Goal: Task Accomplishment & Management: Manage account settings

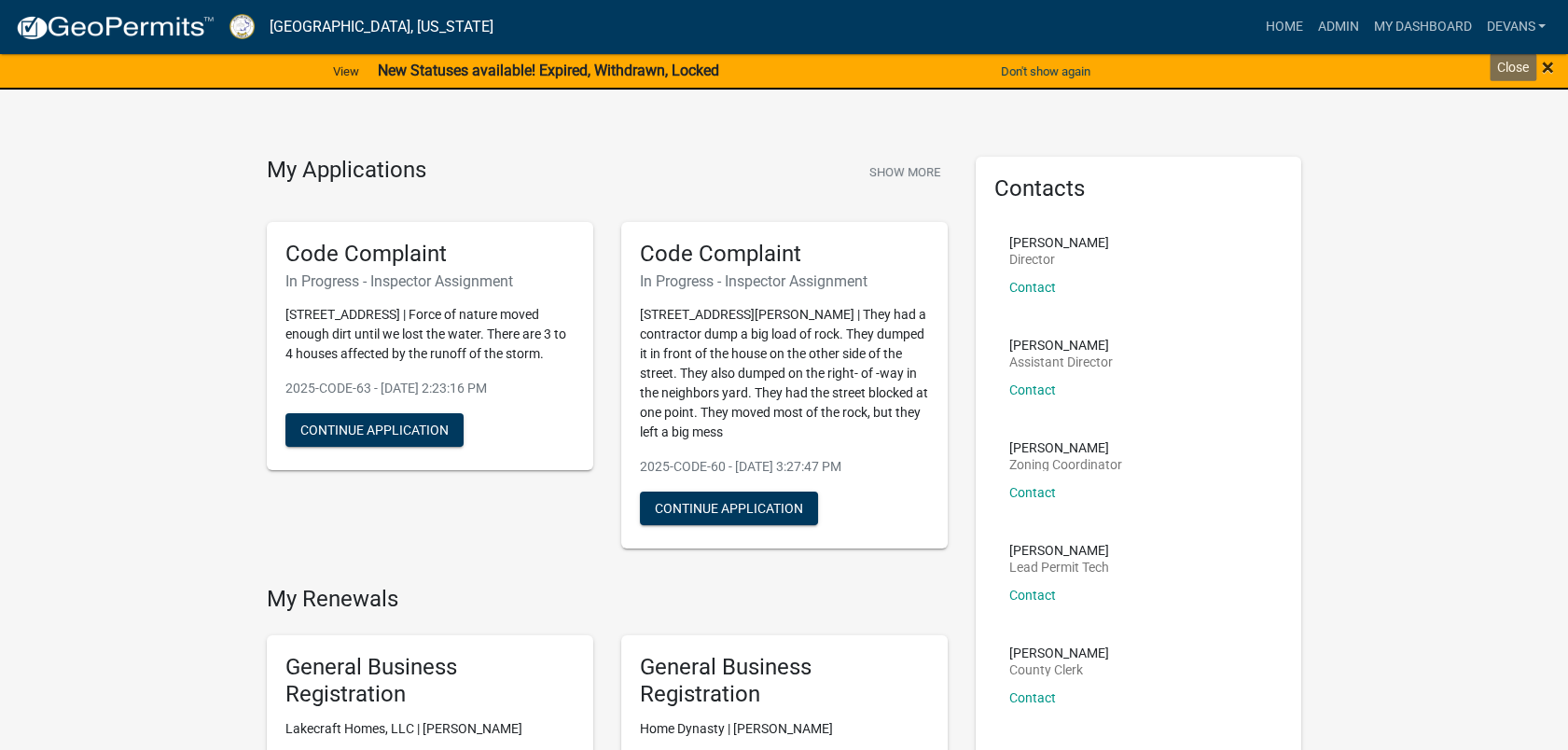
click at [1541, 60] on span "×" at bounding box center [1547, 67] width 12 height 27
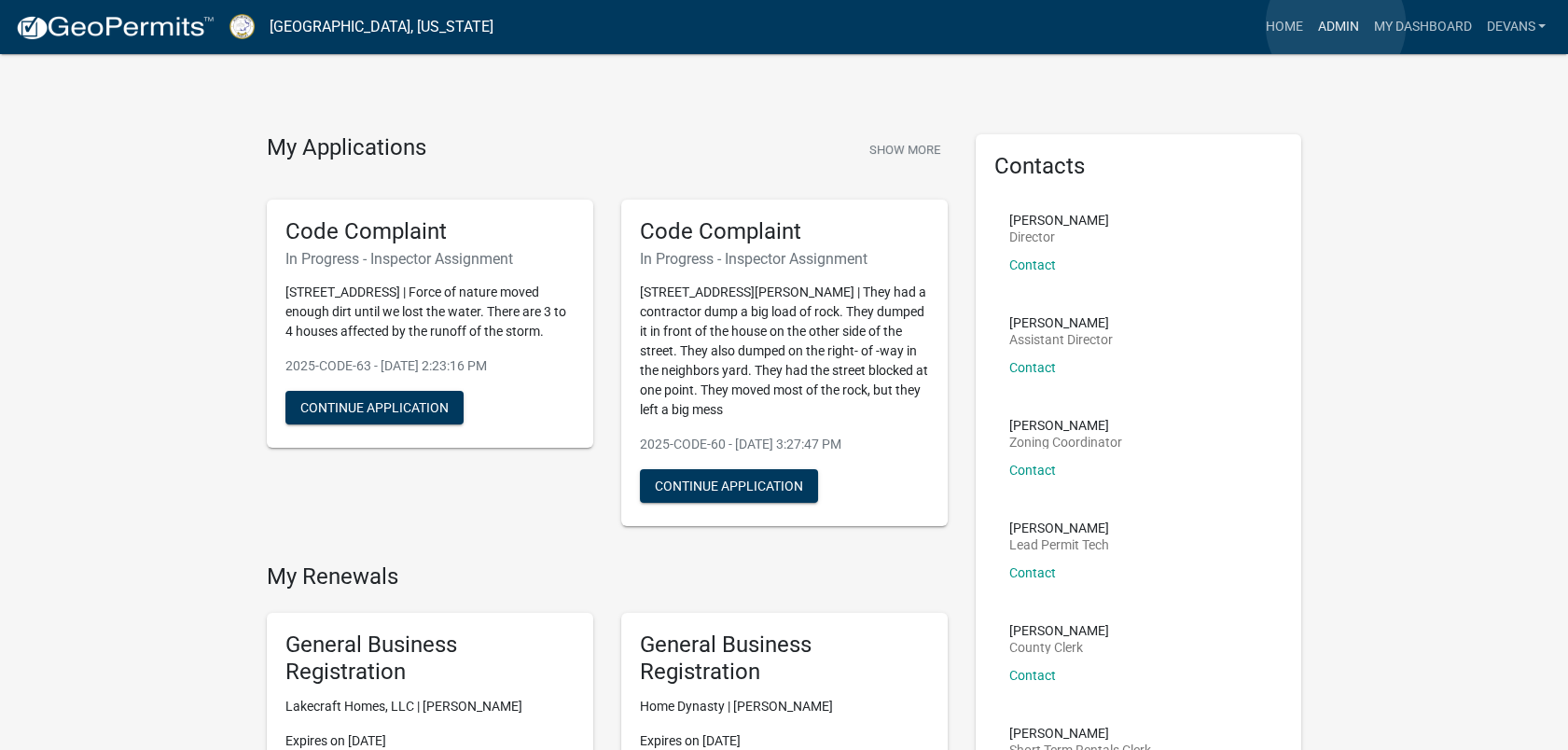
click at [1336, 26] on link "Admin" at bounding box center [1337, 27] width 56 height 35
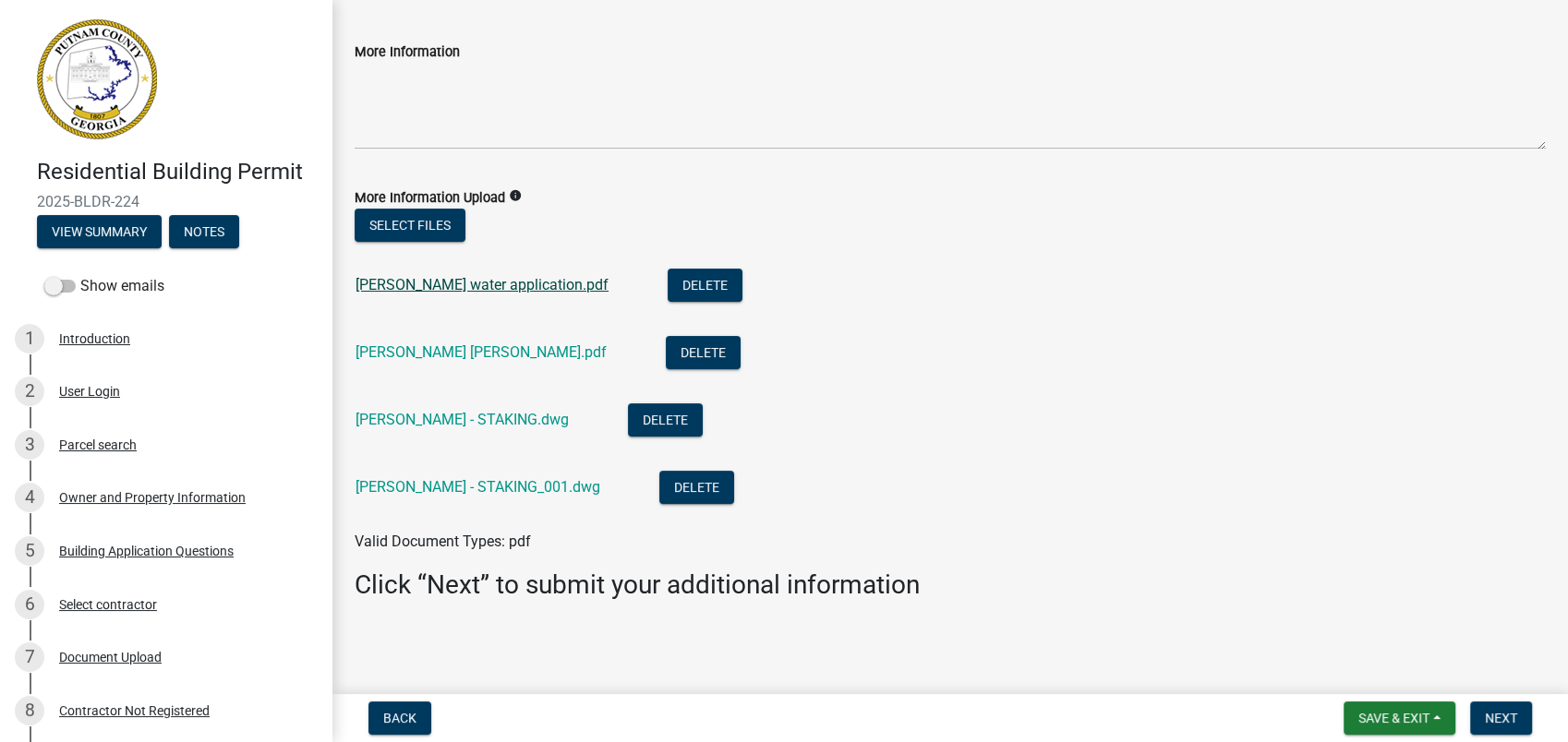
click at [439, 289] on link "[PERSON_NAME] water application.pdf" at bounding box center [482, 284] width 253 height 18
click at [111, 655] on div "Document Upload" at bounding box center [110, 656] width 102 height 13
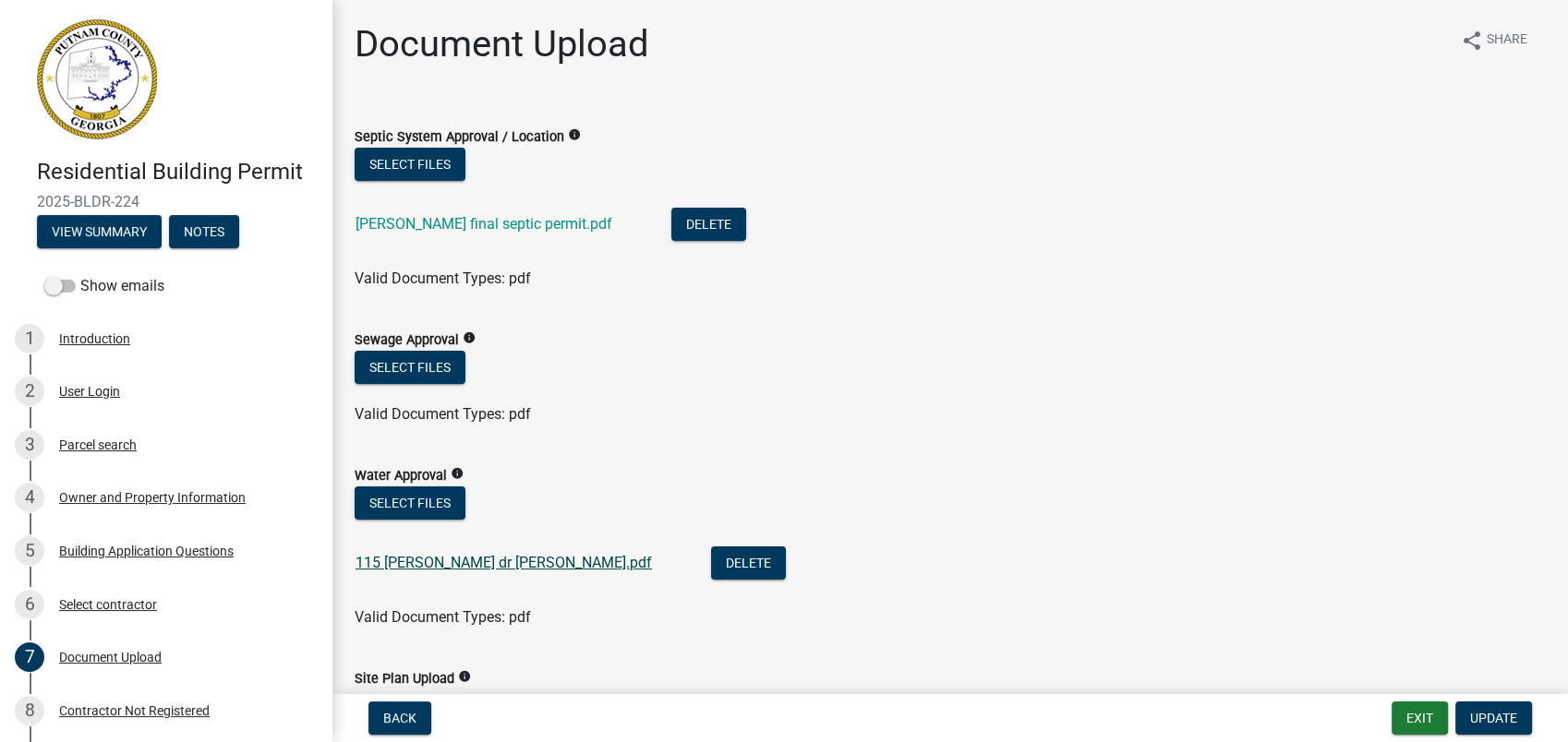
click at [392, 571] on link "115 [PERSON_NAME] dr [PERSON_NAME].pdf" at bounding box center [504, 563] width 296 height 18
click at [393, 495] on button "Select files" at bounding box center [410, 503] width 111 height 33
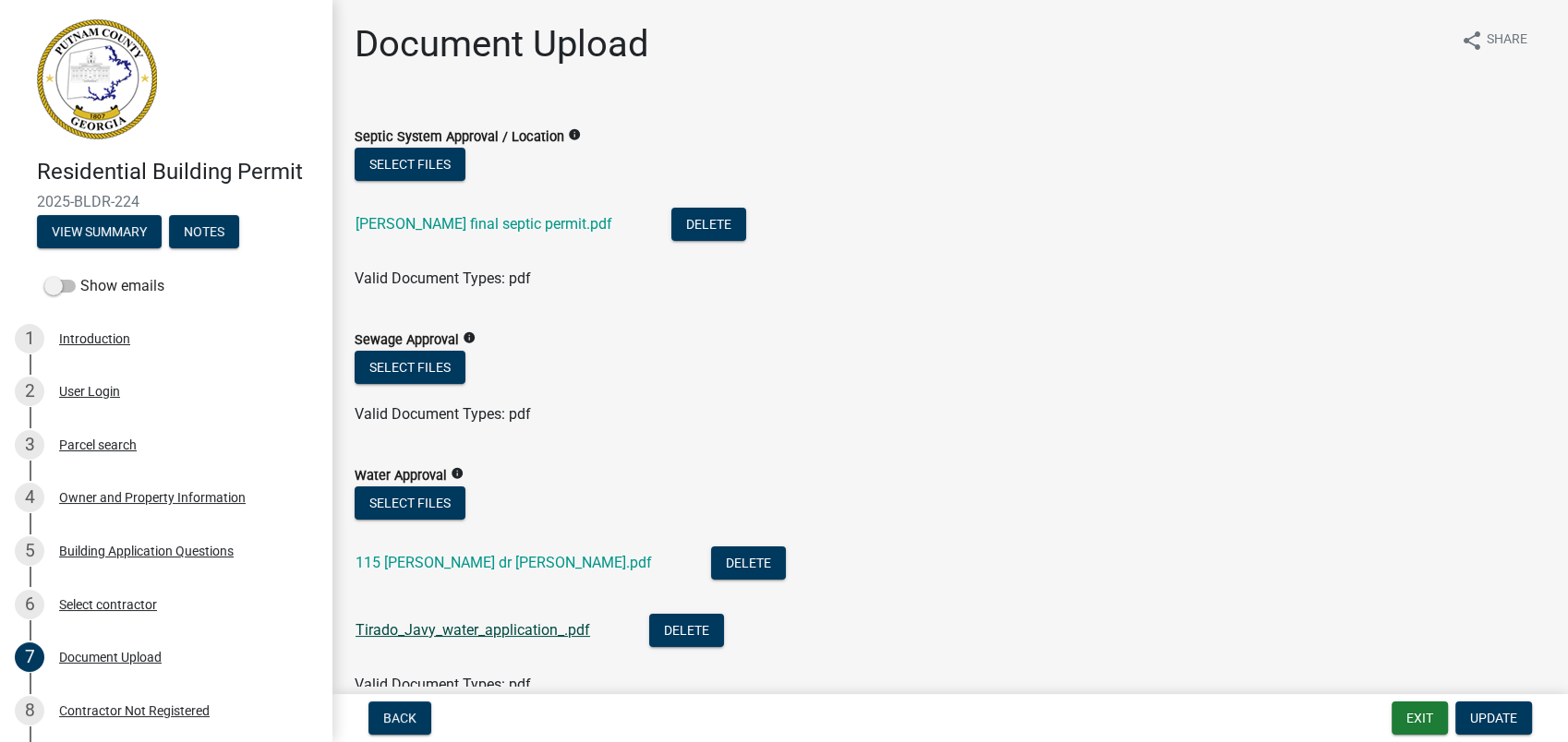
click at [464, 628] on link "Tirado_Javy_water_application_.pdf" at bounding box center [472, 630] width 235 height 18
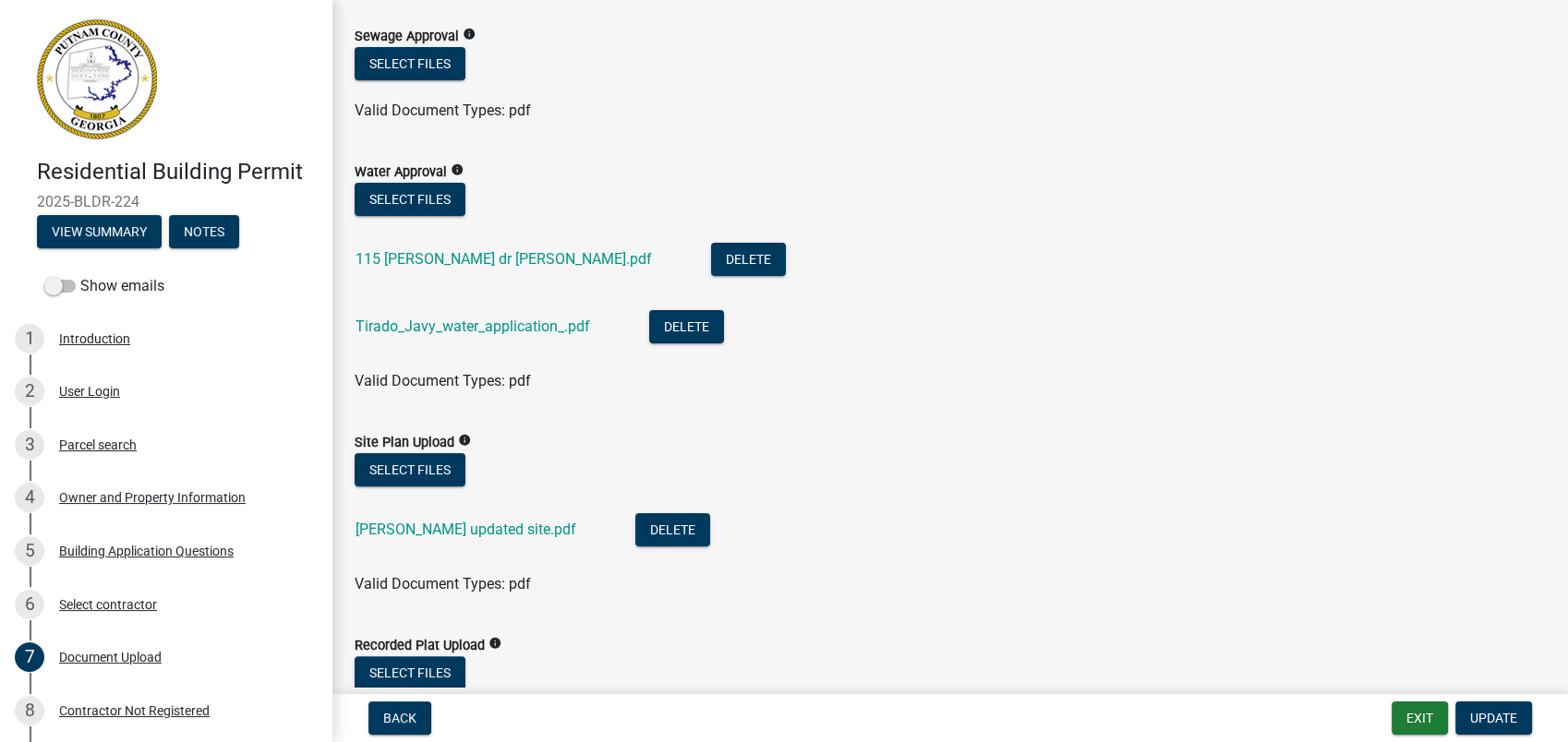
scroll to position [308, 0]
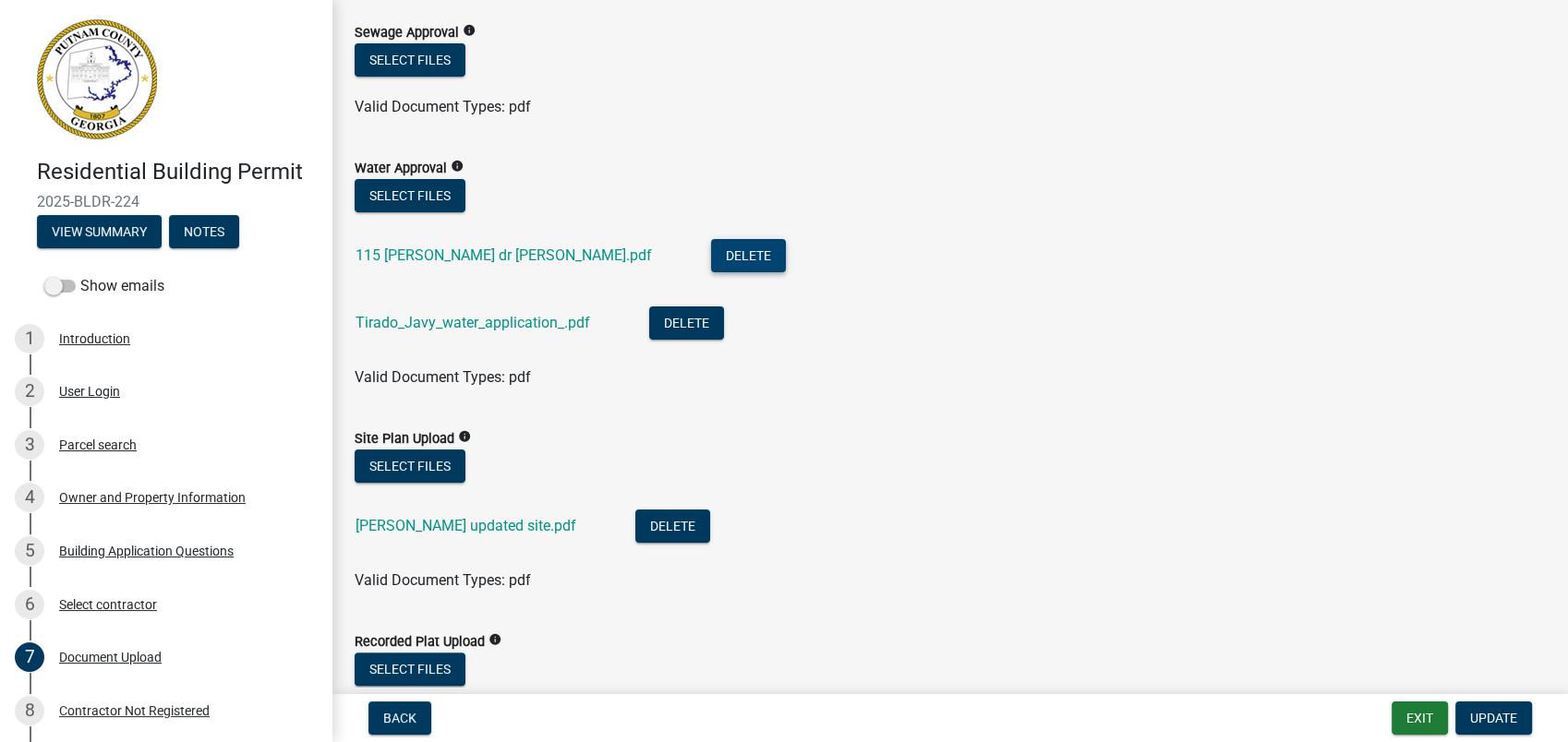
click at [711, 244] on button "Delete" at bounding box center [748, 256] width 75 height 33
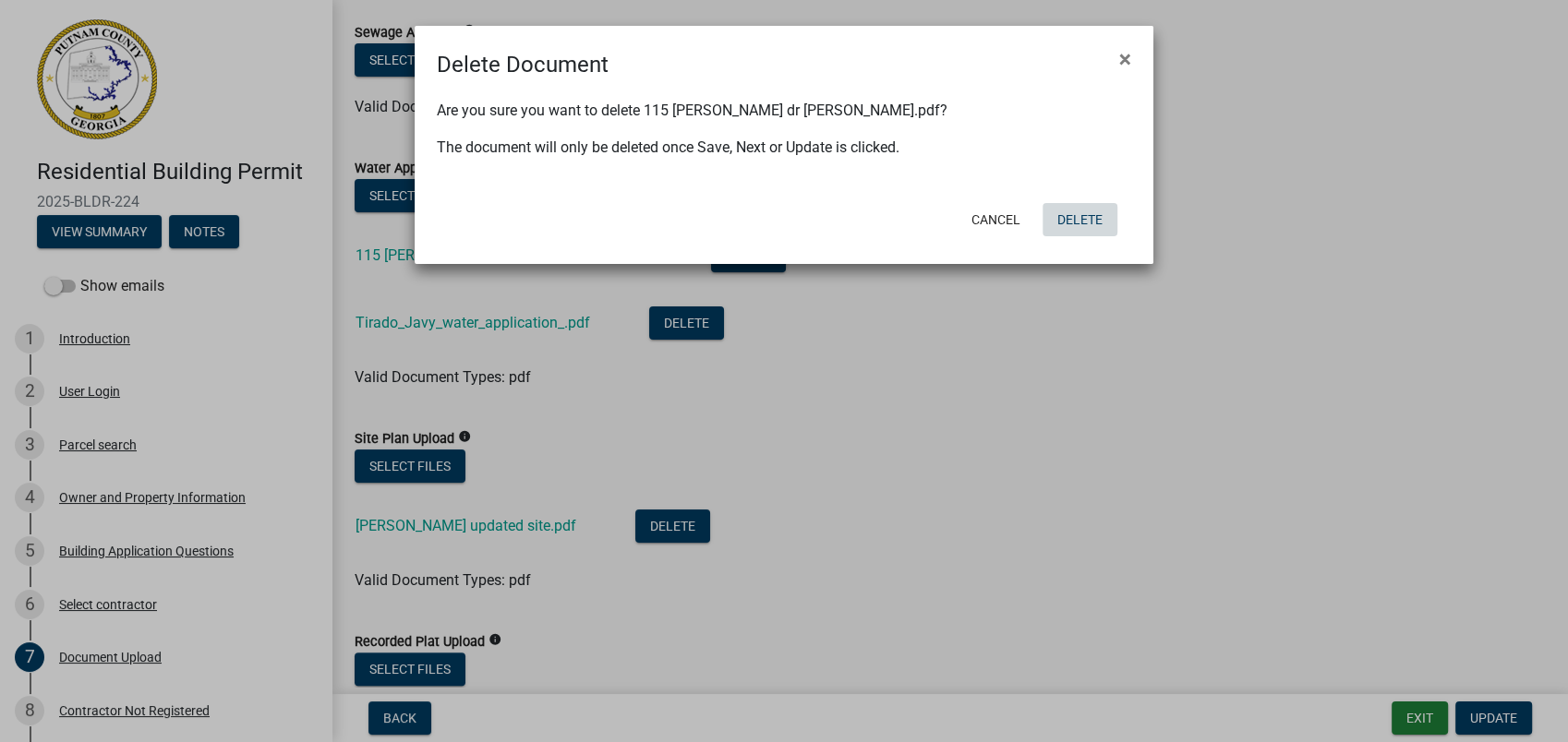
click at [1072, 204] on button "Delete" at bounding box center [1079, 220] width 75 height 33
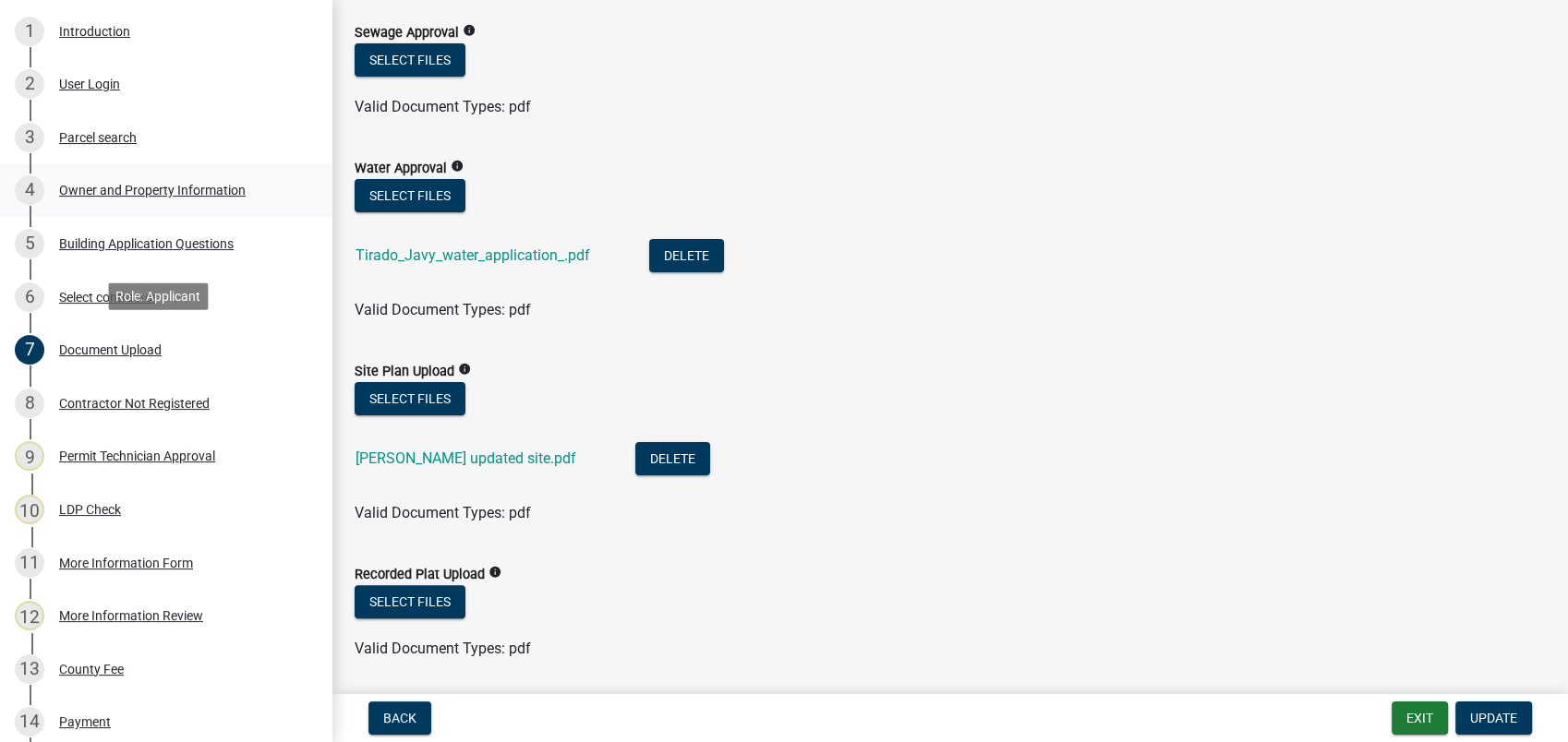
scroll to position [410, 0]
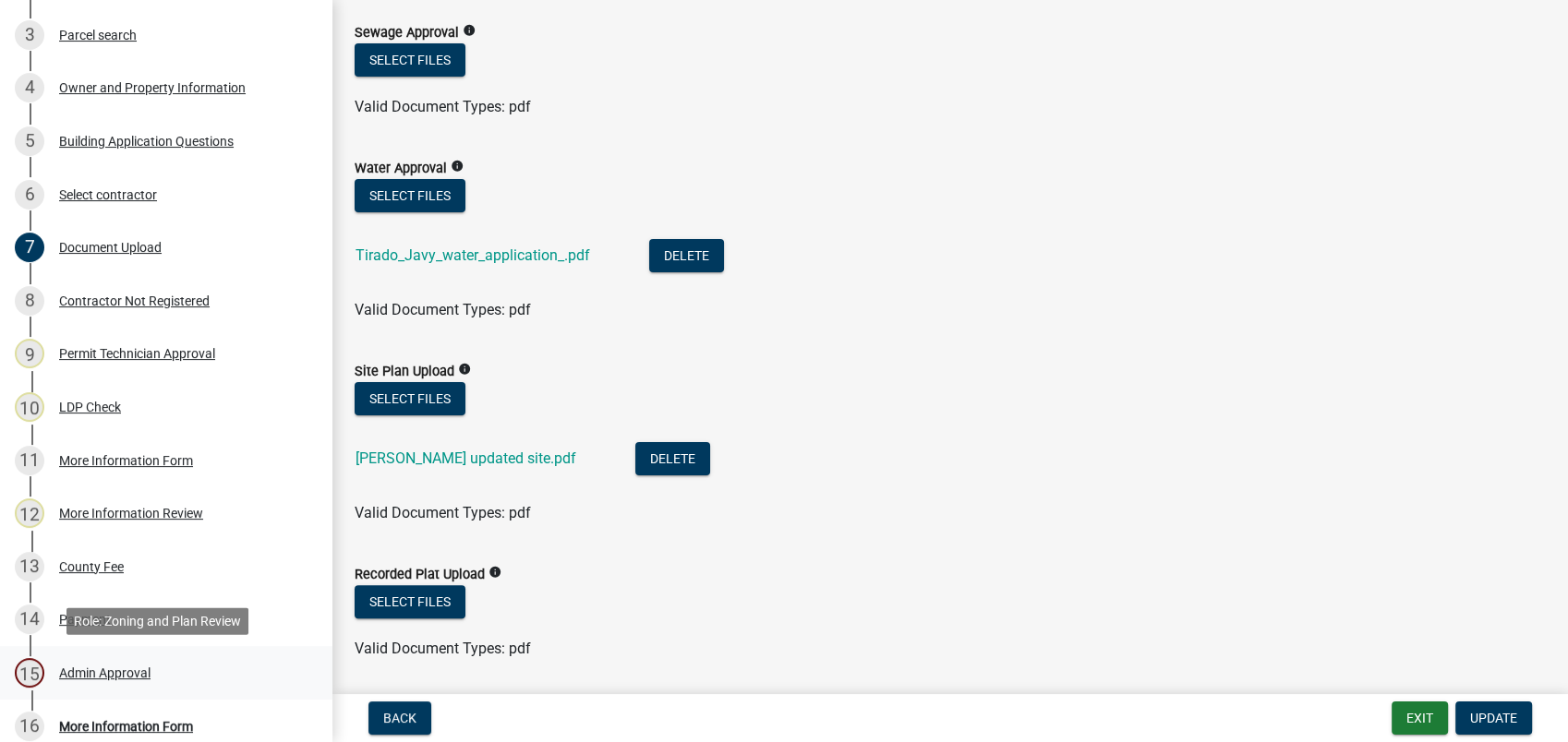
click at [126, 671] on div "Admin Approval" at bounding box center [105, 673] width 92 height 13
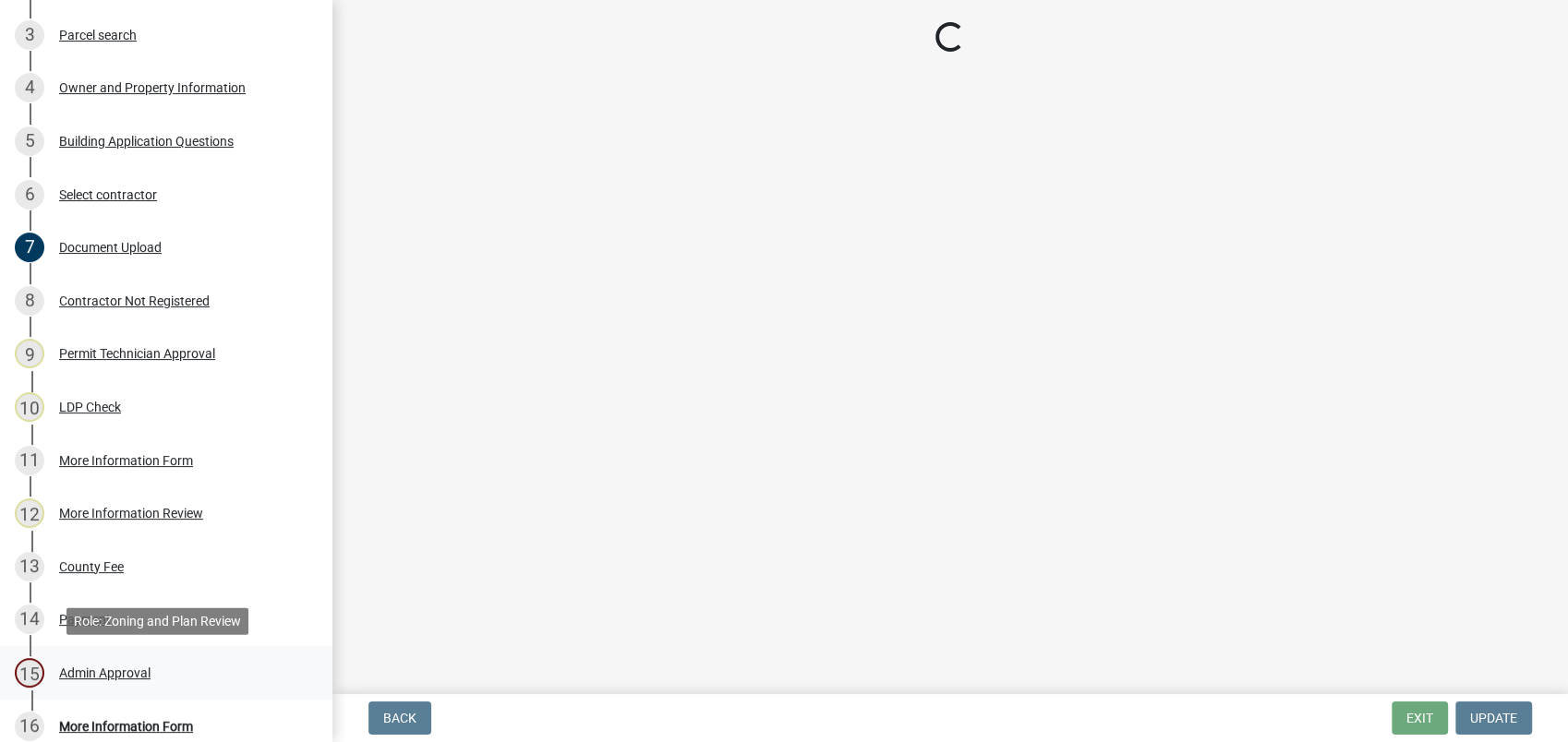
scroll to position [0, 0]
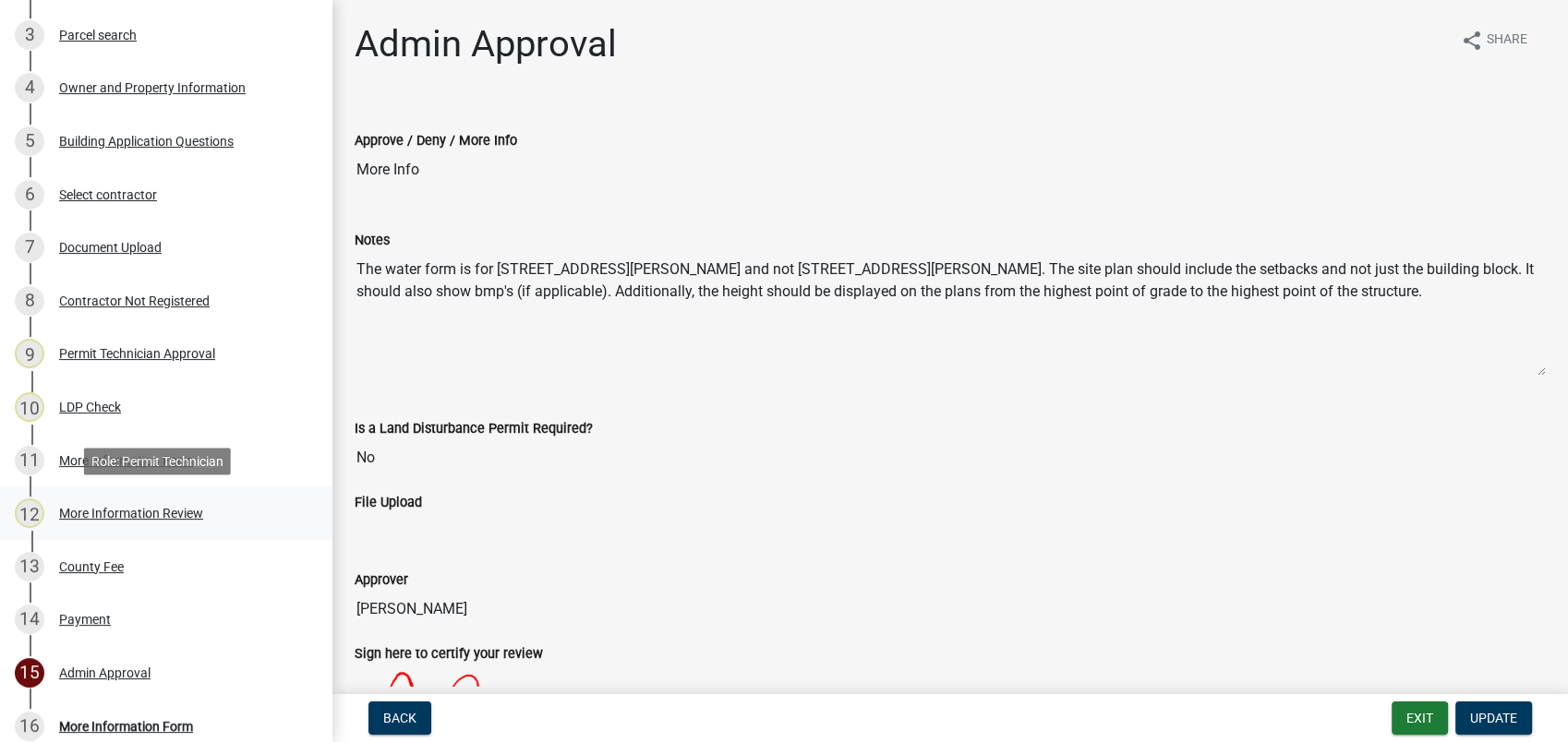
click at [120, 502] on div "12 More Information Review" at bounding box center [159, 513] width 288 height 29
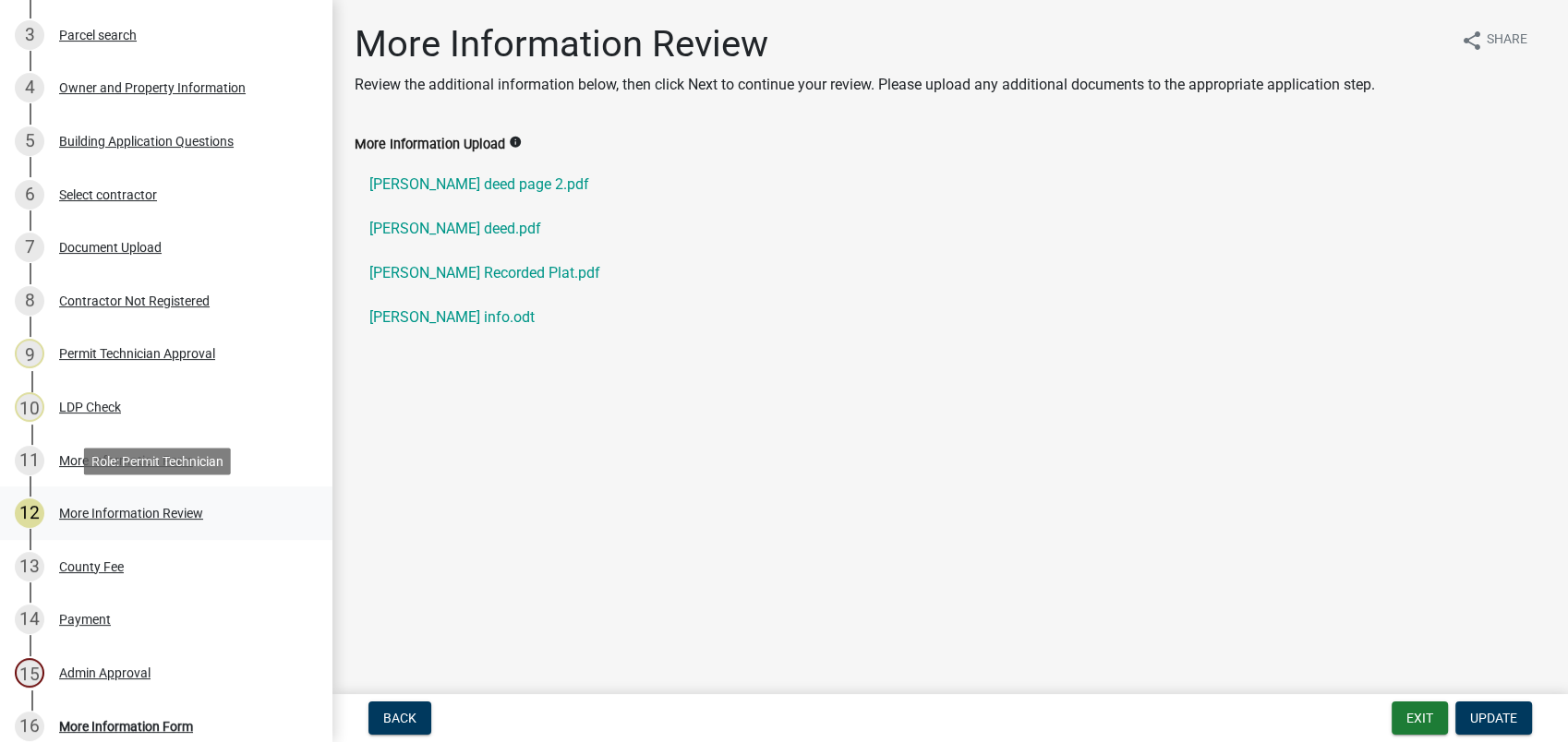
click at [82, 501] on div "12 More Information Review" at bounding box center [159, 513] width 288 height 29
click at [98, 518] on div "More Information Review" at bounding box center [131, 513] width 144 height 13
click at [456, 182] on link "Tirado deed page 2.pdf" at bounding box center [950, 185] width 1191 height 45
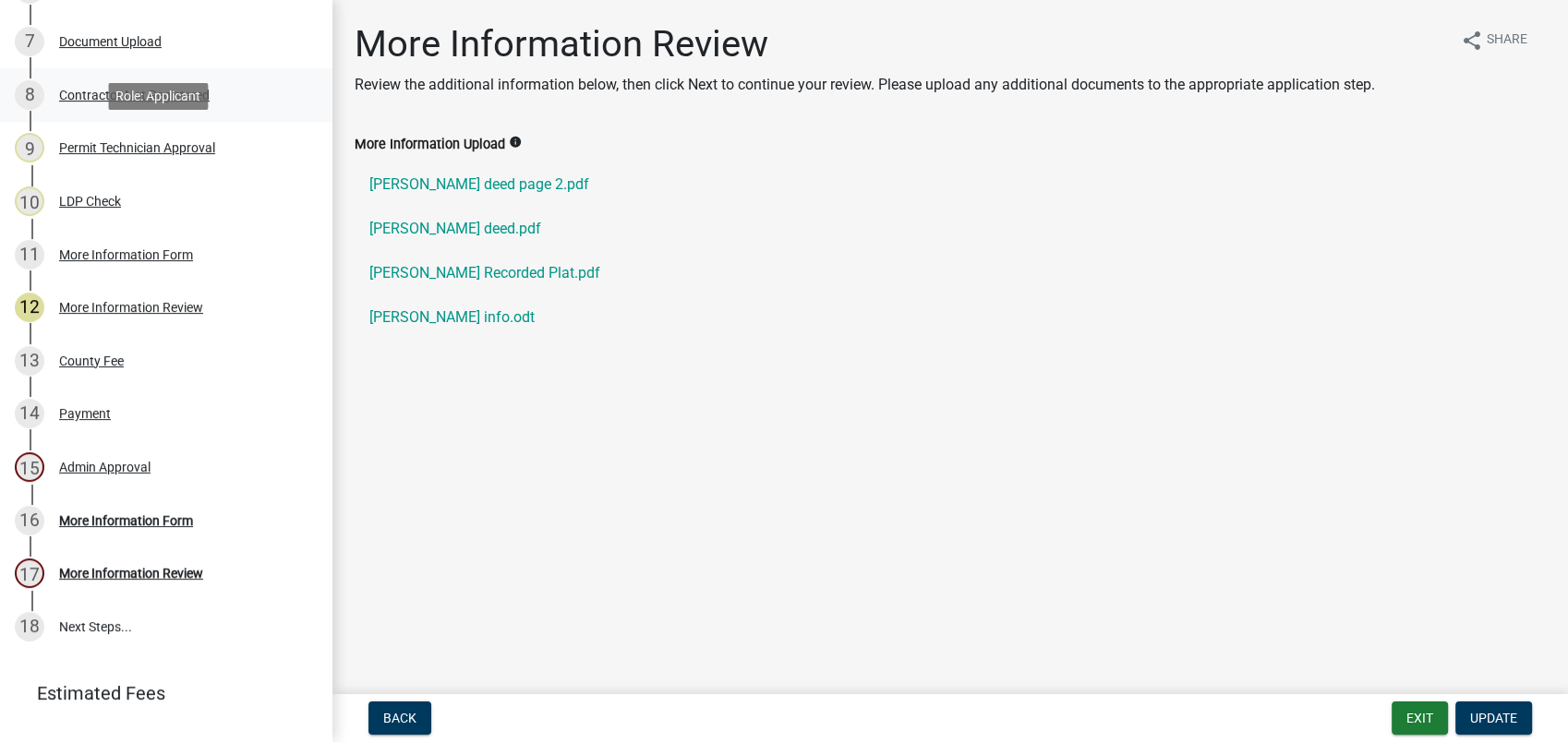
scroll to position [697, 0]
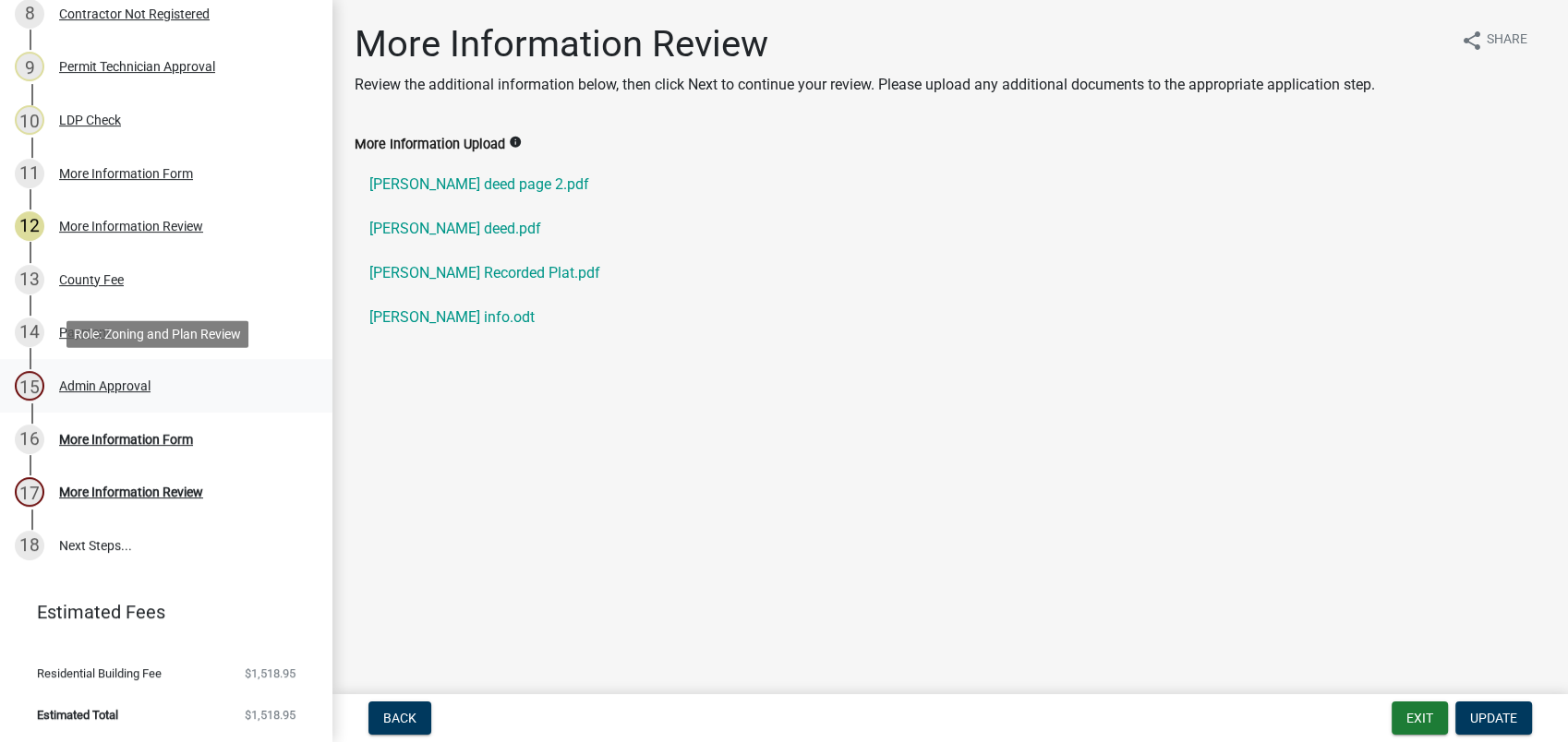
click at [81, 387] on div "Admin Approval" at bounding box center [105, 386] width 92 height 13
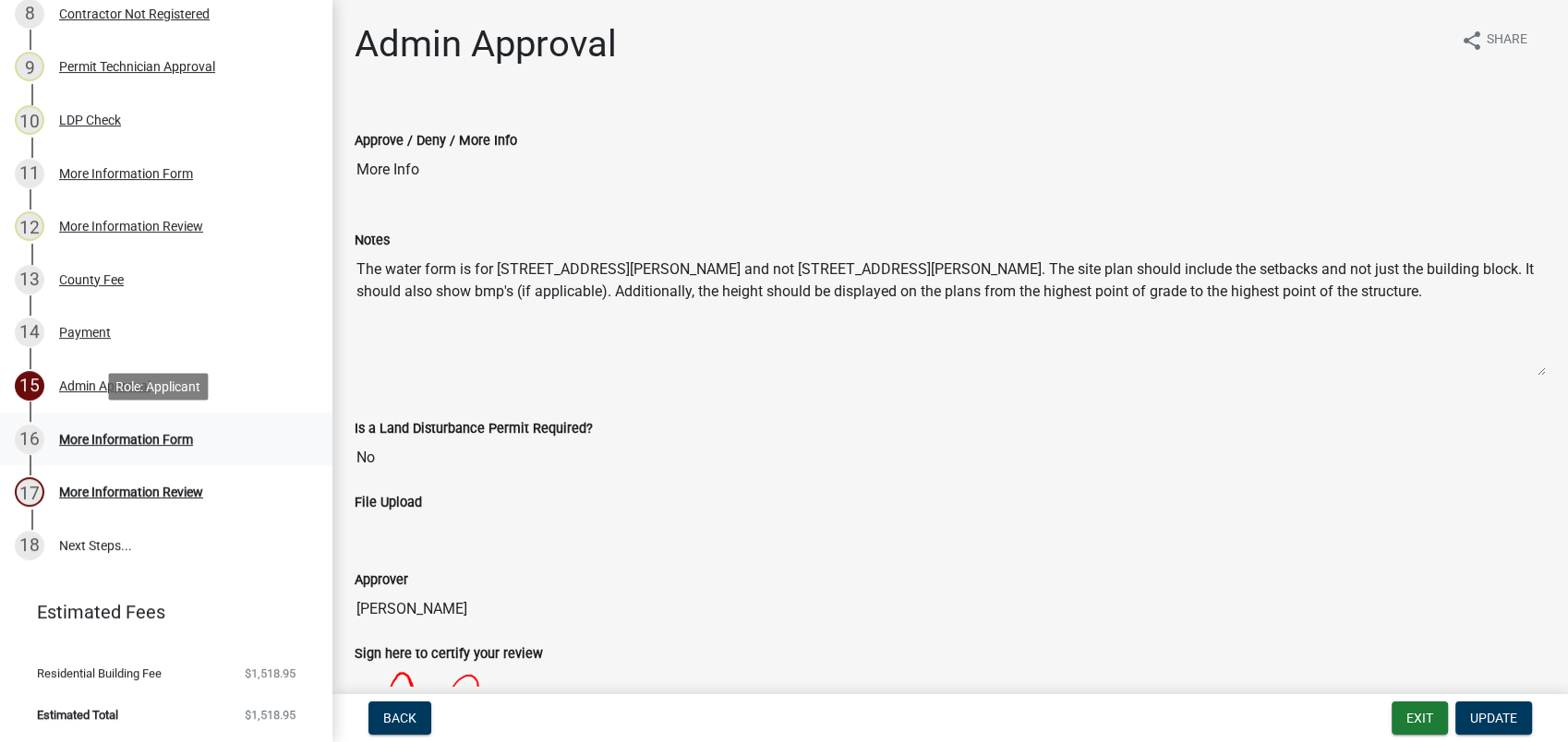
click at [150, 439] on div "More Information Form" at bounding box center [126, 439] width 133 height 13
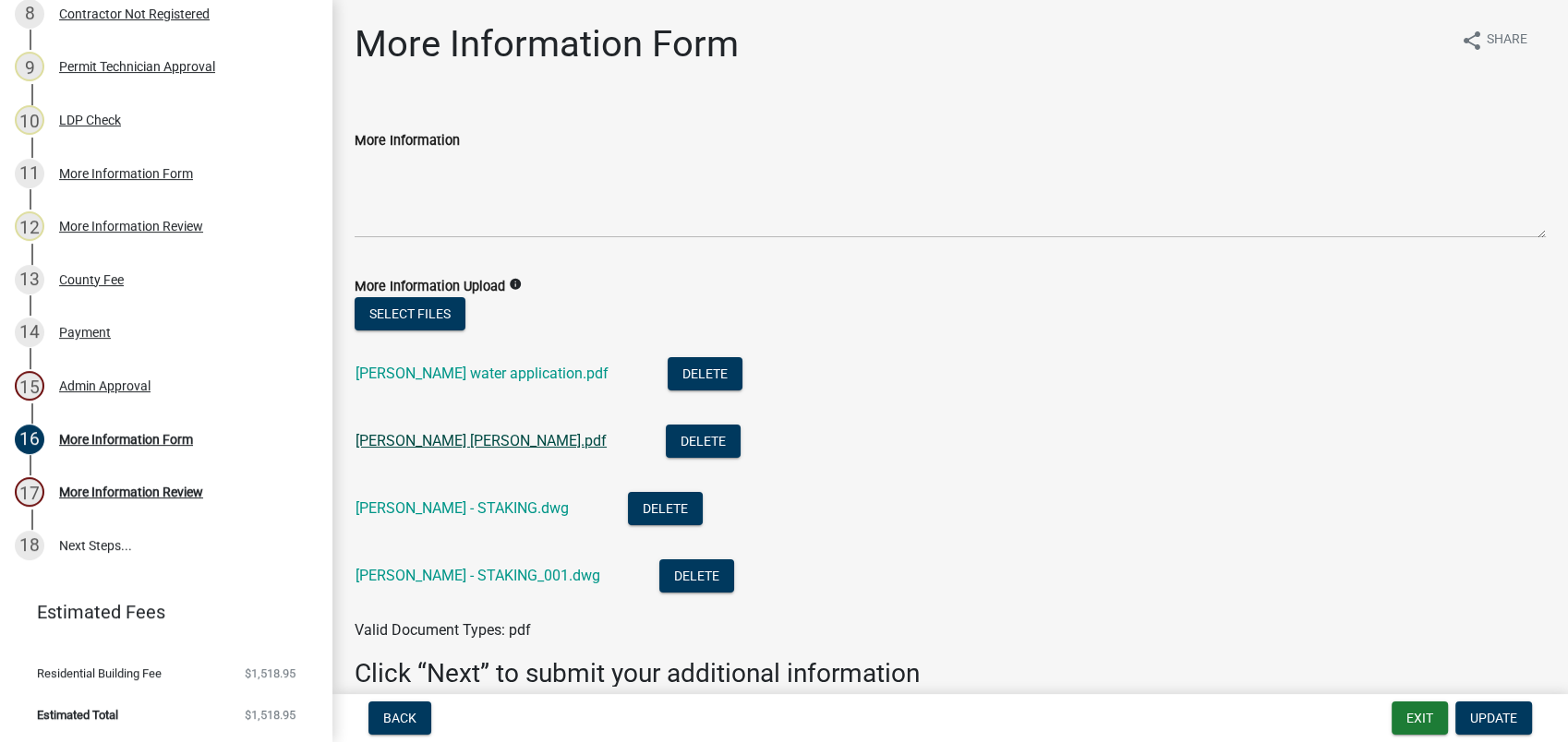
click at [473, 443] on link "Tirado Javy Windy Ridge.pdf" at bounding box center [481, 441] width 251 height 18
drag, startPoint x: 1408, startPoint y: 710, endPoint x: 1511, endPoint y: 778, distance: 123.4
click at [1511, 741] on html "Internet Explorer does NOT work with GeoPermits. Get a new browser for more sec…" at bounding box center [784, 371] width 1568 height 742
click at [1482, 711] on span "Update" at bounding box center [1493, 718] width 47 height 15
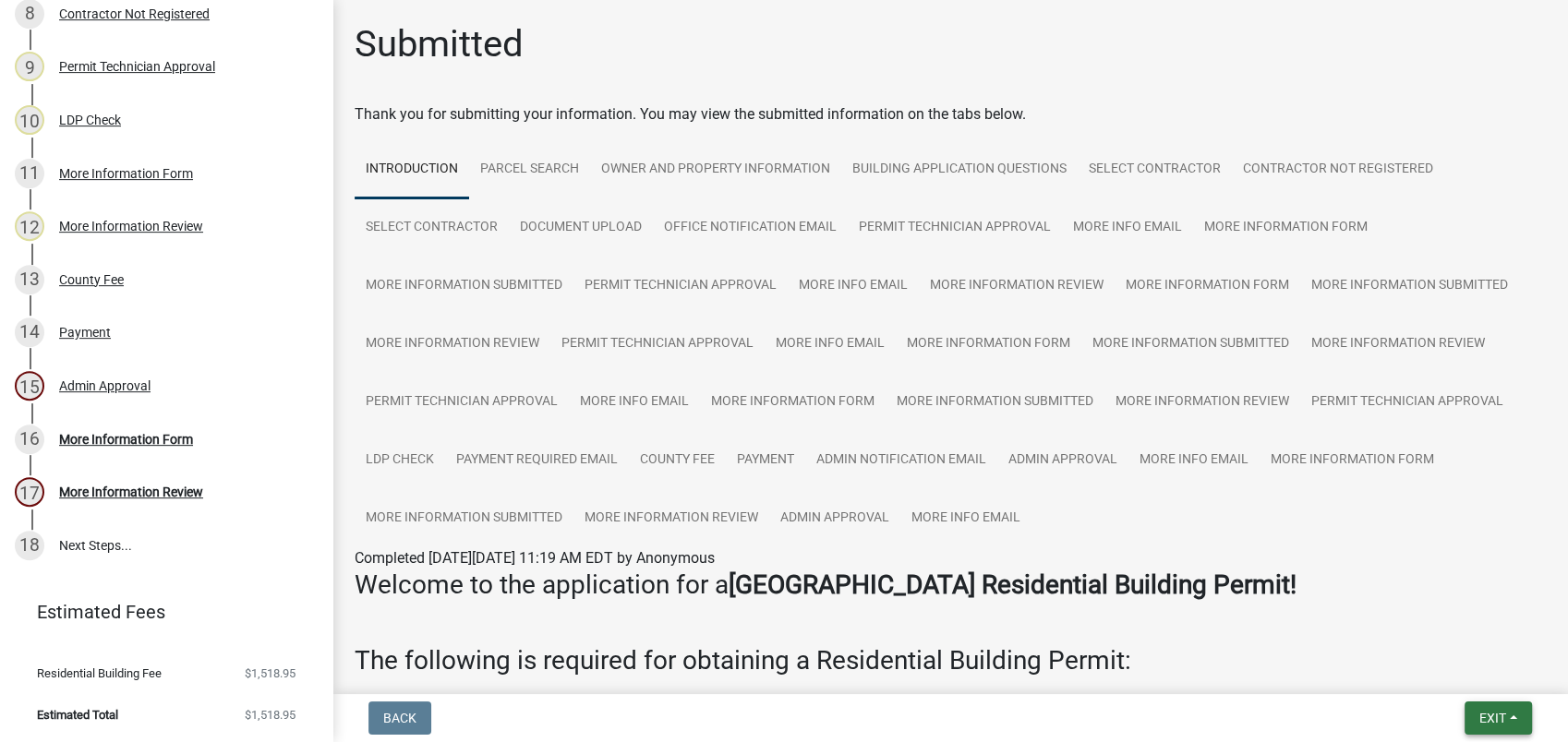
click at [1494, 715] on button "Exit" at bounding box center [1498, 719] width 67 height 33
click at [1456, 683] on button "Save & Exit" at bounding box center [1458, 671] width 148 height 45
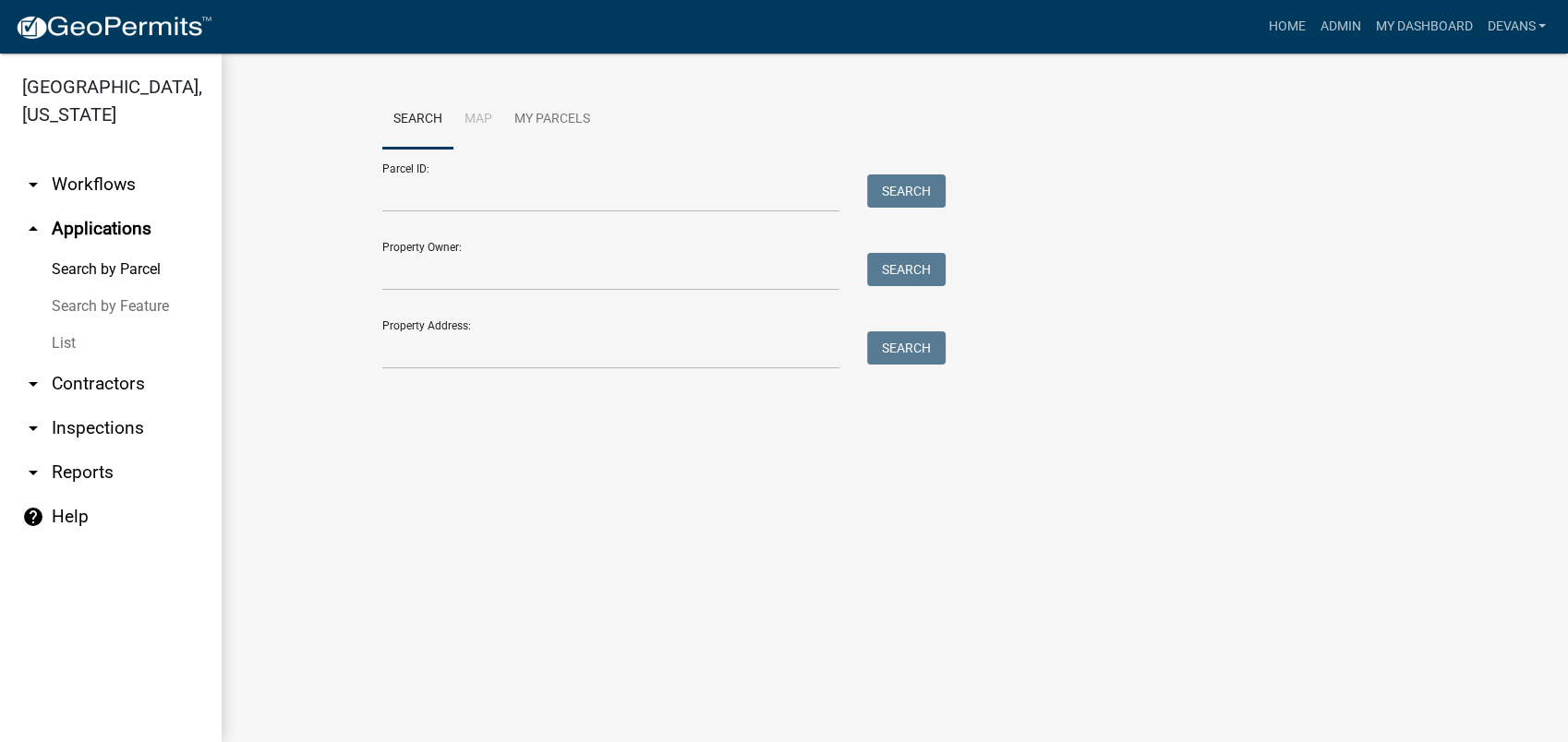
click at [59, 339] on link "List" at bounding box center [111, 344] width 222 height 37
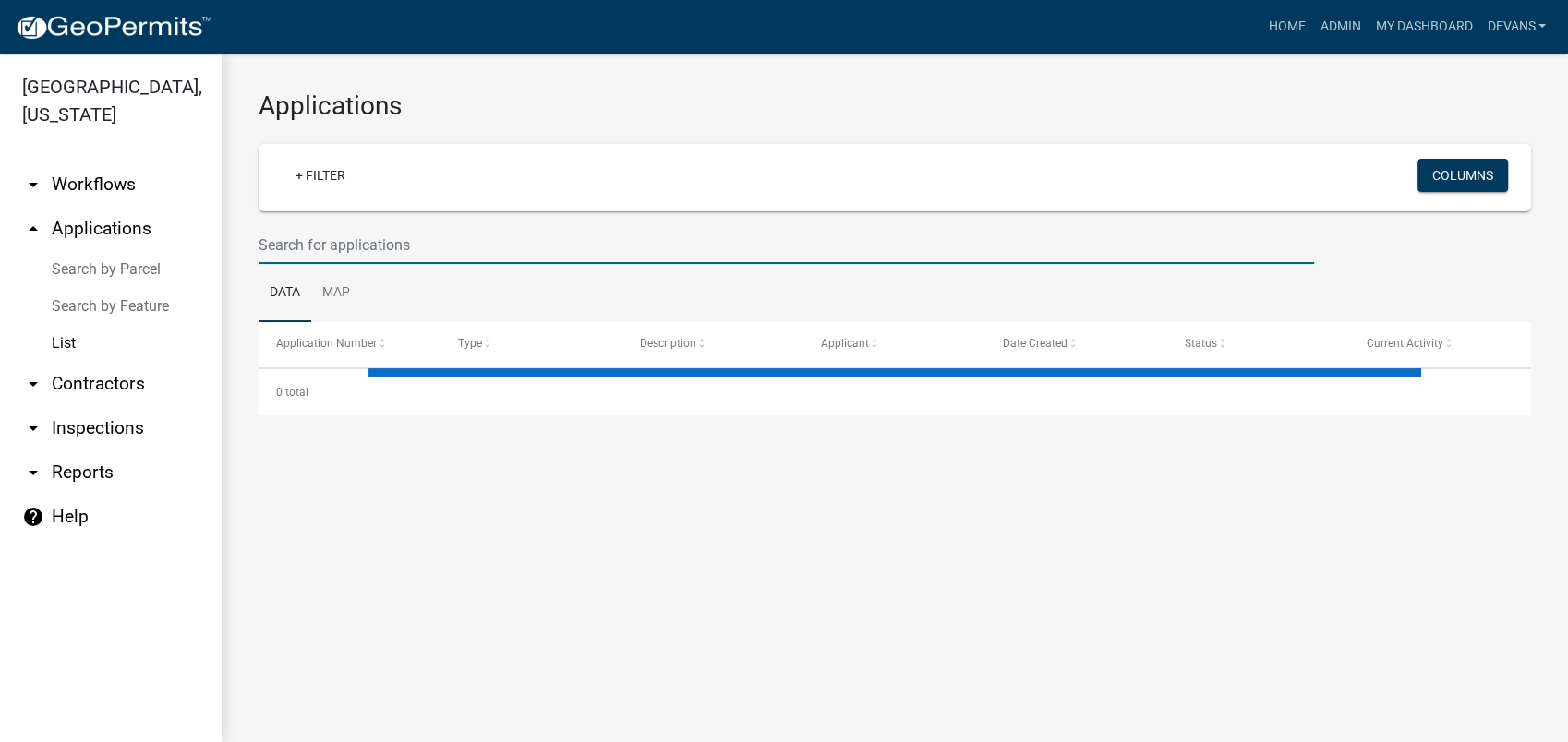
click at [324, 249] on input "text" at bounding box center [786, 244] width 1056 height 38
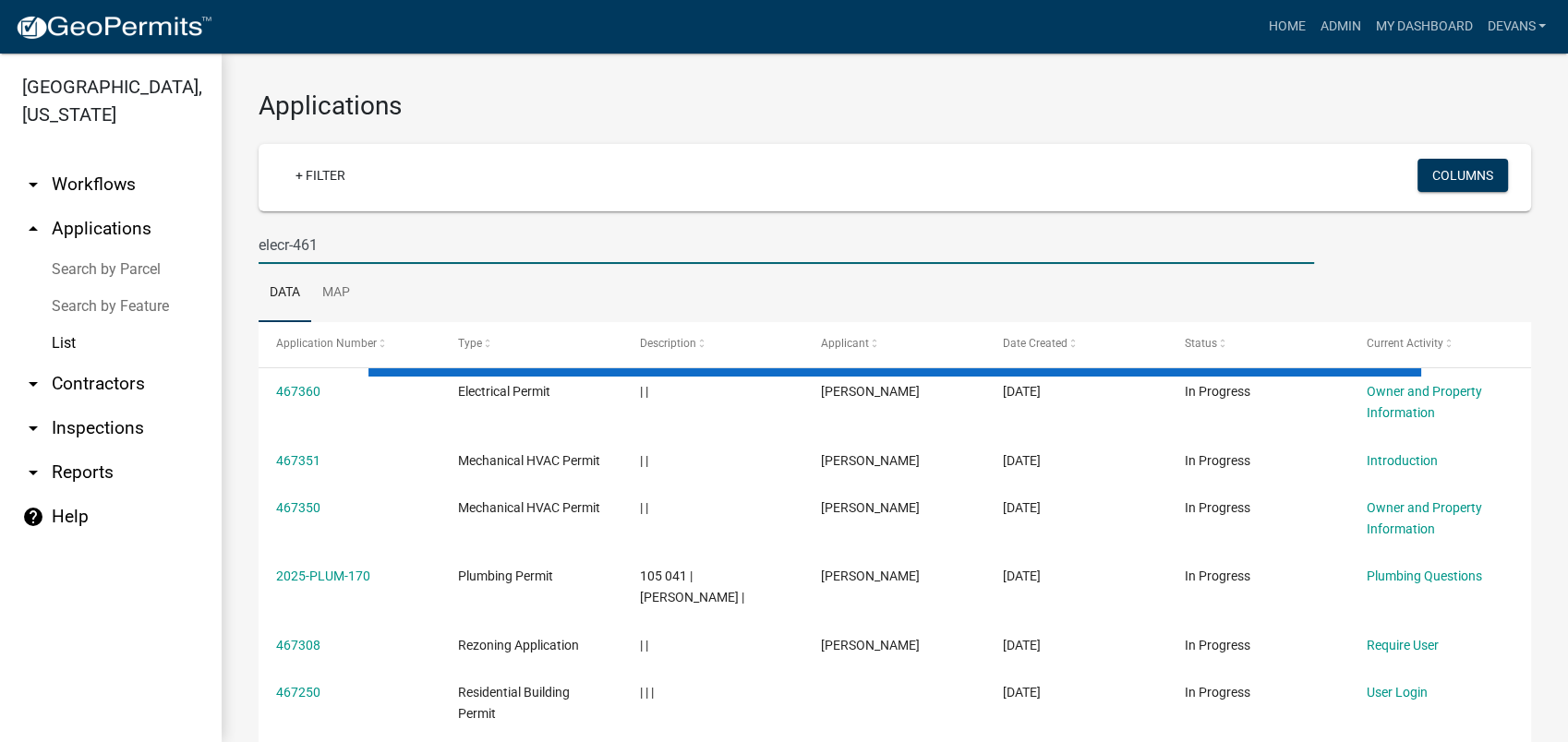
type input "elecr-461"
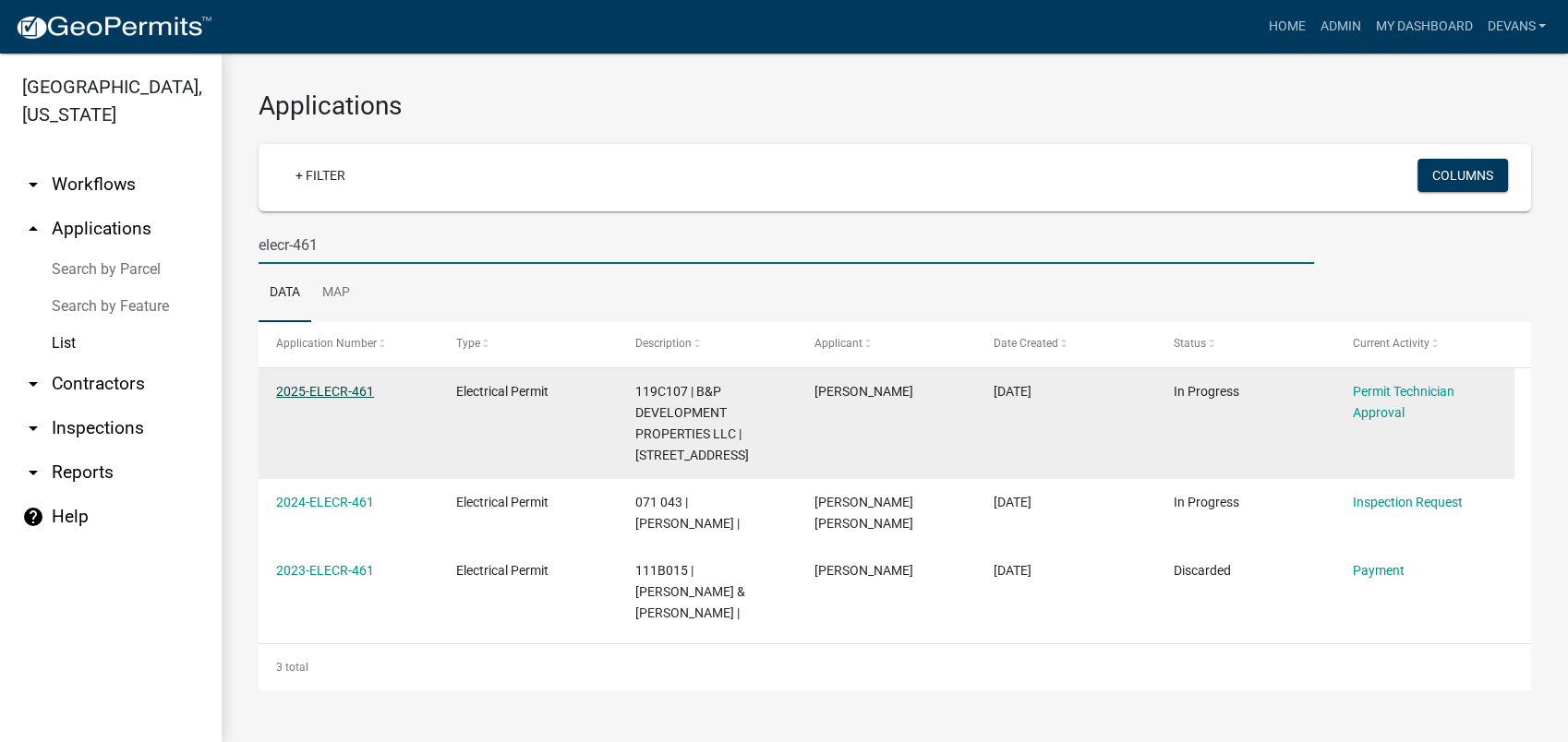
click at [302, 384] on link "2025-ELECR-461" at bounding box center [324, 390] width 98 height 15
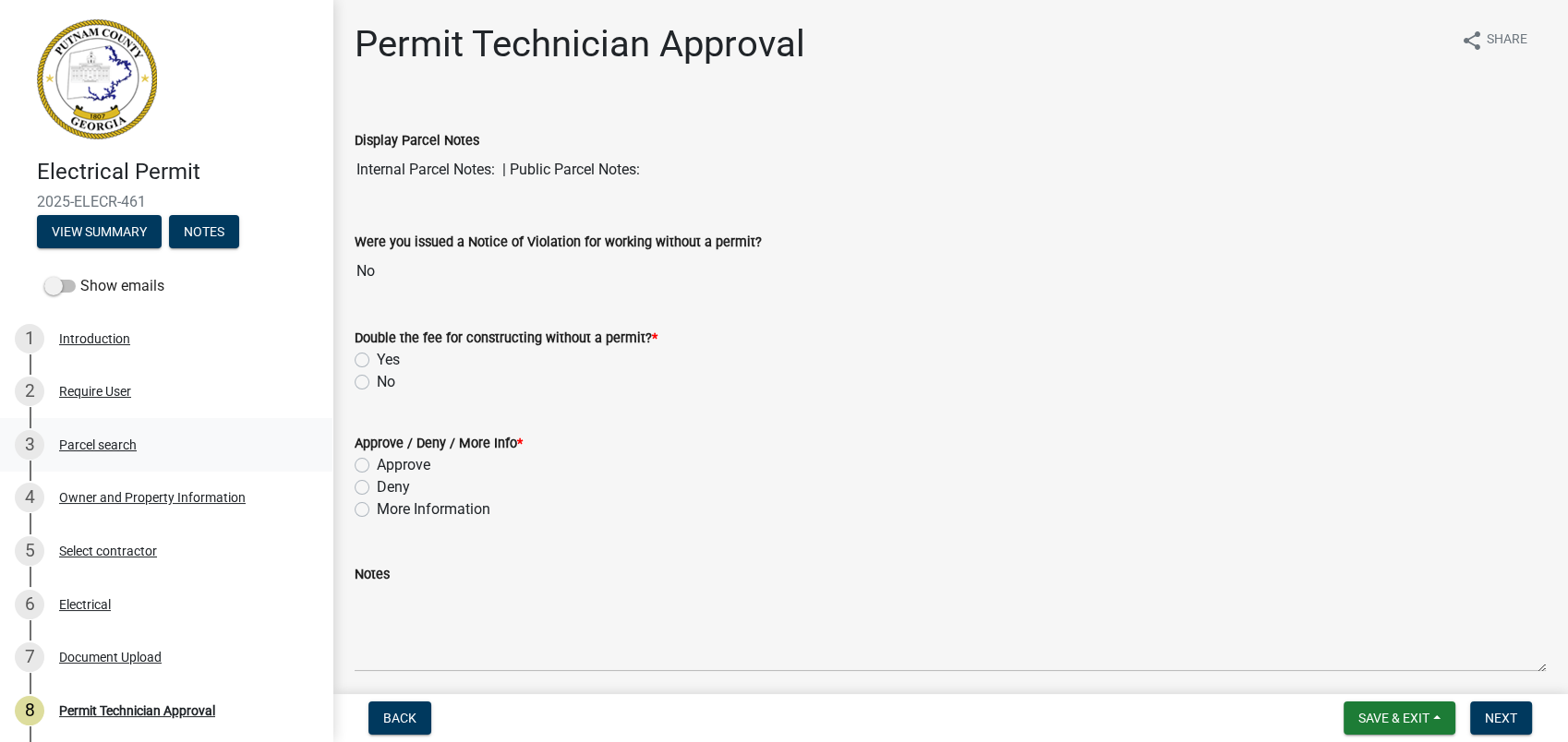
click at [115, 431] on div "3 Parcel search" at bounding box center [159, 445] width 288 height 29
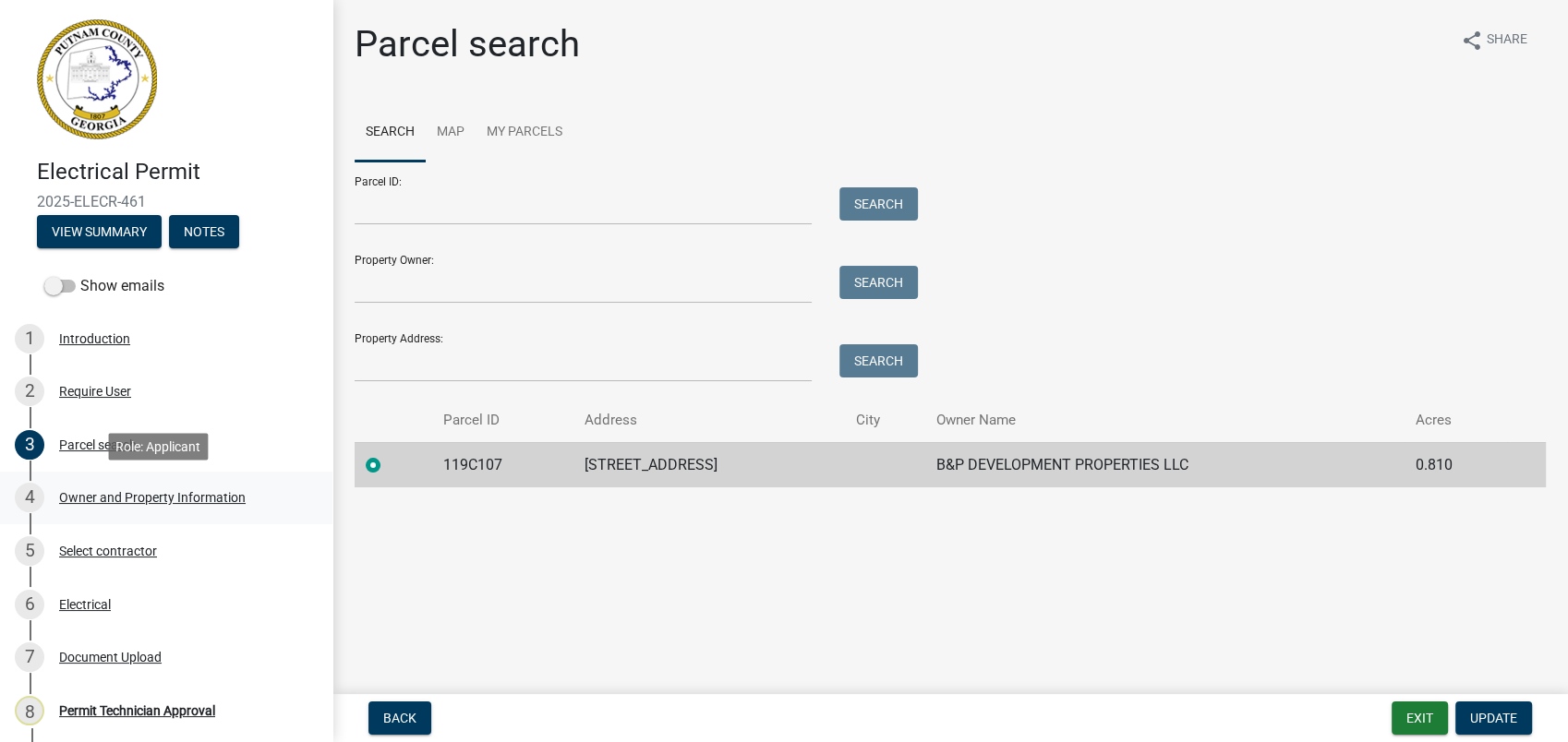
click at [151, 498] on div "Owner and Property Information" at bounding box center [153, 497] width 187 height 13
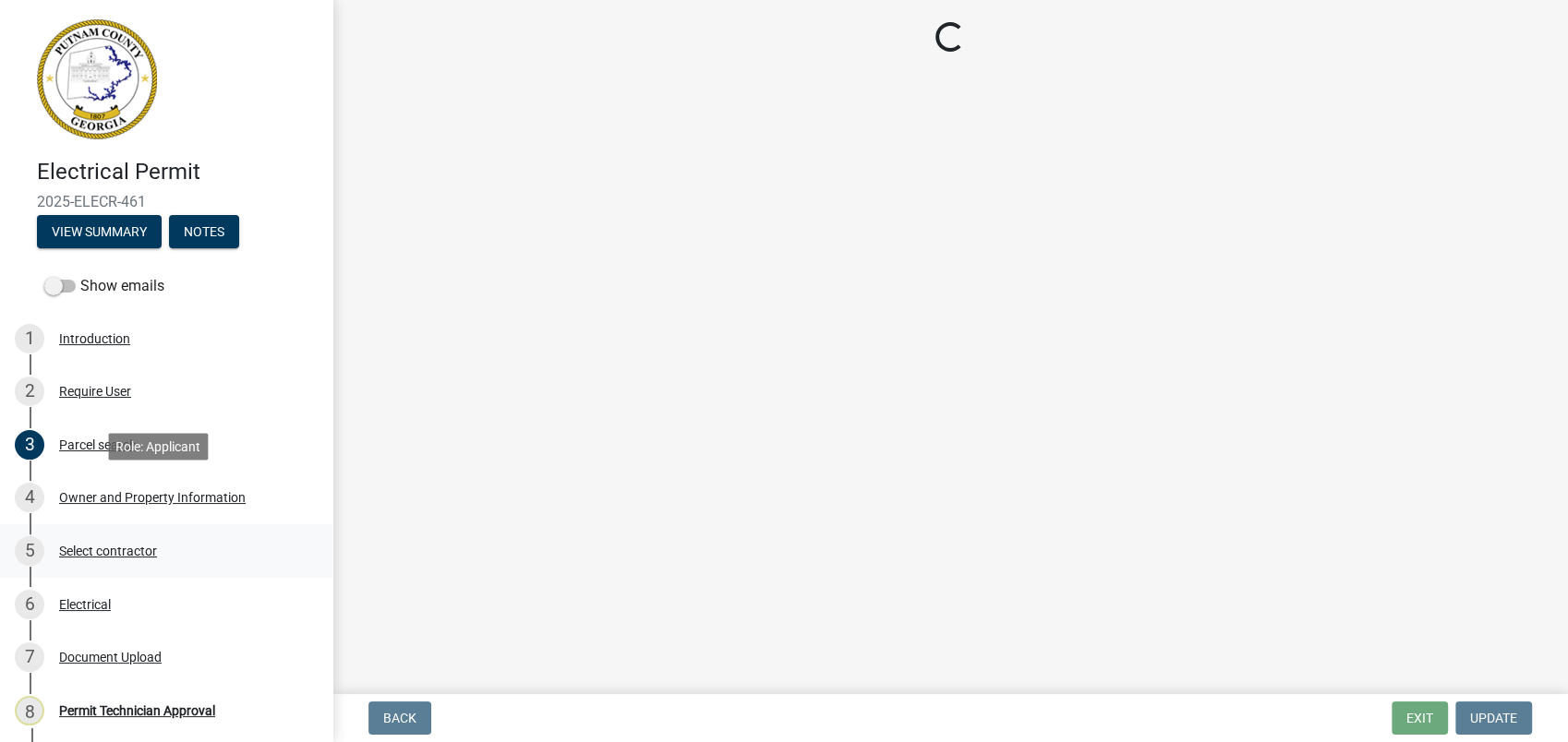
select select "a6b90f04-145f-43dc-a4e6-6d5ec8e28ec9"
select select "83394b22-4a11-496c-8e5c-75ade2e72faf"
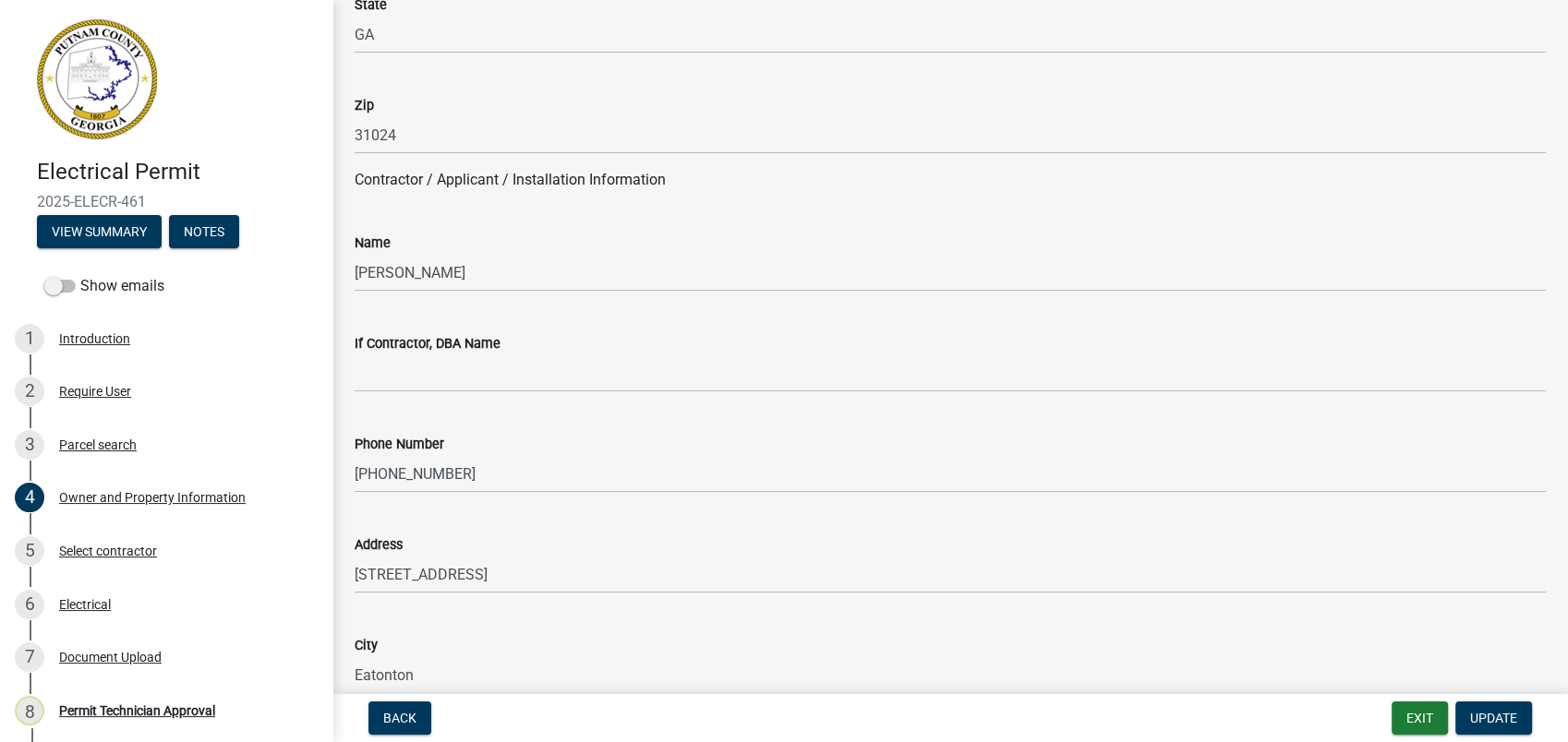
scroll to position [1435, 0]
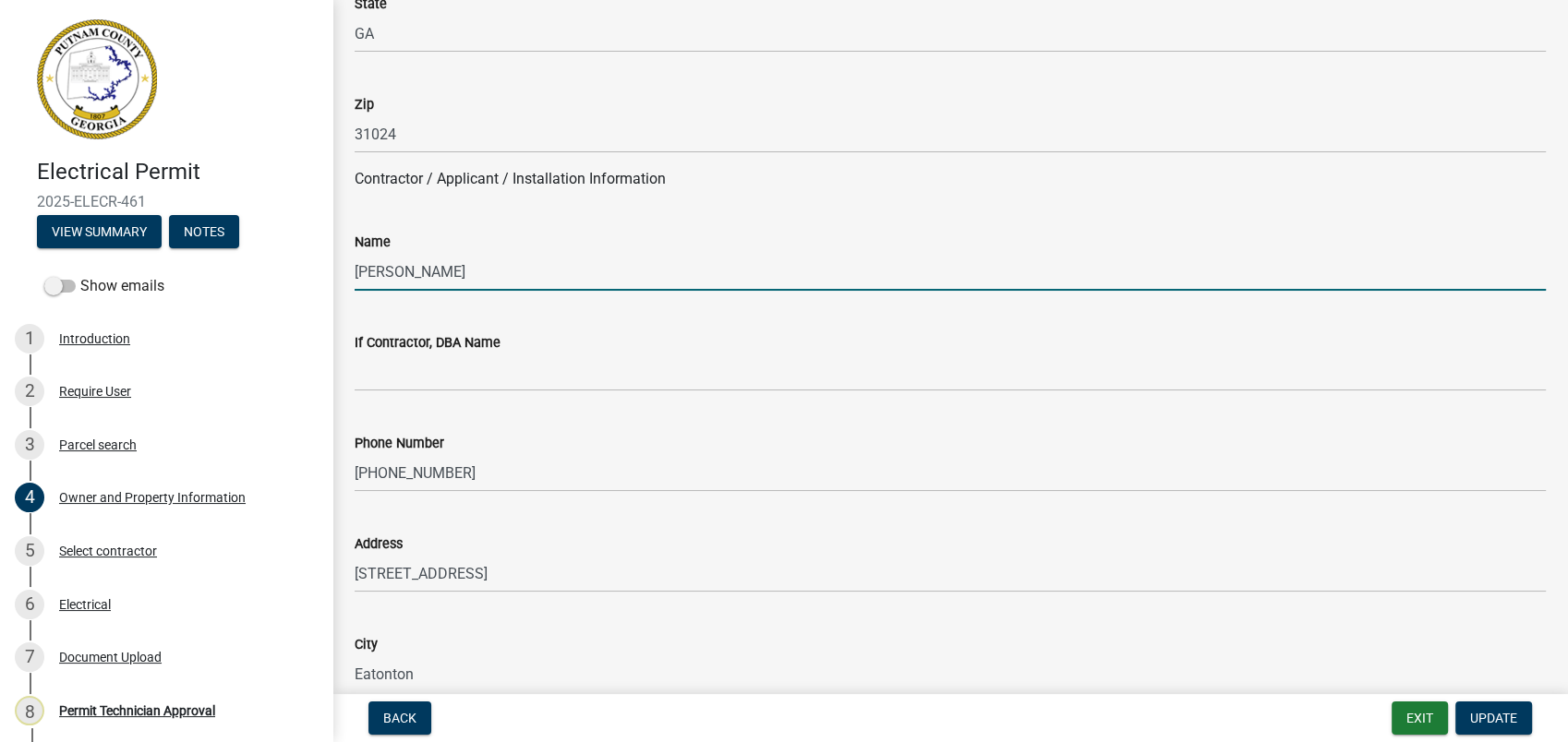
drag, startPoint x: 458, startPoint y: 284, endPoint x: 272, endPoint y: 253, distance: 188.6
click at [290, 262] on div "Electrical Permit 2025-ELECR-461 View Summary Notes Show emails 1 Introduction …" at bounding box center [784, 371] width 1568 height 742
type input "Taylor Collis"
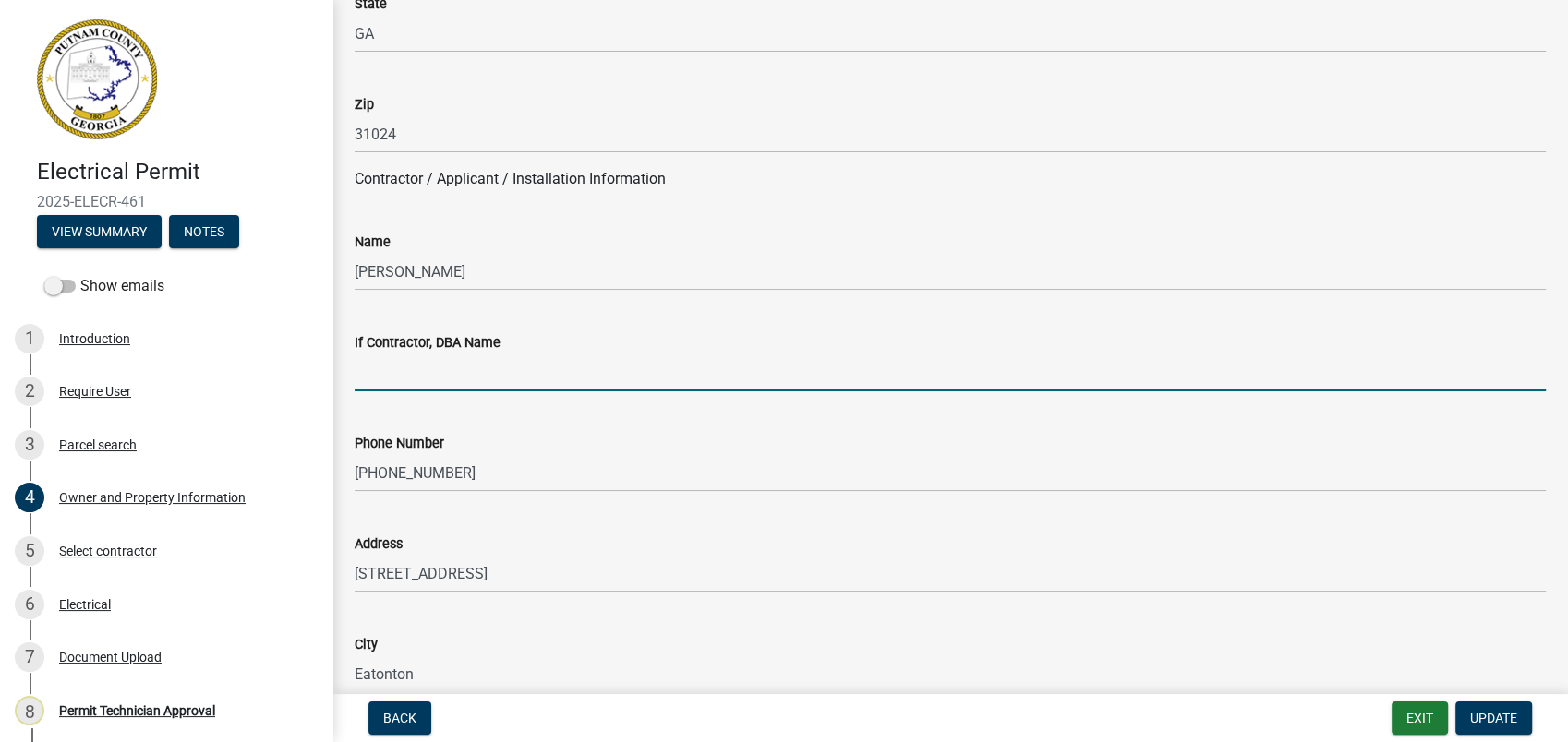
click at [382, 382] on input "If Contractor, DBA Name" at bounding box center [950, 372] width 1191 height 38
type input "[PERSON_NAME] Electric"
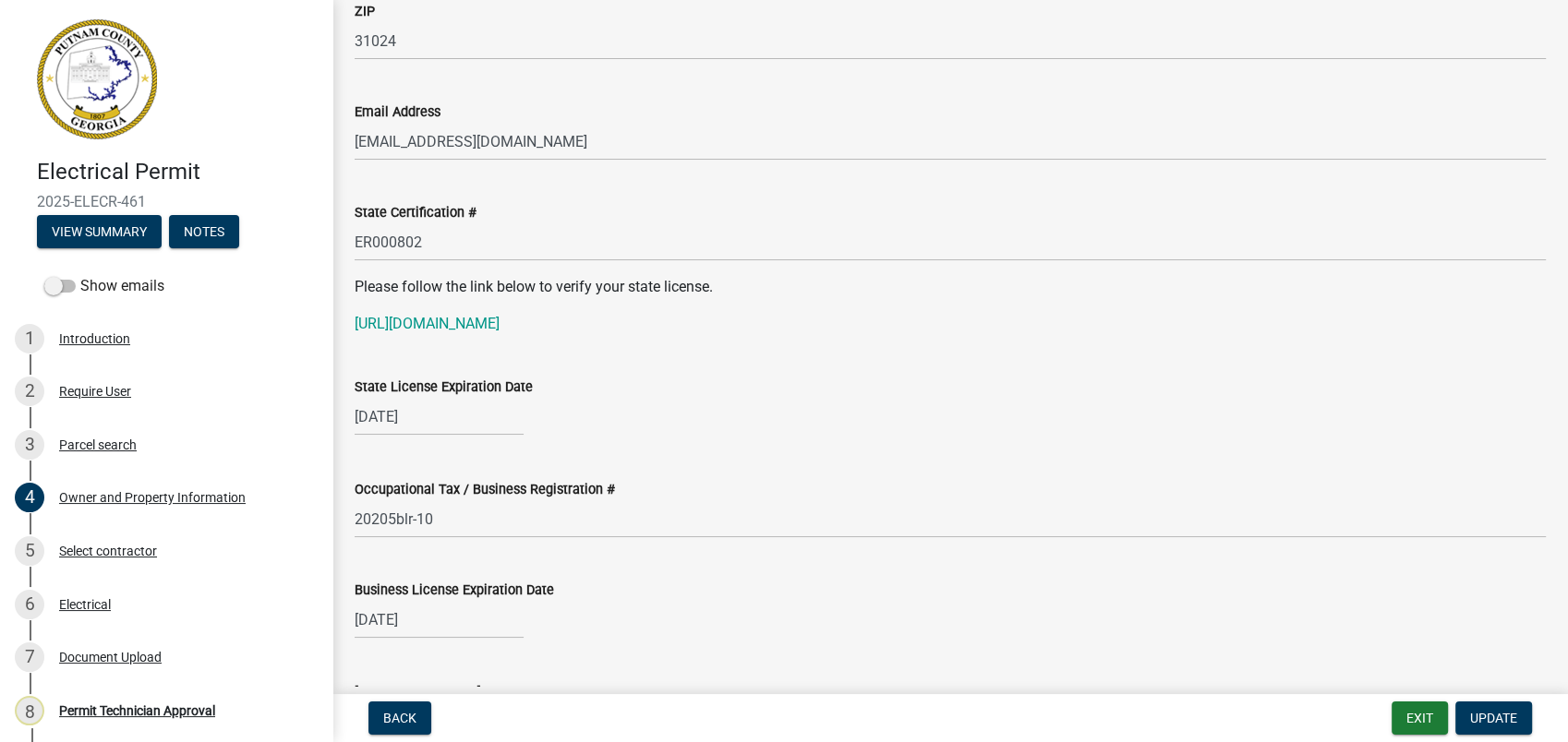
scroll to position [2359, 0]
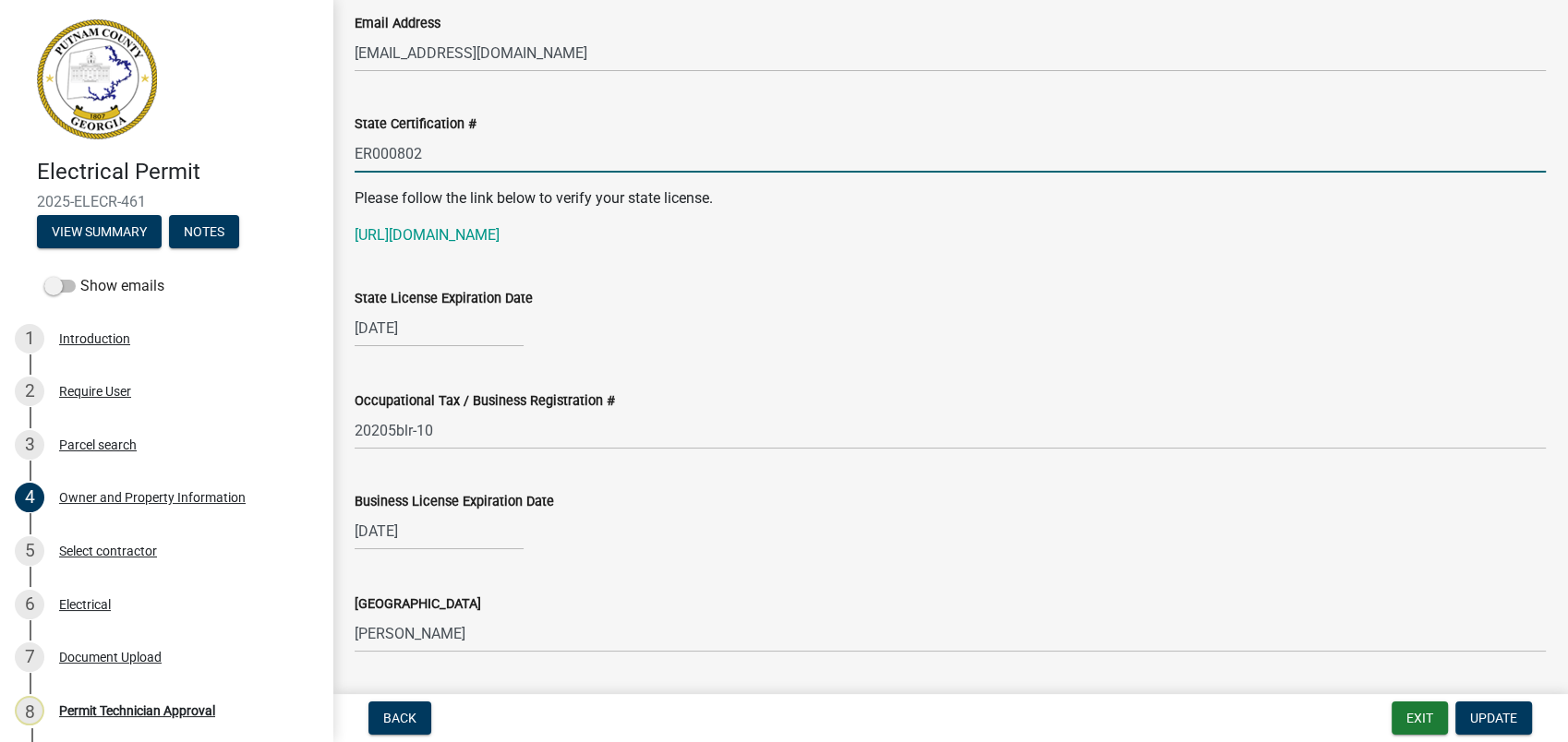
drag, startPoint x: 431, startPoint y: 154, endPoint x: 351, endPoint y: 151, distance: 80.1
click at [351, 151] on div "State Certification # ER000802" at bounding box center [951, 130] width 1219 height 86
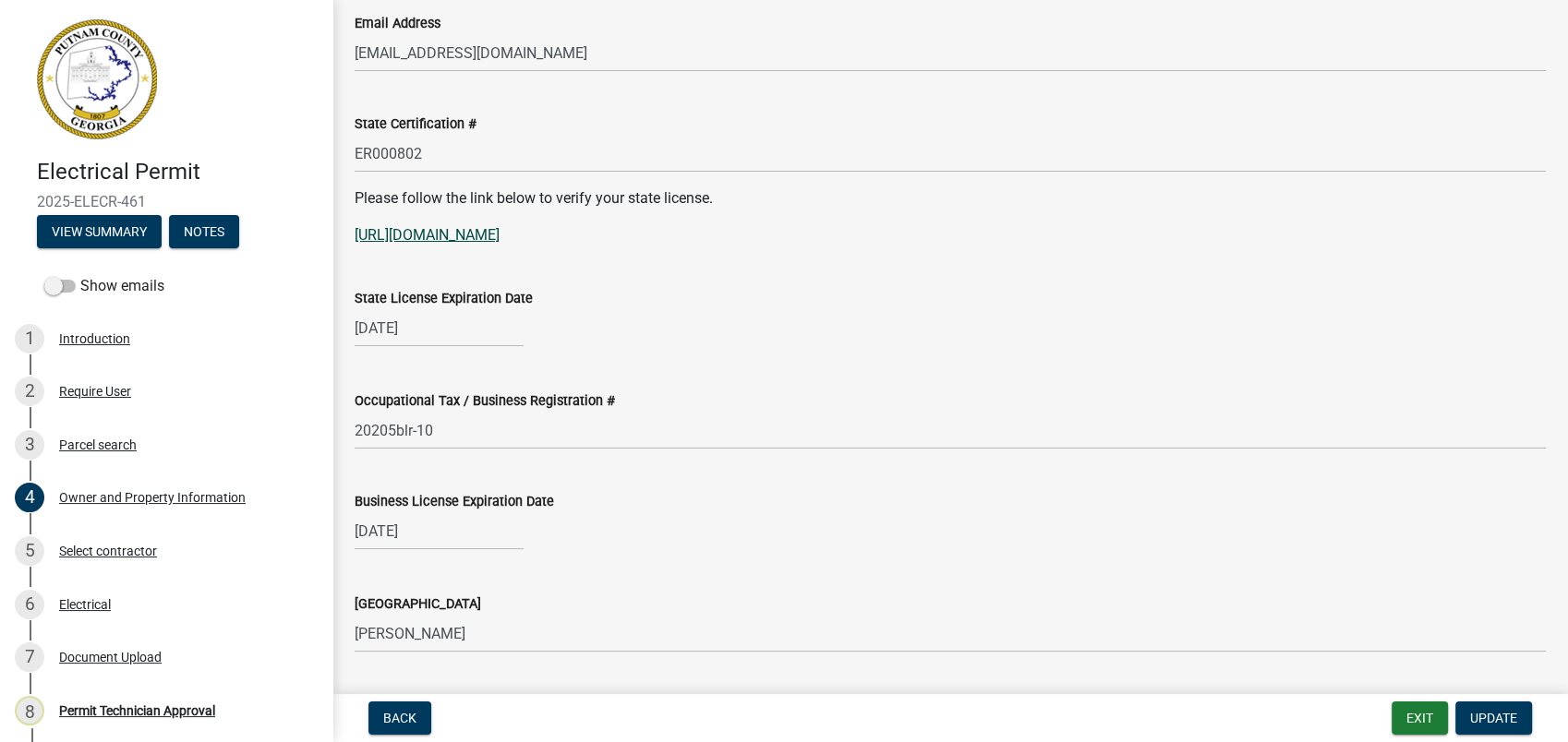
click at [490, 237] on link "[URL][DOMAIN_NAME]" at bounding box center [427, 235] width 145 height 18
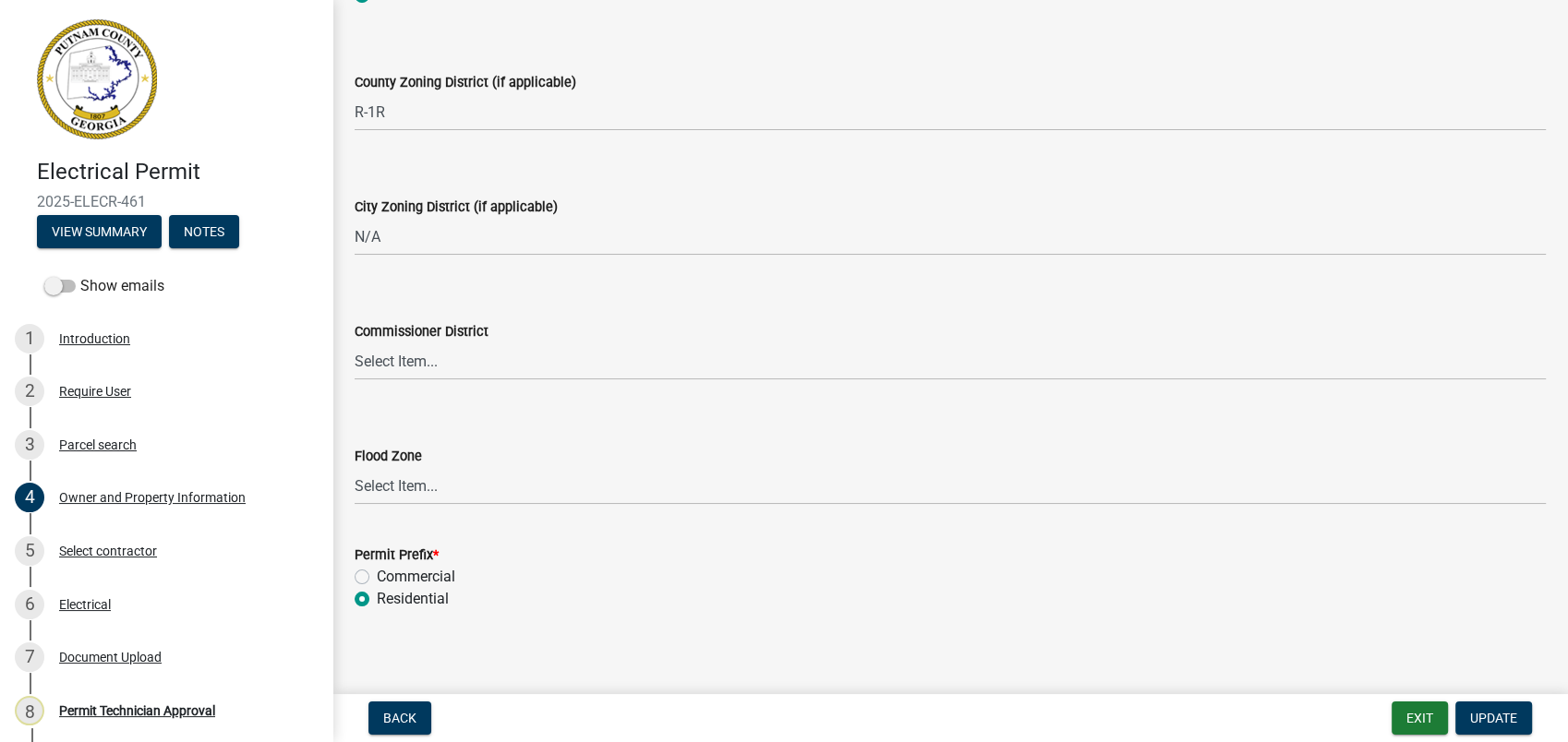
scroll to position [3320, 0]
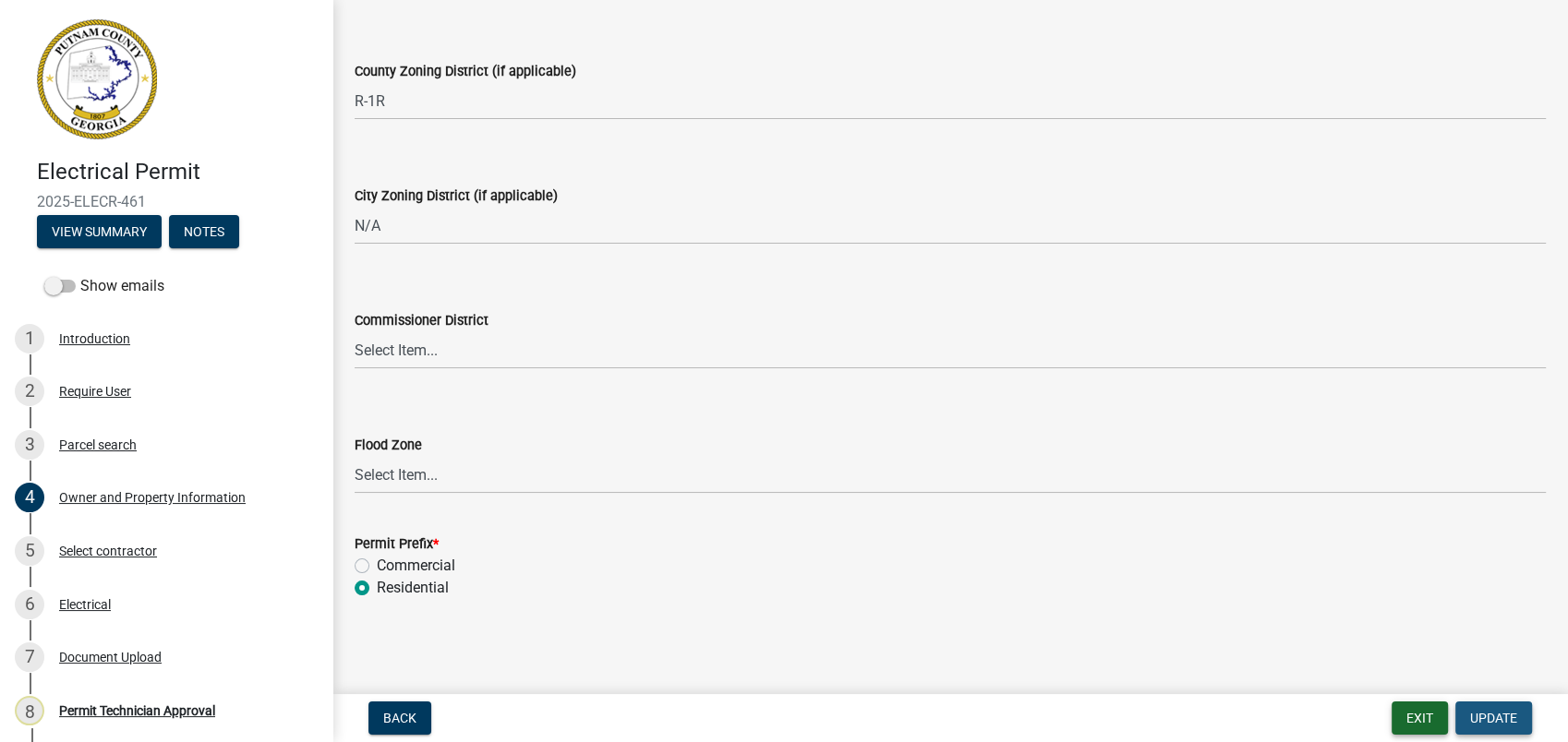
drag, startPoint x: 1493, startPoint y: 717, endPoint x: 1426, endPoint y: 704, distance: 68.2
click at [1493, 715] on span "Update" at bounding box center [1493, 718] width 47 height 15
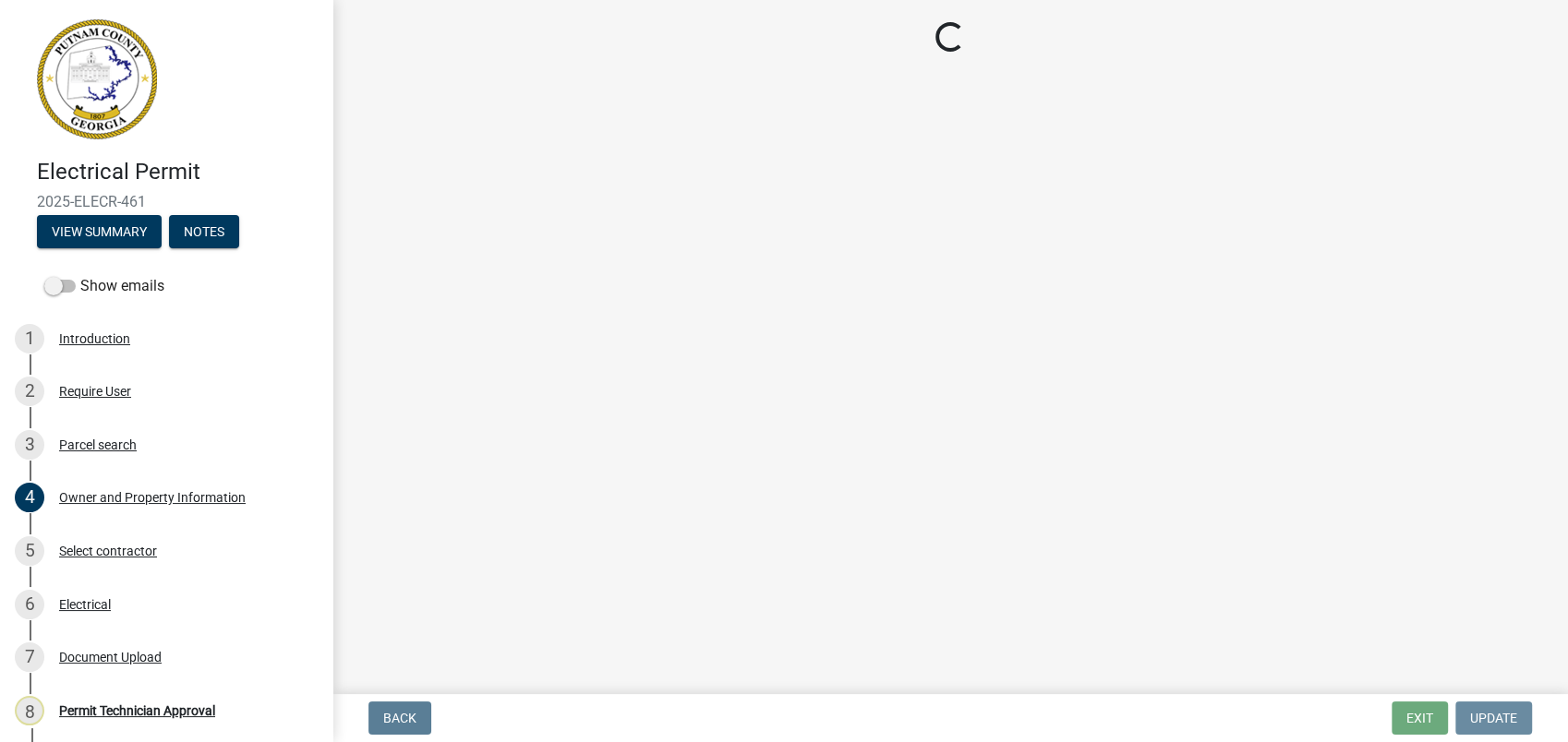
scroll to position [0, 0]
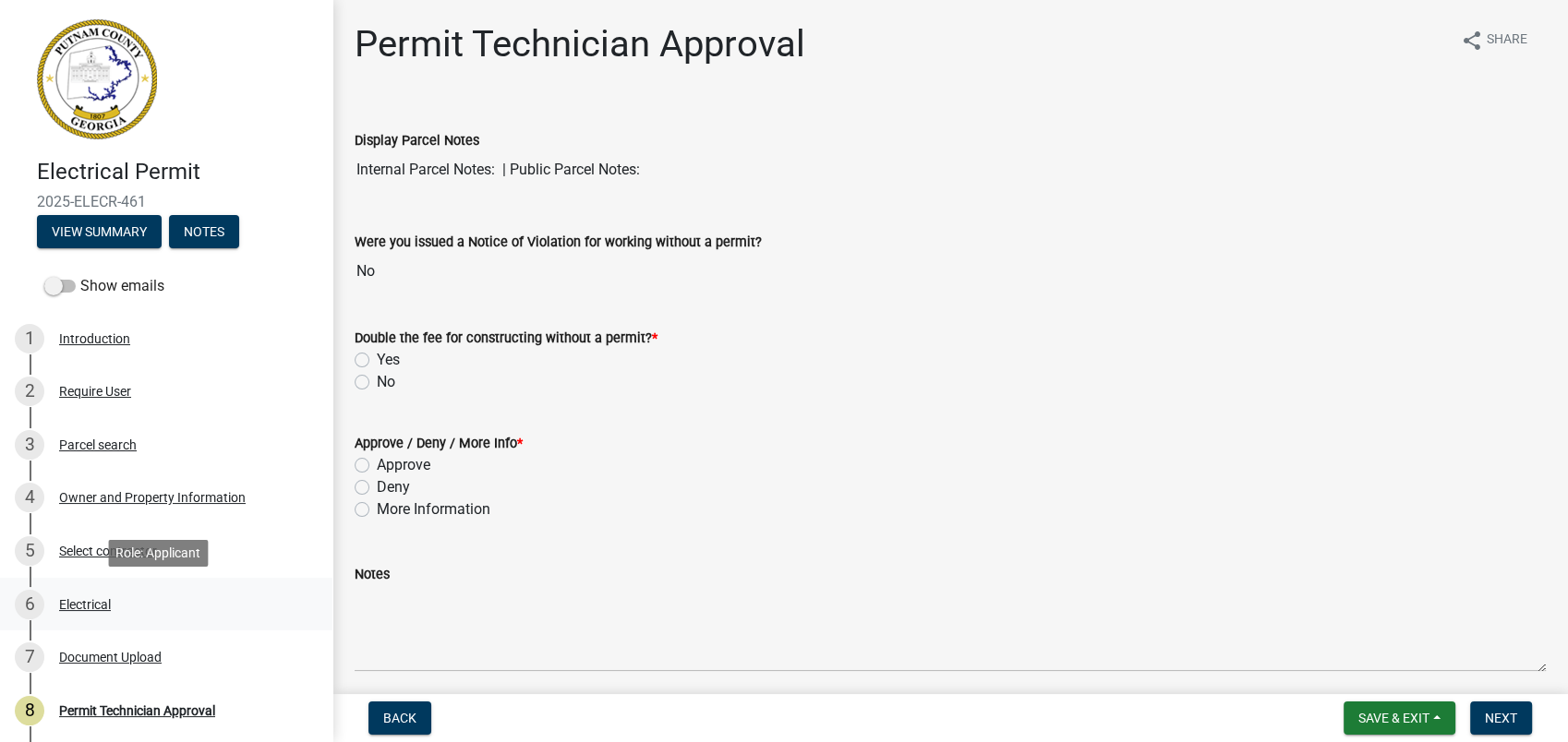
click at [86, 603] on div "Electrical" at bounding box center [85, 604] width 52 height 13
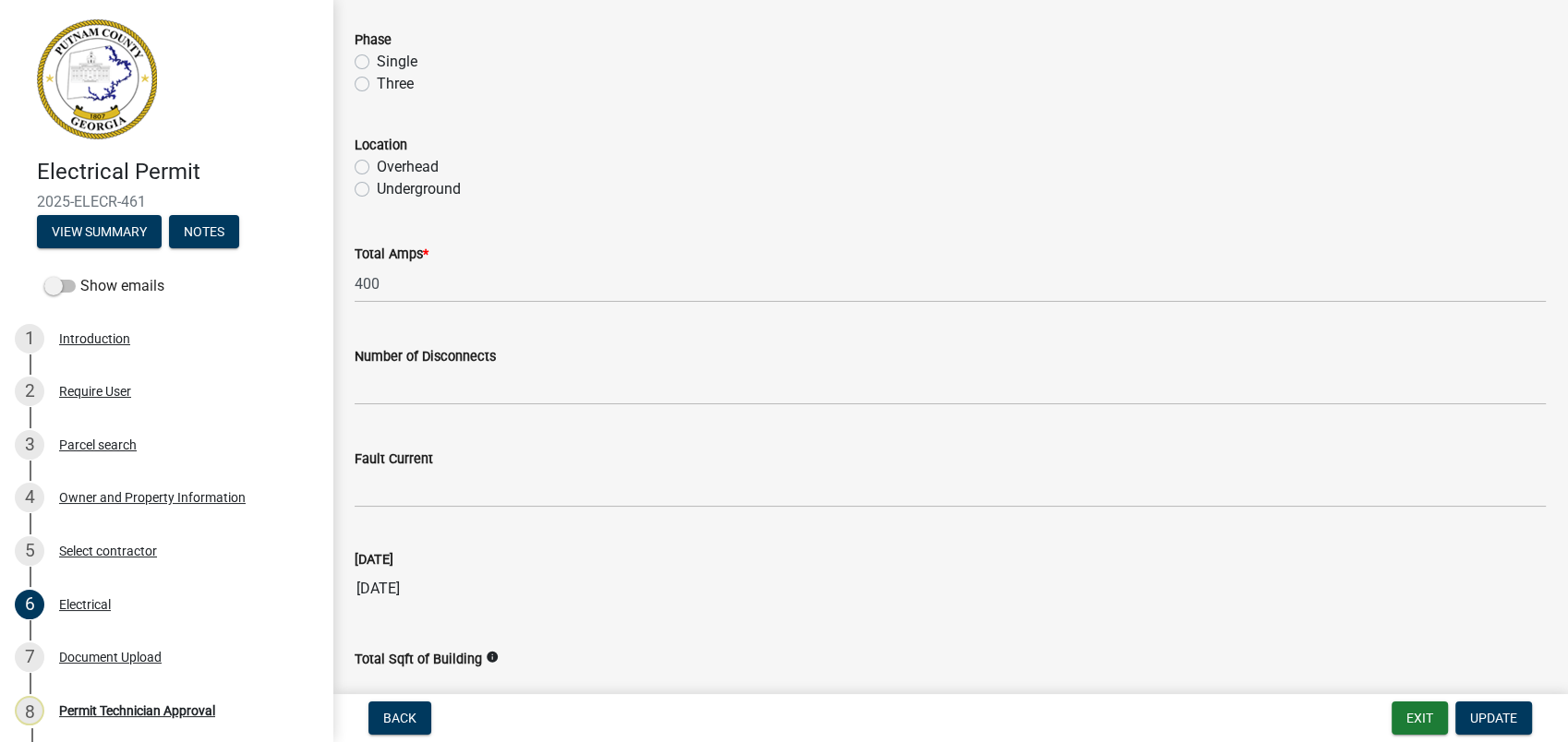
scroll to position [1854, 0]
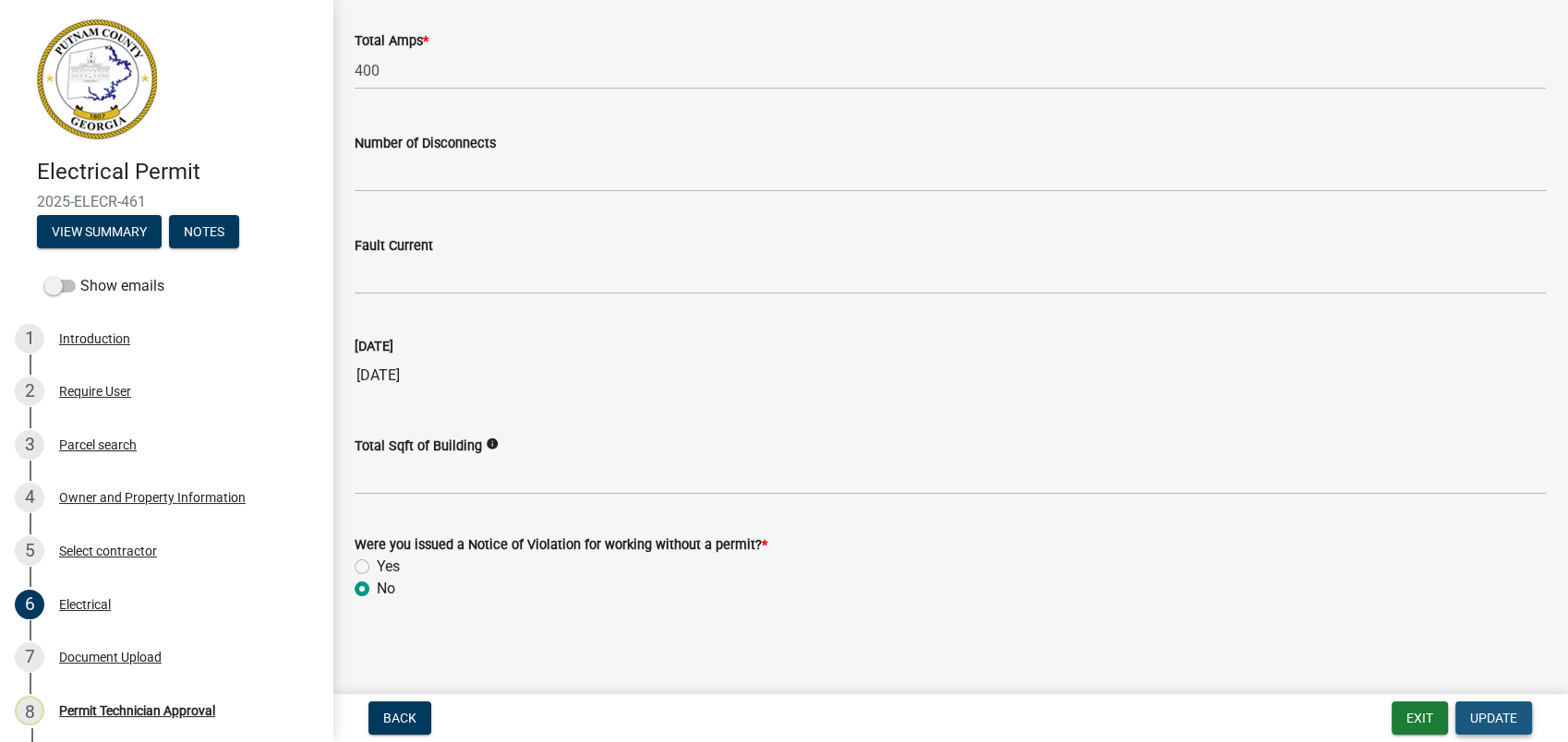
click at [1499, 722] on span "Update" at bounding box center [1493, 718] width 47 height 15
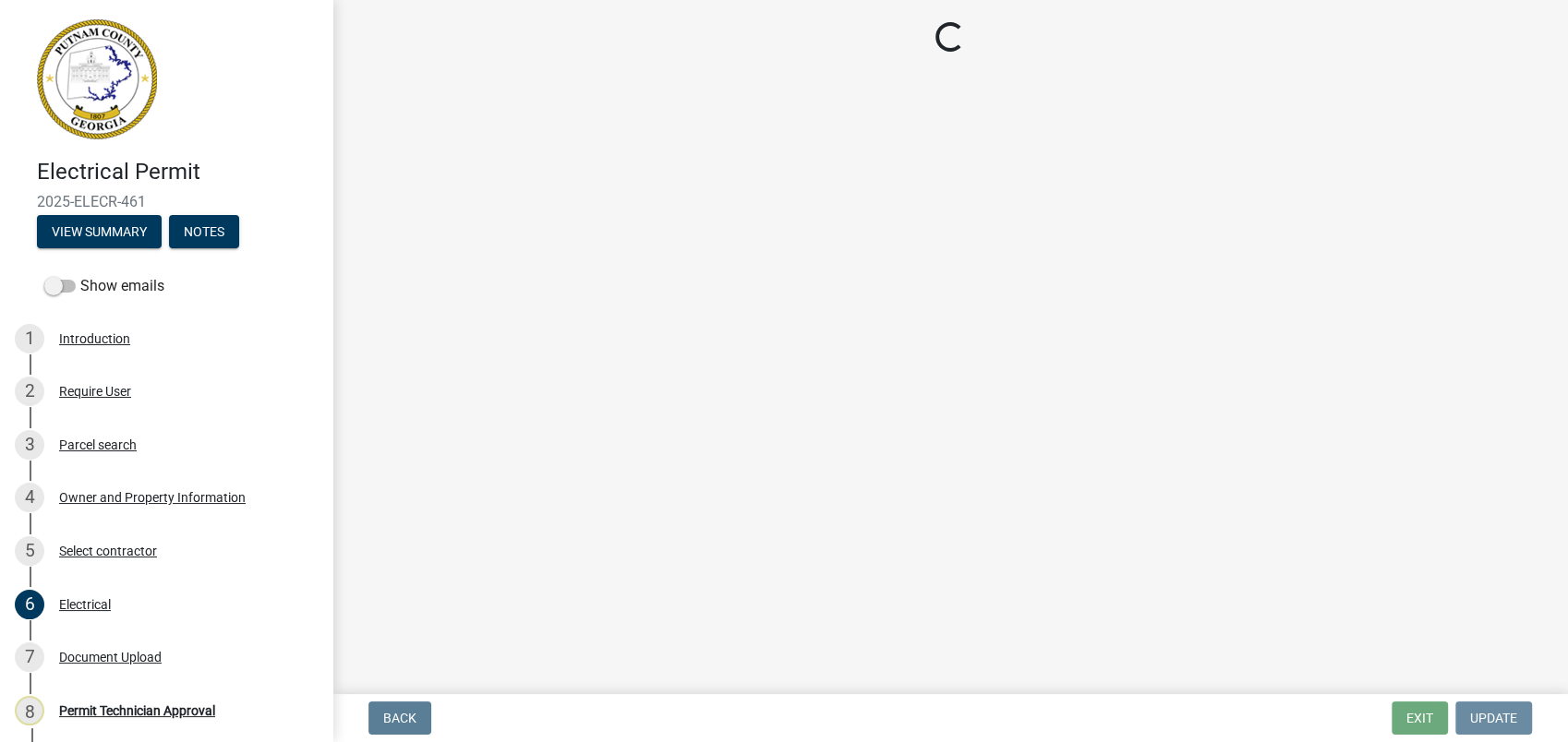
scroll to position [0, 0]
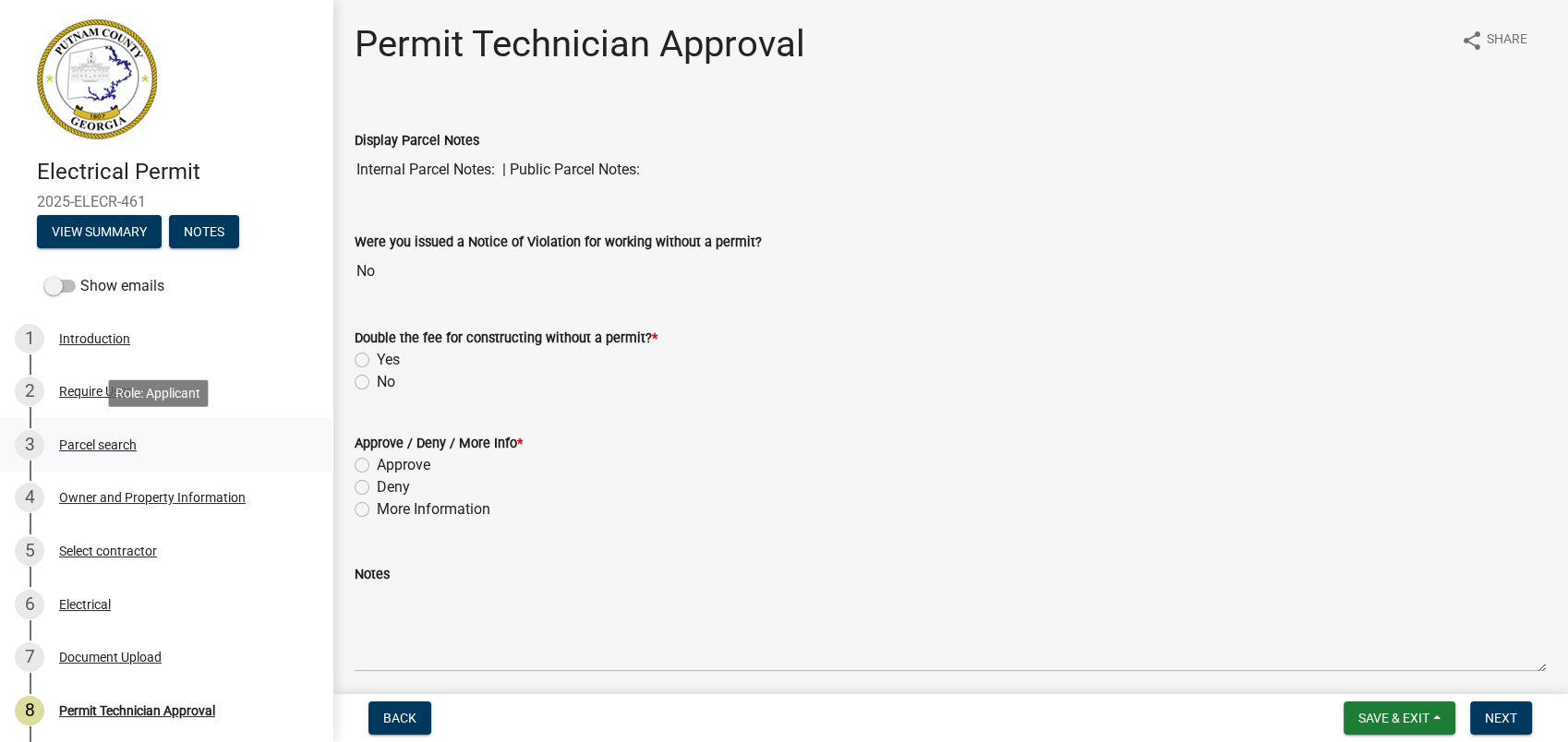
click at [85, 457] on div "3 Parcel search" at bounding box center [159, 445] width 288 height 29
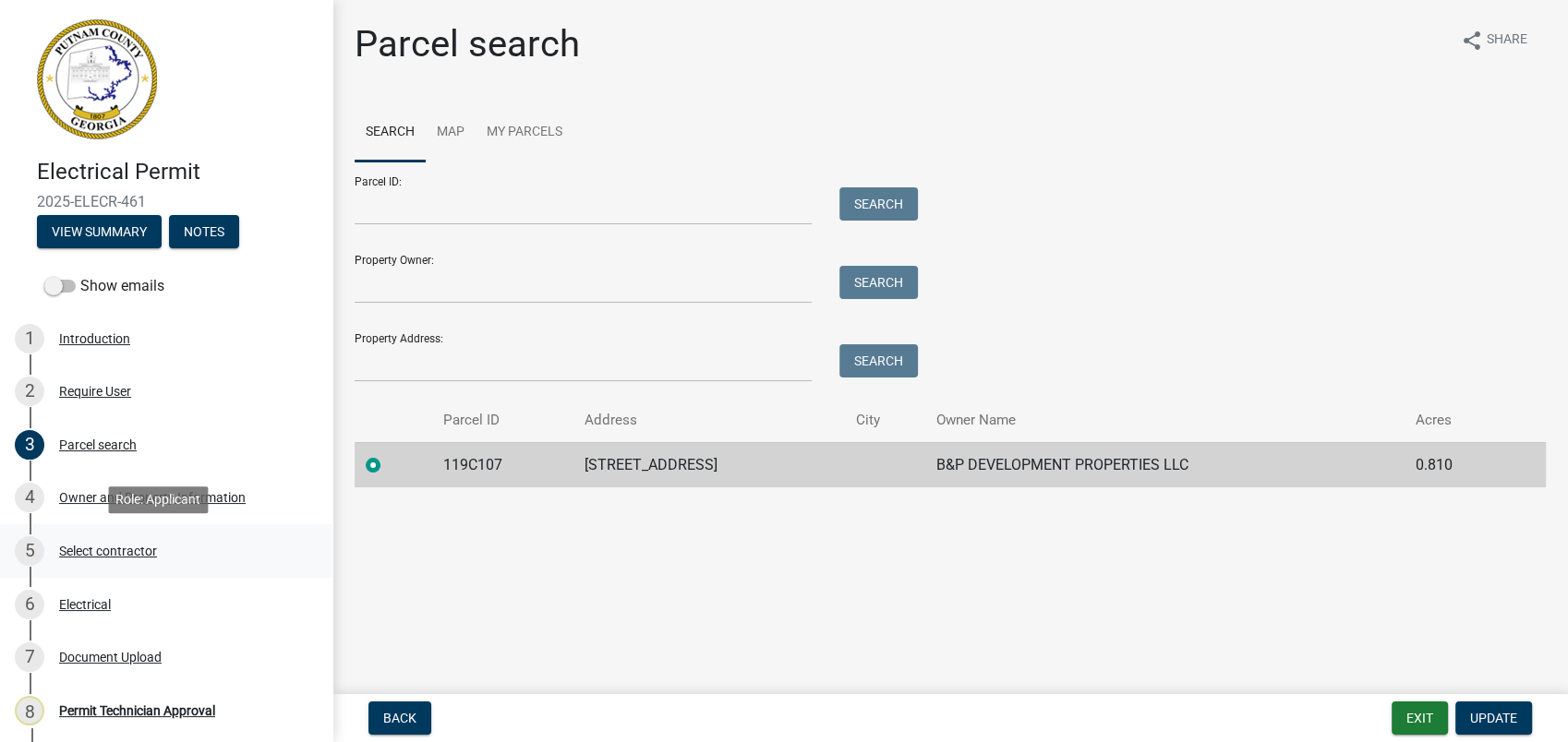
click at [116, 548] on div "Select contractor" at bounding box center [108, 550] width 98 height 13
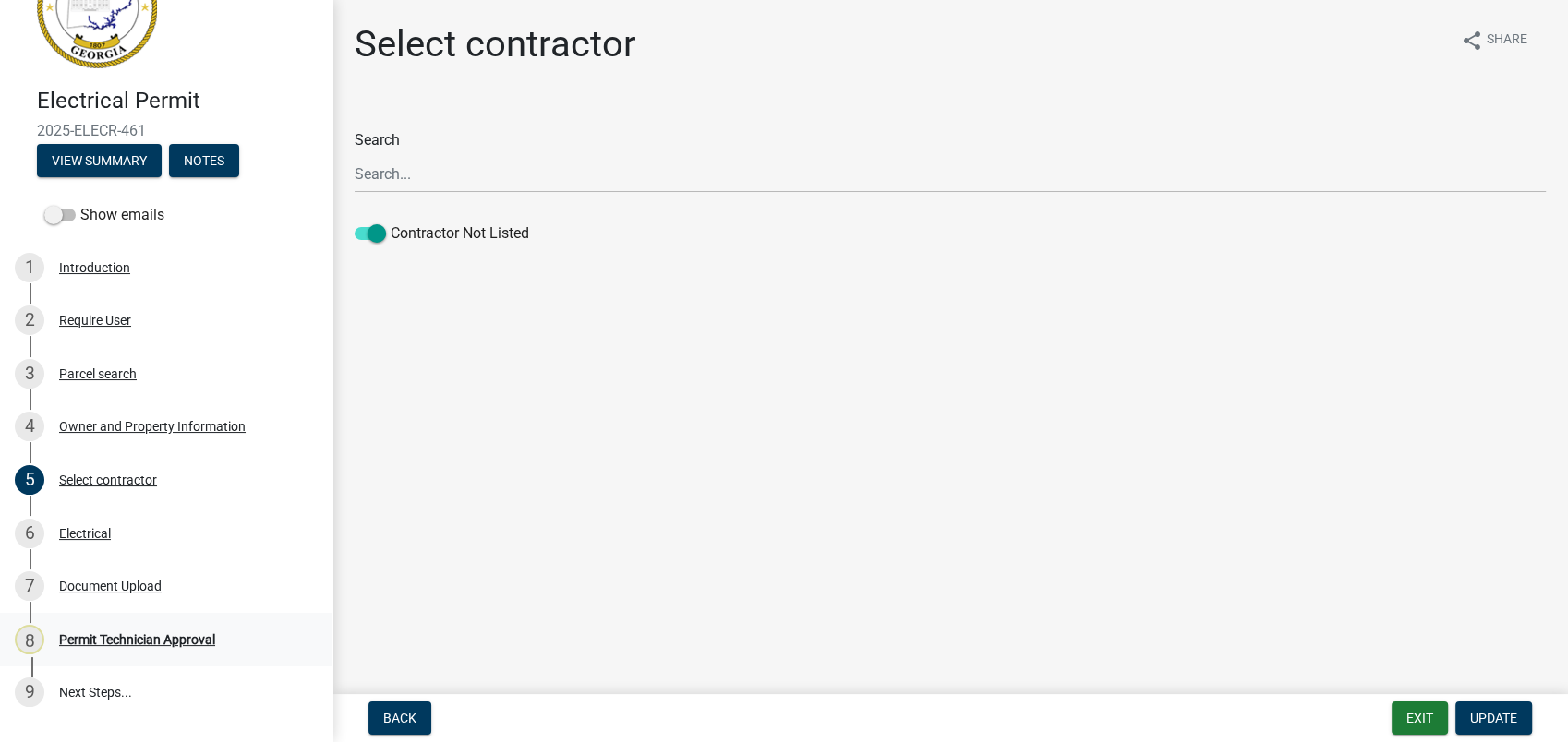
scroll to position [177, 0]
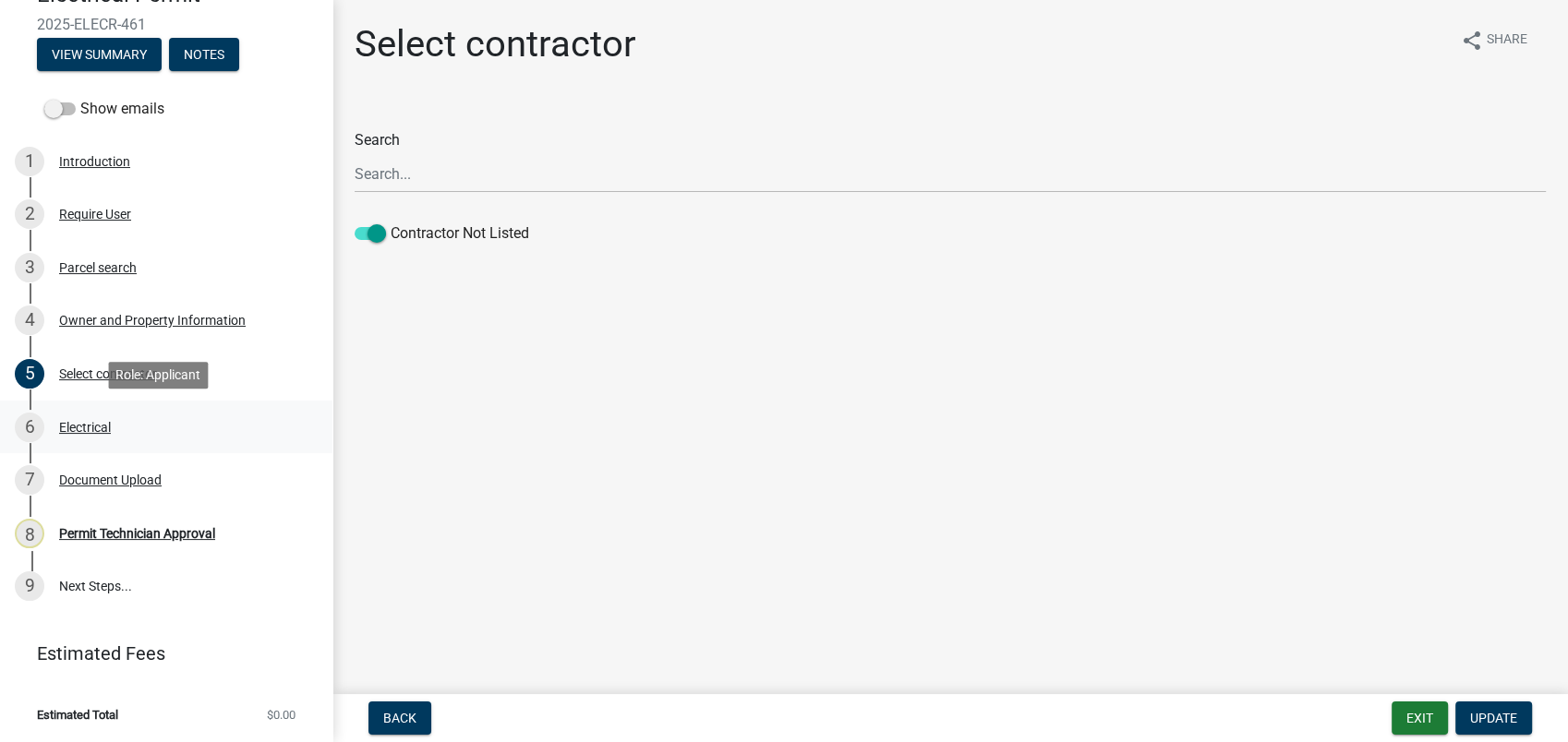
click at [96, 421] on div "Electrical" at bounding box center [85, 427] width 52 height 13
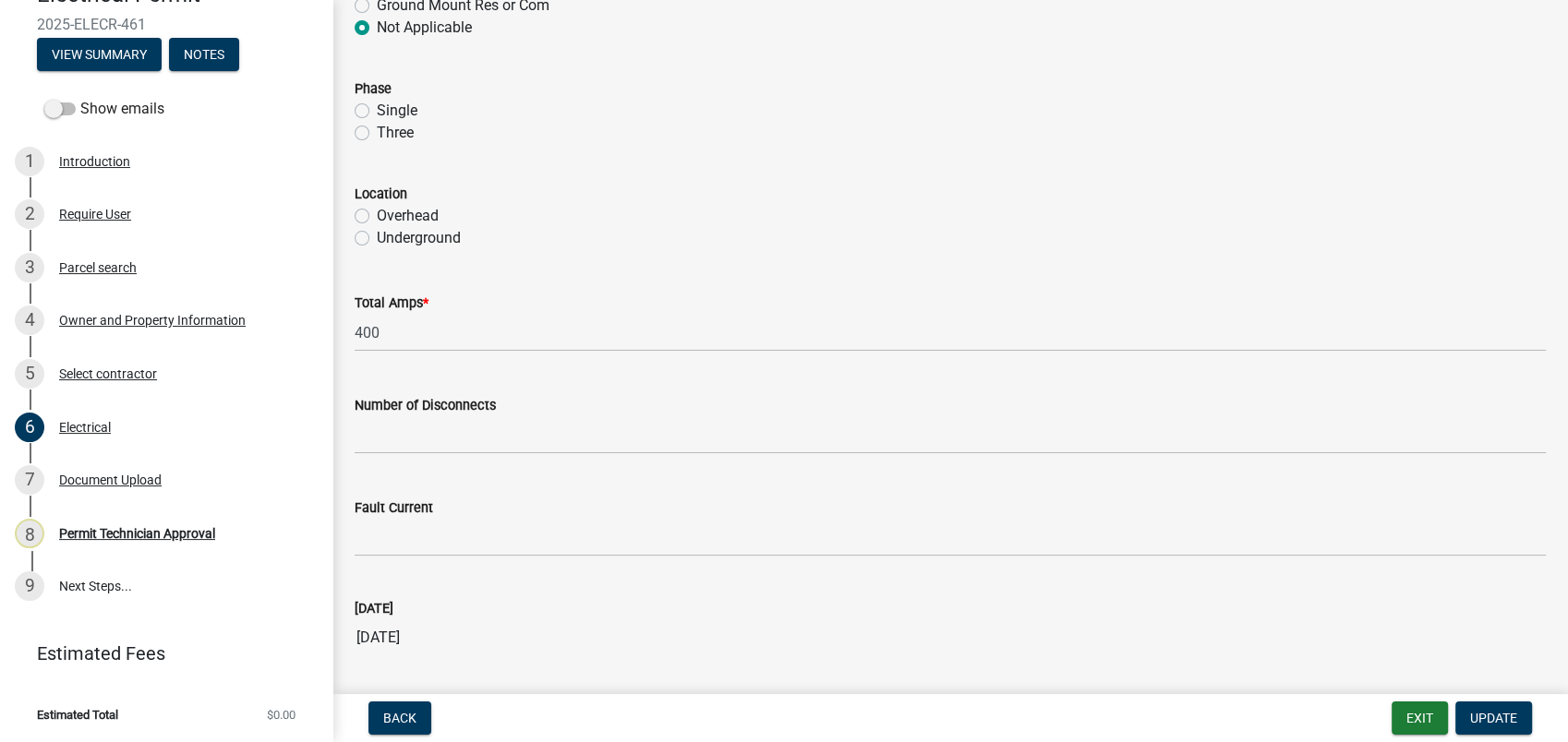
scroll to position [1854, 0]
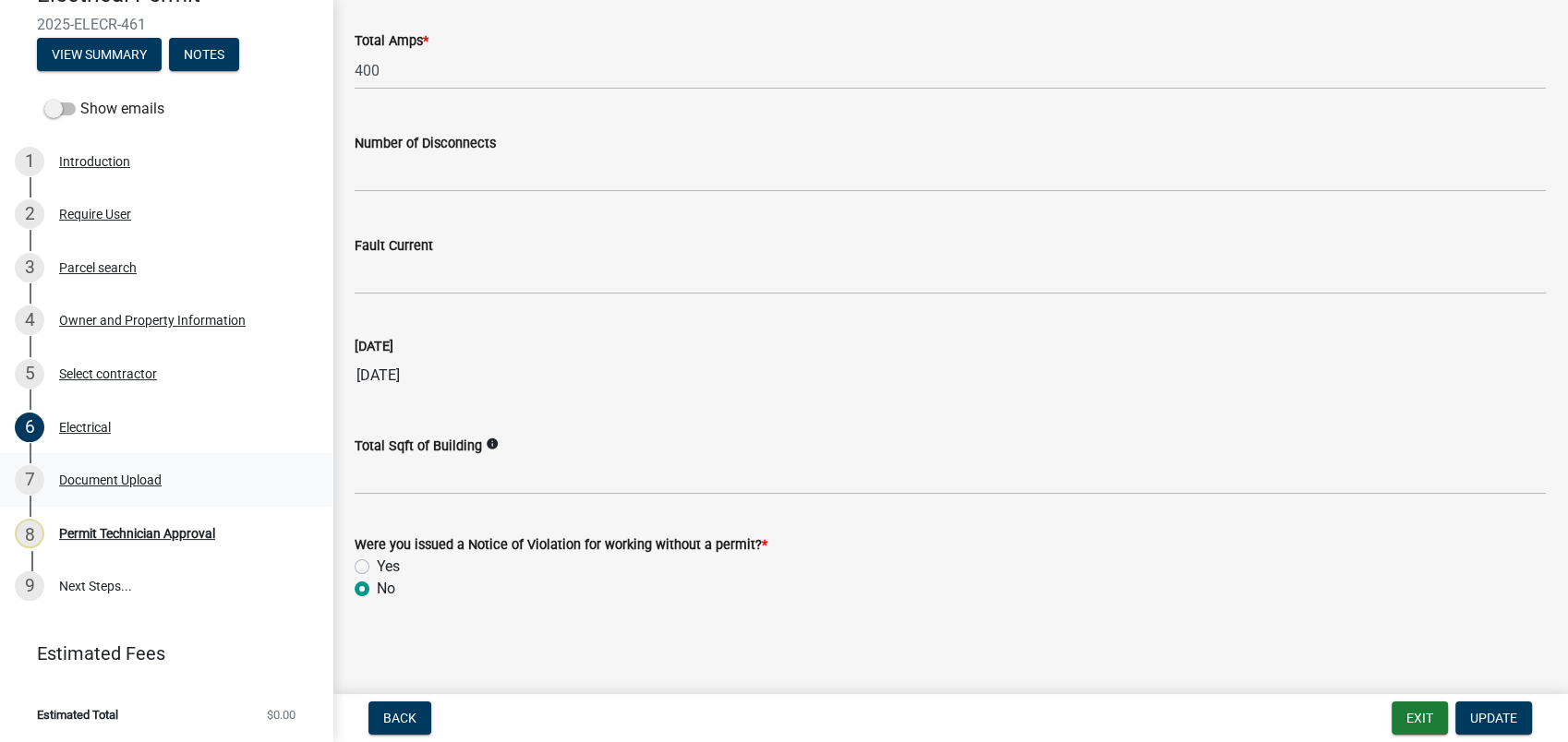
click at [82, 471] on div "7 Document Upload" at bounding box center [159, 480] width 288 height 29
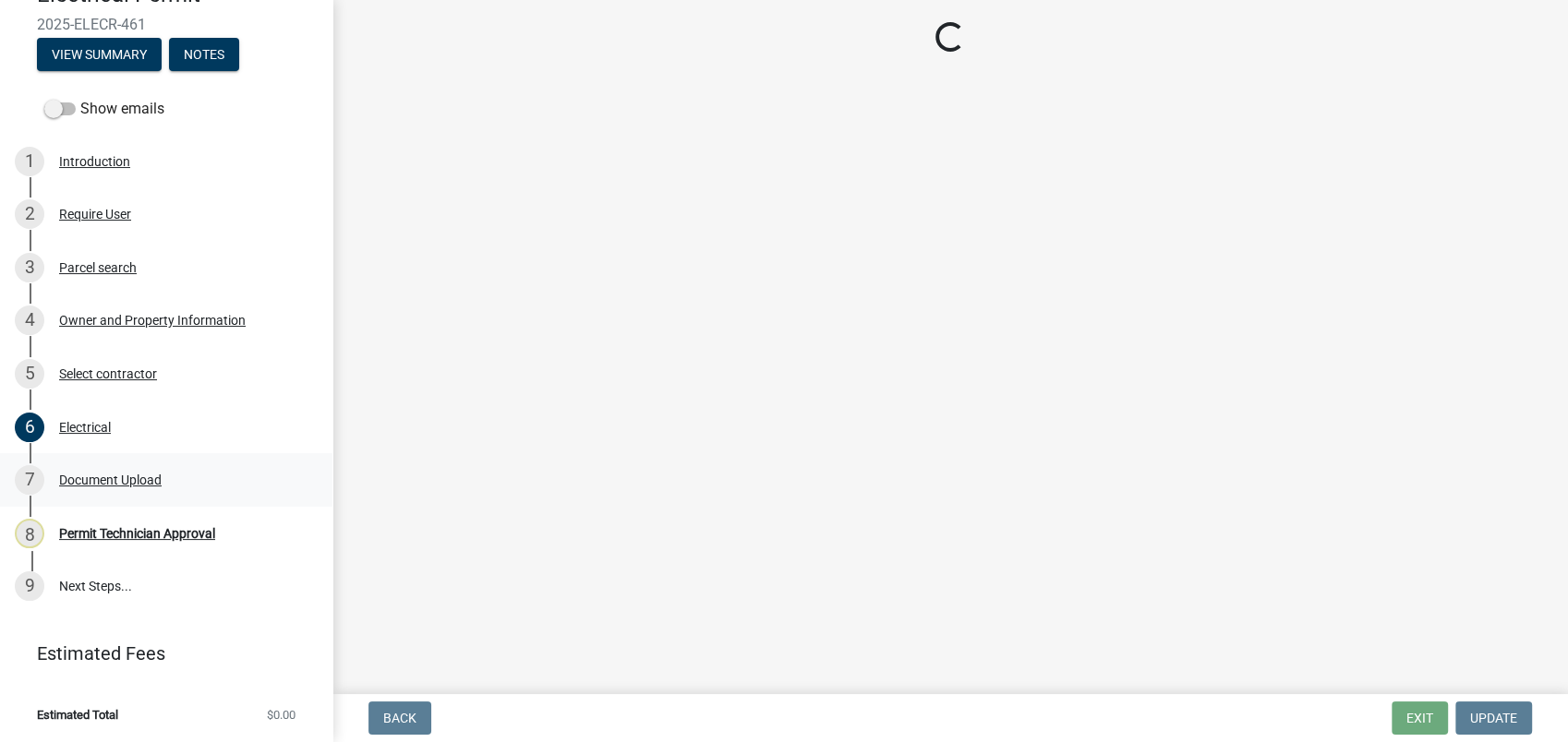
scroll to position [0, 0]
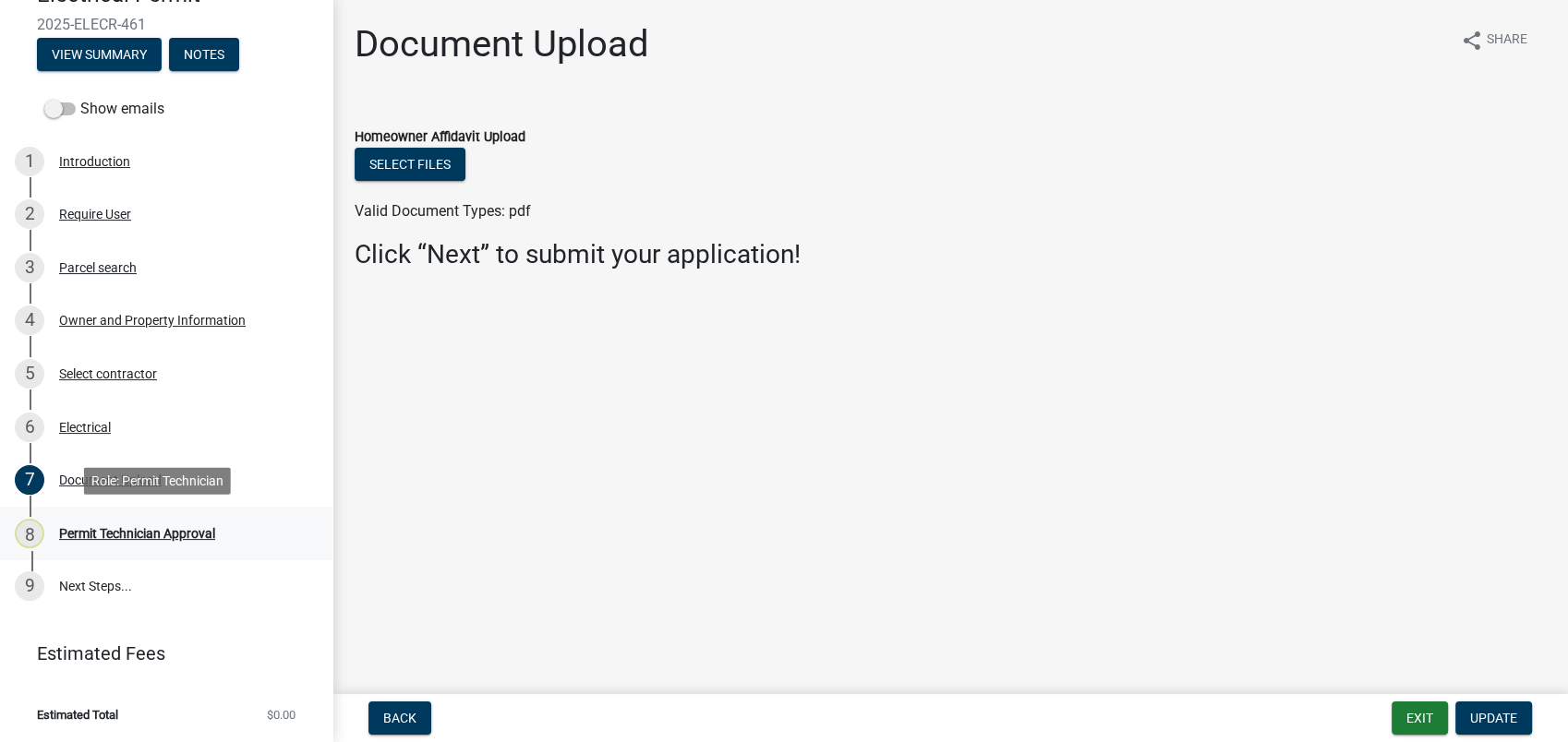
click at [126, 532] on div "Permit Technician Approval" at bounding box center [137, 533] width 156 height 13
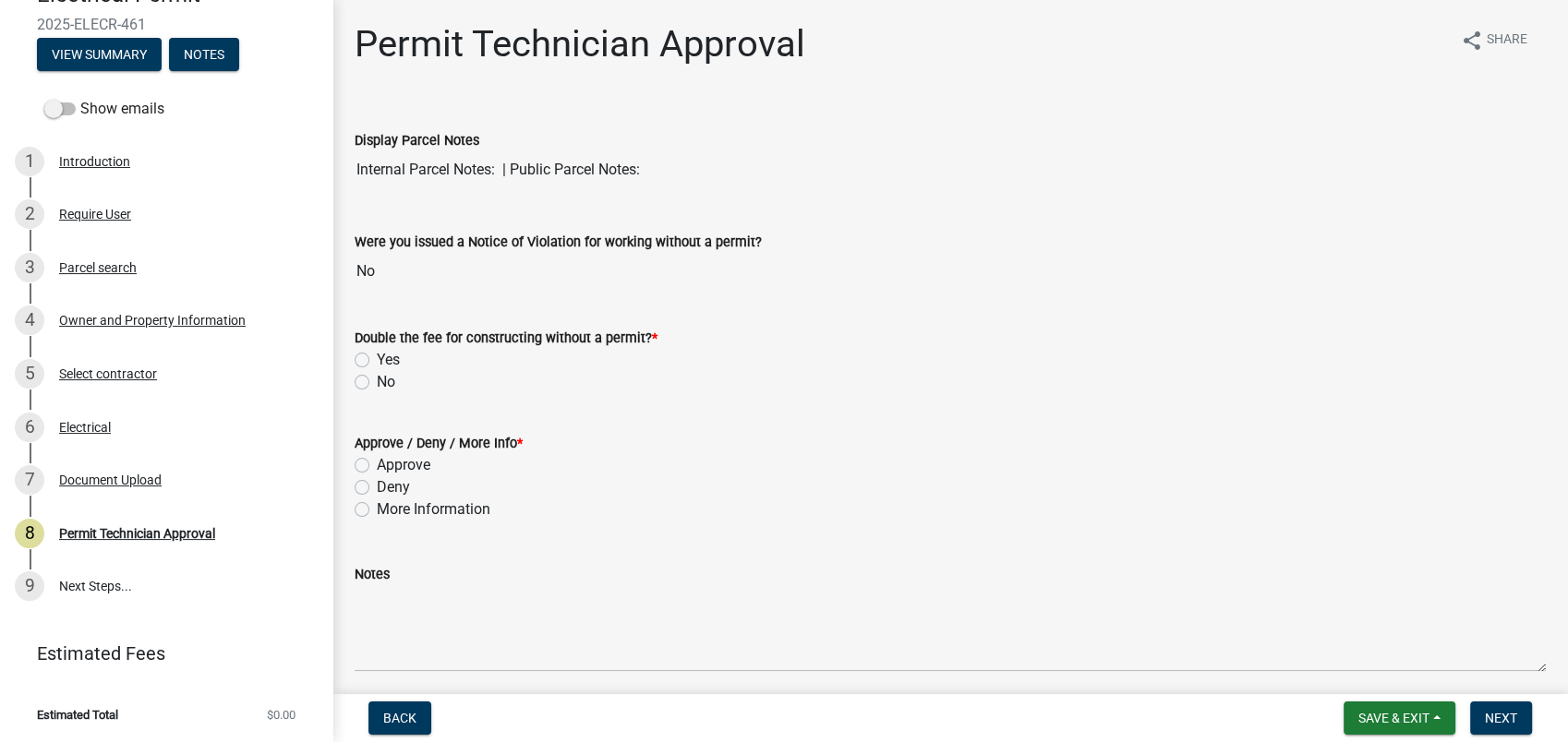
click at [377, 382] on label "No" at bounding box center [386, 382] width 19 height 22
click at [377, 382] on input "No" at bounding box center [383, 377] width 12 height 12
radio input "true"
click at [377, 462] on label "Approve" at bounding box center [403, 464] width 54 height 22
click at [377, 462] on input "Approve" at bounding box center [383, 460] width 12 height 12
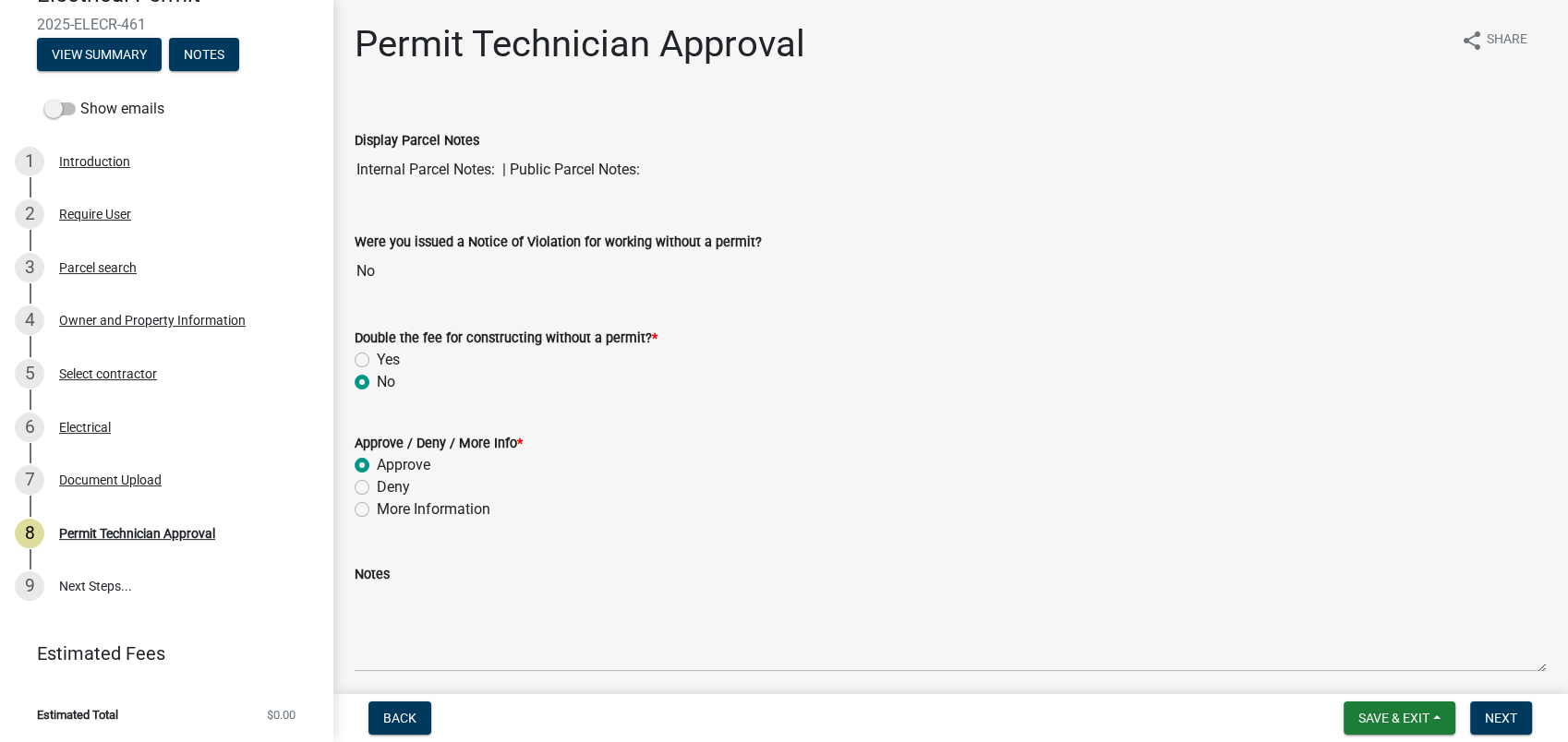
radio input "true"
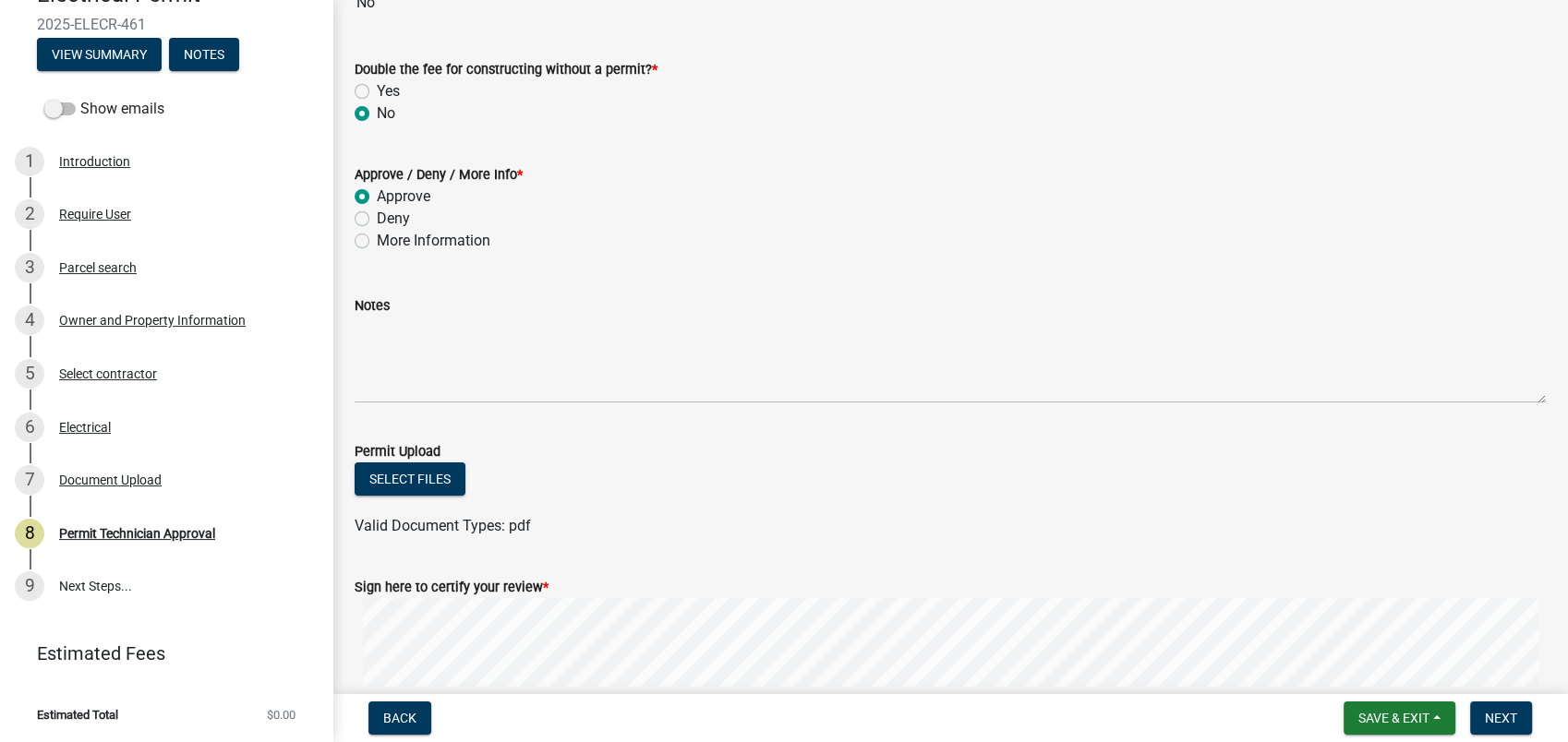
scroll to position [442, 0]
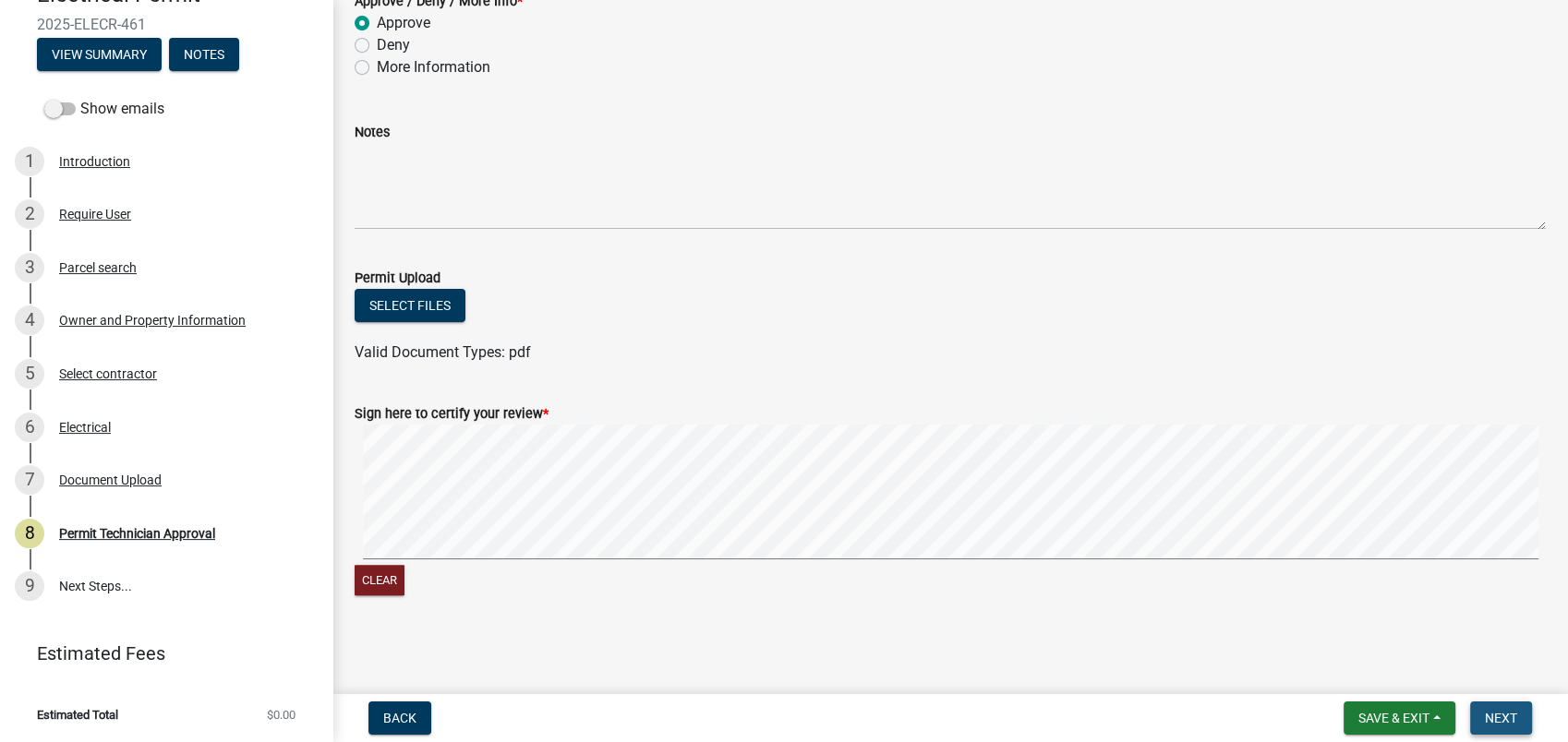
drag, startPoint x: 1491, startPoint y: 722, endPoint x: 1477, endPoint y: 724, distance: 14.1
click at [1490, 723] on span "Next" at bounding box center [1501, 718] width 32 height 15
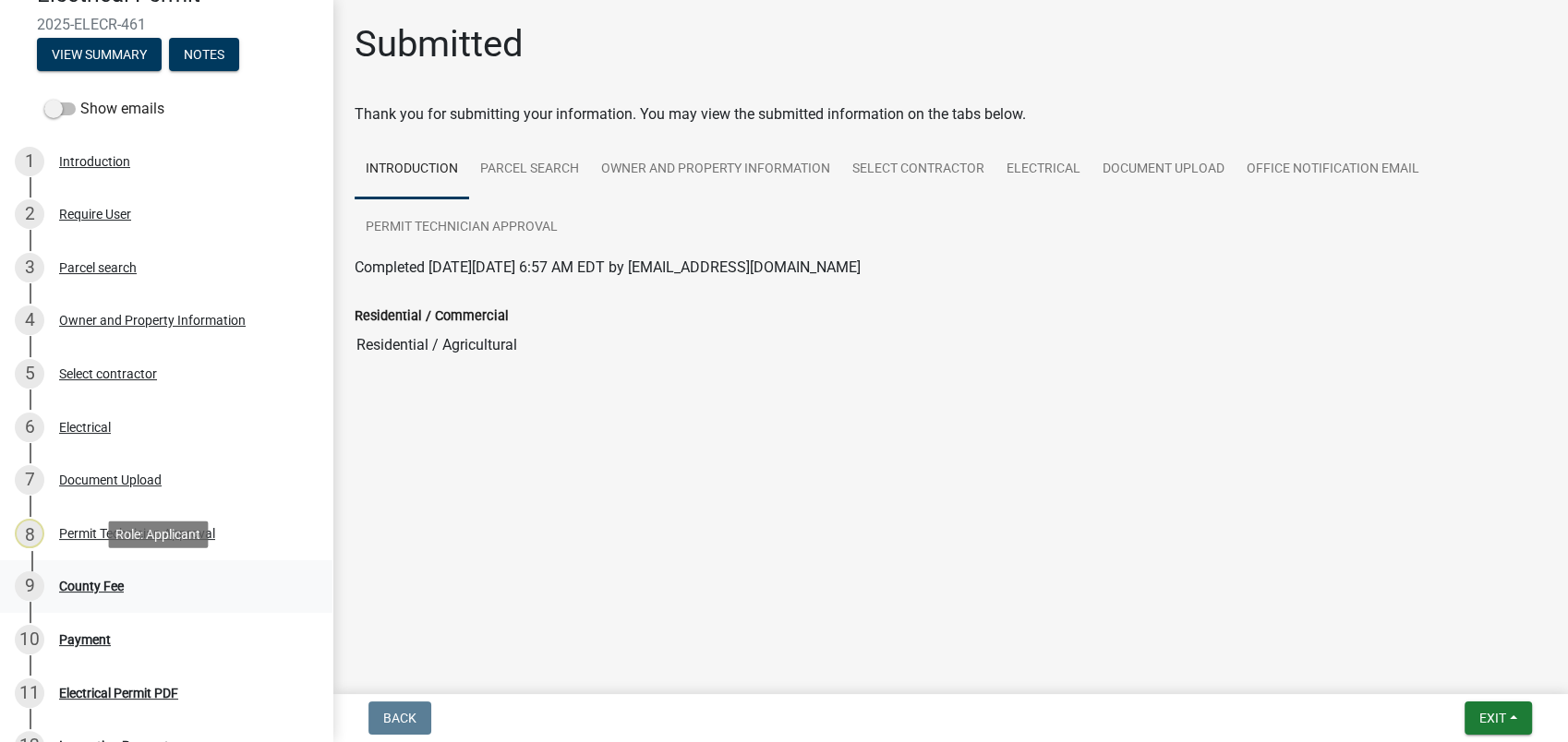
click at [92, 591] on div "County Fee" at bounding box center [92, 585] width 64 height 13
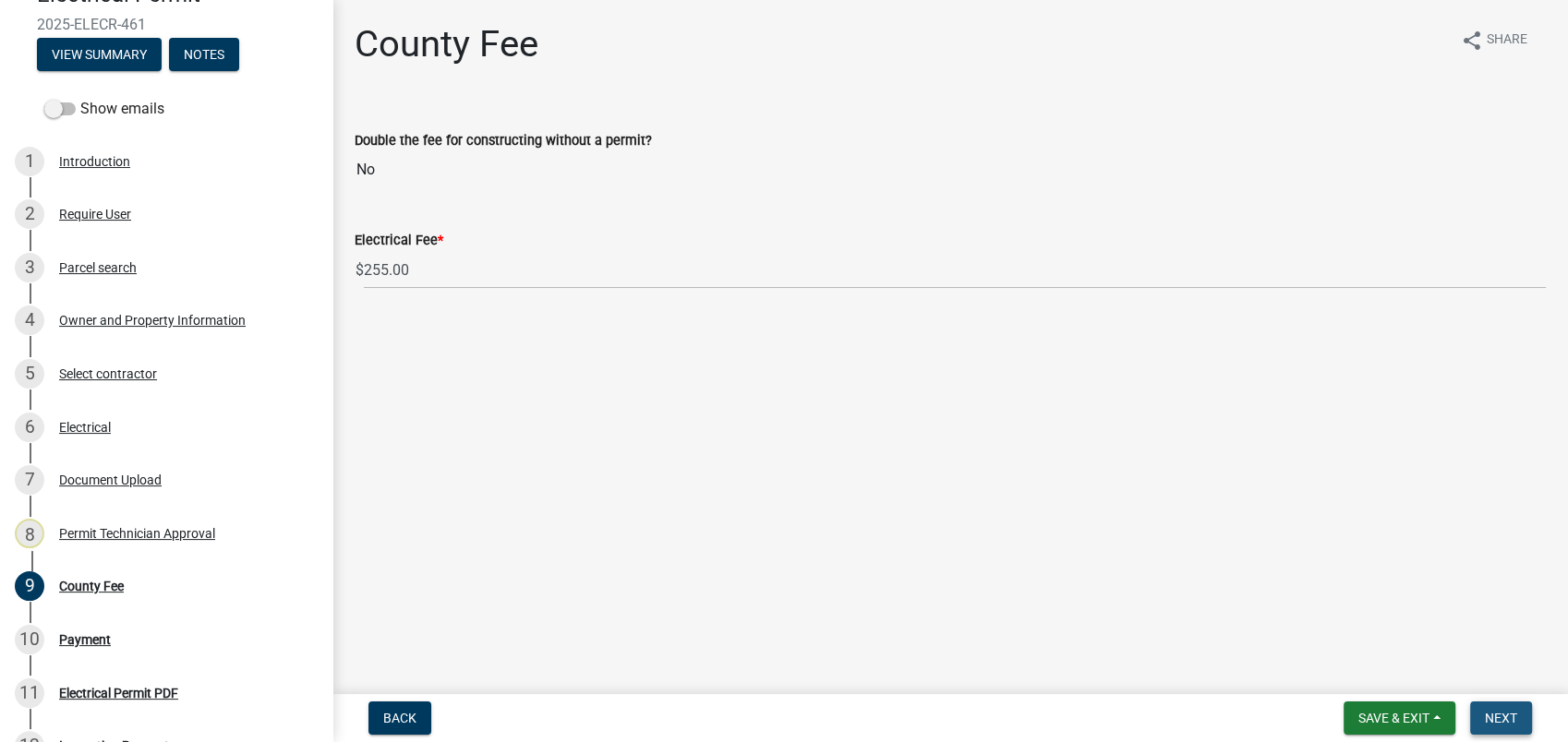
click at [1498, 722] on span "Next" at bounding box center [1501, 718] width 32 height 15
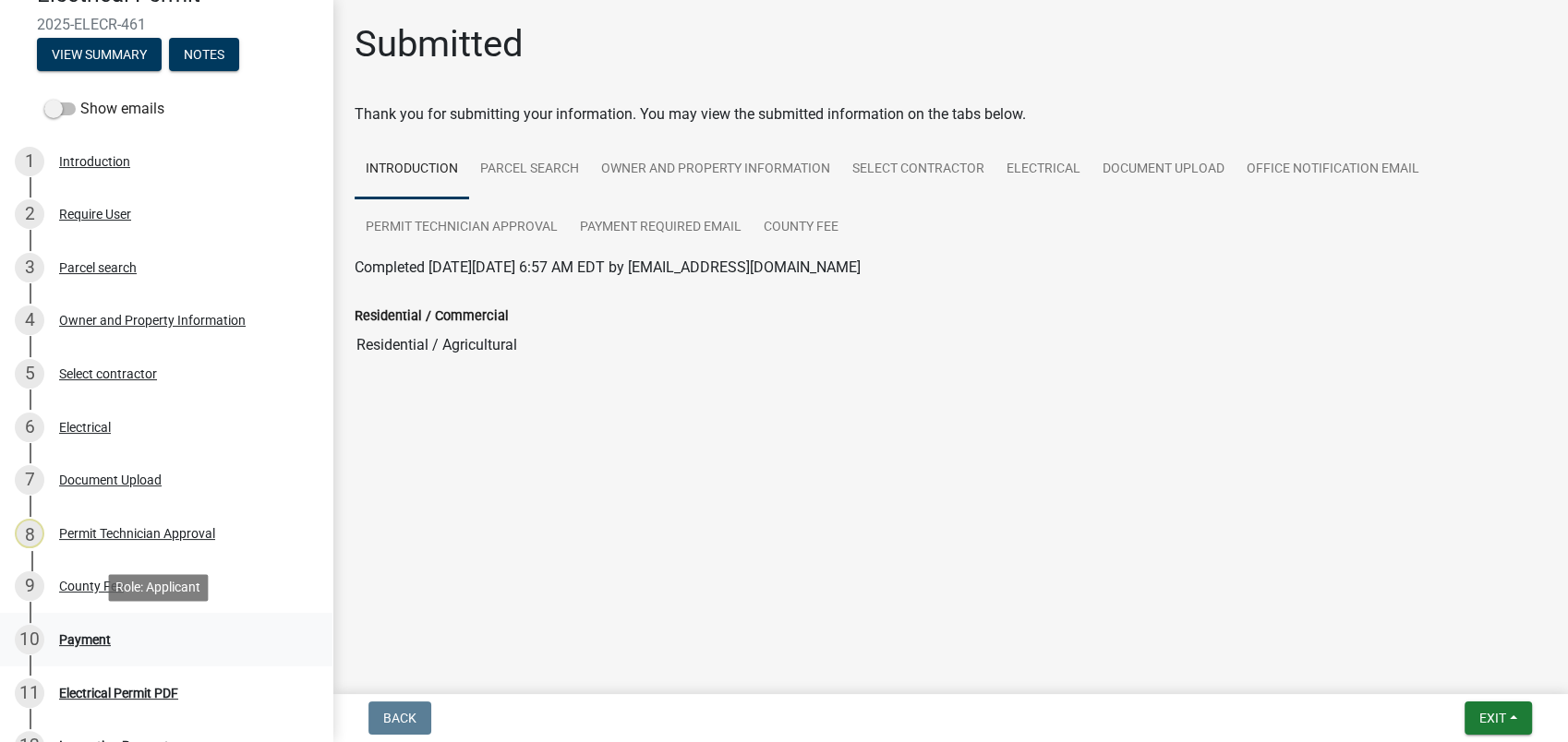
click at [81, 641] on div "Payment" at bounding box center [85, 639] width 52 height 13
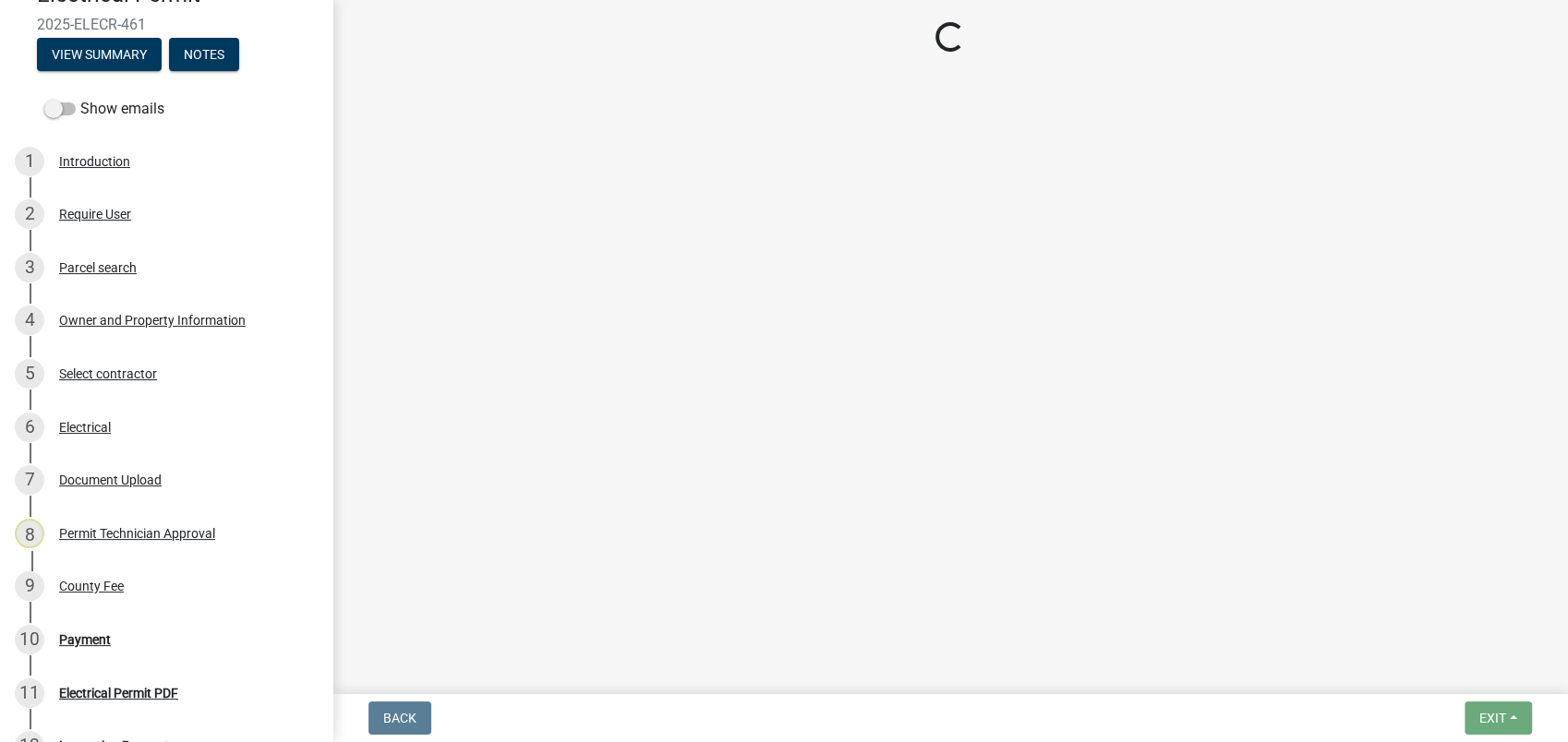
select select "3: 3"
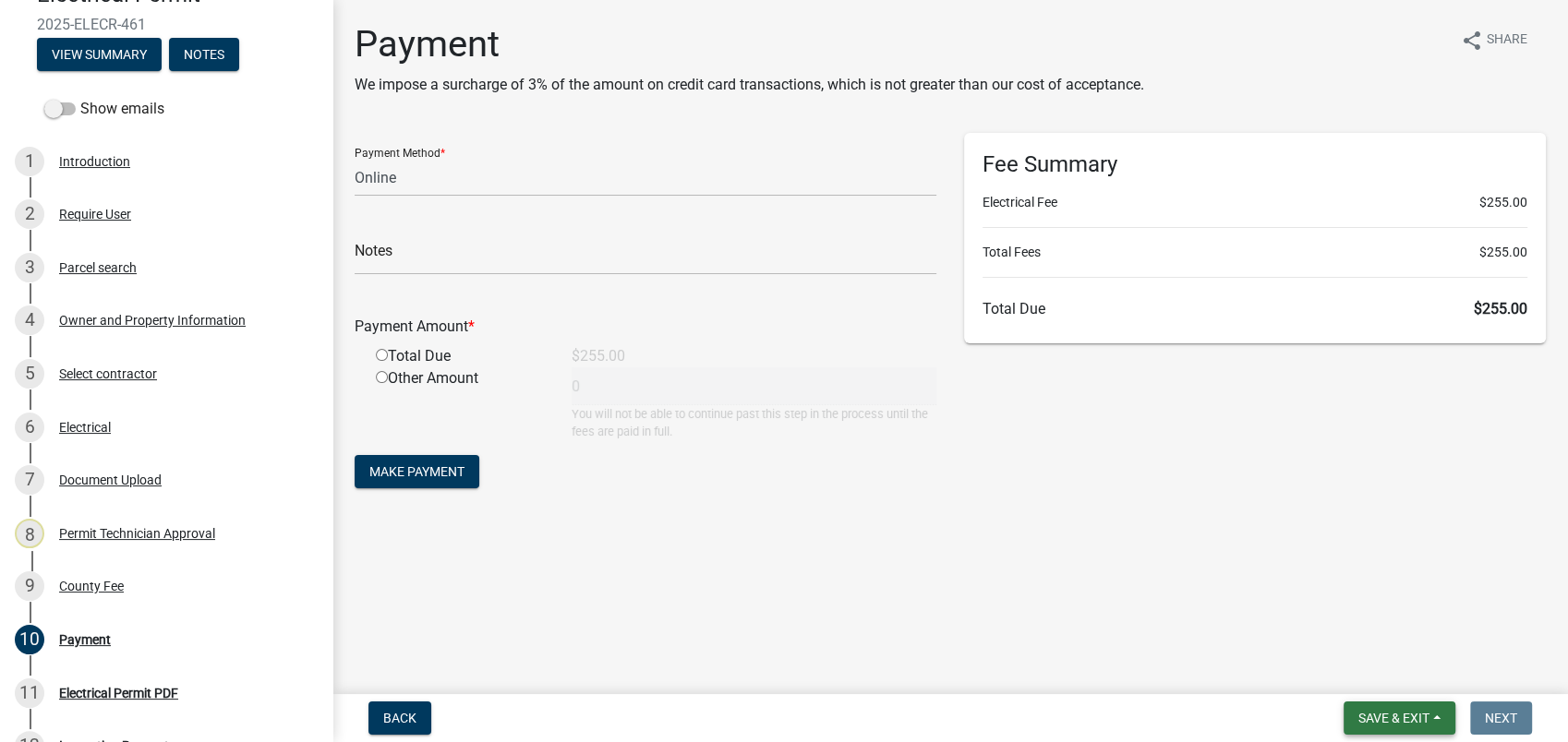
click at [1361, 733] on button "Save & Exit" at bounding box center [1400, 719] width 112 height 33
click at [1344, 680] on button "Save & Exit" at bounding box center [1382, 671] width 148 height 45
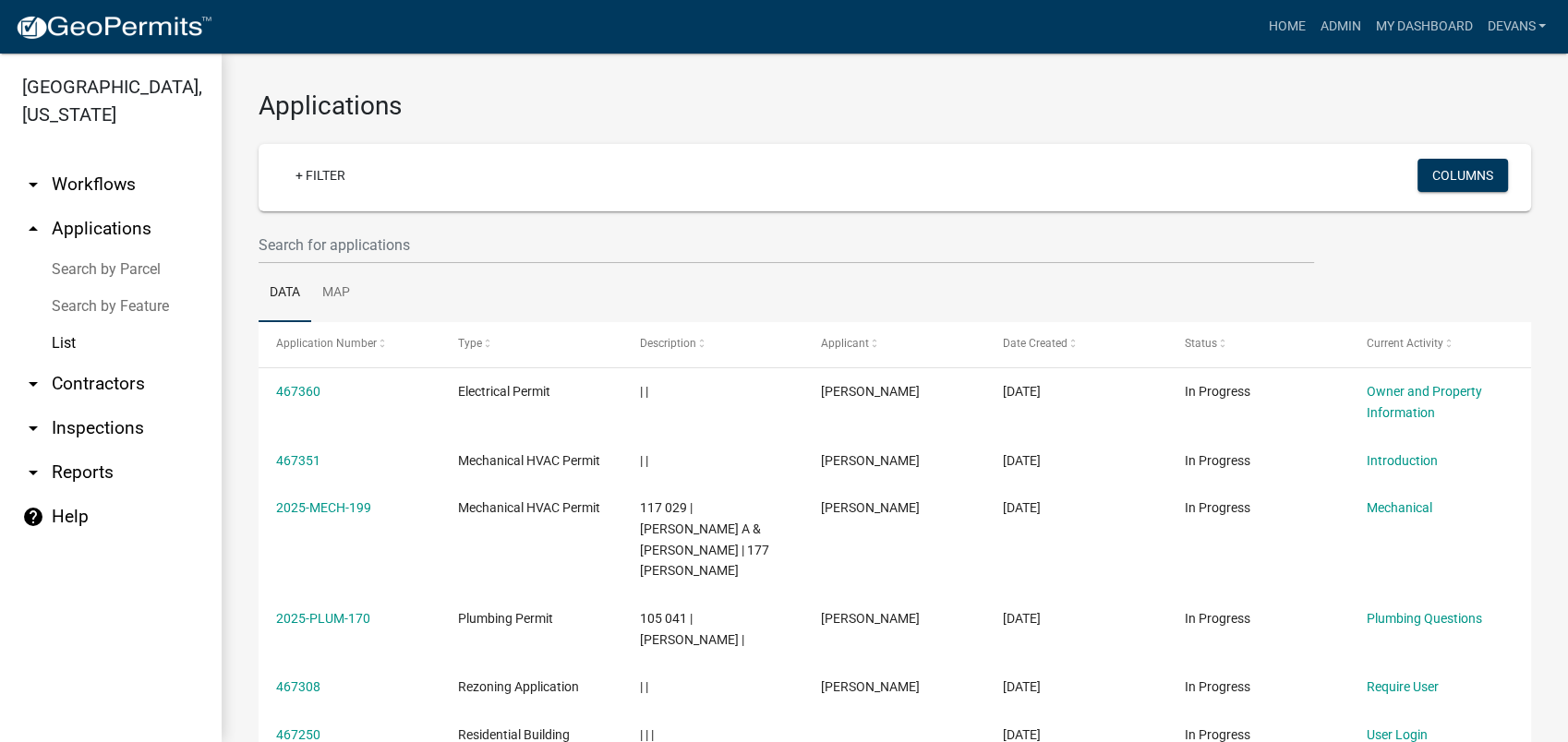
click at [59, 339] on link "List" at bounding box center [111, 344] width 222 height 37
click at [123, 224] on link "arrow_drop_up Applications" at bounding box center [111, 229] width 222 height 45
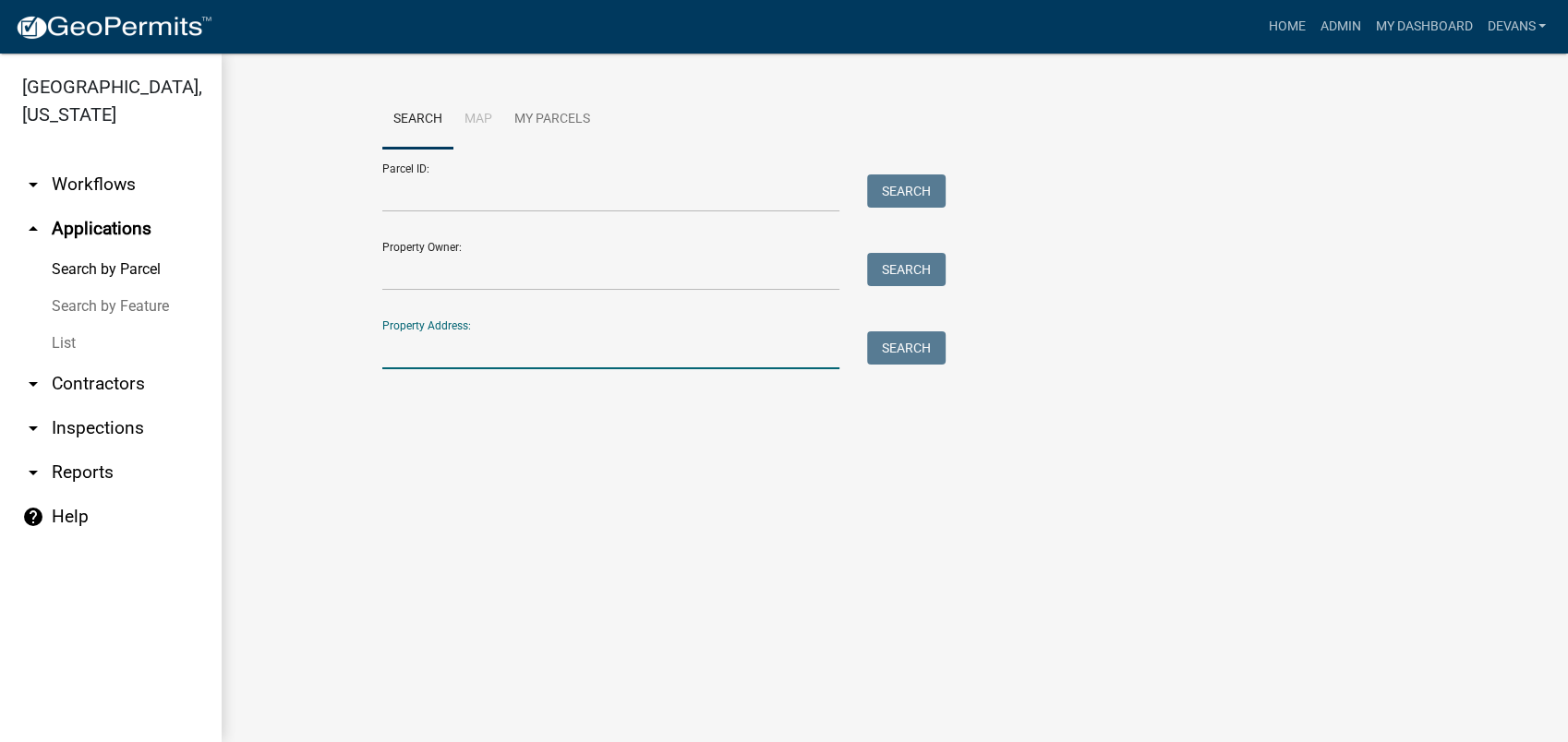
click at [460, 357] on input "Property Address:" at bounding box center [611, 350] width 457 height 38
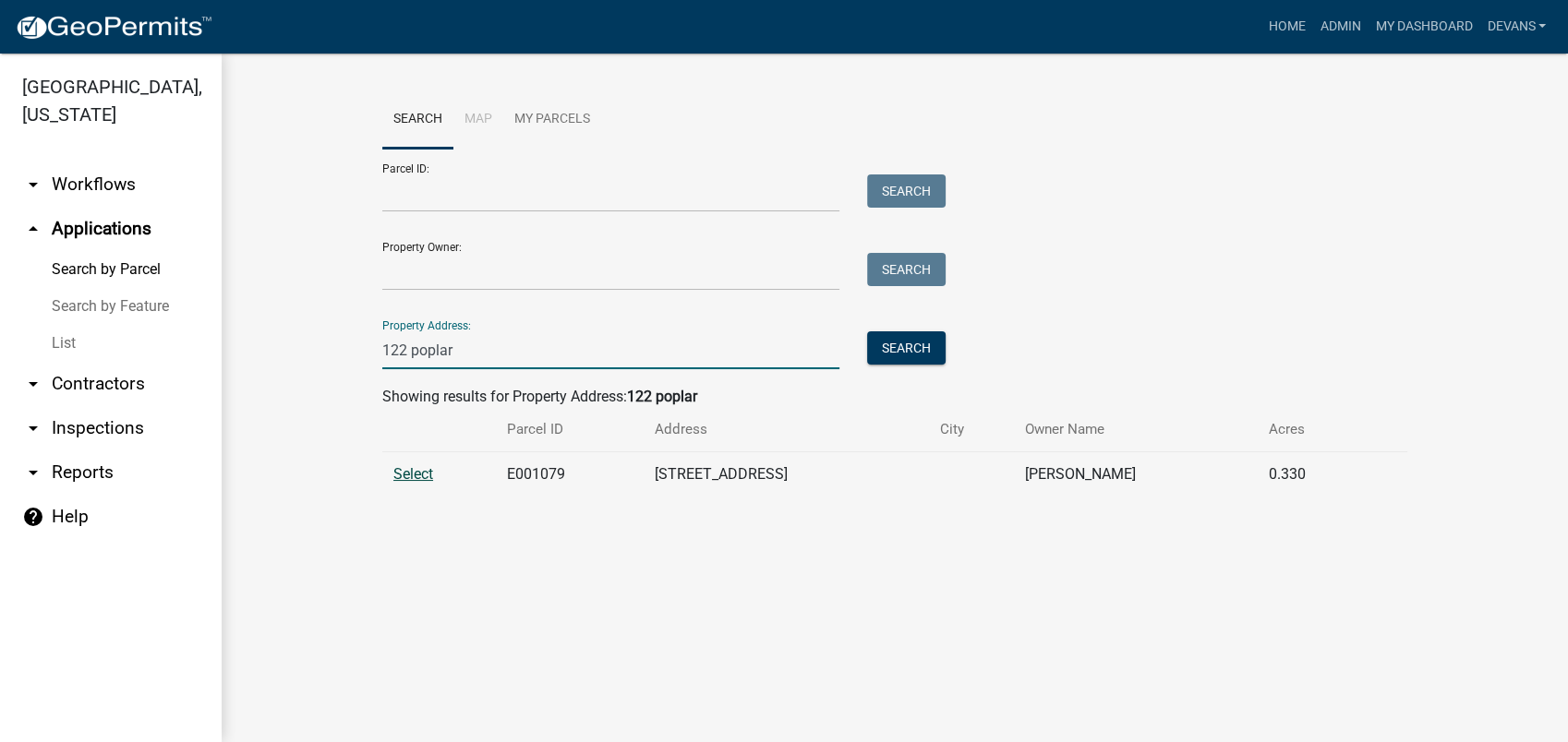
type input "122 poplar"
click at [420, 472] on span "Select" at bounding box center [413, 474] width 40 height 18
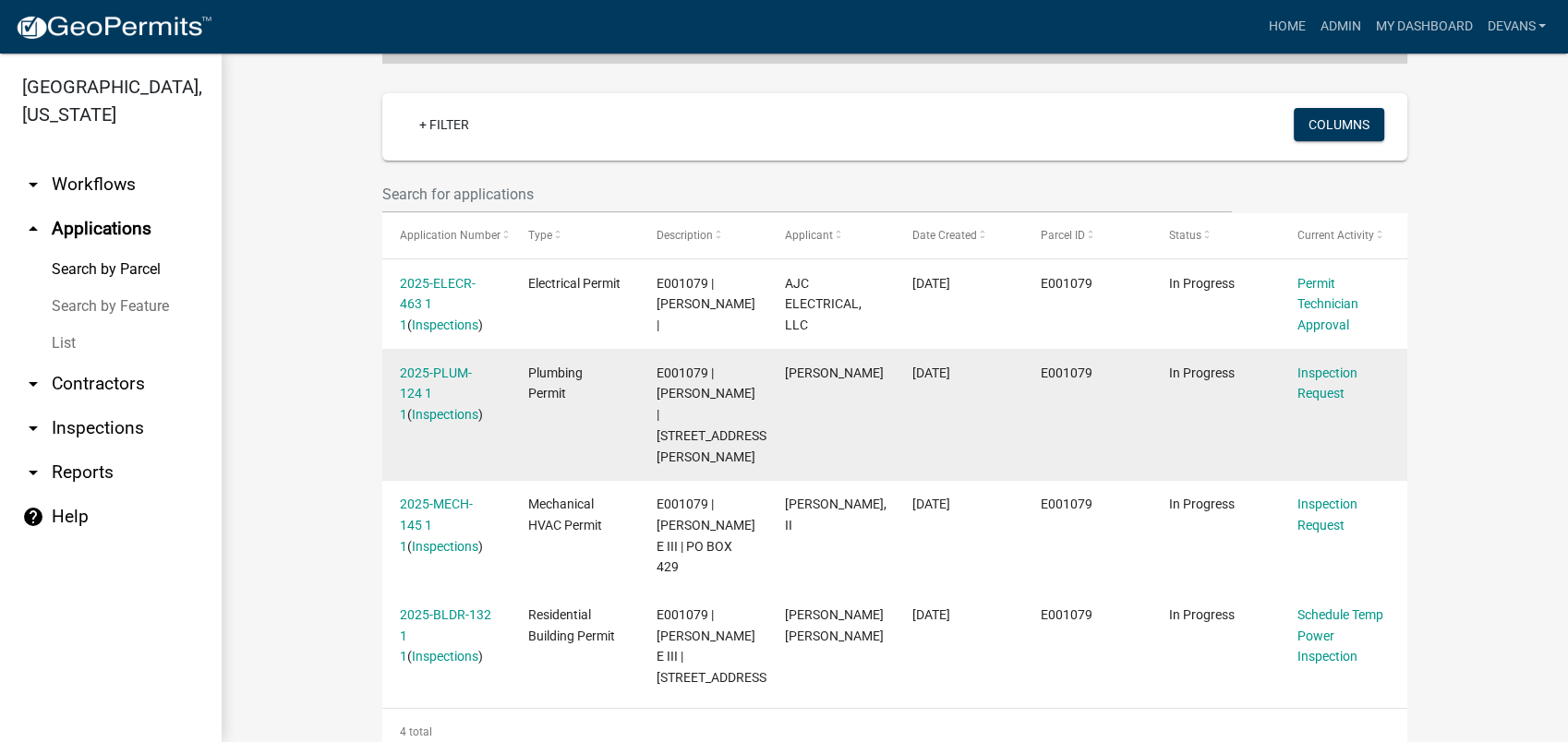
scroll to position [461, 0]
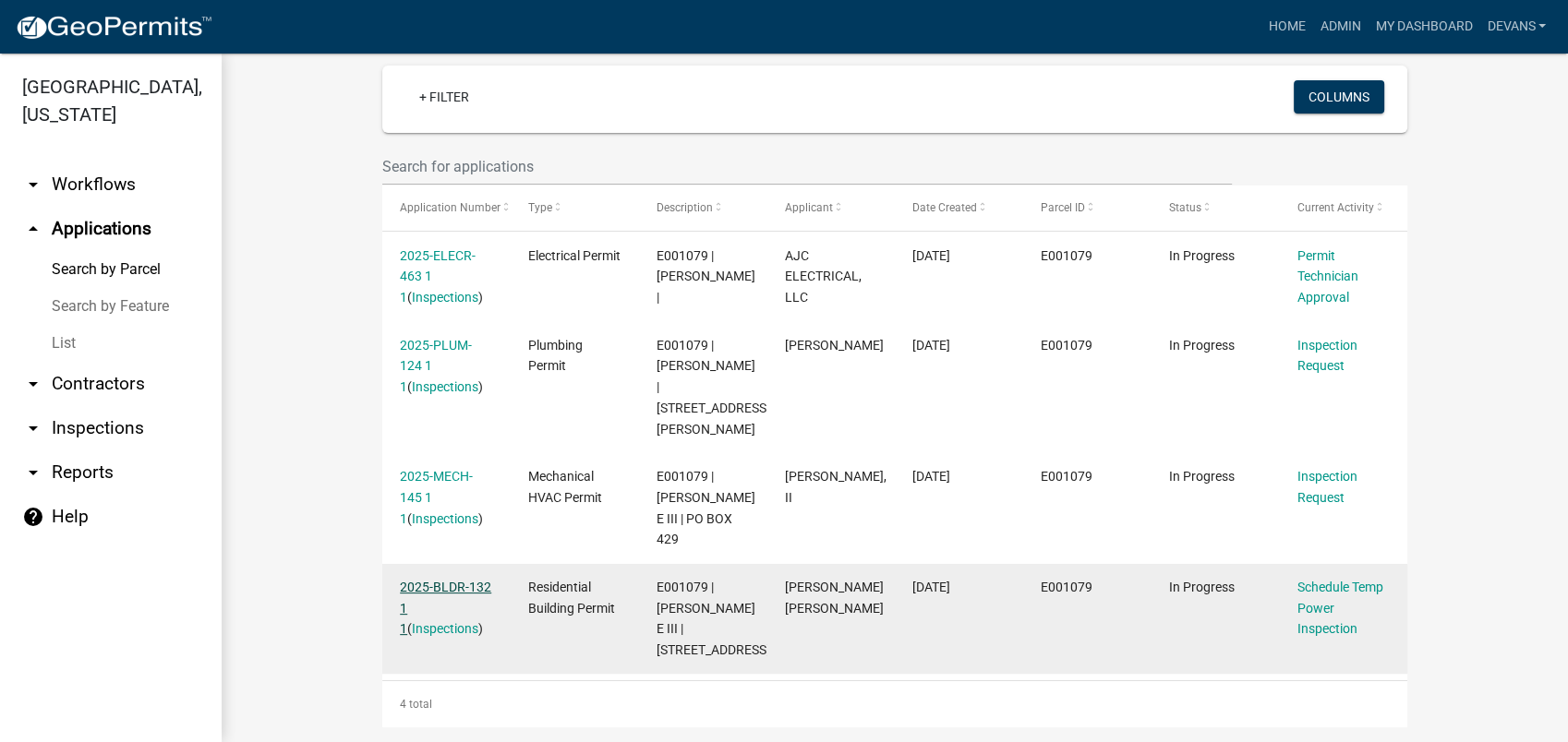
click at [437, 579] on link "2025-BLDR-132 1 1" at bounding box center [446, 608] width 92 height 57
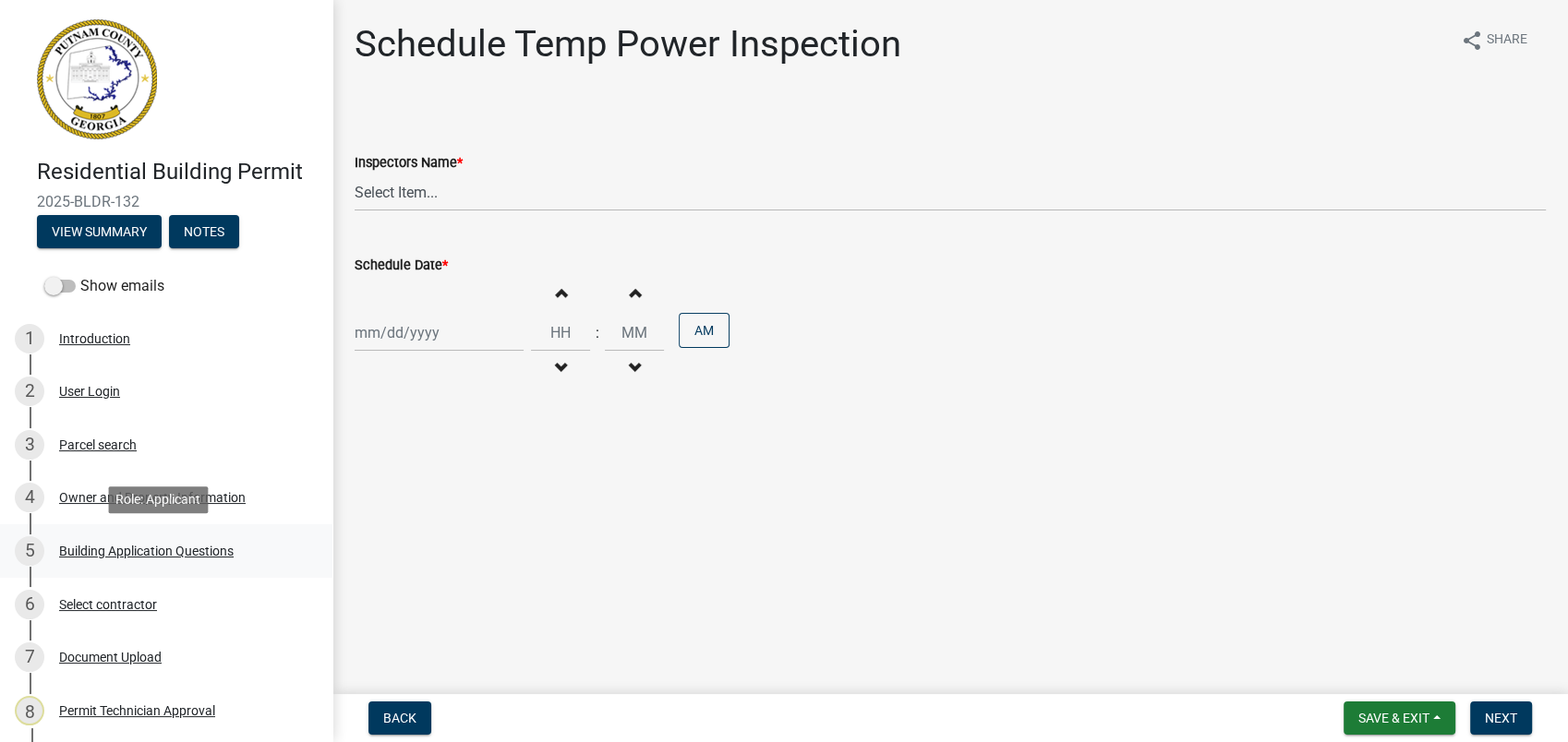
drag, startPoint x: 168, startPoint y: 549, endPoint x: 169, endPoint y: 539, distance: 10.0
click at [167, 550] on div "Building Application Questions" at bounding box center [146, 550] width 174 height 13
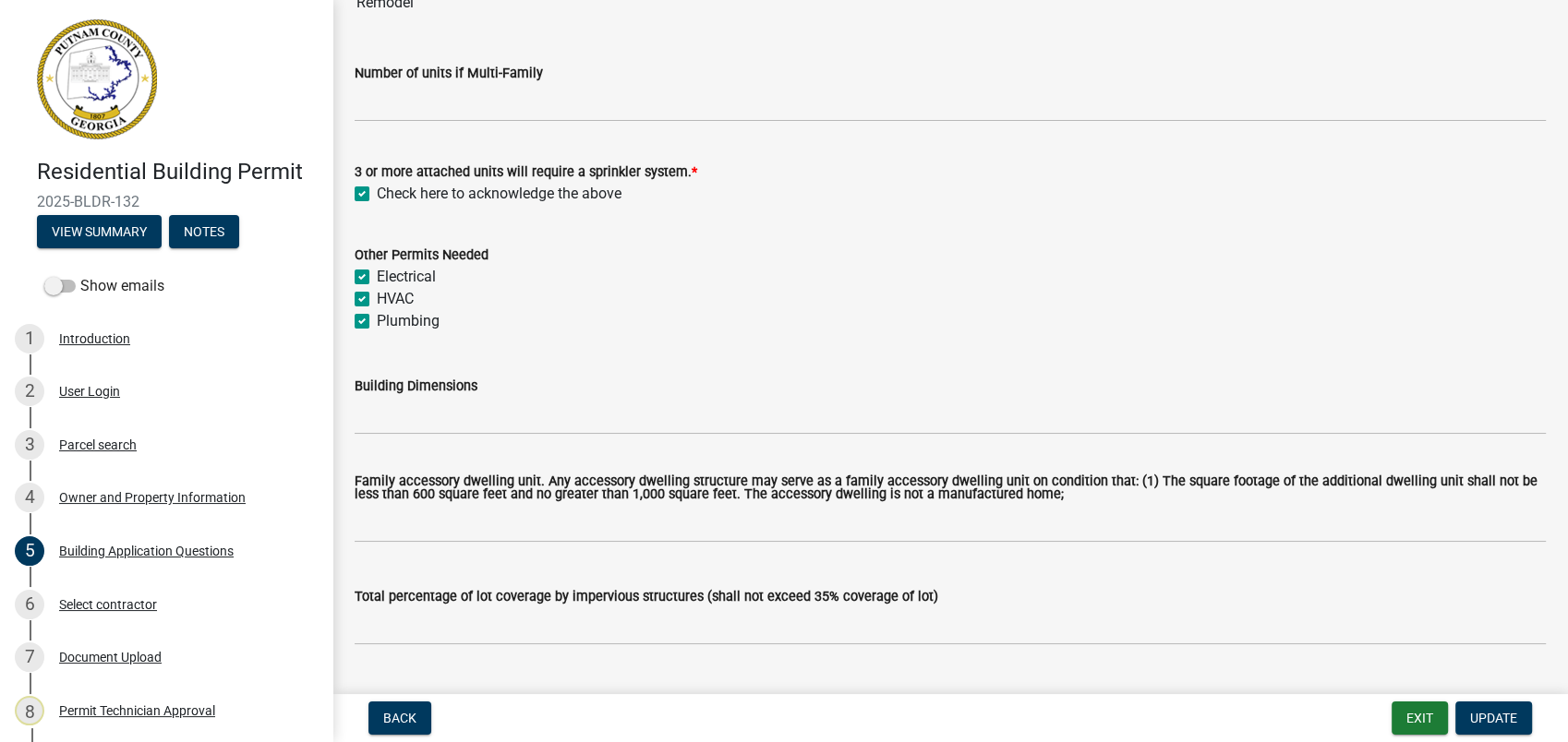
scroll to position [102, 0]
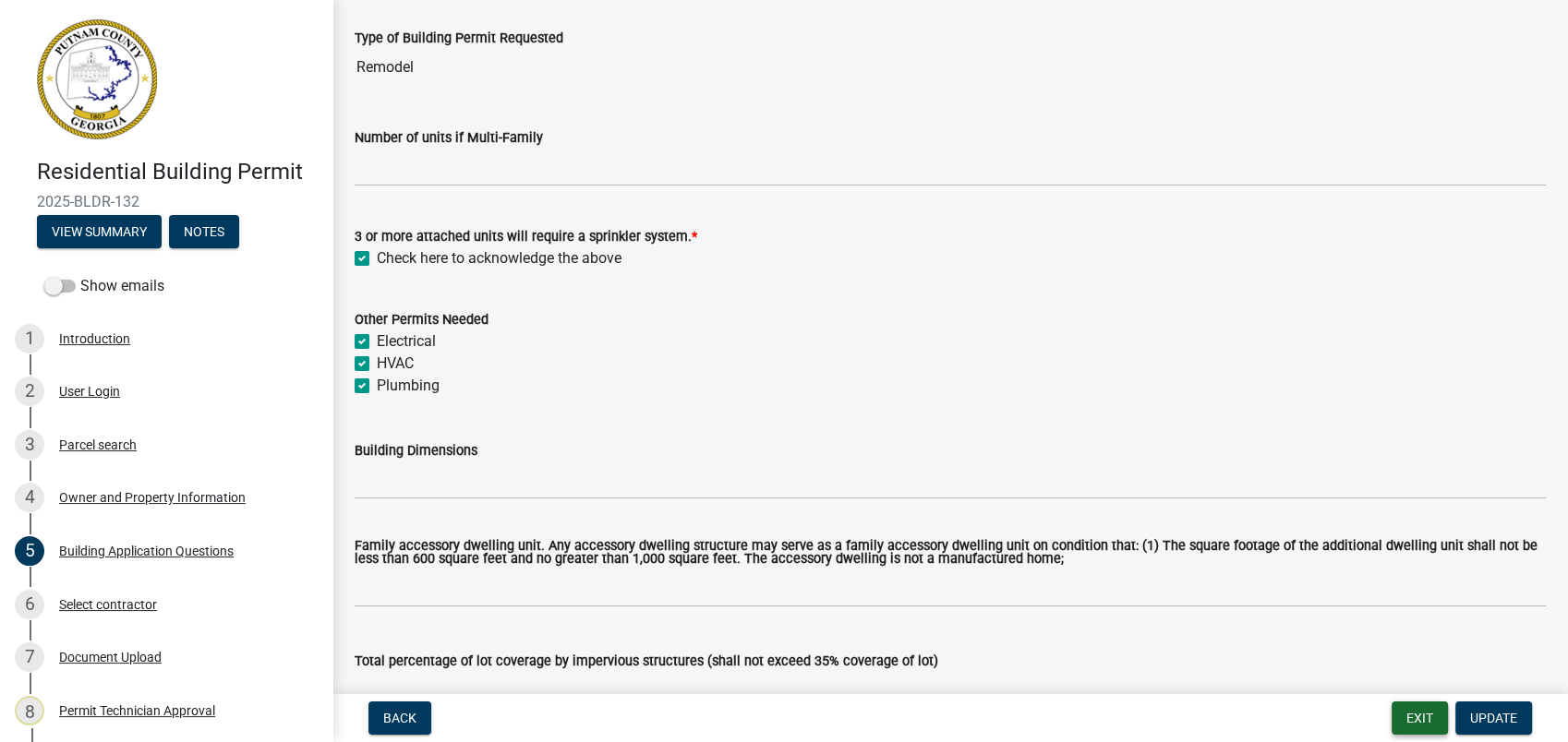
click at [1409, 722] on button "Exit" at bounding box center [1420, 719] width 56 height 33
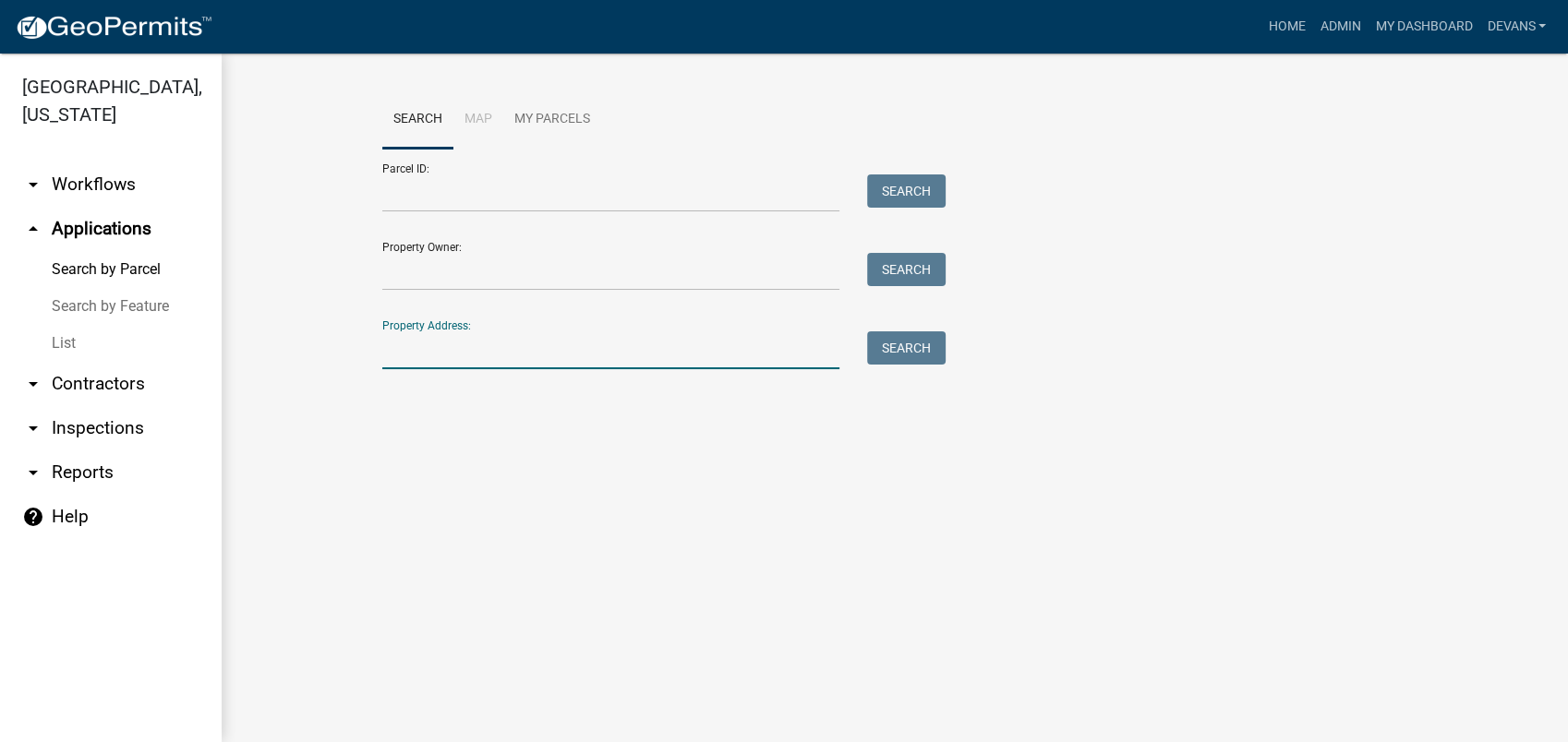
click at [393, 365] on input "Property Address:" at bounding box center [611, 350] width 457 height 38
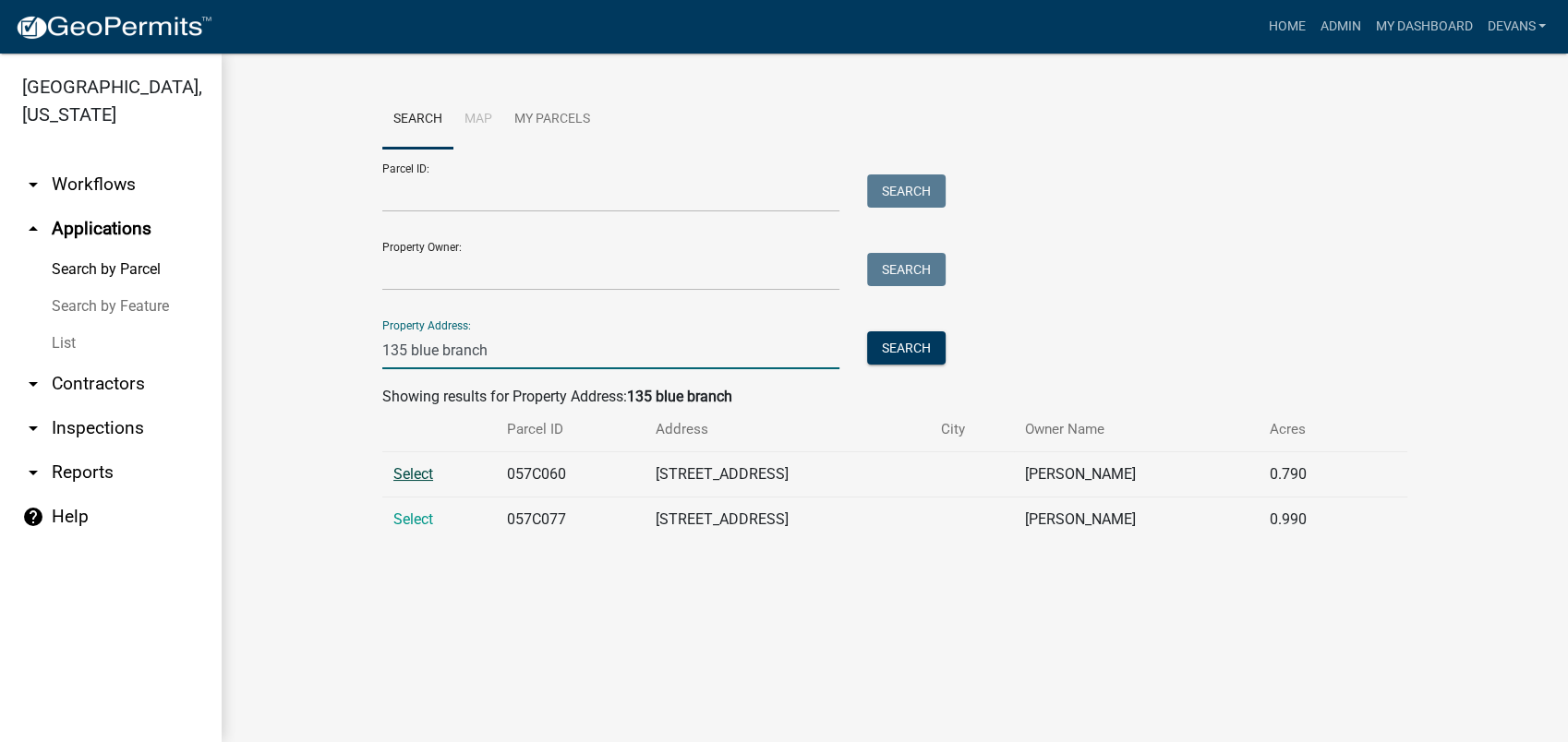
type input "135 blue branch"
click at [413, 471] on span "Select" at bounding box center [413, 474] width 40 height 18
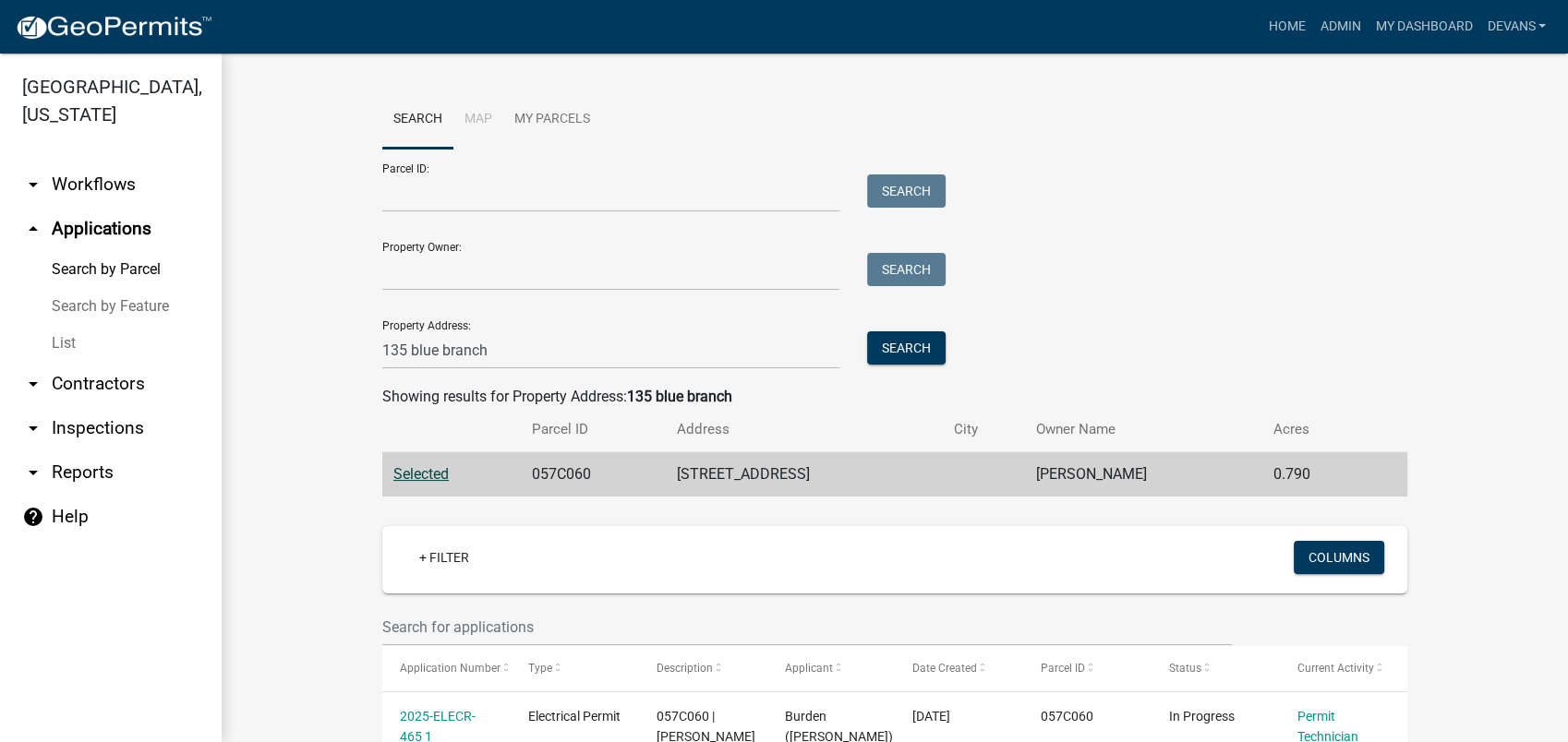
scroll to position [512, 0]
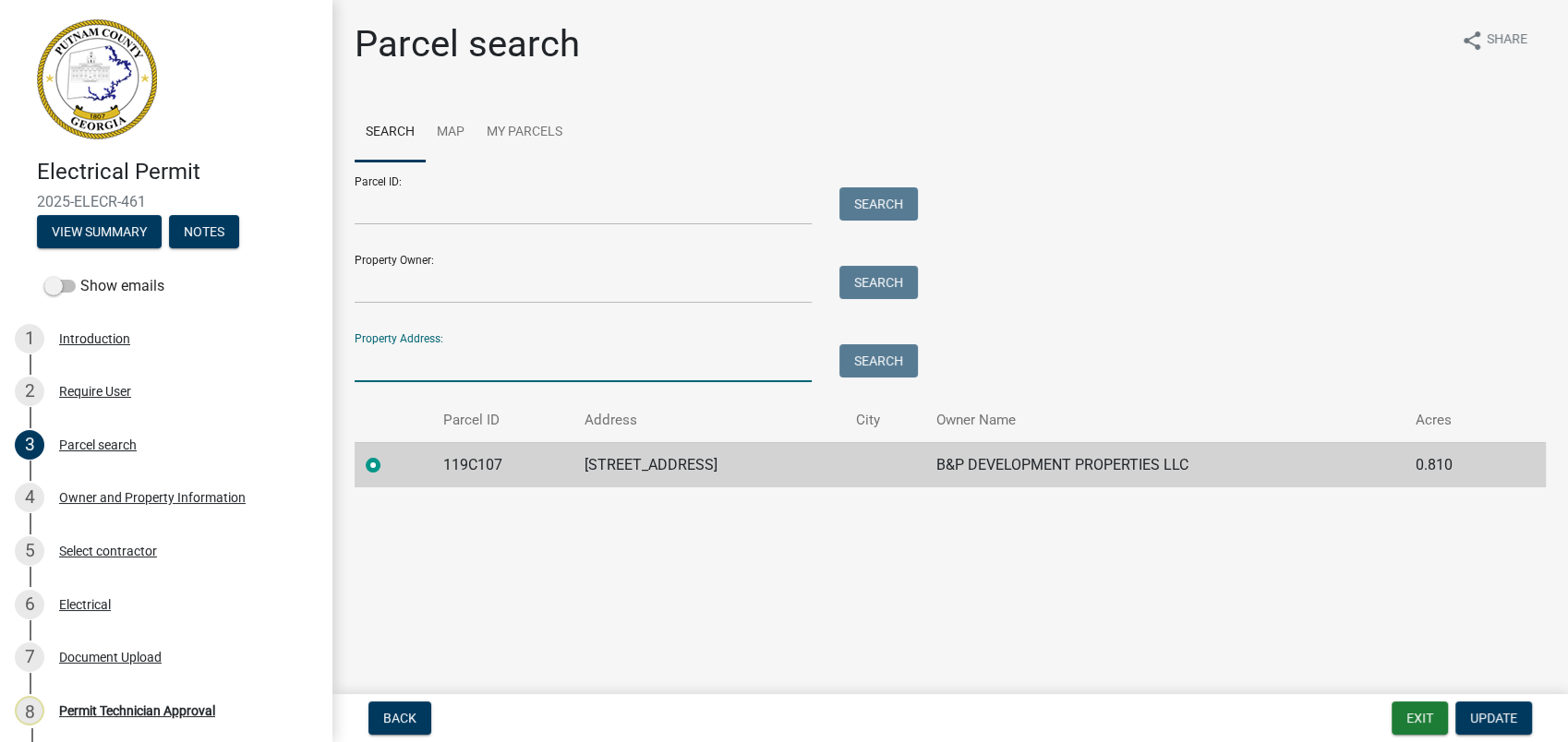
click at [429, 373] on input "Property Address:" at bounding box center [582, 363] width 457 height 38
type input "149 old glenwood"
click at [886, 348] on button "Search" at bounding box center [878, 361] width 79 height 33
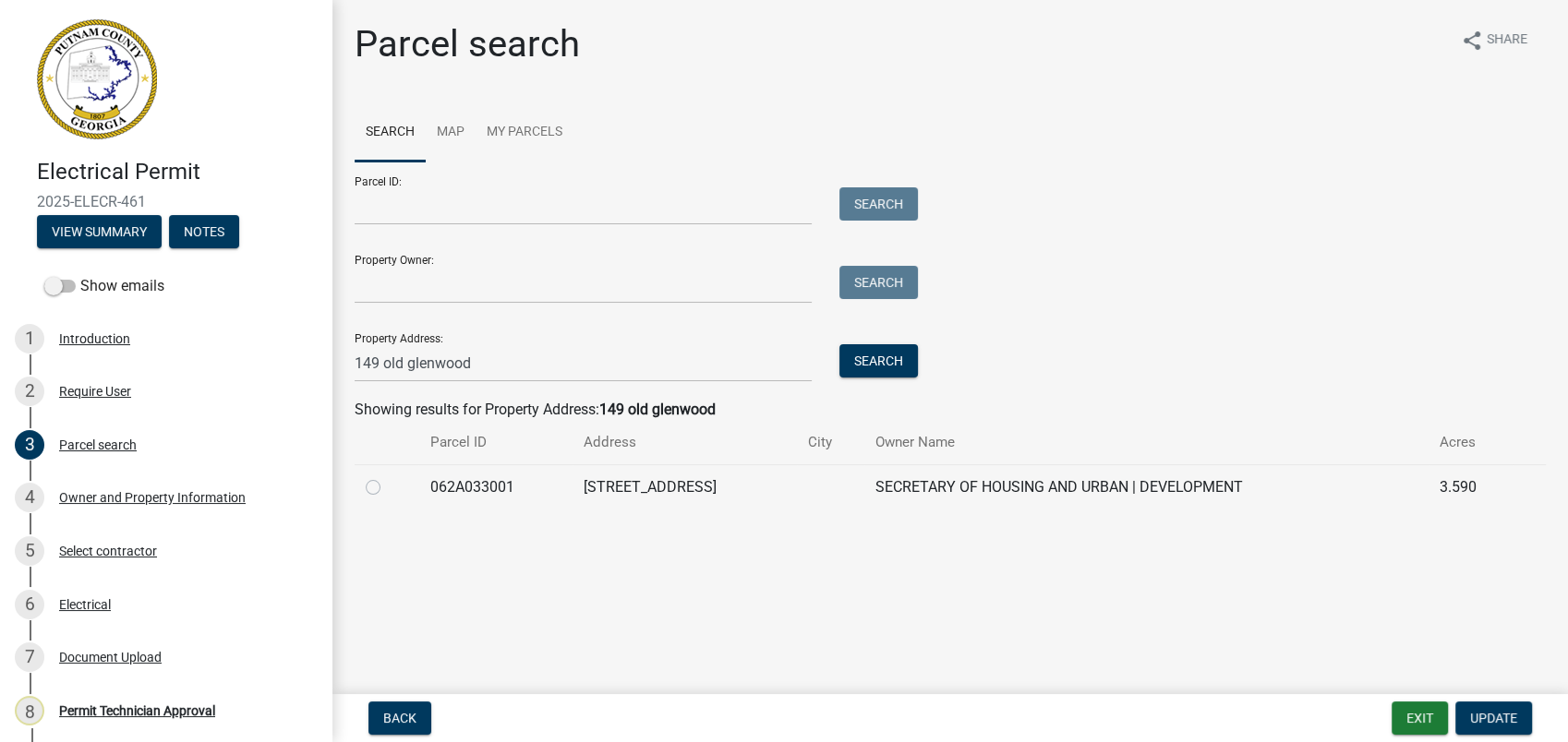
click at [388, 476] on label at bounding box center [388, 476] width 0 height 0
click at [388, 488] on input "radio" at bounding box center [393, 482] width 12 height 12
radio input "true"
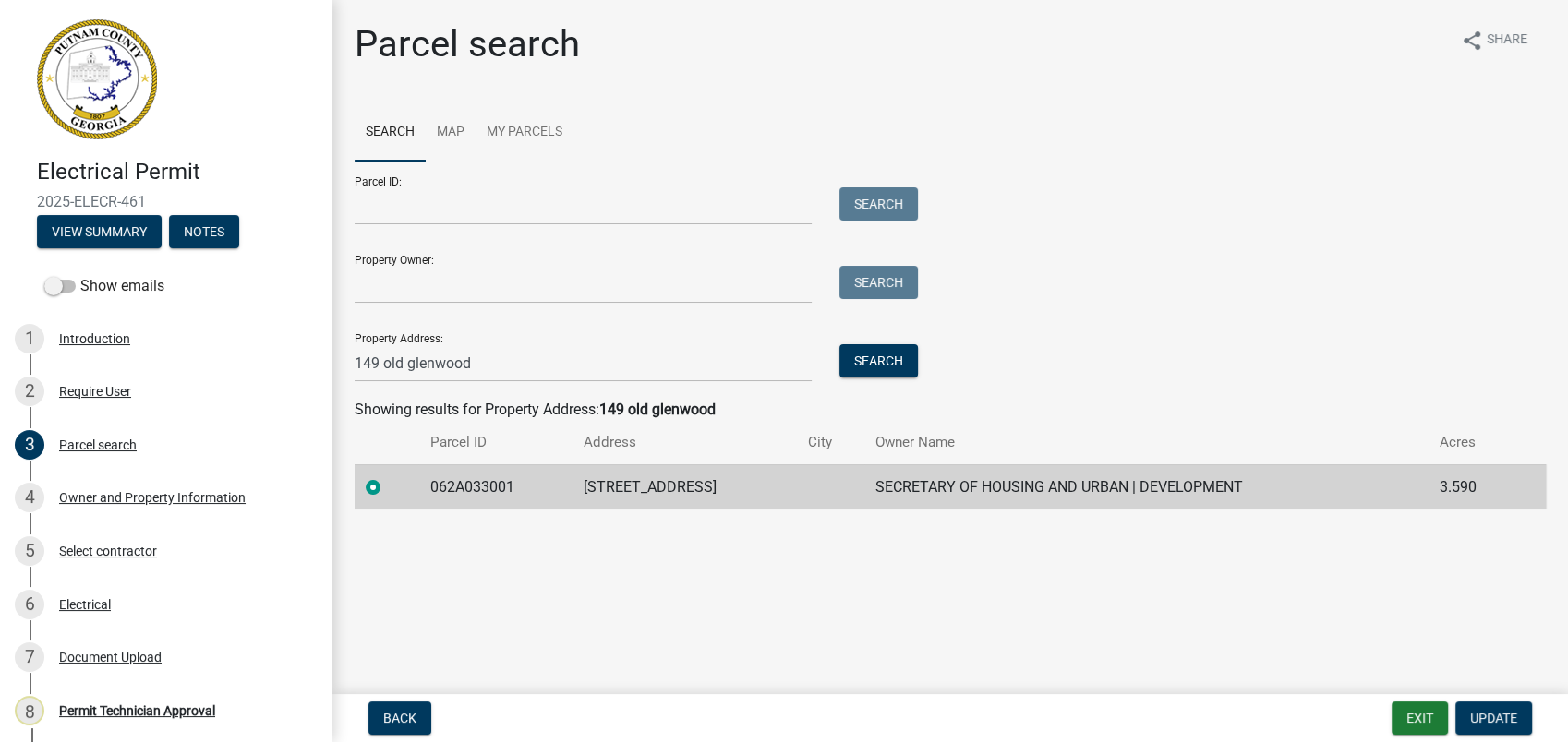
click at [625, 487] on td "149 OLD GLENWOOD SPRINGS RD" at bounding box center [685, 487] width 224 height 45
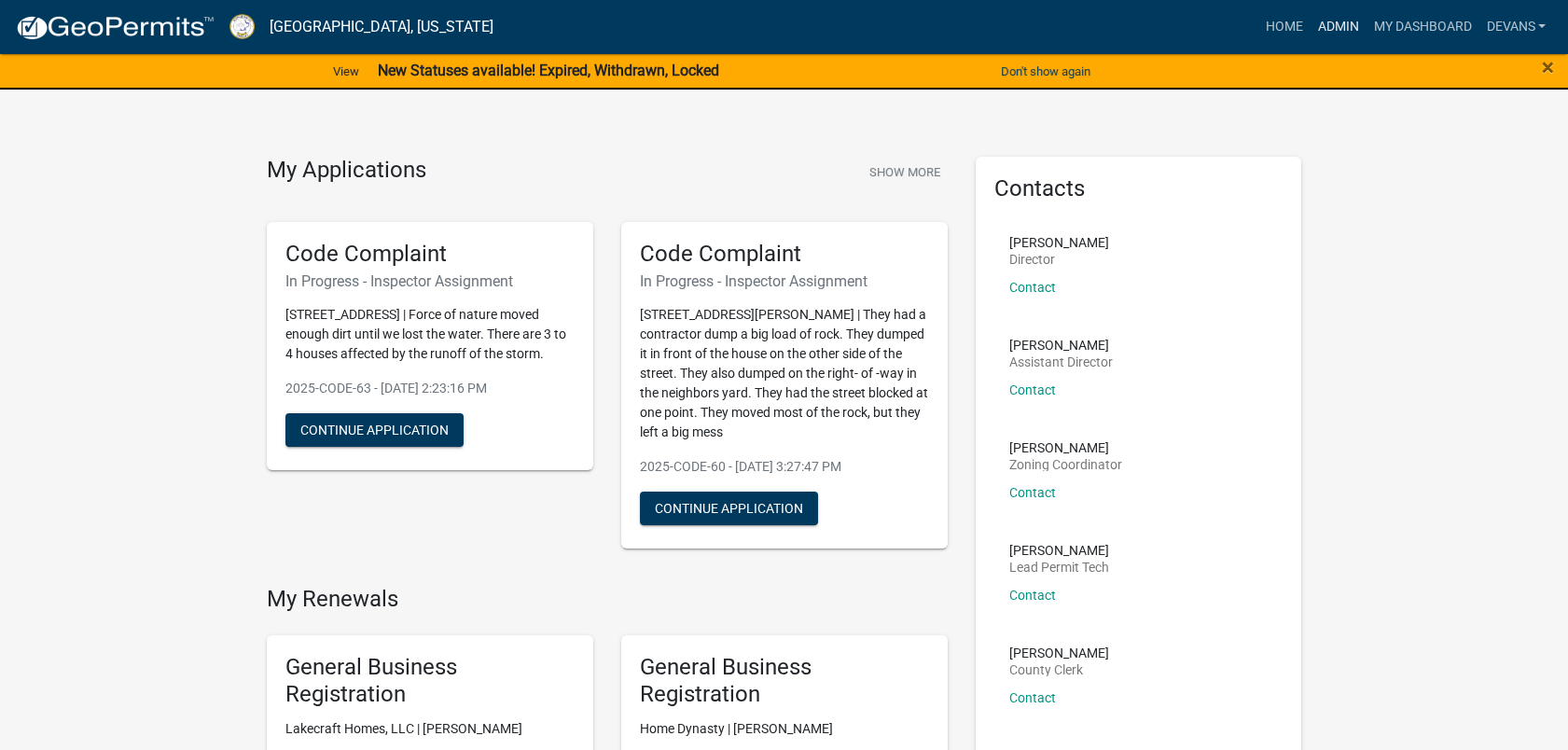
click at [1328, 23] on link "Admin" at bounding box center [1337, 27] width 56 height 35
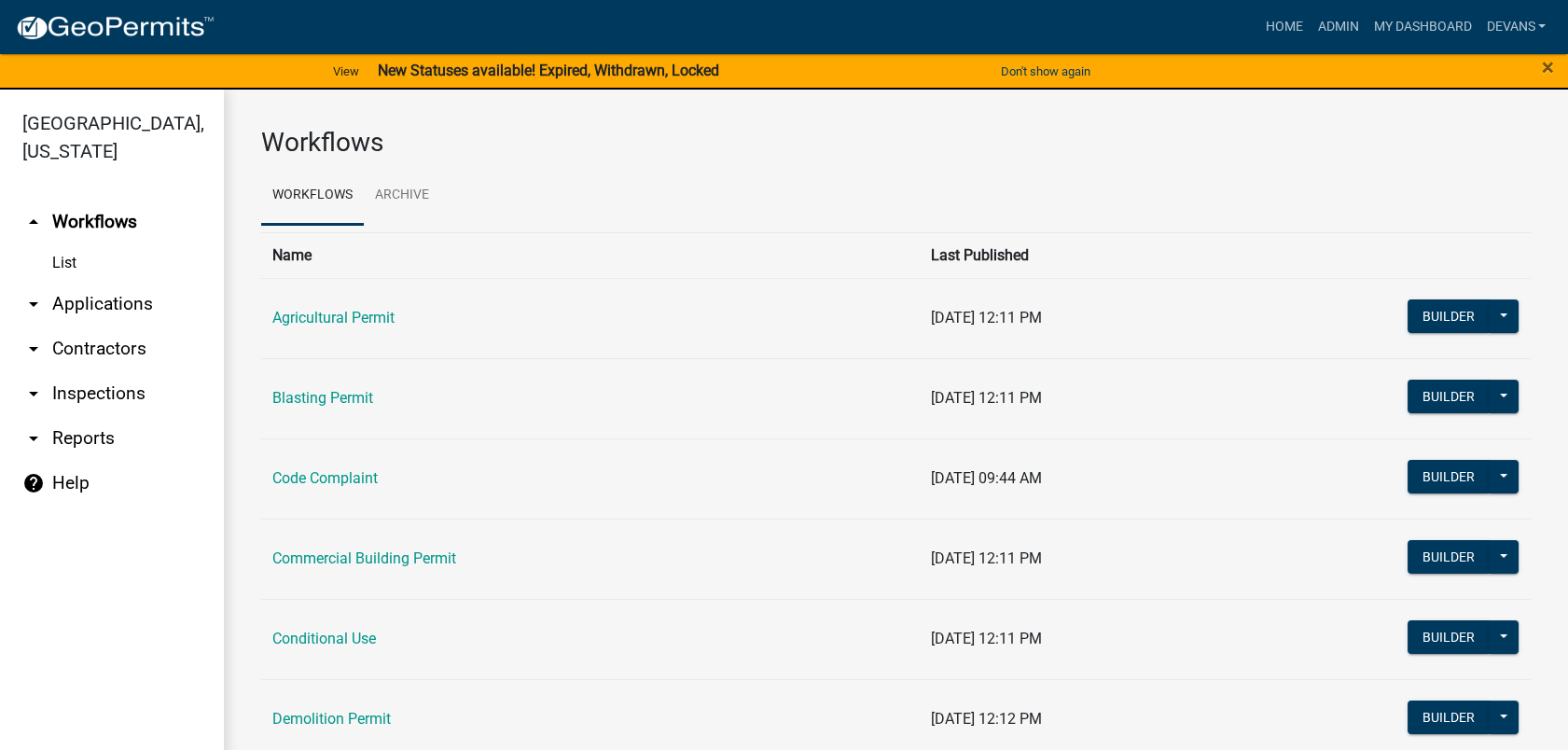
click at [97, 293] on link "arrow_drop_down Applications" at bounding box center [112, 304] width 224 height 45
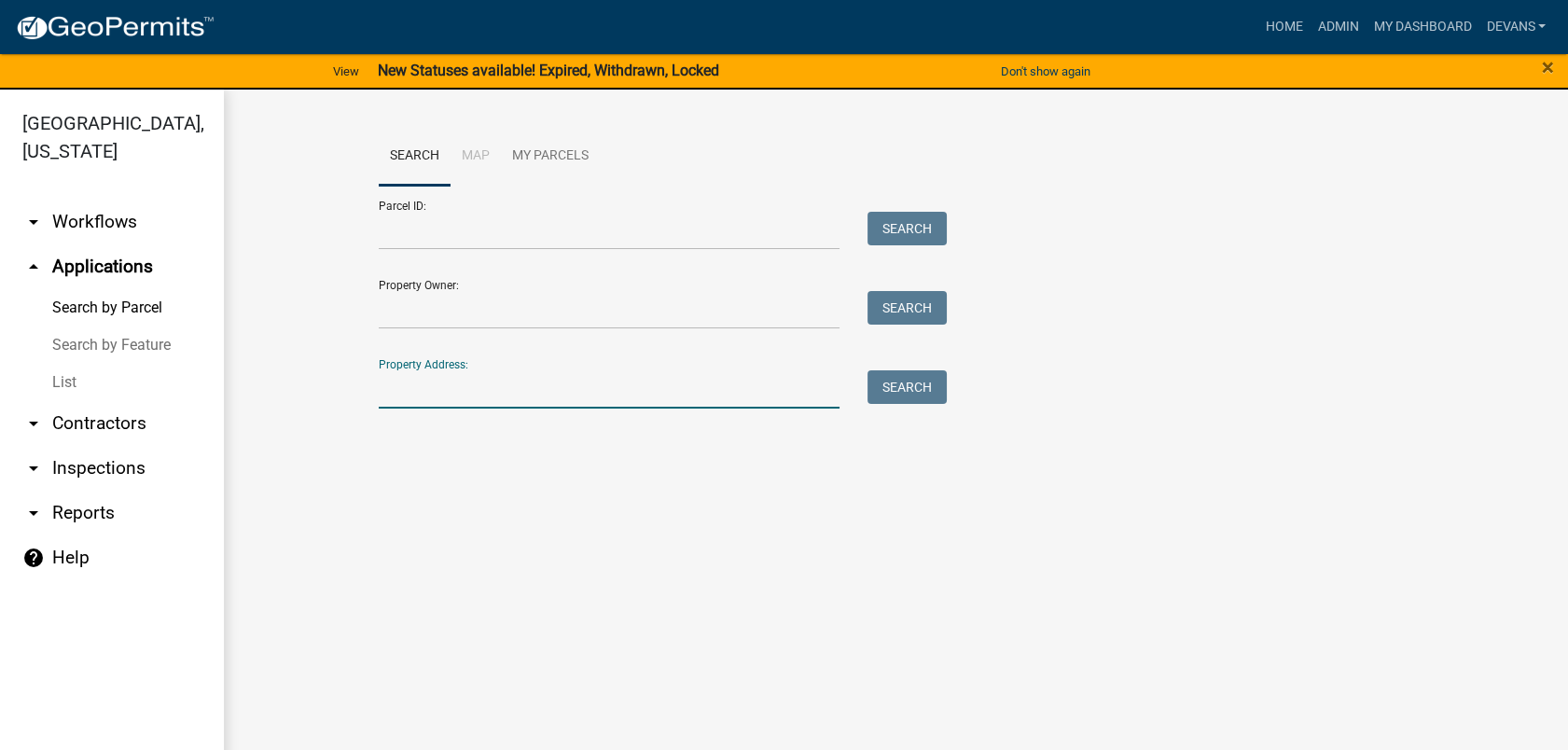
click at [455, 395] on input "Property Address:" at bounding box center [609, 389] width 461 height 38
type input "149 old glenwood"
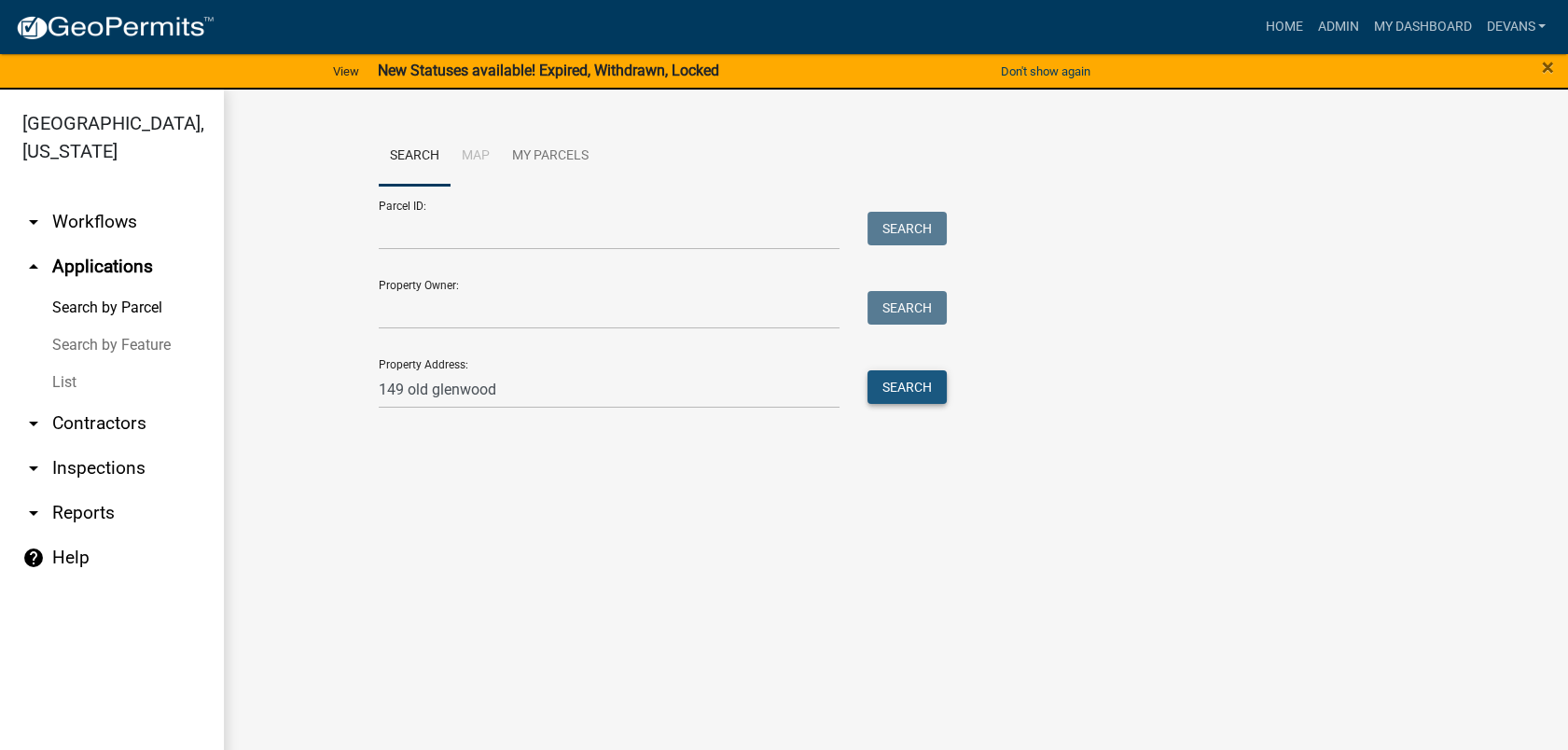
click at [900, 390] on button "Search" at bounding box center [907, 387] width 80 height 33
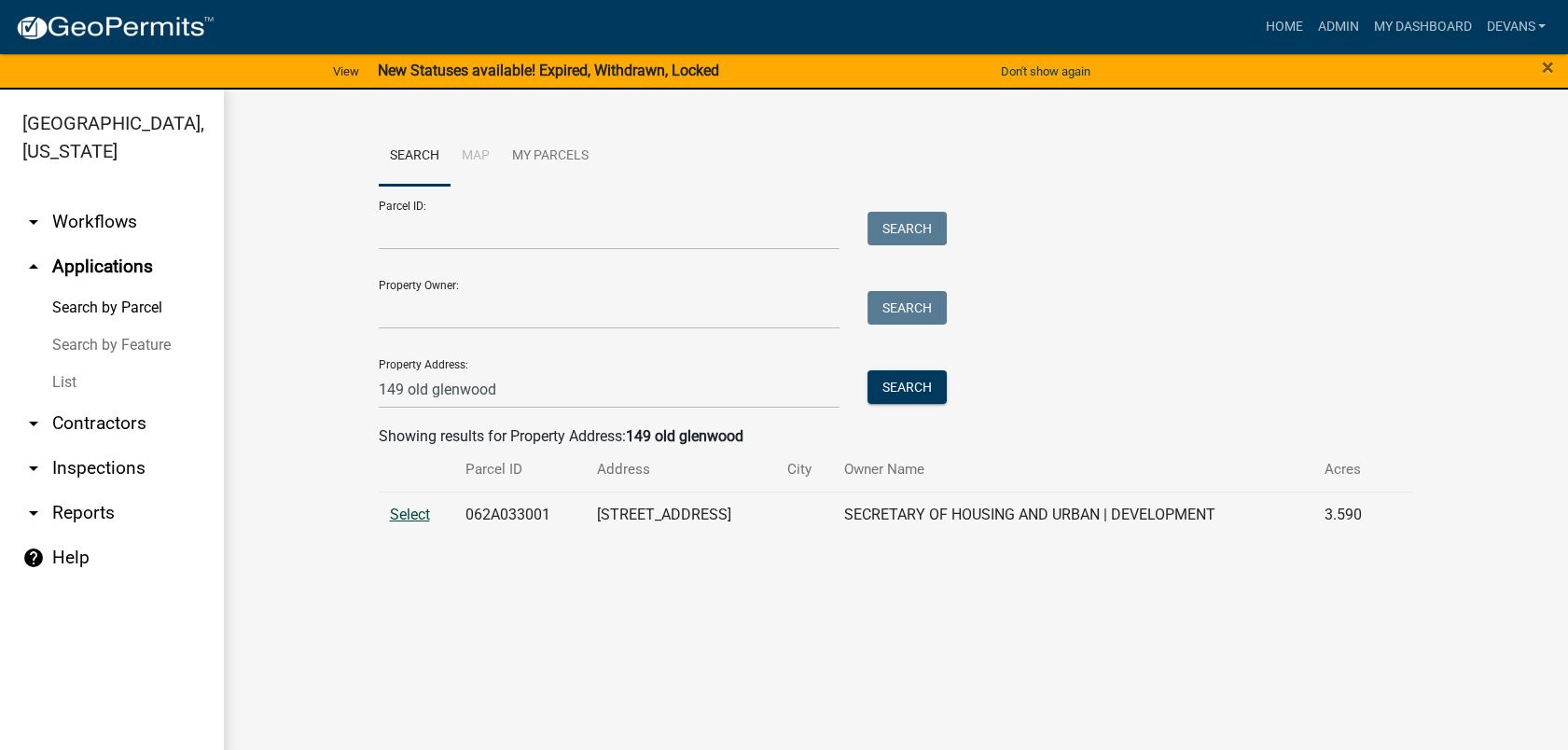
click at [409, 516] on span "Select" at bounding box center [409, 515] width 40 height 18
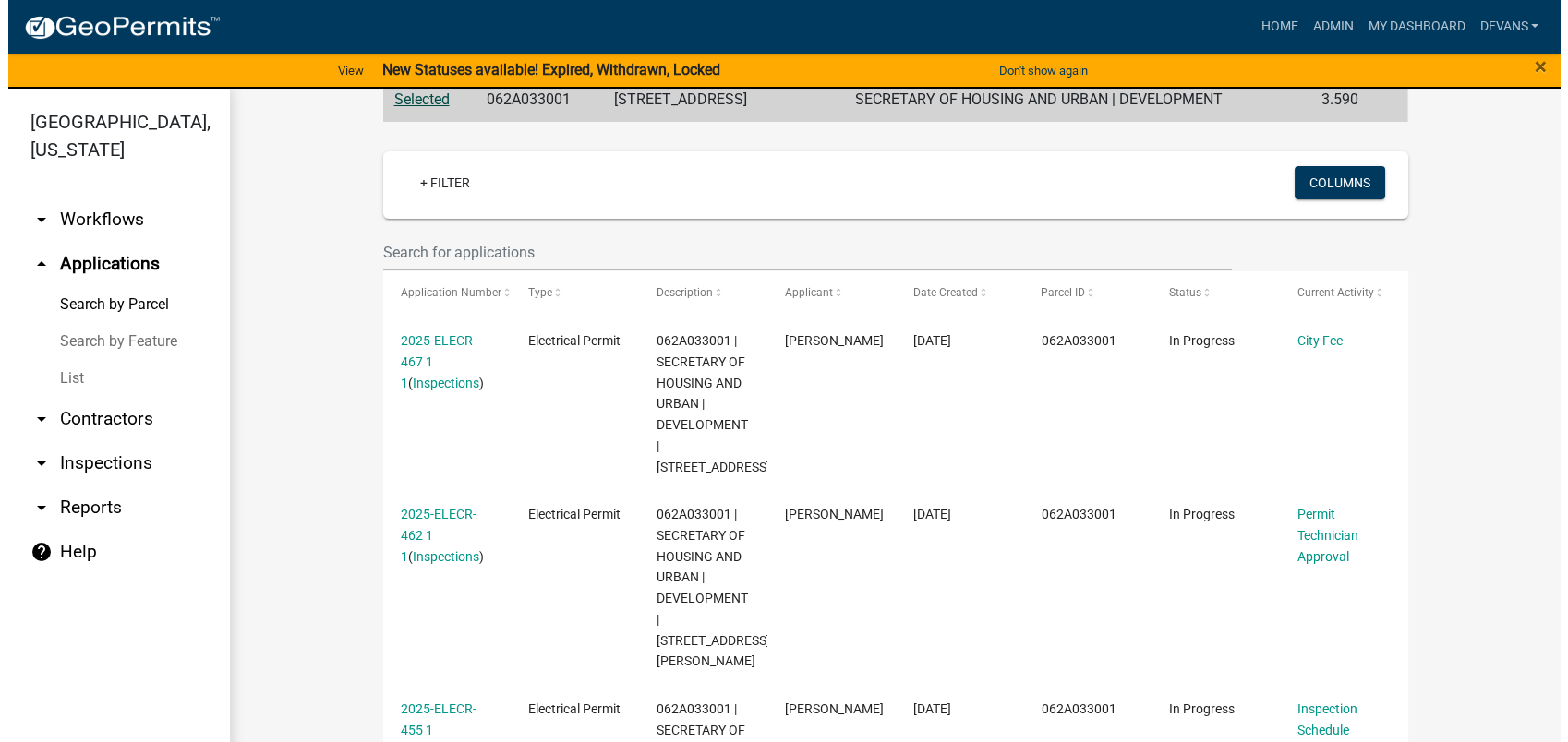
scroll to position [512, 0]
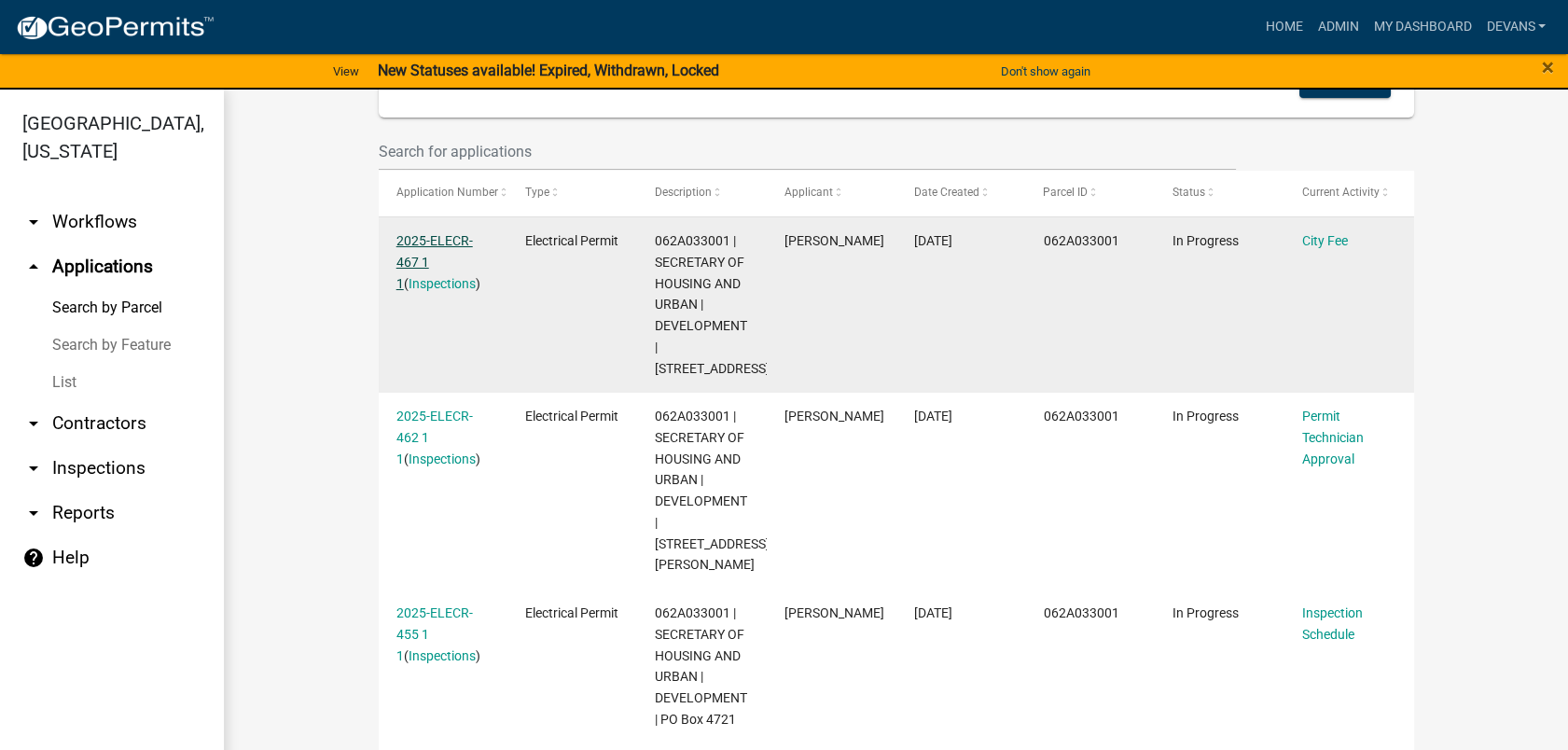
click at [425, 239] on link "2025-ELECR-467 1 1" at bounding box center [435, 262] width 77 height 58
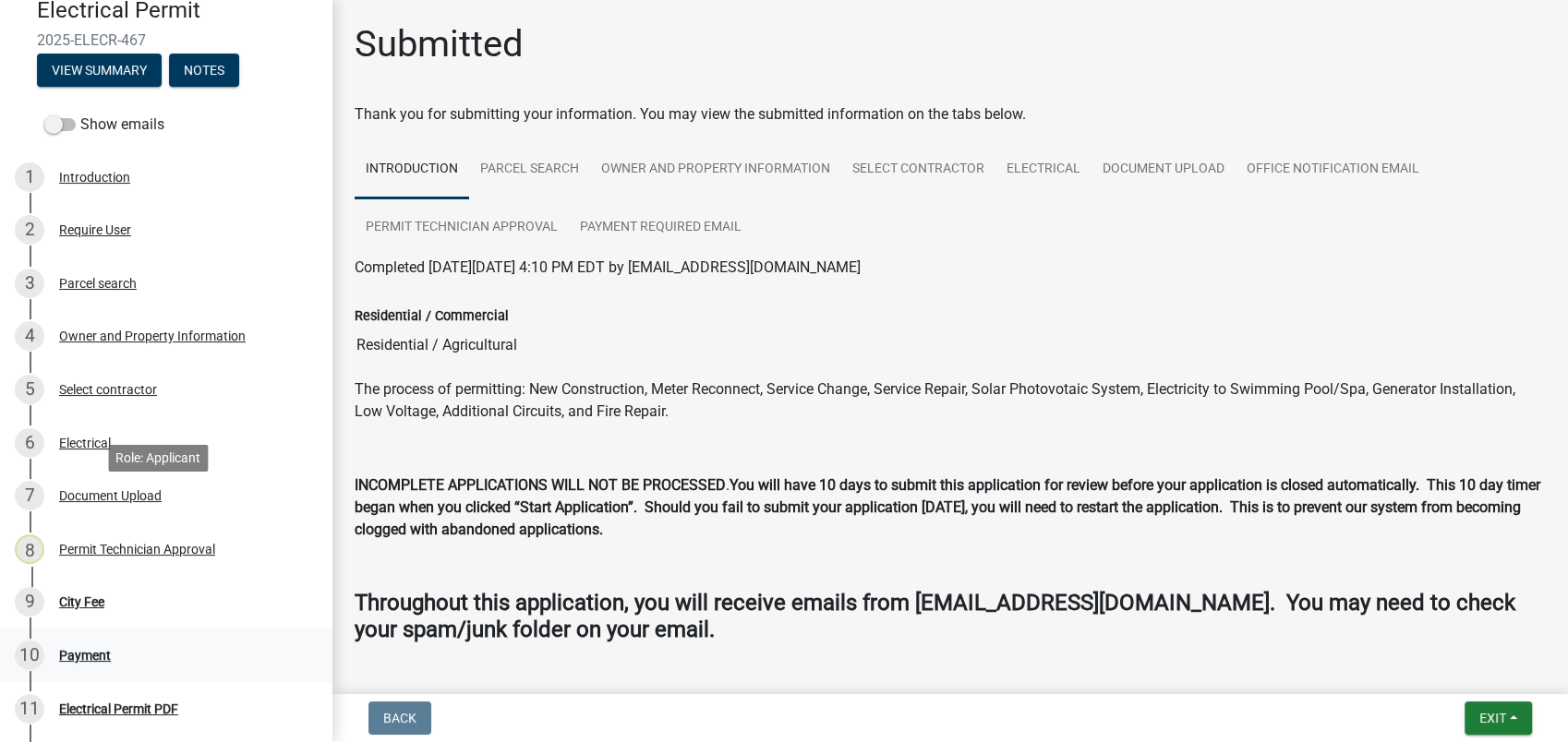
scroll to position [308, 0]
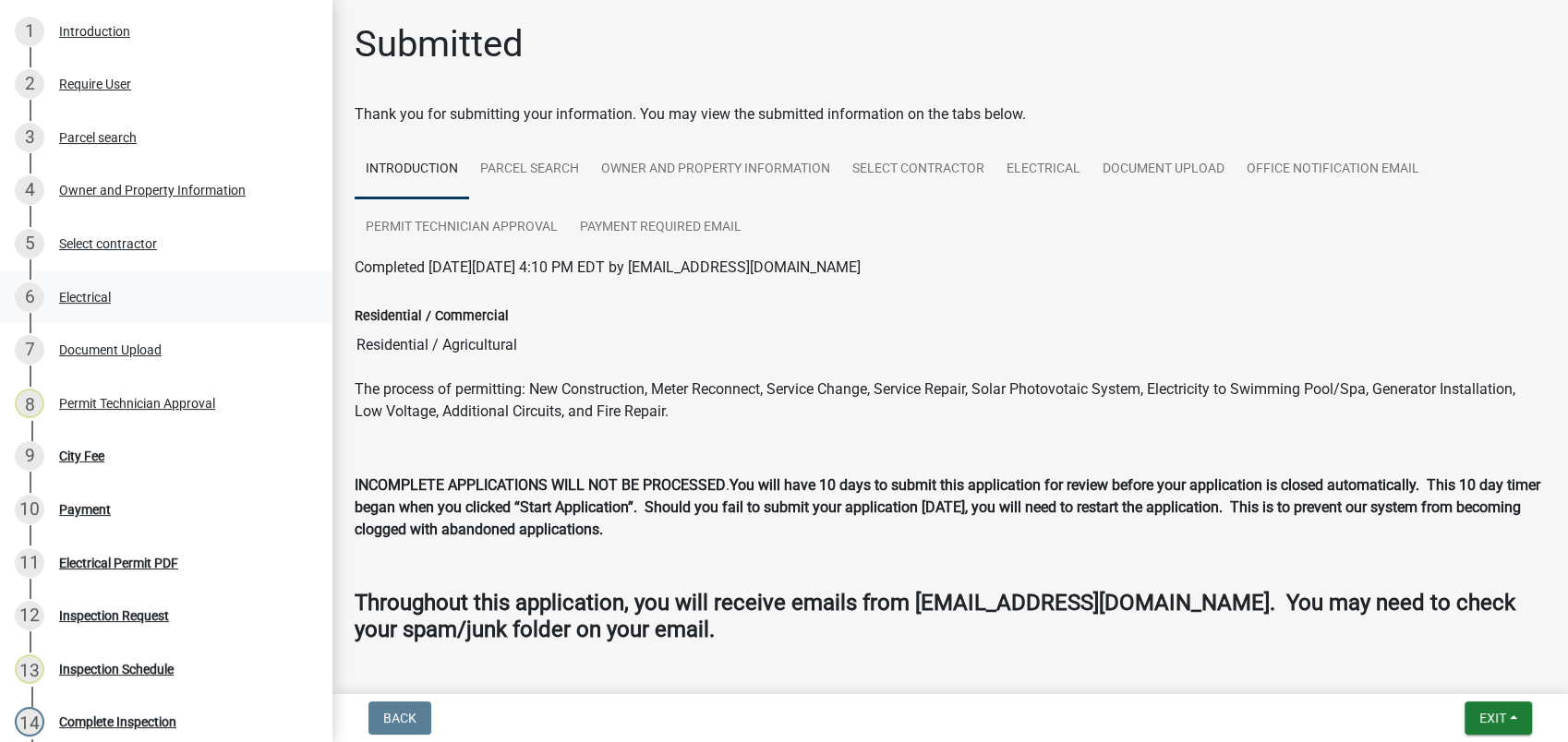
click at [110, 301] on div "Electrical" at bounding box center [85, 297] width 52 height 13
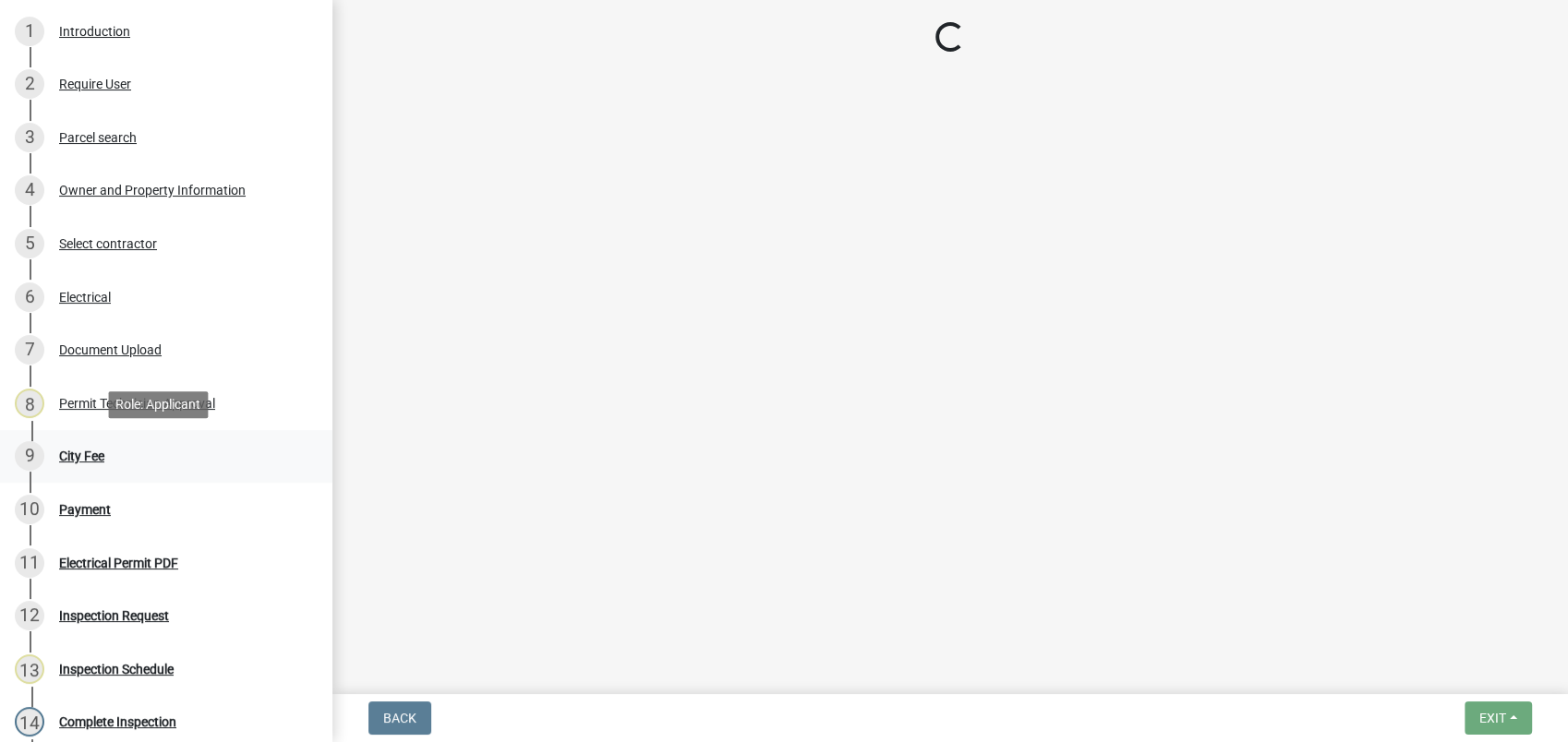
click at [93, 454] on div "City Fee" at bounding box center [82, 456] width 45 height 13
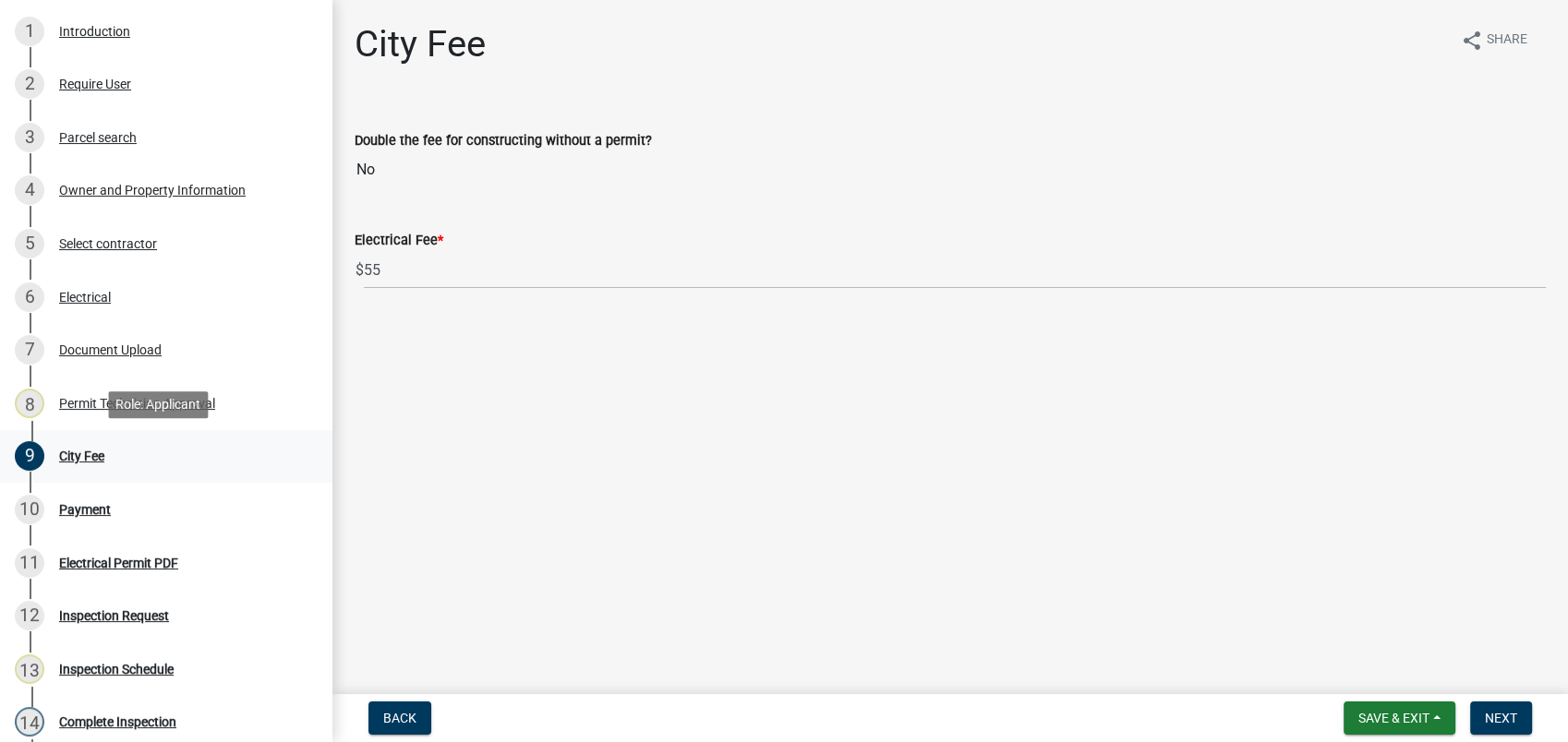
click at [72, 456] on div "City Fee" at bounding box center [82, 456] width 45 height 13
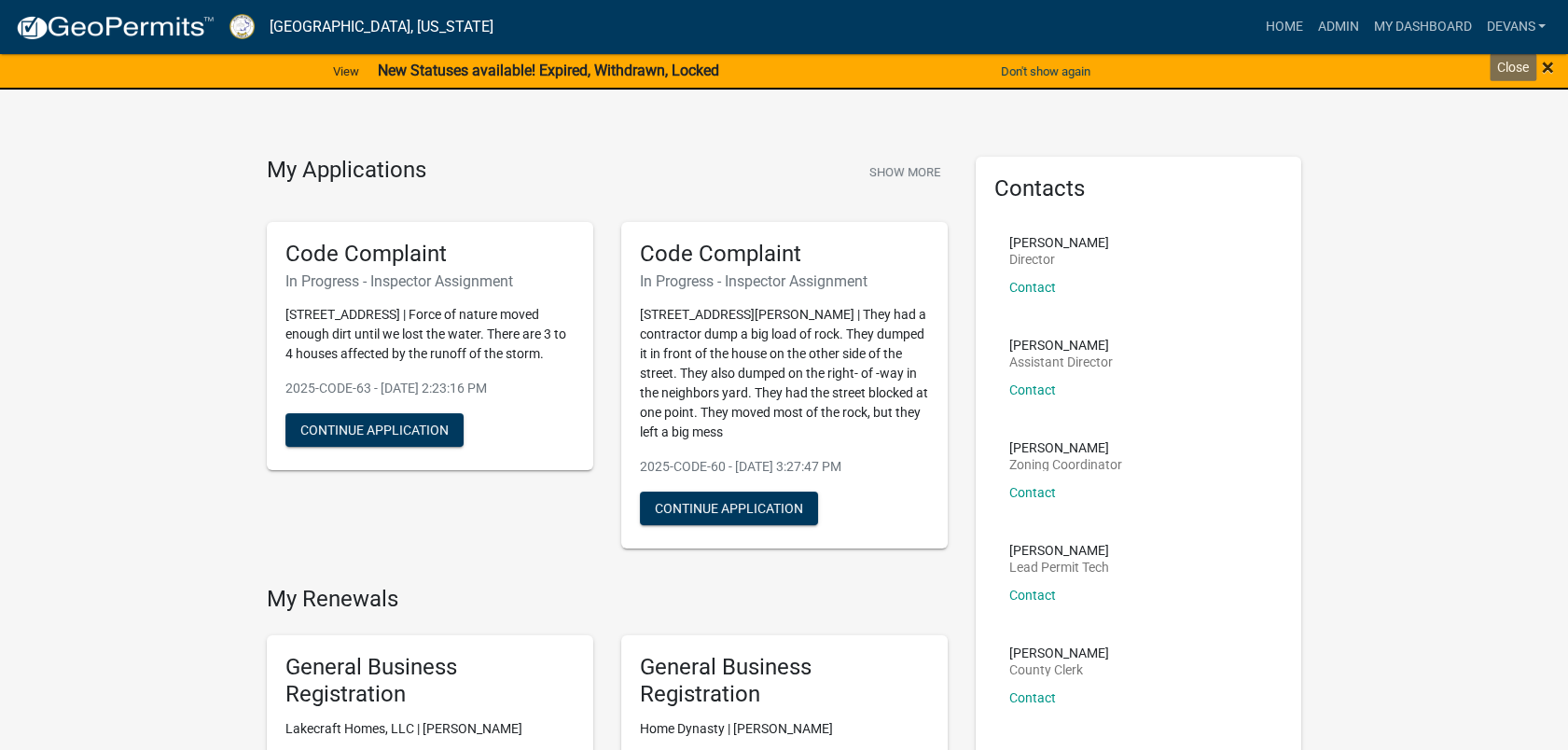
click at [1544, 63] on span "×" at bounding box center [1547, 67] width 12 height 27
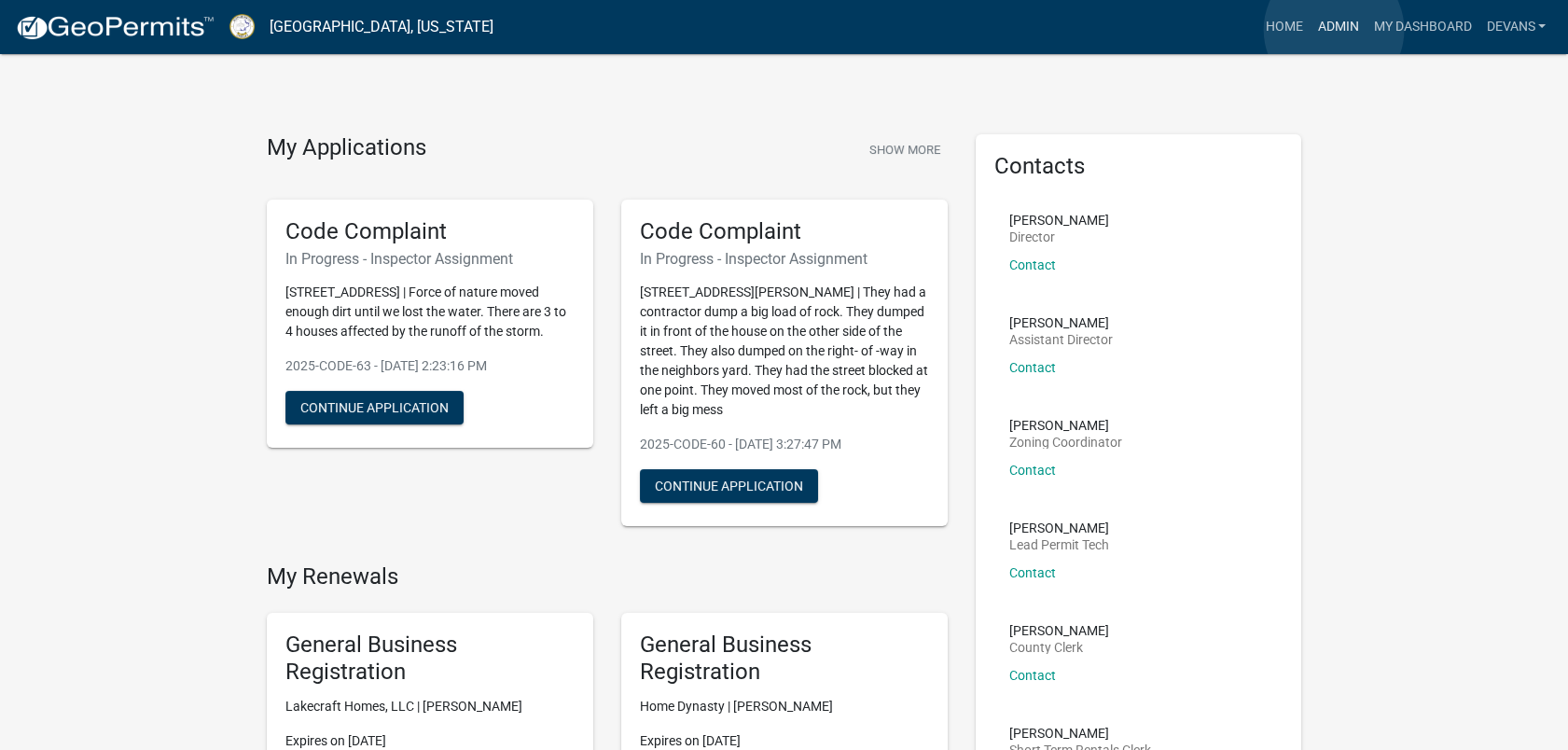
click at [1334, 30] on link "Admin" at bounding box center [1337, 27] width 56 height 35
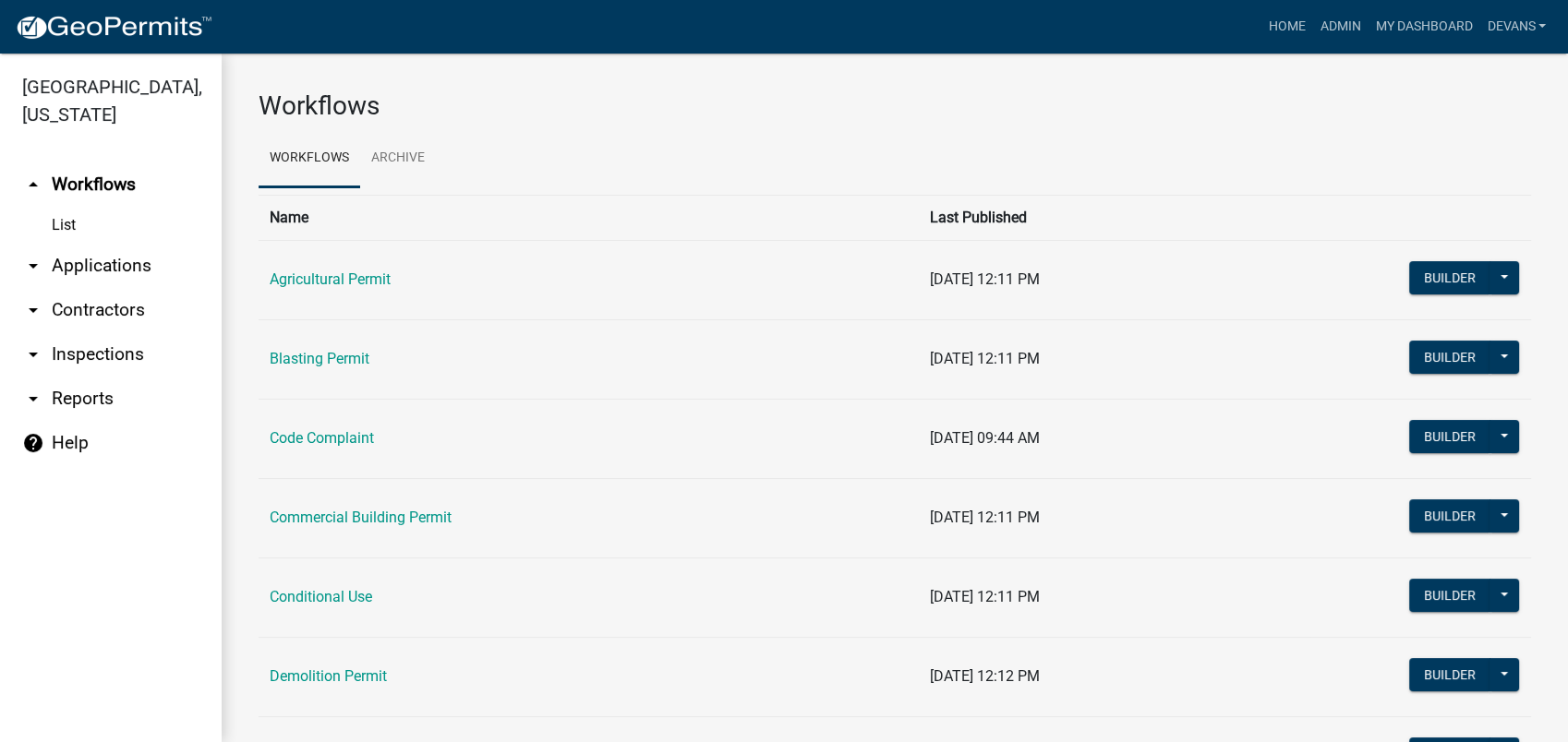
click at [112, 266] on link "arrow_drop_down Applications" at bounding box center [111, 266] width 222 height 45
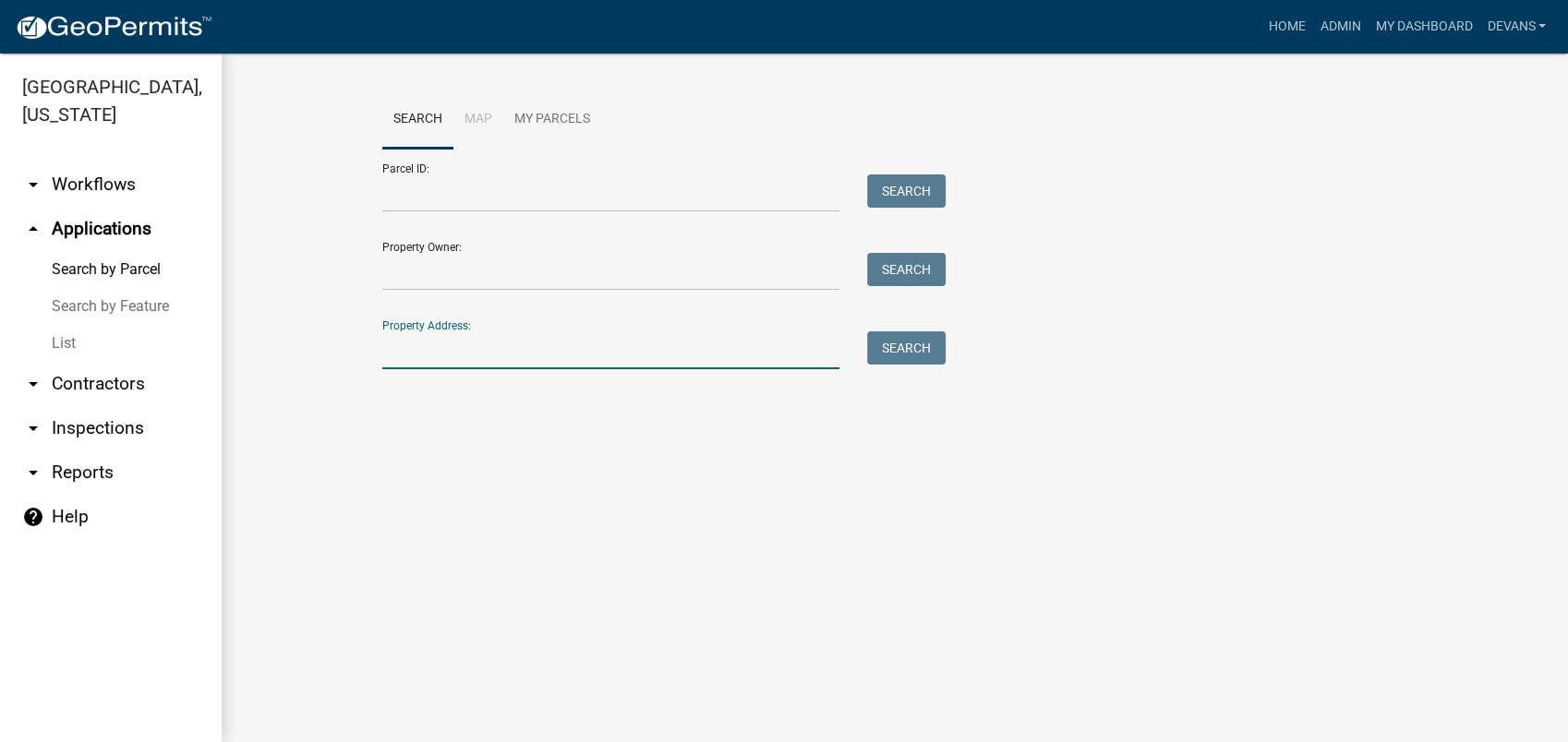
click at [456, 352] on input "Property Address:" at bounding box center [611, 350] width 457 height 38
type input "149 old glenwood"
type input "119c107"
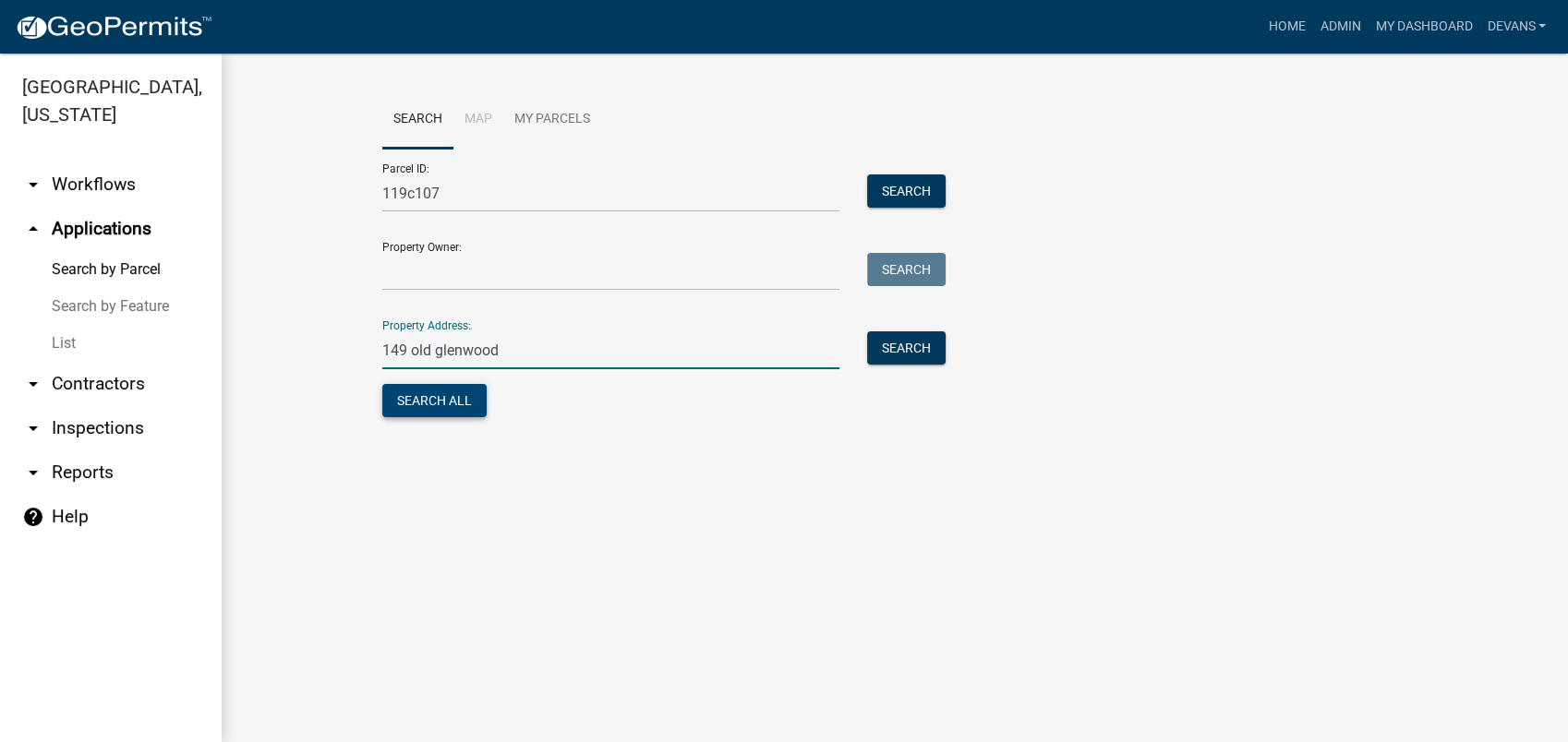
click at [441, 400] on button "Search All" at bounding box center [434, 400] width 104 height 33
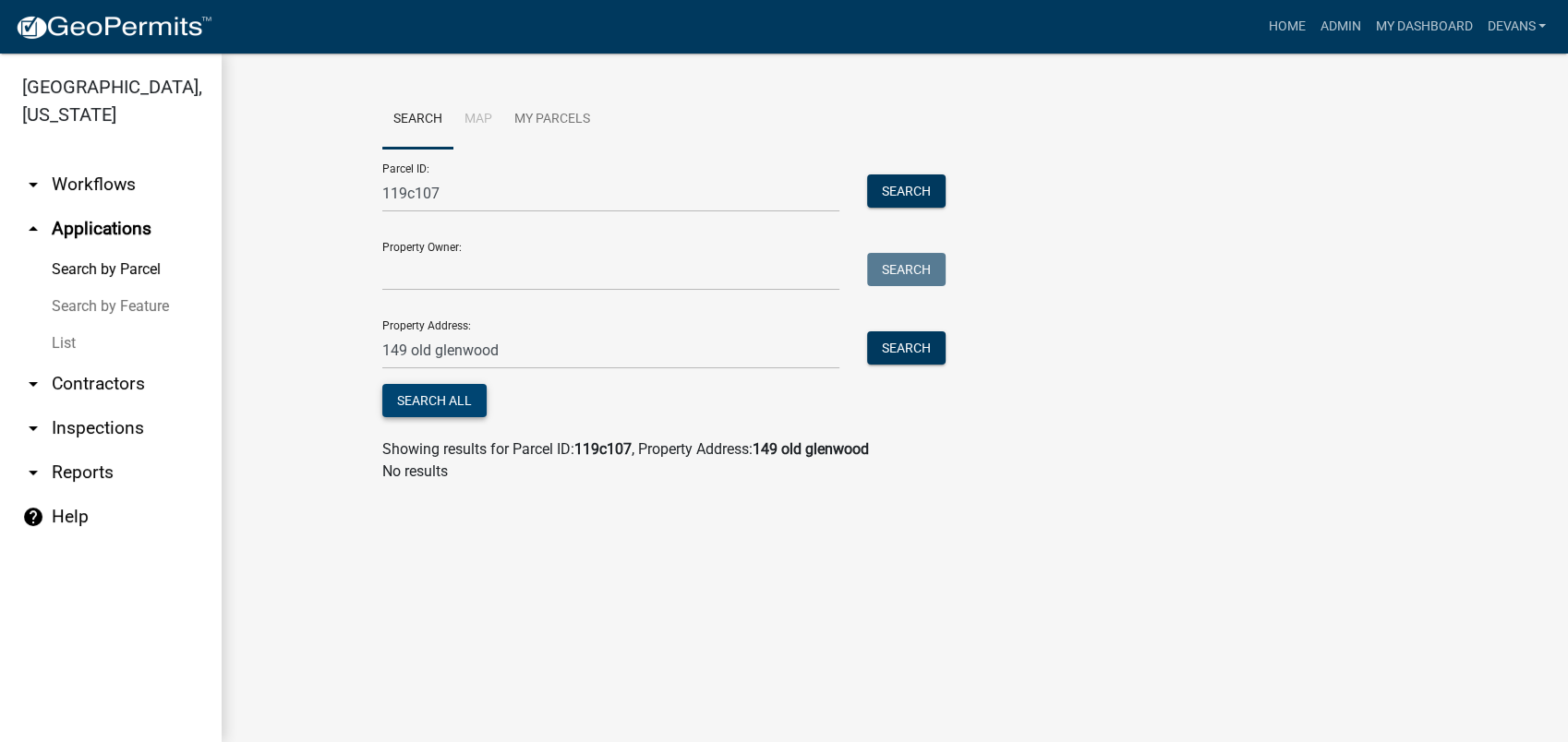
click at [453, 400] on button "Search All" at bounding box center [434, 400] width 104 height 33
click at [934, 336] on button "Search" at bounding box center [906, 348] width 79 height 33
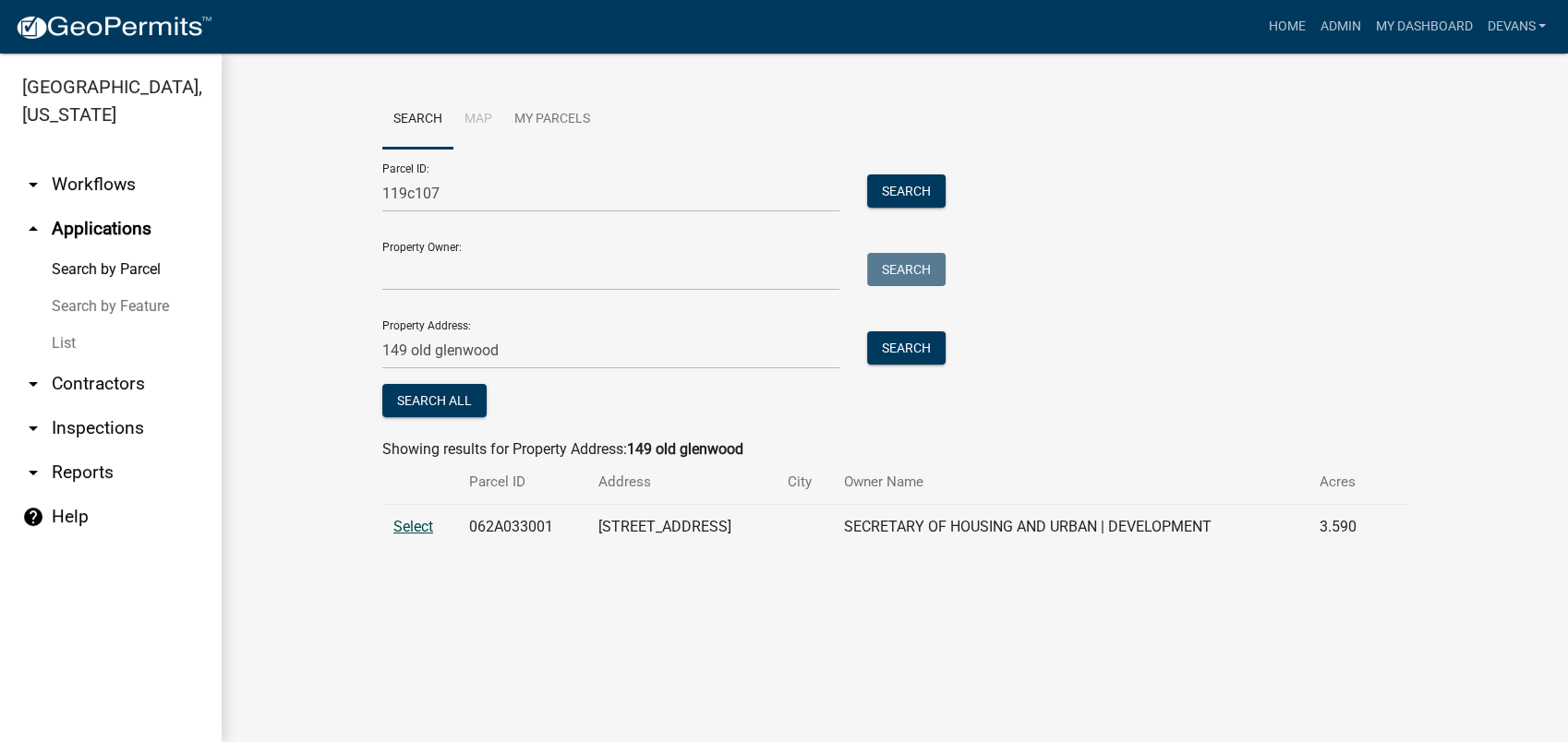
click at [415, 525] on span "Select" at bounding box center [413, 527] width 40 height 18
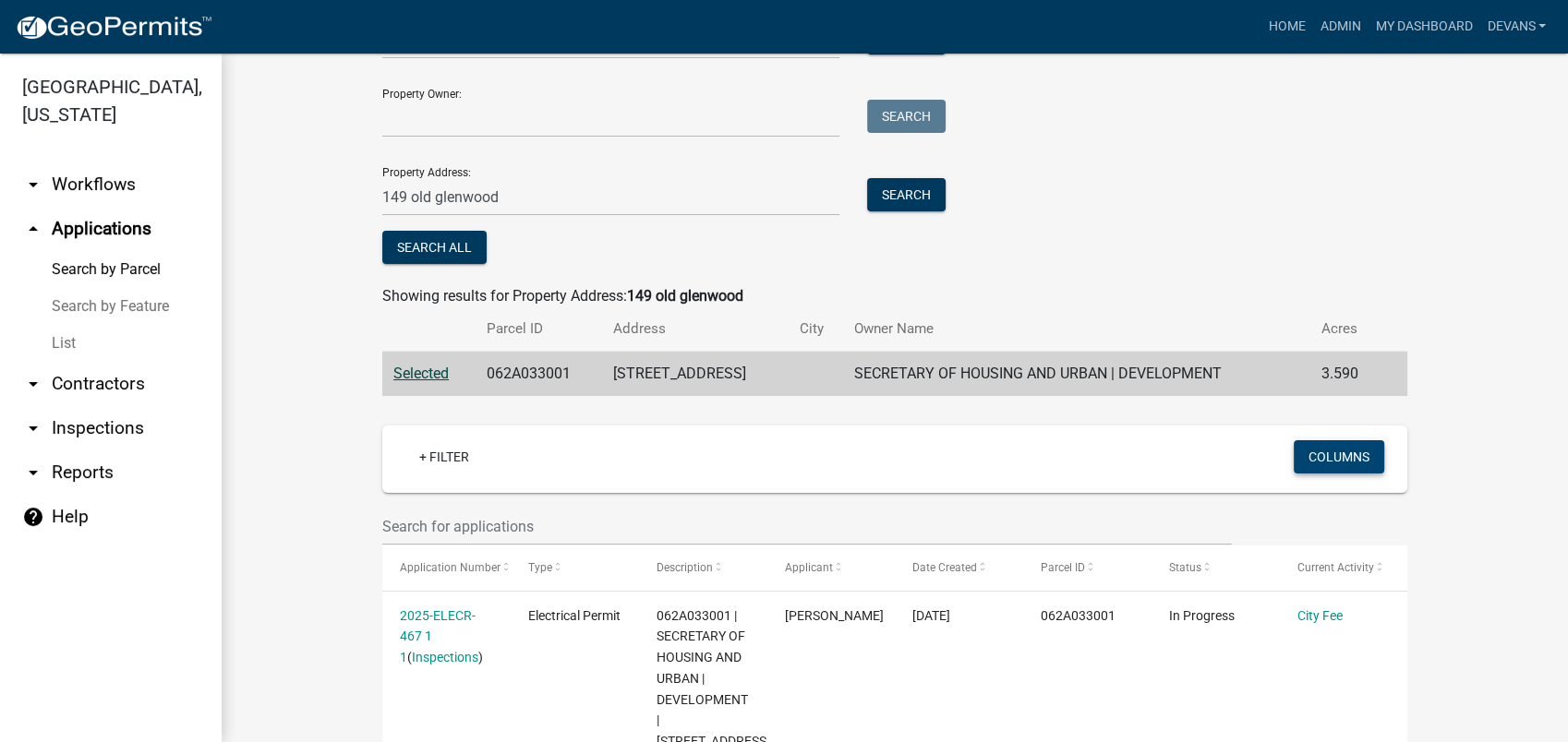
scroll to position [512, 0]
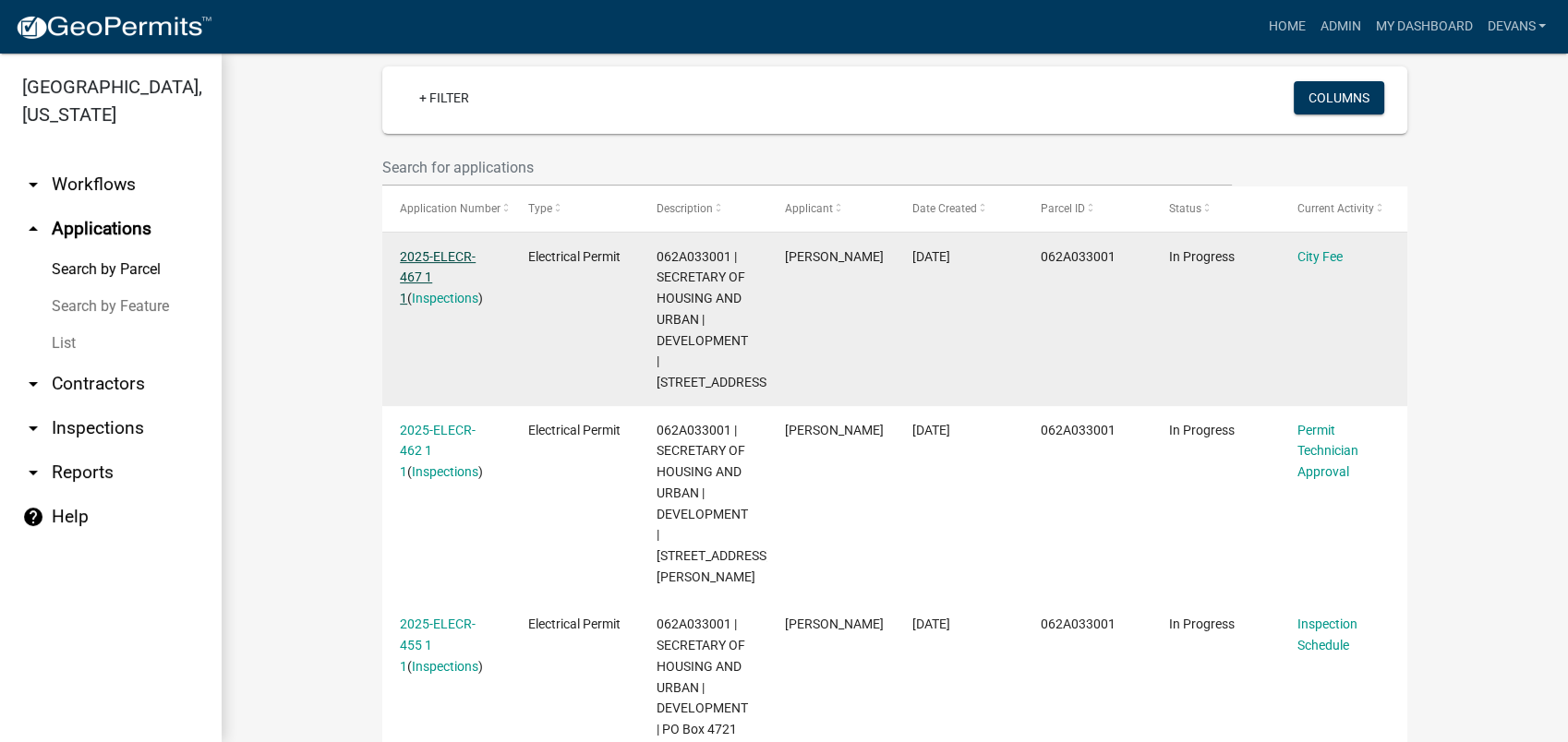
click at [412, 258] on link "2025-ELECR-467 1 1" at bounding box center [438, 278] width 76 height 57
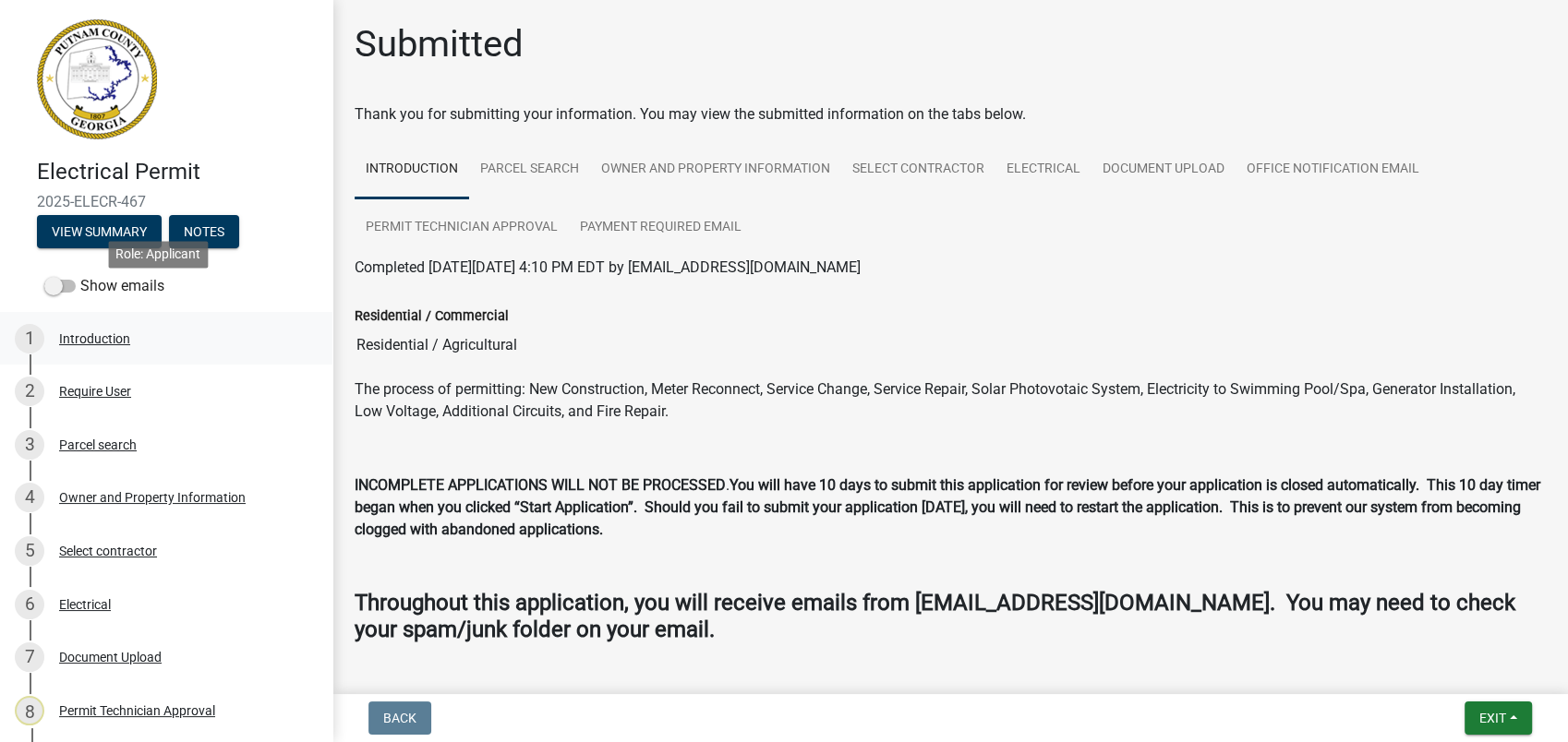
scroll to position [496, 0]
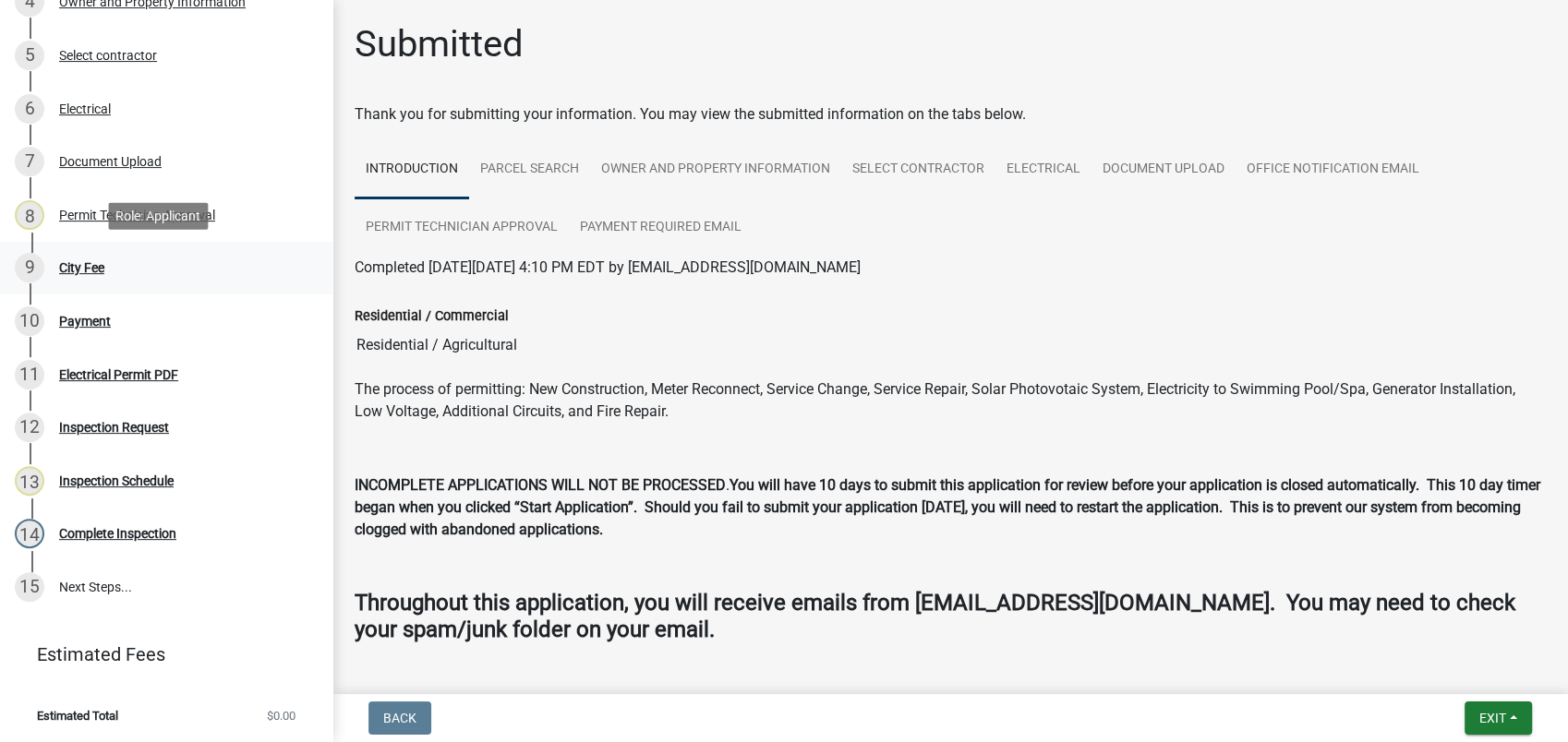
click at [102, 271] on div "City Fee" at bounding box center [82, 267] width 45 height 13
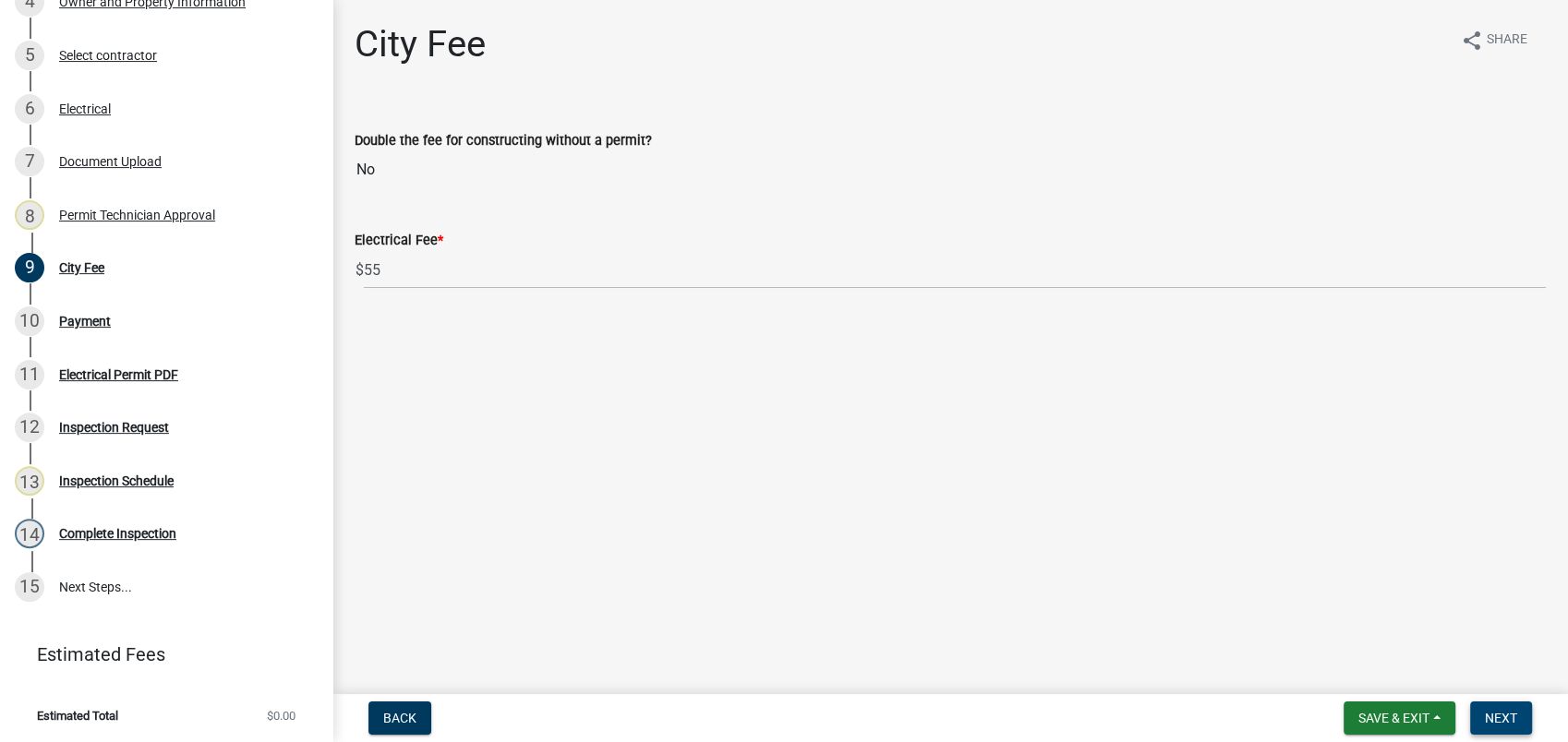
click at [1502, 719] on span "Next" at bounding box center [1501, 718] width 32 height 15
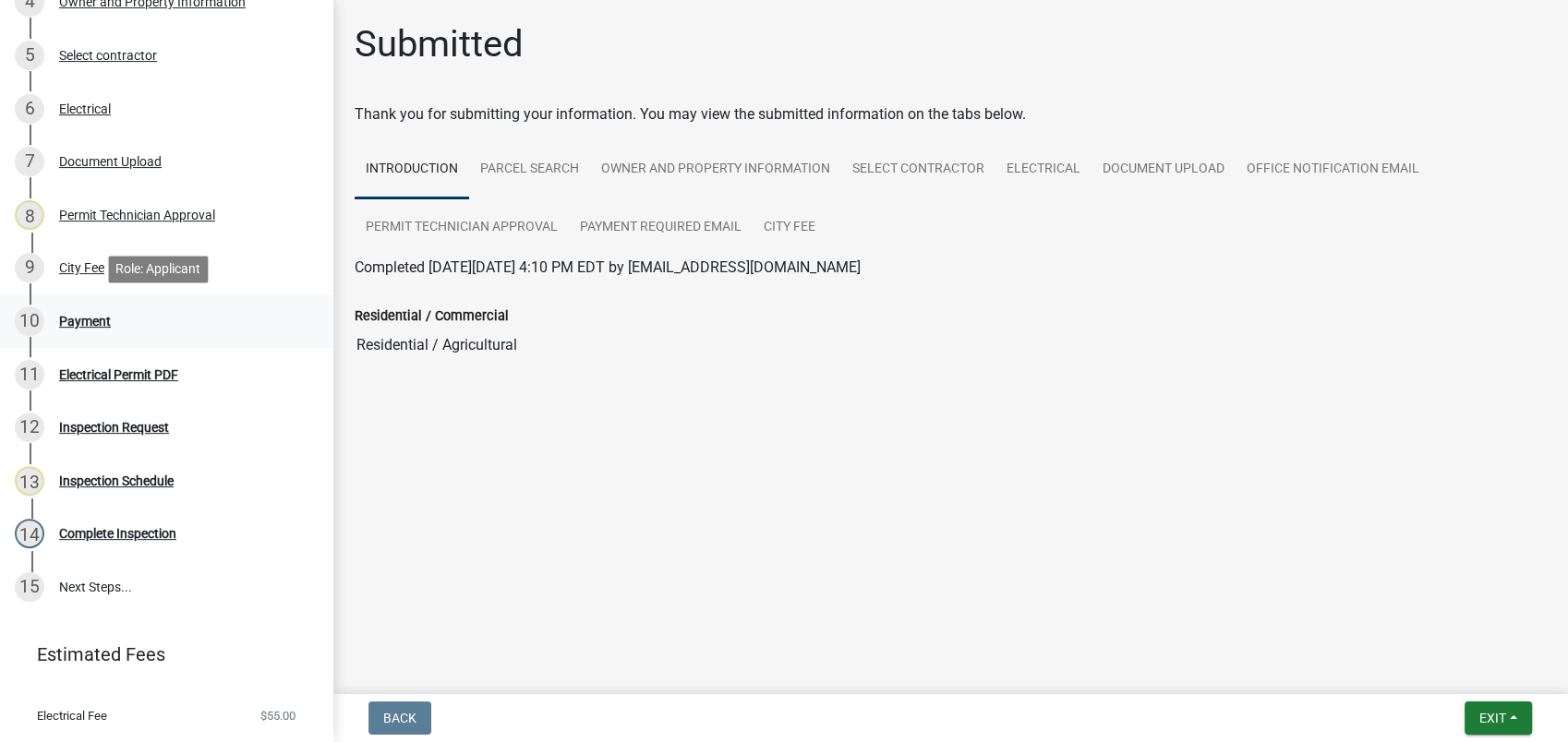
drag, startPoint x: 70, startPoint y: 300, endPoint x: 69, endPoint y: 311, distance: 11.0
click at [69, 300] on link "10 Payment" at bounding box center [166, 320] width 332 height 54
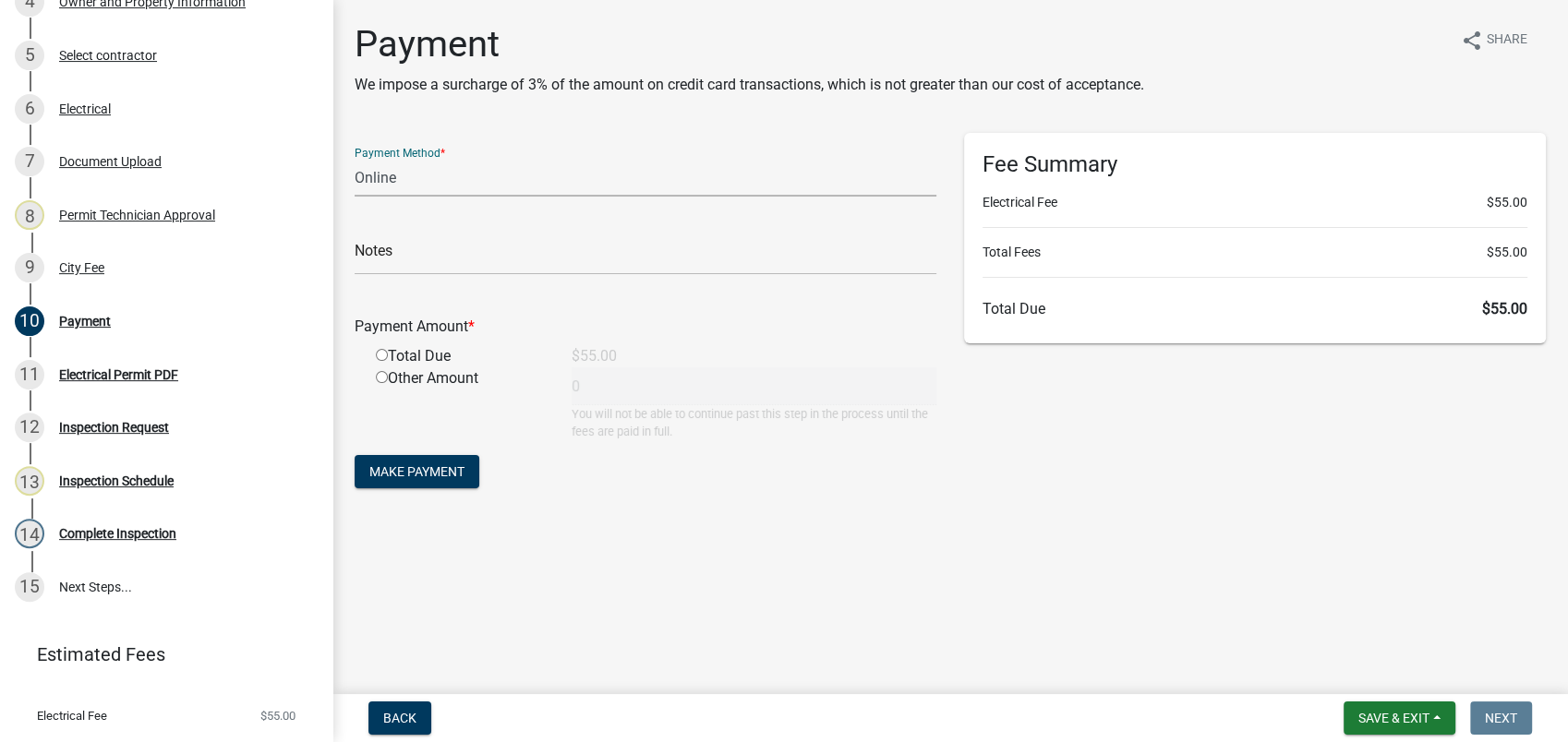
click at [404, 183] on select "Credit Card POS Check Cash Online" at bounding box center [645, 177] width 581 height 38
click at [407, 197] on form "Payment Method * Credit Card POS Check Cash Online Notes Payment Amount * Total…" at bounding box center [645, 314] width 581 height 360
click at [410, 169] on select "Credit Card POS Check Cash Online" at bounding box center [645, 177] width 581 height 38
select select "0: 2"
click at [355, 159] on select "Credit Card POS Check Cash Online" at bounding box center [645, 177] width 581 height 38
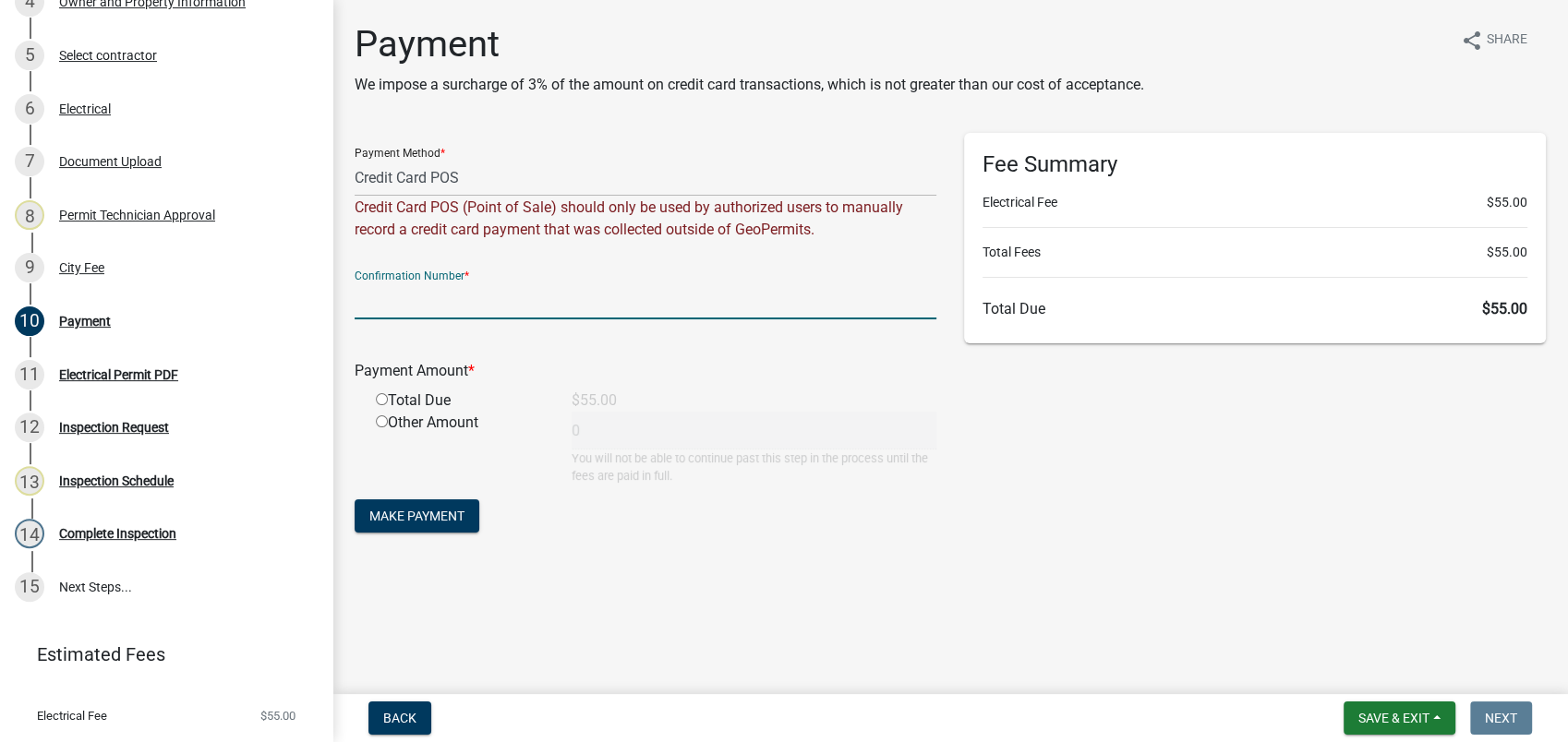
click at [371, 312] on input "text" at bounding box center [645, 300] width 581 height 38
type input "R733174046042"
click at [382, 399] on input "radio" at bounding box center [382, 399] width 12 height 12
radio input "true"
type input "55"
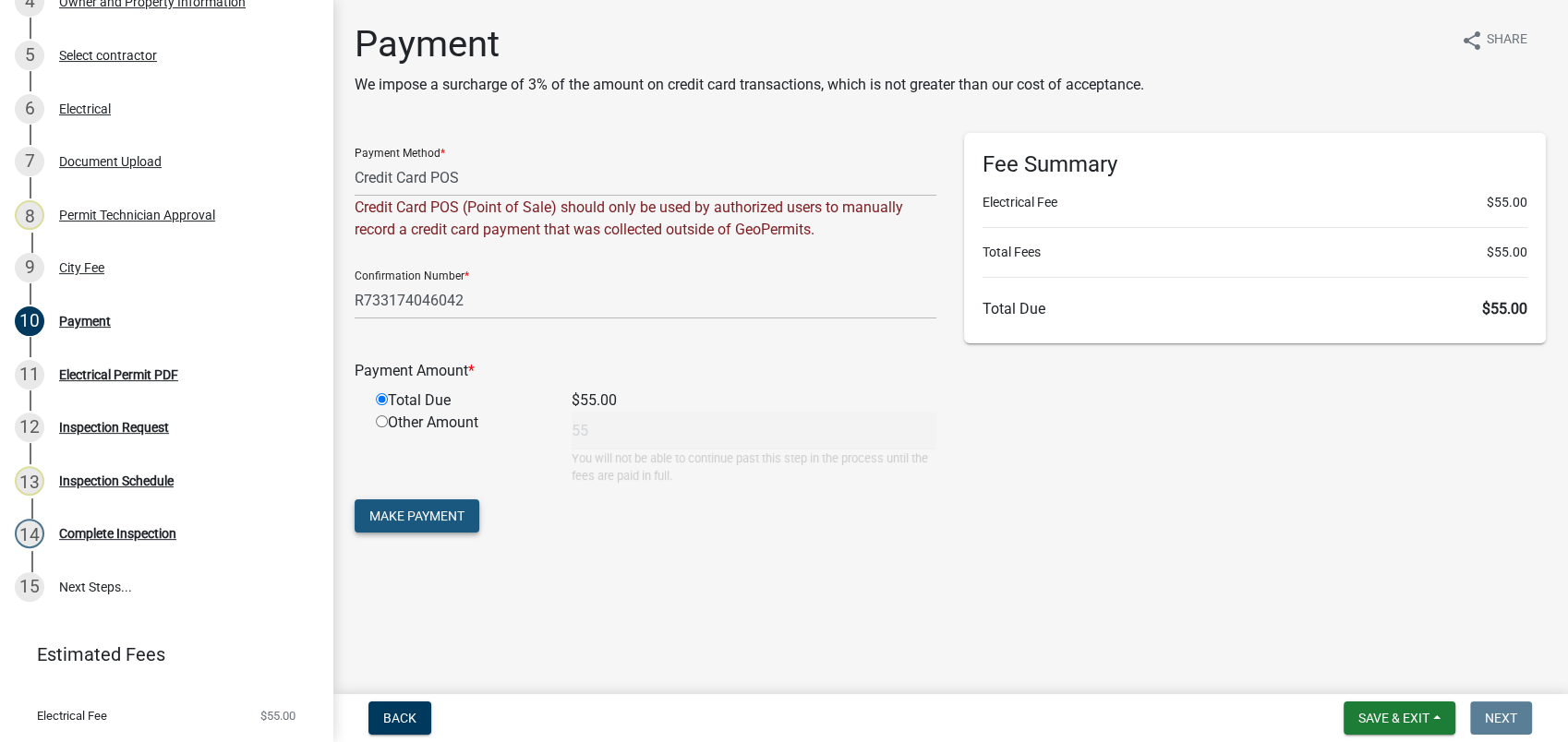
click at [422, 514] on span "Make Payment" at bounding box center [417, 515] width 95 height 15
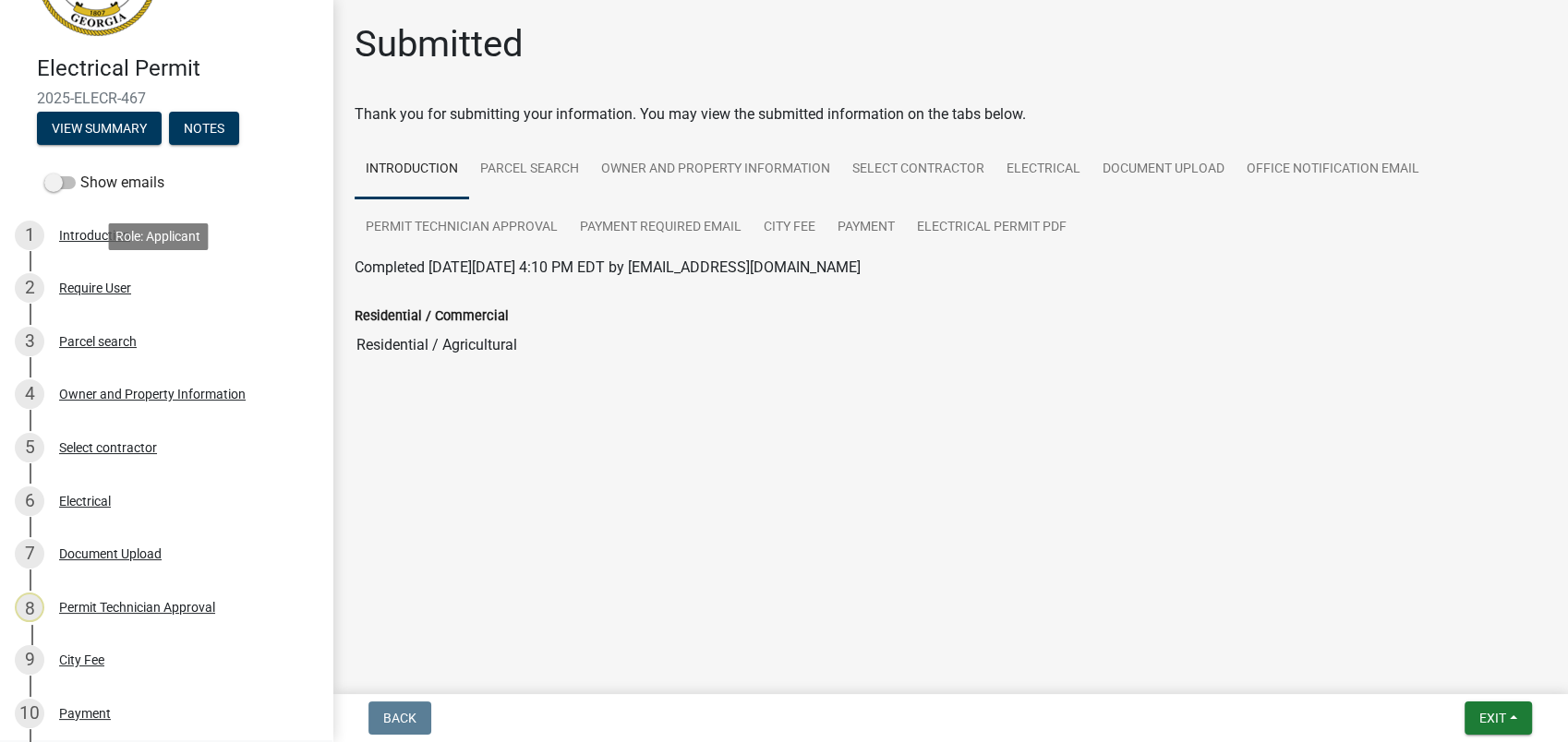
scroll to position [538, 0]
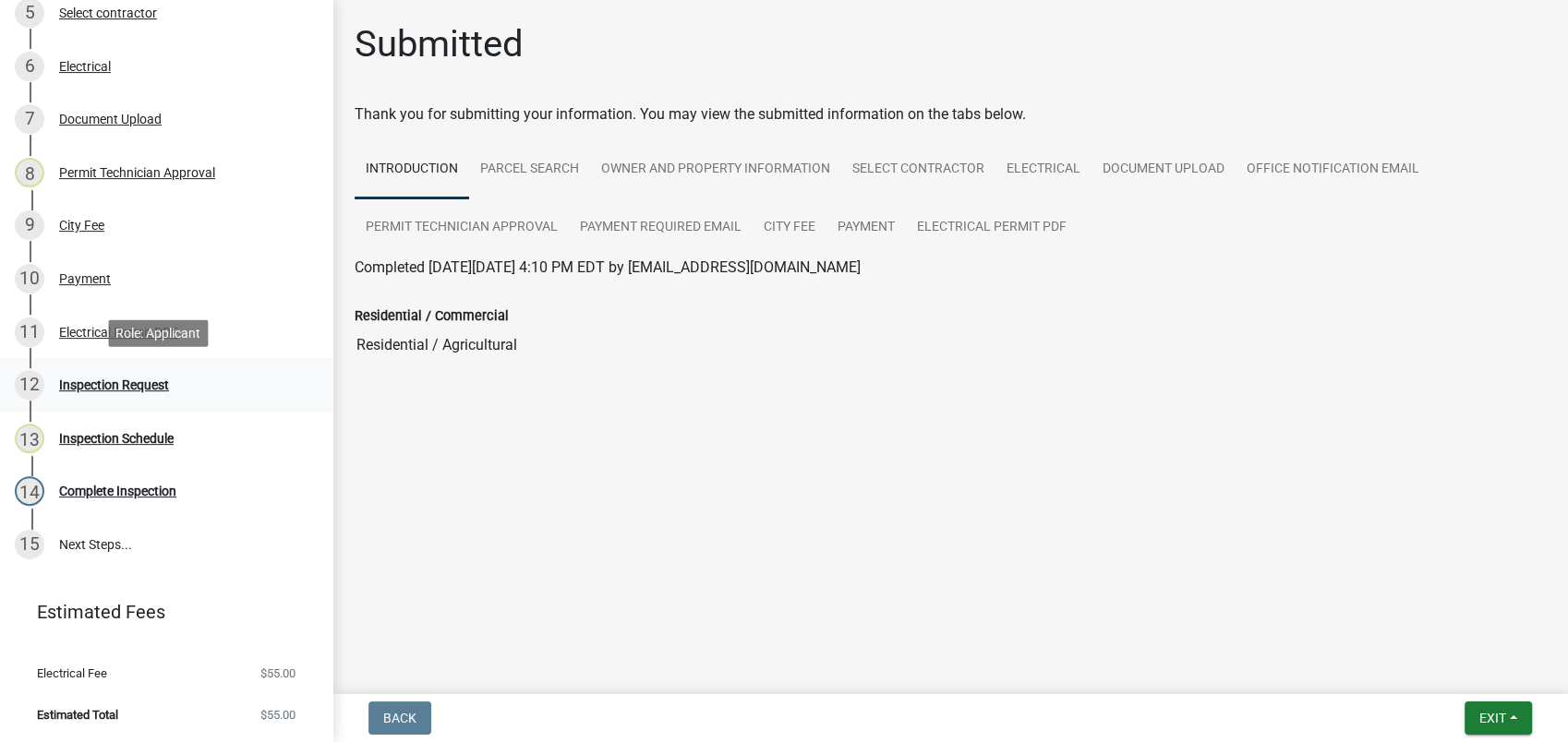
click at [131, 361] on link "12 Inspection Request" at bounding box center [166, 385] width 332 height 54
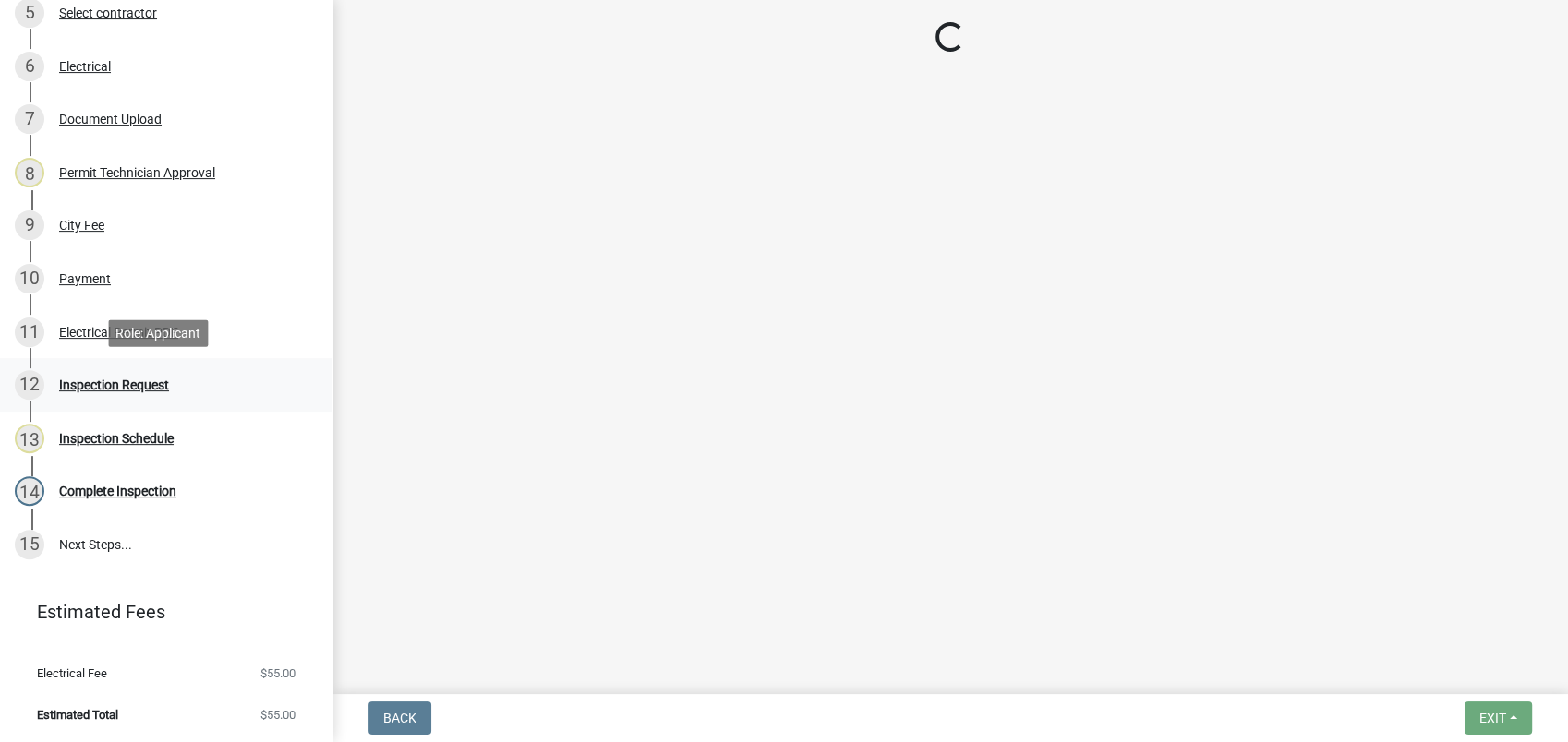
click at [131, 379] on div "Inspection Request" at bounding box center [114, 385] width 110 height 13
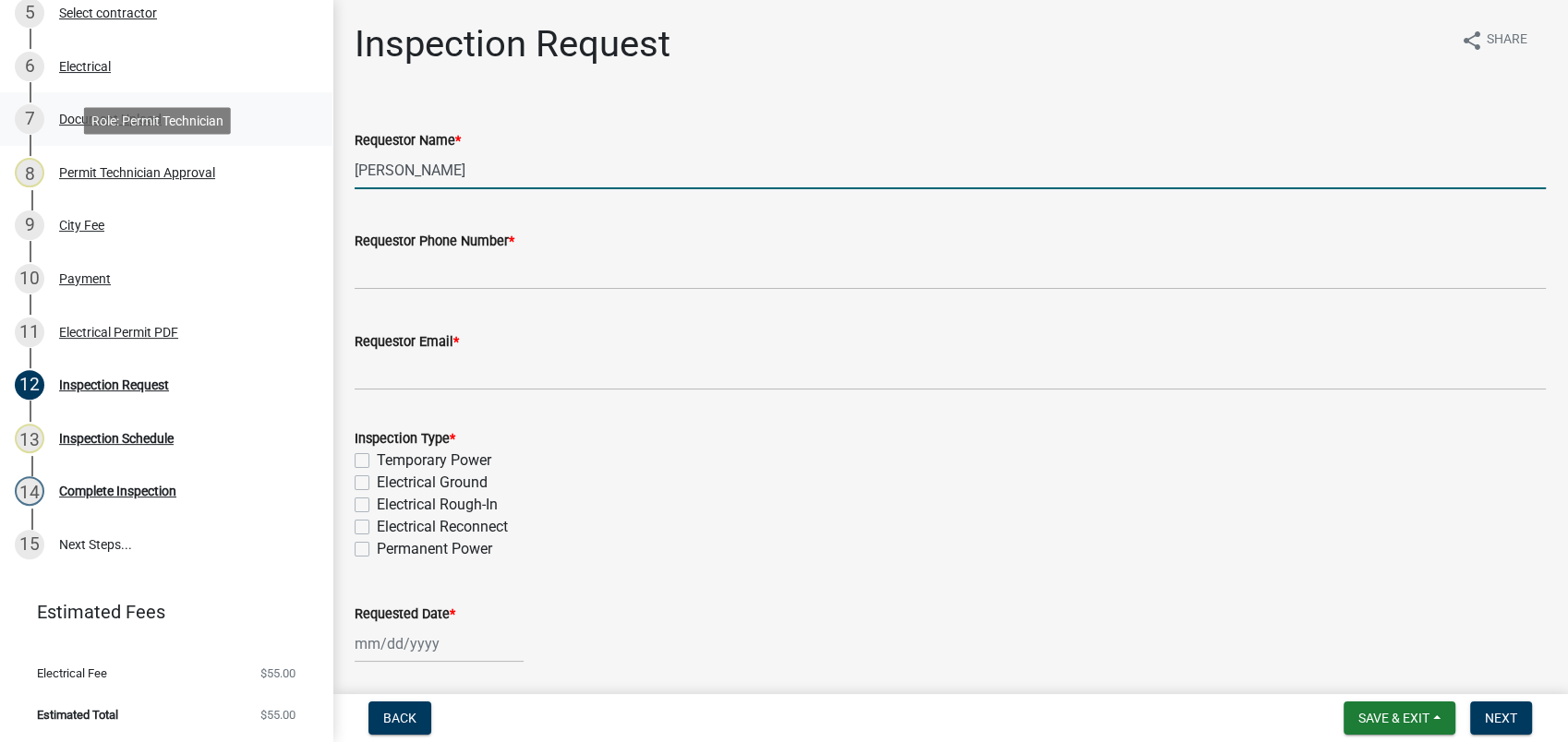
drag, startPoint x: 478, startPoint y: 167, endPoint x: 216, endPoint y: 143, distance: 263.1
click at [272, 151] on div "Electrical Permit 2025-ELECR-467 View Summary Notes Show emails 1 Introduction …" at bounding box center [784, 371] width 1568 height 742
type input "[PERSON_NAME]"
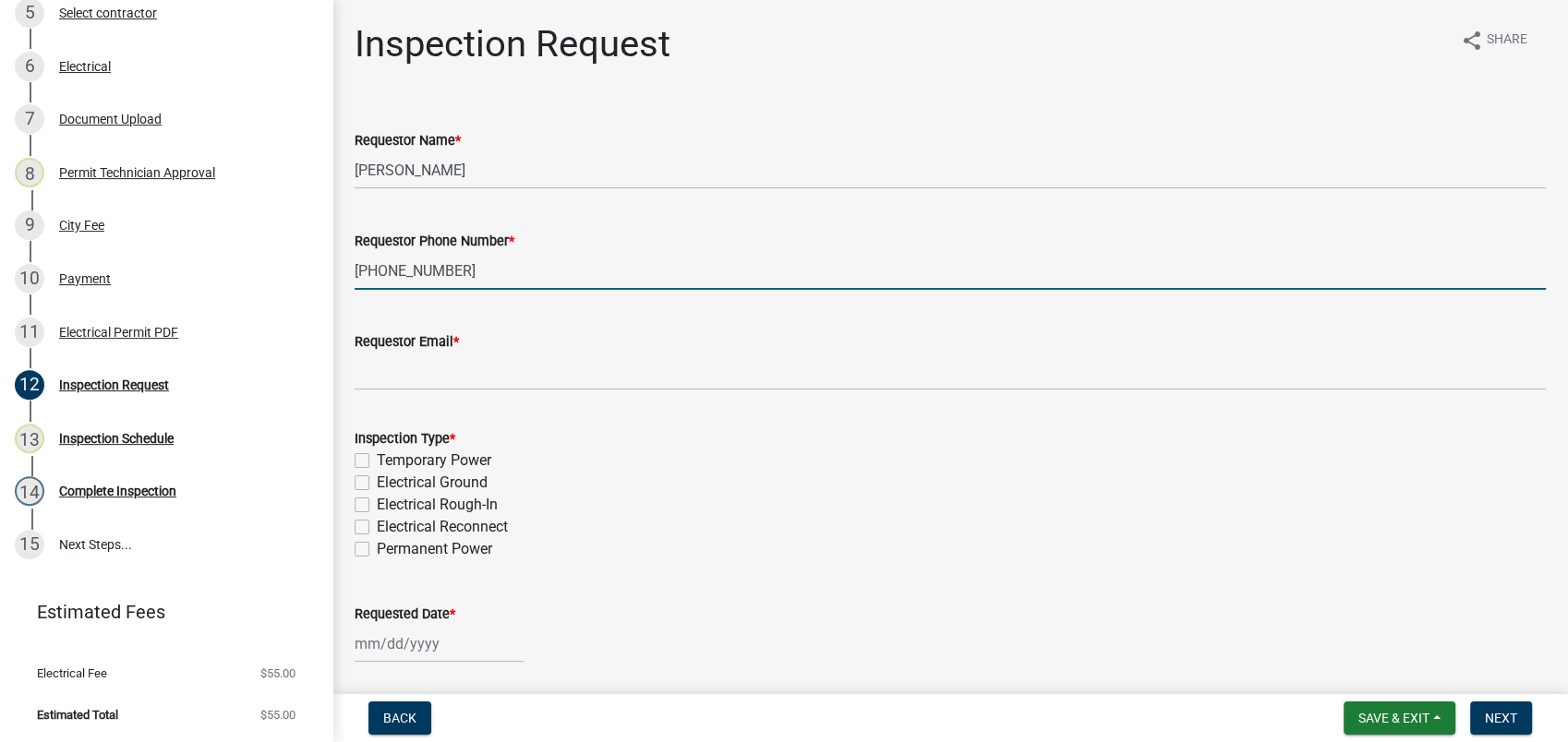
type input "[PHONE_NUMBER]"
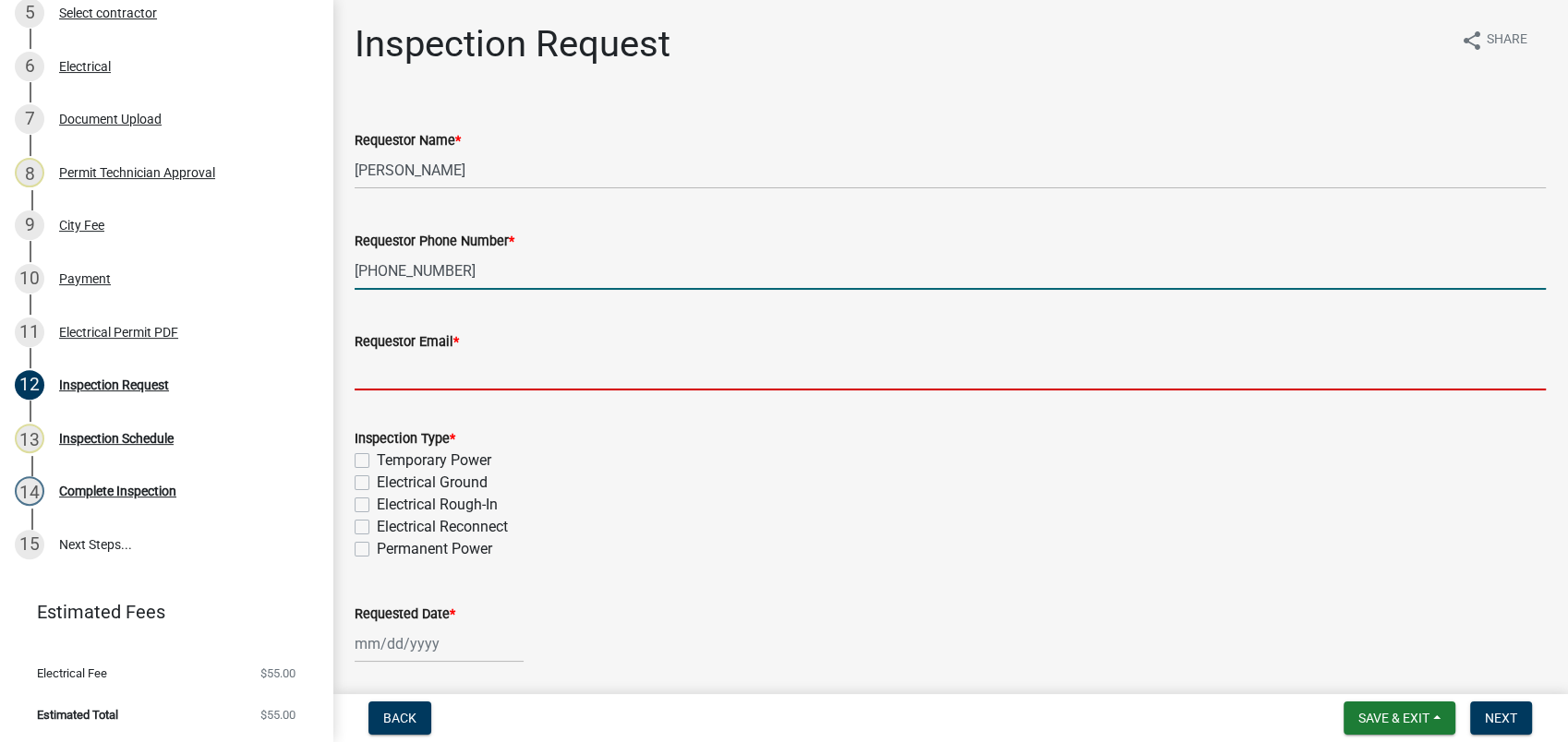
click at [365, 367] on form "Requestor Email *" at bounding box center [950, 360] width 1191 height 60
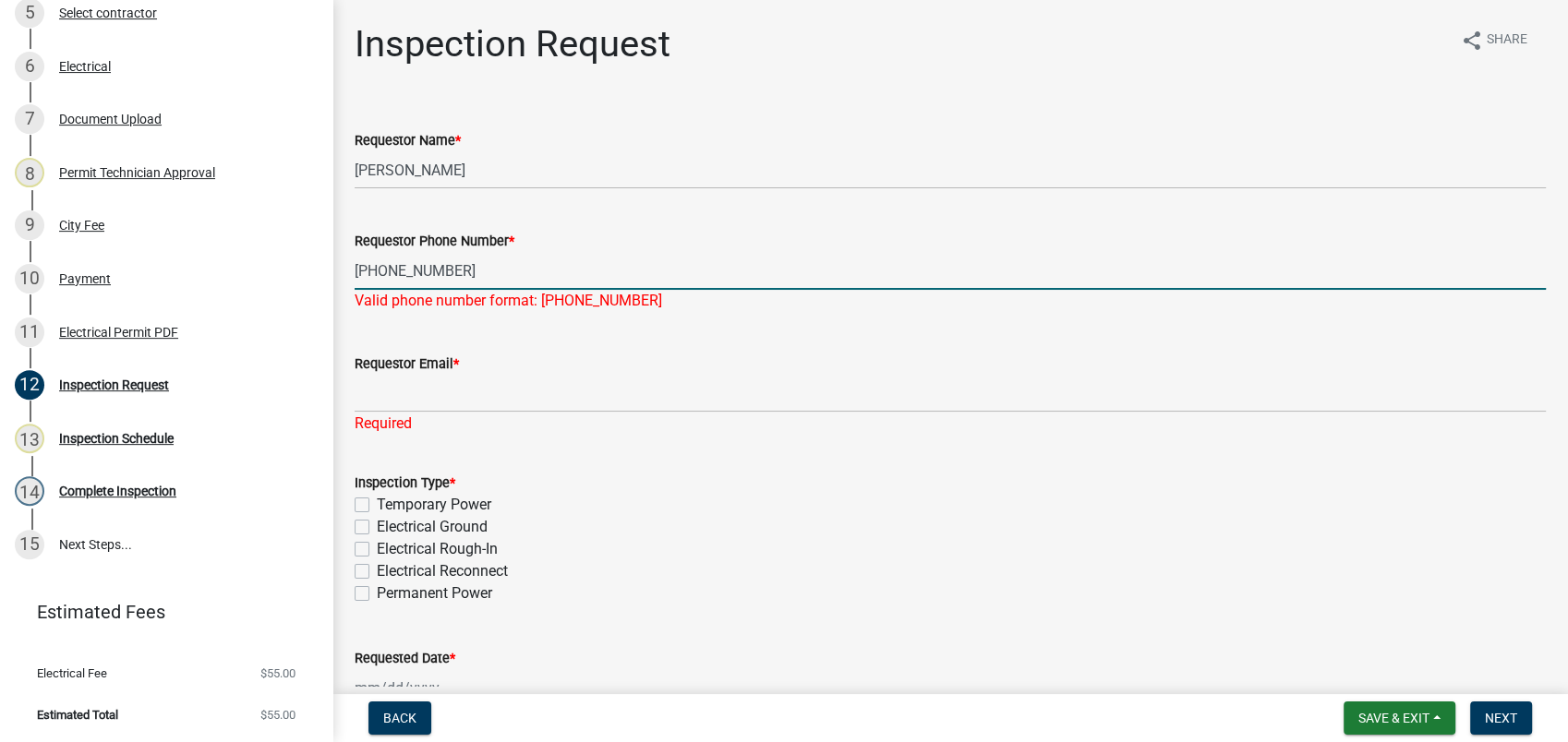
click at [465, 273] on input "[PHONE_NUMBER]" at bounding box center [950, 271] width 1191 height 38
drag, startPoint x: 453, startPoint y: 273, endPoint x: 418, endPoint y: 273, distance: 35.0
click at [418, 273] on input "[PHONE_NUMBER]" at bounding box center [950, 271] width 1191 height 38
click at [1383, 722] on span "Save & Exit" at bounding box center [1394, 718] width 71 height 15
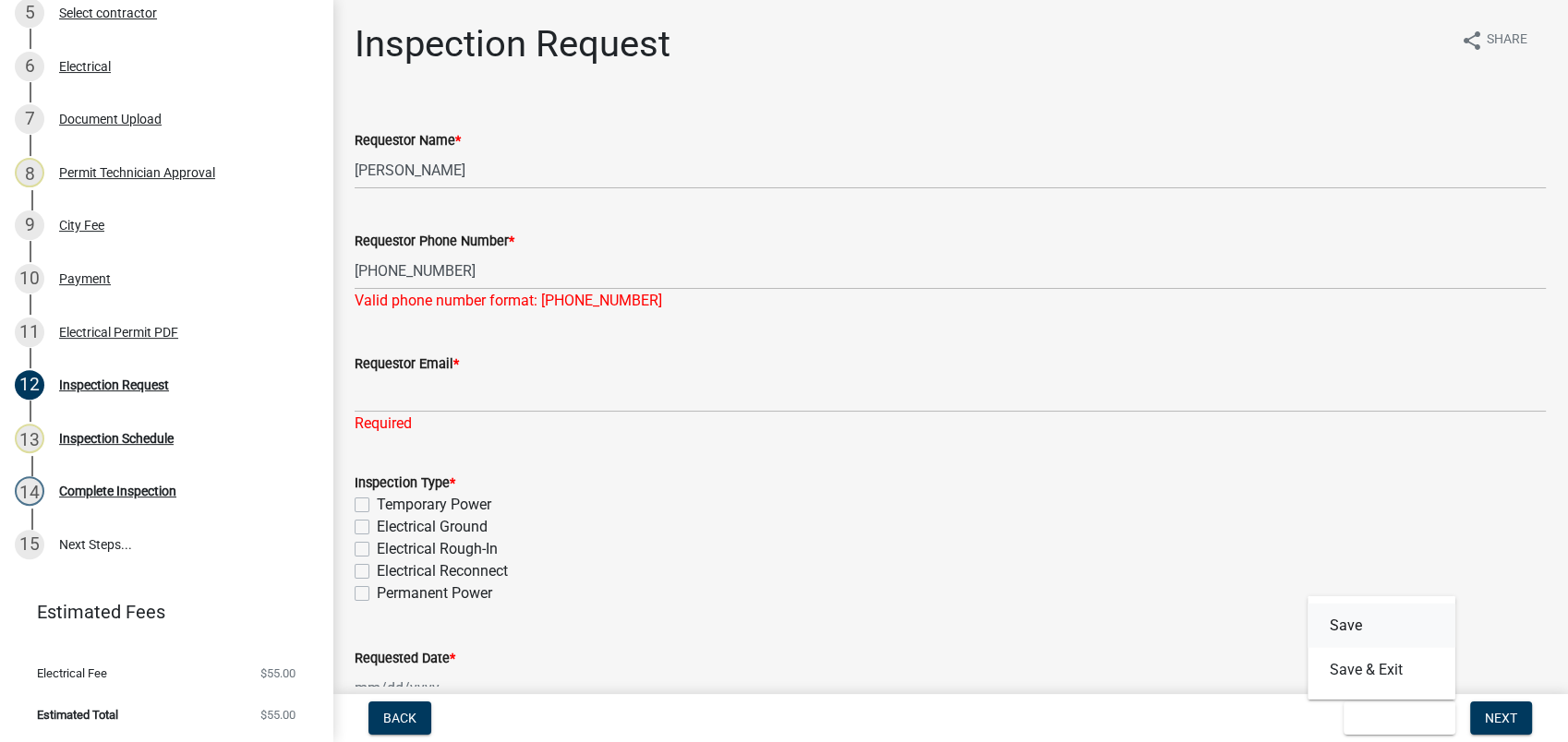
click at [1380, 628] on button "Save" at bounding box center [1382, 626] width 148 height 45
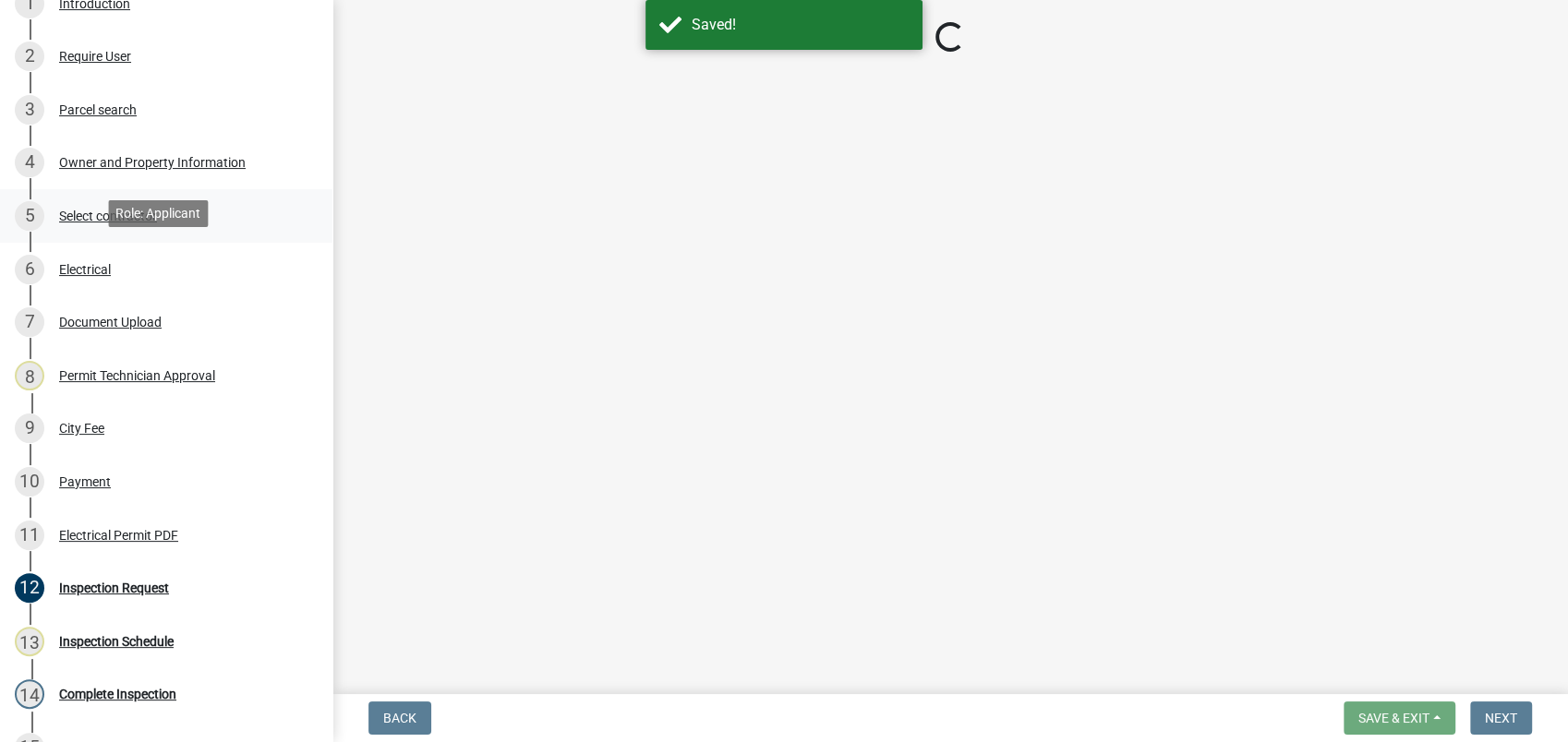
scroll to position [332, 0]
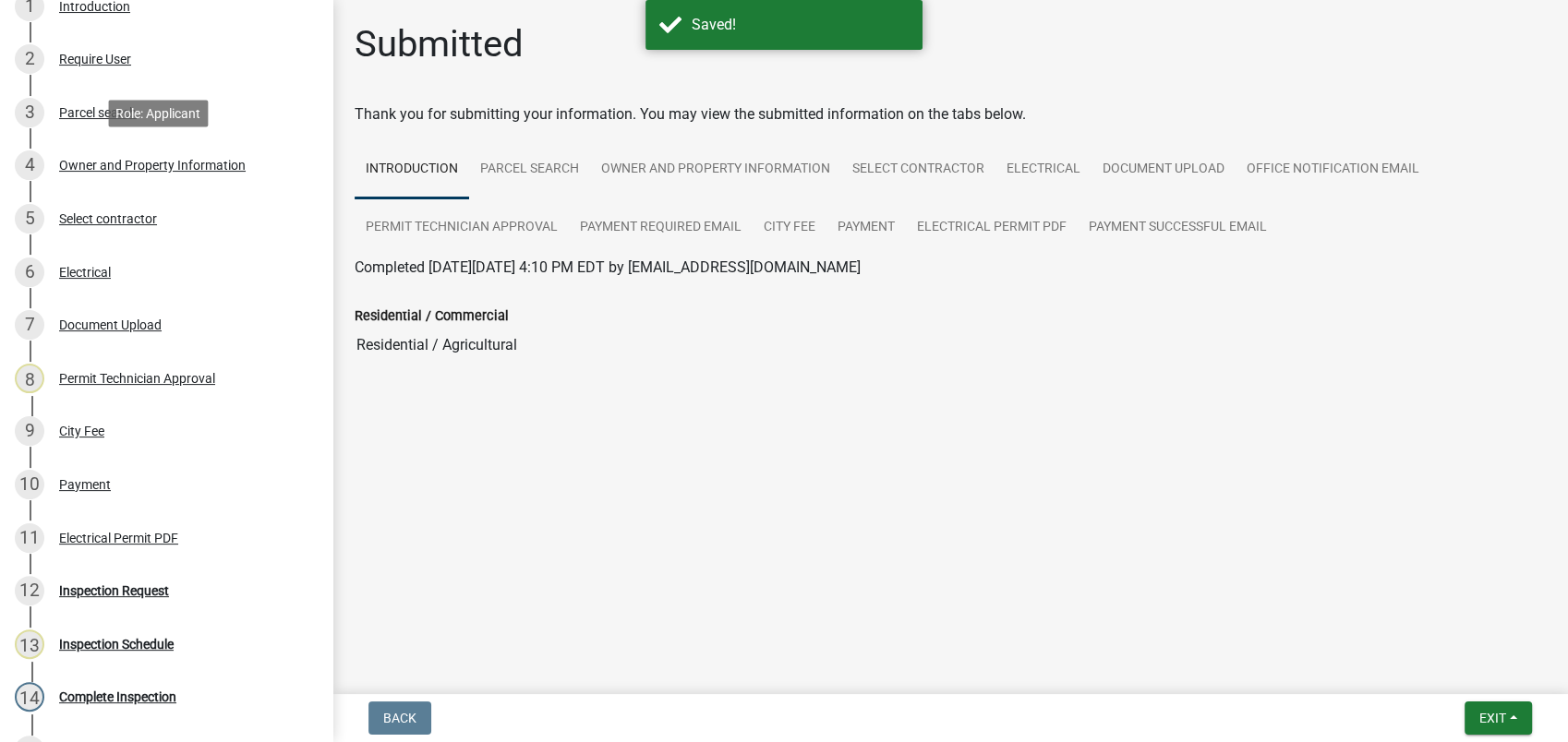
click at [140, 166] on div "Owner and Property Information" at bounding box center [153, 165] width 187 height 13
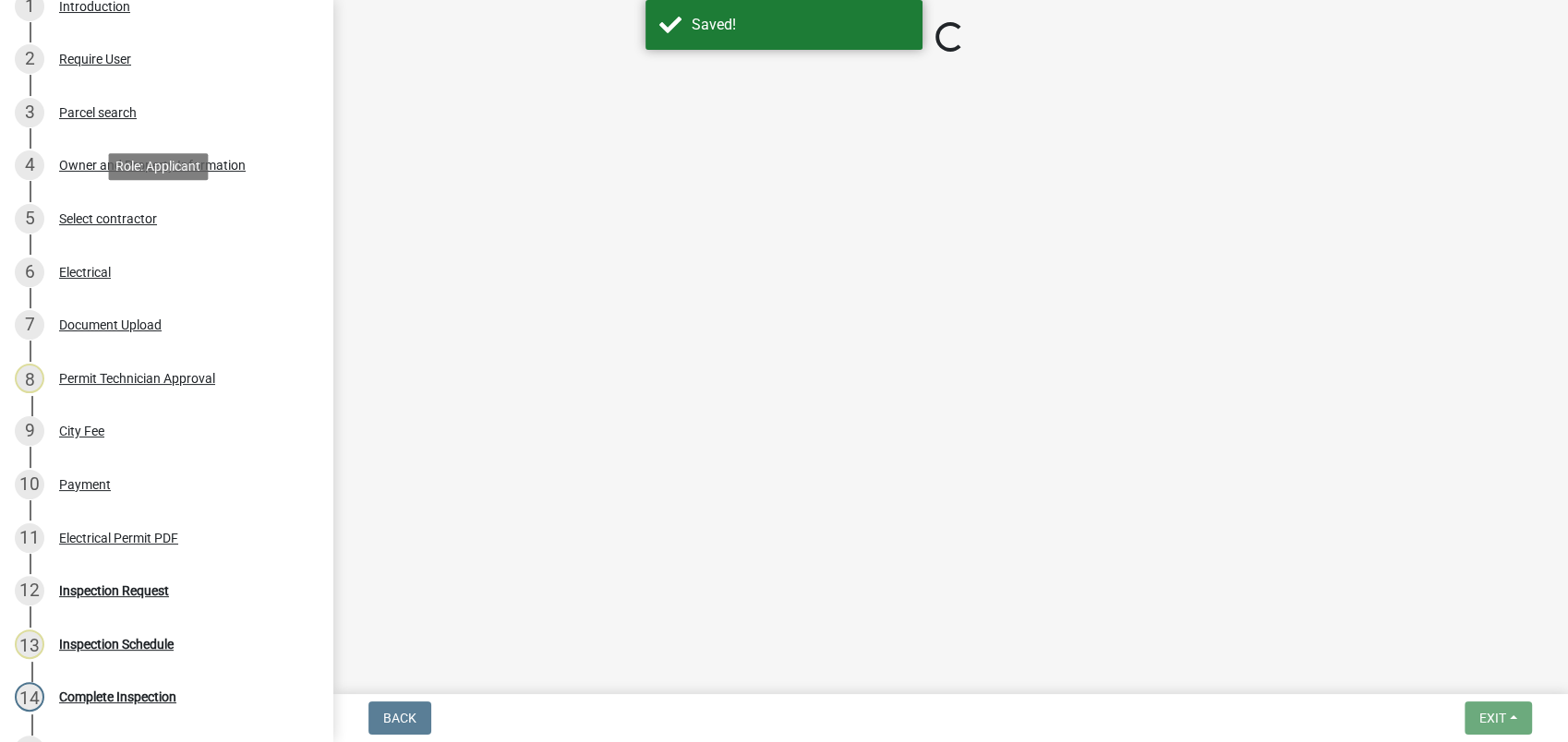
select select "ef7a1fc2-7a7a-426d-b1f0-c9b9b6ca7ff4"
select select "7eb8553c-806a-4bdf-b4b6-2711153129c5"
select select "95c2f08d-bd21-40ac-acc0-bf0ad2ba7c20"
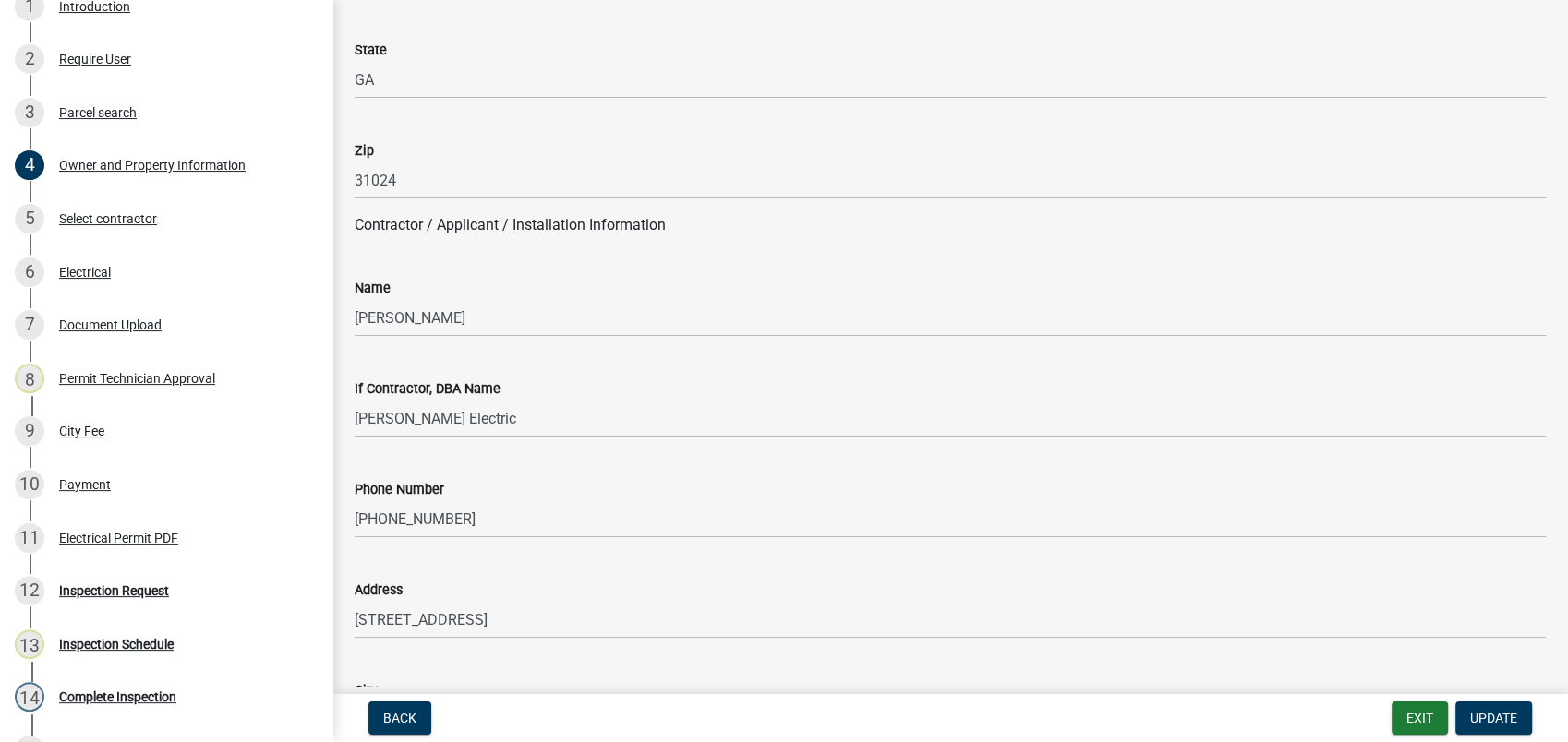
scroll to position [1435, 0]
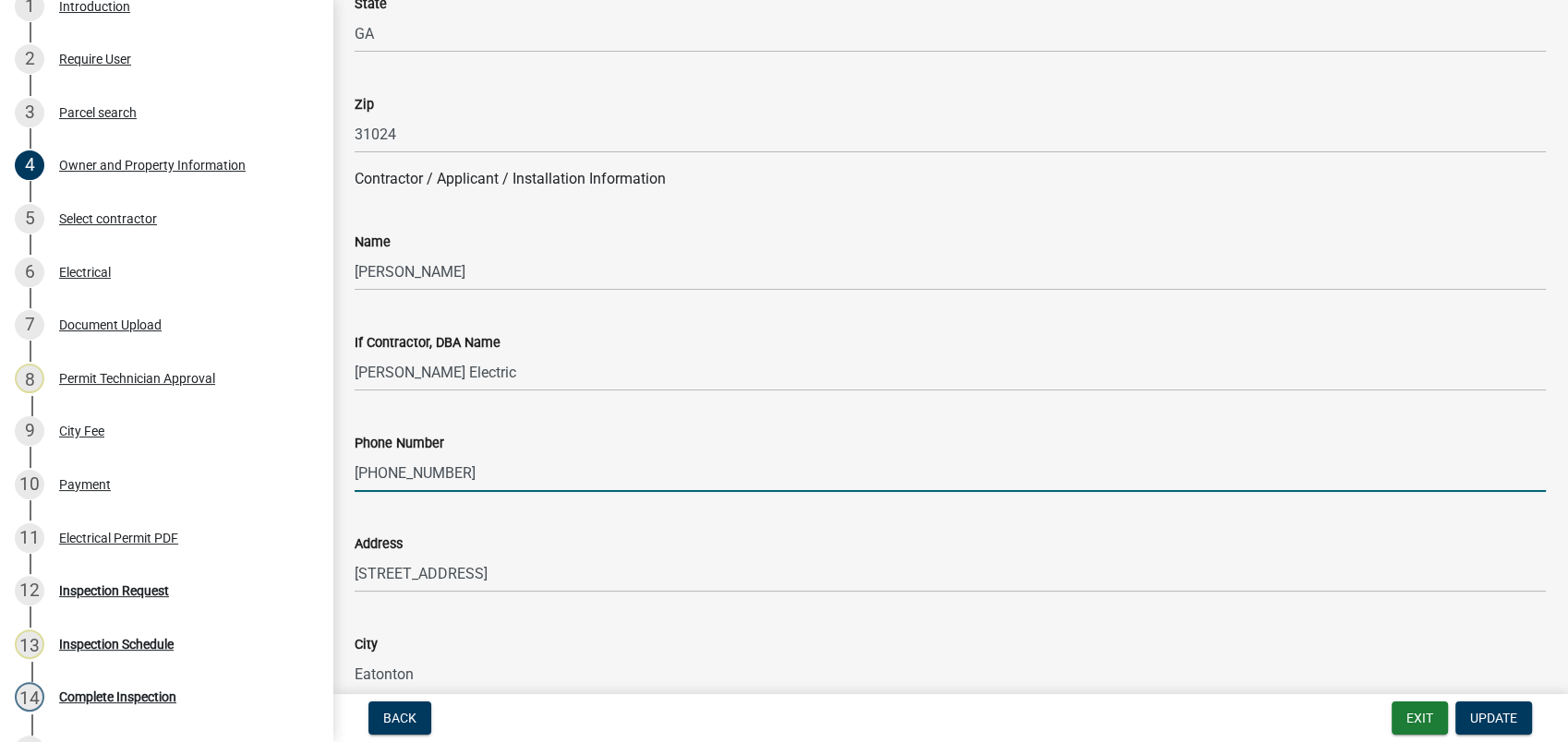
drag, startPoint x: 456, startPoint y: 474, endPoint x: 334, endPoint y: 471, distance: 122.0
click at [334, 471] on div "Owner and Property Information share Share Property Information Applicant Name …" at bounding box center [950, 549] width 1236 height 3926
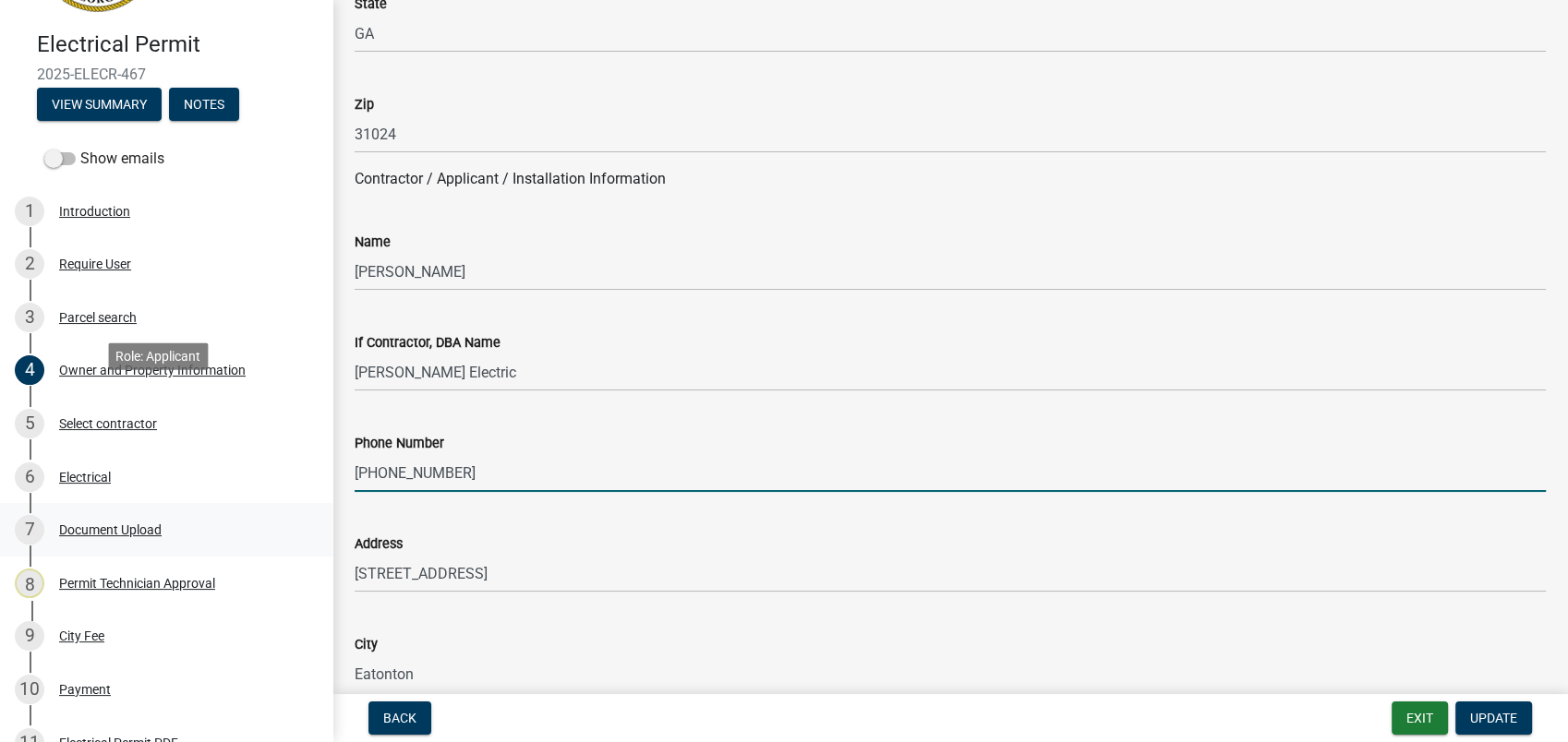
scroll to position [436, 0]
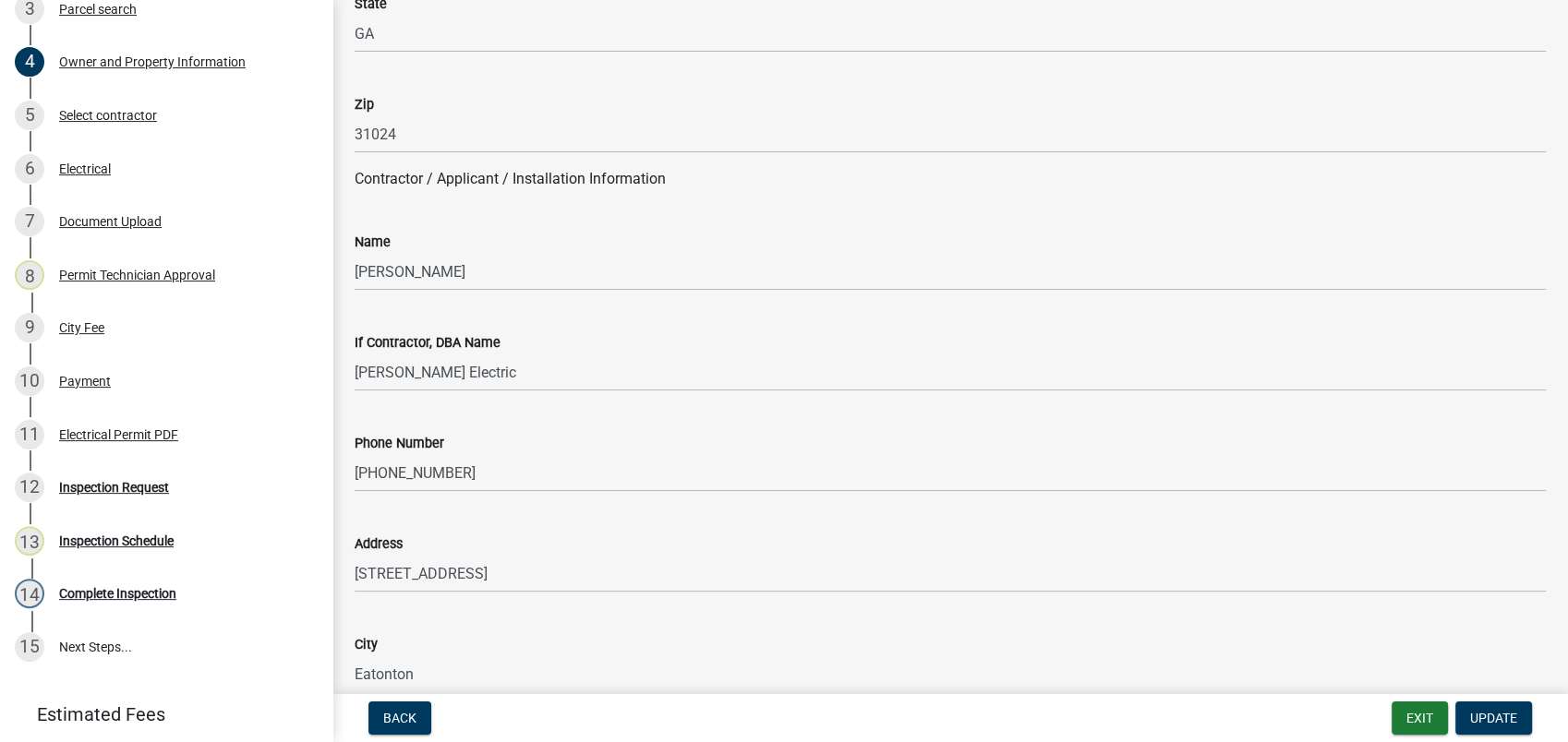
click at [165, 483] on div "Inspection Request" at bounding box center [114, 487] width 110 height 13
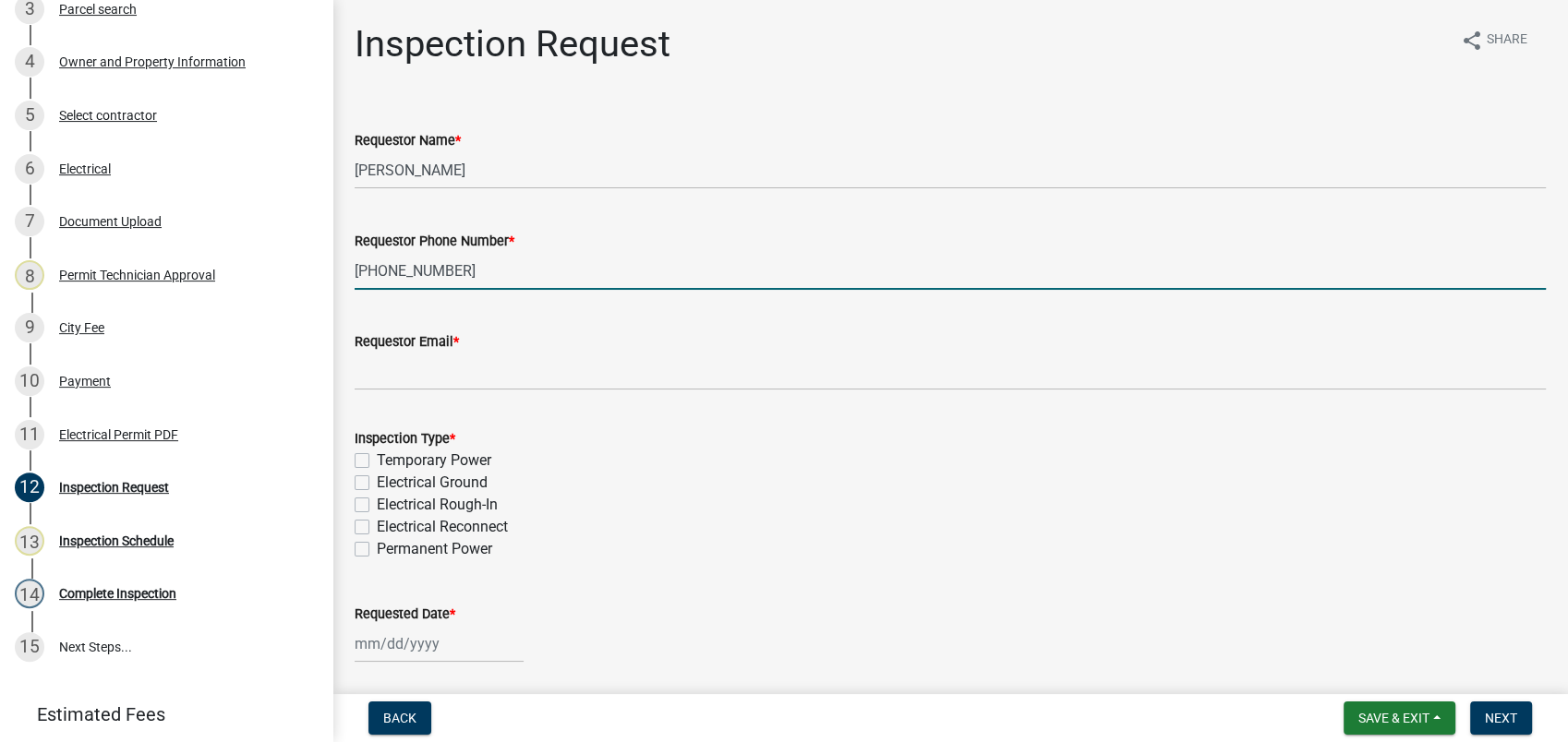
drag, startPoint x: 463, startPoint y: 276, endPoint x: 429, endPoint y: 278, distance: 34.1
click at [297, 256] on div "Electrical Permit 2025-ELECR-467 View Summary Notes Show emails 1 Introduction …" at bounding box center [784, 371] width 1568 height 742
paste input "73-9868"
type input "706-473-9868"
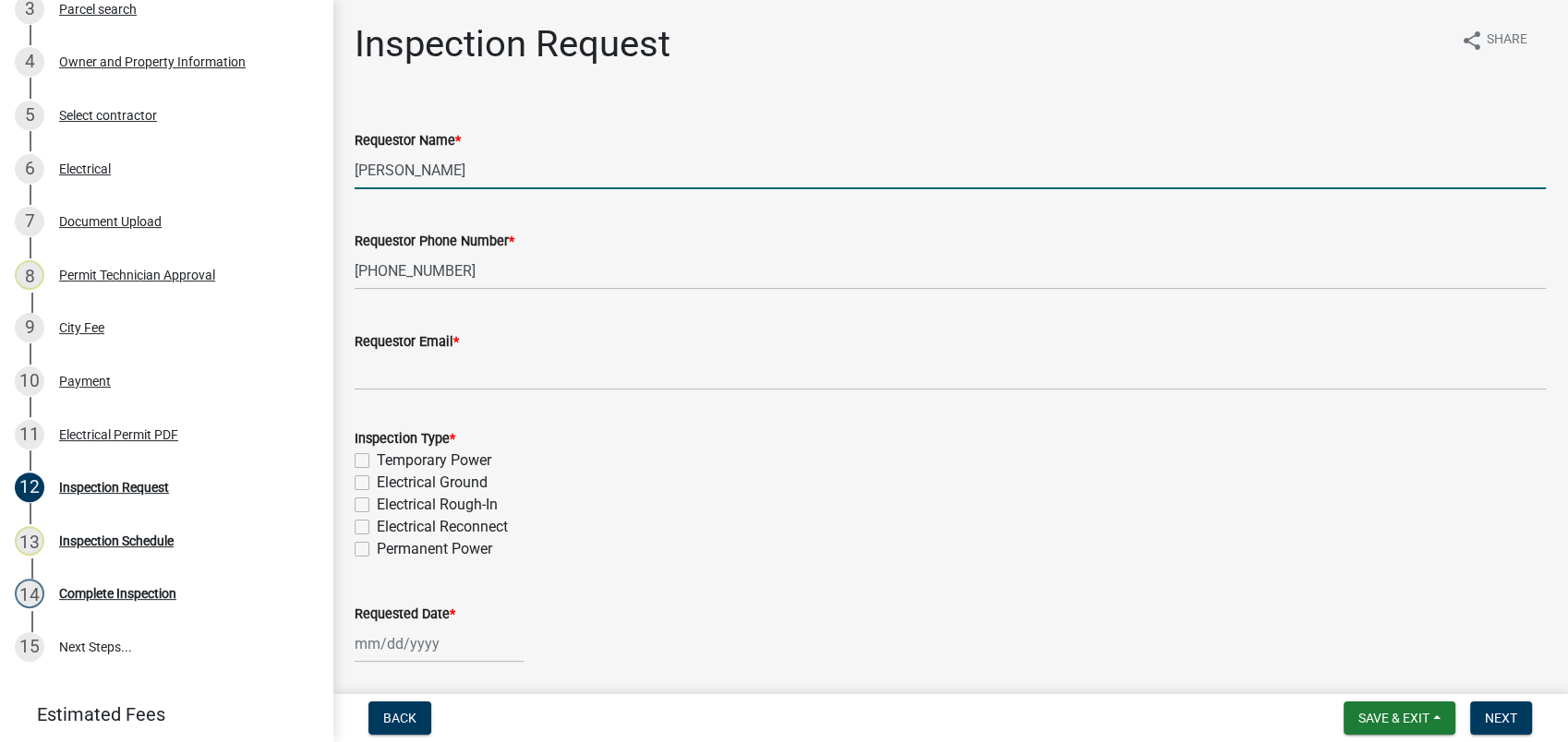
drag, startPoint x: 451, startPoint y: 164, endPoint x: 359, endPoint y: 157, distance: 92.3
click at [359, 157] on input "Lou Collins" at bounding box center [950, 169] width 1191 height 38
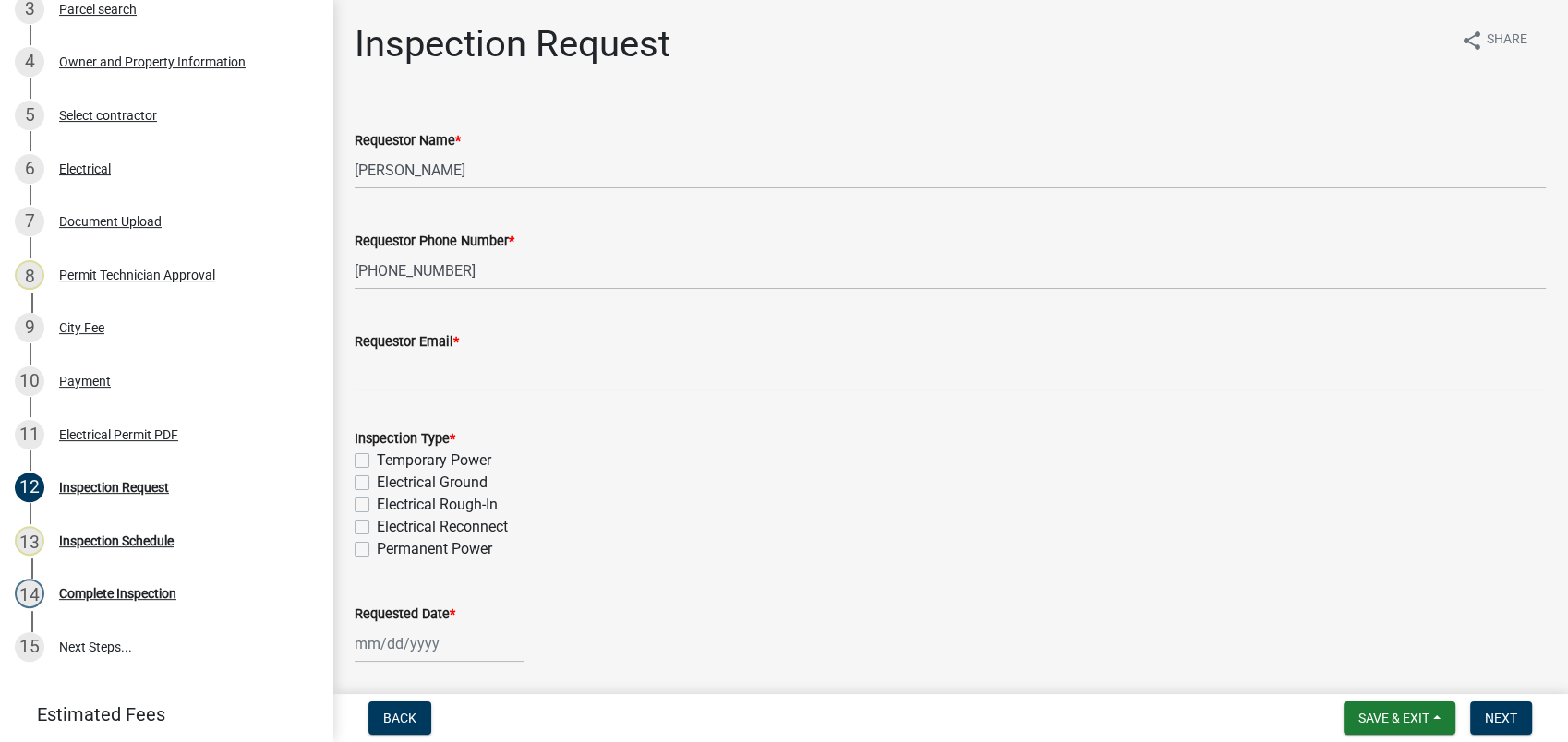
click at [543, 150] on div "Requestor Name *" at bounding box center [950, 140] width 1191 height 22
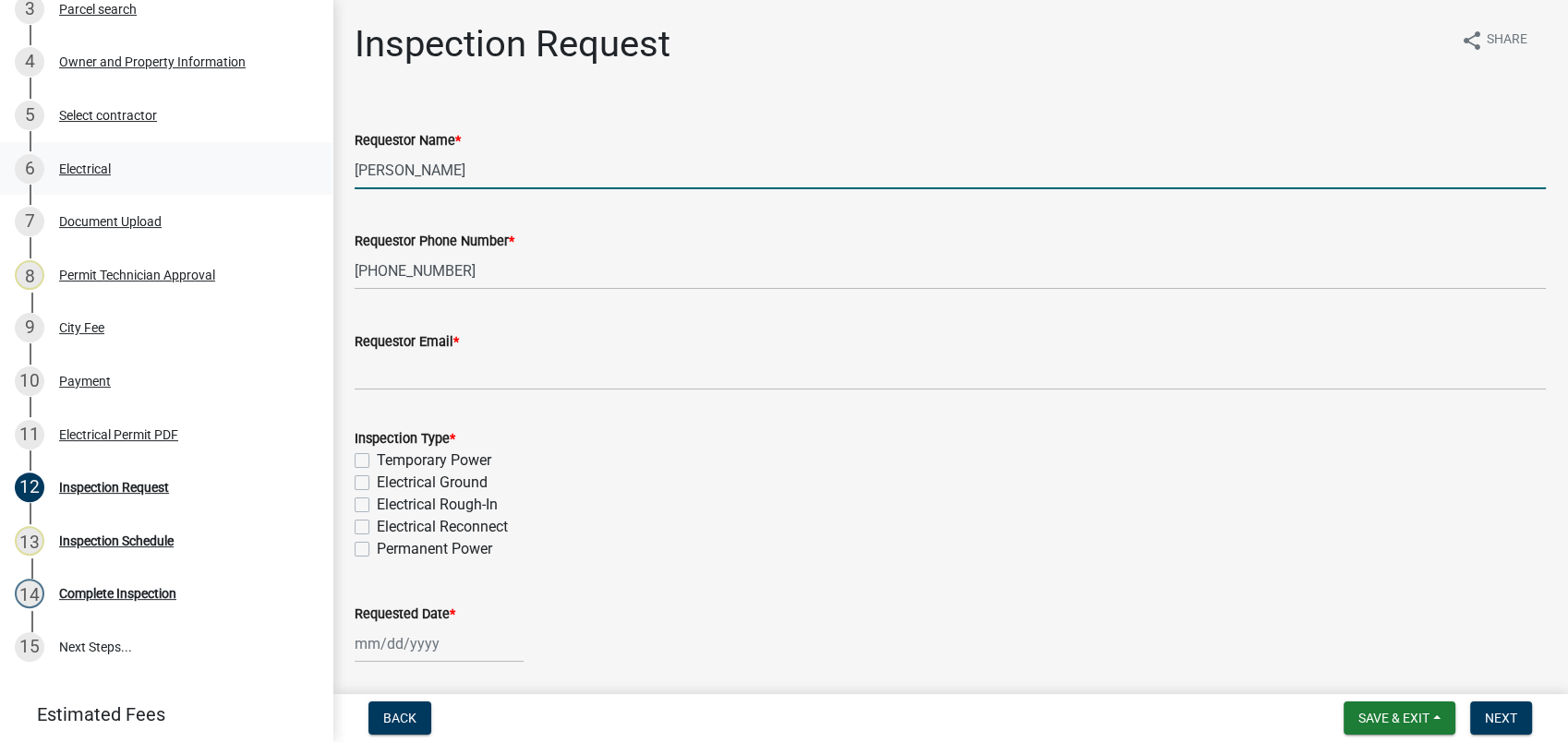
drag, startPoint x: 384, startPoint y: 169, endPoint x: 280, endPoint y: 155, distance: 104.9
click at [312, 166] on div "Electrical Permit 2025-ELECR-467 View Summary Notes Show emails 1 Introduction …" at bounding box center [784, 371] width 1568 height 742
type input "Jake Collins"
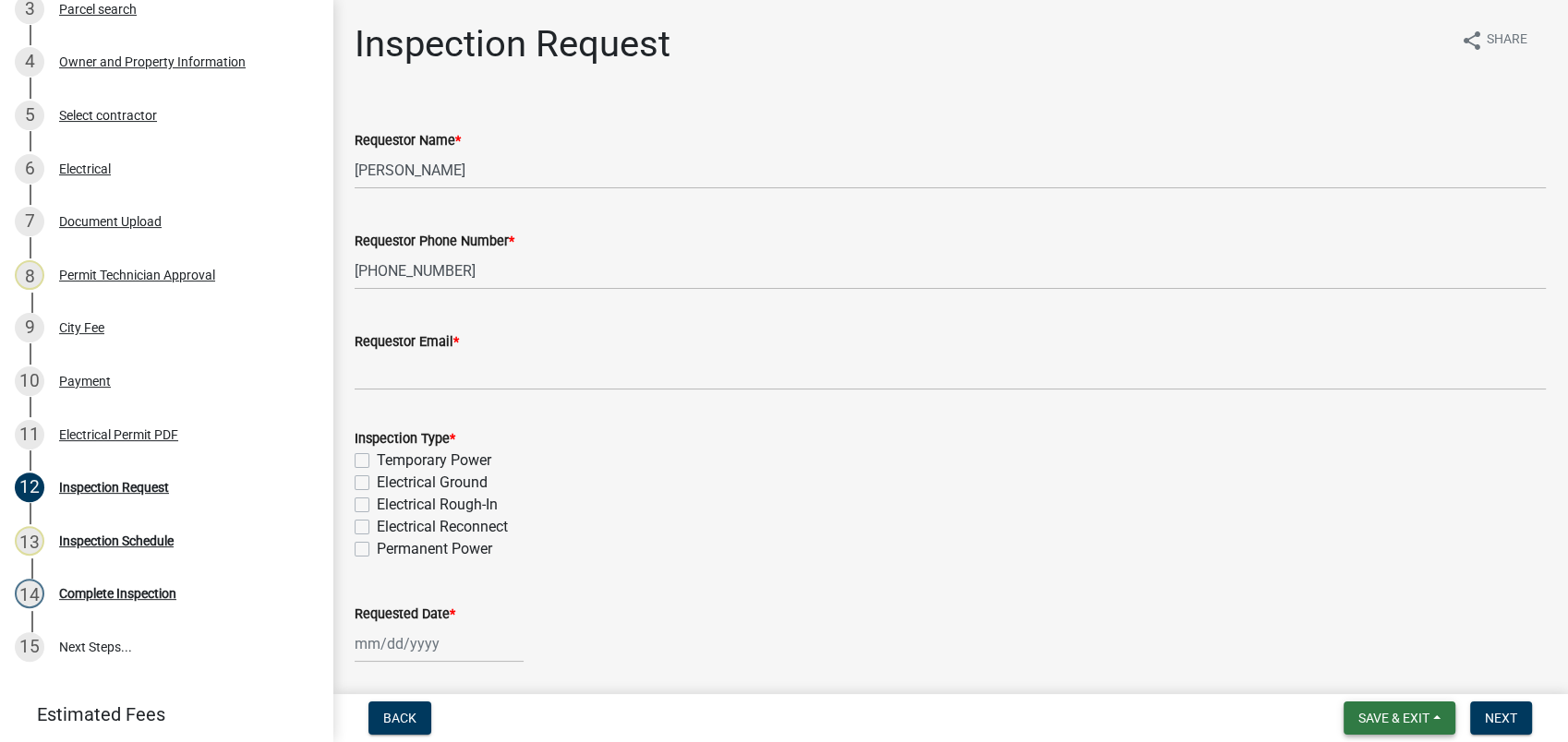
click at [1374, 718] on span "Save & Exit" at bounding box center [1394, 718] width 71 height 15
click at [1360, 607] on button "Save" at bounding box center [1382, 626] width 148 height 45
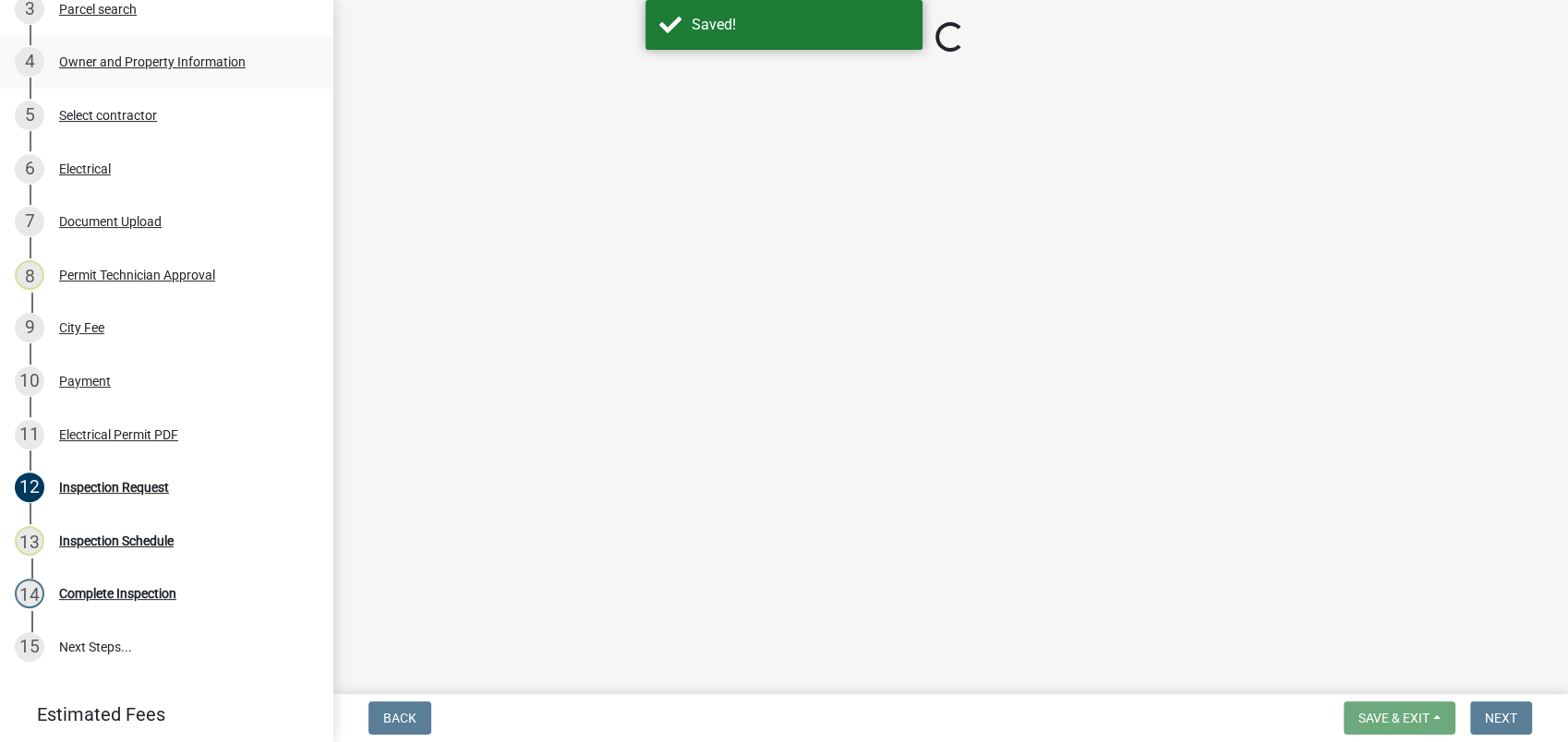
click at [197, 57] on div "Owner and Property Information" at bounding box center [153, 61] width 187 height 13
select select "ef7a1fc2-7a7a-426d-b1f0-c9b9b6ca7ff4"
select select "7eb8553c-806a-4bdf-b4b6-2711153129c5"
select select "95c2f08d-bd21-40ac-acc0-bf0ad2ba7c20"
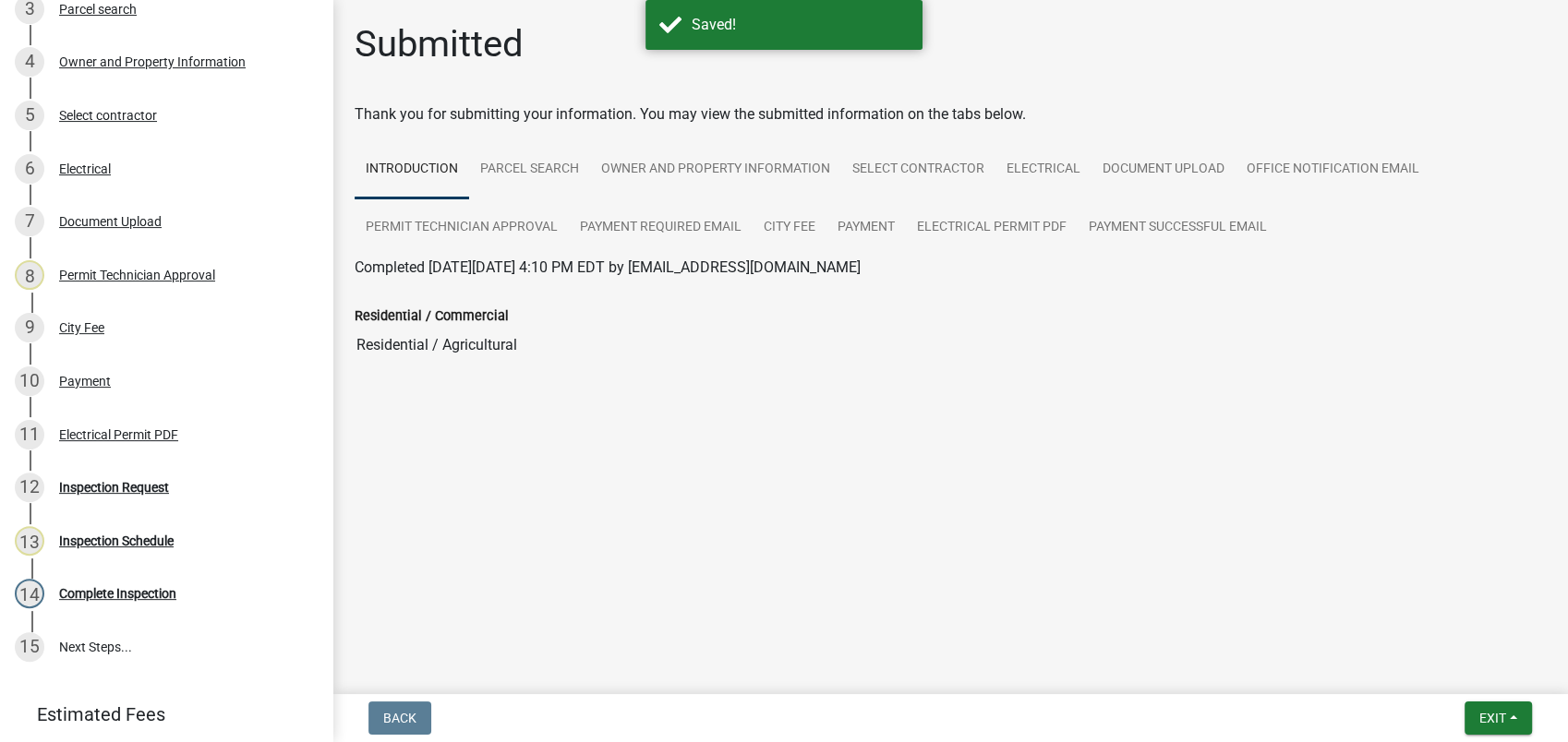
drag, startPoint x: 594, startPoint y: 322, endPoint x: 583, endPoint y: 324, distance: 11.2
click at [584, 324] on div "Residential / Commercial" at bounding box center [950, 315] width 1191 height 22
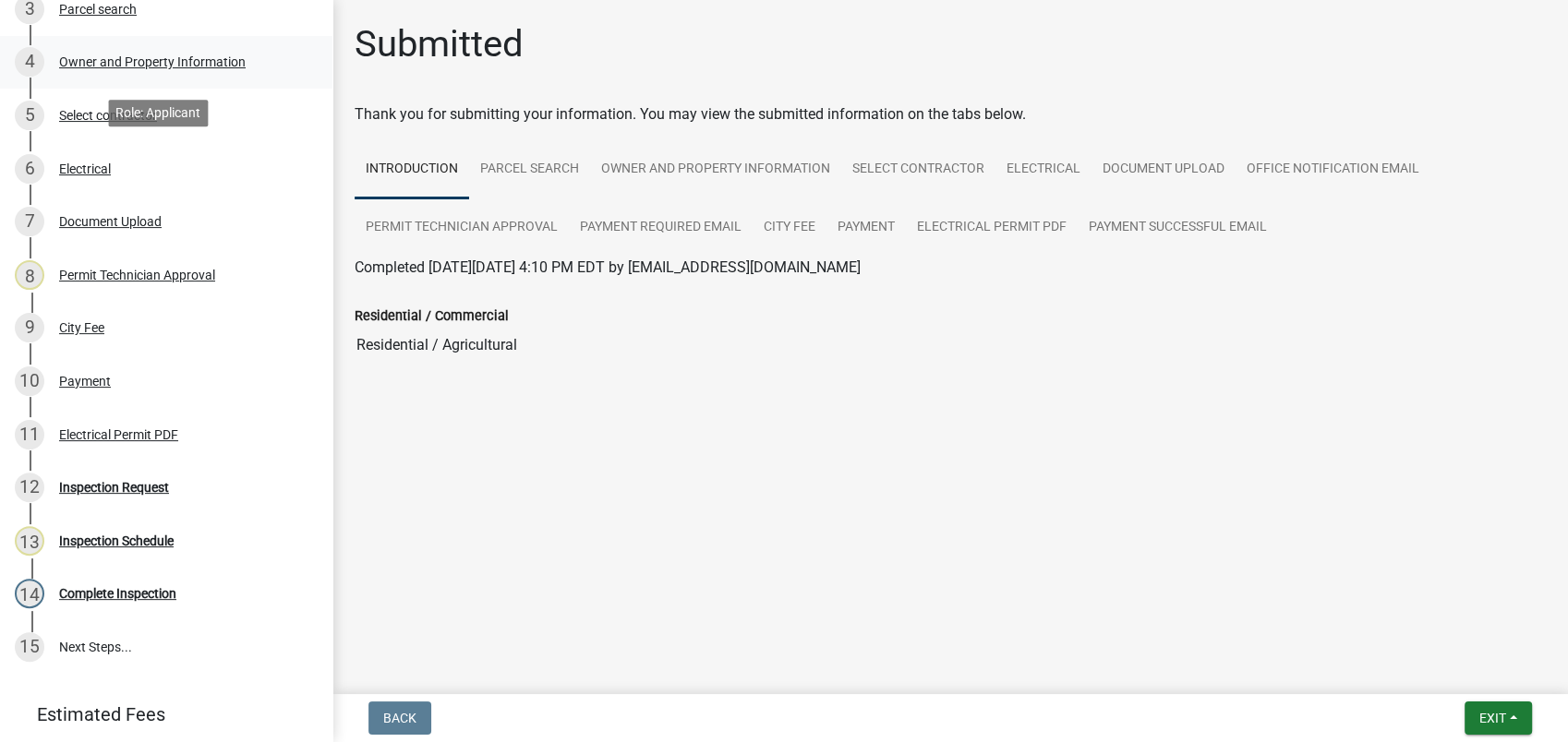
click at [167, 69] on div "4 Owner and Property Information" at bounding box center [159, 61] width 288 height 29
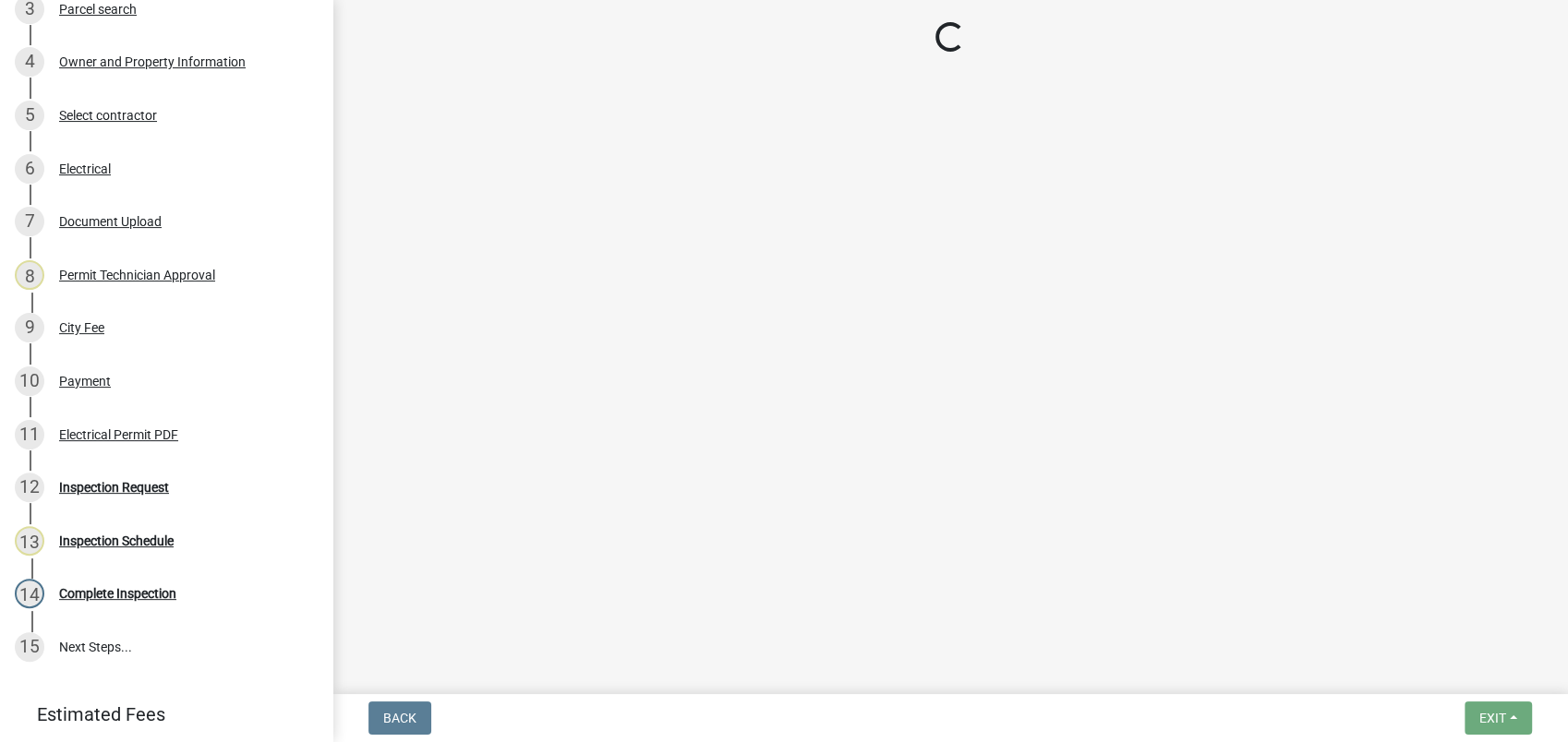
select select "ef7a1fc2-7a7a-426d-b1f0-c9b9b6ca7ff4"
select select "7eb8553c-806a-4bdf-b4b6-2711153129c5"
select select "95c2f08d-bd21-40ac-acc0-bf0ad2ba7c20"
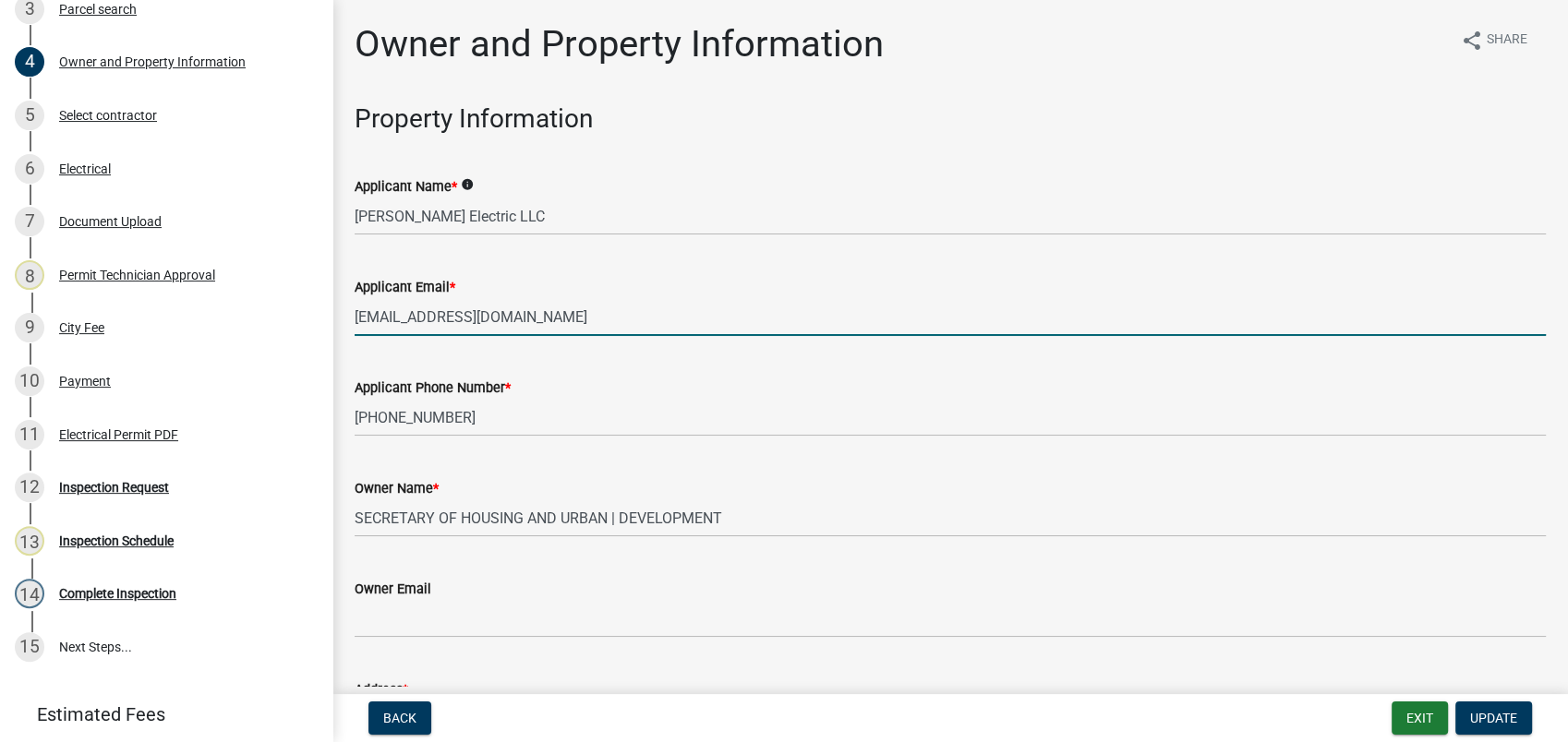
drag, startPoint x: 552, startPoint y: 313, endPoint x: 344, endPoint y: 315, distance: 208.0
click at [344, 315] on div "Applicant Email * jake.colliselectric@gmail.com" at bounding box center [951, 293] width 1219 height 86
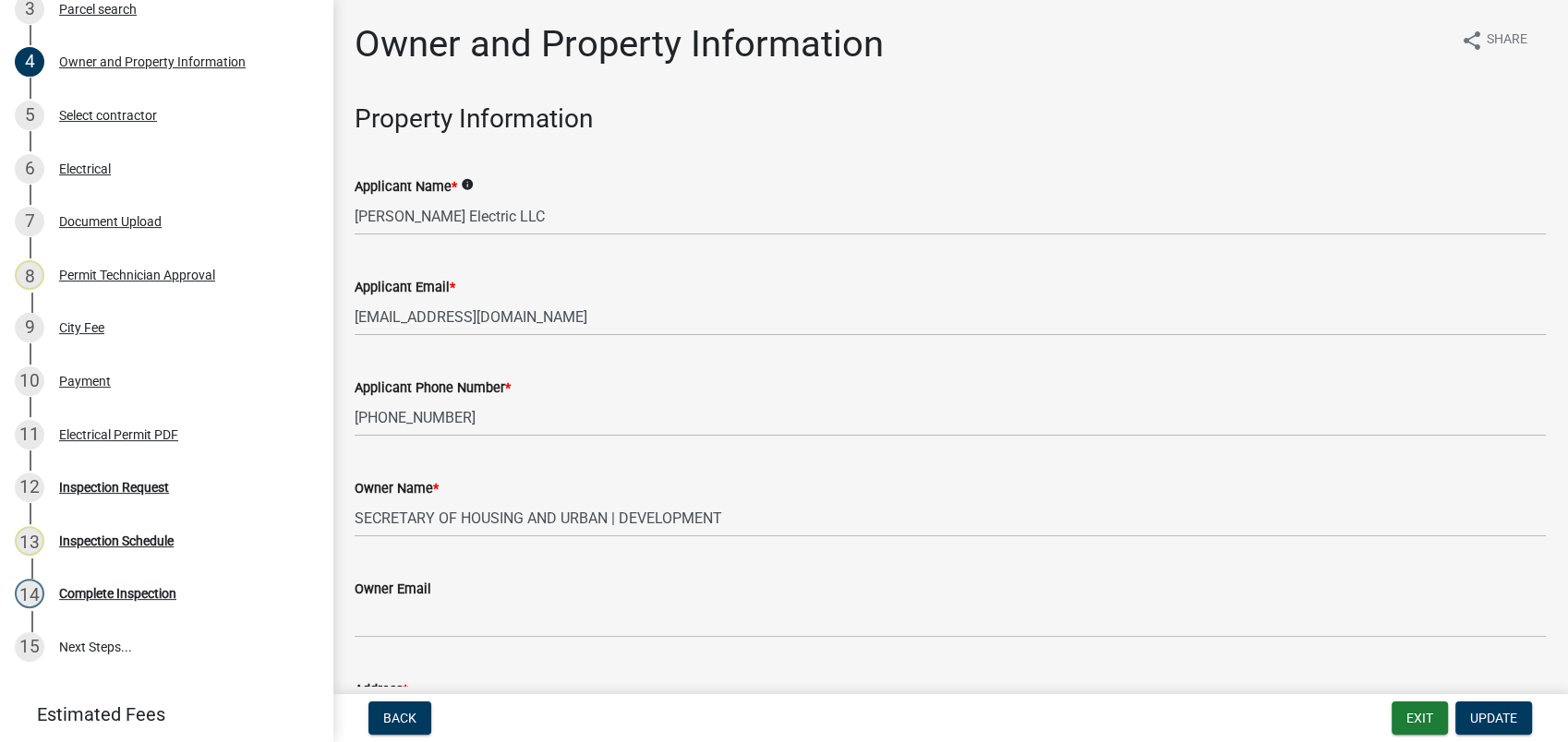
drag, startPoint x: 352, startPoint y: 314, endPoint x: 763, endPoint y: 177, distance: 433.2
click at [763, 177] on div "Applicant Name * info" at bounding box center [950, 186] width 1191 height 22
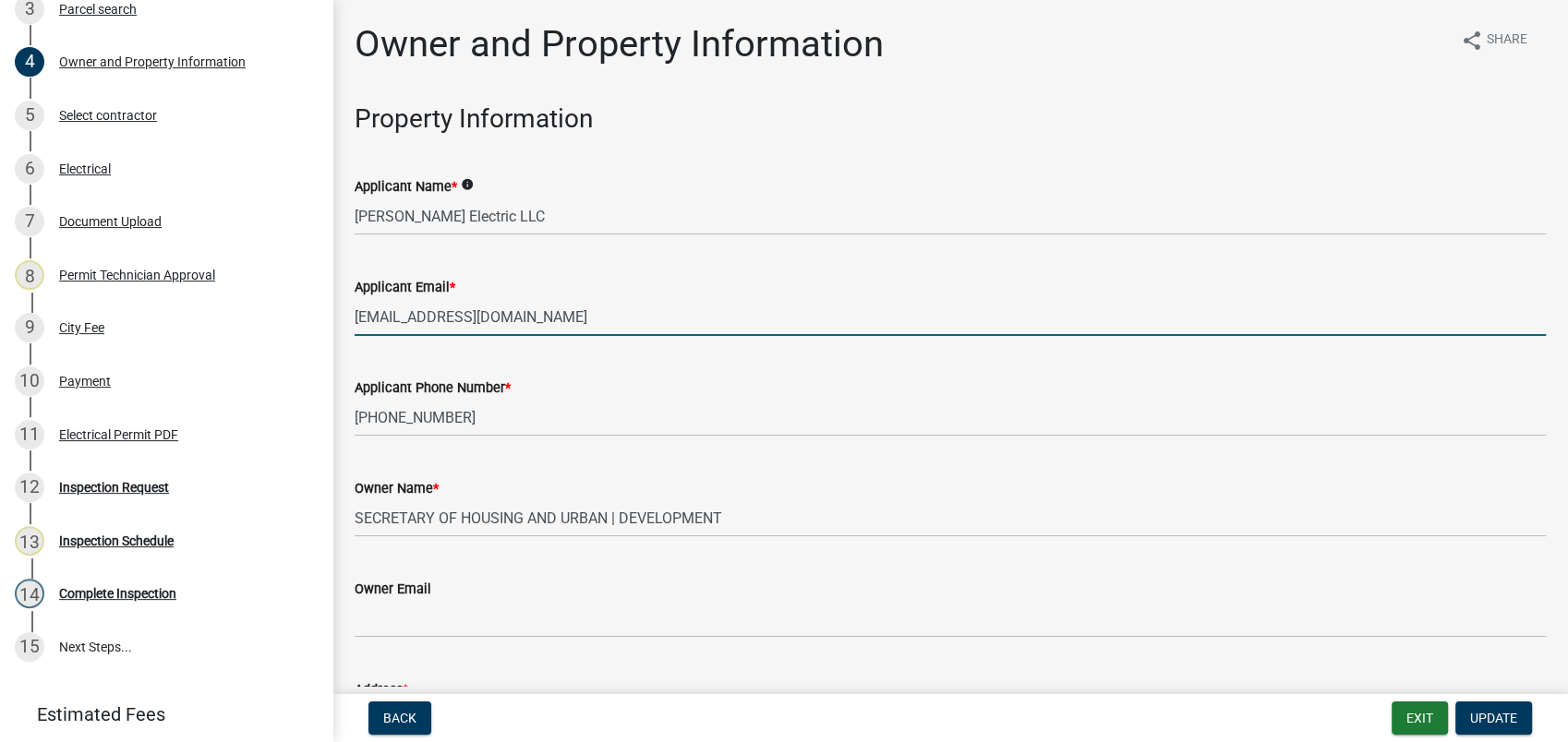
drag, startPoint x: 571, startPoint y: 316, endPoint x: 332, endPoint y: 316, distance: 239.0
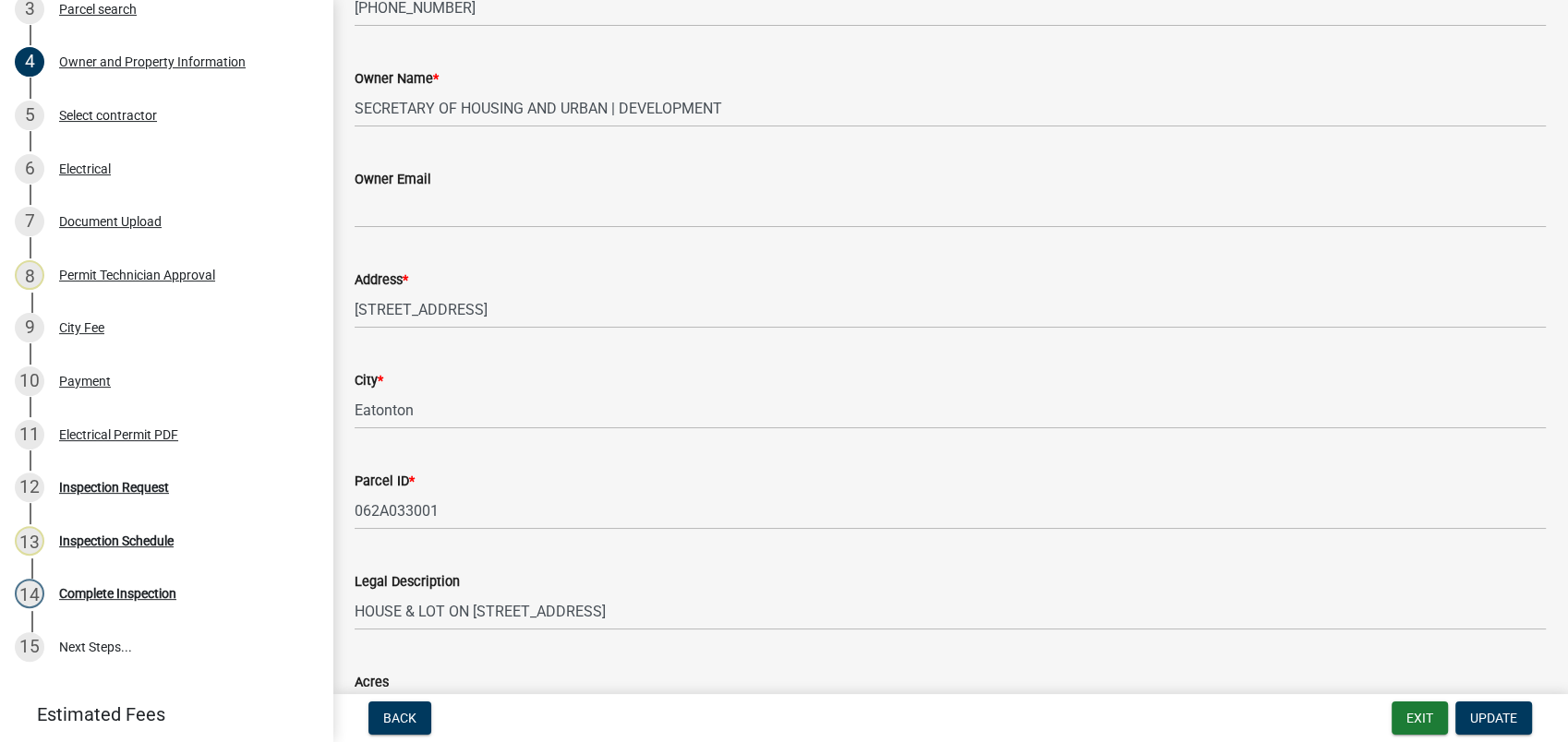
scroll to position [512, 0]
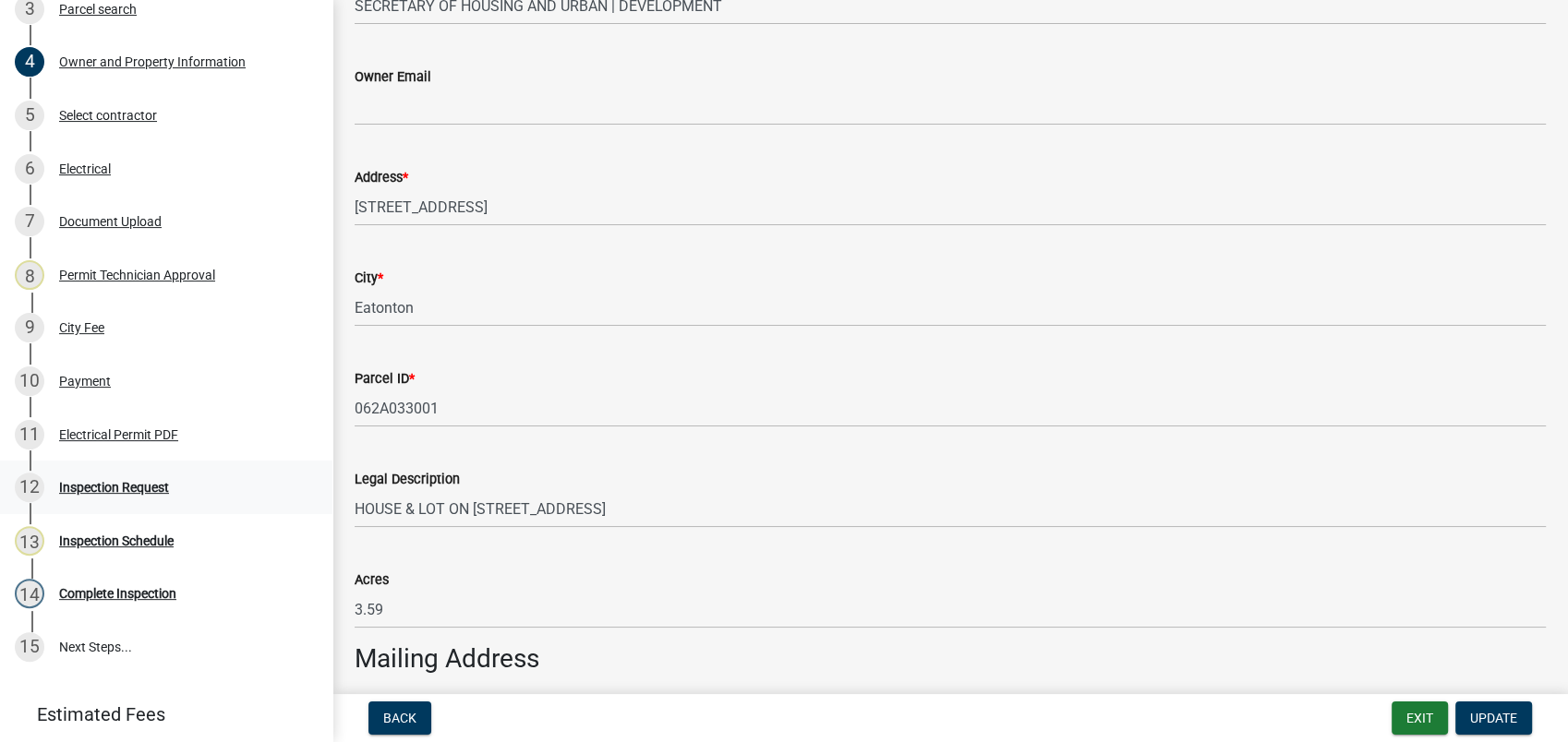
click at [147, 492] on div "Inspection Request" at bounding box center [114, 487] width 110 height 13
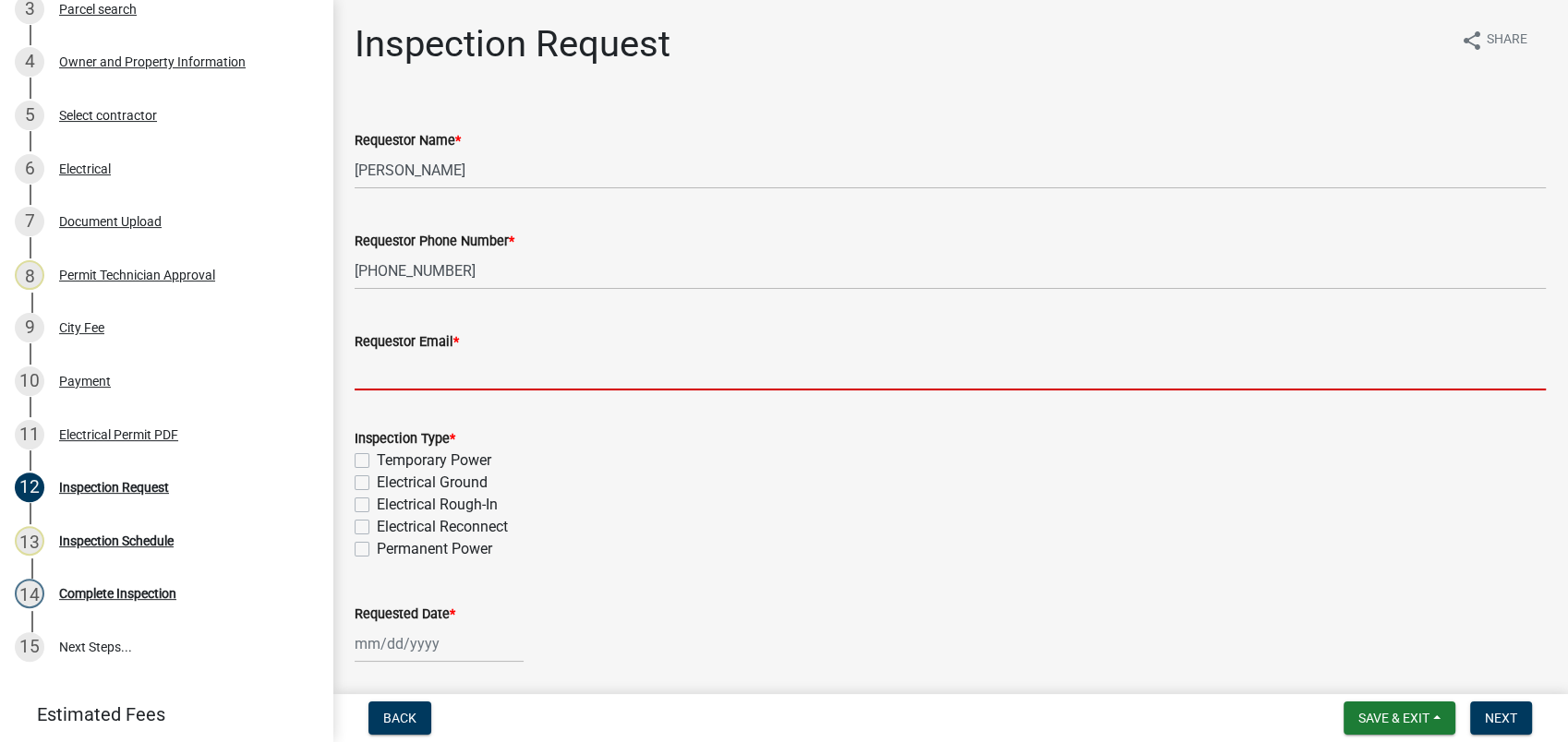
click at [467, 380] on input "Requestor Email *" at bounding box center [950, 371] width 1191 height 38
paste input "jake.colliselectric@gmail.com"
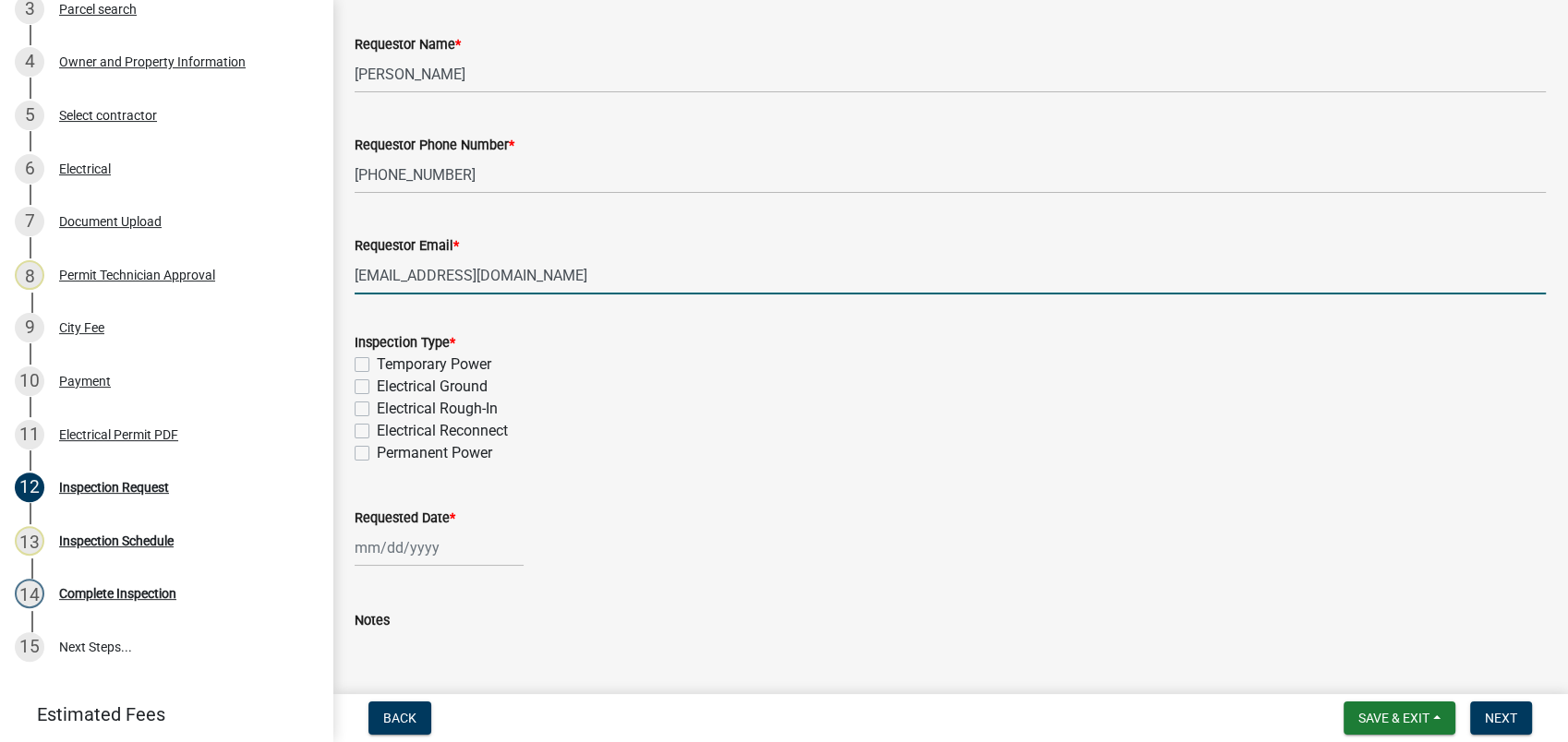
scroll to position [204, 0]
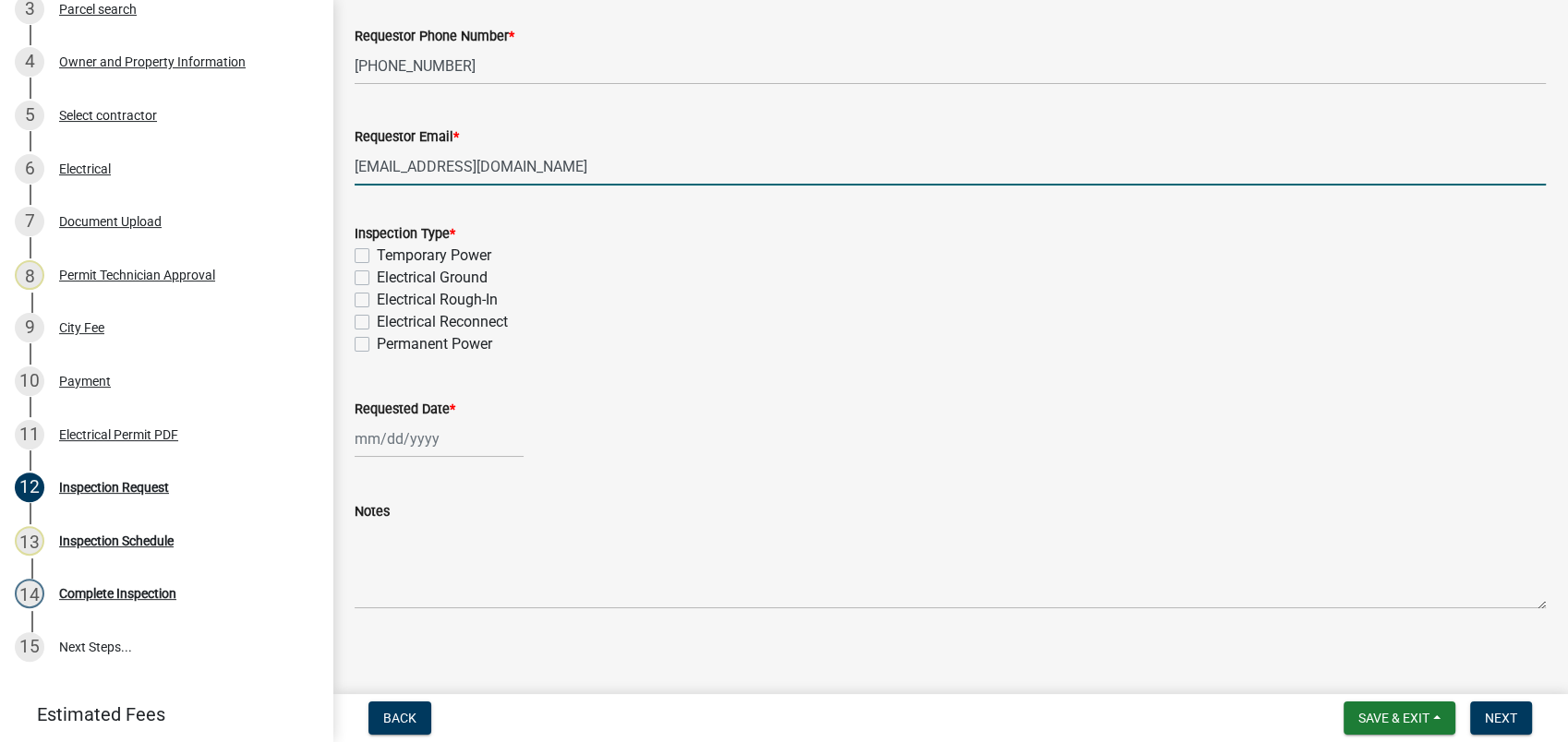
type input "jake.colliselectric@gmail.com"
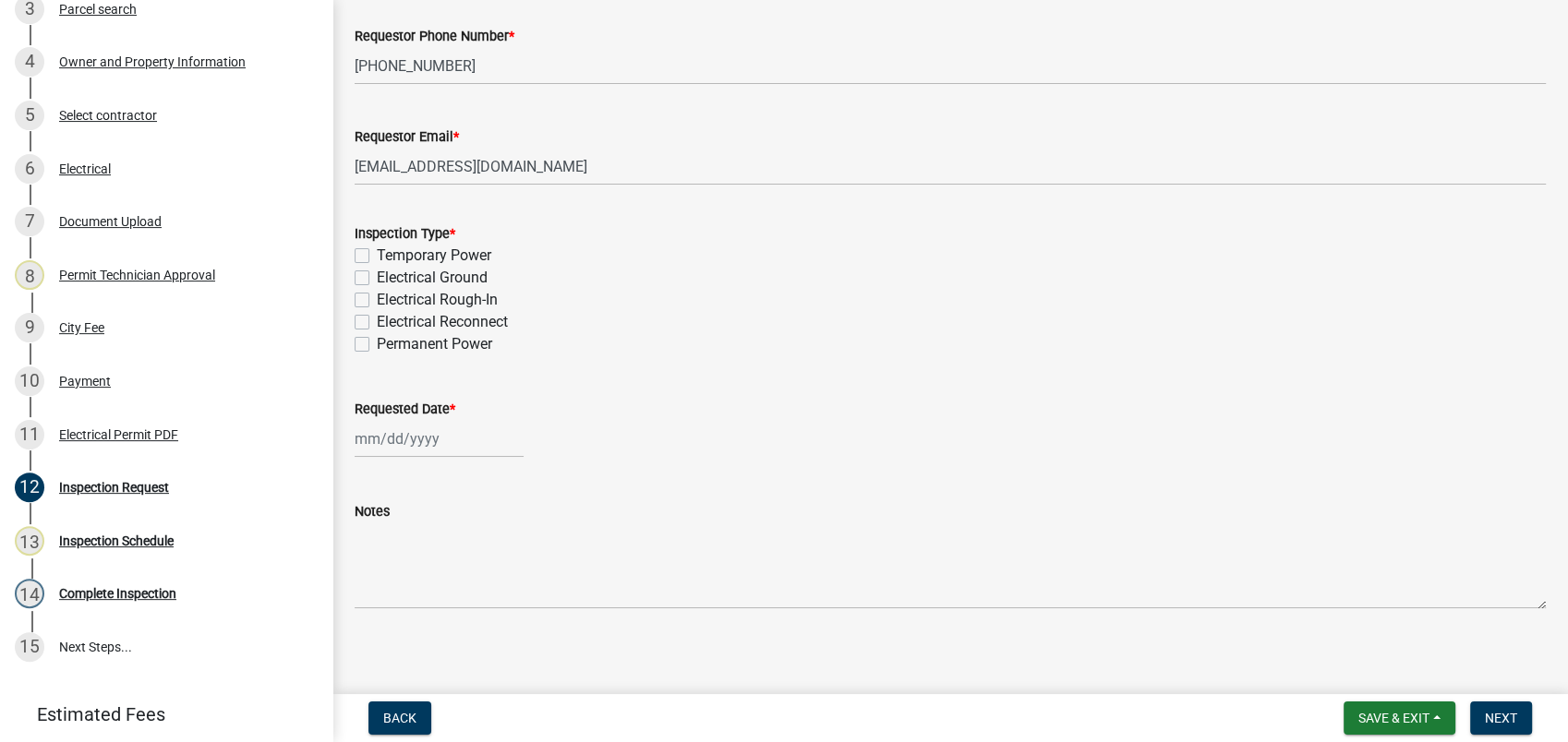
click at [369, 342] on div "Permanent Power" at bounding box center [950, 344] width 1191 height 22
drag, startPoint x: 369, startPoint y: 342, endPoint x: 355, endPoint y: 347, distance: 14.9
click at [377, 347] on label "Permanent Power" at bounding box center [434, 344] width 116 height 22
click at [377, 346] on input "Permanent Power" at bounding box center [383, 339] width 12 height 12
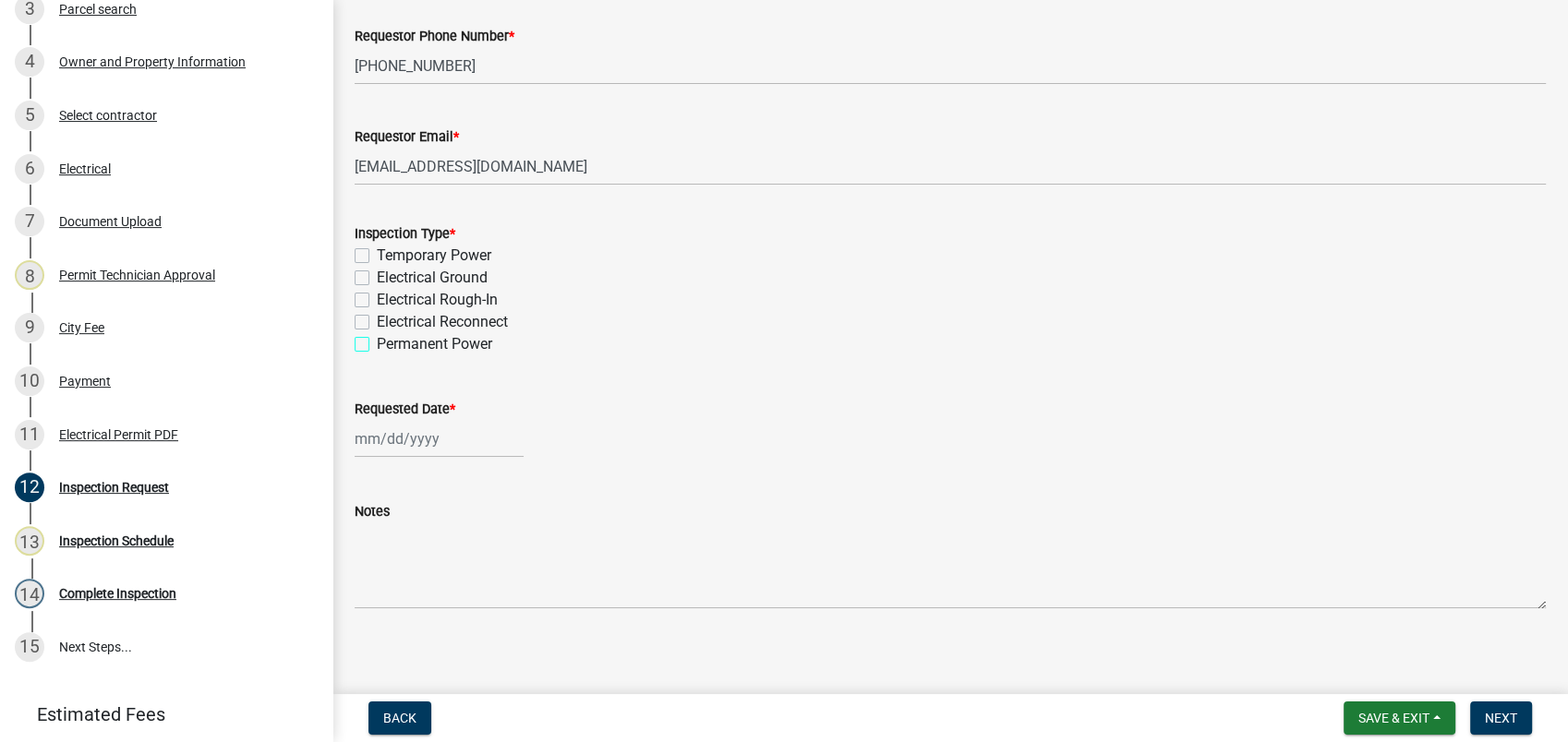
checkbox input "true"
checkbox input "false"
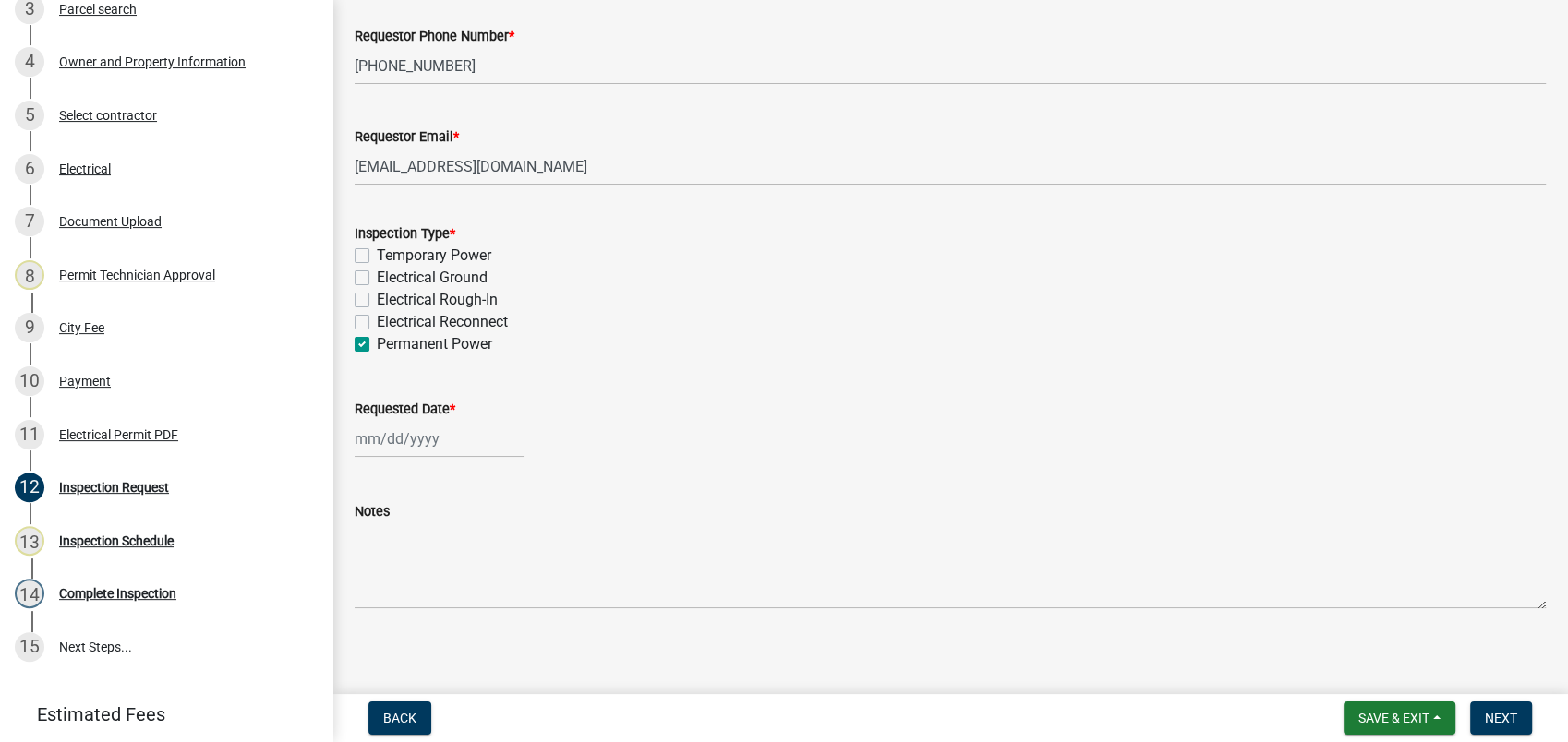
checkbox input "true"
click at [413, 447] on input "Requested Date *" at bounding box center [439, 438] width 169 height 38
select select "8"
select select "2025"
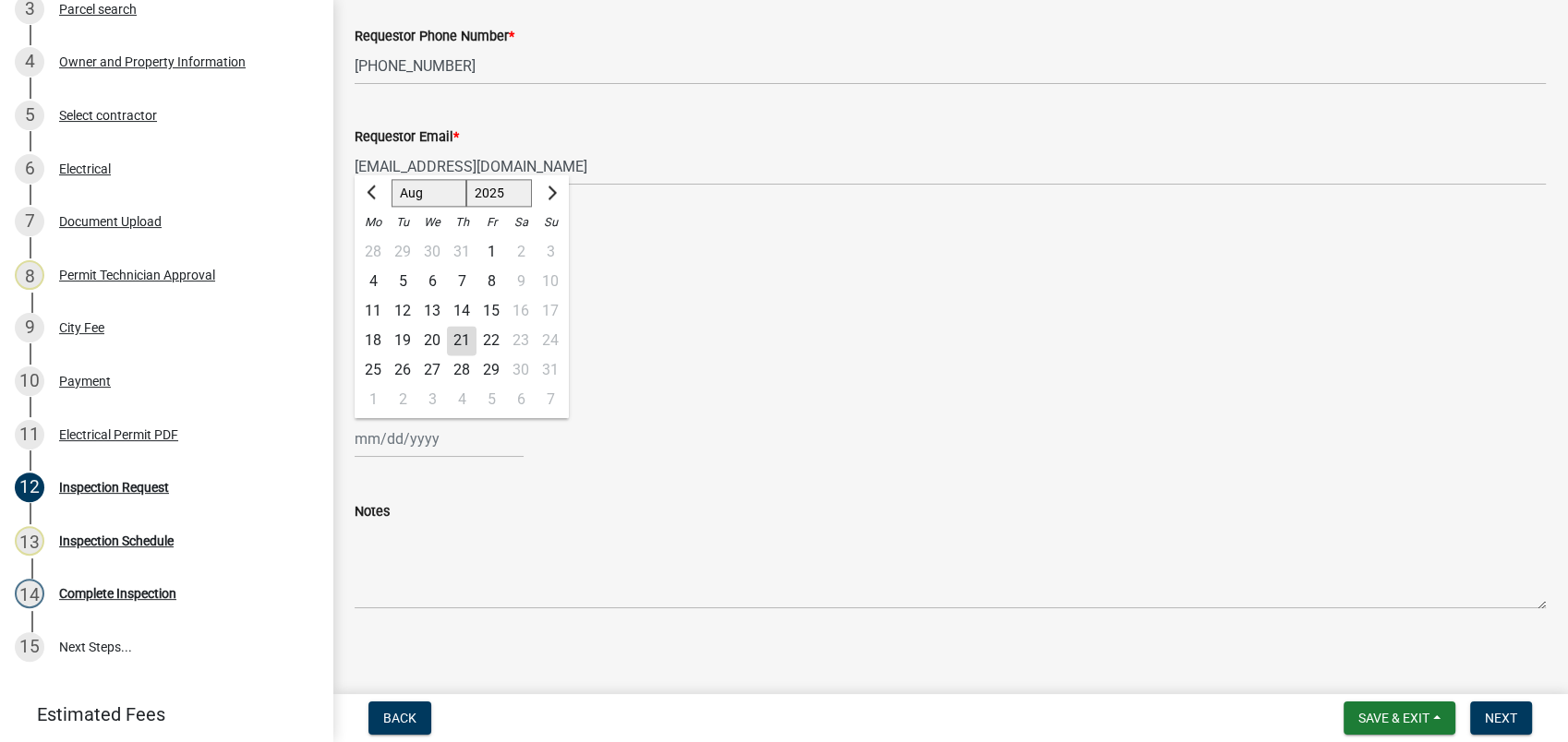
click at [459, 338] on div "21" at bounding box center [462, 341] width 29 height 29
type input "[DATE]"
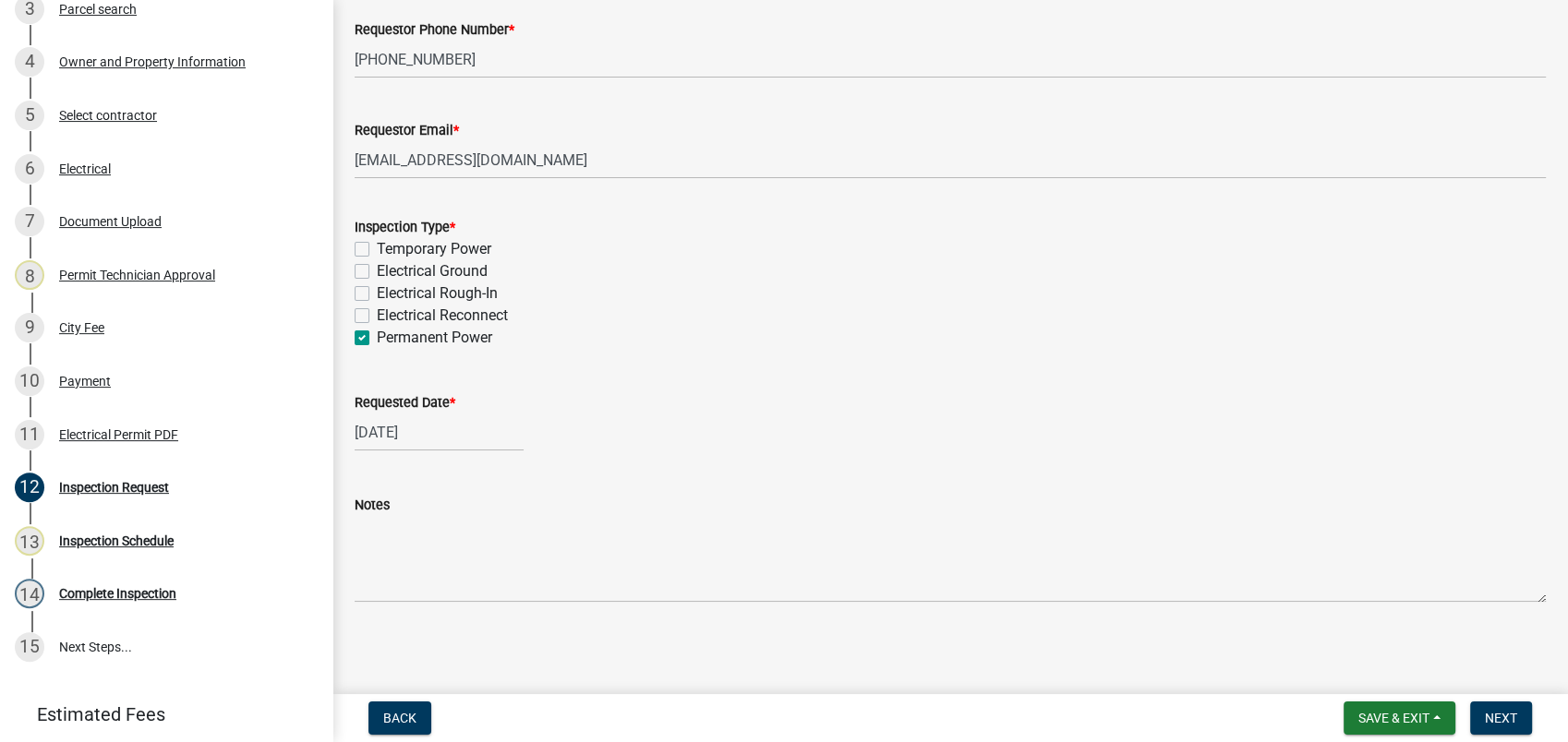
scroll to position [213, 0]
click at [1371, 712] on span "Save & Exit" at bounding box center [1394, 718] width 71 height 15
click at [1383, 628] on button "Save" at bounding box center [1382, 626] width 148 height 45
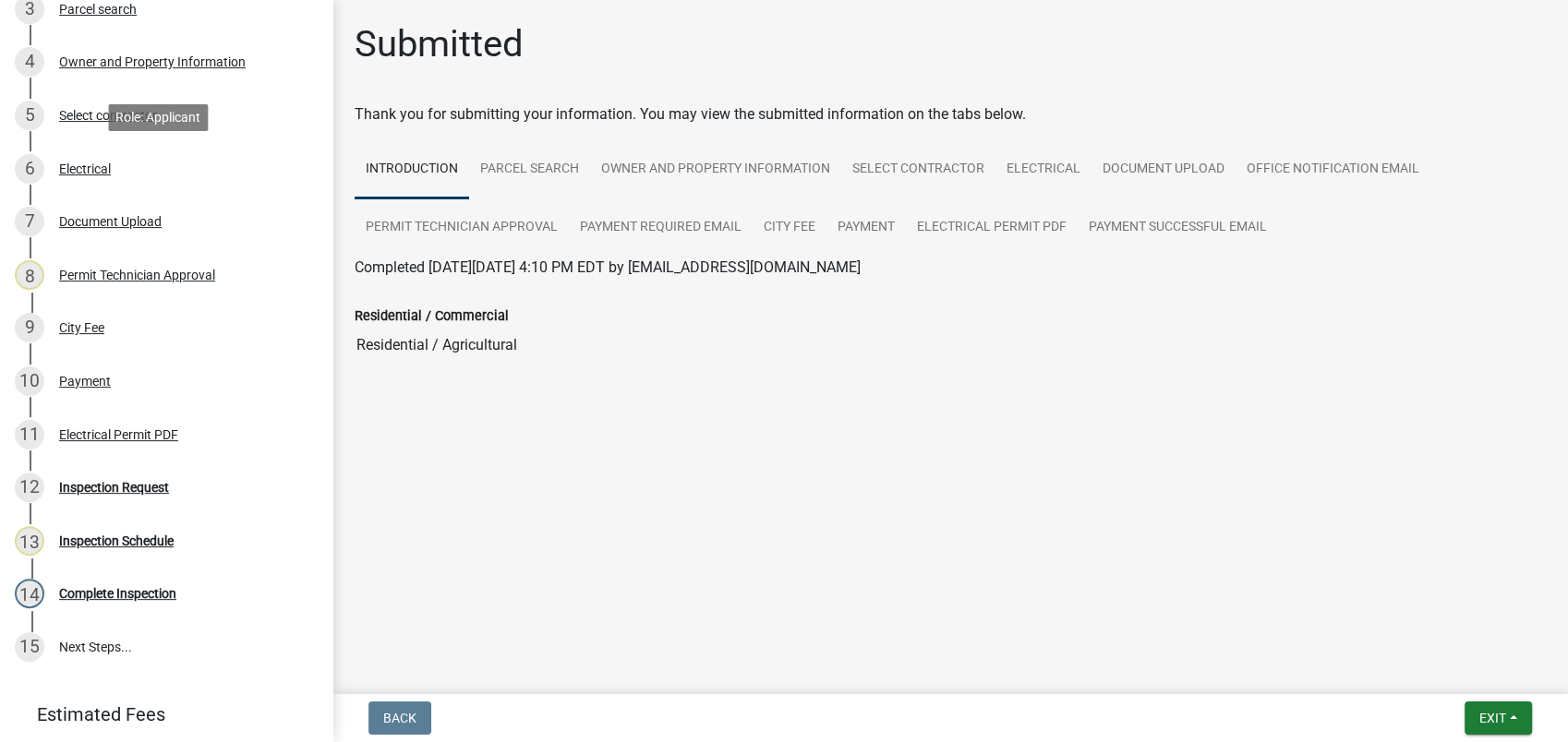
click at [116, 169] on div "6 Electrical" at bounding box center [159, 168] width 288 height 29
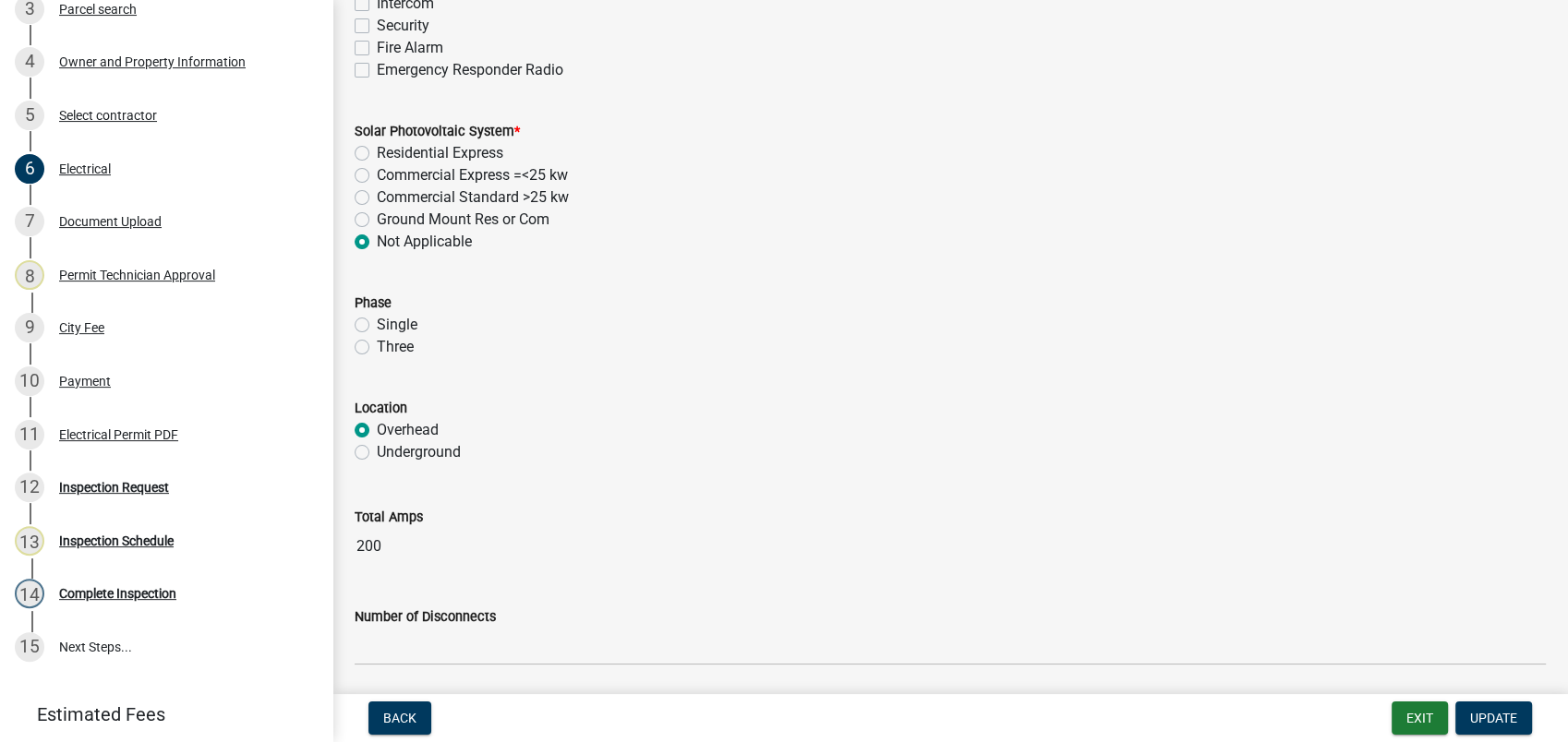
scroll to position [1231, 0]
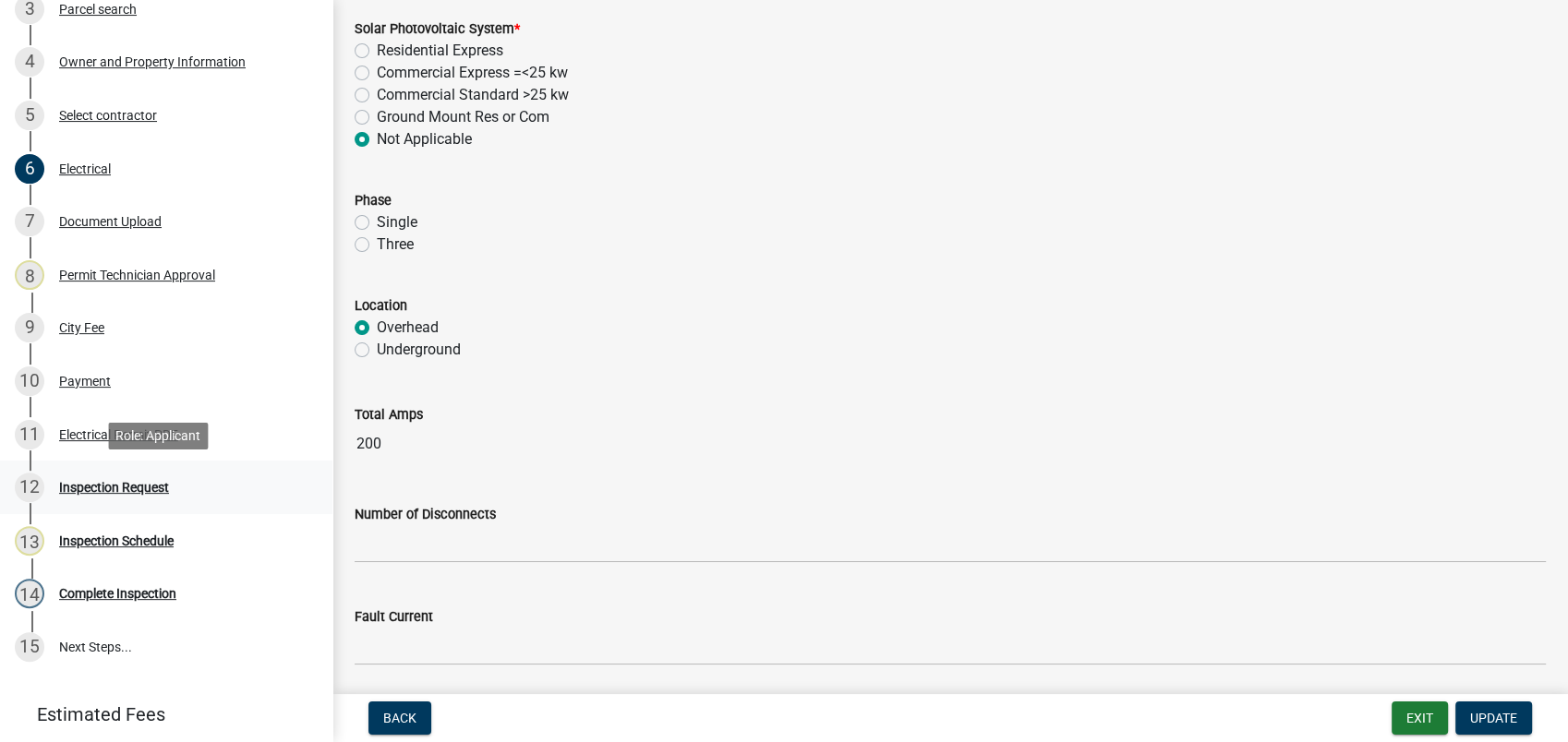
click at [145, 494] on div "Inspection Request" at bounding box center [114, 487] width 110 height 13
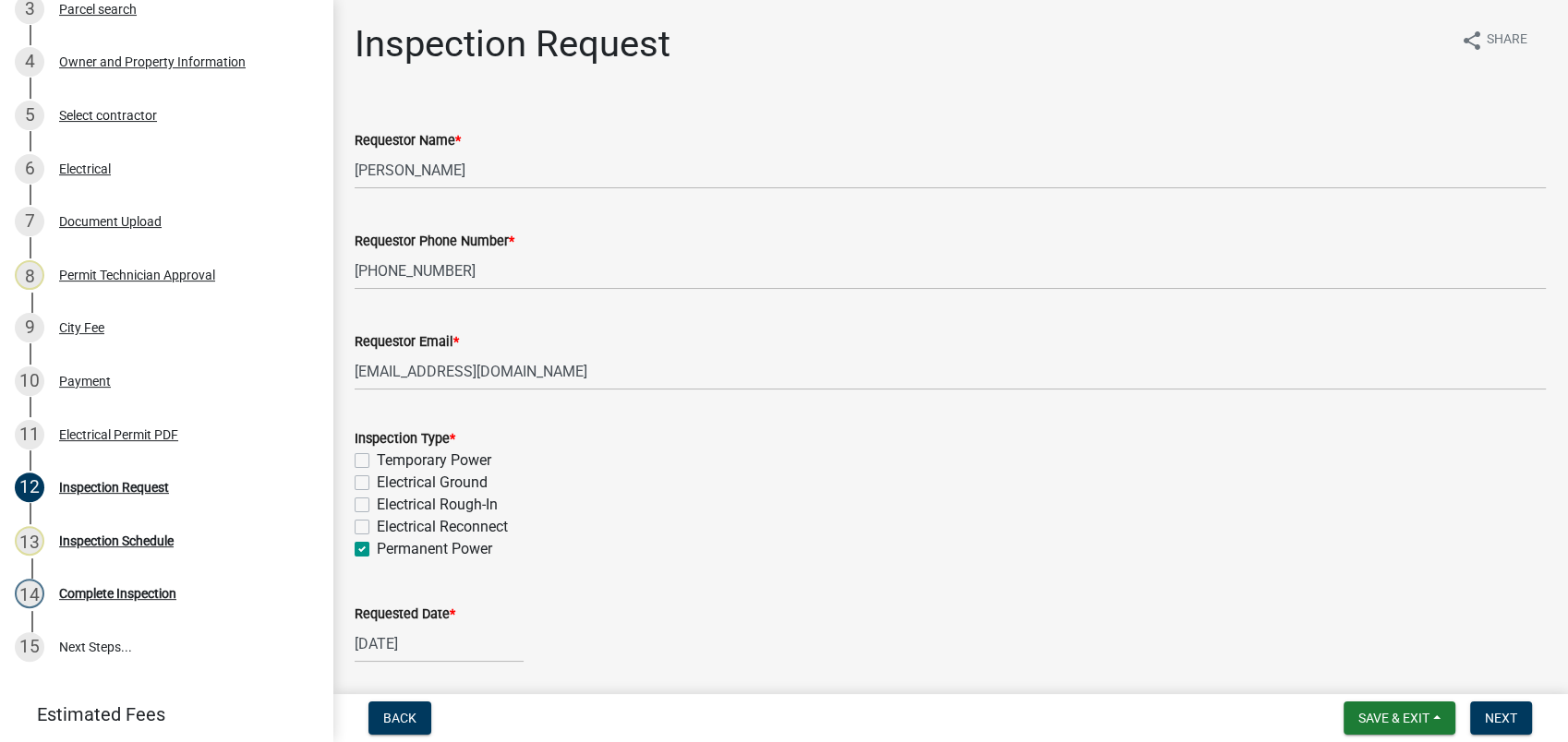
click at [377, 527] on label "Electrical Reconnect" at bounding box center [442, 527] width 131 height 22
click at [377, 527] on input "Electrical Reconnect" at bounding box center [383, 522] width 12 height 12
checkbox input "true"
checkbox input "false"
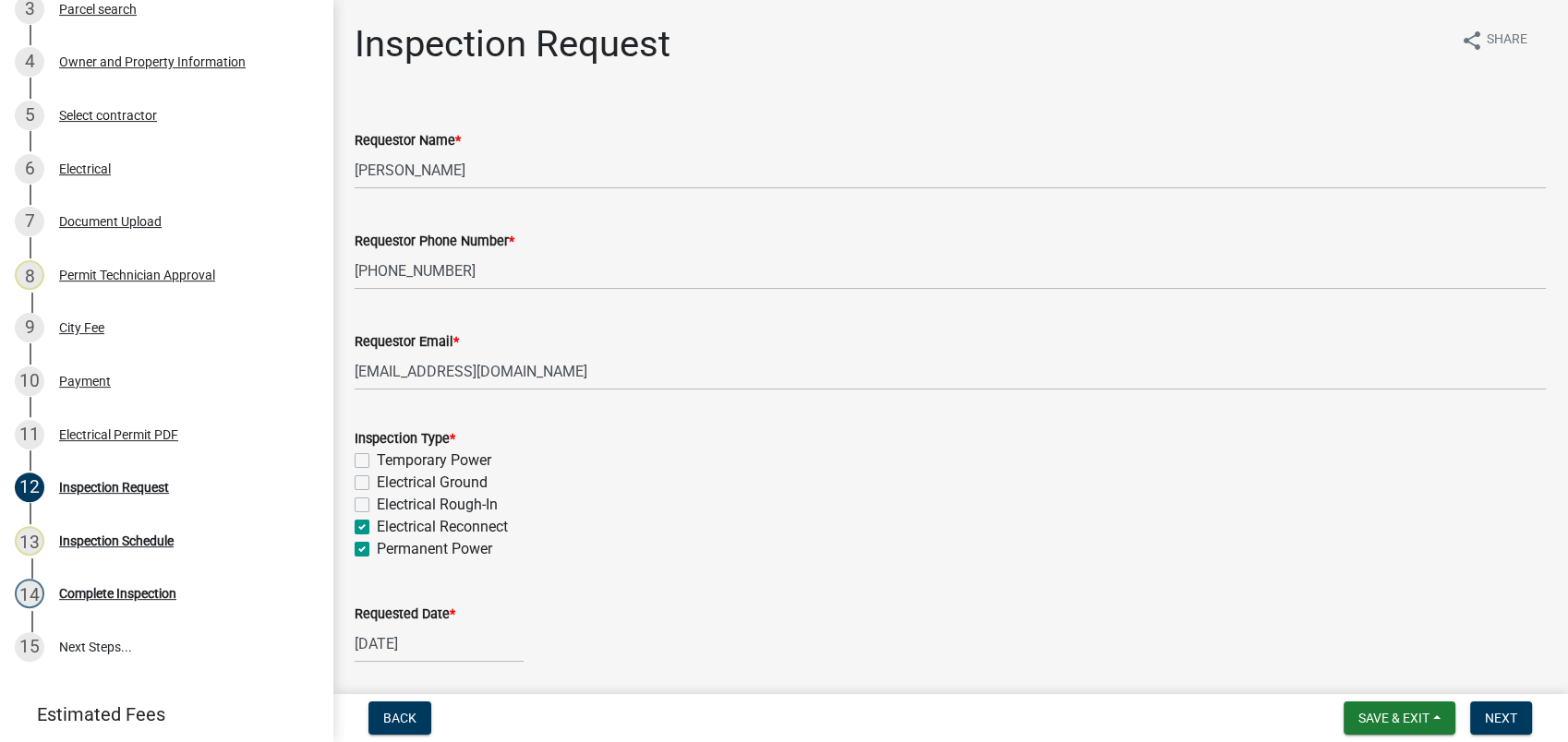
checkbox input "false"
checkbox input "true"
click at [377, 546] on label "Permanent Power" at bounding box center [434, 549] width 116 height 22
click at [377, 546] on input "Permanent Power" at bounding box center [383, 544] width 12 height 12
checkbox input "false"
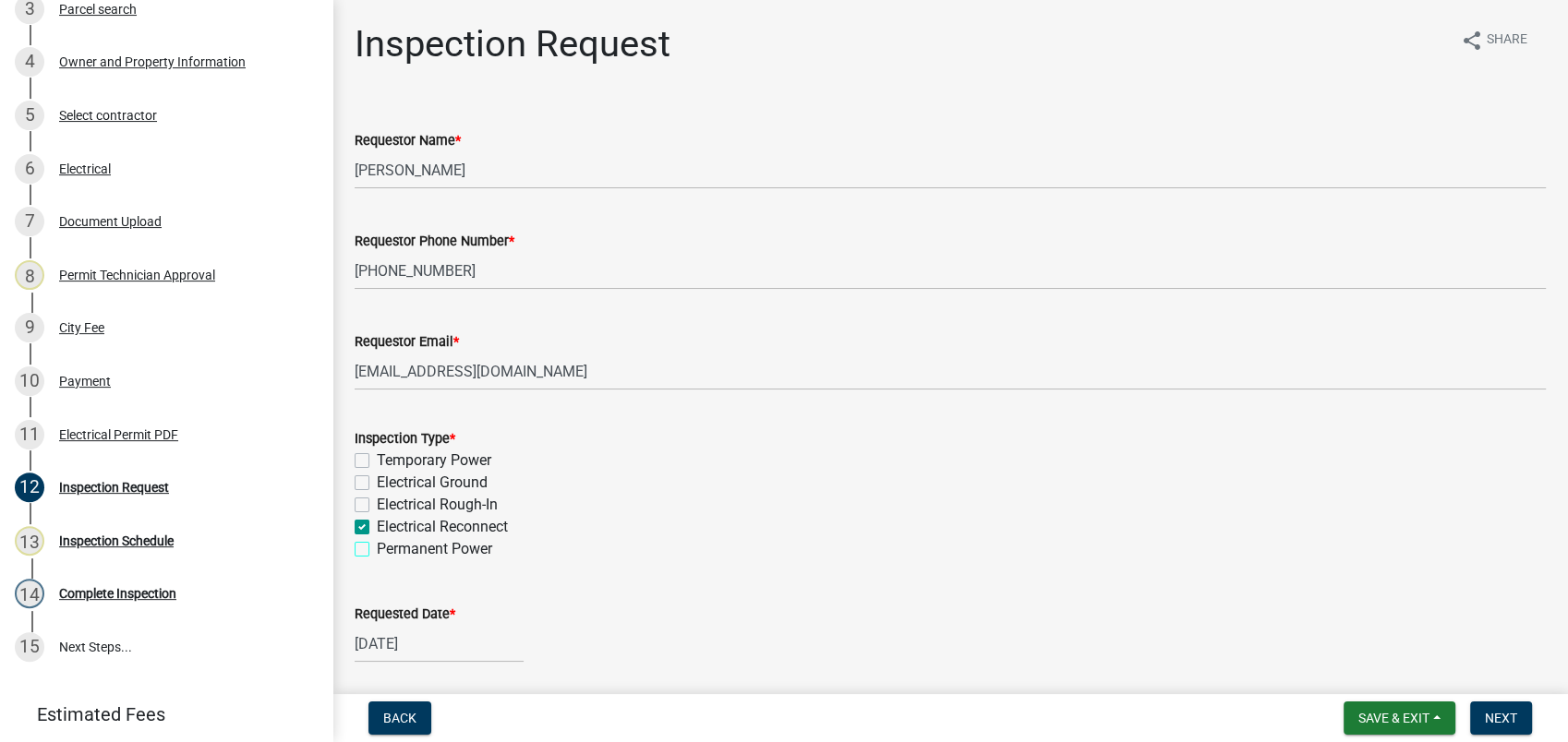
checkbox input "false"
checkbox input "true"
checkbox input "false"
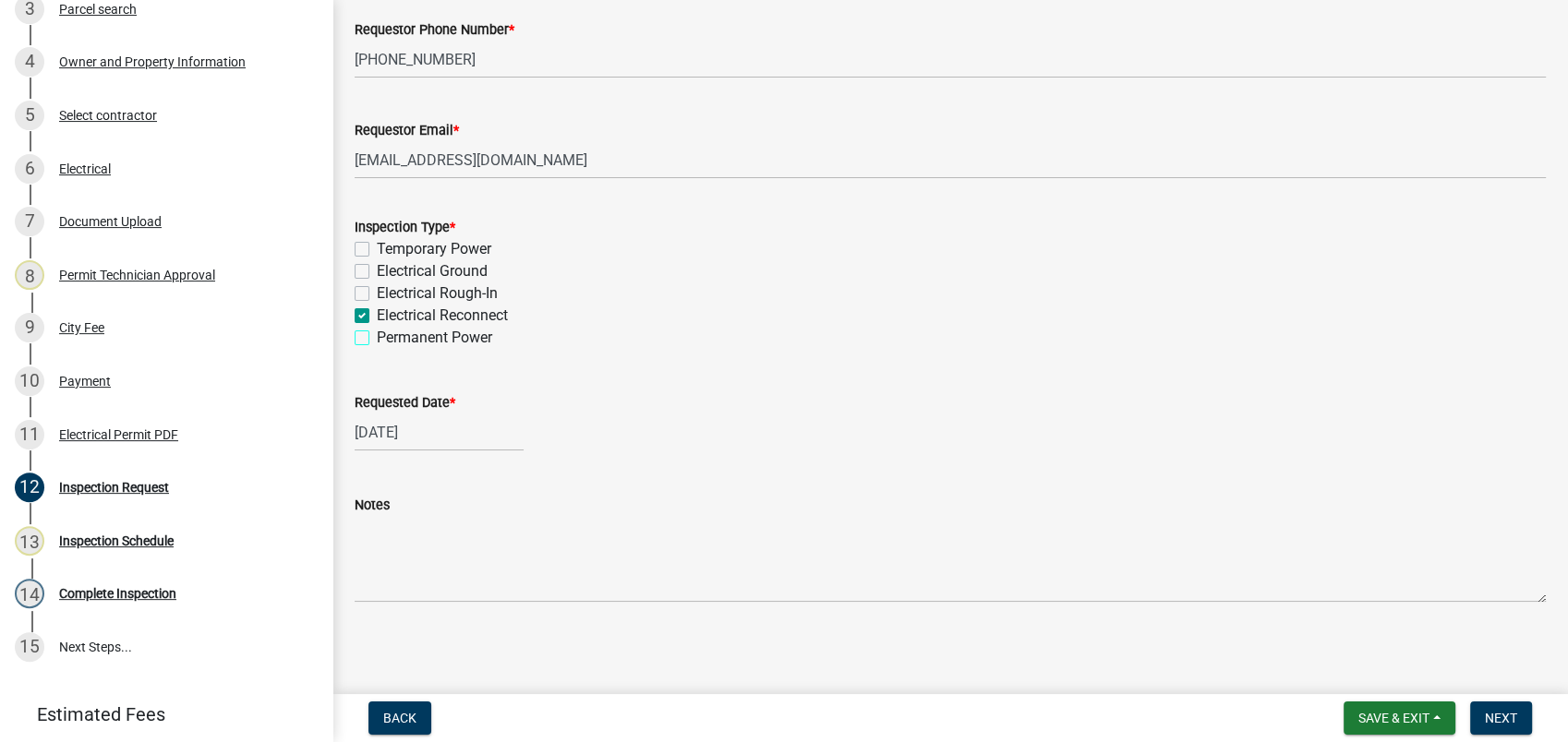
scroll to position [213, 0]
click at [1500, 722] on span "Next" at bounding box center [1501, 718] width 32 height 15
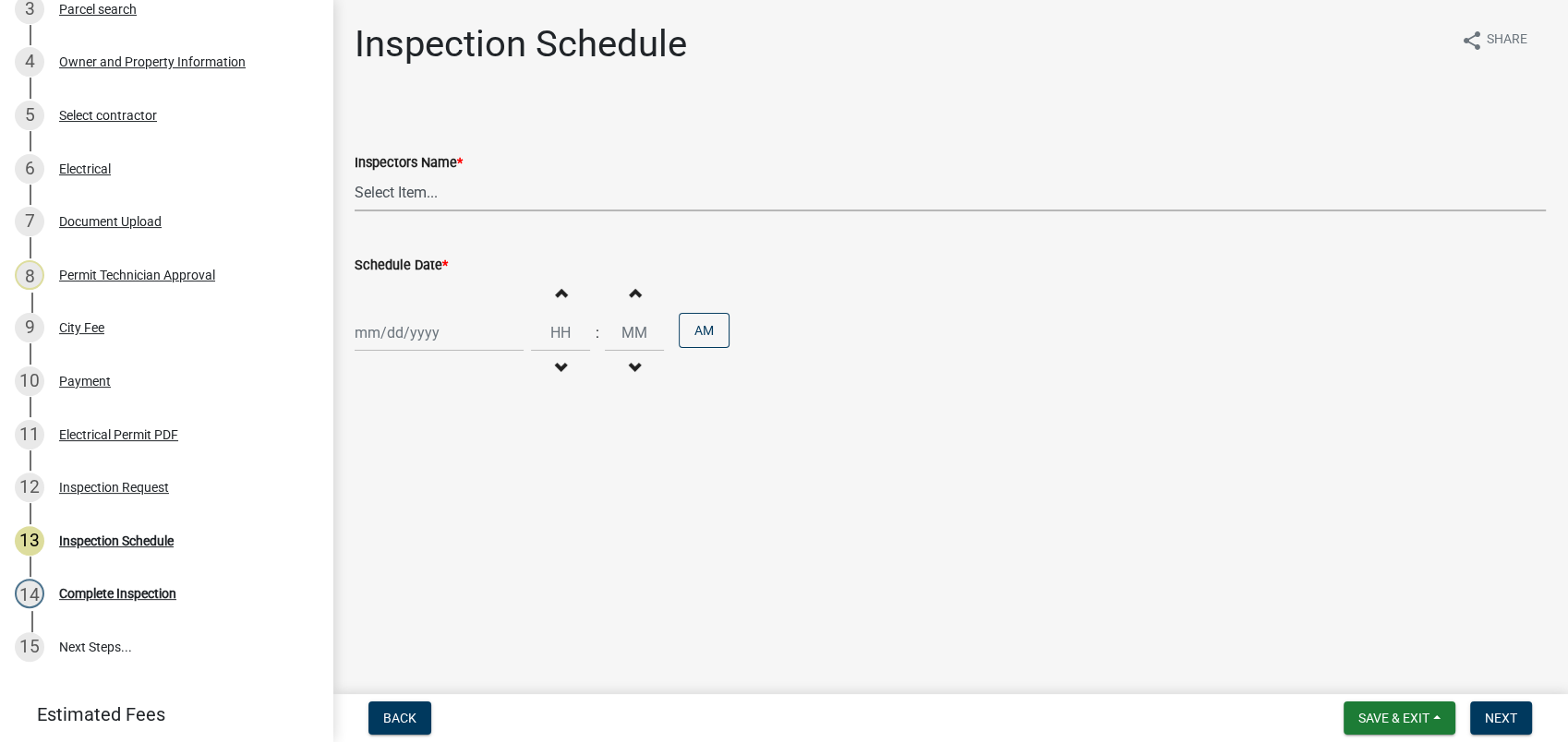
click at [388, 182] on select "Select Item... mrivera (Michele Rivera) jstokes (Jerry Stokes) asmith105 (Antho…" at bounding box center [950, 192] width 1191 height 38
select select "a0ea4169-8540-4a2c-b9f4-cf4c1ffdeb95"
click at [355, 173] on select "Select Item... mrivera (Michele Rivera) jstokes (Jerry Stokes) asmith105 (Antho…" at bounding box center [950, 192] width 1191 height 38
select select "8"
select select "2025"
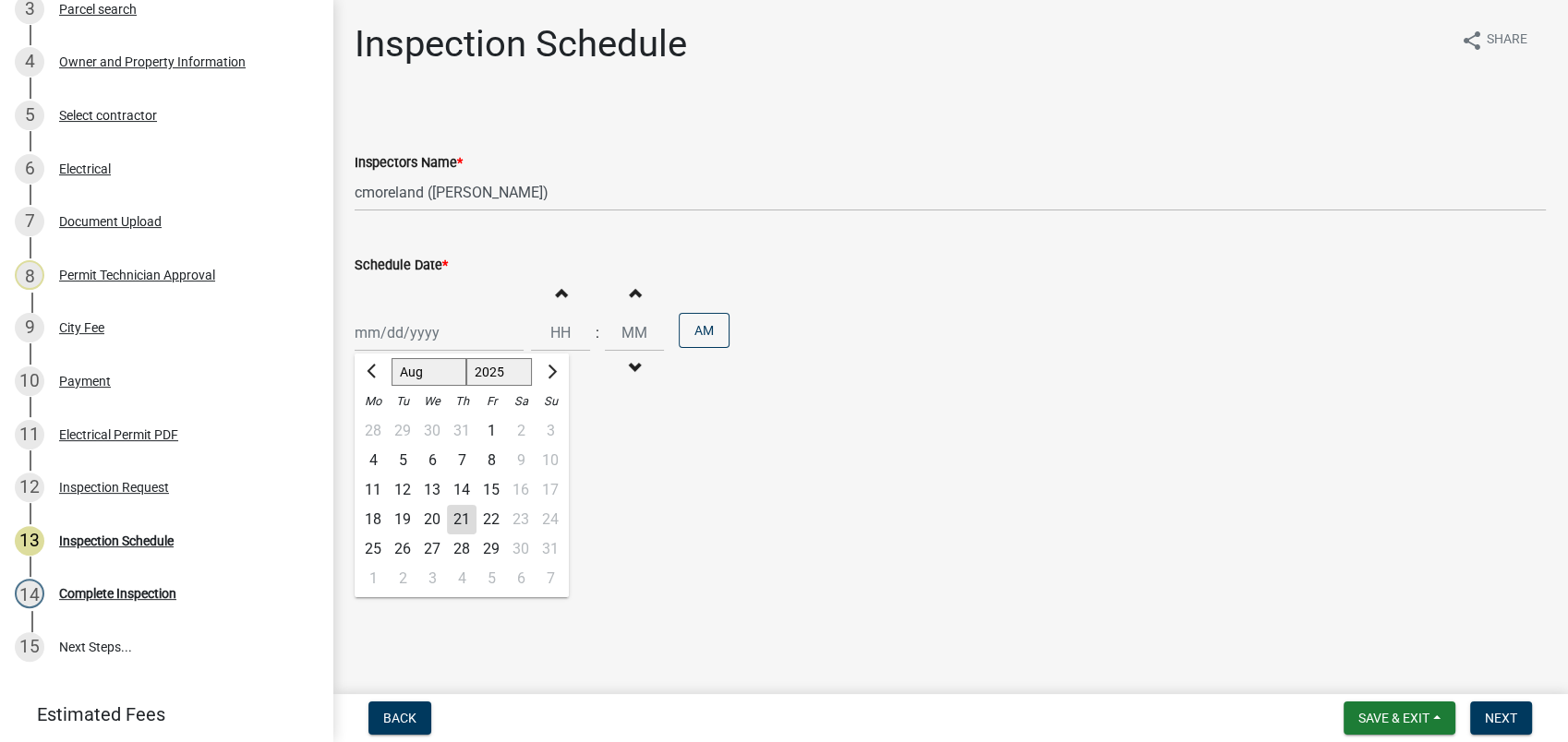
click at [415, 342] on div "Jan Feb Mar Apr May Jun Jul Aug Sep Oct Nov Dec 1525 1526 1527 1528 1529 1530 1…" at bounding box center [439, 332] width 169 height 38
click at [497, 520] on div "22" at bounding box center [491, 520] width 29 height 29
type input "08/22/2025"
click at [1495, 725] on span "Next" at bounding box center [1501, 718] width 32 height 15
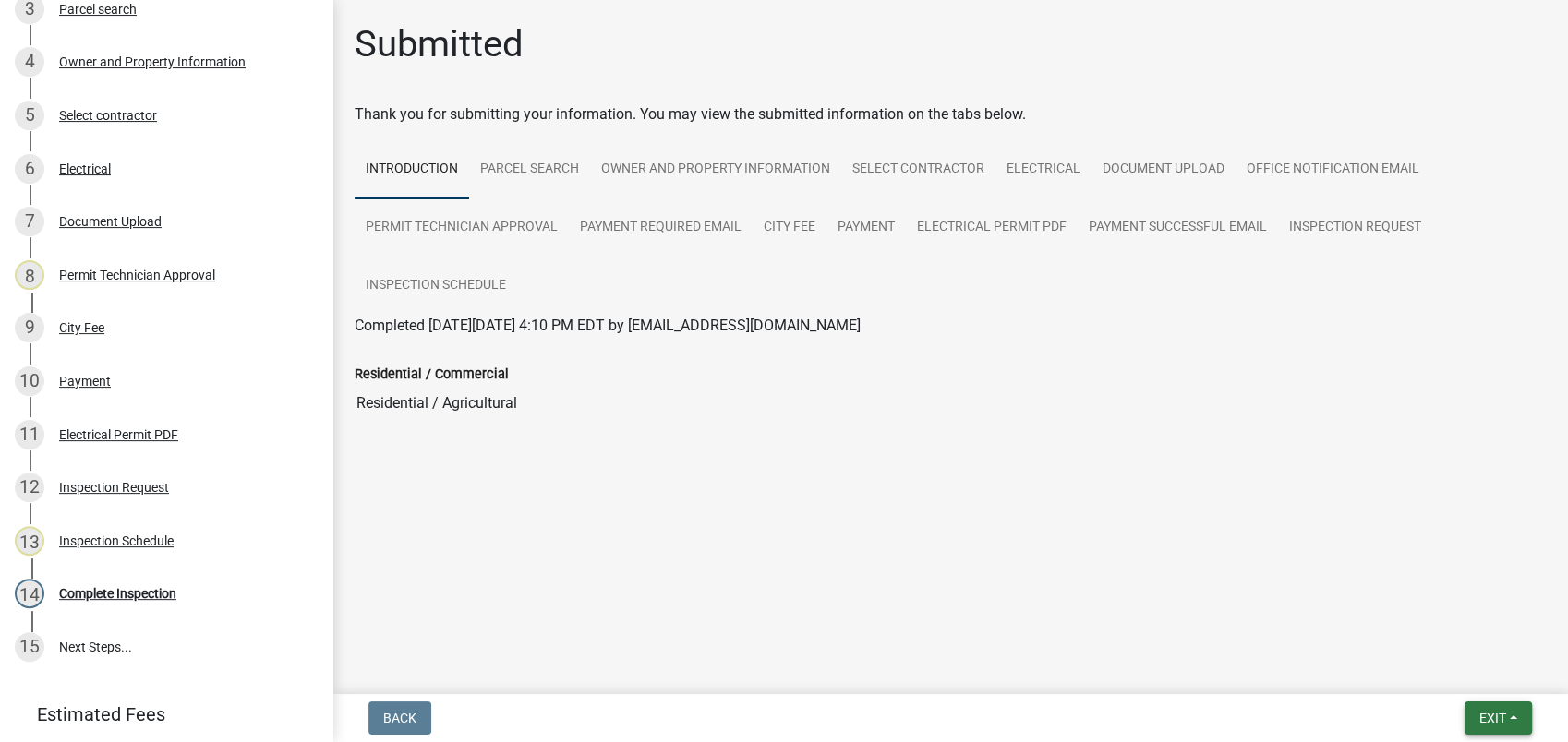
click at [1489, 715] on span "Exit" at bounding box center [1492, 718] width 26 height 15
click at [1425, 624] on button "Save" at bounding box center [1458, 626] width 148 height 45
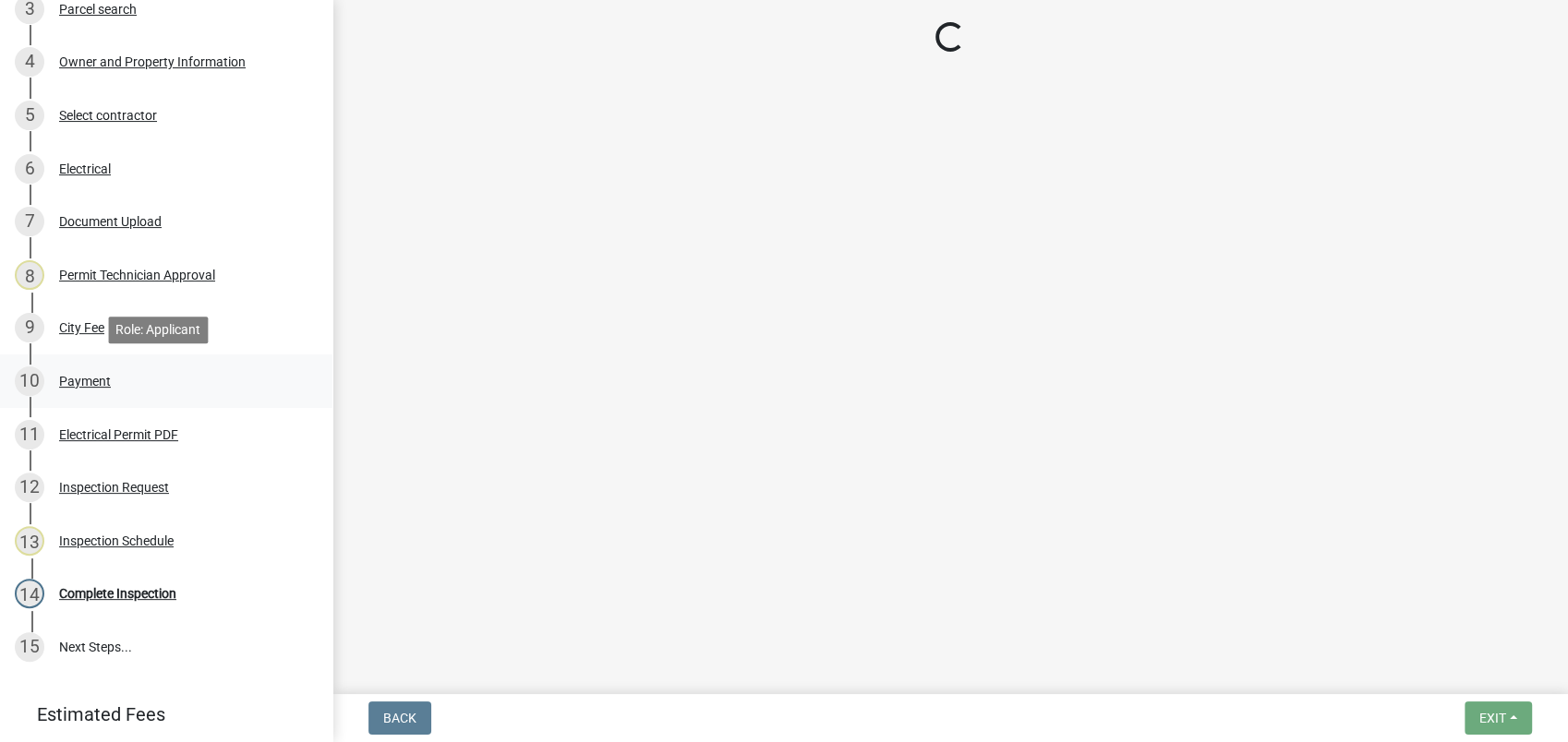
click at [81, 378] on div "Payment" at bounding box center [85, 381] width 52 height 13
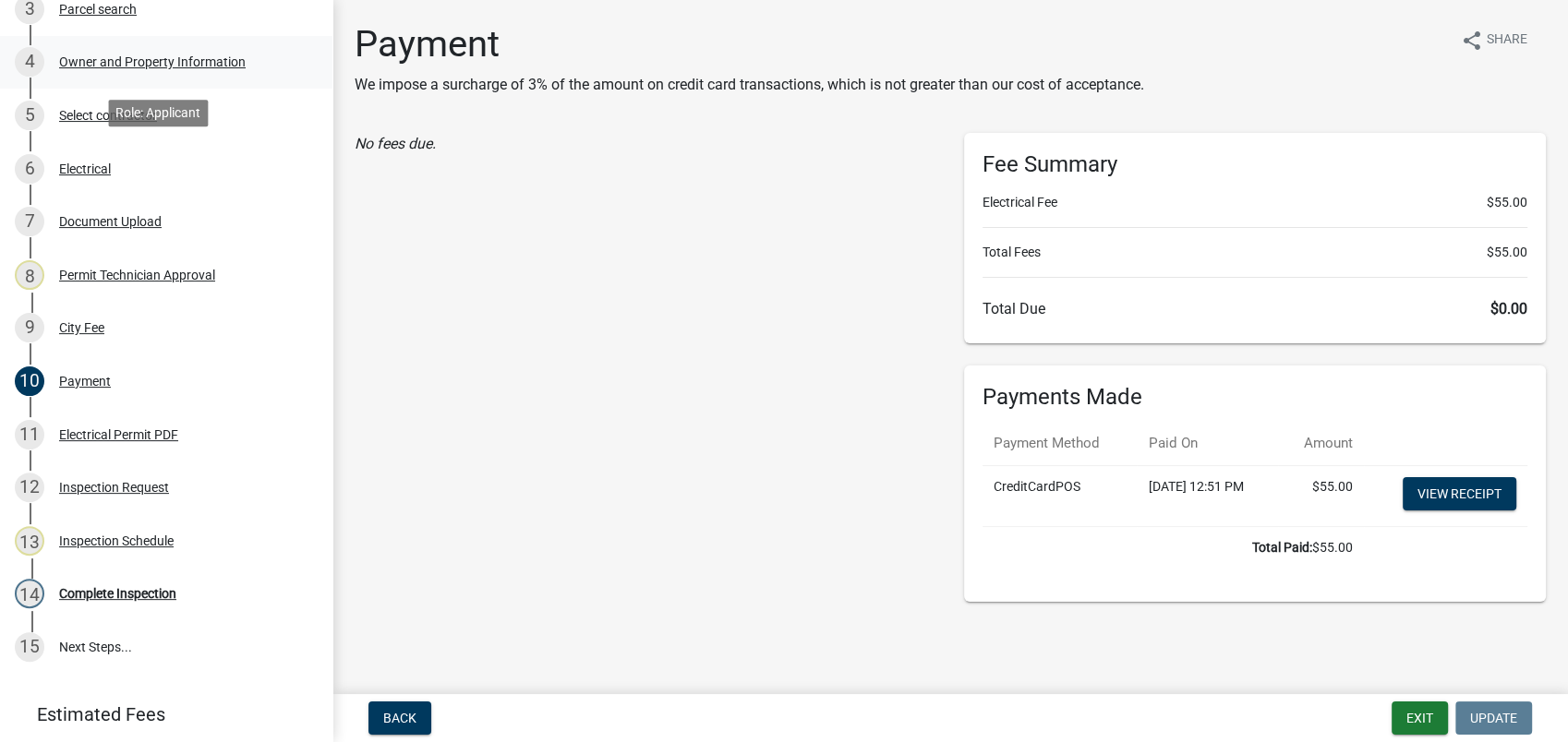
click at [175, 59] on div "Owner and Property Information" at bounding box center [153, 61] width 187 height 13
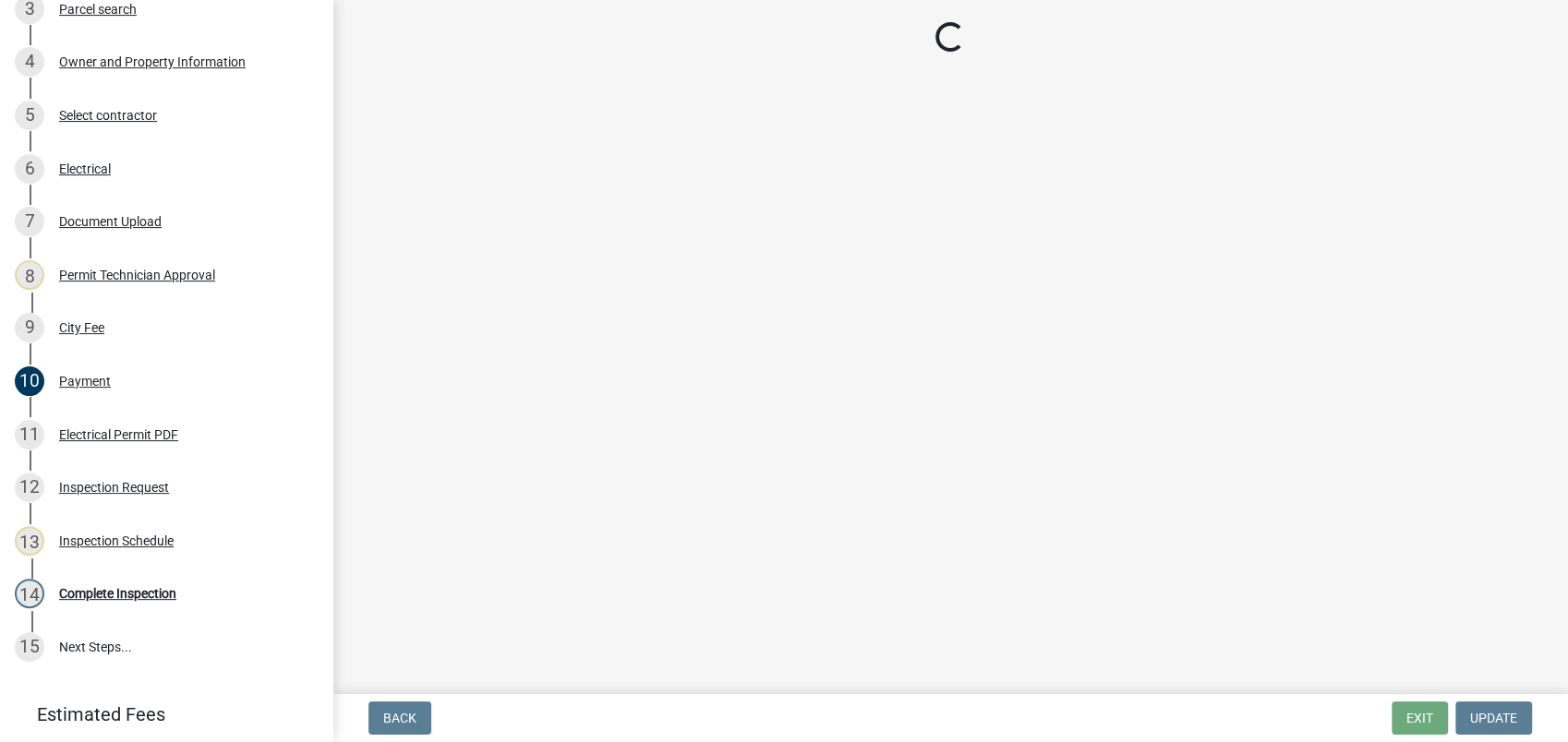
select select "ef7a1fc2-7a7a-426d-b1f0-c9b9b6ca7ff4"
select select "7eb8553c-806a-4bdf-b4b6-2711153129c5"
select select "95c2f08d-bd21-40ac-acc0-bf0ad2ba7c20"
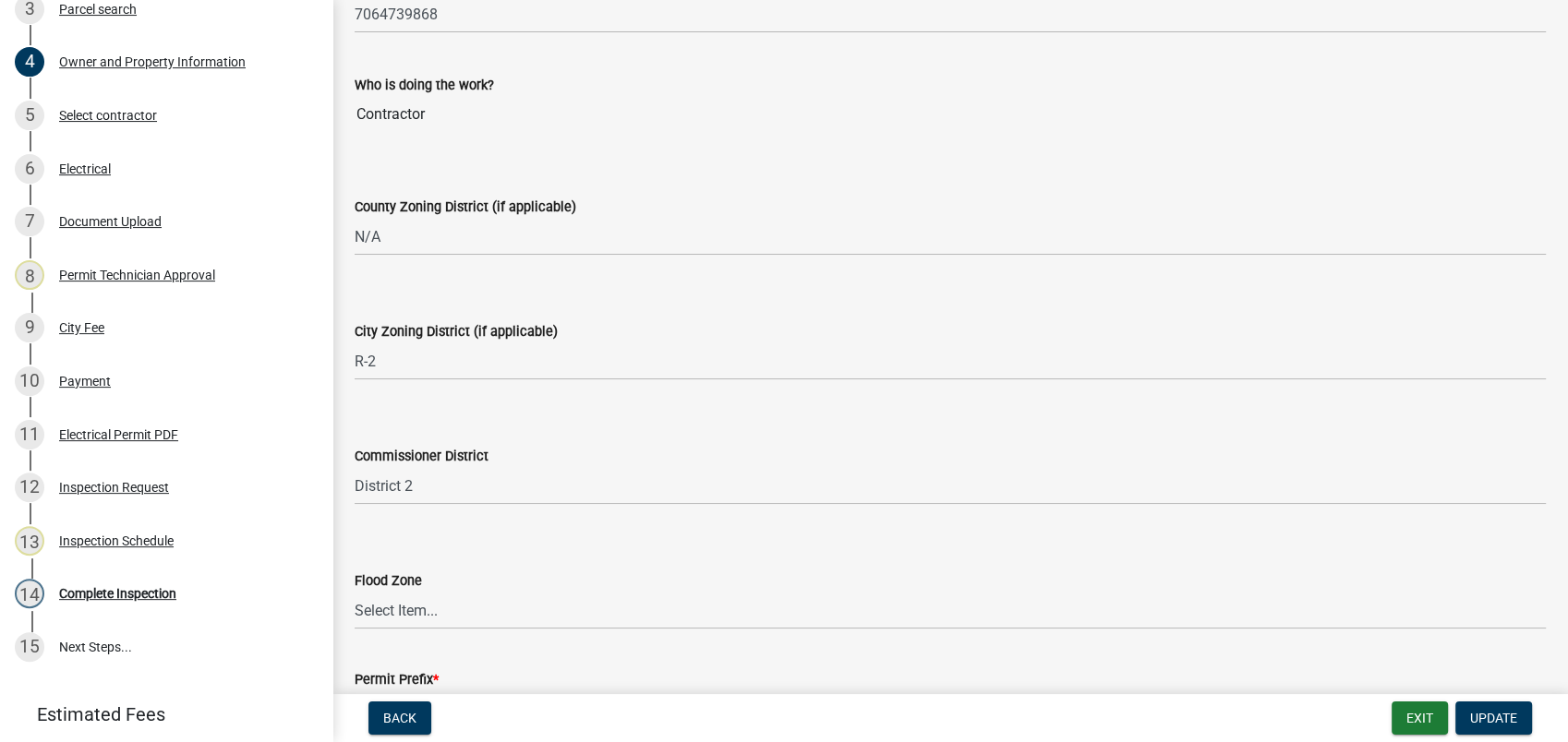
scroll to position [3316, 0]
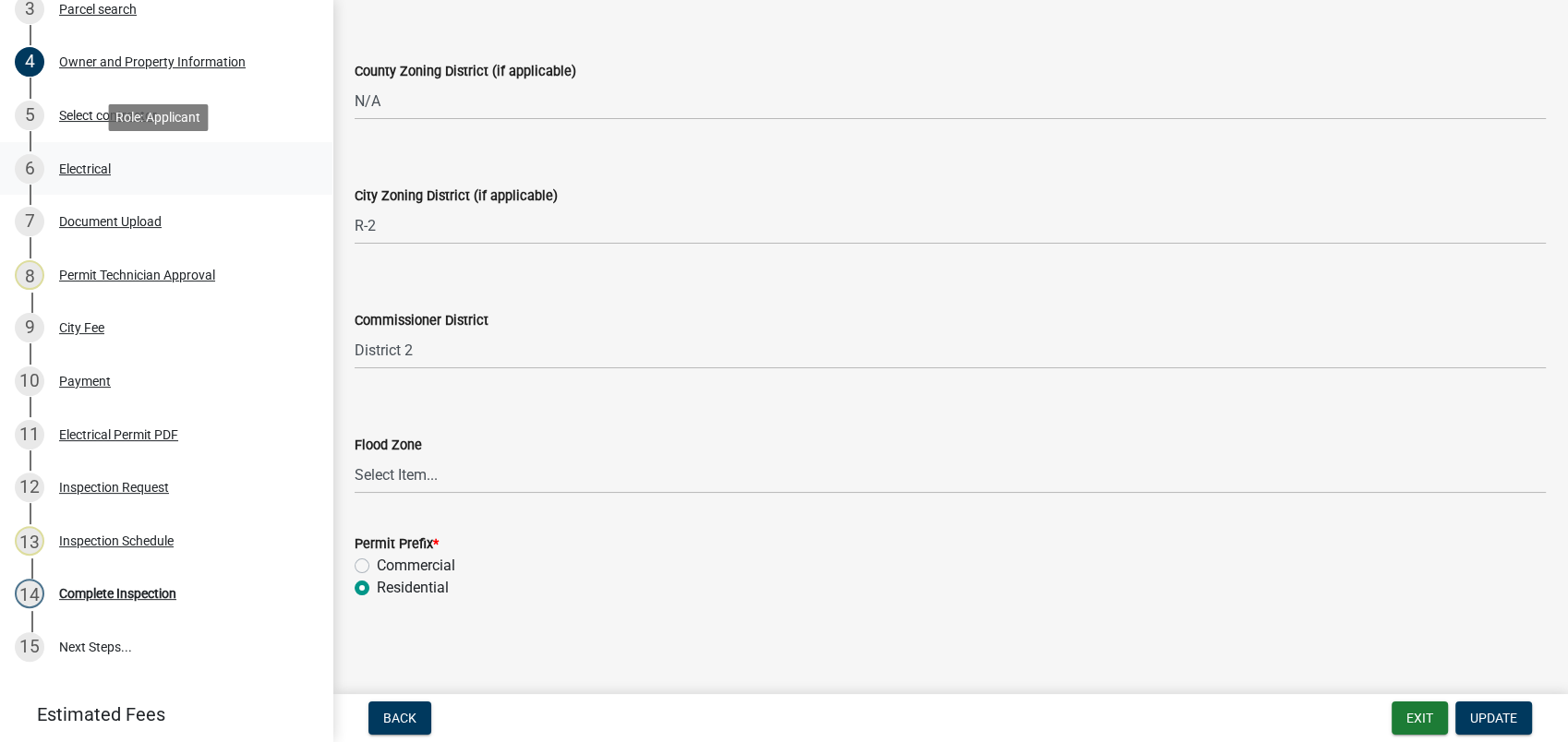
click at [115, 164] on div "6 Electrical" at bounding box center [159, 168] width 288 height 29
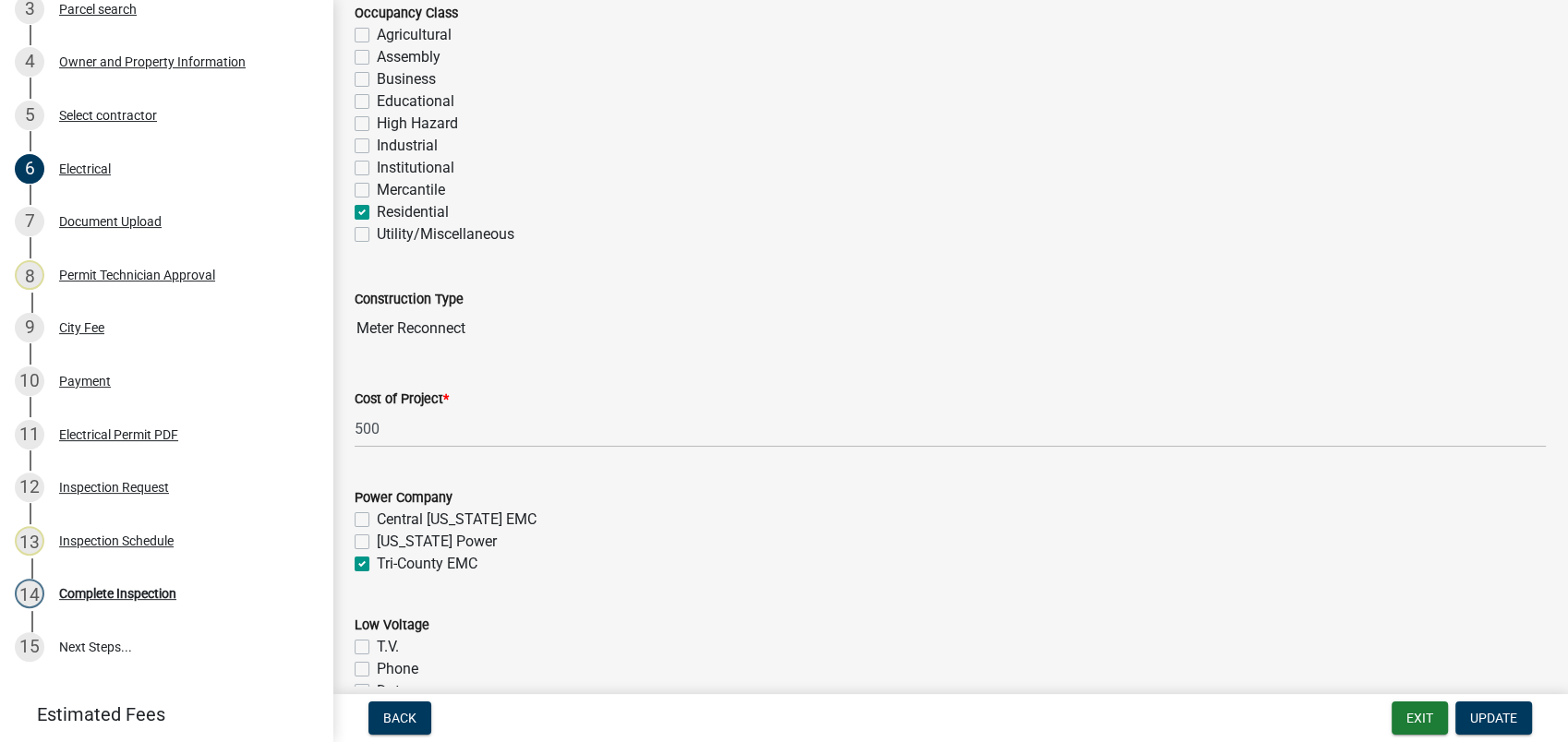
scroll to position [512, 0]
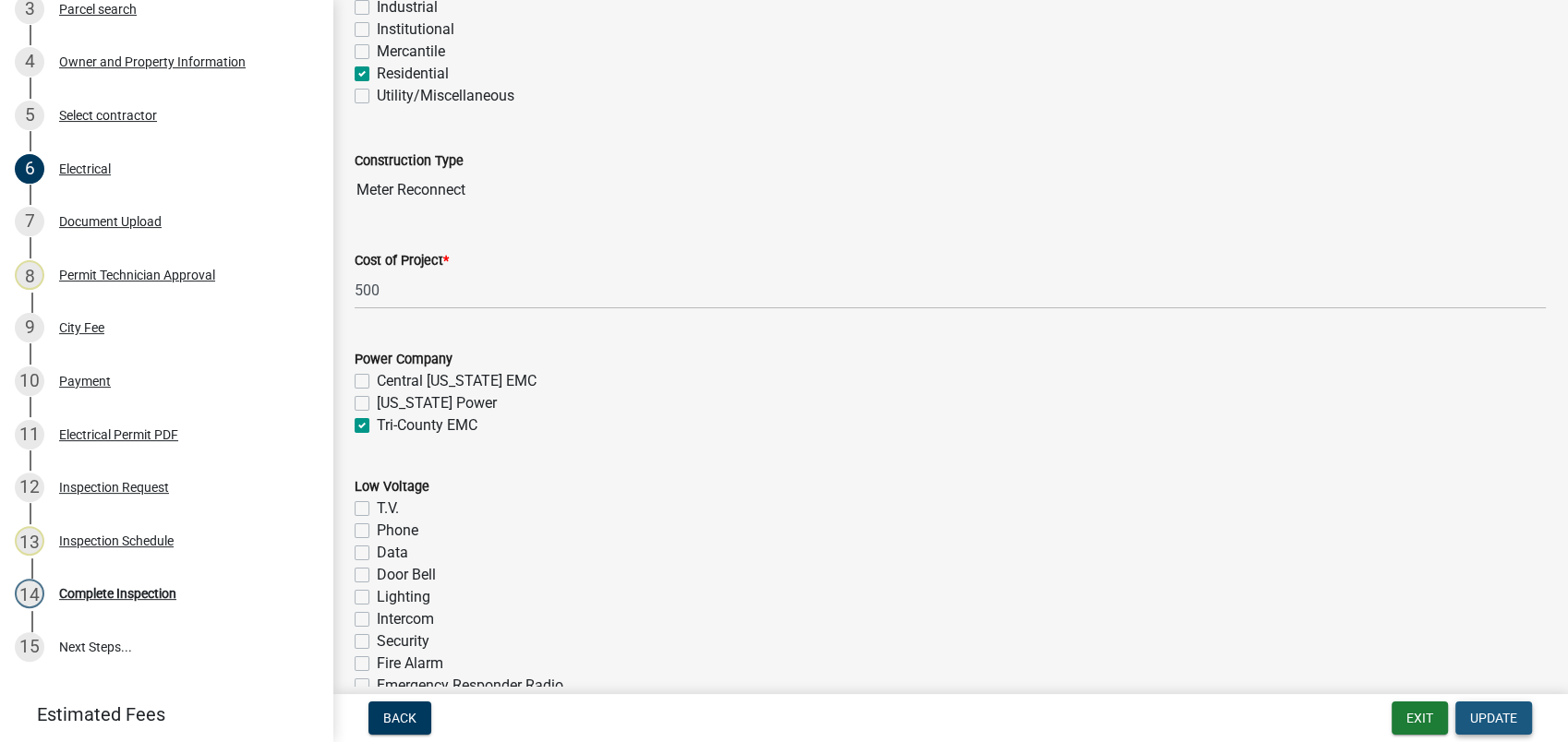
click at [1498, 723] on span "Update" at bounding box center [1493, 718] width 47 height 15
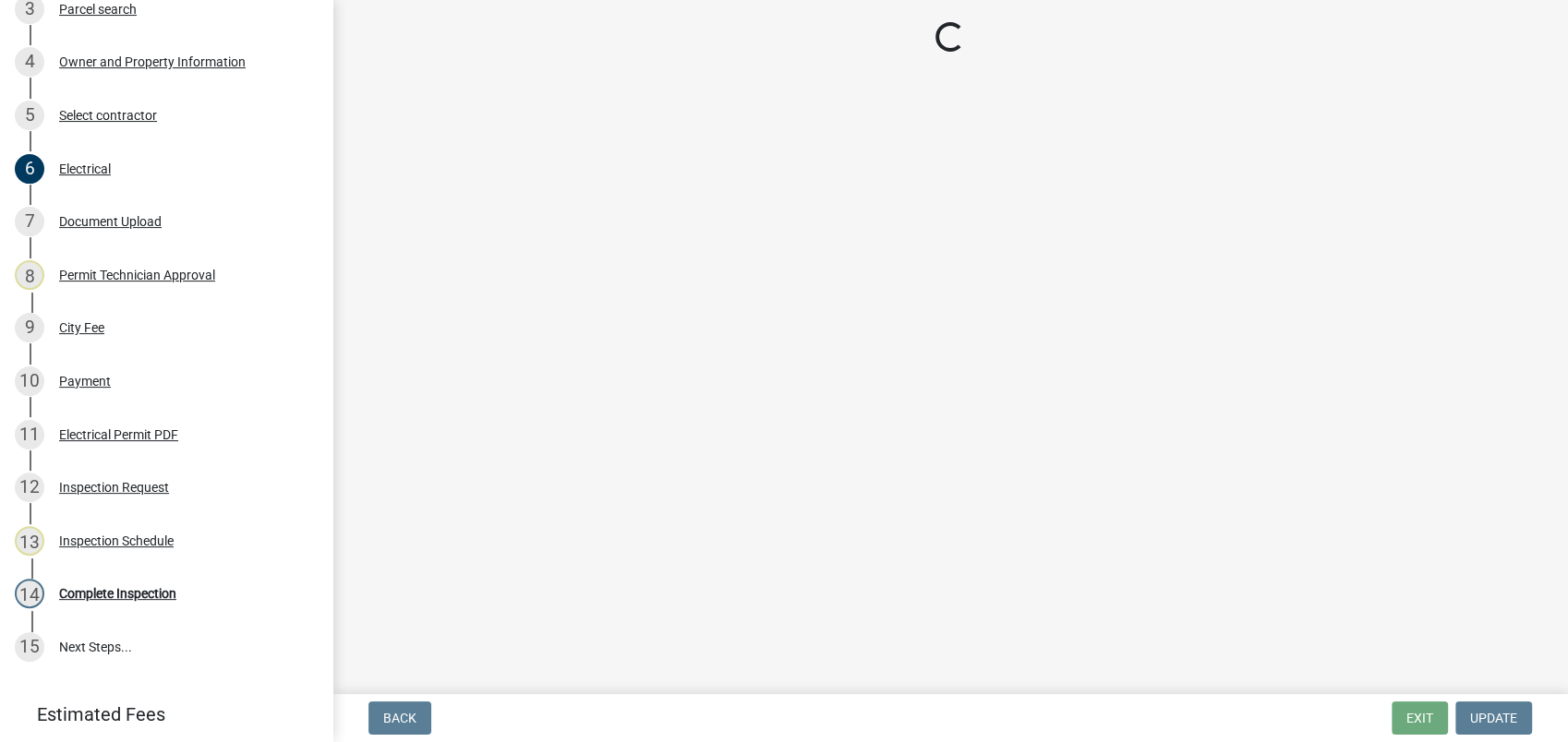
scroll to position [0, 0]
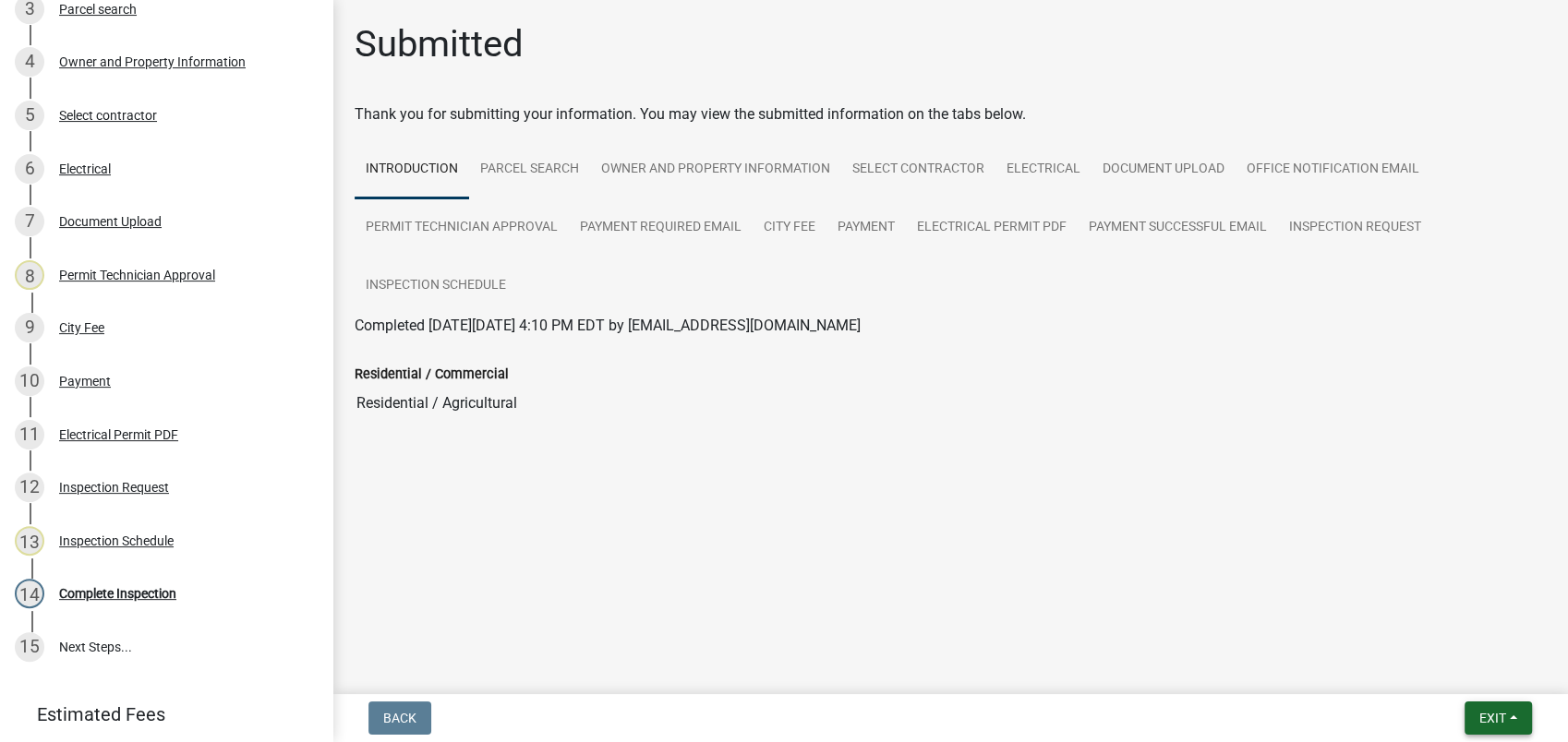
click at [1495, 723] on span "Exit" at bounding box center [1492, 718] width 26 height 15
click at [1527, 676] on button "Save & Exit" at bounding box center [1458, 671] width 148 height 45
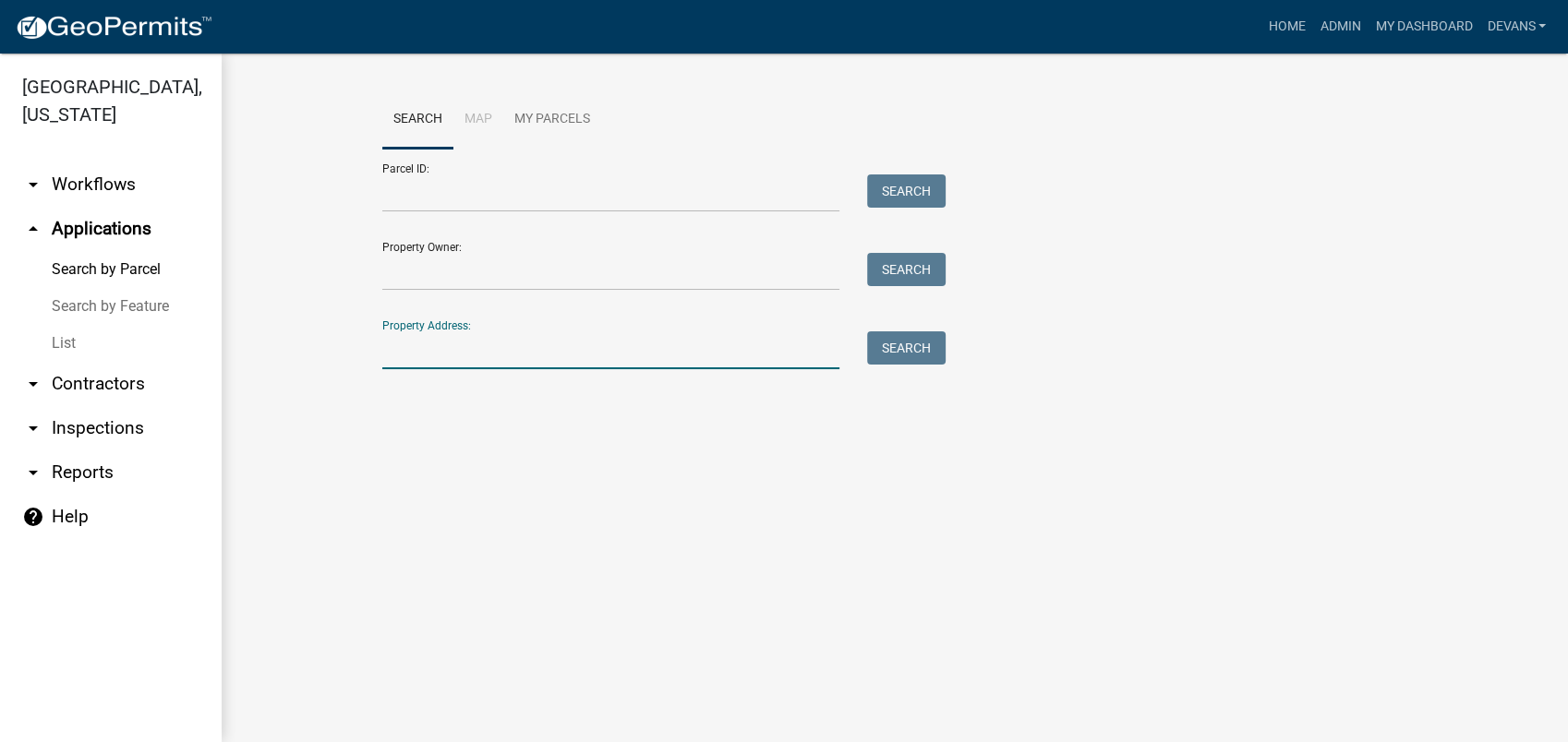
click at [399, 365] on input "Property Address:" at bounding box center [611, 350] width 457 height 38
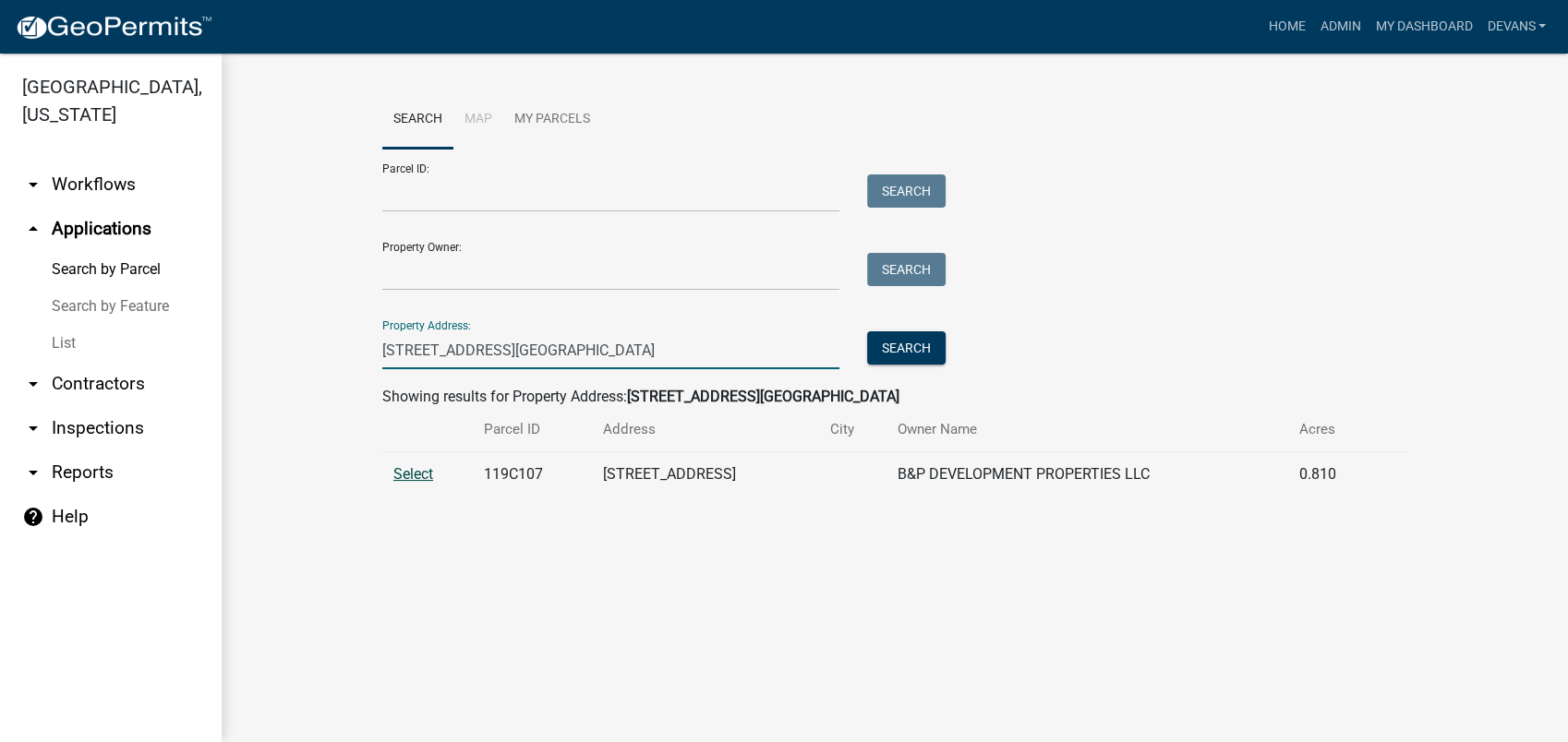
type input "251 east river bend"
click at [413, 469] on span "Select" at bounding box center [413, 474] width 40 height 18
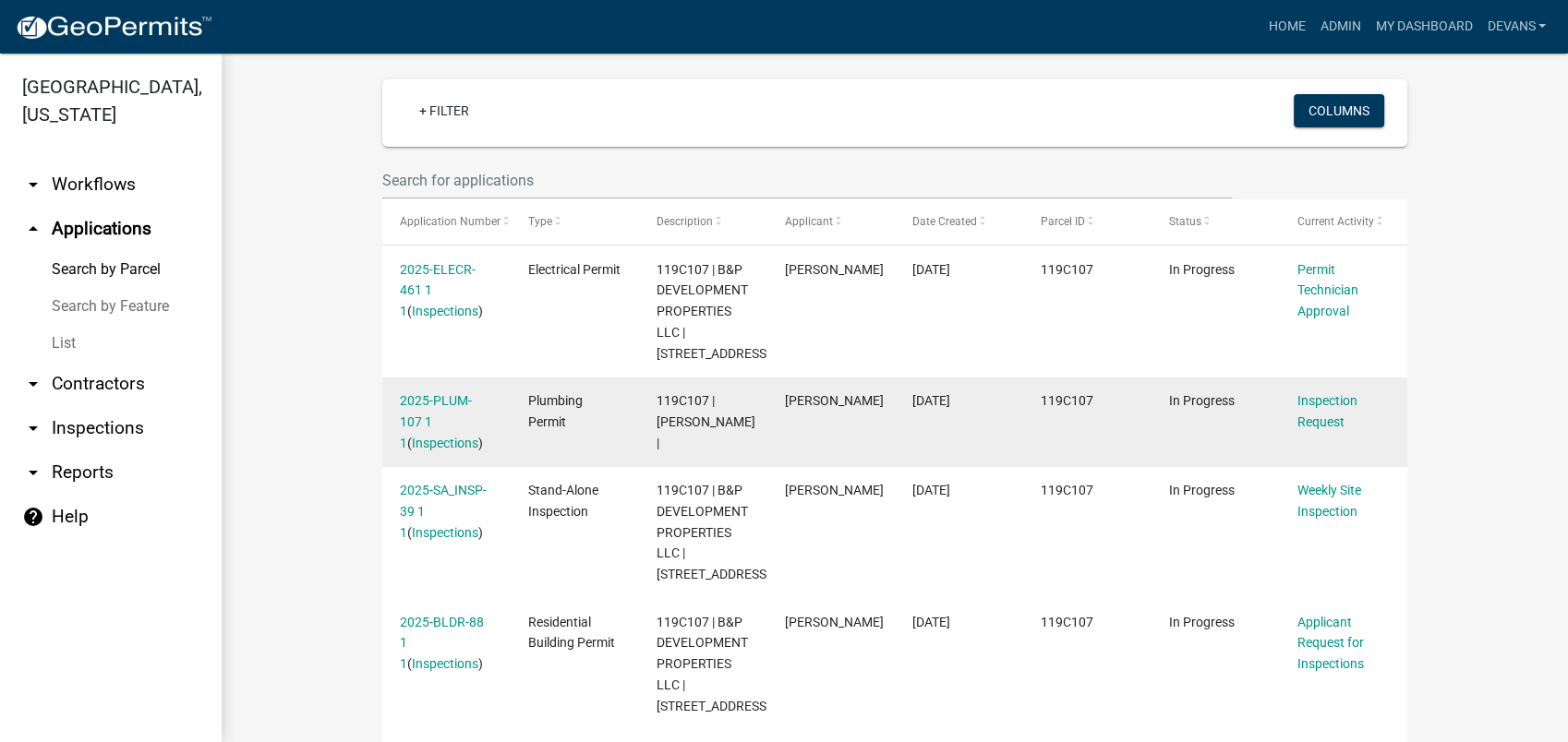
scroll to position [445, 0]
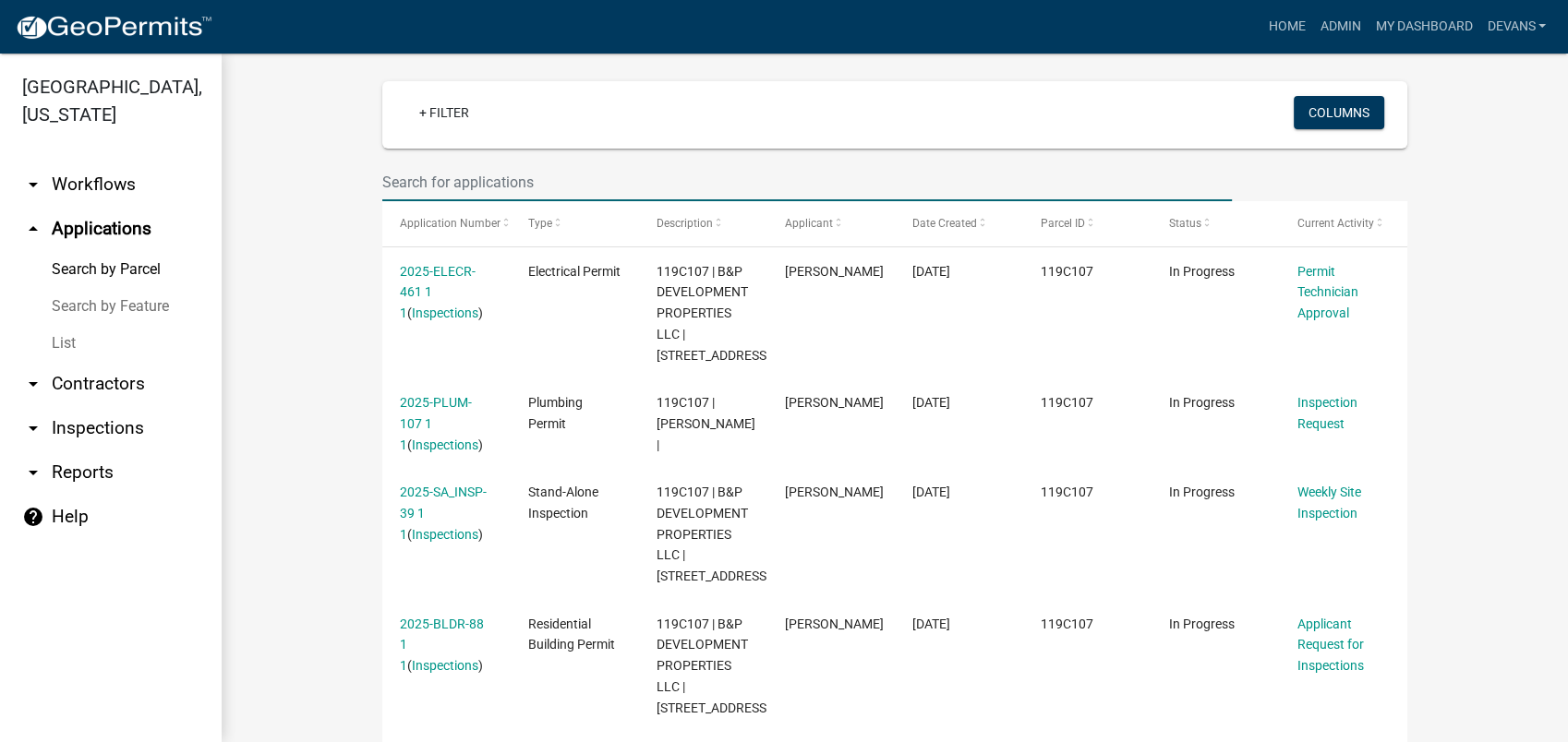
click at [444, 174] on input "text" at bounding box center [807, 182] width 849 height 38
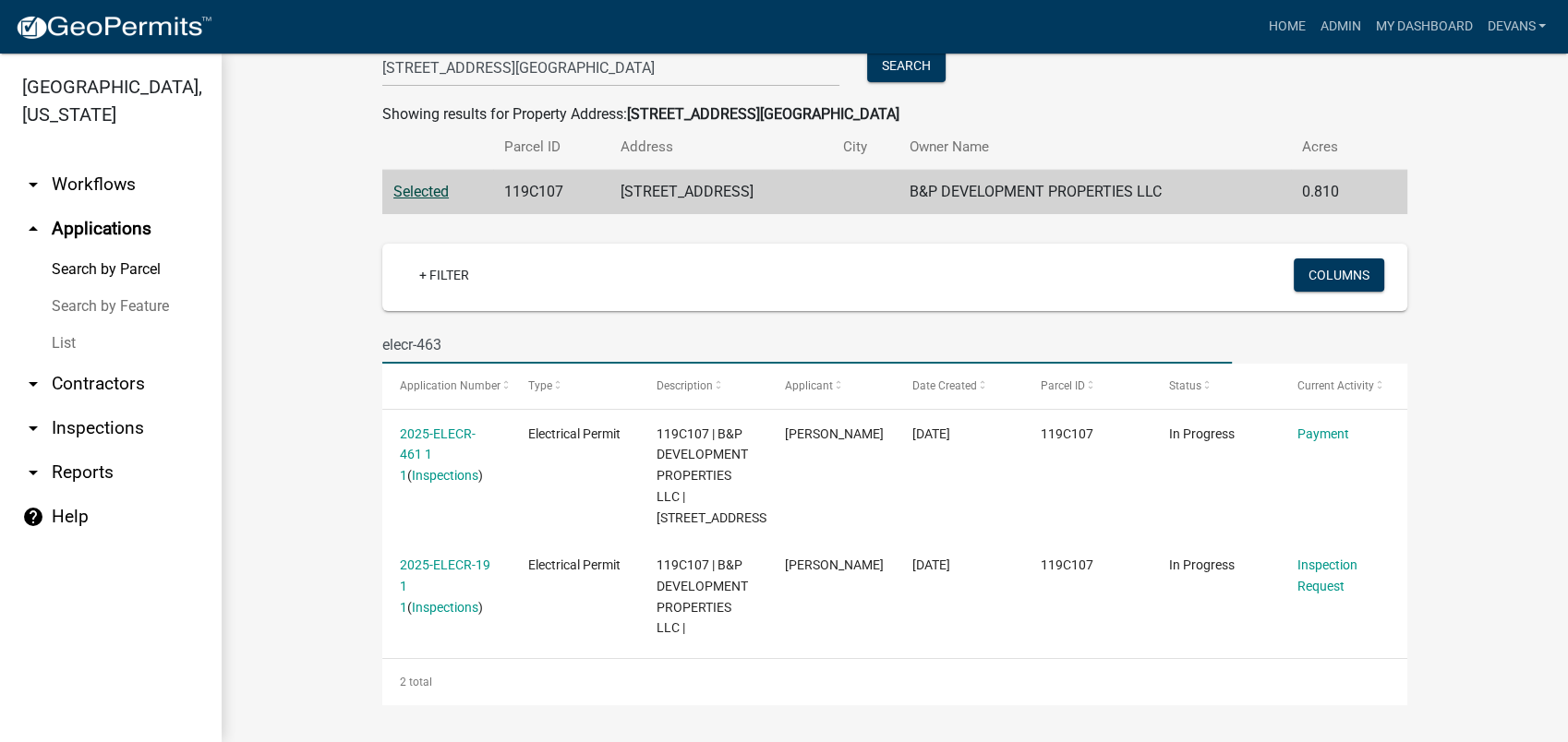
scroll to position [281, 0]
type input "elecr-463"
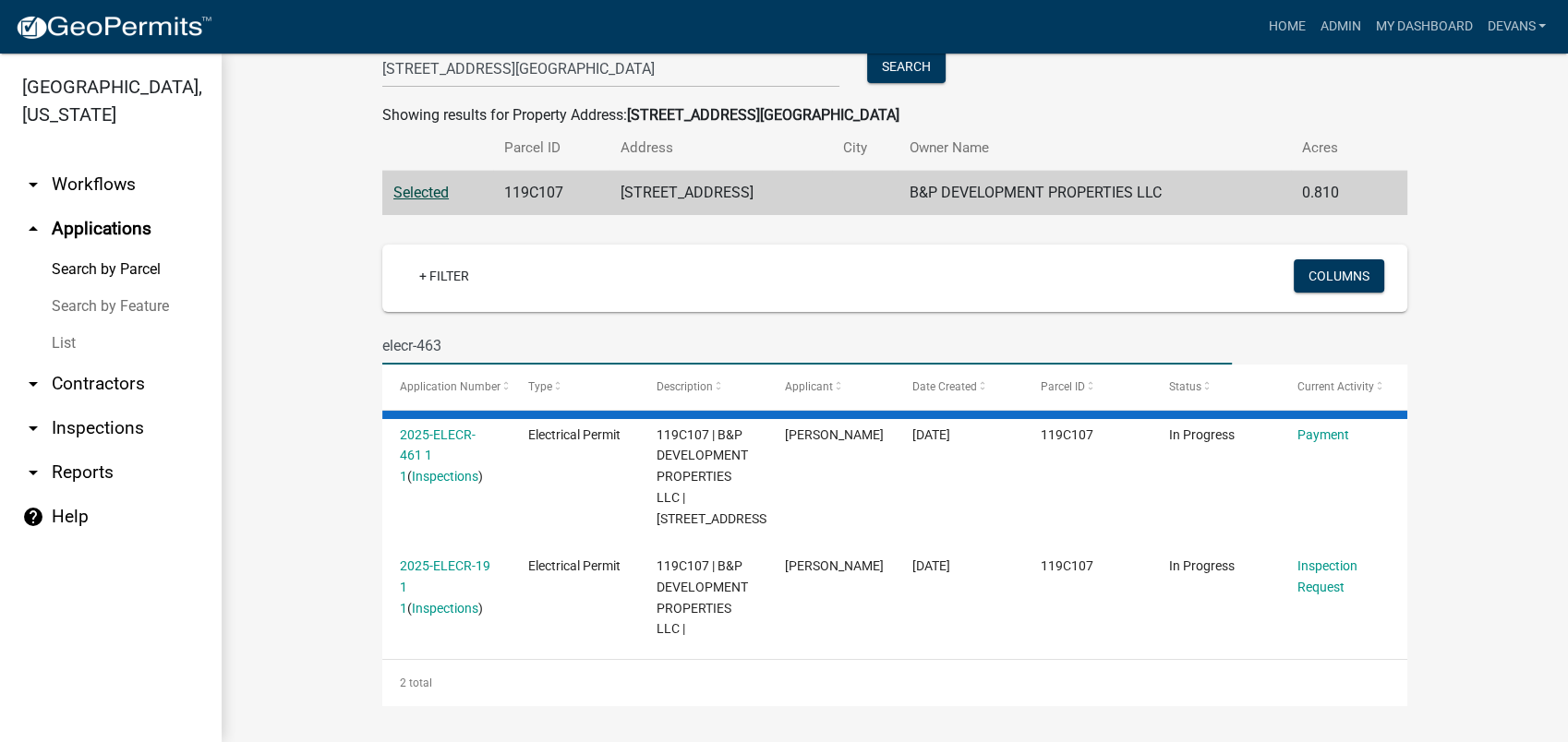
scroll to position [80, 0]
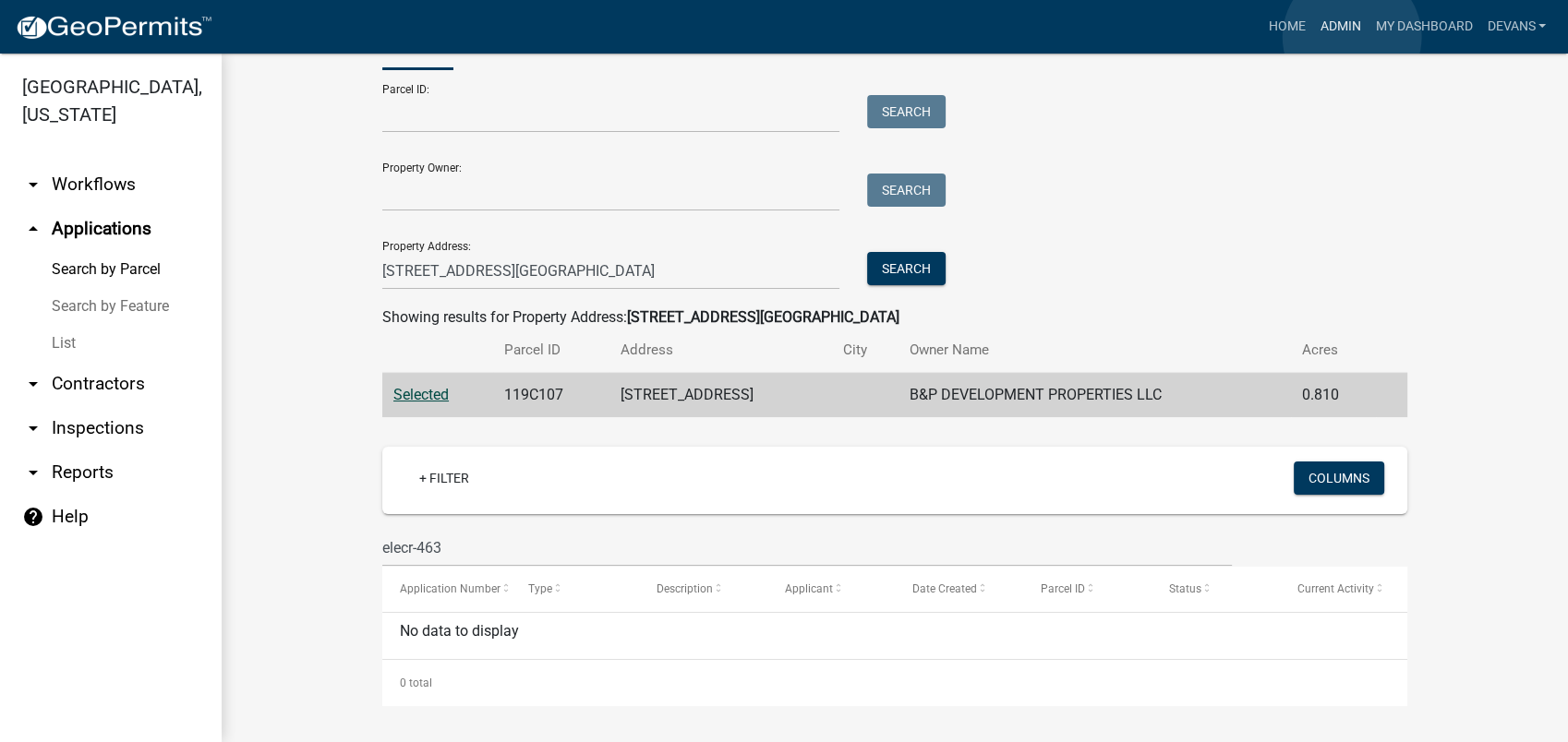
click at [1352, 37] on link "Admin" at bounding box center [1339, 26] width 56 height 35
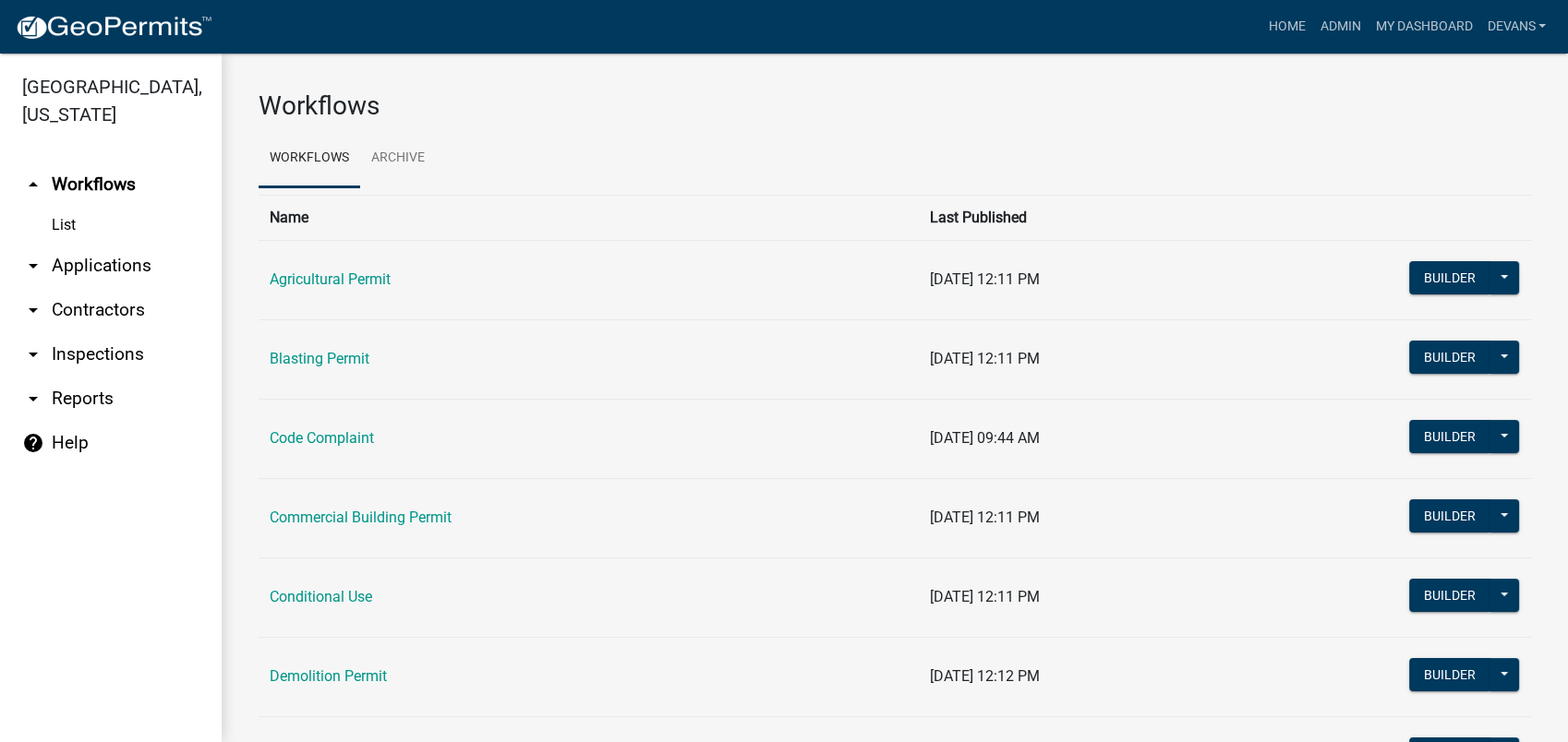
click at [59, 258] on link "arrow_drop_down Applications" at bounding box center [111, 266] width 222 height 45
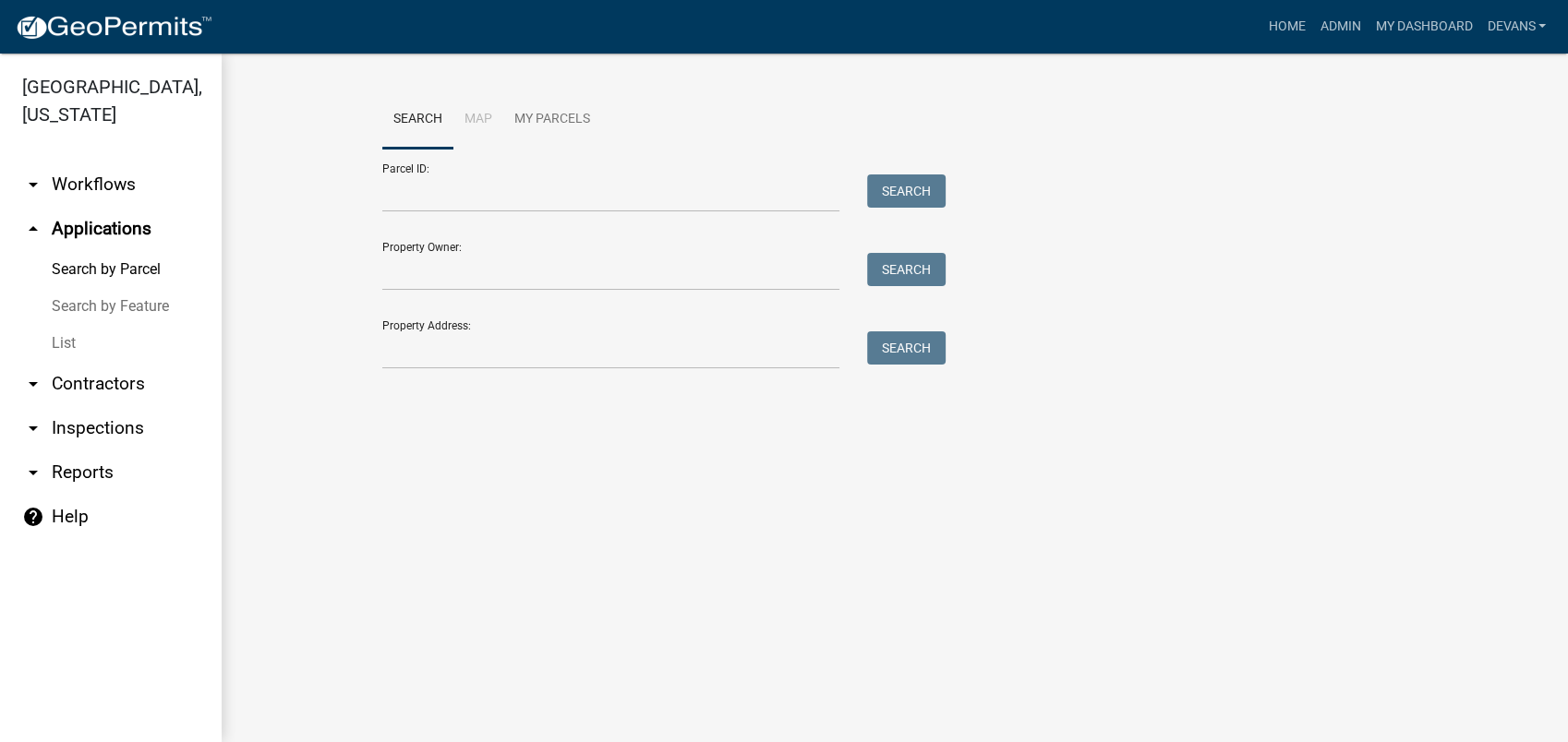
click at [65, 339] on link "List" at bounding box center [111, 344] width 222 height 37
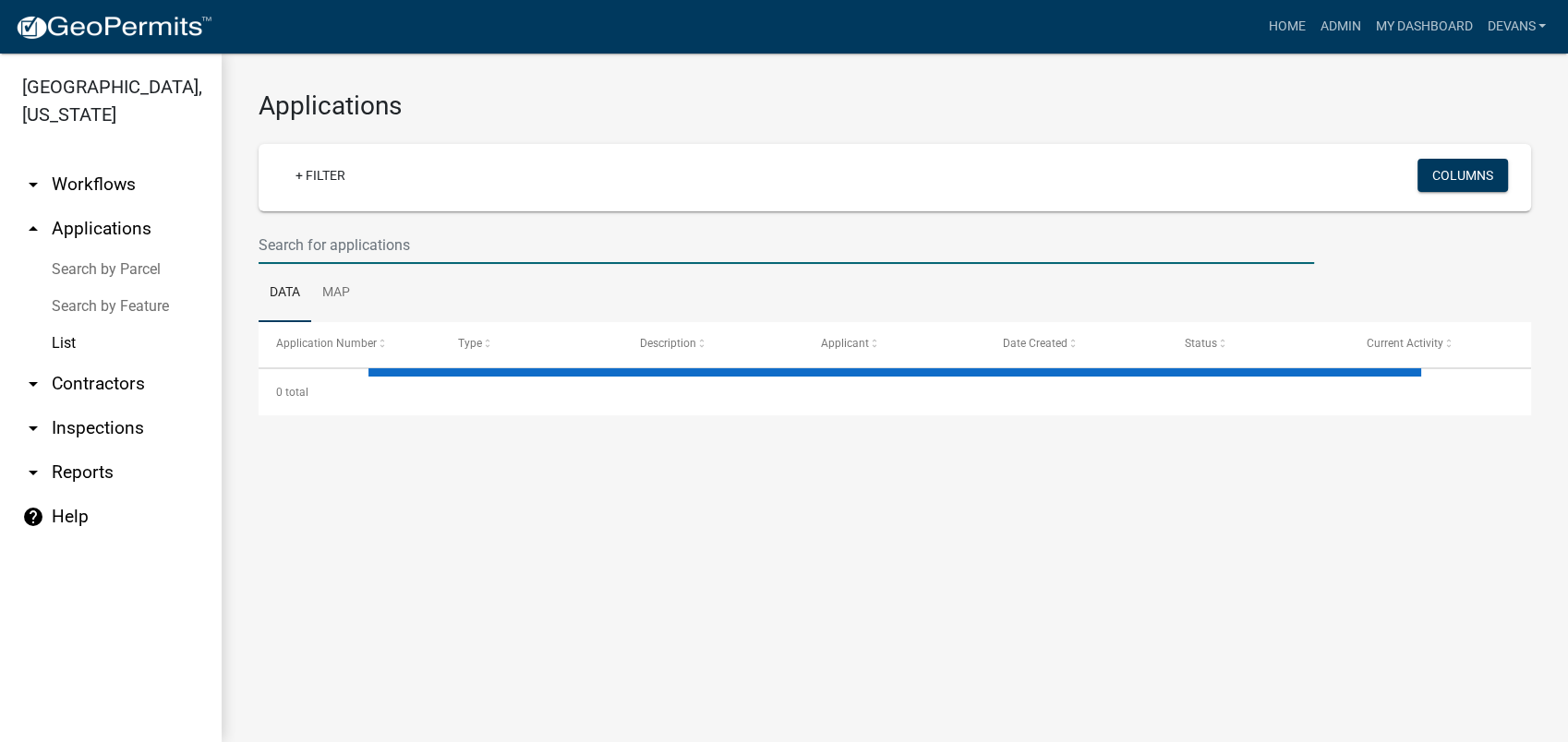
click at [340, 248] on input "text" at bounding box center [786, 244] width 1056 height 38
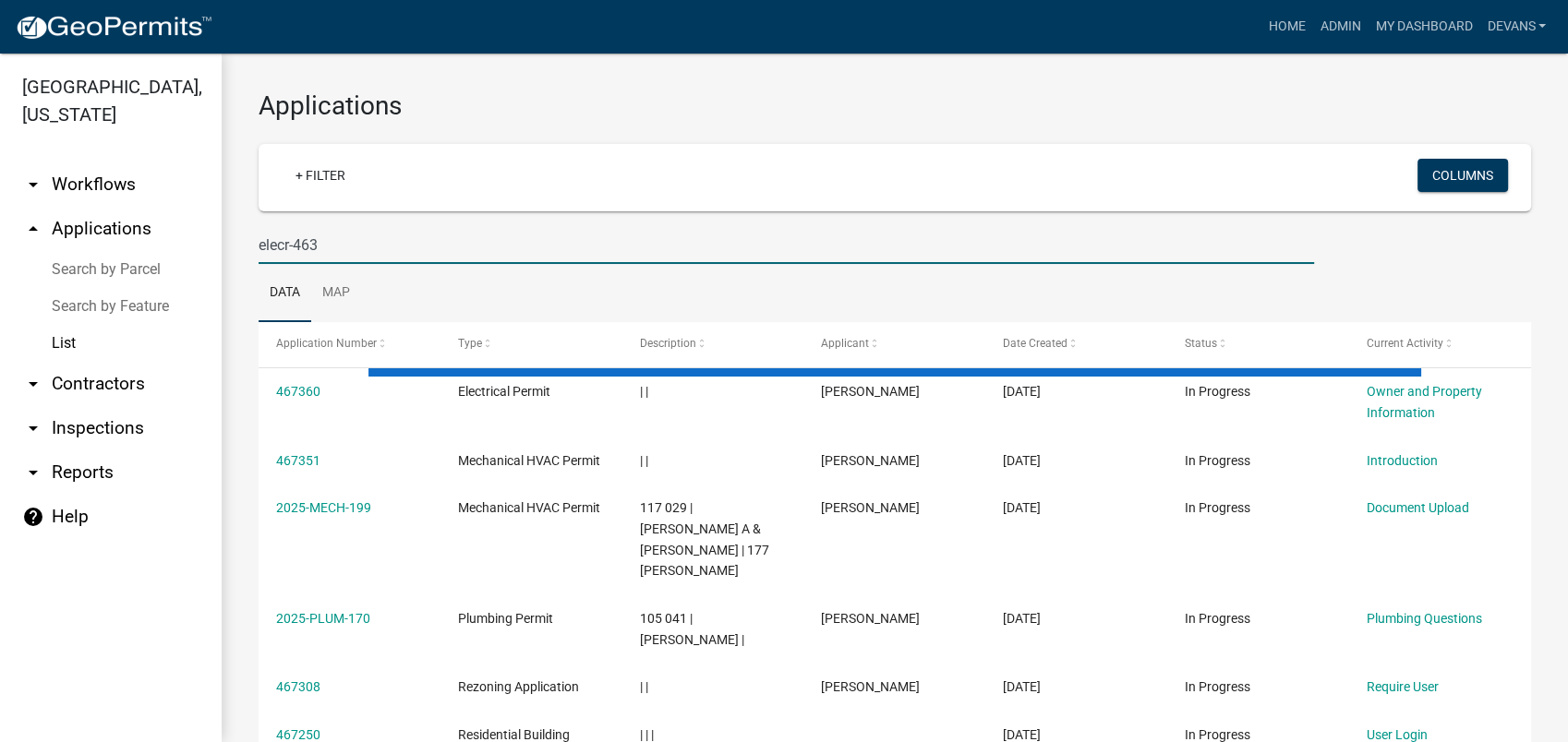
type input "elecr-463"
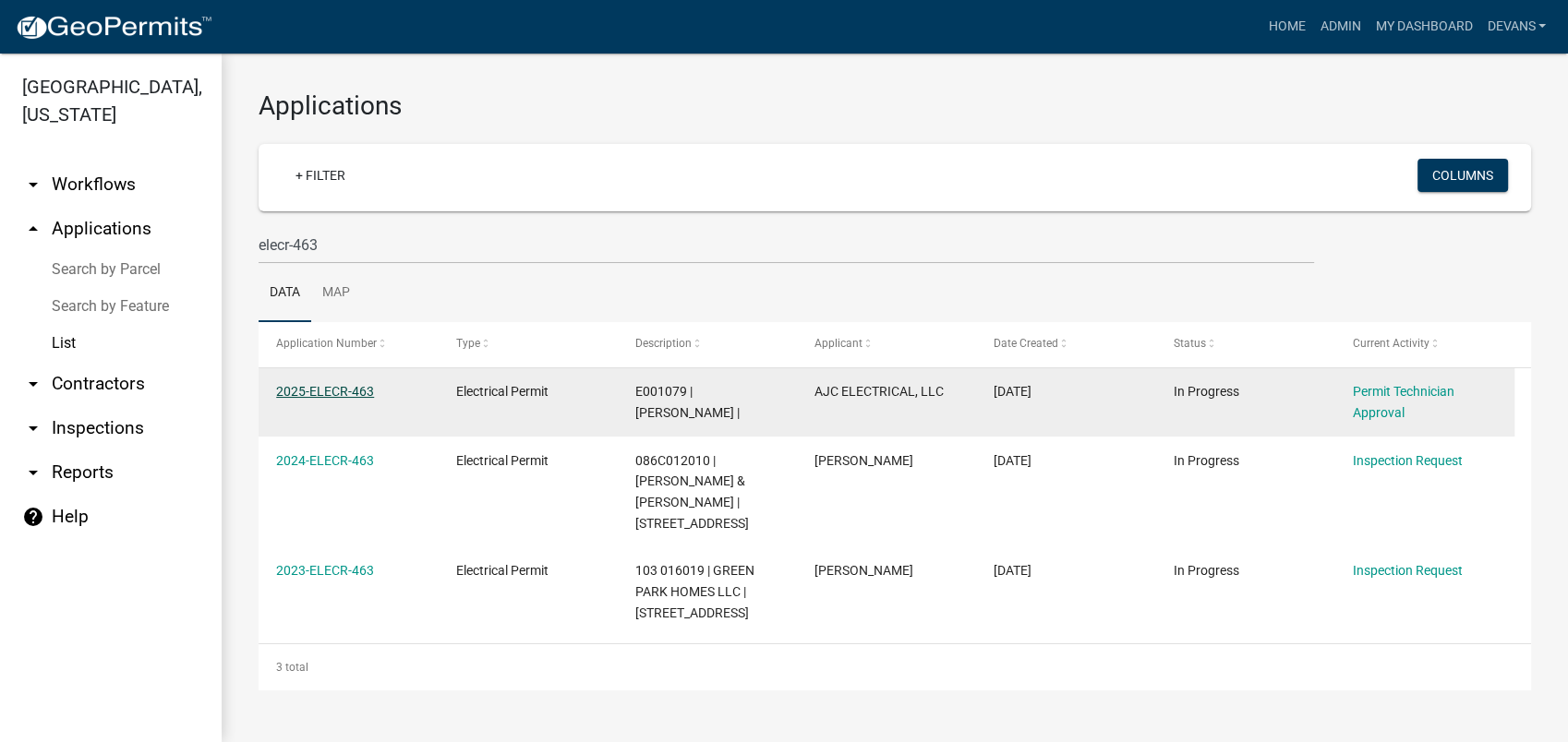
click at [340, 391] on link "2025-ELECR-463" at bounding box center [324, 390] width 98 height 15
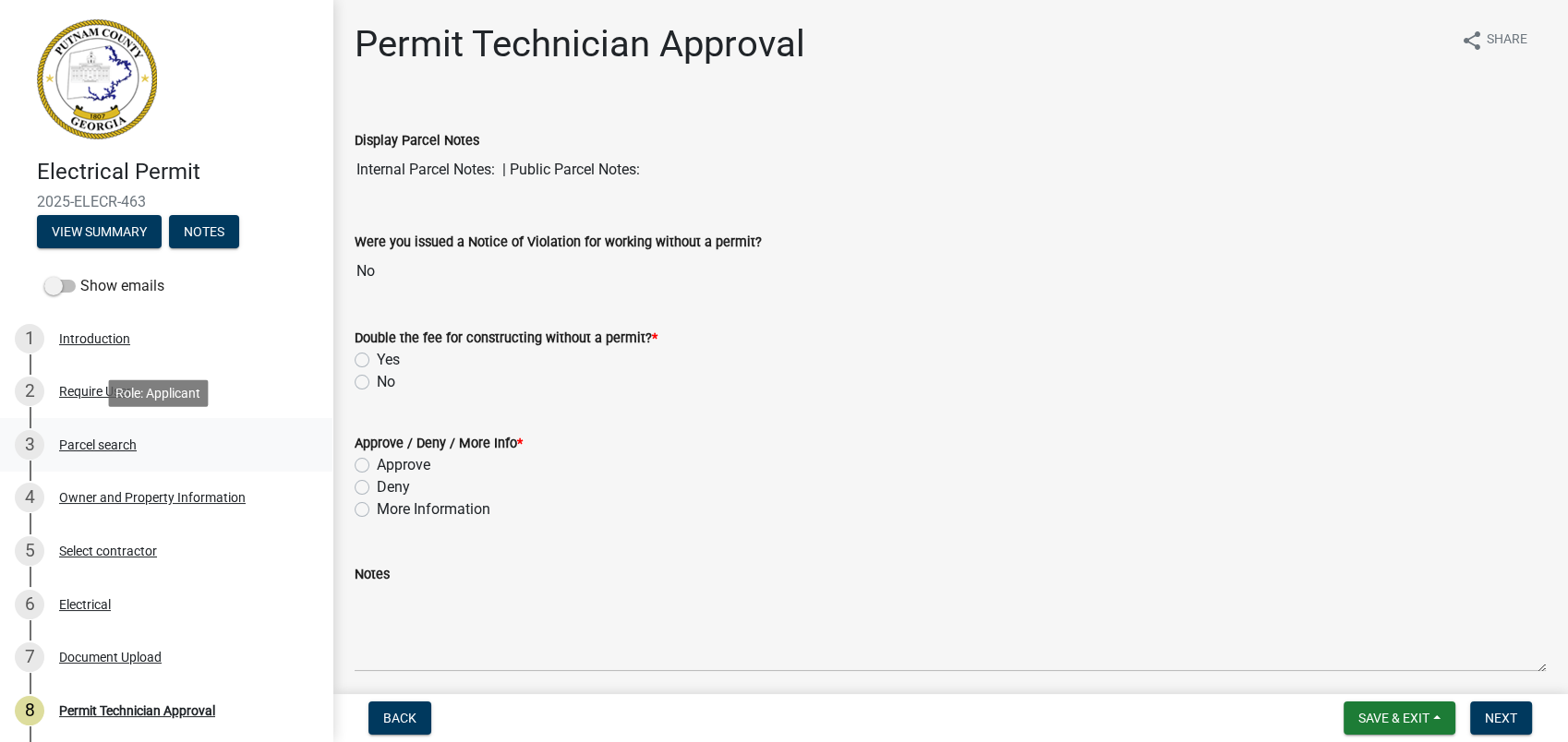
click at [93, 424] on link "3 Parcel search" at bounding box center [166, 445] width 332 height 54
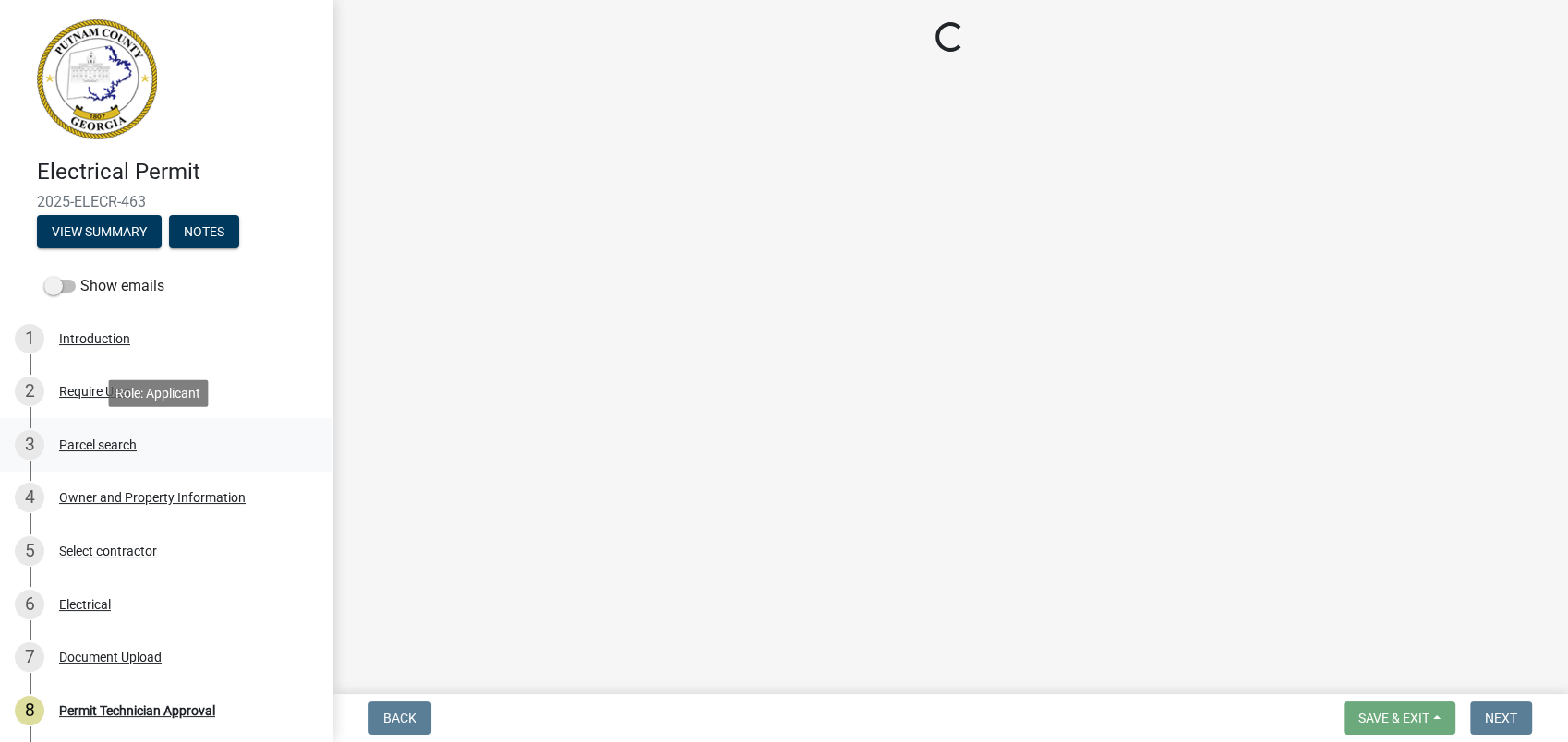
click at [93, 441] on div "Parcel search" at bounding box center [98, 444] width 78 height 13
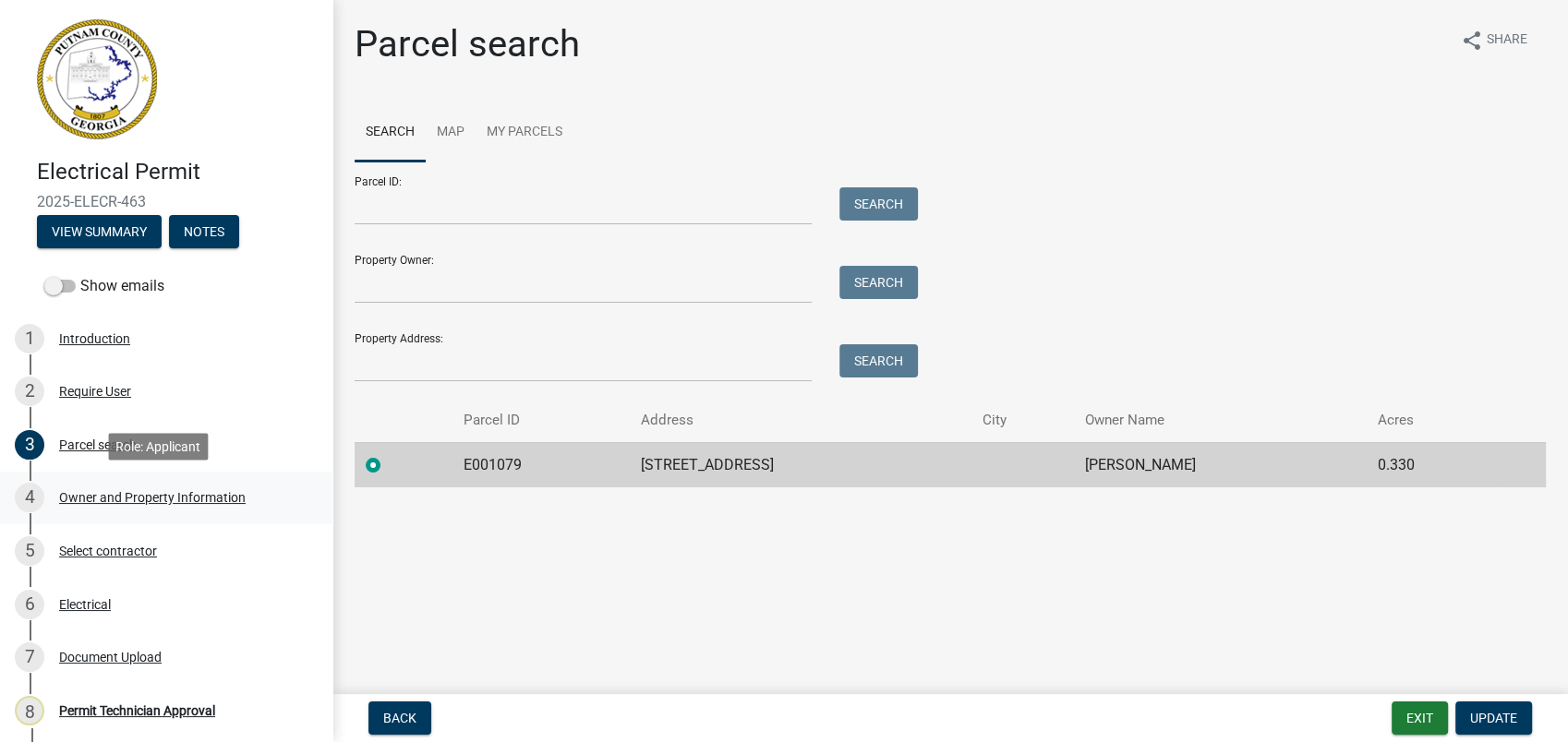
click at [81, 495] on div "Owner and Property Information" at bounding box center [153, 497] width 187 height 13
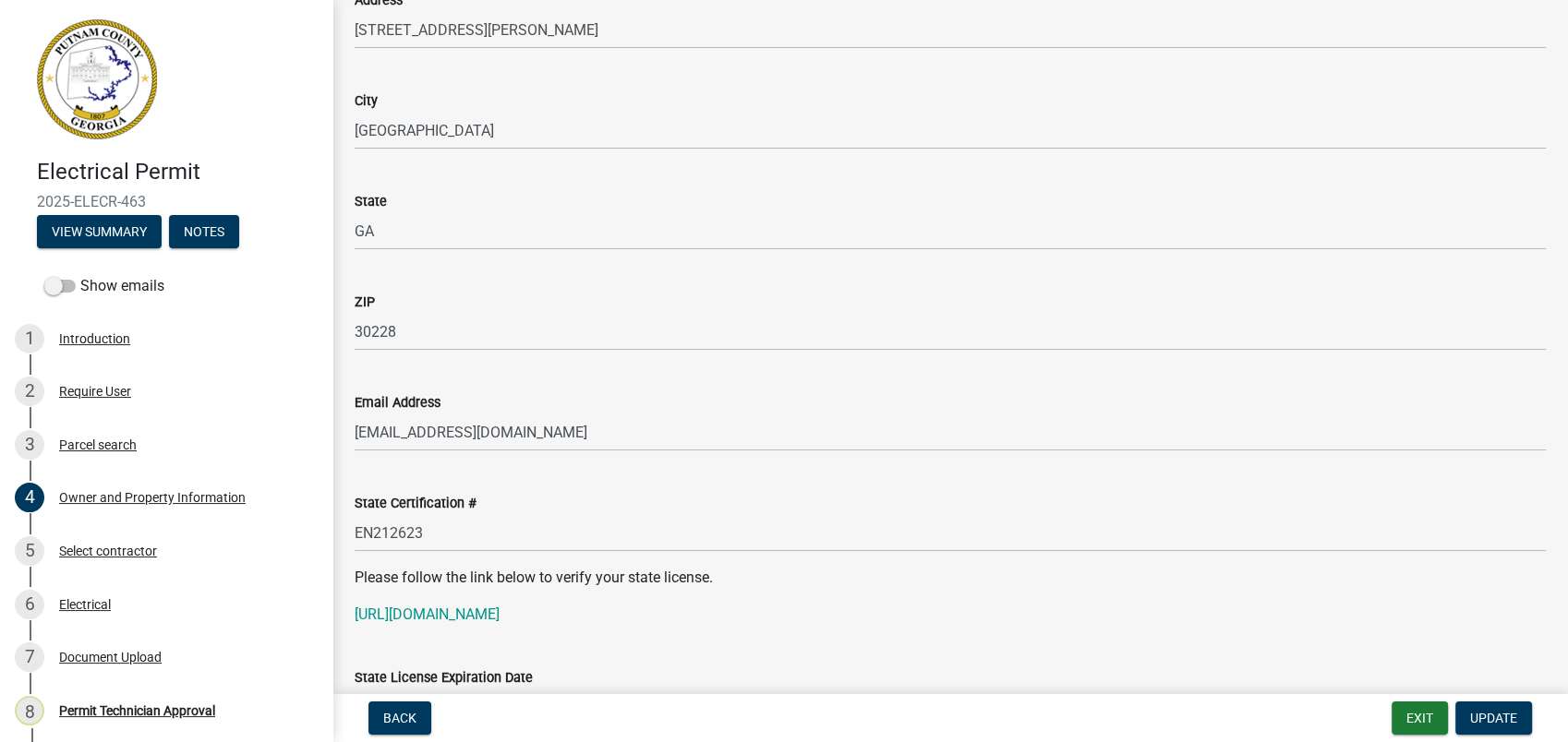
scroll to position [2052, 0]
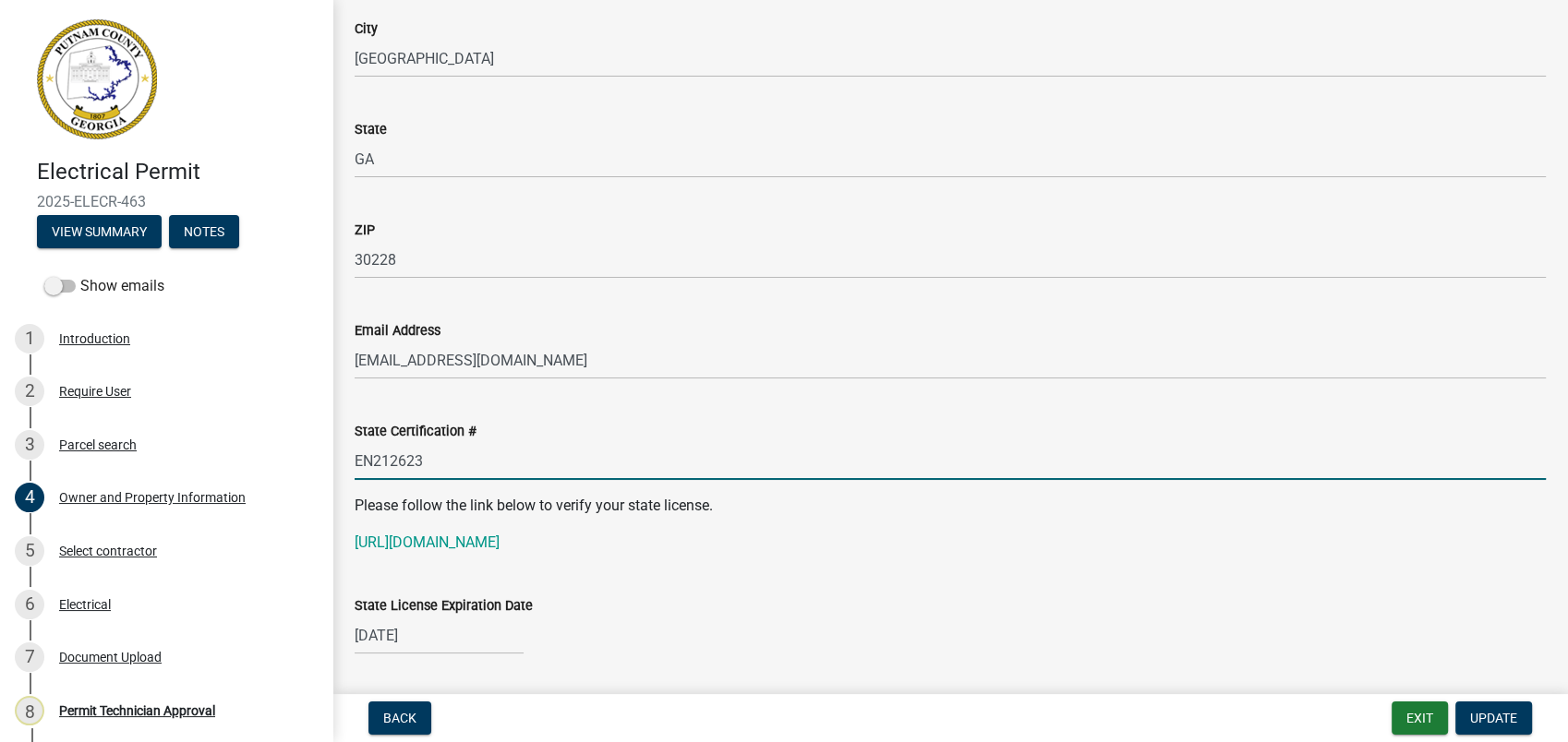
drag, startPoint x: 452, startPoint y: 460, endPoint x: 325, endPoint y: 454, distance: 127.1
click at [325, 454] on div "Electrical Permit 2025-ELECR-463 View Summary Notes Show emails 1 Introduction …" at bounding box center [784, 371] width 1568 height 742
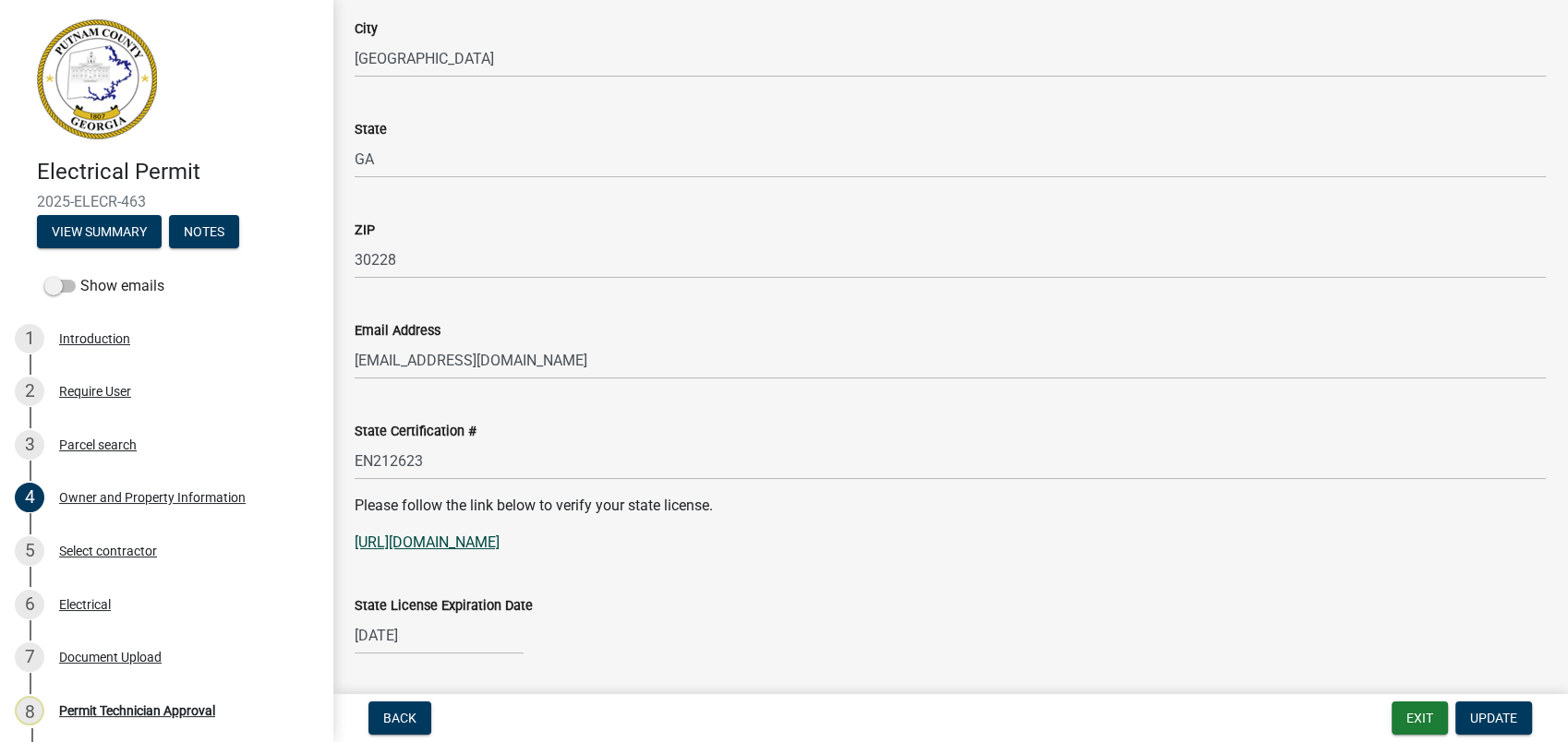
click at [447, 542] on link "[URL][DOMAIN_NAME]" at bounding box center [427, 542] width 145 height 18
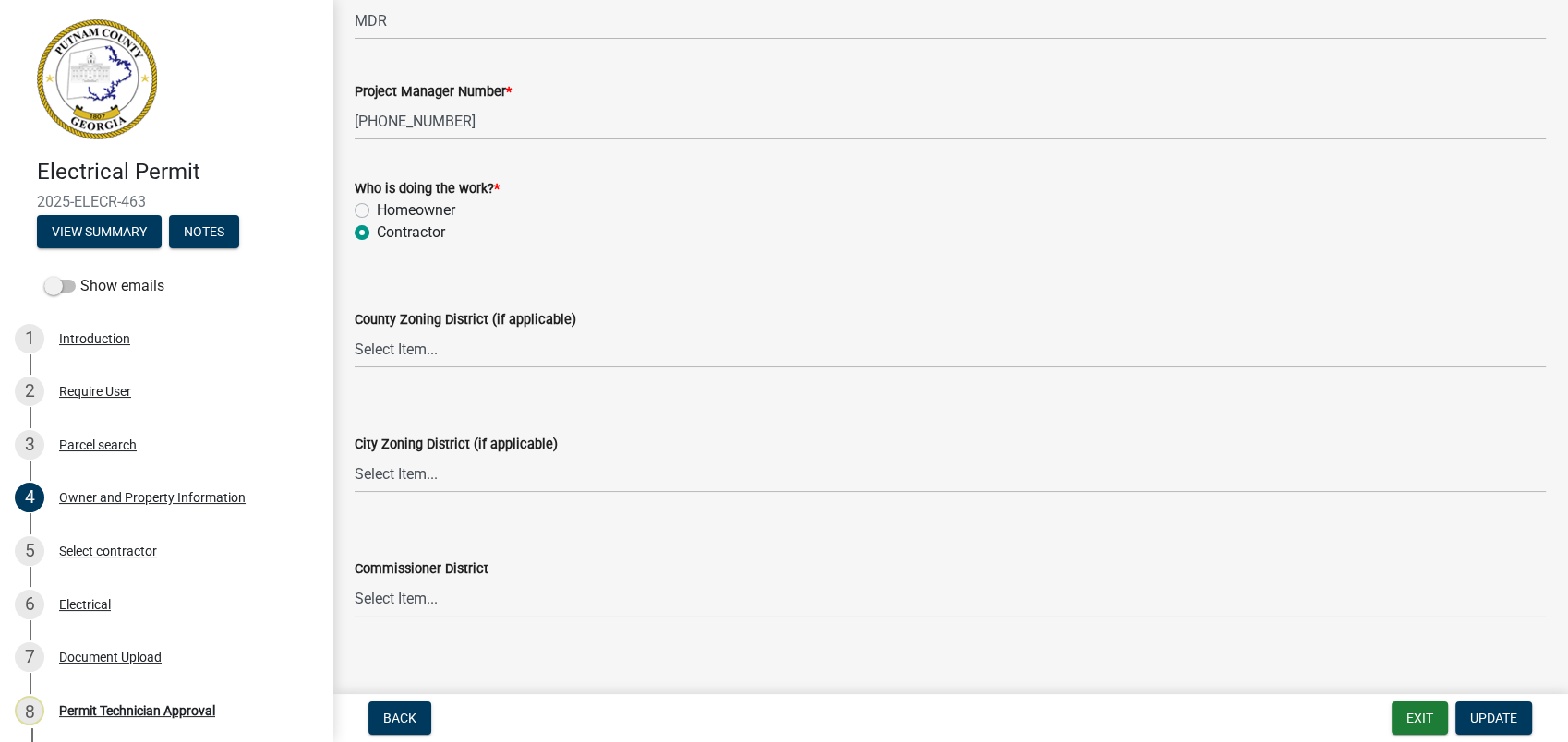
scroll to position [3077, 0]
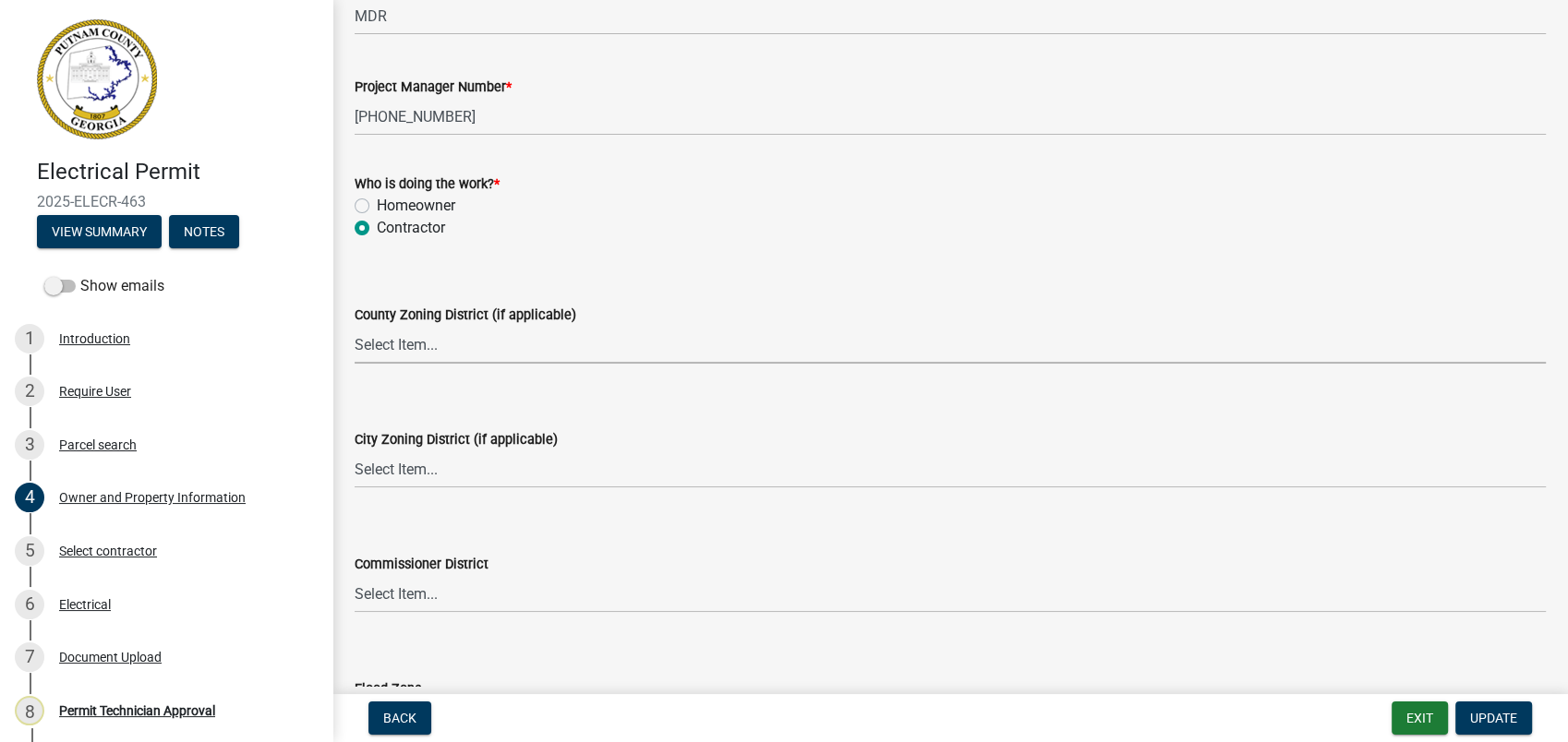
click at [406, 340] on select "Select Item... AG-1 R-1R R-1 R-2 MHP RM-1 RM-3 C-1 C-2 I-M PUD N/A" at bounding box center [950, 345] width 1191 height 38
click at [355, 326] on select "Select Item... AG-1 R-1R R-1 R-2 MHP RM-1 RM-3 C-1 C-2 I-M PUD N/A" at bounding box center [950, 345] width 1191 height 38
select select "ef7a1fc2-7a7a-426d-b1f0-c9b9b6ca7ff4"
click at [387, 451] on select "Select Item... A-1 A-2 R-1 R-2 R-3 R-4 MHP C-1 C-2 I-1 I-2 DB FH H-P N/A" at bounding box center [950, 469] width 1191 height 38
click at [355, 451] on select "Select Item... A-1 A-2 R-1 R-2 R-3 R-4 MHP C-1 C-2 I-1 I-2 DB FH H-P N/A" at bounding box center [950, 469] width 1191 height 38
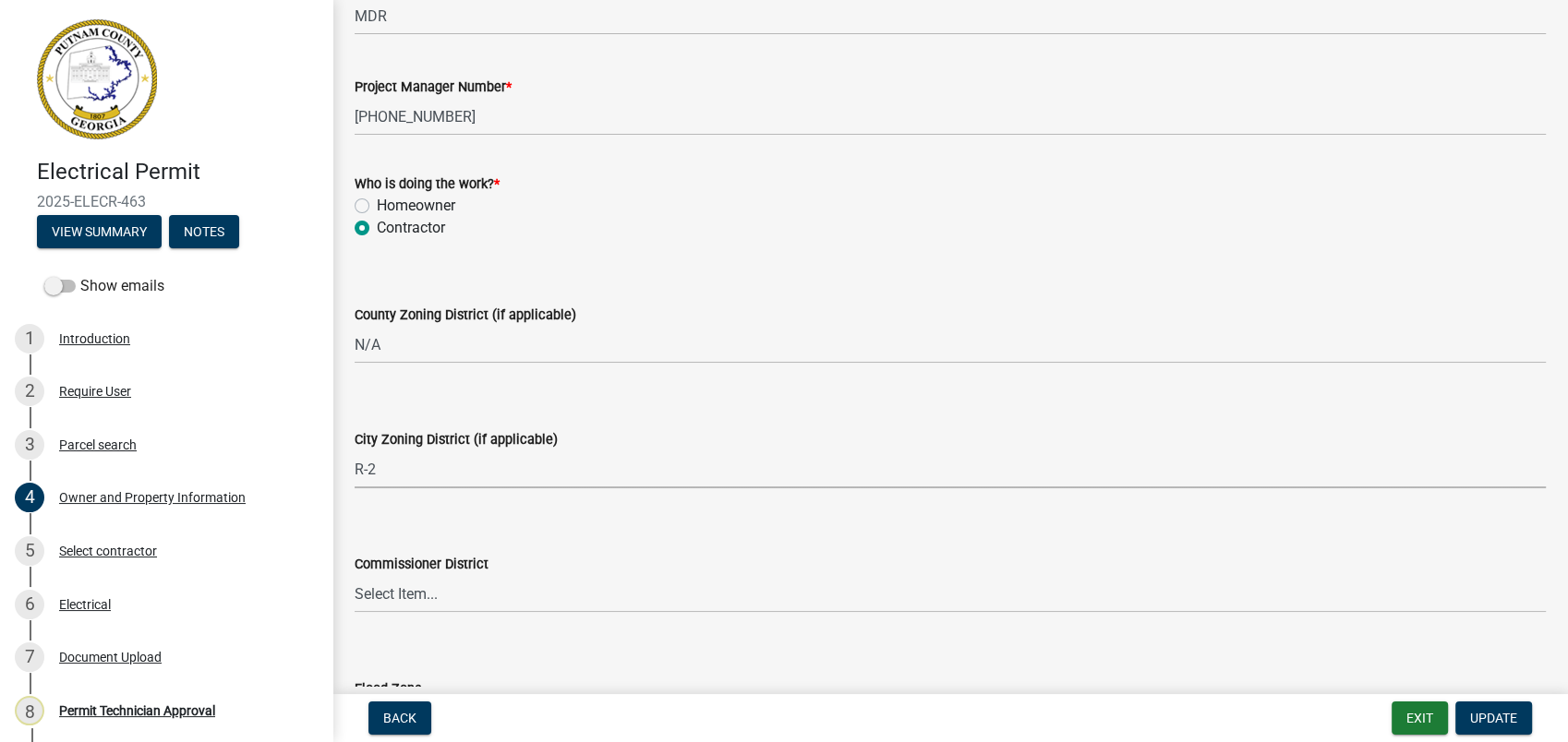
select select "7eb8553c-806a-4bdf-b4b6-2711153129c5"
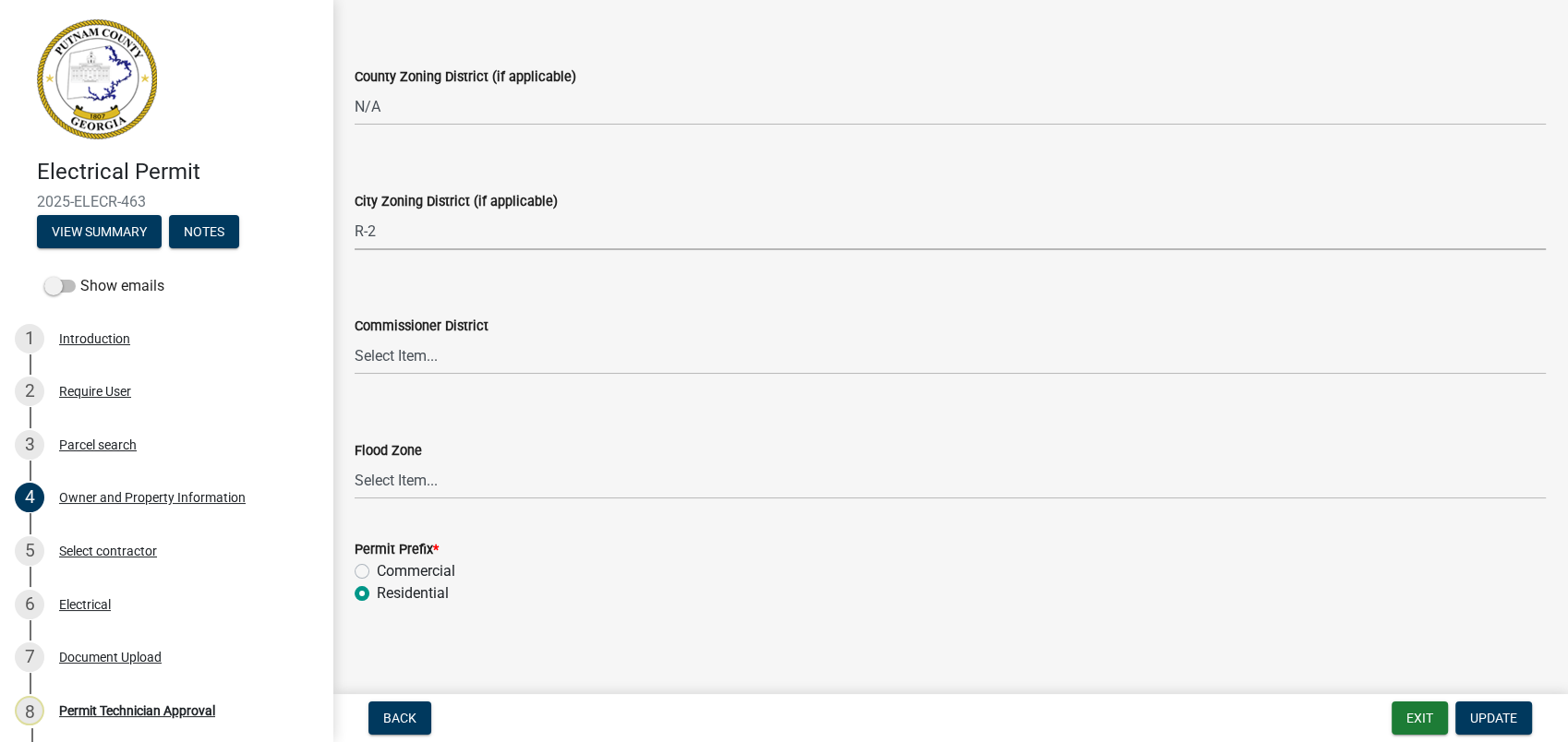
scroll to position [3320, 0]
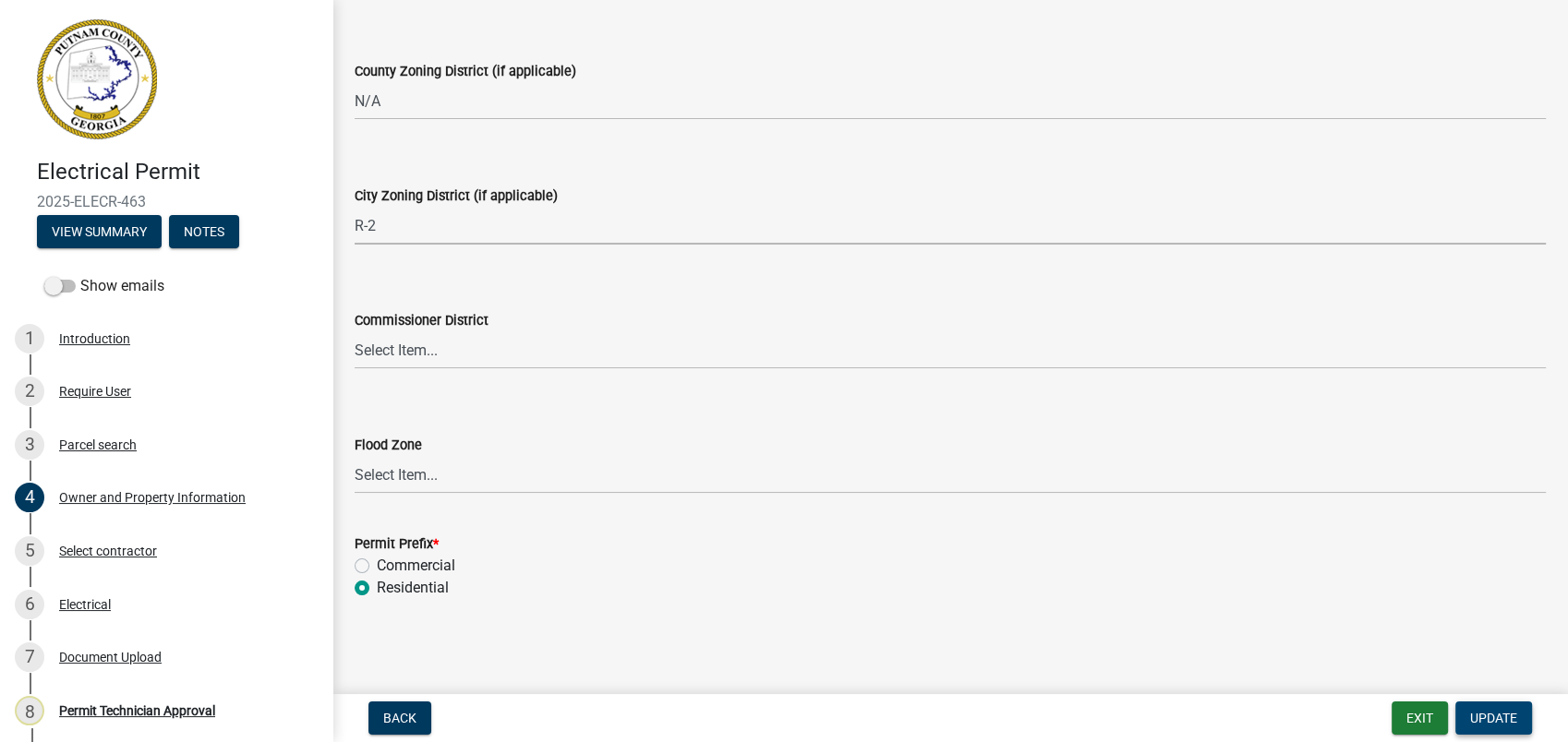
click at [1485, 717] on span "Update" at bounding box center [1493, 718] width 47 height 15
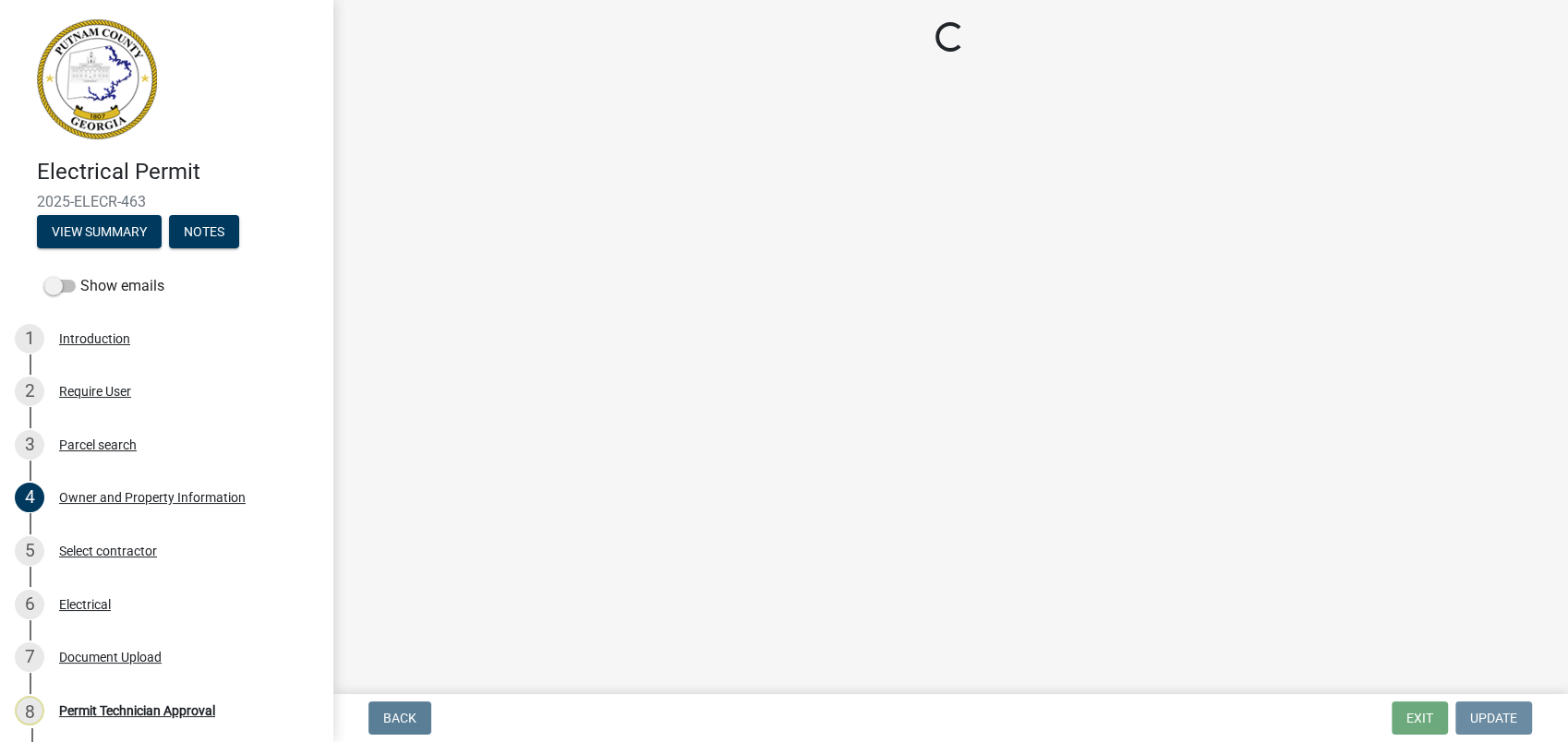
scroll to position [0, 0]
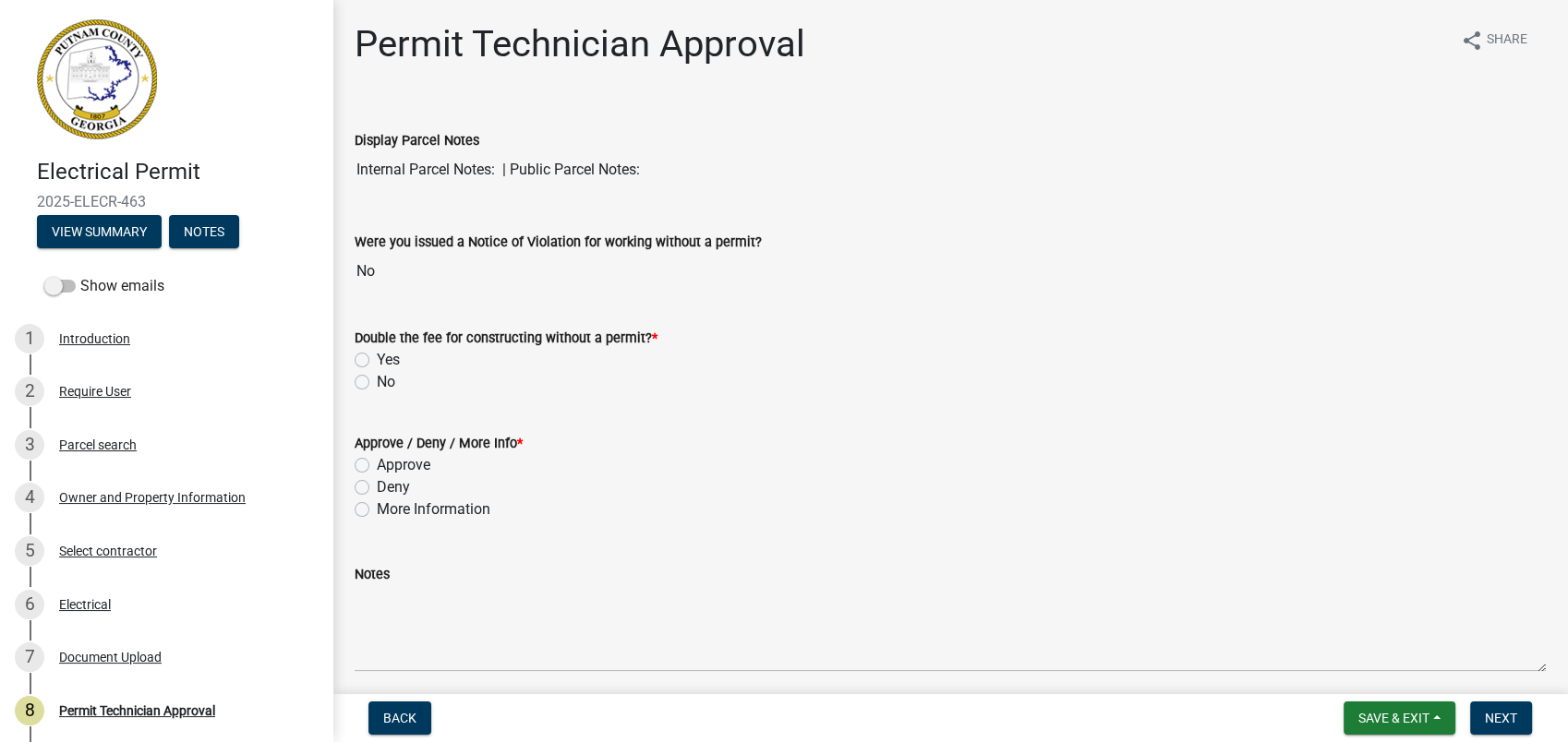
click at [377, 379] on label "No" at bounding box center [386, 382] width 19 height 22
click at [377, 379] on input "No" at bounding box center [383, 377] width 12 height 12
radio input "true"
click at [377, 465] on label "Approve" at bounding box center [403, 464] width 54 height 22
click at [377, 465] on input "Approve" at bounding box center [383, 460] width 12 height 12
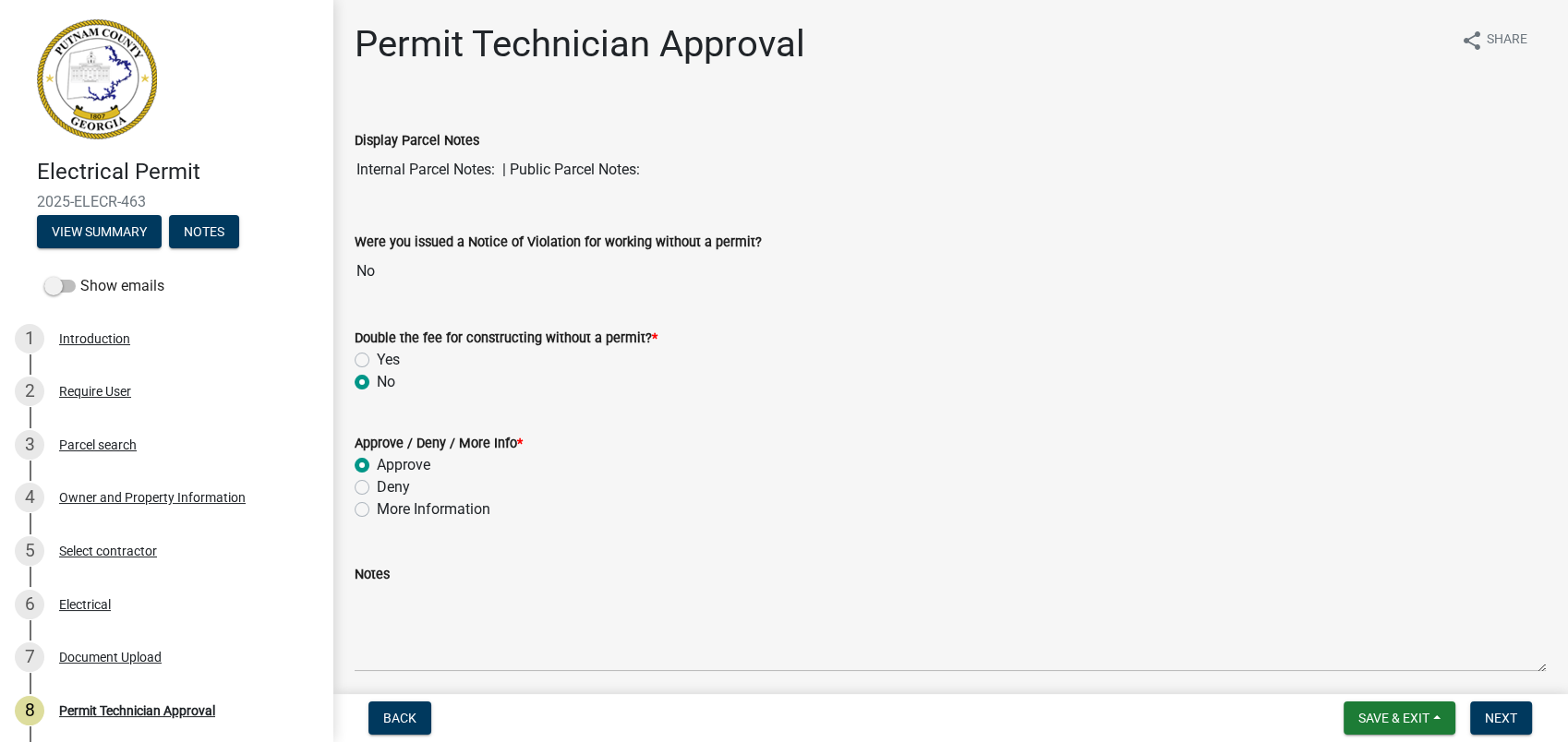
radio input "true"
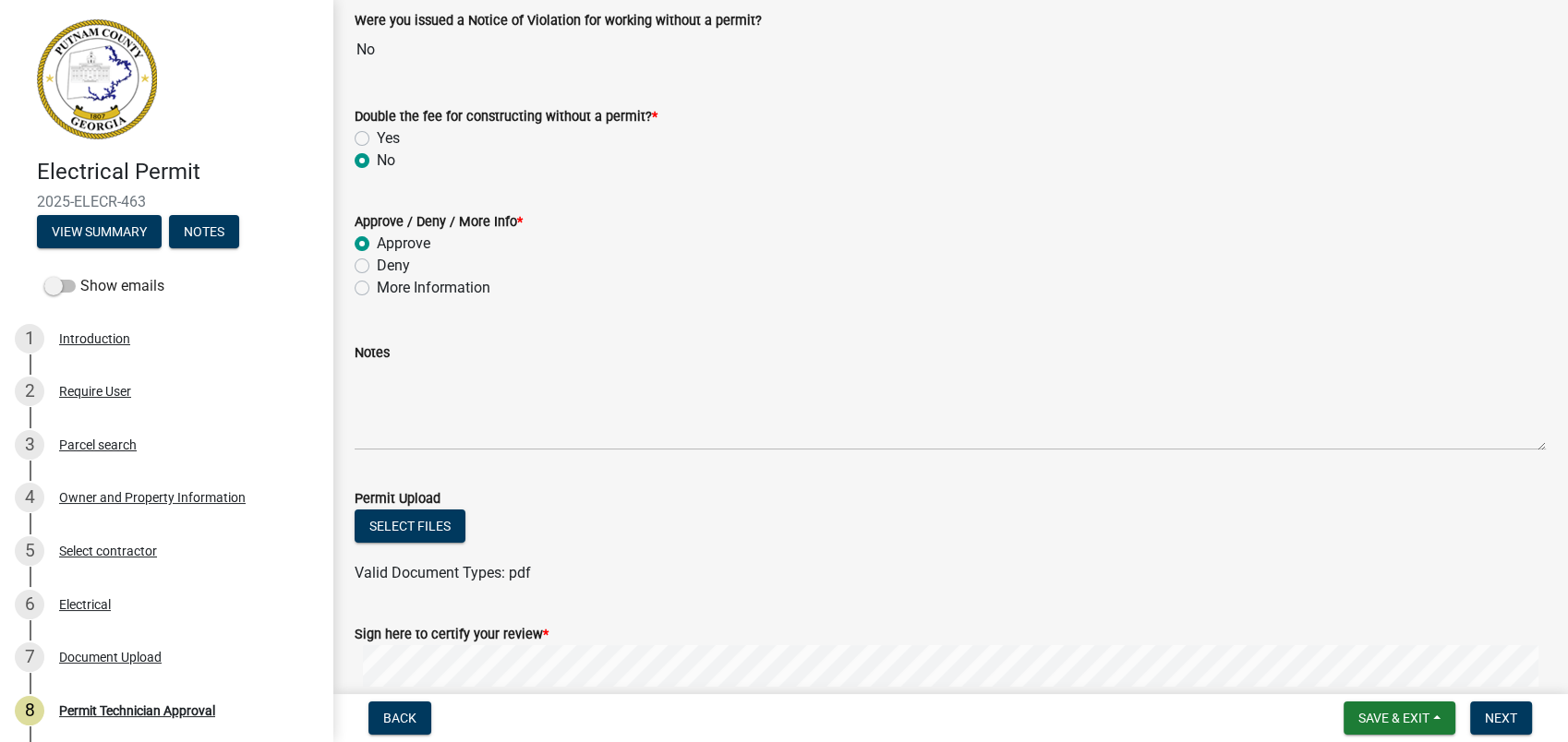
scroll to position [442, 0]
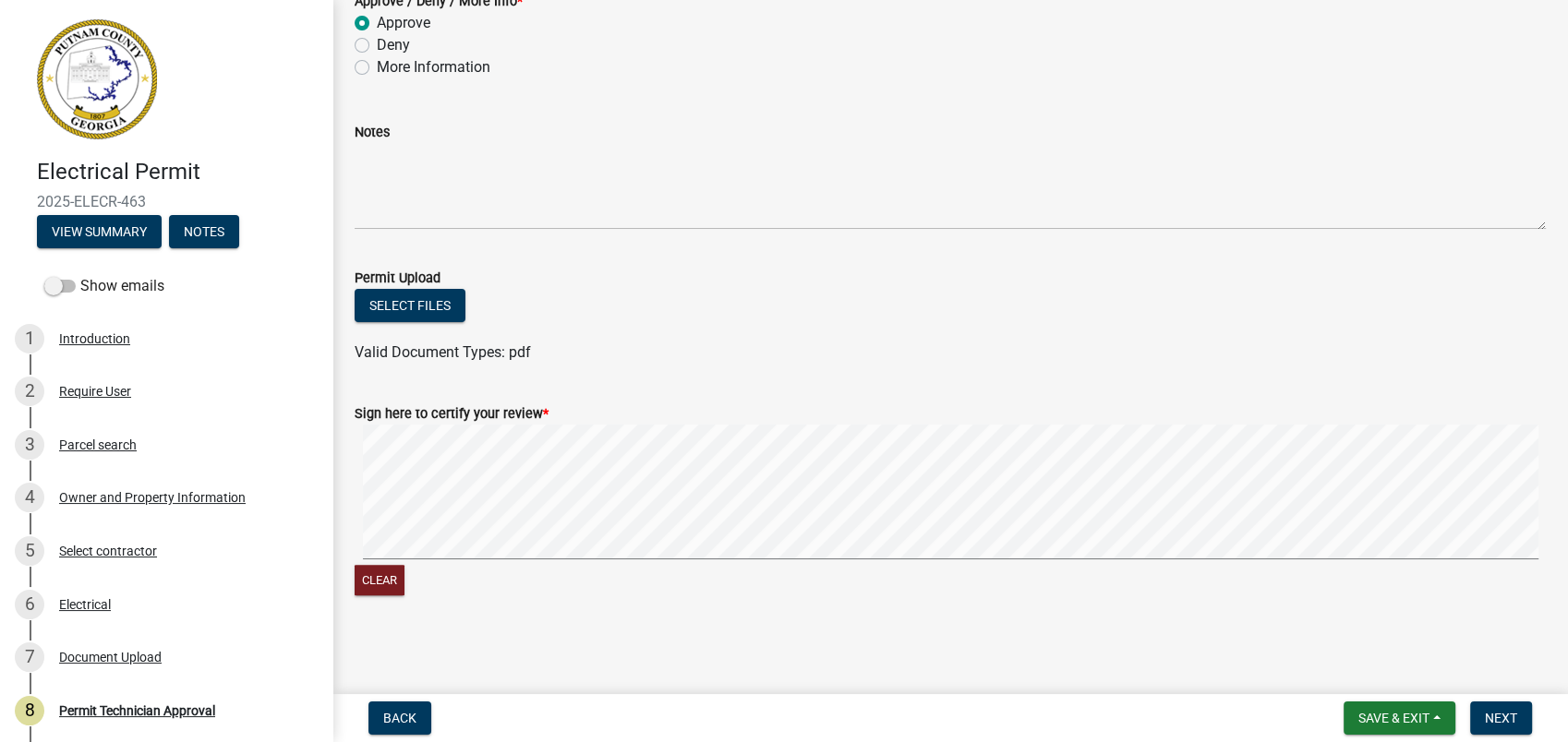
click at [1071, 559] on signature-pad at bounding box center [950, 495] width 1191 height 140
click at [1370, 711] on span "Save & Exit" at bounding box center [1394, 718] width 71 height 15
click at [1363, 621] on button "Save" at bounding box center [1382, 626] width 148 height 45
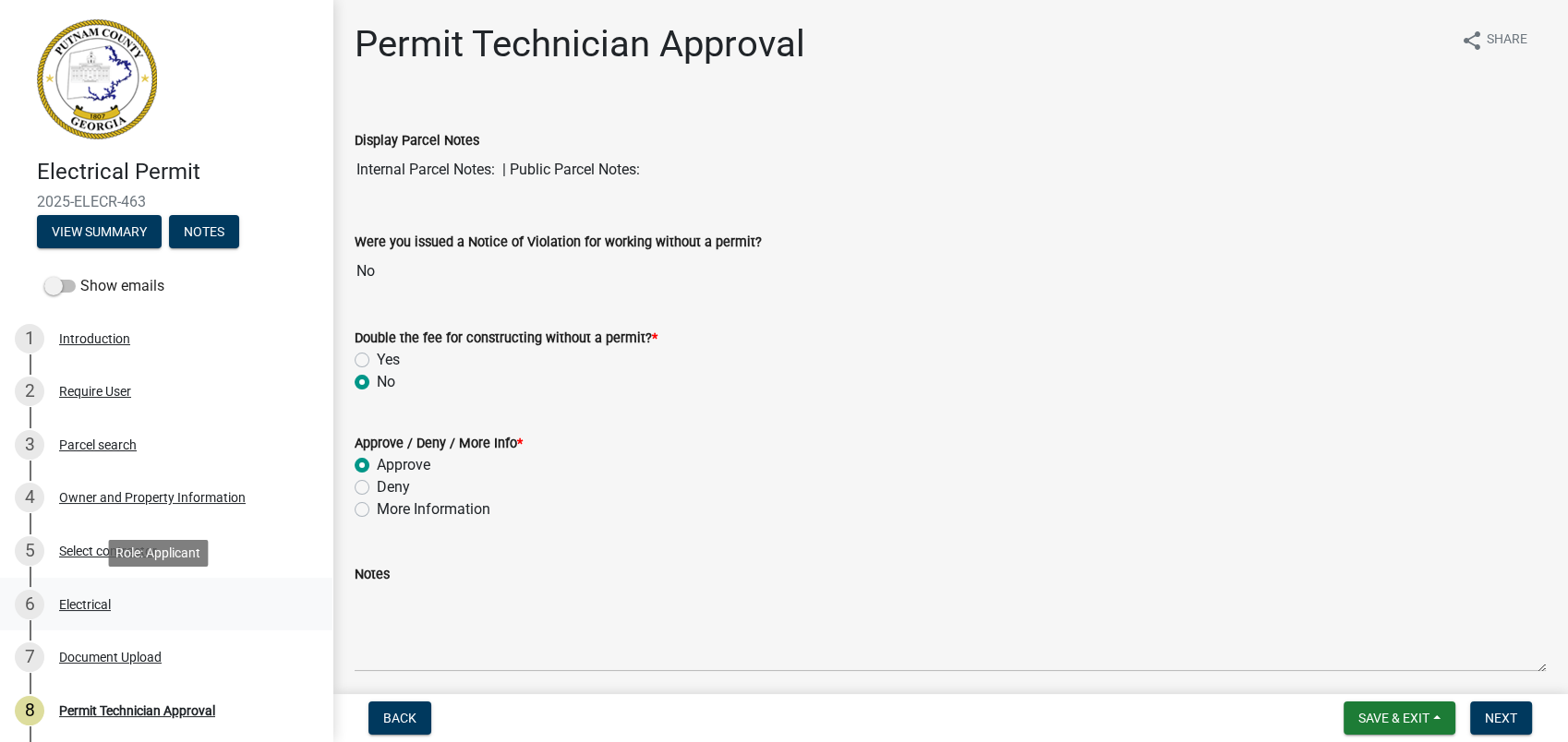
click at [81, 602] on div "Electrical" at bounding box center [85, 604] width 52 height 13
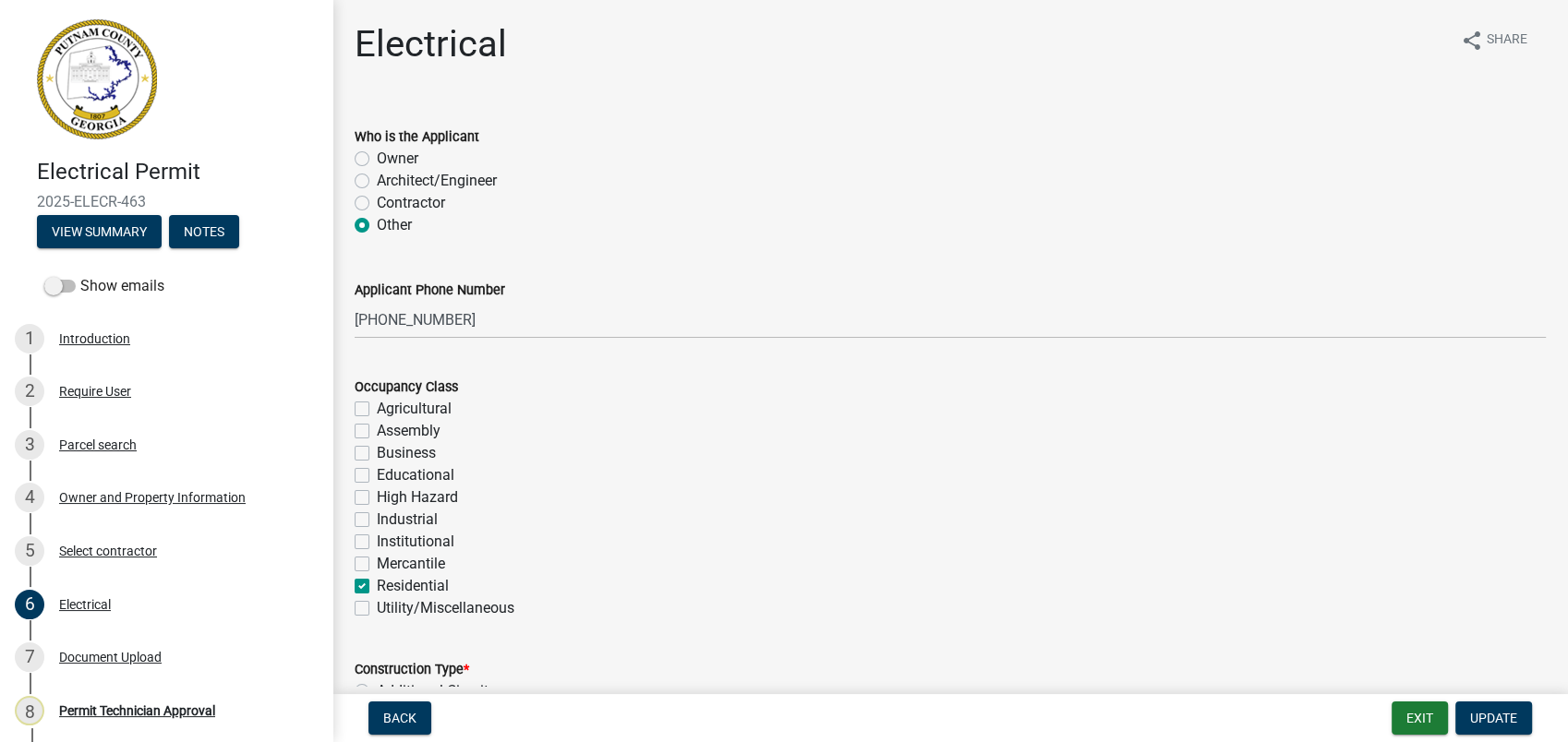
click at [377, 199] on label "Contractor" at bounding box center [411, 203] width 68 height 22
click at [377, 199] on input "Contractor" at bounding box center [383, 198] width 12 height 12
radio input "true"
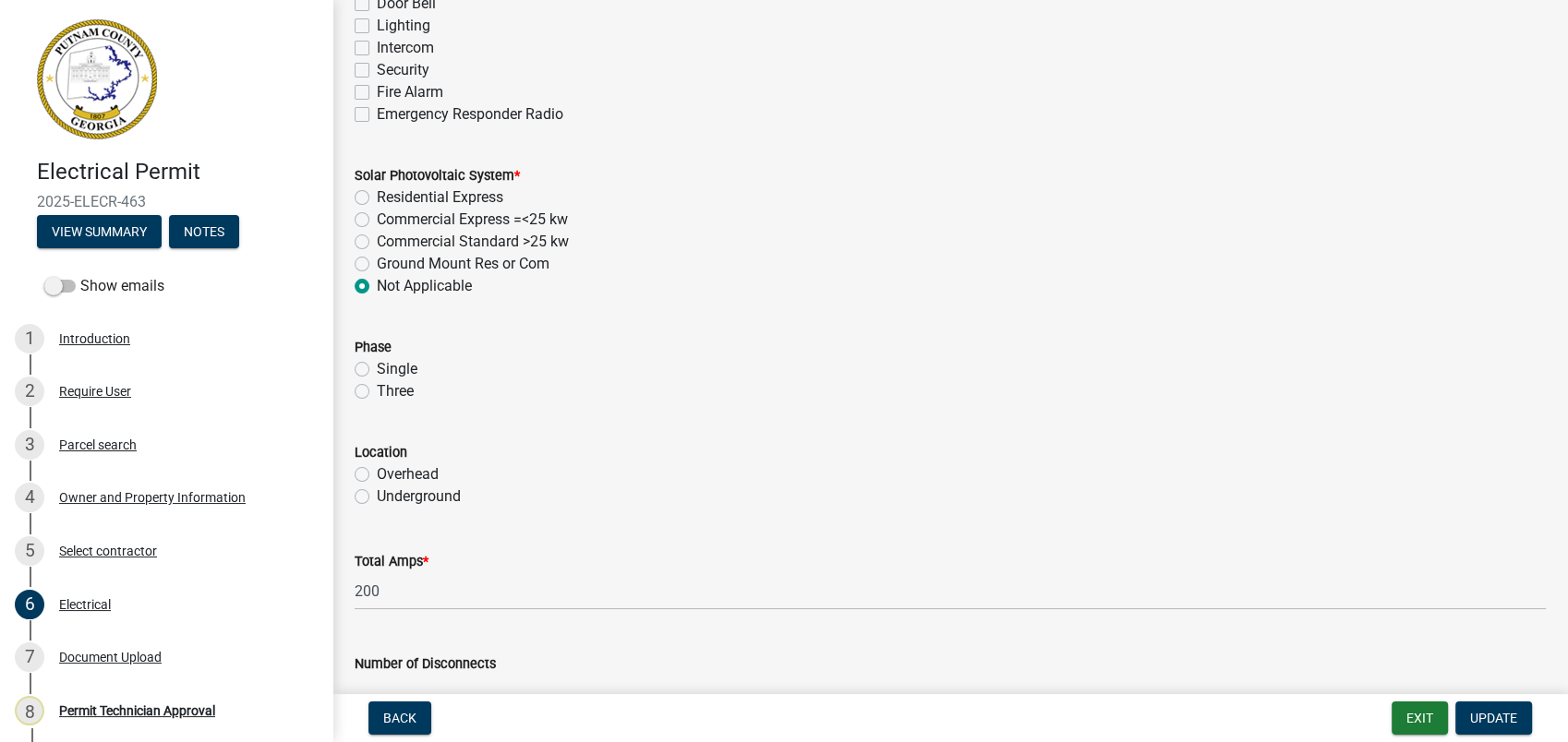
scroll to position [1435, 0]
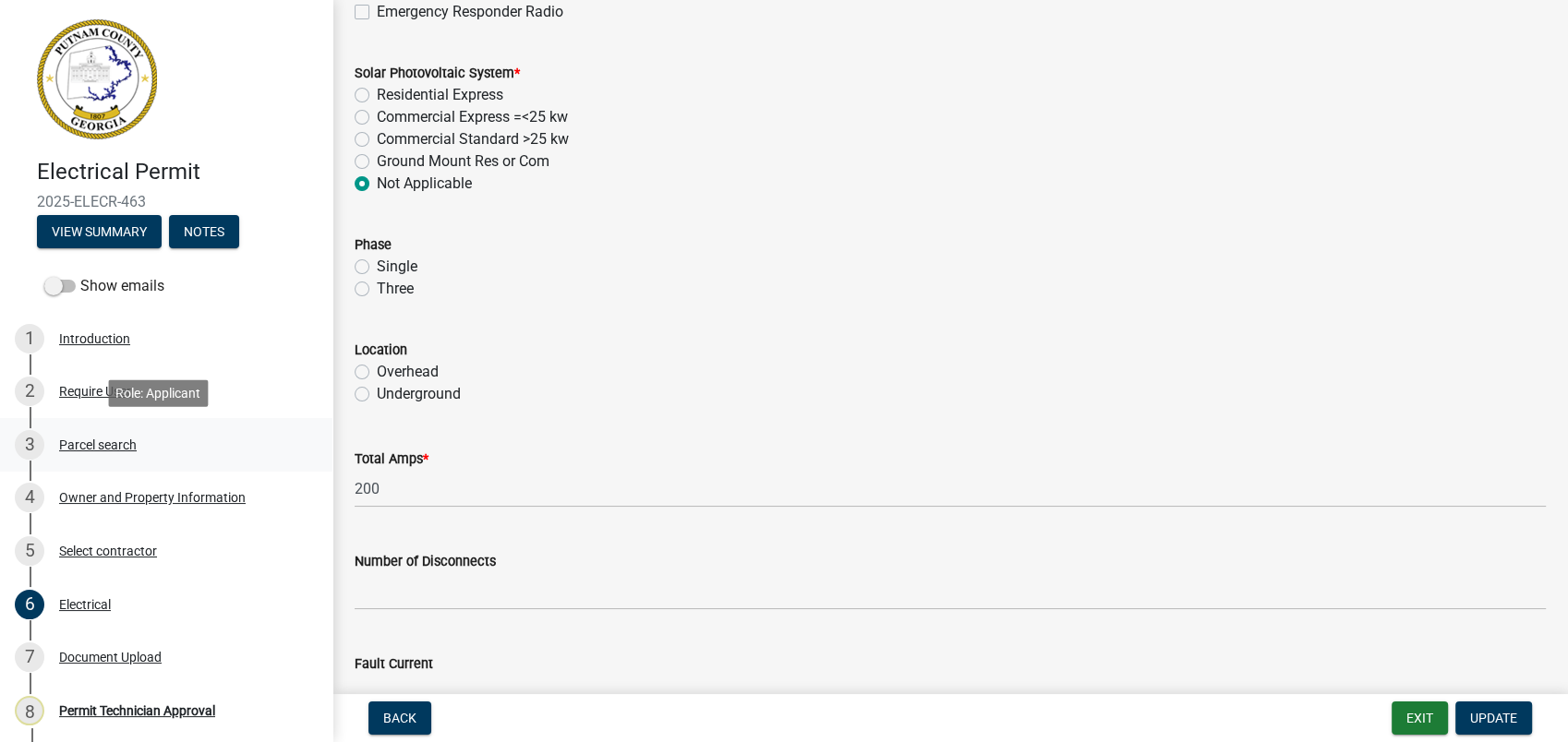
click at [111, 449] on div "Parcel search" at bounding box center [98, 444] width 78 height 13
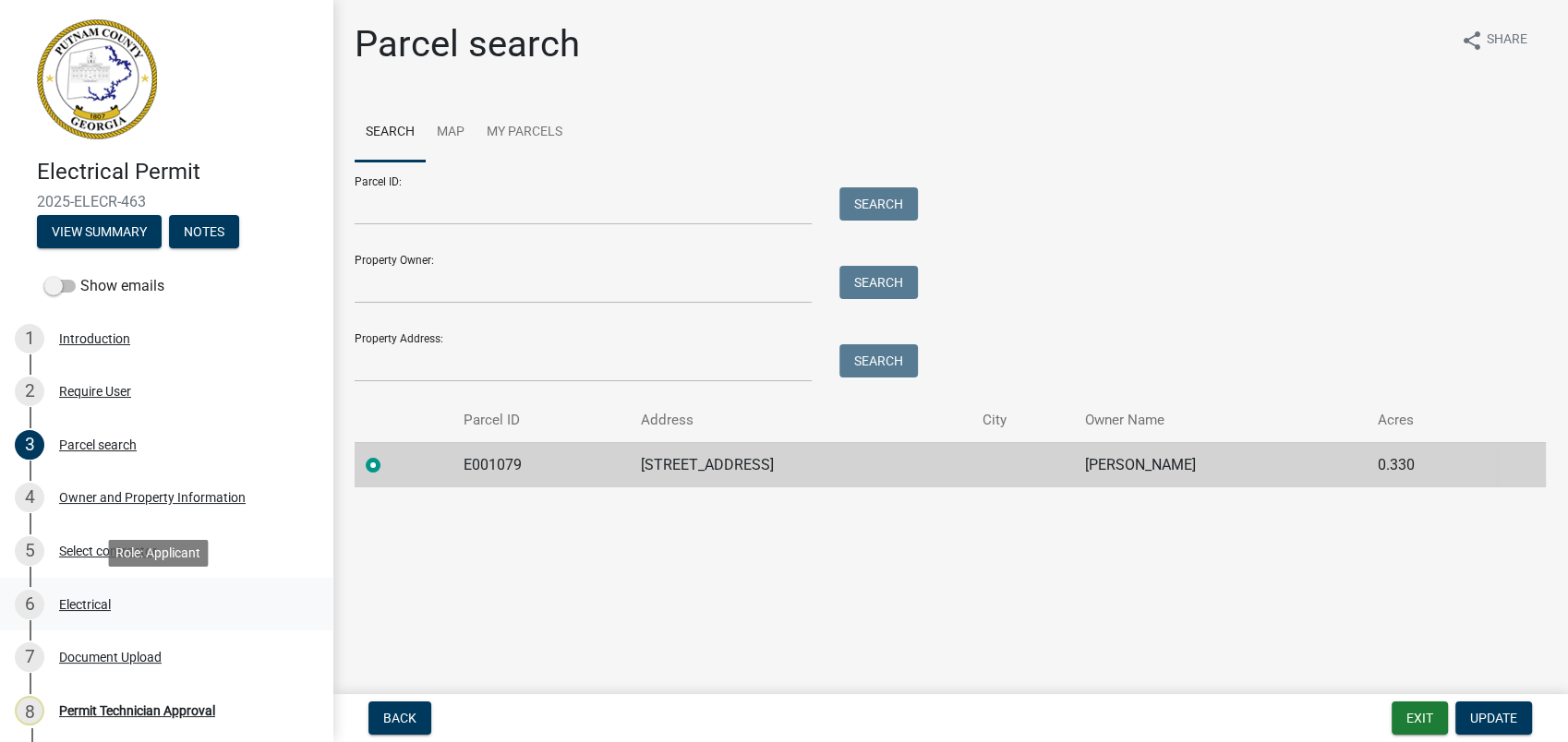
click at [95, 605] on div "Electrical" at bounding box center [85, 604] width 52 height 13
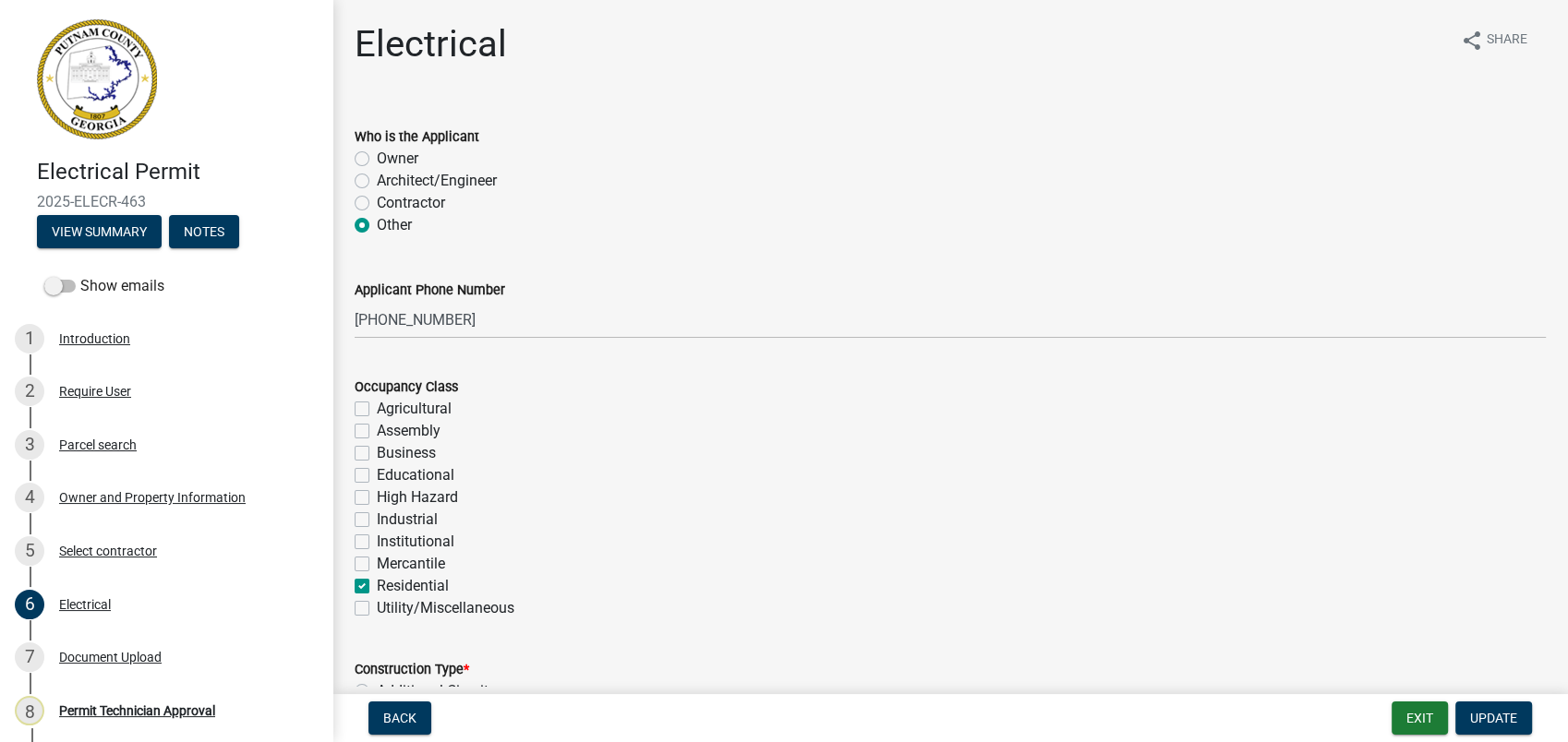
scroll to position [102, 0]
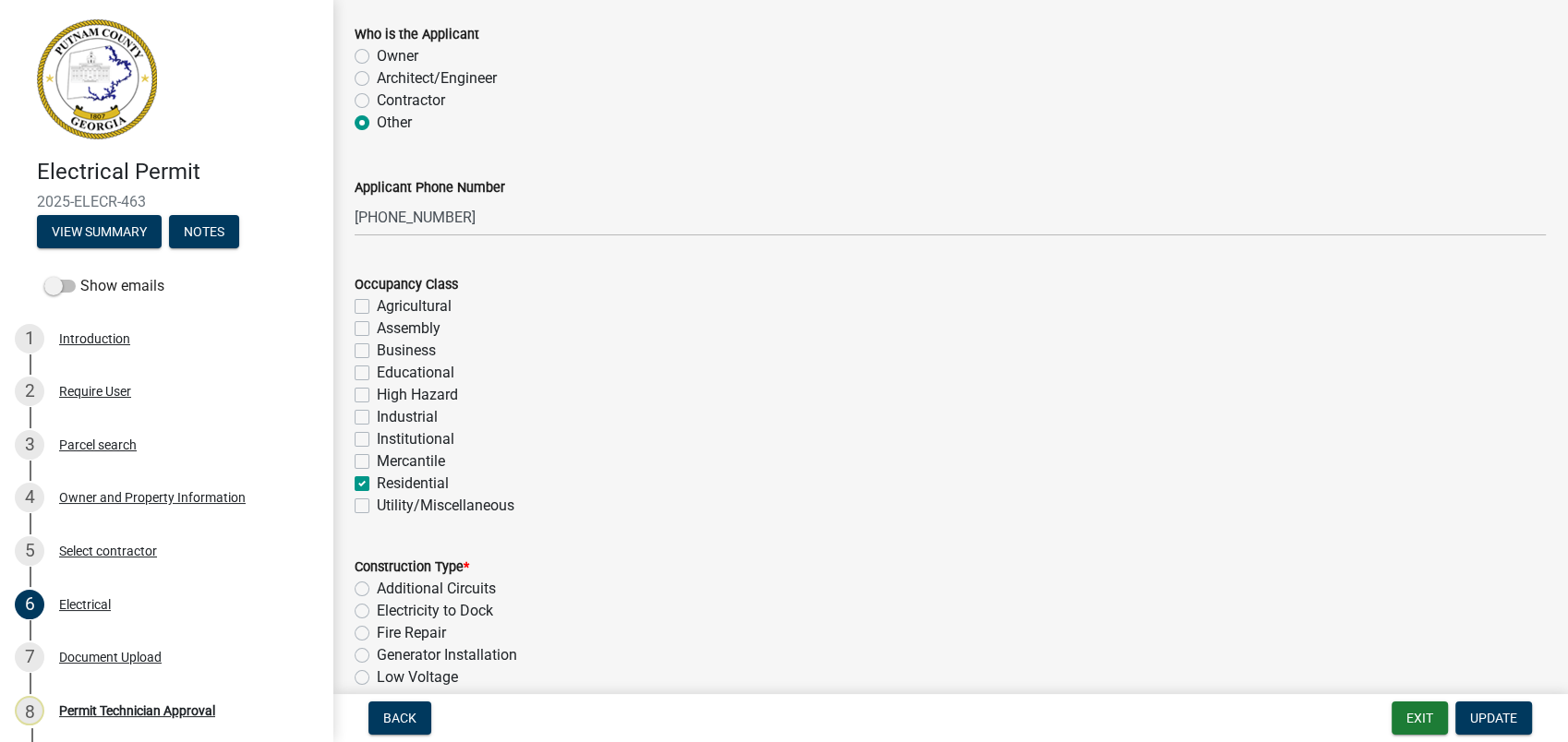
click at [377, 96] on label "Contractor" at bounding box center [411, 100] width 68 height 22
click at [377, 96] on input "Contractor" at bounding box center [383, 95] width 12 height 12
radio input "true"
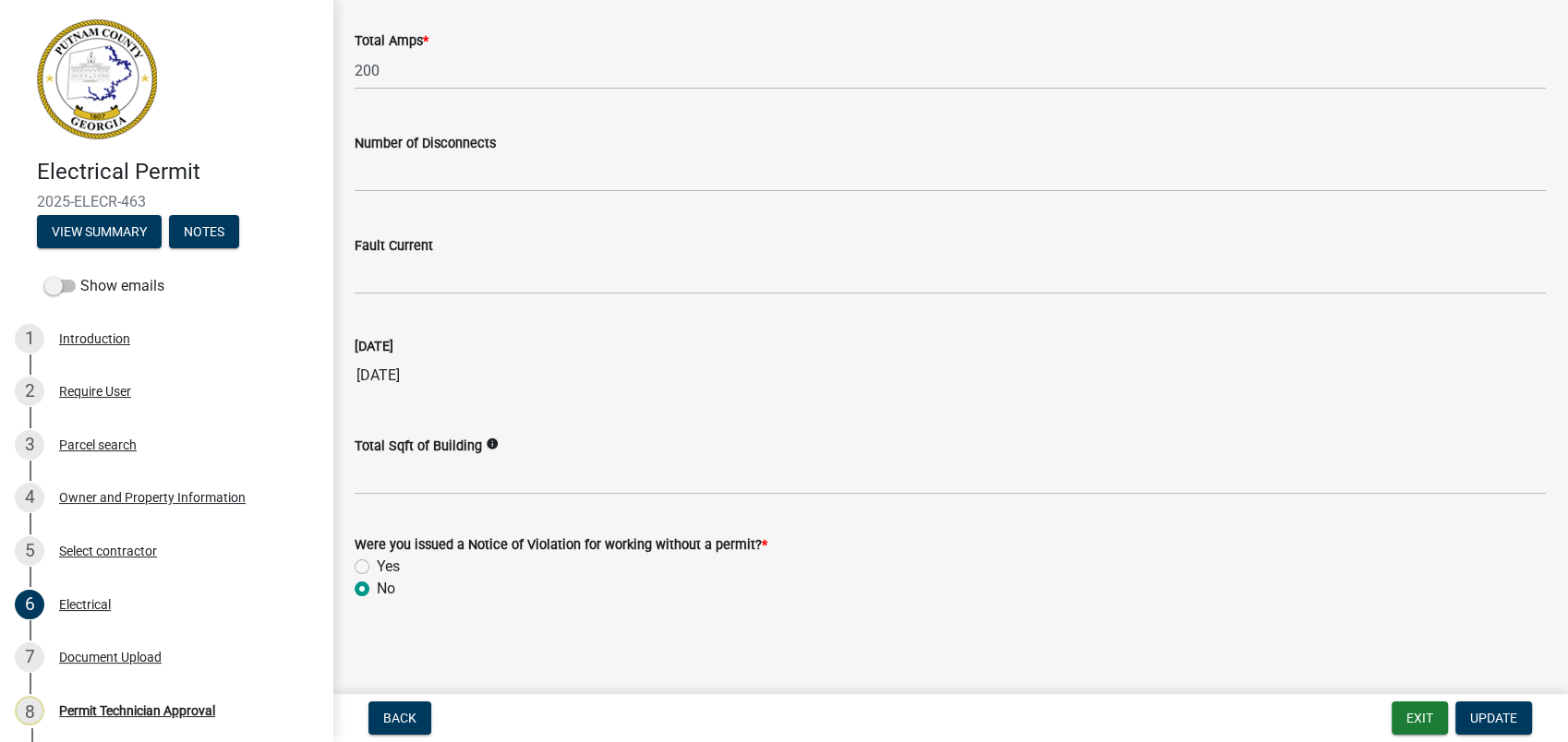
scroll to position [1854, 0]
click at [1500, 720] on span "Update" at bounding box center [1493, 718] width 47 height 15
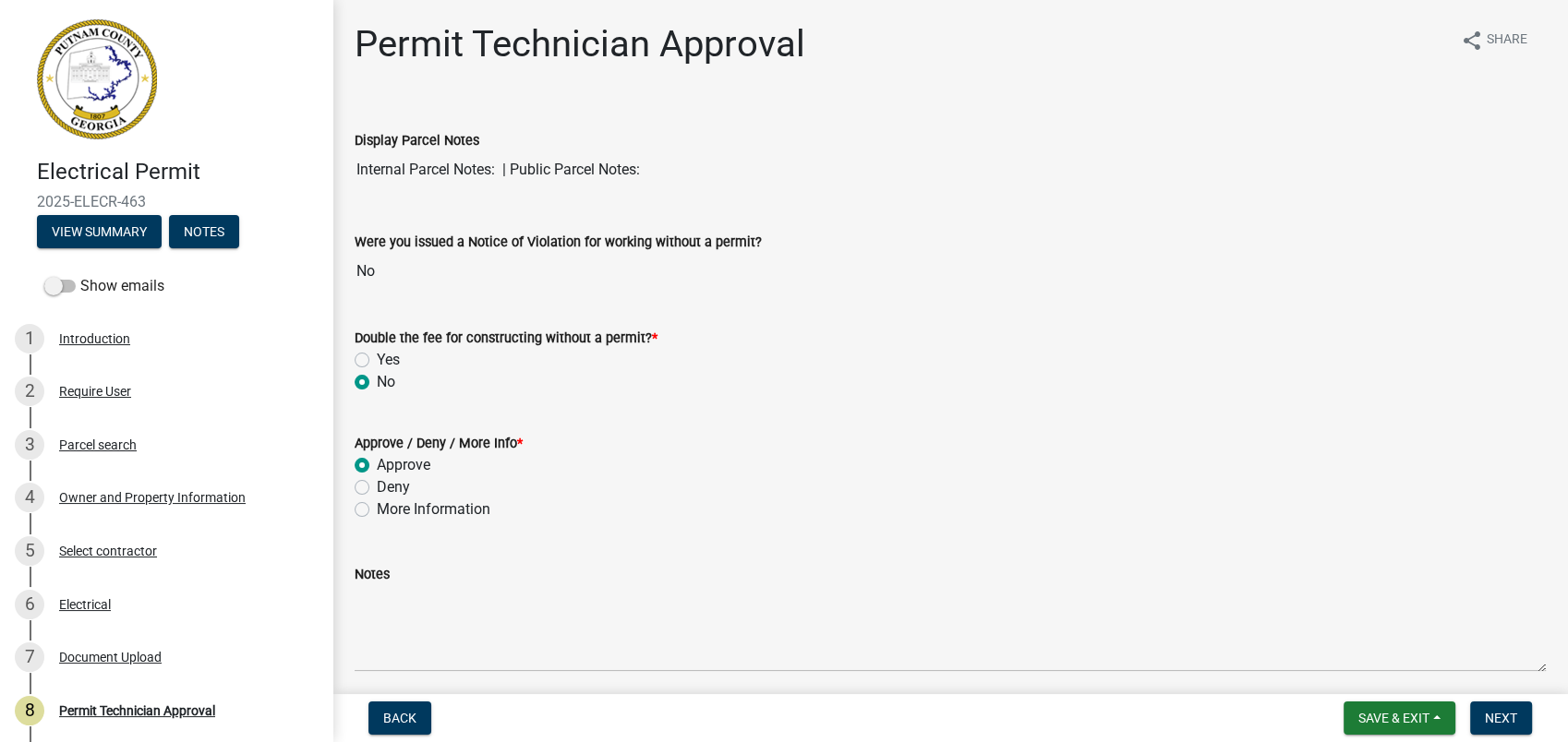
scroll to position [308, 0]
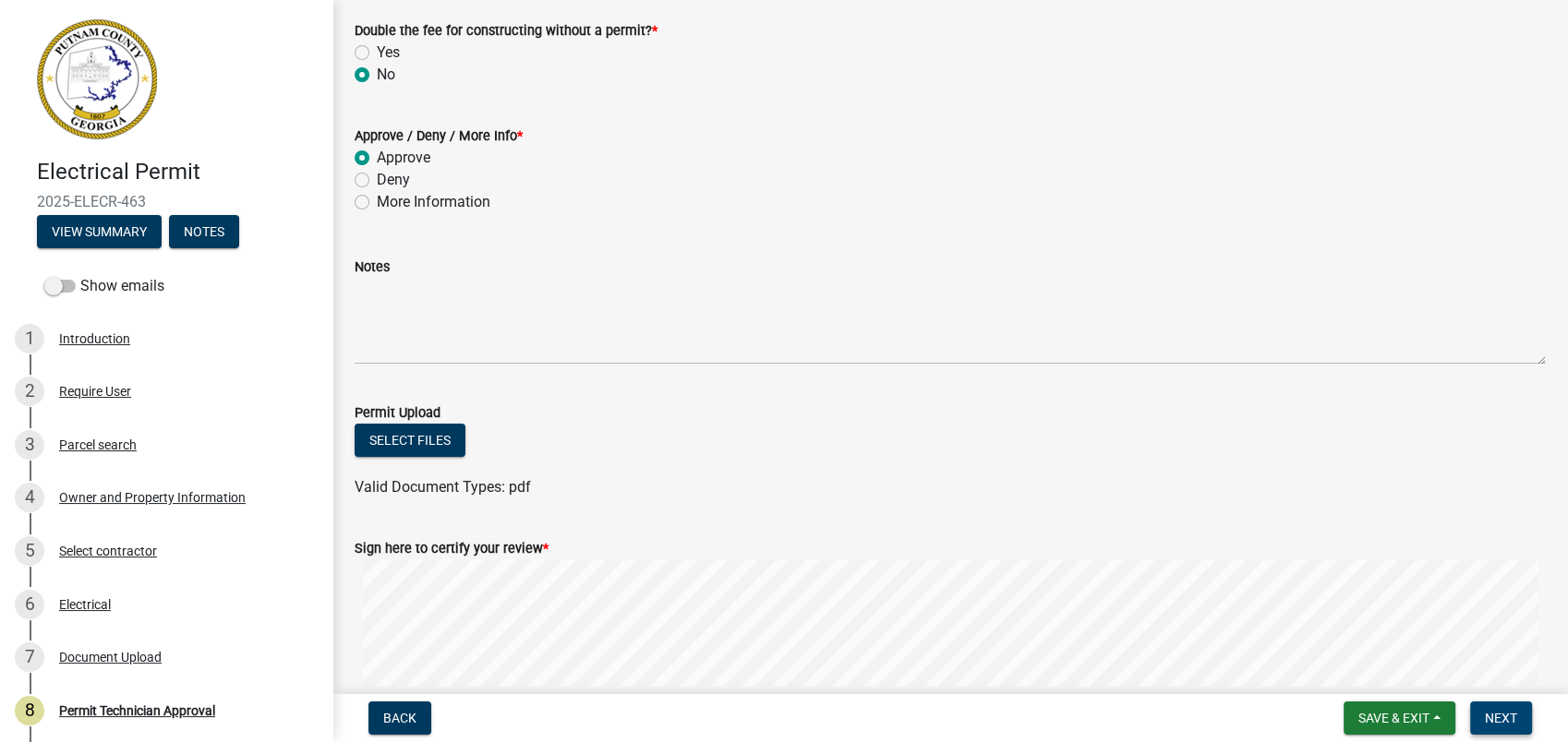
click at [1502, 713] on span "Next" at bounding box center [1501, 718] width 32 height 15
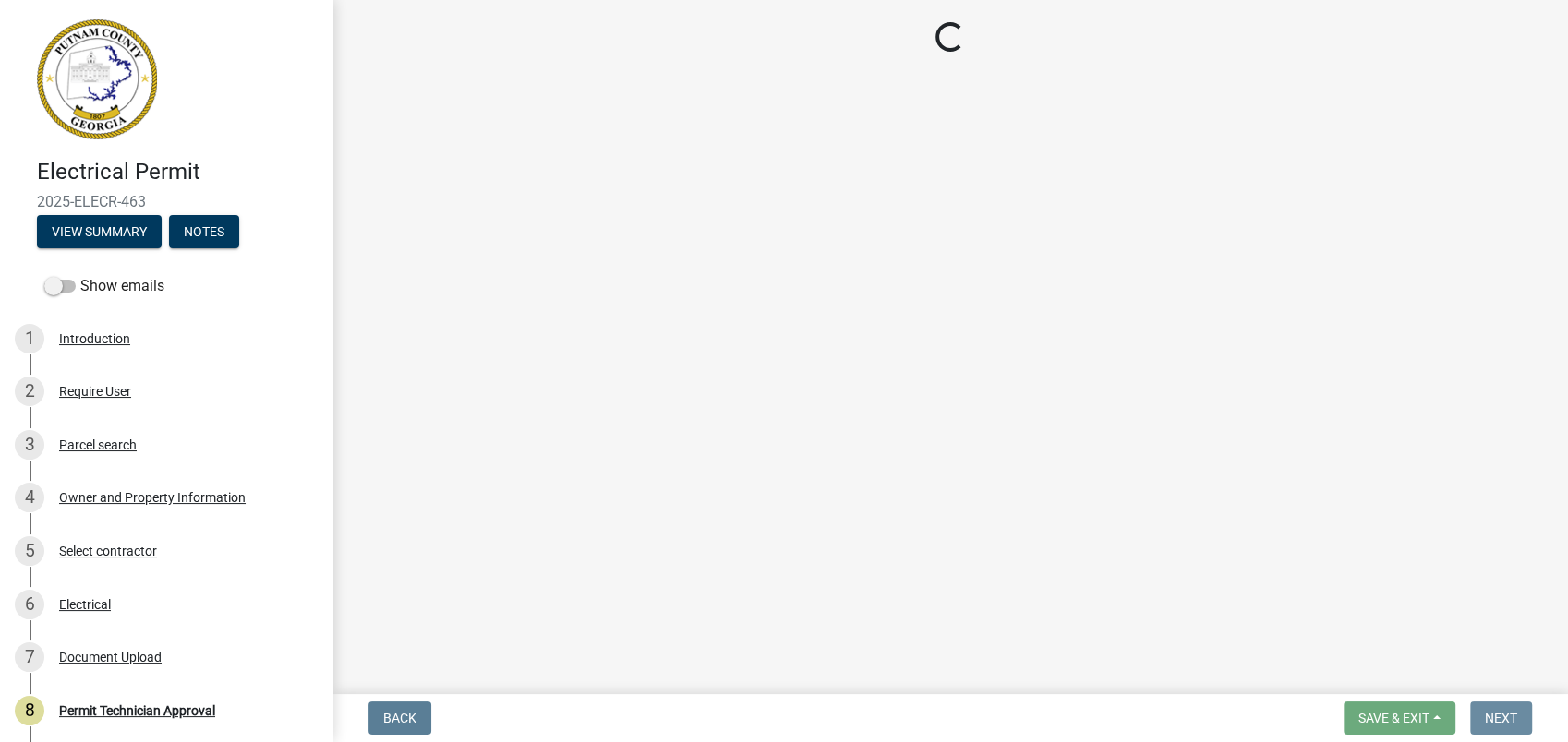
scroll to position [0, 0]
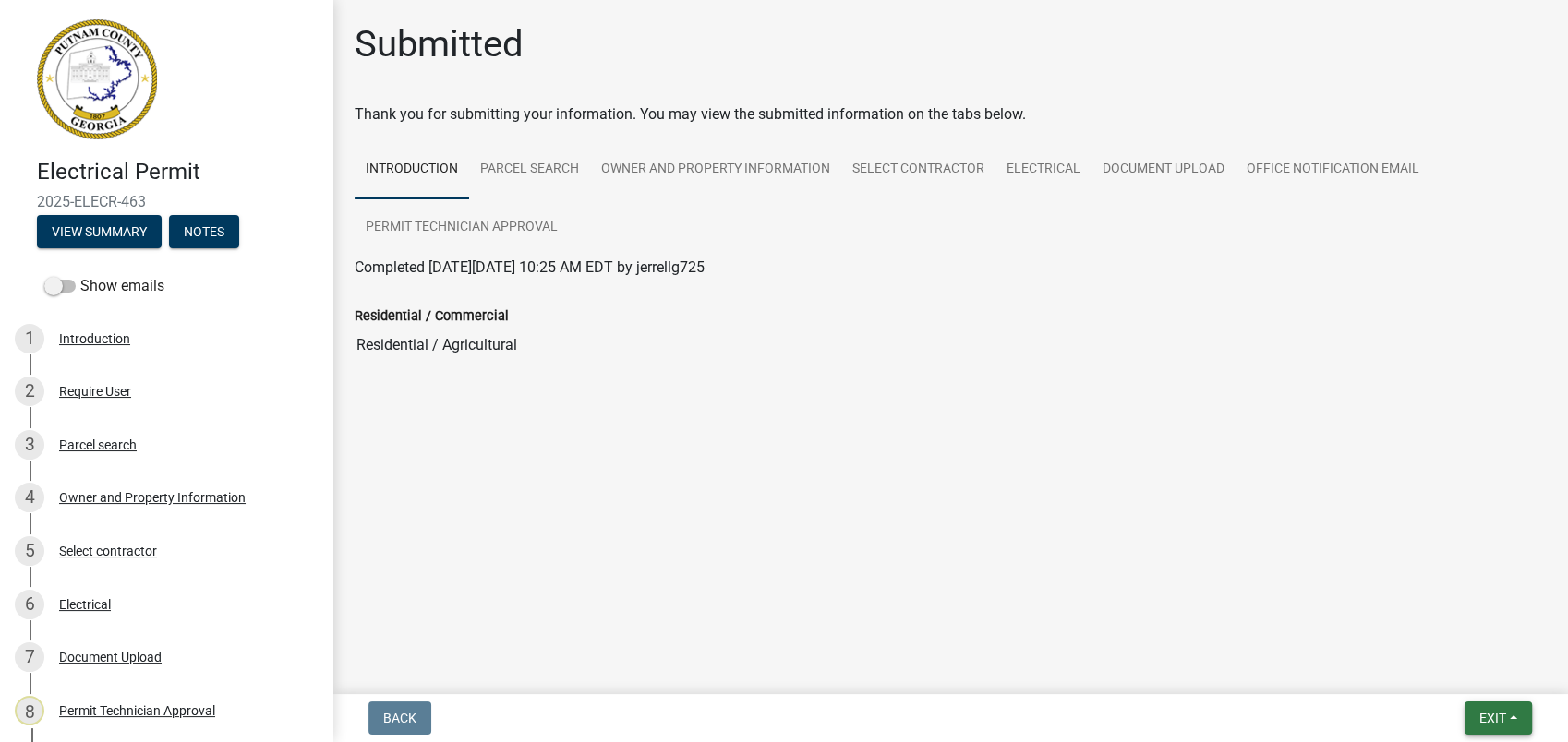
click at [1490, 720] on span "Exit" at bounding box center [1492, 718] width 26 height 15
click at [1470, 672] on button "Save & Exit" at bounding box center [1458, 671] width 148 height 45
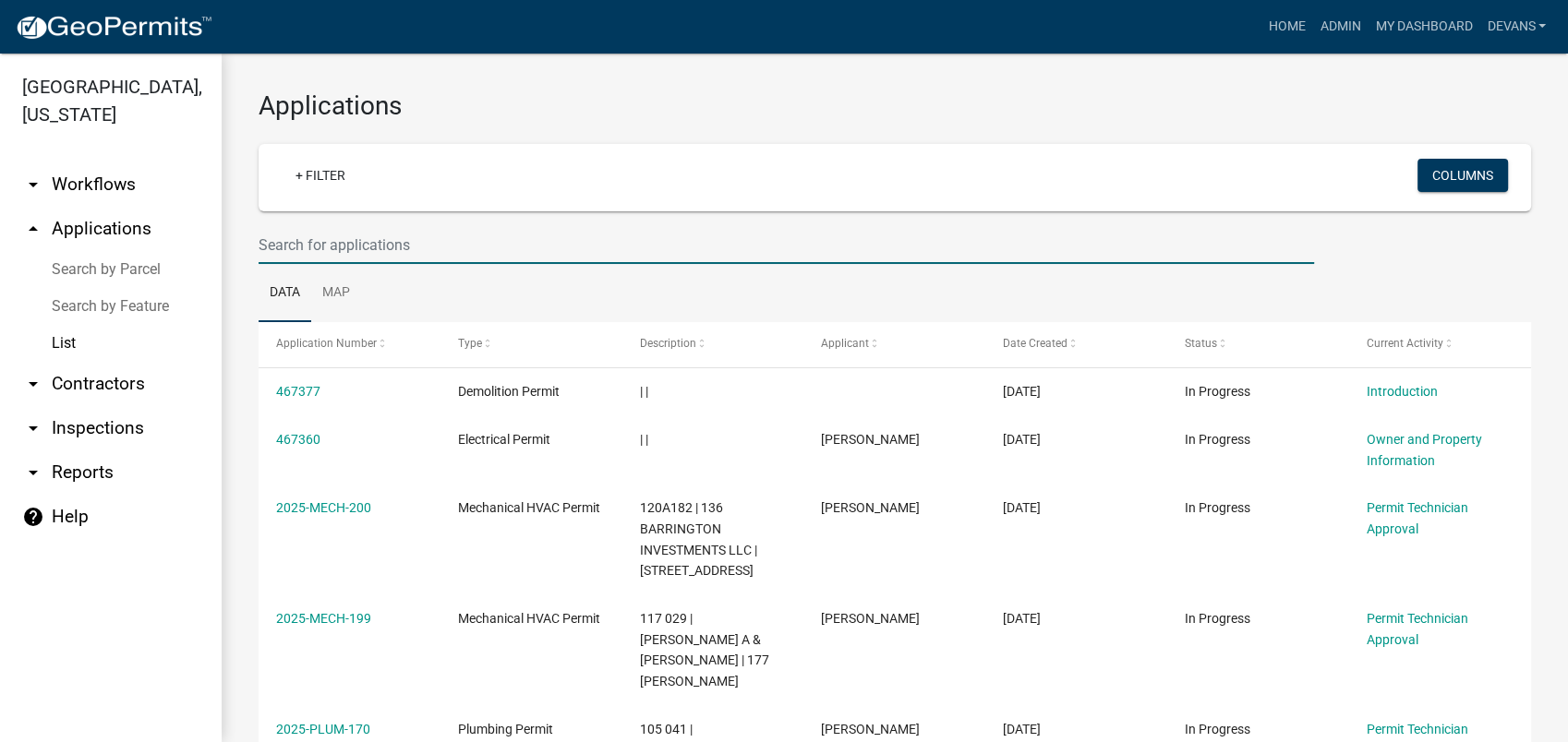
click at [307, 241] on input "text" at bounding box center [786, 244] width 1056 height 38
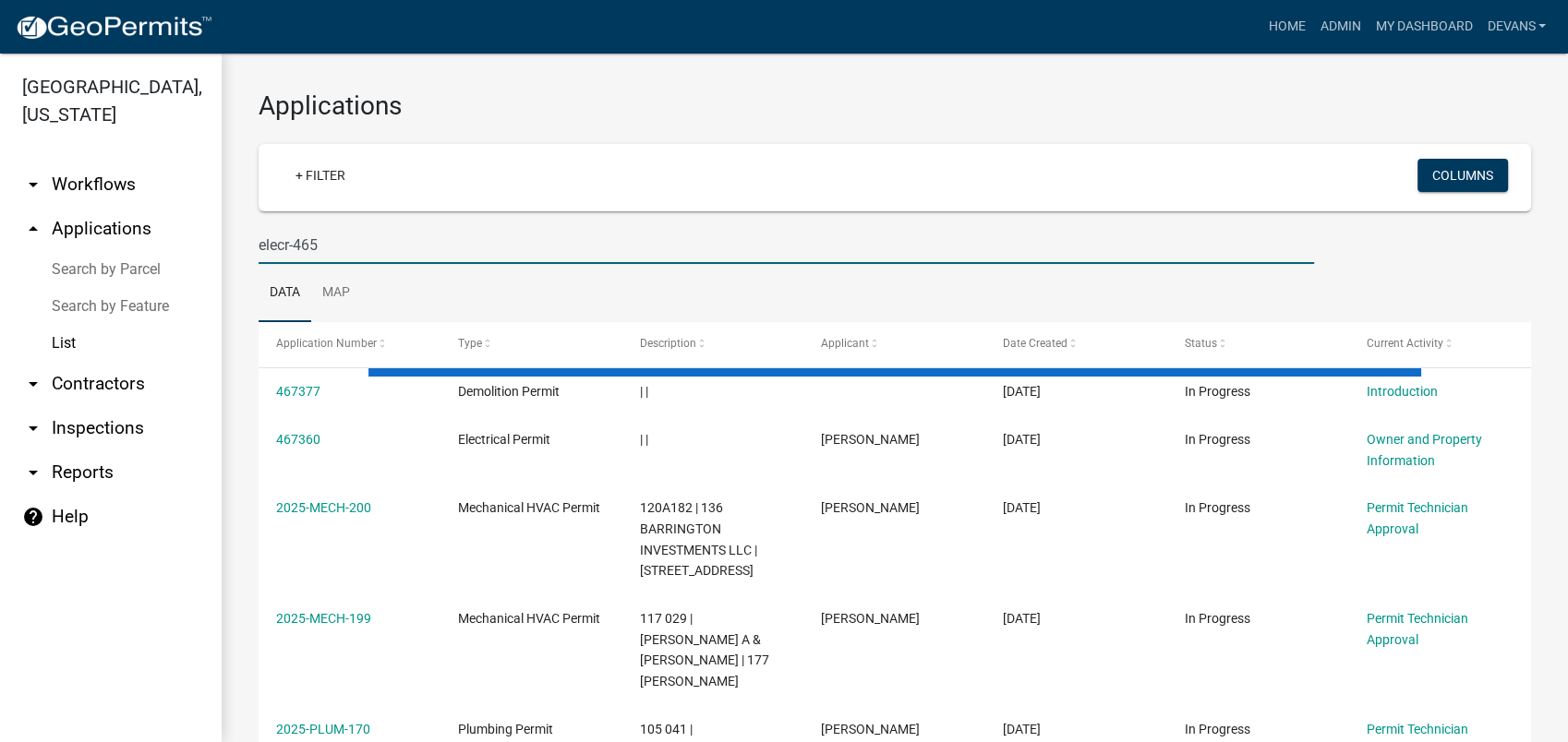
type input "elecr-465"
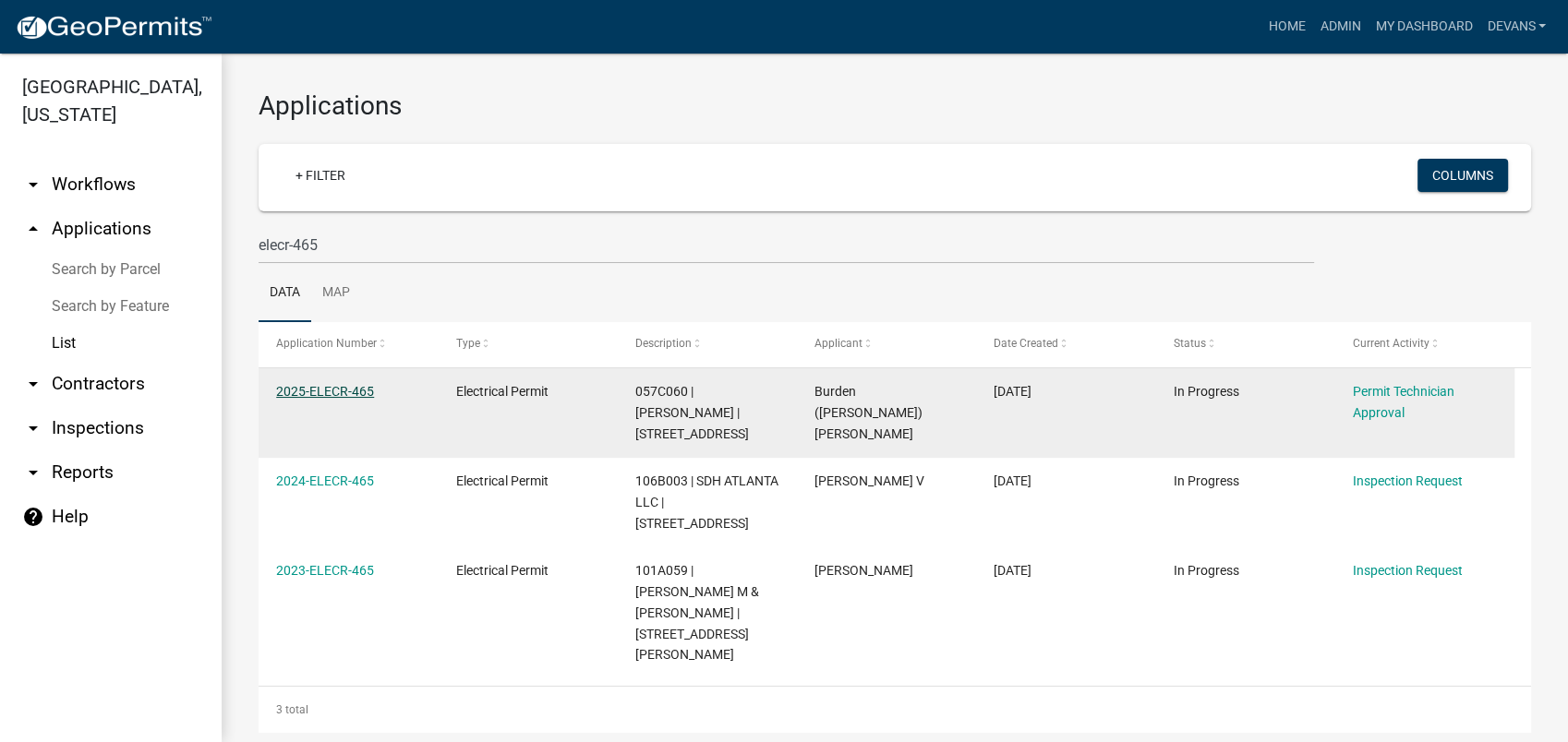
click at [315, 389] on link "2025-ELECR-465" at bounding box center [324, 390] width 98 height 15
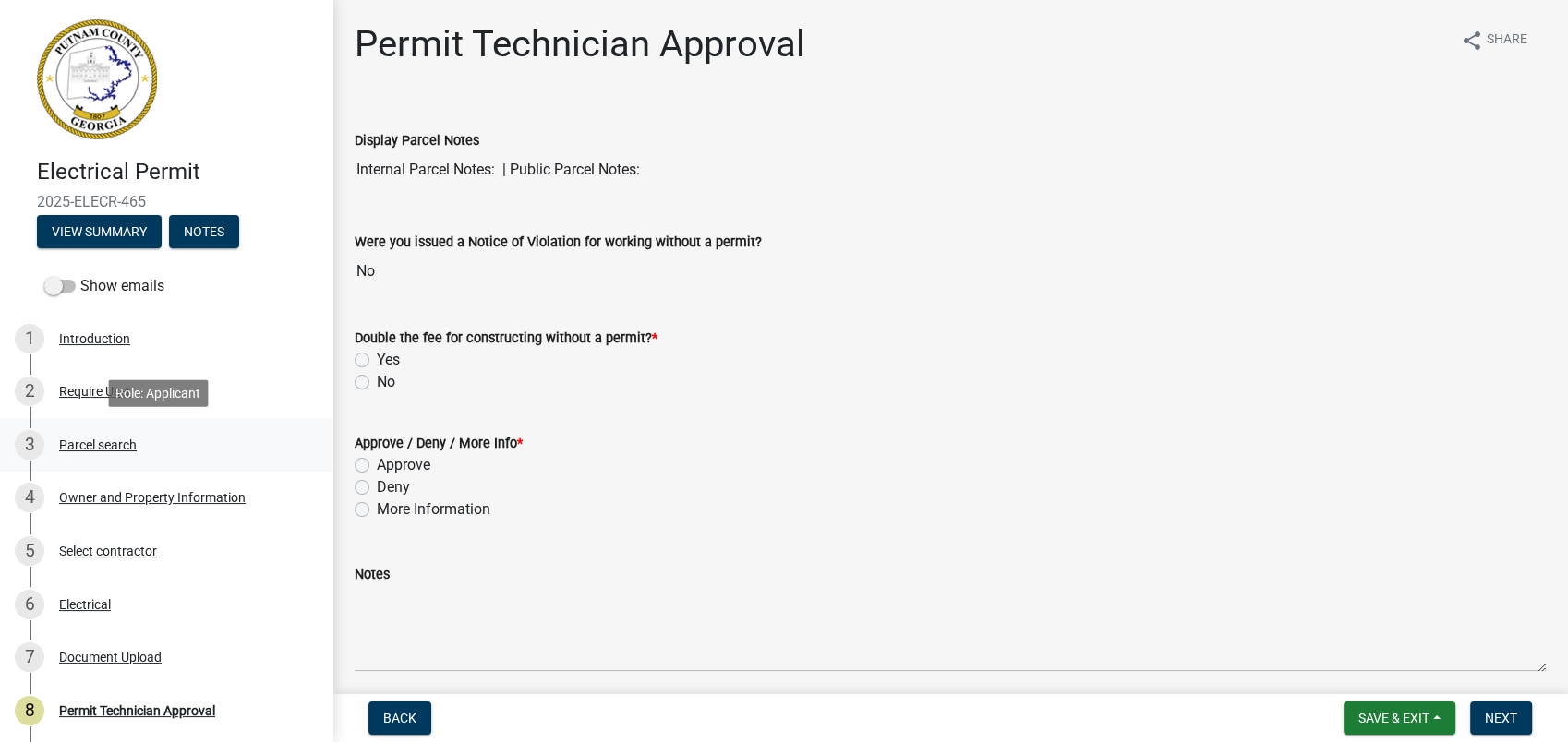
click at [96, 451] on div "Parcel search" at bounding box center [98, 444] width 78 height 13
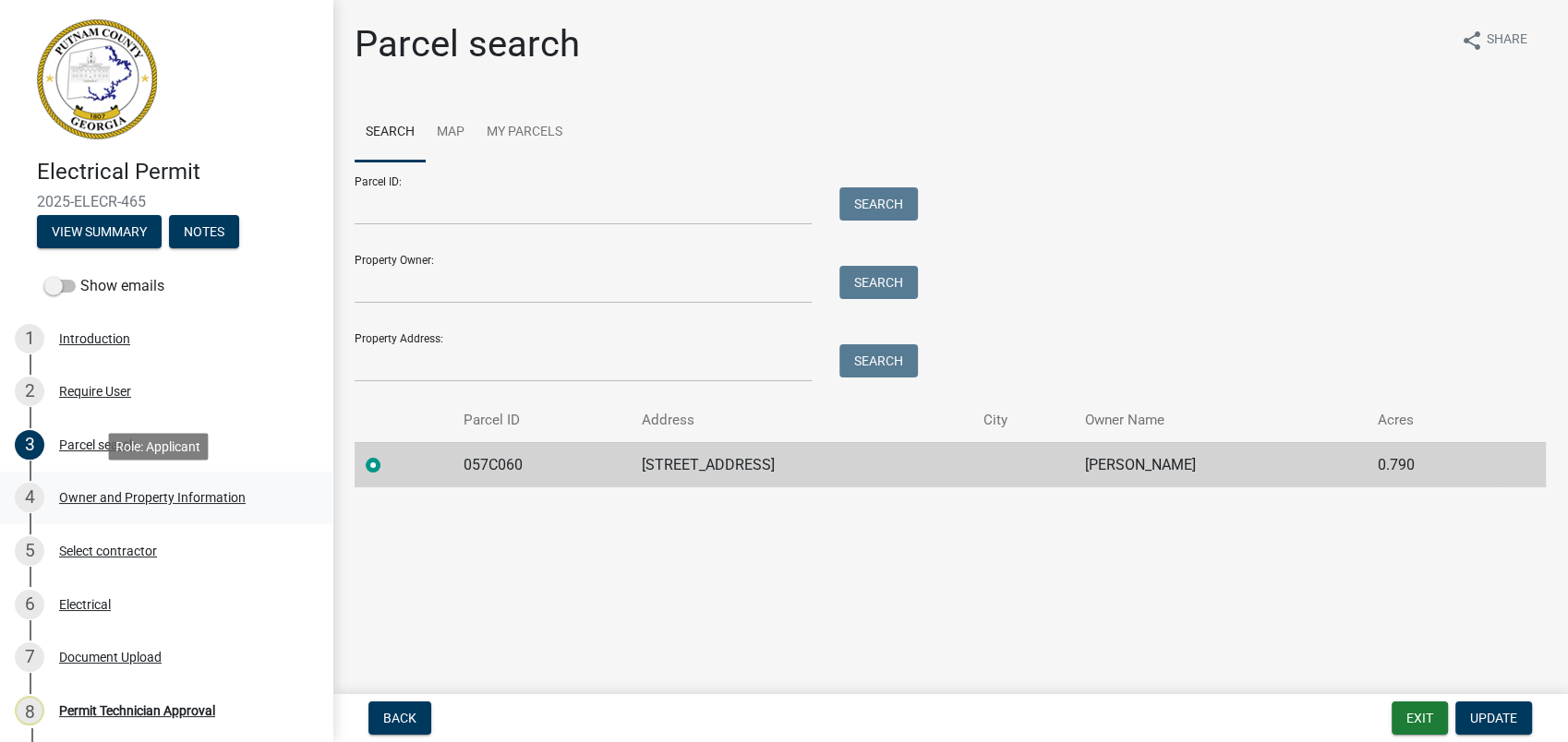
click at [138, 491] on div "Owner and Property Information" at bounding box center [153, 497] width 187 height 13
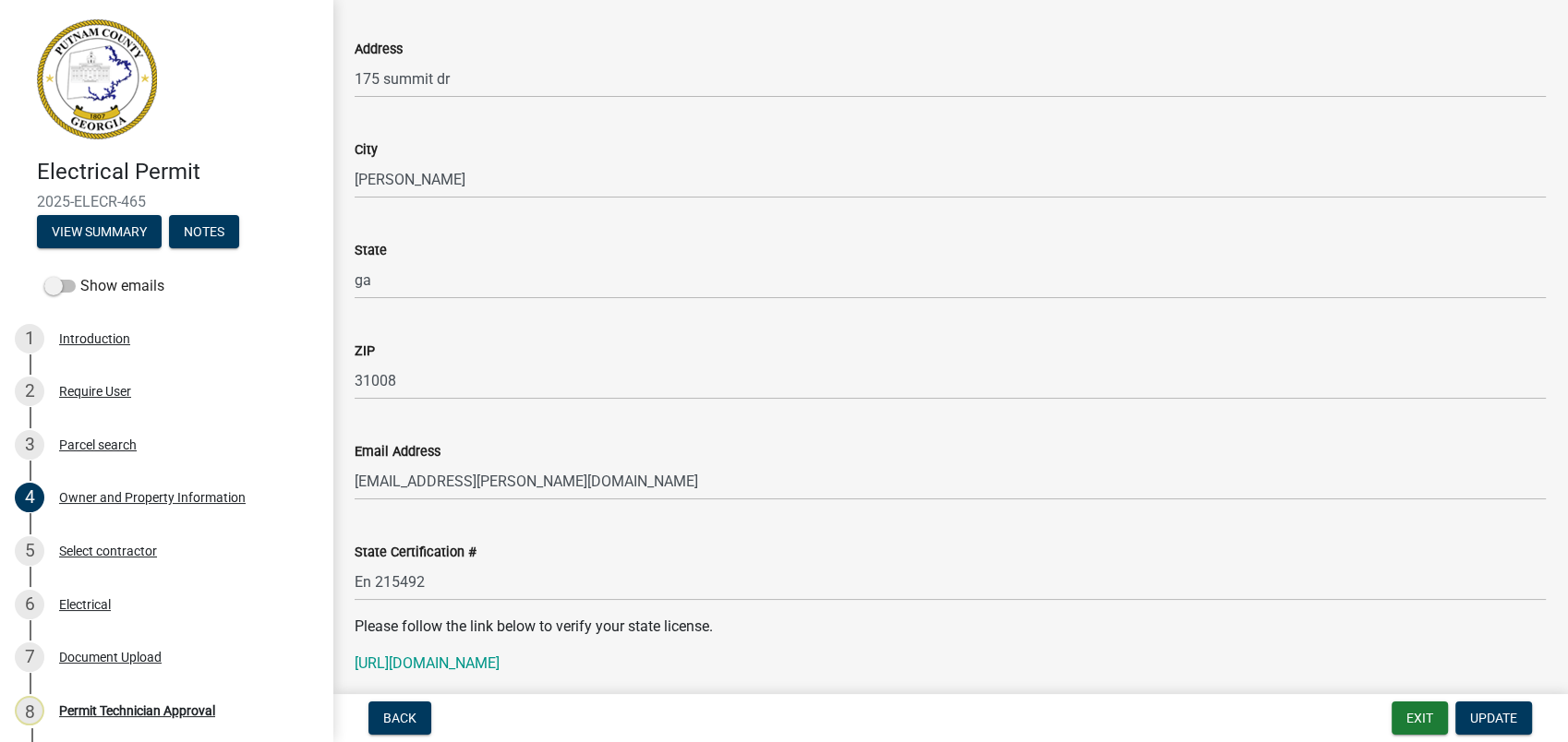
scroll to position [2052, 0]
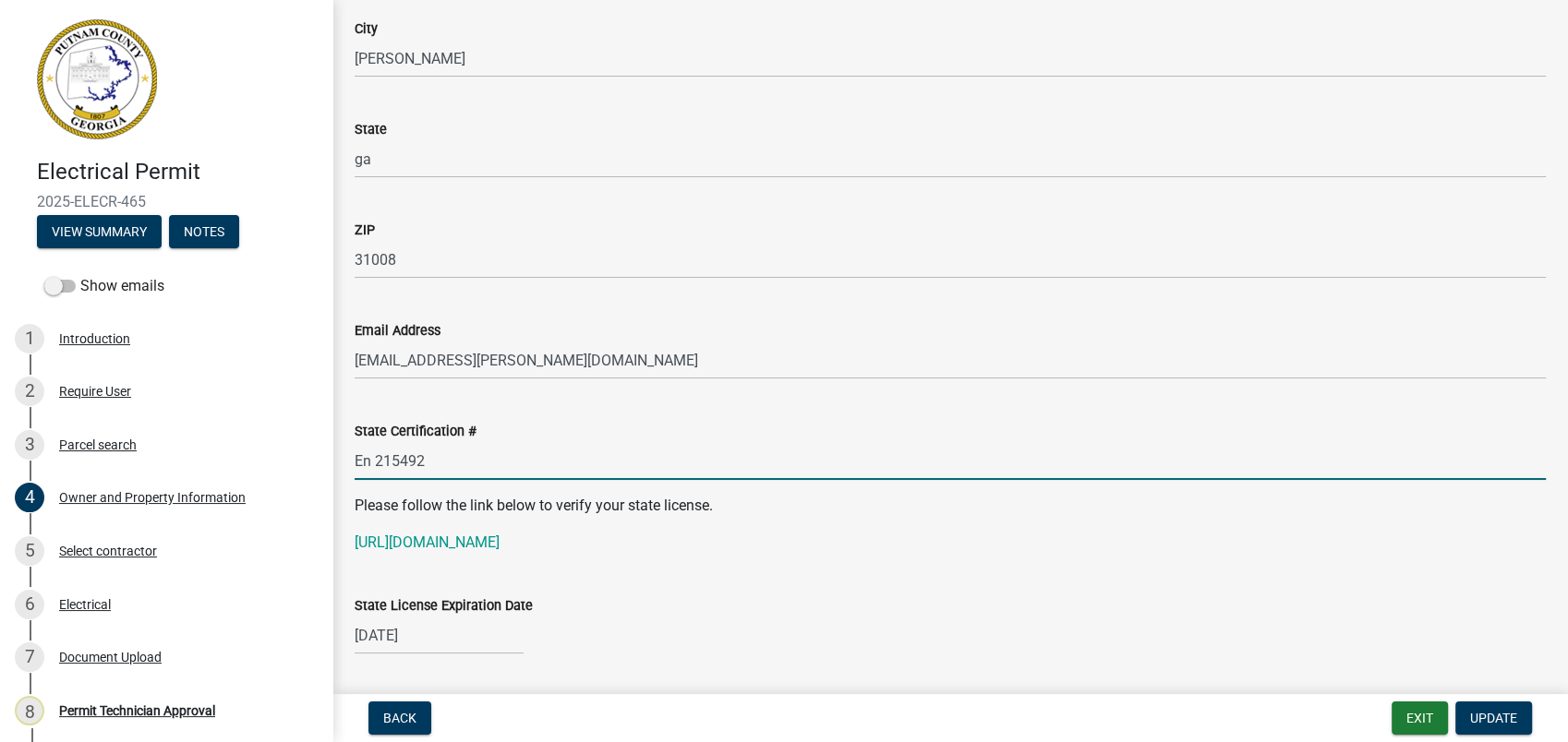
drag, startPoint x: 430, startPoint y: 454, endPoint x: 348, endPoint y: 454, distance: 82.0
click at [348, 454] on div "State Certification # En 215492" at bounding box center [951, 437] width 1219 height 86
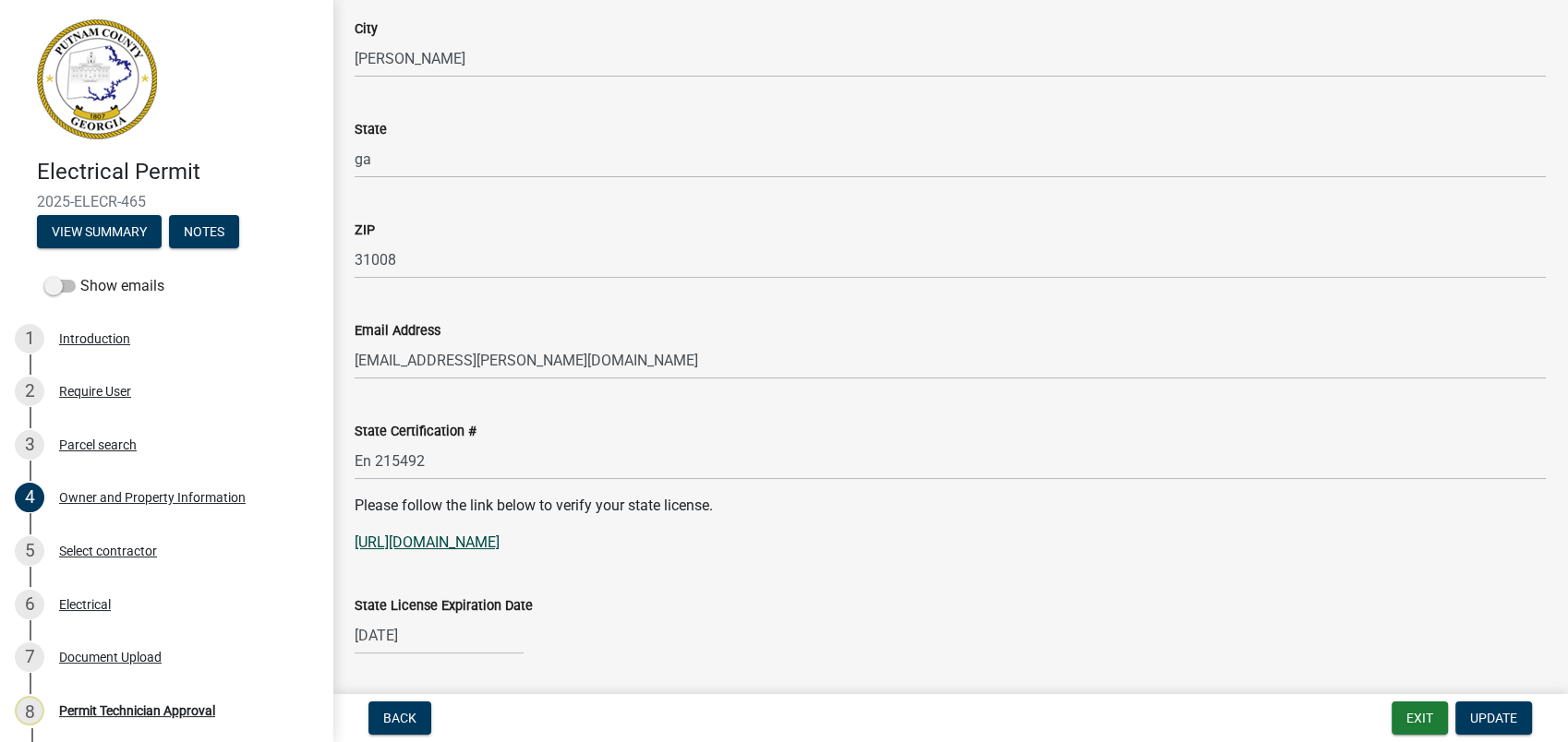
click at [429, 536] on p "https://verify.sos.ga.gov/verification/" at bounding box center [950, 542] width 1191 height 22
click at [429, 540] on link "https://verify.sos.ga.gov/verification/" at bounding box center [427, 542] width 145 height 18
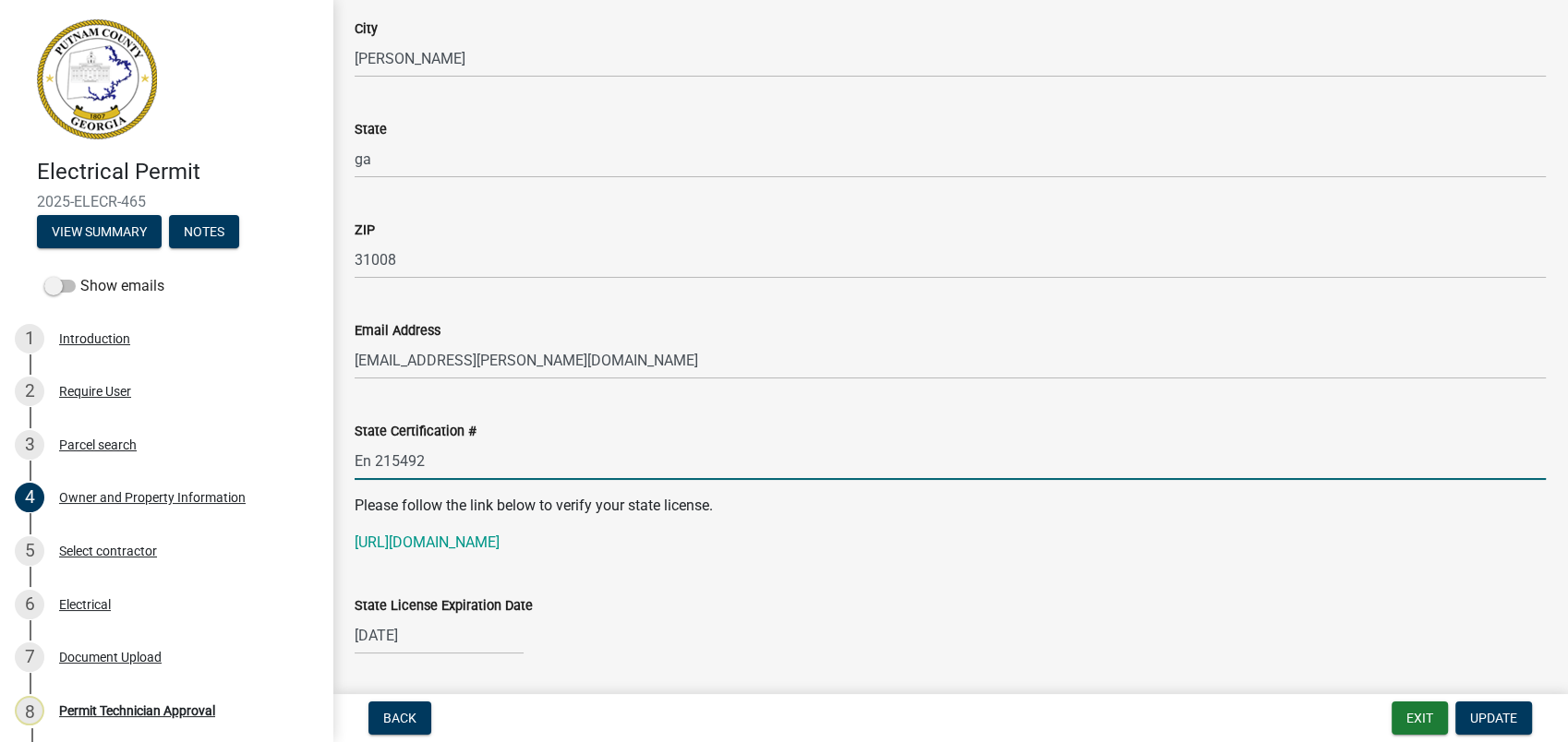
click at [375, 457] on input "En 215492" at bounding box center [950, 461] width 1191 height 38
drag, startPoint x: 432, startPoint y: 469, endPoint x: 334, endPoint y: 468, distance: 98.0
type input "En215492"
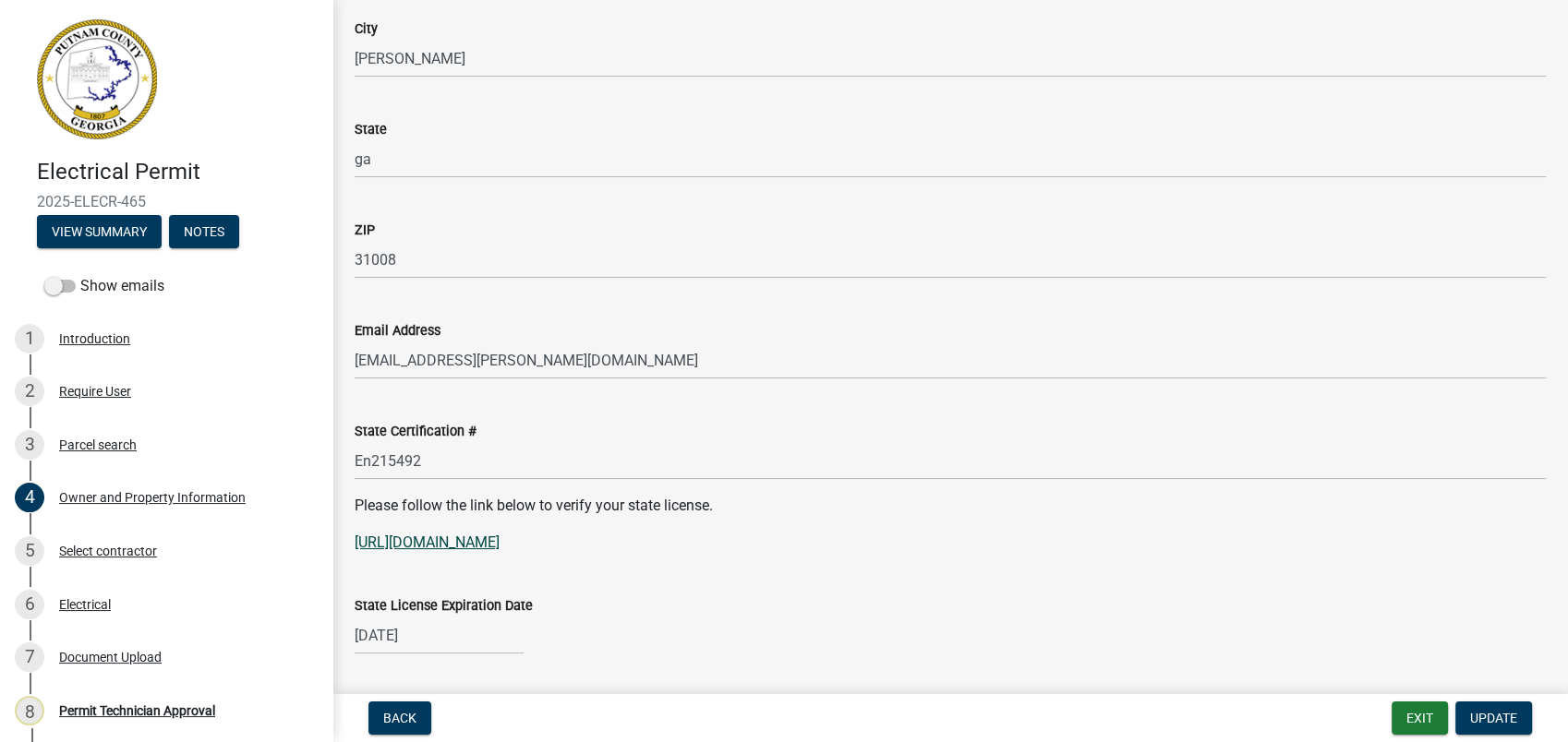
click at [404, 539] on link "https://verify.sos.ga.gov/verification/" at bounding box center [427, 542] width 145 height 18
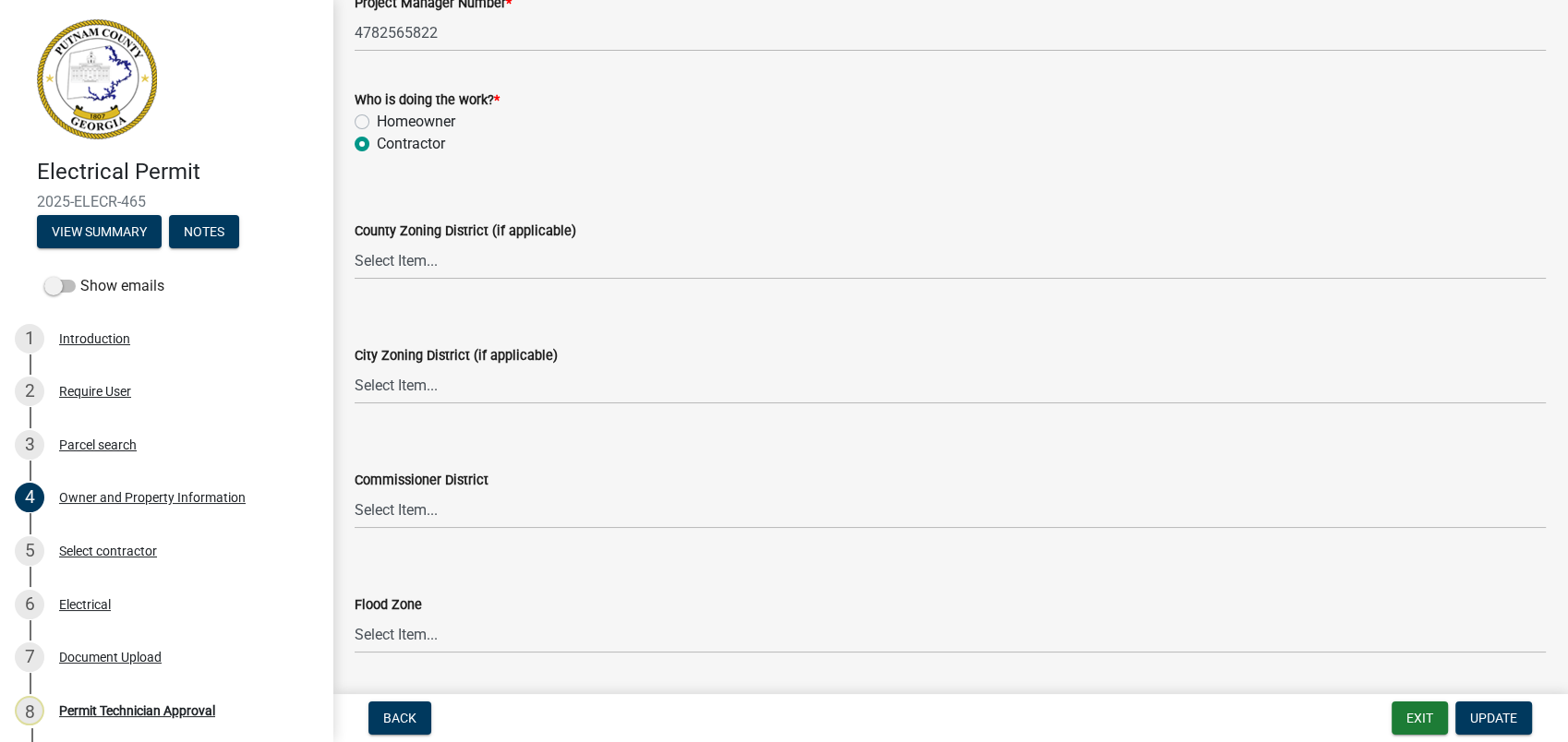
scroll to position [3179, 0]
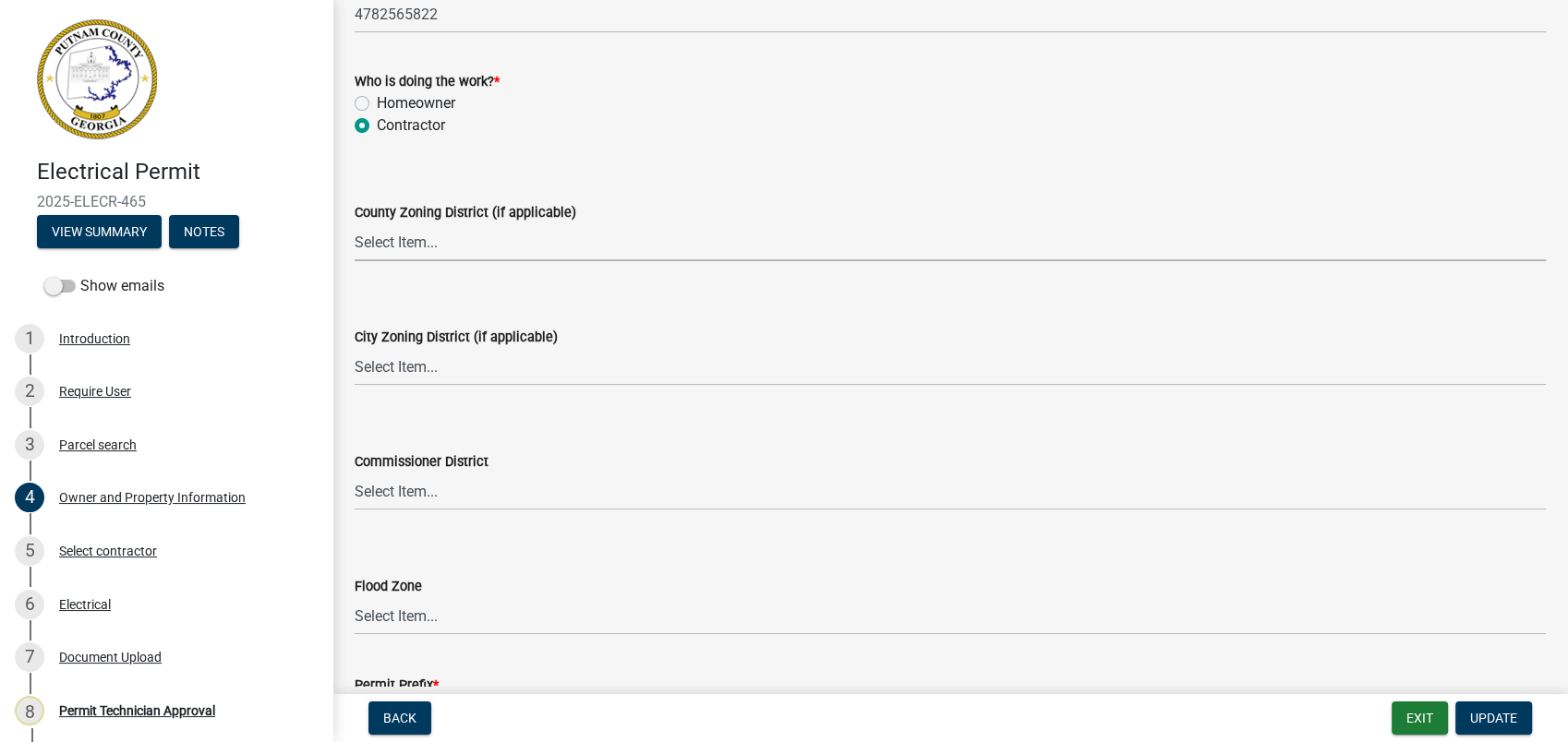
click at [421, 243] on select "Select Item... AG-1 R-1R R-1 R-2 MHP RM-1 RM-3 C-1 C-2 I-M PUD N/A" at bounding box center [950, 241] width 1191 height 38
click at [355, 223] on select "Select Item... AG-1 R-1R R-1 R-2 MHP RM-1 RM-3 C-1 C-2 I-M PUD N/A" at bounding box center [950, 241] width 1191 height 38
select select "78bfdc44-73ff-456e-a557-d4c99b9c08be"
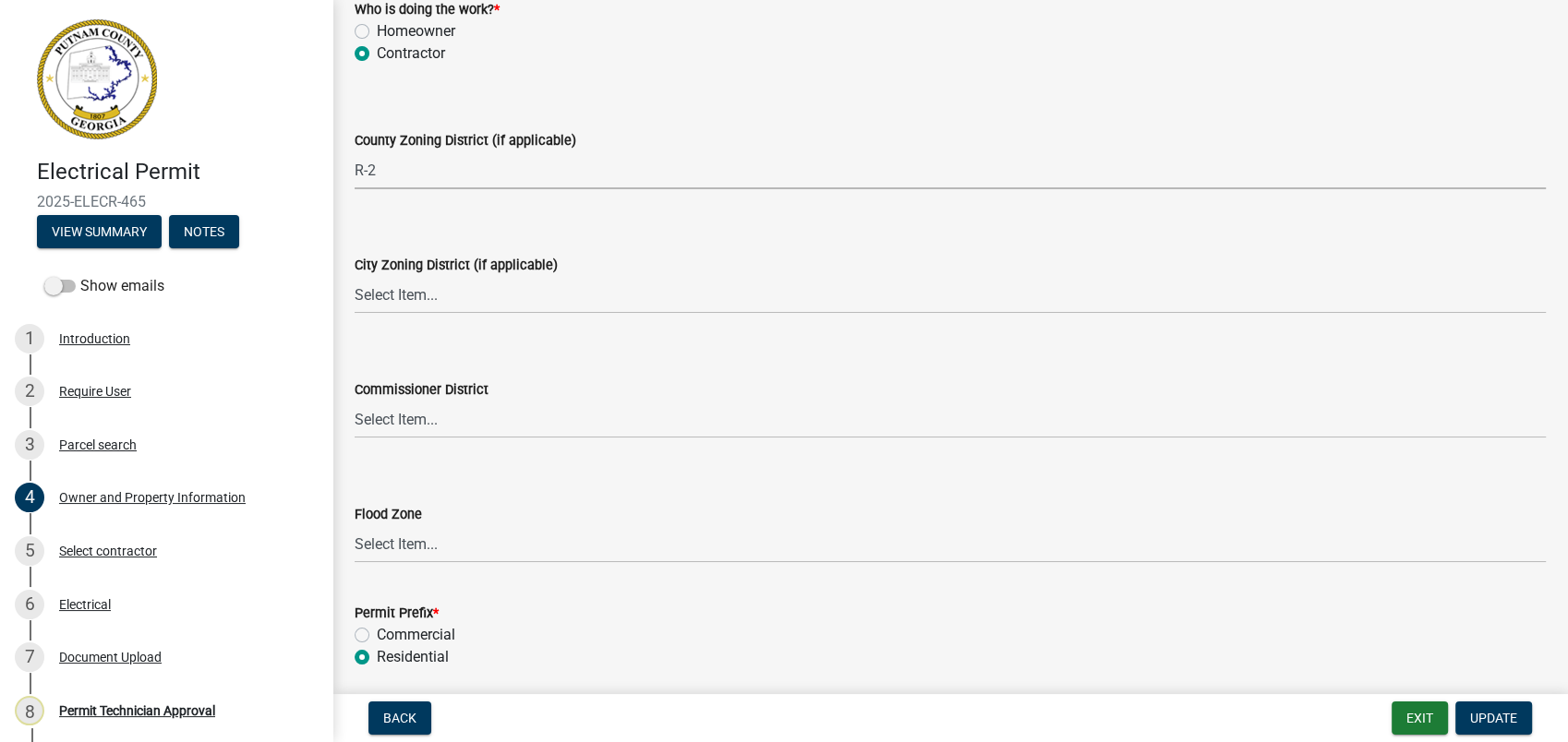
scroll to position [3283, 0]
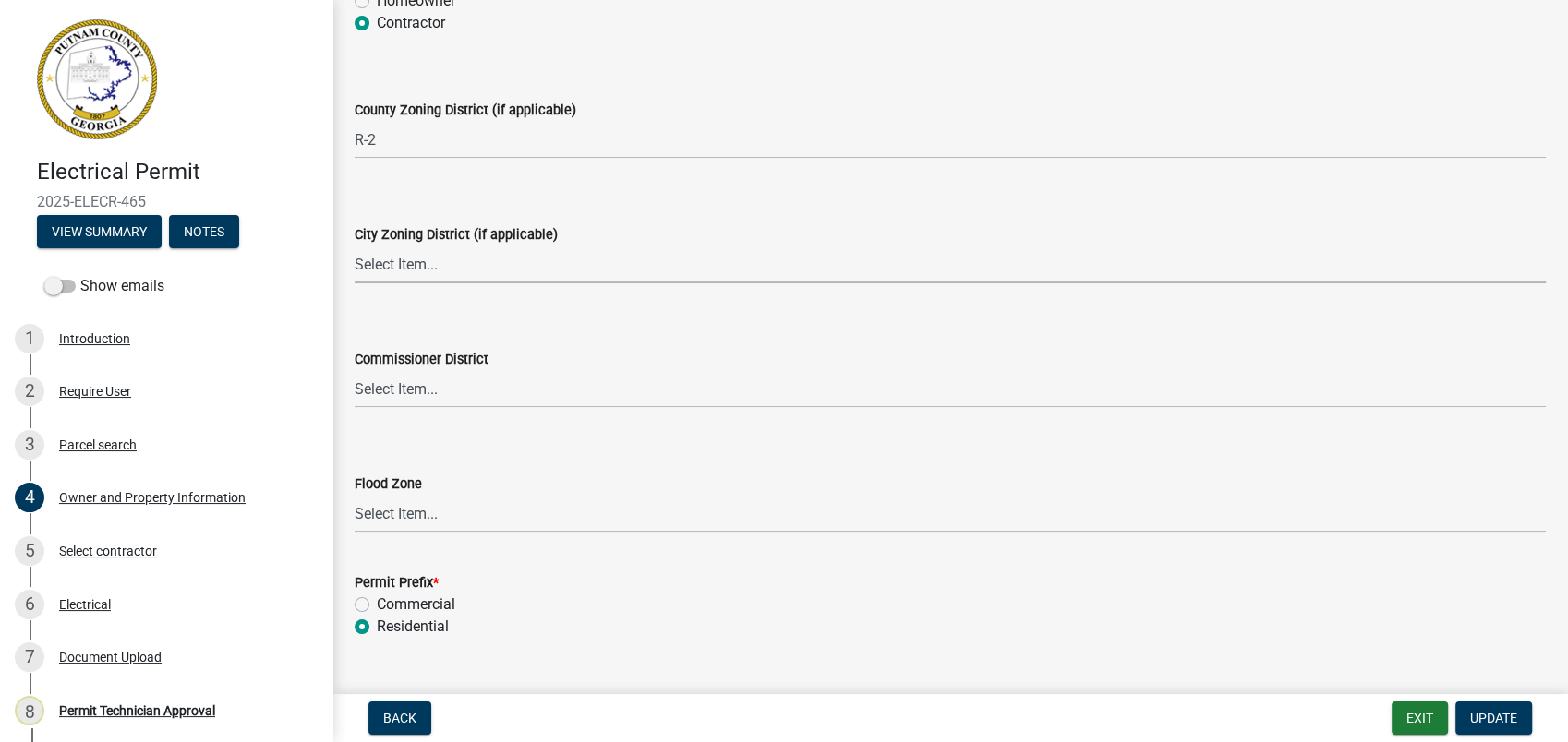
click at [368, 262] on select "Select Item... A-1 A-2 R-1 R-2 R-3 R-4 MHP C-1 C-2 I-1 I-2 DB FH H-P N/A" at bounding box center [950, 264] width 1191 height 38
click at [355, 245] on select "Select Item... A-1 A-2 R-1 R-2 R-3 R-4 MHP C-1 C-2 I-1 I-2 DB FH H-P N/A" at bounding box center [950, 264] width 1191 height 38
select select "83394b22-4a11-496c-8e5c-75ade2e72faf"
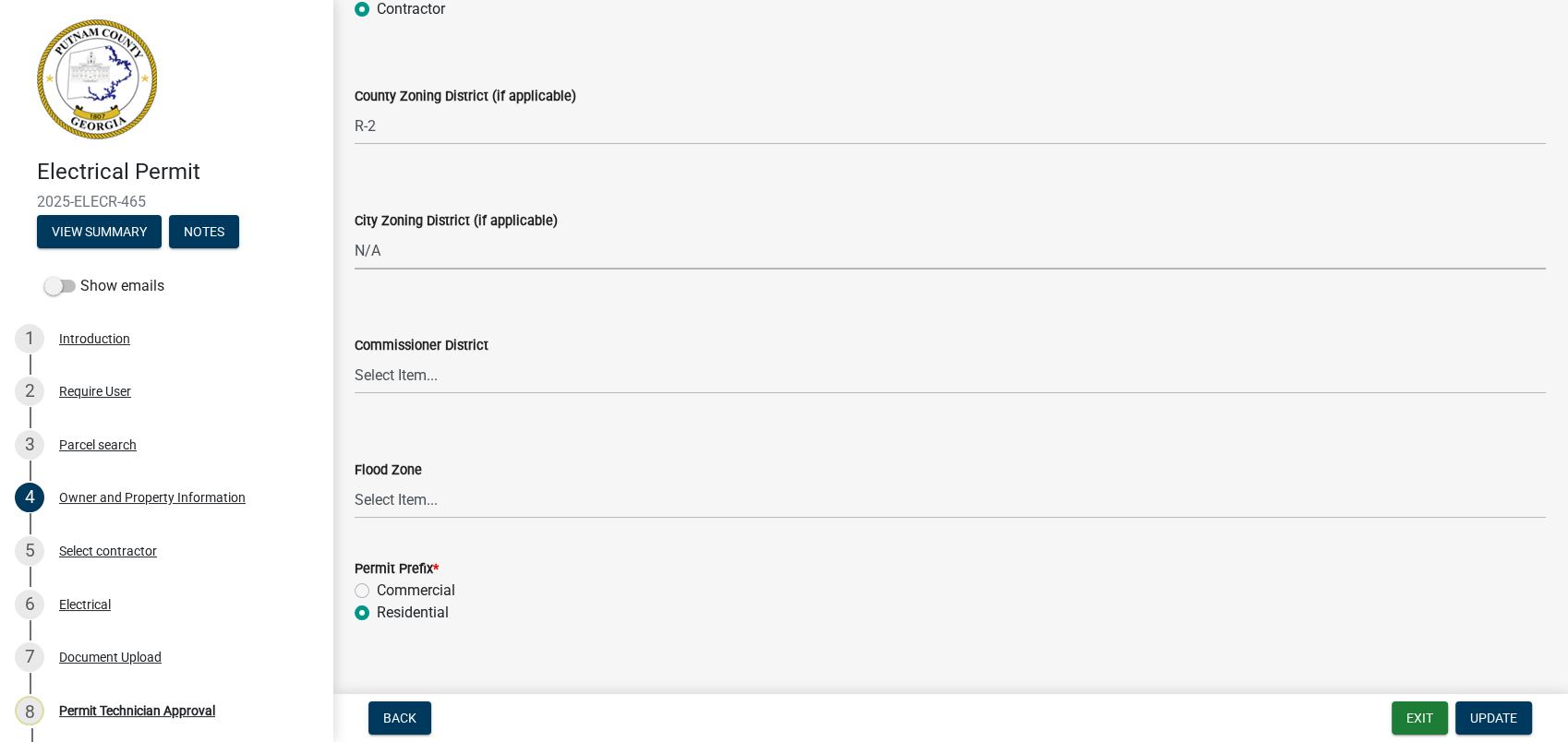
scroll to position [3320, 0]
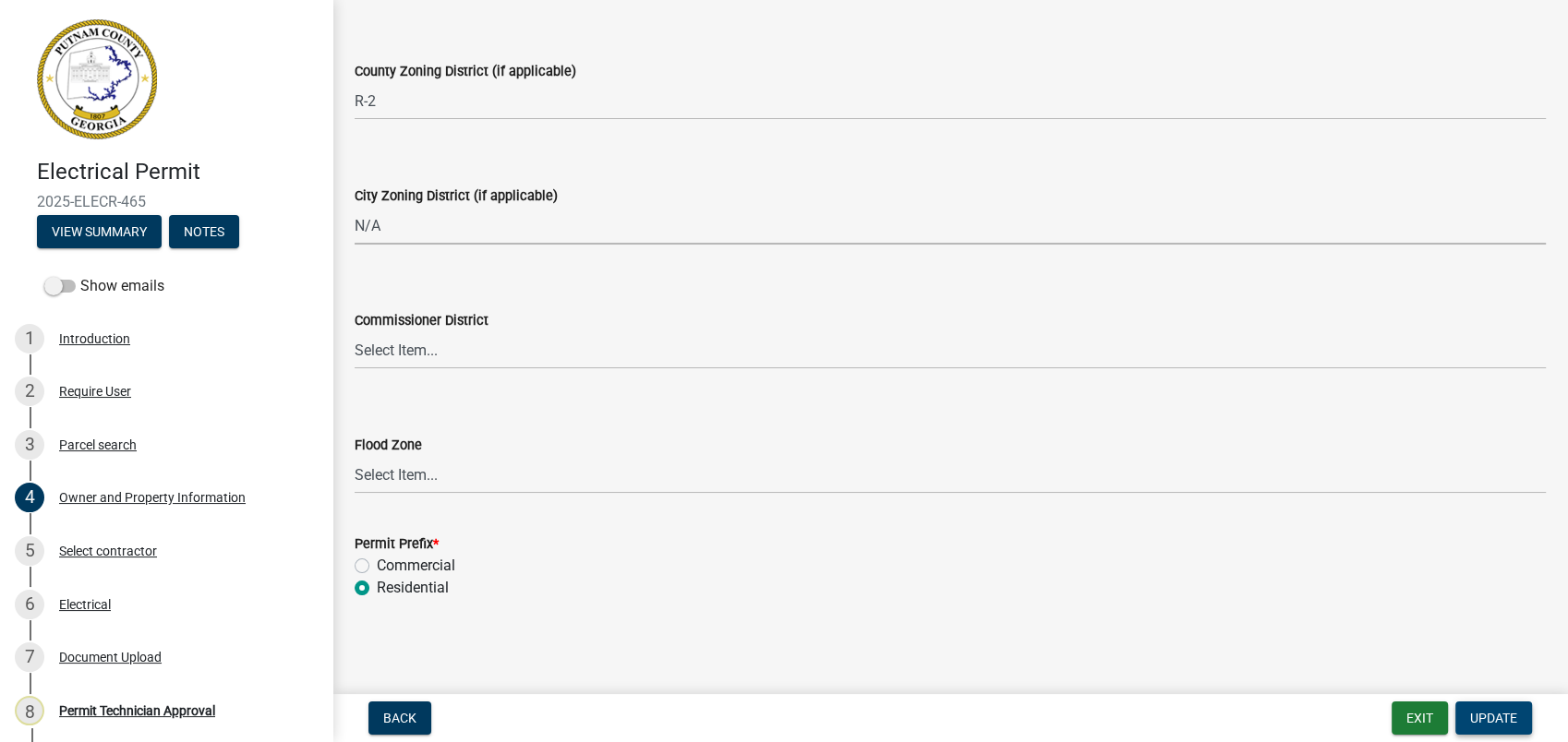
click at [1499, 723] on span "Update" at bounding box center [1493, 718] width 47 height 15
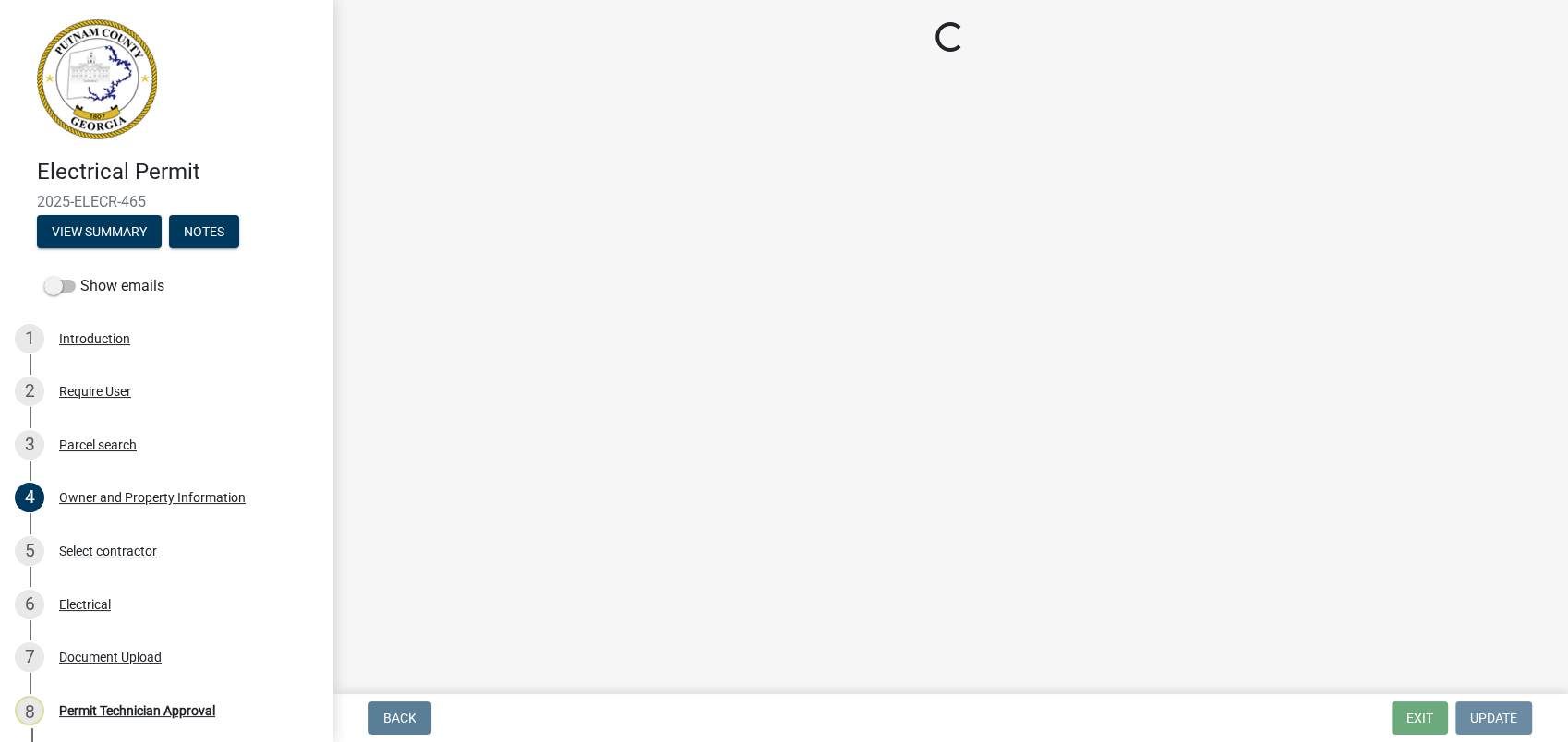
scroll to position [0, 0]
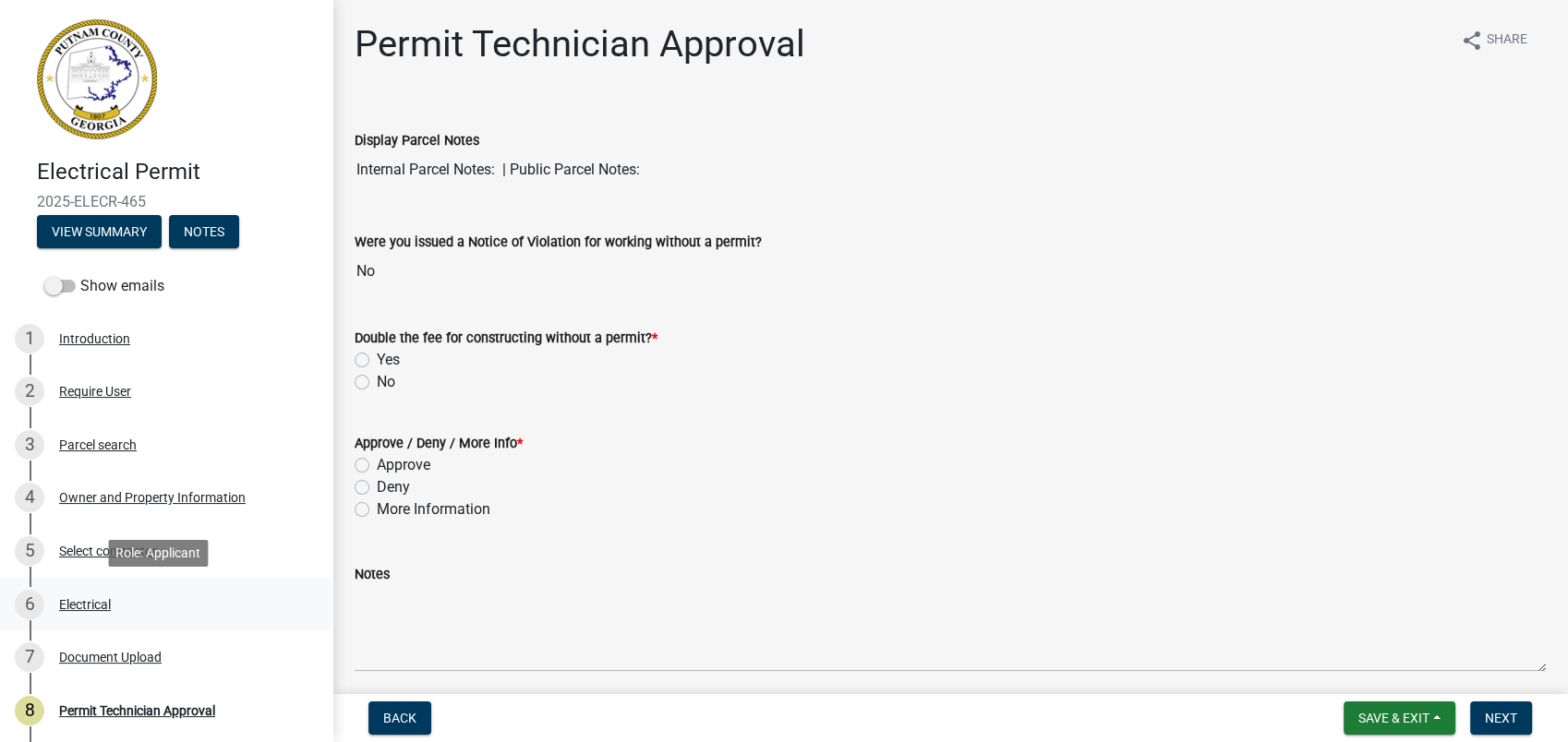
click at [101, 592] on div "6 Electrical" at bounding box center [159, 605] width 288 height 29
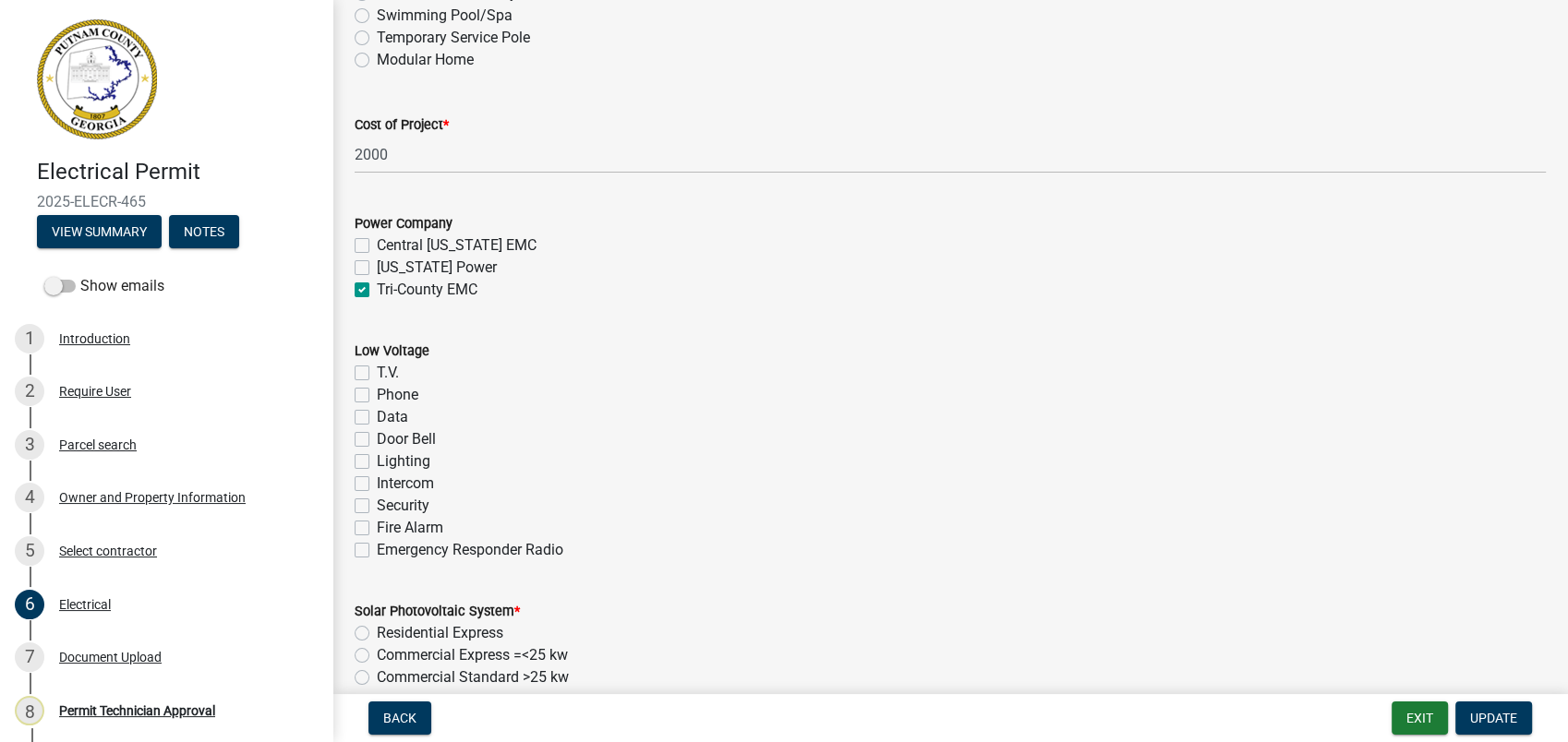
scroll to position [1136, 0]
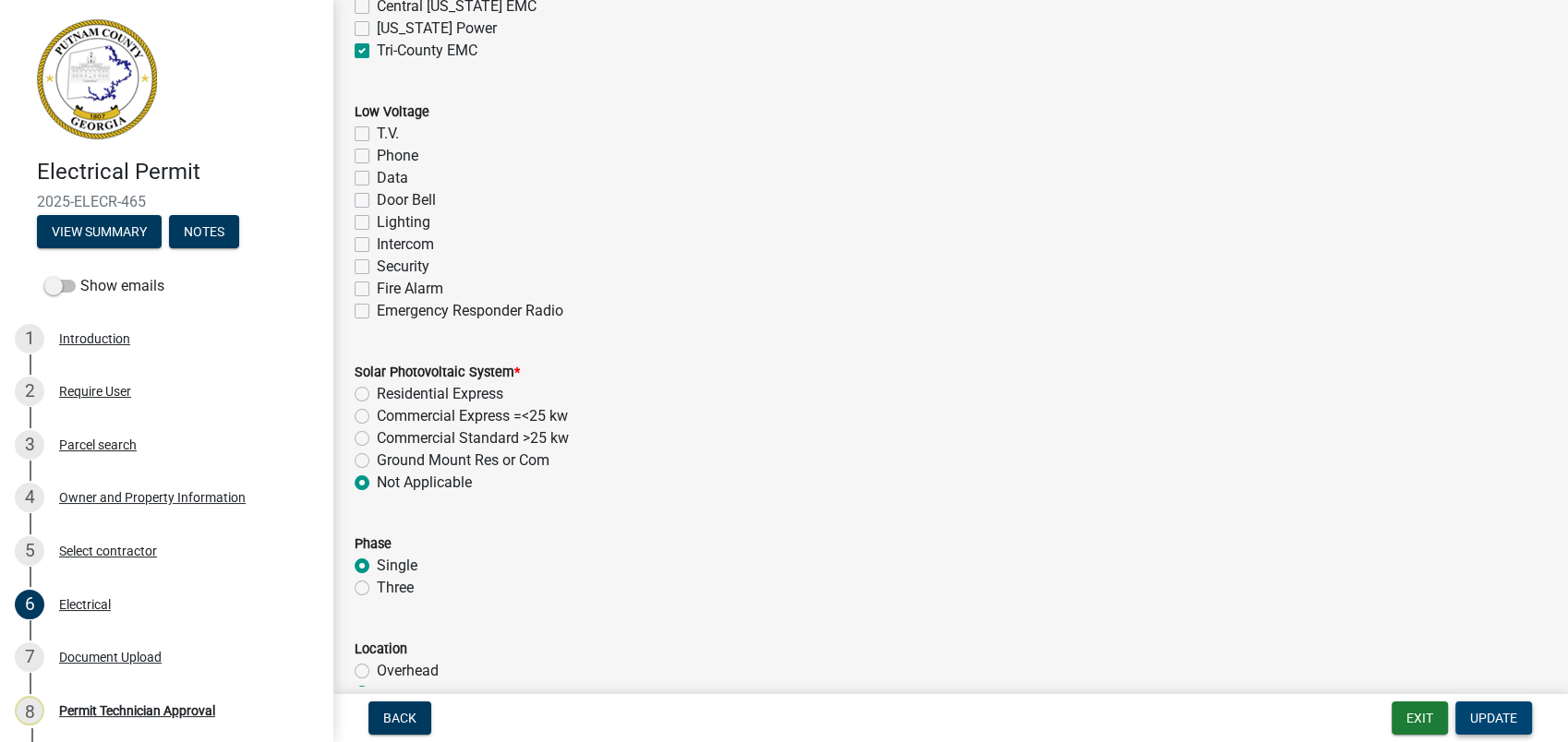
click at [1507, 711] on span "Update" at bounding box center [1493, 718] width 47 height 15
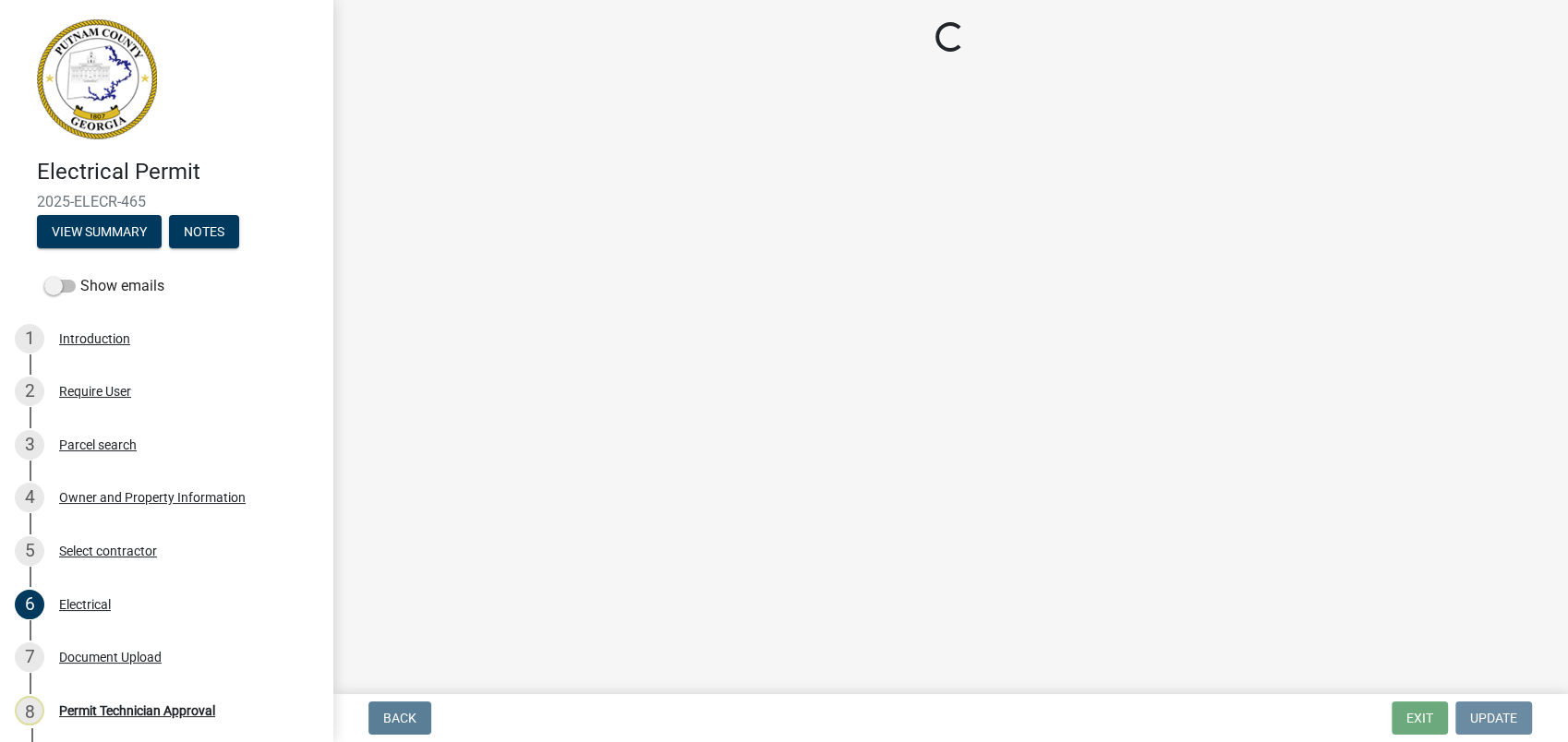
scroll to position [0, 0]
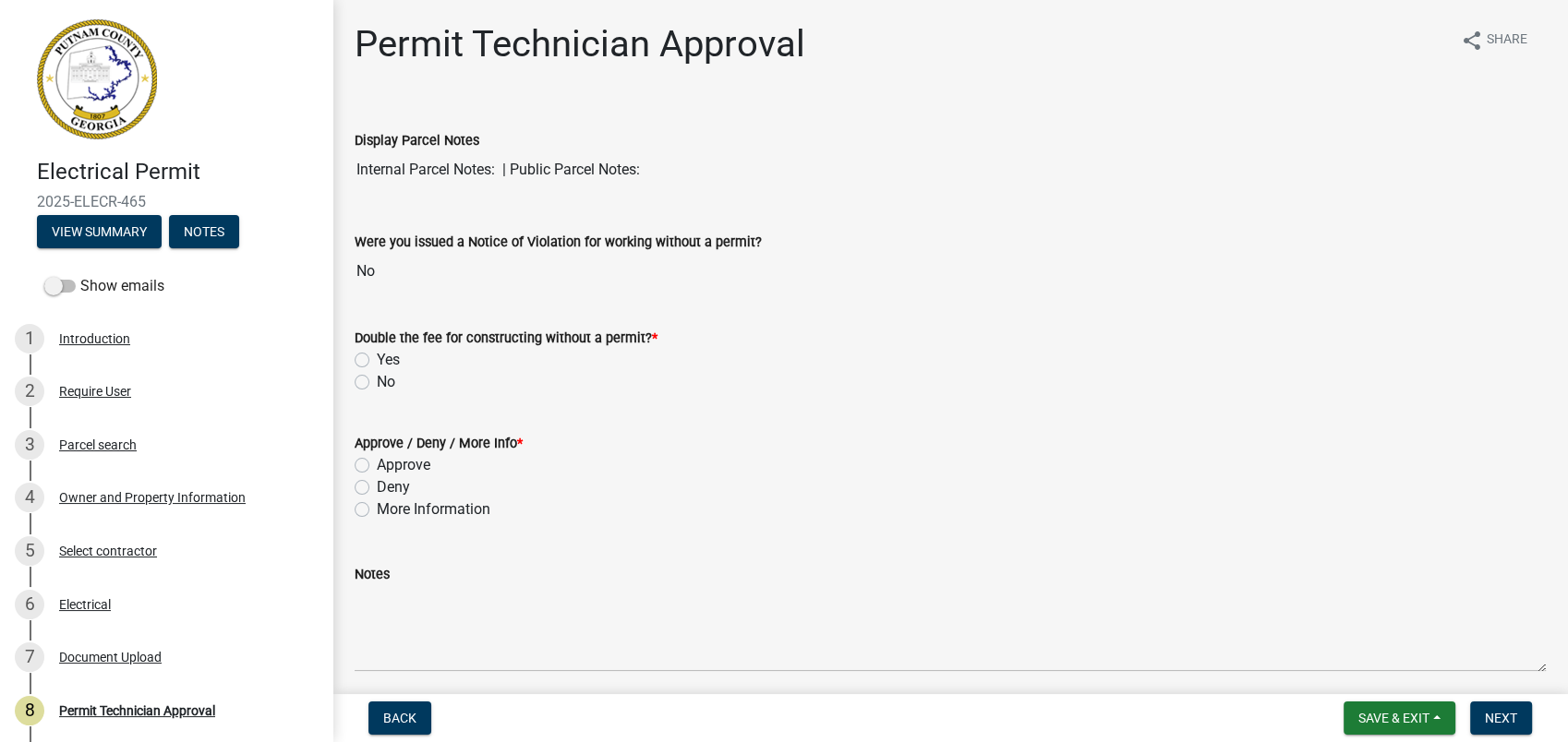
click at [377, 381] on label "No" at bounding box center [386, 382] width 19 height 22
click at [377, 381] on input "No" at bounding box center [383, 377] width 12 height 12
radio input "true"
click at [377, 465] on label "Approve" at bounding box center [403, 464] width 54 height 22
click at [377, 465] on input "Approve" at bounding box center [383, 460] width 12 height 12
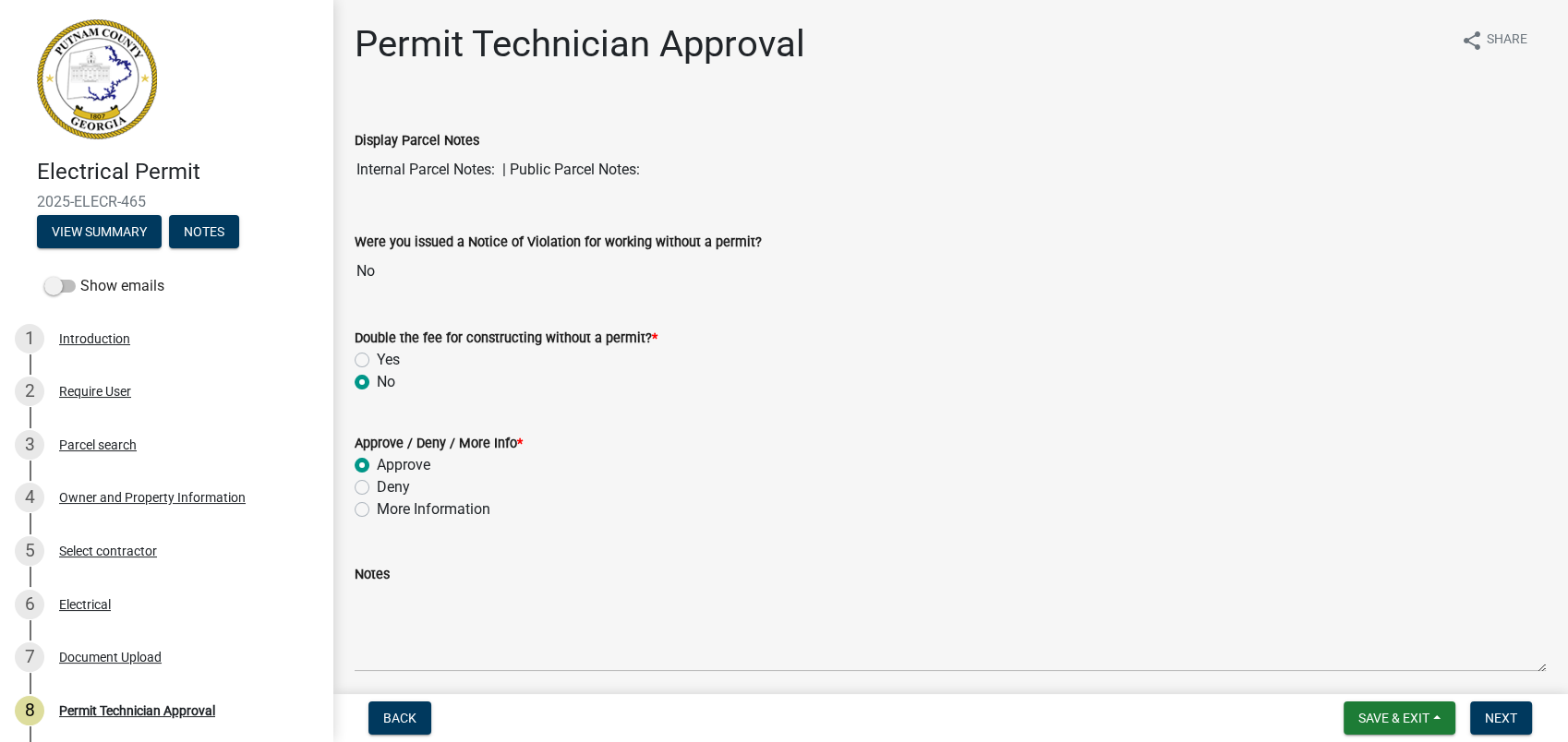
radio input "true"
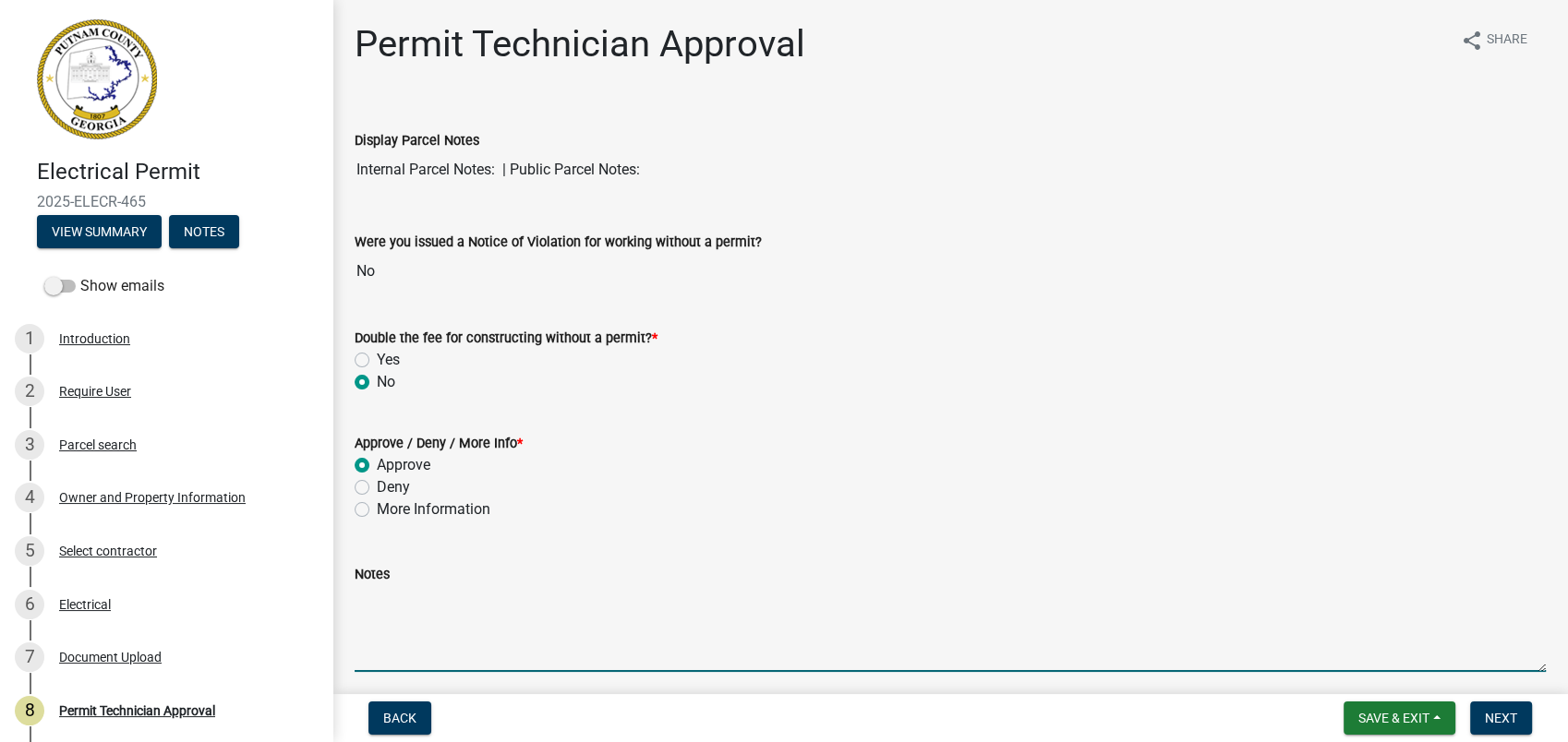
drag, startPoint x: 460, startPoint y: 603, endPoint x: 432, endPoint y: 635, distance: 42.5
click at [432, 635] on textarea "Notes" at bounding box center [950, 628] width 1191 height 87
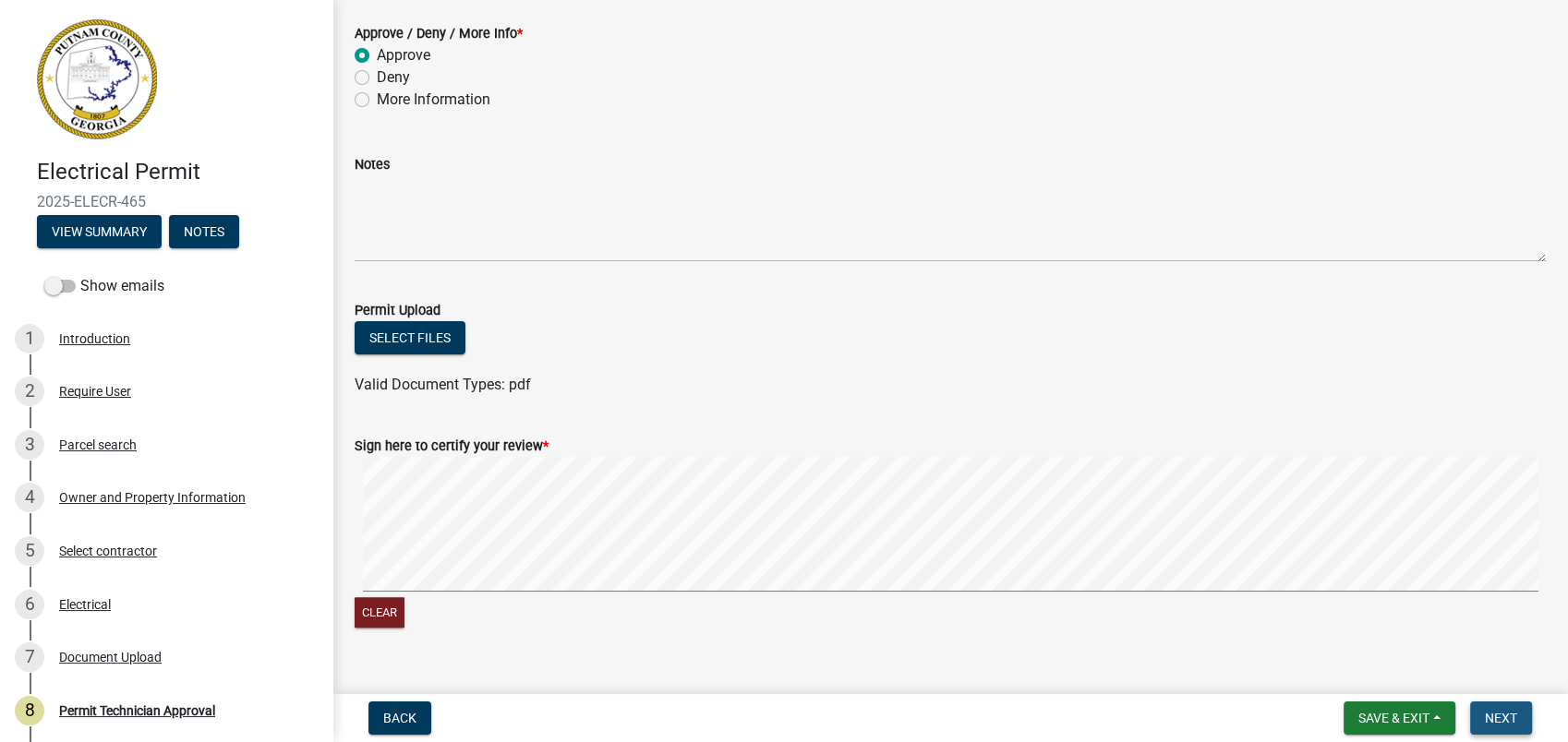
click at [1508, 720] on span "Next" at bounding box center [1501, 718] width 32 height 15
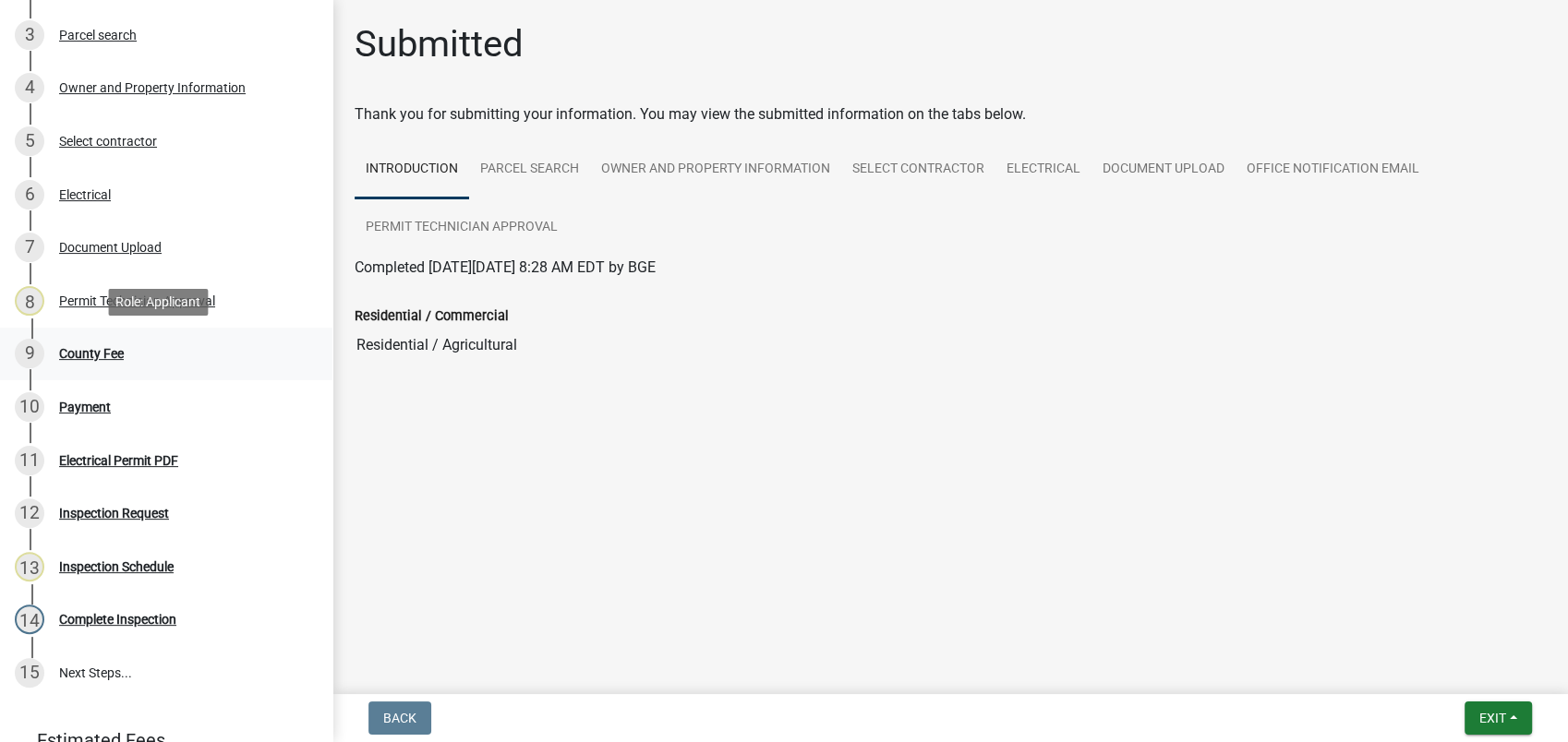
click at [116, 358] on div "County Fee" at bounding box center [92, 353] width 64 height 13
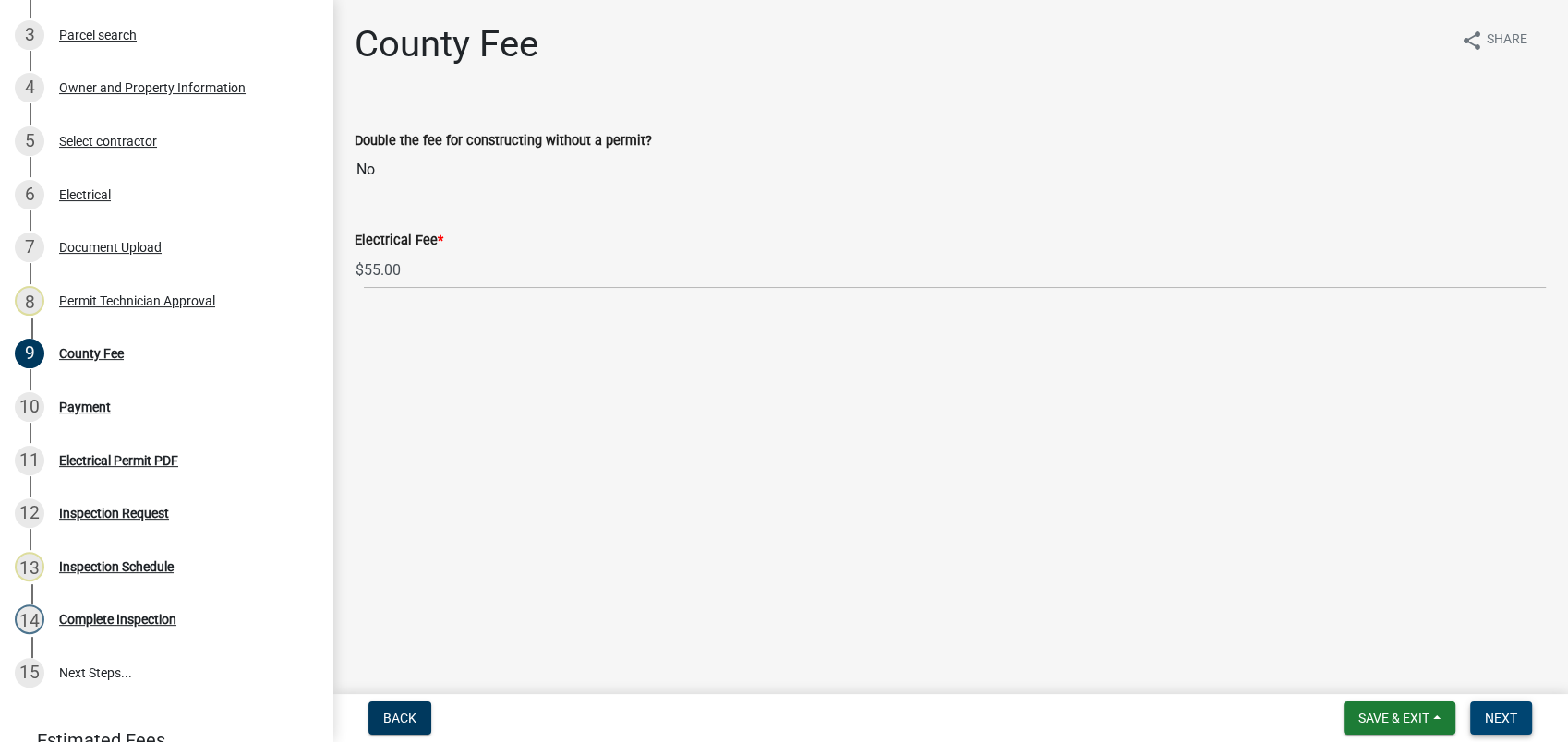
click at [1492, 722] on span "Next" at bounding box center [1501, 718] width 32 height 15
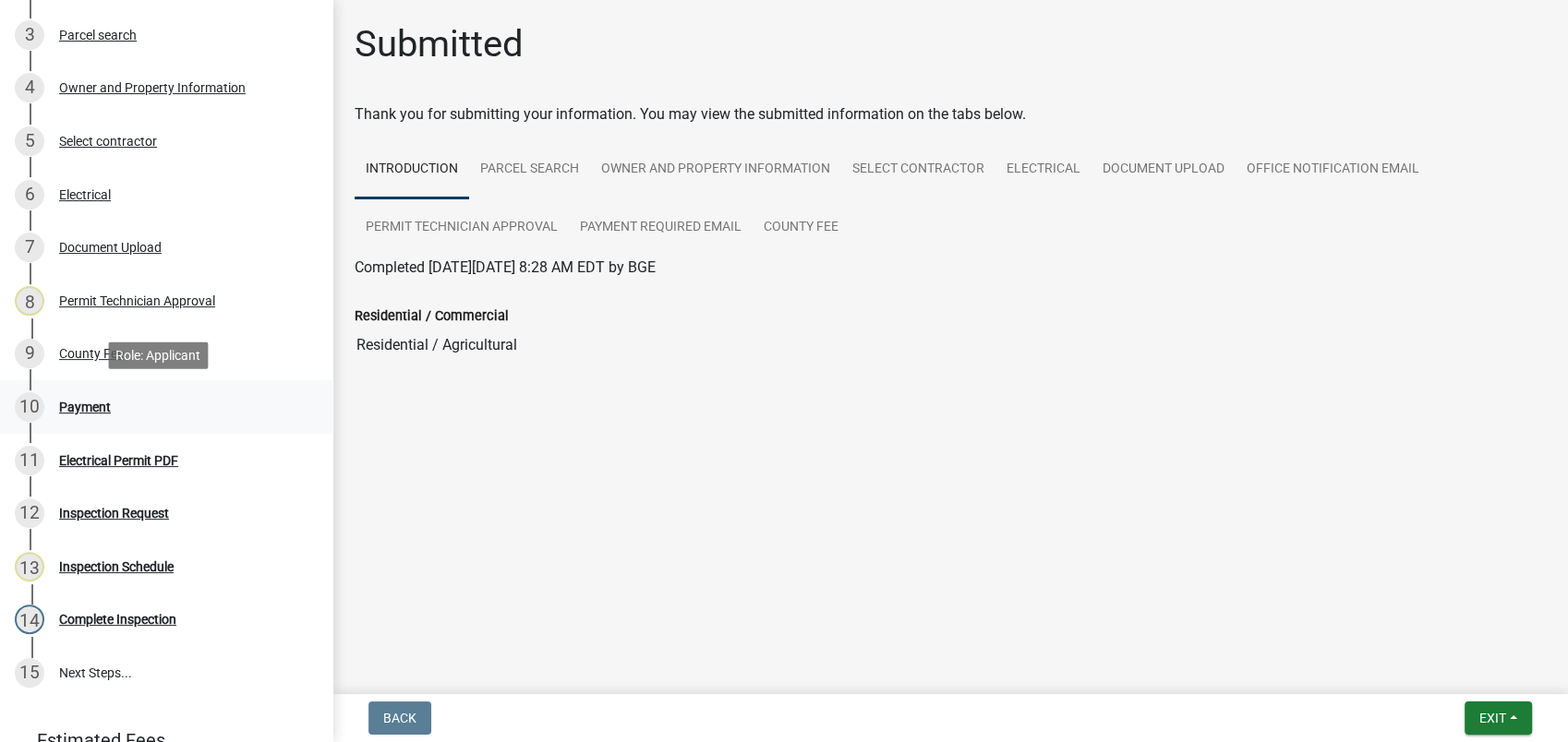
click at [96, 419] on div "10 Payment" at bounding box center [159, 407] width 288 height 29
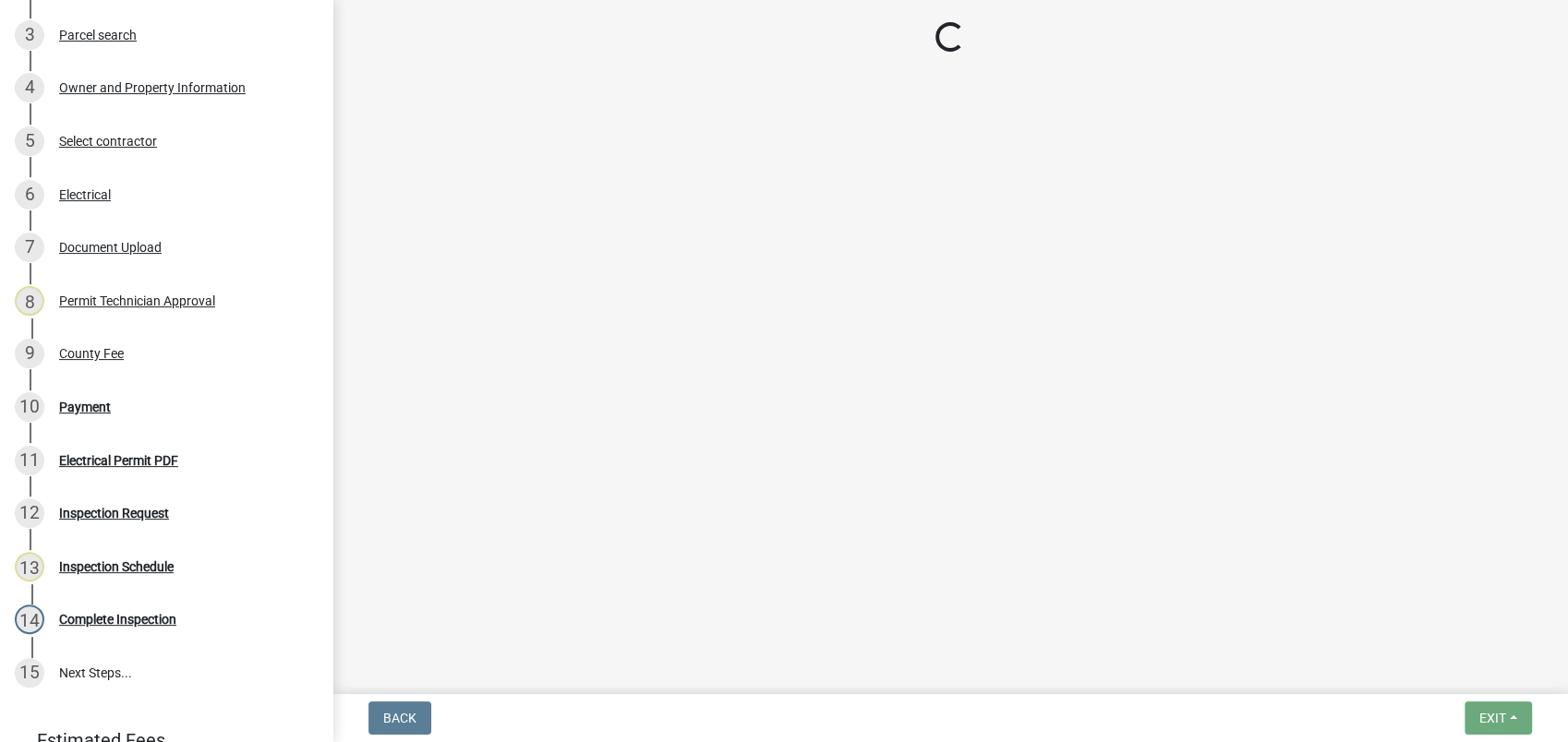
select select "3: 3"
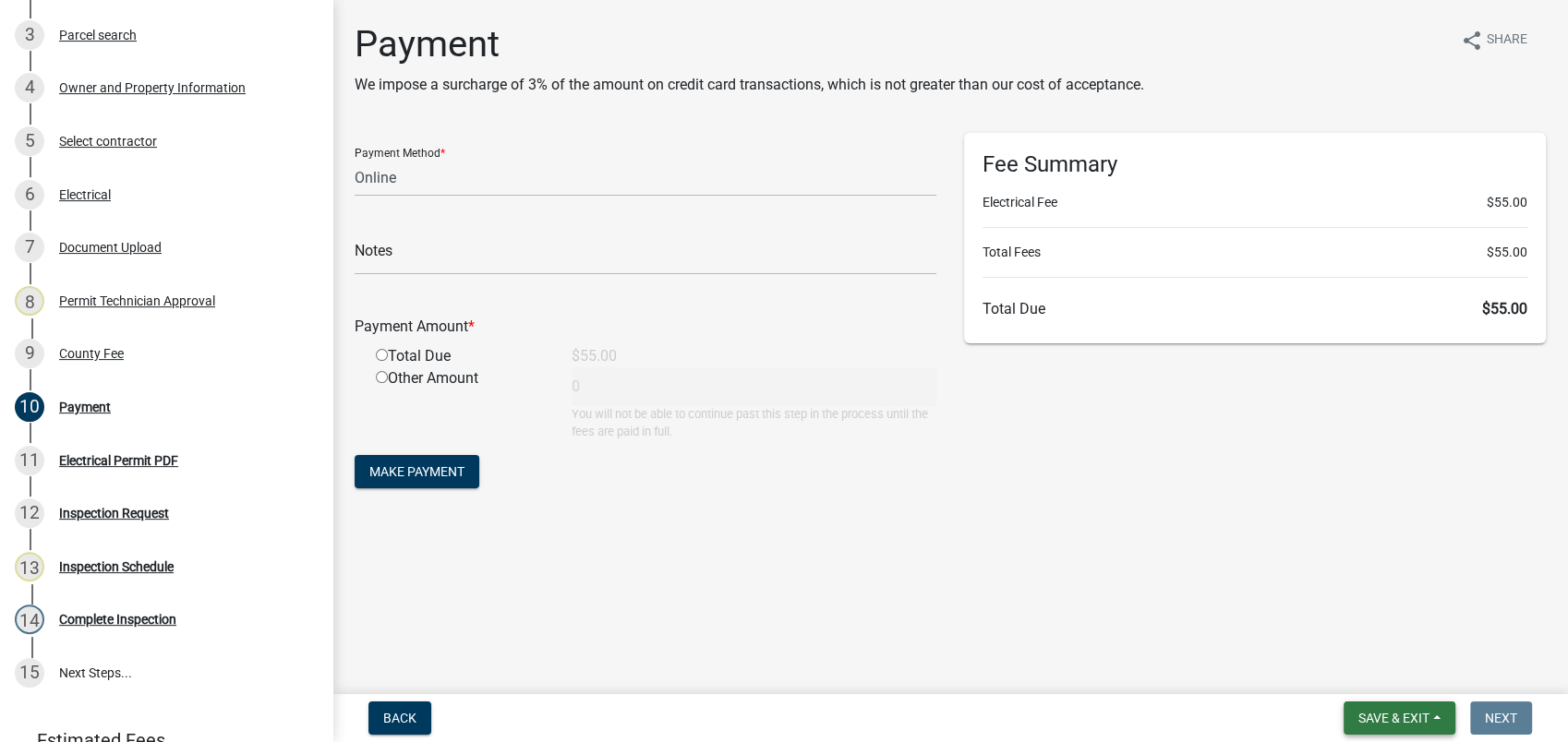
click at [1396, 720] on span "Save & Exit" at bounding box center [1394, 718] width 71 height 15
click at [1408, 675] on button "Save & Exit" at bounding box center [1382, 671] width 148 height 45
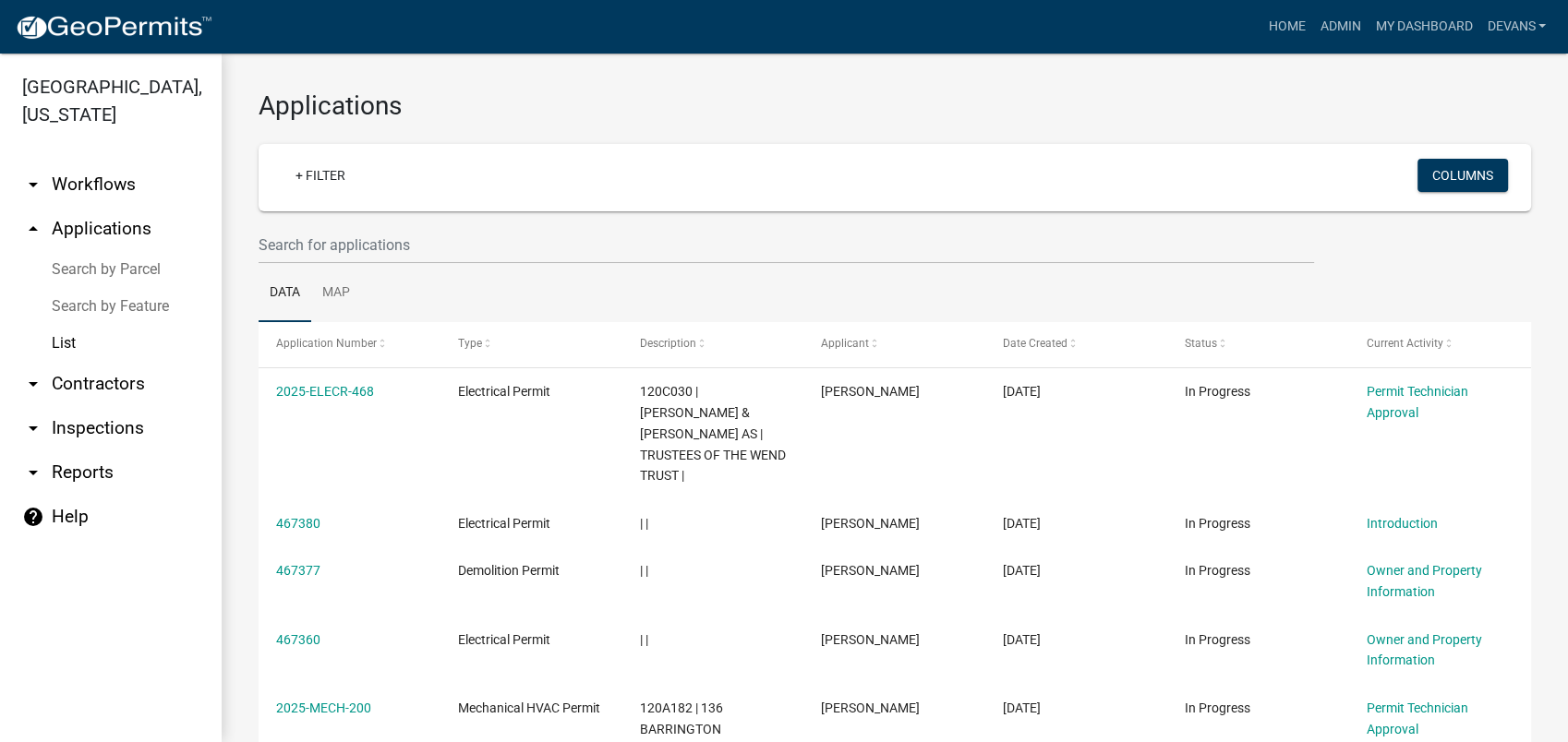
click at [74, 343] on link "List" at bounding box center [111, 344] width 222 height 37
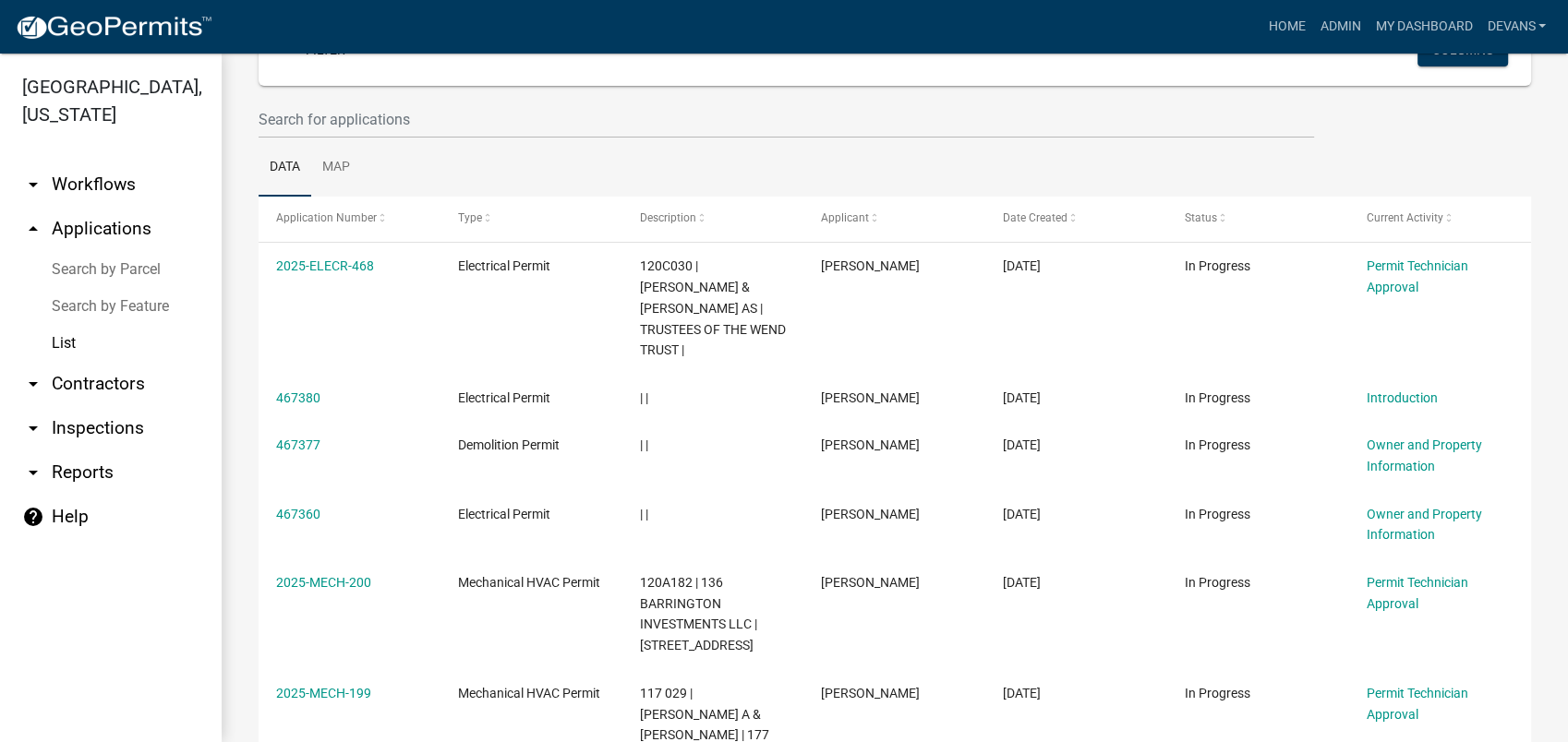
scroll to position [256, 0]
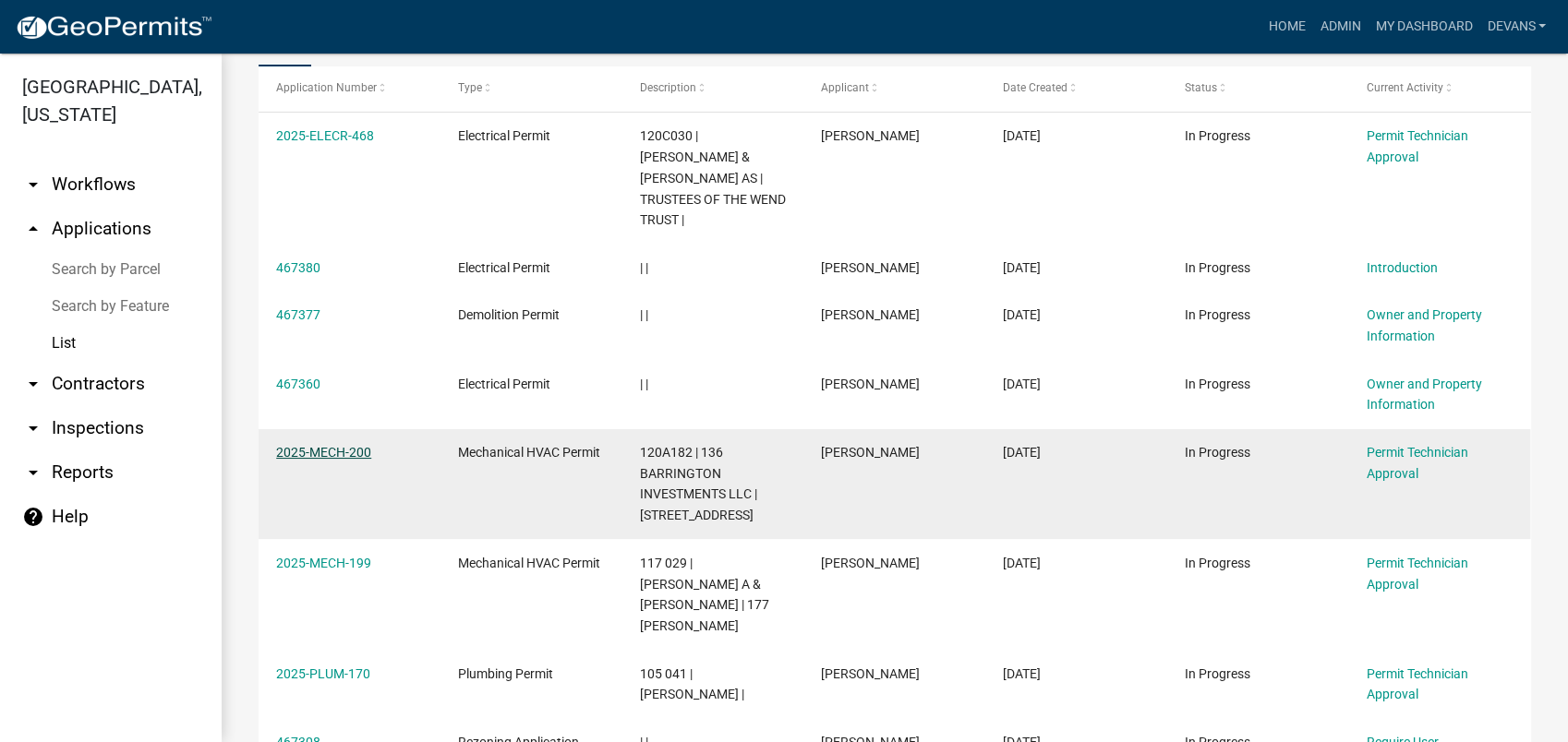
click at [305, 446] on link "2025-MECH-200" at bounding box center [323, 452] width 95 height 15
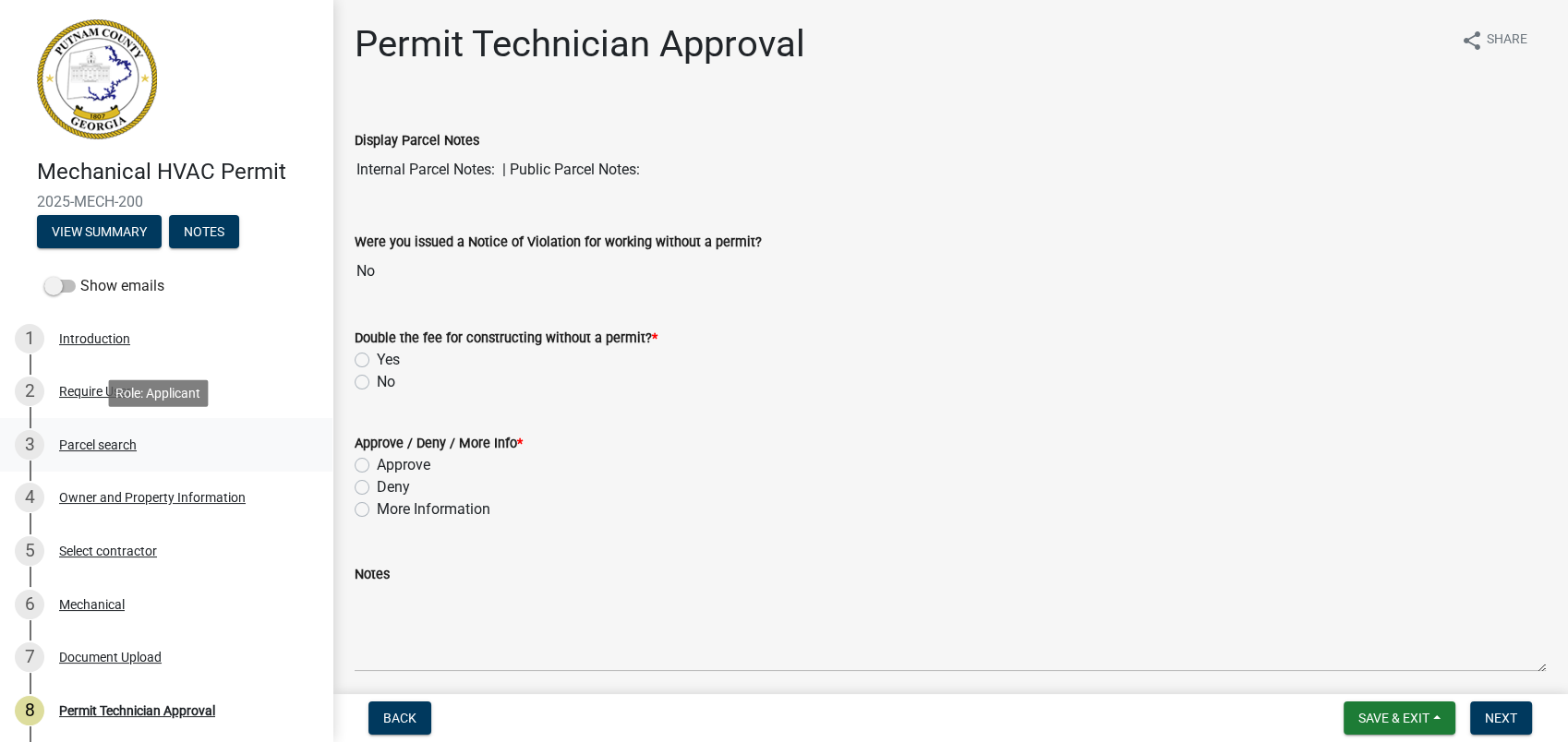
click at [133, 444] on div "Parcel search" at bounding box center [98, 444] width 78 height 13
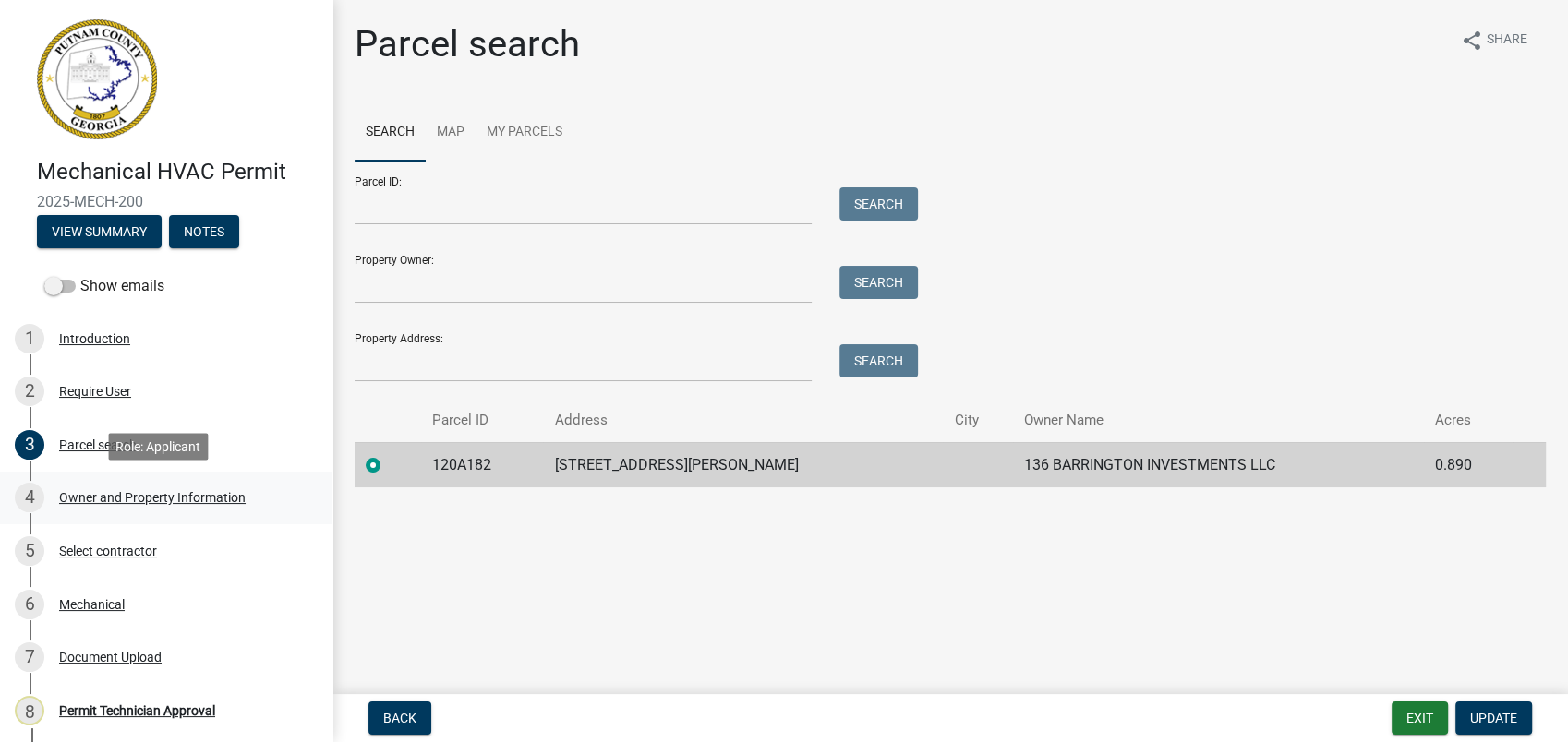
click at [80, 498] on div "Owner and Property Information" at bounding box center [153, 497] width 187 height 13
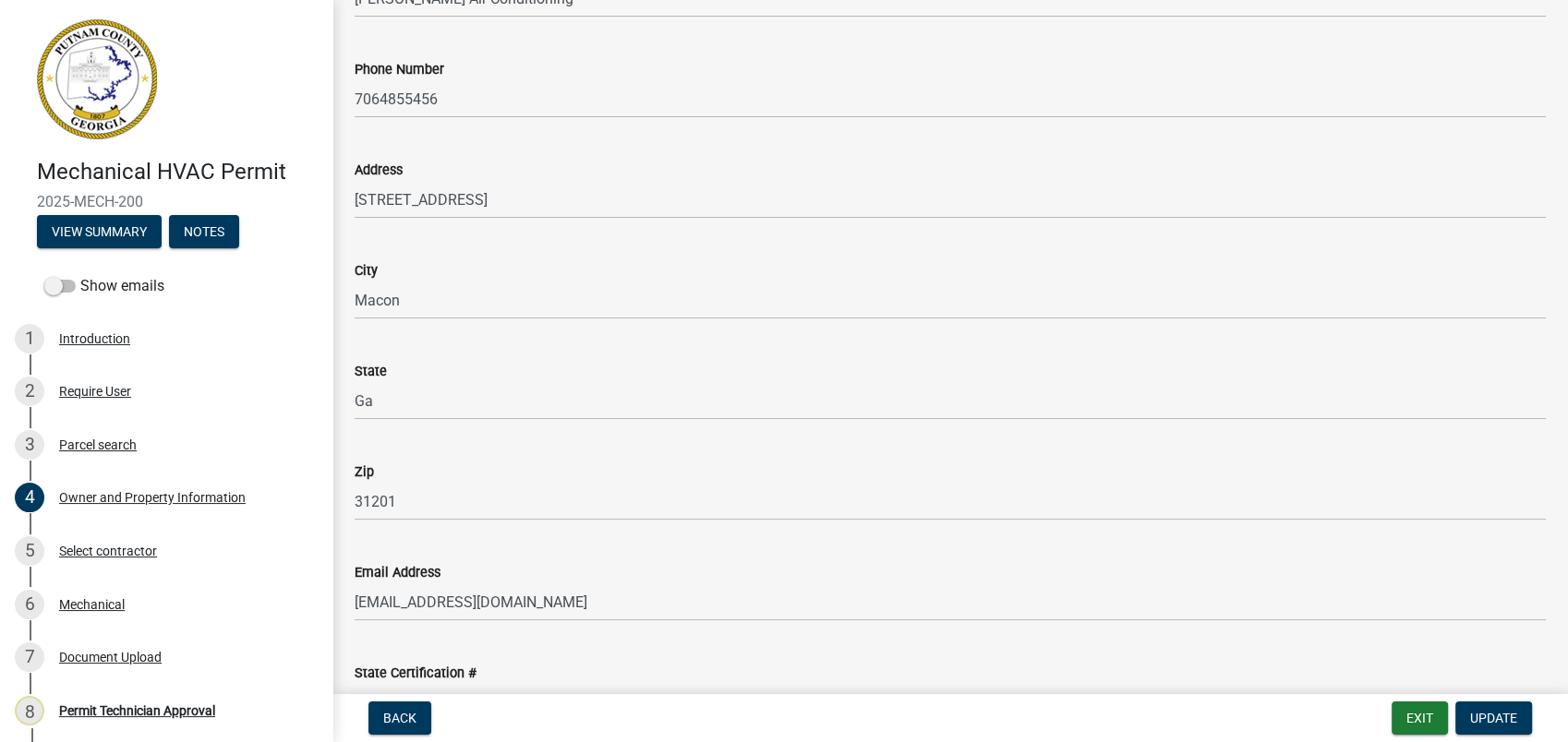
scroll to position [2052, 0]
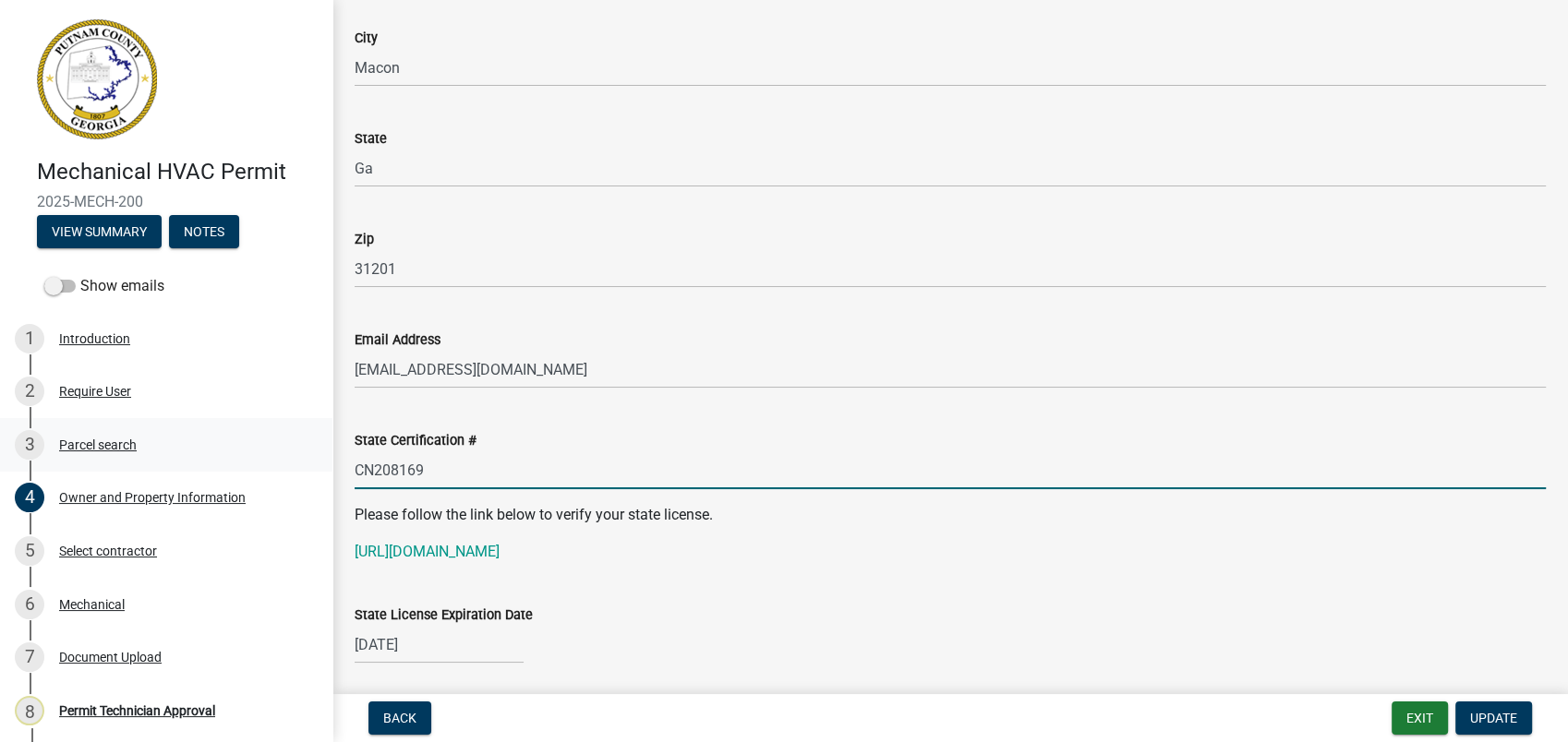
drag, startPoint x: 434, startPoint y: 471, endPoint x: 312, endPoint y: 460, distance: 122.5
click at [312, 460] on div "Mechanical HVAC Permit 2025-MECH-200 View Summary Notes Show emails 1 Introduct…" at bounding box center [784, 371] width 1568 height 742
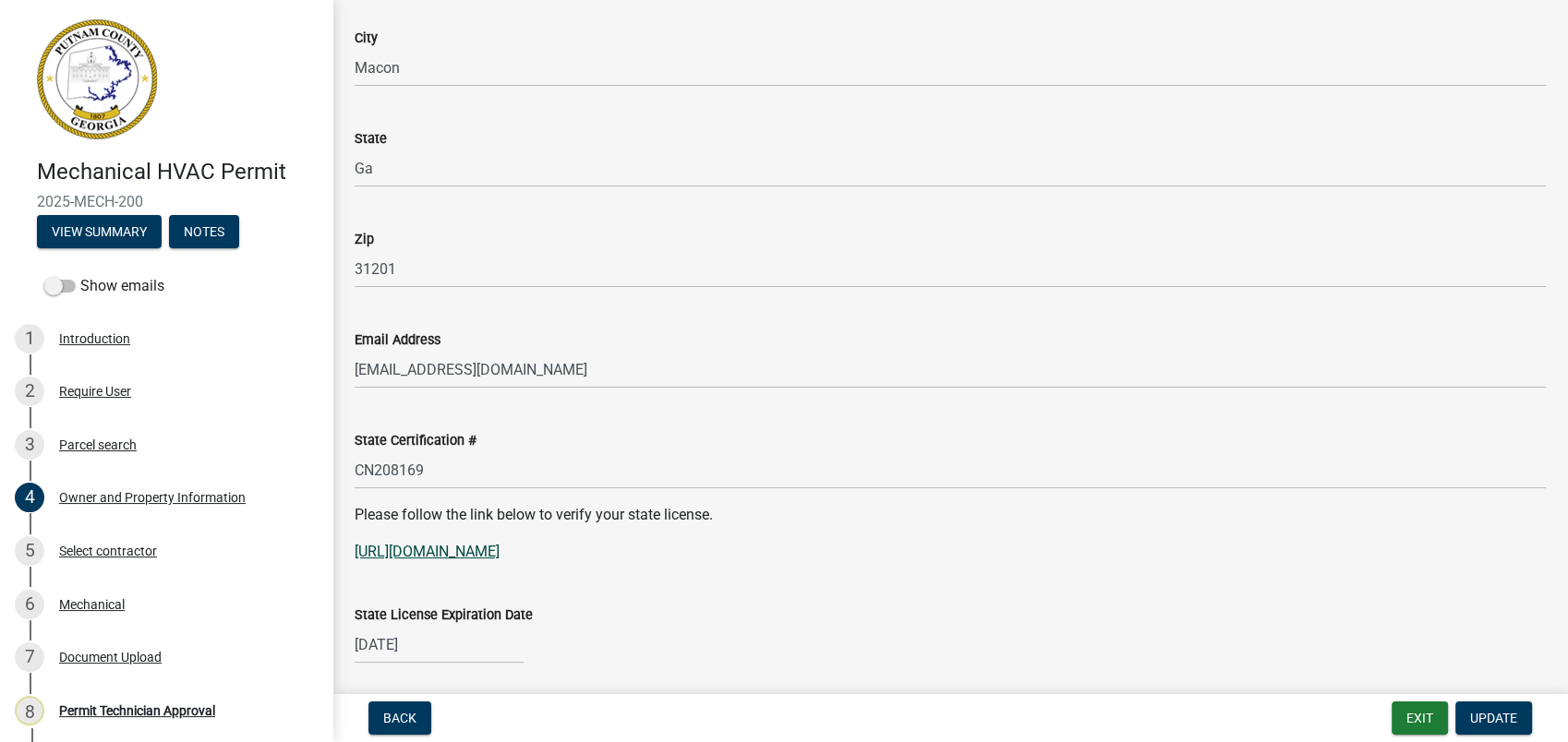
click at [443, 549] on link "https://verify.sos.ga.gov/verification/" at bounding box center [427, 552] width 145 height 18
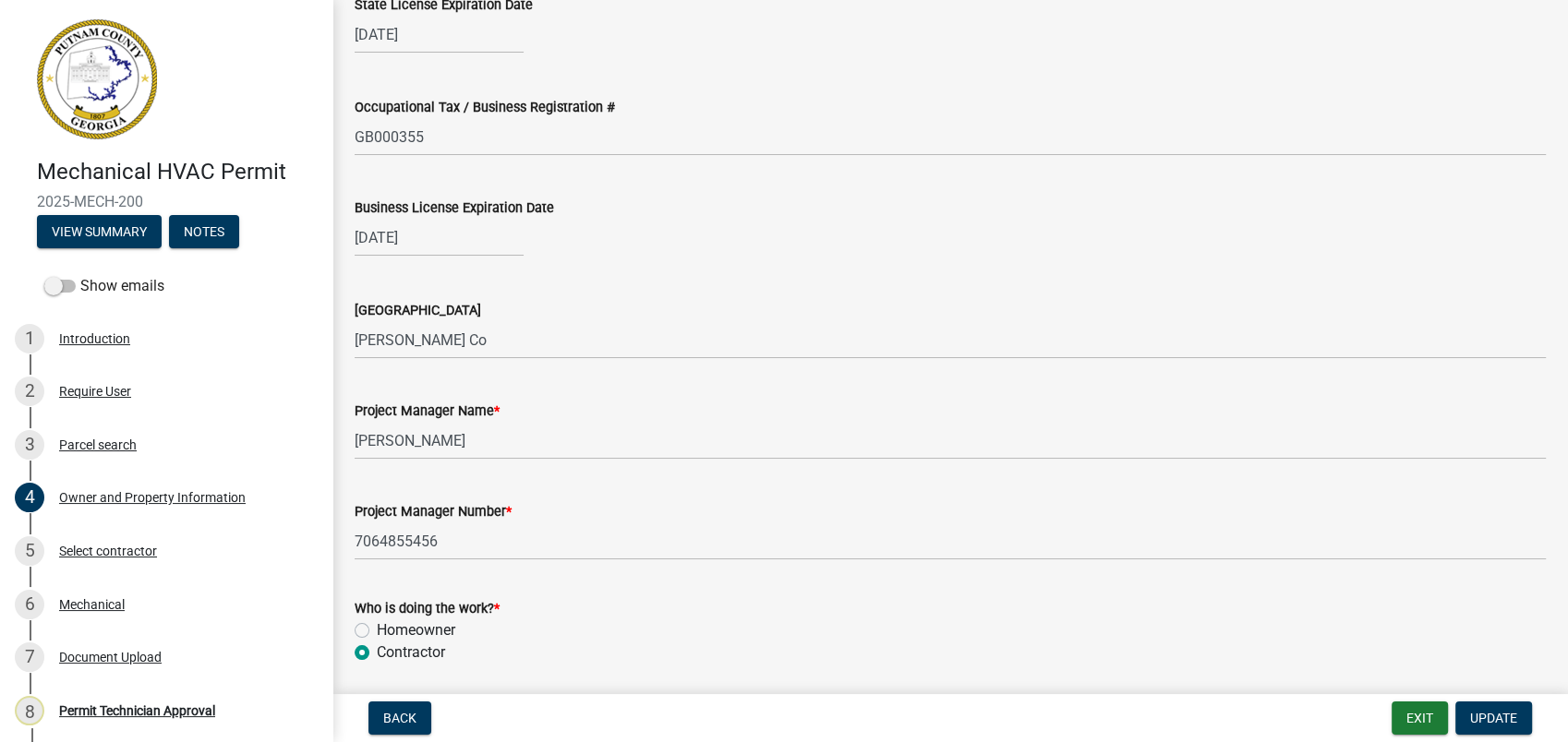
scroll to position [3077, 0]
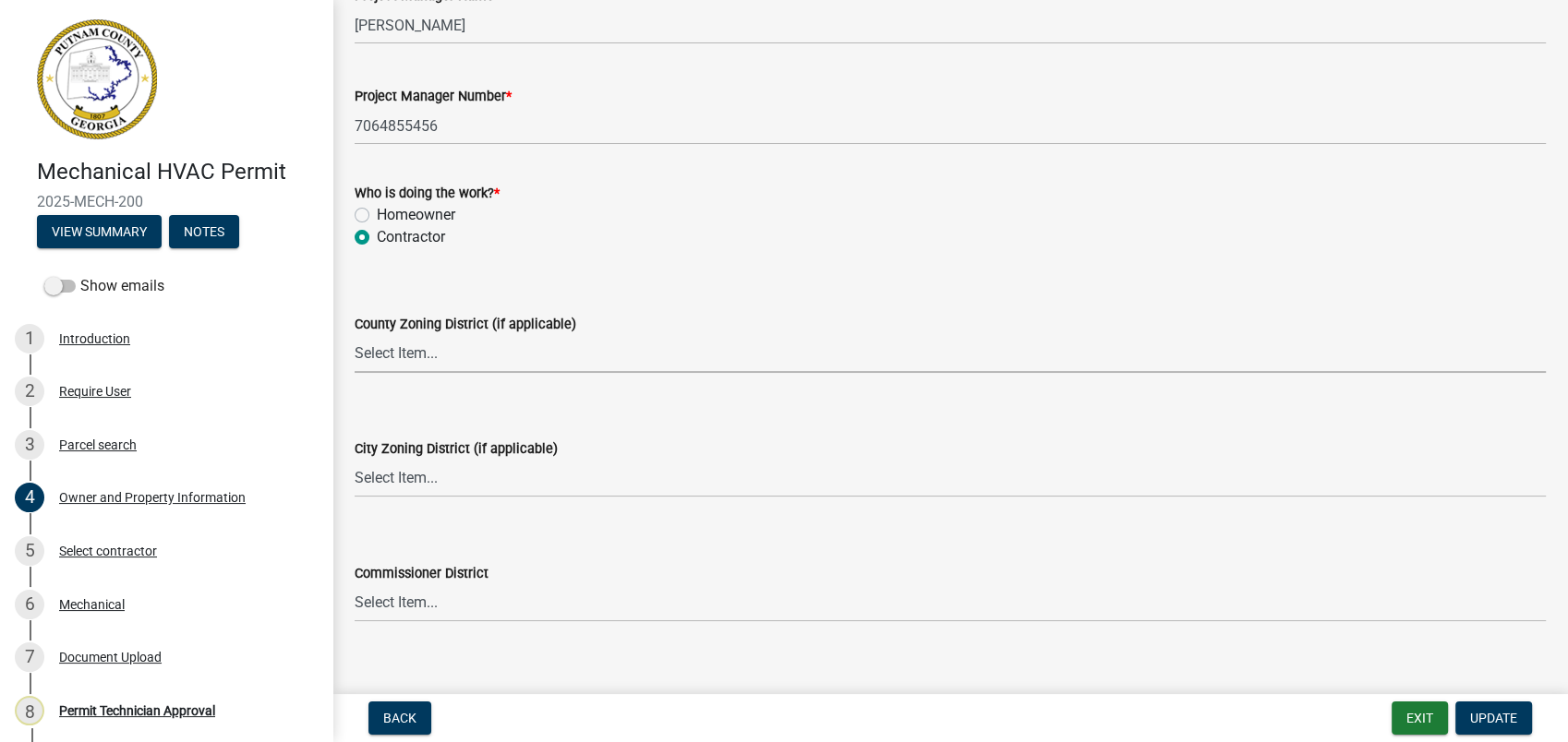
click at [399, 356] on select "Select Item... AG-1 R-1R R-1 R-2 MHP RM-1 RM-3 C-1 C-2 I-M PUD N/A" at bounding box center [950, 353] width 1191 height 38
click at [355, 335] on select "Select Item... AG-1 R-1R R-1 R-2 MHP RM-1 RM-3 C-1 C-2 I-M PUD N/A" at bounding box center [950, 353] width 1191 height 38
select select "0688c8c3-ca83-4764-a677-531fbc17e6cb"
click at [391, 471] on select "Select Item... A-1 A-2 R-1 R-2 R-3 R-4 MHP C-1 C-2 I-1 I-2 DB FH H-P N/A" at bounding box center [950, 478] width 1191 height 38
click at [355, 460] on select "Select Item... A-1 A-2 R-1 R-2 R-3 R-4 MHP C-1 C-2 I-1 I-2 DB FH H-P N/A" at bounding box center [950, 478] width 1191 height 38
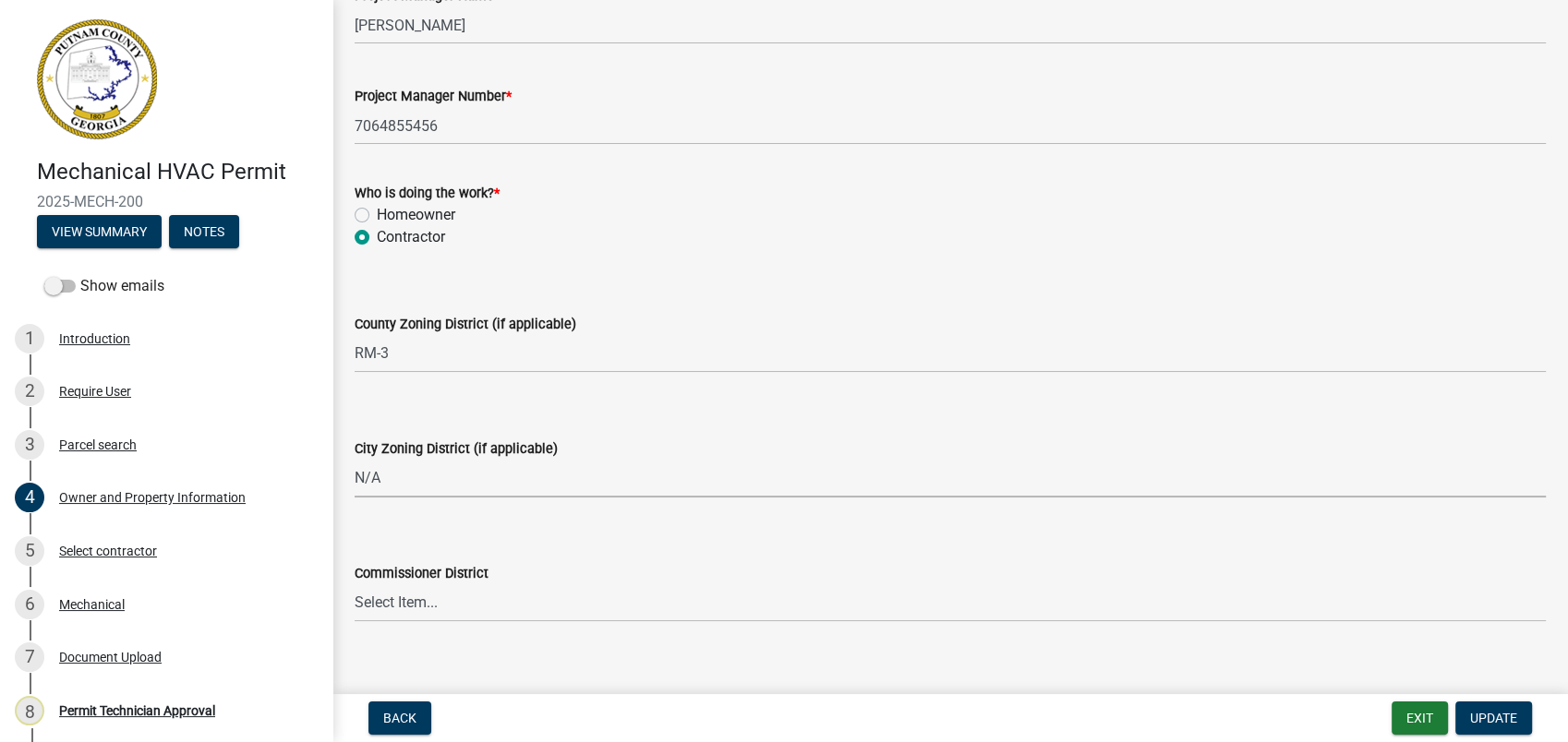
select select "83394b22-4a11-496c-8e5c-75ade2e72faf"
click at [1484, 713] on span "Update" at bounding box center [1493, 718] width 47 height 15
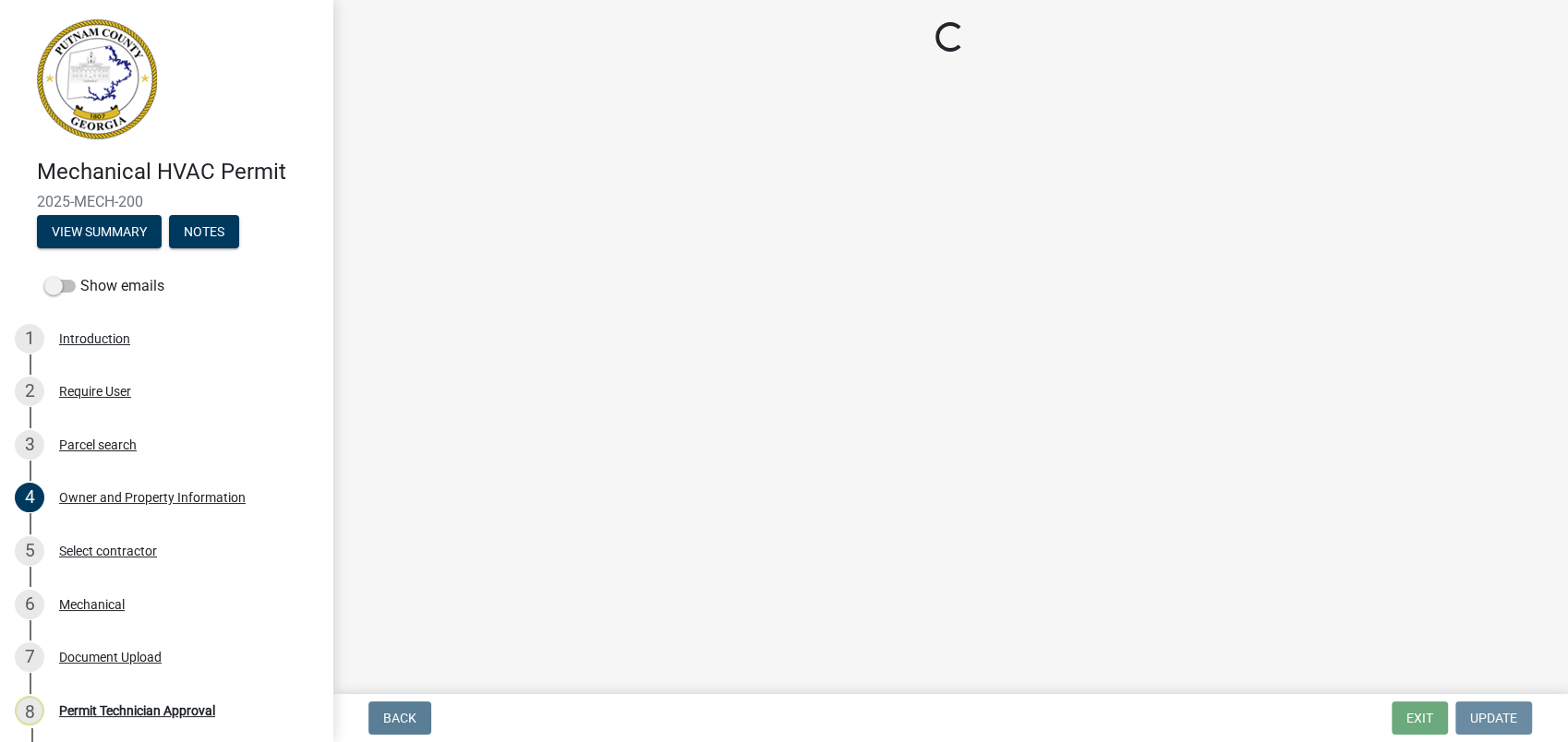
scroll to position [0, 0]
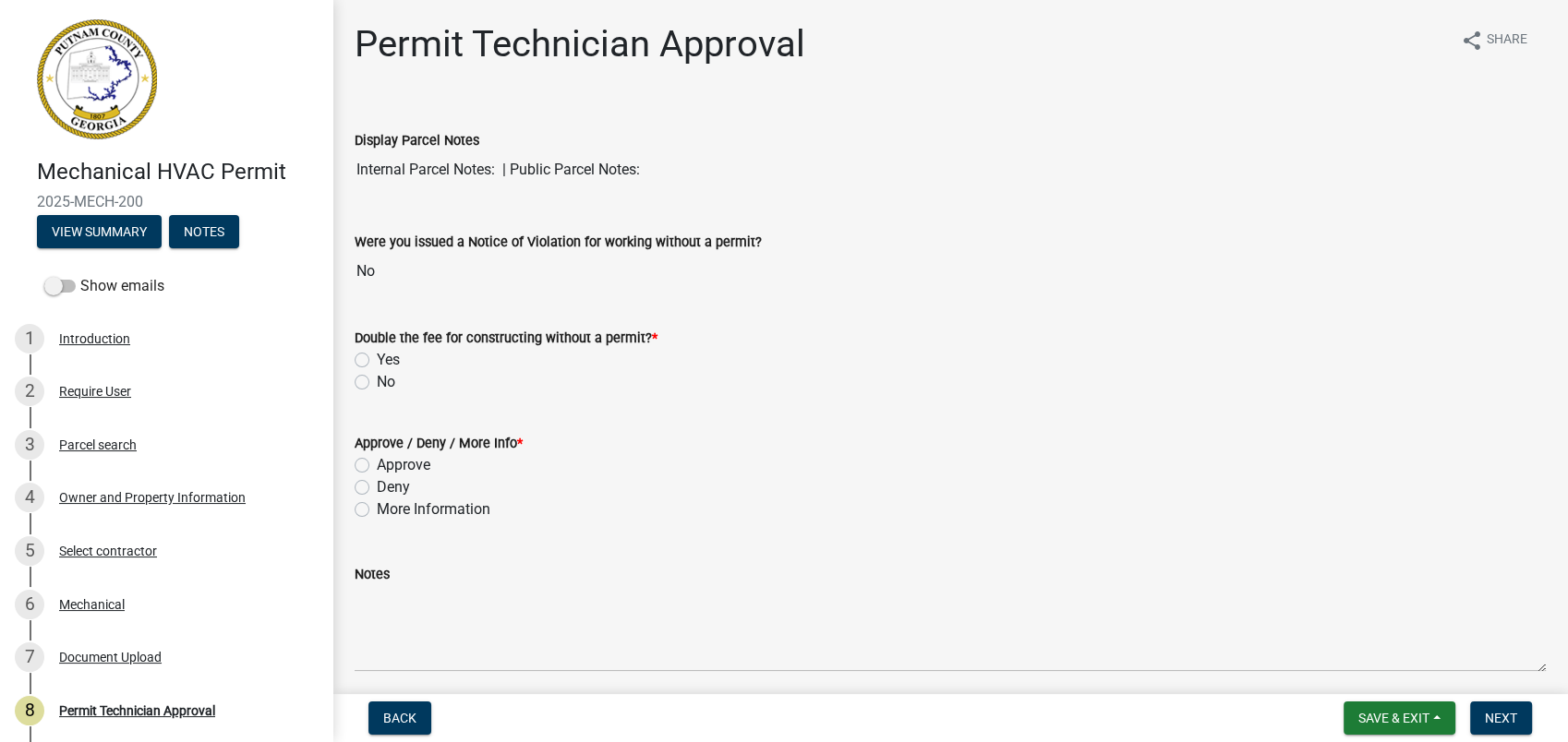
click at [377, 378] on label "No" at bounding box center [386, 382] width 19 height 22
click at [377, 378] on input "No" at bounding box center [383, 377] width 12 height 12
radio input "true"
click at [377, 460] on label "Approve" at bounding box center [403, 464] width 54 height 22
click at [377, 460] on input "Approve" at bounding box center [383, 460] width 12 height 12
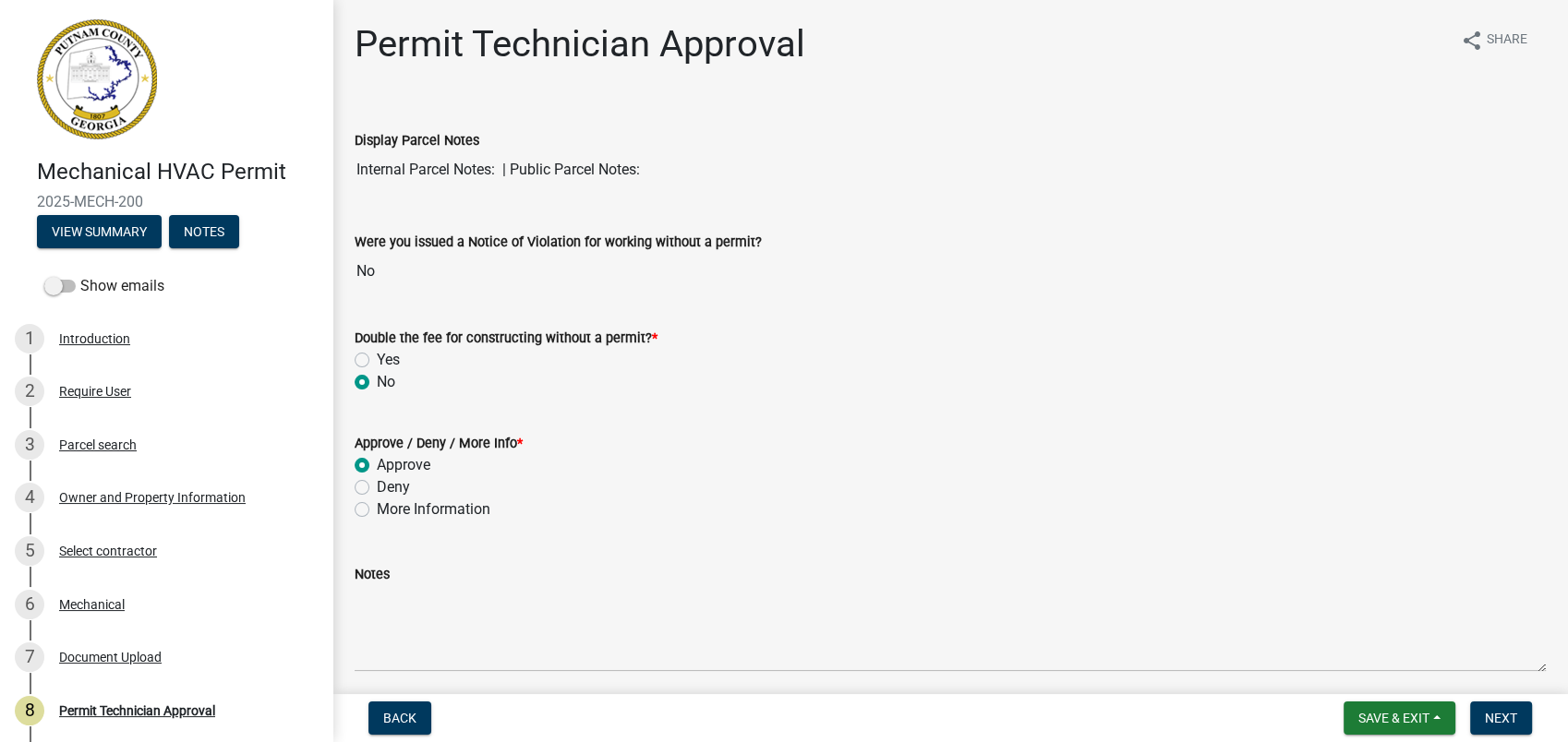
radio input "true"
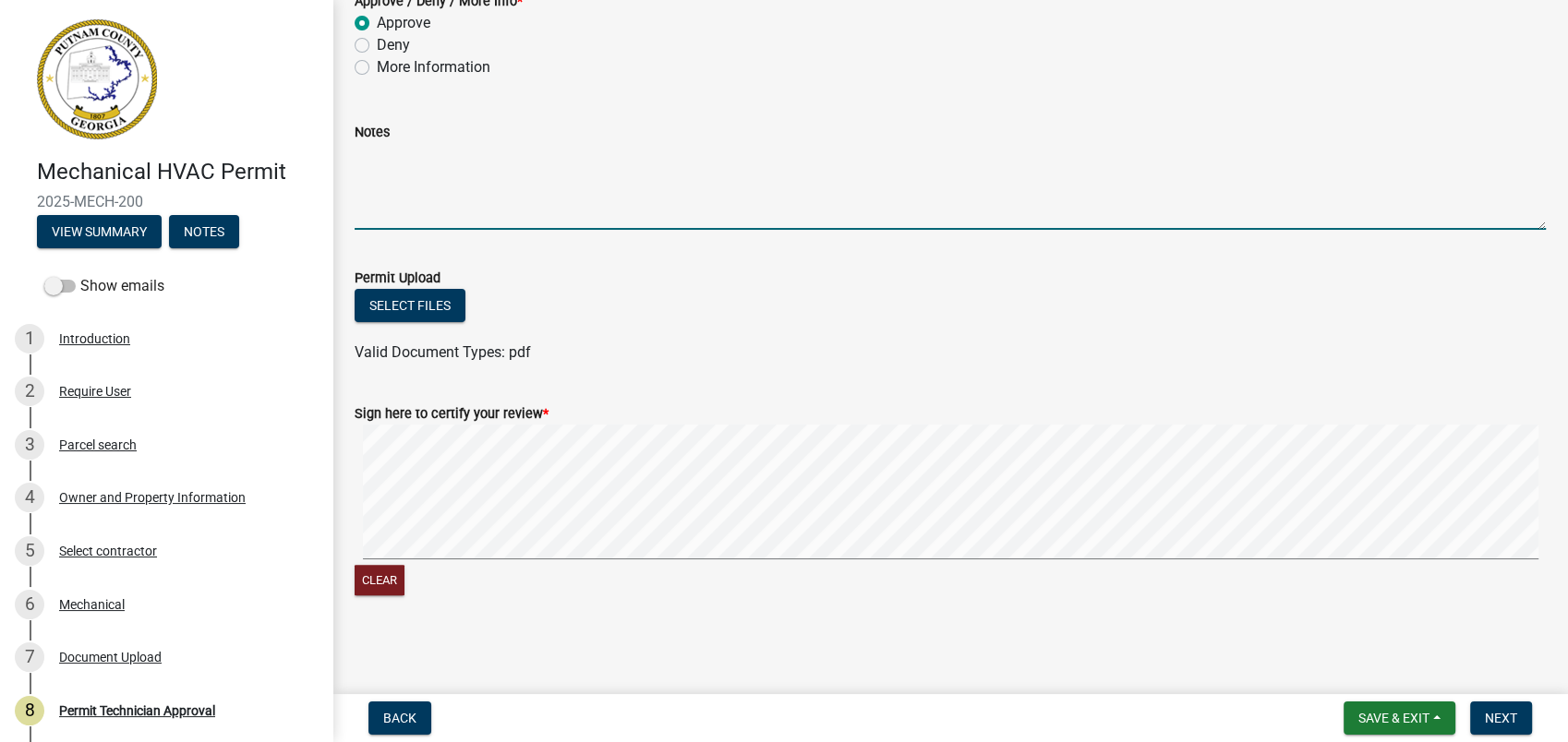
click at [421, 192] on textarea "Notes" at bounding box center [950, 186] width 1191 height 87
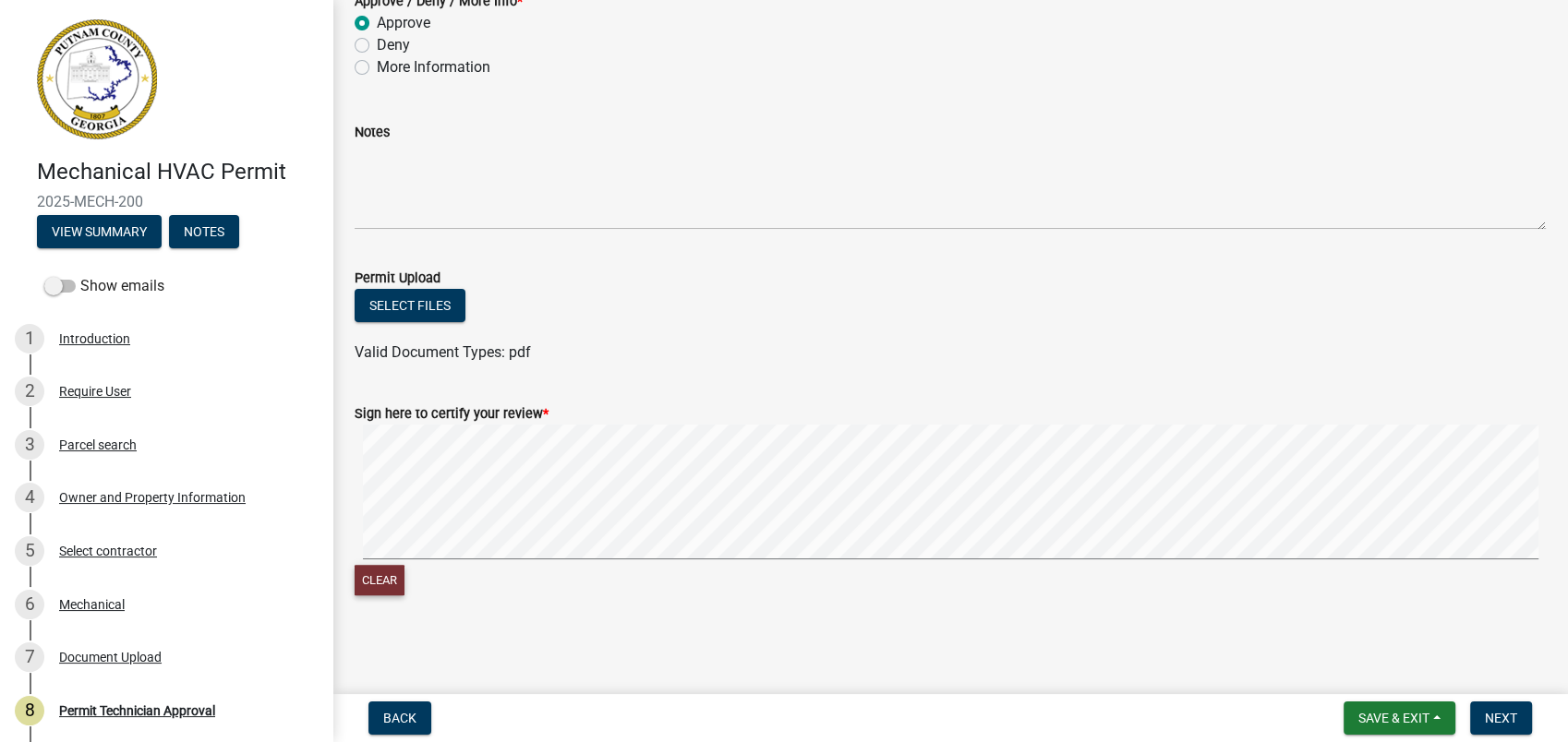
click at [383, 572] on button "Clear" at bounding box center [379, 579] width 50 height 30
drag, startPoint x: 1507, startPoint y: 707, endPoint x: 1429, endPoint y: 682, distance: 81.9
click at [1506, 703] on button "Next" at bounding box center [1501, 719] width 62 height 33
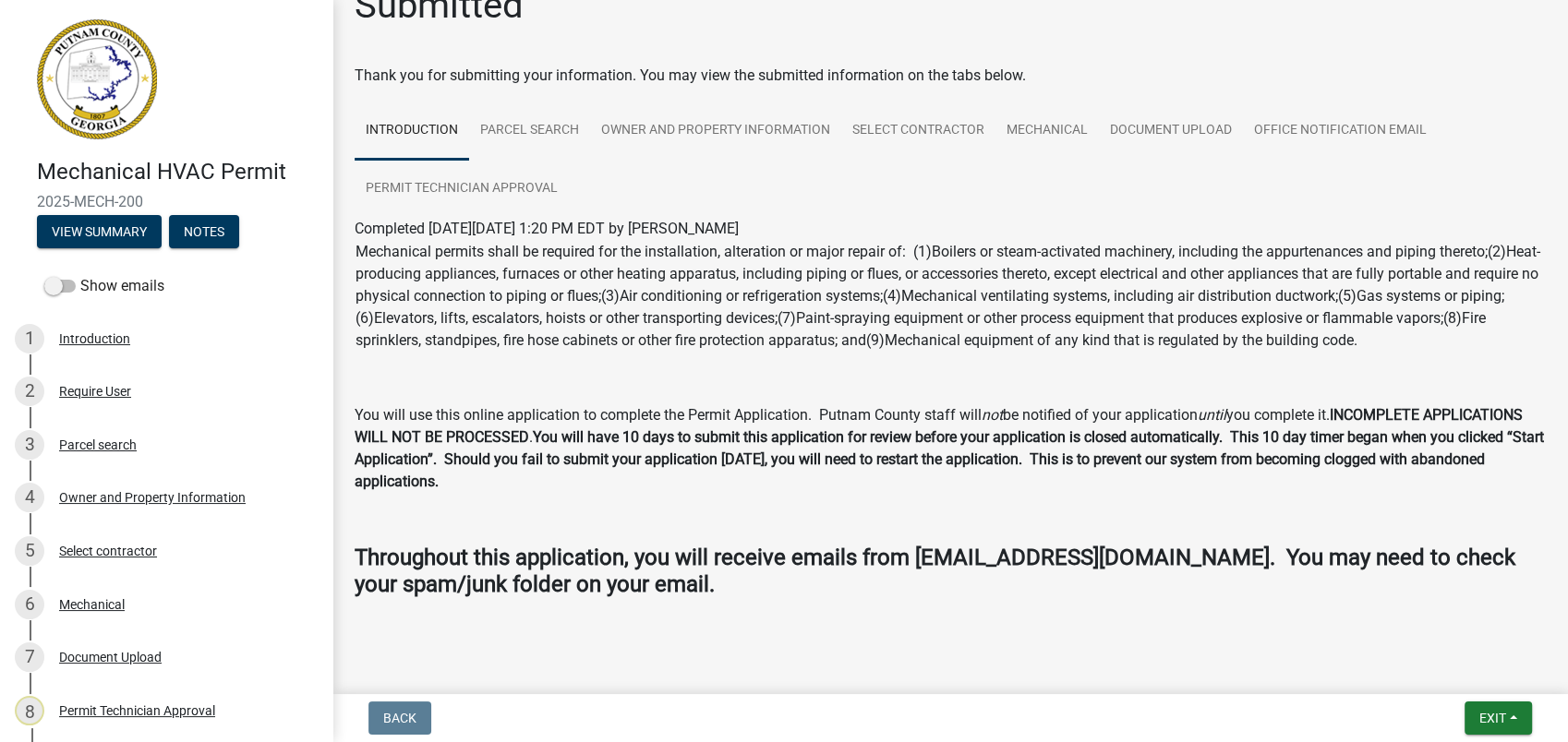
scroll to position [57, 0]
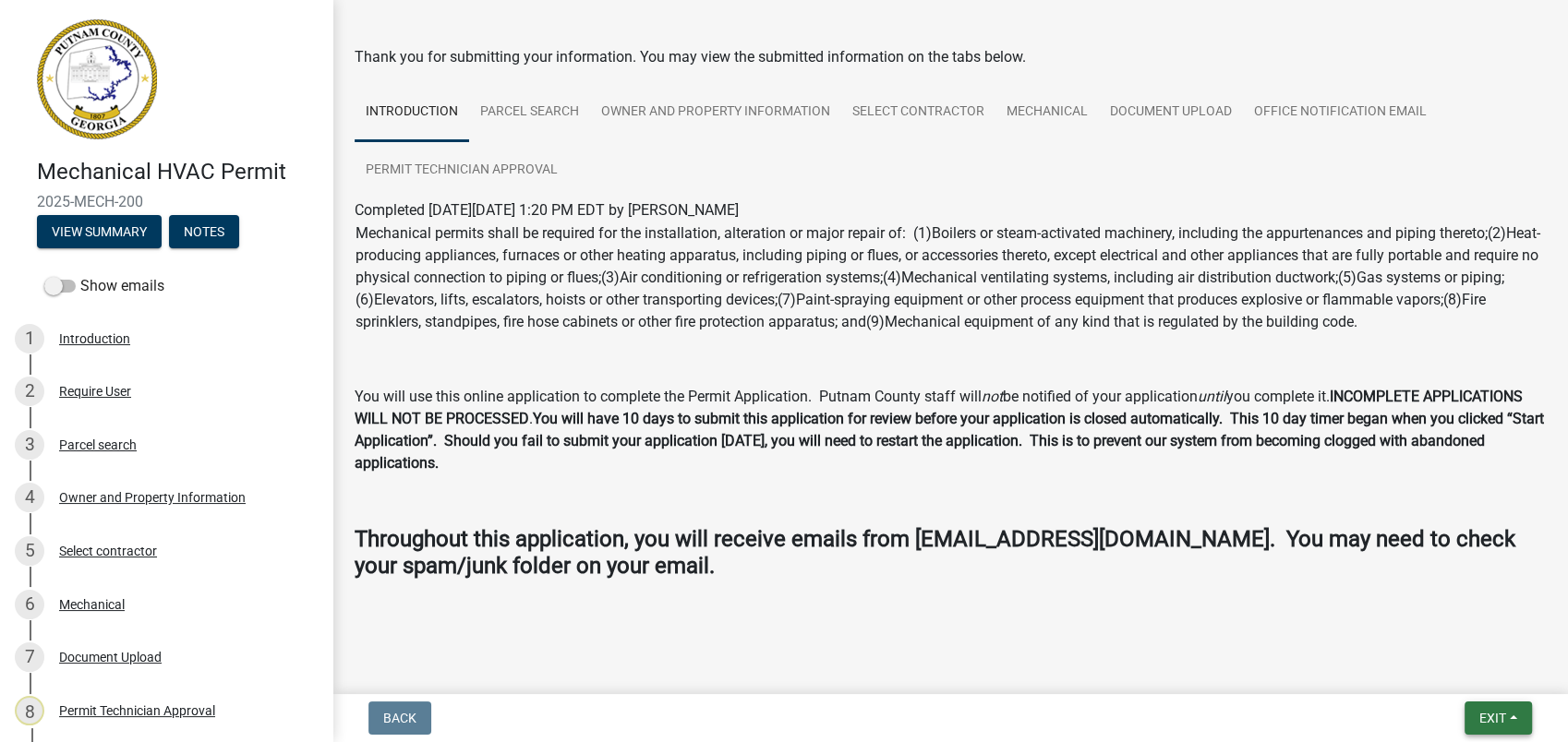
click at [1493, 712] on span "Exit" at bounding box center [1492, 718] width 26 height 15
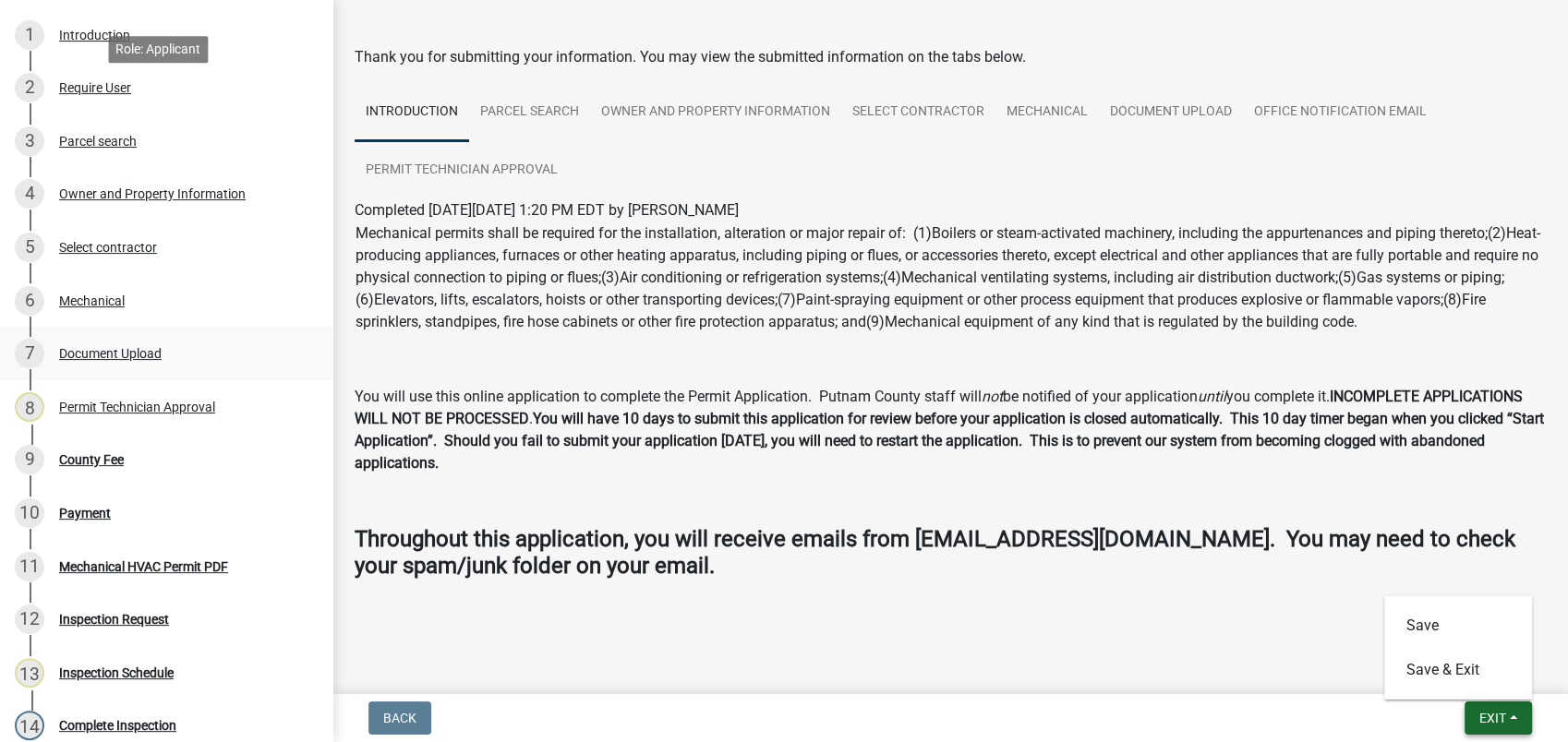
scroll to position [291, 0]
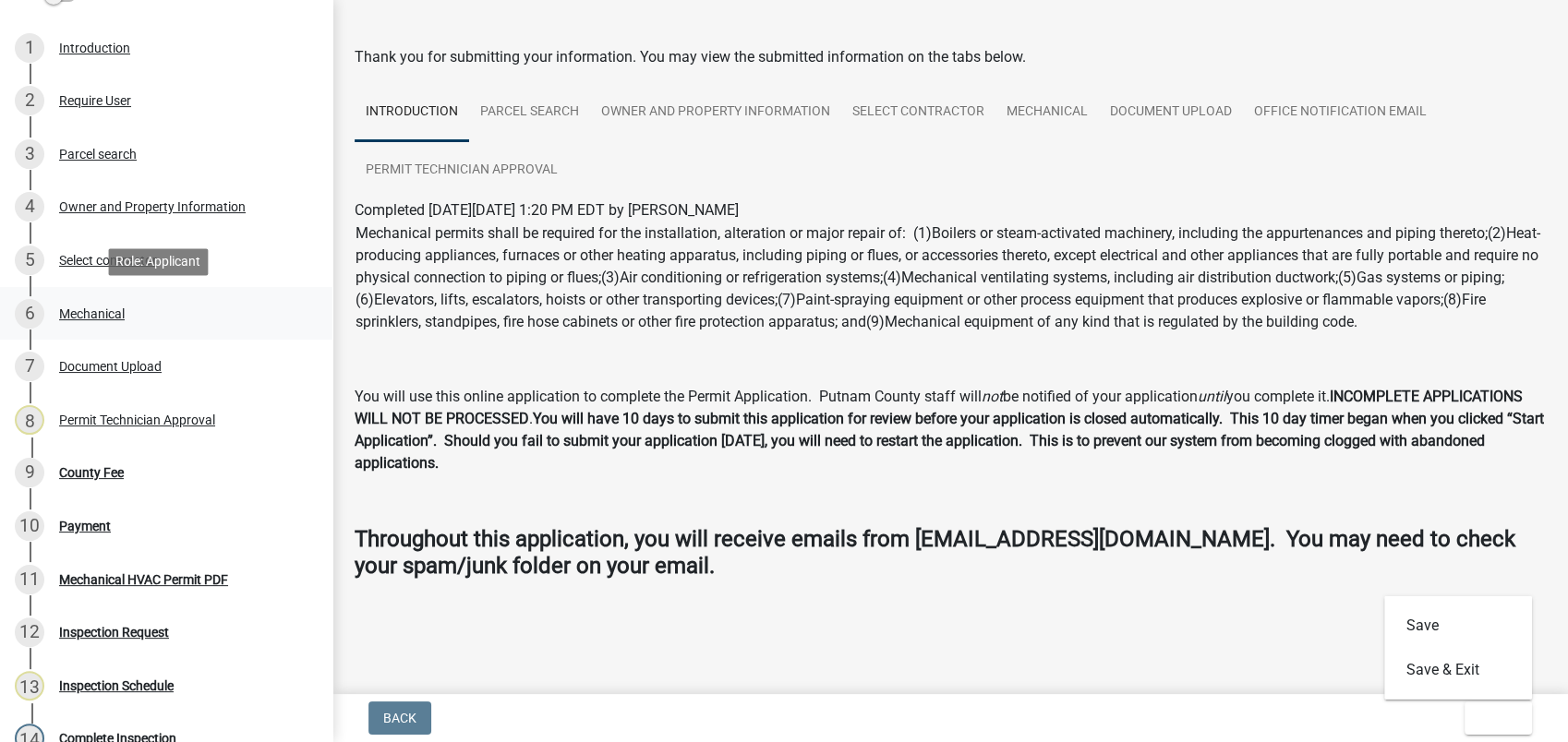
click at [87, 299] on div "6 Mechanical" at bounding box center [159, 314] width 288 height 29
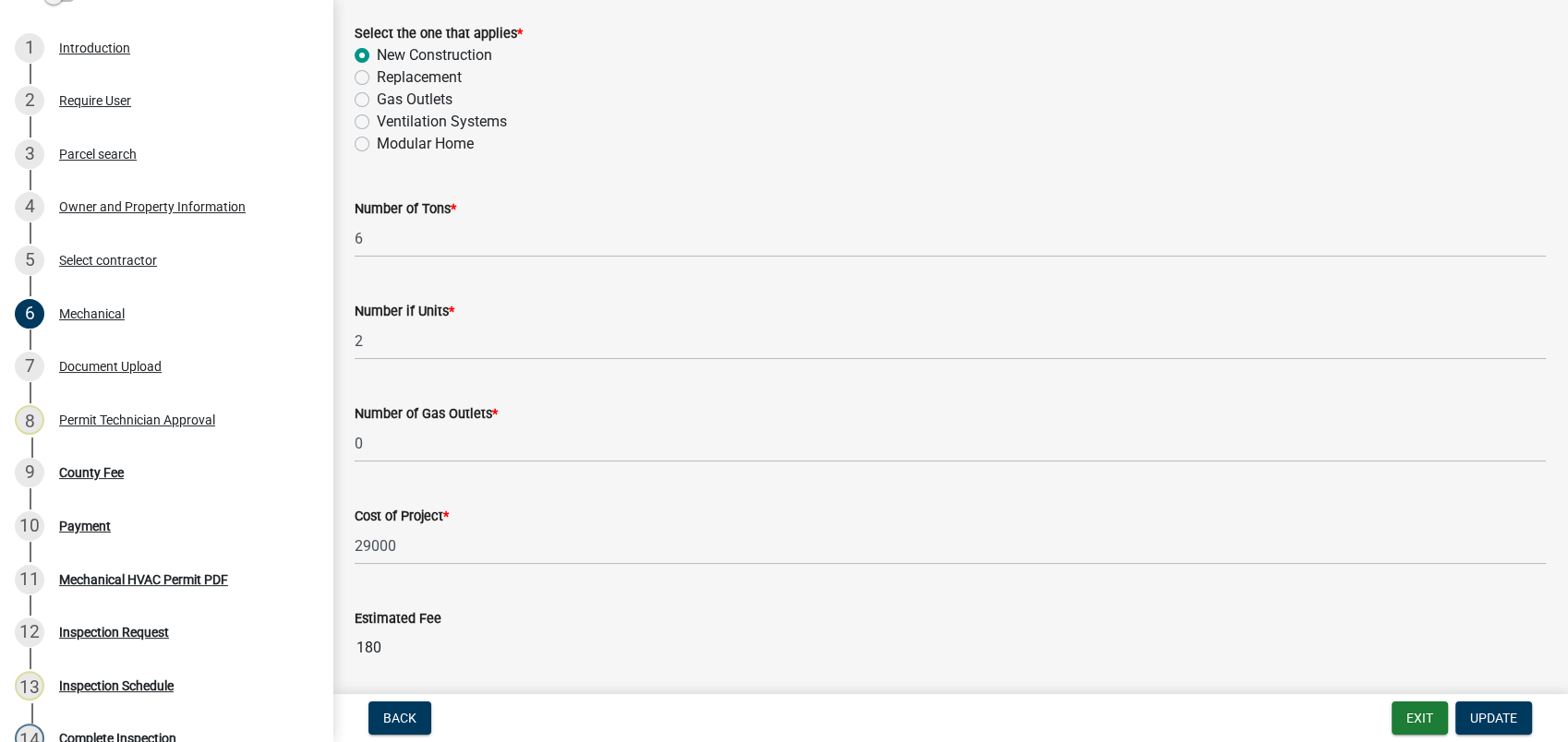
scroll to position [1243, 0]
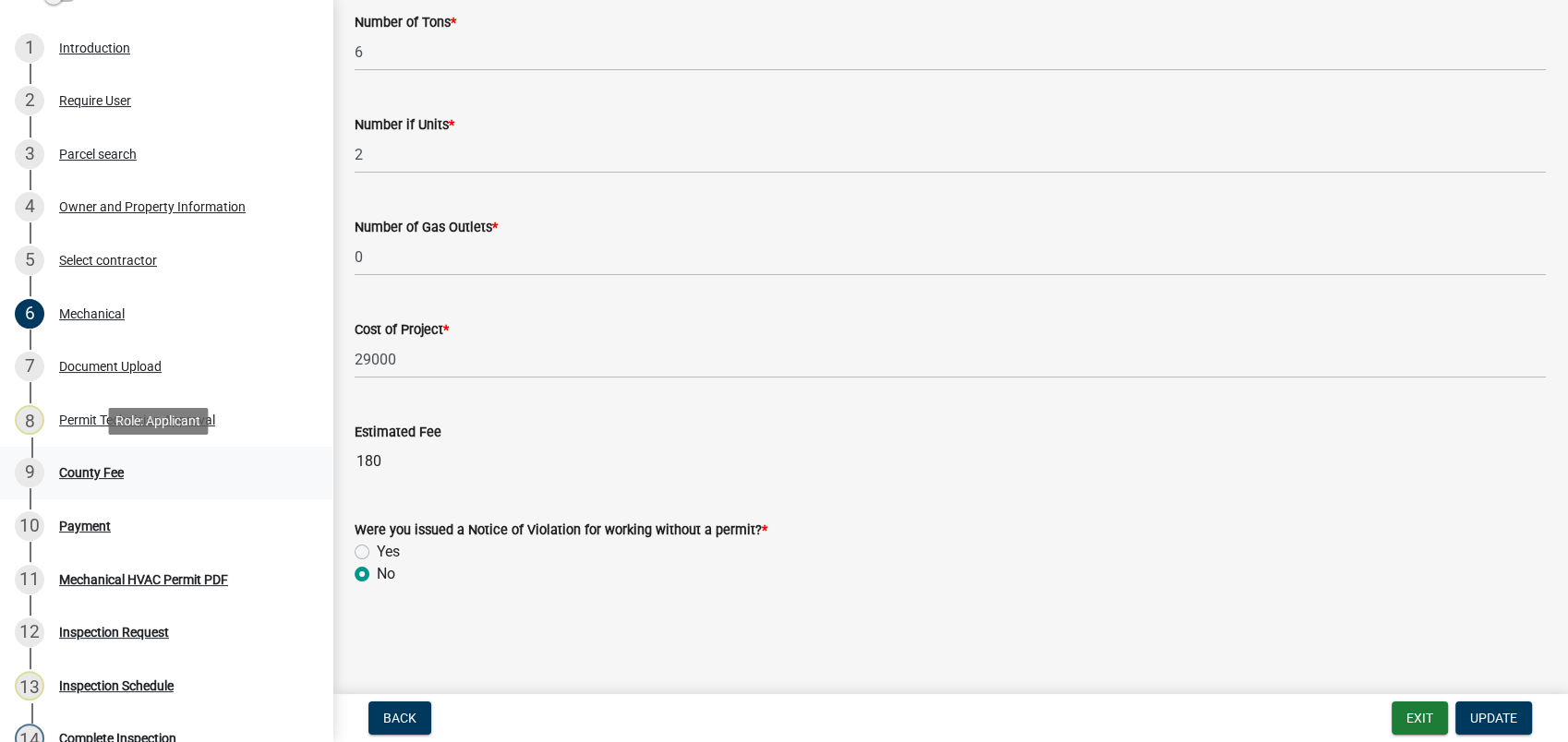
click at [104, 454] on link "9 County Fee" at bounding box center [166, 473] width 332 height 54
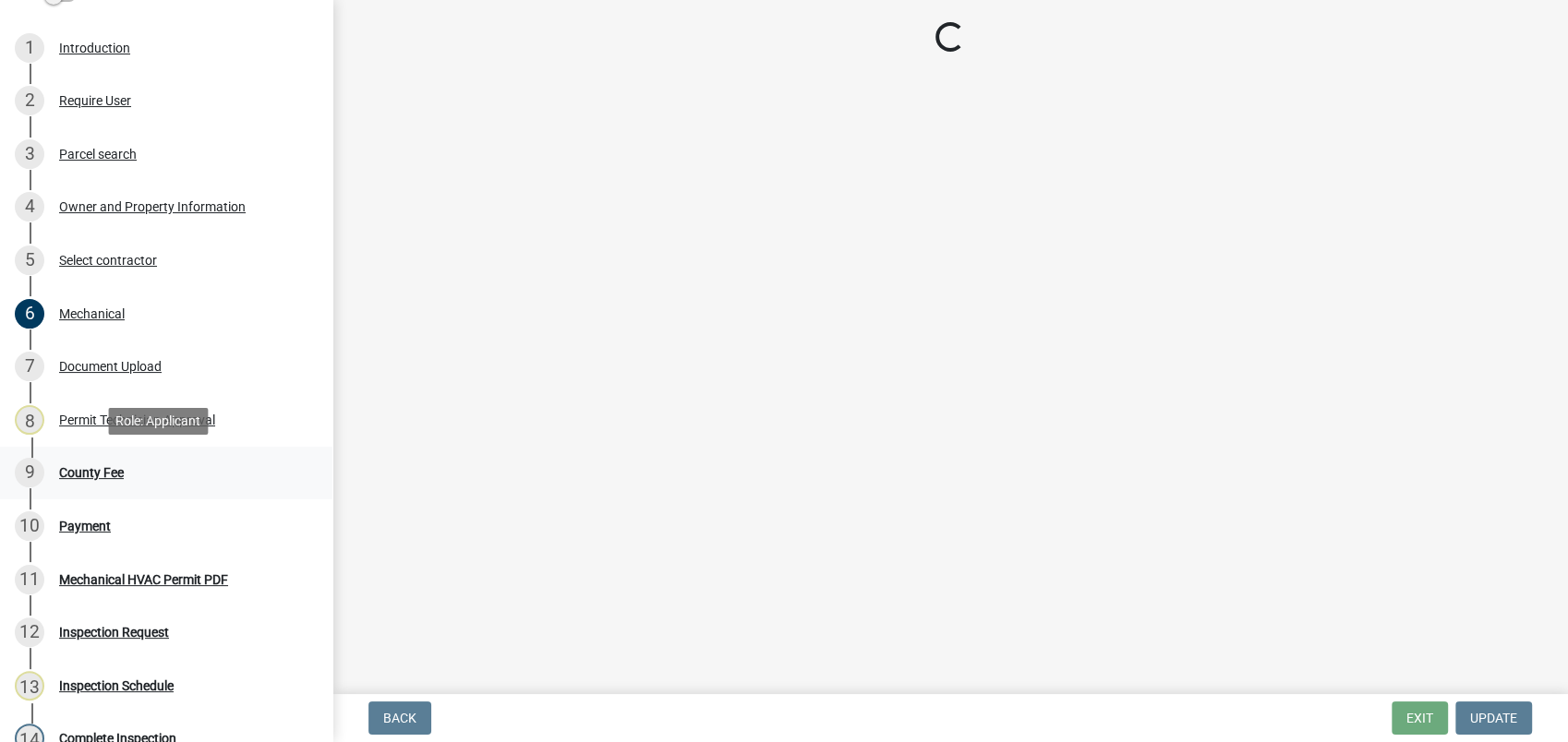
scroll to position [0, 0]
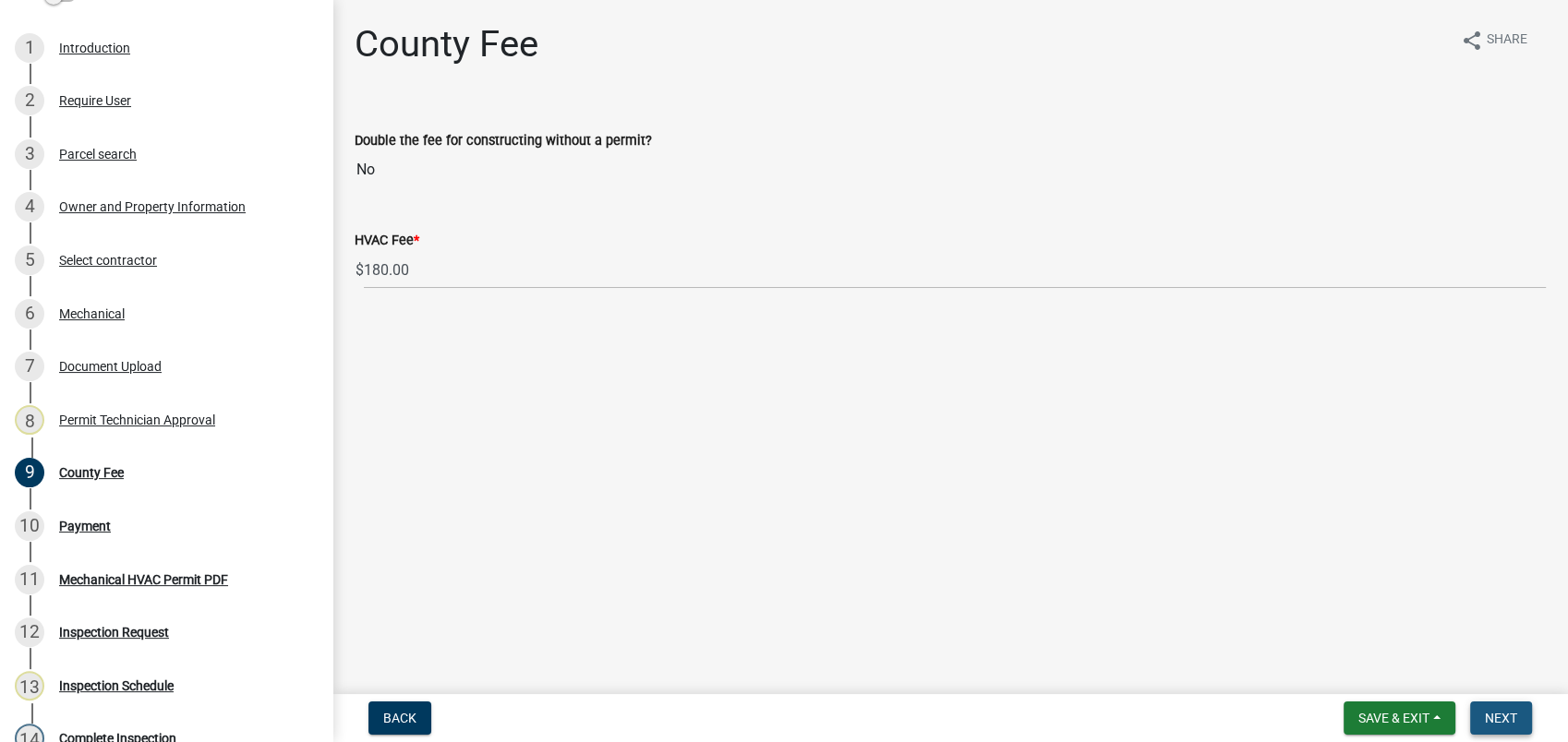
click at [1514, 716] on span "Next" at bounding box center [1501, 718] width 32 height 15
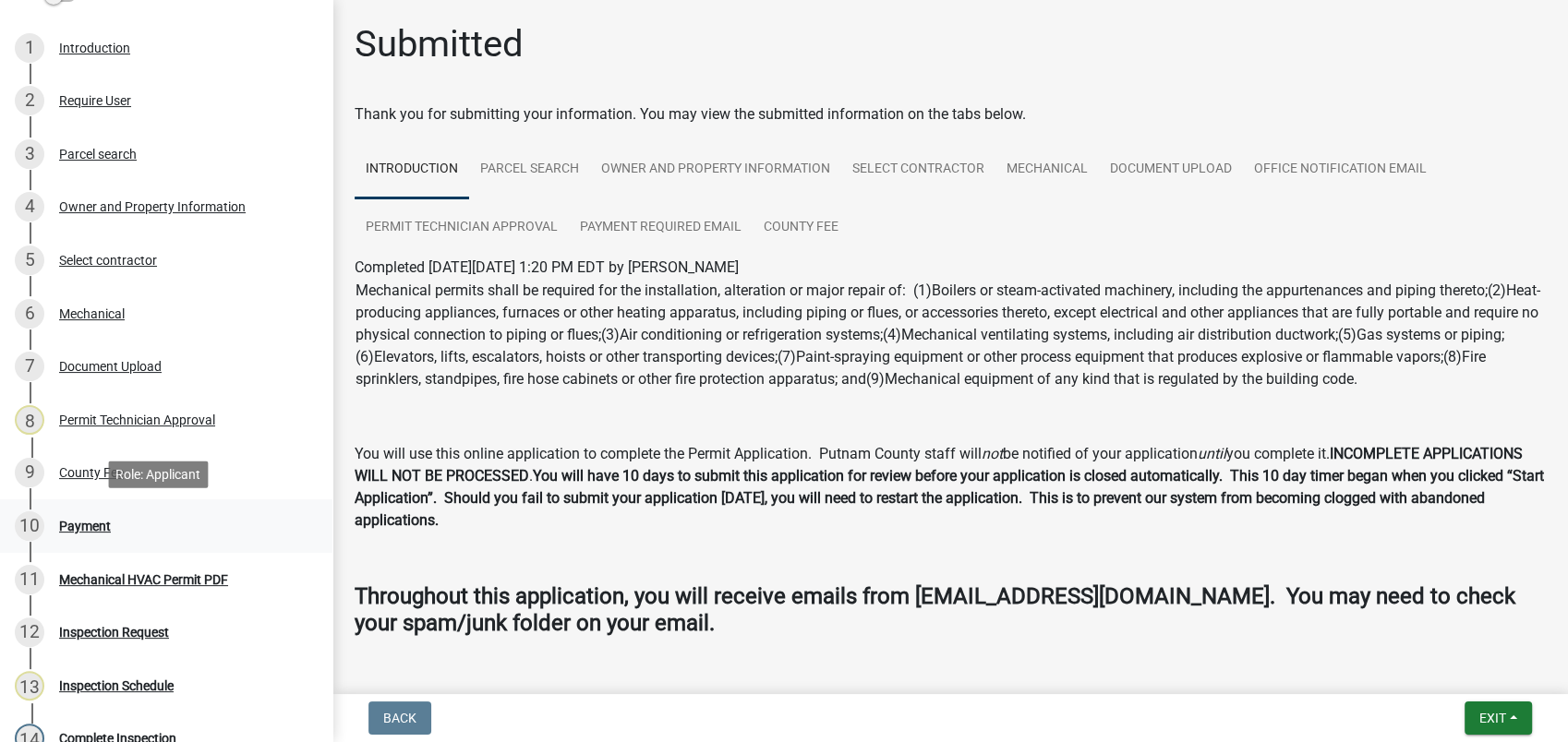
click at [92, 522] on div "Payment" at bounding box center [85, 526] width 52 height 13
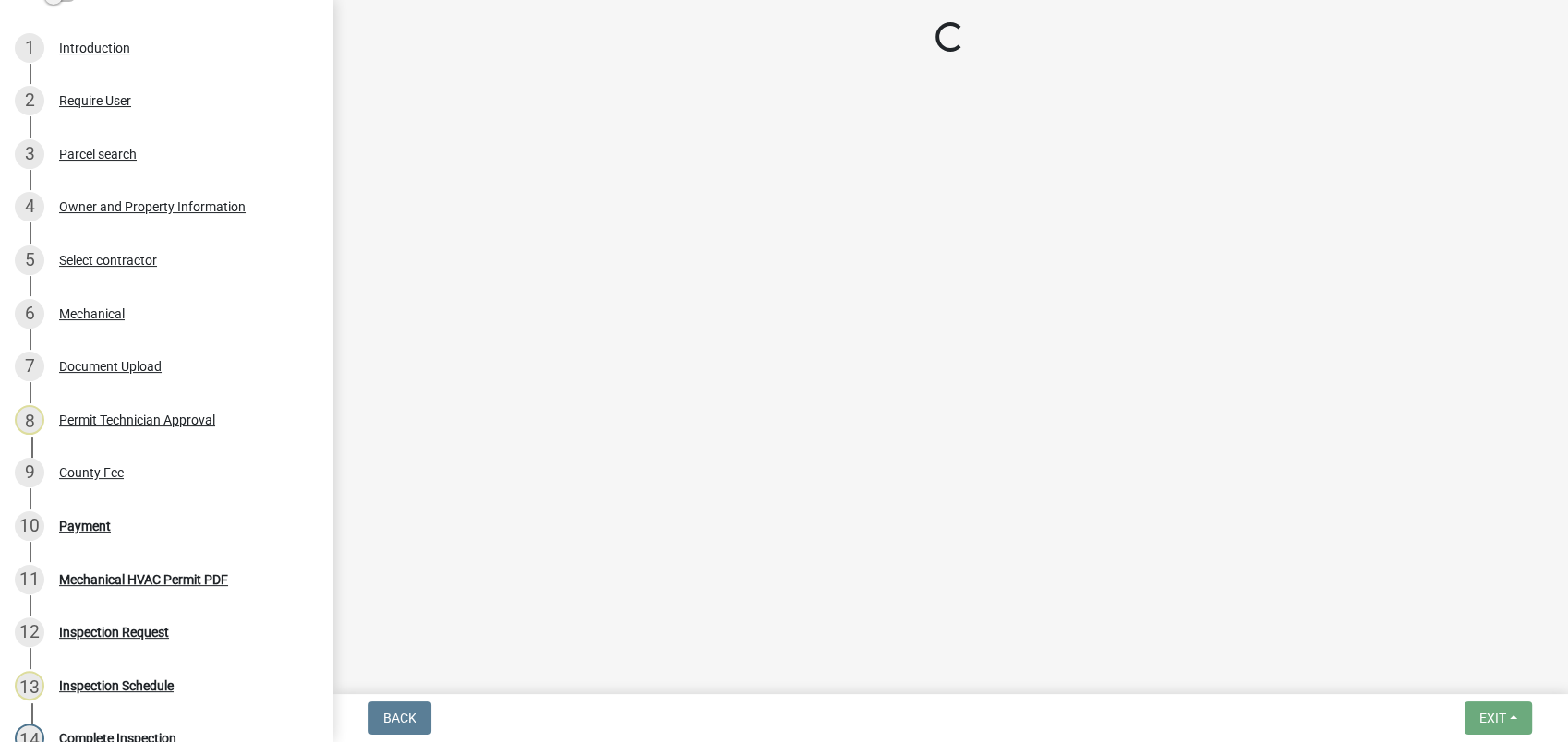
select select "3: 3"
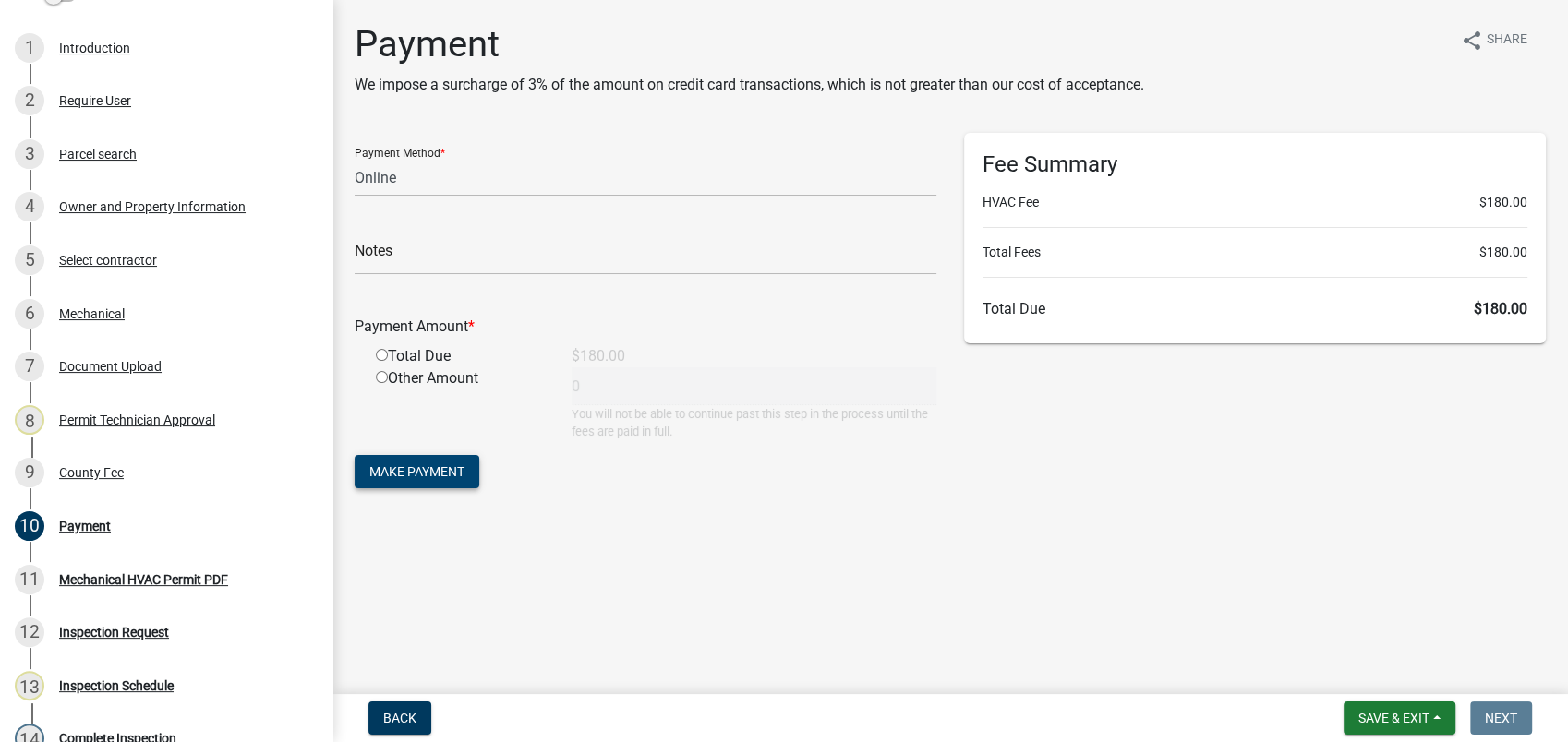
drag, startPoint x: 436, startPoint y: 465, endPoint x: 927, endPoint y: 672, distance: 532.9
click at [915, 741] on html "Internet Explorer does NOT work with GeoPermits. Get a new browser for more sec…" at bounding box center [784, 371] width 1568 height 742
click at [1389, 718] on span "Save & Exit" at bounding box center [1394, 718] width 71 height 15
click at [1394, 677] on button "Save & Exit" at bounding box center [1382, 671] width 148 height 45
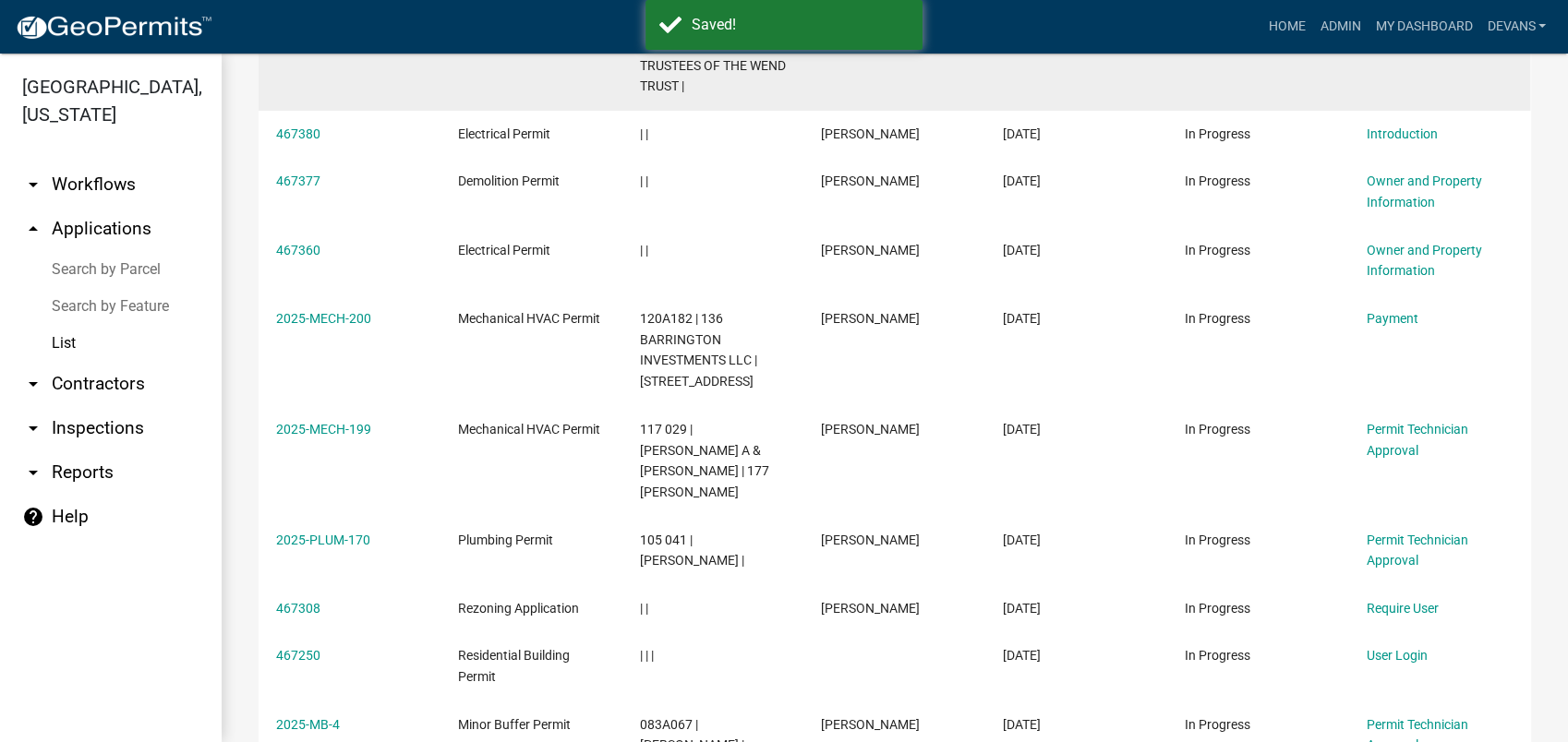
scroll to position [410, 0]
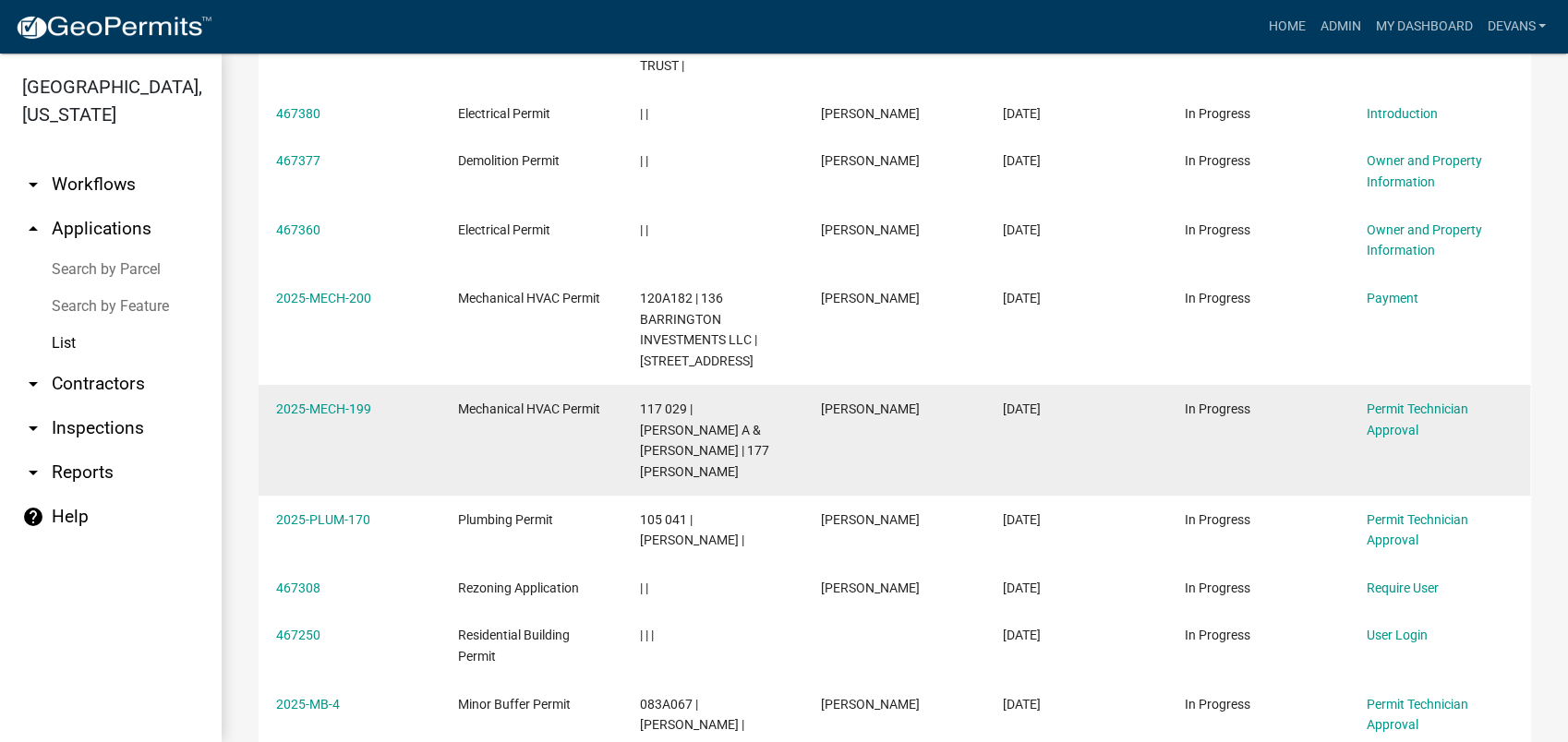
click at [332, 399] on div "2025-MECH-199" at bounding box center [349, 410] width 146 height 21
click at [332, 404] on link "2025-MECH-199" at bounding box center [323, 408] width 95 height 15
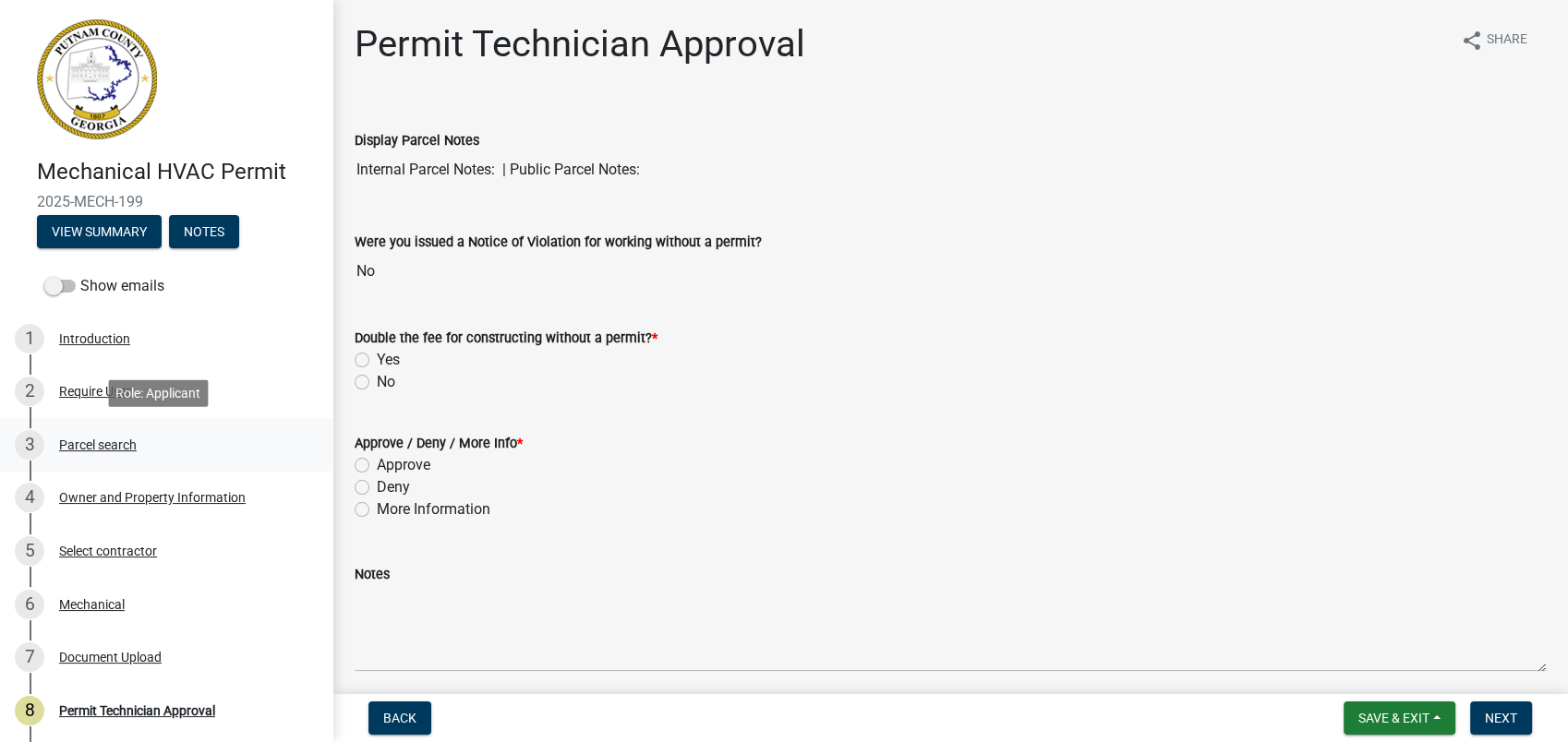
click at [103, 451] on div "Parcel search" at bounding box center [98, 444] width 78 height 13
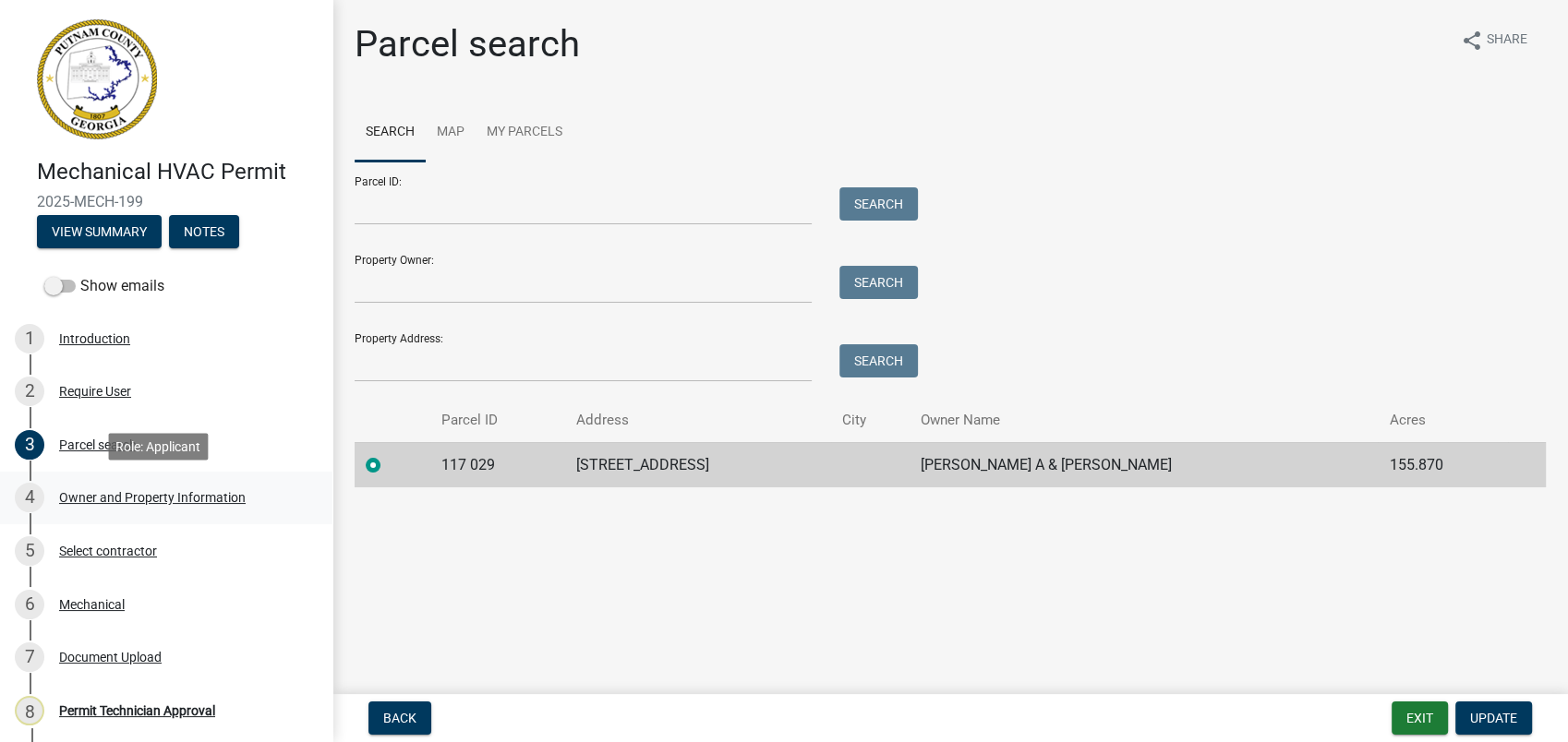
click at [78, 509] on div "4 Owner and Property Information" at bounding box center [159, 498] width 288 height 29
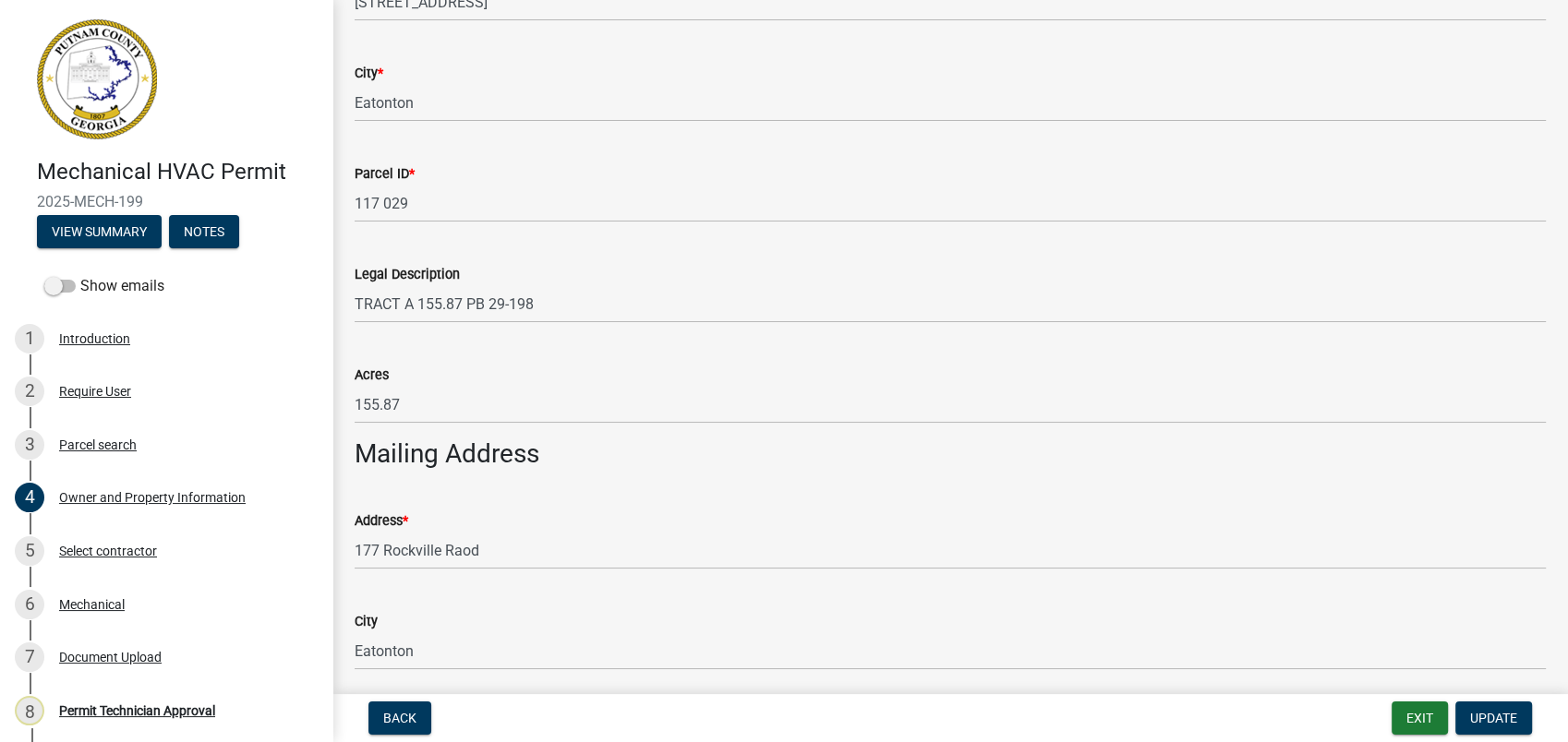
scroll to position [1025, 0]
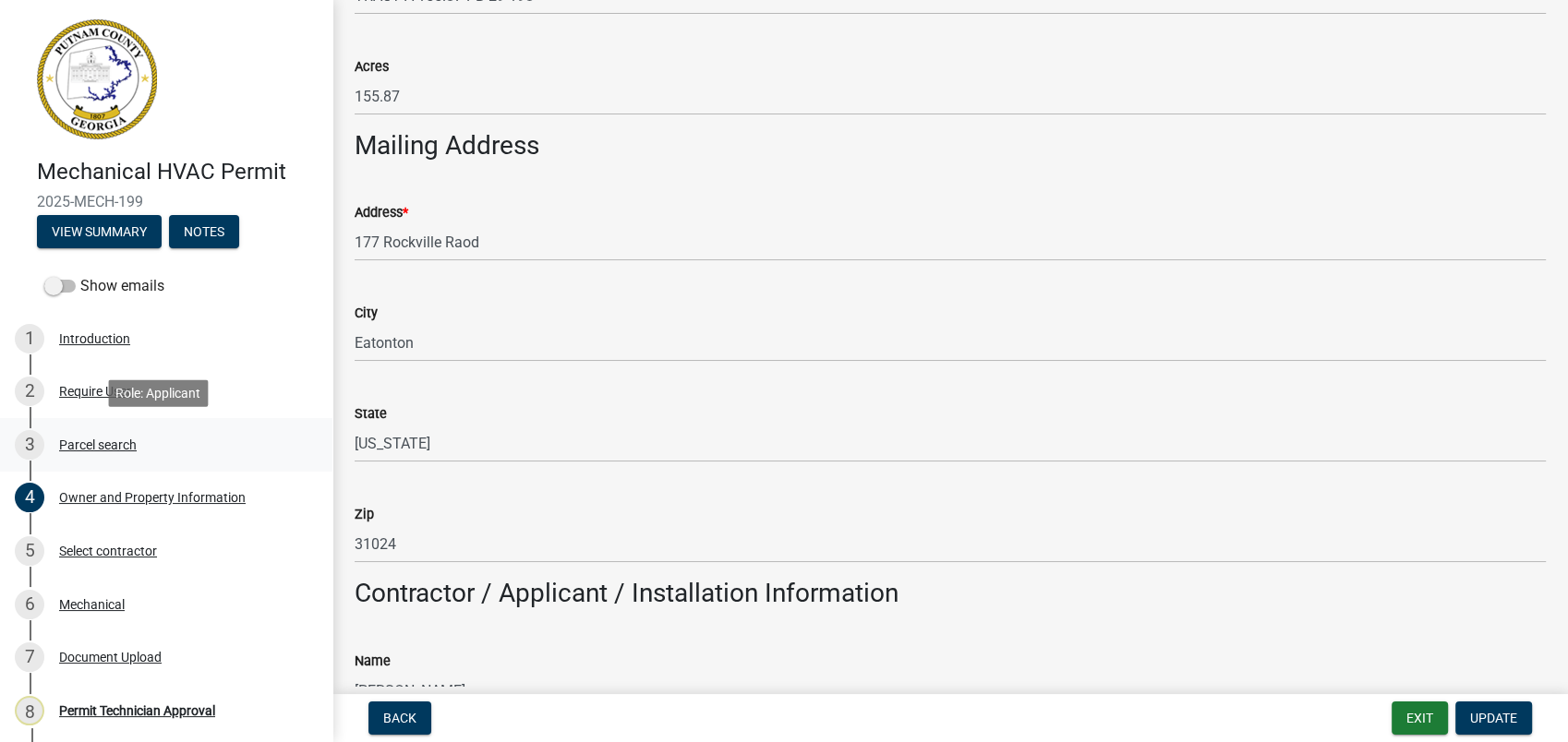
click at [95, 442] on div "Parcel search" at bounding box center [98, 444] width 78 height 13
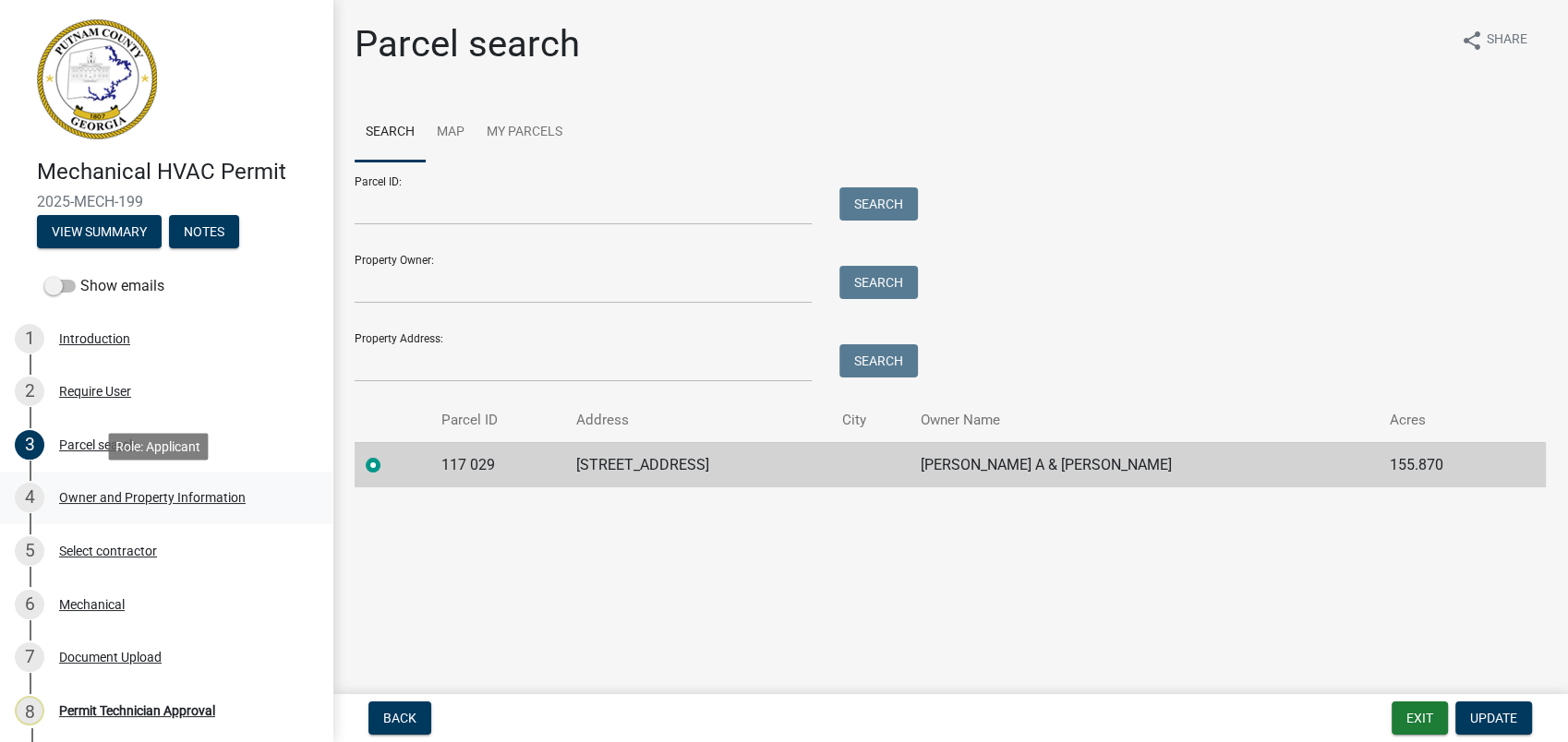
click at [131, 493] on div "Owner and Property Information" at bounding box center [153, 497] width 187 height 13
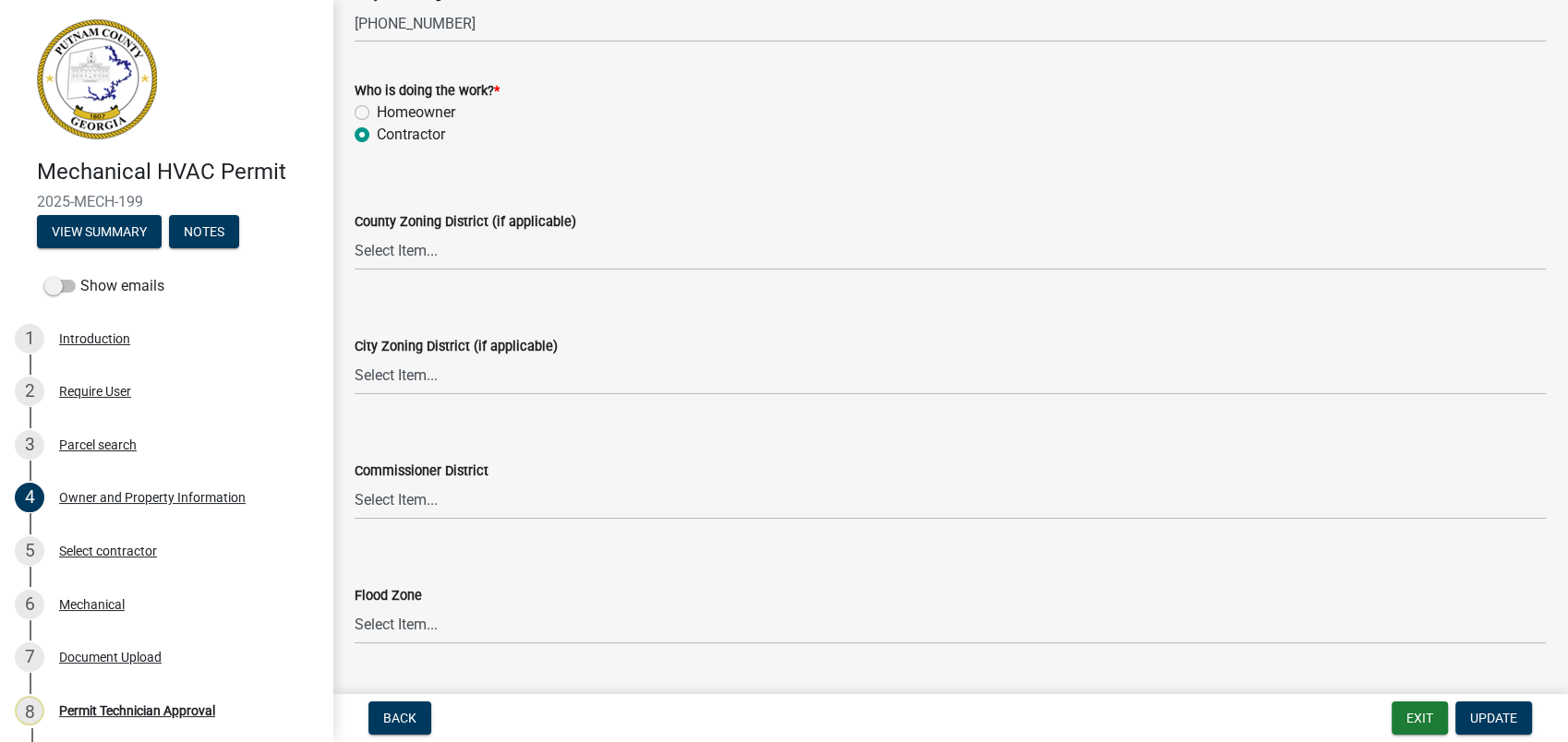
scroll to position [3225, 0]
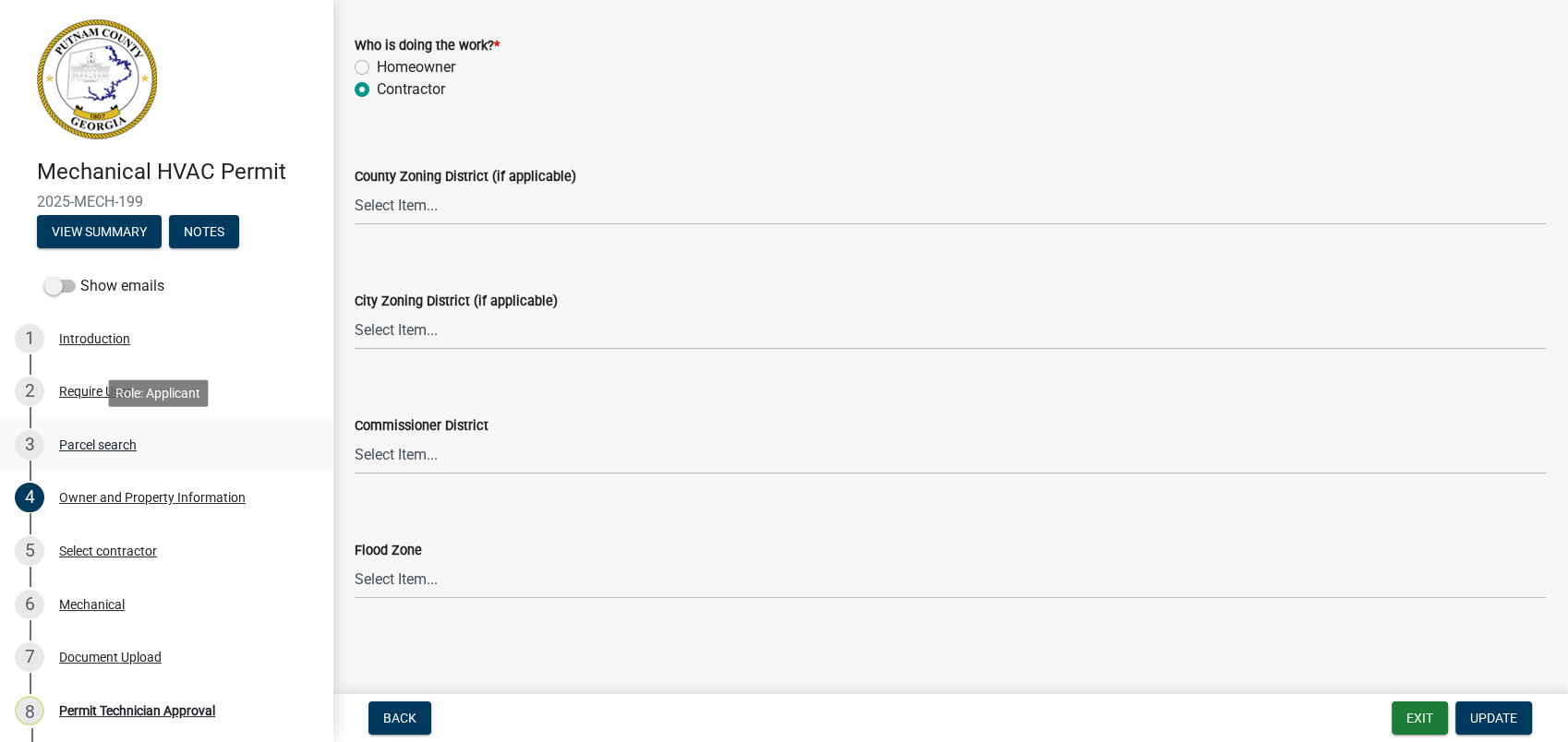
click at [63, 438] on div "Parcel search" at bounding box center [98, 444] width 78 height 13
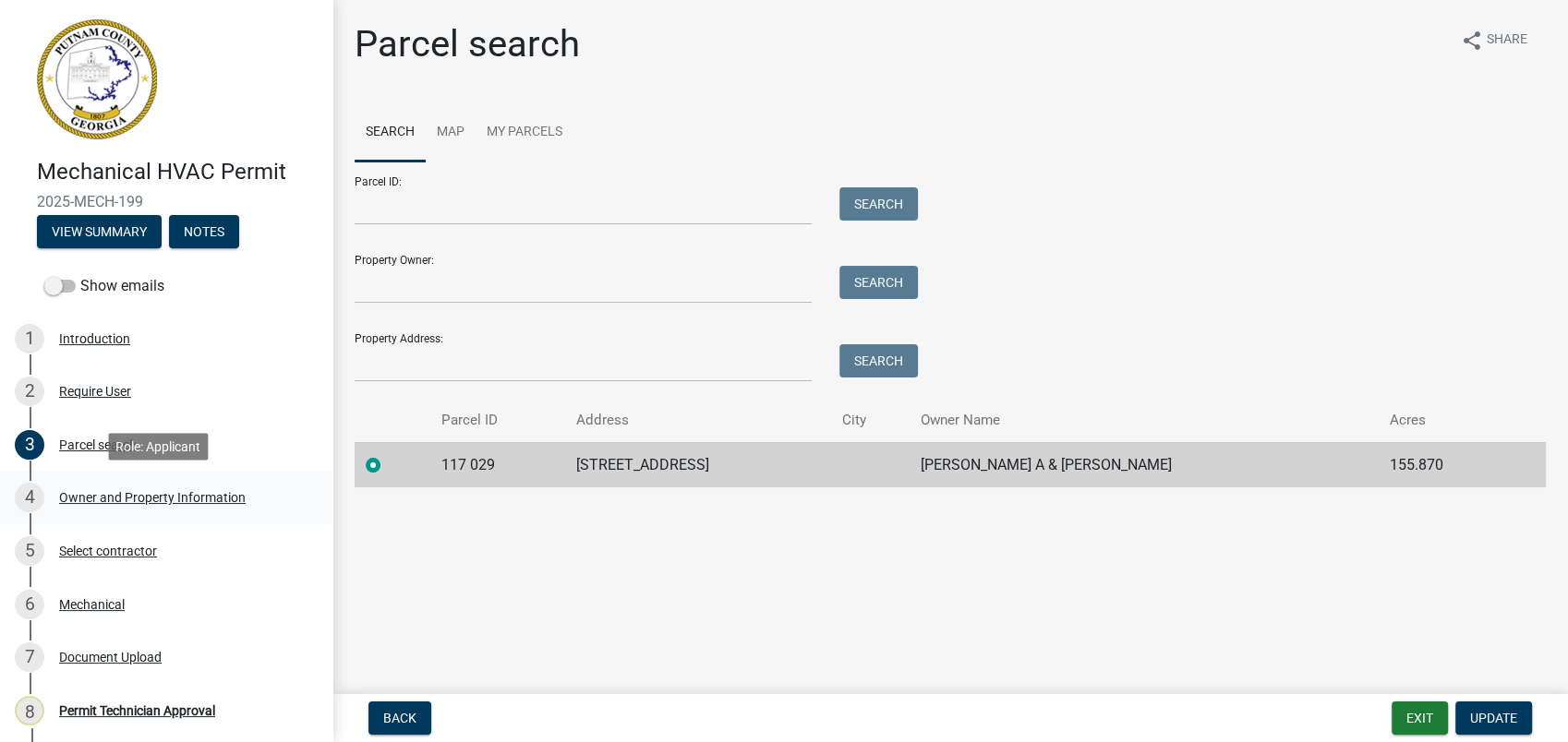
click at [166, 489] on div "4 Owner and Property Information" at bounding box center [159, 498] width 288 height 29
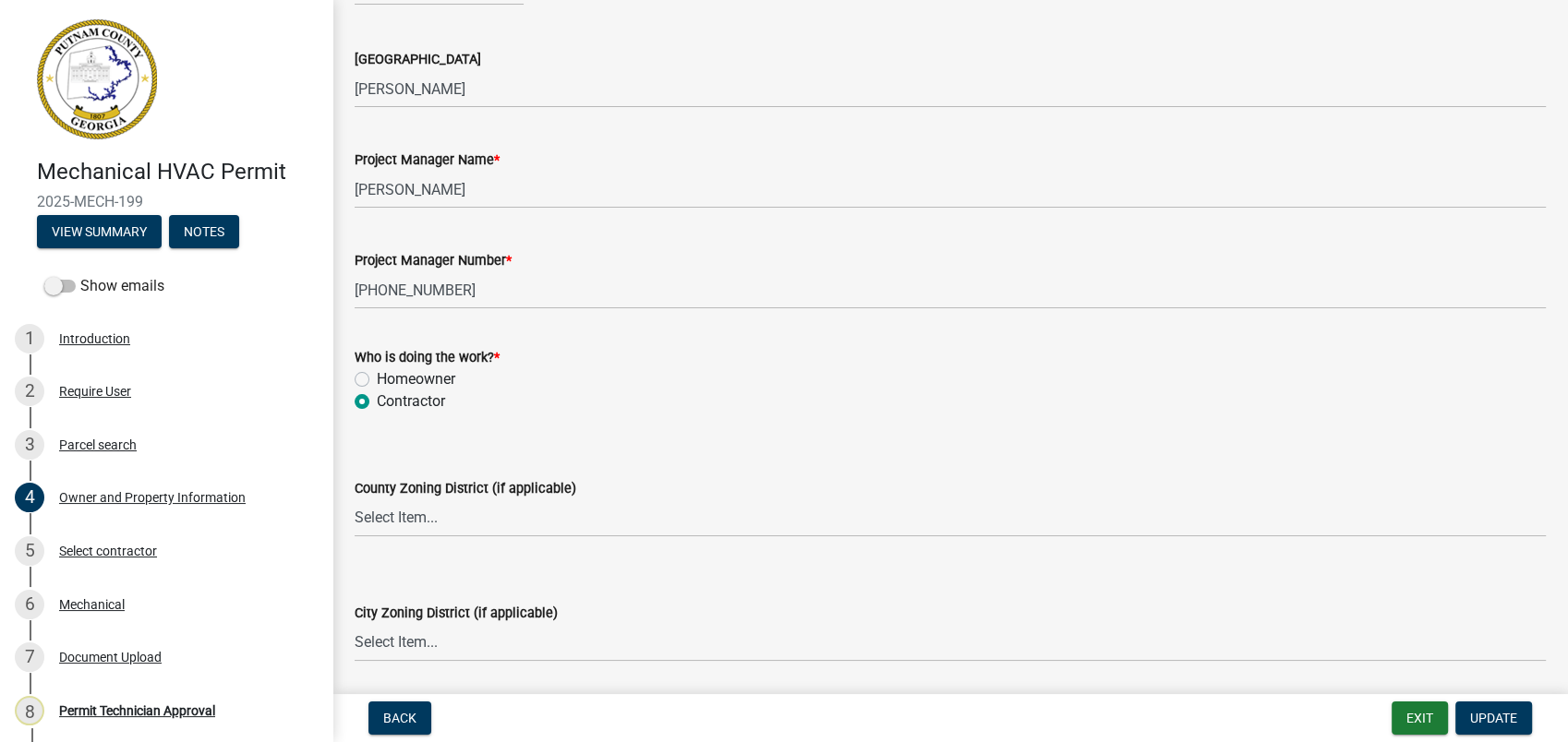
scroll to position [3077, 0]
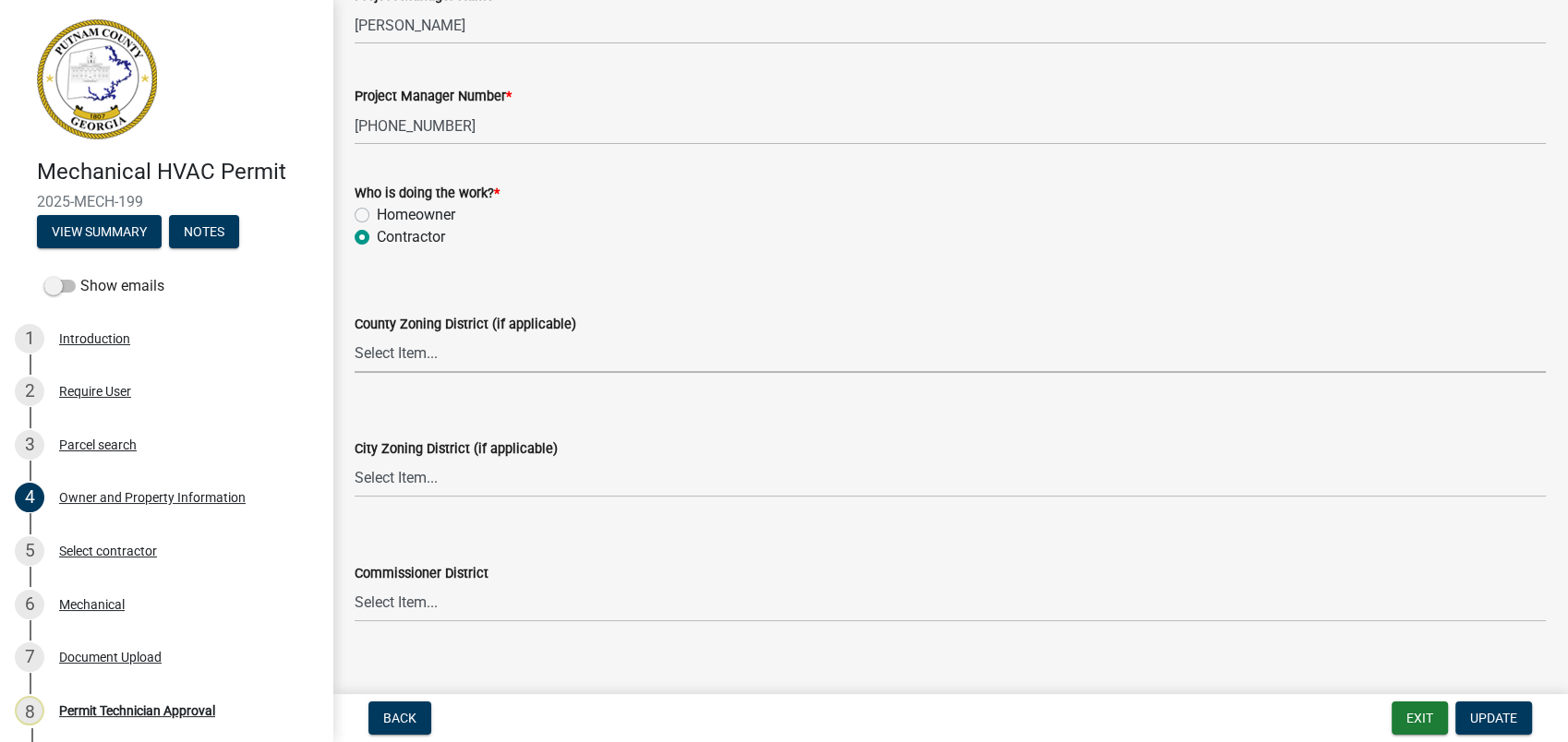
click at [420, 359] on select "Select Item... AG-1 R-1R R-1 R-2 MHP RM-1 RM-3 C-1 C-2 I-M PUD N/A" at bounding box center [950, 353] width 1191 height 38
click at [355, 335] on select "Select Item... AG-1 R-1R R-1 R-2 MHP RM-1 RM-3 C-1 C-2 I-M PUD N/A" at bounding box center [950, 353] width 1191 height 38
select select "a4366e26-0f82-401b-a682-956e4112ff86"
click at [392, 472] on select "Select Item... A-1 A-2 R-1 R-2 R-3 R-4 MHP C-1 C-2 I-1 I-2 DB FH H-P N/A" at bounding box center [950, 478] width 1191 height 38
click at [355, 460] on select "Select Item... A-1 A-2 R-1 R-2 R-3 R-4 MHP C-1 C-2 I-1 I-2 DB FH H-P N/A" at bounding box center [950, 478] width 1191 height 38
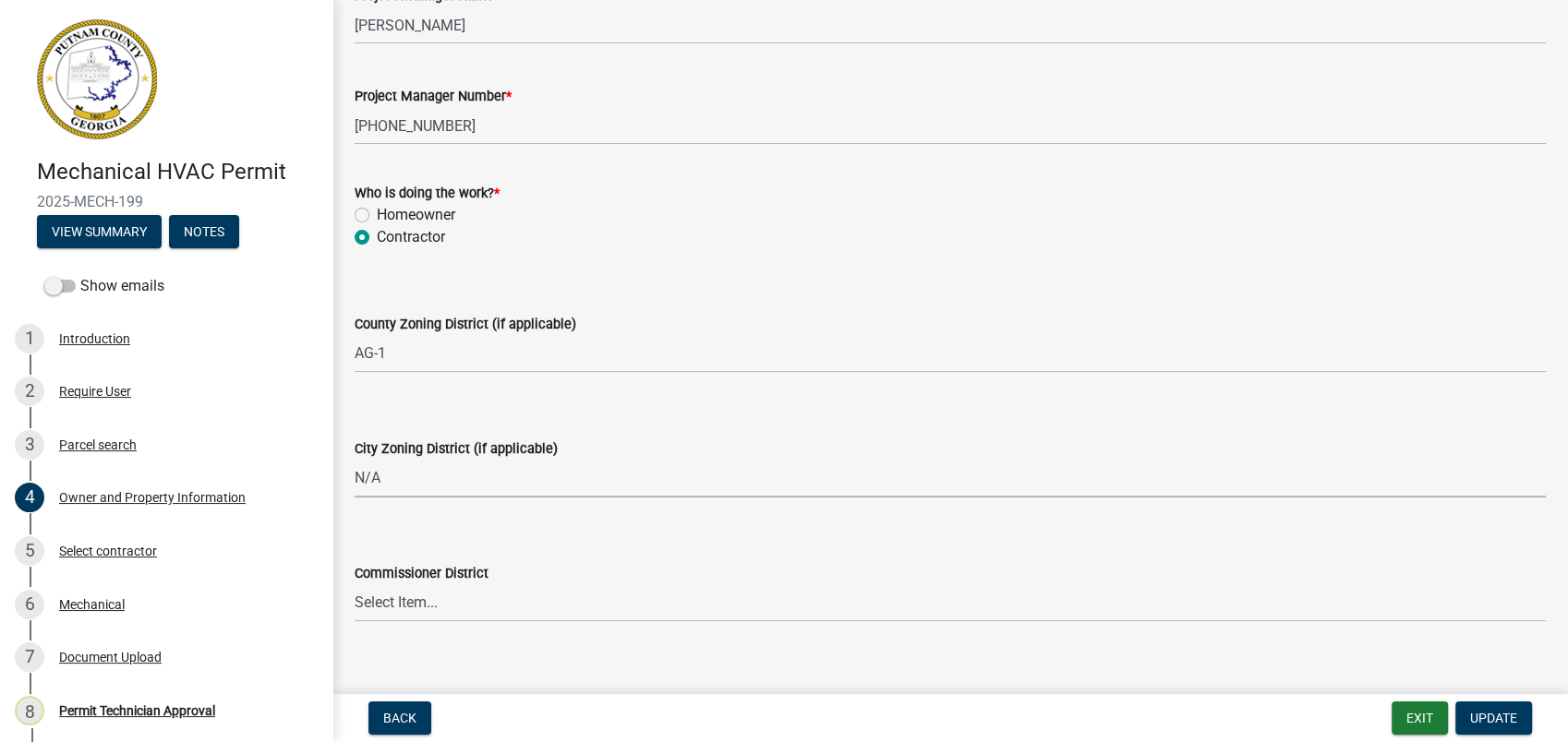
select select "83394b22-4a11-496c-8e5c-75ade2e72faf"
click at [1507, 722] on span "Update" at bounding box center [1493, 718] width 47 height 15
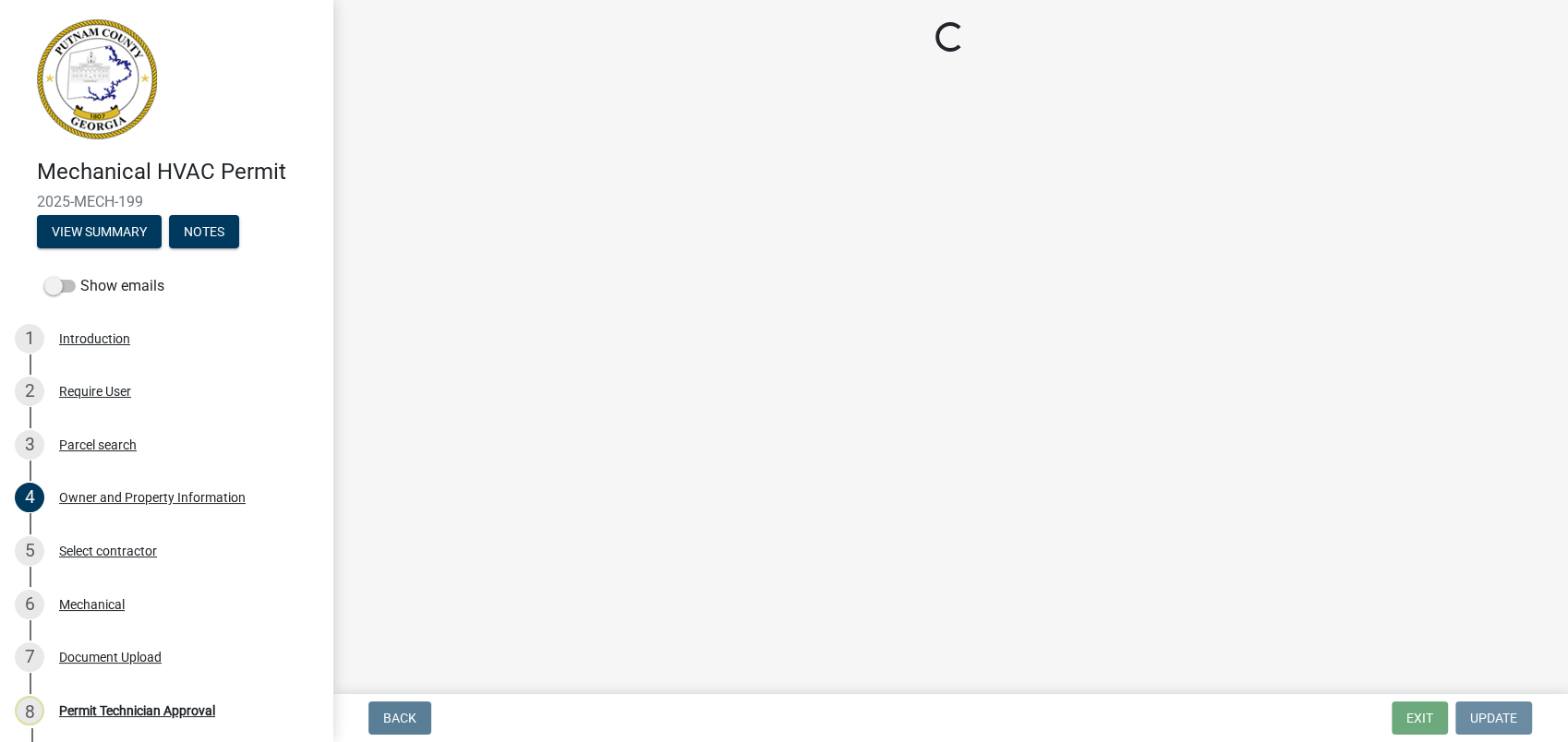
scroll to position [0, 0]
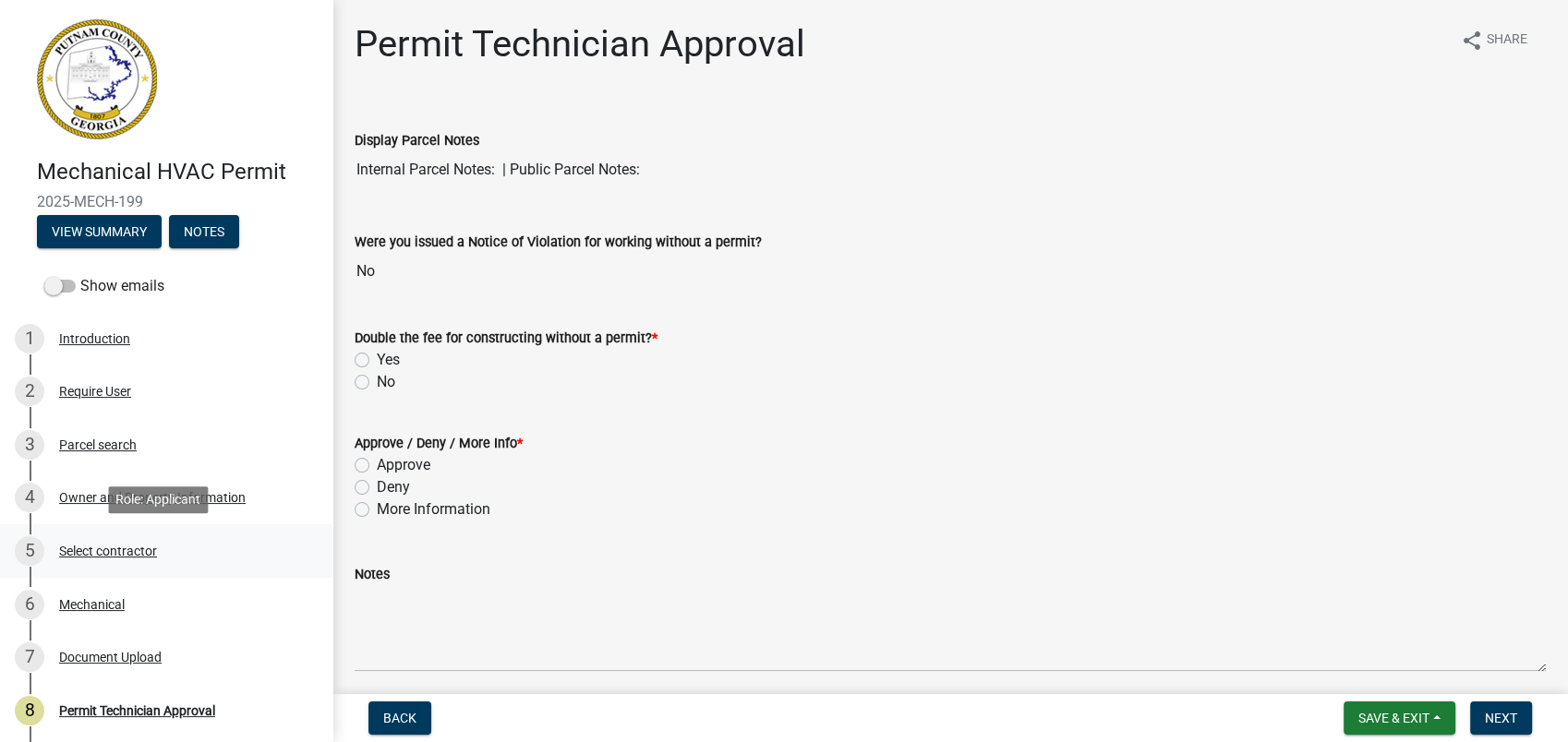
click at [122, 551] on div "Select contractor" at bounding box center [108, 550] width 98 height 13
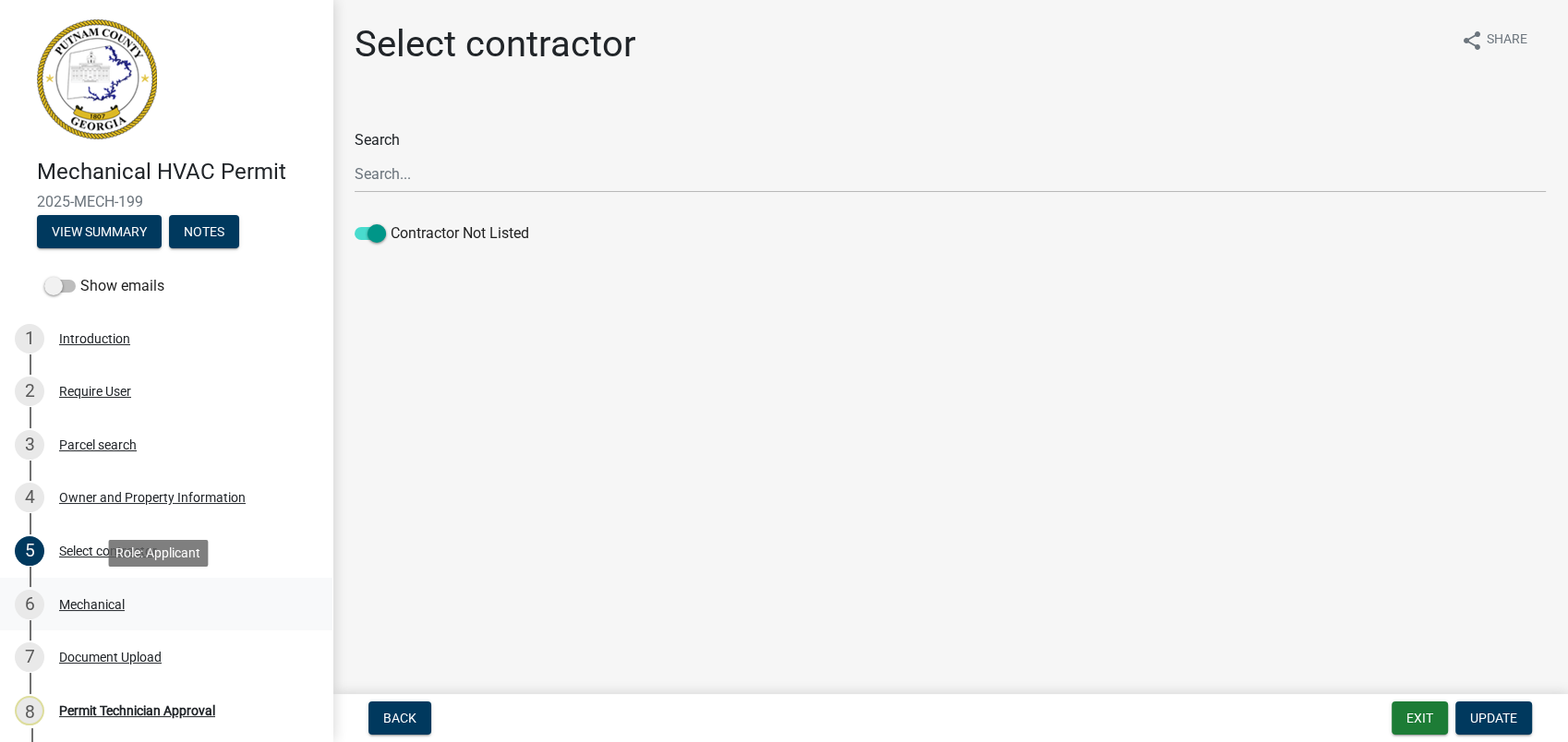
click at [86, 600] on div "Mechanical" at bounding box center [92, 604] width 65 height 13
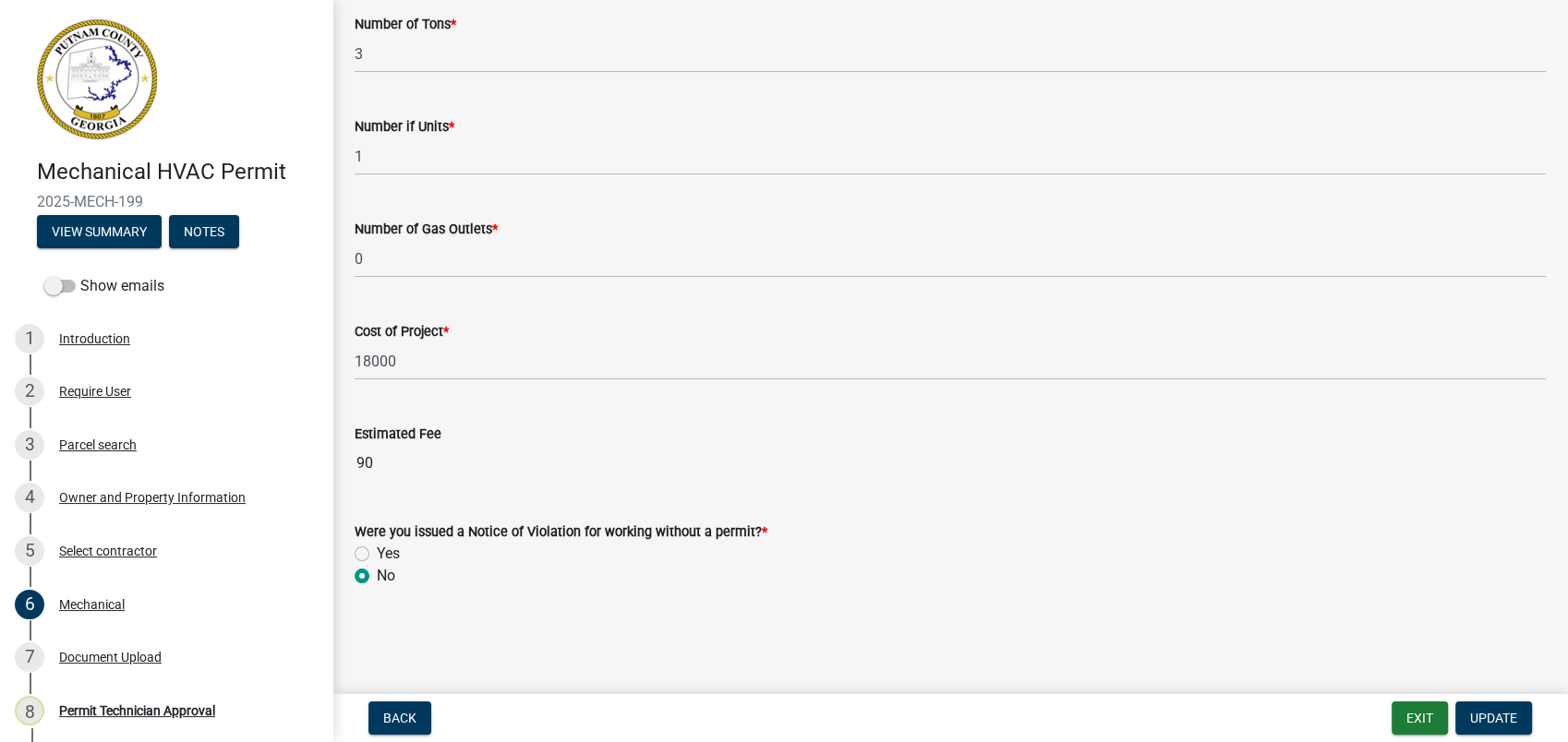
scroll to position [1243, 0]
click at [118, 657] on div "Document Upload" at bounding box center [110, 656] width 102 height 13
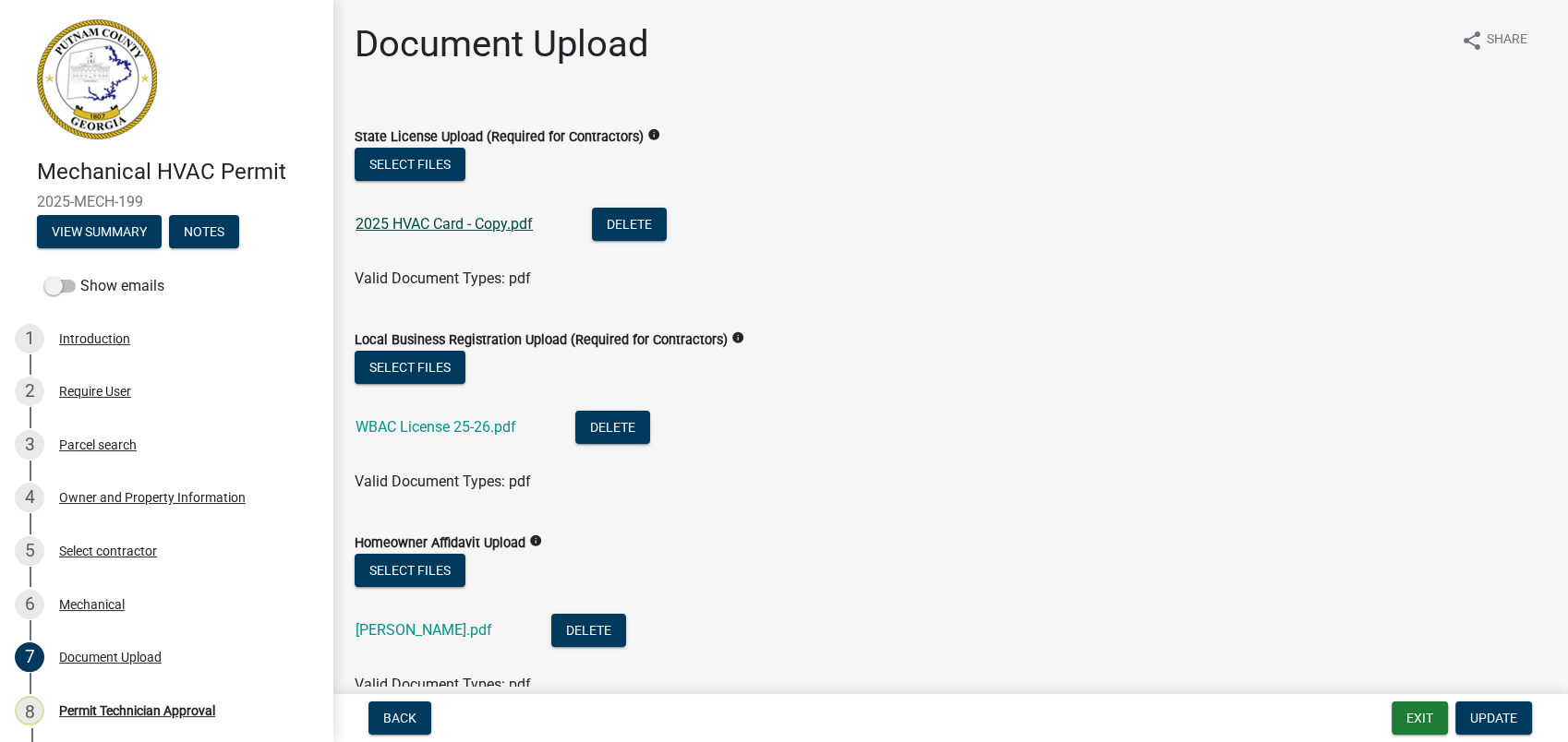
click at [443, 221] on link "2025 HVAC Card - Copy.pdf" at bounding box center [444, 224] width 177 height 18
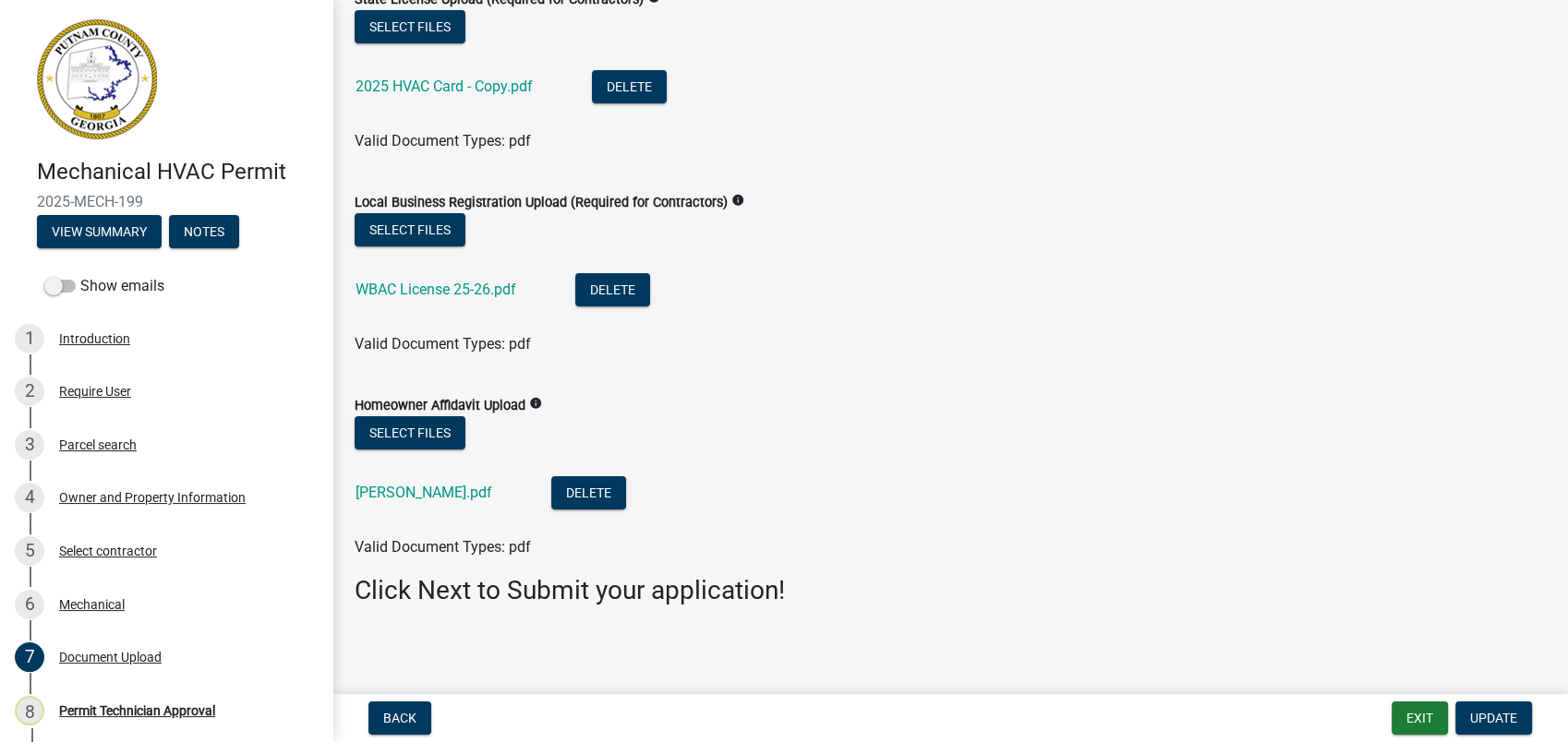
scroll to position [142, 0]
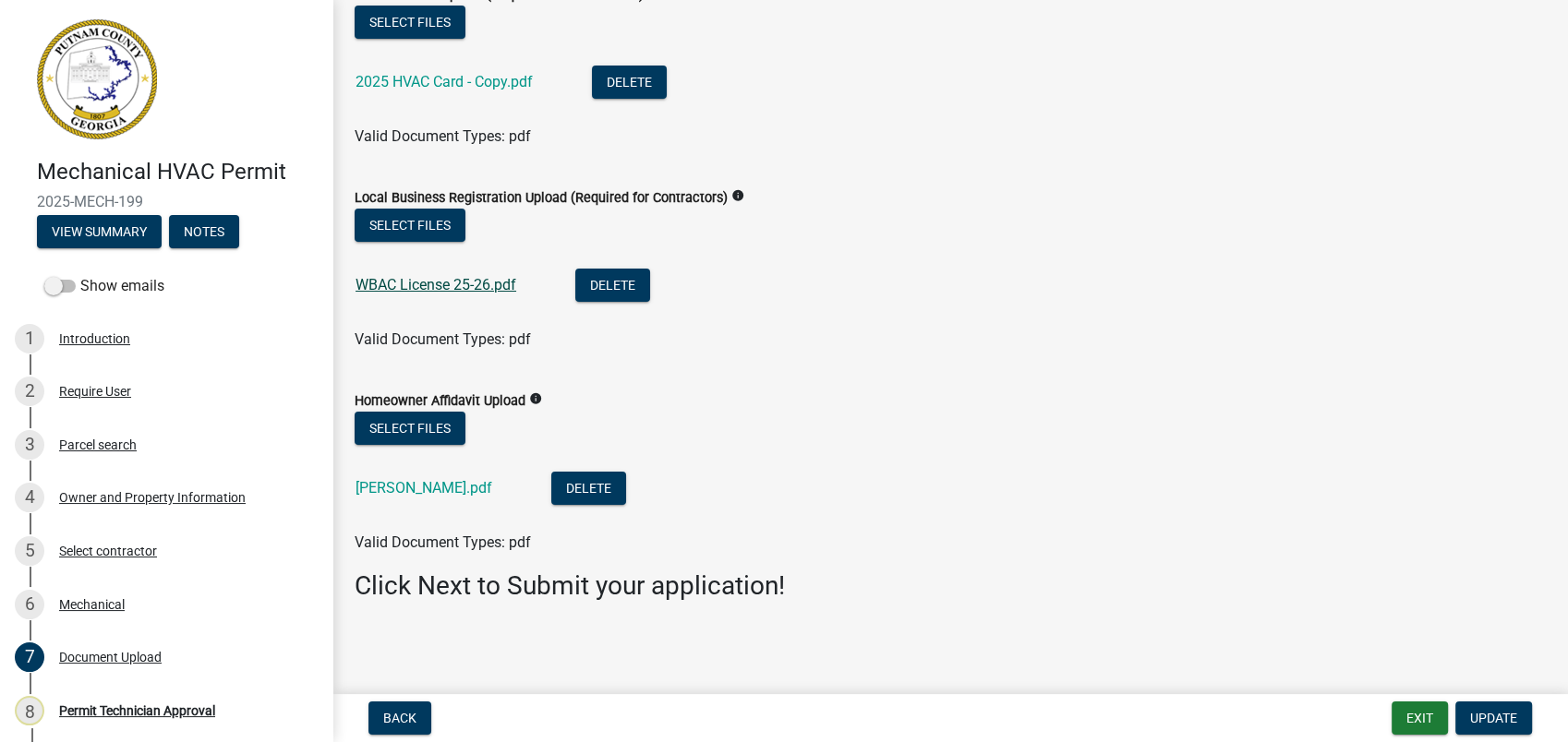
click at [429, 279] on link "WBAC License 25-26.pdf" at bounding box center [435, 284] width 161 height 18
click at [396, 484] on link "Kevin Kaley.pdf" at bounding box center [424, 488] width 136 height 18
click at [554, 496] on button "Delete" at bounding box center [588, 489] width 75 height 33
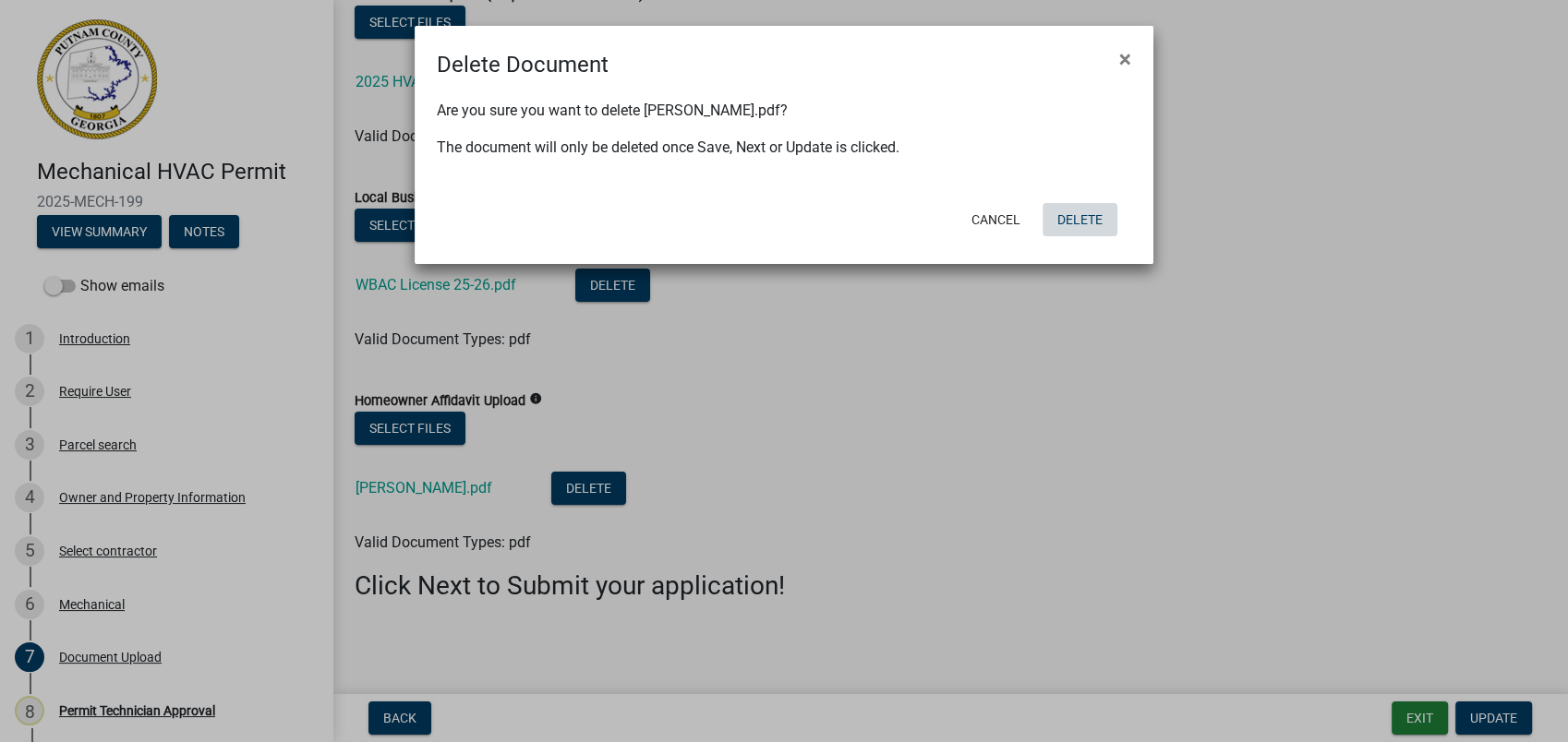
click at [1071, 221] on button "Delete" at bounding box center [1079, 220] width 75 height 33
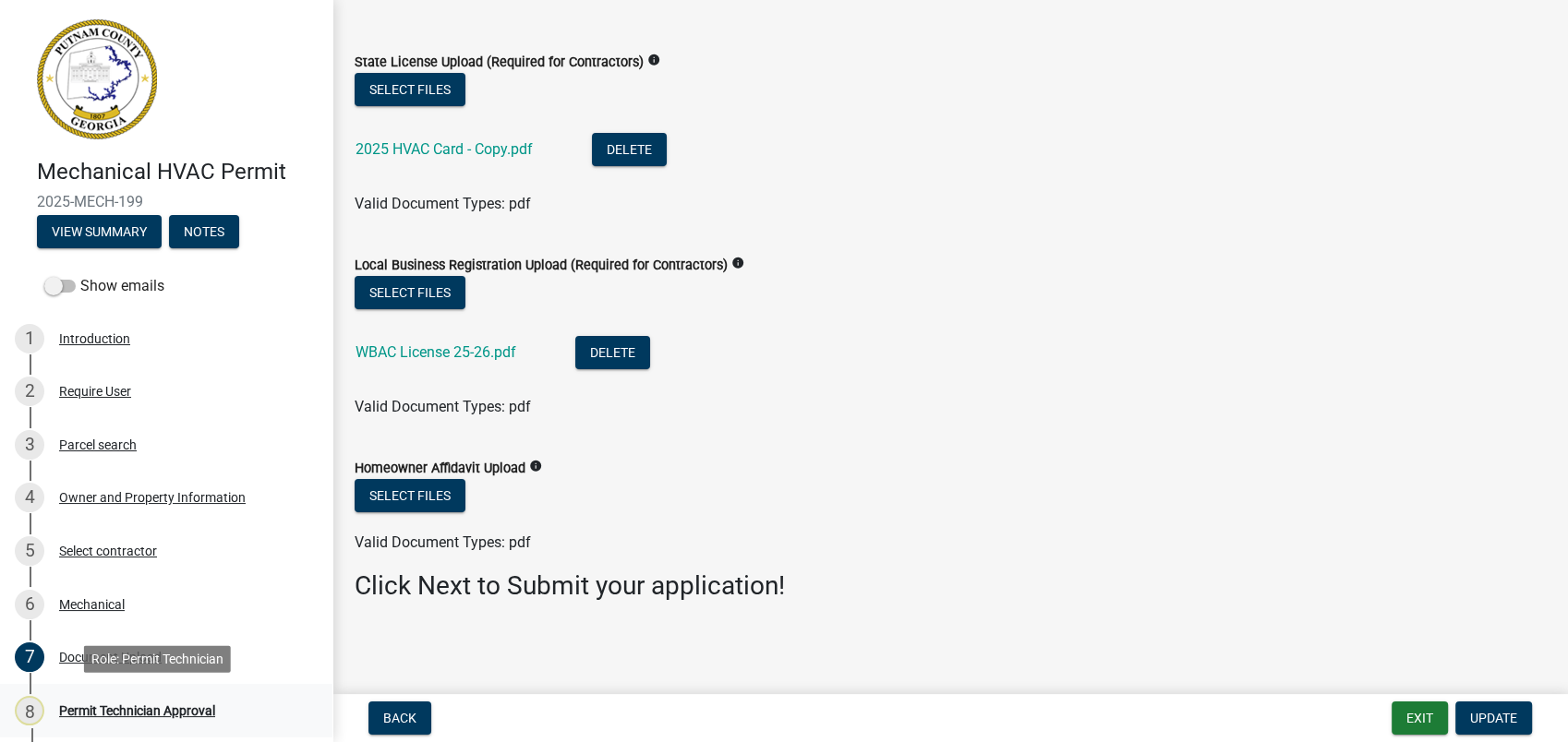
click at [123, 714] on div "Permit Technician Approval" at bounding box center [137, 710] width 156 height 13
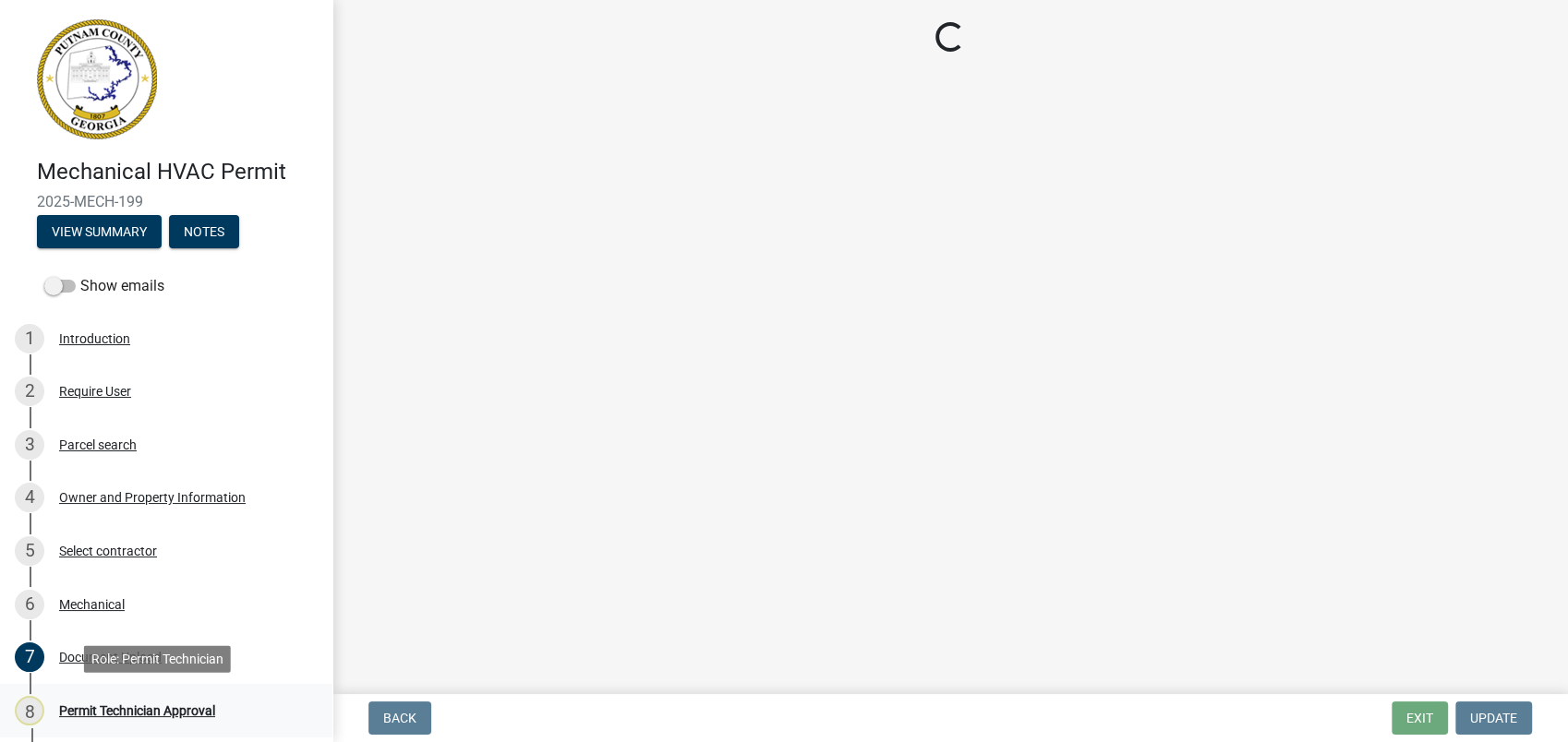
scroll to position [0, 0]
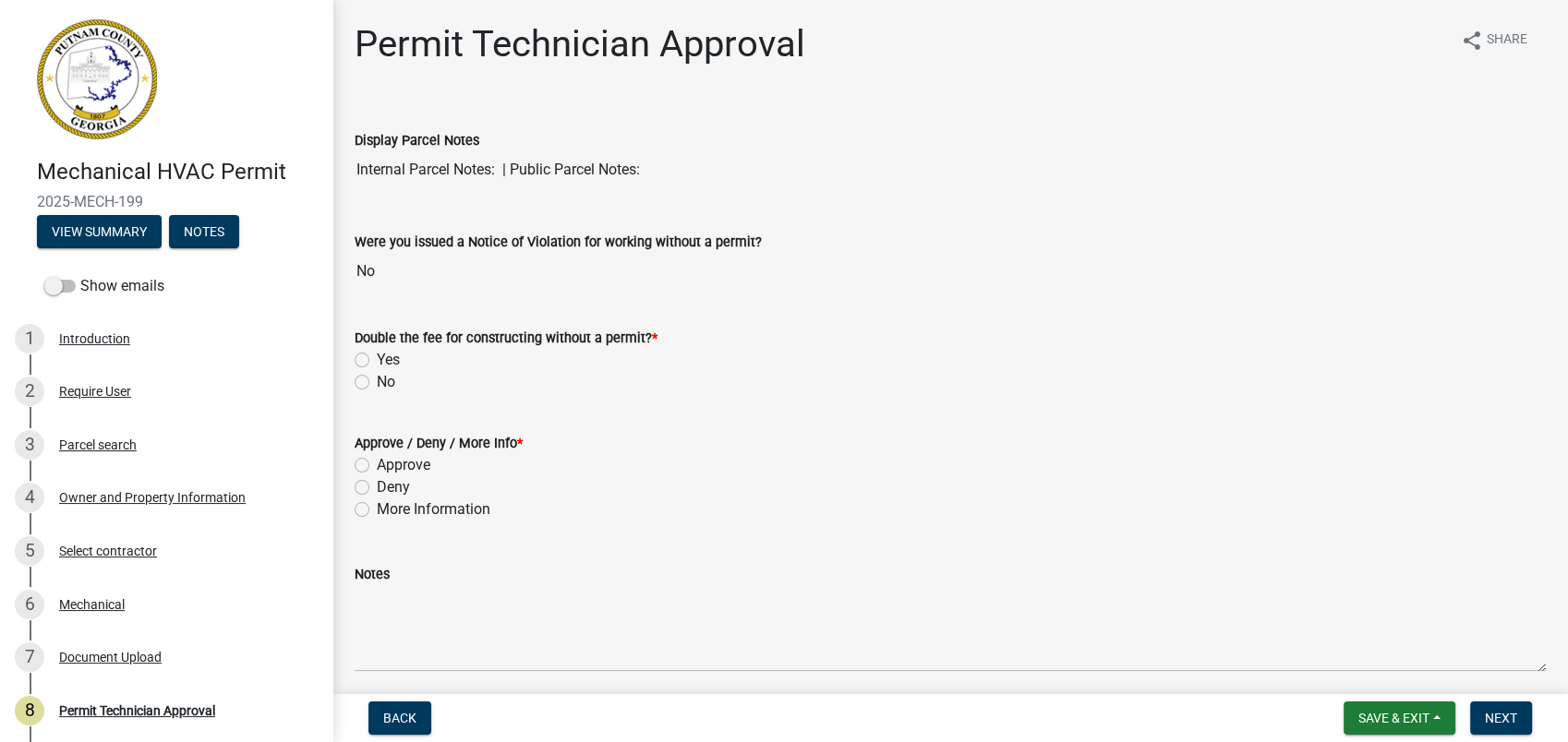
click at [377, 379] on label "No" at bounding box center [386, 382] width 19 height 22
click at [377, 379] on input "No" at bounding box center [383, 377] width 12 height 12
radio input "true"
click at [377, 472] on label "Approve" at bounding box center [403, 464] width 54 height 22
click at [377, 466] on input "Approve" at bounding box center [383, 460] width 12 height 12
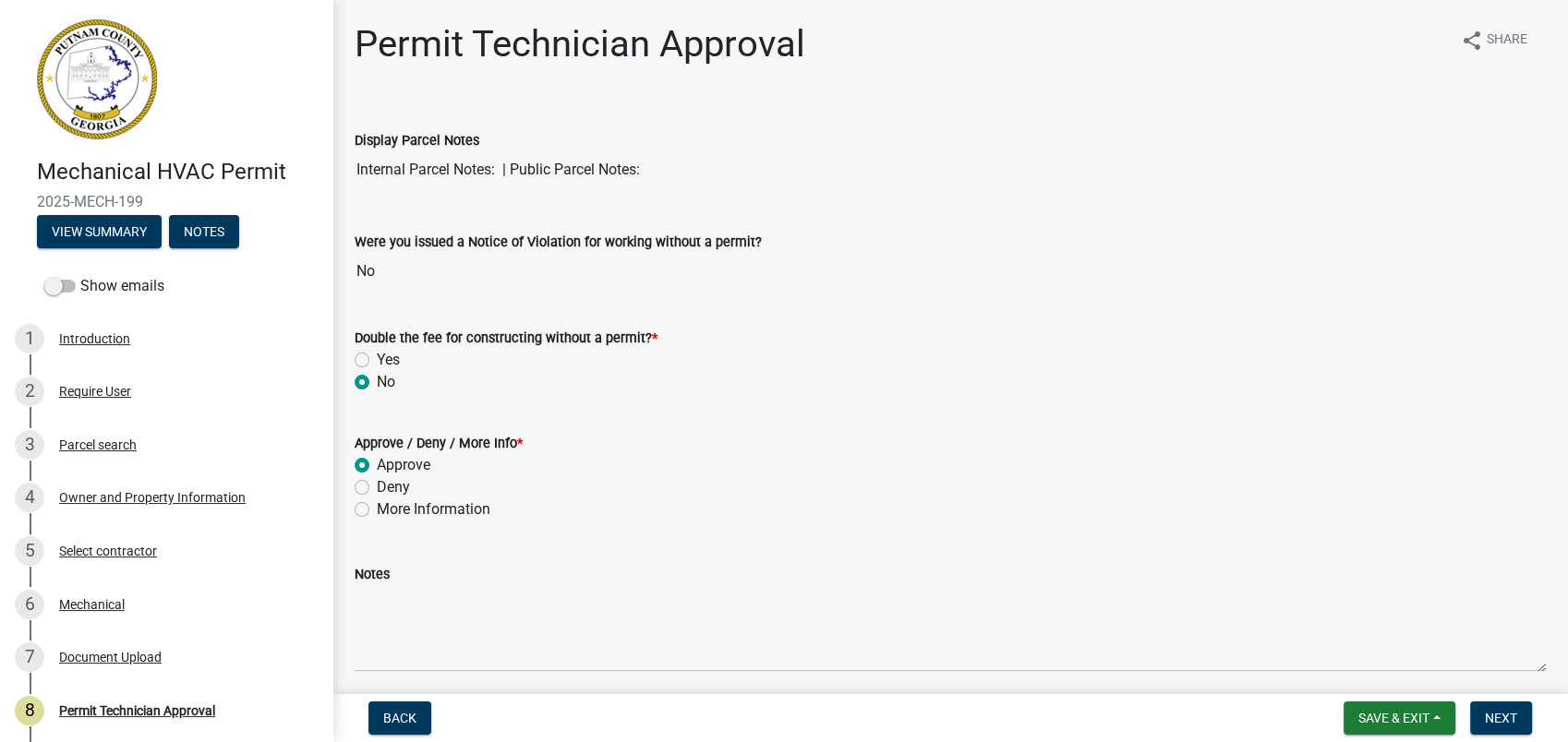
radio input "true"
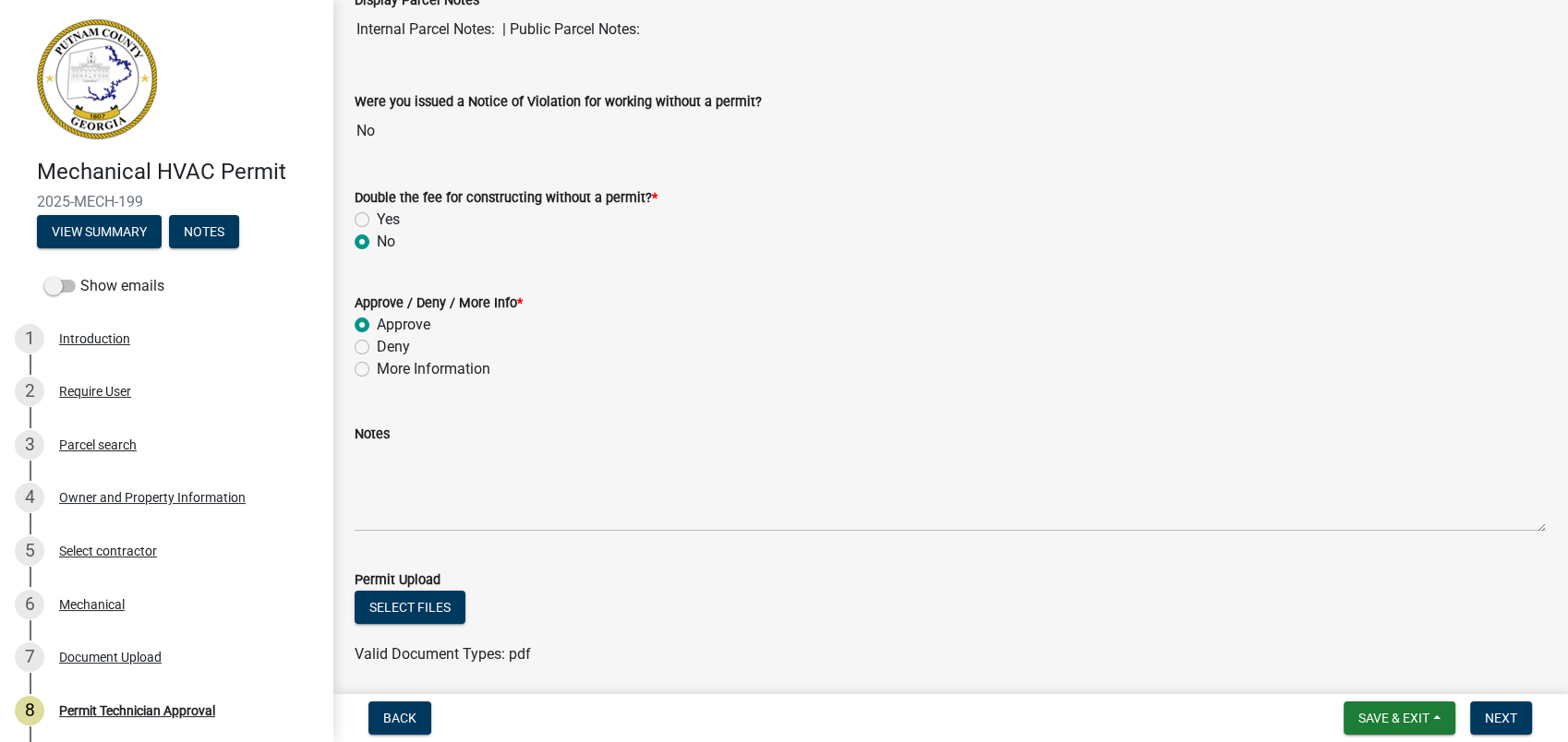
scroll to position [442, 0]
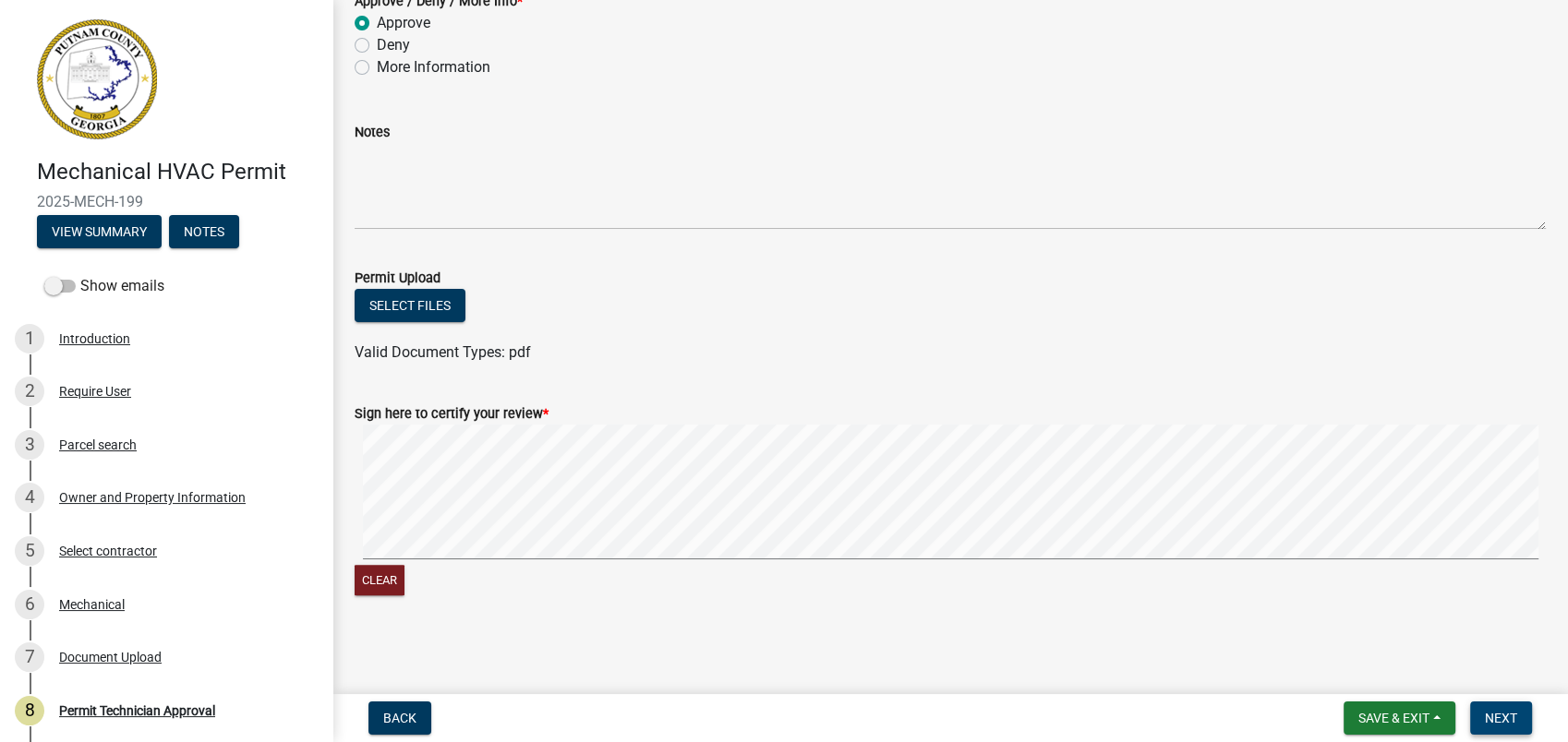
click at [1508, 714] on span "Next" at bounding box center [1501, 718] width 32 height 15
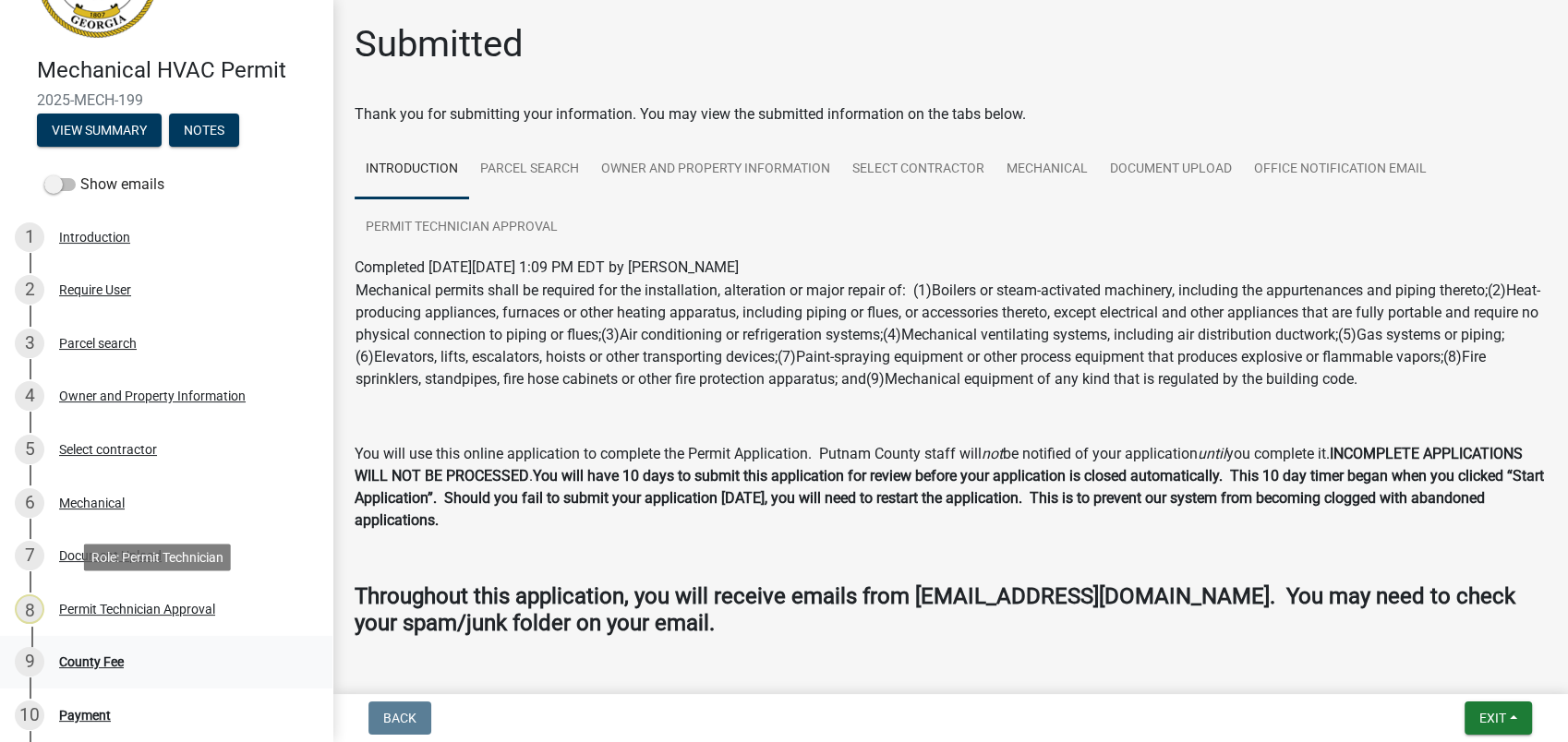
scroll to position [410, 0]
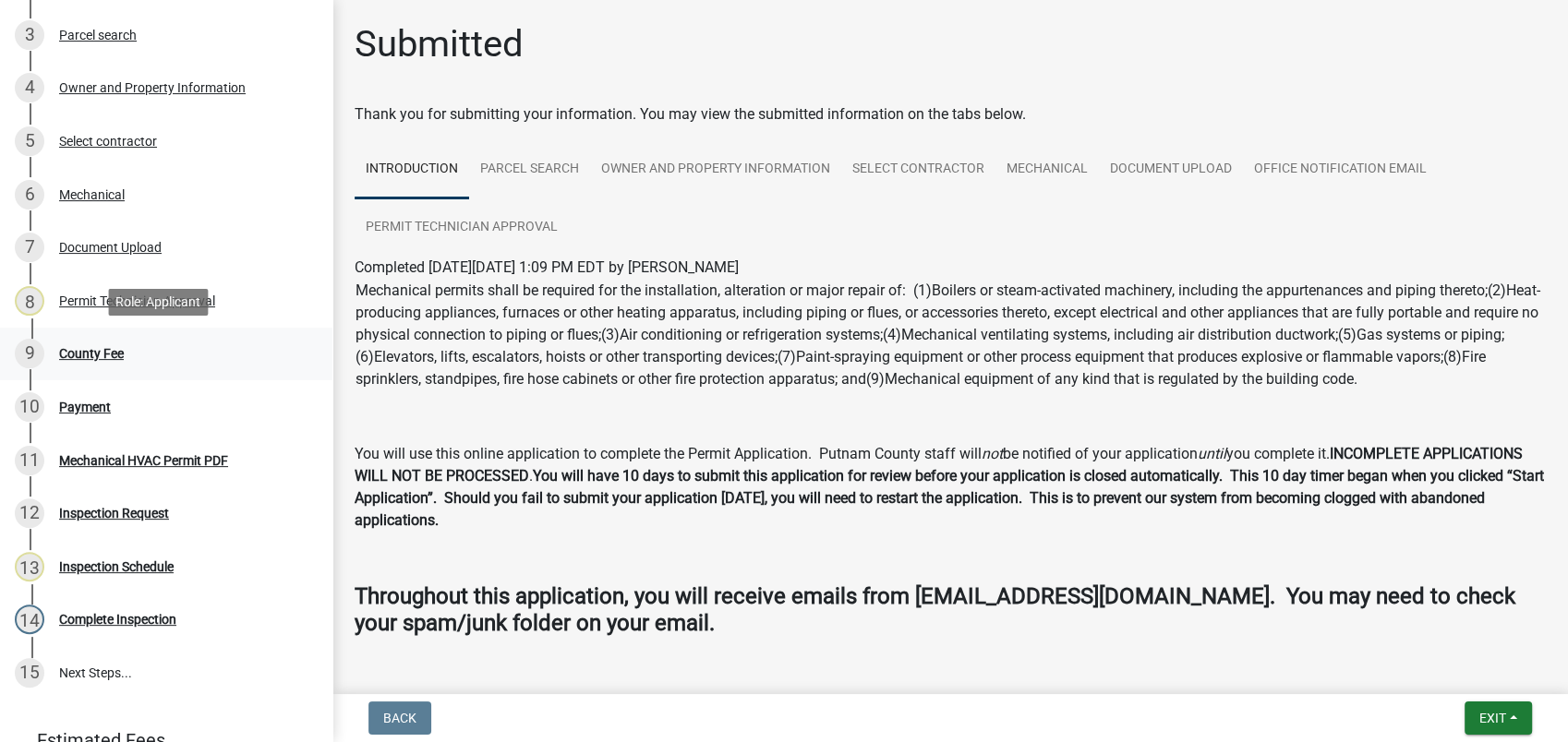
click at [93, 354] on div "County Fee" at bounding box center [92, 353] width 64 height 13
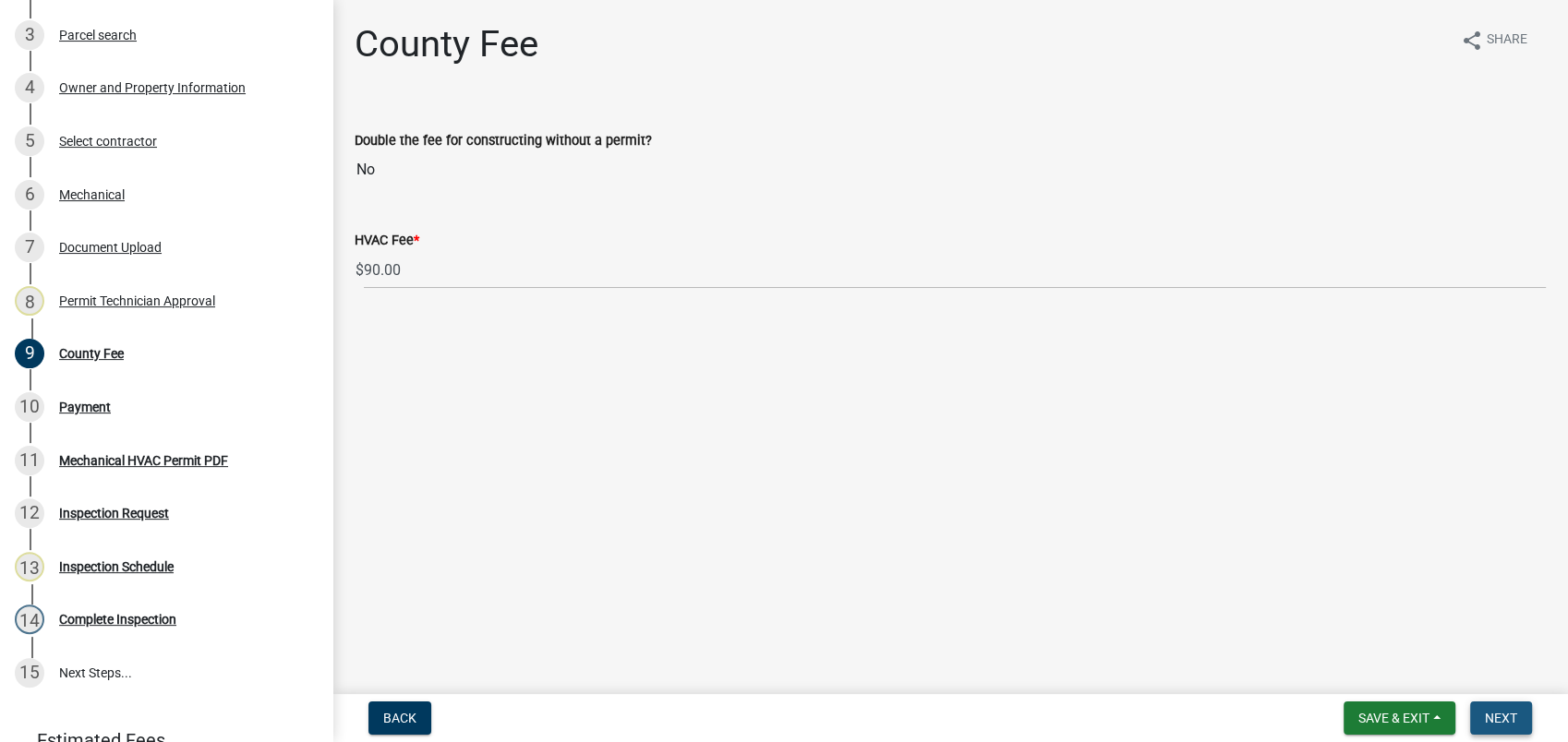
click at [1510, 716] on span "Next" at bounding box center [1501, 718] width 32 height 15
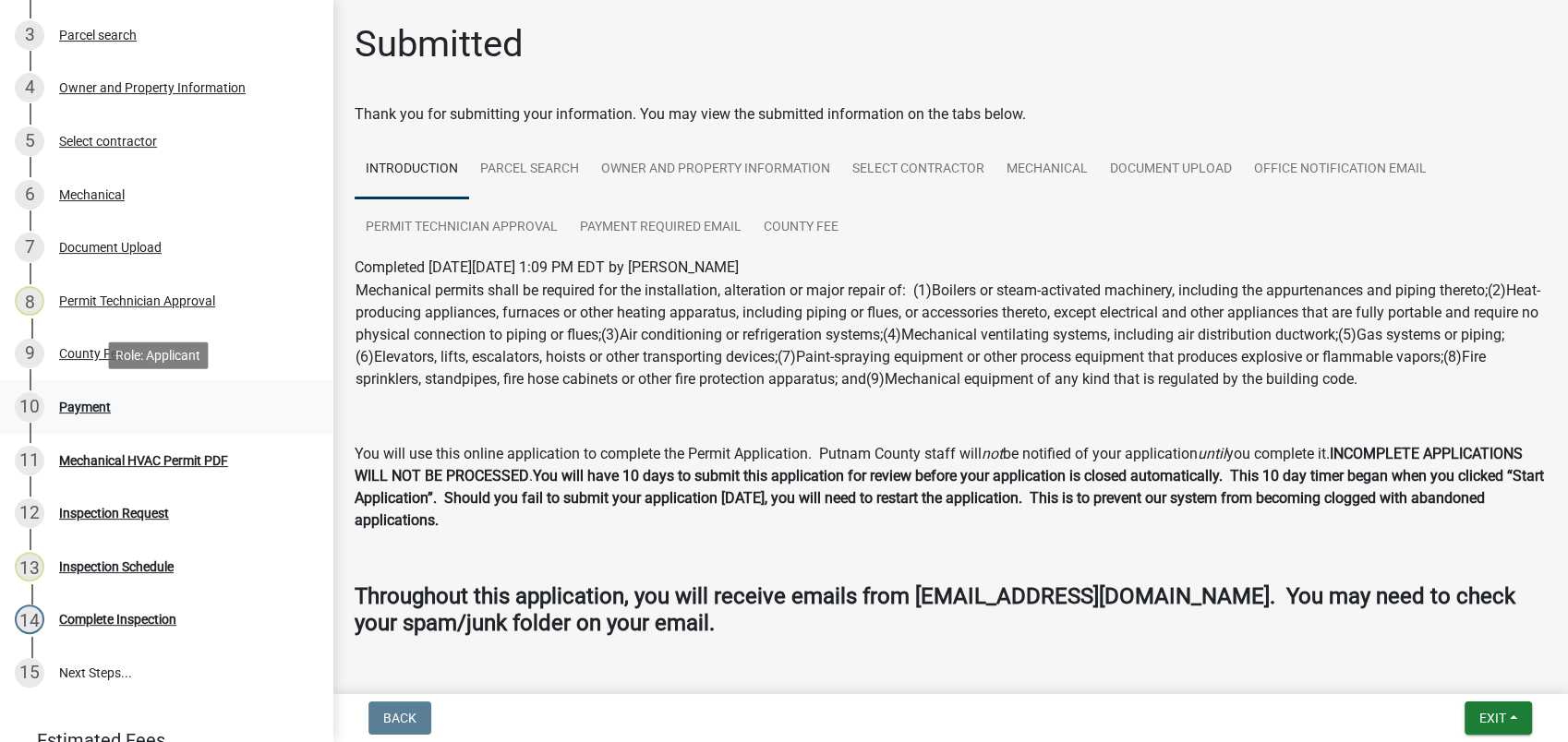
click at [81, 400] on div "Payment" at bounding box center [85, 406] width 52 height 13
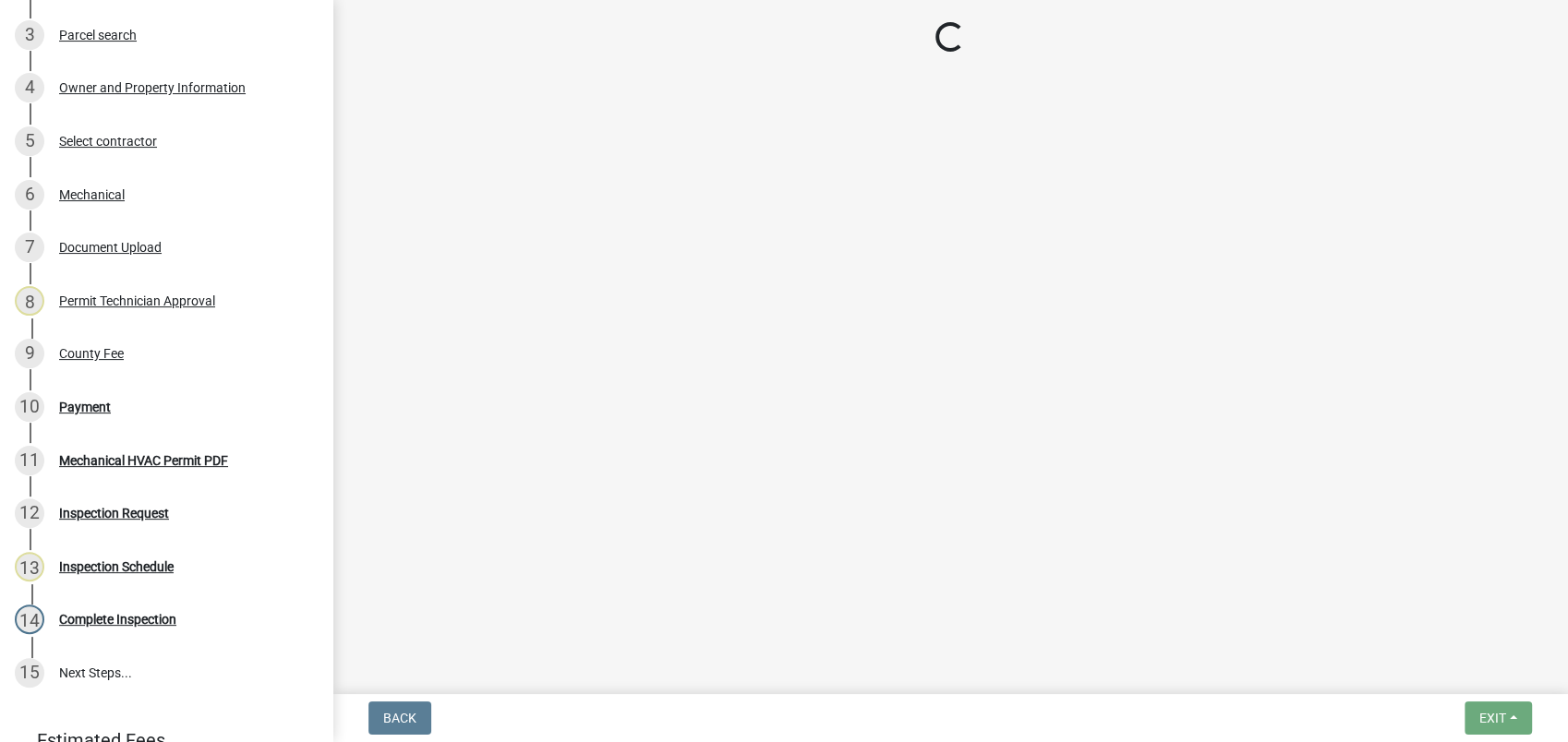
select select "3: 3"
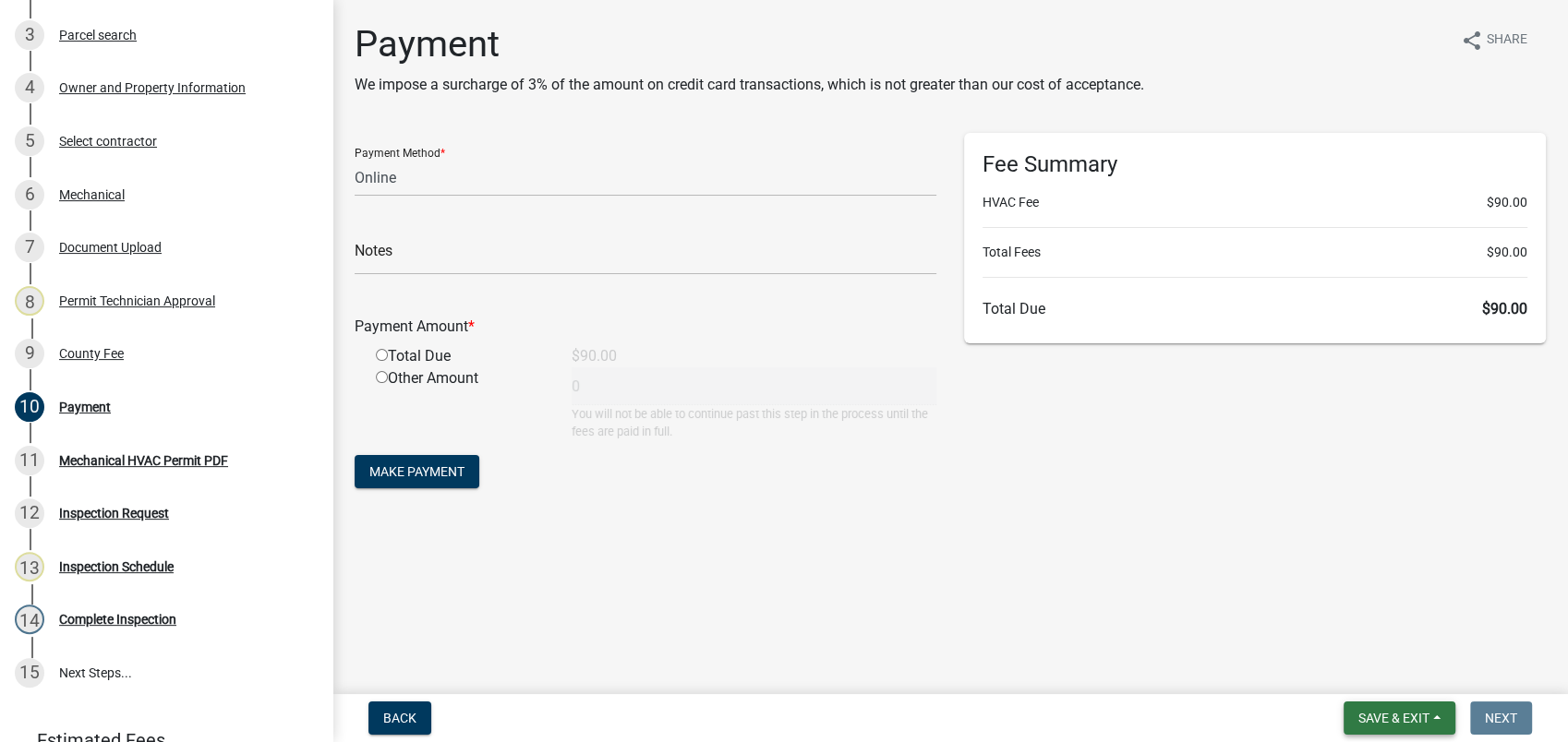
click at [1376, 709] on button "Save & Exit" at bounding box center [1400, 719] width 112 height 33
click at [1366, 669] on button "Save & Exit" at bounding box center [1382, 671] width 148 height 45
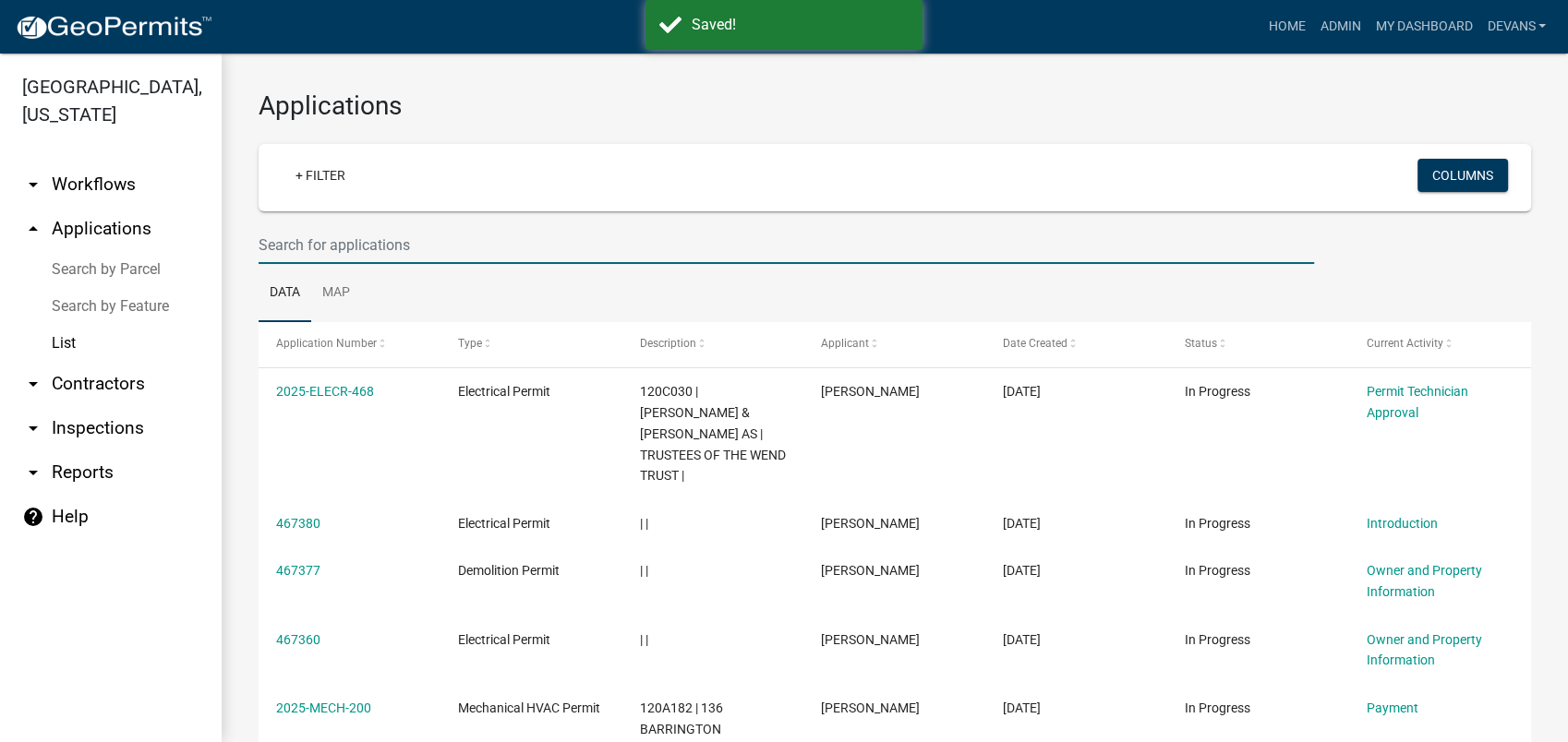
click at [392, 236] on input "text" at bounding box center [786, 244] width 1056 height 38
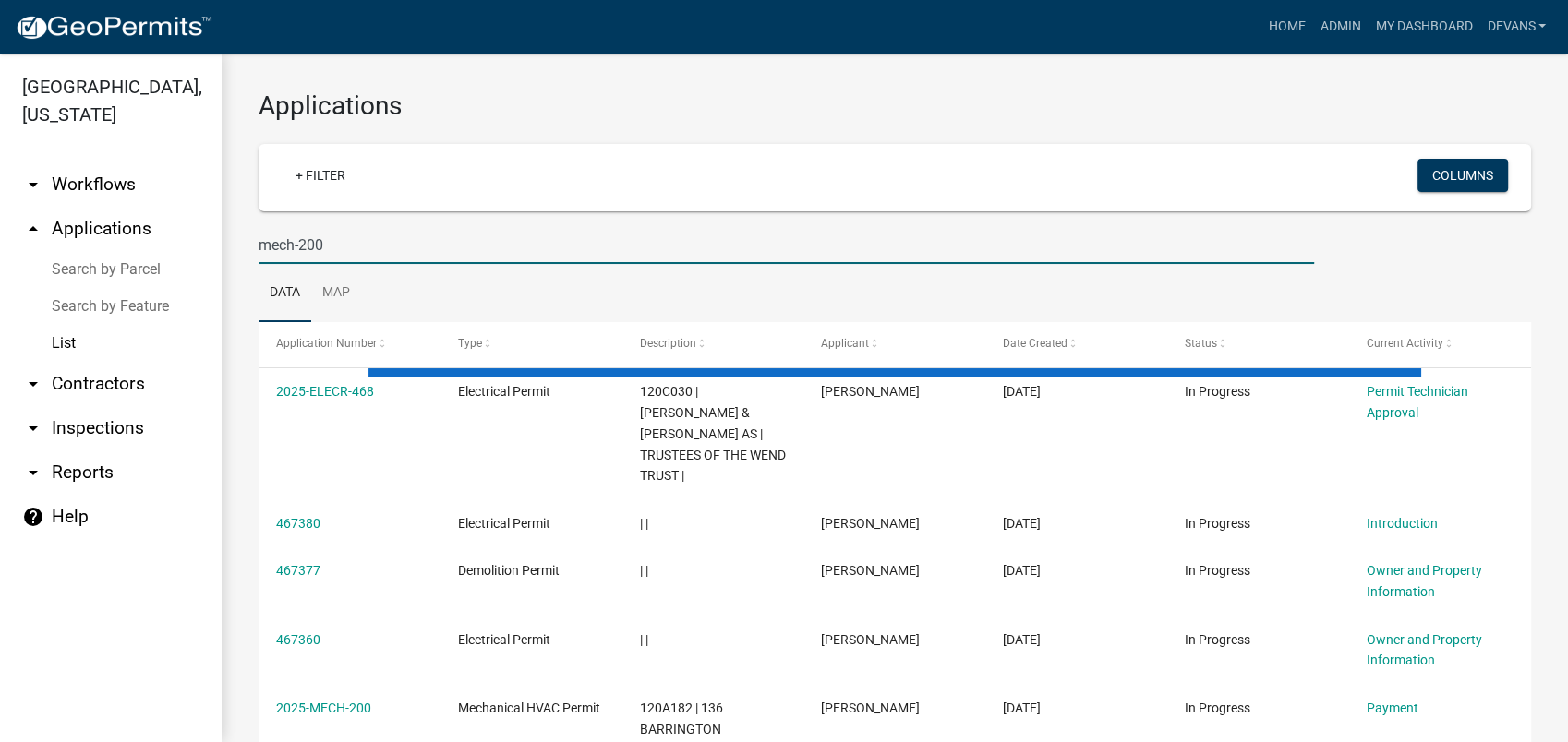
type input "mech-200"
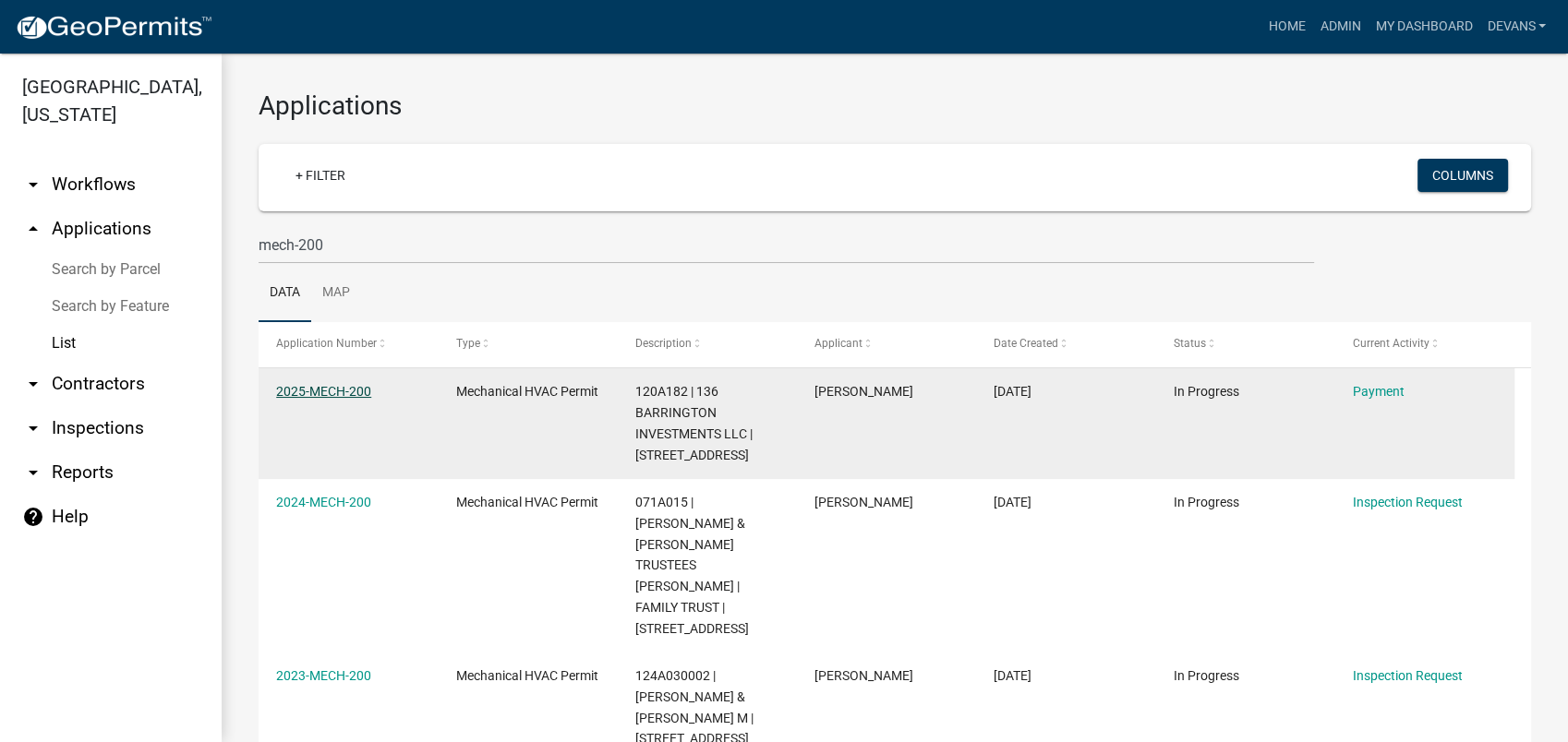
click at [326, 388] on link "2025-MECH-200" at bounding box center [323, 390] width 95 height 15
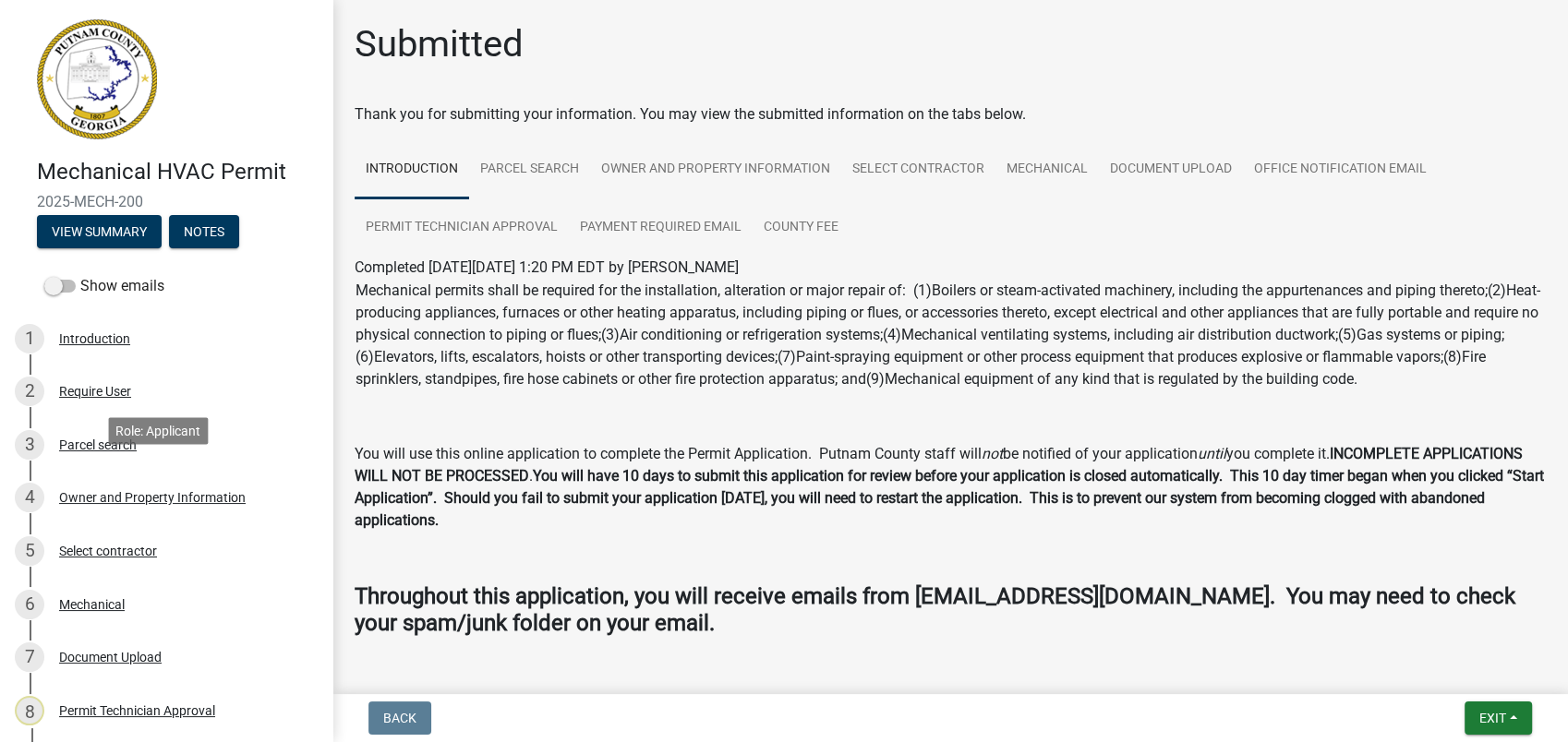
scroll to position [308, 0]
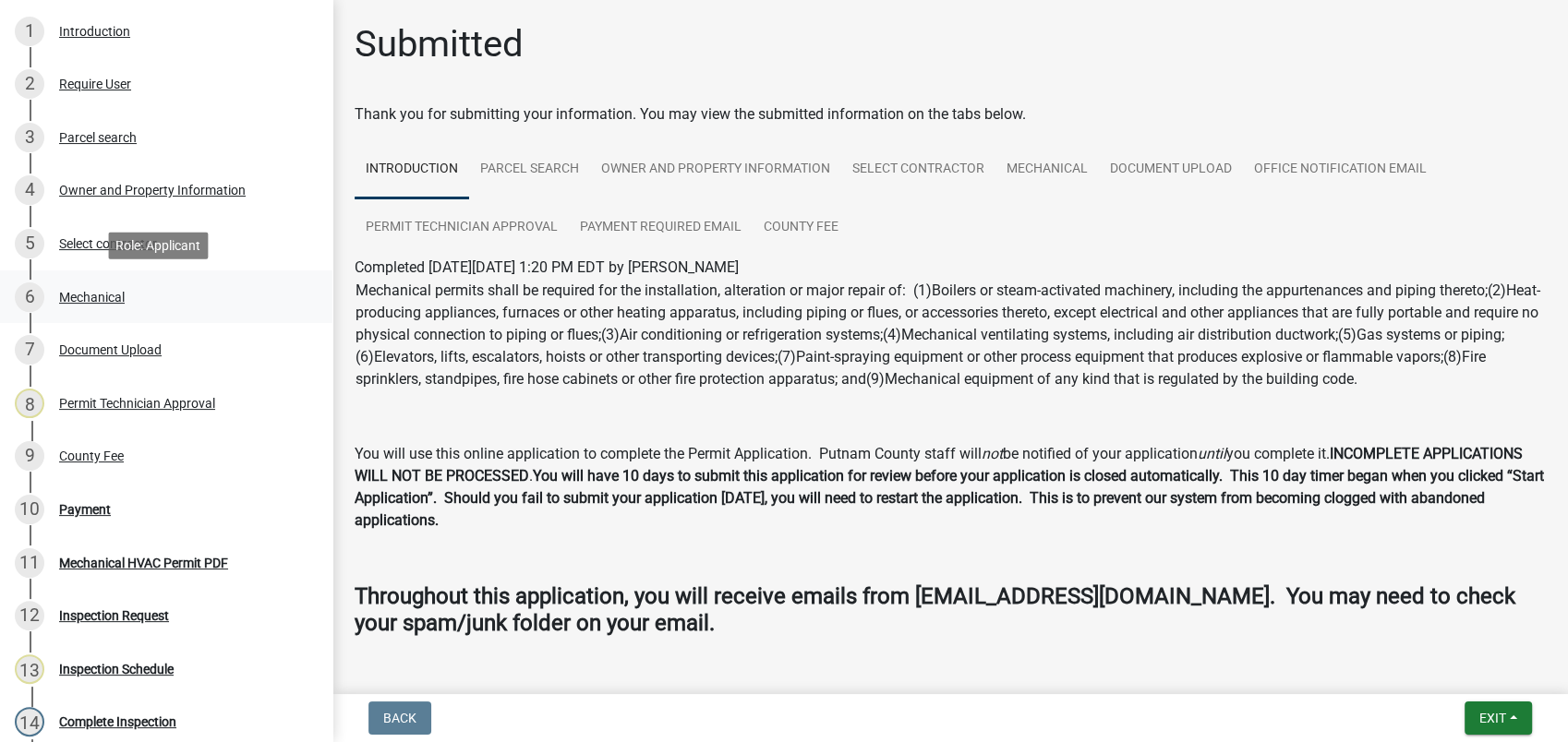
click at [81, 291] on div "Mechanical" at bounding box center [92, 297] width 65 height 13
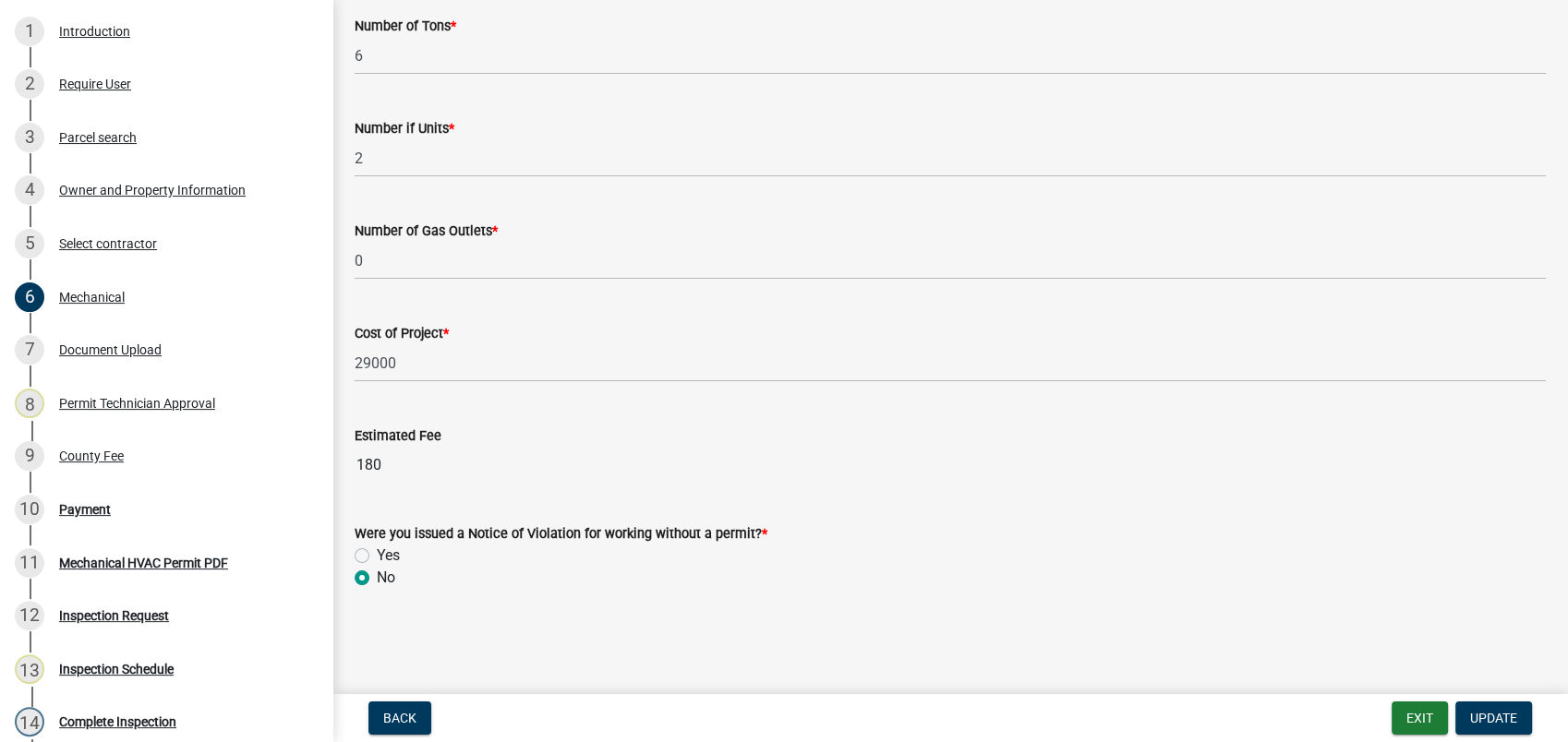
scroll to position [1243, 0]
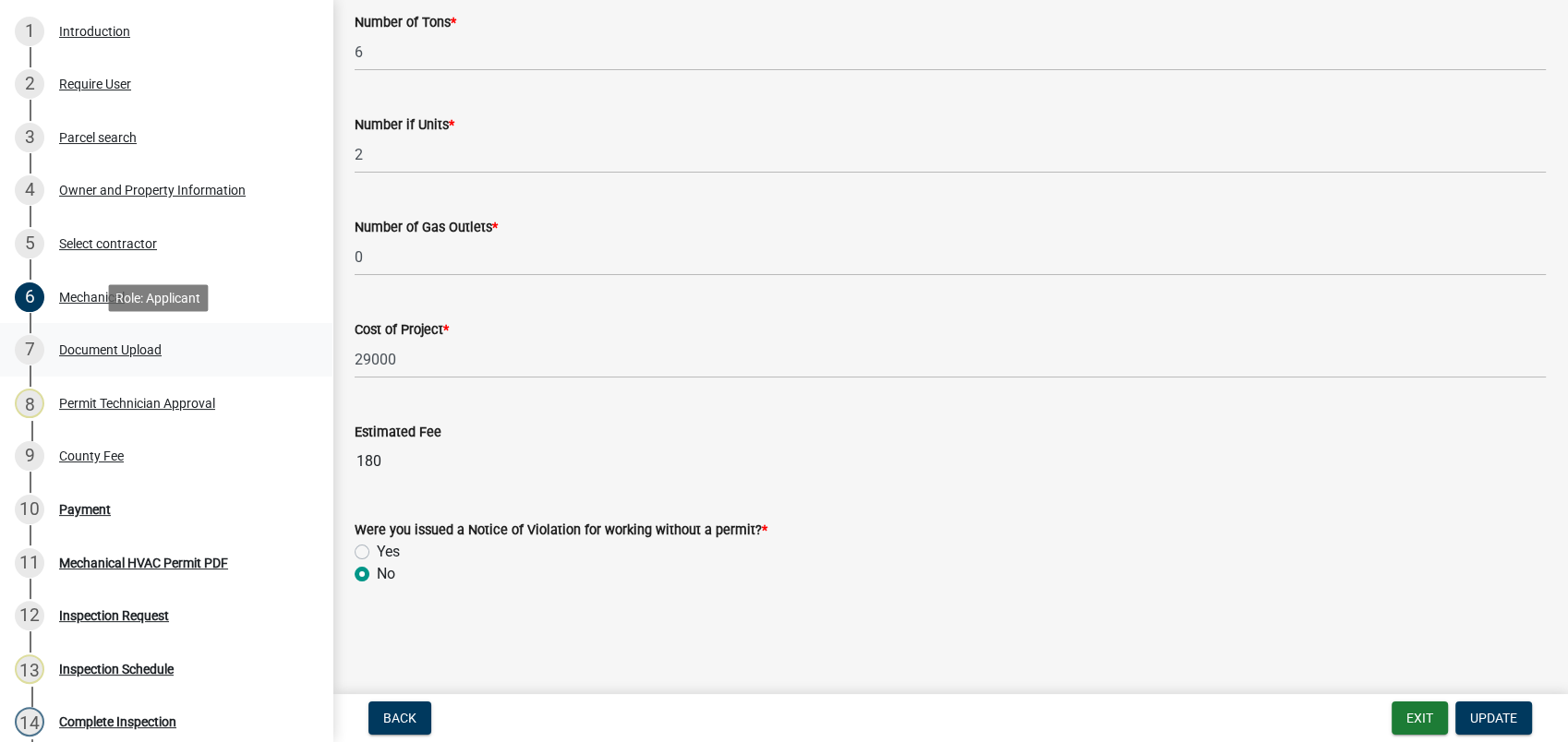
click at [84, 346] on div "Document Upload" at bounding box center [110, 350] width 102 height 13
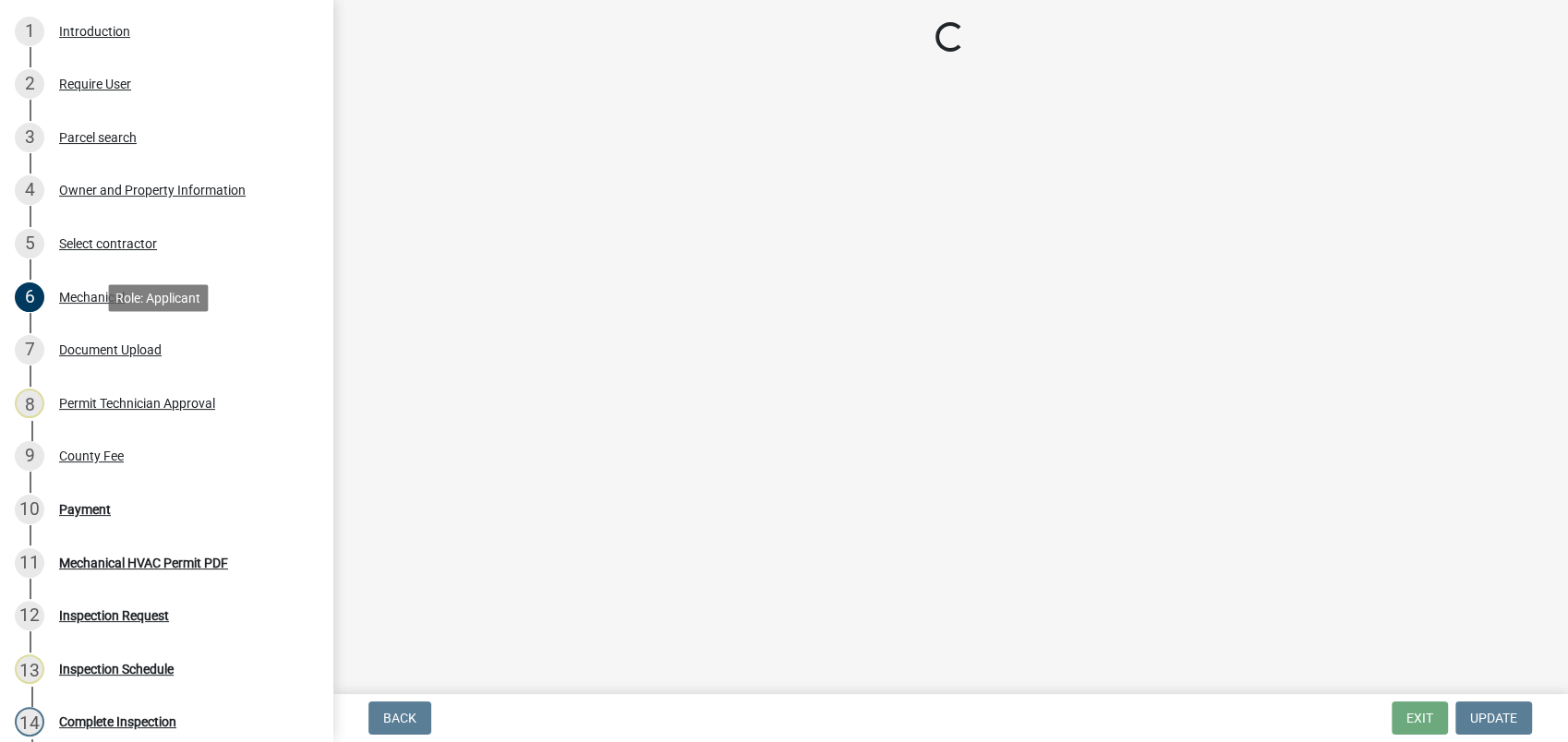
scroll to position [0, 0]
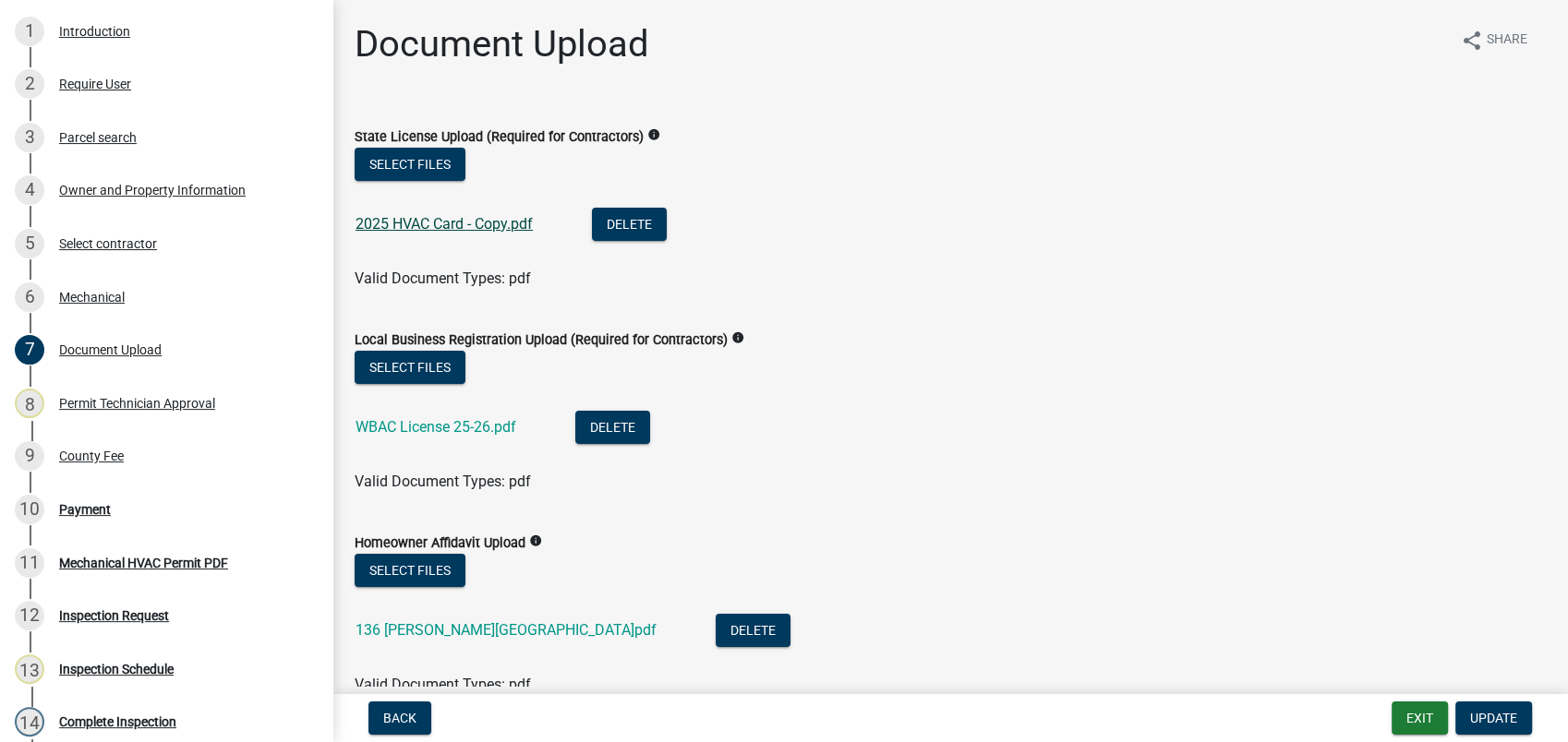
click at [392, 223] on link "2025 HVAC Card - Copy.pdf" at bounding box center [444, 224] width 177 height 18
click at [472, 426] on link "WBAC License 25-26.pdf" at bounding box center [435, 427] width 161 height 18
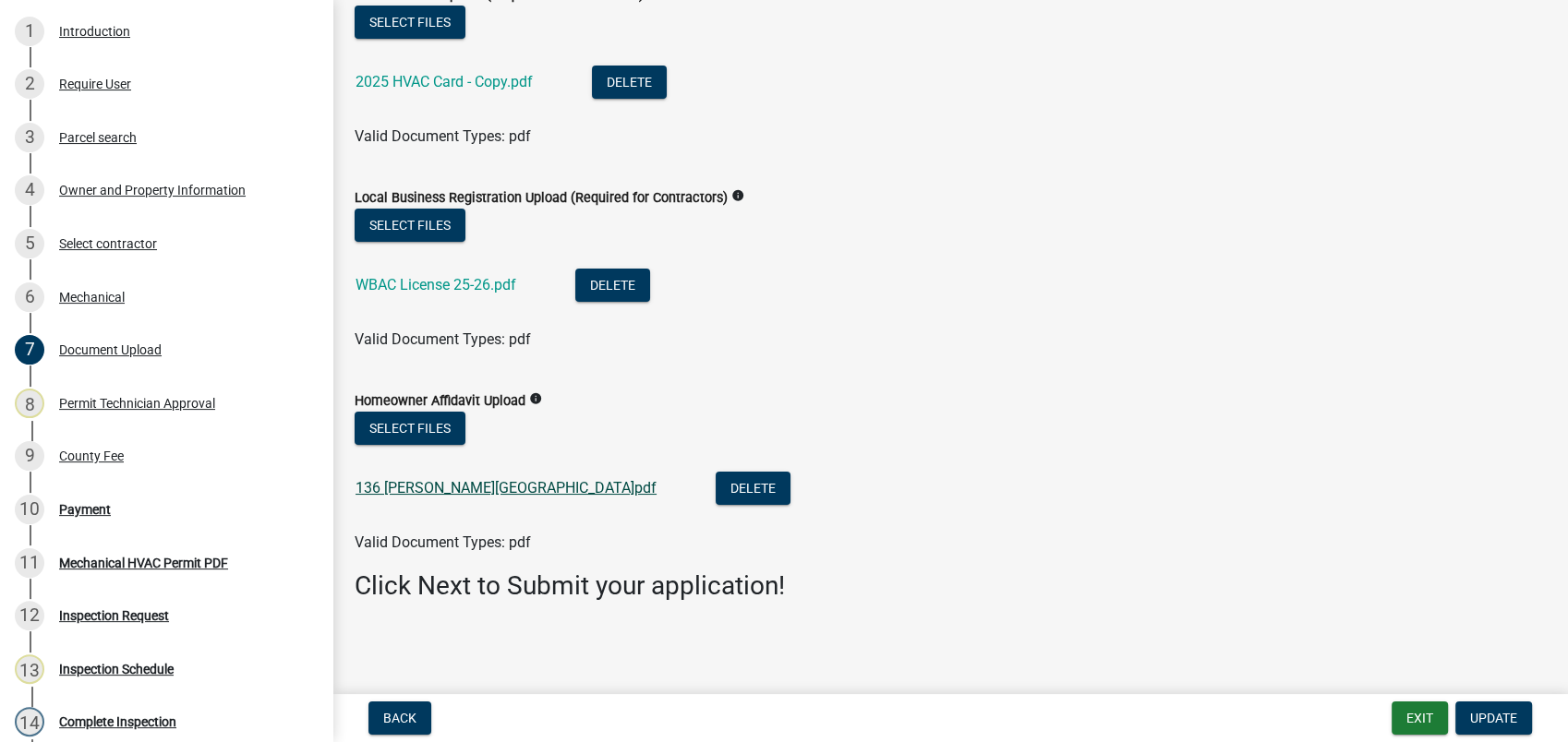
click at [408, 488] on link "136 Barrington Hall.pdf" at bounding box center [505, 488] width 301 height 18
click at [716, 479] on button "Delete" at bounding box center [753, 489] width 75 height 33
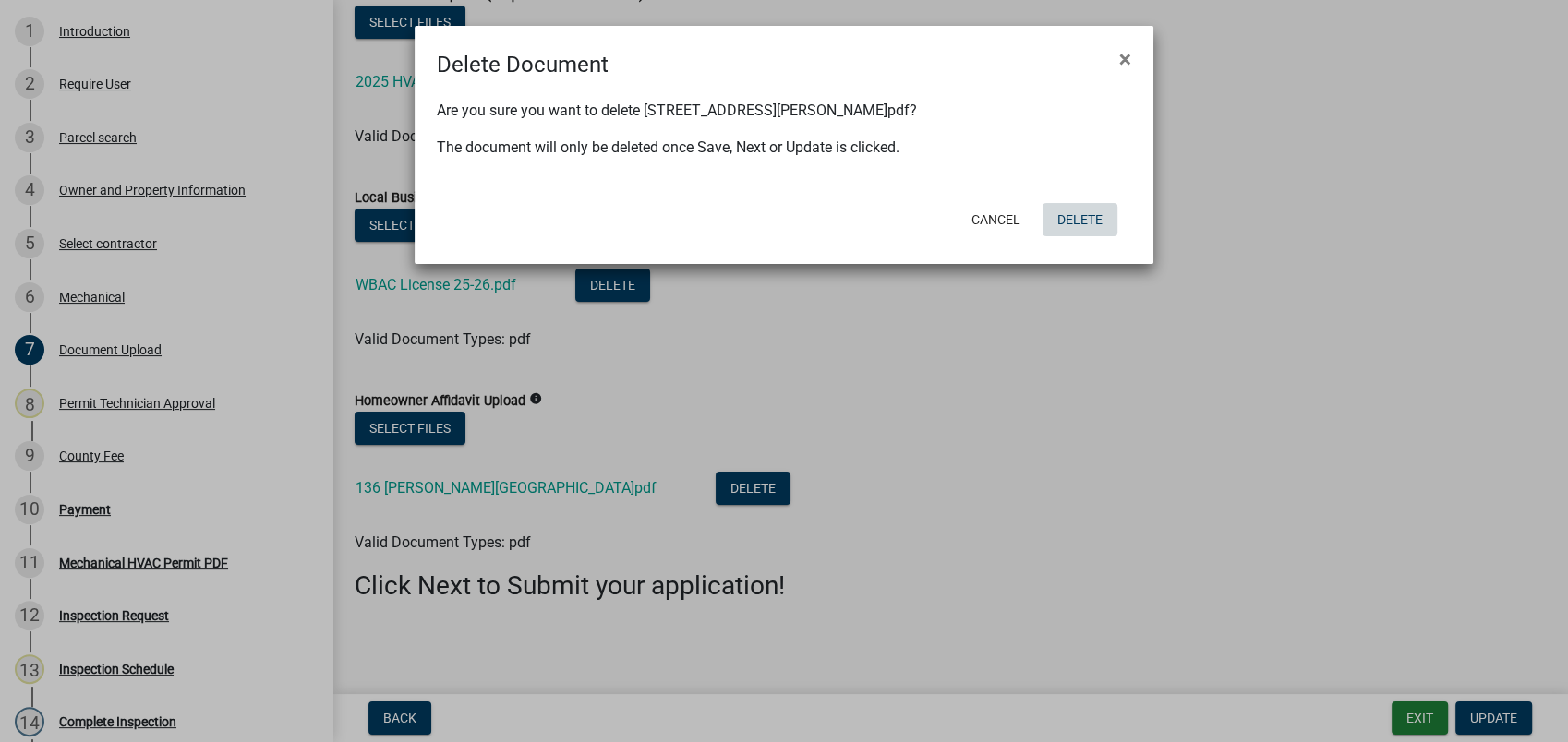
click at [1077, 217] on button "Delete" at bounding box center [1079, 220] width 75 height 33
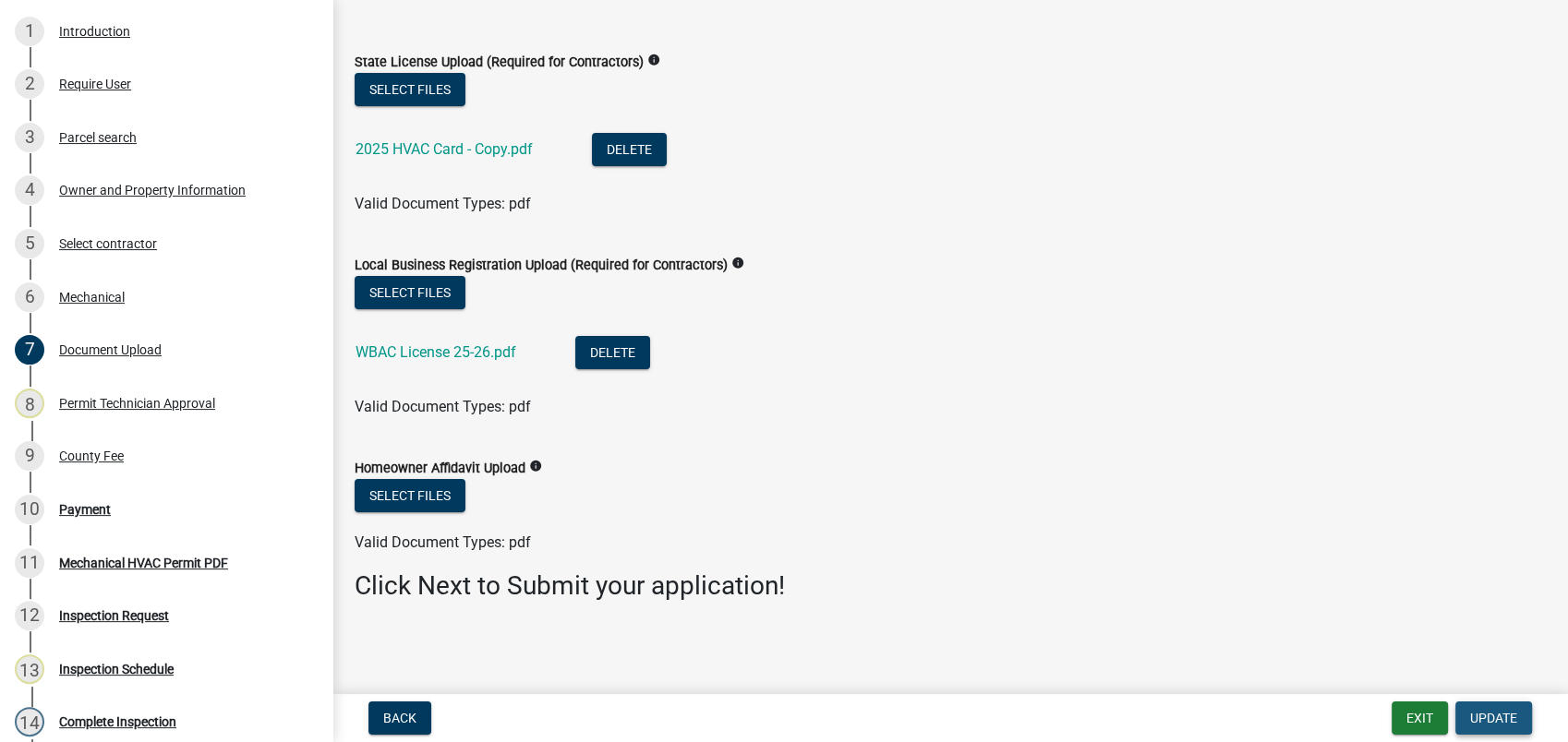
click at [1491, 714] on span "Update" at bounding box center [1493, 718] width 47 height 15
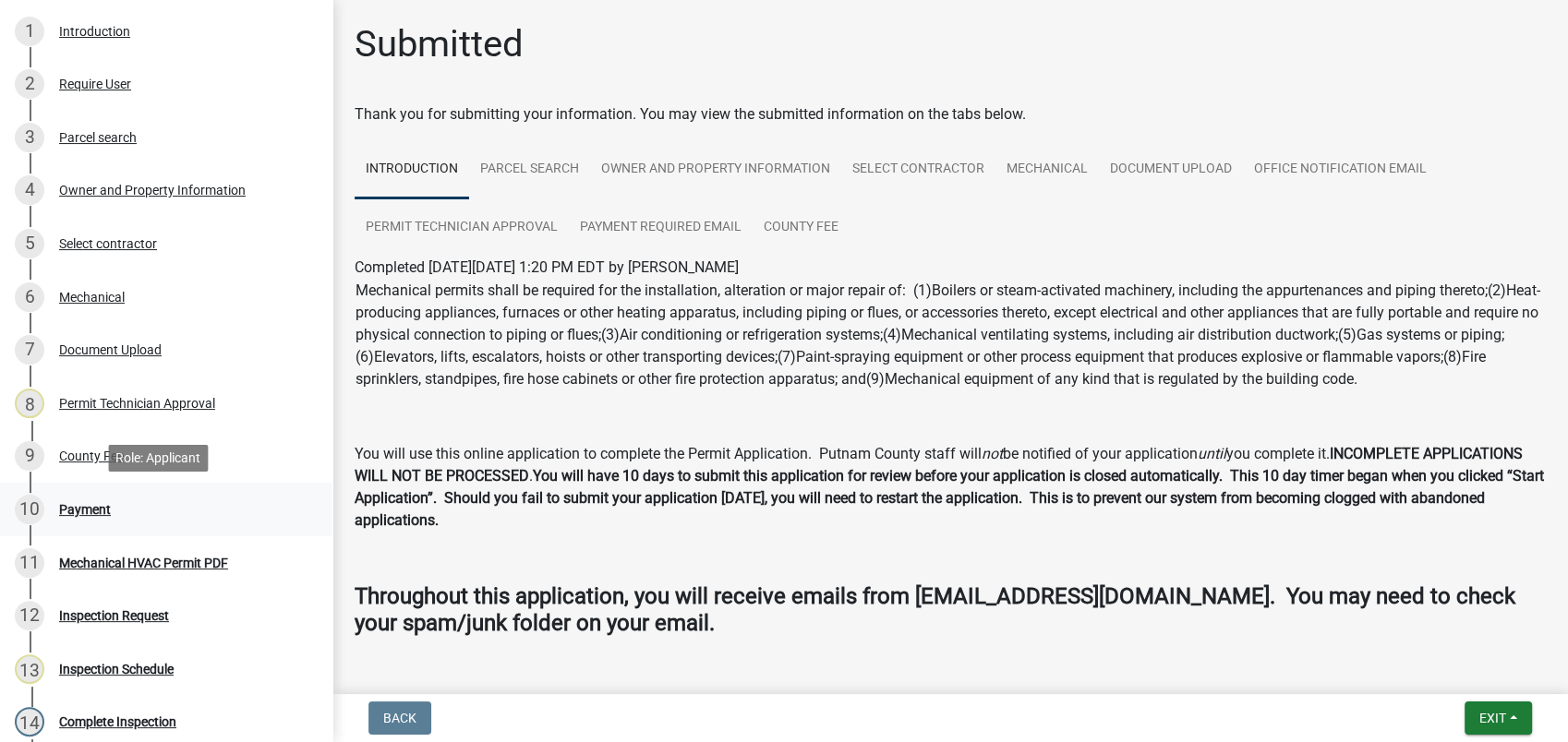
click at [78, 500] on div "10 Payment" at bounding box center [159, 509] width 288 height 29
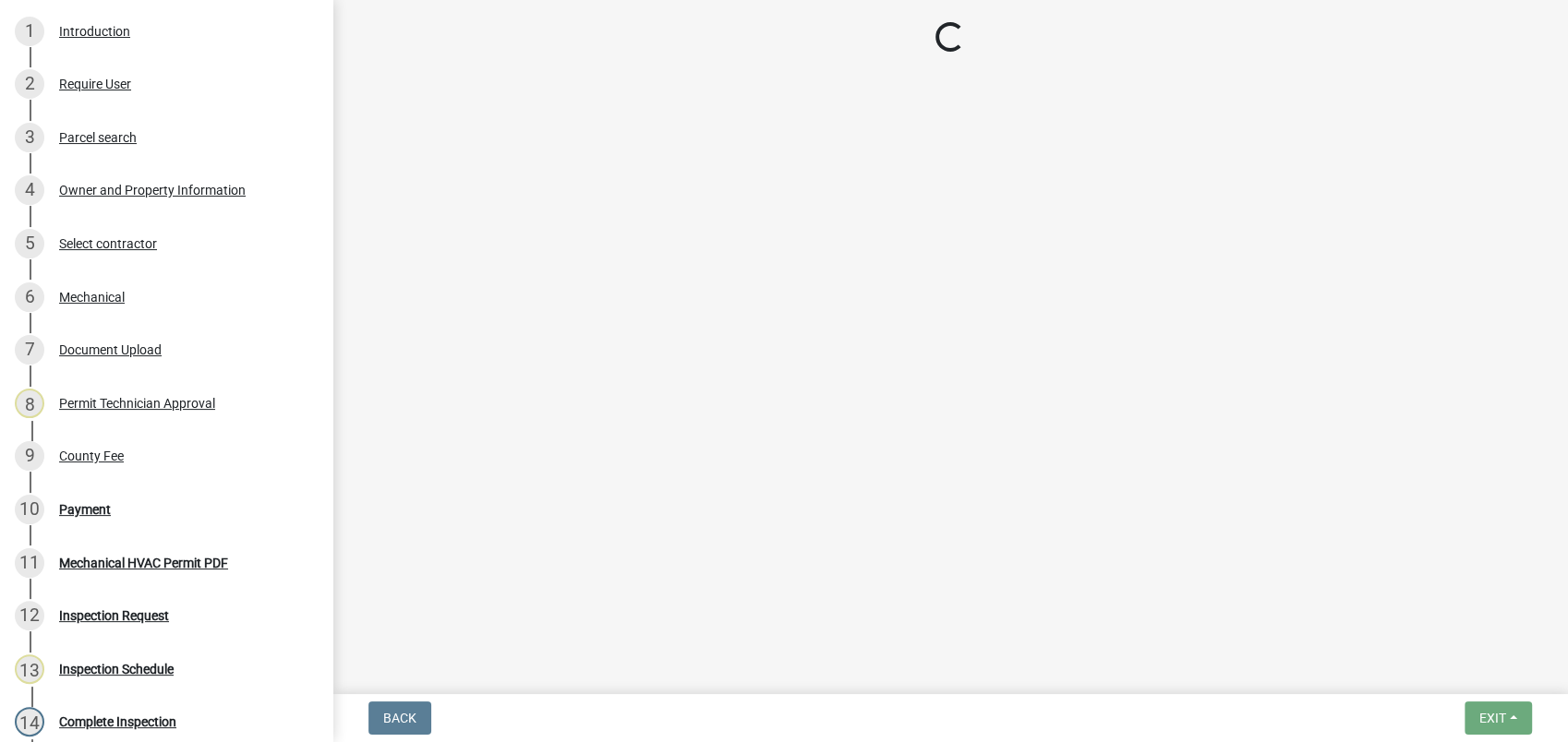
select select "3: 3"
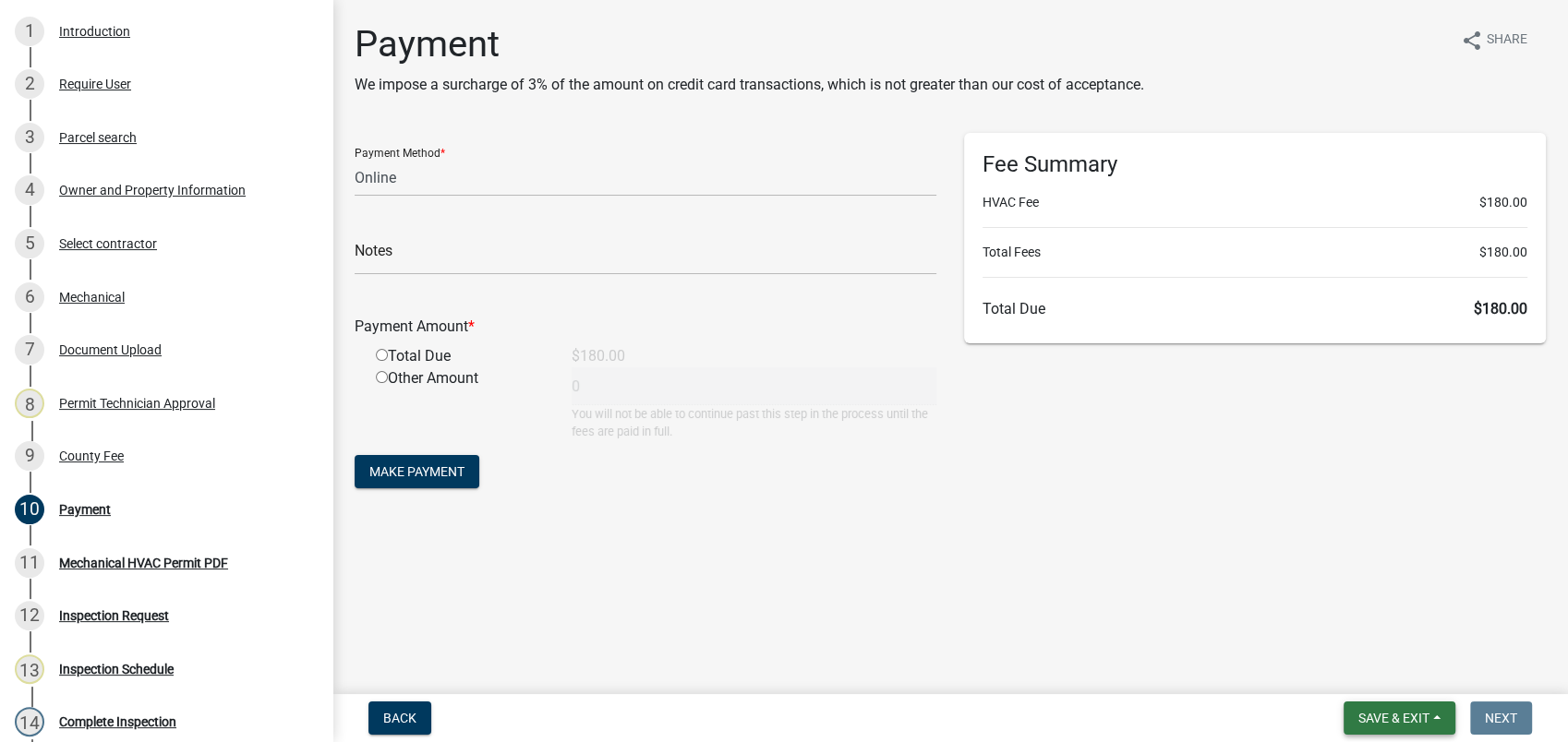
click at [1378, 722] on span "Save & Exit" at bounding box center [1394, 718] width 71 height 15
click at [1389, 668] on button "Save & Exit" at bounding box center [1382, 671] width 148 height 45
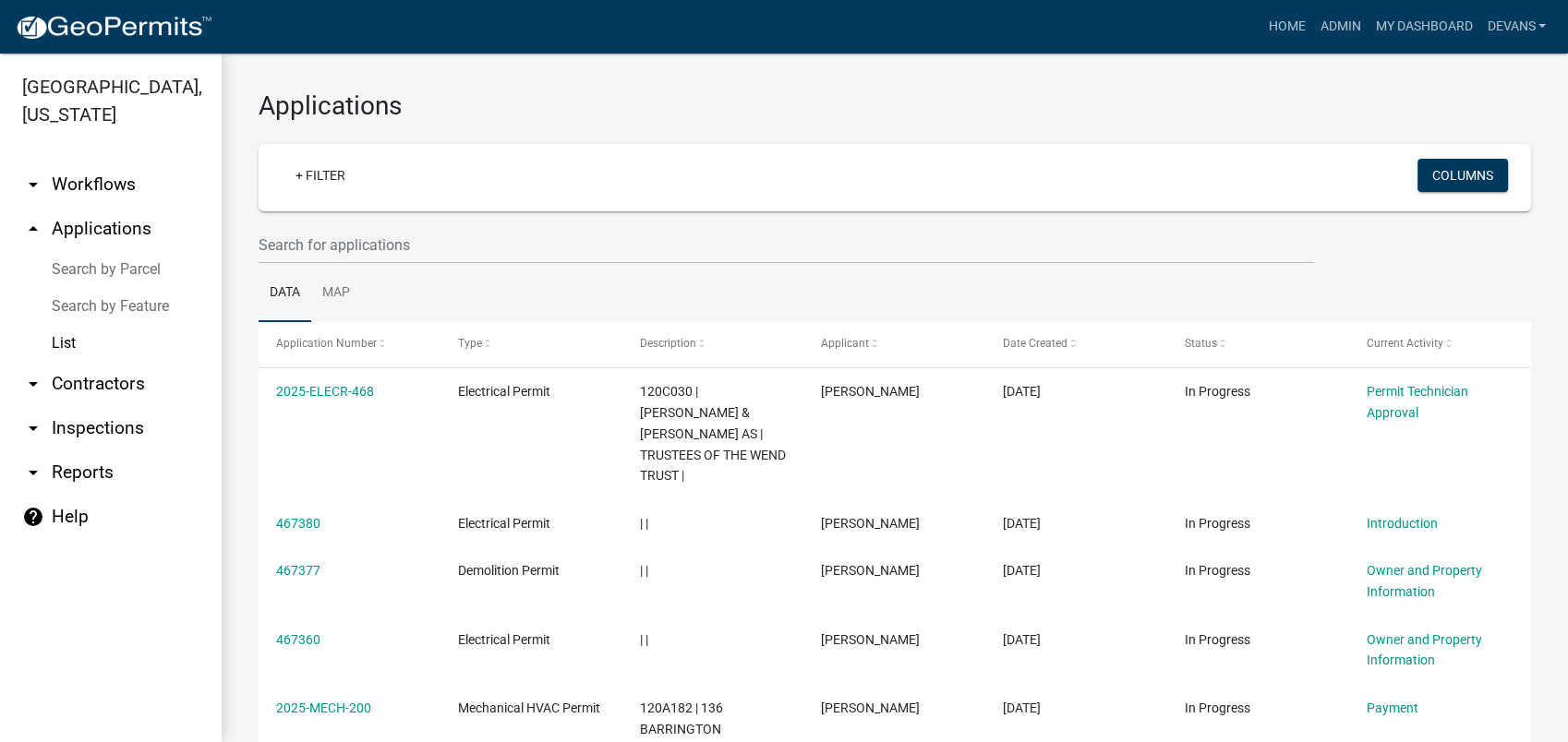
click at [85, 382] on link "arrow_drop_down Contractors" at bounding box center [111, 385] width 222 height 45
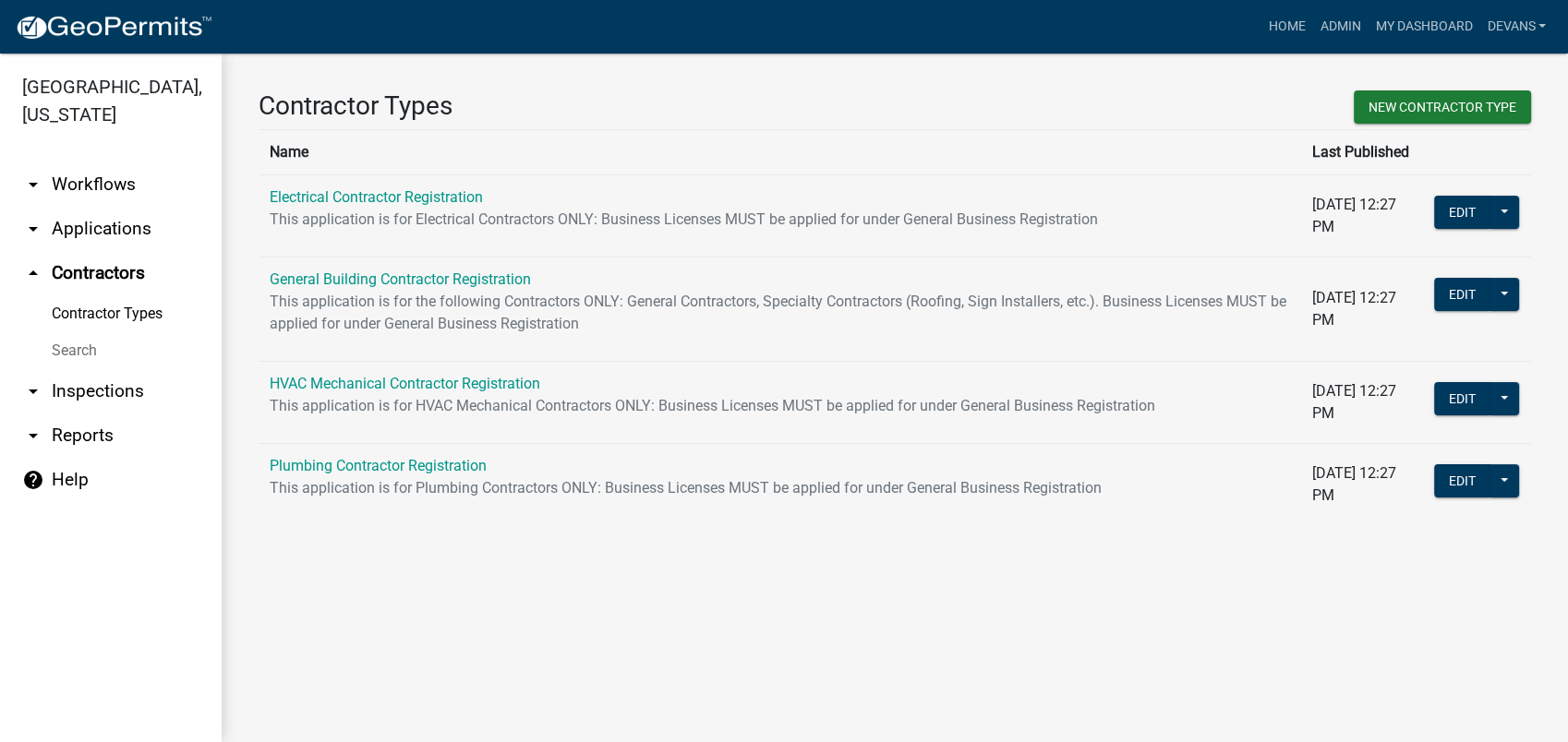
click at [133, 266] on link "arrow_drop_up Contractors" at bounding box center [111, 274] width 222 height 45
click at [128, 222] on link "arrow_drop_down Applications" at bounding box center [111, 229] width 222 height 45
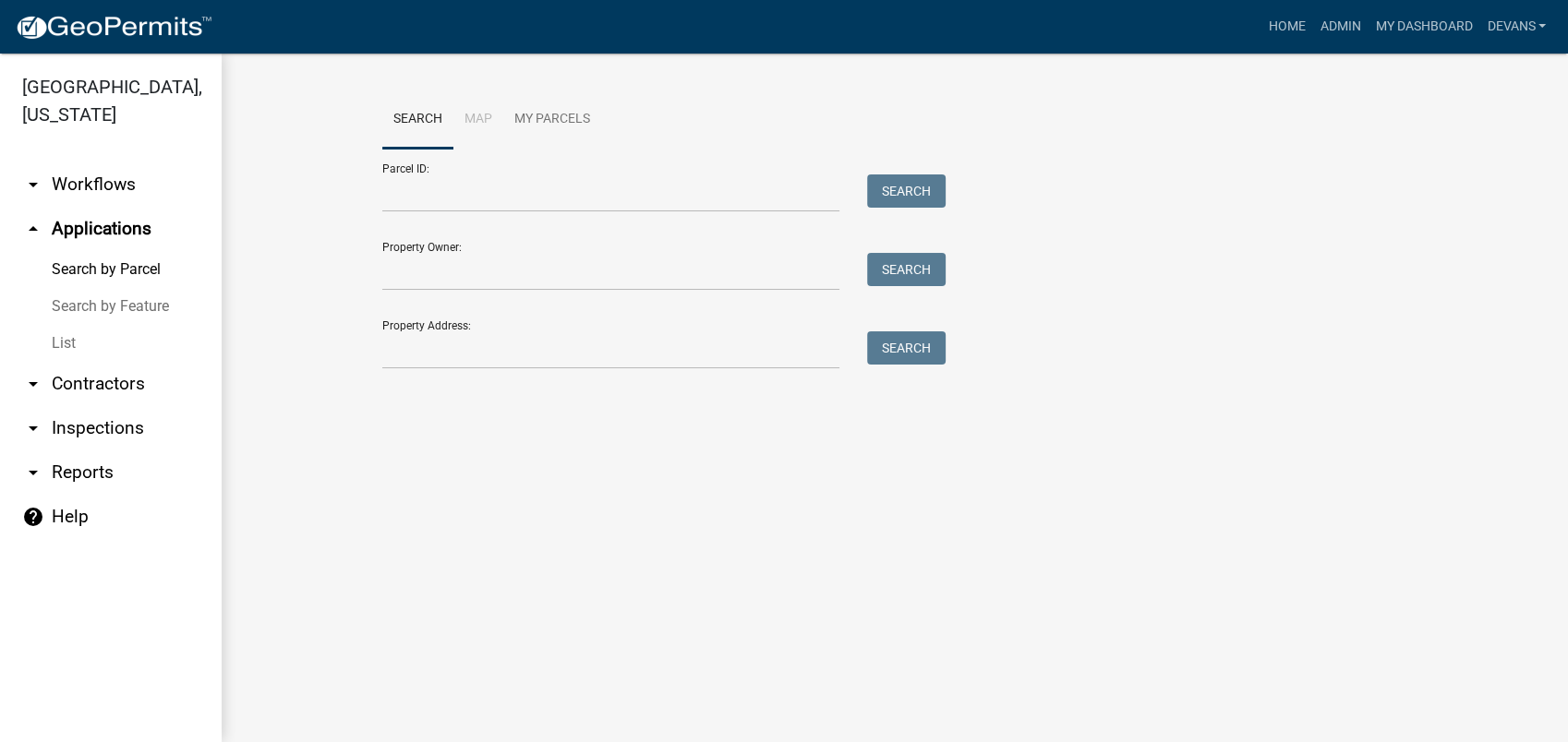
click at [69, 307] on link "Search by Feature" at bounding box center [111, 307] width 222 height 37
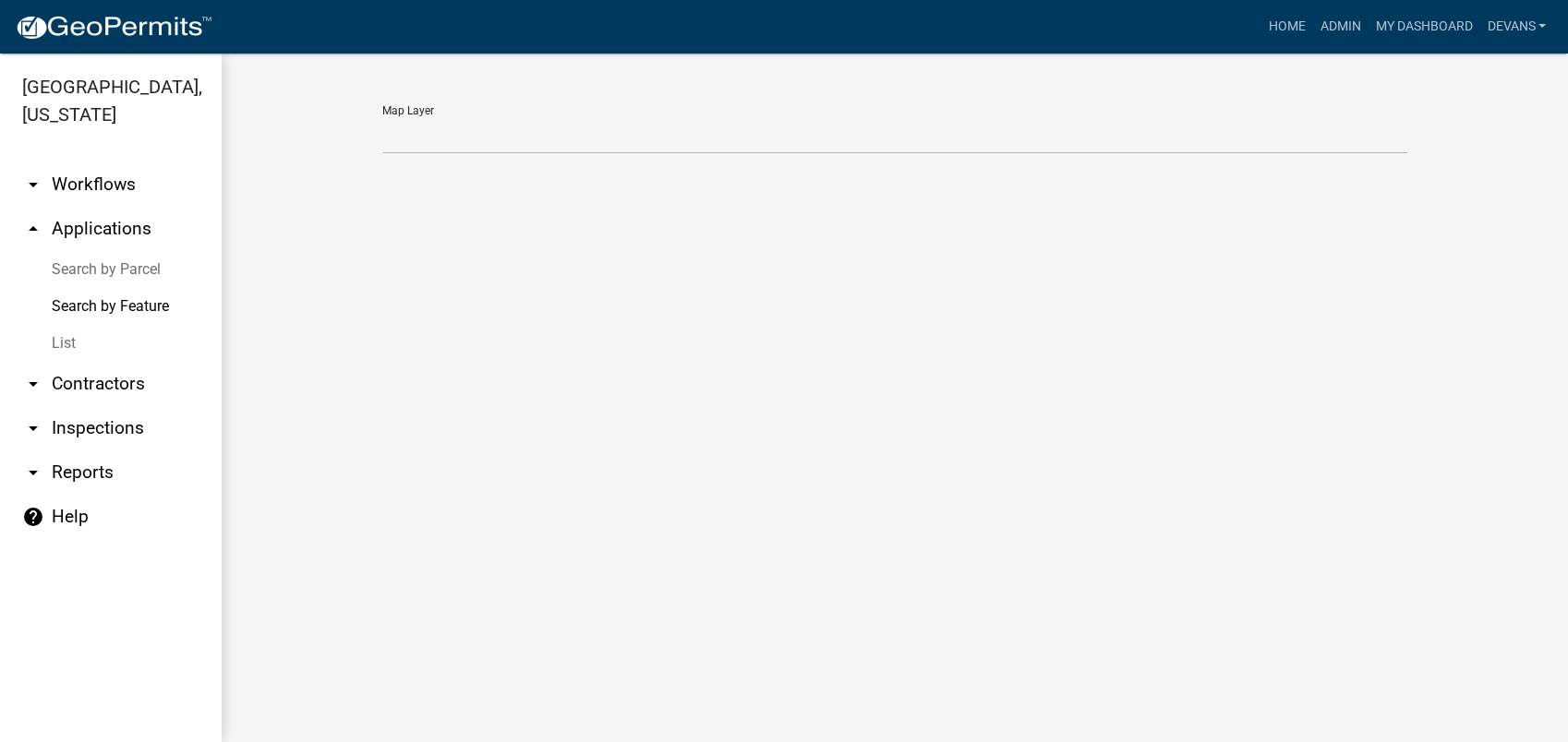
click at [133, 269] on link "Search by Parcel" at bounding box center [111, 270] width 222 height 37
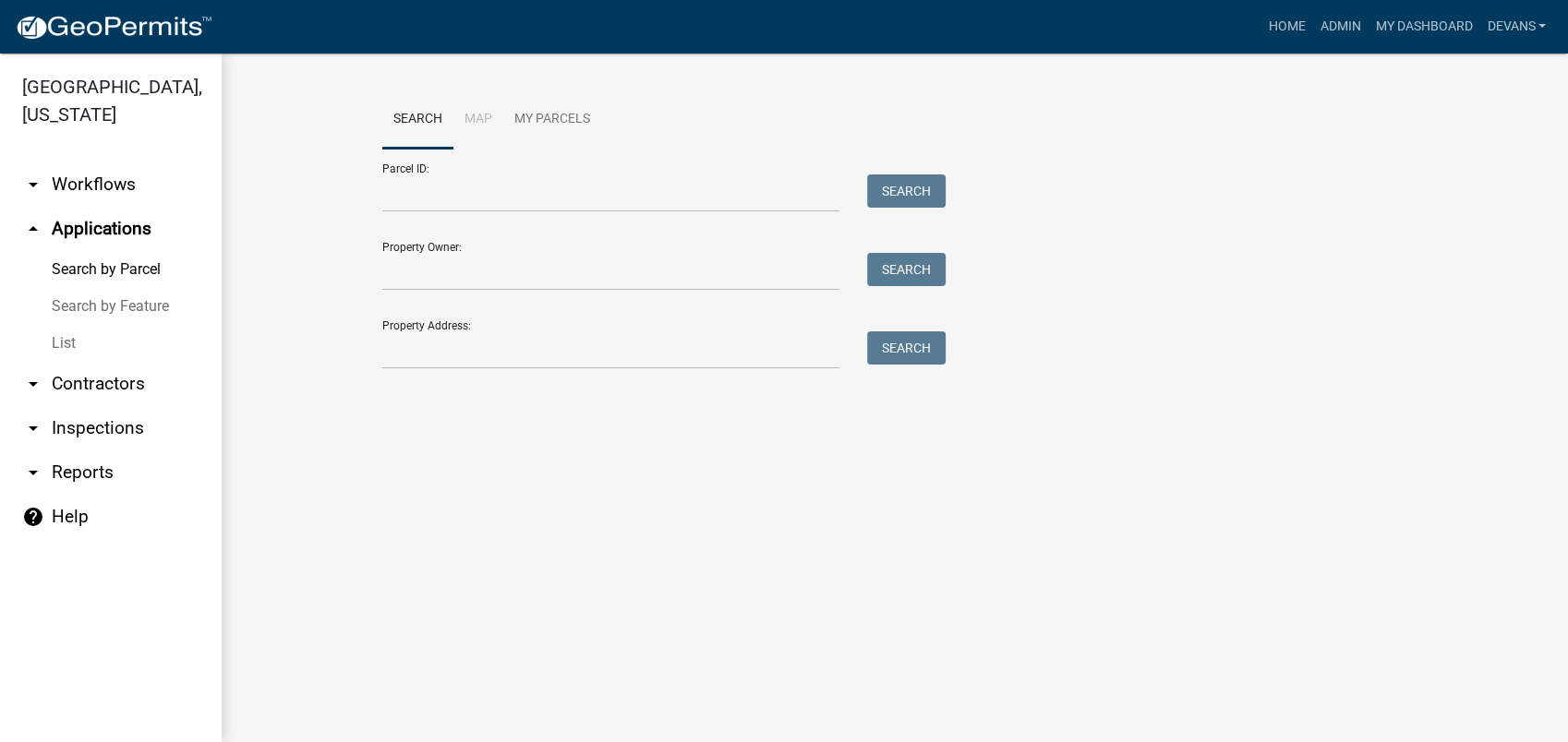
click at [72, 348] on link "List" at bounding box center [111, 344] width 222 height 37
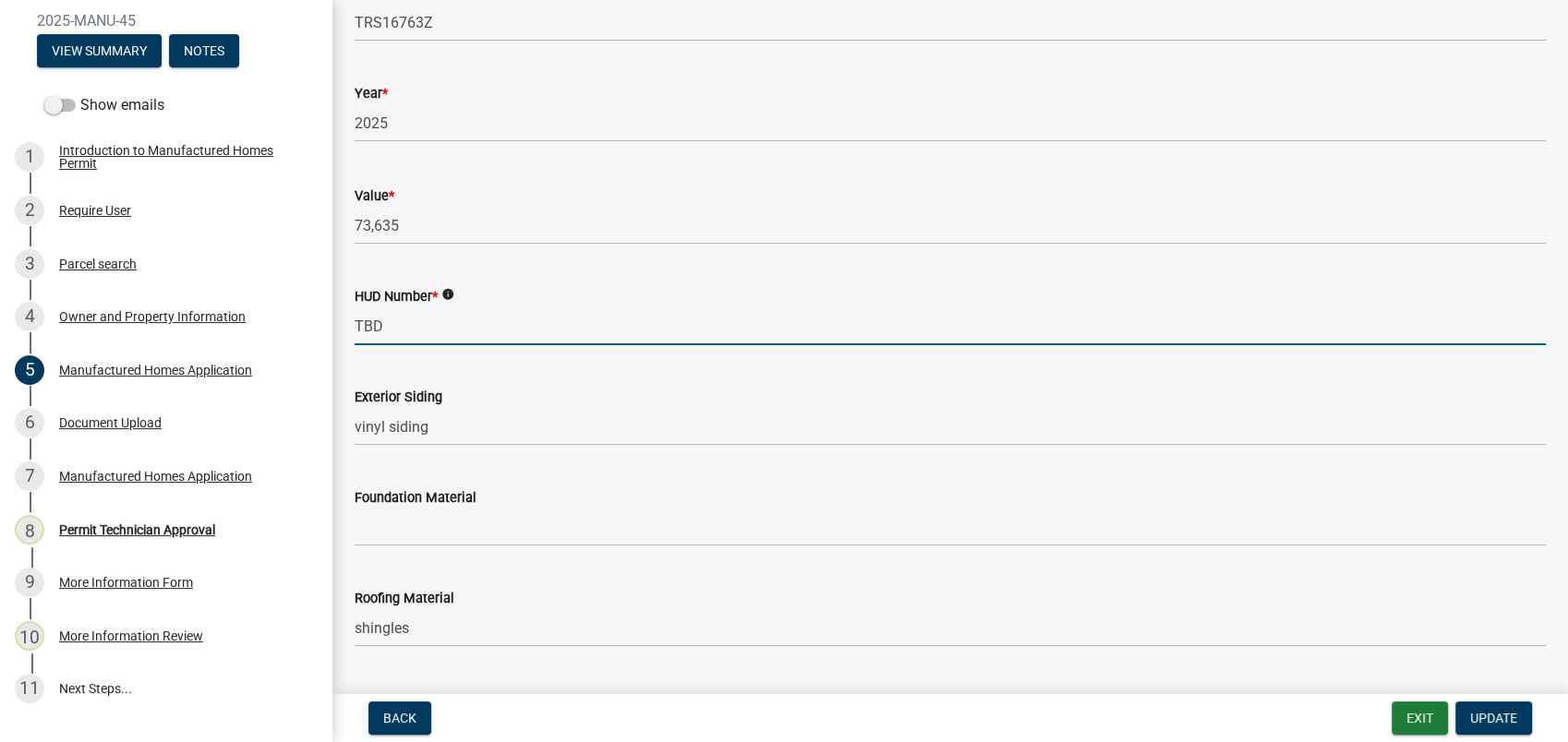
scroll to position [1263, 0]
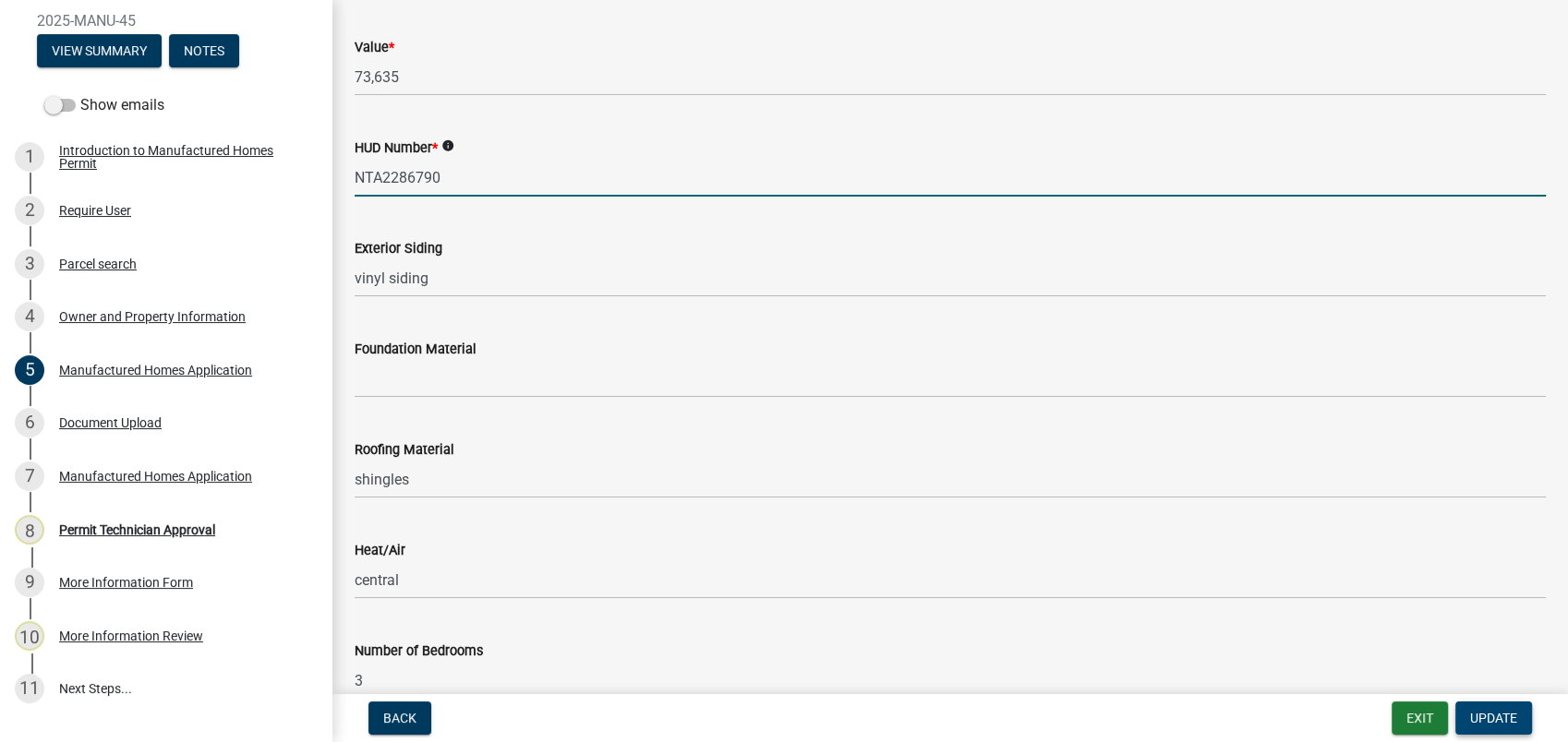
type input "NTA2286790"
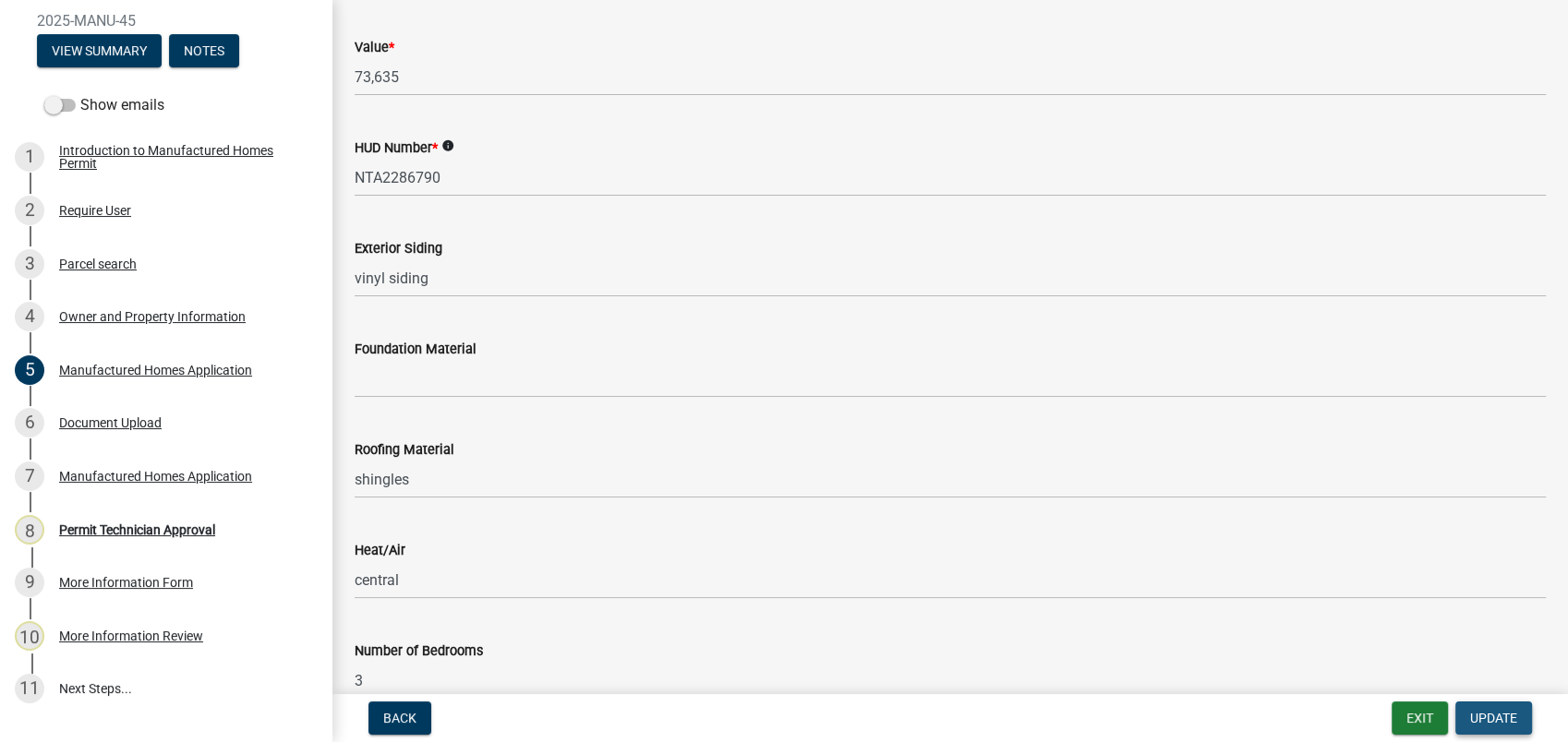
click at [1492, 708] on button "Update" at bounding box center [1493, 719] width 77 height 33
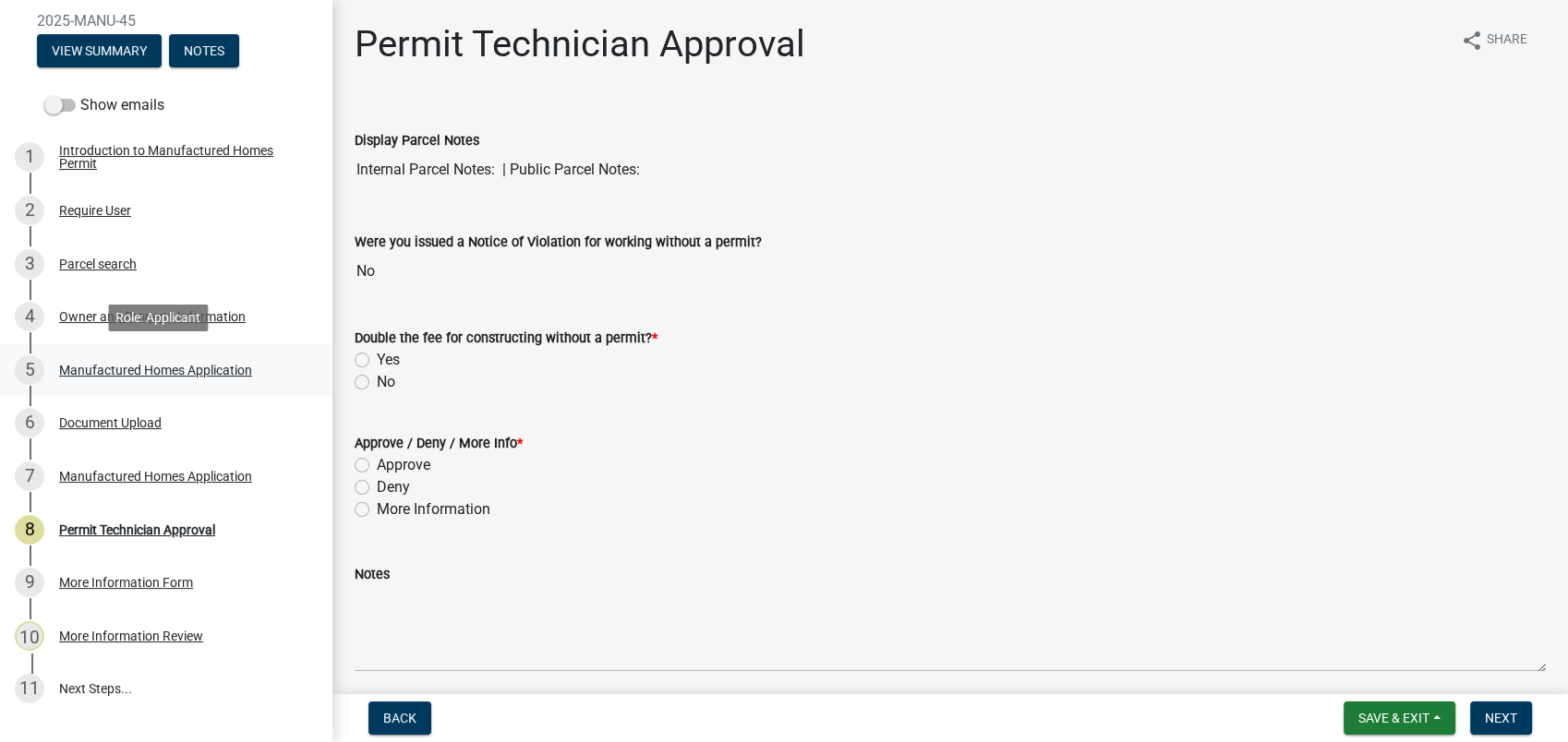
click at [131, 369] on div "Manufactured Homes Application" at bounding box center [156, 370] width 193 height 13
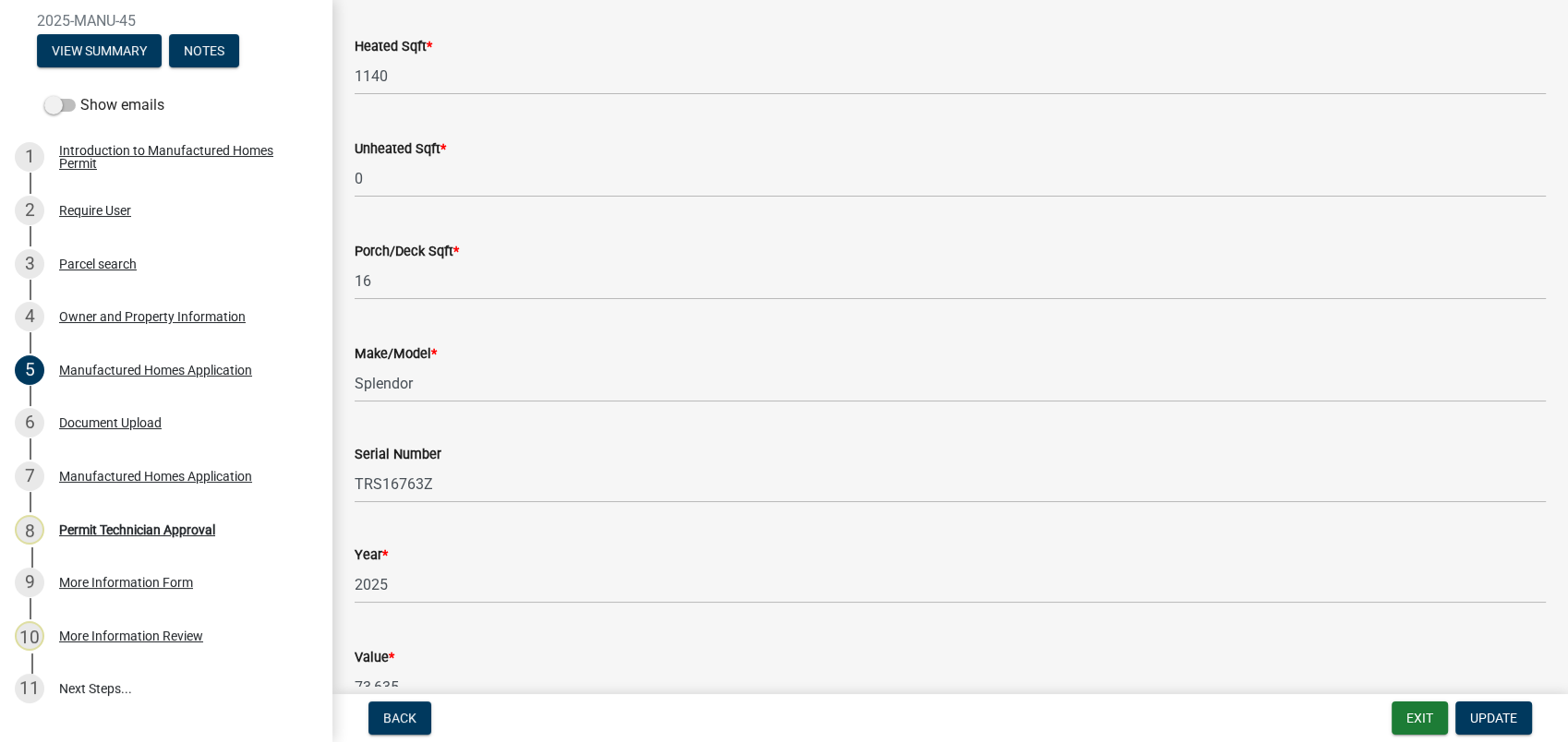
scroll to position [718, 0]
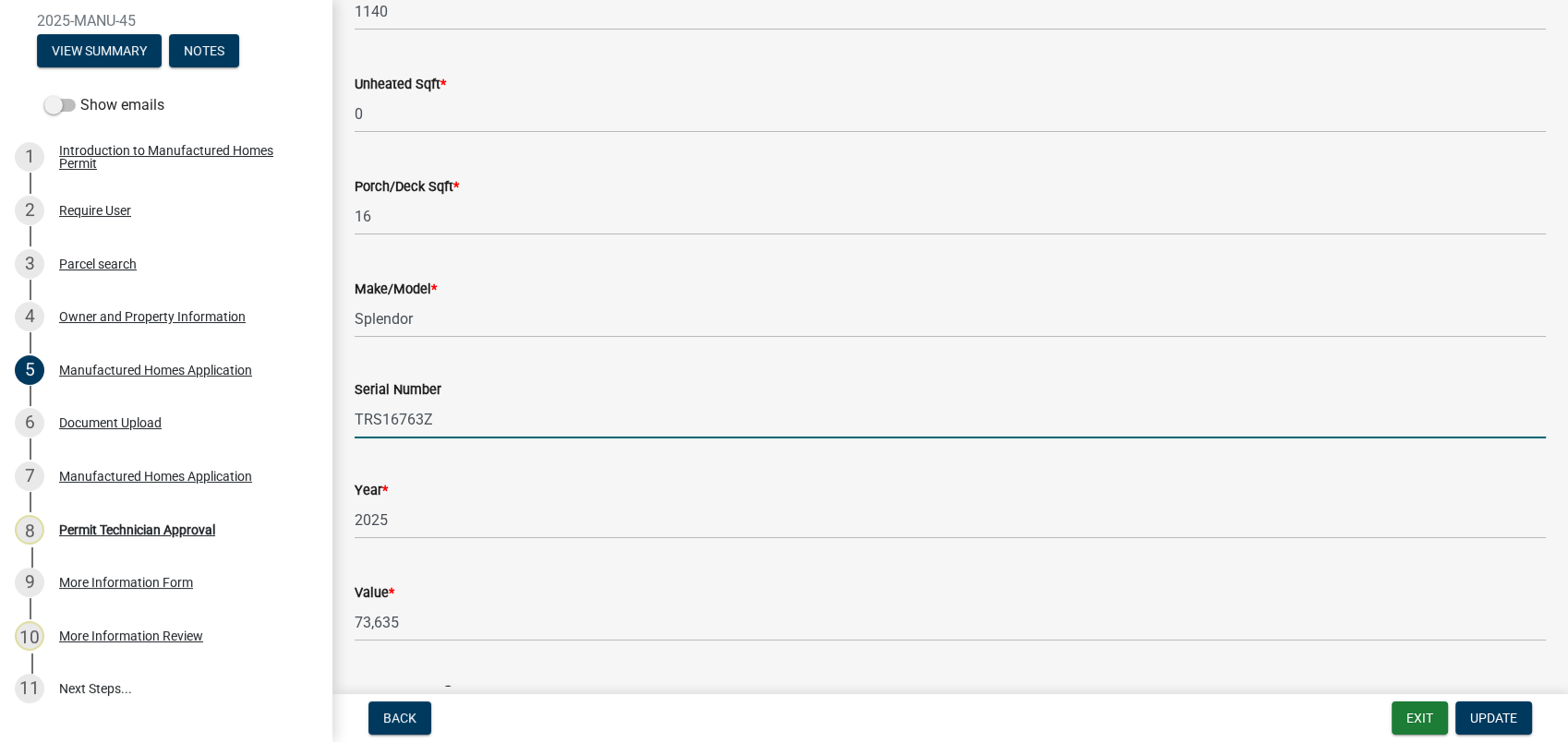
click at [484, 419] on input "TRS16763Z" at bounding box center [950, 419] width 1191 height 38
click at [525, 416] on input "TRS16763Z-SRB051955AlAC" at bounding box center [950, 419] width 1191 height 38
drag, startPoint x: 435, startPoint y: 414, endPoint x: 271, endPoint y: 390, distance: 165.7
click at [293, 399] on div "Manufactured Homes Permit 2025-MANU-45 View Summary Notes Show emails 1 Introdu…" at bounding box center [784, 371] width 1568 height 742
type input "SRB051955ALAC"
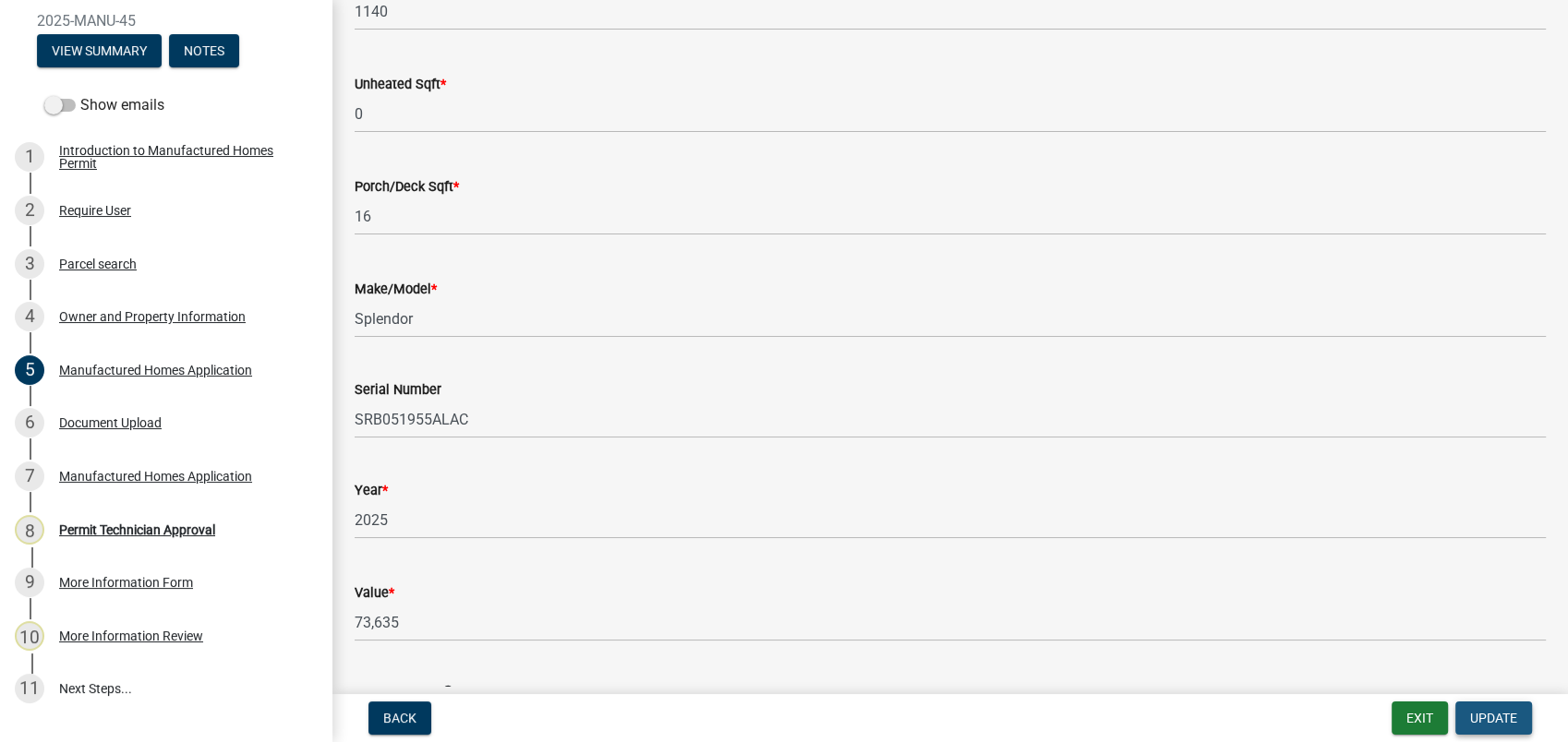
drag, startPoint x: 1485, startPoint y: 704, endPoint x: 1484, endPoint y: 715, distance: 11.0
click at [1484, 715] on button "Update" at bounding box center [1493, 719] width 77 height 33
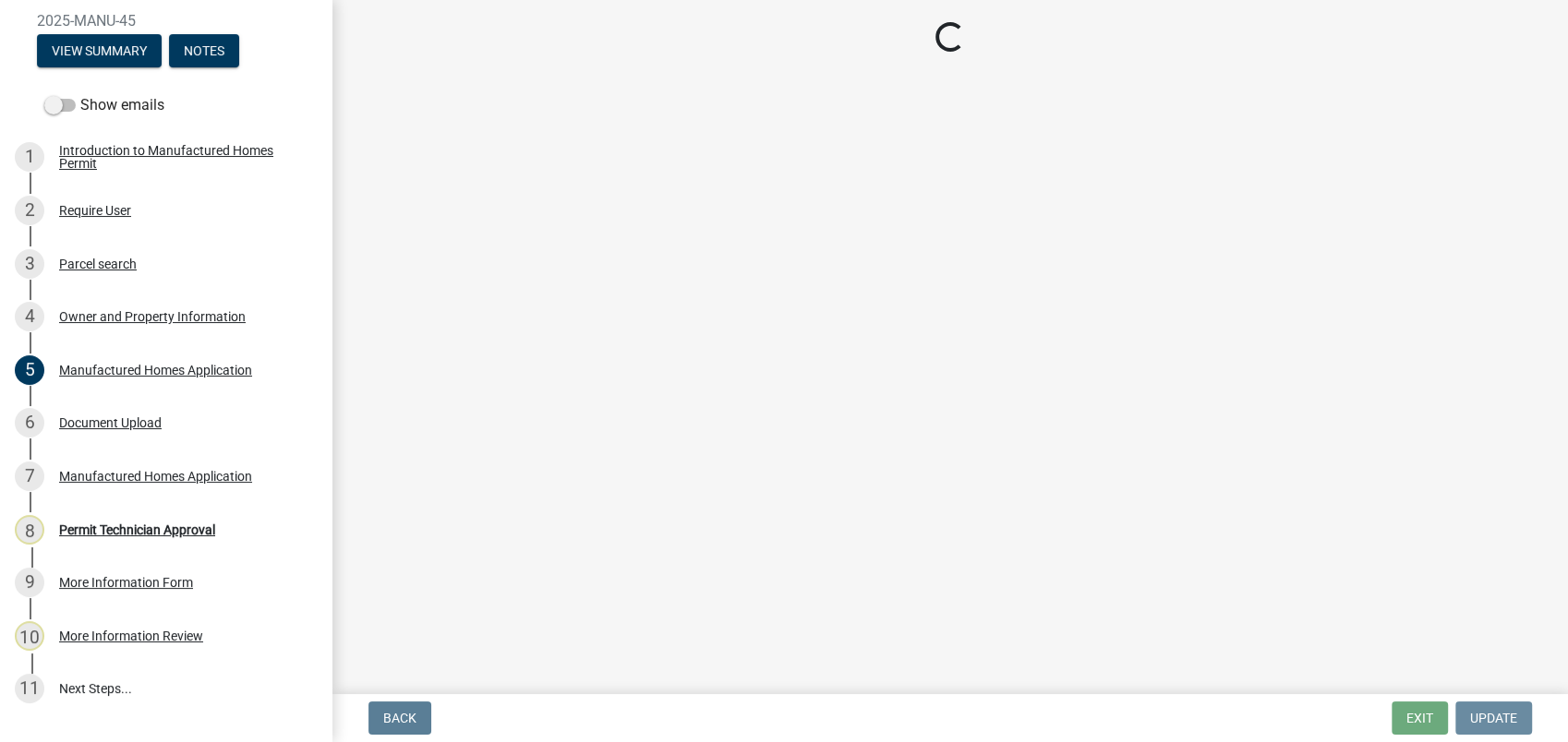
scroll to position [0, 0]
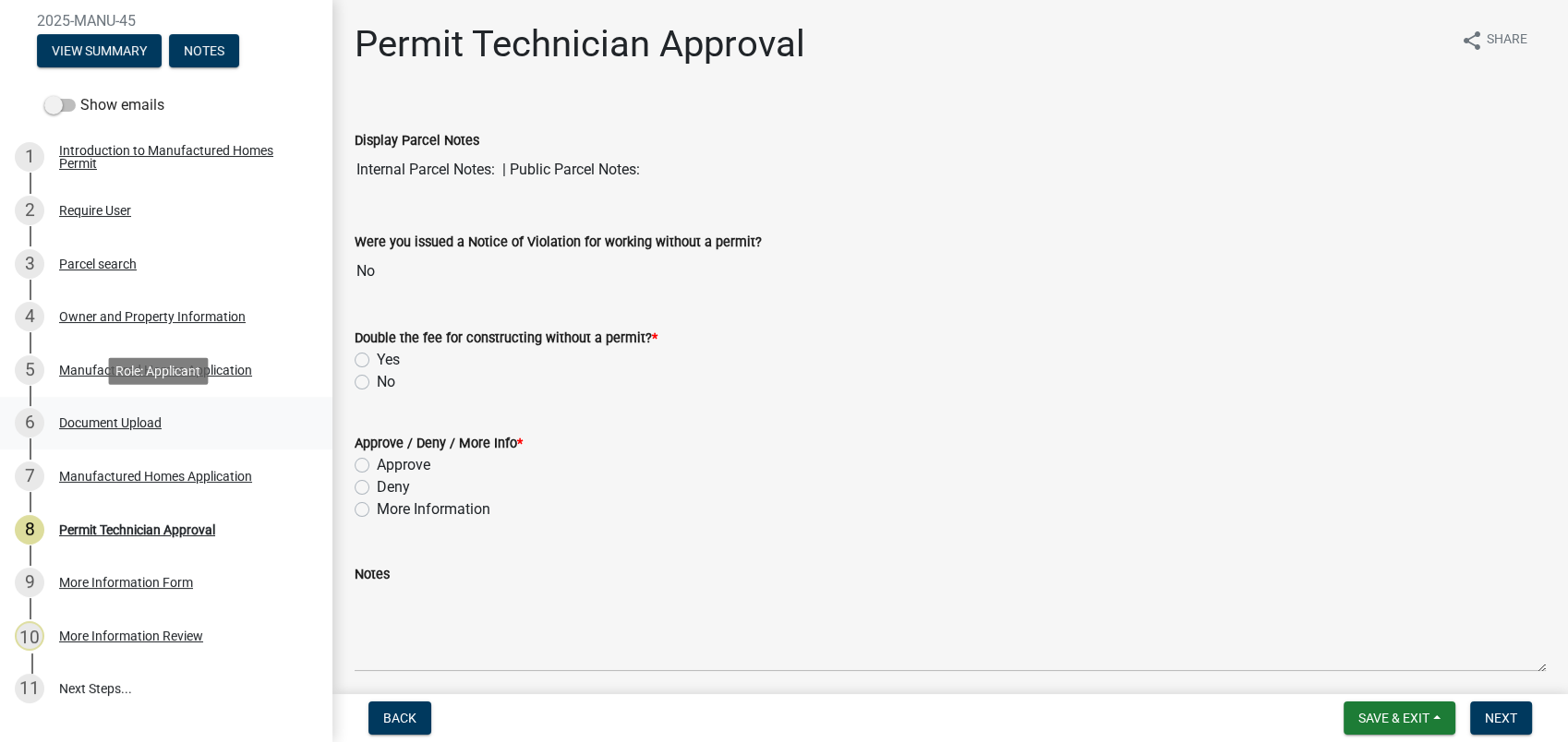
click at [83, 419] on div "Document Upload" at bounding box center [110, 423] width 102 height 13
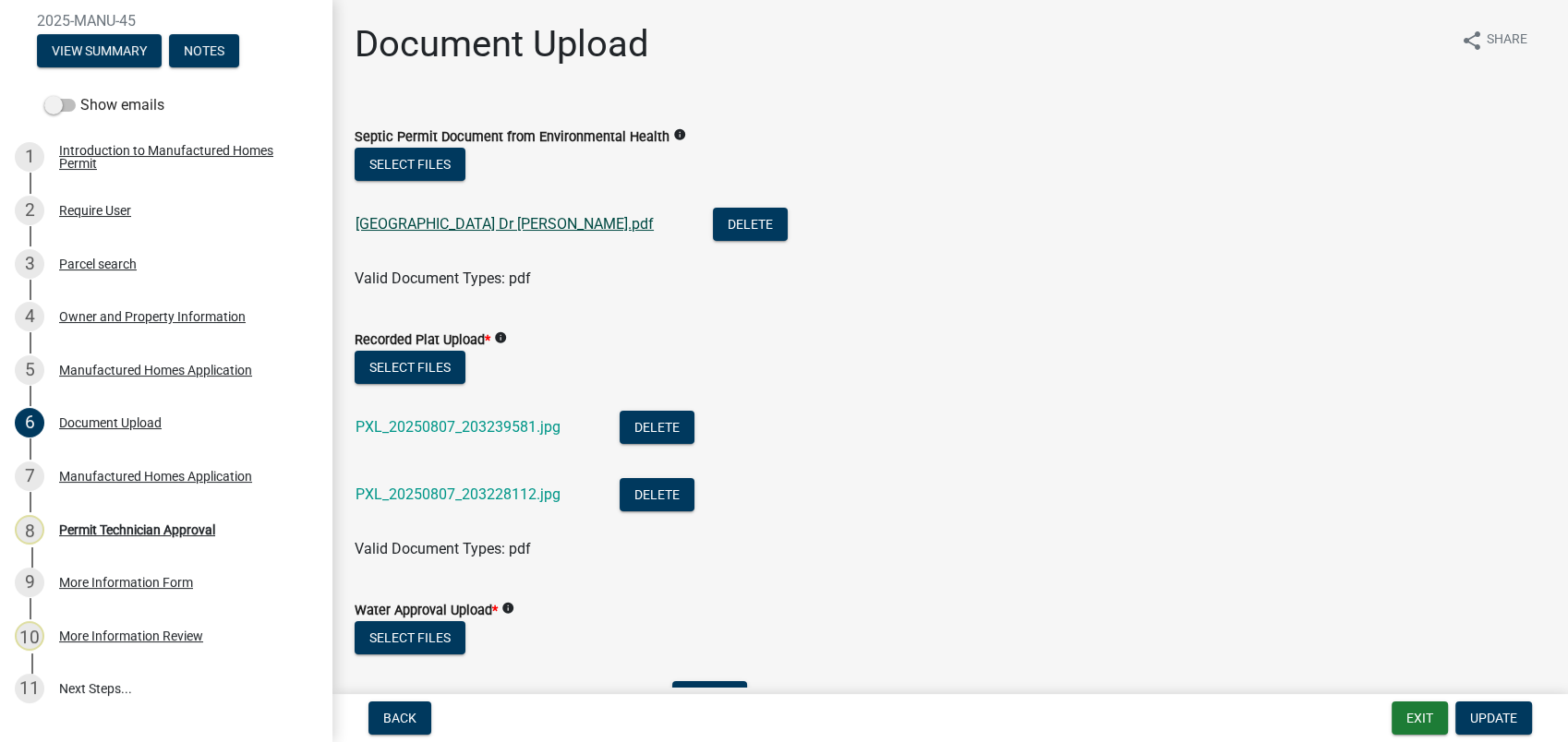
click at [467, 228] on link "424 River Oaks Dr septic.pdf" at bounding box center [504, 224] width 298 height 18
click at [434, 421] on link "PXL_20250807_203239581.jpg" at bounding box center [458, 427] width 205 height 18
click at [468, 502] on link "PXL_20250807_203228112.jpg" at bounding box center [458, 495] width 205 height 18
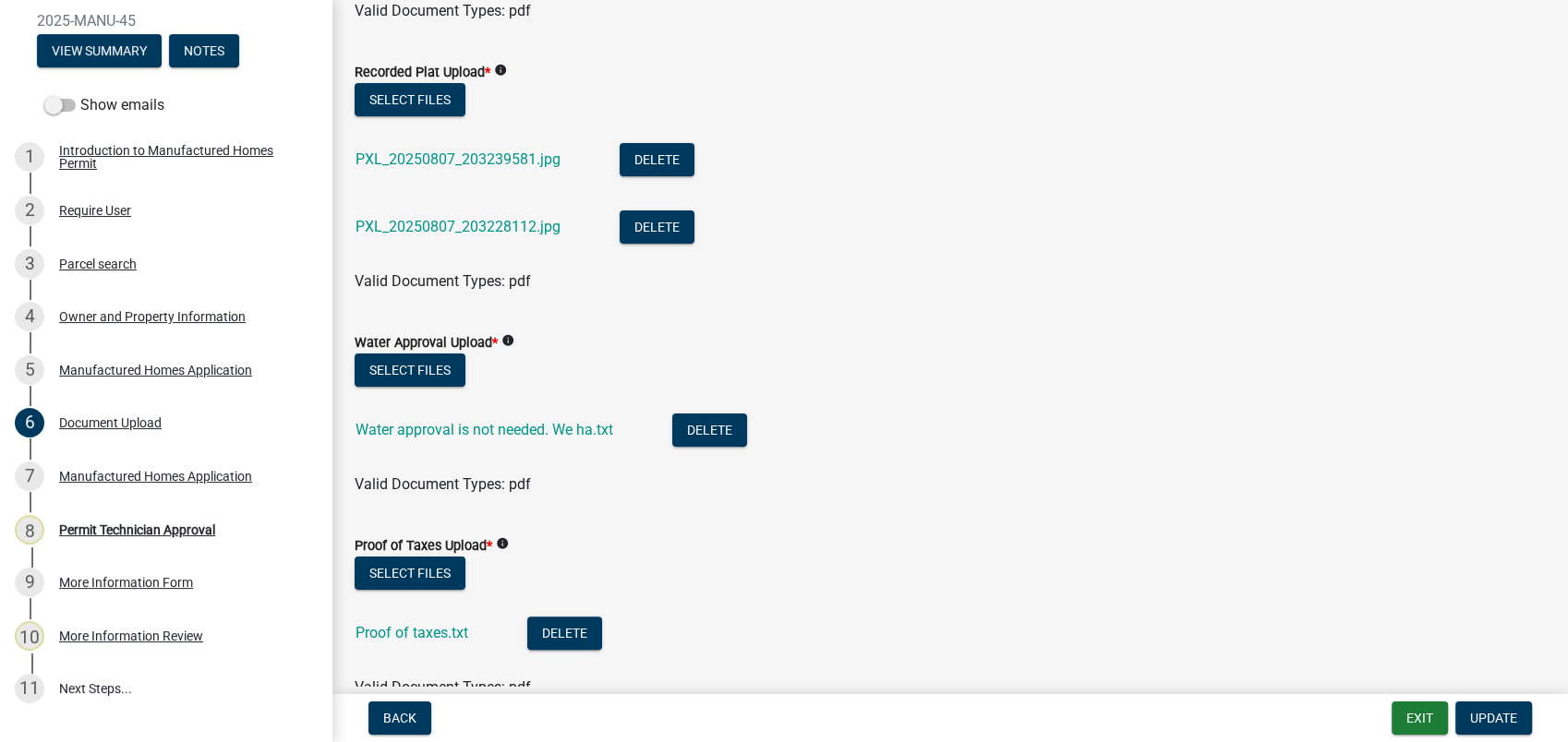
scroll to position [308, 0]
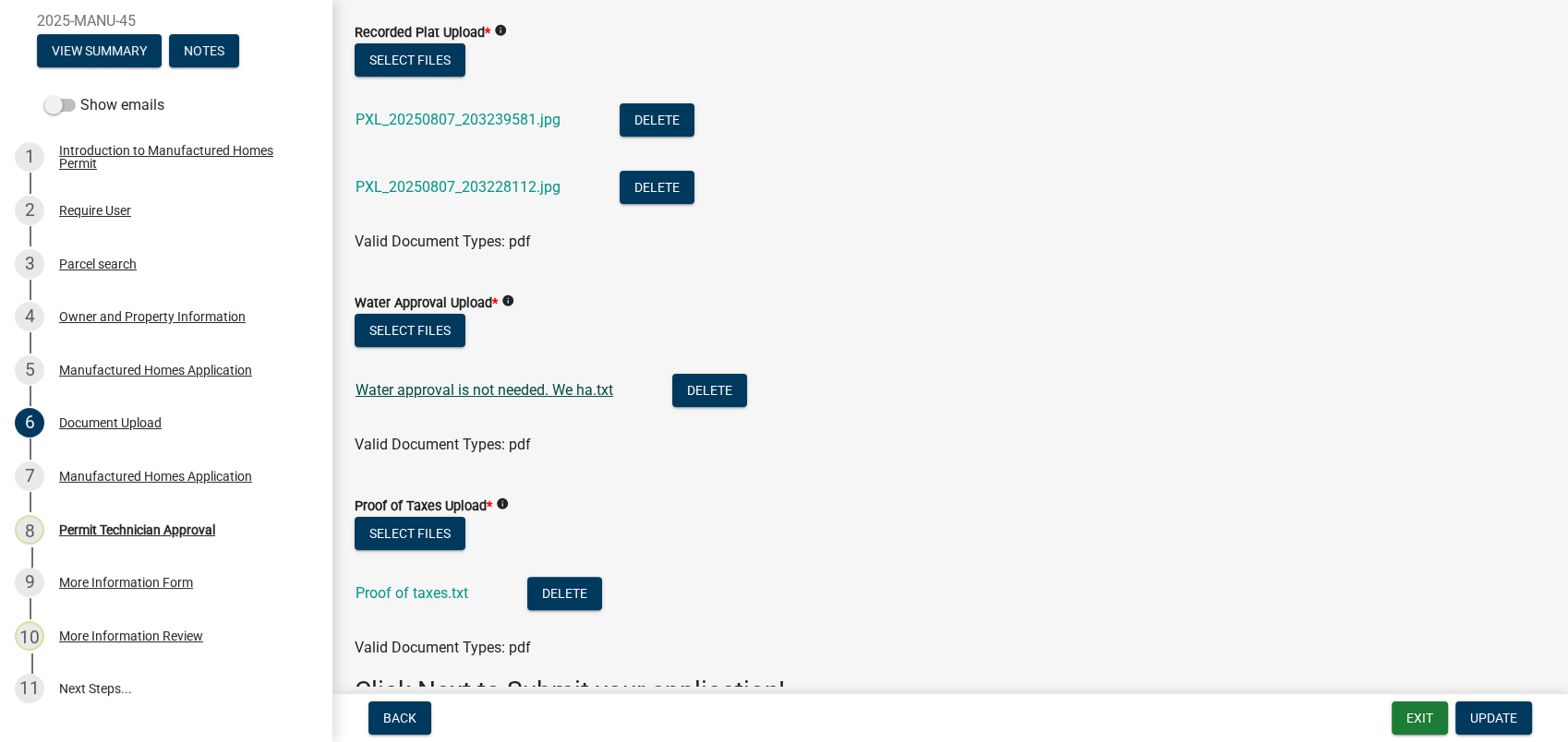
click at [416, 382] on link "Water approval is not needed. We ha.txt" at bounding box center [484, 390] width 258 height 18
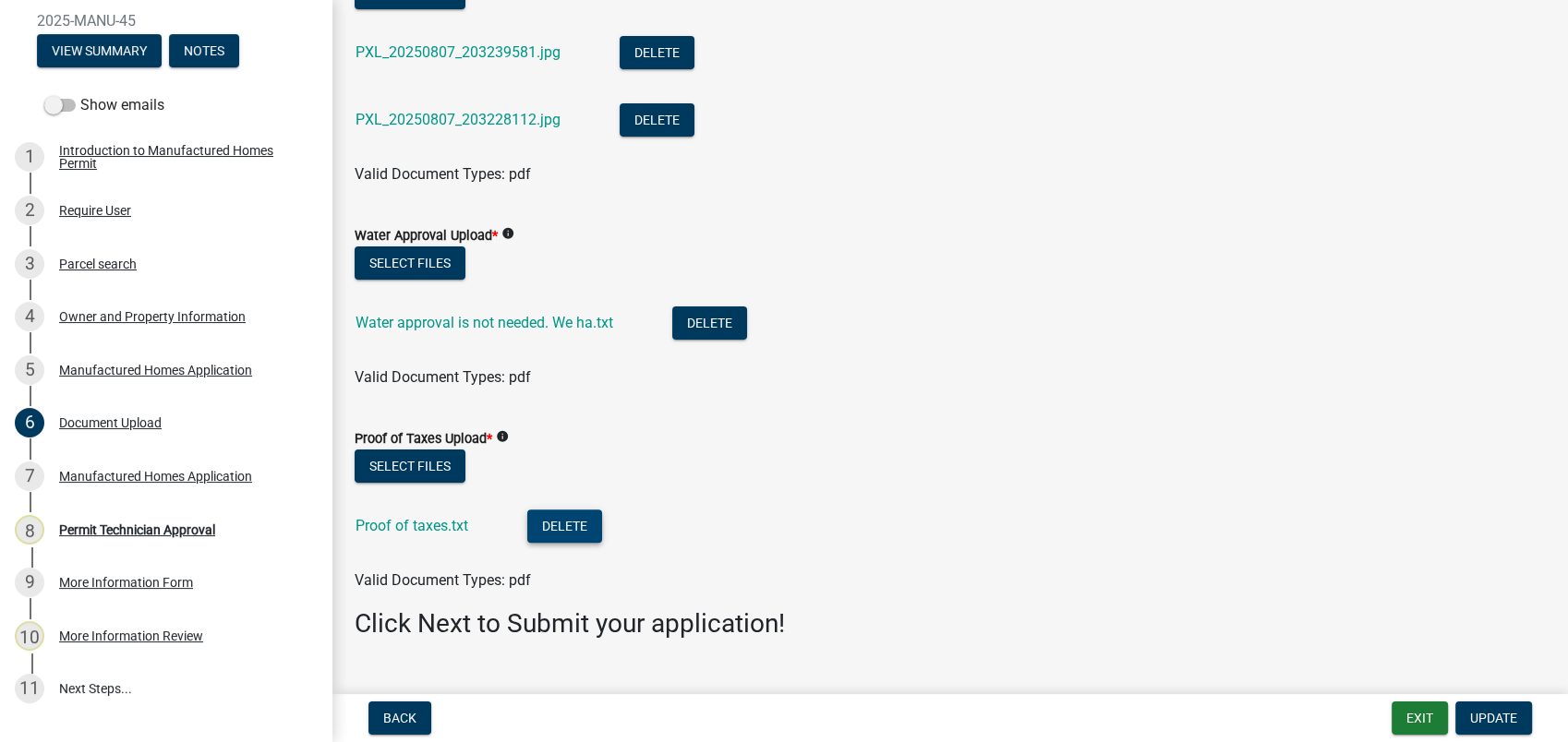
scroll to position [414, 0]
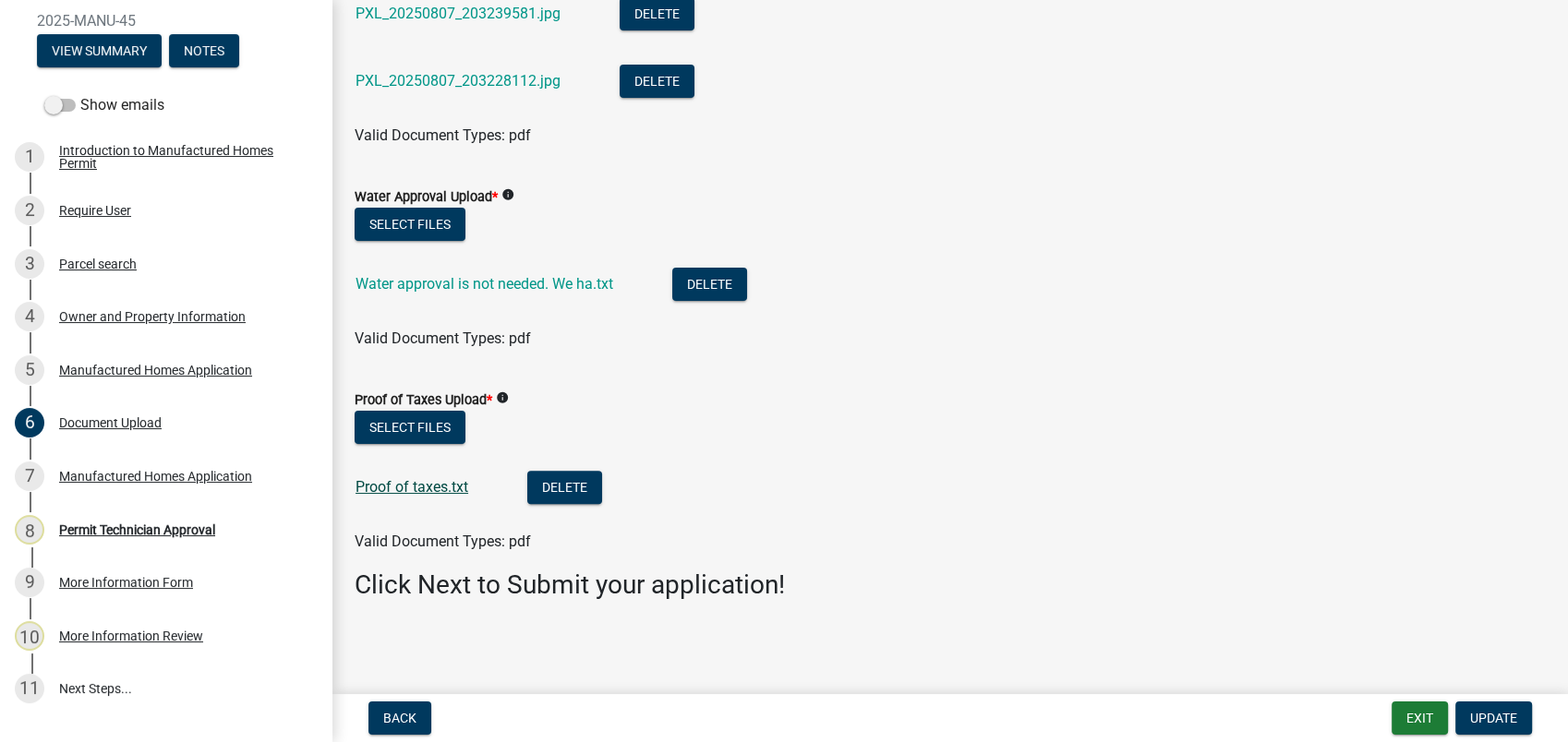
click at [434, 488] on link "Proof of taxes.txt" at bounding box center [412, 487] width 113 height 18
click at [120, 476] on div "Manufactured Homes Application" at bounding box center [156, 476] width 193 height 13
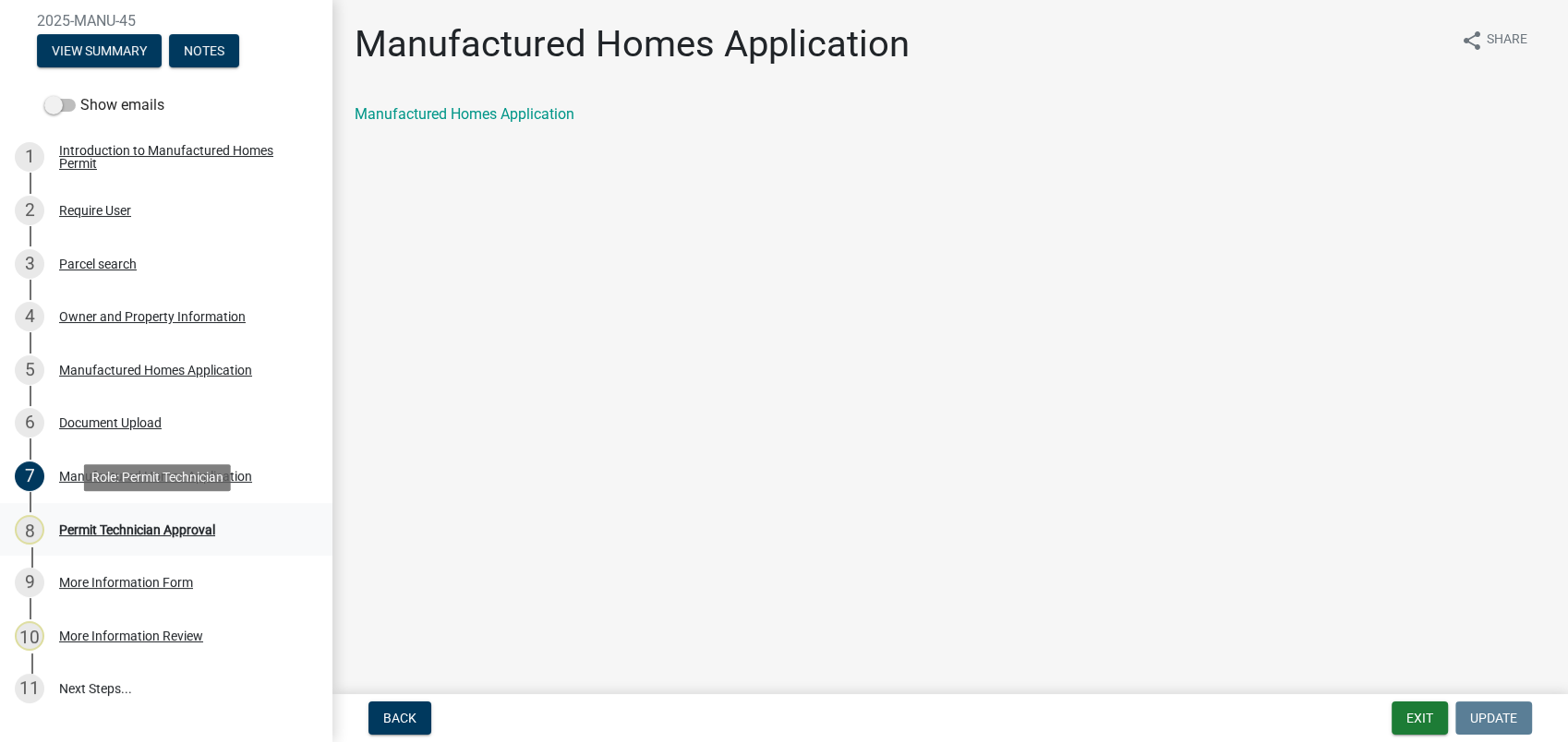
click at [116, 532] on div "Permit Technician Approval" at bounding box center [137, 530] width 156 height 13
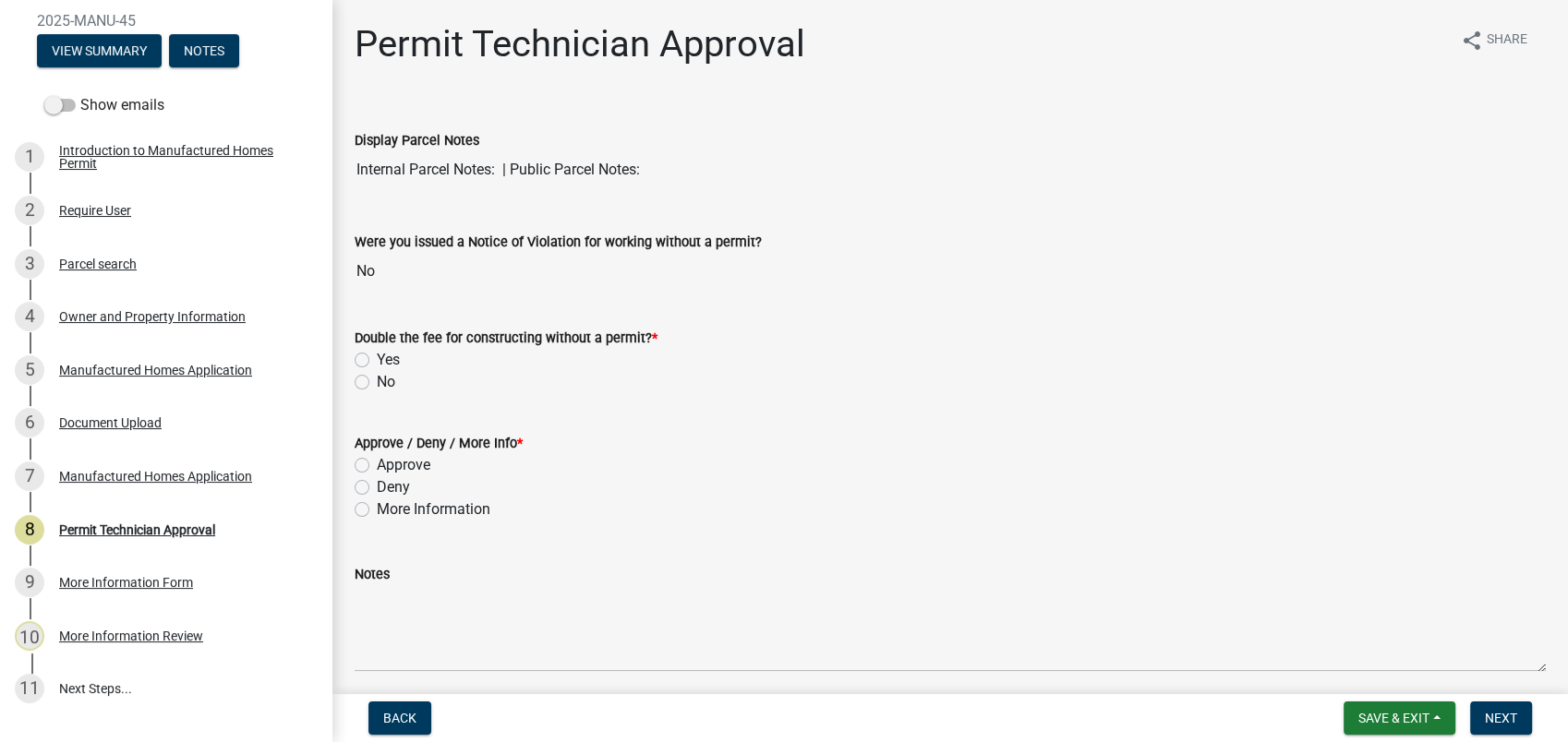
click at [377, 377] on label "No" at bounding box center [386, 382] width 19 height 22
click at [377, 377] on input "No" at bounding box center [383, 377] width 12 height 12
radio input "true"
click at [377, 466] on label "Approve" at bounding box center [403, 464] width 54 height 22
click at [377, 466] on input "Approve" at bounding box center [383, 460] width 12 height 12
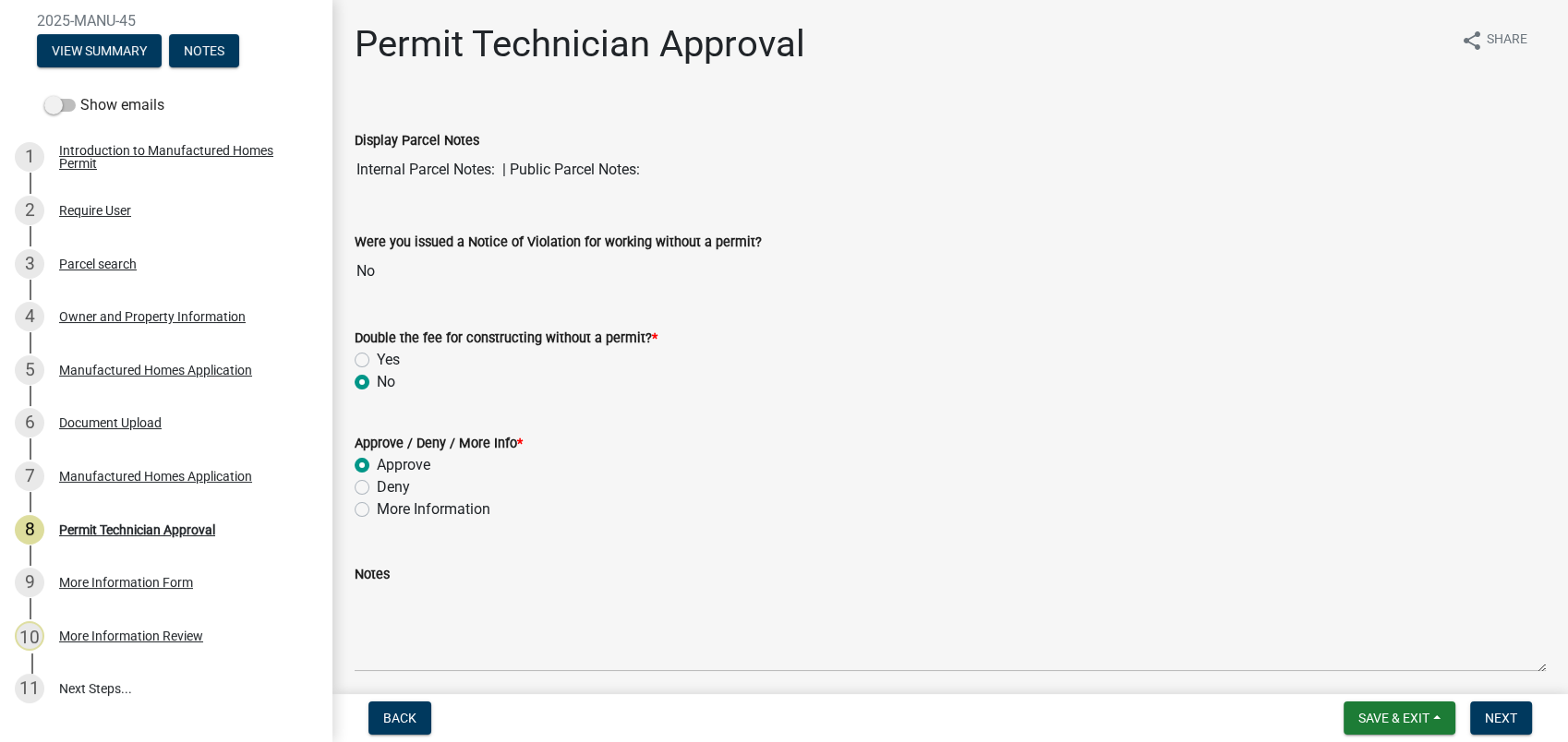
radio input "true"
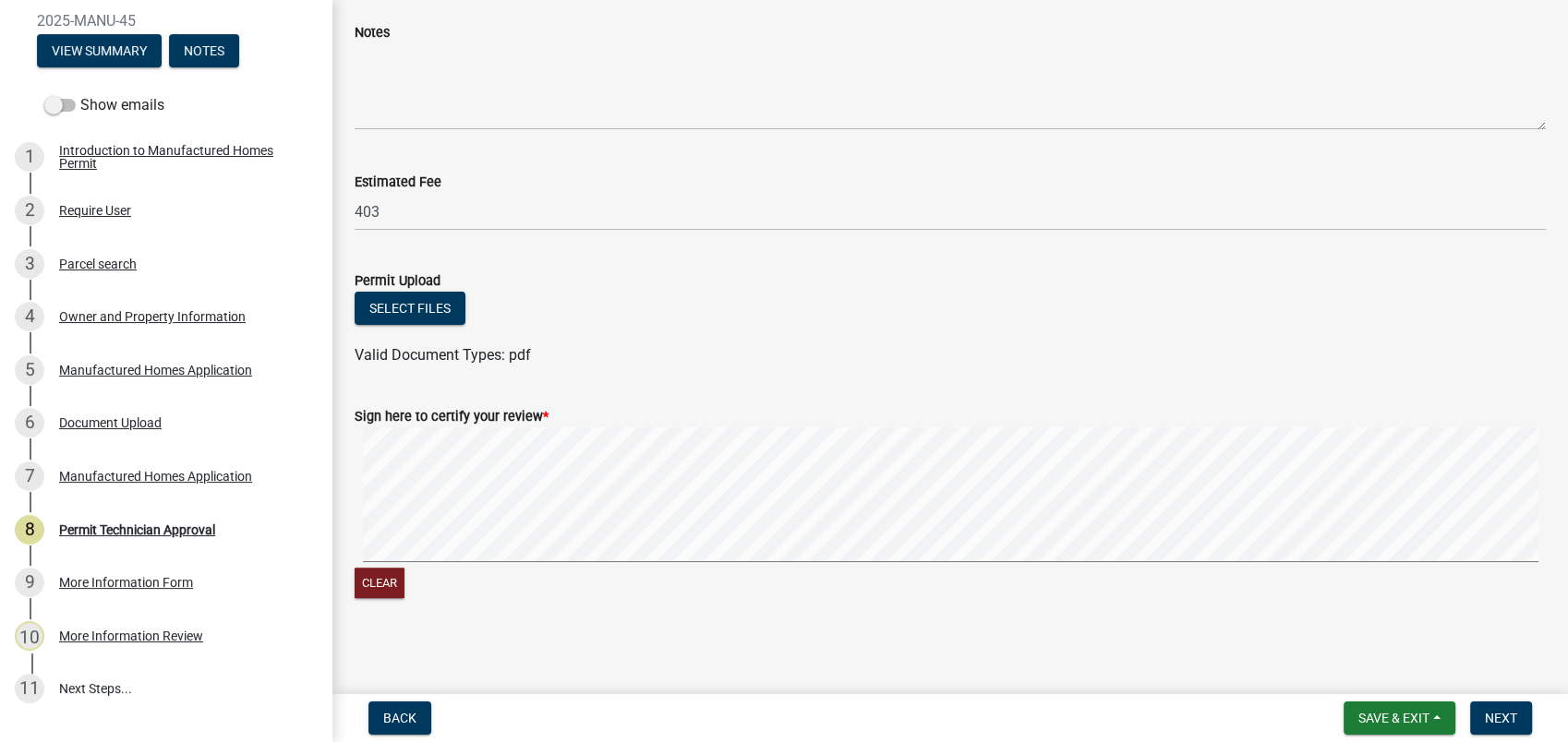
scroll to position [544, 0]
drag, startPoint x: 1006, startPoint y: 378, endPoint x: 997, endPoint y: 398, distance: 21.9
click at [1004, 386] on wm-data-entity-input-list "Display Parcel Notes Internal Parcel Notes: | Public Parcel Notes: Were you iss…" at bounding box center [950, 88] width 1191 height 1057
click at [1499, 721] on span "Next" at bounding box center [1501, 718] width 32 height 15
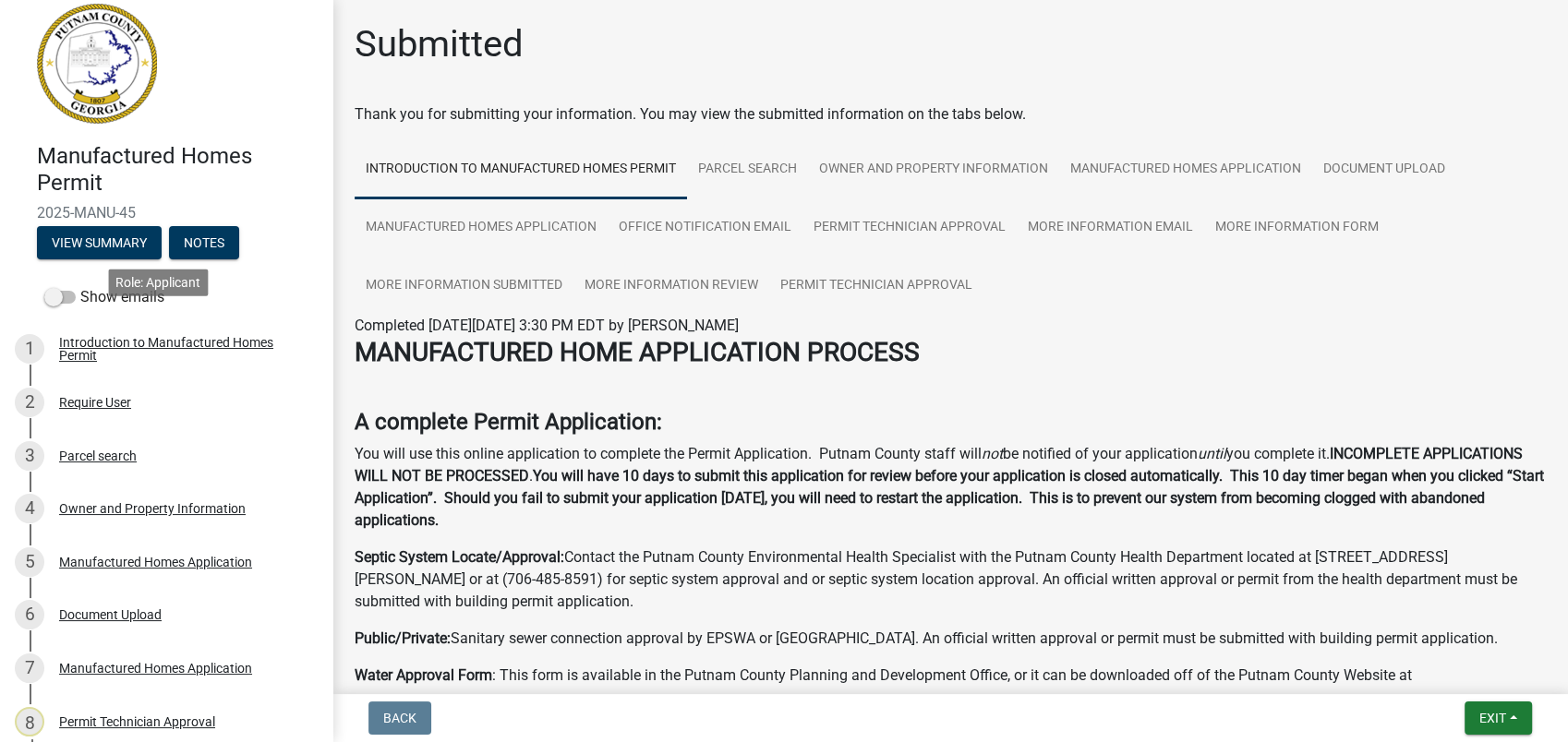
scroll to position [3, 0]
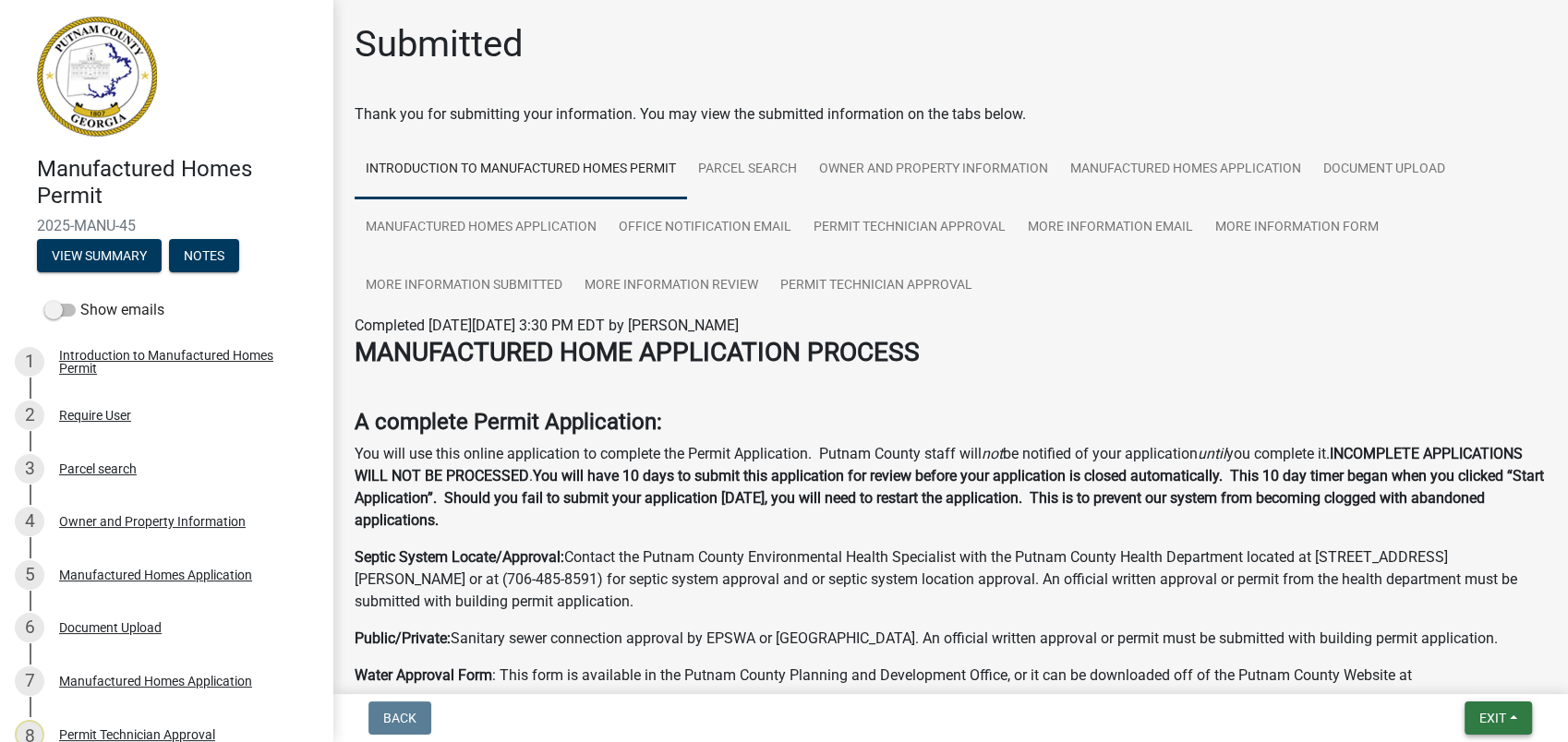
drag, startPoint x: 1482, startPoint y: 718, endPoint x: 1484, endPoint y: 728, distance: 10.2
click at [1481, 719] on span "Exit" at bounding box center [1492, 718] width 26 height 15
click at [1484, 669] on button "Save & Exit" at bounding box center [1458, 671] width 148 height 45
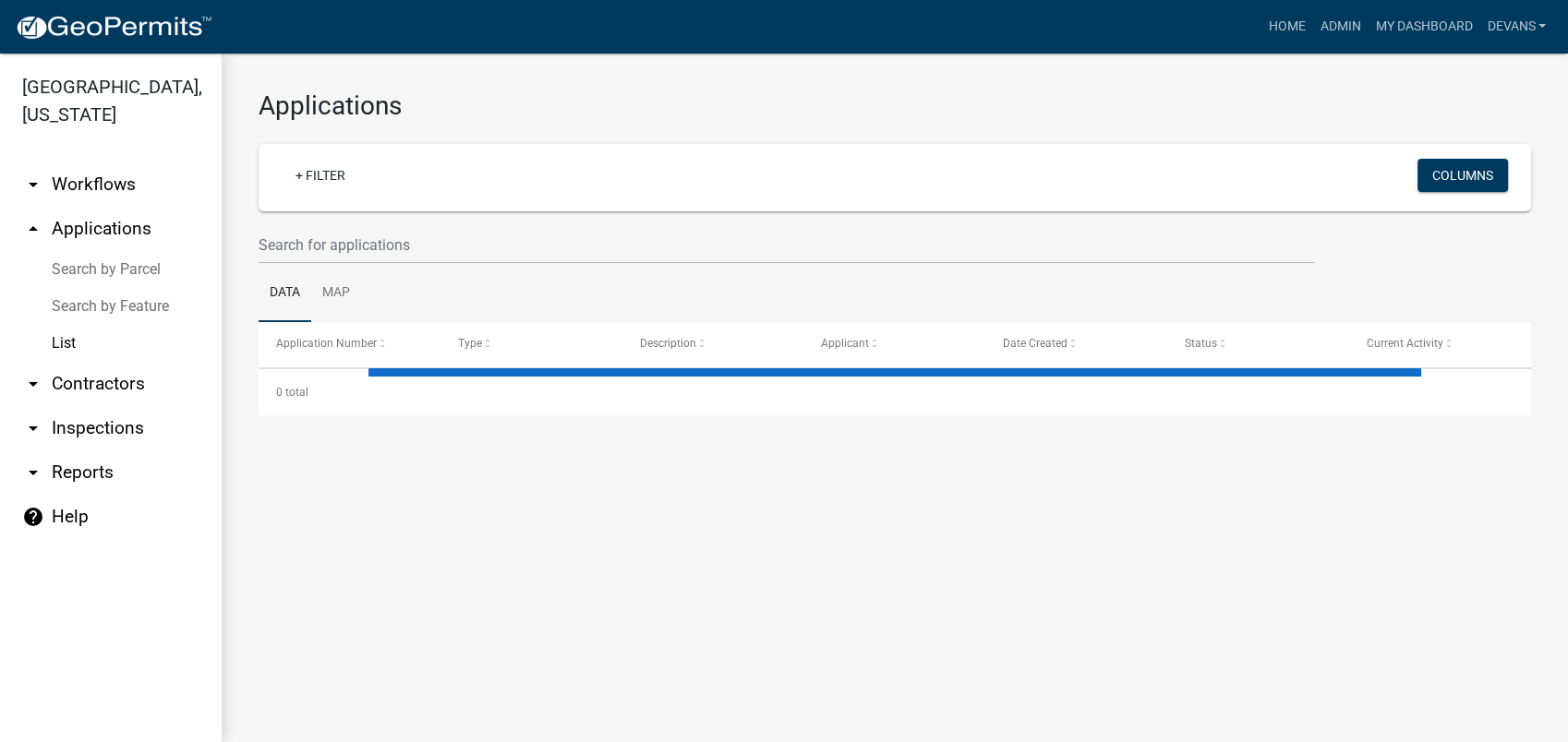
click at [66, 342] on link "List" at bounding box center [111, 344] width 222 height 37
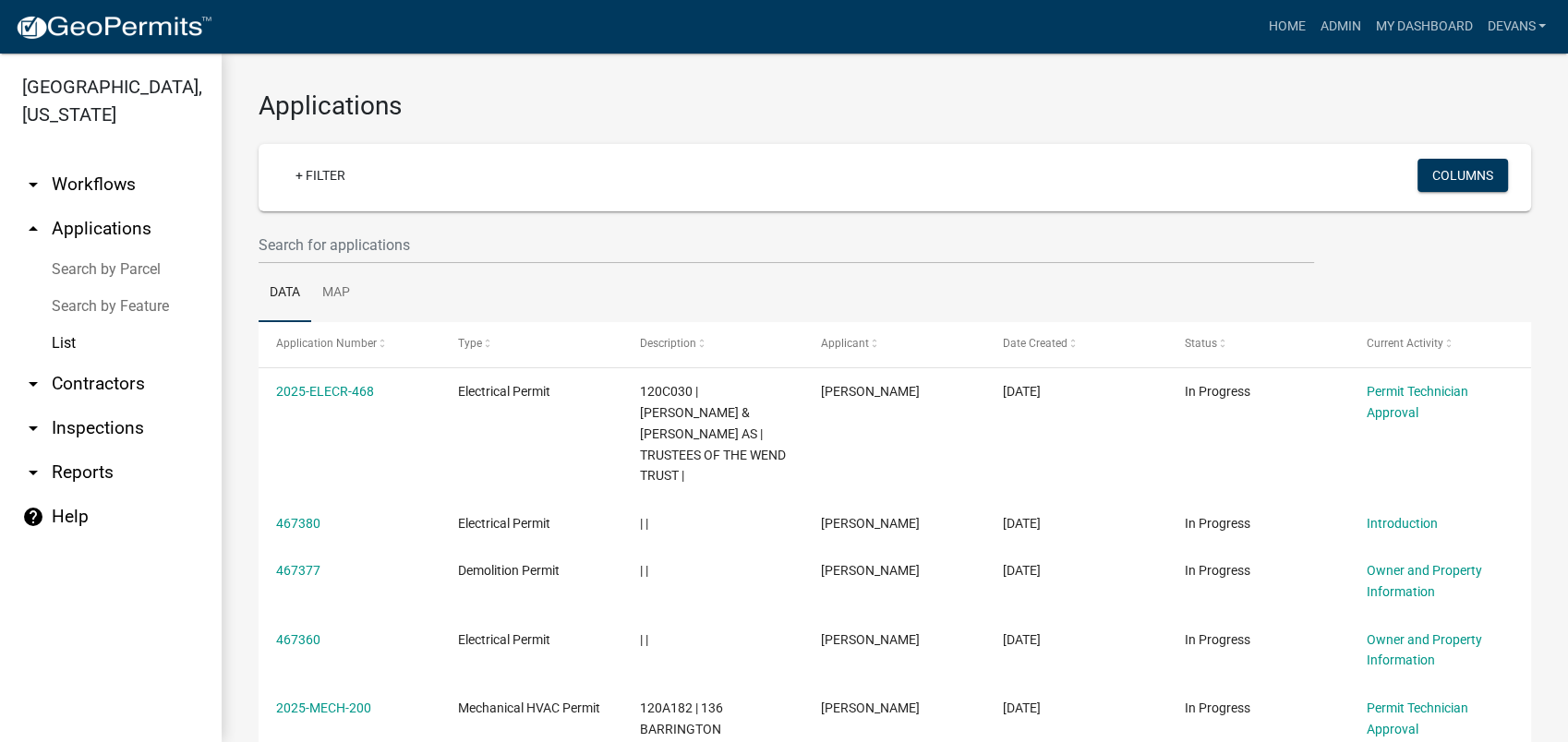
click at [66, 224] on link "arrow_drop_up Applications" at bounding box center [111, 229] width 222 height 45
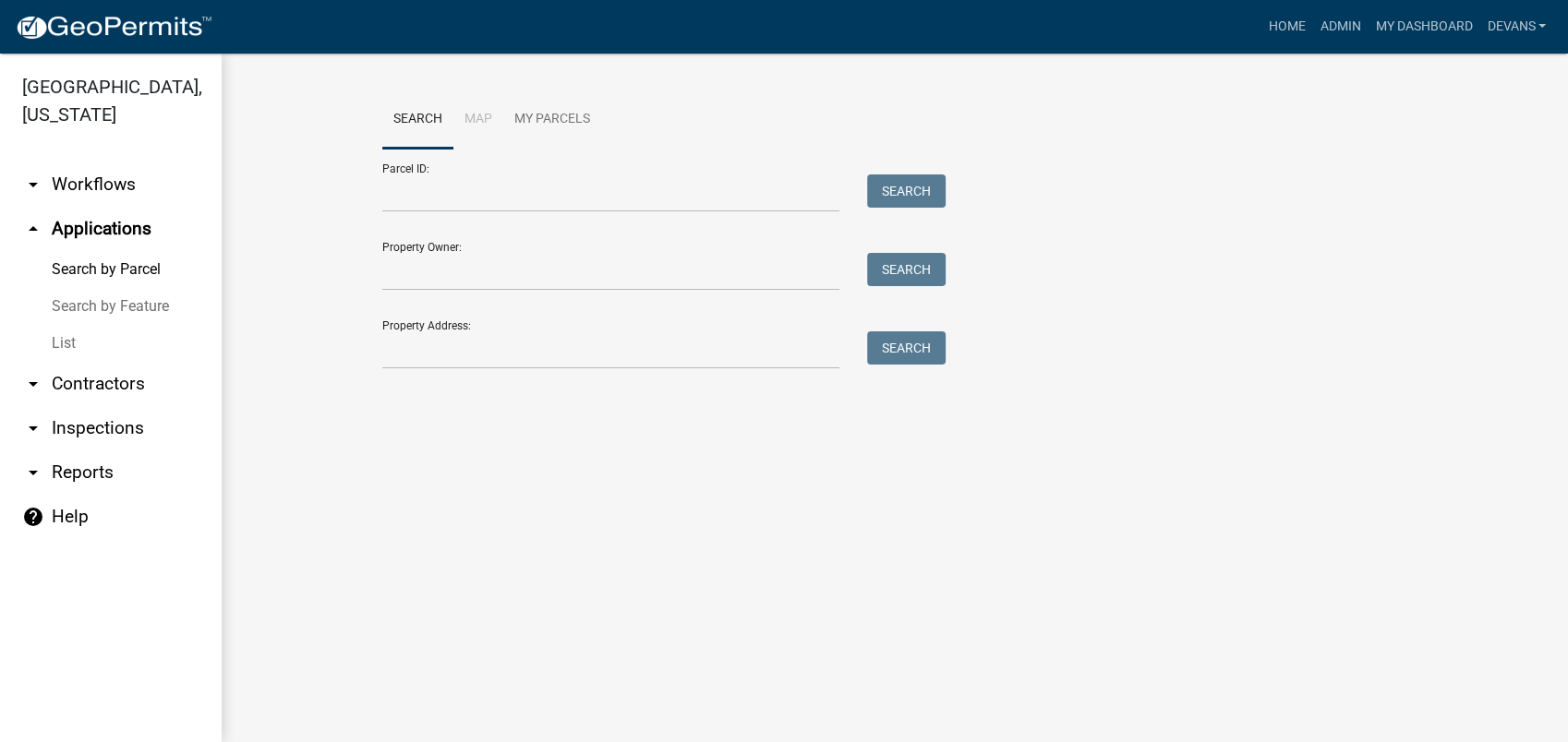
click at [550, 370] on div "Search Map My Parcels Parcel ID: Search Property Owner: Search Property Address…" at bounding box center [894, 238] width 1053 height 295
click at [530, 352] on input "Property Address:" at bounding box center [611, 350] width 457 height 38
type input "177 rockville rd"
click at [886, 349] on button "Search" at bounding box center [906, 348] width 79 height 33
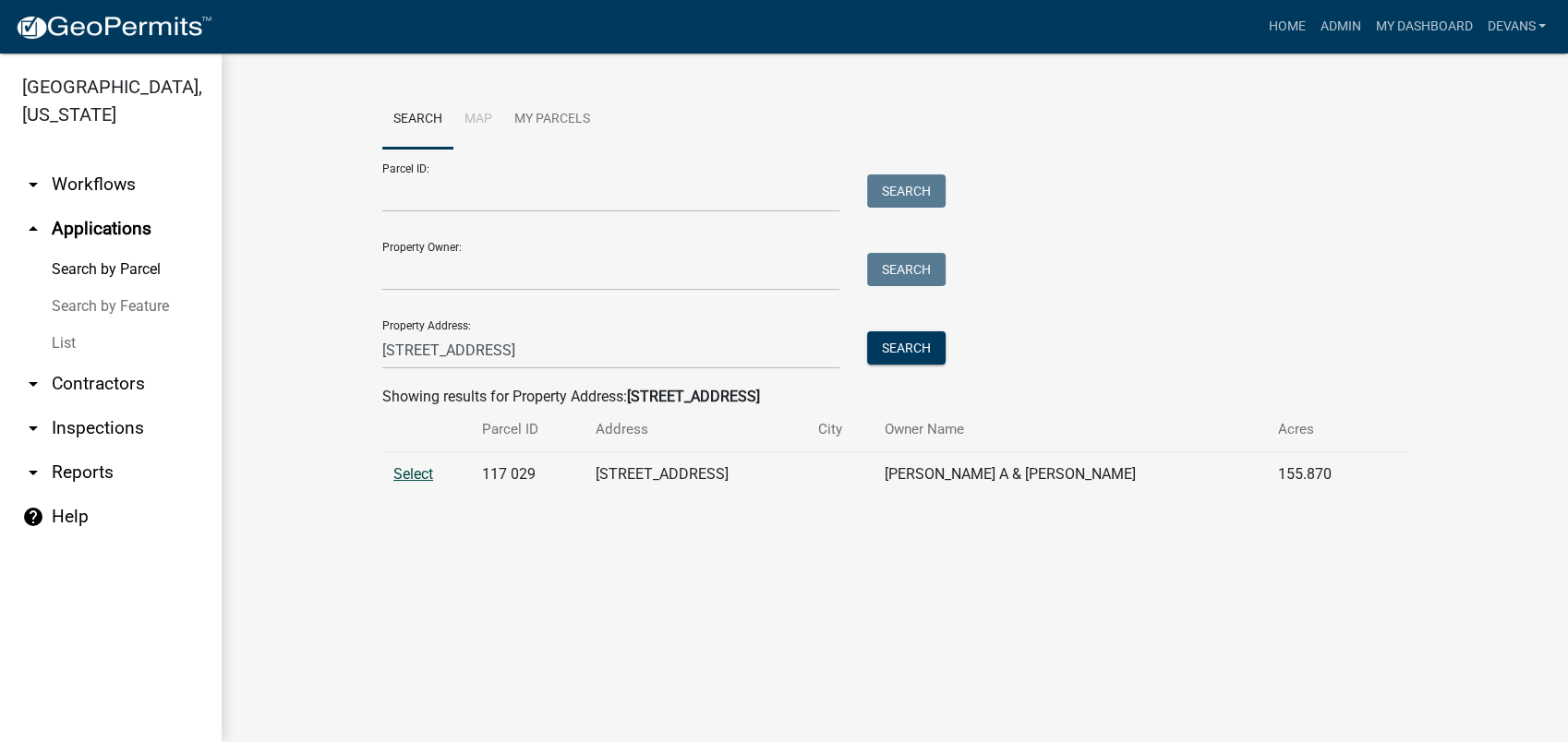
click at [417, 469] on span "Select" at bounding box center [413, 474] width 40 height 18
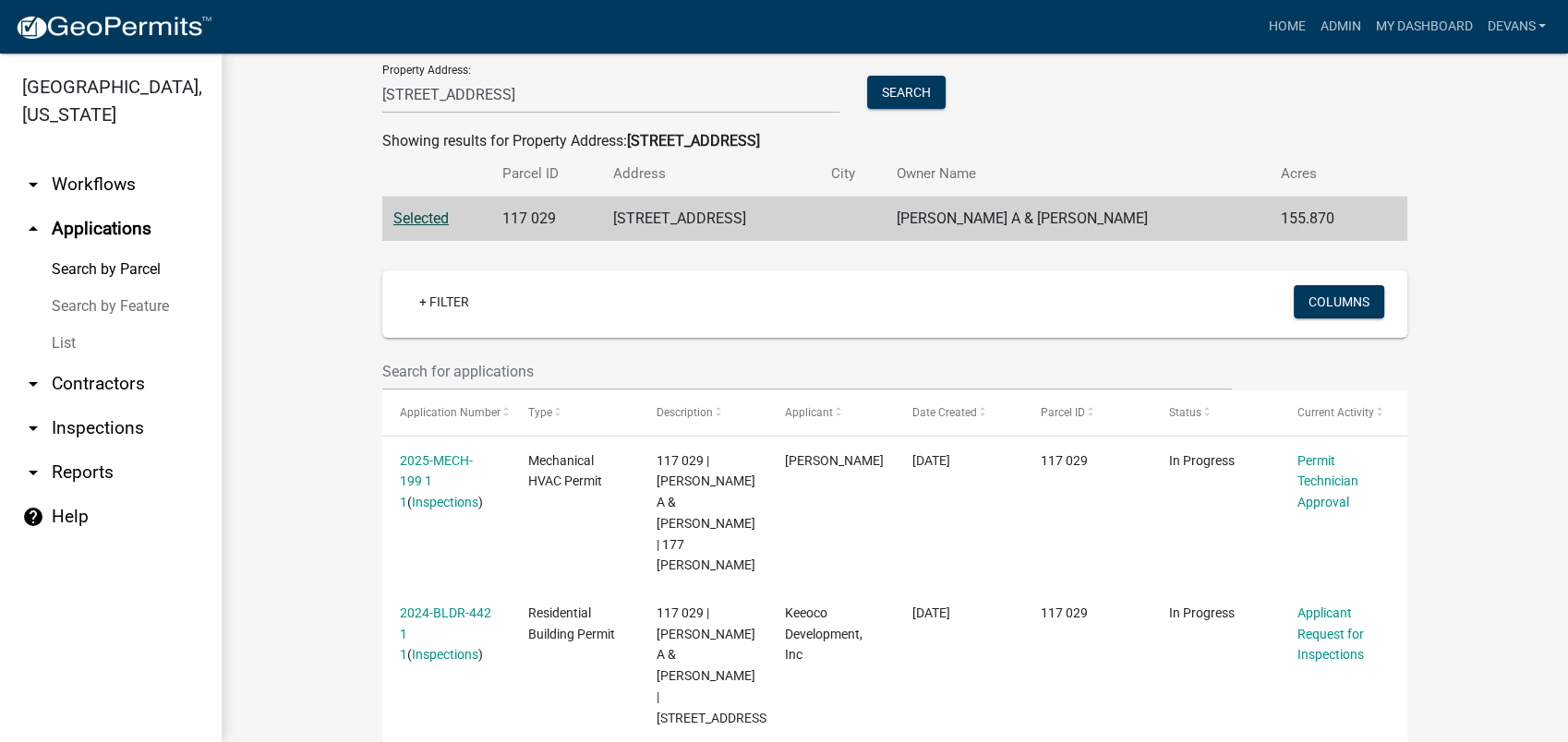
scroll to position [260, 0]
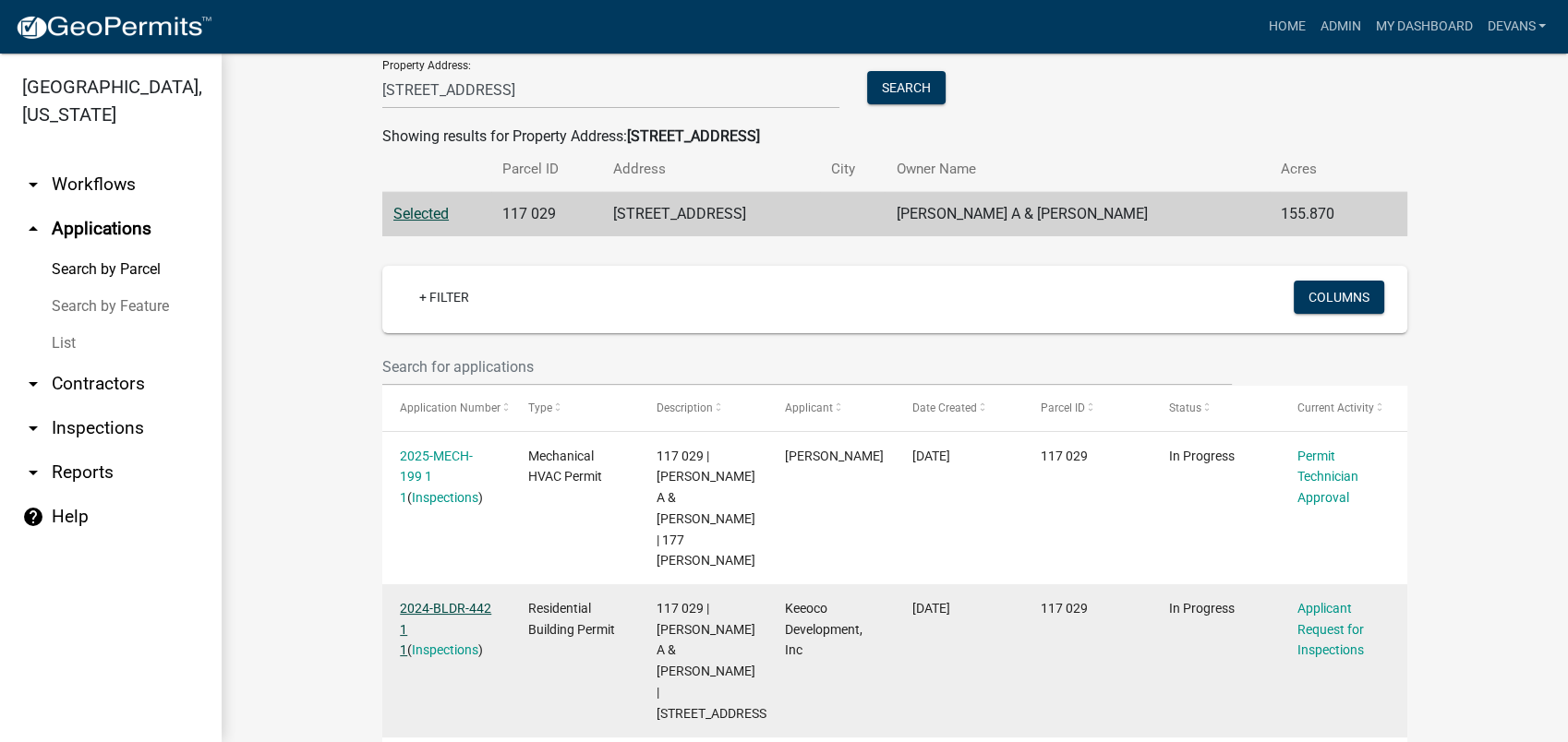
click at [421, 601] on link "2024-BLDR-442 1 1" at bounding box center [446, 629] width 92 height 57
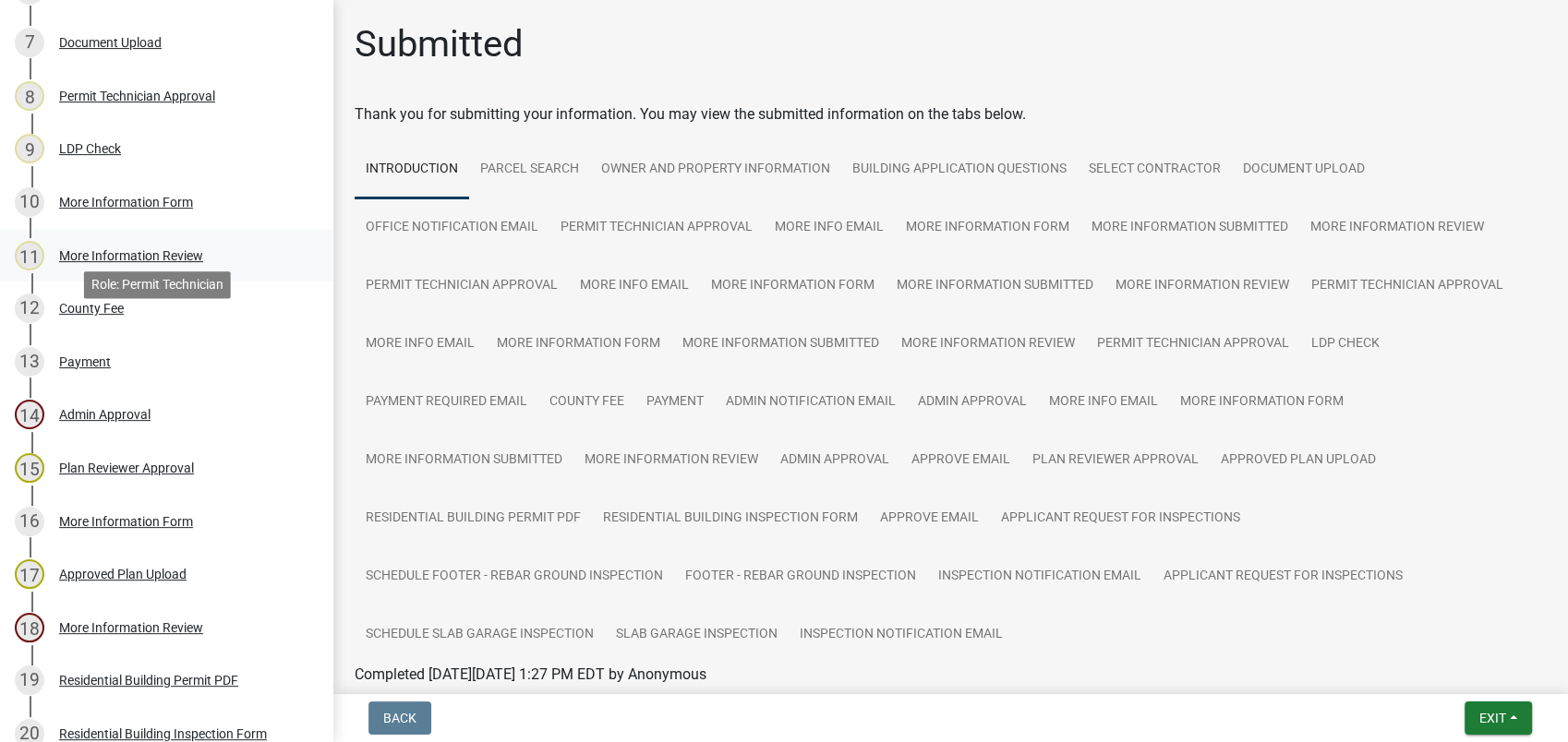
scroll to position [410, 0]
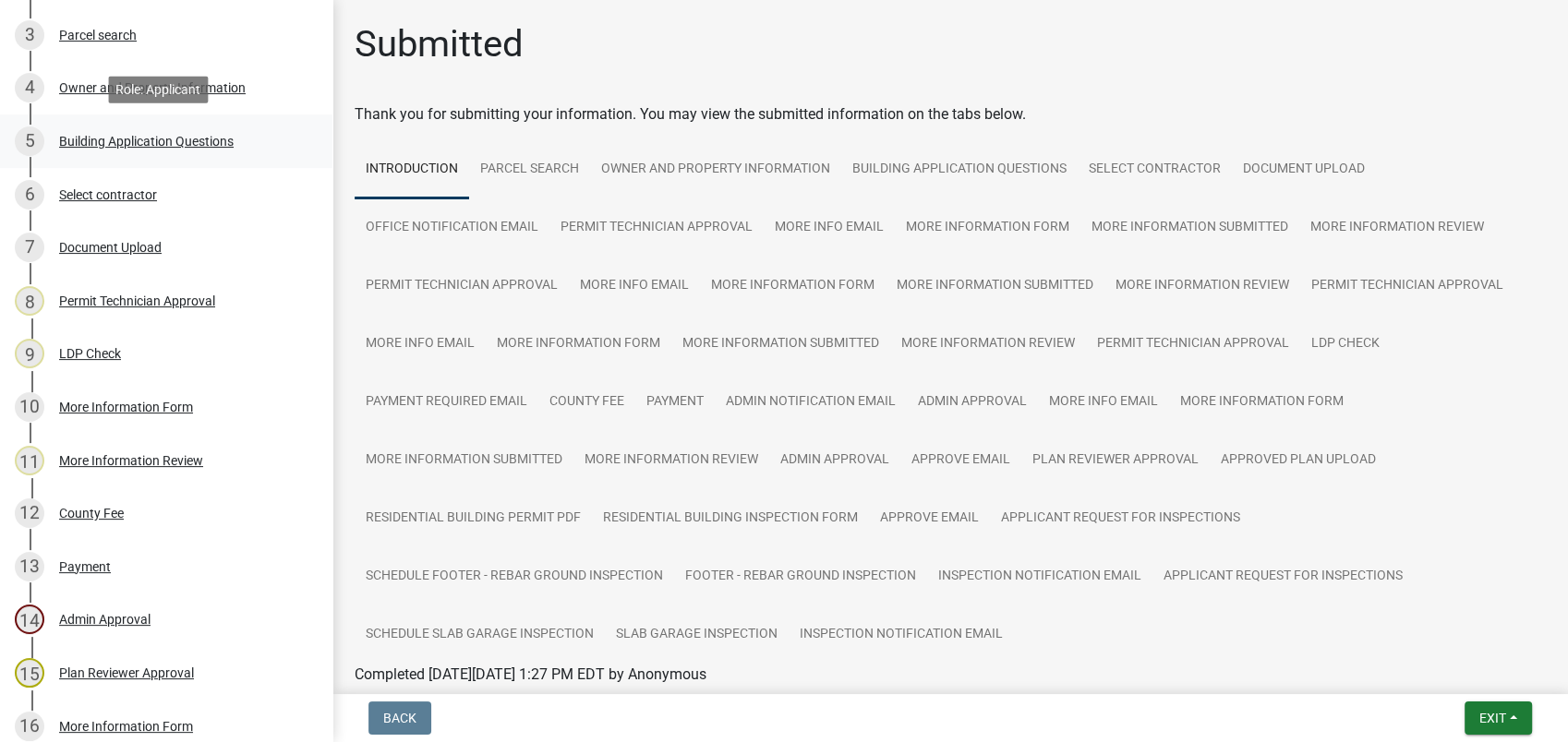
click at [148, 135] on div "Building Application Questions" at bounding box center [146, 140] width 174 height 13
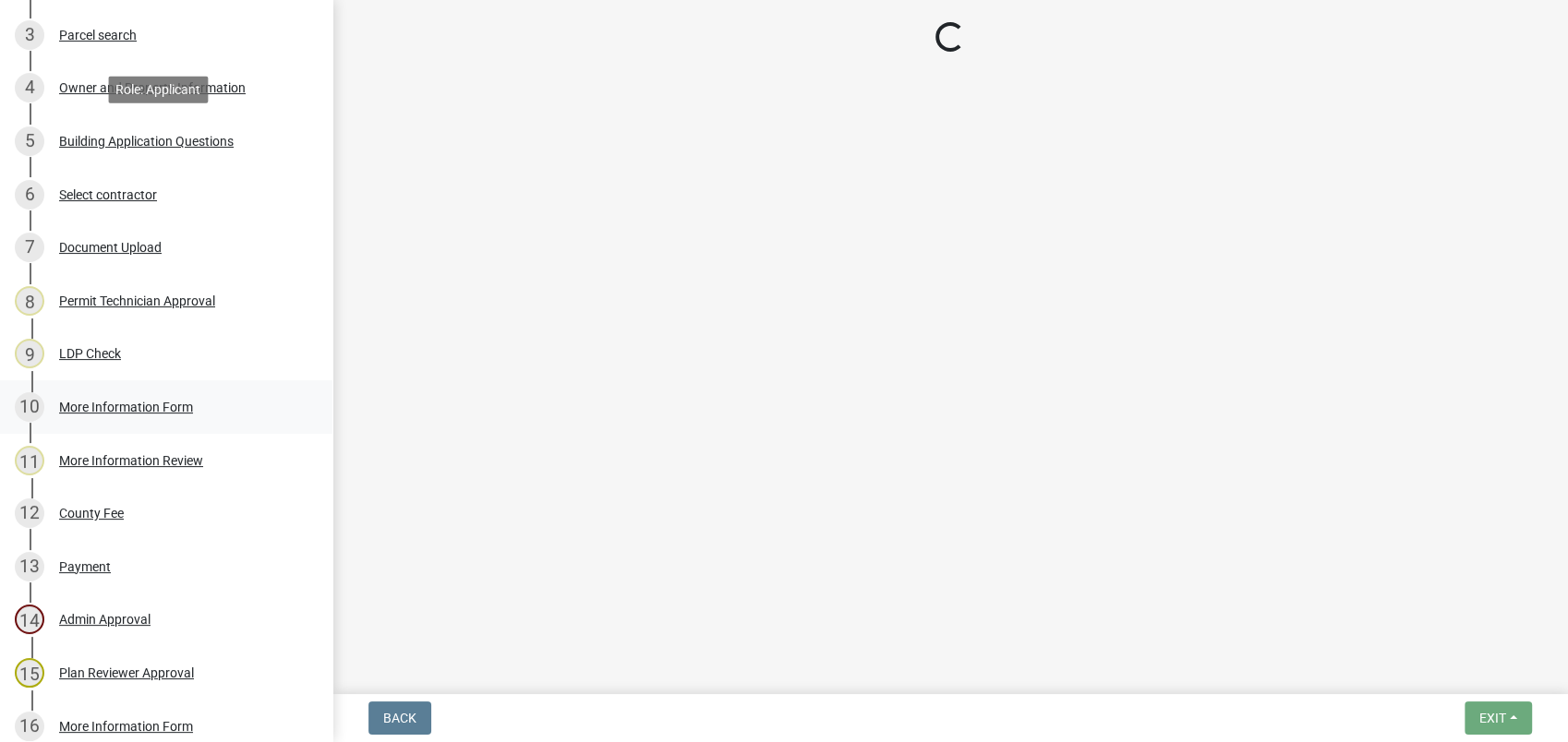
select select "ebf62bd9-0e77-42f1-a2f1-6aca02a789de"
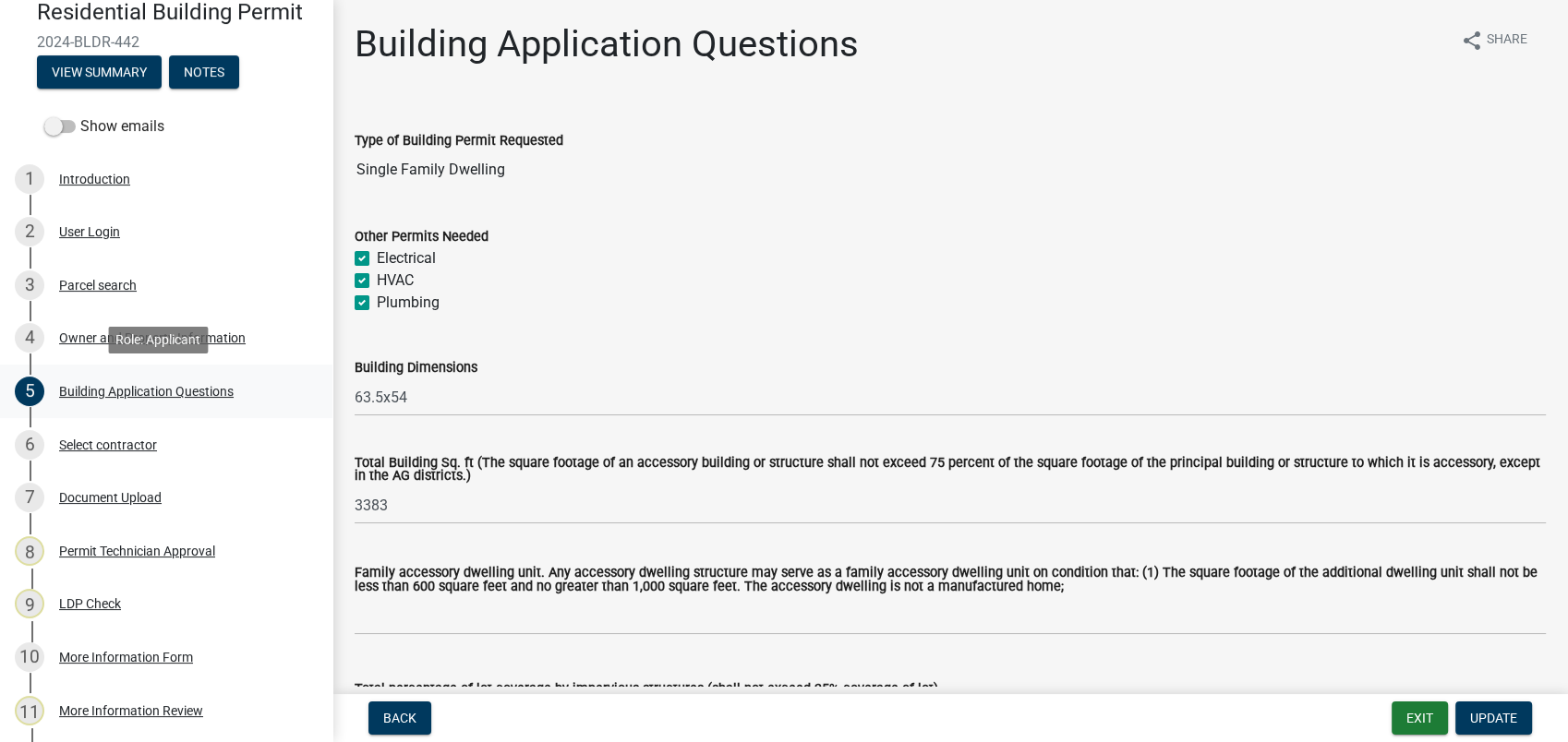
scroll to position [0, 0]
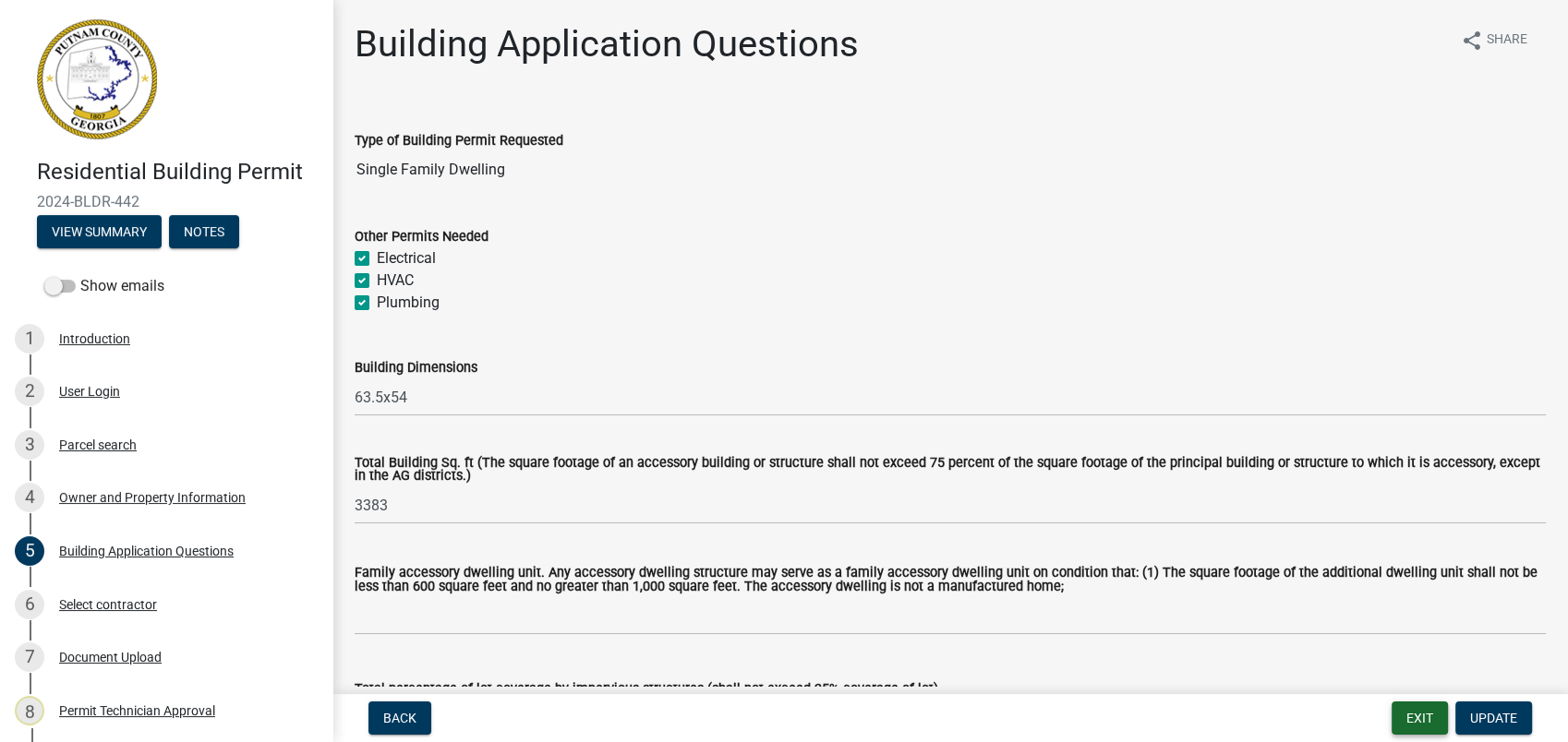
click at [1414, 723] on button "Exit" at bounding box center [1420, 719] width 56 height 33
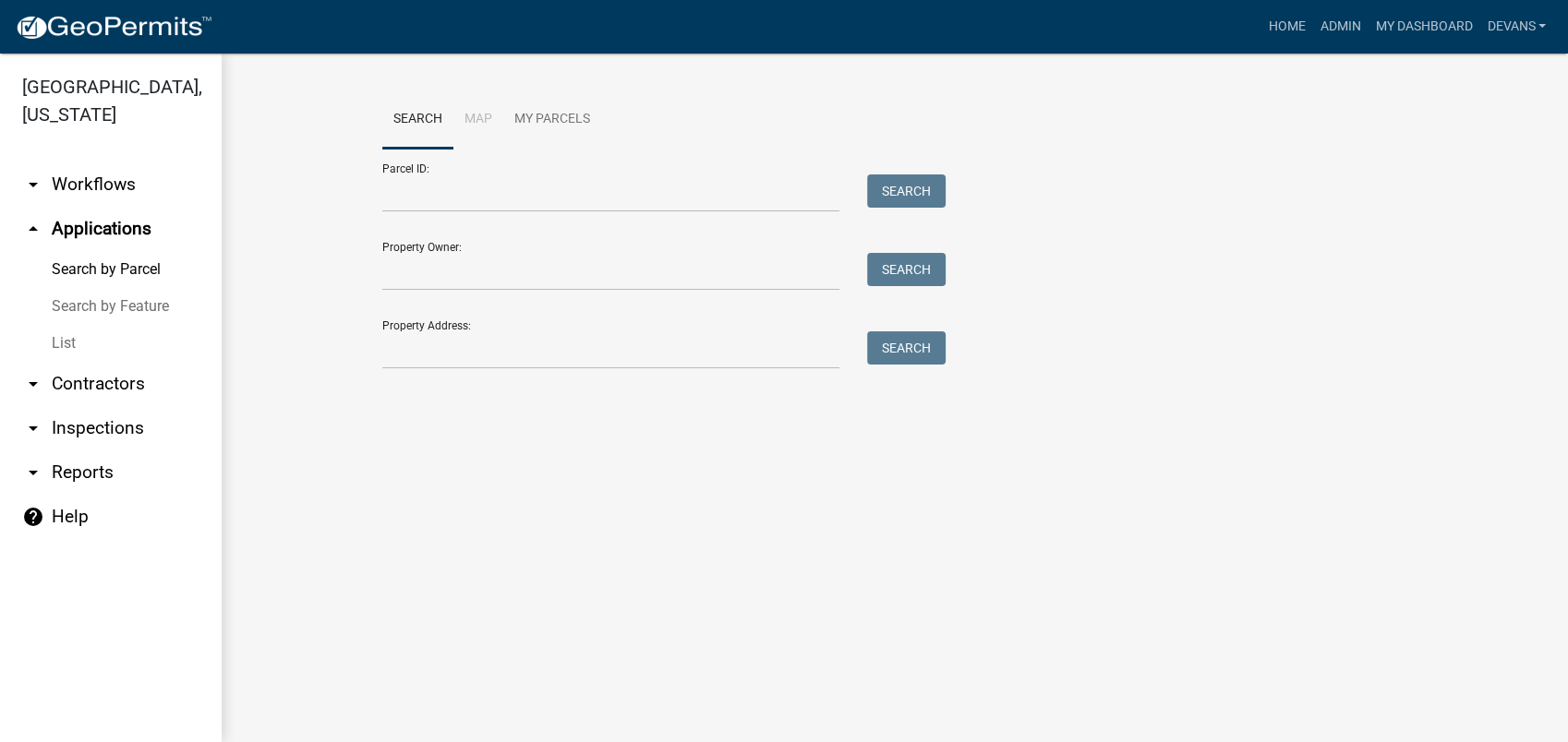
click at [89, 227] on link "arrow_drop_up Applications" at bounding box center [111, 229] width 222 height 45
click at [66, 339] on link "List" at bounding box center [111, 344] width 222 height 37
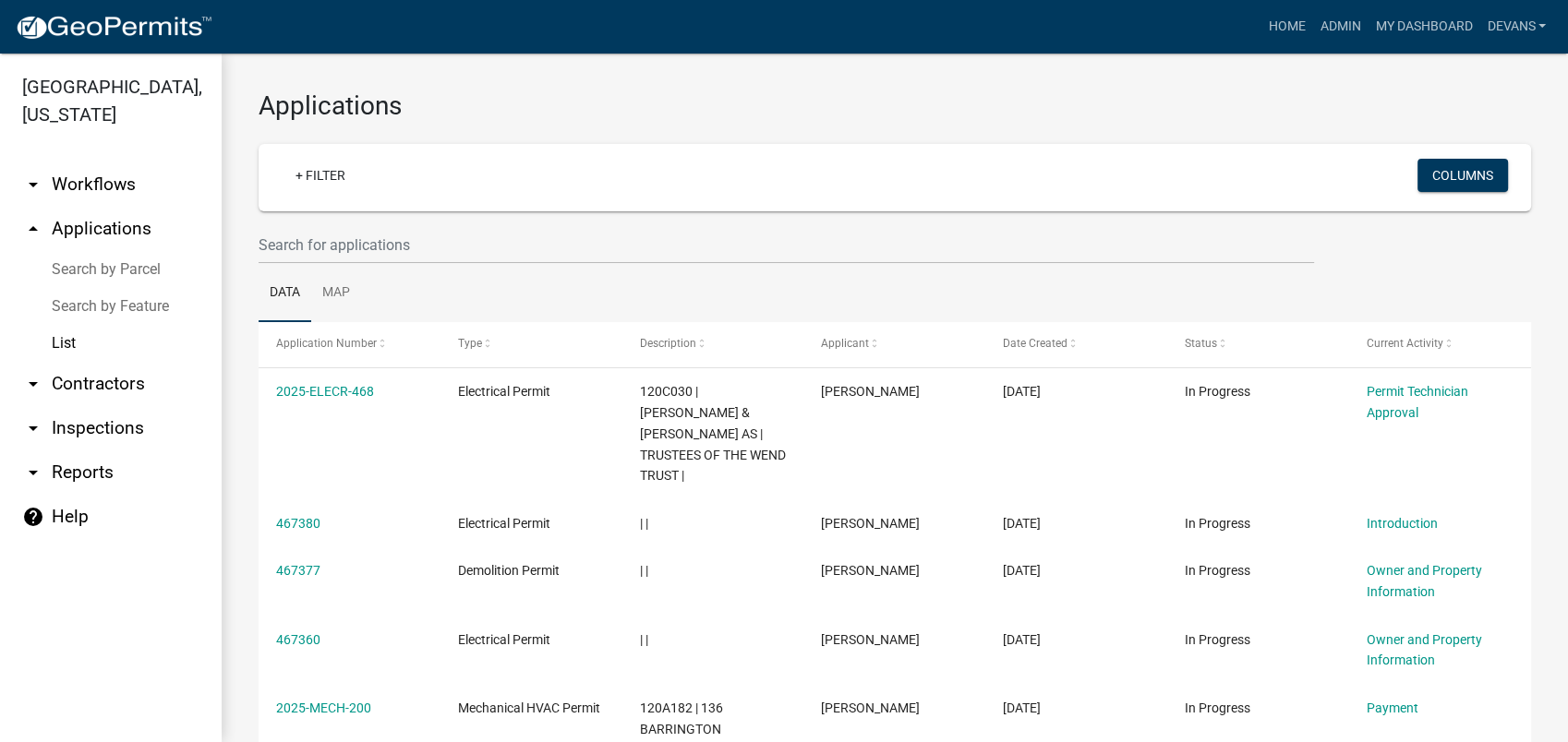
click at [112, 223] on link "arrow_drop_up Applications" at bounding box center [111, 229] width 222 height 45
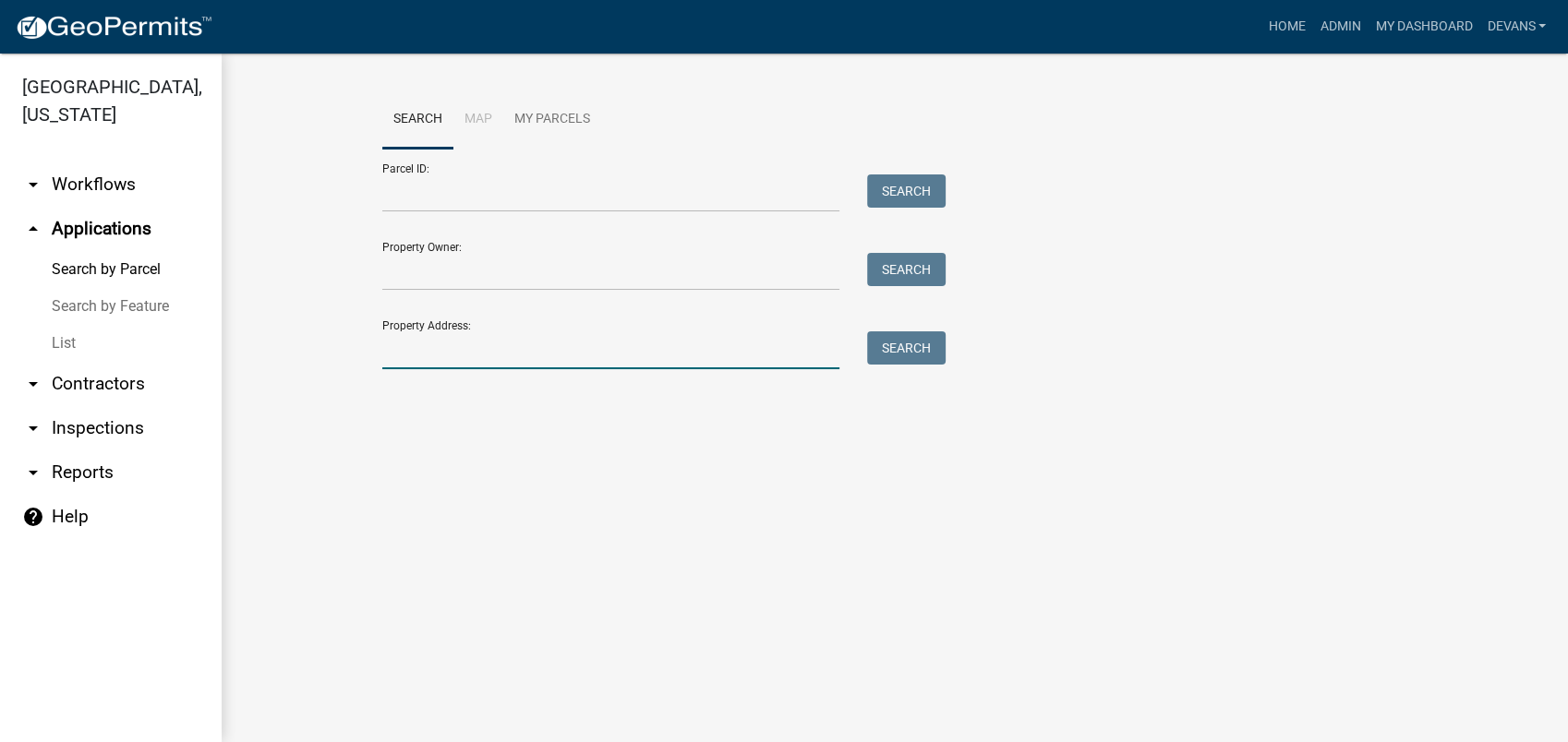
click at [453, 348] on input "Property Address:" at bounding box center [611, 350] width 457 height 38
click at [442, 351] on input "Property Address:" at bounding box center [611, 350] width 457 height 38
type input "104 waters edge"
click at [878, 347] on button "Search" at bounding box center [906, 348] width 79 height 33
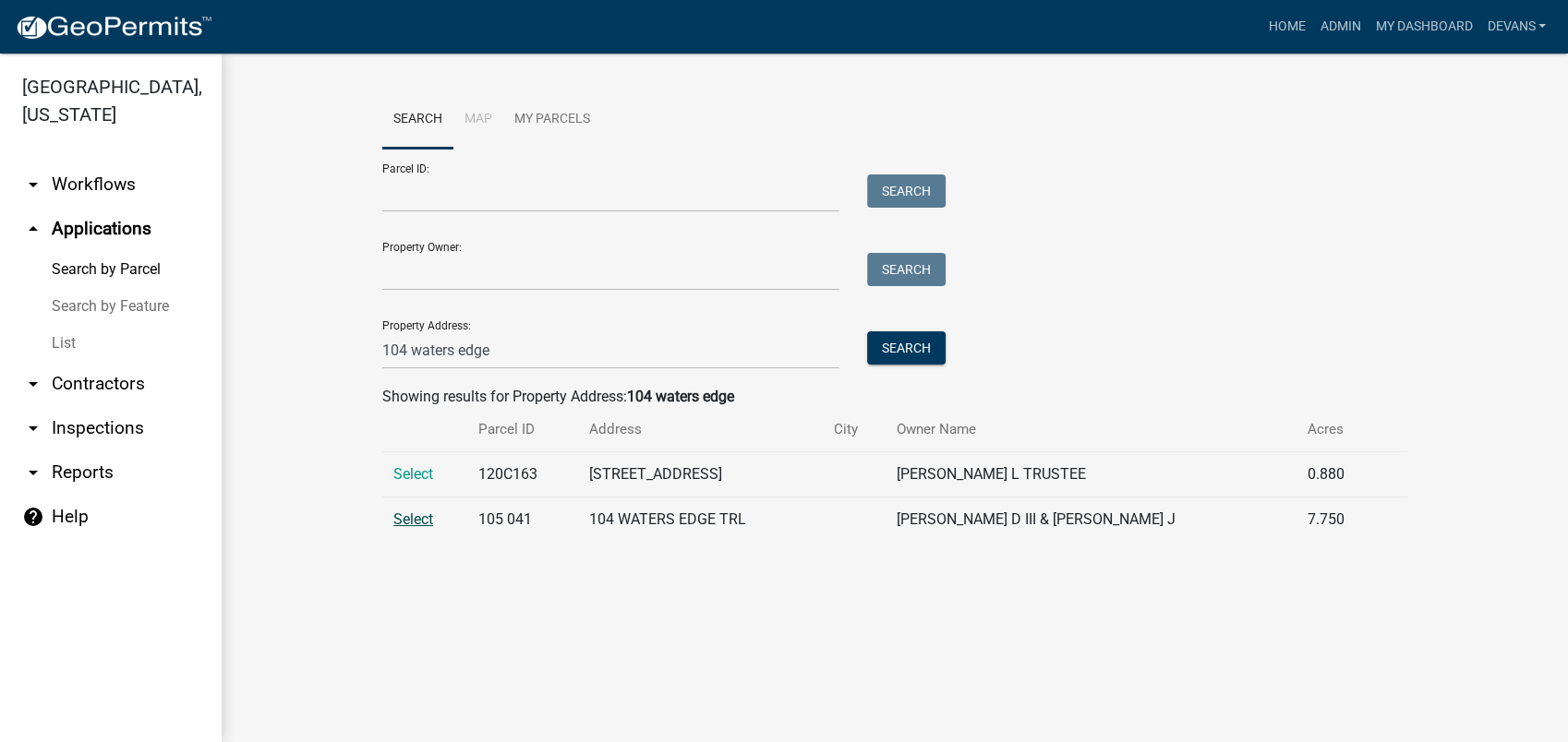
click at [423, 519] on span "Select" at bounding box center [413, 519] width 40 height 18
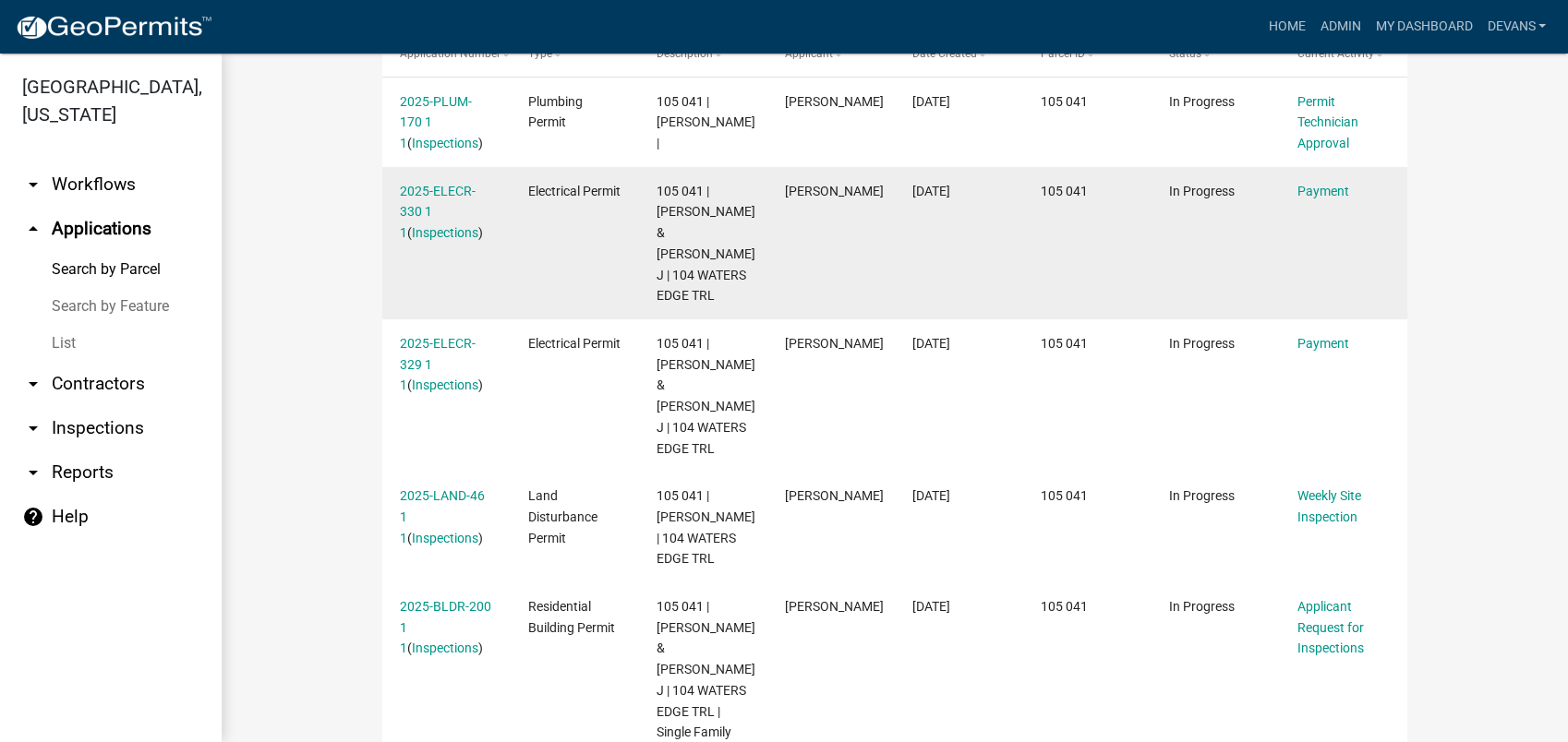
scroll to position [718, 0]
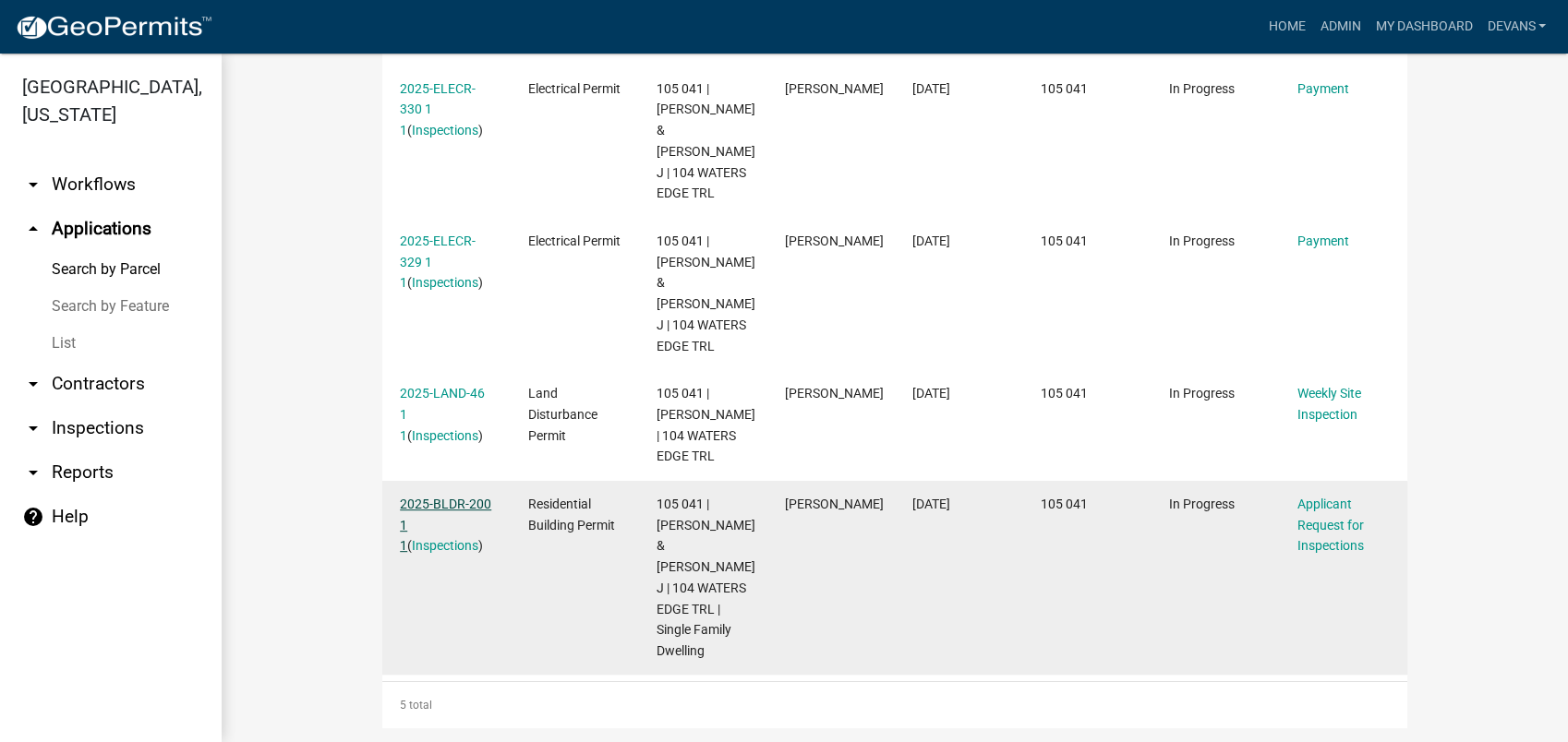
click at [429, 503] on link "2025-BLDR-200 1 1" at bounding box center [446, 525] width 92 height 57
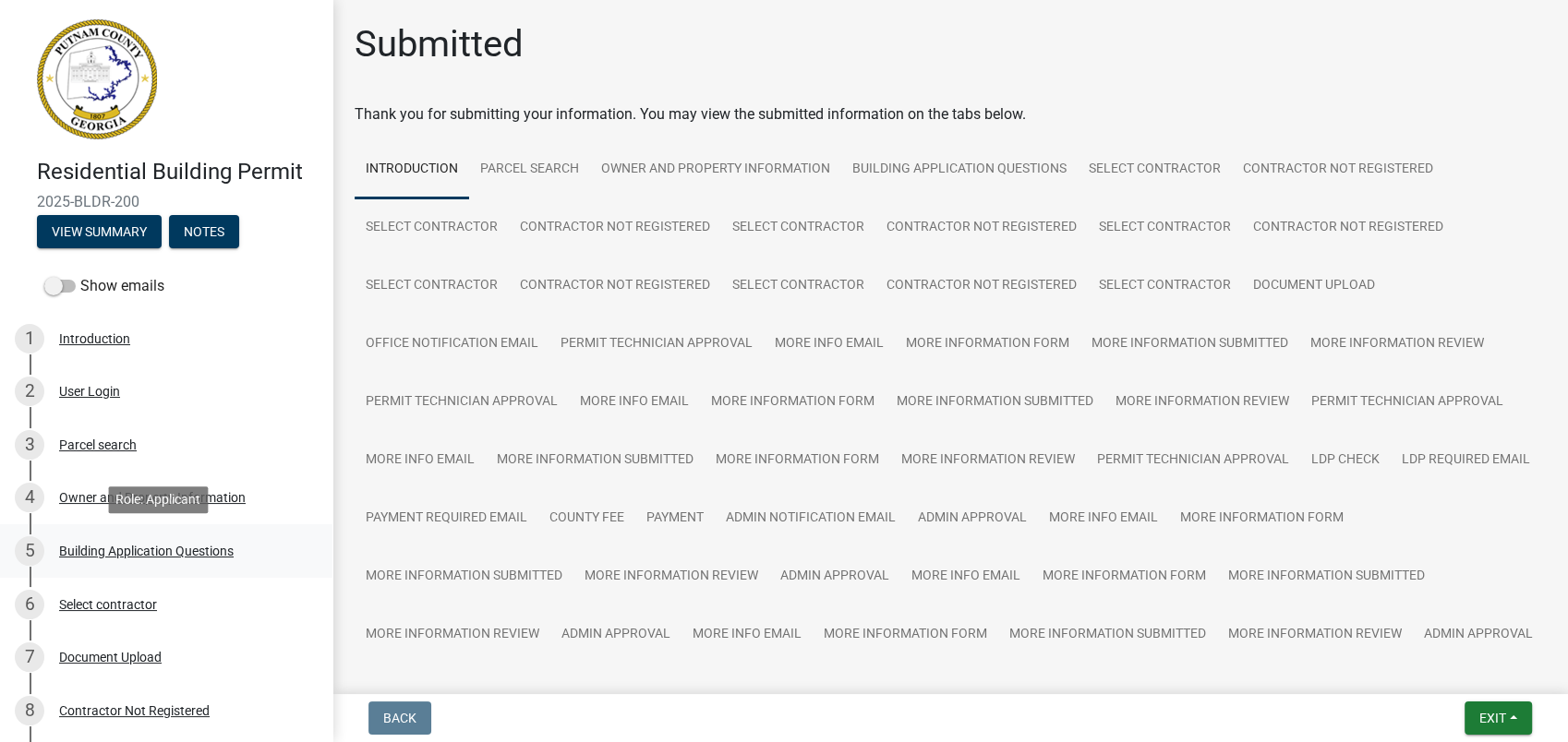
click at [129, 554] on div "Building Application Questions" at bounding box center [146, 550] width 174 height 13
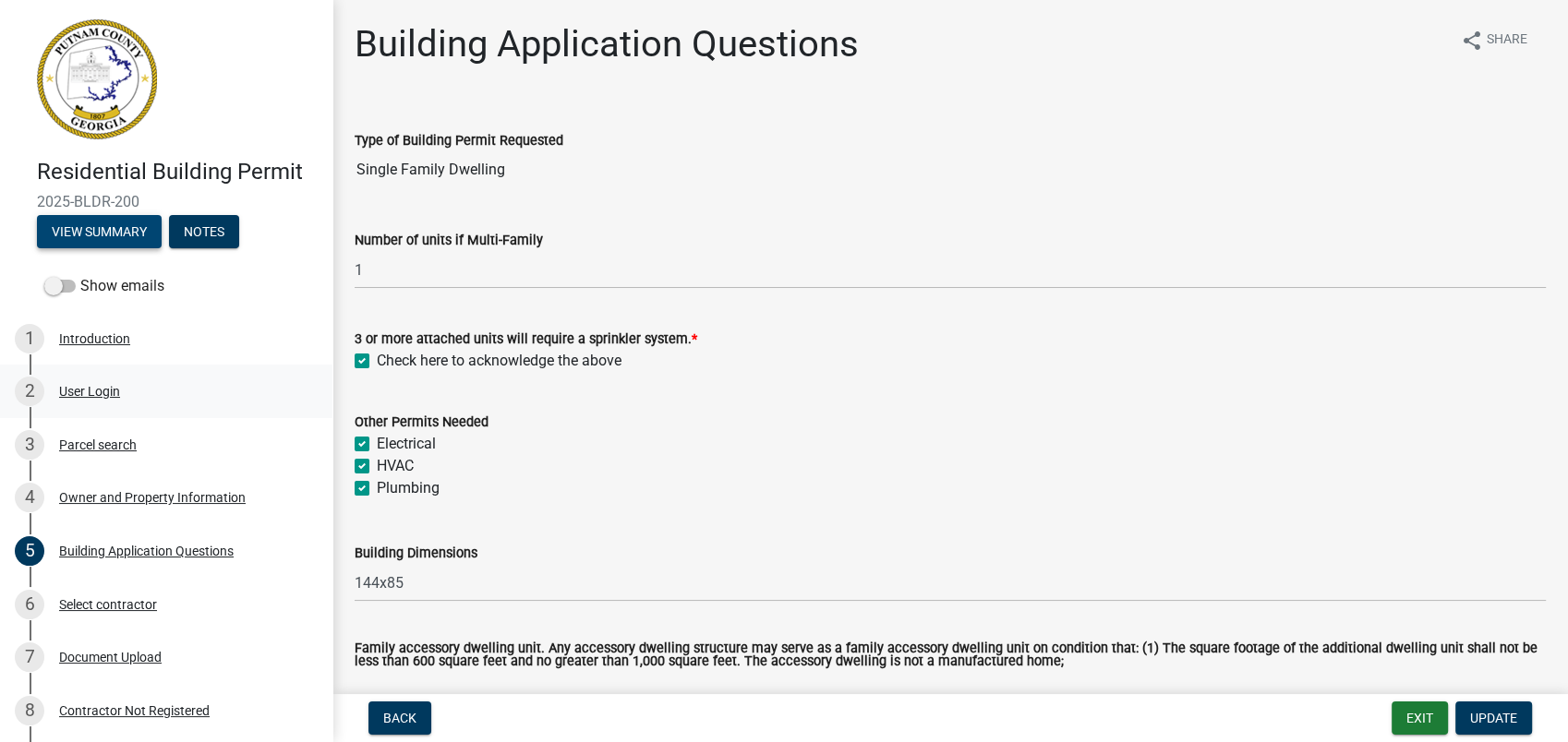
drag, startPoint x: 108, startPoint y: 231, endPoint x: 170, endPoint y: 378, distance: 159.5
click at [120, 254] on header "Residential Building Permit 2025-BLDR-200 View Summary Notes" at bounding box center [166, 133] width 332 height 268
click at [128, 448] on div "Parcel search" at bounding box center [98, 444] width 78 height 13
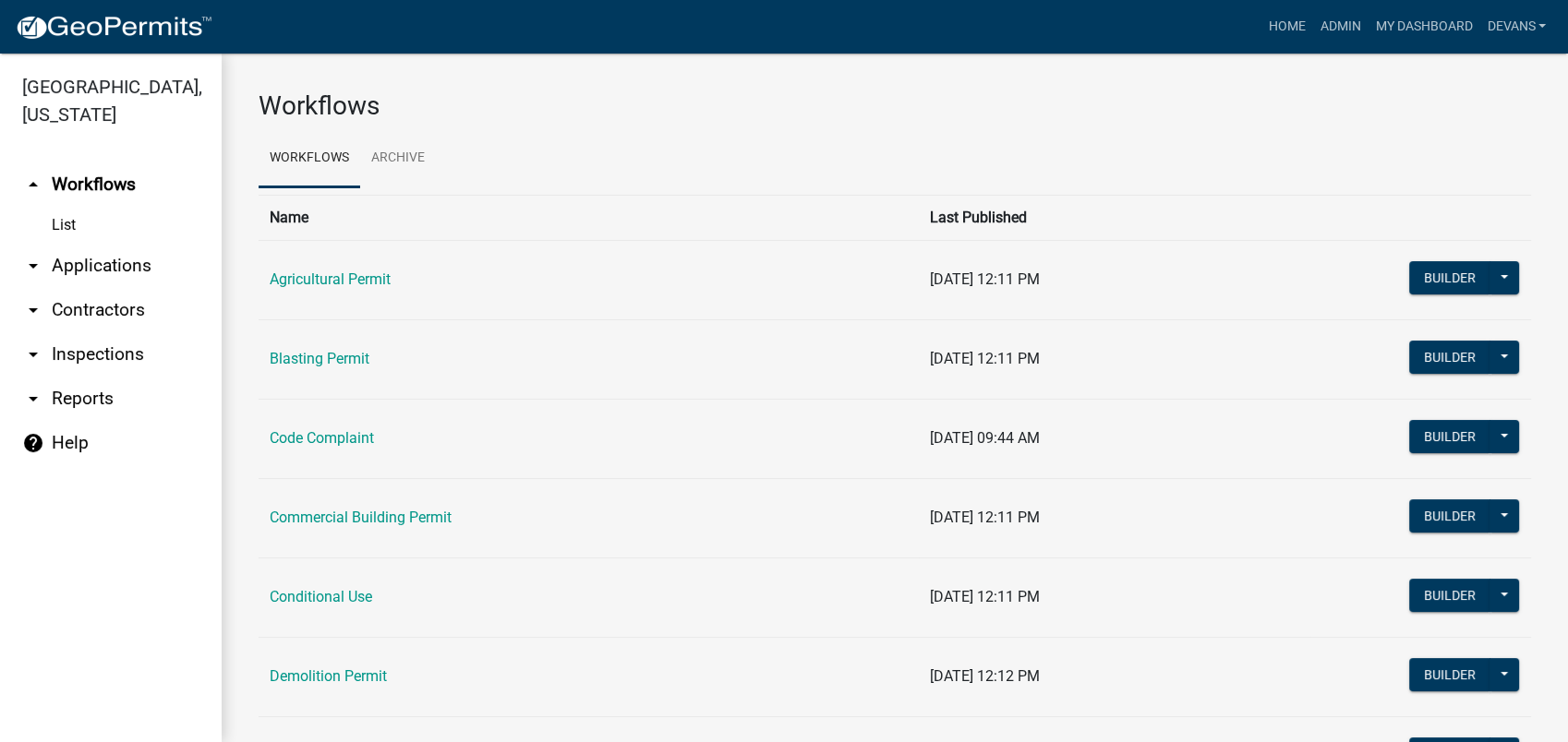
click at [95, 258] on link "arrow_drop_down Applications" at bounding box center [111, 266] width 222 height 45
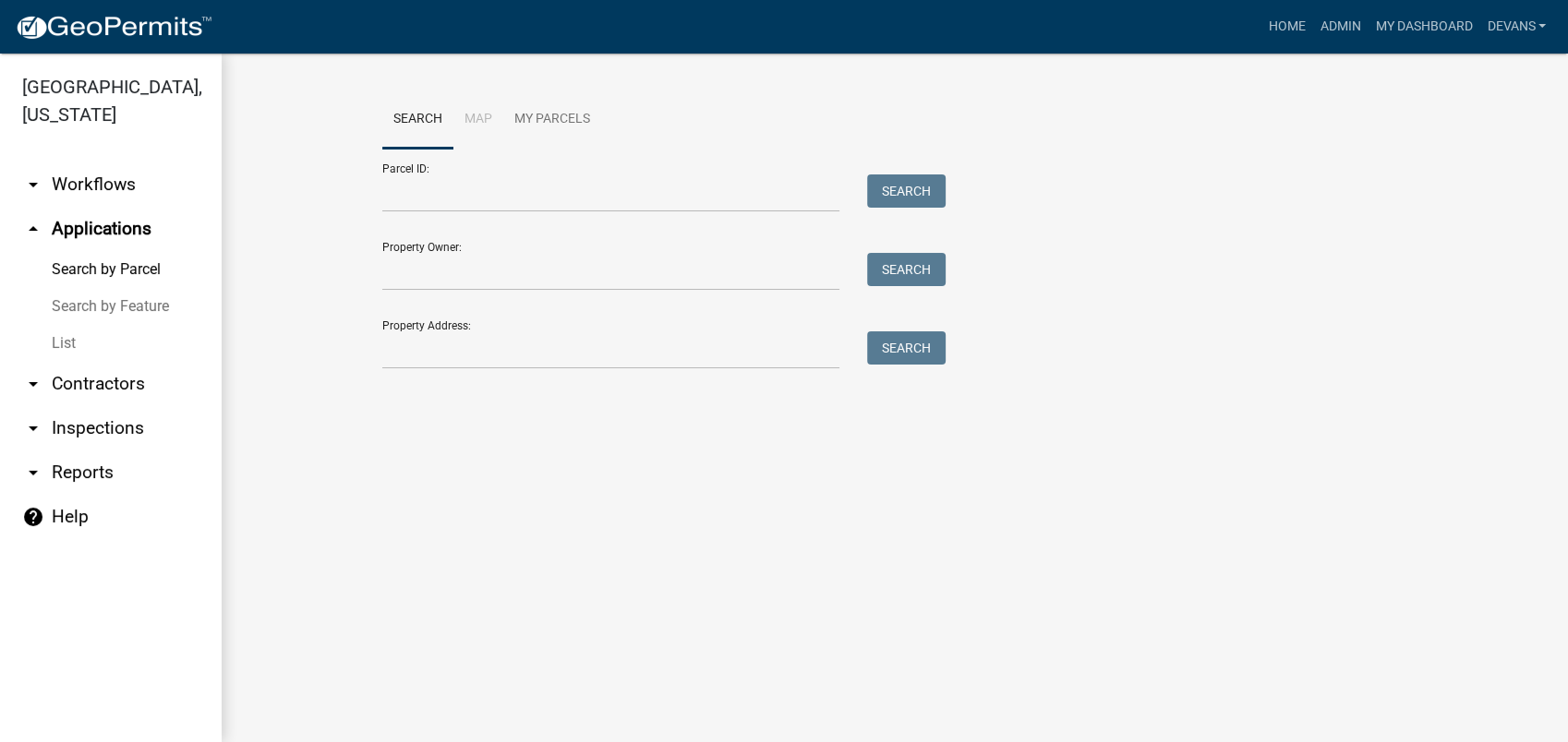
click at [129, 221] on link "arrow_drop_up Applications" at bounding box center [111, 229] width 222 height 45
drag, startPoint x: 1329, startPoint y: 778, endPoint x: 369, endPoint y: 766, distance: 960.1
click at [369, 741] on html "Internet Explorer does NOT work with GeoPermits. Get a new browser for more sec…" at bounding box center [784, 371] width 1568 height 742
click at [81, 385] on link "arrow_drop_down Contractors" at bounding box center [111, 385] width 222 height 45
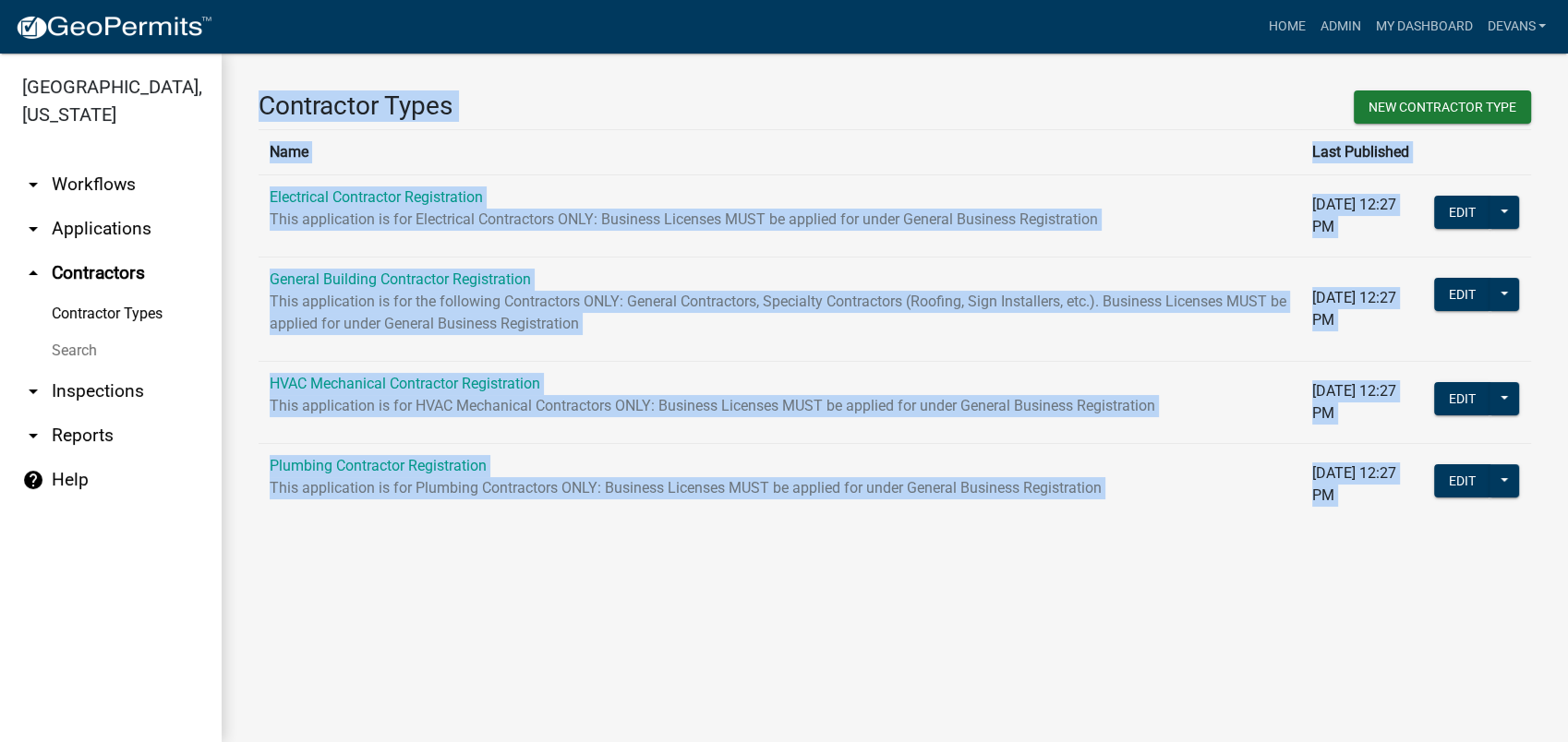
click at [124, 227] on link "arrow_drop_down Applications" at bounding box center [111, 229] width 222 height 45
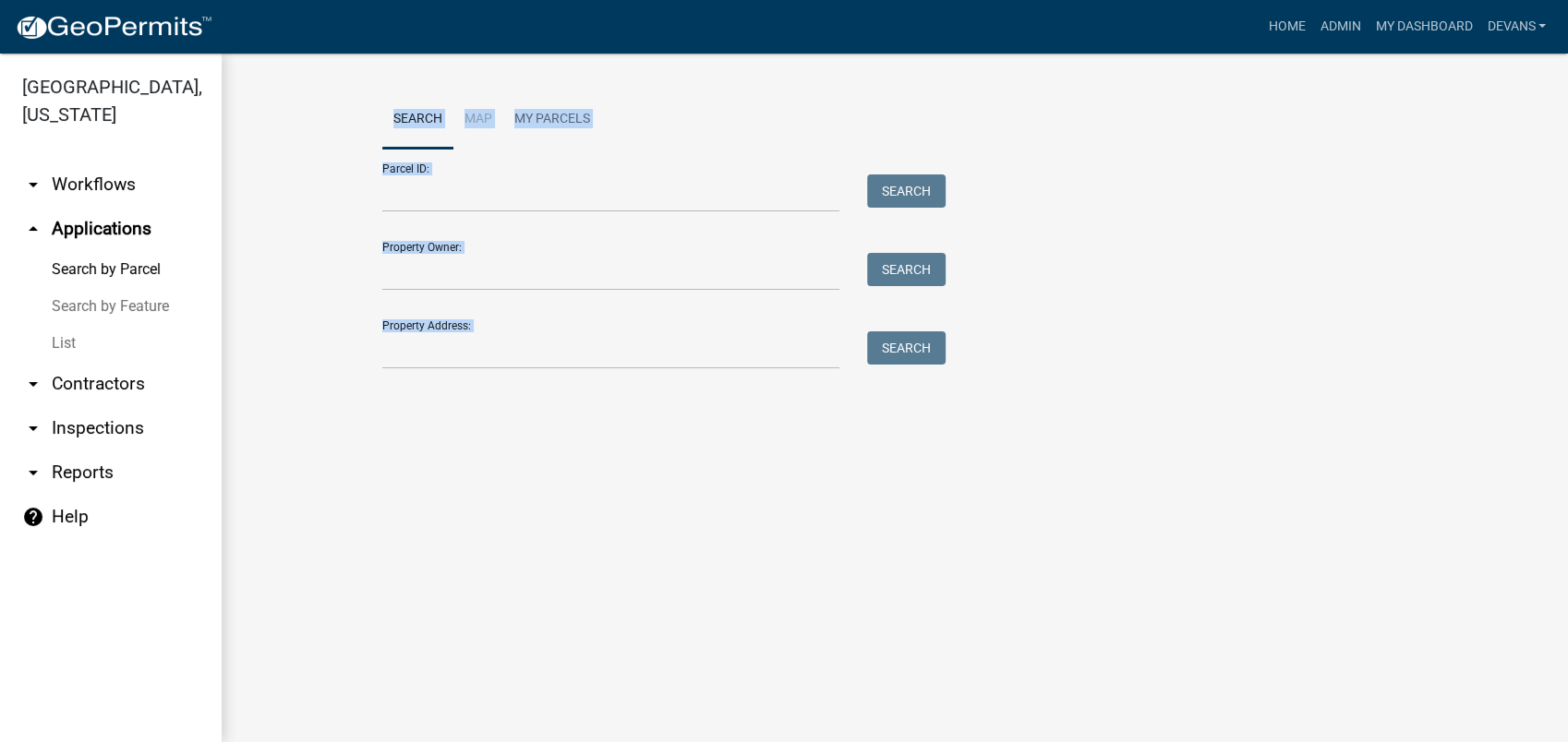
click at [1275, 516] on main "Search Map My Parcels Parcel ID: Search Property Owner: Search Property Address…" at bounding box center [895, 397] width 1346 height 688
click at [71, 344] on link "List" at bounding box center [111, 344] width 222 height 37
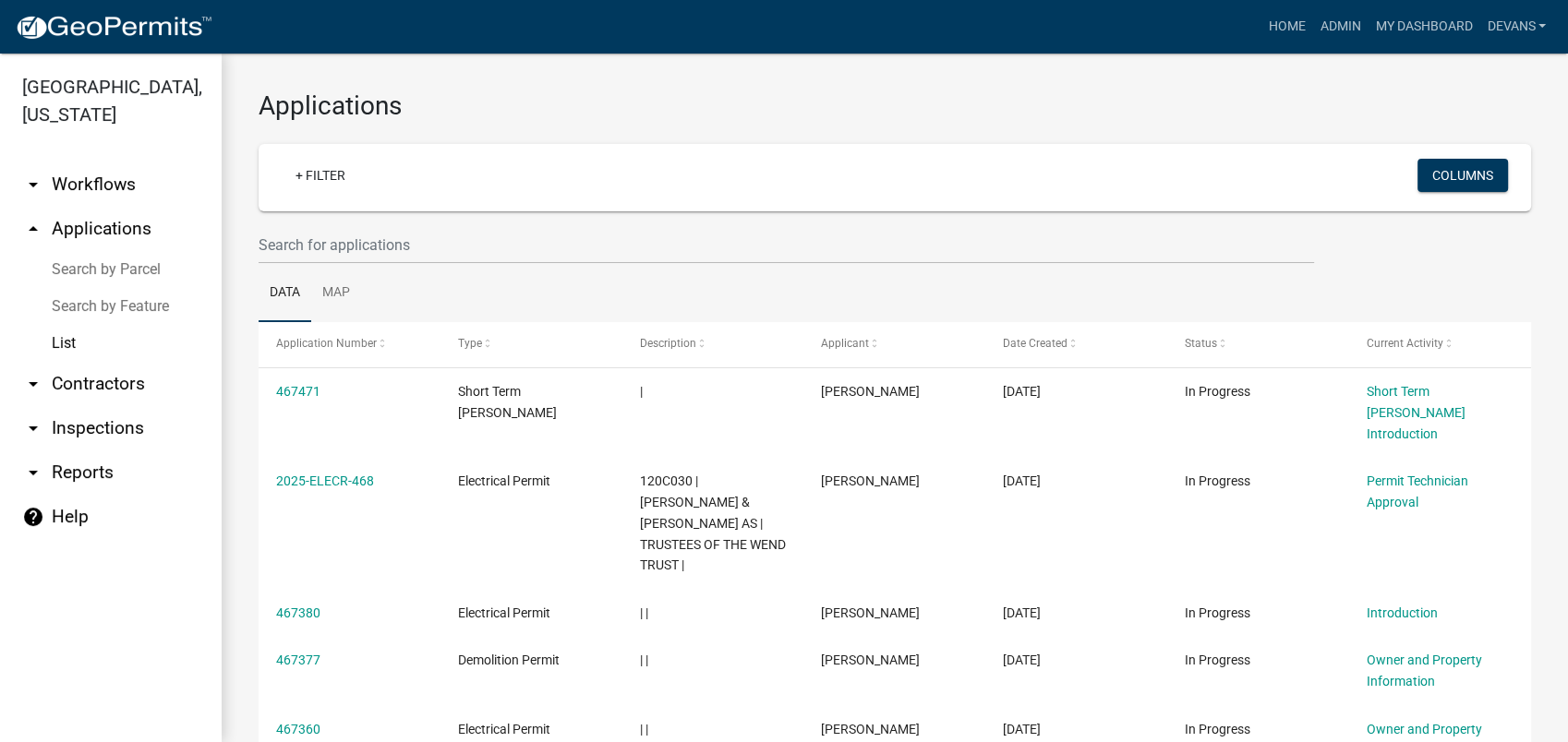
click at [103, 192] on link "arrow_drop_down Workflows" at bounding box center [111, 185] width 222 height 45
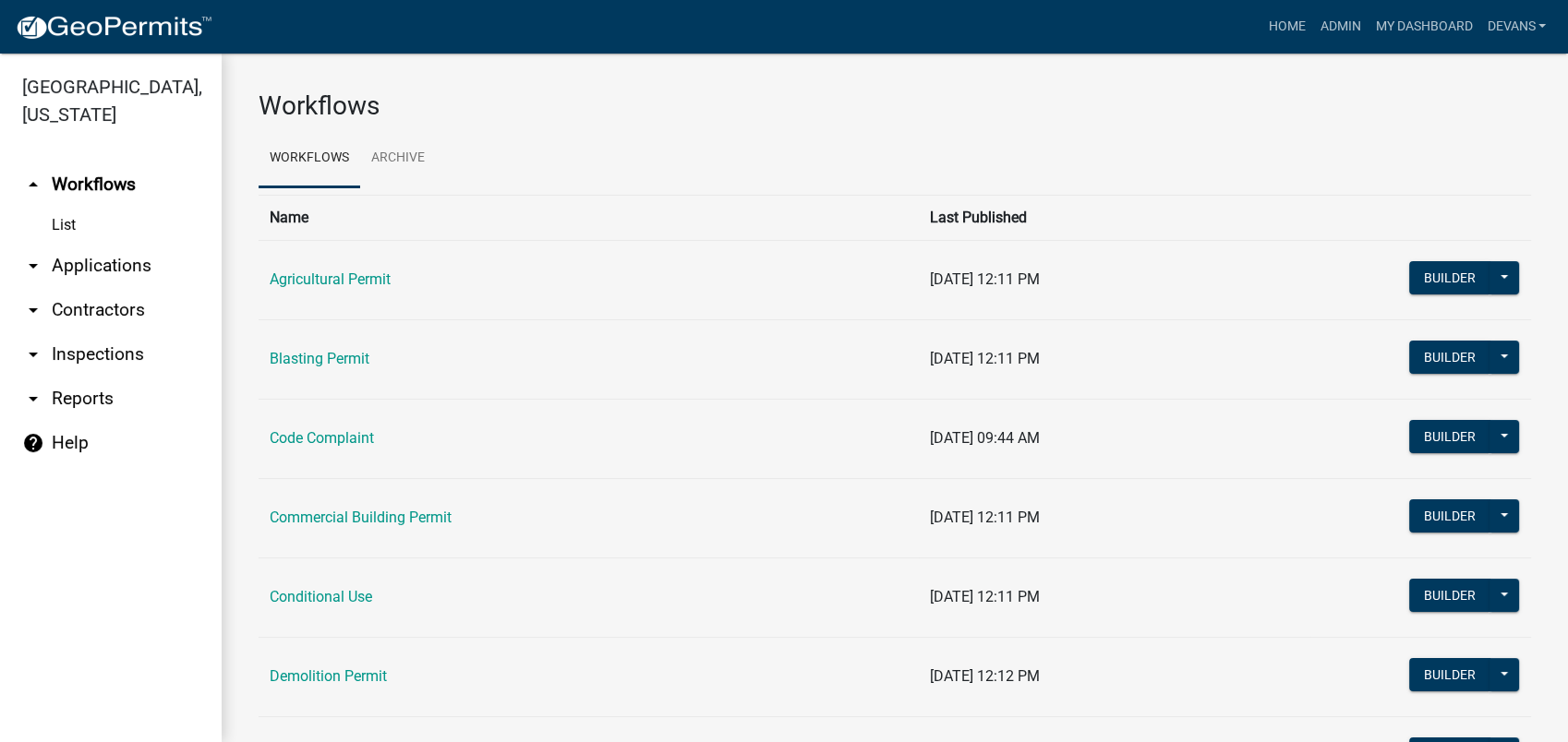
click at [49, 202] on link "arrow_drop_up Workflows" at bounding box center [111, 185] width 222 height 45
click at [61, 232] on link "List" at bounding box center [111, 225] width 222 height 37
click at [125, 271] on link "arrow_drop_down Applications" at bounding box center [111, 266] width 222 height 45
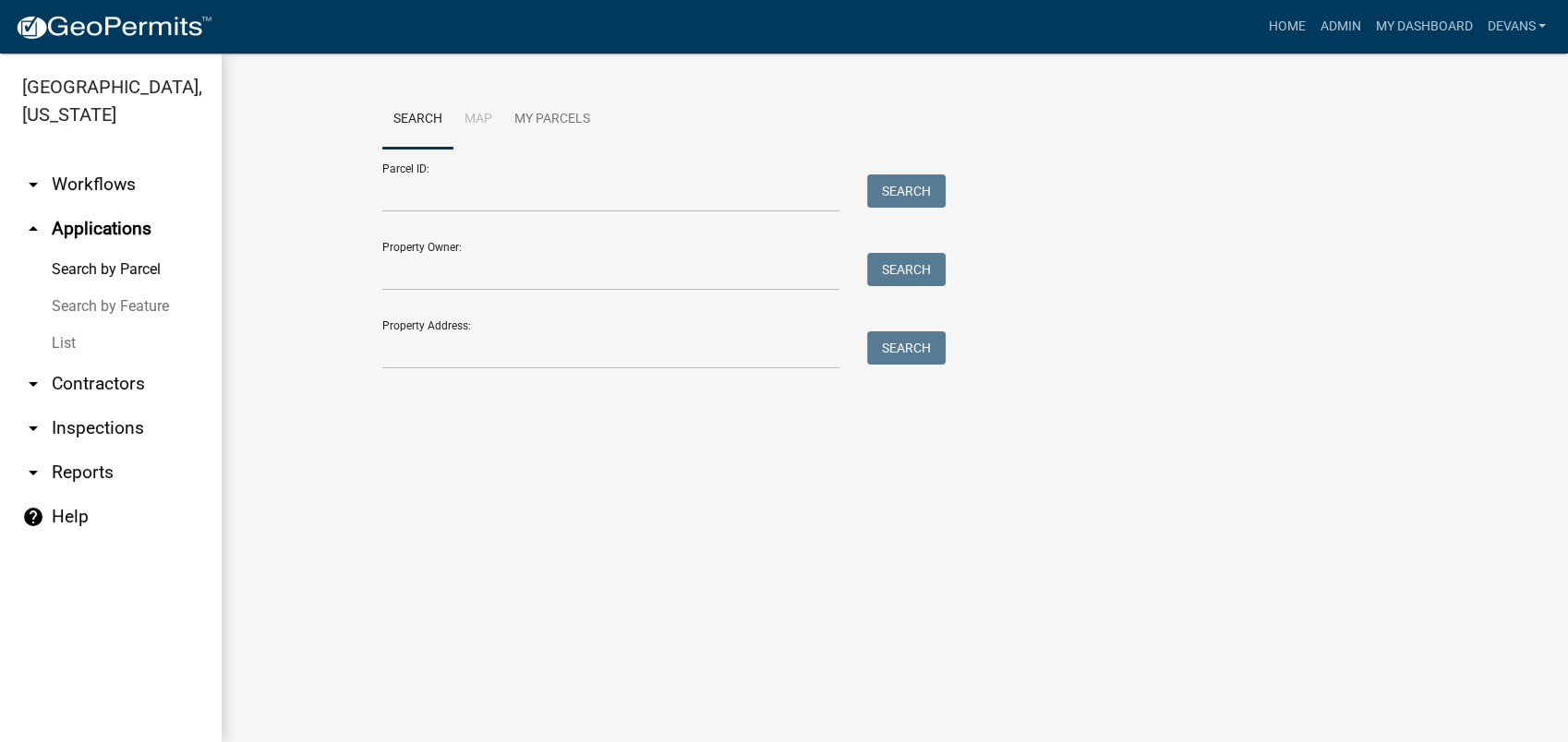
click at [53, 340] on link "List" at bounding box center [111, 344] width 222 height 37
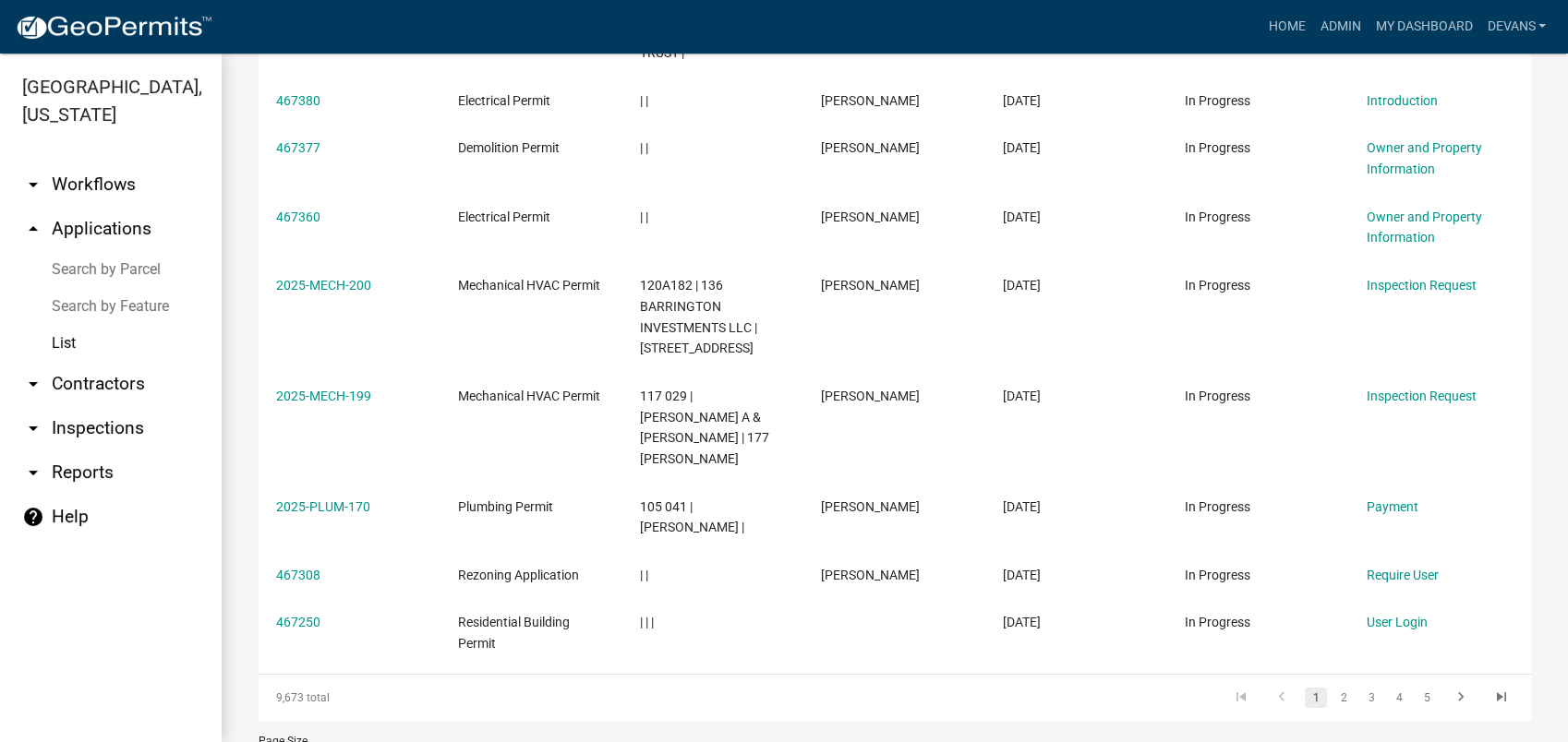
scroll to position [543, 0]
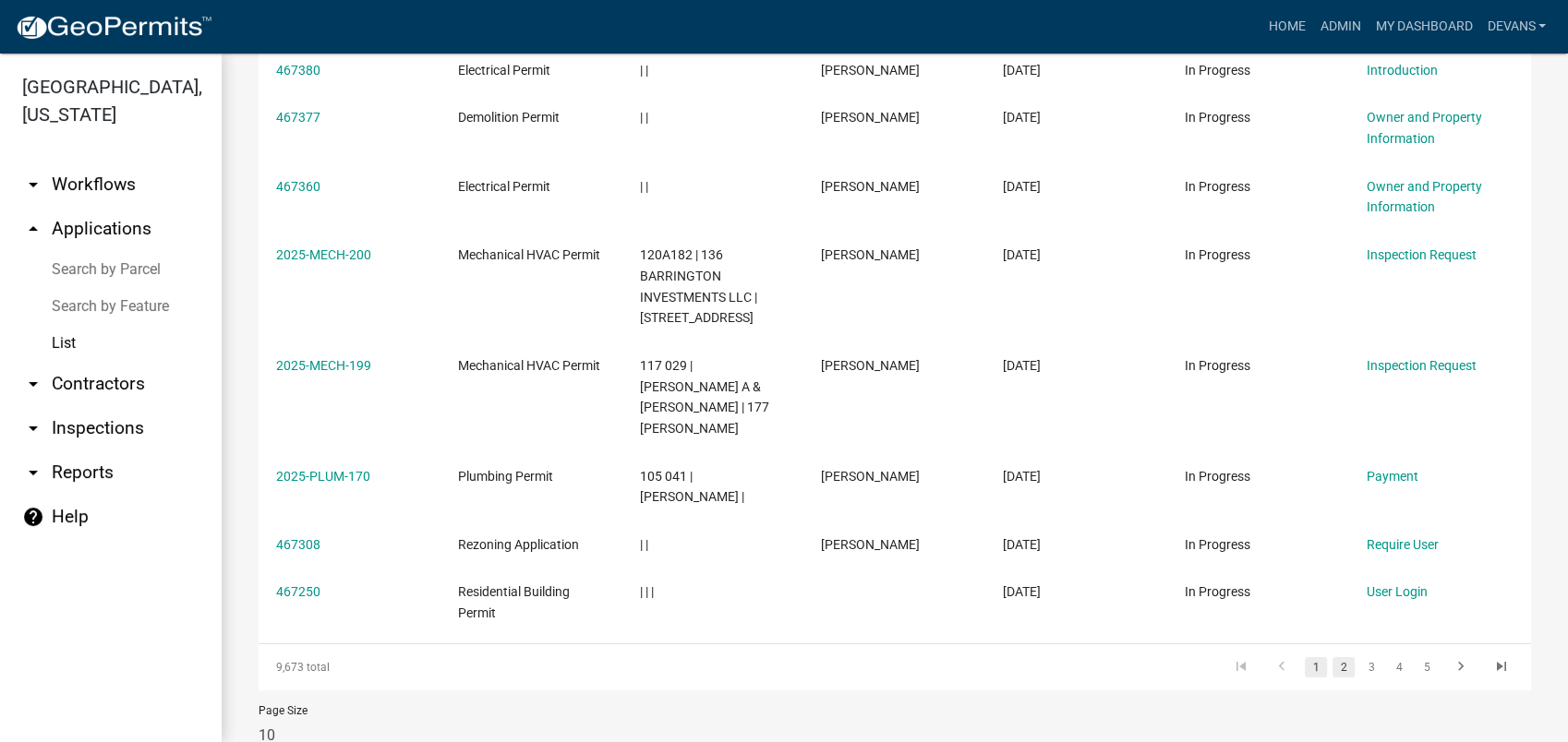
click at [1332, 657] on link "2" at bounding box center [1343, 667] width 22 height 20
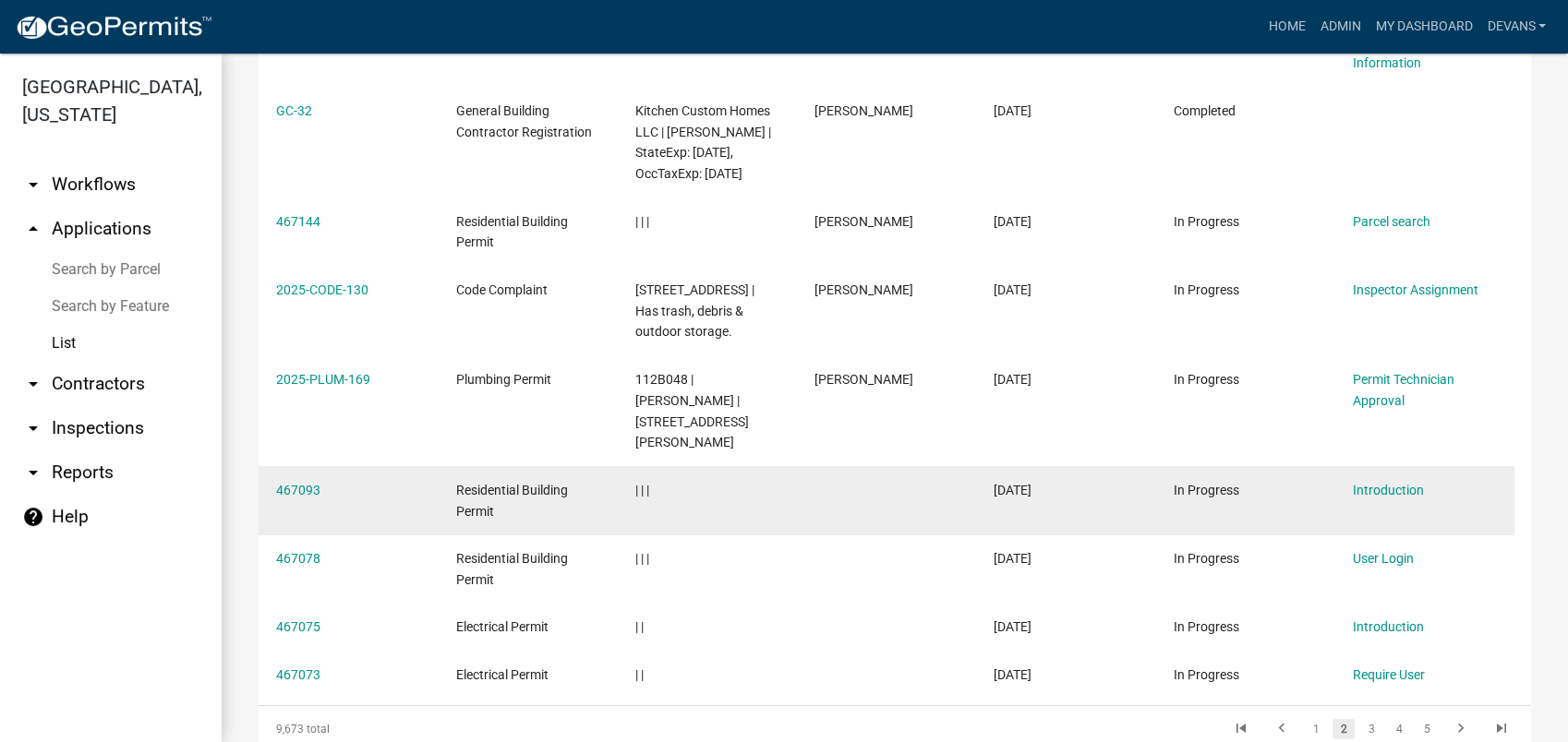
scroll to position [133, 0]
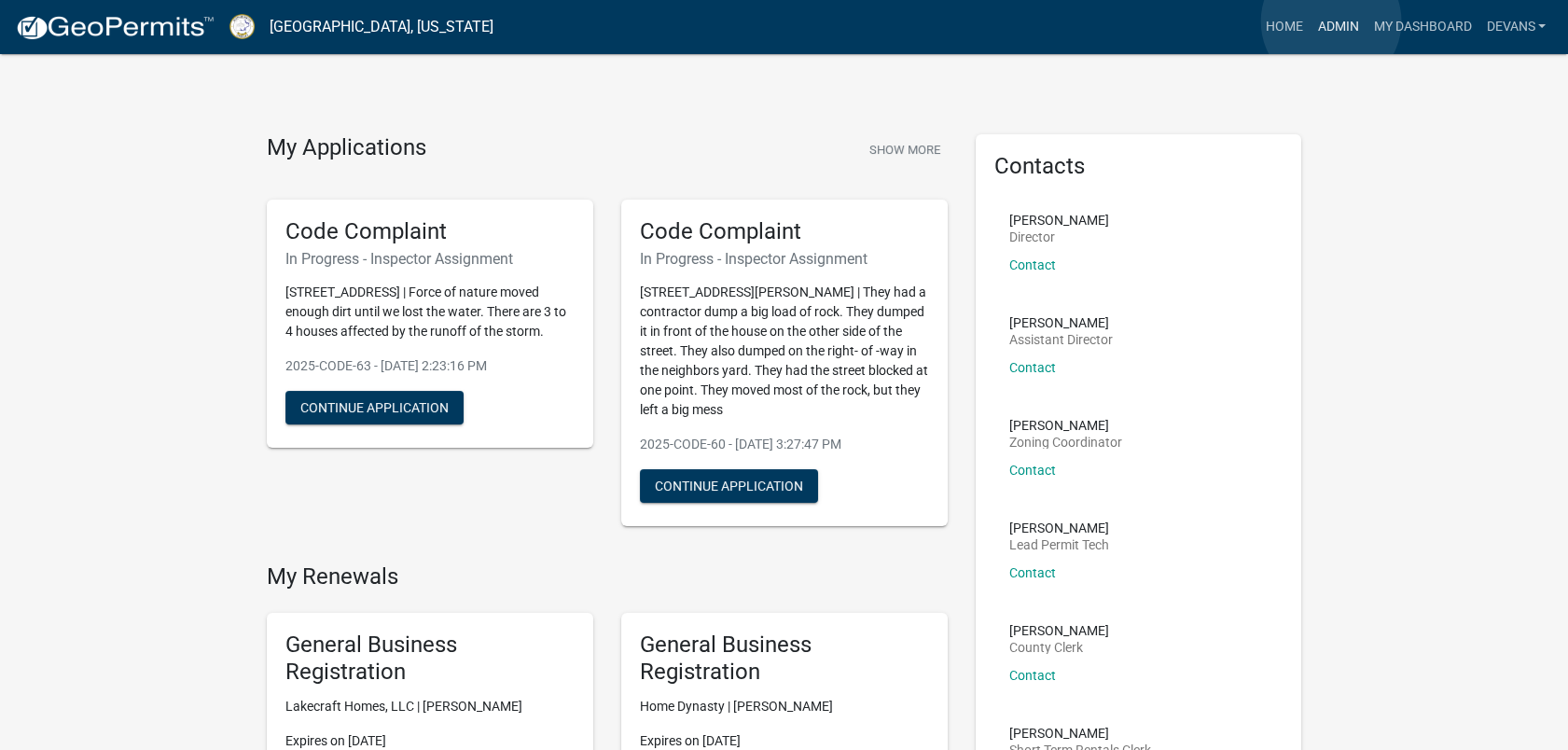
click at [1329, 22] on link "Admin" at bounding box center [1337, 27] width 56 height 35
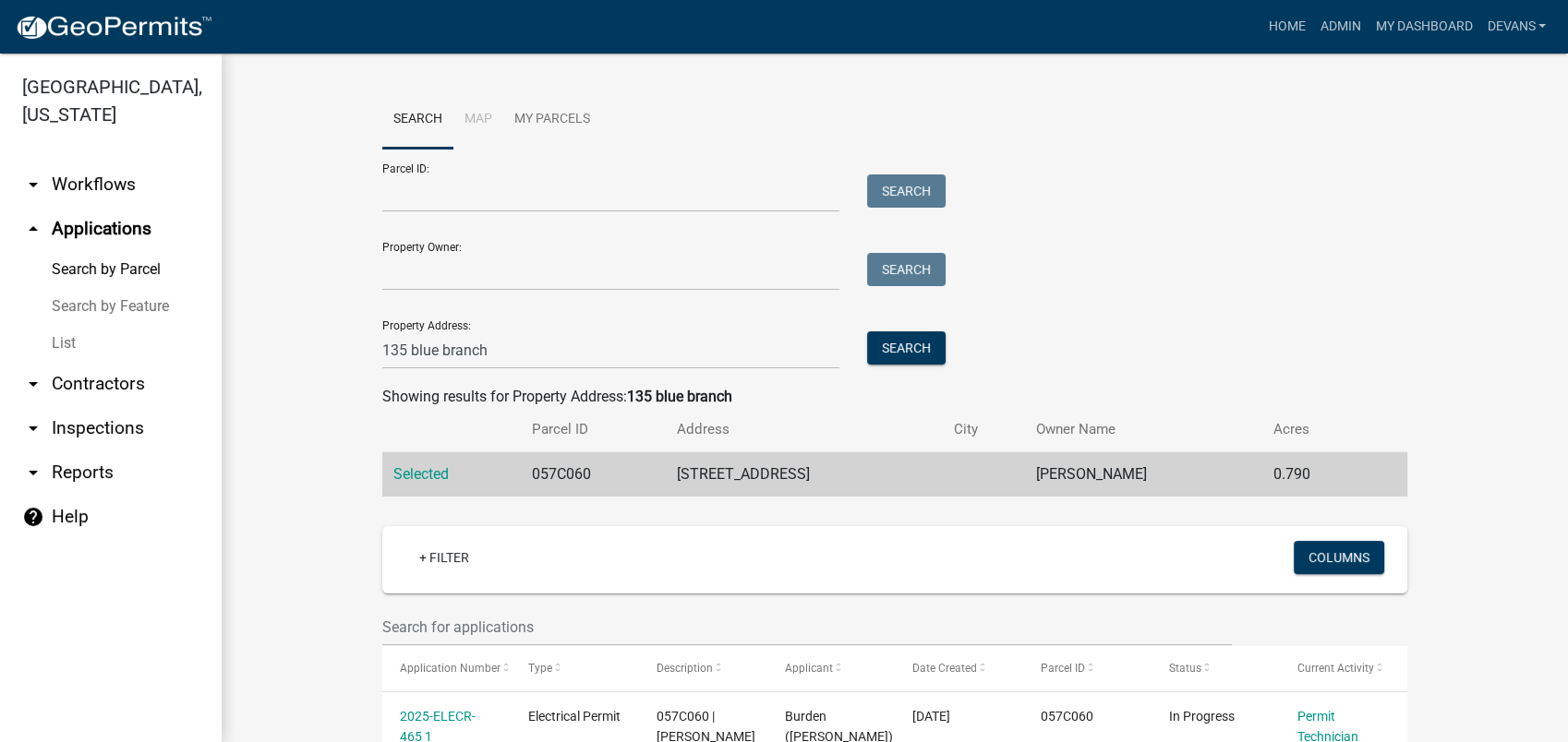
scroll to position [512, 0]
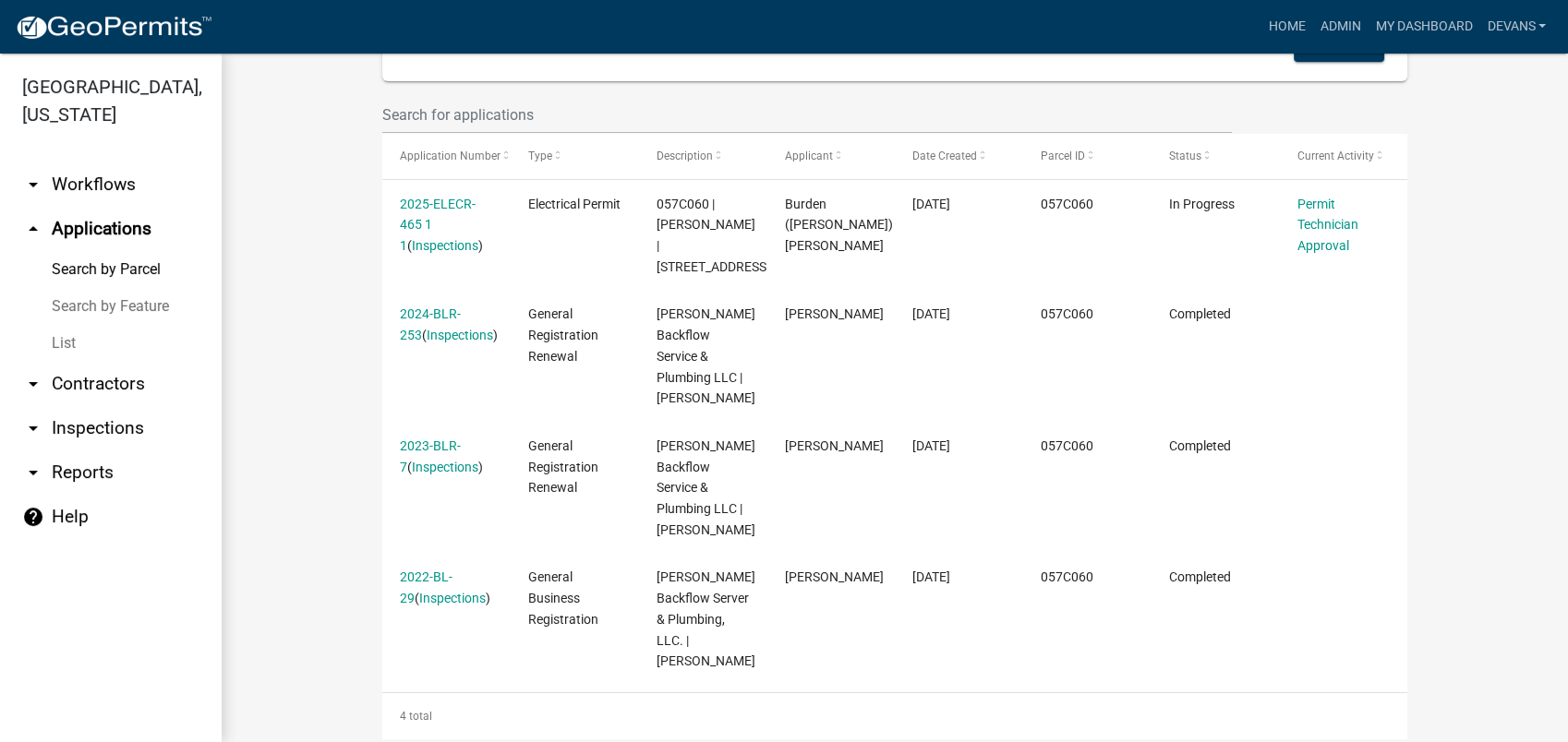
click at [87, 220] on link "arrow_drop_up Applications" at bounding box center [111, 229] width 222 height 45
click at [85, 194] on link "arrow_drop_down Workflows" at bounding box center [111, 185] width 222 height 45
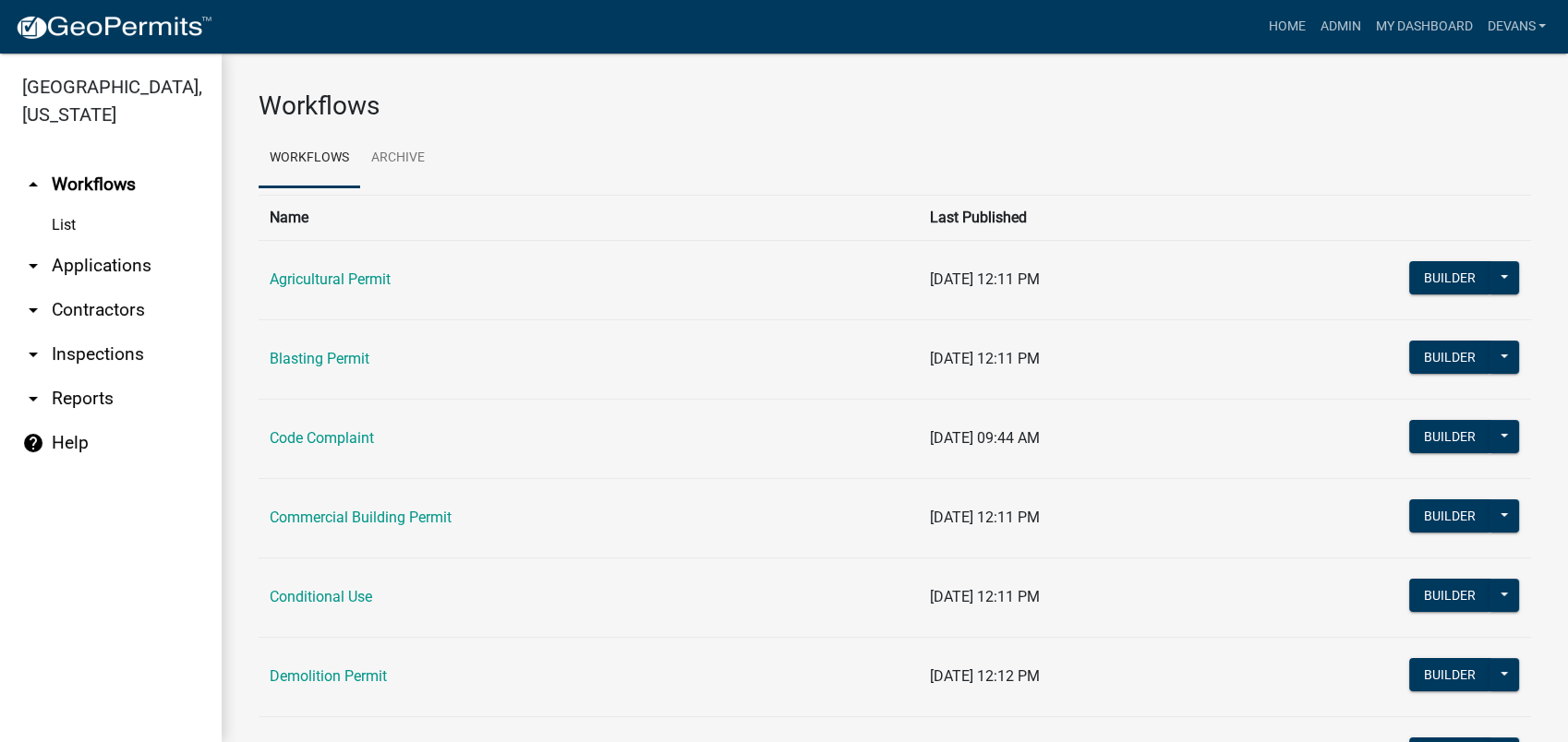
click at [99, 265] on link "arrow_drop_down Applications" at bounding box center [111, 266] width 222 height 45
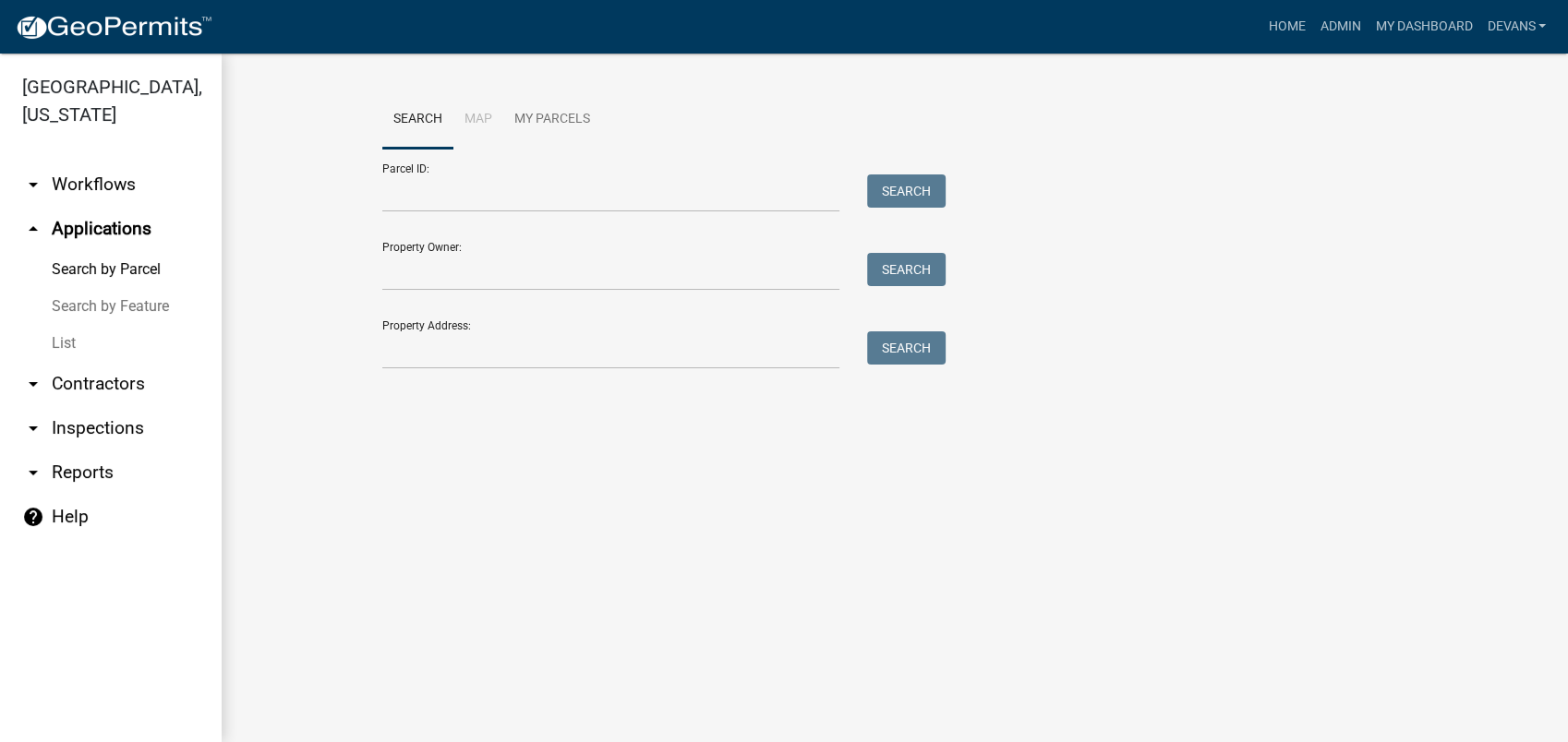
click at [59, 338] on link "List" at bounding box center [111, 344] width 222 height 37
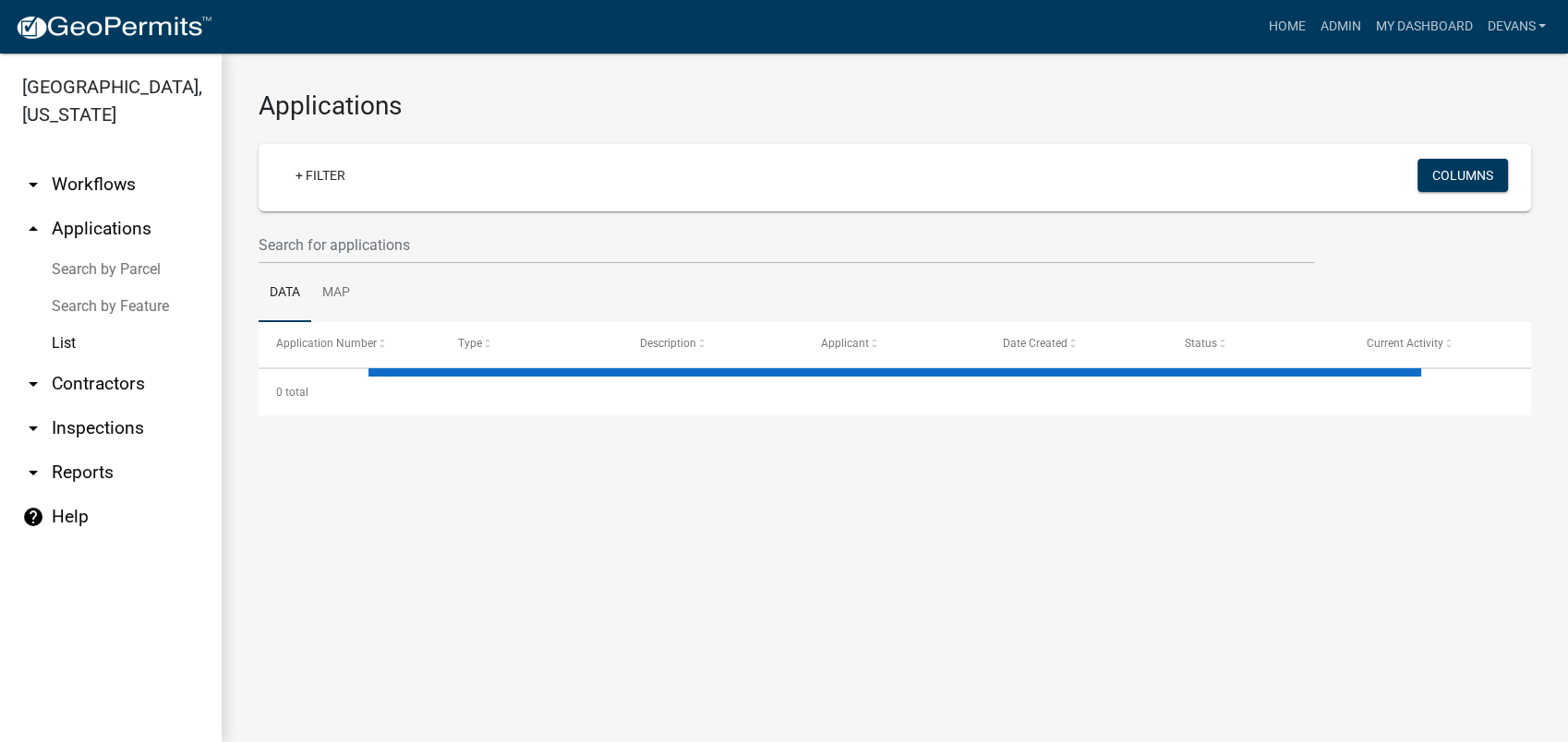
click at [93, 220] on link "arrow_drop_up Applications" at bounding box center [111, 229] width 222 height 45
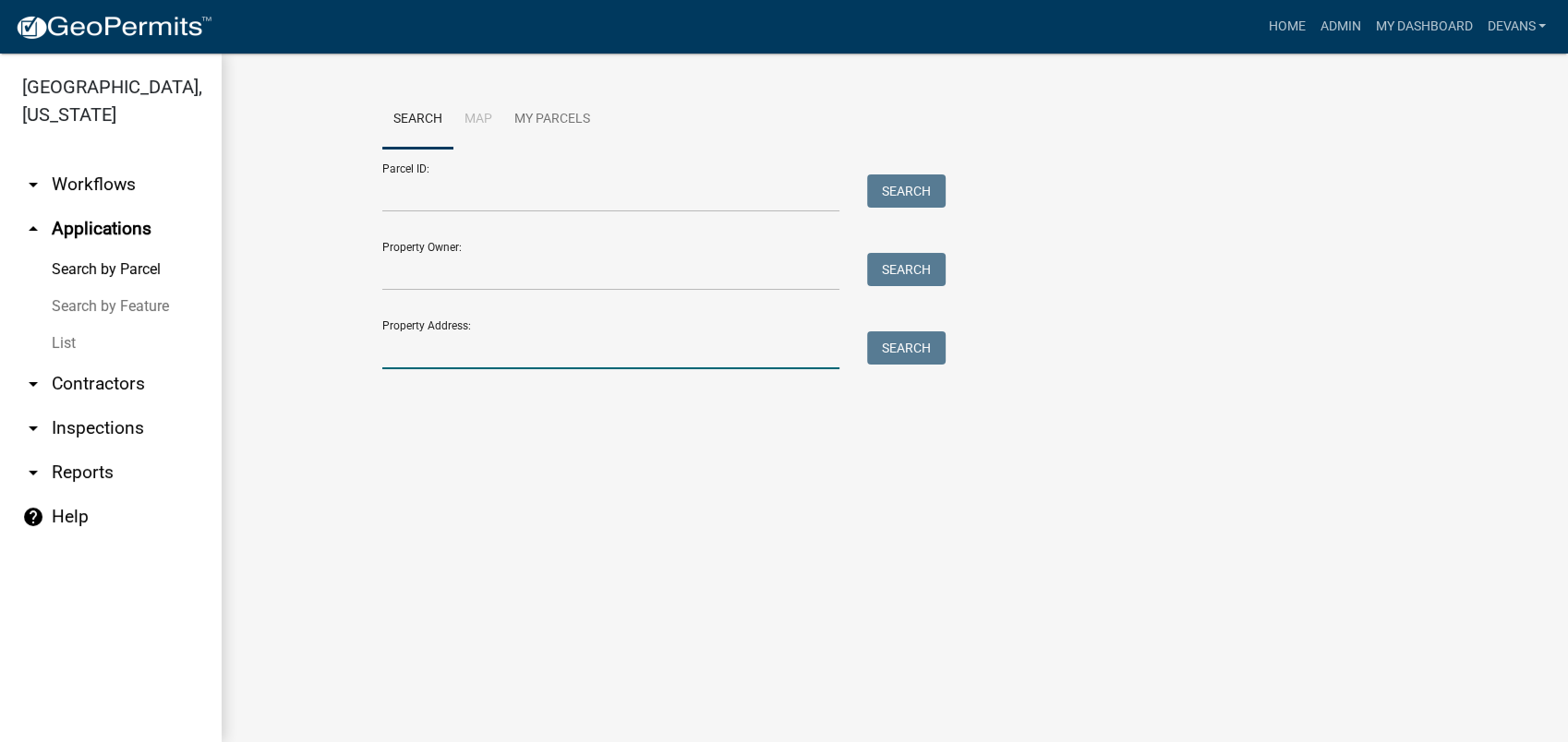
click at [489, 340] on input "Property Address:" at bounding box center [611, 350] width 457 height 38
type input "929 s steel bridge"
type input "deborah thompson"
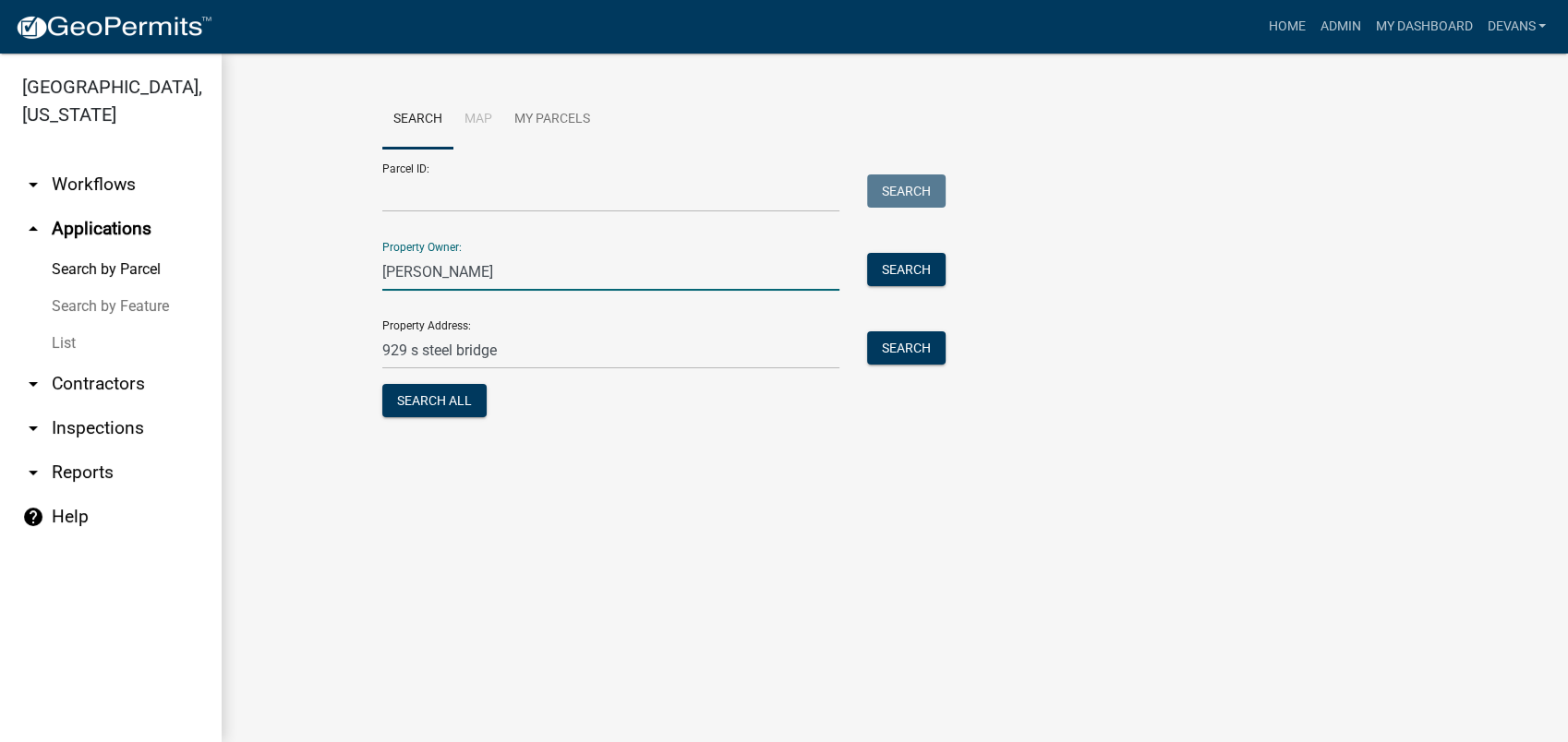
drag, startPoint x: 525, startPoint y: 269, endPoint x: 321, endPoint y: 271, distance: 204.0
click at [321, 271] on wm-workflow-application-search-view "Search Map My Parcels Parcel ID: Search Property Owner: deborah thompson Search…" at bounding box center [894, 264] width 1273 height 348
click at [905, 352] on button "Search" at bounding box center [906, 348] width 79 height 33
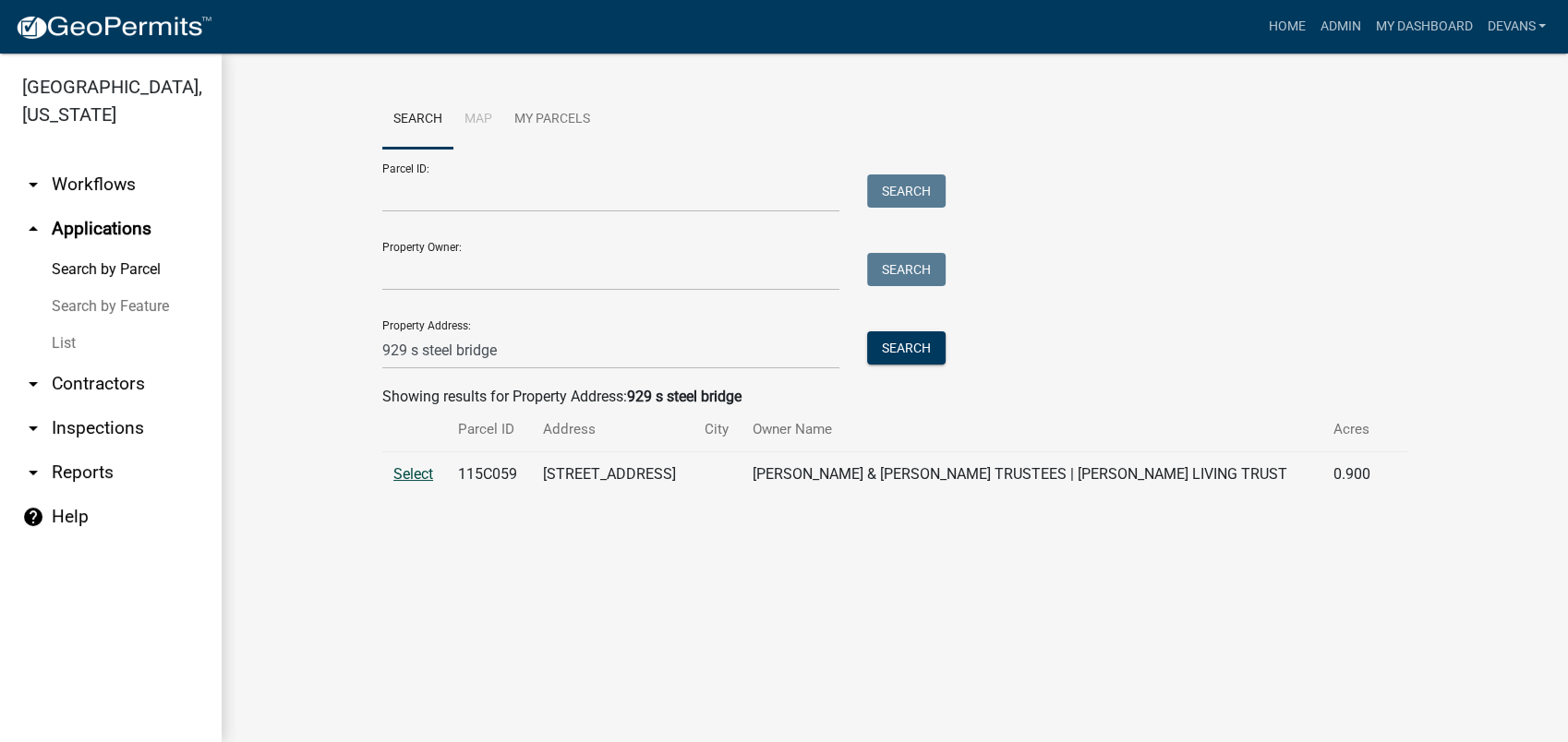
click at [416, 471] on span "Select" at bounding box center [413, 474] width 40 height 18
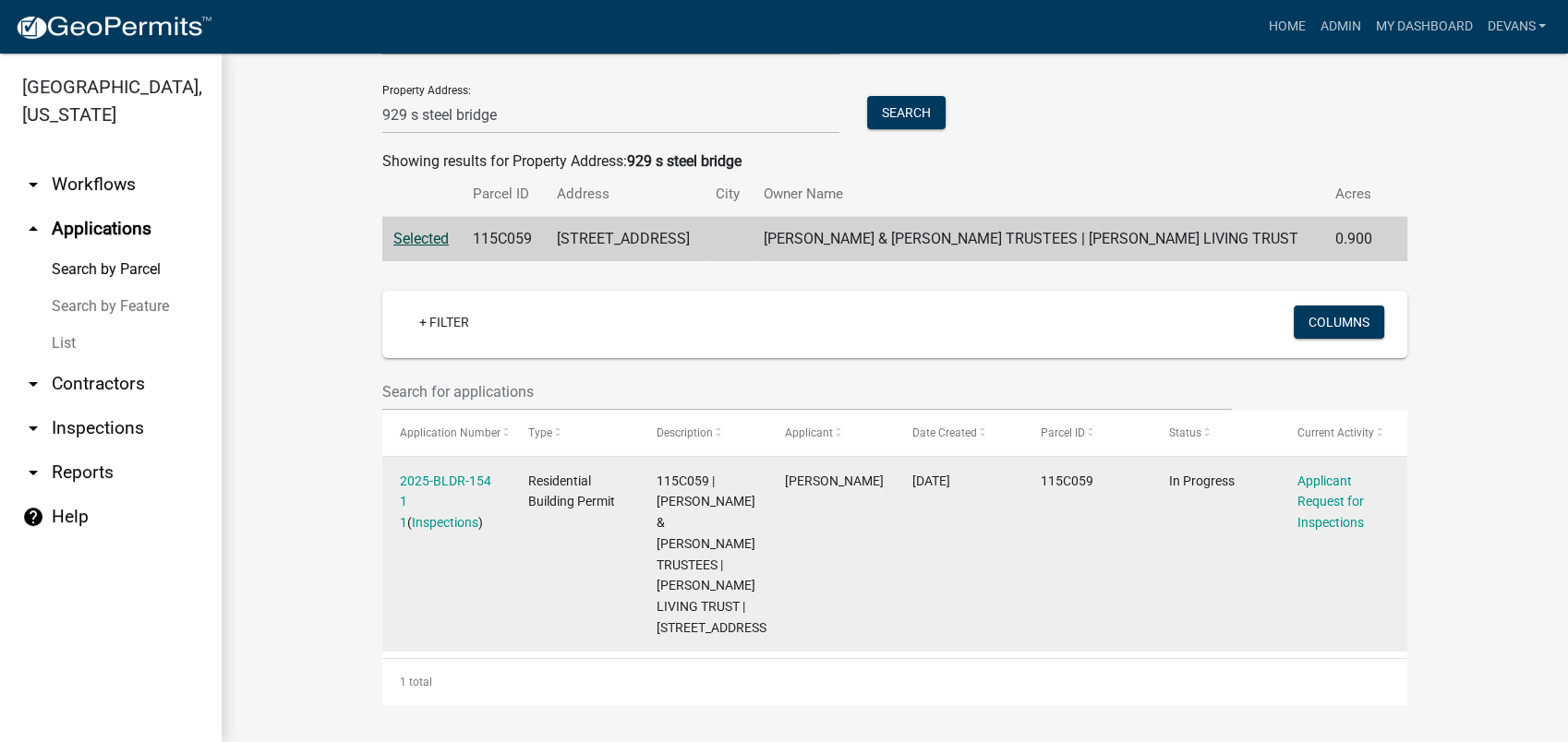
scroll to position [255, 0]
click at [420, 515] on link "Inspections" at bounding box center [445, 522] width 66 height 15
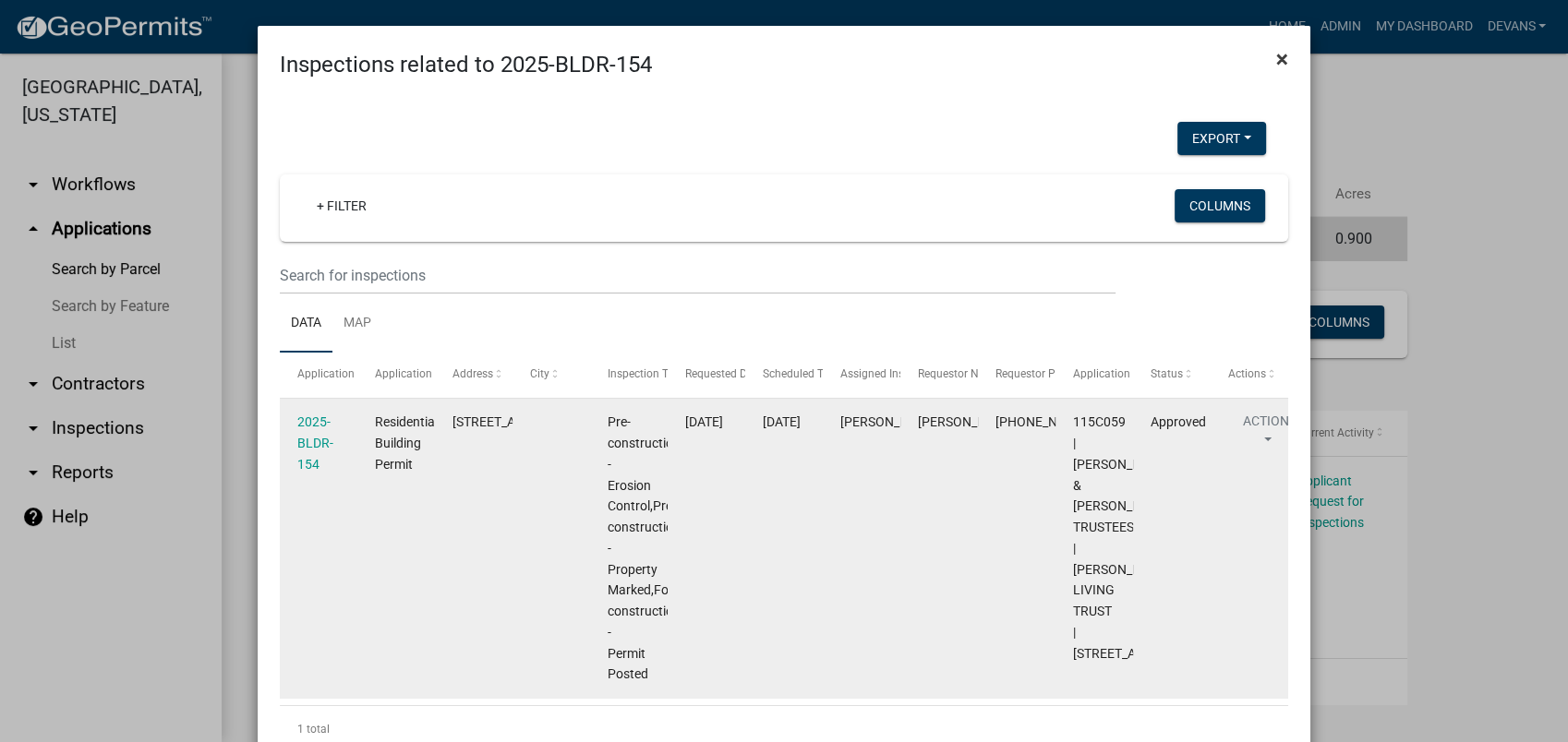
scroll to position [0, 0]
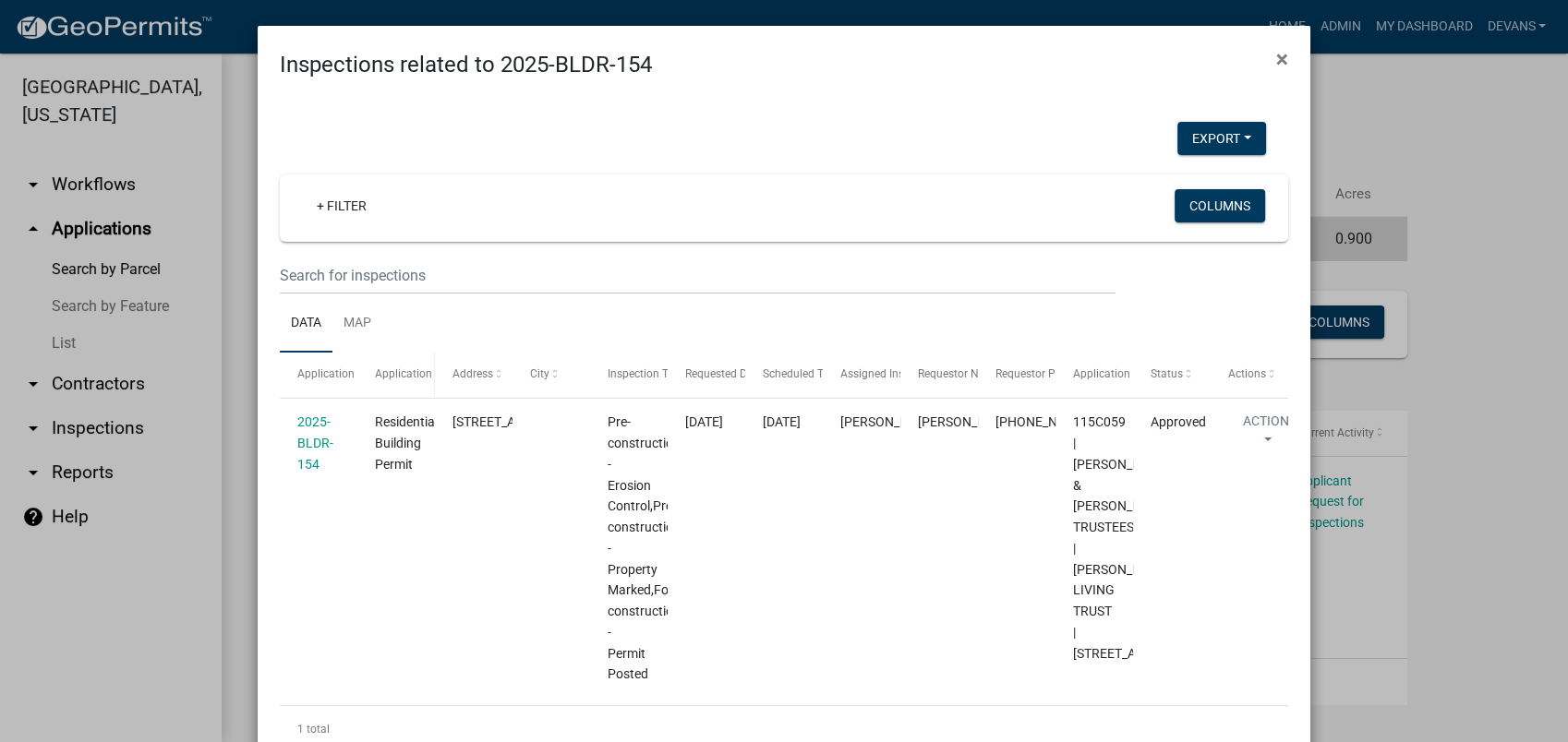
click at [400, 377] on span "Application Type" at bounding box center [417, 373] width 84 height 13
click at [326, 375] on span "Application" at bounding box center [325, 373] width 57 height 13
click at [630, 373] on span "Inspection Type" at bounding box center [647, 373] width 79 height 13
click at [698, 377] on span "Requested Date" at bounding box center [725, 373] width 78 height 13
click at [795, 371] on span "Scheduled Time" at bounding box center [803, 373] width 80 height 13
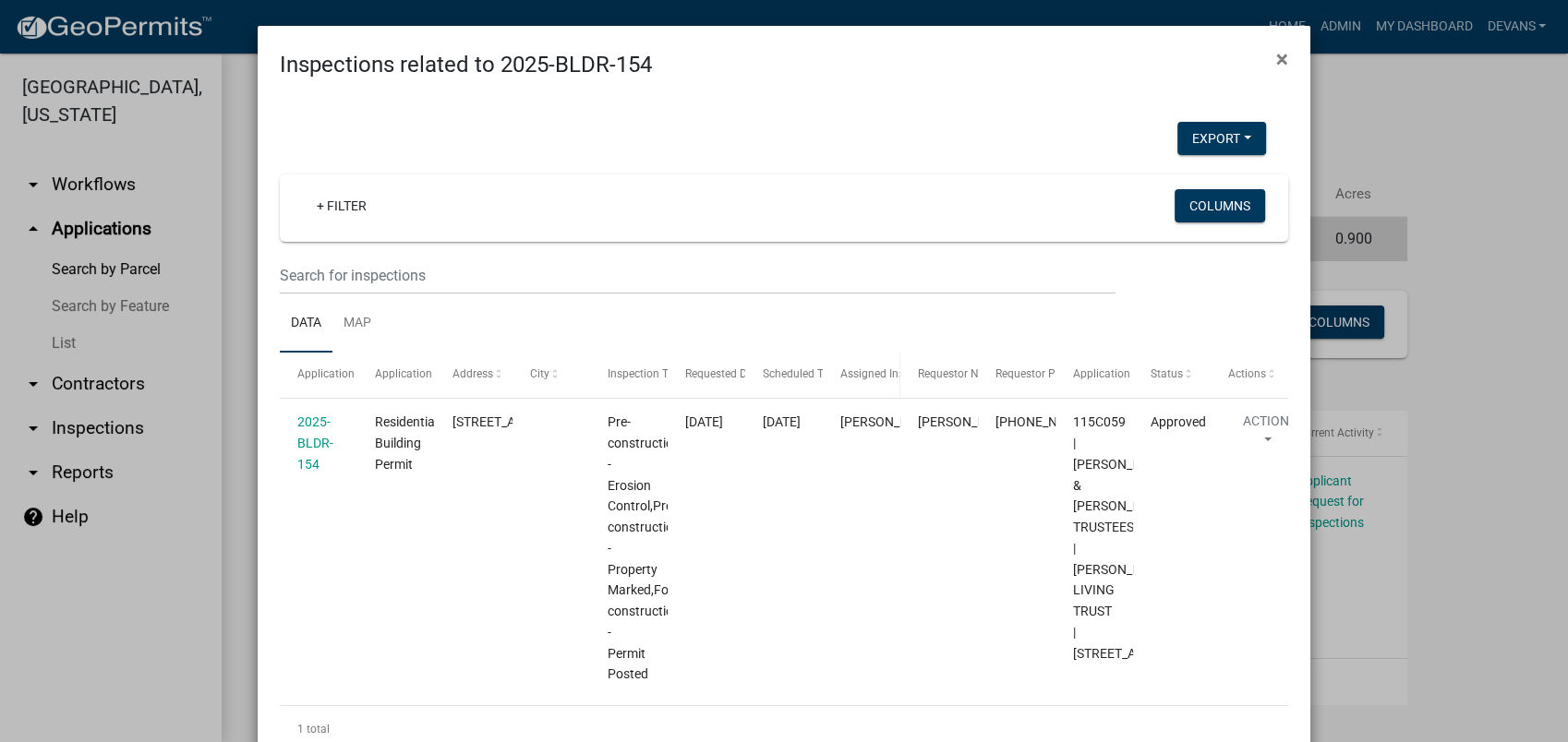
click at [860, 380] on span "Assigned Inspector" at bounding box center [888, 373] width 95 height 13
click at [946, 376] on span "Requestor Name" at bounding box center [958, 373] width 83 height 13
click at [1276, 59] on span "×" at bounding box center [1282, 58] width 12 height 26
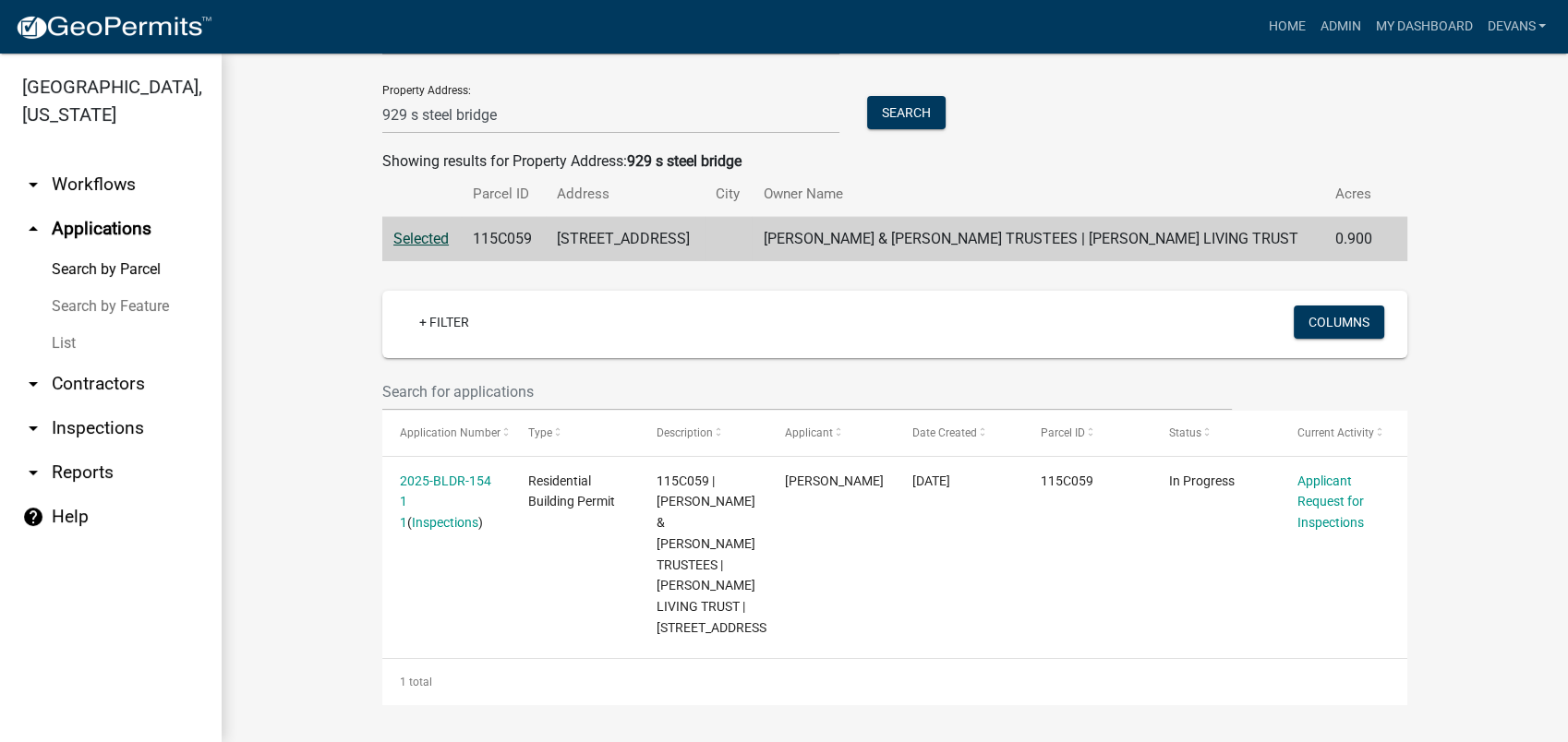
click at [58, 344] on link "List" at bounding box center [111, 344] width 222 height 37
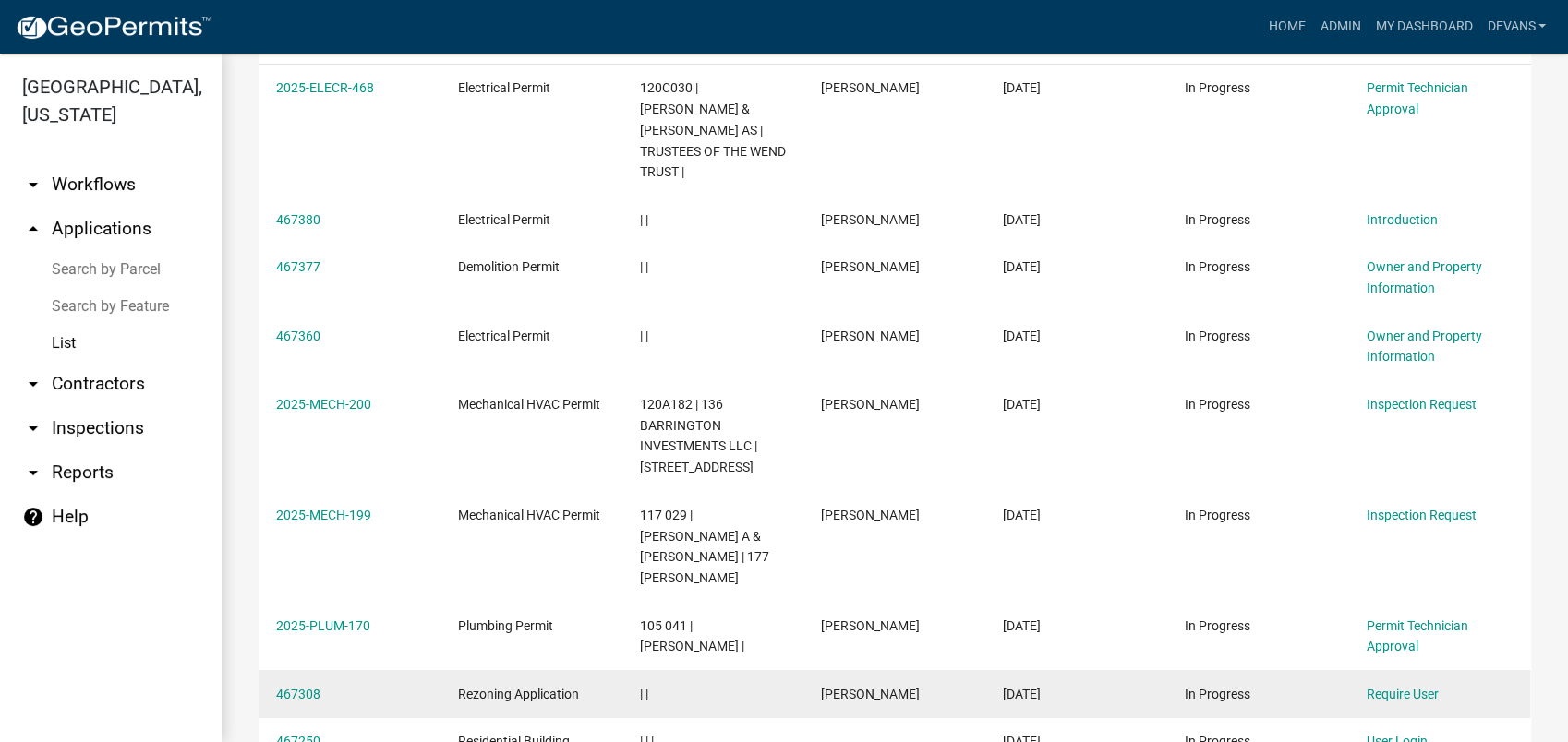
scroll to position [308, 0]
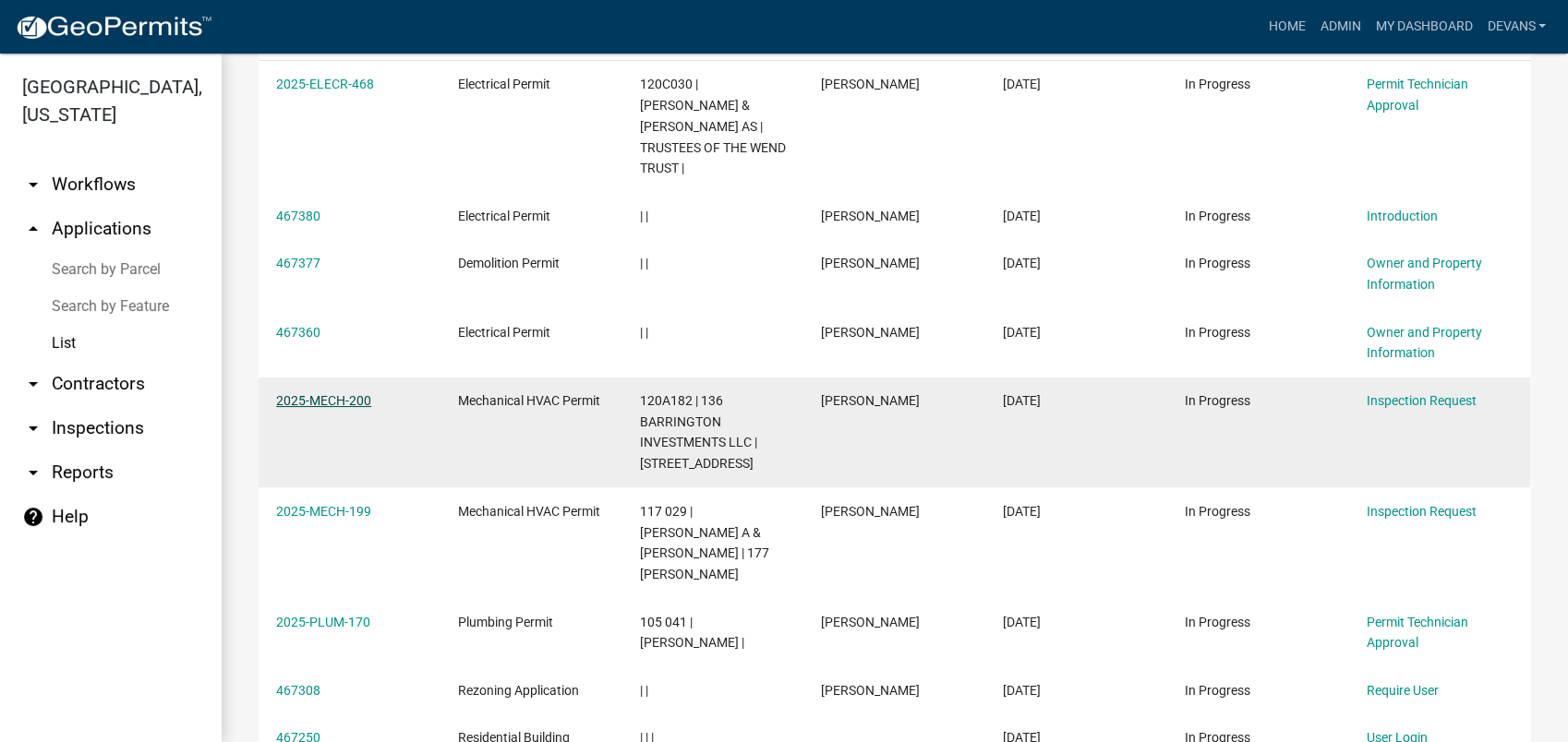
click at [314, 399] on link "2025-MECH-200" at bounding box center [323, 400] width 95 height 15
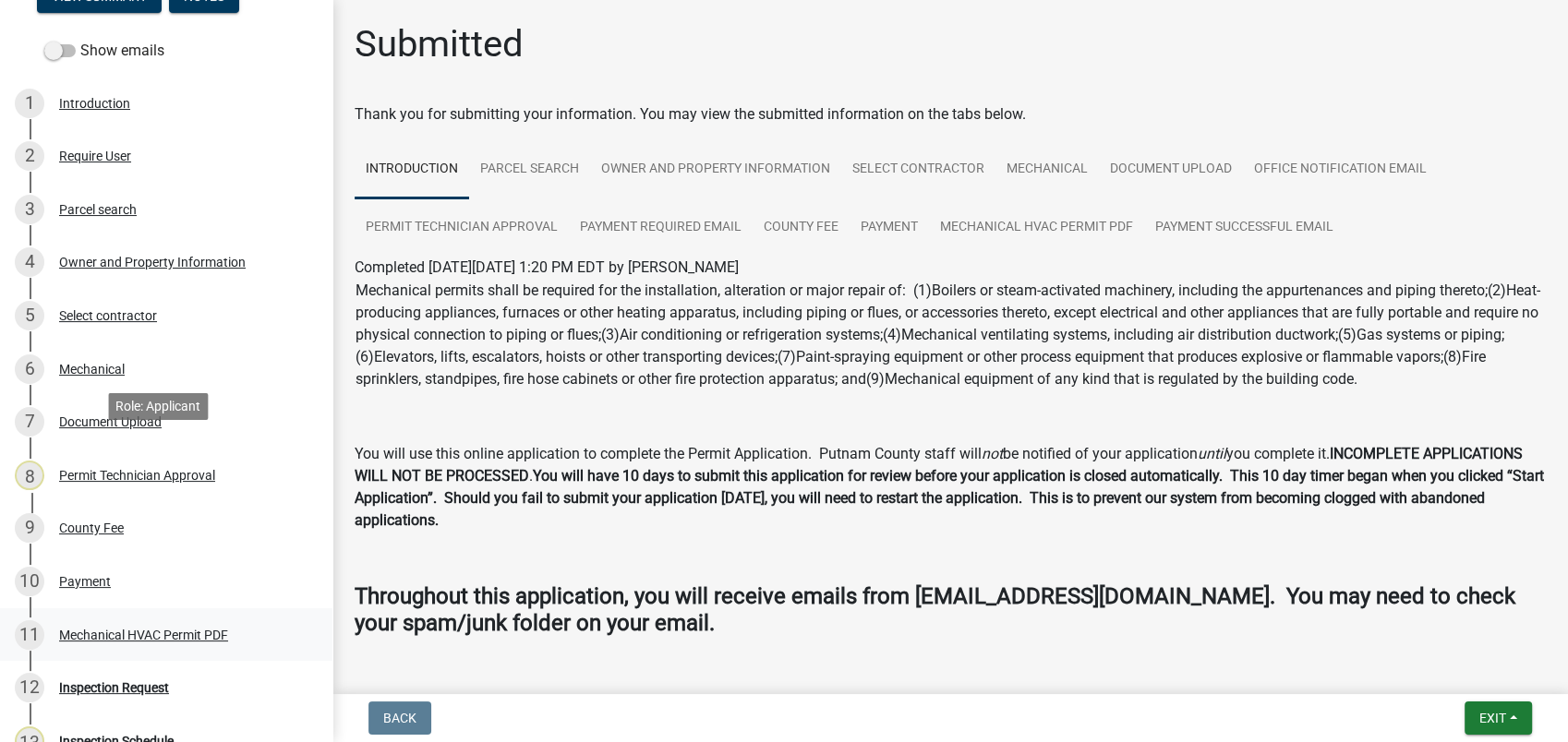
scroll to position [410, 0]
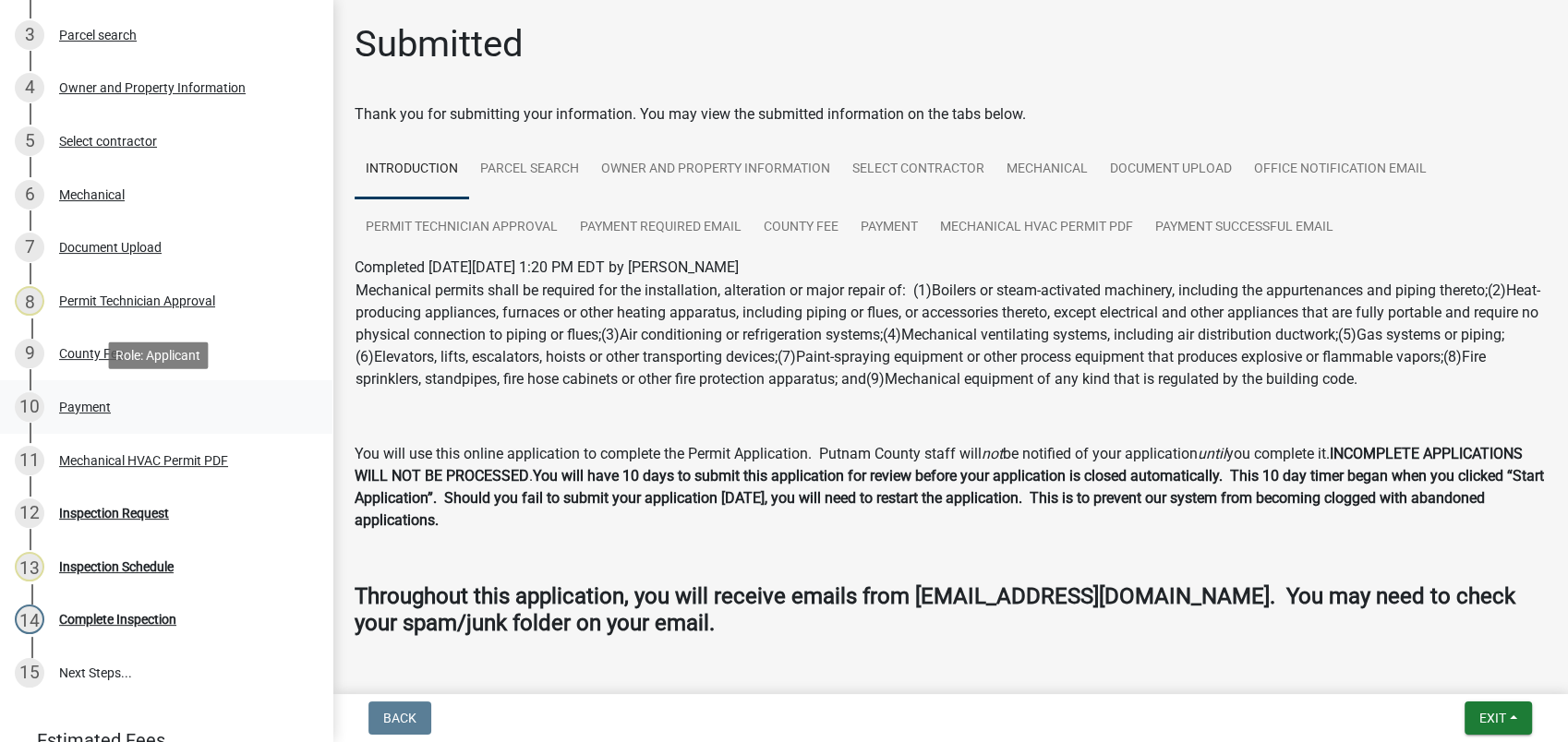
click at [74, 406] on div "Payment" at bounding box center [85, 406] width 52 height 13
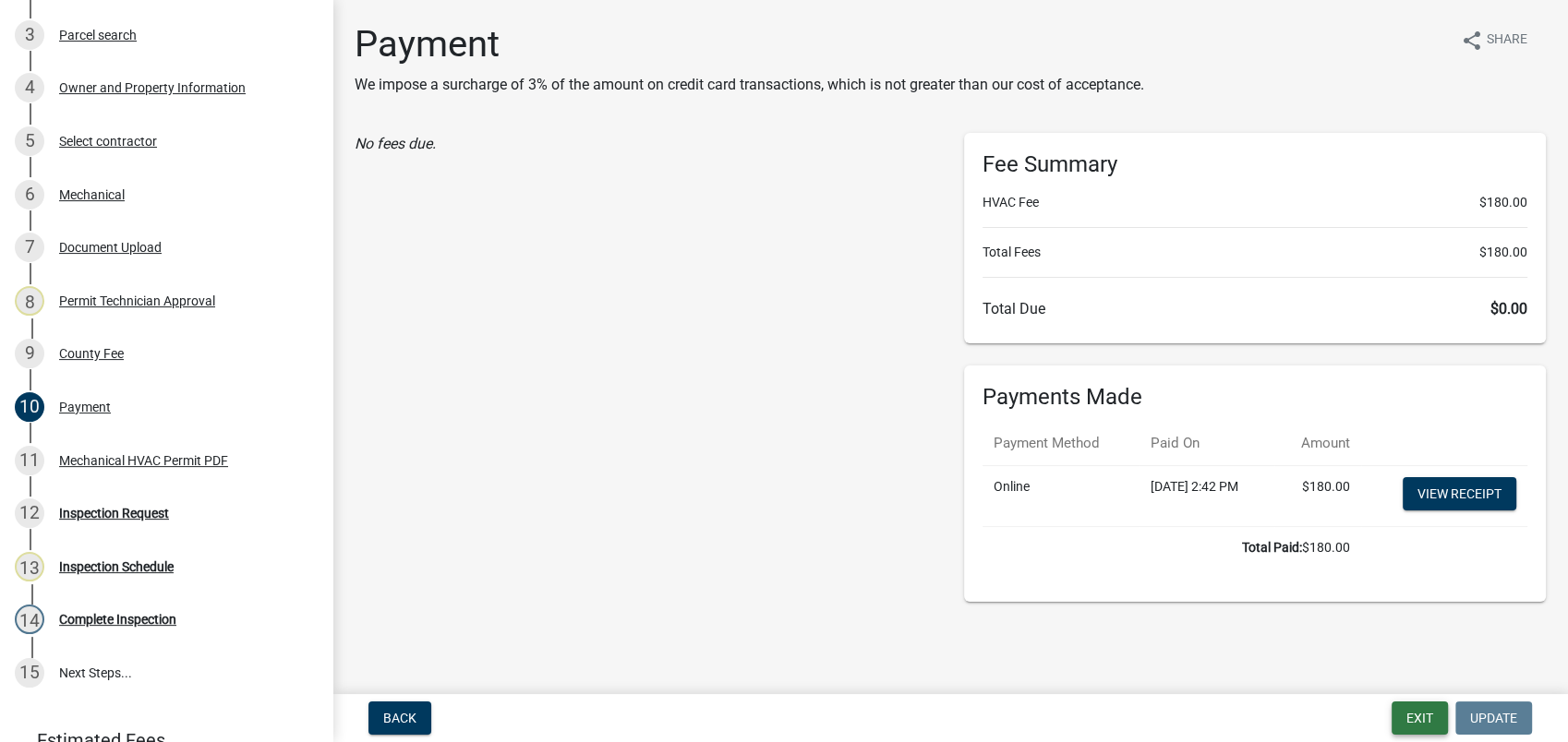
click at [1408, 715] on button "Exit" at bounding box center [1420, 719] width 56 height 33
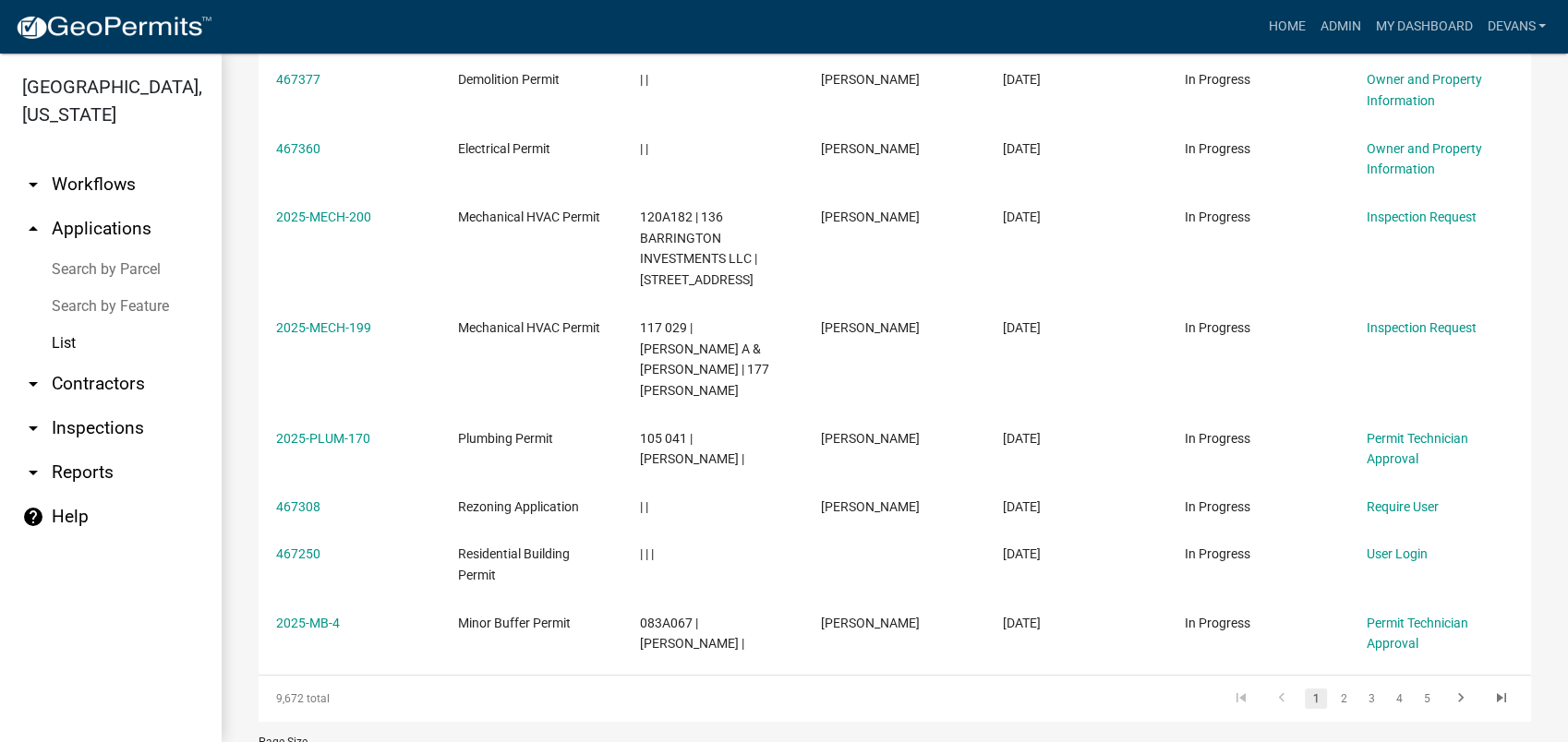
scroll to position [563, 0]
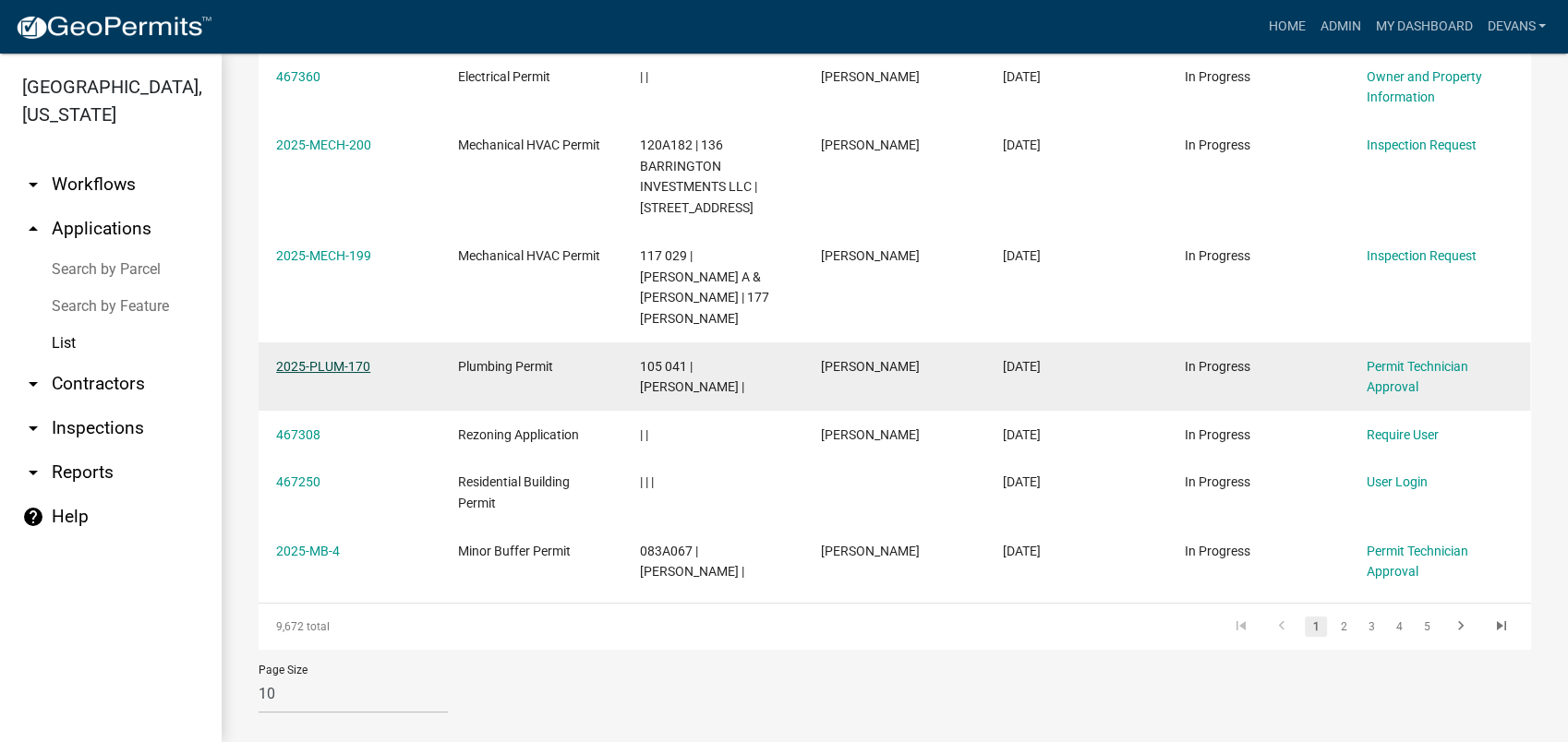
click at [311, 359] on link "2025-PLUM-170" at bounding box center [322, 366] width 94 height 15
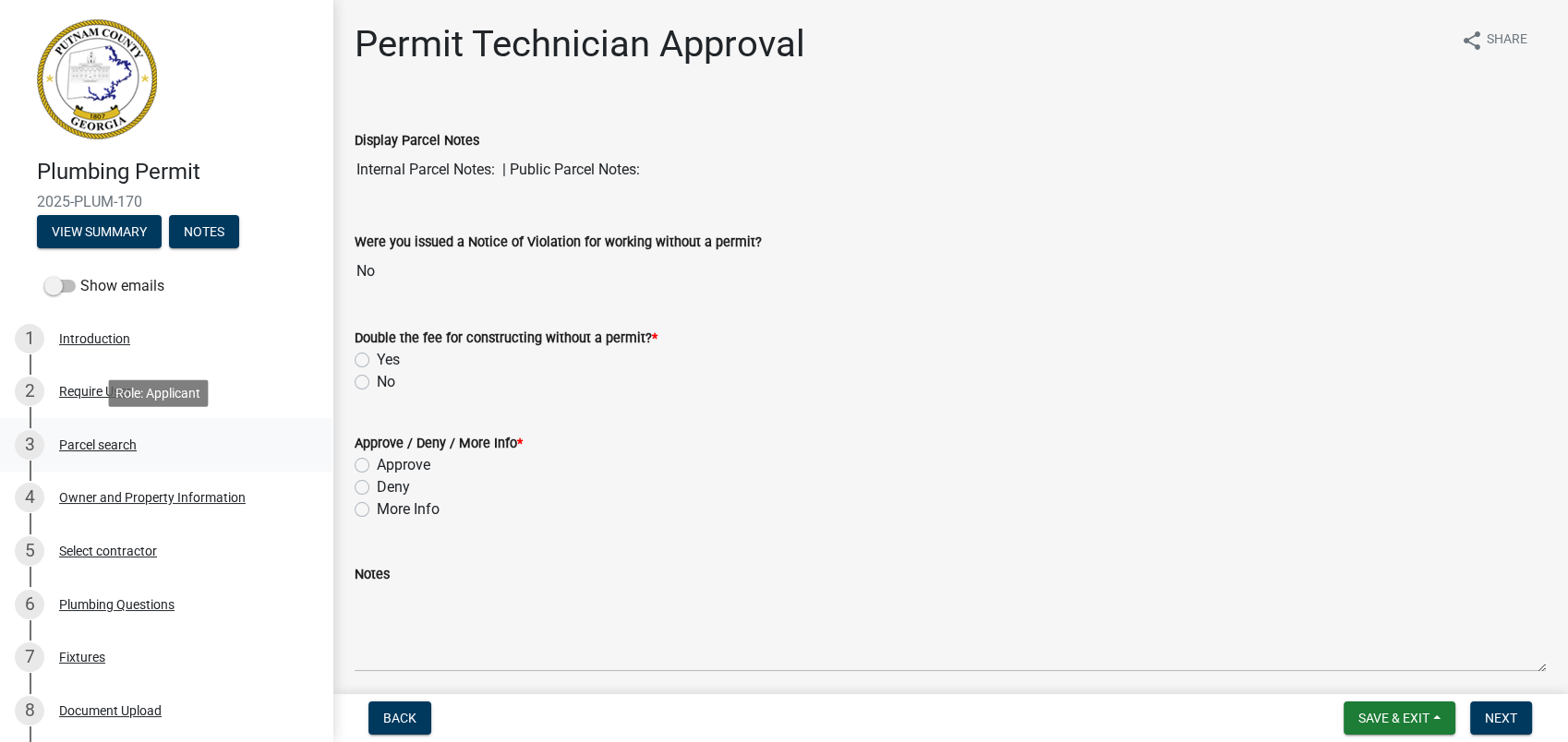
click at [126, 434] on div "3 Parcel search" at bounding box center [159, 445] width 288 height 29
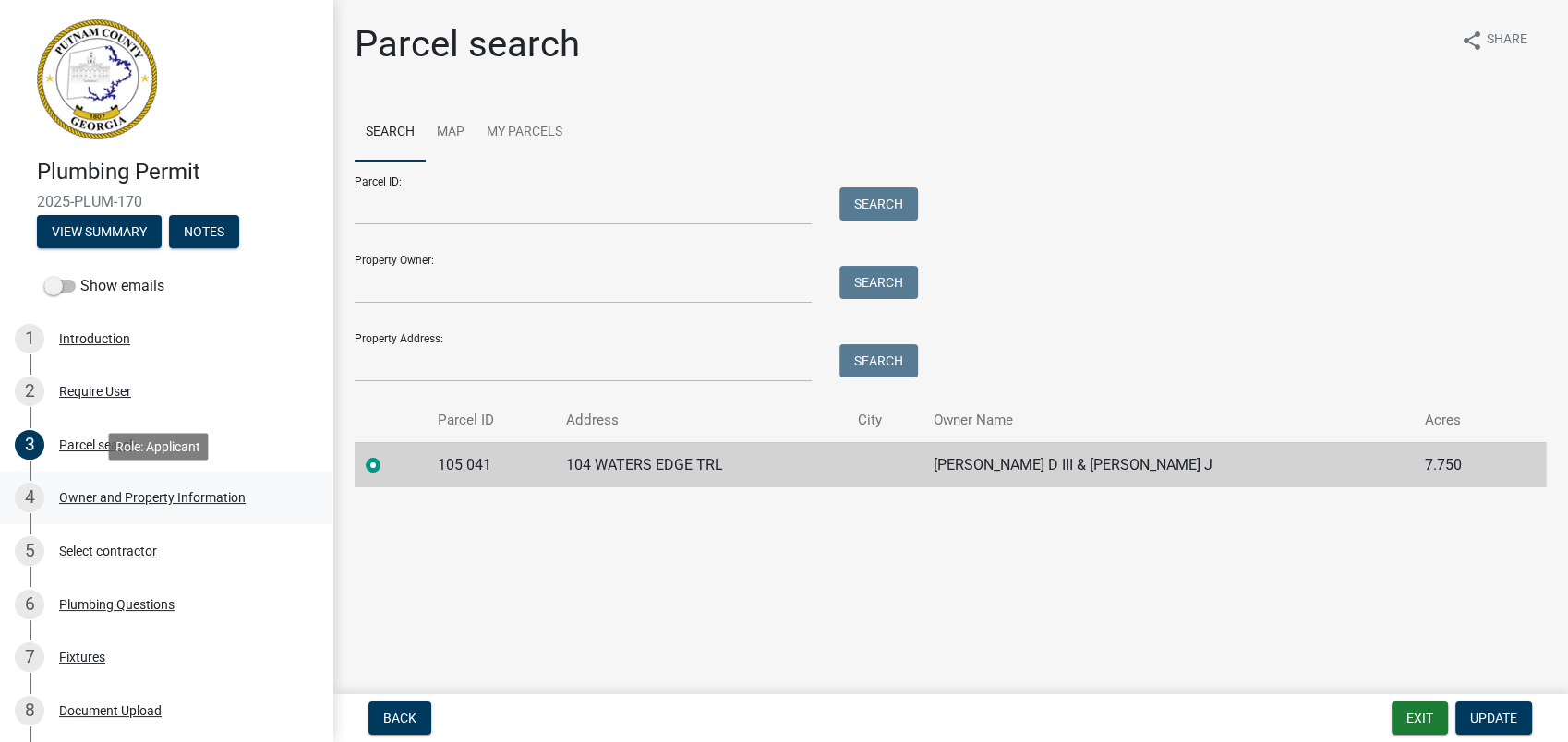
click at [152, 494] on div "Owner and Property Information" at bounding box center [153, 497] width 187 height 13
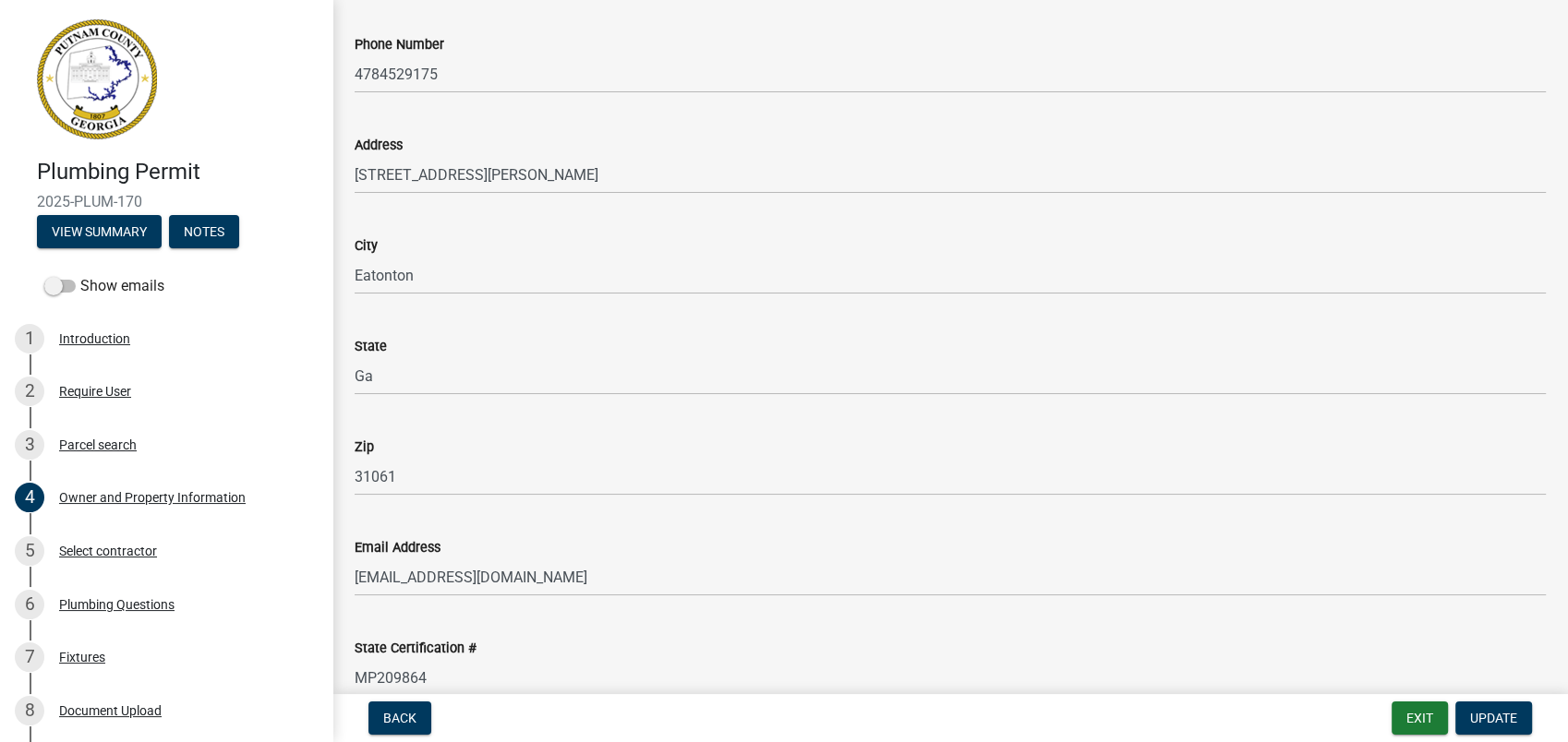
scroll to position [1949, 0]
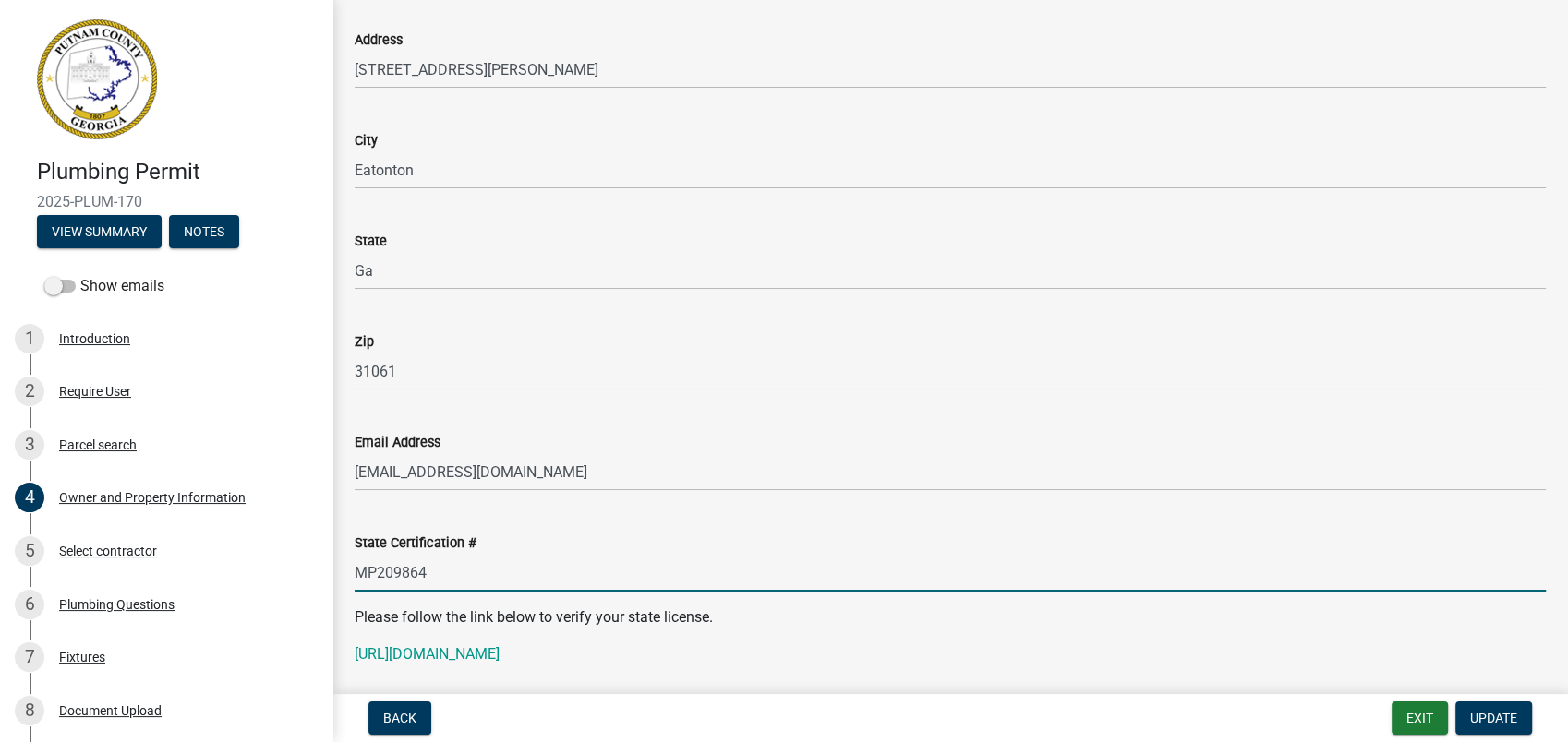
drag, startPoint x: 436, startPoint y: 581, endPoint x: 345, endPoint y: 576, distance: 91.1
click at [345, 576] on div "State Certification # MP209864" at bounding box center [951, 549] width 1219 height 86
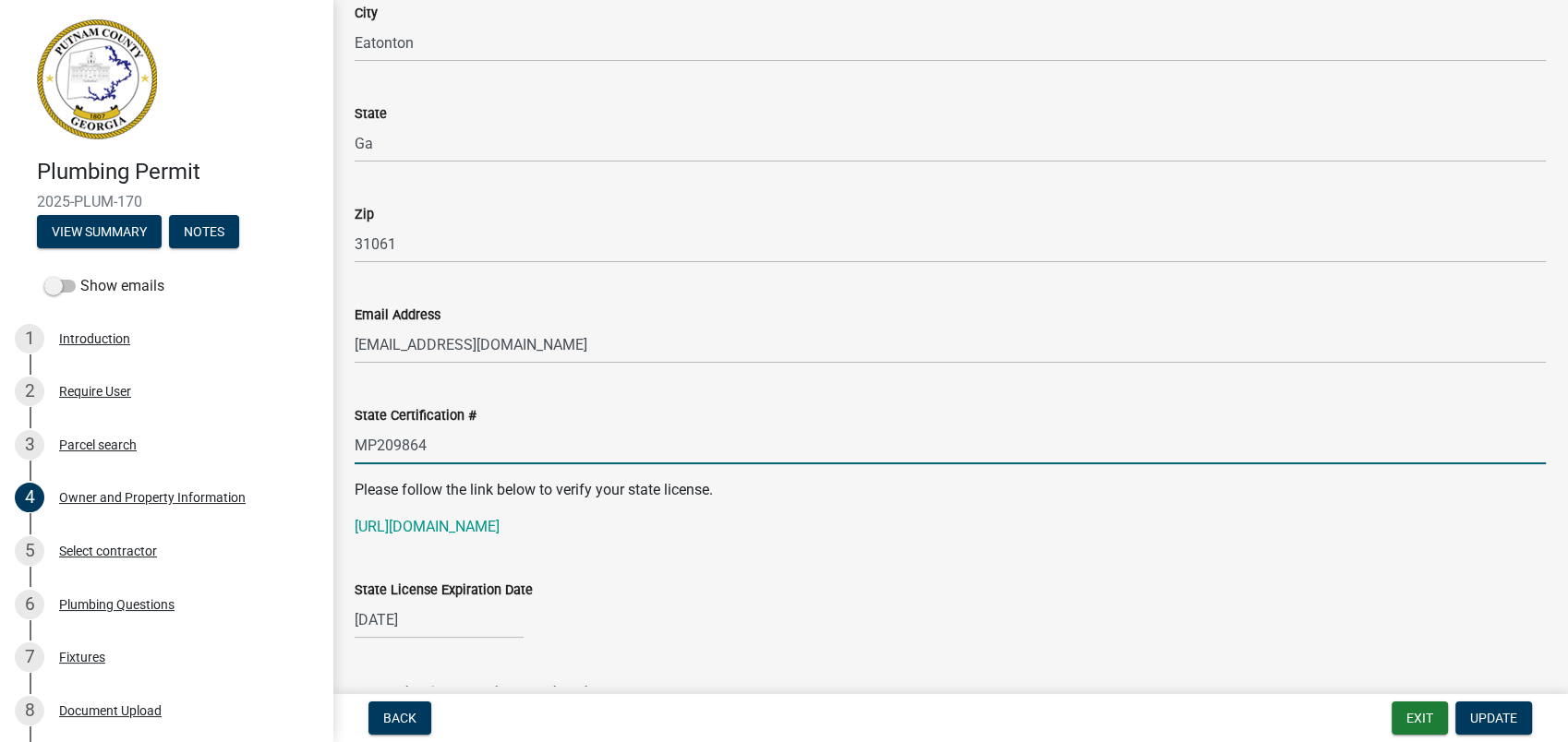
scroll to position [2359, 0]
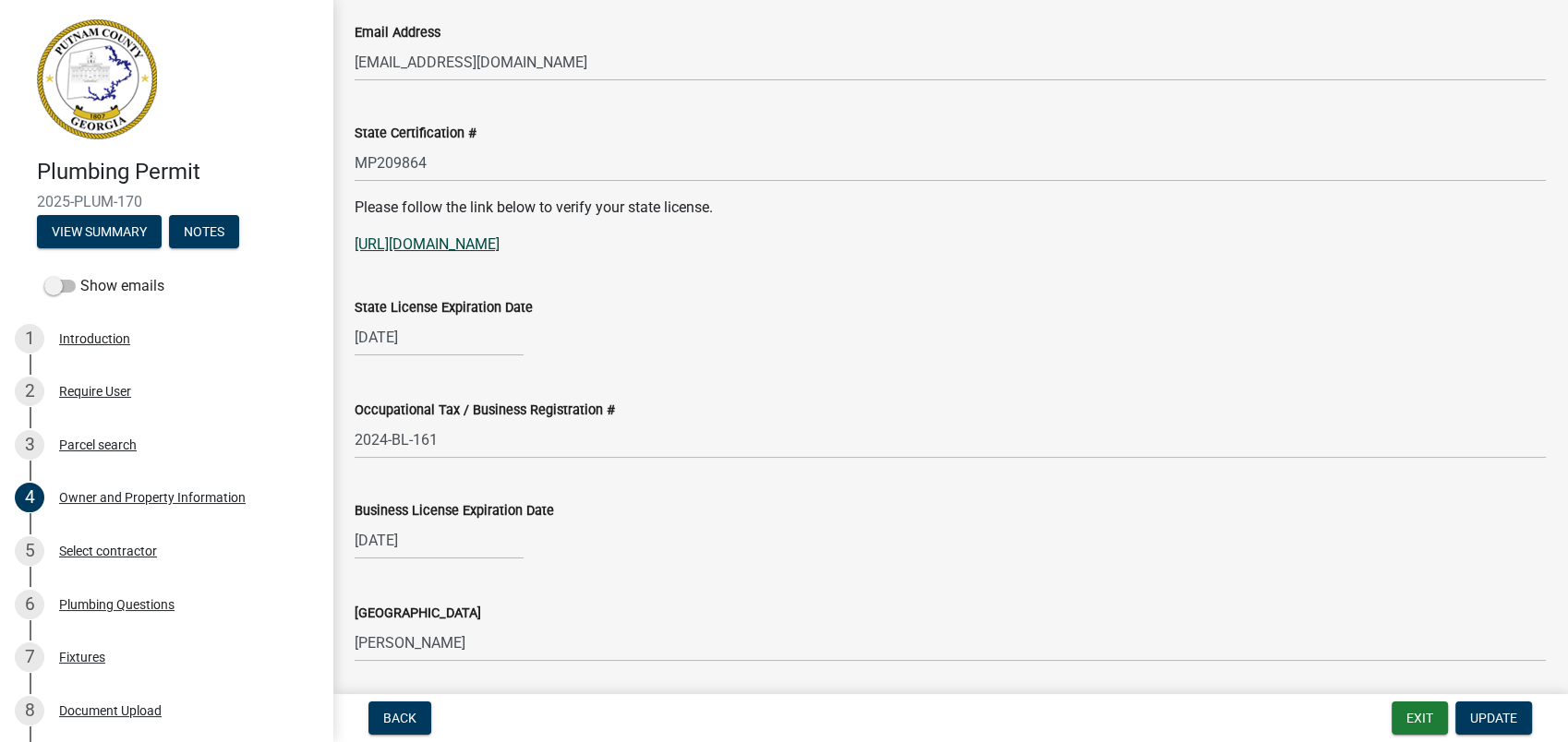
click at [463, 240] on link "https://verify.sos.ga.gov/verification/" at bounding box center [427, 244] width 145 height 18
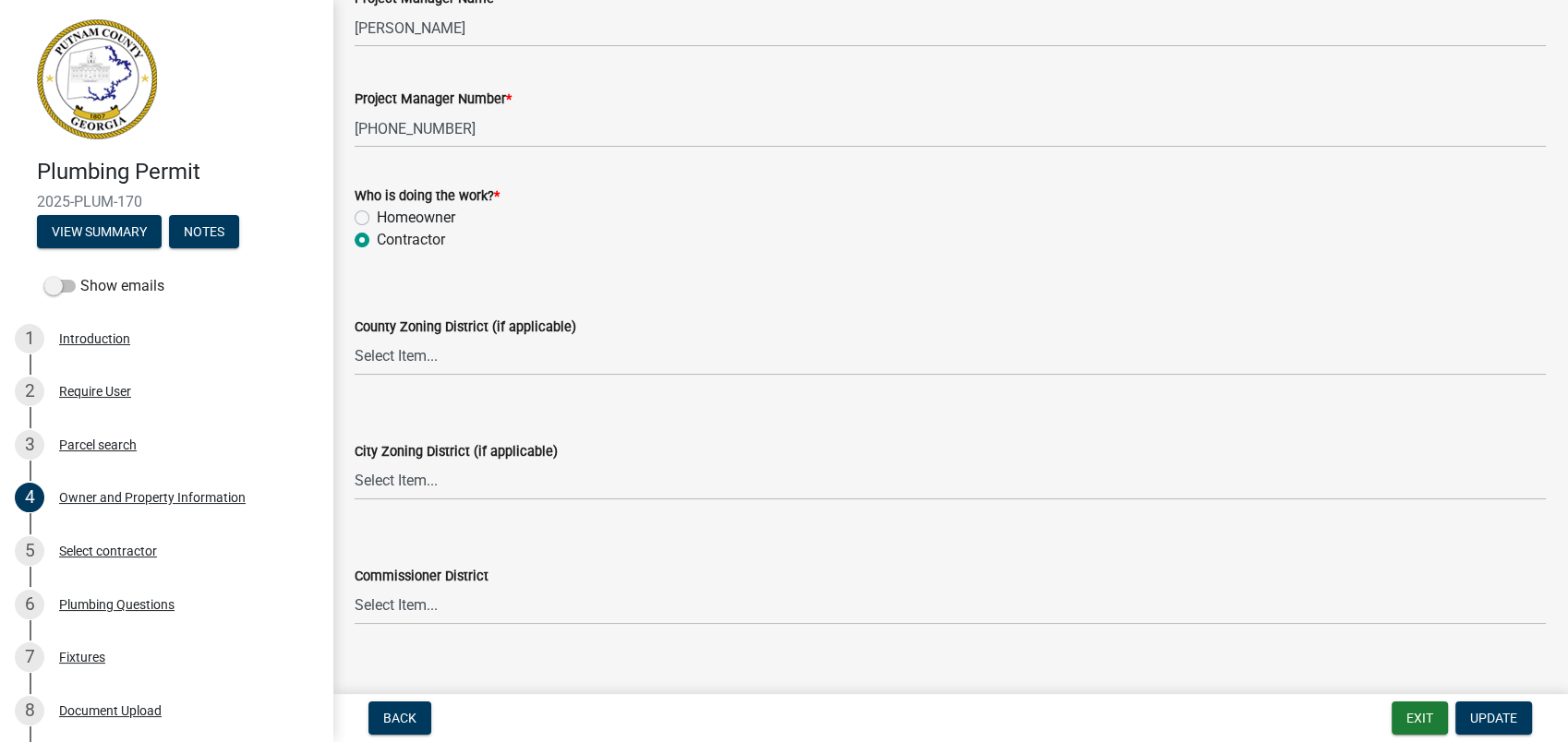
scroll to position [3077, 0]
click at [386, 354] on select "Select Item... AG-1 R-1R R-1 R-2 MHP RM-1 RM-3 C-1 C-2 I-M PUD N/A" at bounding box center [950, 353] width 1191 height 38
click at [355, 335] on select "Select Item... AG-1 R-1R R-1 R-2 MHP RM-1 RM-3 C-1 C-2 I-M PUD N/A" at bounding box center [950, 353] width 1191 height 38
select select "0688c8c3-ca83-4764-a677-531fbc17e6cb"
click at [394, 483] on select "Select Item... A-1 A-2 R-1 R-2 R-3 R-4 MHP C-1 C-2 I-1 I-2 DB FH H-P N/A" at bounding box center [950, 478] width 1191 height 38
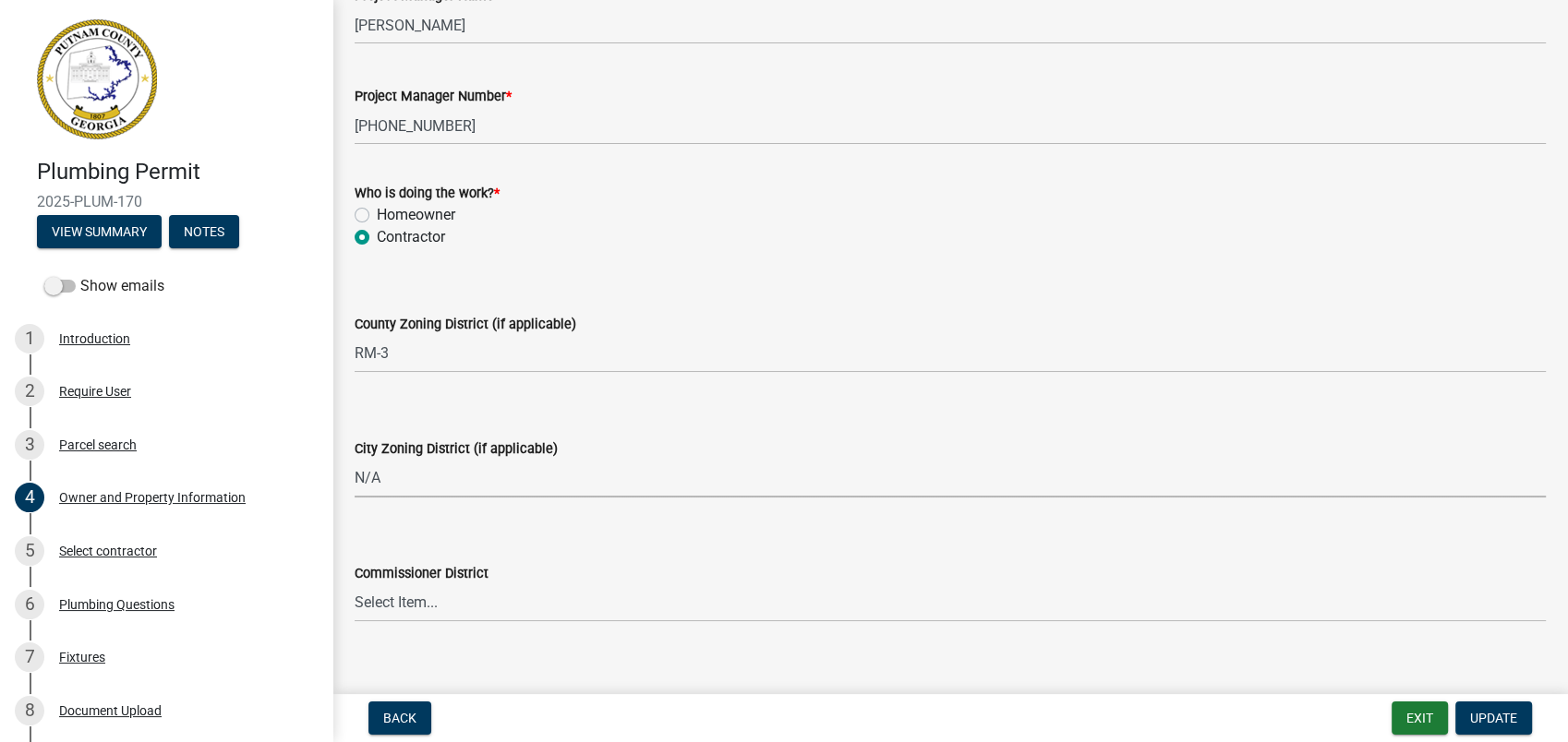
click at [355, 460] on select "Select Item... A-1 A-2 R-1 R-2 R-3 R-4 MHP C-1 C-2 I-1 I-2 DB FH H-P N/A" at bounding box center [950, 478] width 1191 height 38
select select "83394b22-4a11-496c-8e5c-75ade2e72faf"
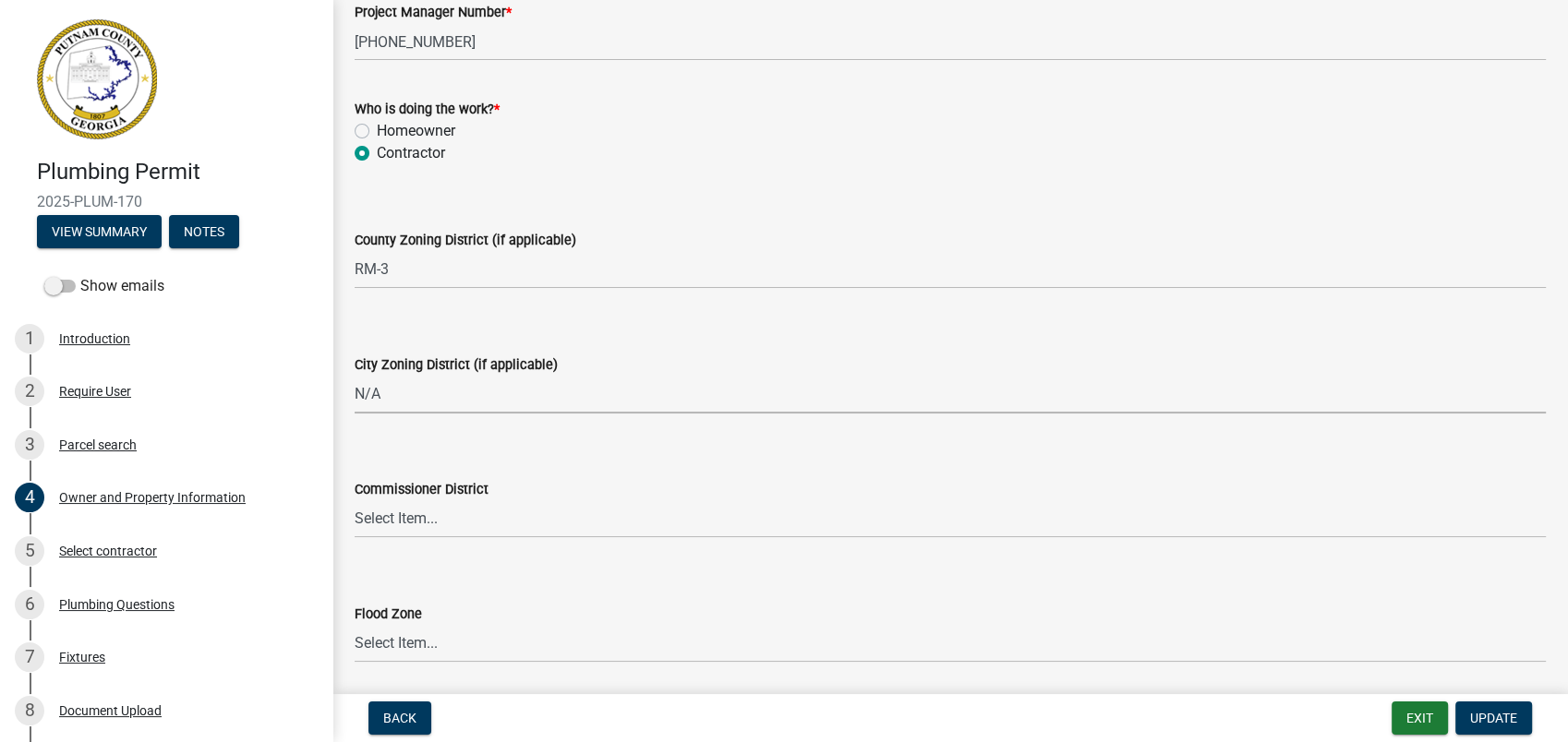
scroll to position [3225, 0]
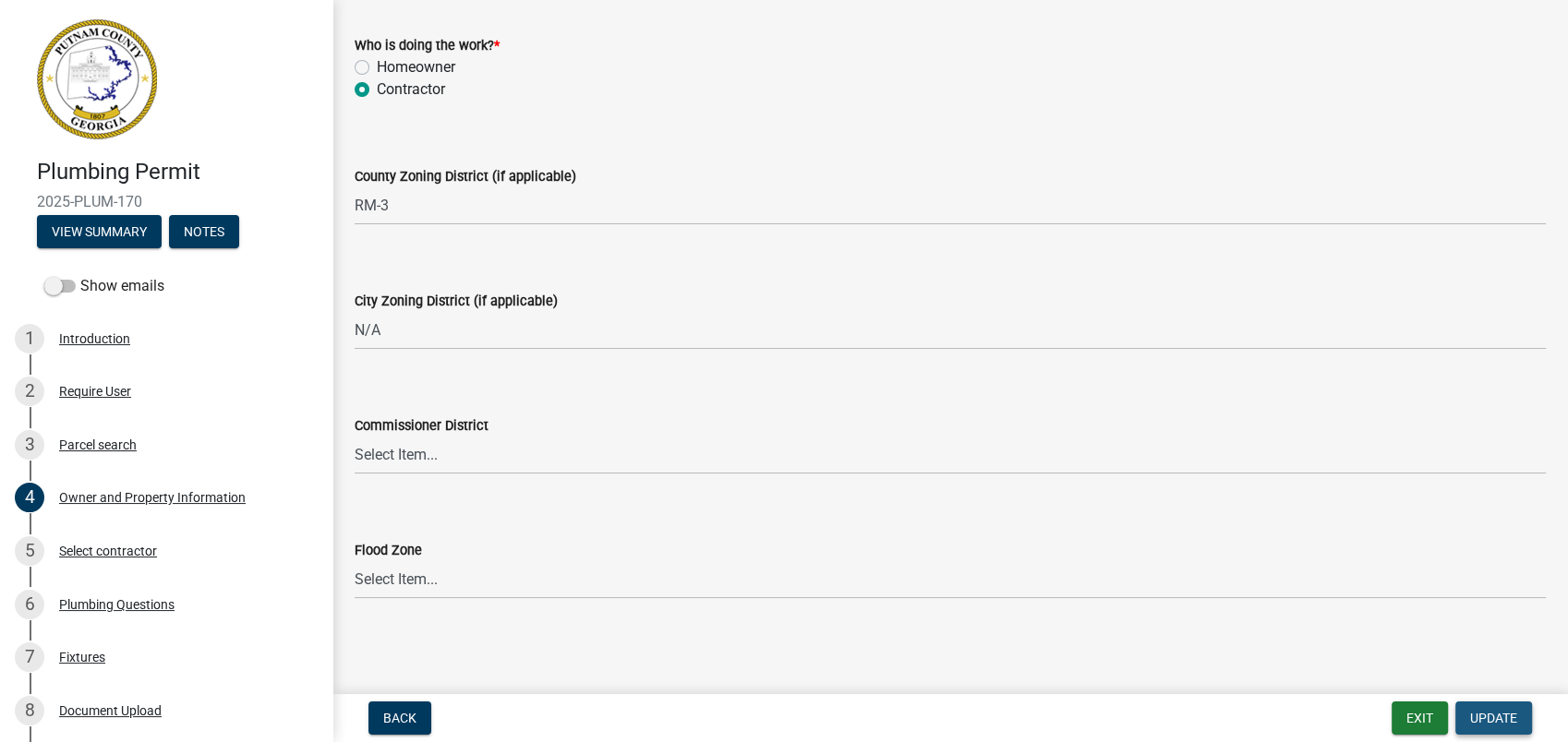
click at [1486, 720] on span "Update" at bounding box center [1493, 718] width 47 height 15
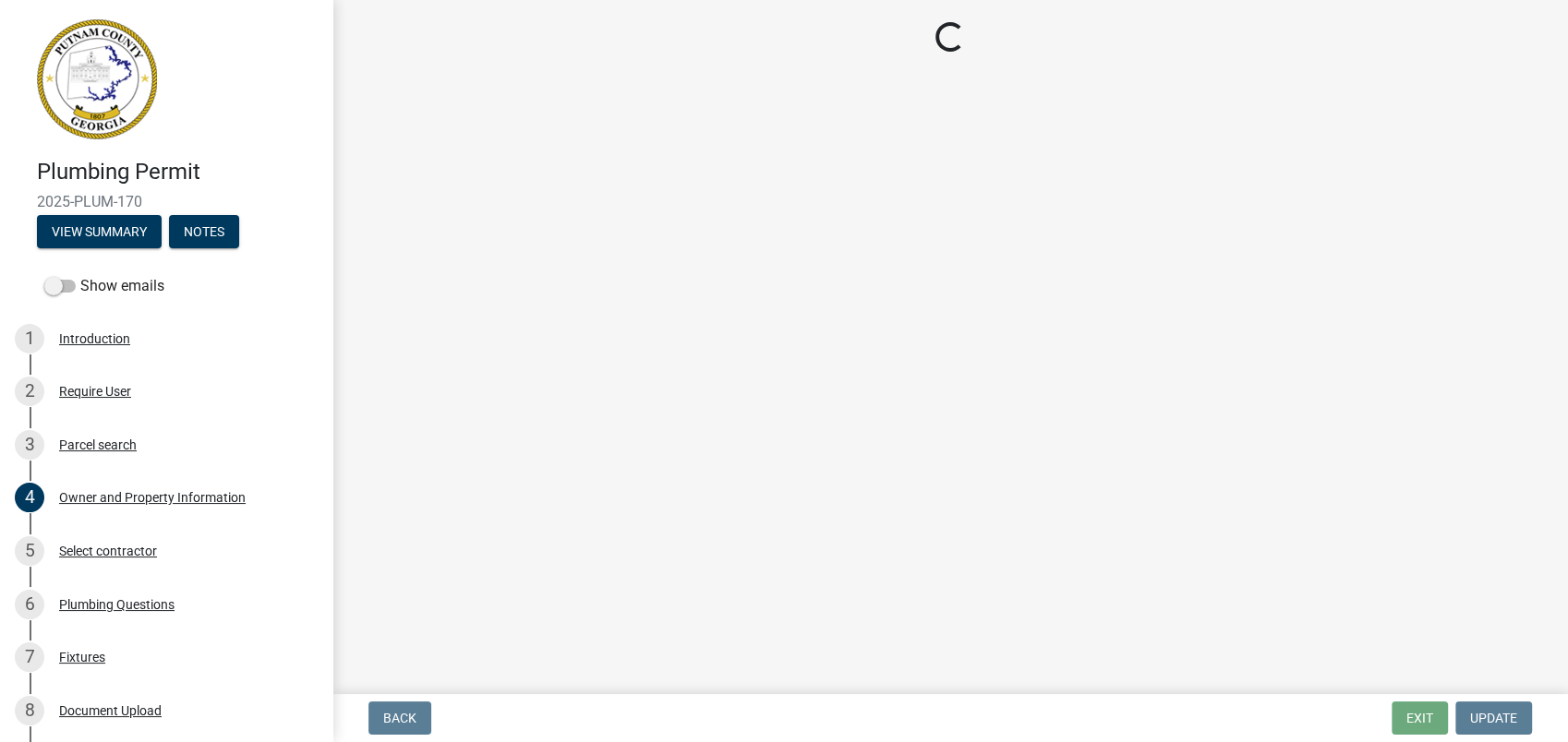
scroll to position [0, 0]
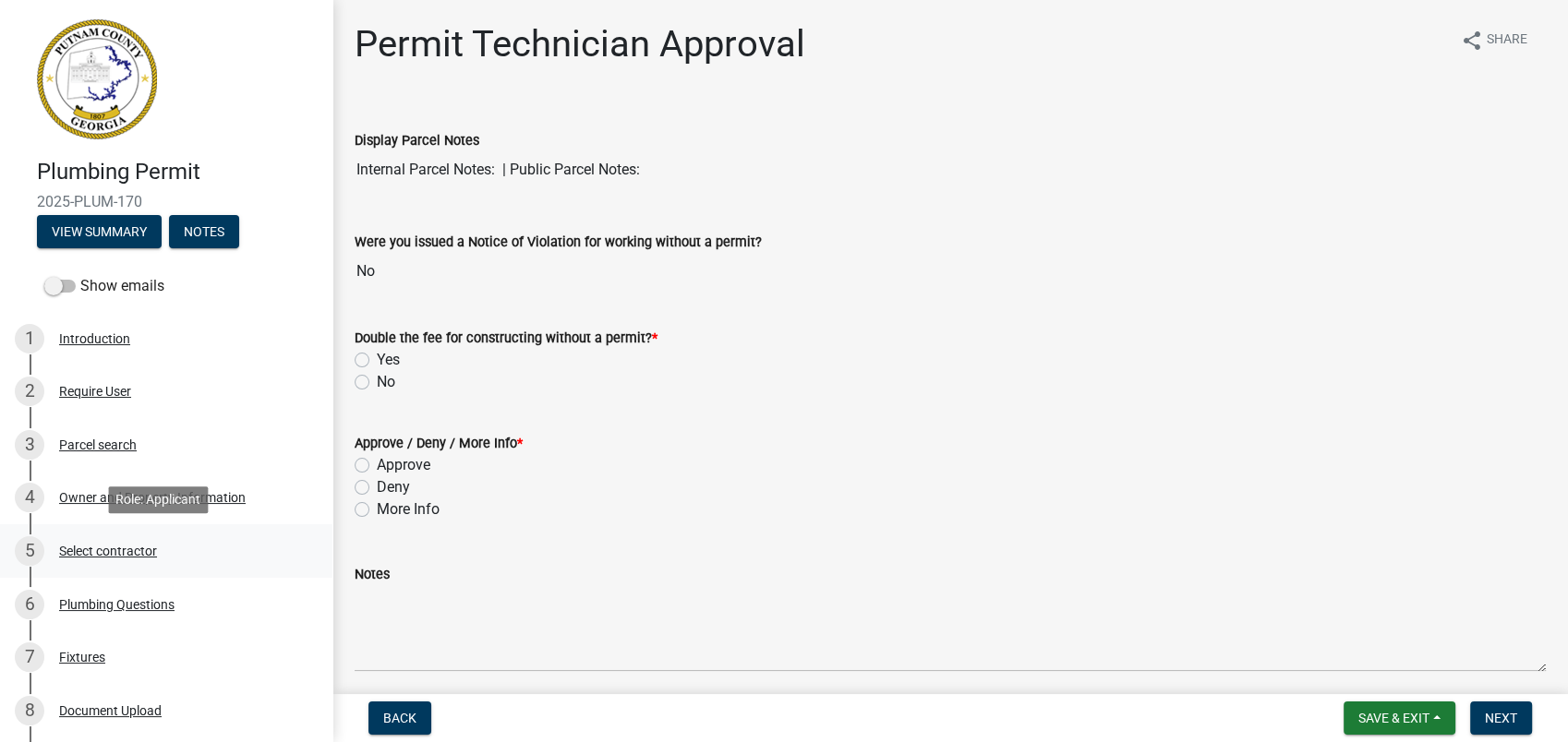
click at [112, 569] on link "5 Select contractor" at bounding box center [166, 551] width 332 height 54
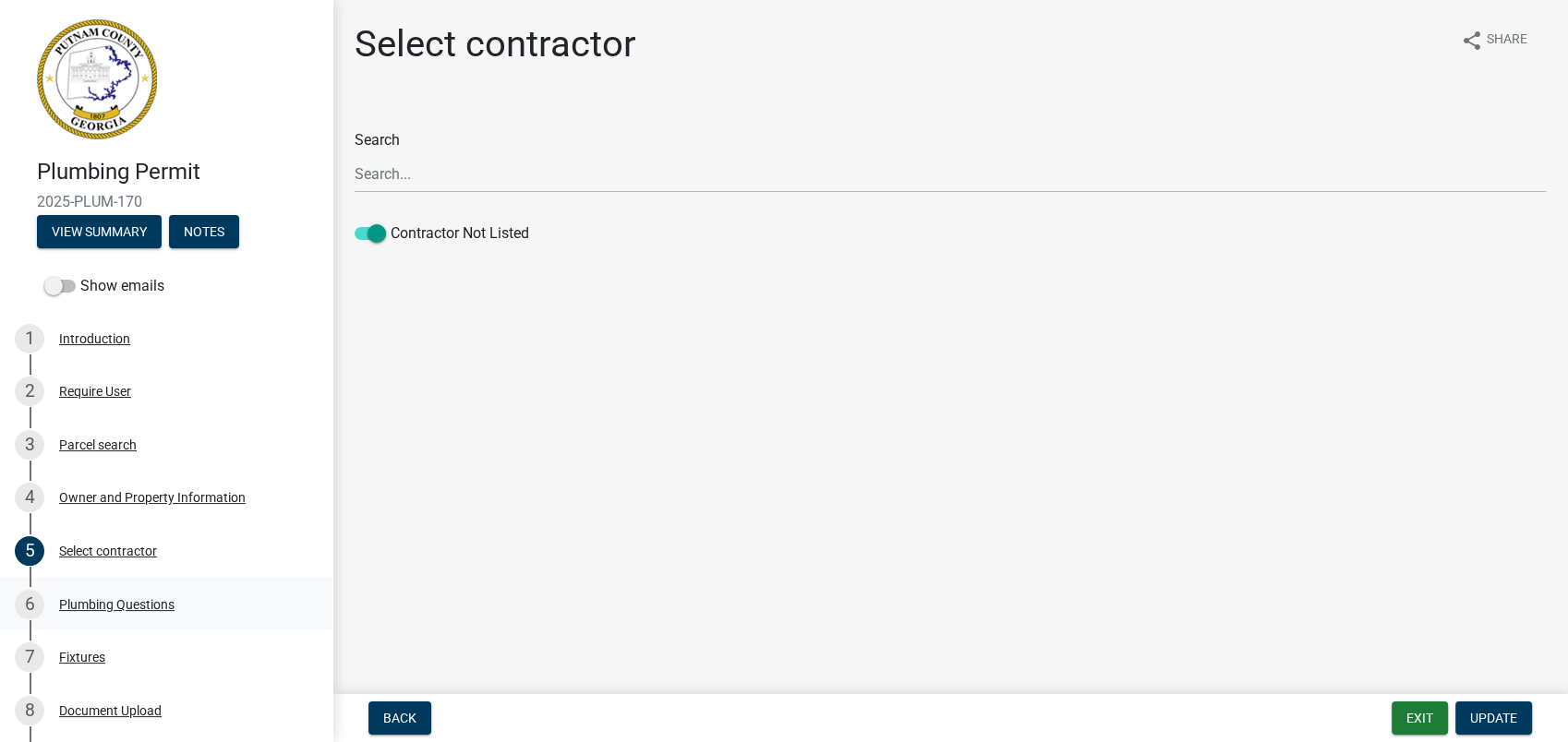
click at [118, 593] on div "6 Plumbing Questions" at bounding box center [159, 605] width 288 height 29
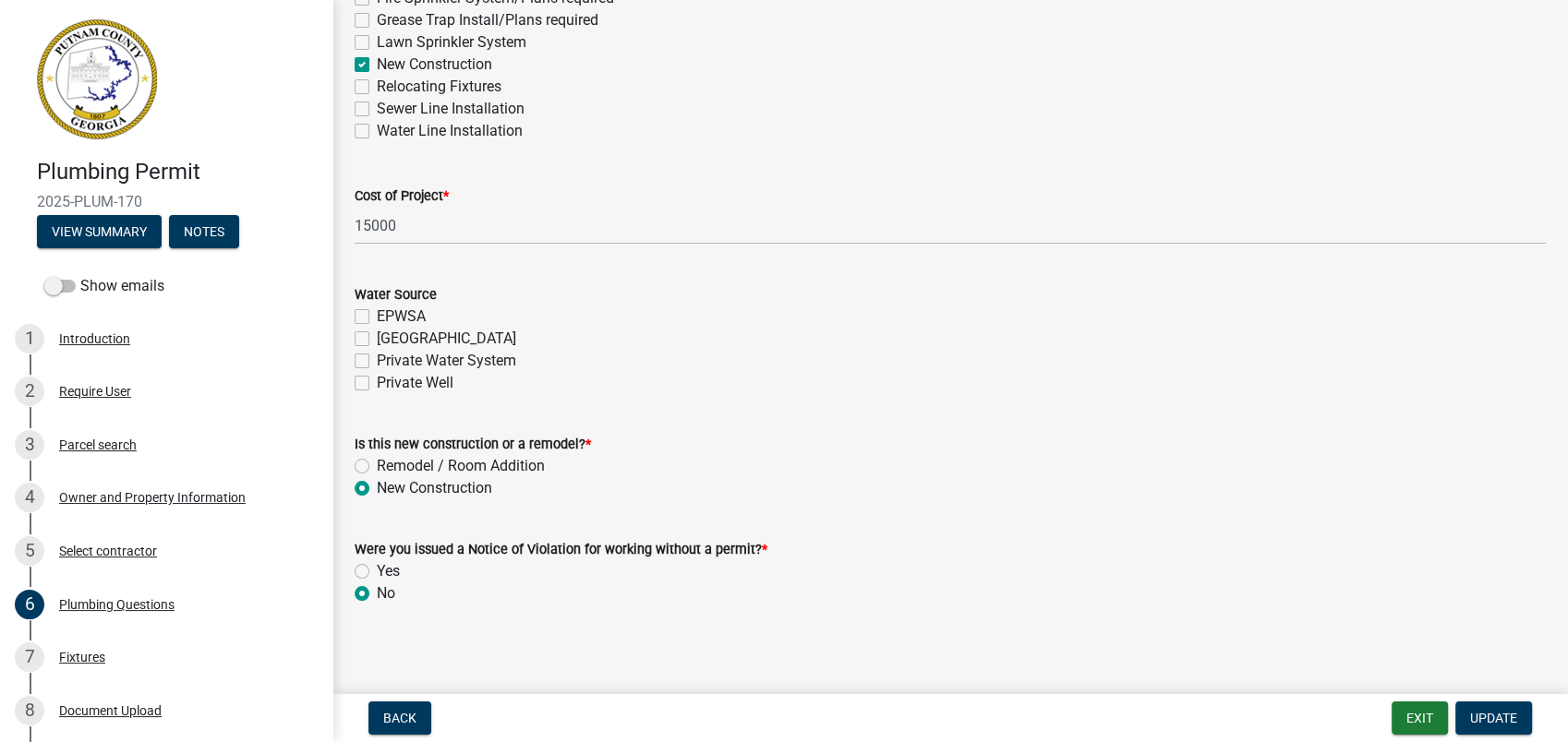
scroll to position [643, 0]
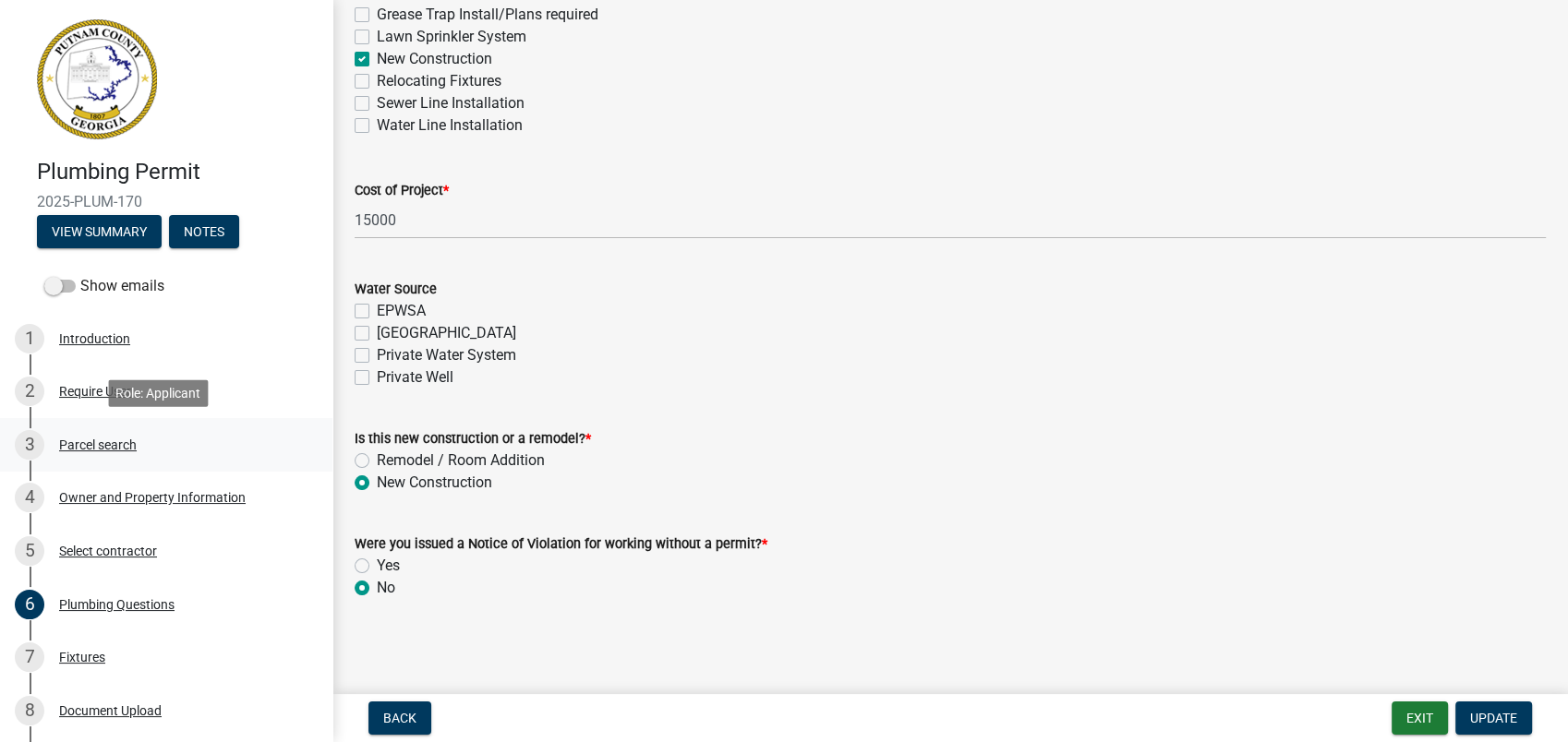
click at [115, 446] on div "Parcel search" at bounding box center [98, 444] width 78 height 13
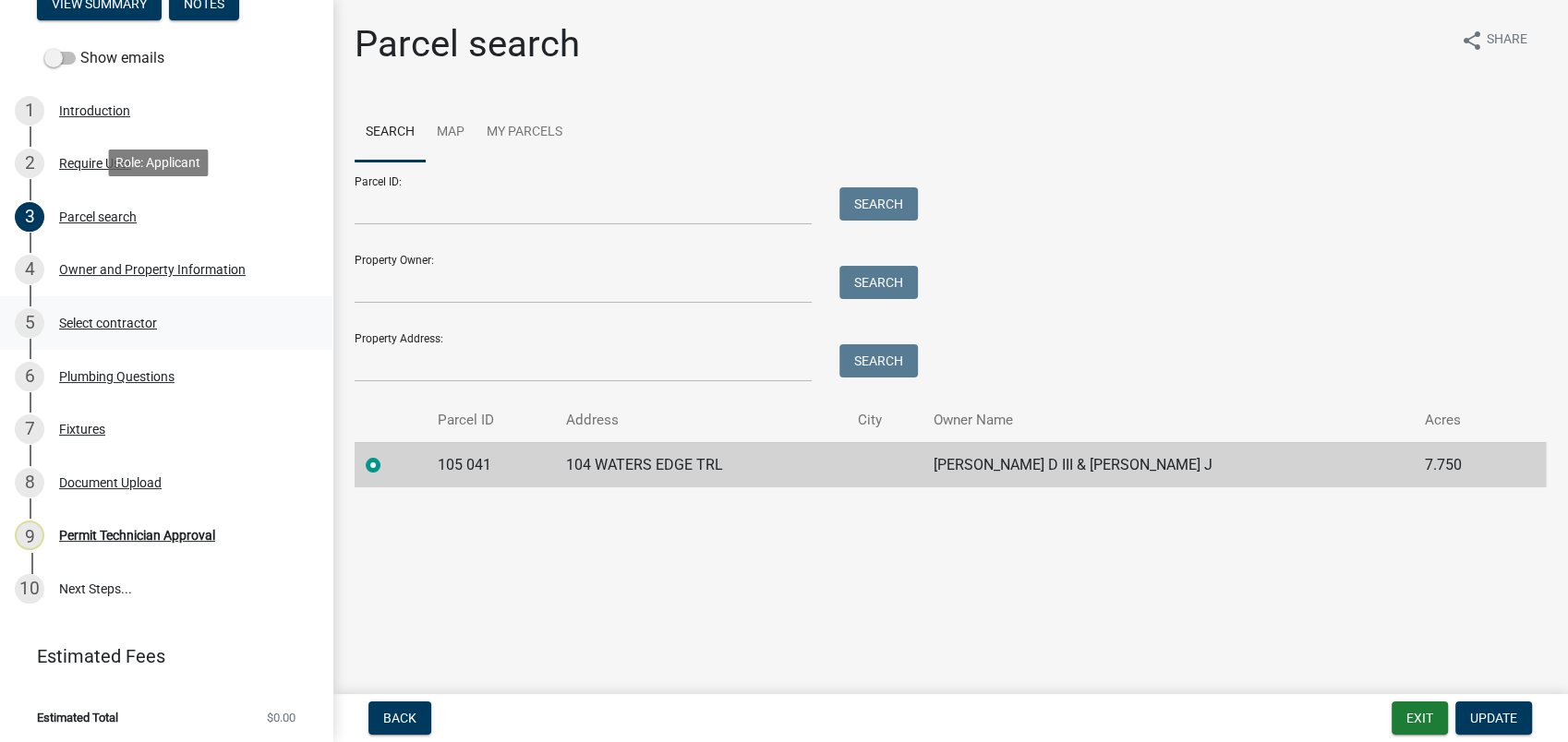
scroll to position [230, 0]
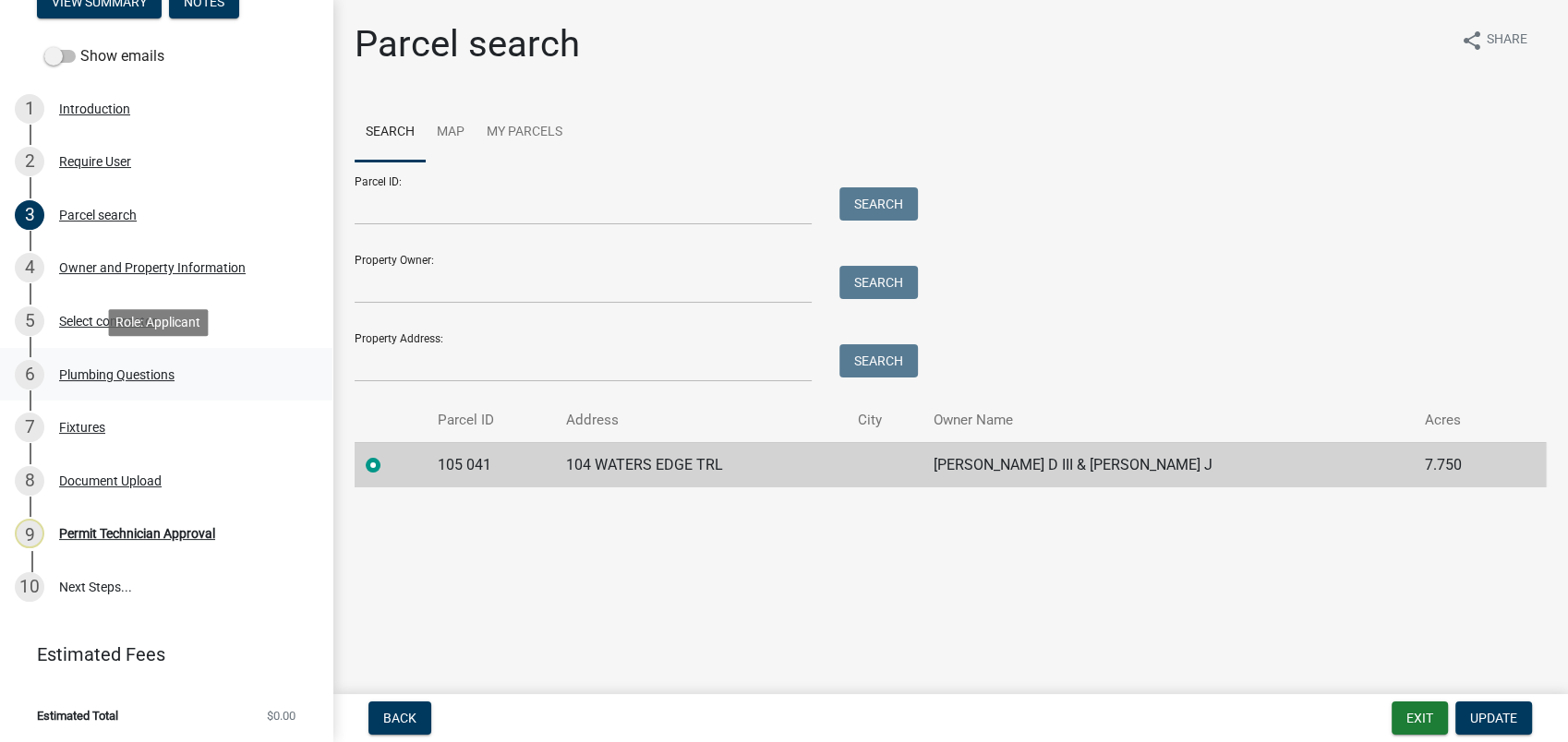
click at [127, 368] on div "Plumbing Questions" at bounding box center [117, 374] width 116 height 13
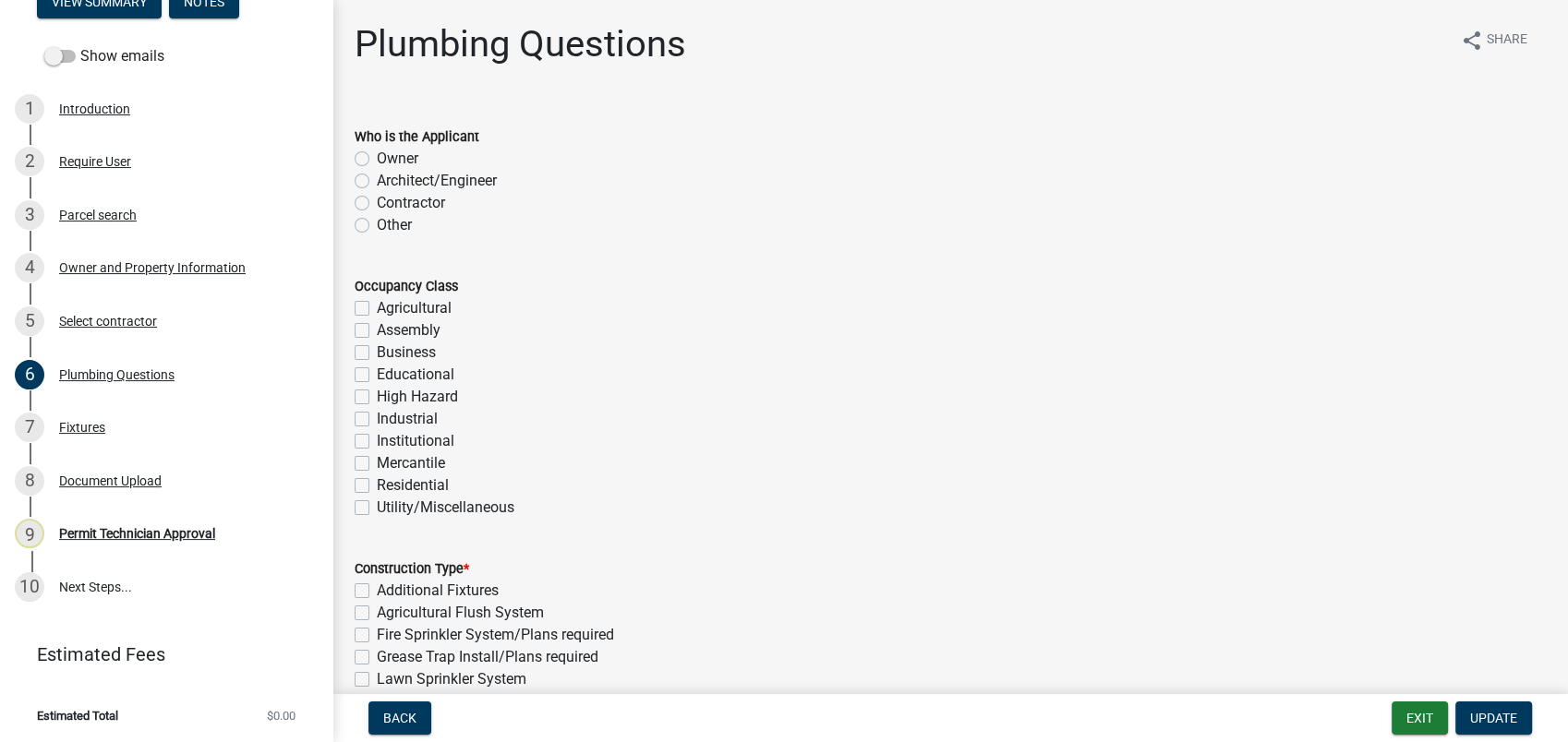
click at [377, 205] on label "Contractor" at bounding box center [411, 203] width 68 height 22
click at [377, 204] on input "Contractor" at bounding box center [383, 198] width 12 height 12
radio input "true"
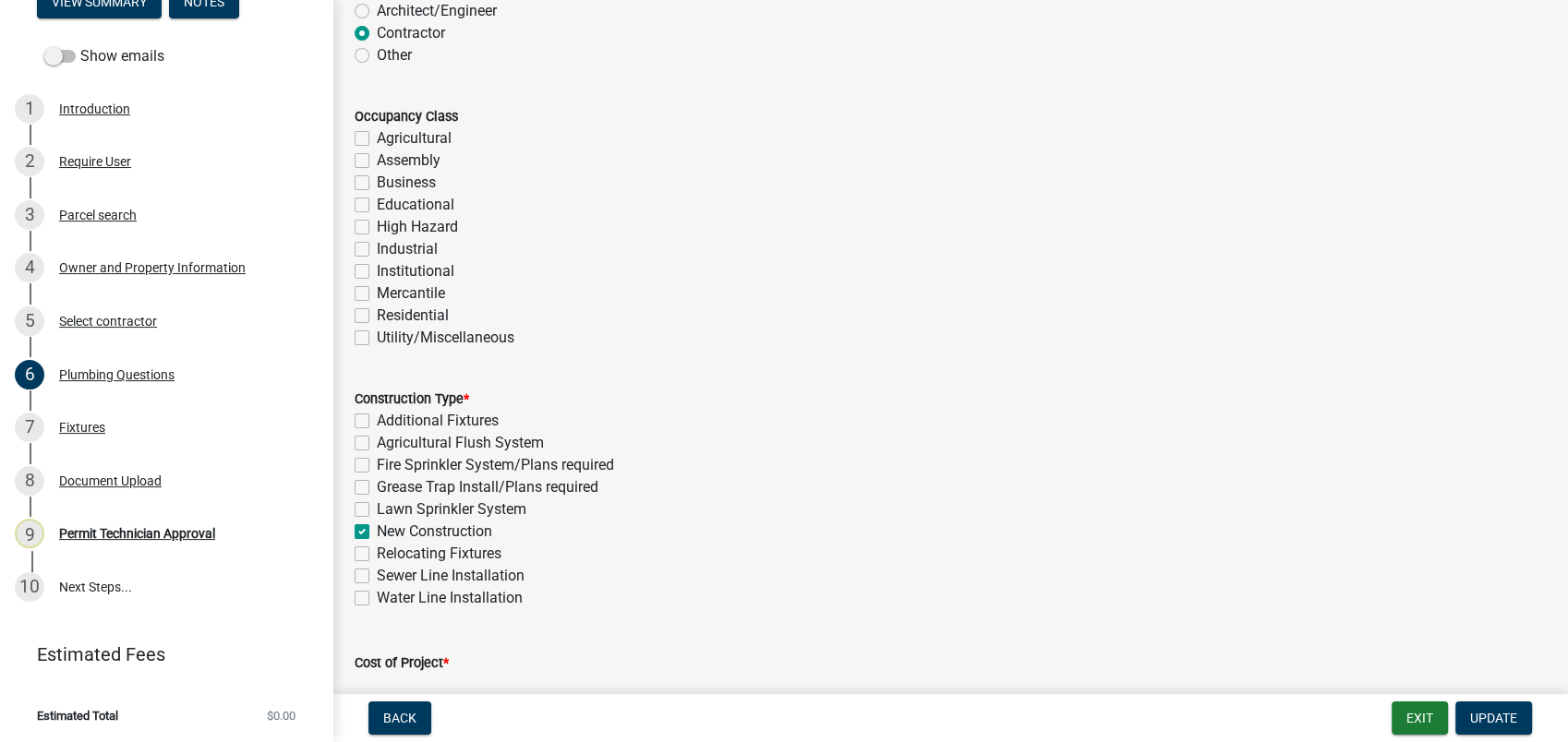
scroll to position [204, 0]
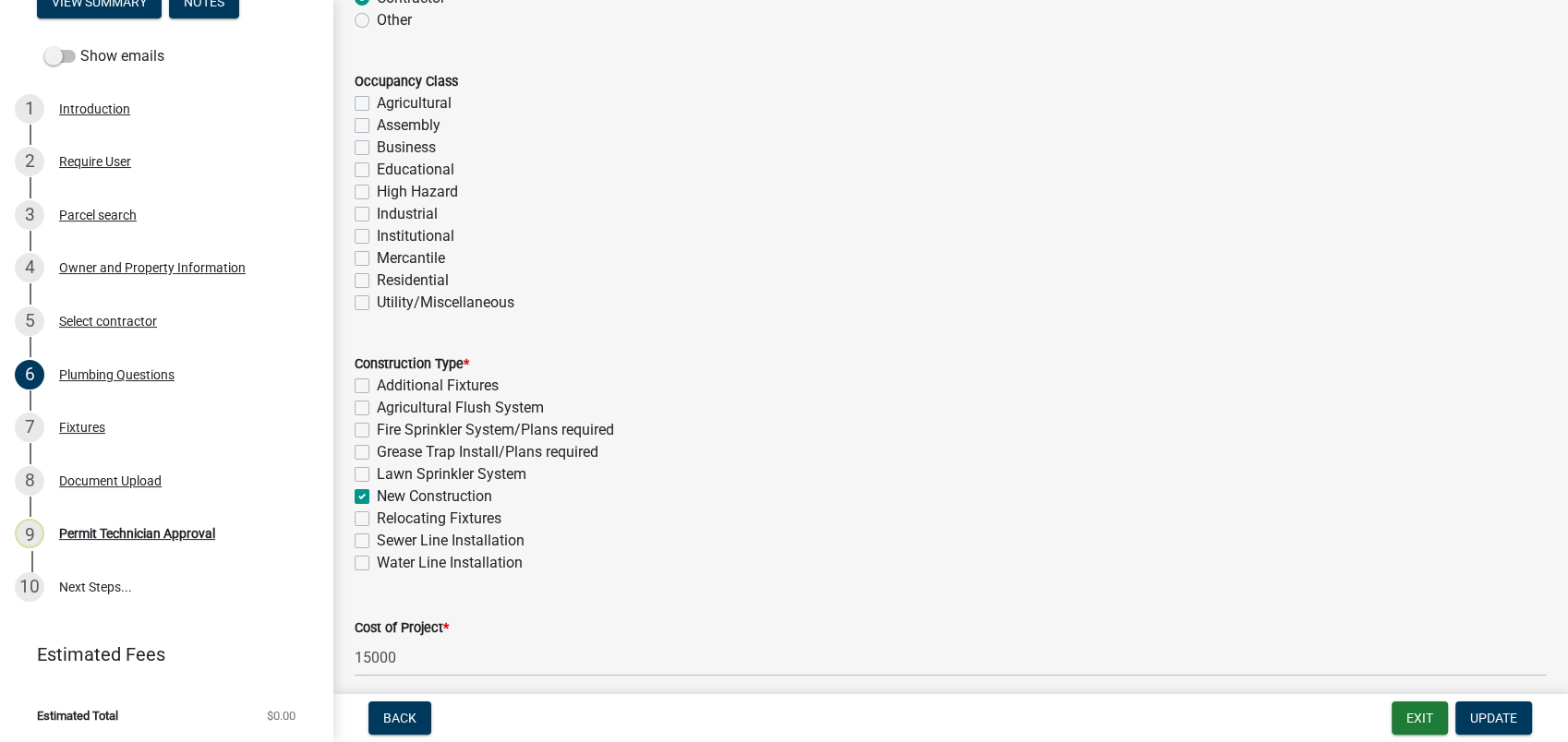
click at [377, 278] on label "Residential" at bounding box center [413, 280] width 72 height 22
click at [377, 278] on input "Residential" at bounding box center [383, 276] width 12 height 12
checkbox input "true"
checkbox input "false"
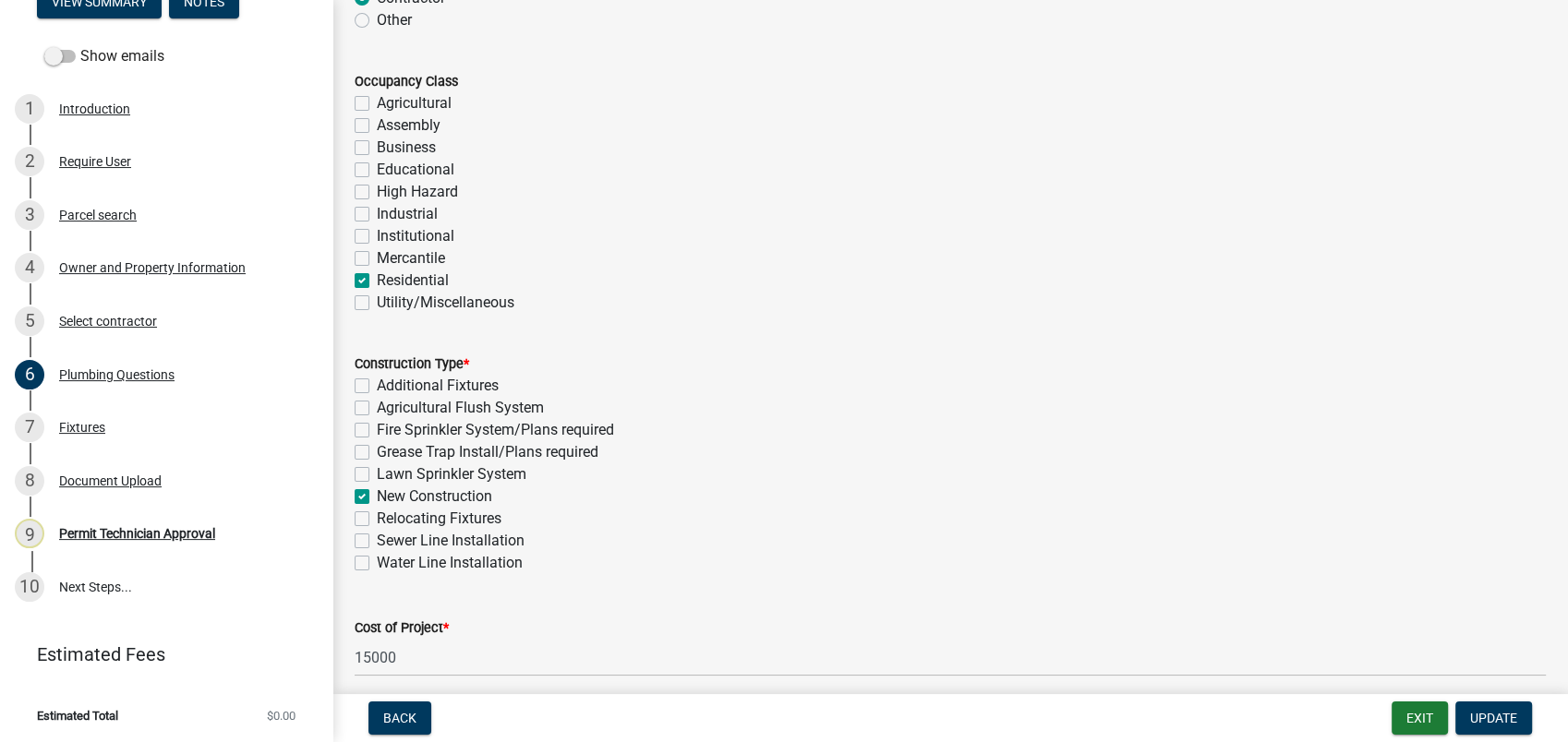
checkbox input "false"
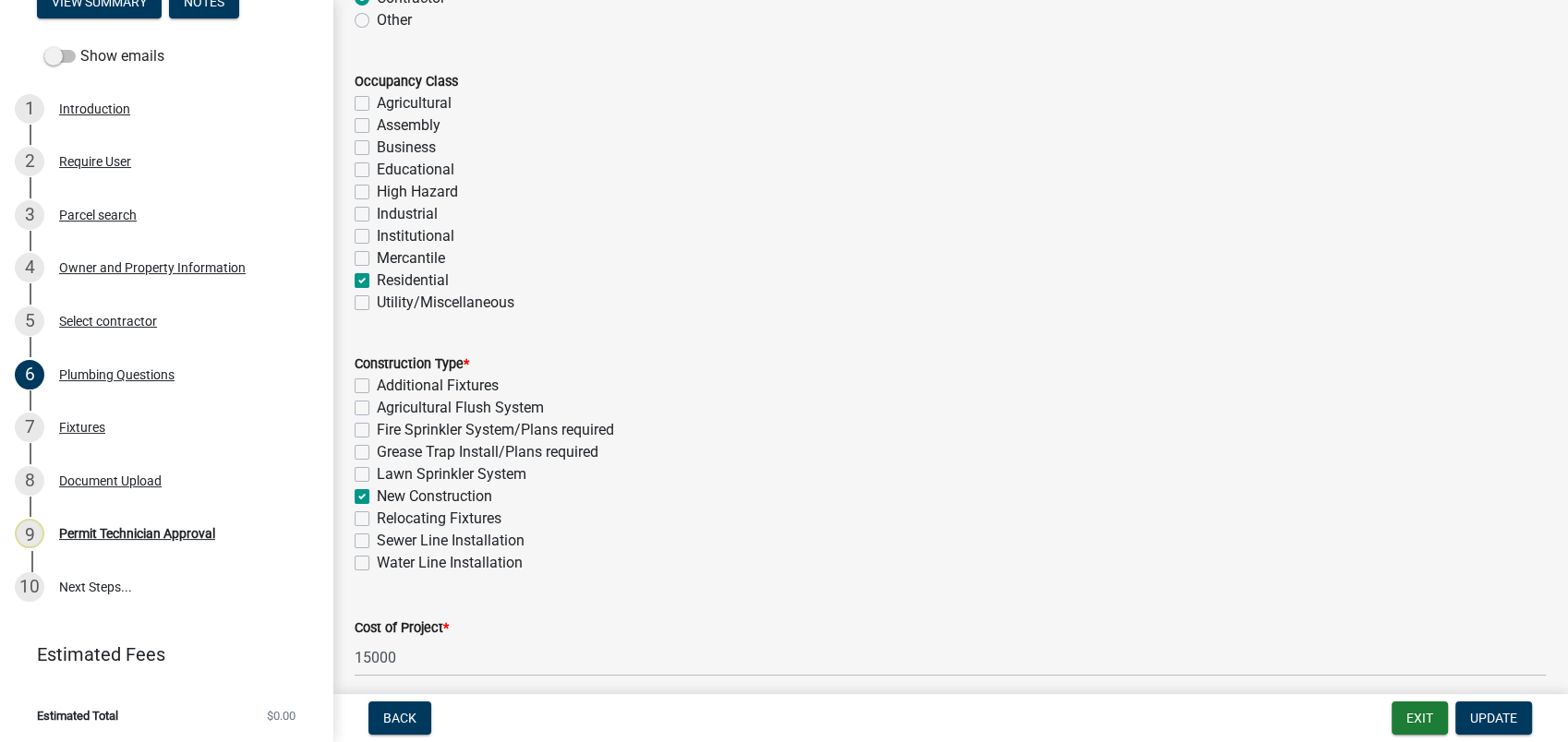
checkbox input "false"
checkbox input "true"
checkbox input "false"
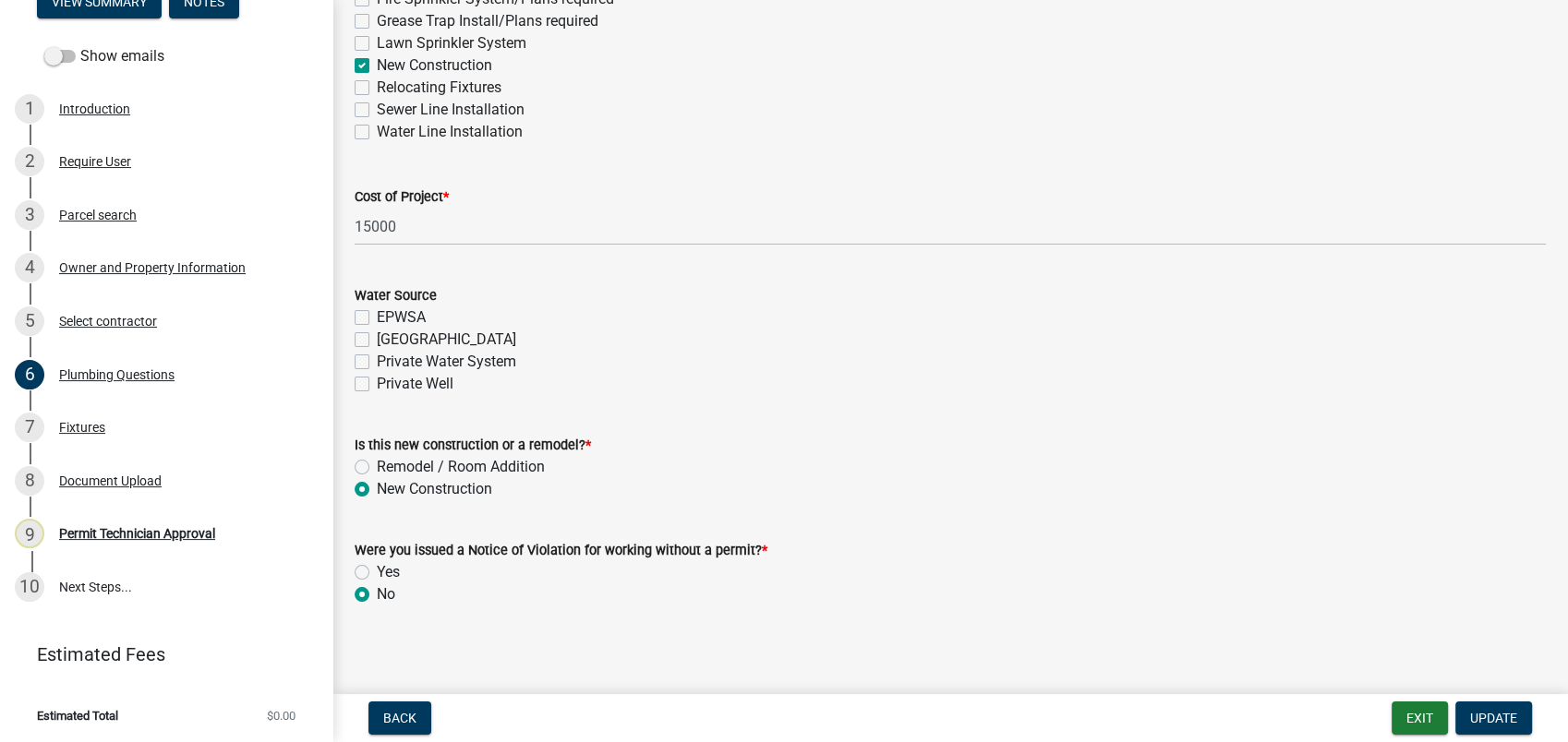
scroll to position [643, 0]
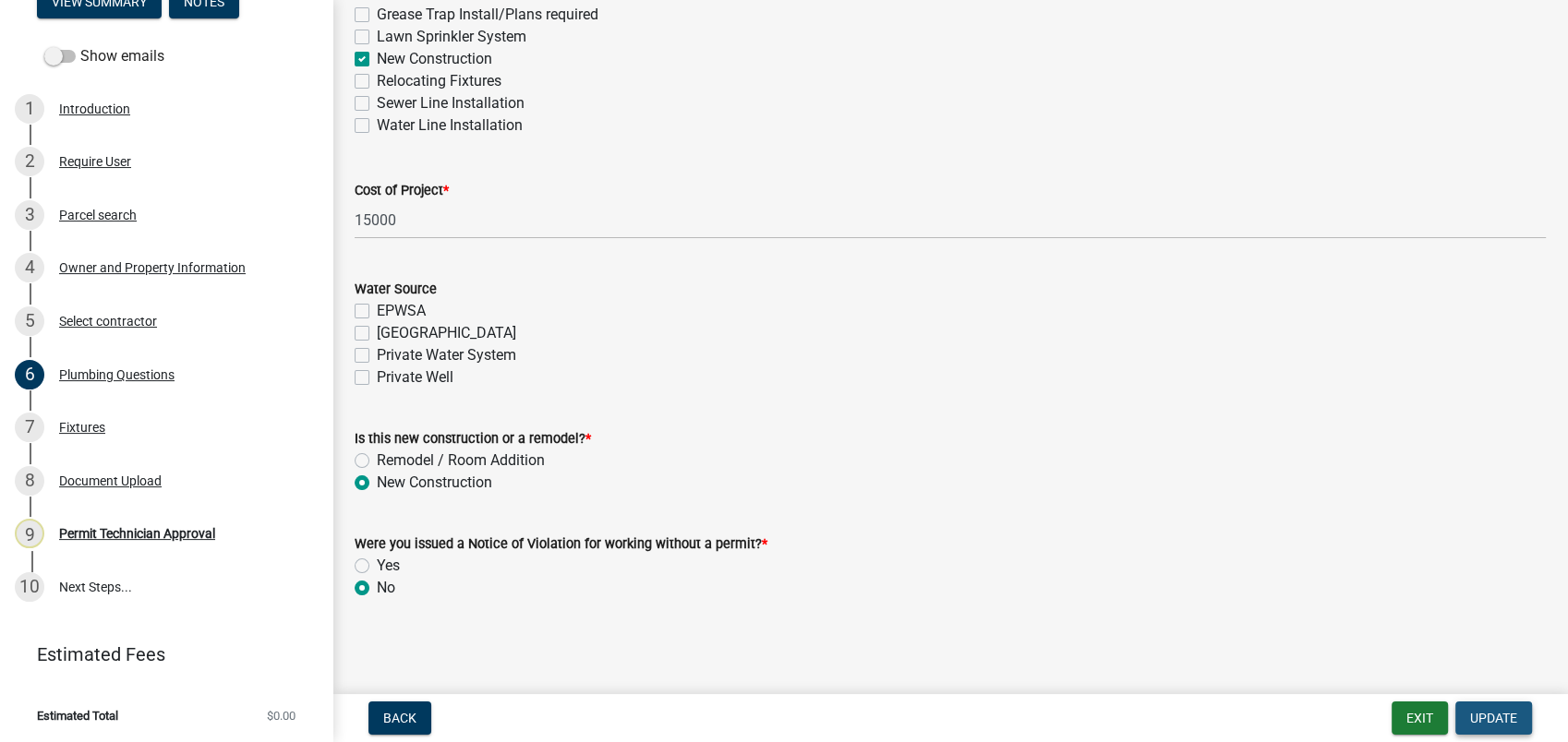
click at [1485, 703] on button "Update" at bounding box center [1493, 719] width 77 height 33
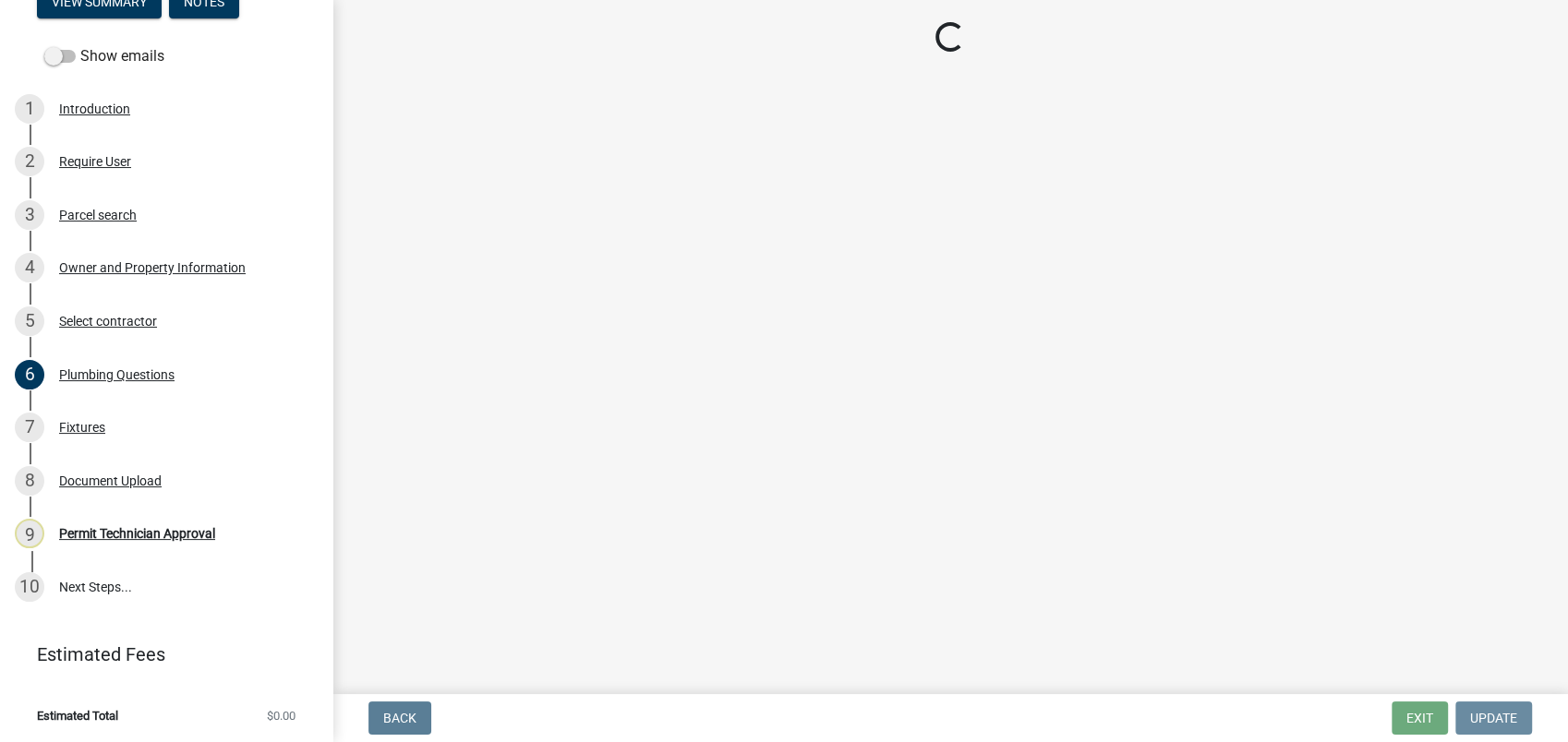
scroll to position [0, 0]
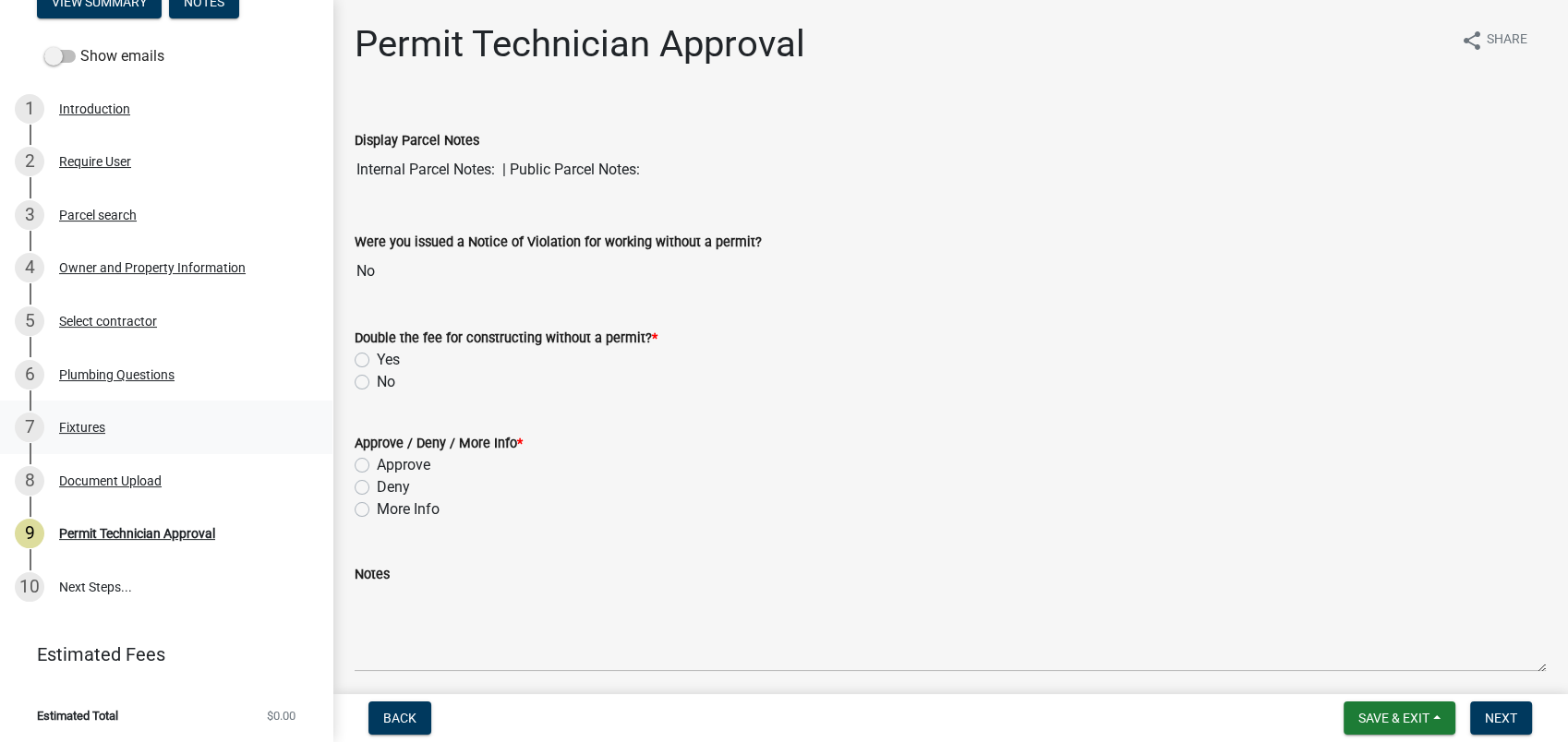
click at [100, 436] on div "7 Fixtures" at bounding box center [159, 427] width 288 height 29
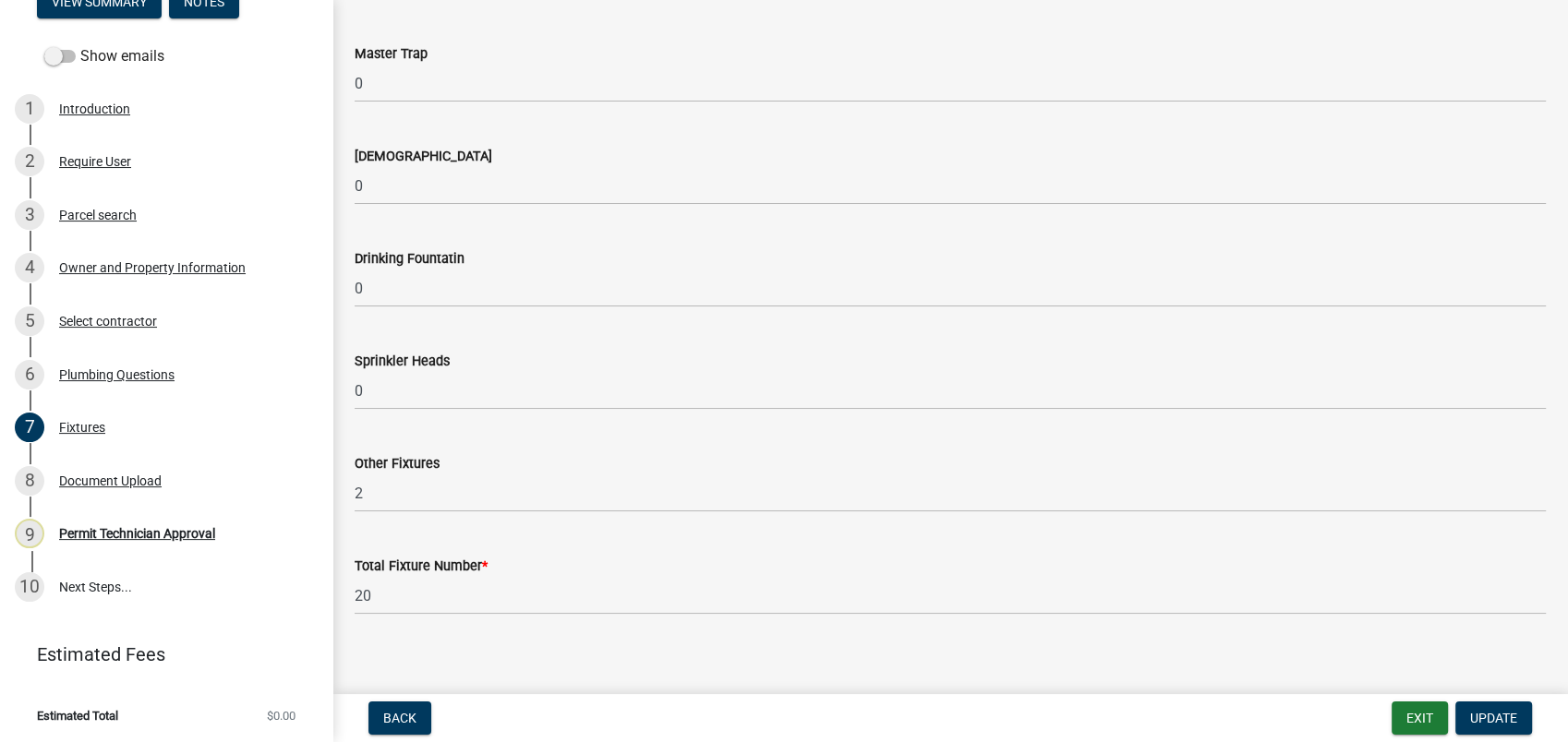
scroll to position [1993, 0]
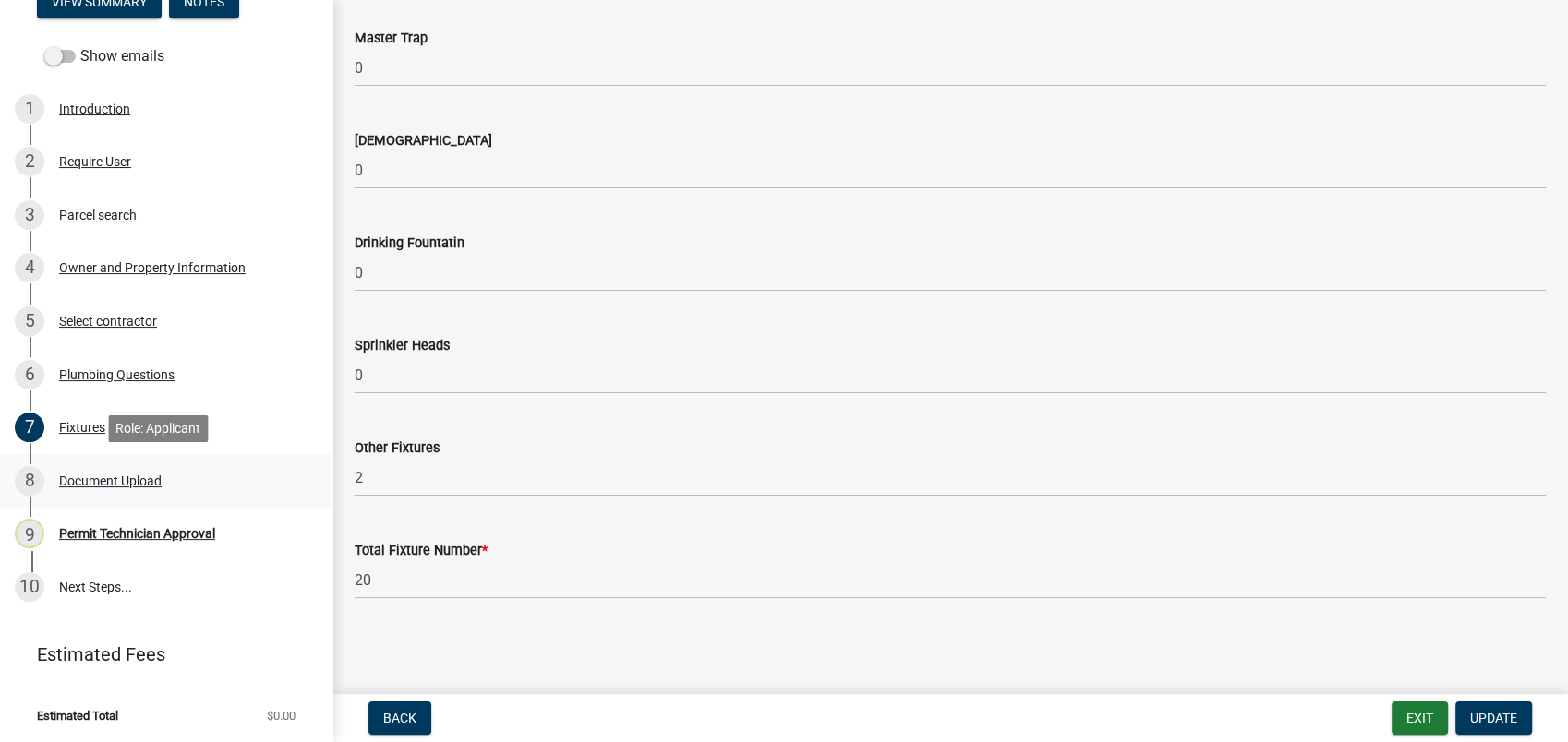
click at [111, 474] on div "Document Upload" at bounding box center [110, 480] width 102 height 13
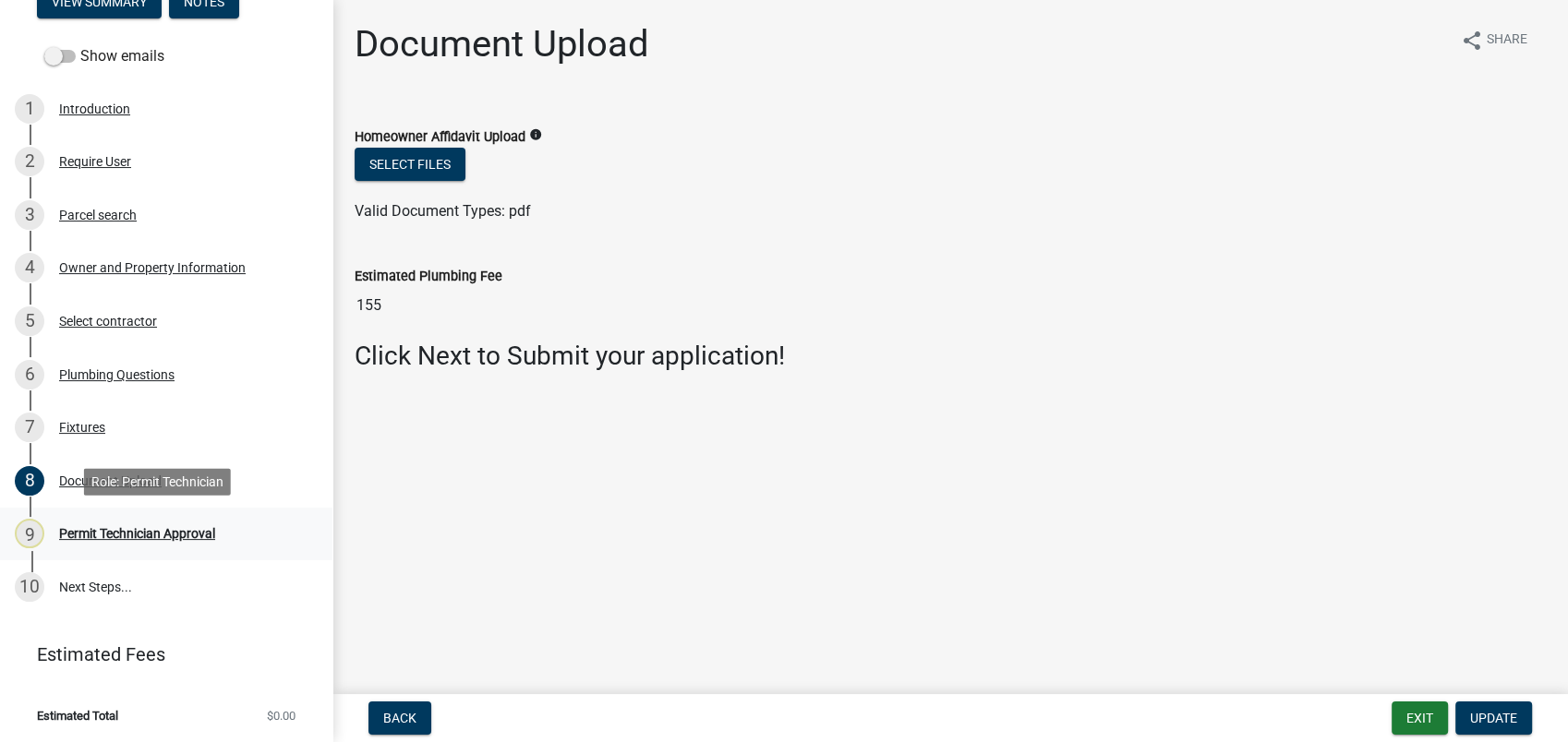
click at [148, 527] on div "Permit Technician Approval" at bounding box center [137, 533] width 156 height 13
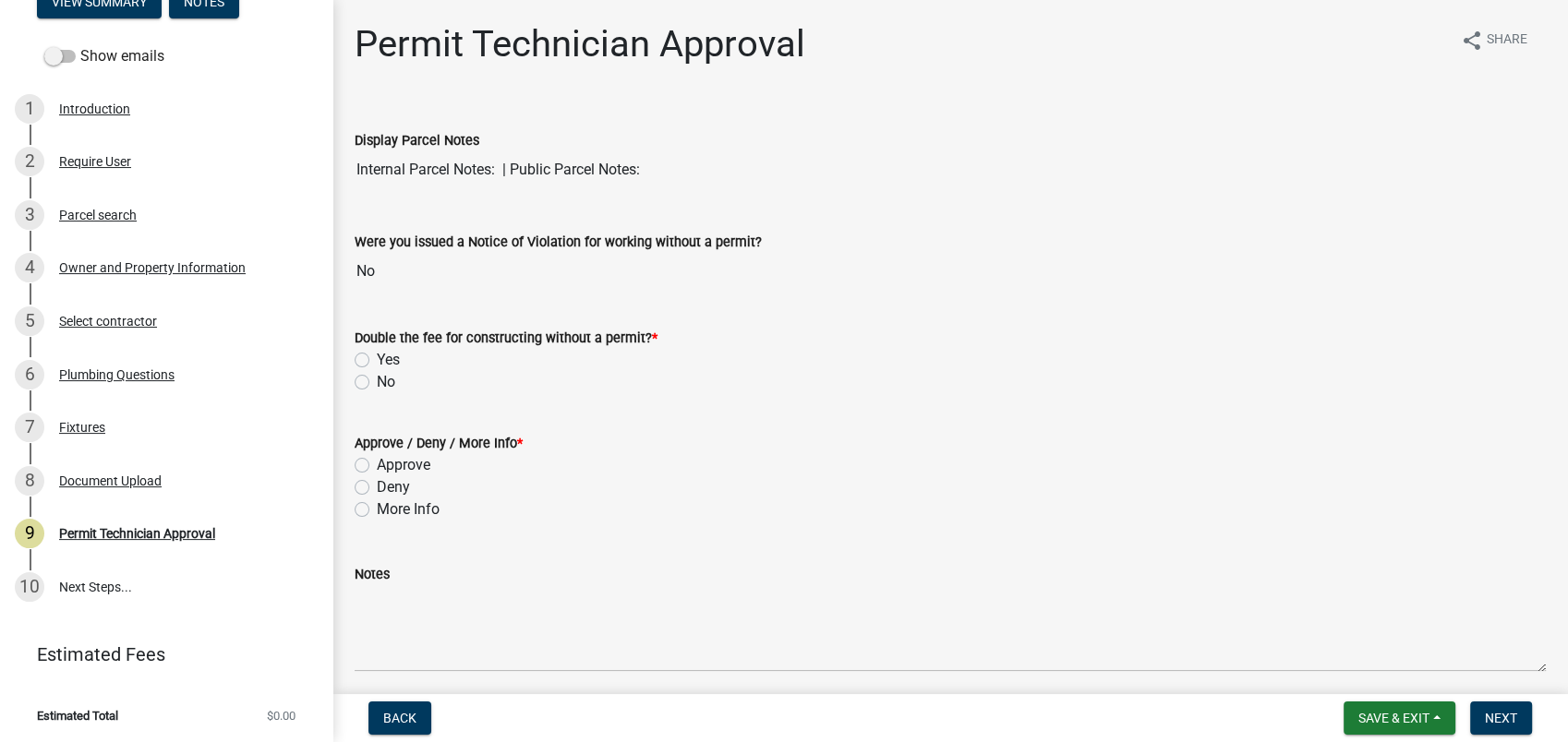
click at [377, 384] on label "No" at bounding box center [386, 382] width 19 height 22
click at [377, 383] on input "No" at bounding box center [383, 377] width 12 height 12
radio input "true"
click at [377, 463] on label "Approve" at bounding box center [403, 464] width 54 height 22
click at [377, 463] on input "Approve" at bounding box center [383, 460] width 12 height 12
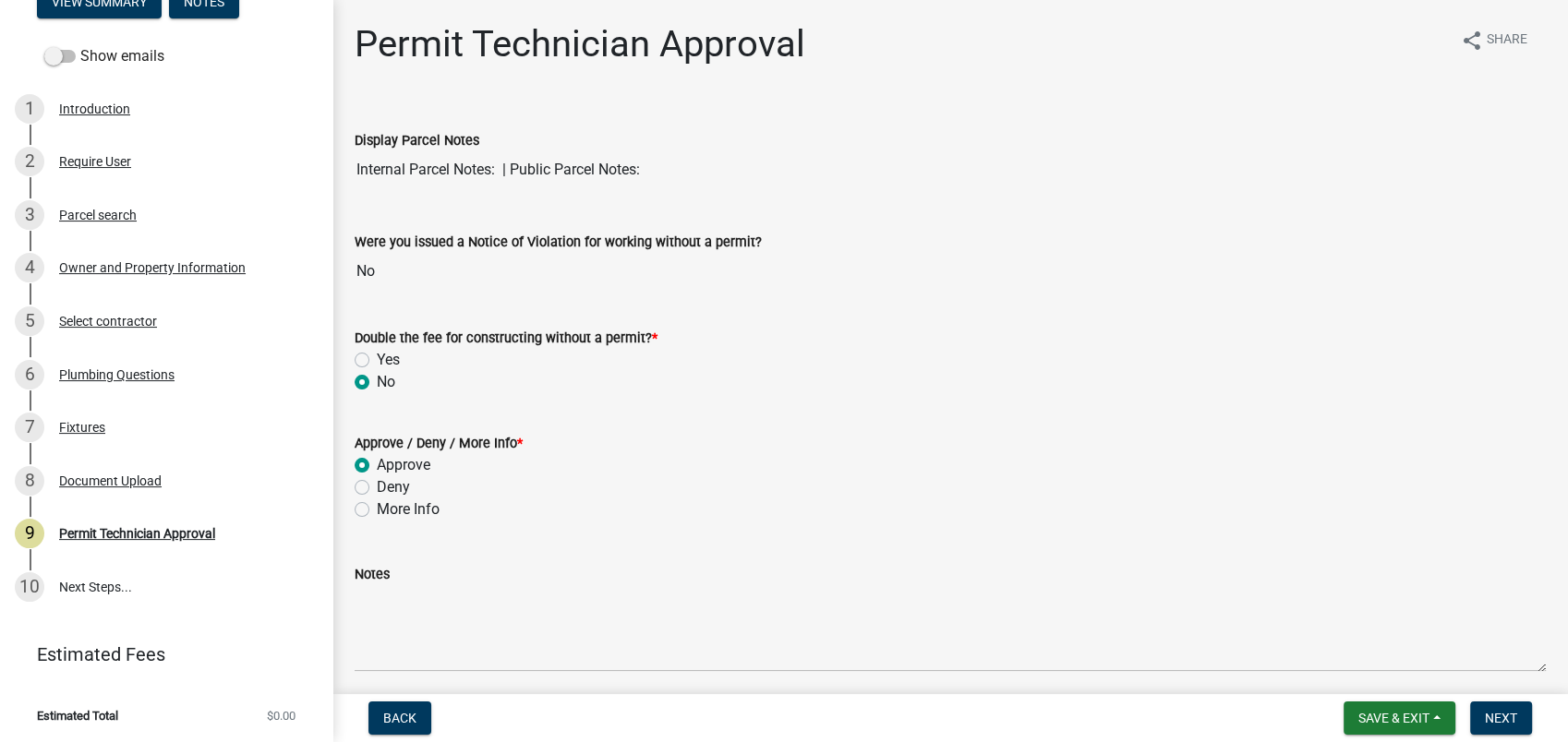
radio input "true"
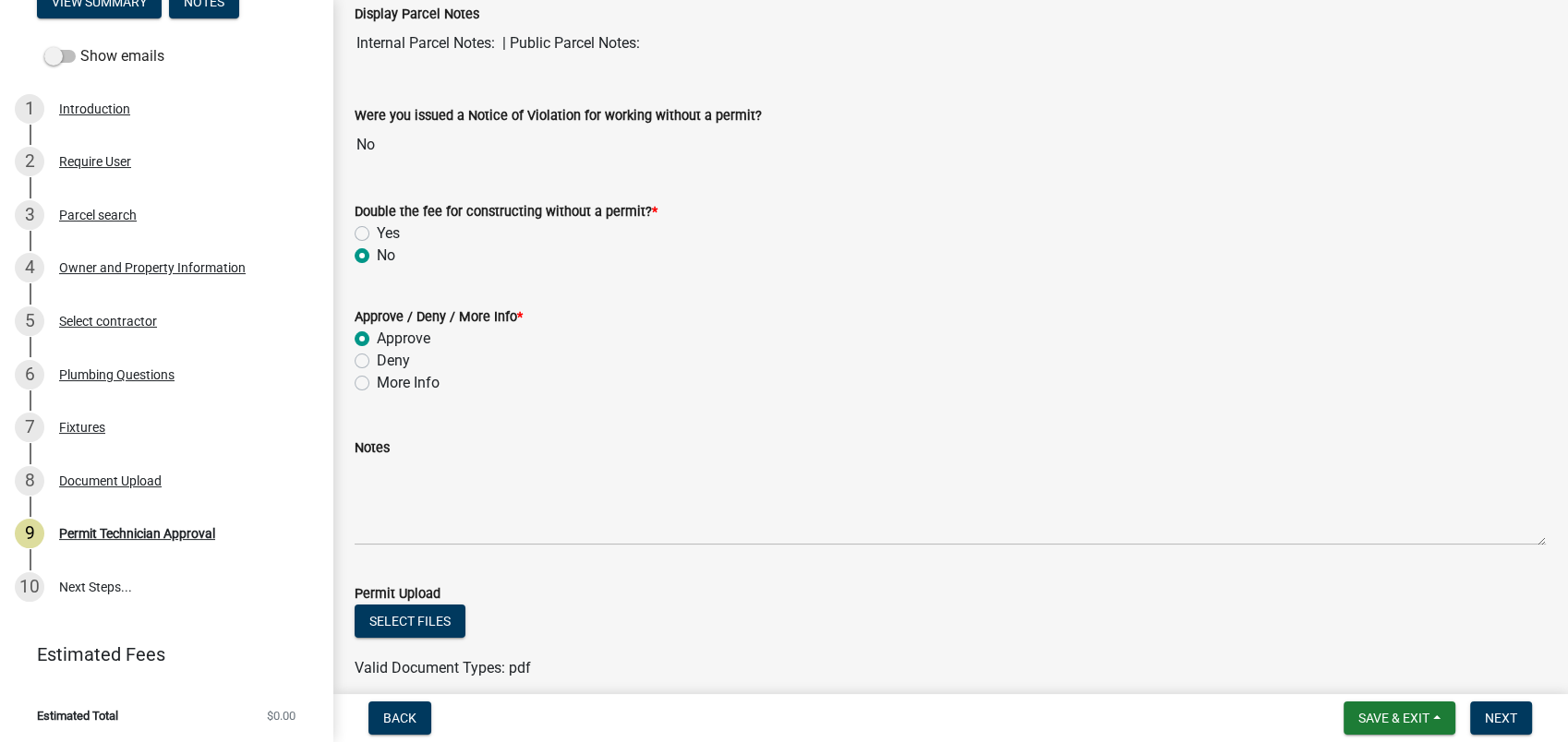
scroll to position [442, 0]
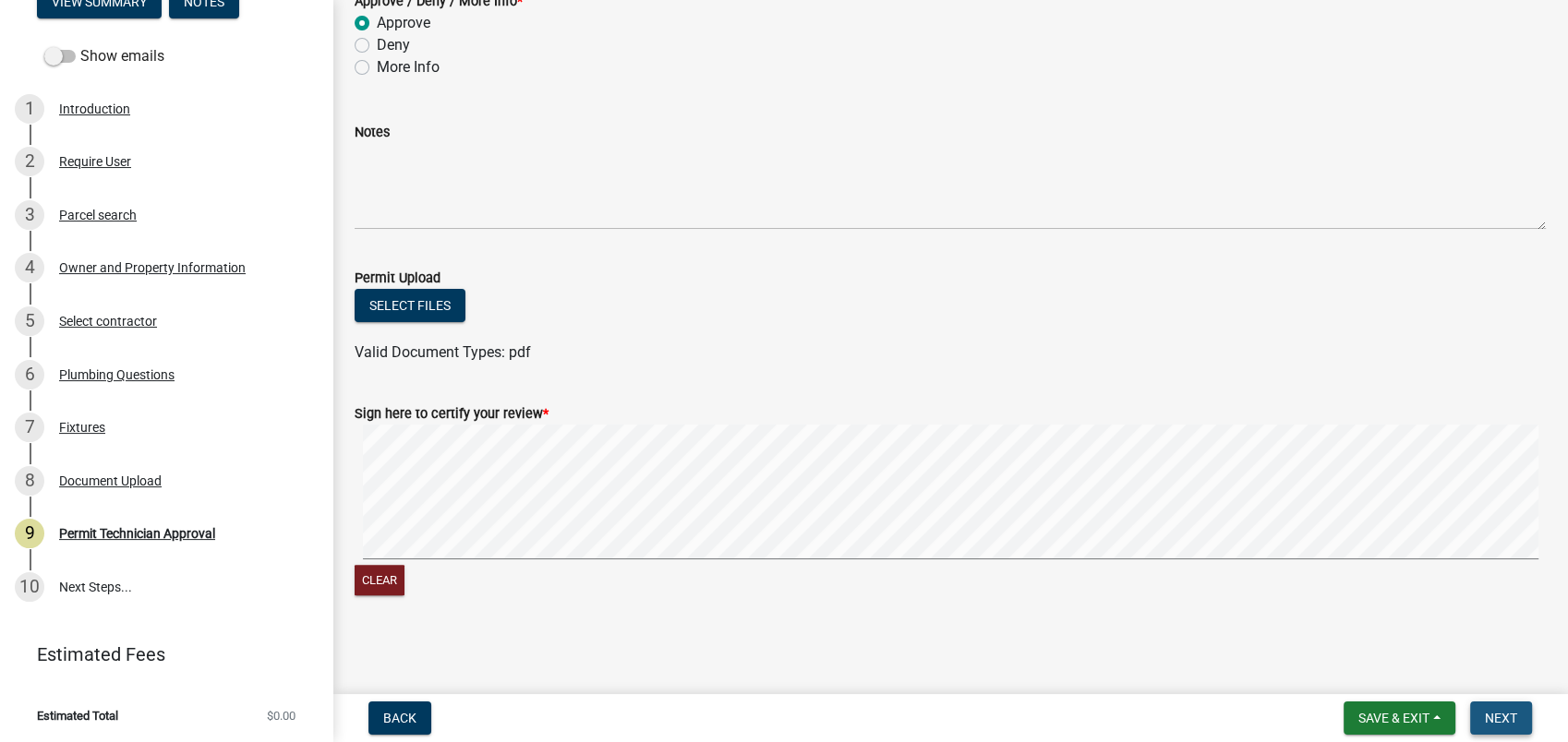
click at [1488, 723] on span "Next" at bounding box center [1501, 718] width 32 height 15
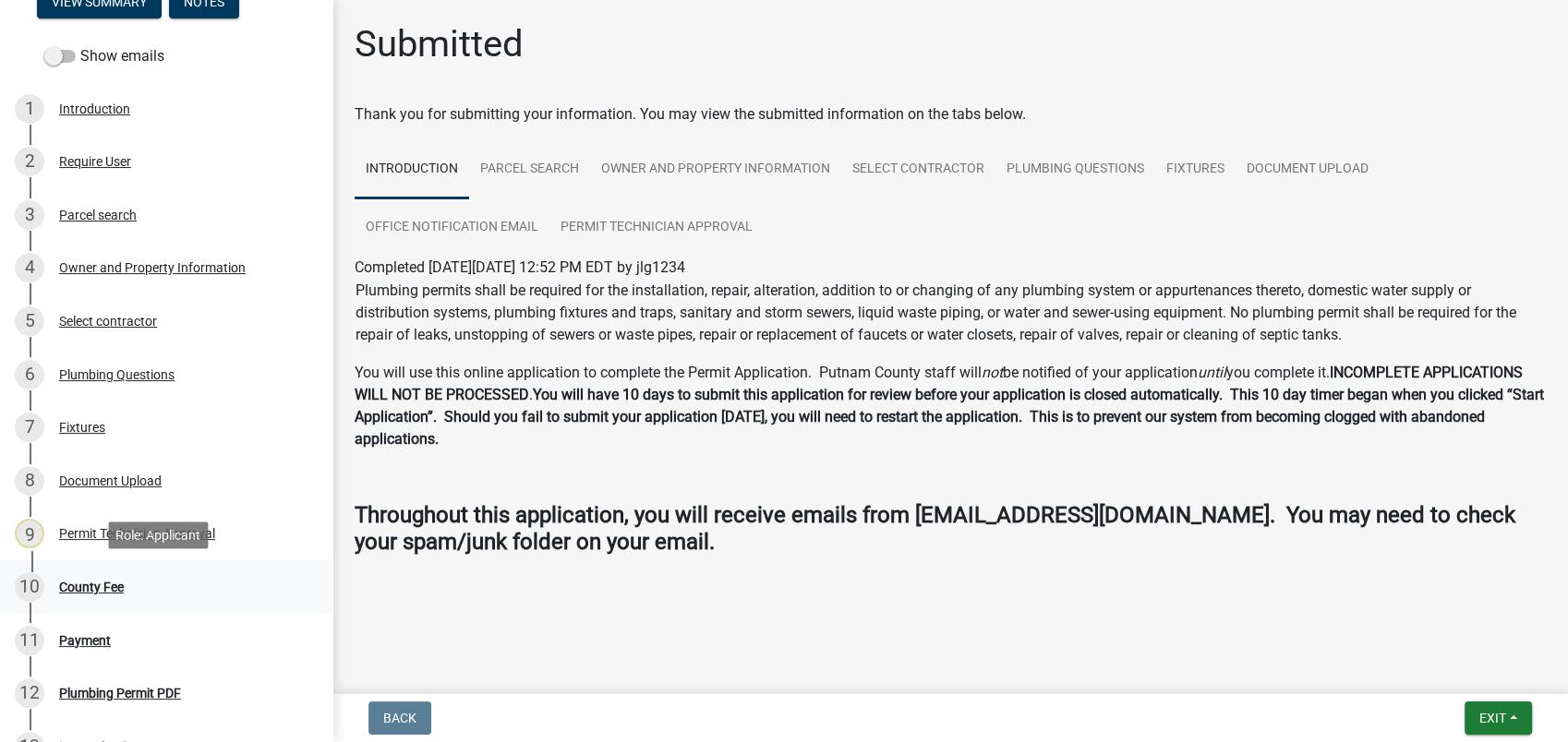
click at [77, 594] on div "10 County Fee" at bounding box center [159, 587] width 288 height 29
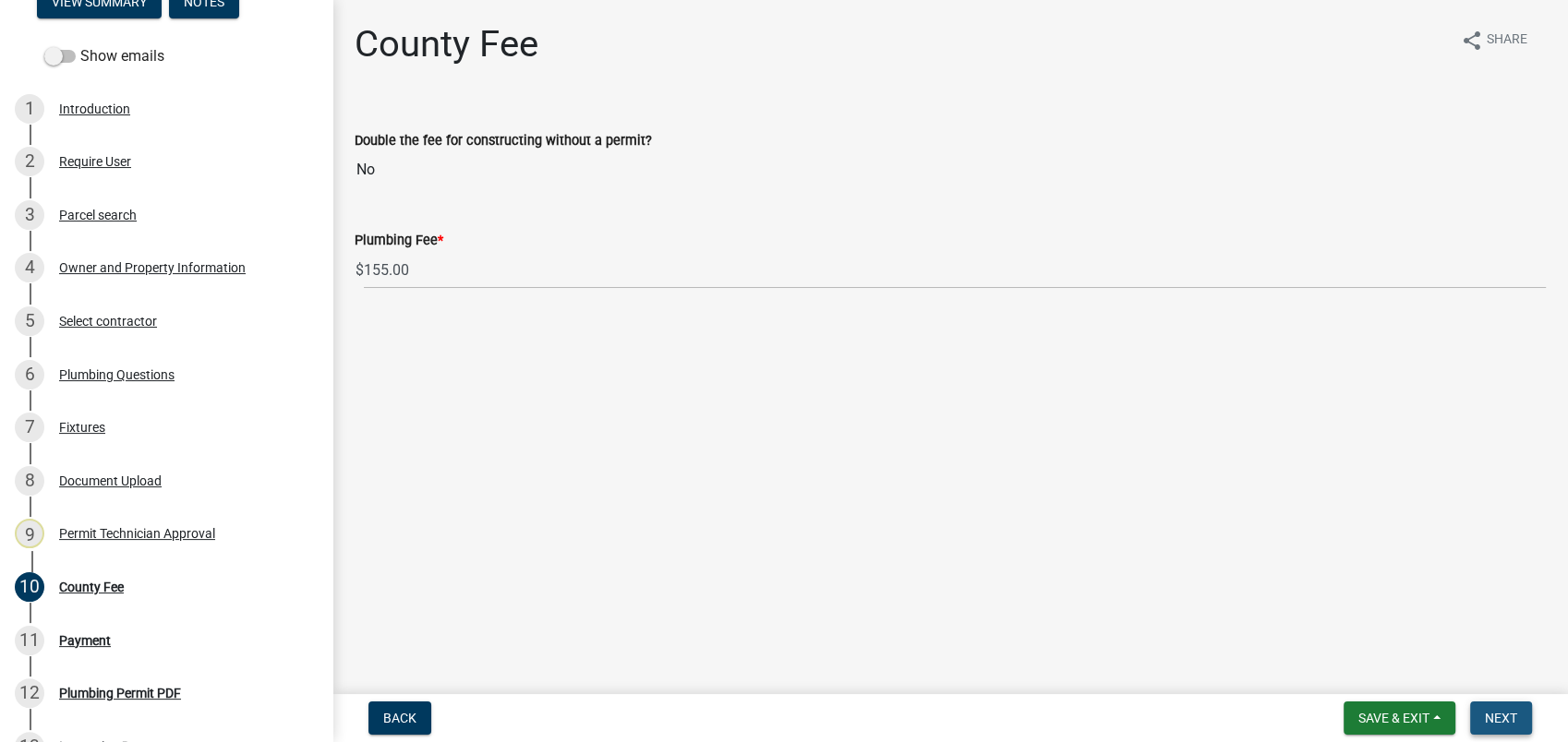
click at [1504, 716] on span "Next" at bounding box center [1501, 718] width 32 height 15
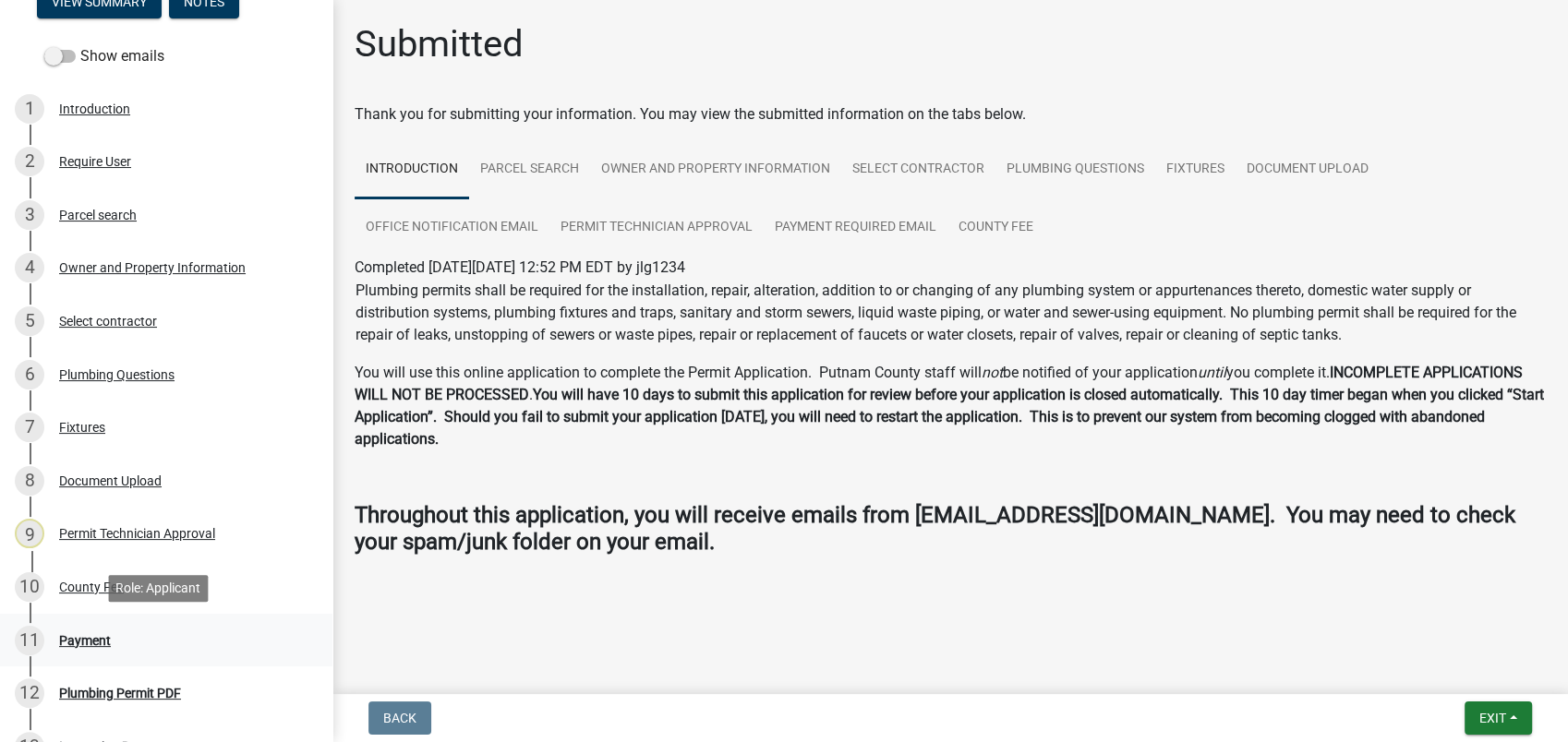
click at [63, 635] on div "Payment" at bounding box center [85, 640] width 52 height 13
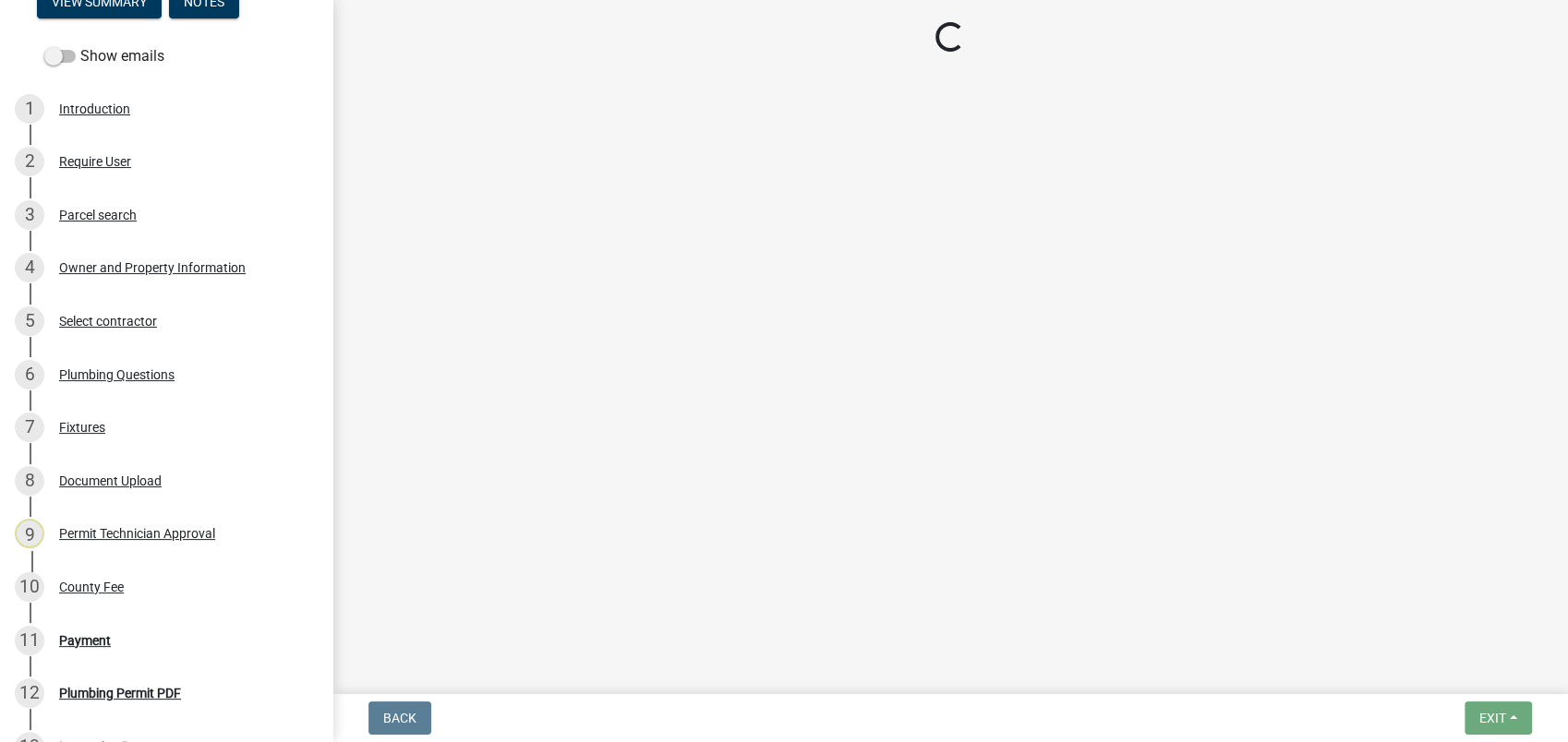
select select "3: 3"
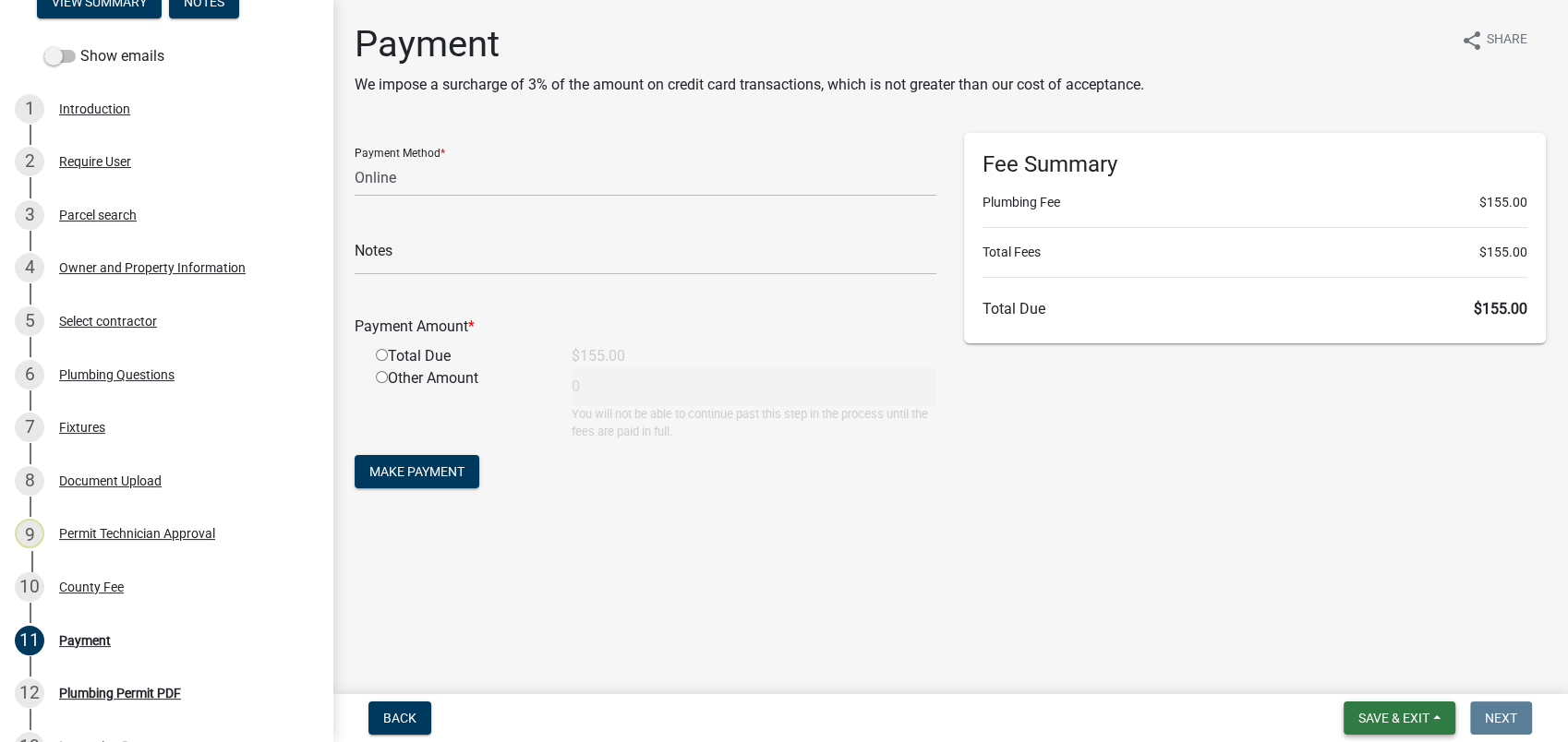
click at [1380, 707] on button "Save & Exit" at bounding box center [1400, 719] width 112 height 33
click at [1339, 667] on button "Save & Exit" at bounding box center [1382, 671] width 148 height 45
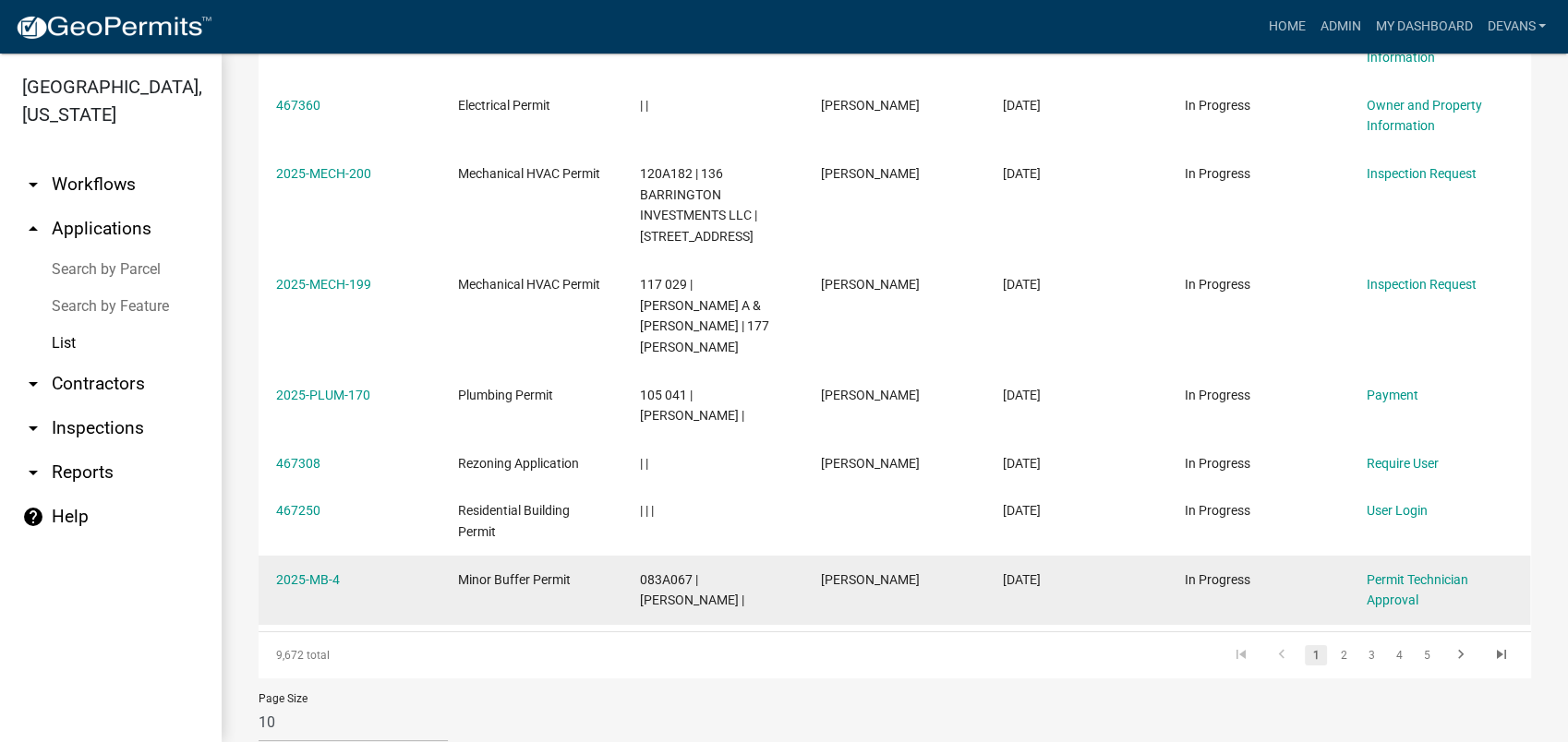
scroll to position [543, 0]
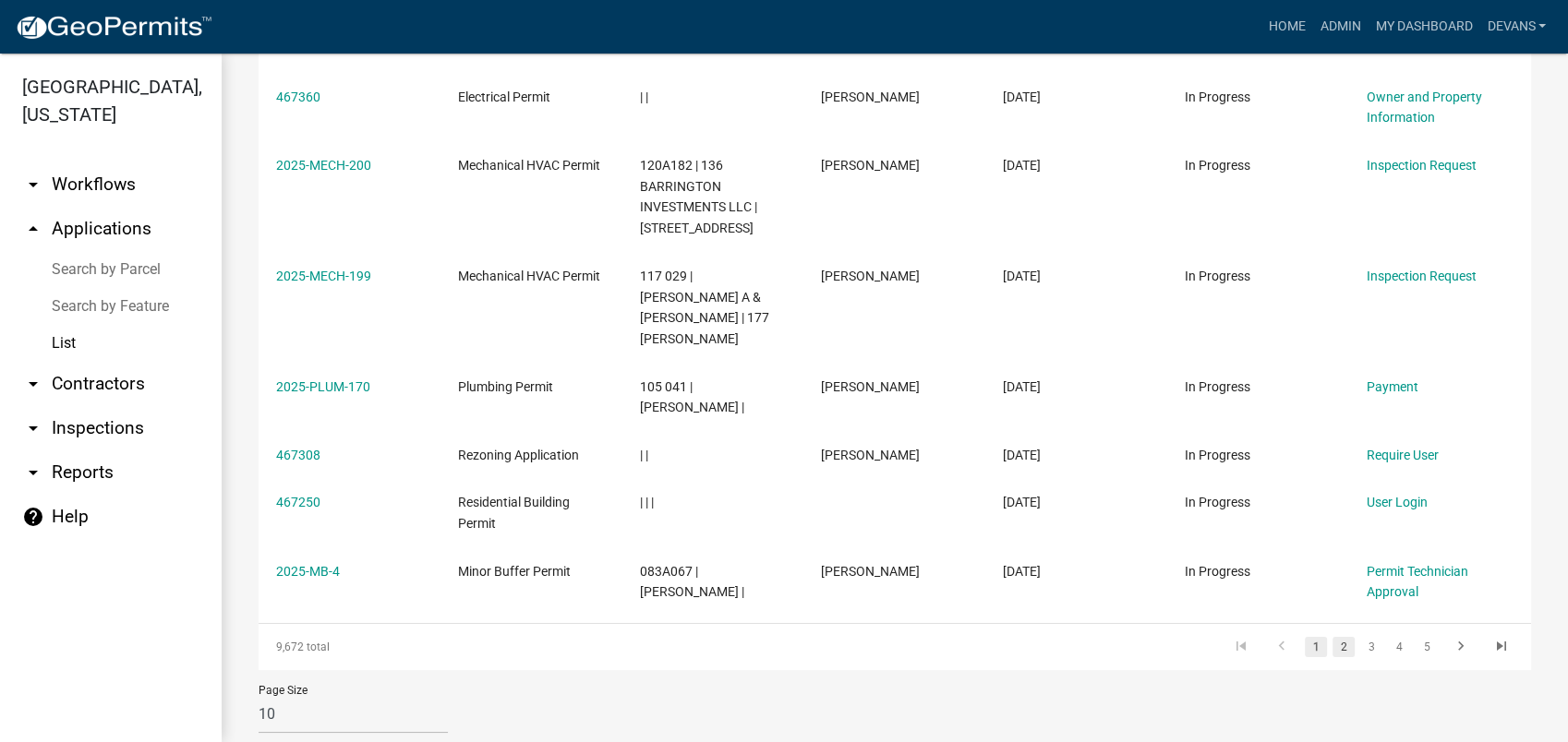
click at [1332, 637] on link "2" at bounding box center [1343, 647] width 22 height 20
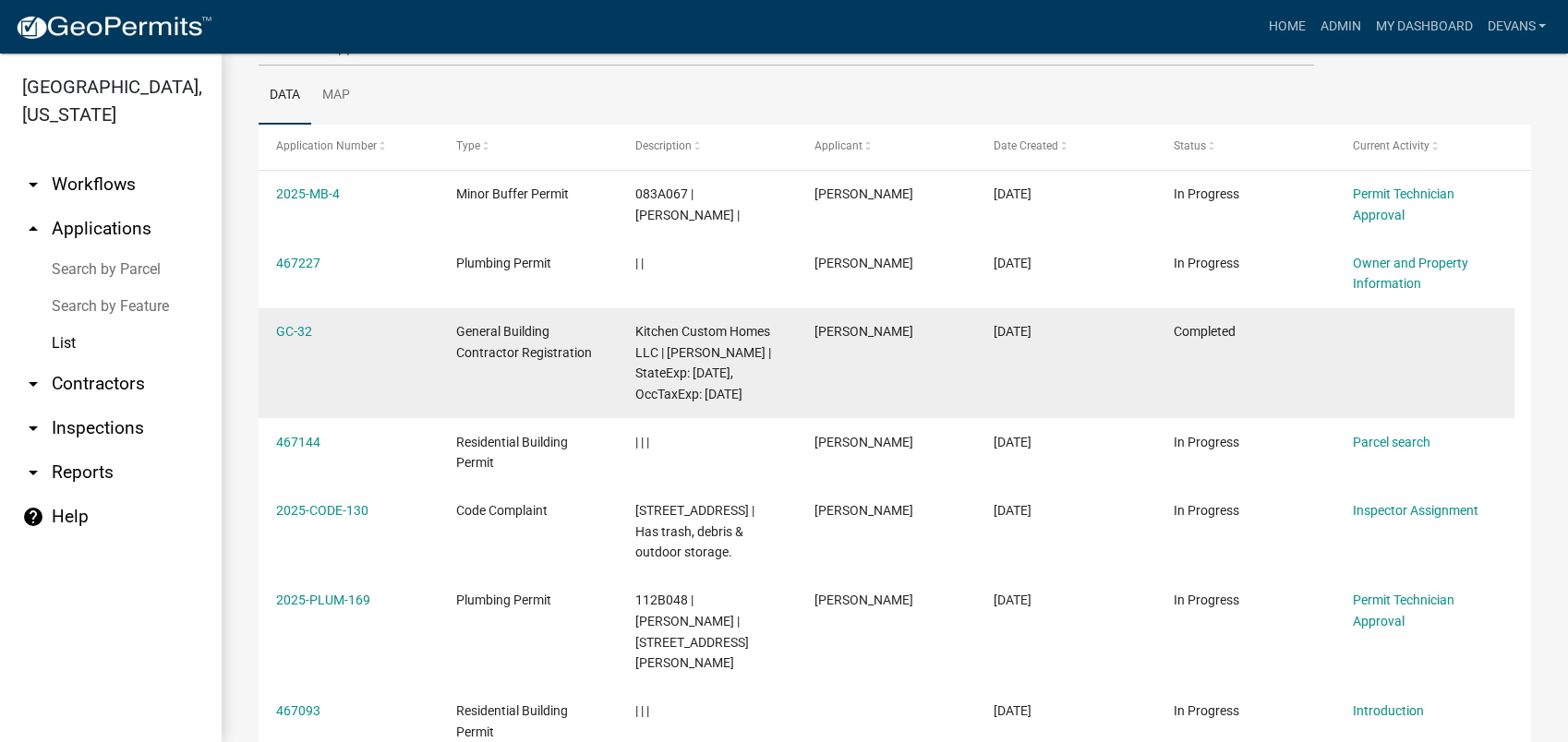
scroll to position [133, 0]
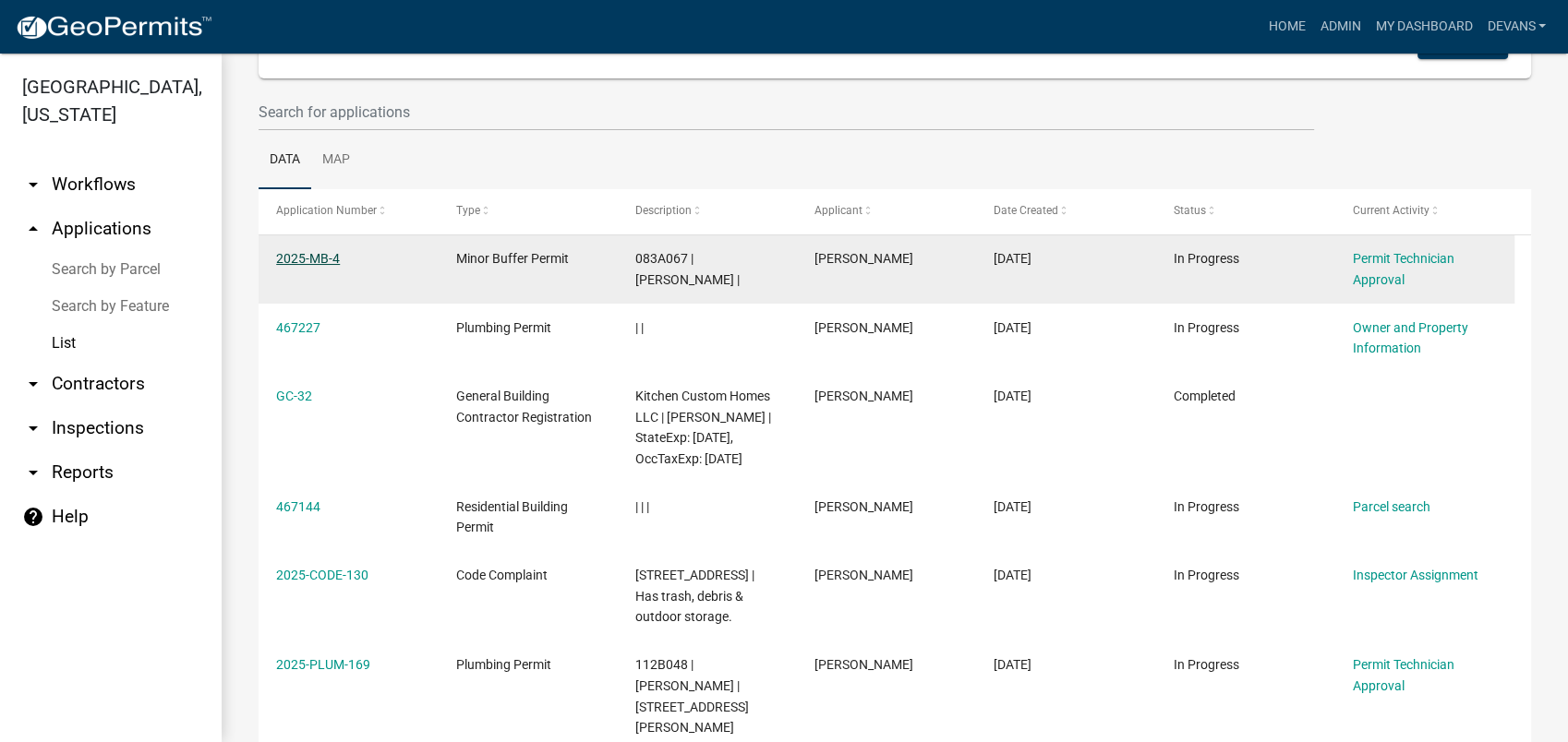
click at [304, 252] on link "2025-MB-4" at bounding box center [307, 258] width 63 height 15
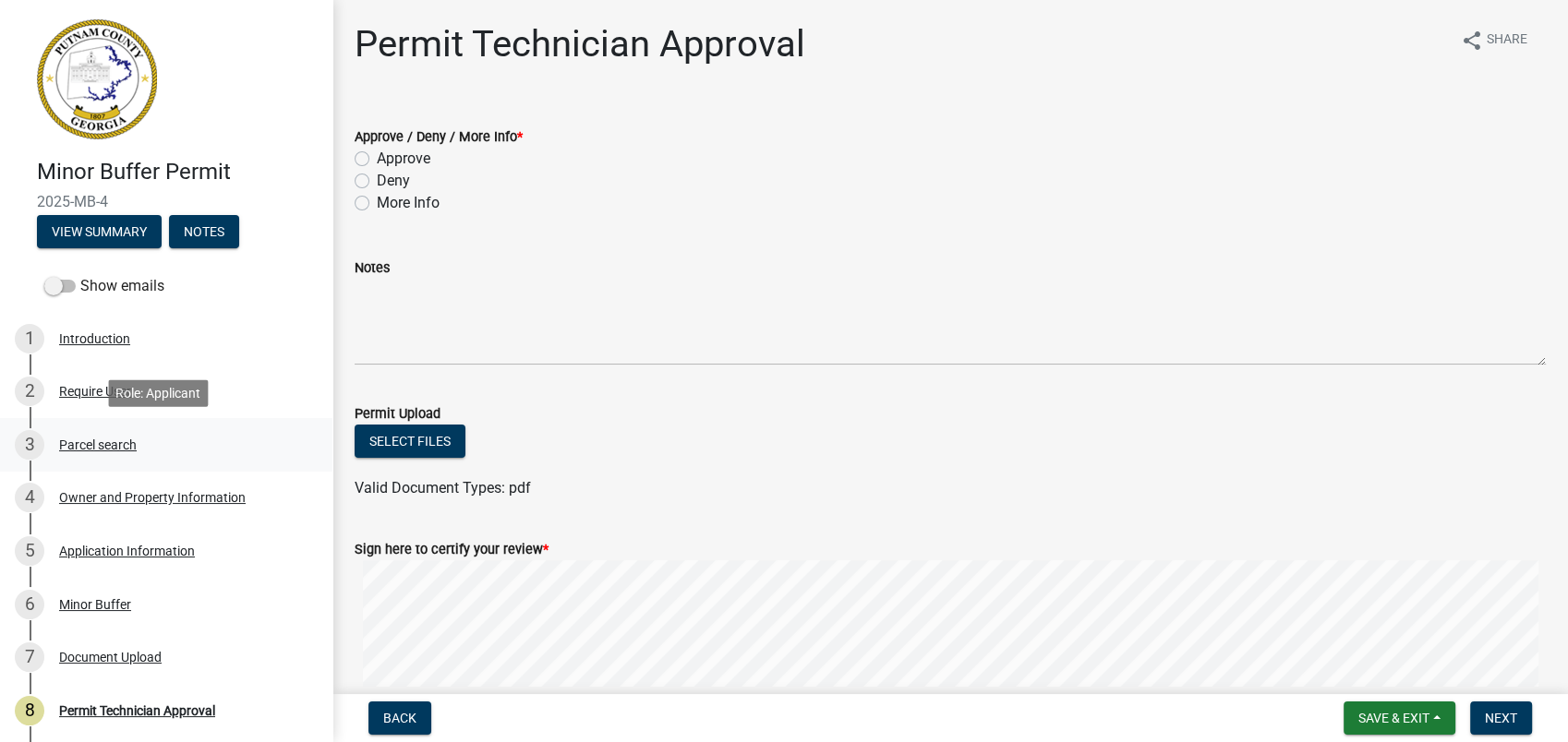
click at [64, 438] on div "Parcel search" at bounding box center [98, 444] width 78 height 13
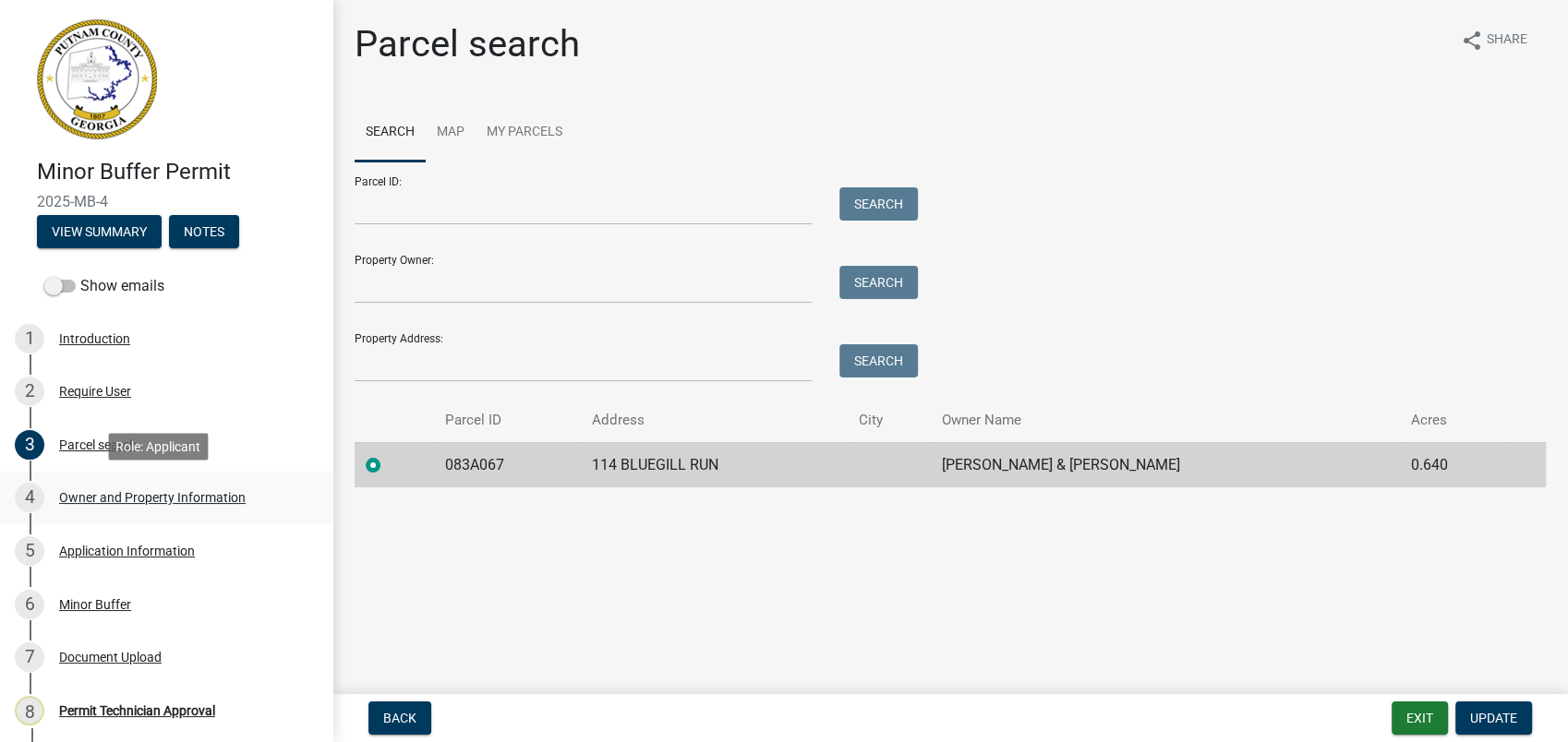
click at [140, 492] on div "Owner and Property Information" at bounding box center [153, 497] width 187 height 13
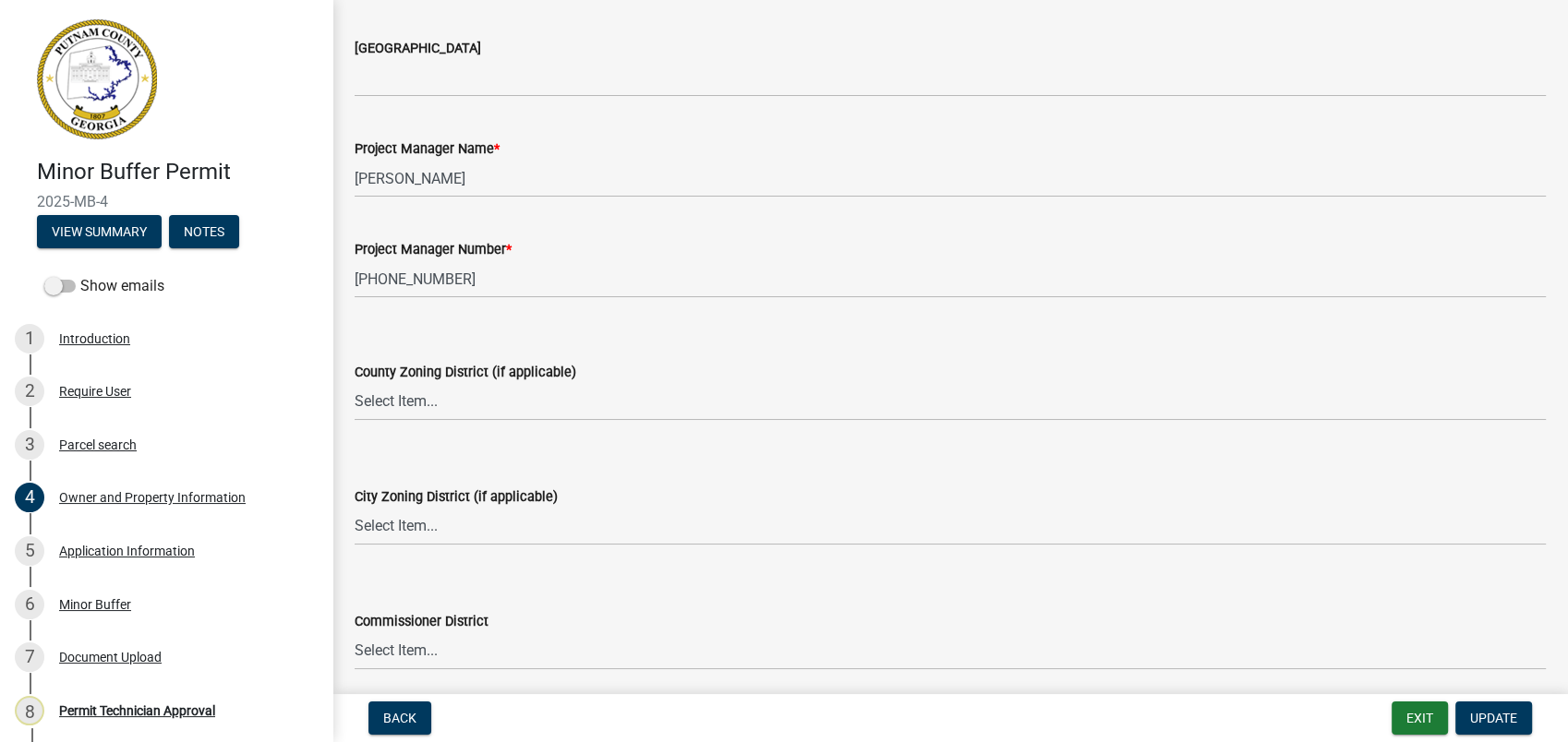
scroll to position [2873, 0]
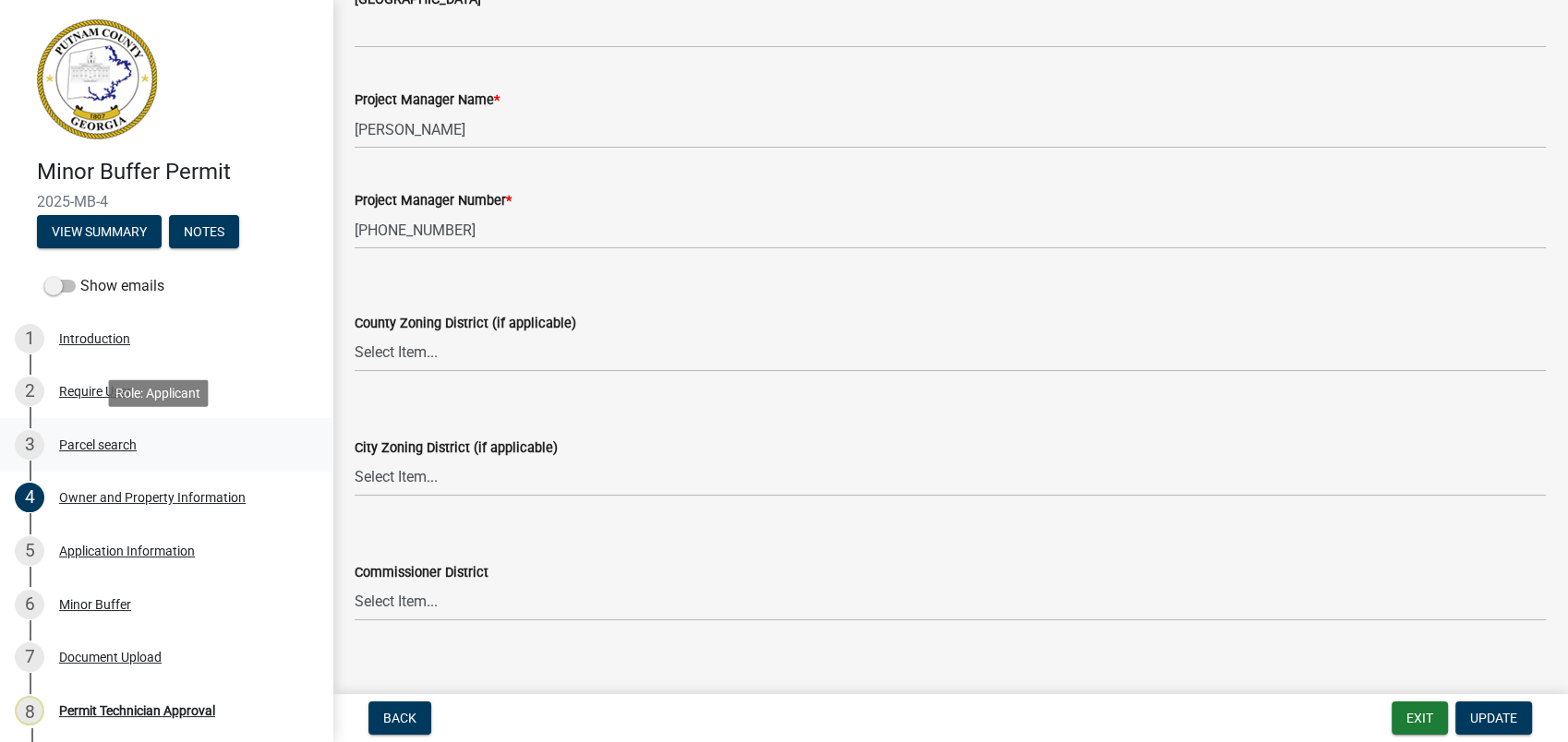
click at [98, 445] on div "Parcel search" at bounding box center [98, 444] width 78 height 13
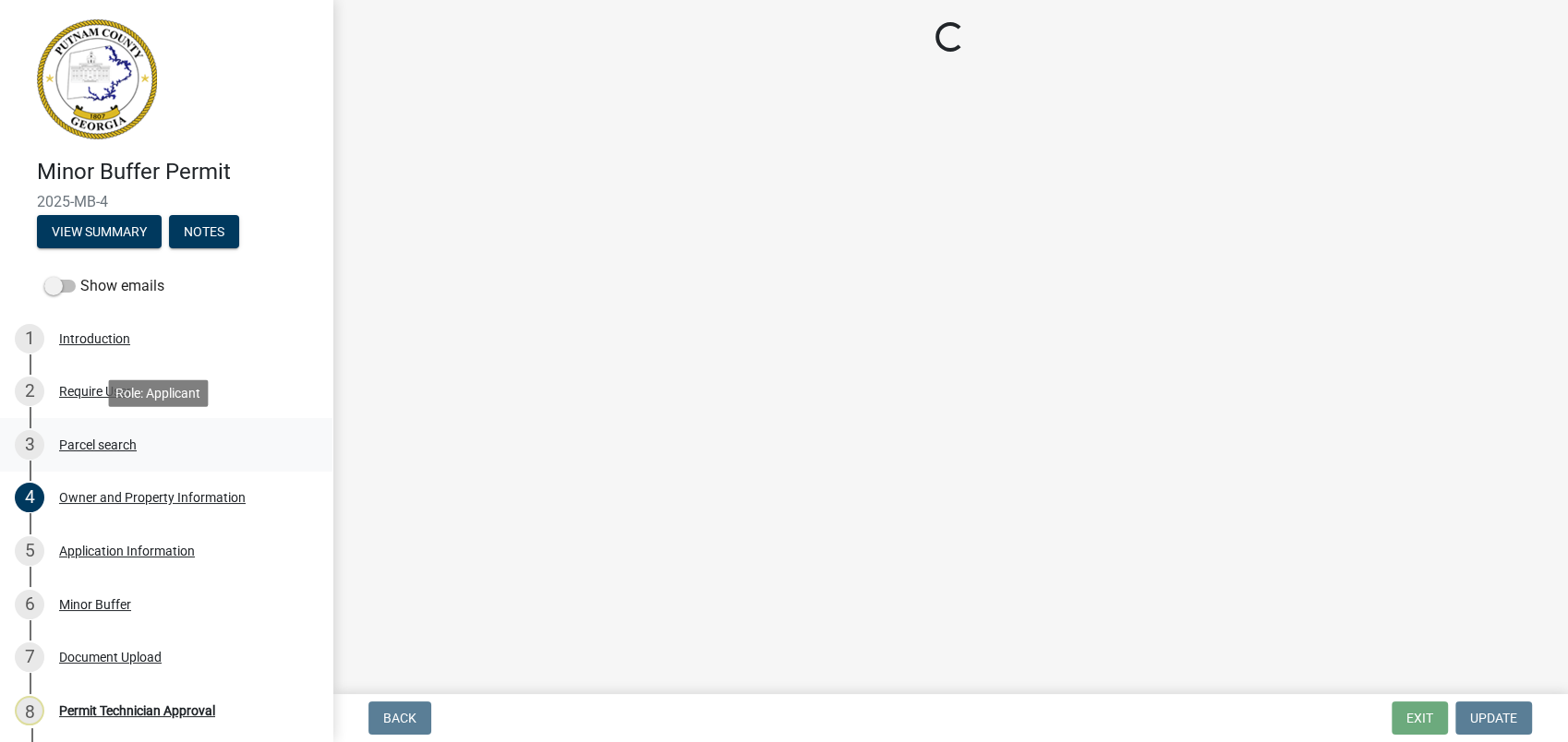
scroll to position [0, 0]
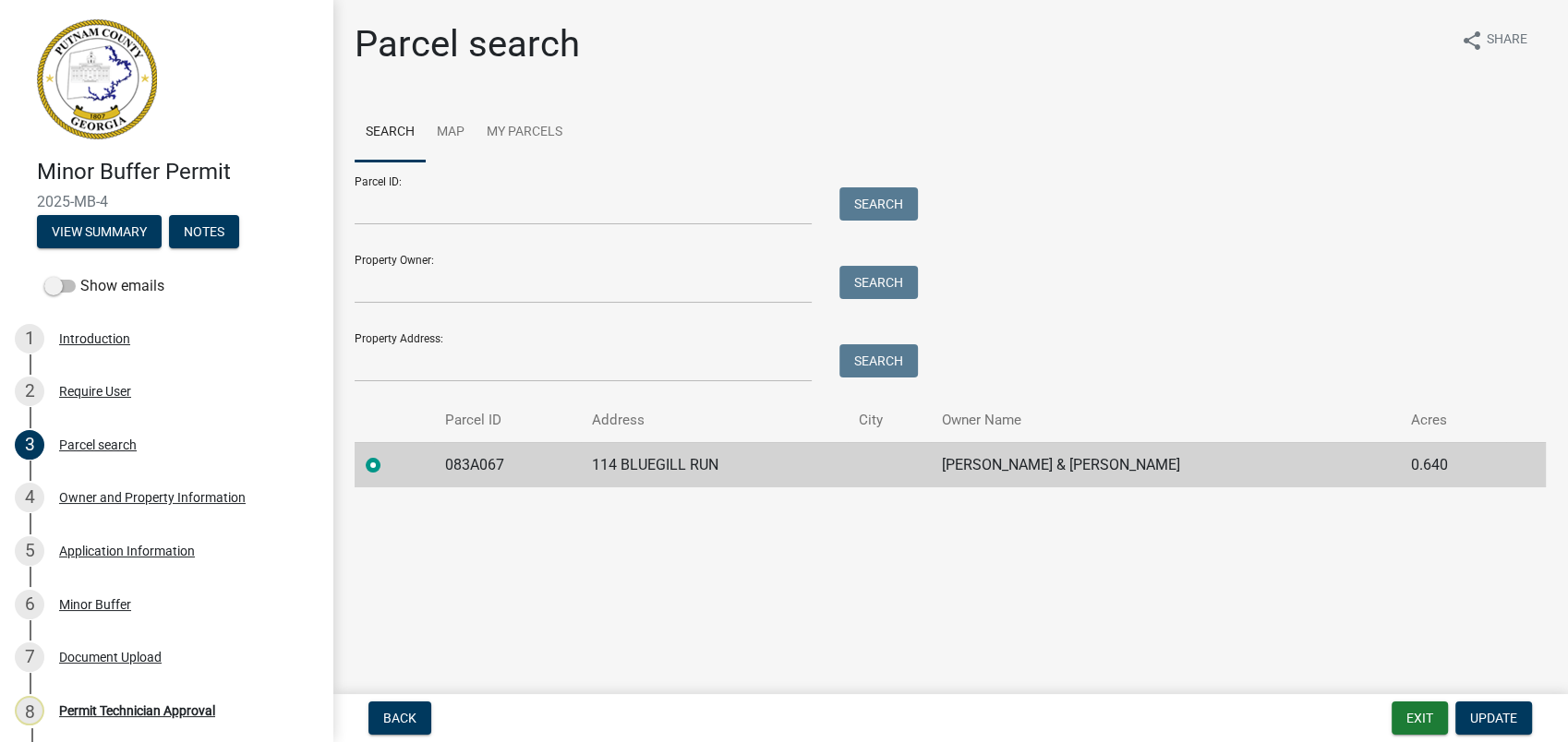
click at [355, 554] on main "Parcel search share Share Search Map My Parcels Parcel ID: Search Property Owne…" at bounding box center [950, 343] width 1236 height 686
click at [116, 434] on div "3 Parcel search" at bounding box center [159, 445] width 288 height 29
click at [139, 494] on div "Owner and Property Information" at bounding box center [153, 497] width 187 height 13
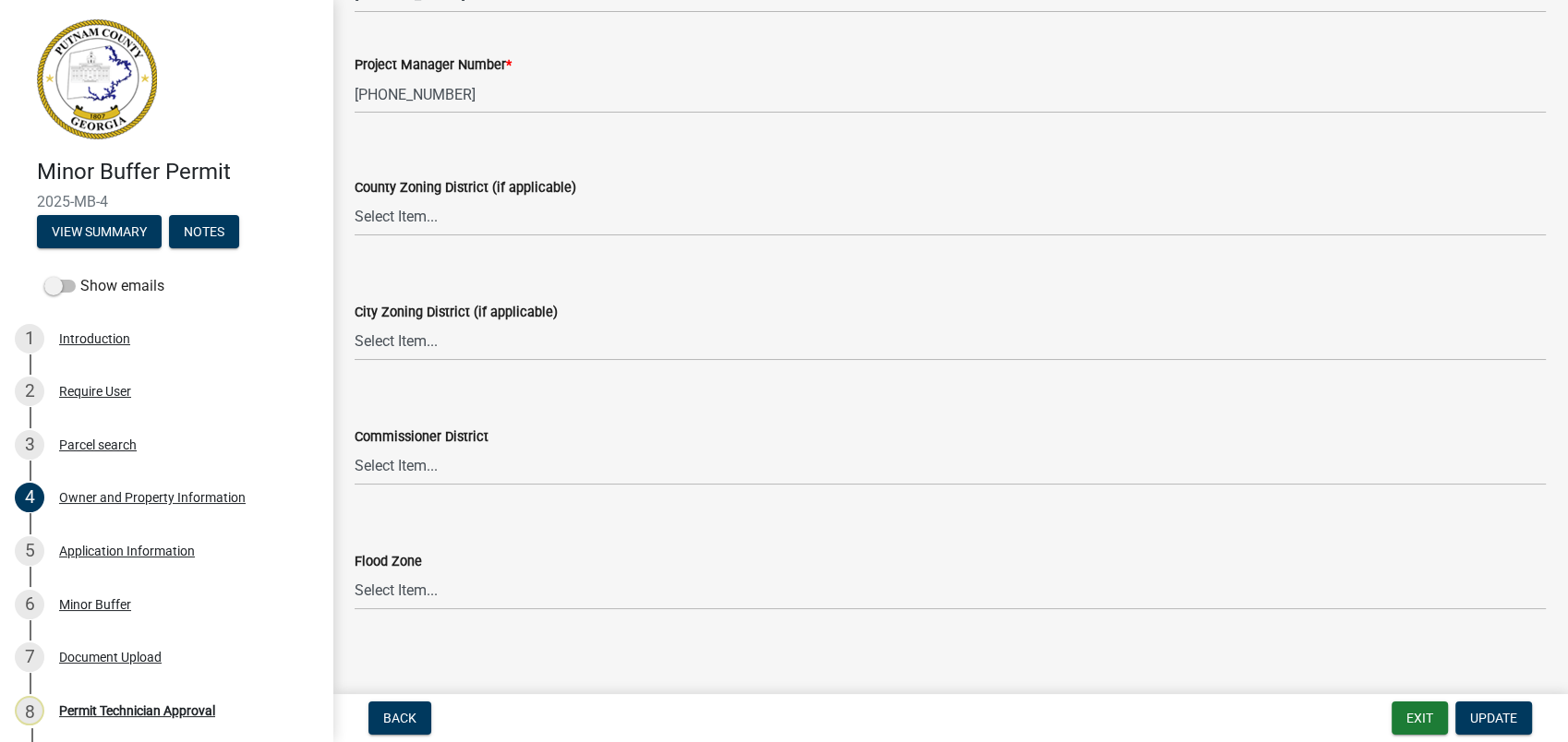
scroll to position [3019, 0]
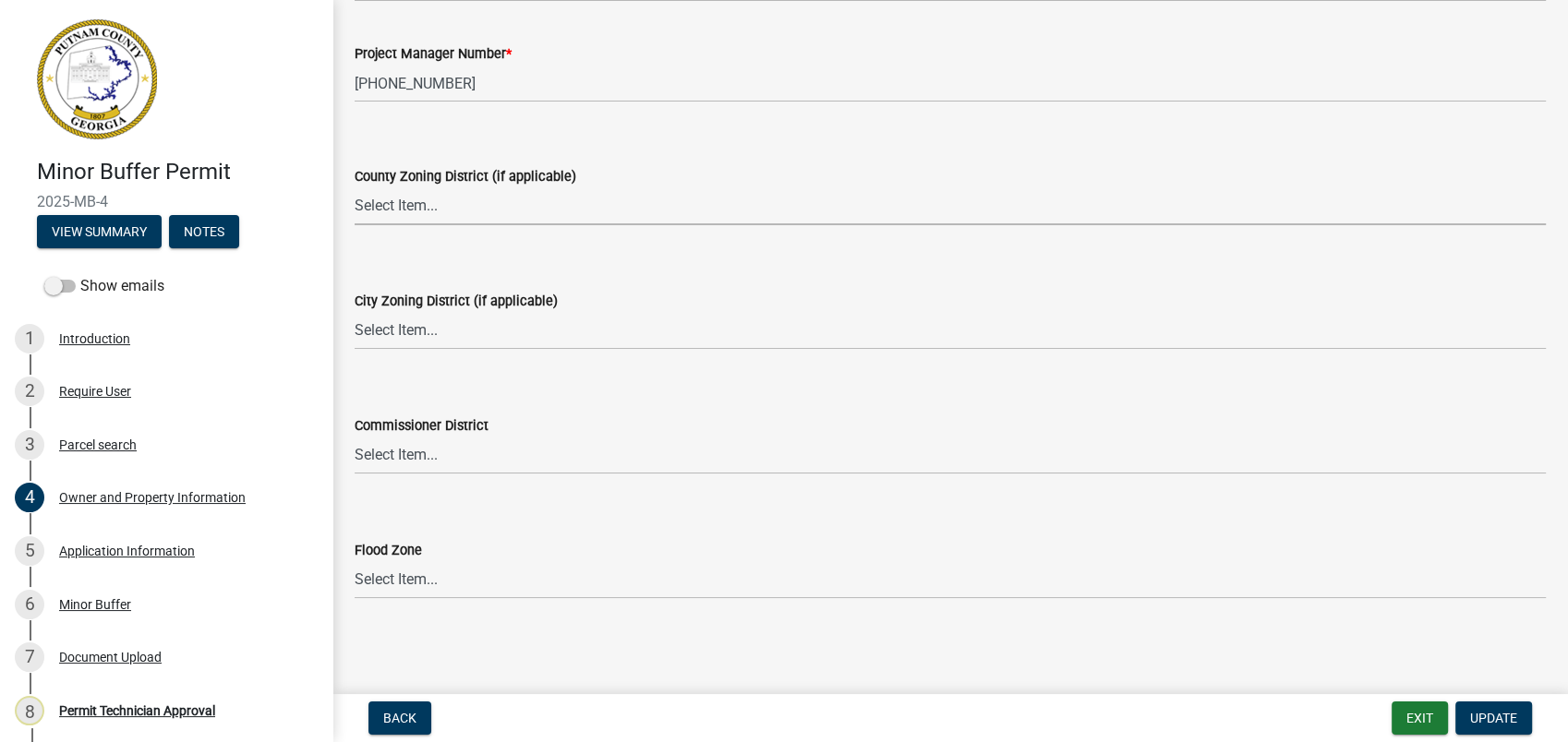
click at [360, 212] on select "Select Item... AG-1 R-1R R-1 R-2 MHP RM-1 RM-3 C-1 C-2 I-M PUD N/A" at bounding box center [950, 205] width 1191 height 38
click at [355, 187] on select "Select Item... AG-1 R-1R R-1 R-2 MHP RM-1 RM-3 C-1 C-2 I-M PUD N/A" at bounding box center [950, 205] width 1191 height 38
select select "78bfdc44-73ff-456e-a557-d4c99b9c08be"
click at [402, 347] on select "Select Item... A-1 A-2 R-1 R-2 R-3 R-4 MHP C-1 C-2 I-1 I-2 DB FH H-P N/A" at bounding box center [950, 330] width 1191 height 38
click at [355, 312] on select "Select Item... A-1 A-2 R-1 R-2 R-3 R-4 MHP C-1 C-2 I-1 I-2 DB FH H-P N/A" at bounding box center [950, 330] width 1191 height 38
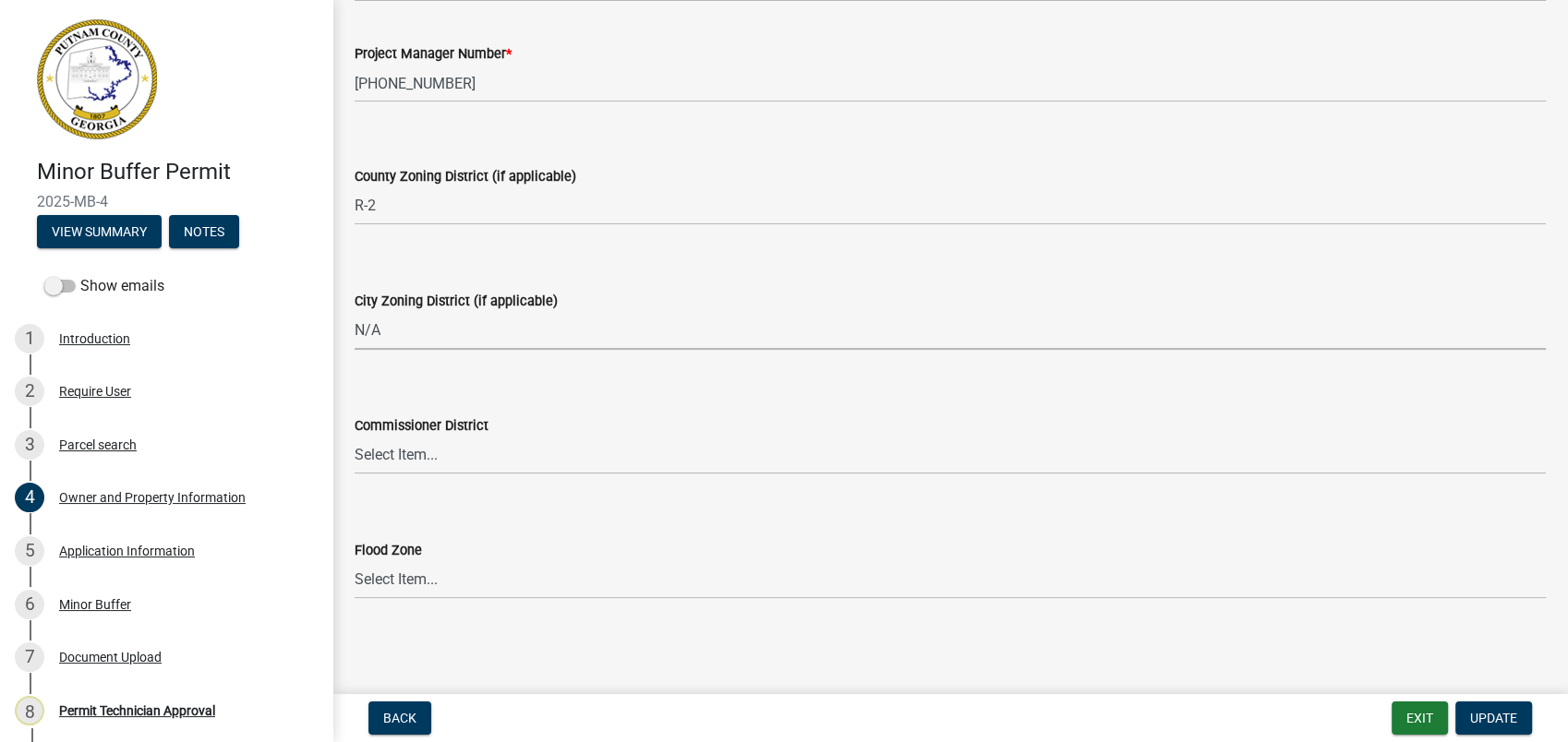
select select "83394b22-4a11-496c-8e5c-75ade2e72faf"
click at [401, 447] on select "Select Item... District 1 District 2 District 3 District 4" at bounding box center [950, 455] width 1191 height 38
click at [598, 373] on div "Commissioner District Select Item... District 1 District 2 District 3 District 4" at bounding box center [950, 420] width 1191 height 108
click at [1491, 716] on span "Update" at bounding box center [1493, 718] width 47 height 15
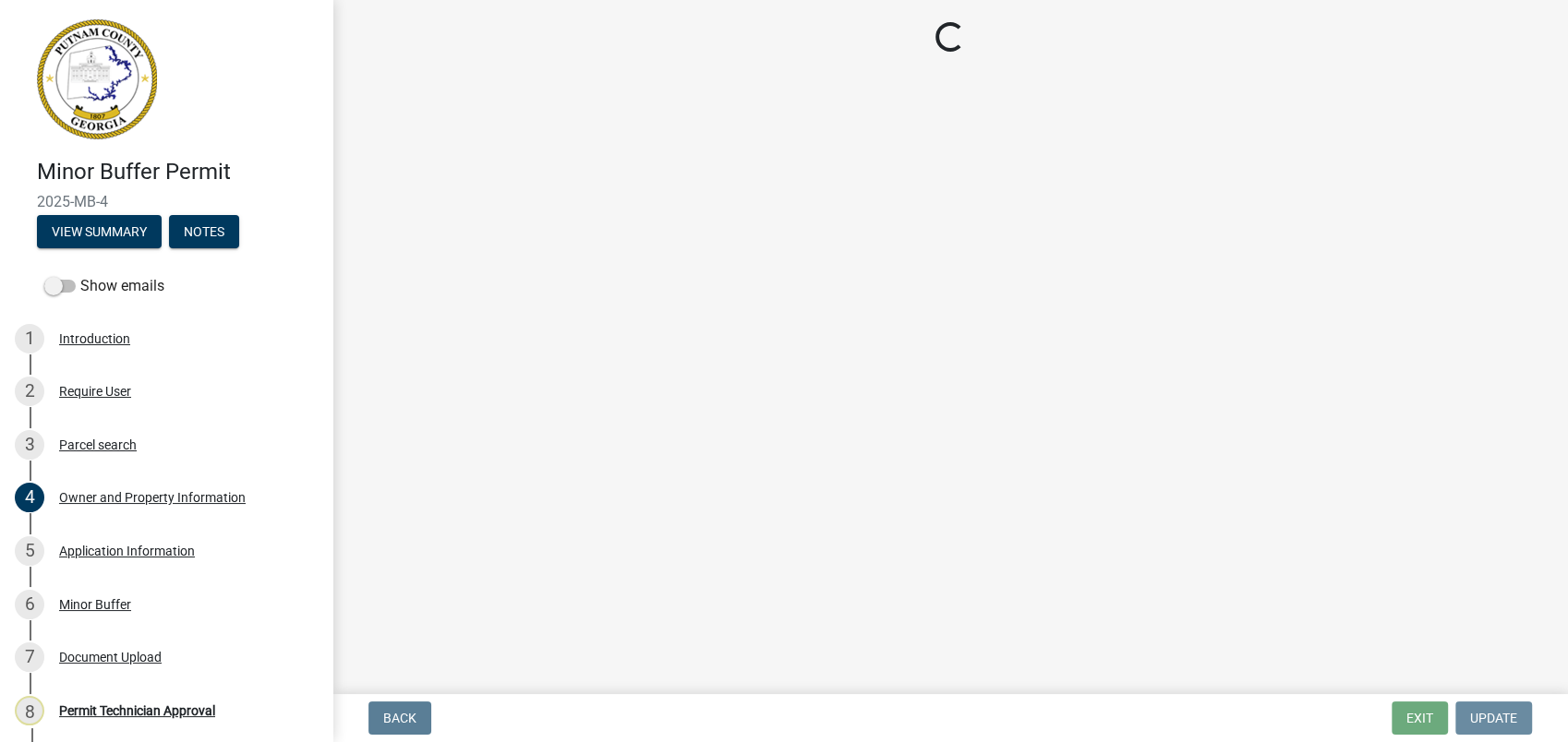
scroll to position [0, 0]
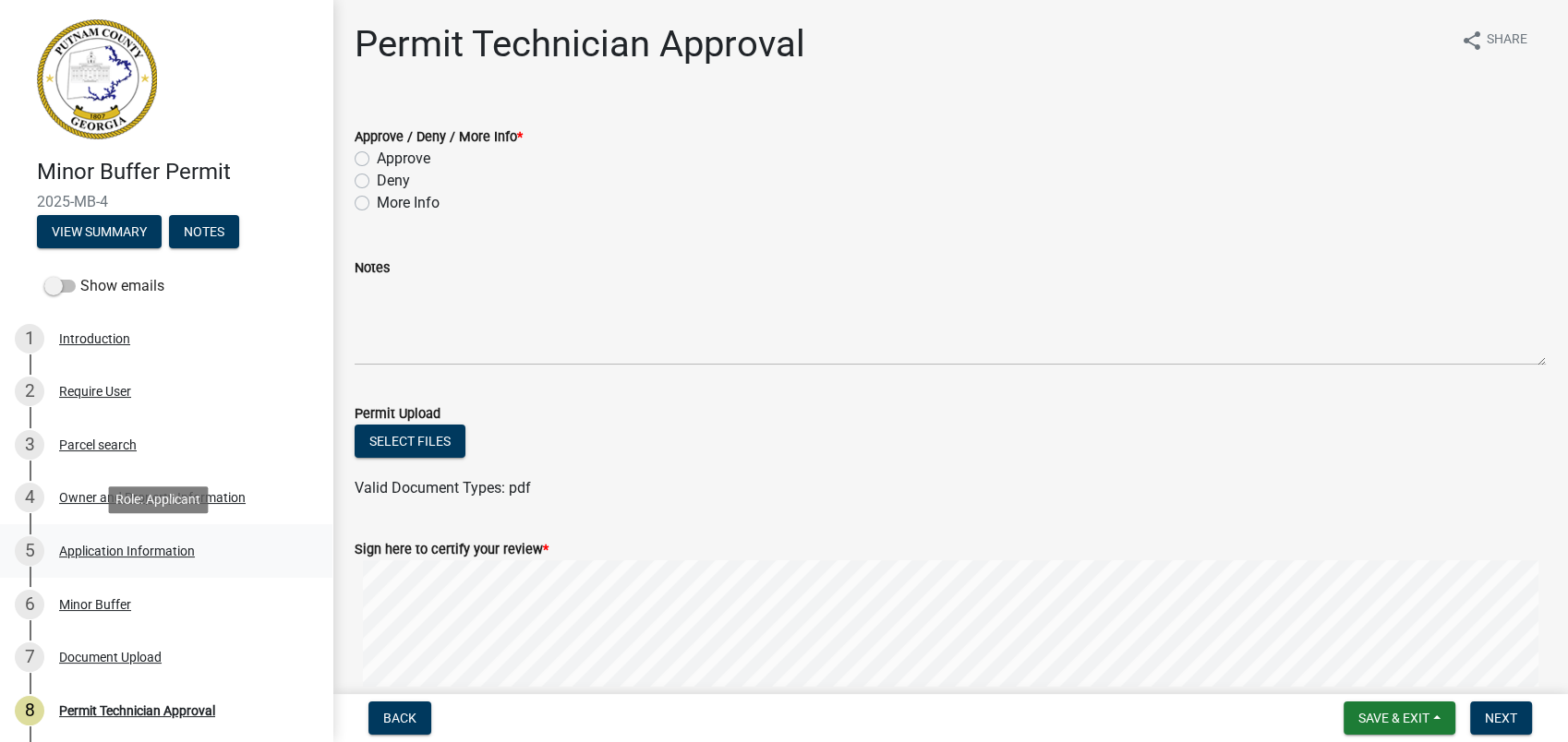
click at [146, 539] on div "5 Application Information" at bounding box center [159, 551] width 288 height 29
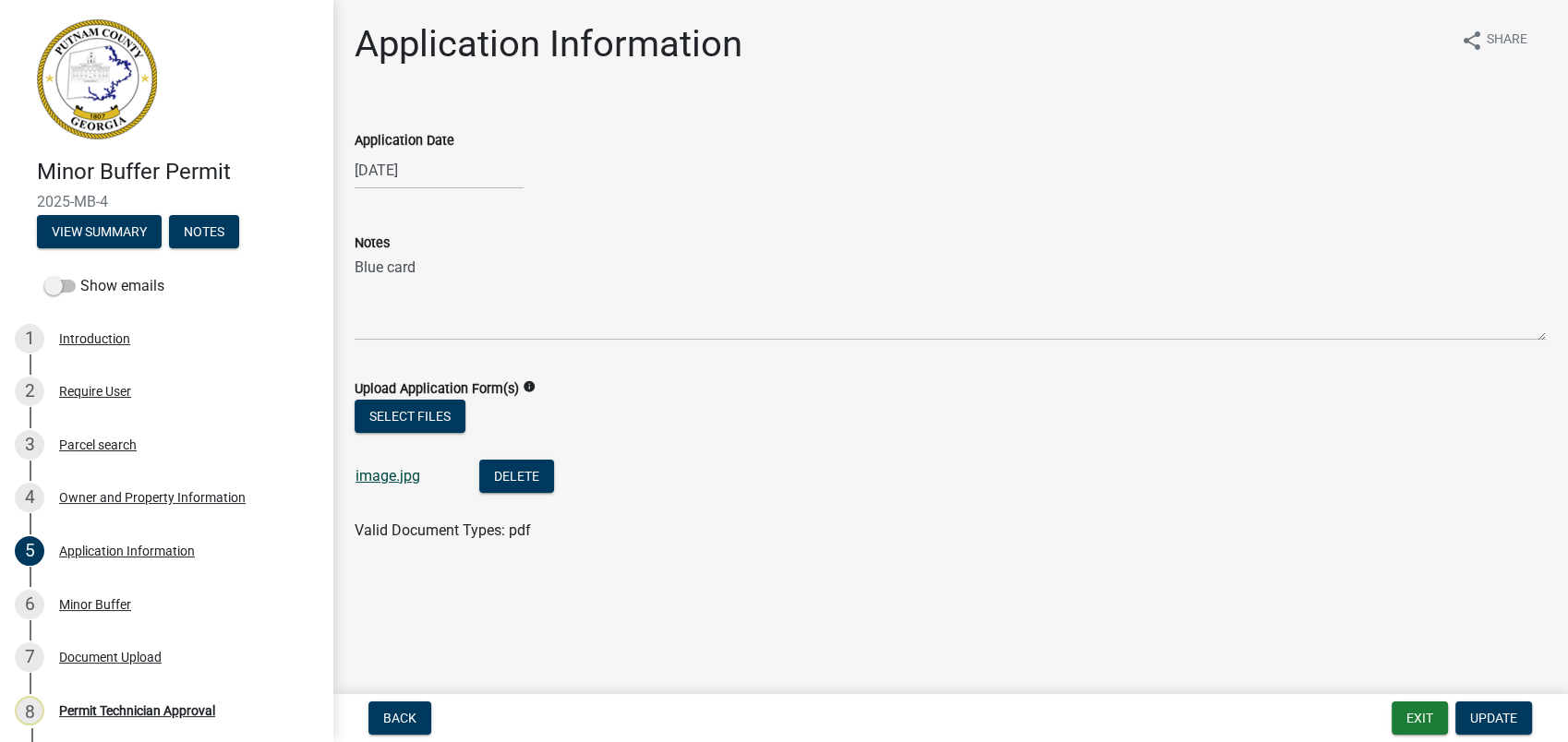
click at [387, 476] on link "image.jpg" at bounding box center [388, 476] width 64 height 18
click at [151, 507] on div "4 Owner and Property Information" at bounding box center [159, 498] width 288 height 29
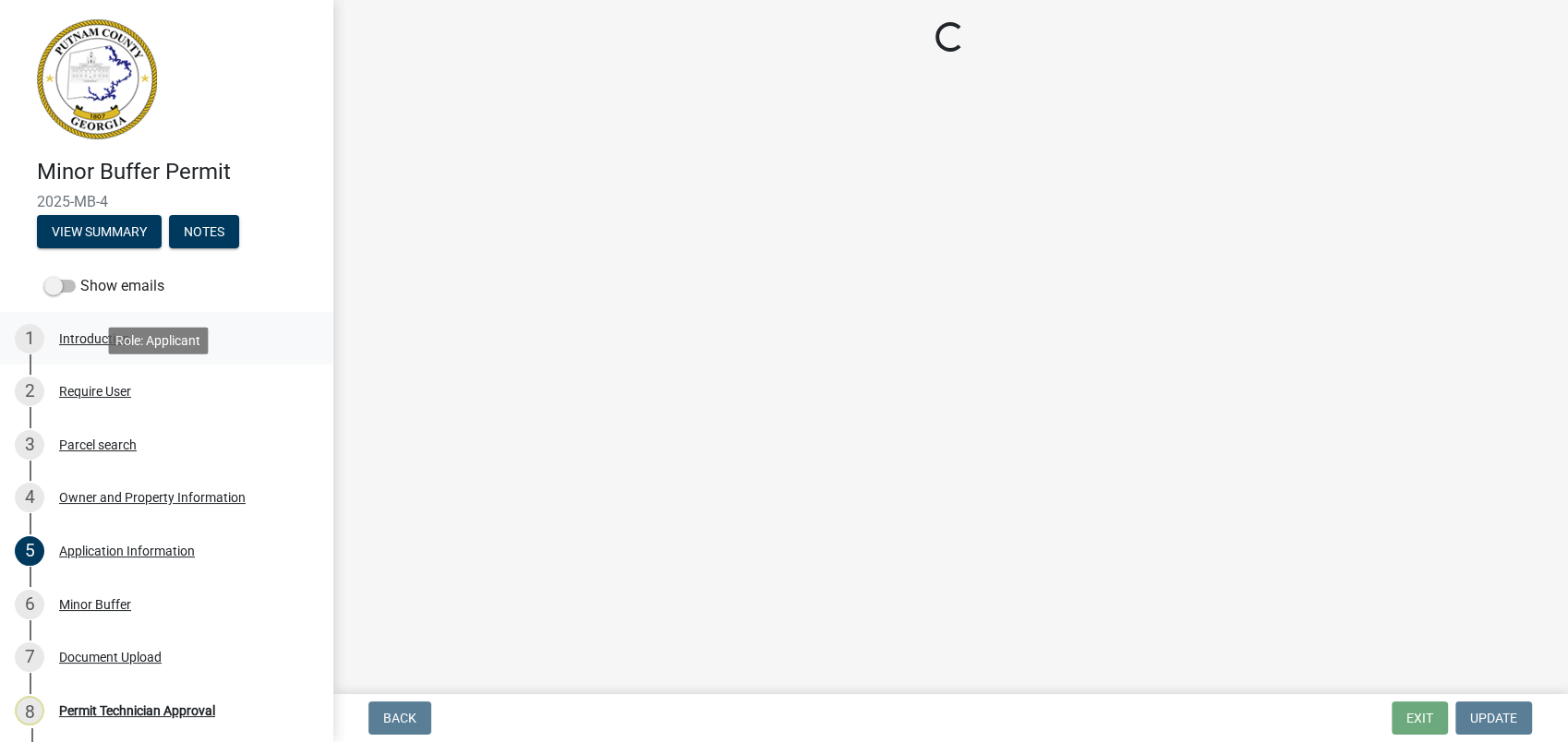
select select "78bfdc44-73ff-456e-a557-d4c99b9c08be"
select select "83394b22-4a11-496c-8e5c-75ade2e72faf"
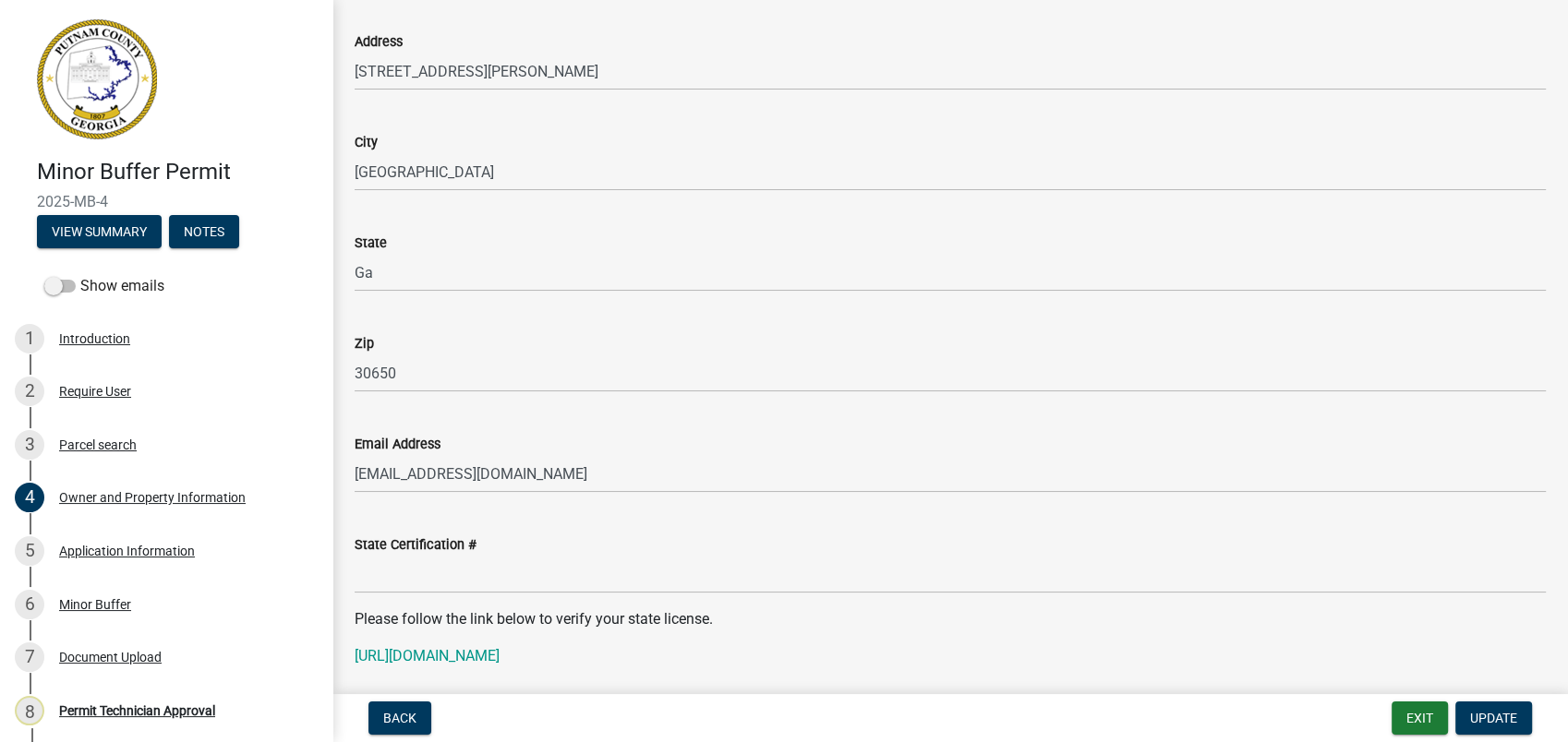
scroll to position [1949, 0]
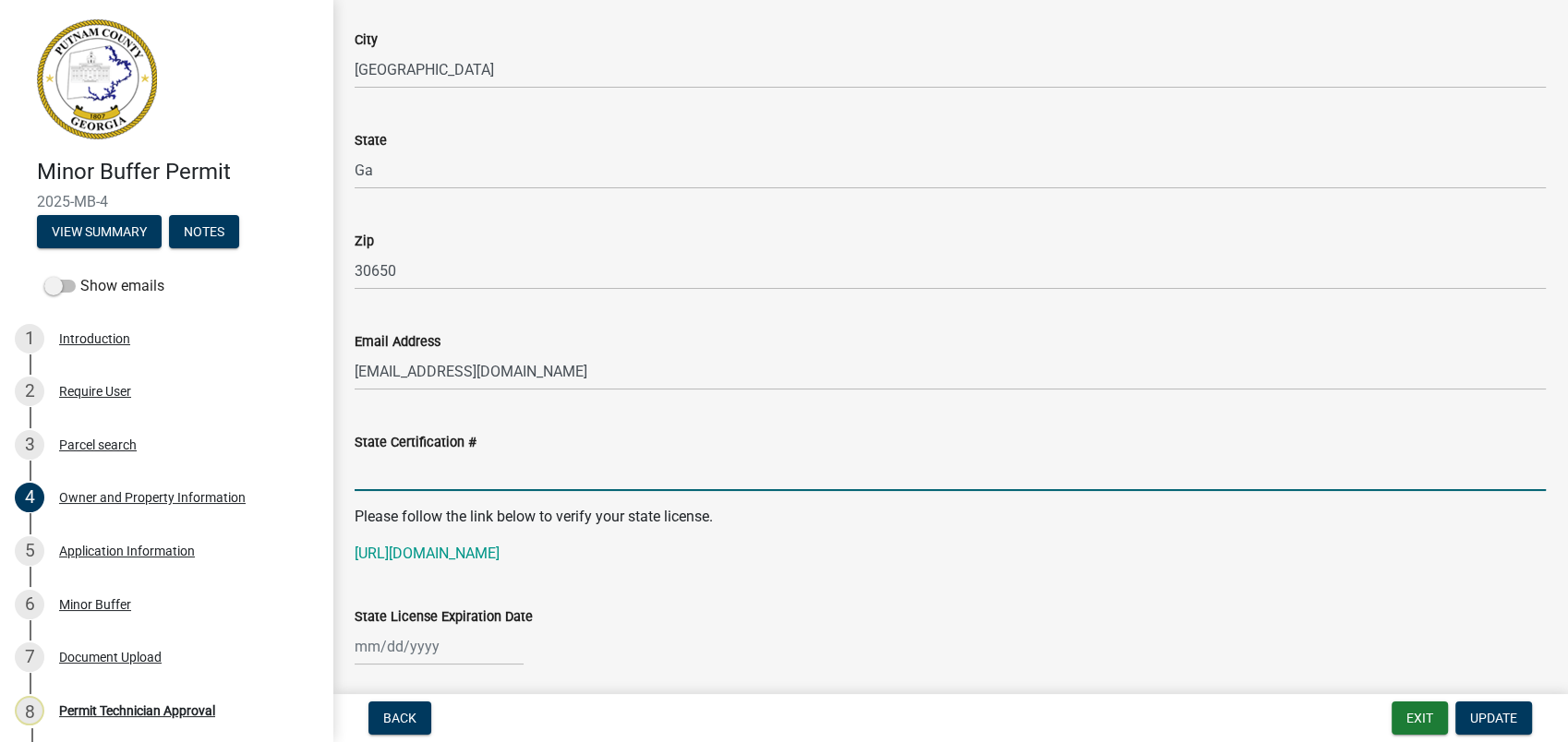
click at [375, 466] on input "State Certification #" at bounding box center [950, 472] width 1191 height 38
type input "0000082652"
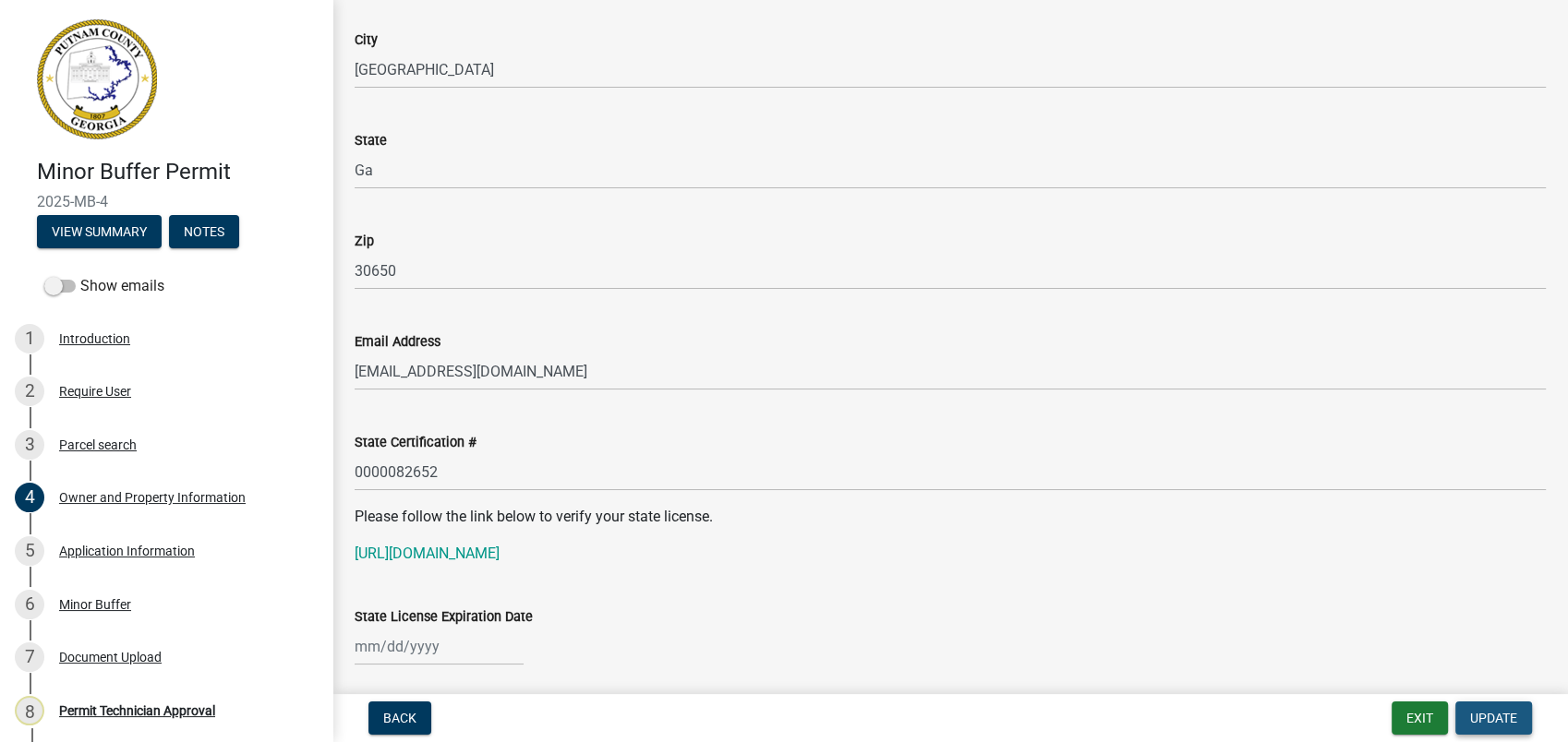
click at [1483, 711] on span "Update" at bounding box center [1493, 718] width 47 height 15
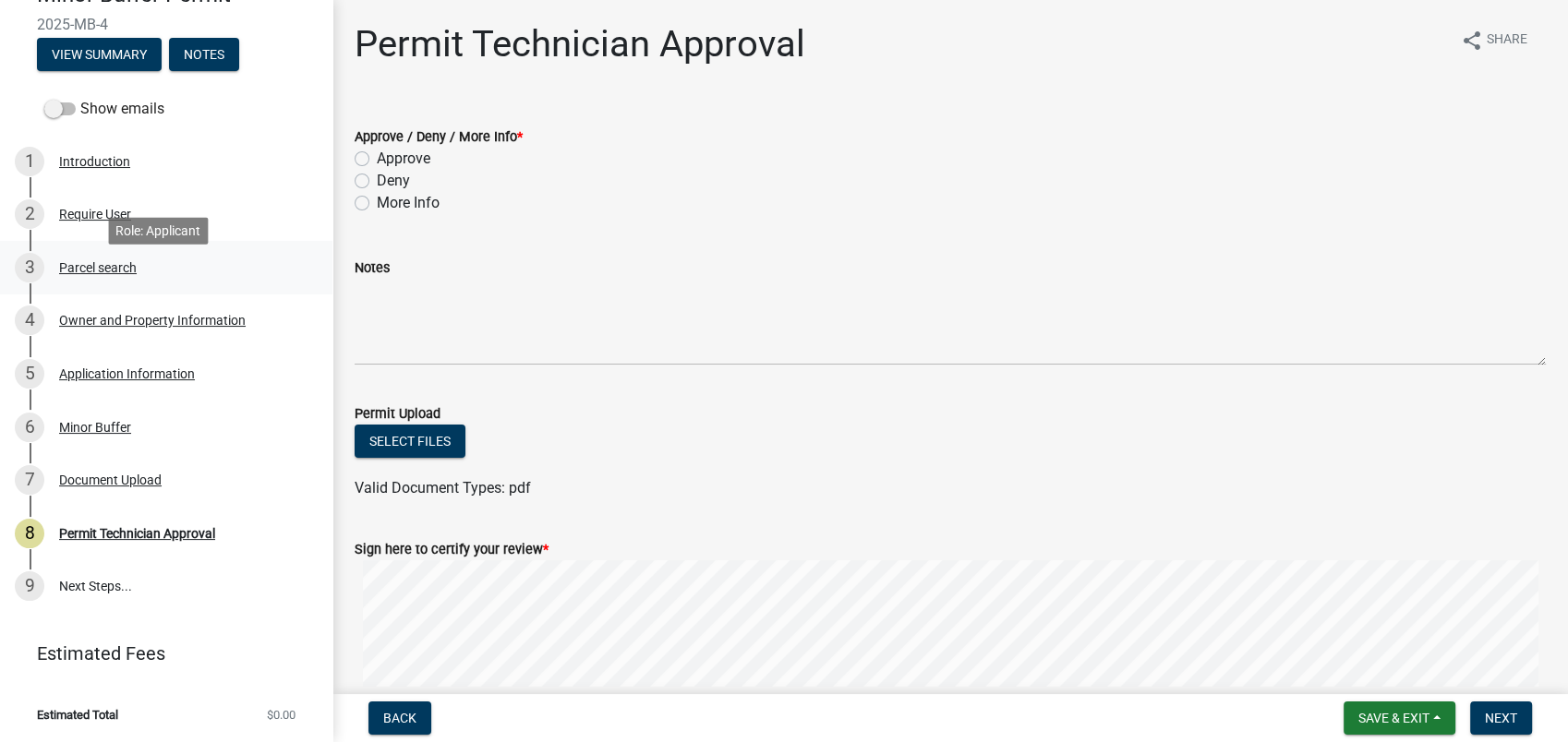
scroll to position [177, 0]
click at [100, 421] on div "Minor Buffer" at bounding box center [95, 427] width 72 height 13
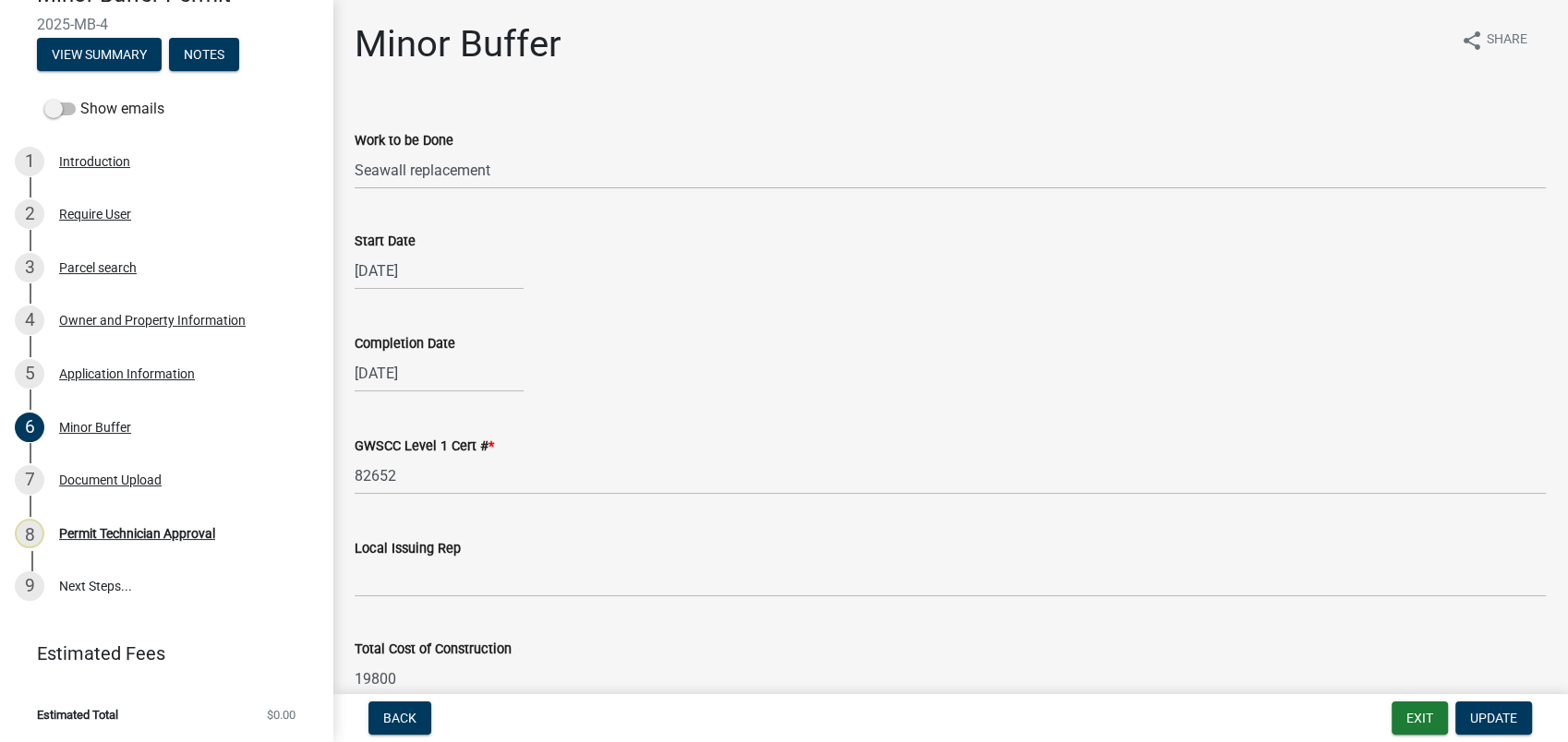
scroll to position [98, 0]
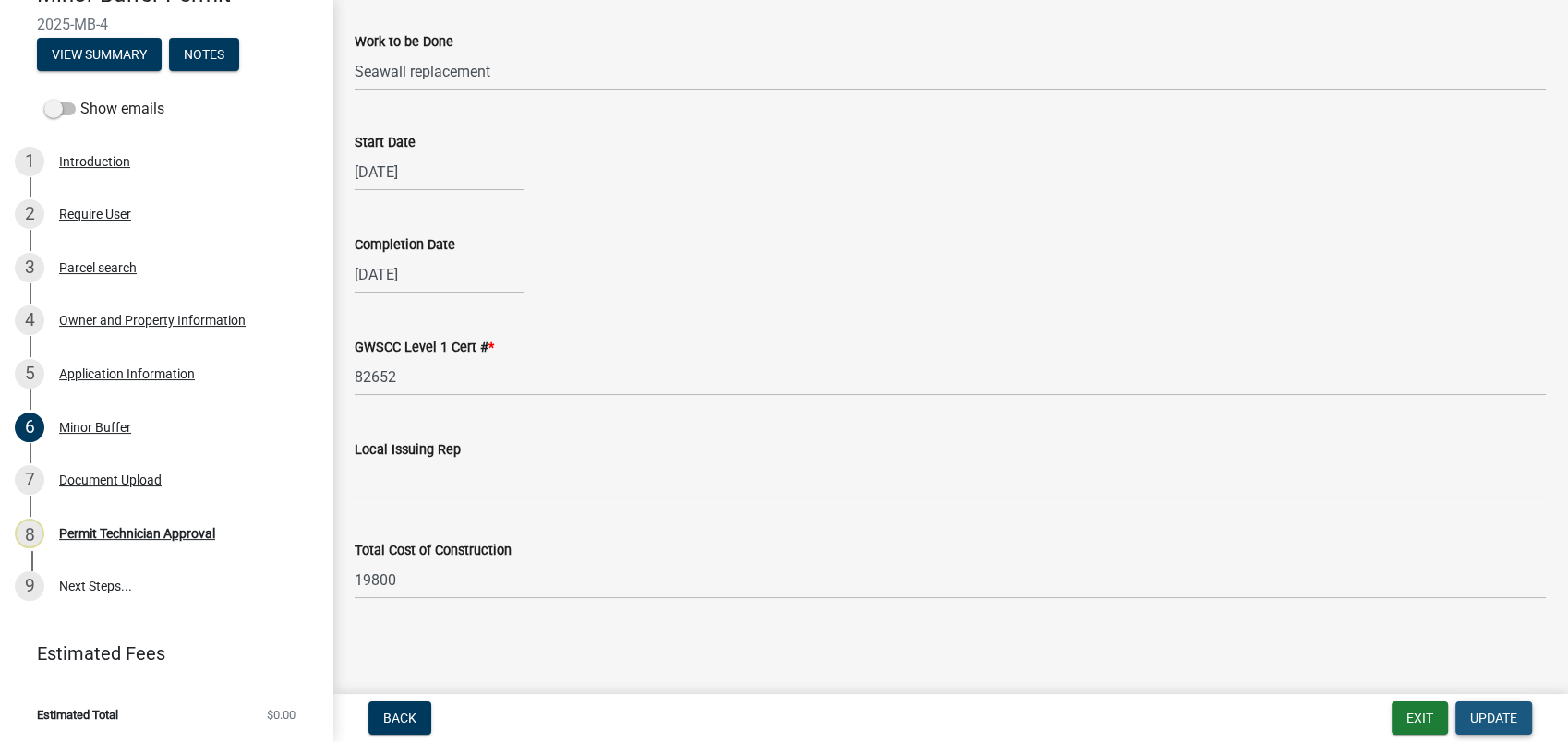
click at [1477, 711] on span "Update" at bounding box center [1493, 718] width 47 height 15
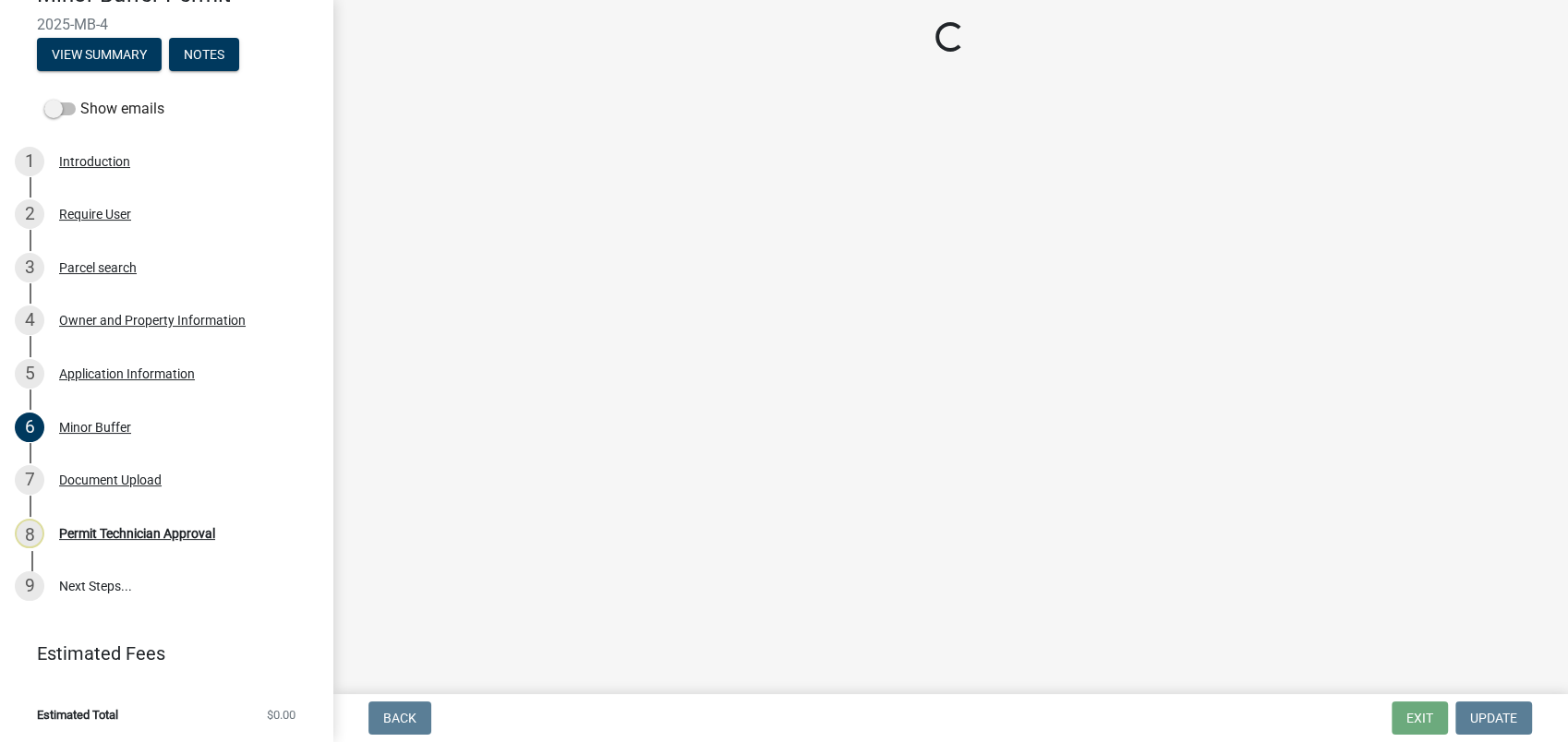
scroll to position [0, 0]
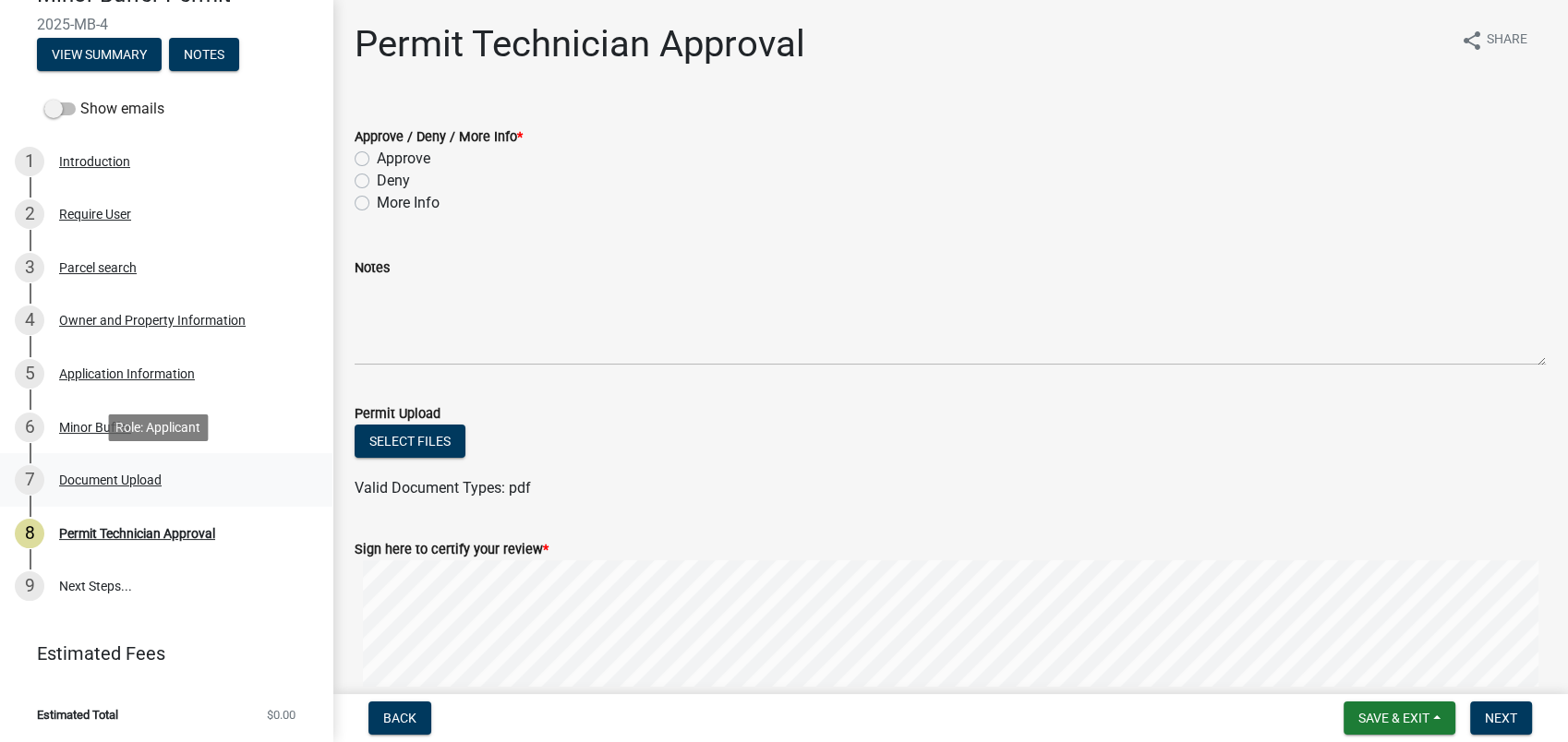
click at [163, 475] on div "7 Document Upload" at bounding box center [159, 480] width 288 height 29
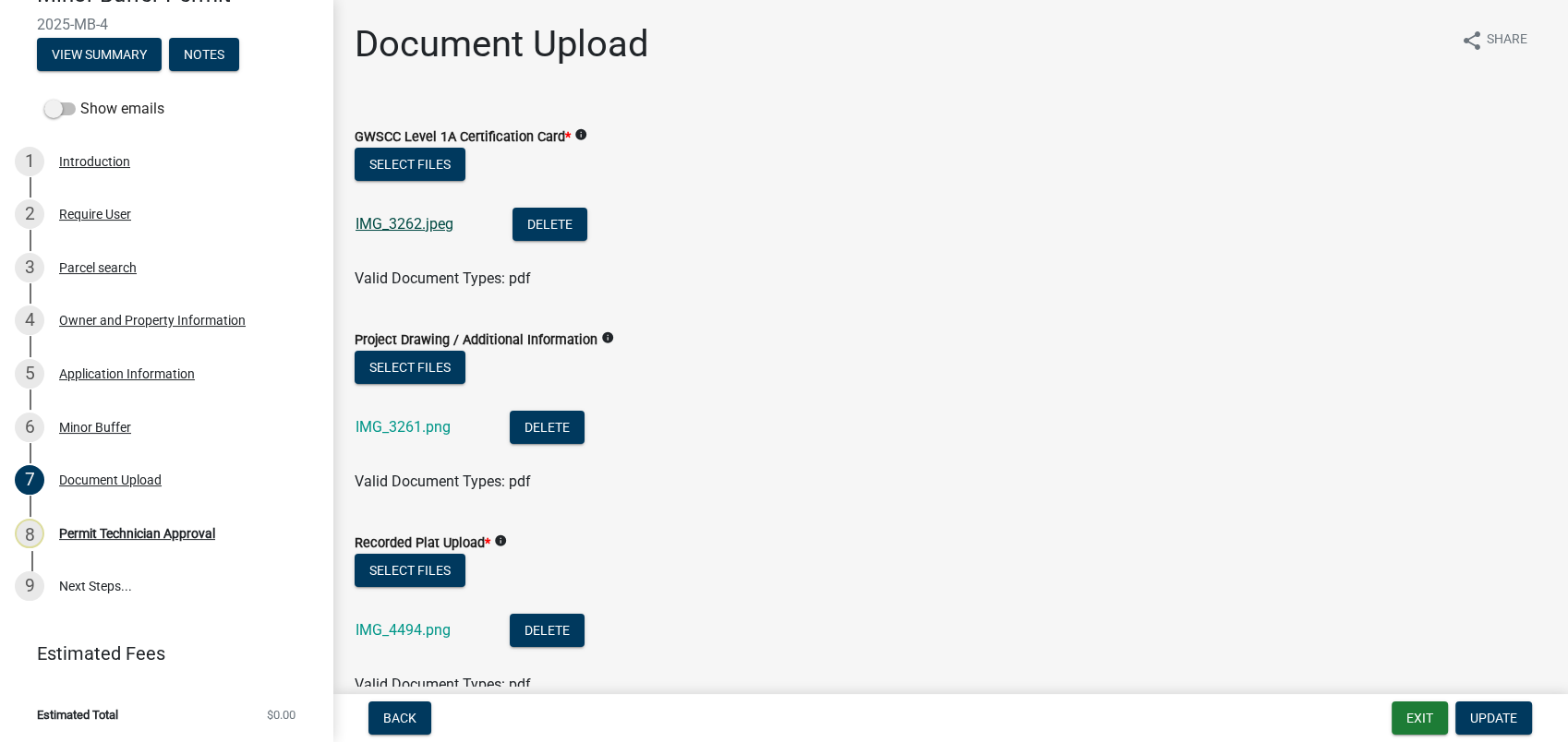
click at [392, 222] on link "IMG_3262.jpeg" at bounding box center [404, 224] width 98 height 18
click at [407, 421] on link "IMG_3261.png" at bounding box center [403, 427] width 95 height 18
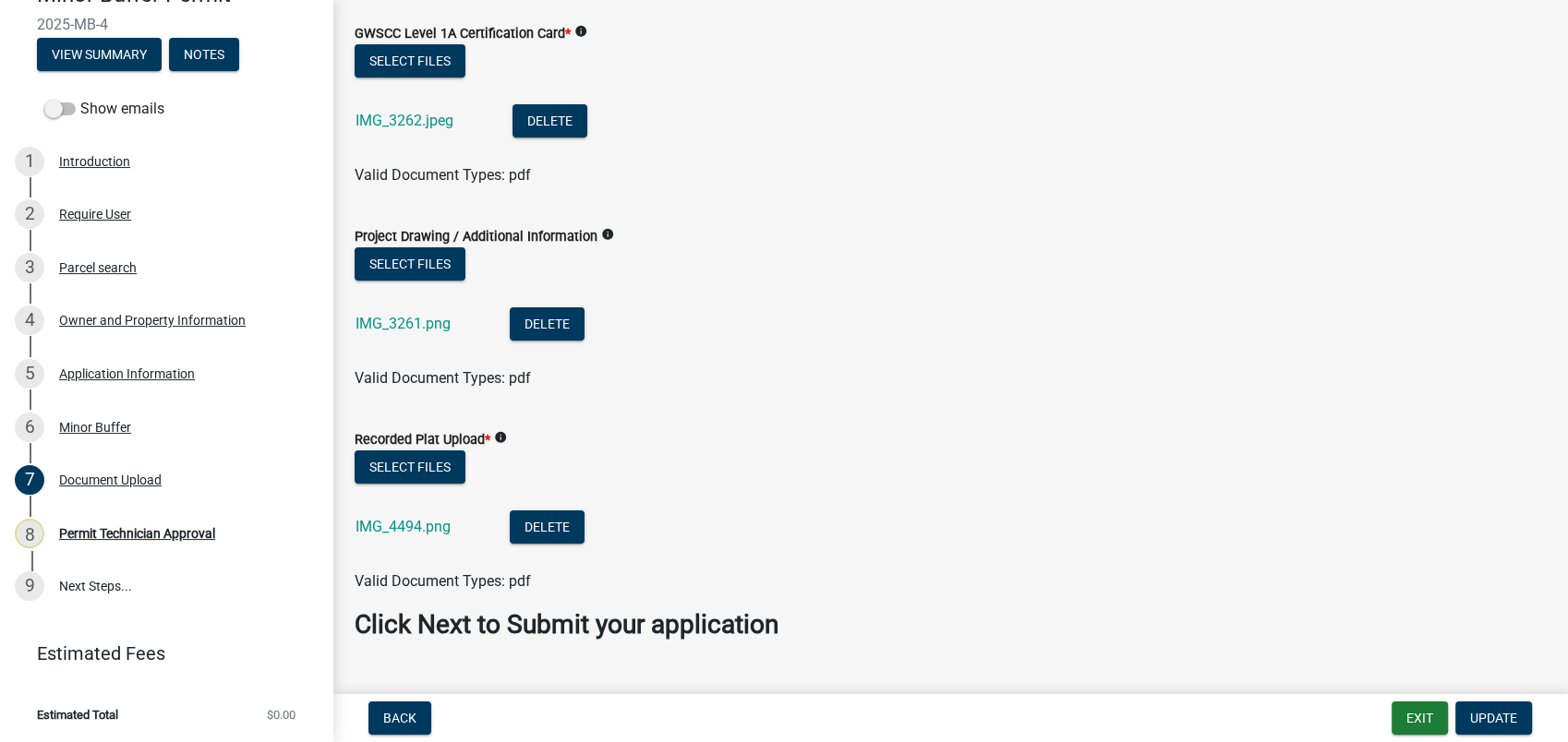
scroll to position [142, 0]
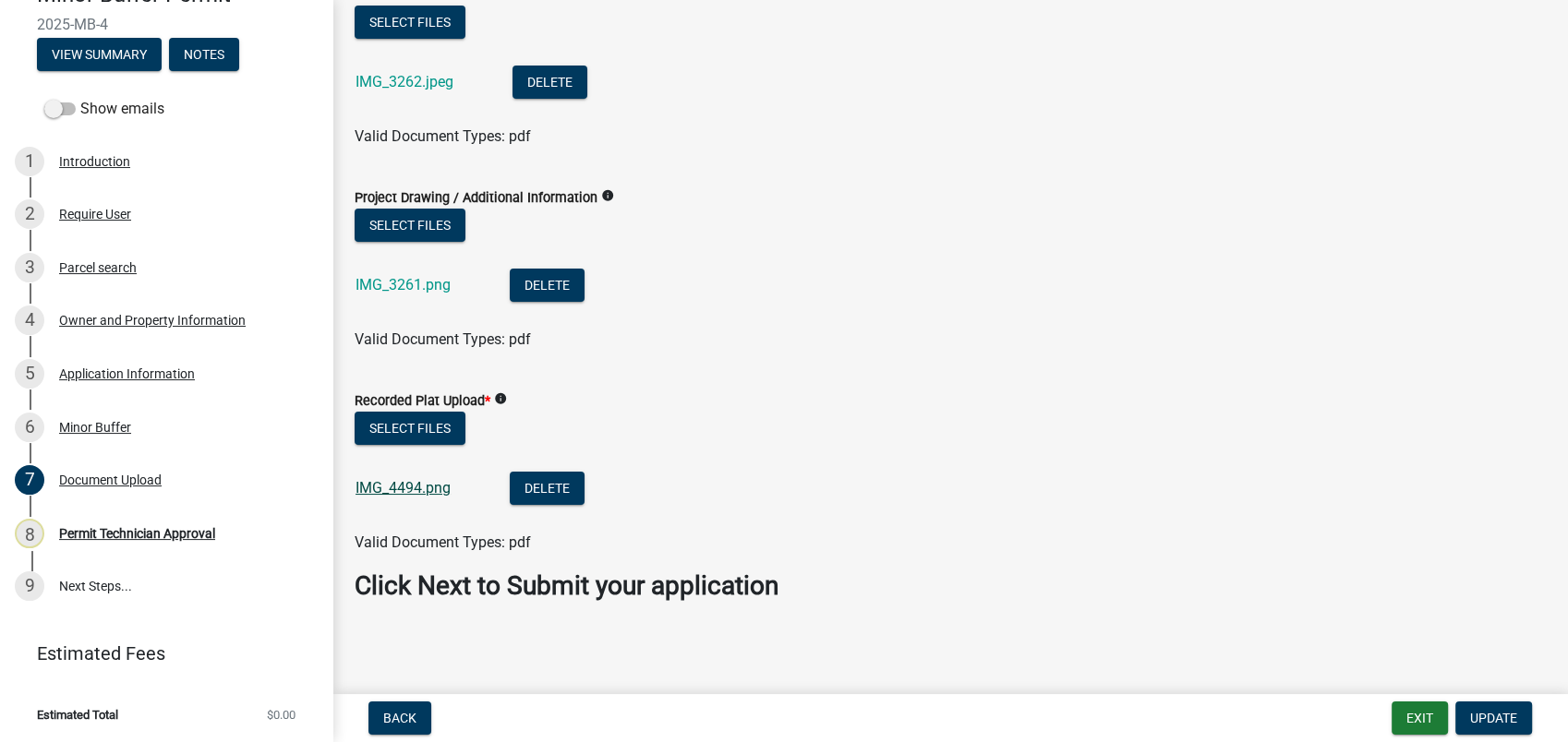
click at [406, 484] on link "IMG_4494.png" at bounding box center [403, 488] width 95 height 18
drag, startPoint x: 417, startPoint y: 417, endPoint x: 418, endPoint y: 433, distance: 16.0
click at [418, 433] on button "Select files" at bounding box center [410, 428] width 111 height 33
click at [110, 277] on div "3 Parcel search" at bounding box center [159, 268] width 288 height 29
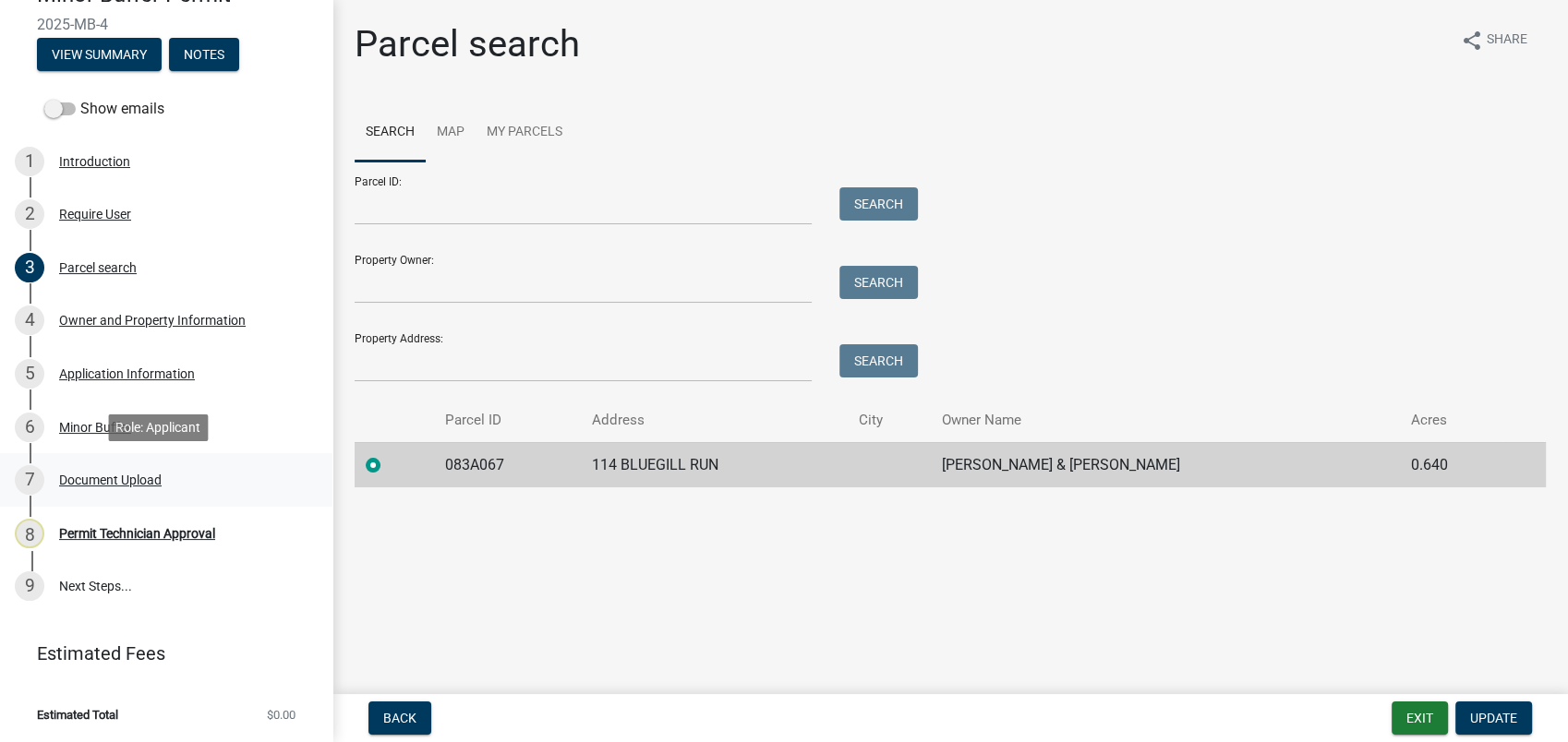
click at [89, 474] on div "Document Upload" at bounding box center [110, 479] width 102 height 13
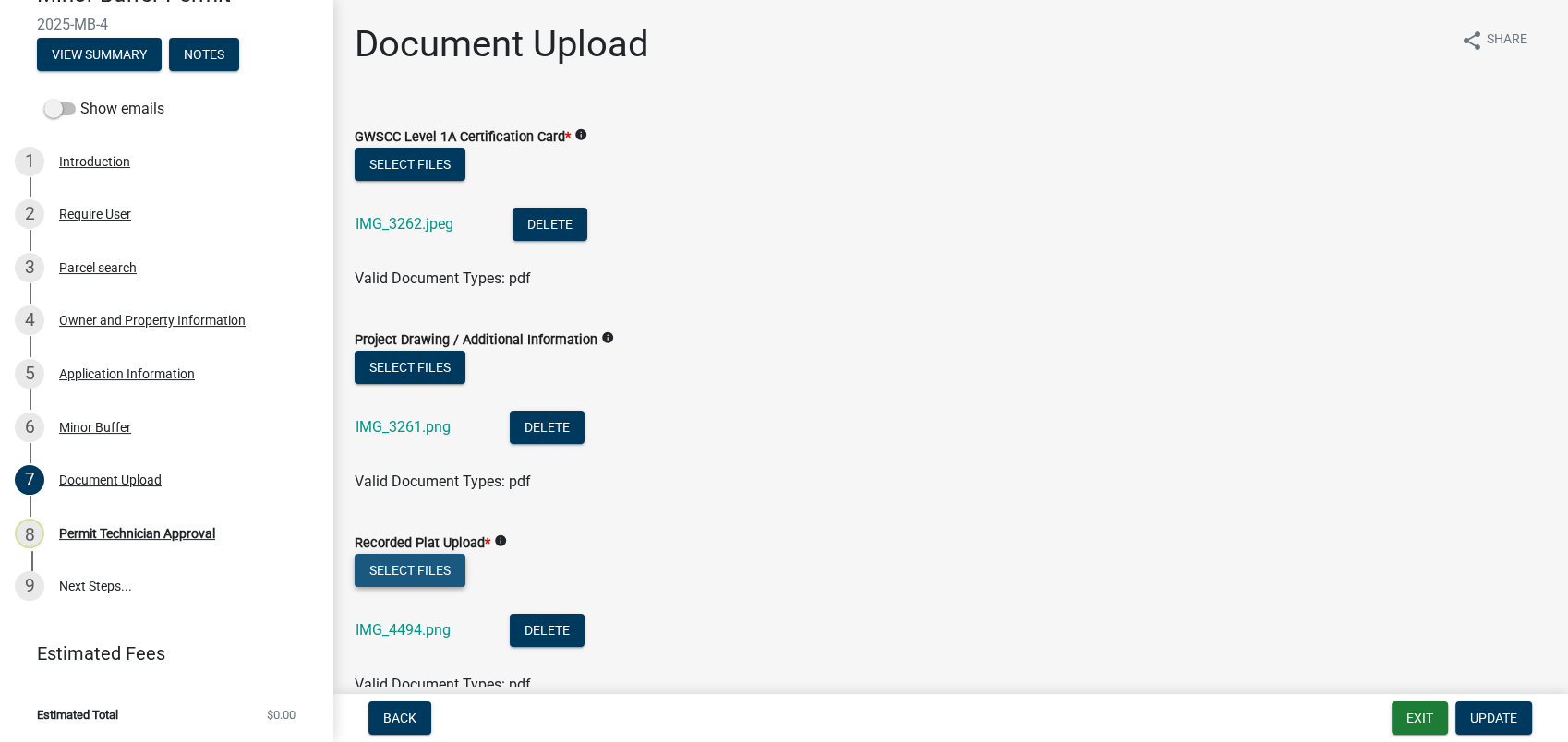
click at [415, 571] on button "Select files" at bounding box center [410, 571] width 111 height 33
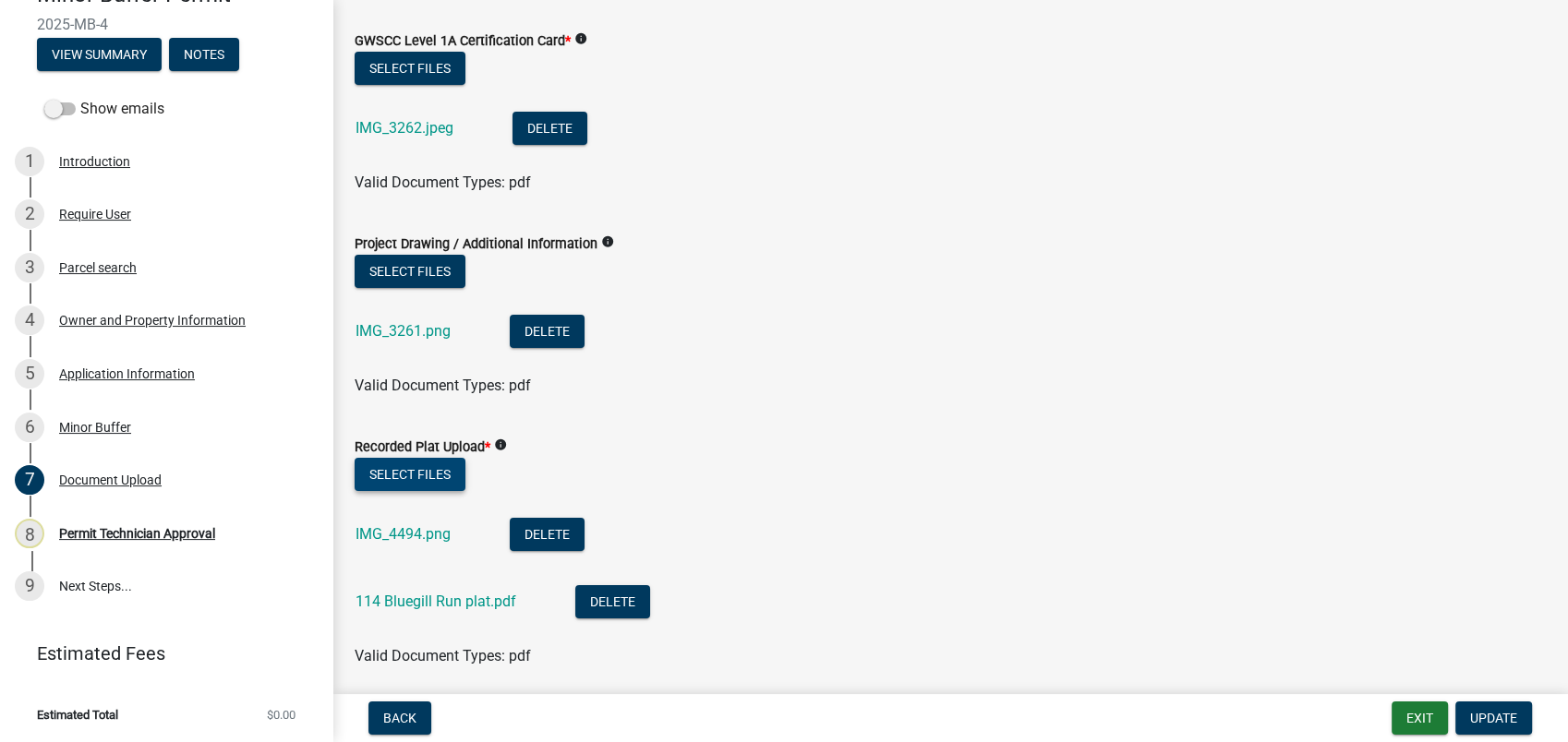
scroll to position [209, 0]
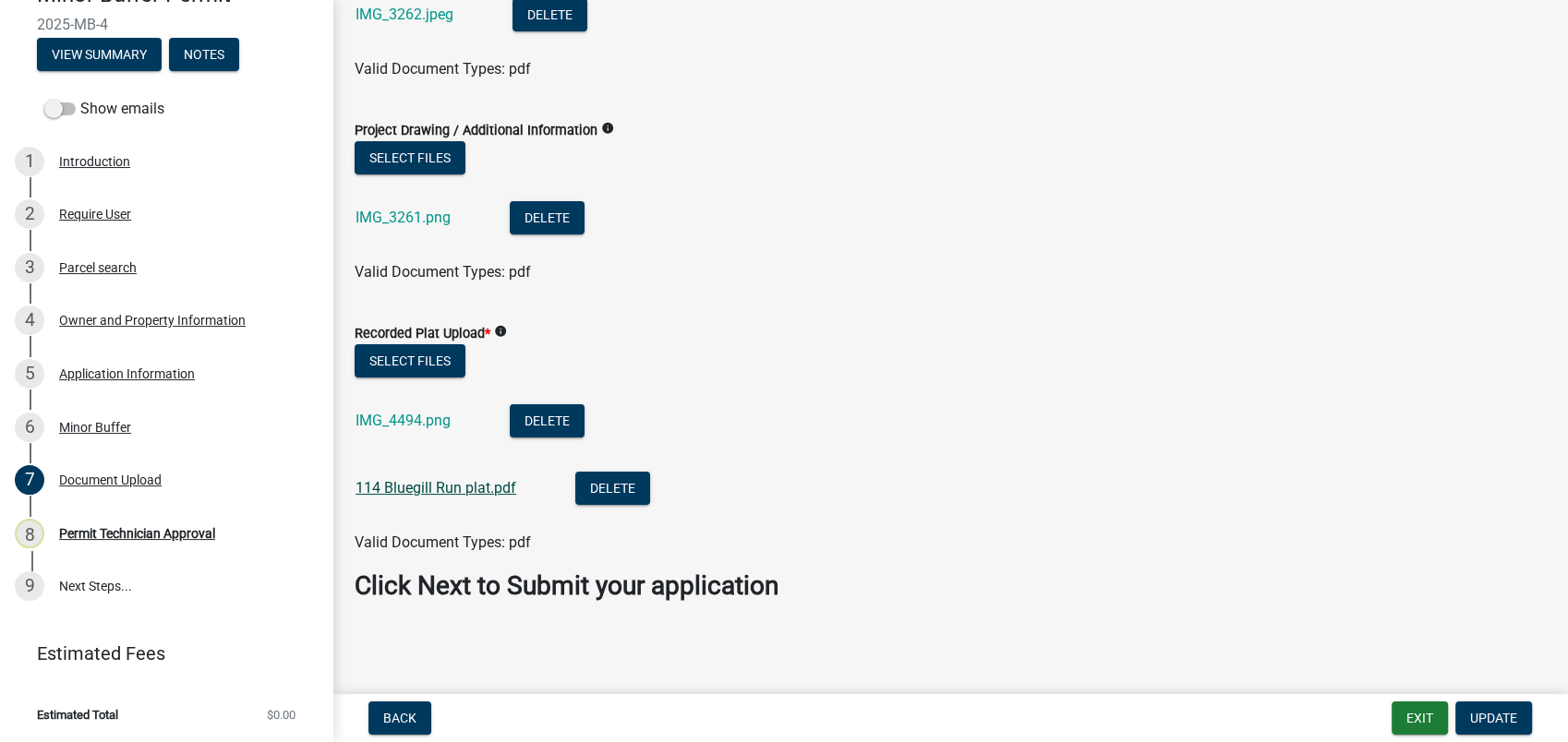
click at [405, 490] on link "114 Bluegill Run plat.pdf" at bounding box center [435, 488] width 161 height 18
drag, startPoint x: 98, startPoint y: 224, endPoint x: 247, endPoint y: 222, distance: 149.0
click at [228, 222] on div "2 Require User" at bounding box center [159, 214] width 288 height 29
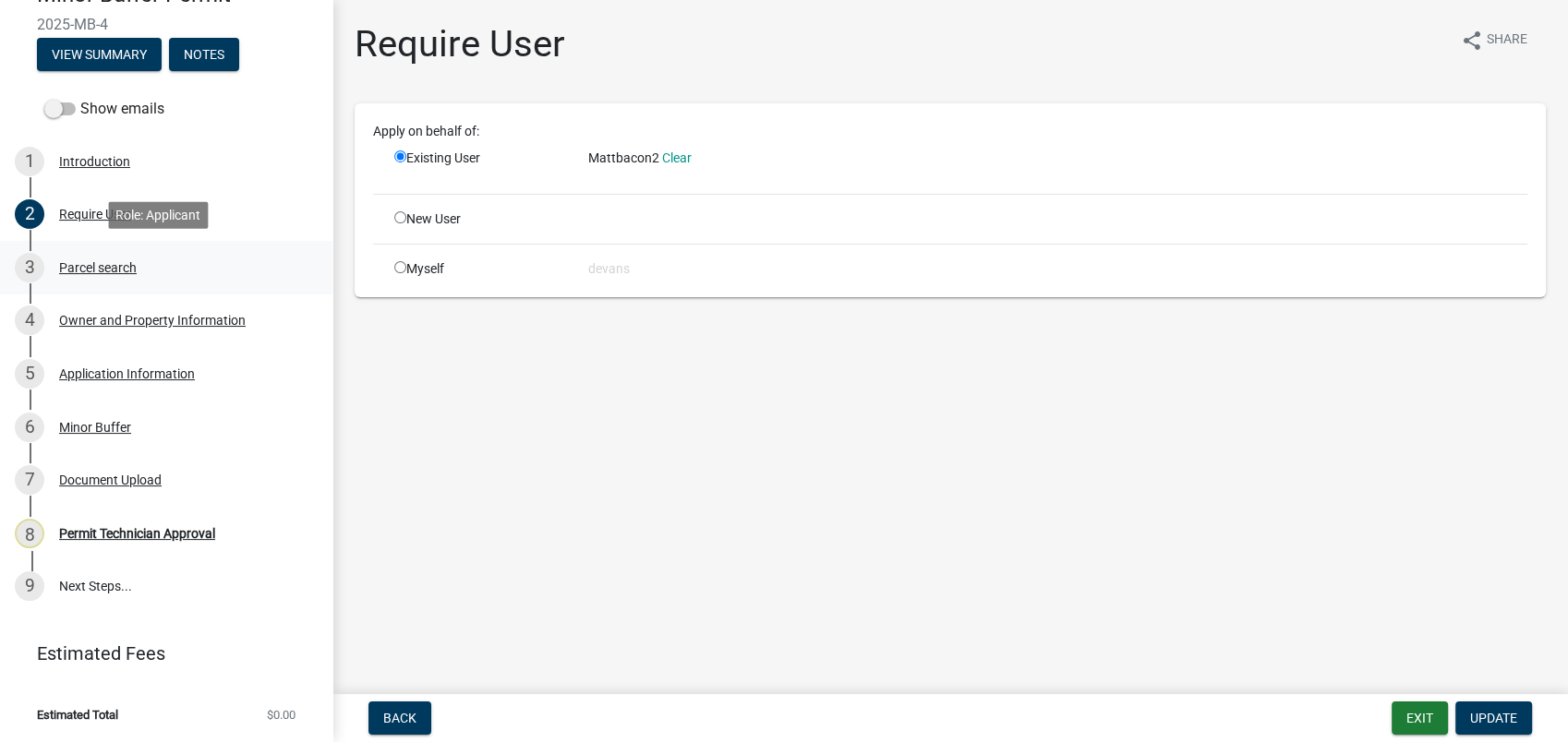
click at [133, 270] on div "Parcel search" at bounding box center [98, 267] width 78 height 13
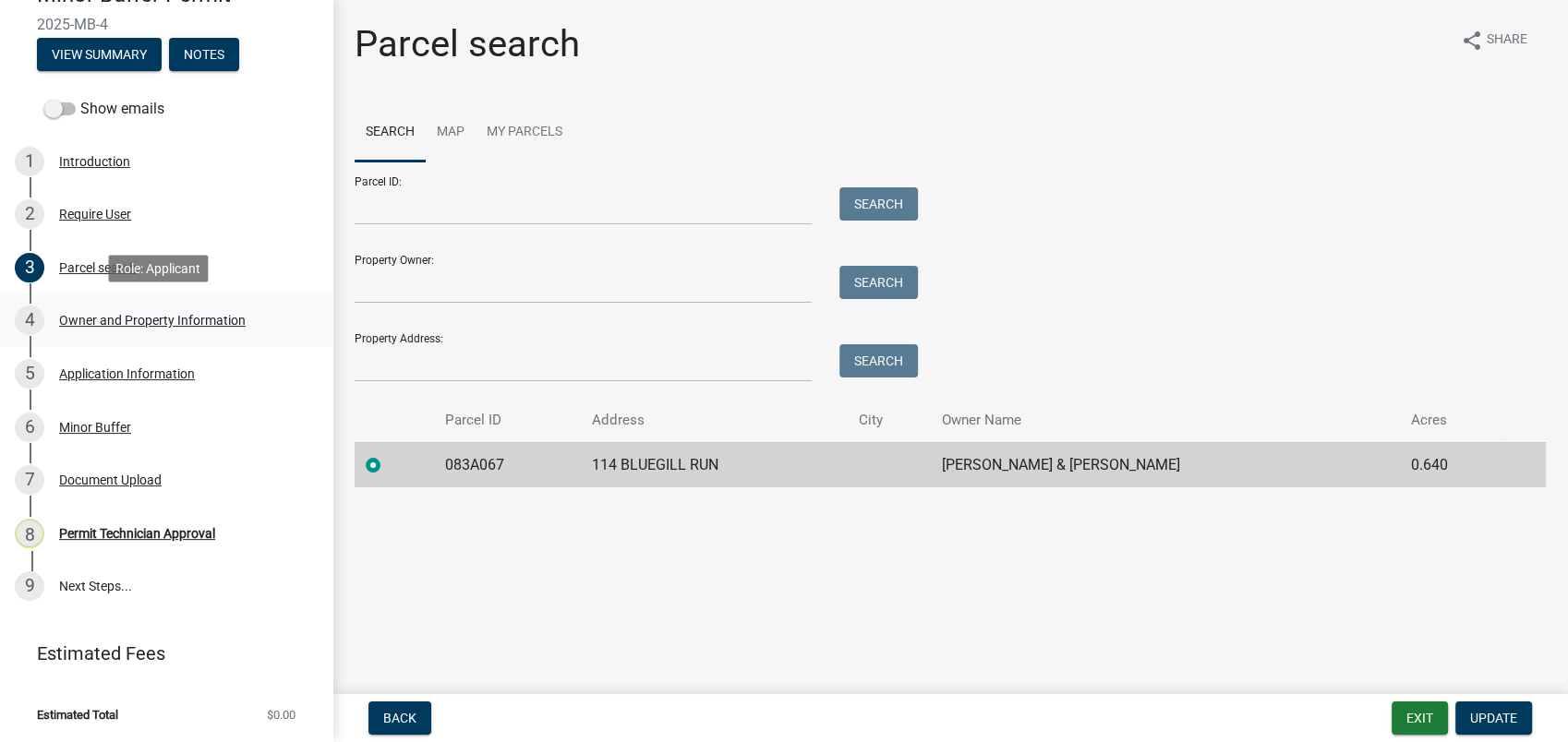
click at [134, 315] on div "Owner and Property Information" at bounding box center [153, 319] width 187 height 13
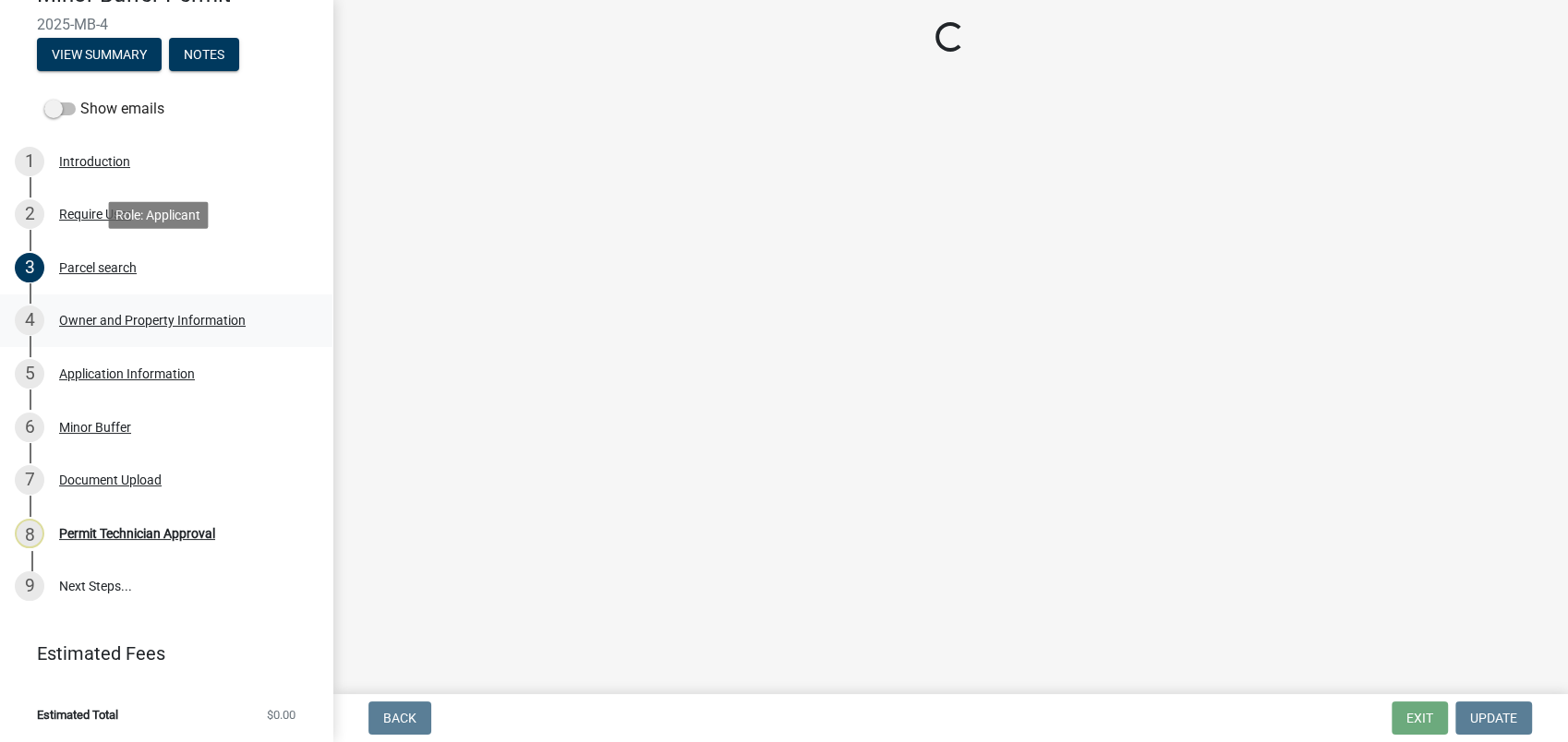
select select "78bfdc44-73ff-456e-a557-d4c99b9c08be"
select select "83394b22-4a11-496c-8e5c-75ade2e72faf"
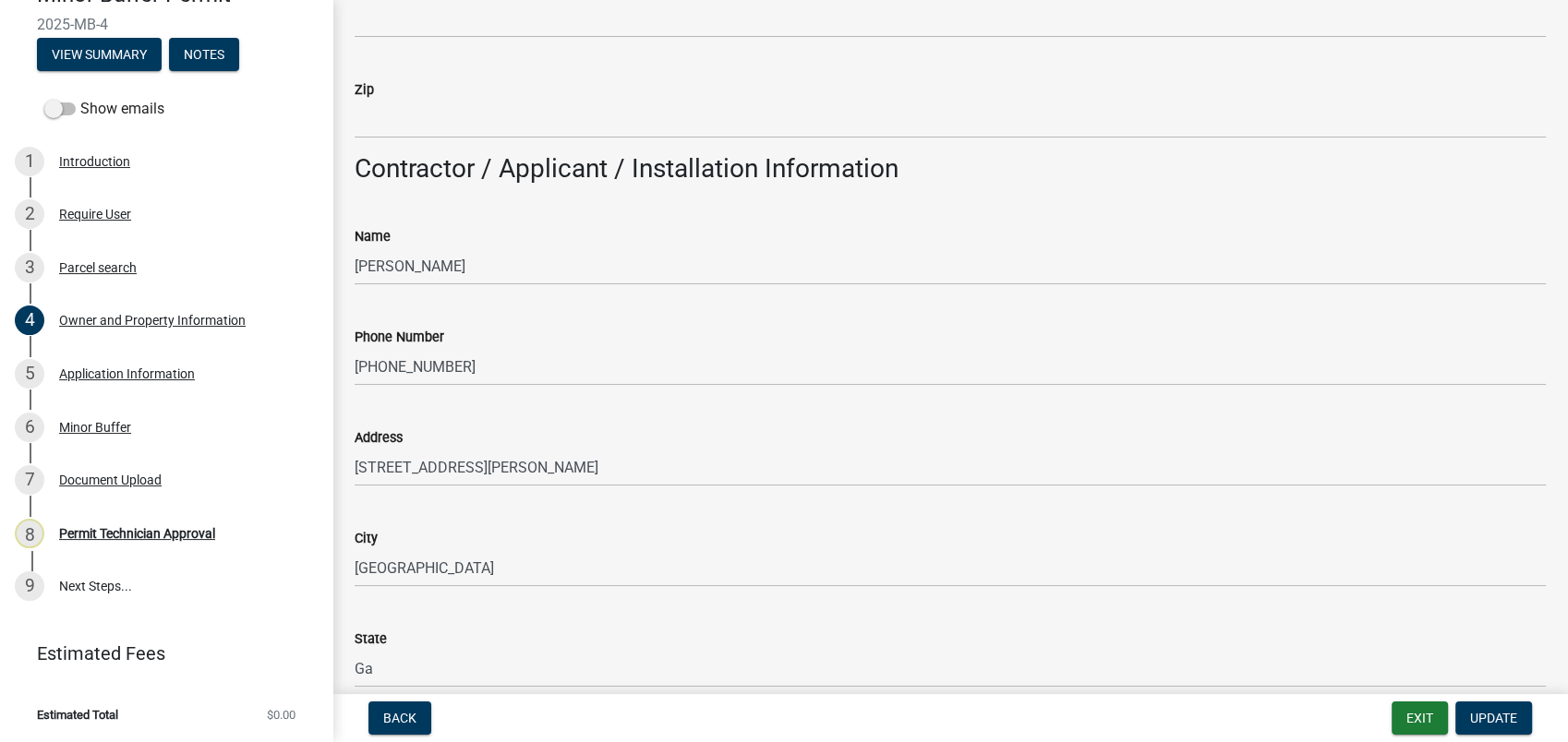
scroll to position [1539, 0]
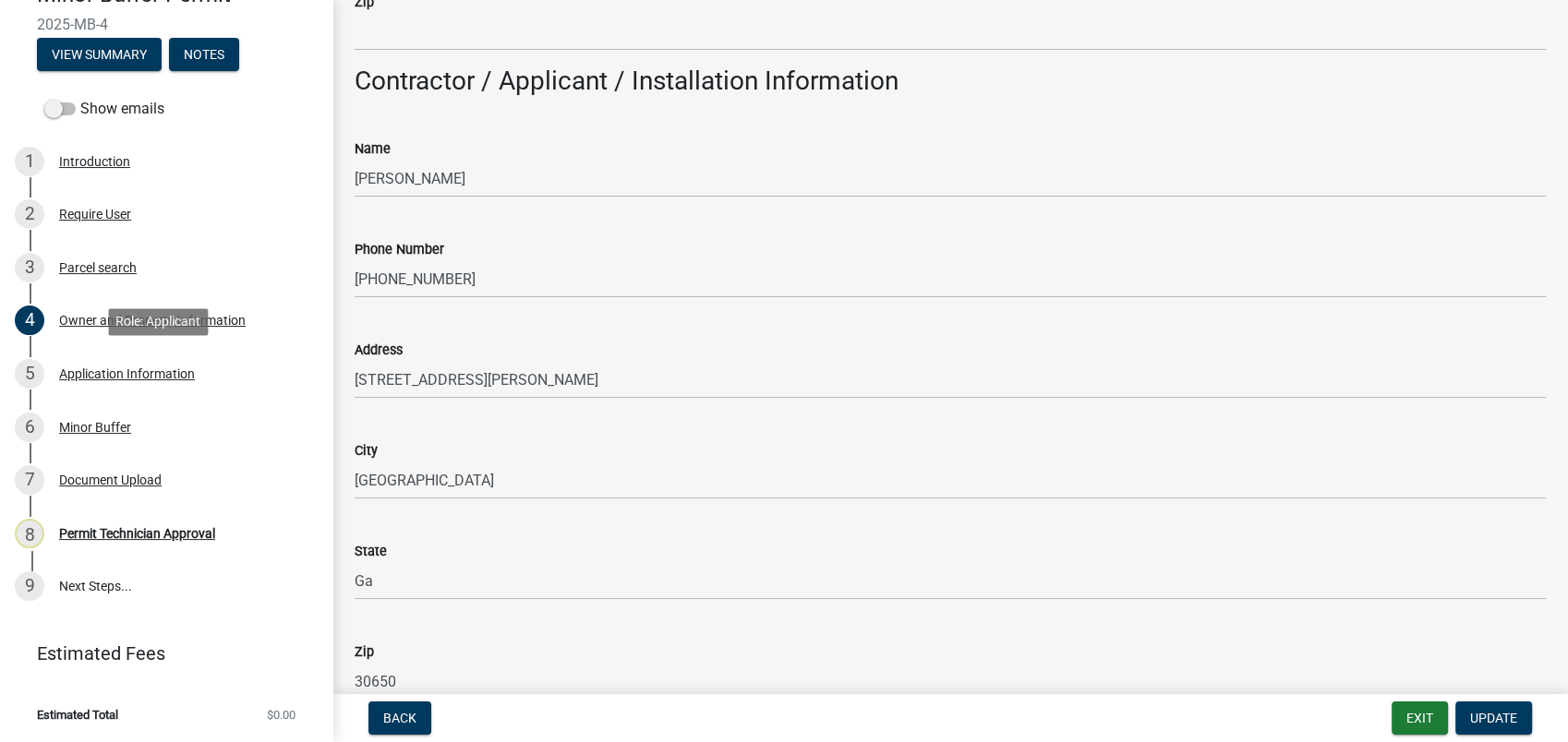
click at [124, 375] on div "Application Information" at bounding box center [127, 373] width 135 height 13
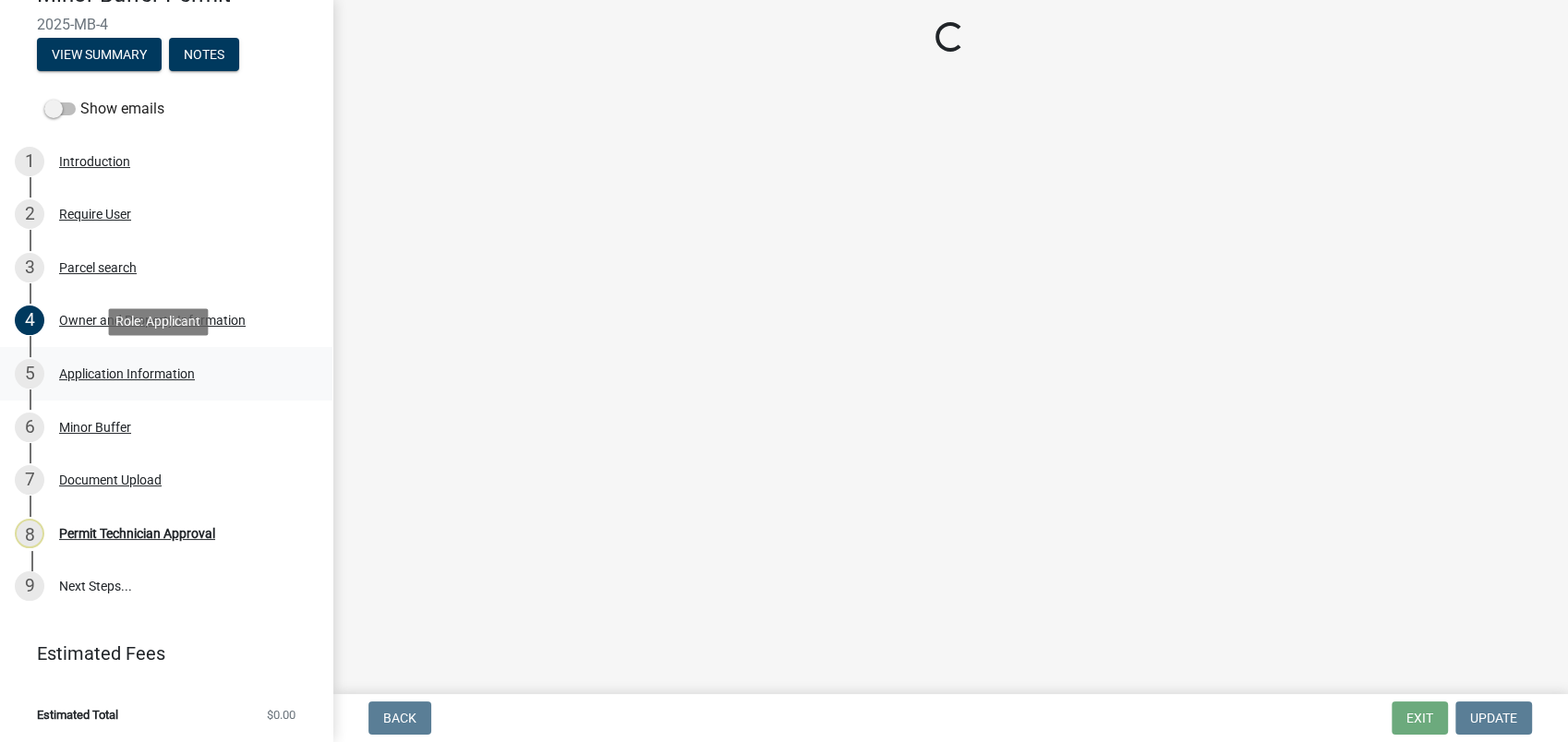
scroll to position [0, 0]
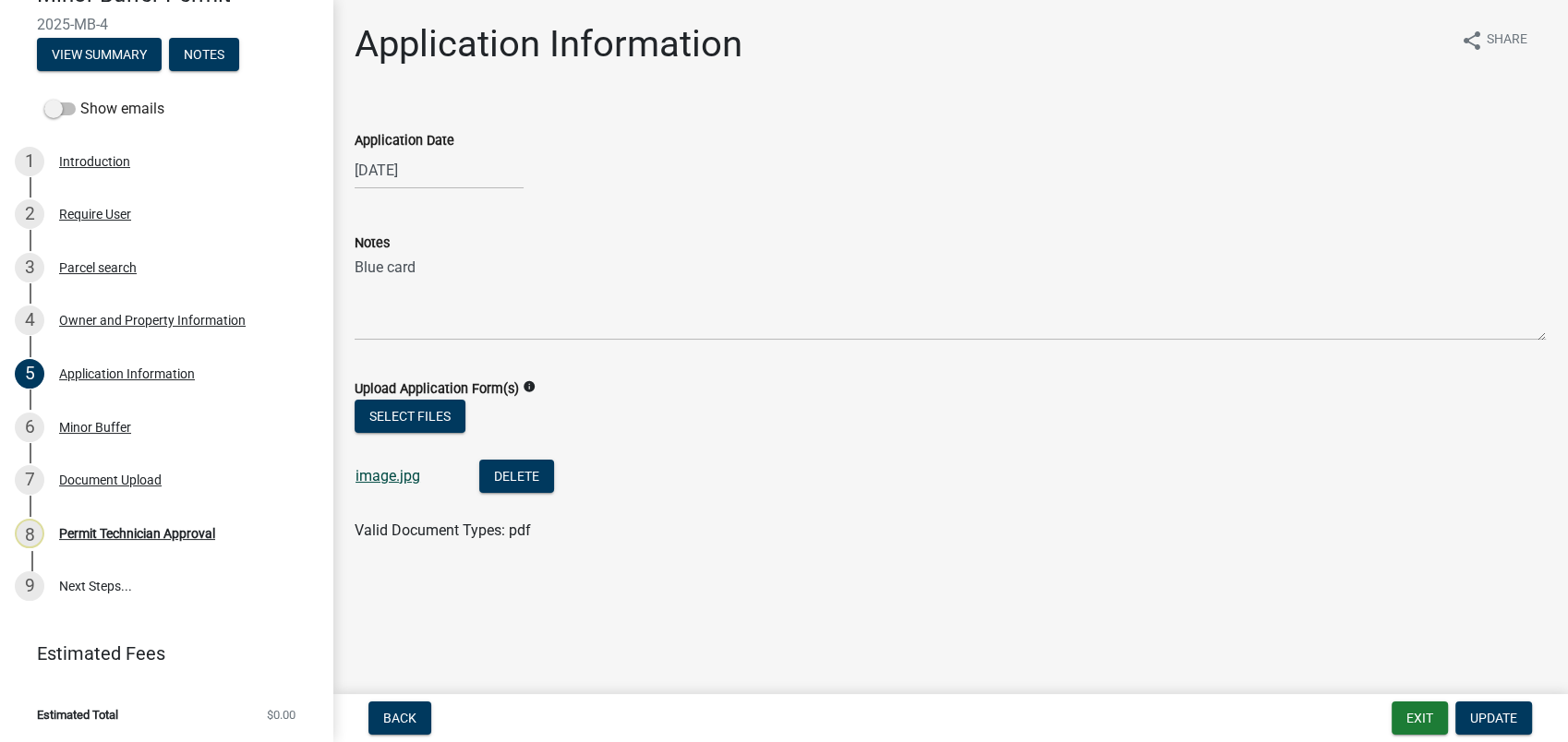
click at [380, 467] on link "image.jpg" at bounding box center [388, 476] width 64 height 18
click at [126, 534] on div "Permit Technician Approval" at bounding box center [137, 533] width 156 height 13
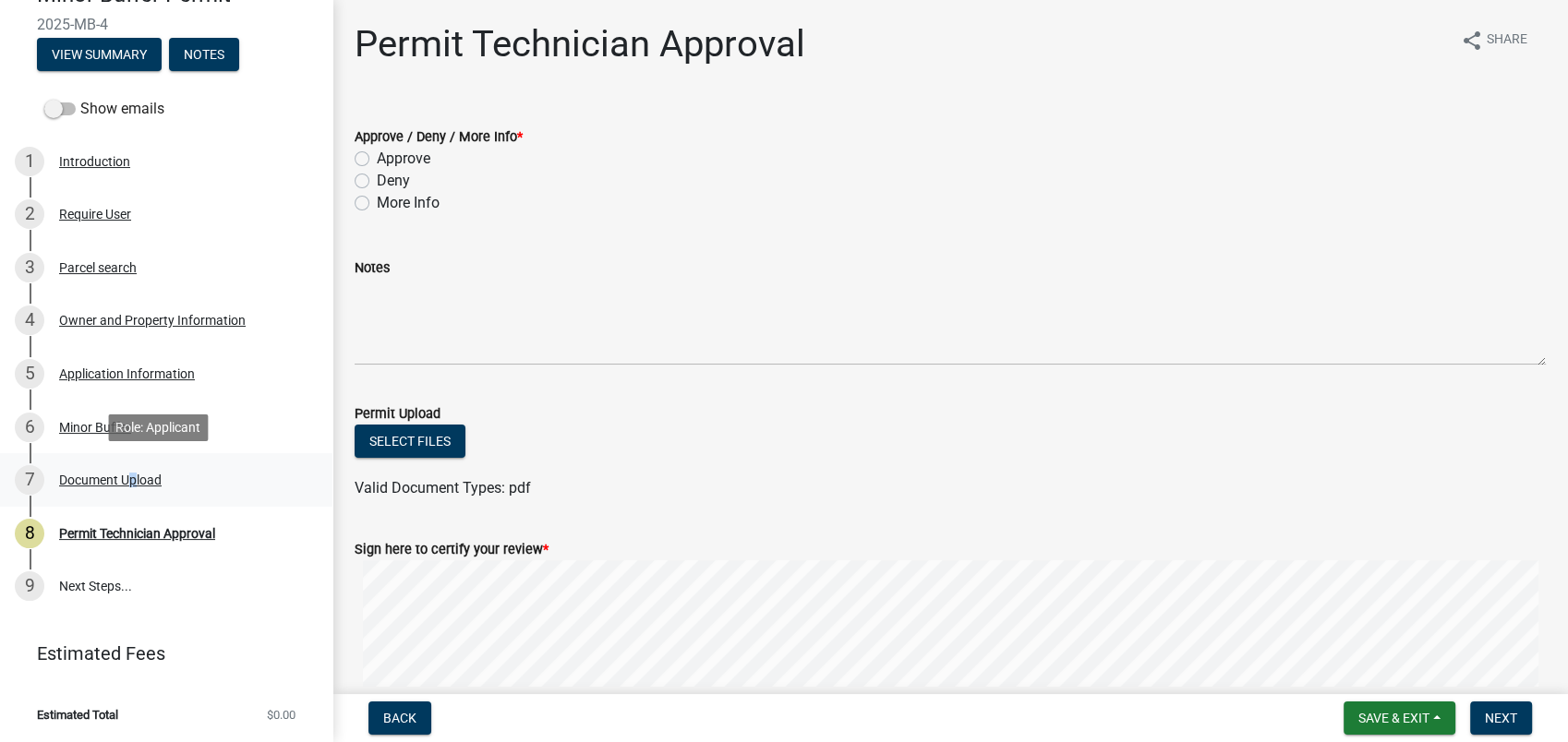
click at [126, 481] on div "Document Upload" at bounding box center [110, 479] width 102 height 13
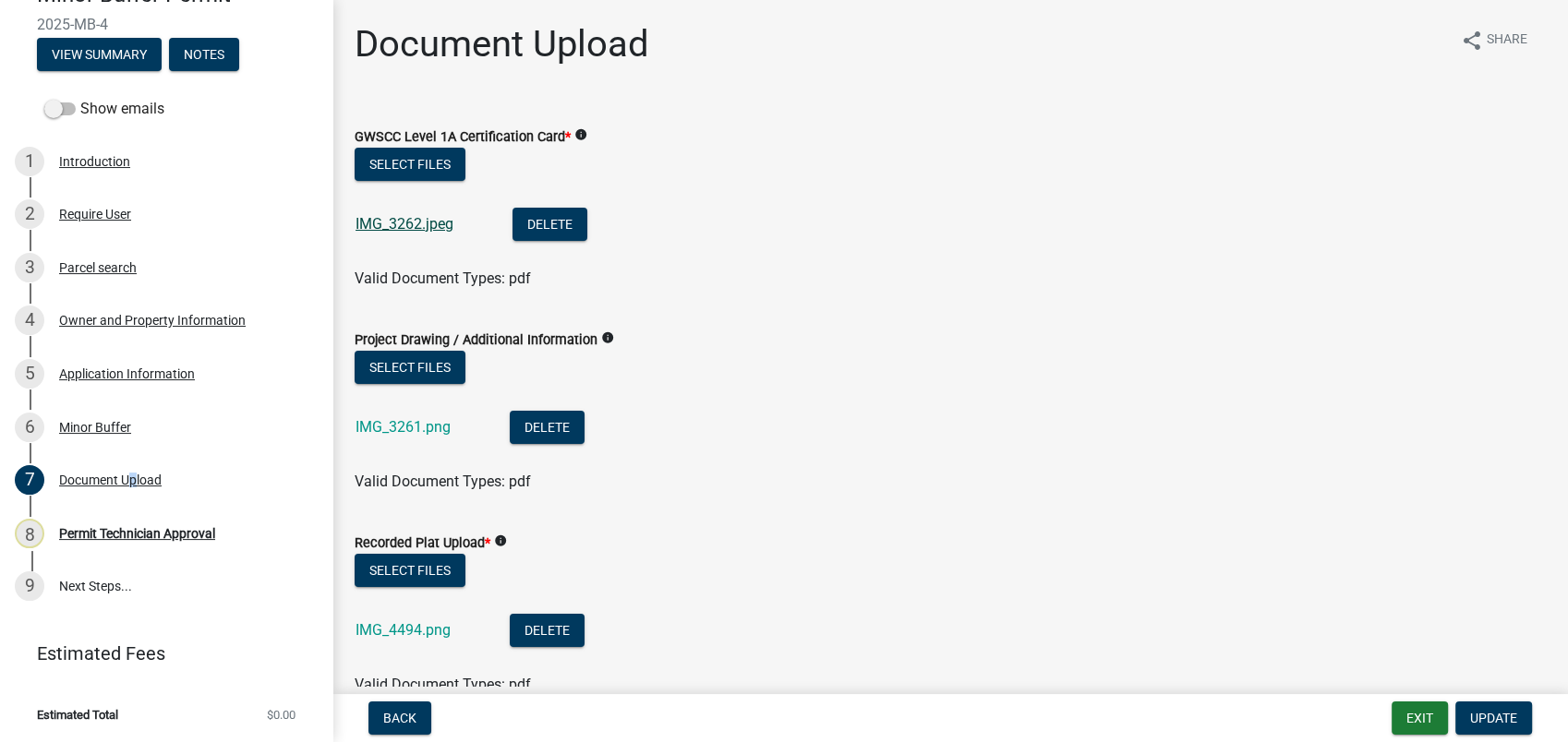
click at [393, 222] on link "IMG_3262.jpeg" at bounding box center [404, 224] width 98 height 18
drag, startPoint x: 428, startPoint y: 375, endPoint x: 421, endPoint y: 396, distance: 22.1
click at [428, 386] on div "Select files" at bounding box center [950, 369] width 1191 height 38
click at [410, 421] on link "IMG_3261.png" at bounding box center [403, 427] width 95 height 18
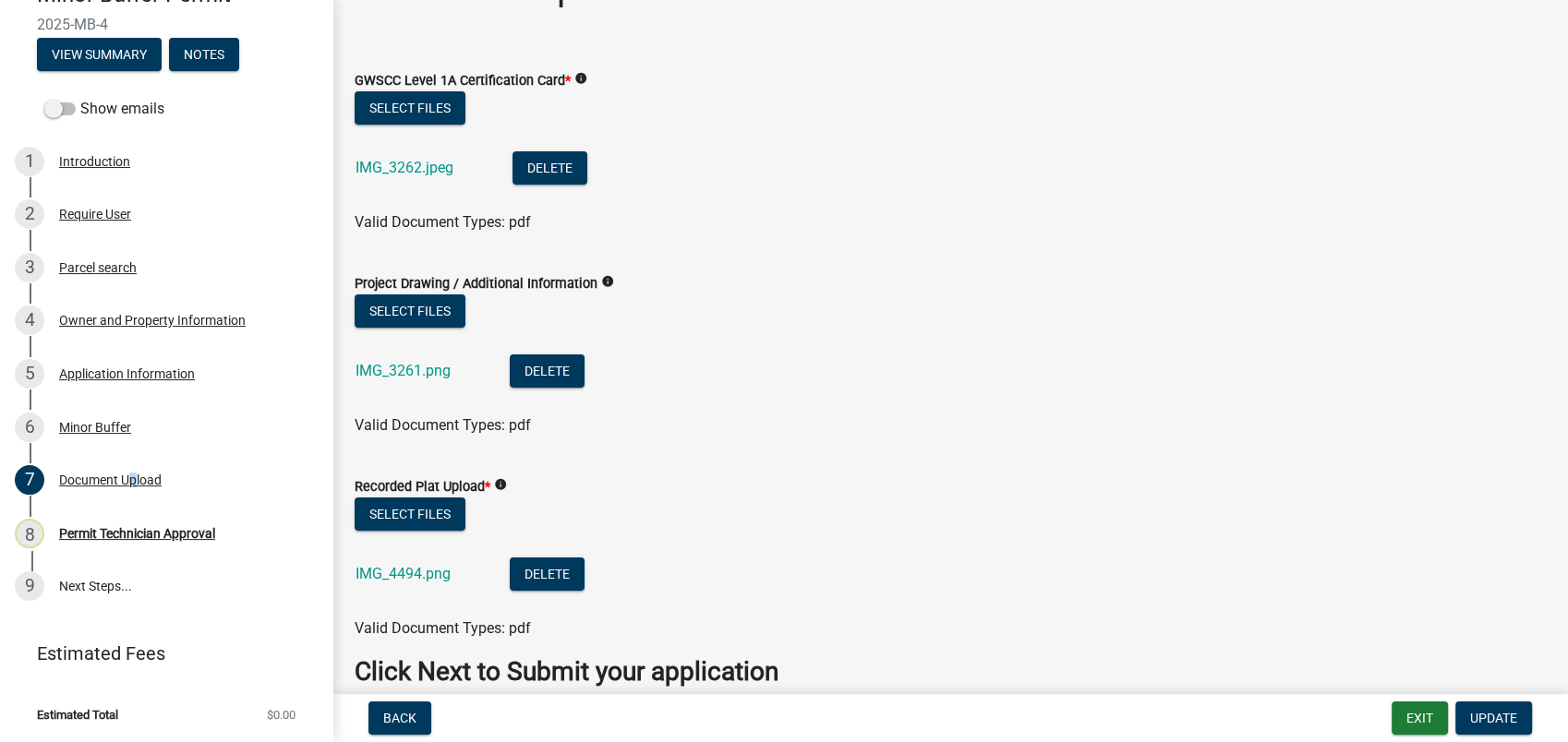
scroll to position [142, 0]
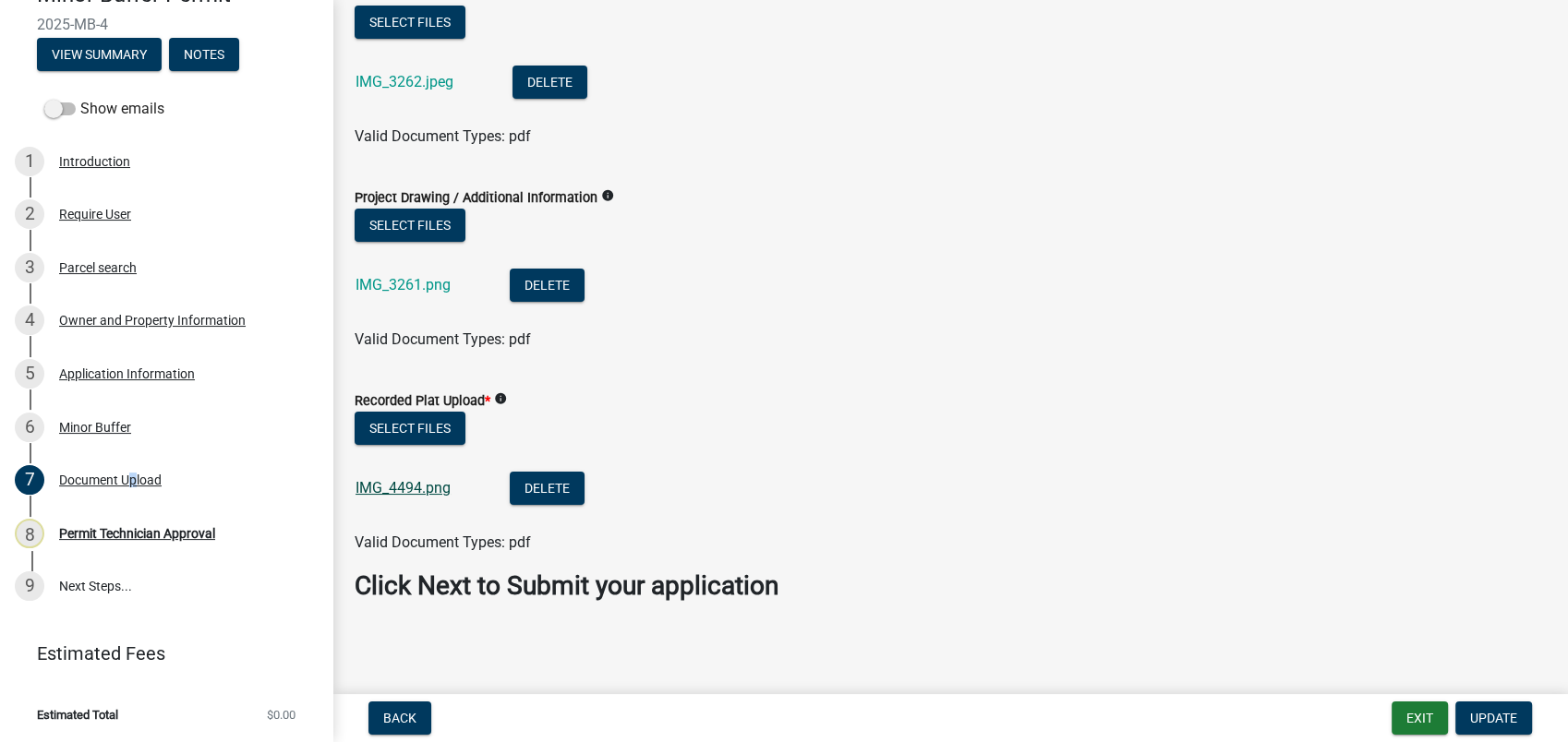
click at [429, 487] on link "IMG_4494.png" at bounding box center [403, 488] width 95 height 18
click at [378, 428] on button "Select files" at bounding box center [410, 428] width 111 height 33
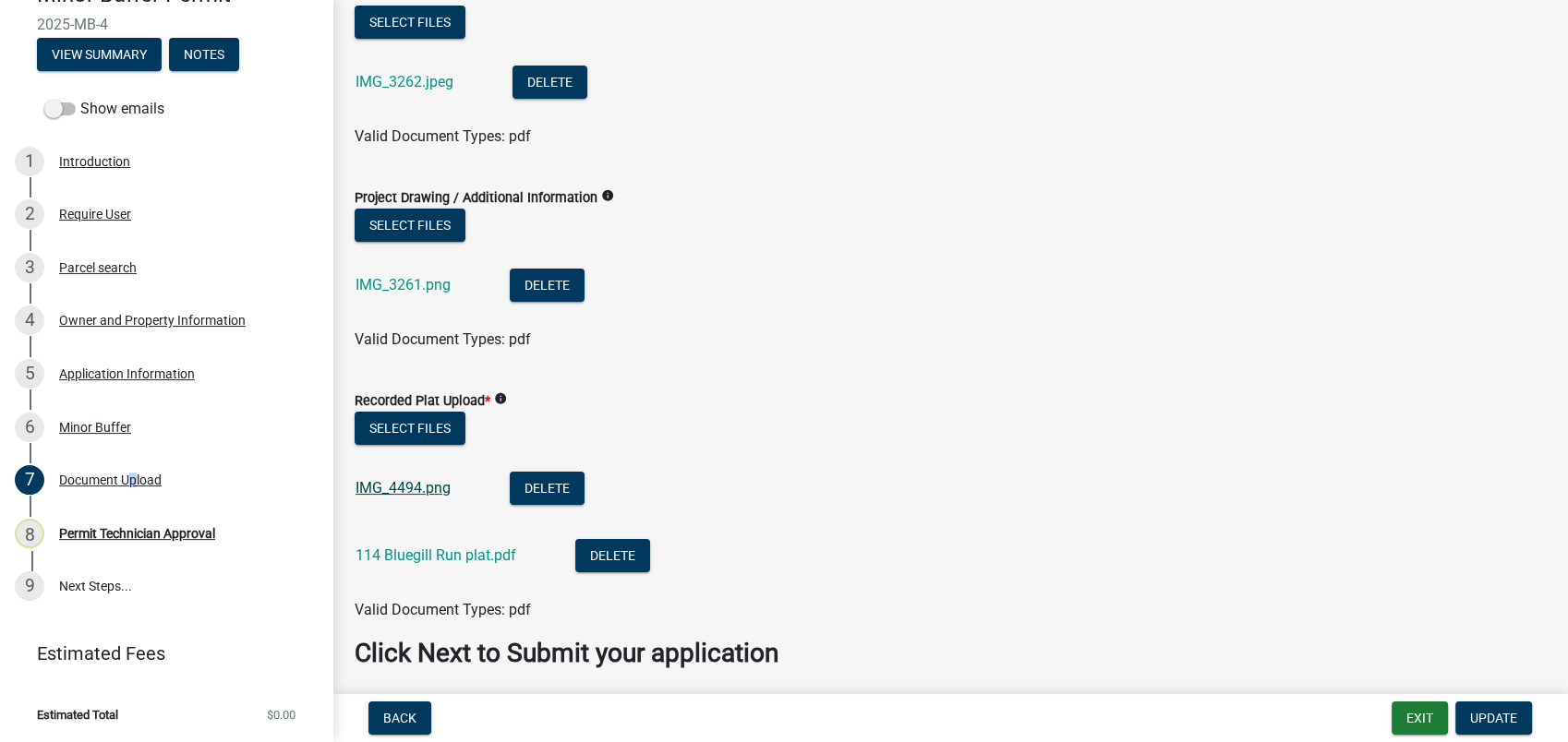
click at [399, 488] on link "IMG_4494.png" at bounding box center [403, 488] width 95 height 18
click at [543, 479] on button "Delete" at bounding box center [546, 489] width 75 height 33
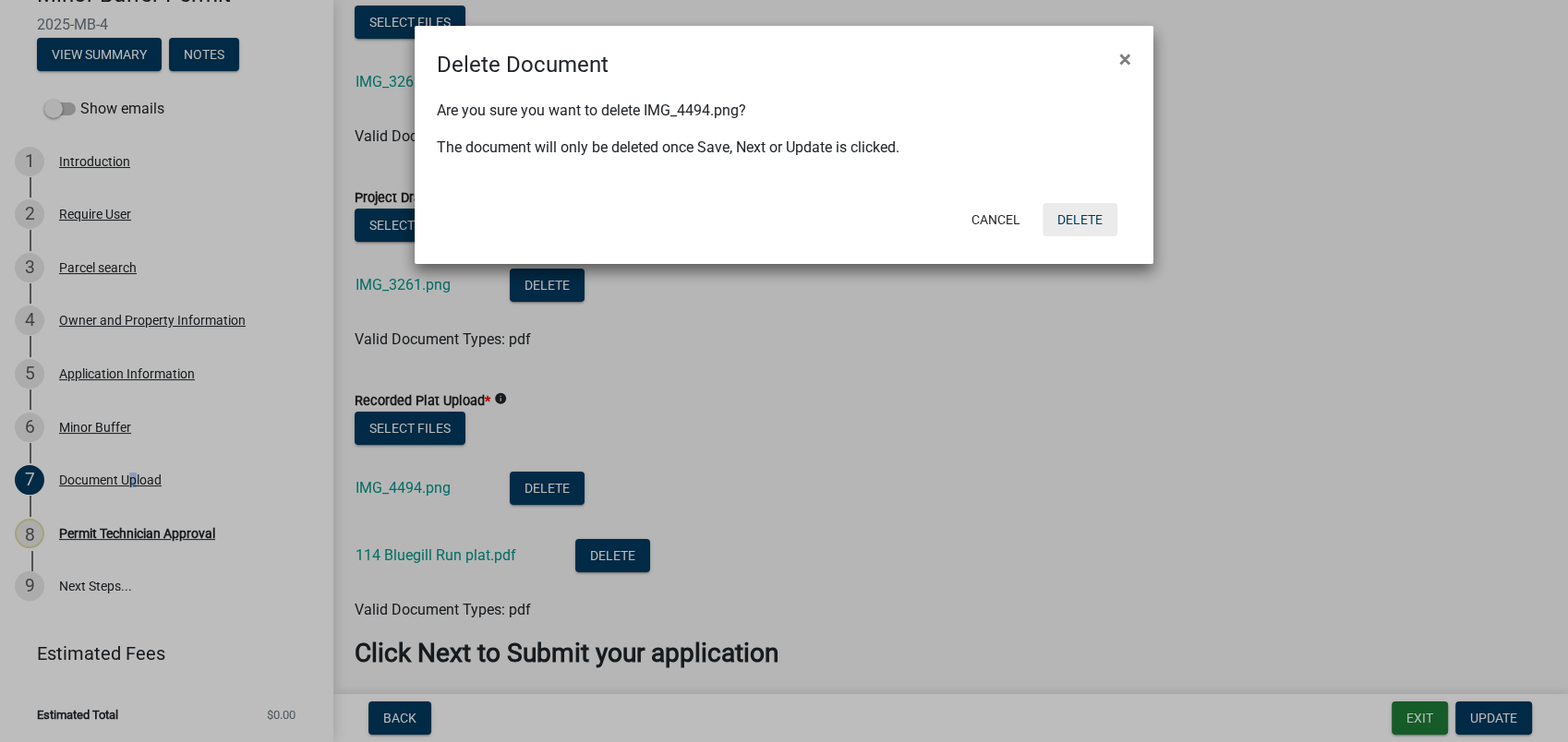
click at [1058, 221] on button "Delete" at bounding box center [1079, 220] width 75 height 33
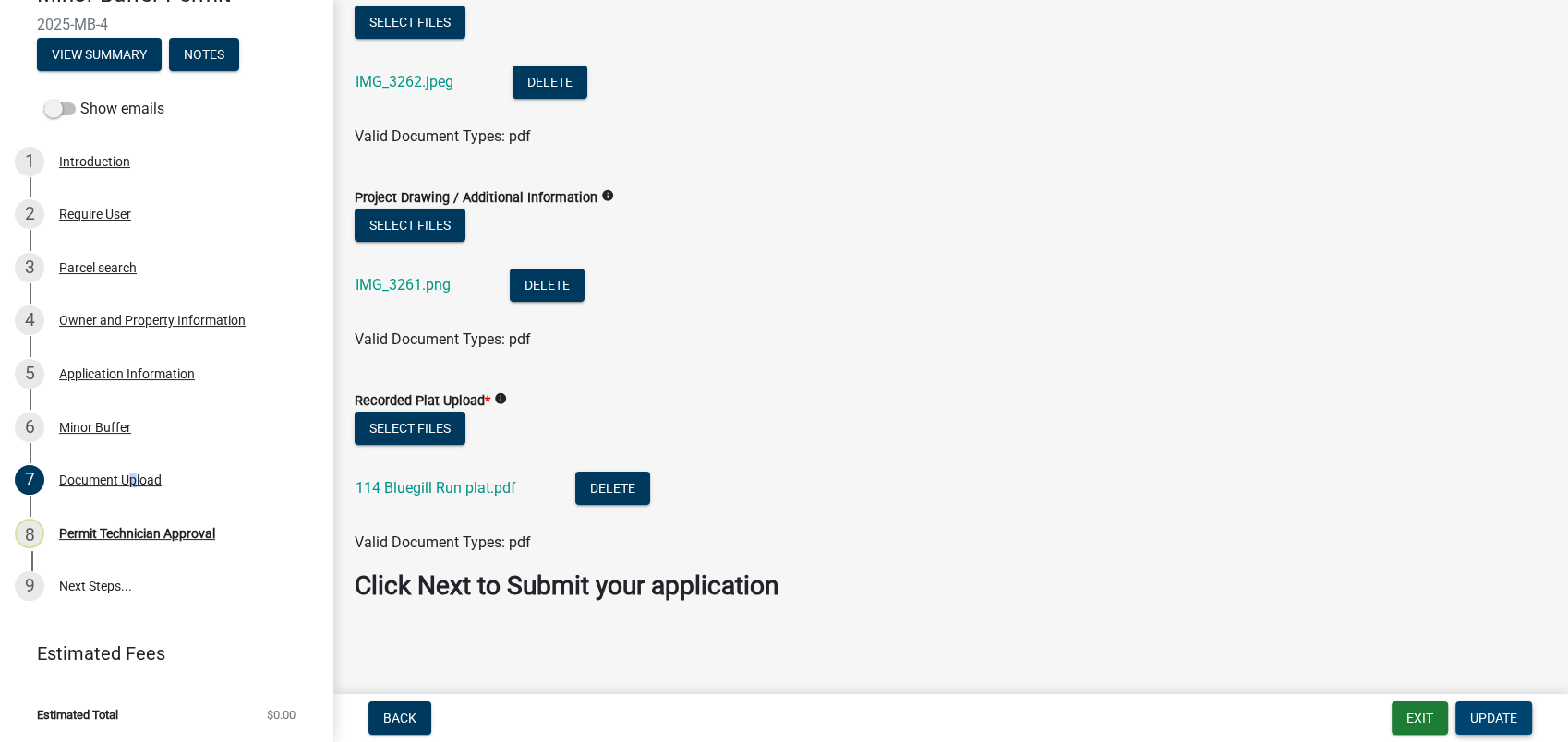
click at [1478, 716] on span "Update" at bounding box center [1493, 718] width 47 height 15
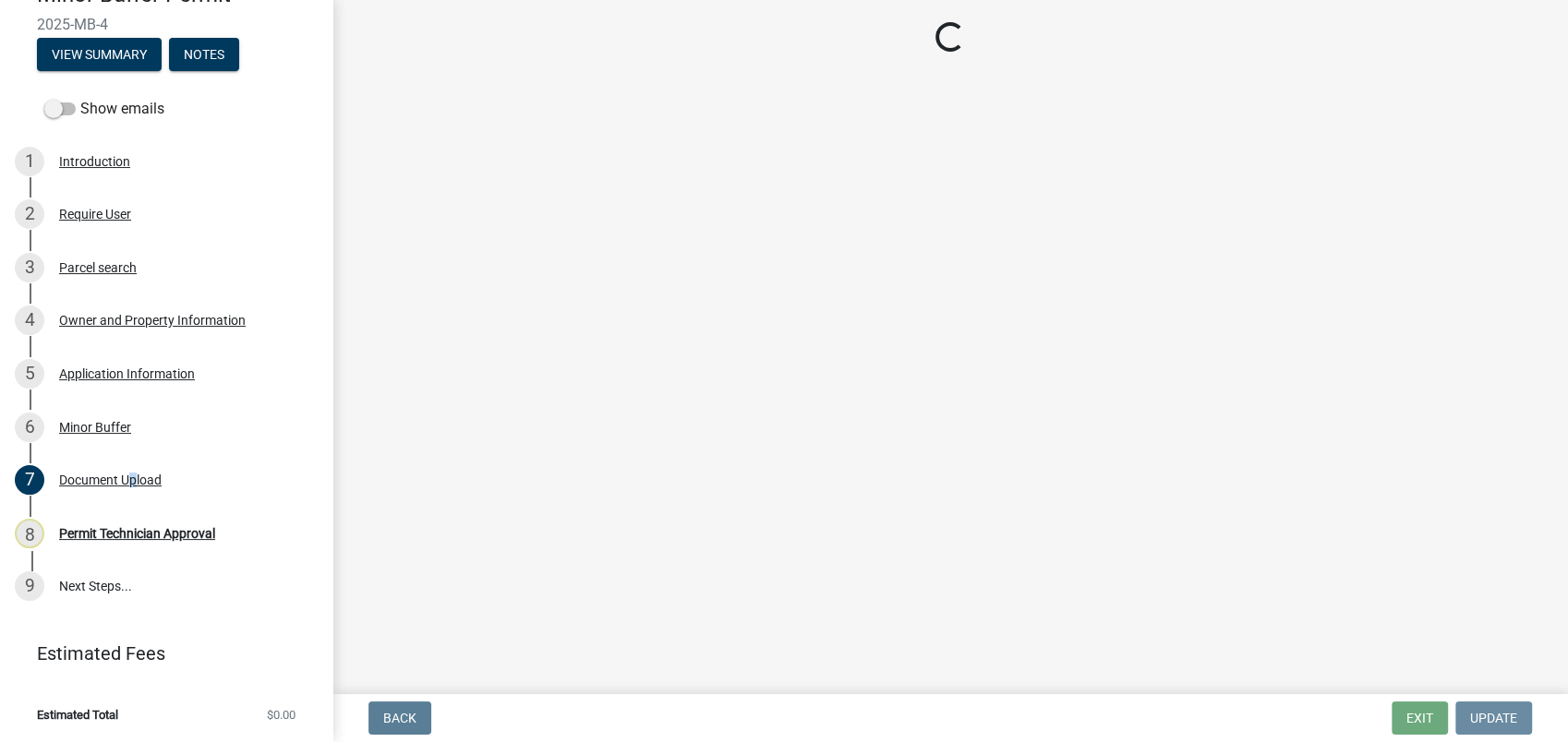
scroll to position [0, 0]
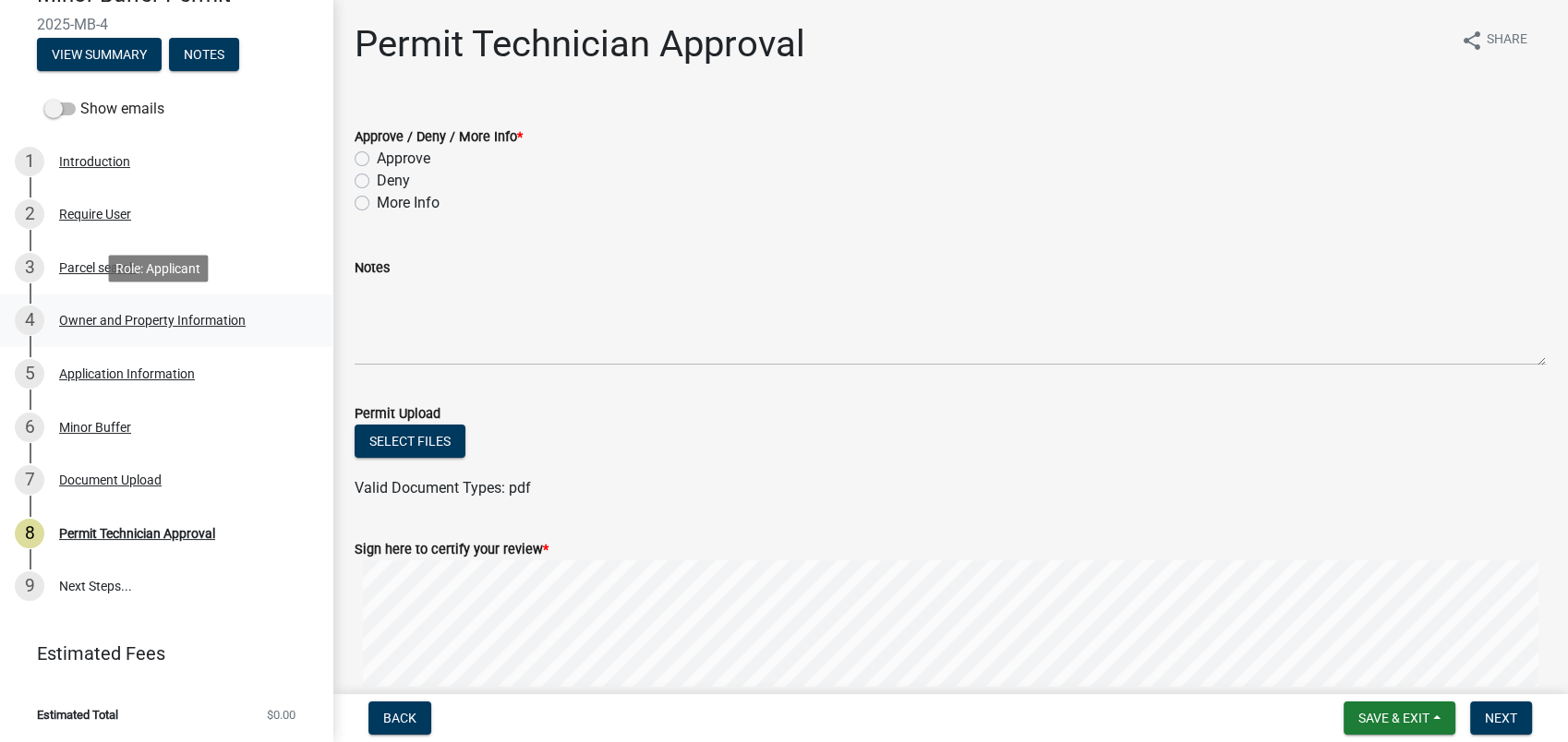
click at [109, 300] on link "4 Owner and Property Information" at bounding box center [166, 320] width 332 height 54
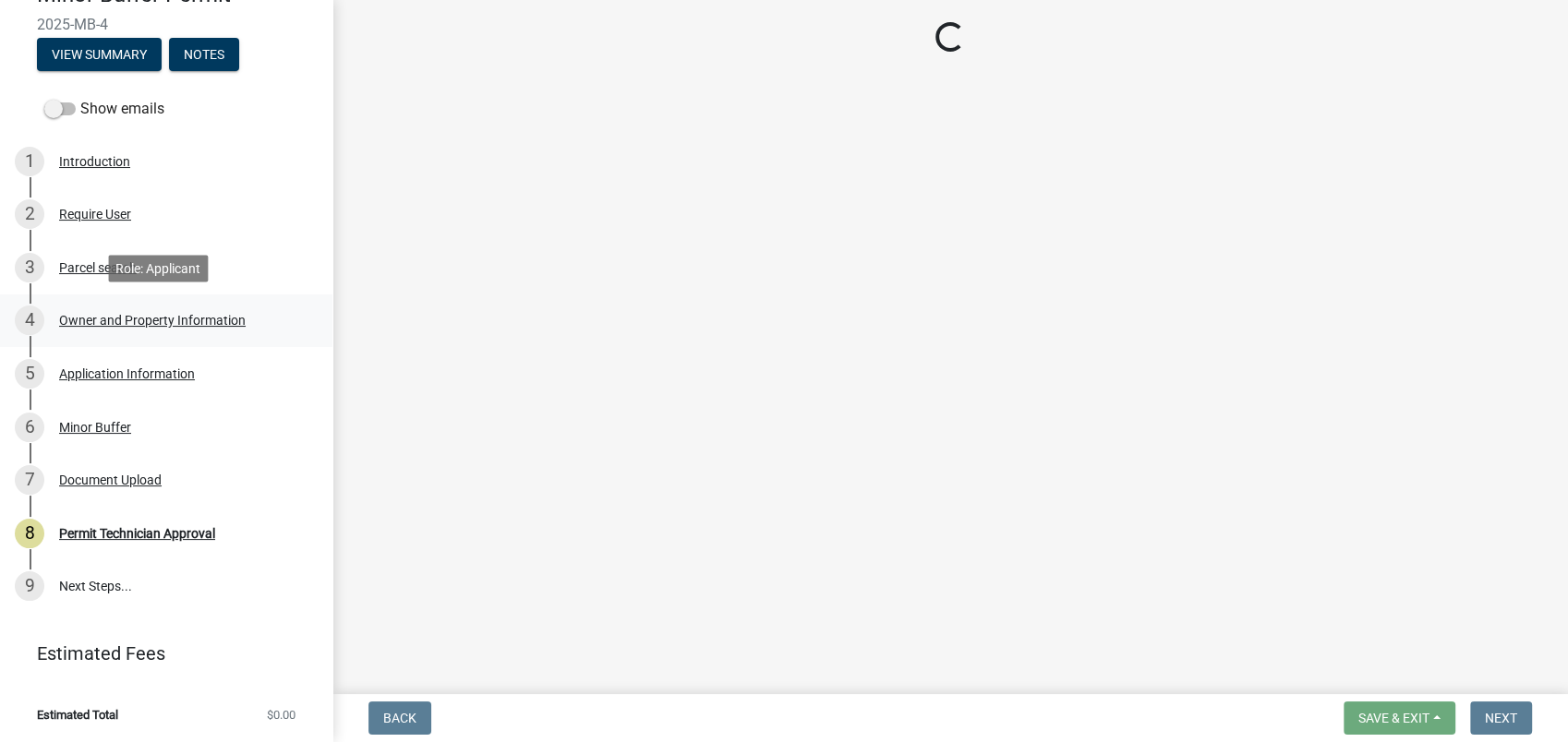
select select "78bfdc44-73ff-456e-a557-d4c99b9c08be"
select select "83394b22-4a11-496c-8e5c-75ade2e72faf"
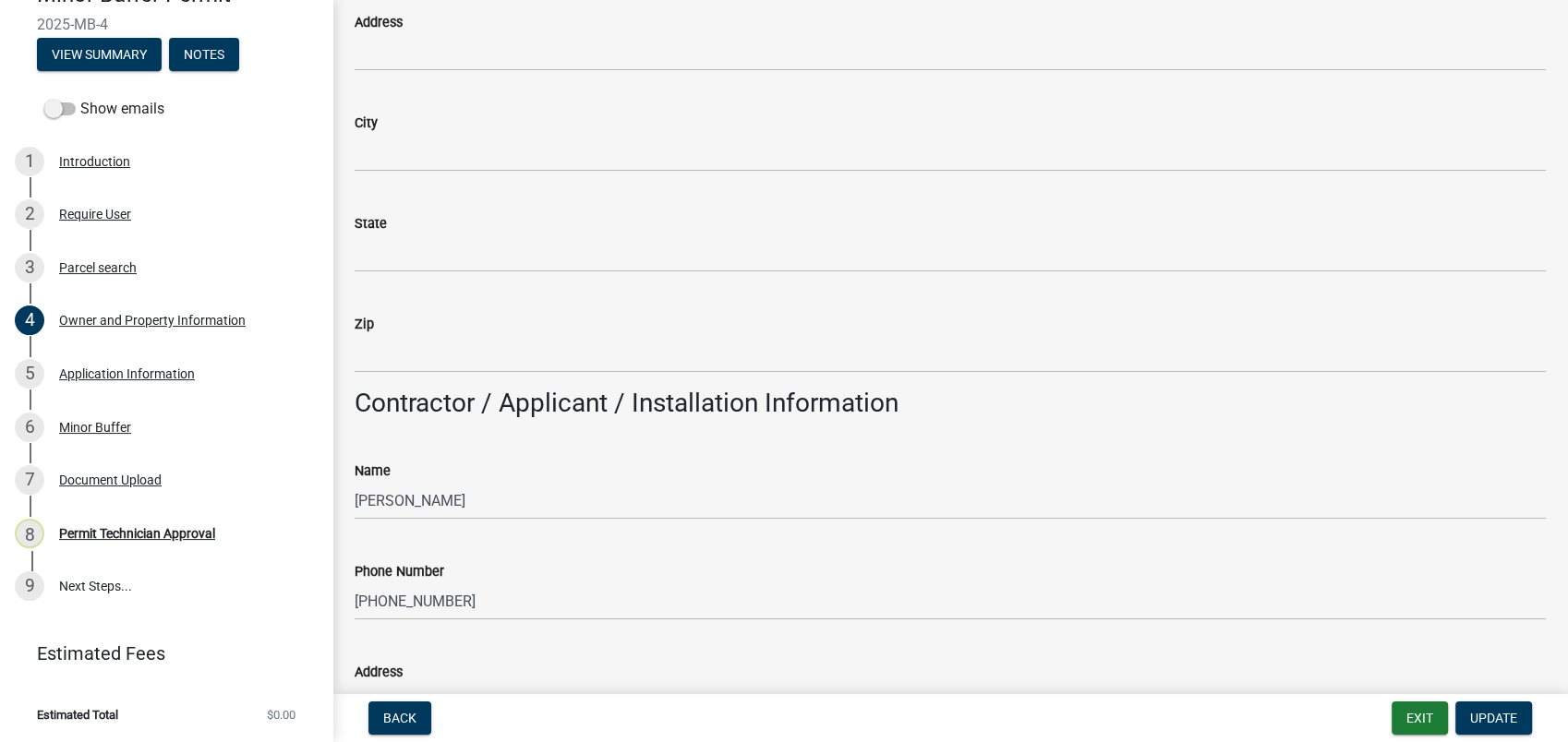
scroll to position [1333, 0]
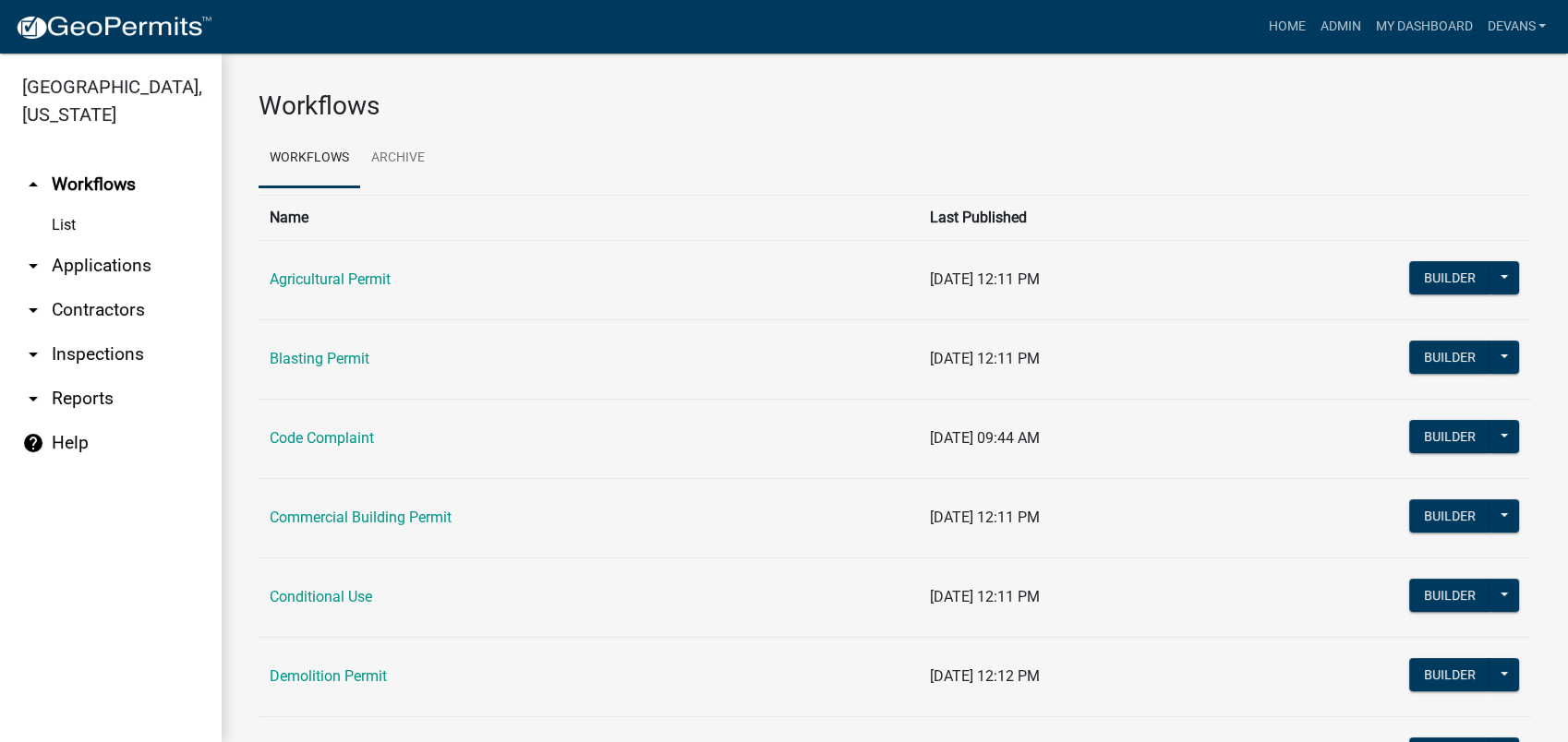
click at [122, 259] on link "arrow_drop_down Applications" at bounding box center [111, 266] width 222 height 45
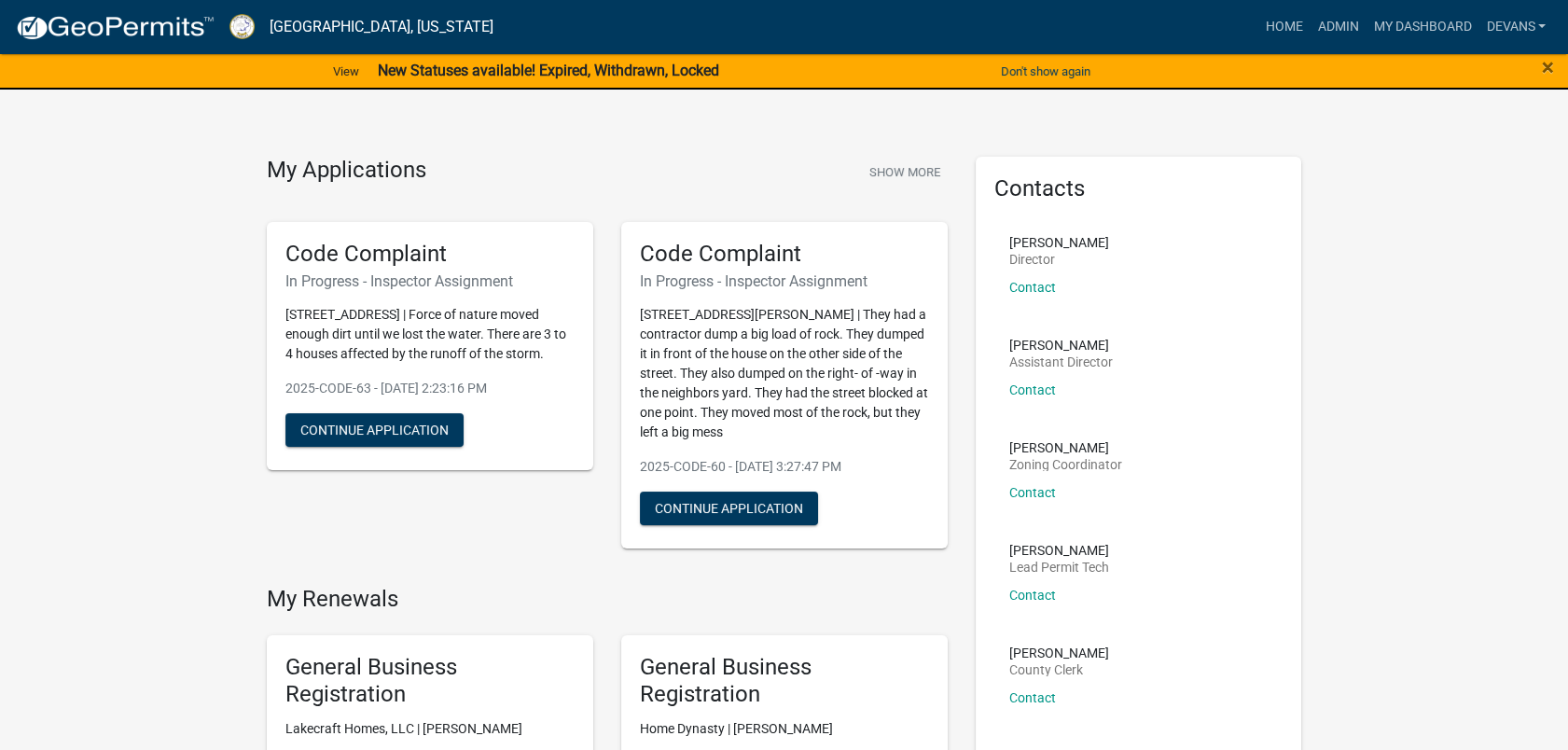
click at [1555, 71] on div "×" at bounding box center [1502, 72] width 131 height 39
click at [1546, 72] on span "×" at bounding box center [1547, 67] width 12 height 27
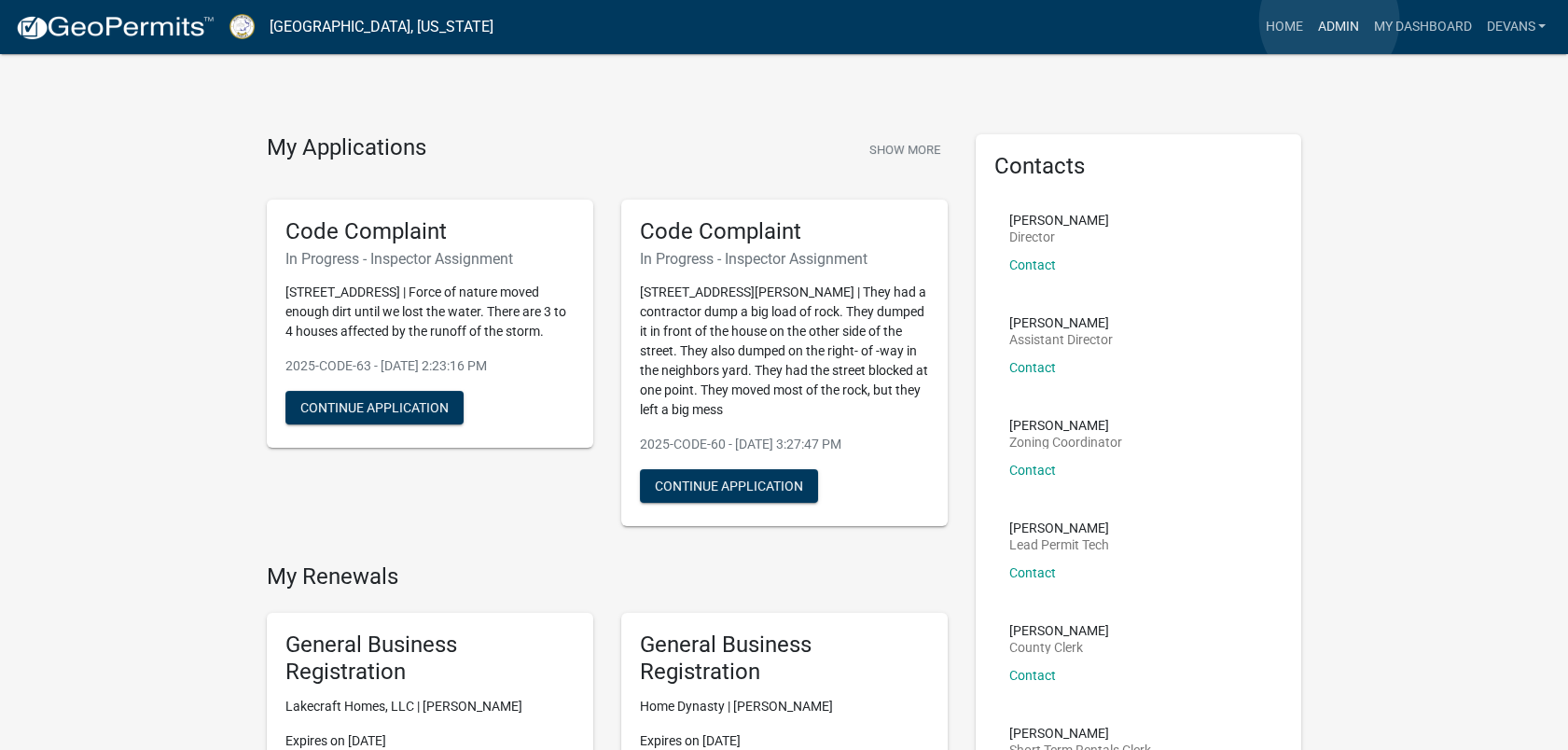
click at [1329, 21] on link "Admin" at bounding box center [1337, 27] width 56 height 35
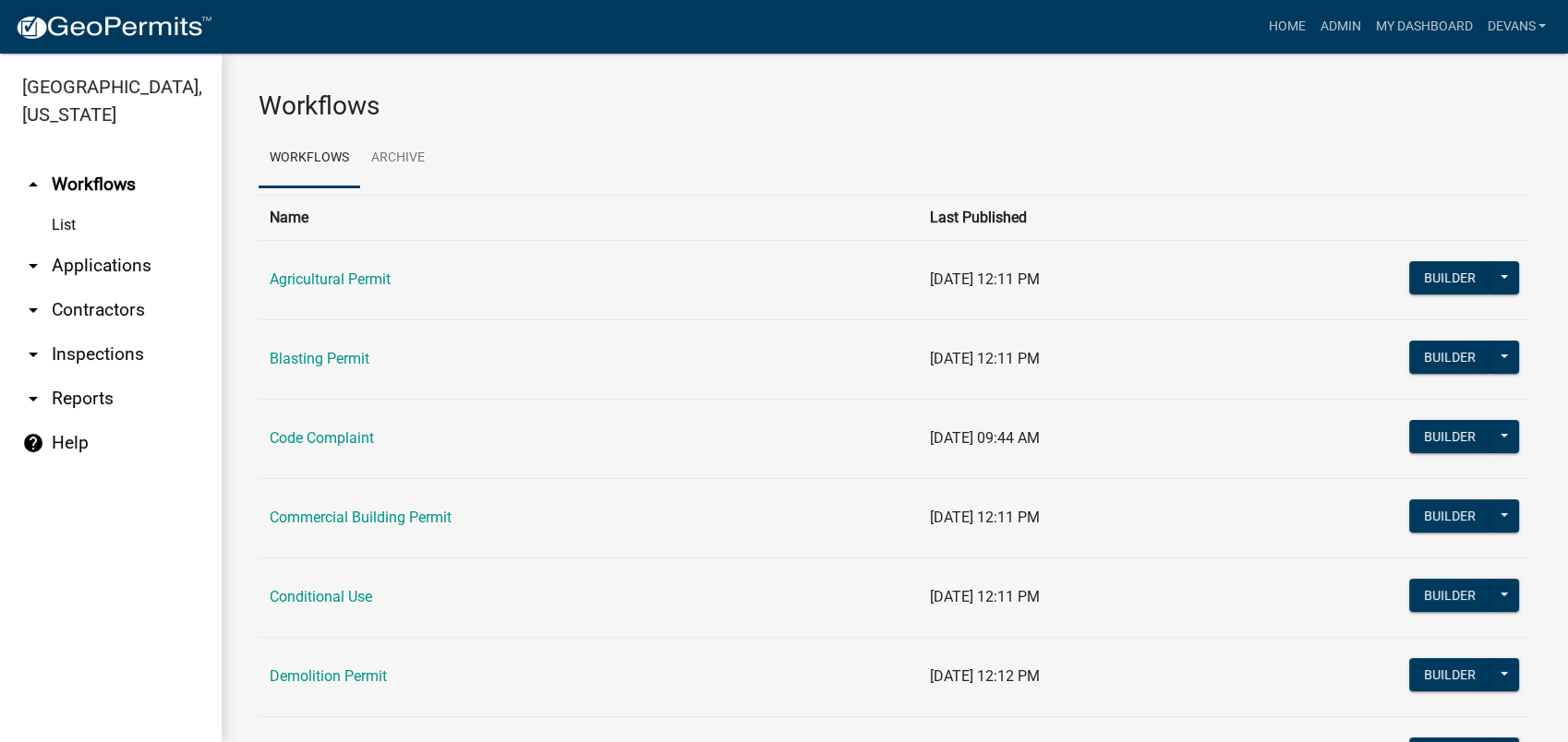
click at [111, 268] on link "arrow_drop_down Applications" at bounding box center [111, 266] width 222 height 45
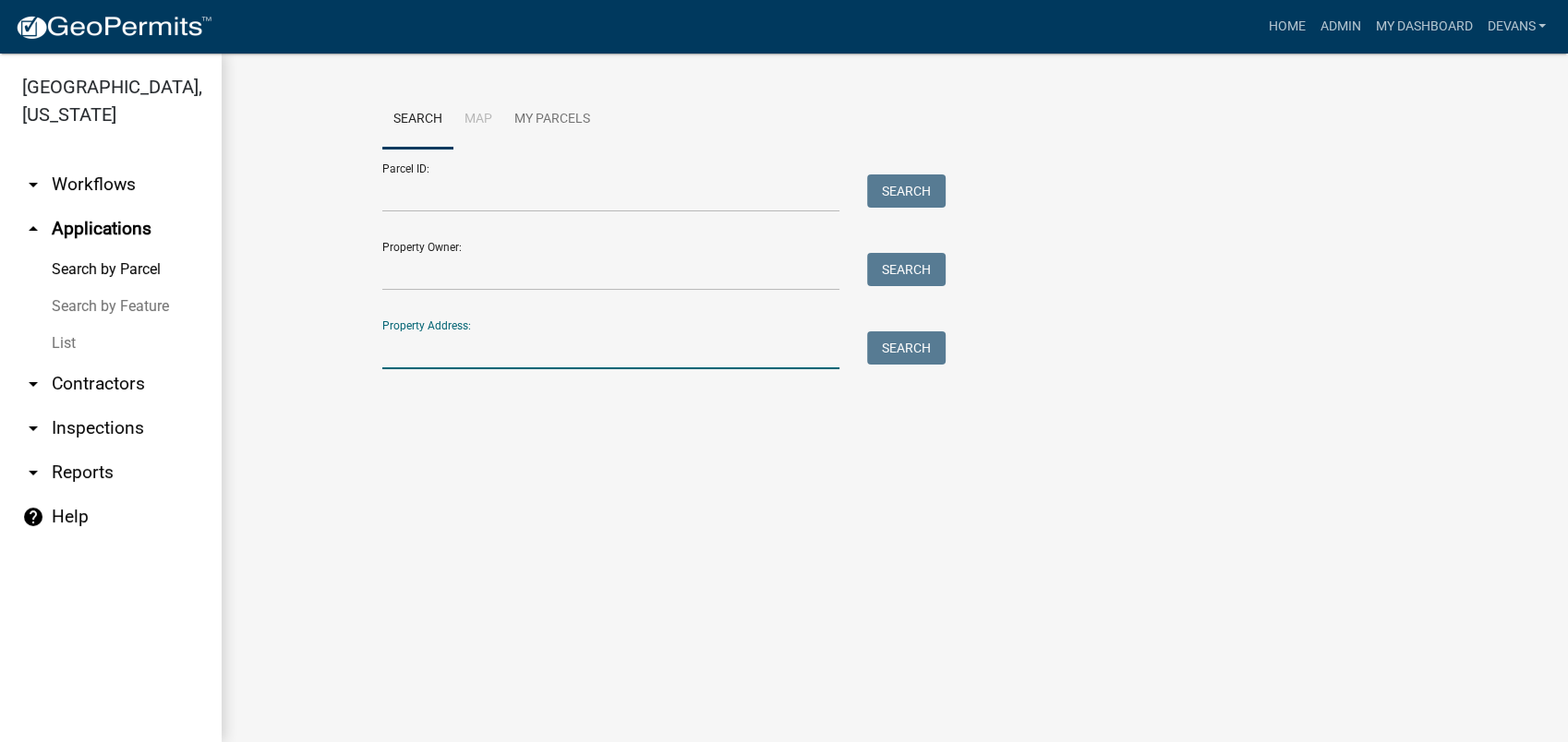
click at [430, 368] on input "Property Address:" at bounding box center [611, 350] width 457 height 38
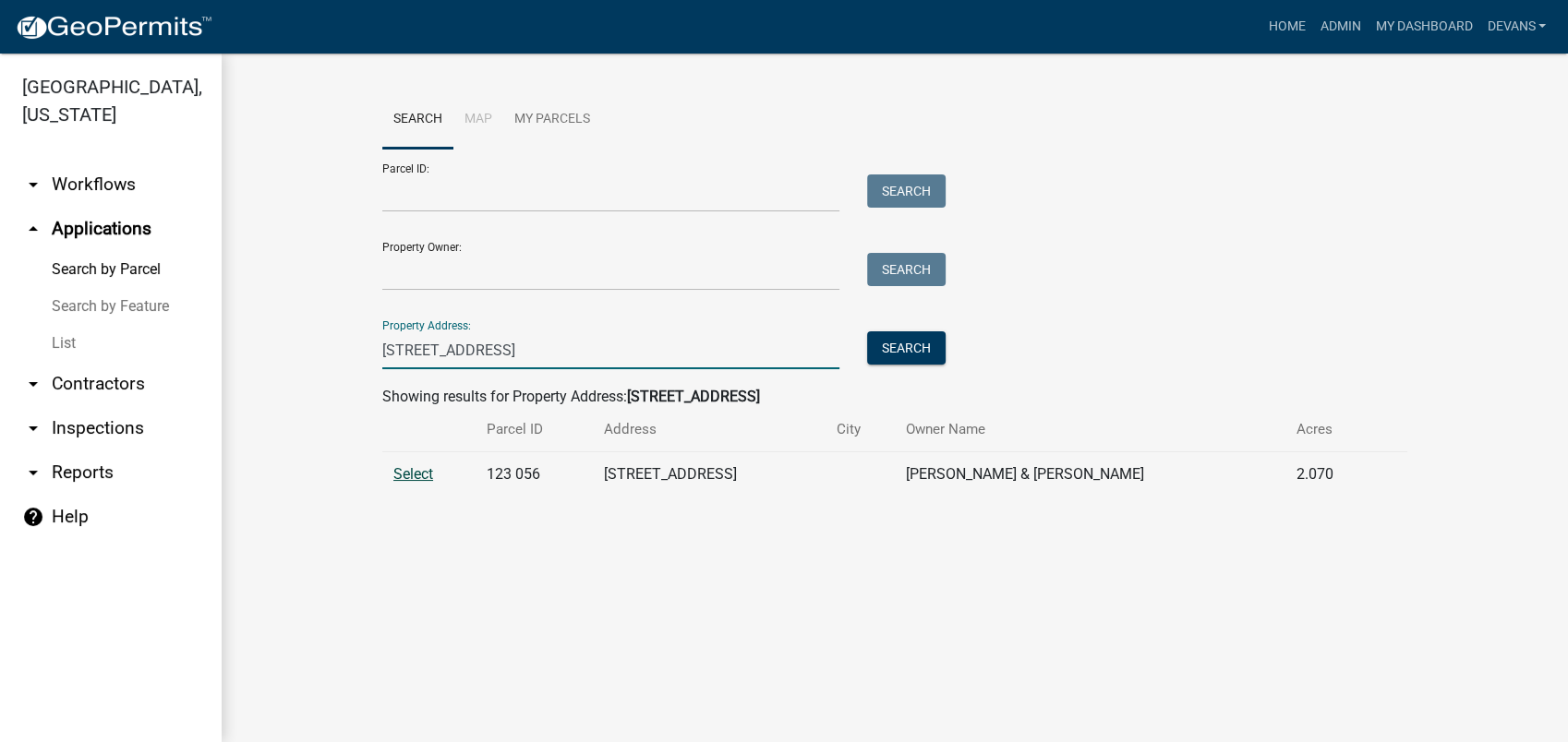
type input "143 harbor dr"
click at [422, 470] on span "Select" at bounding box center [413, 474] width 40 height 18
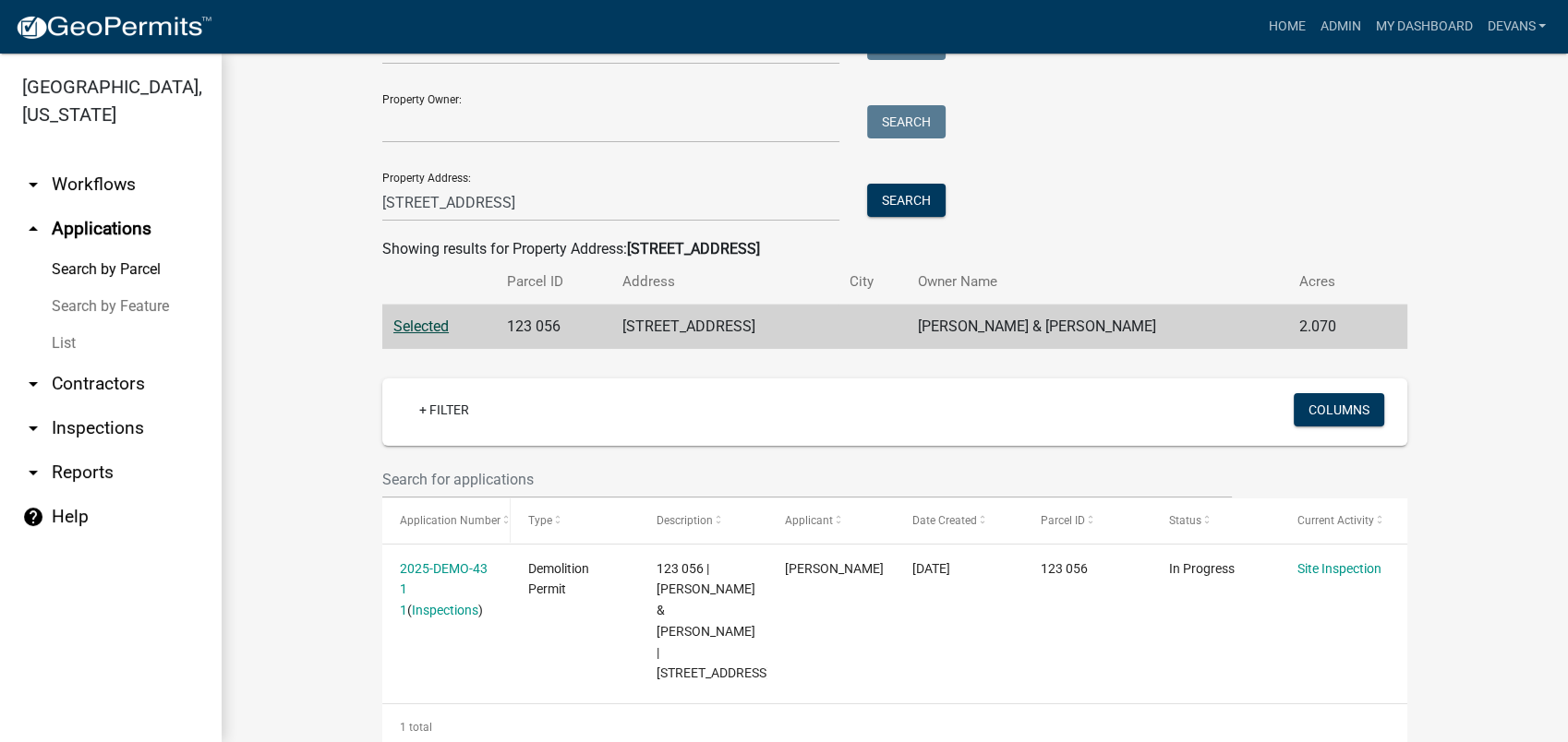
scroll to position [150, 0]
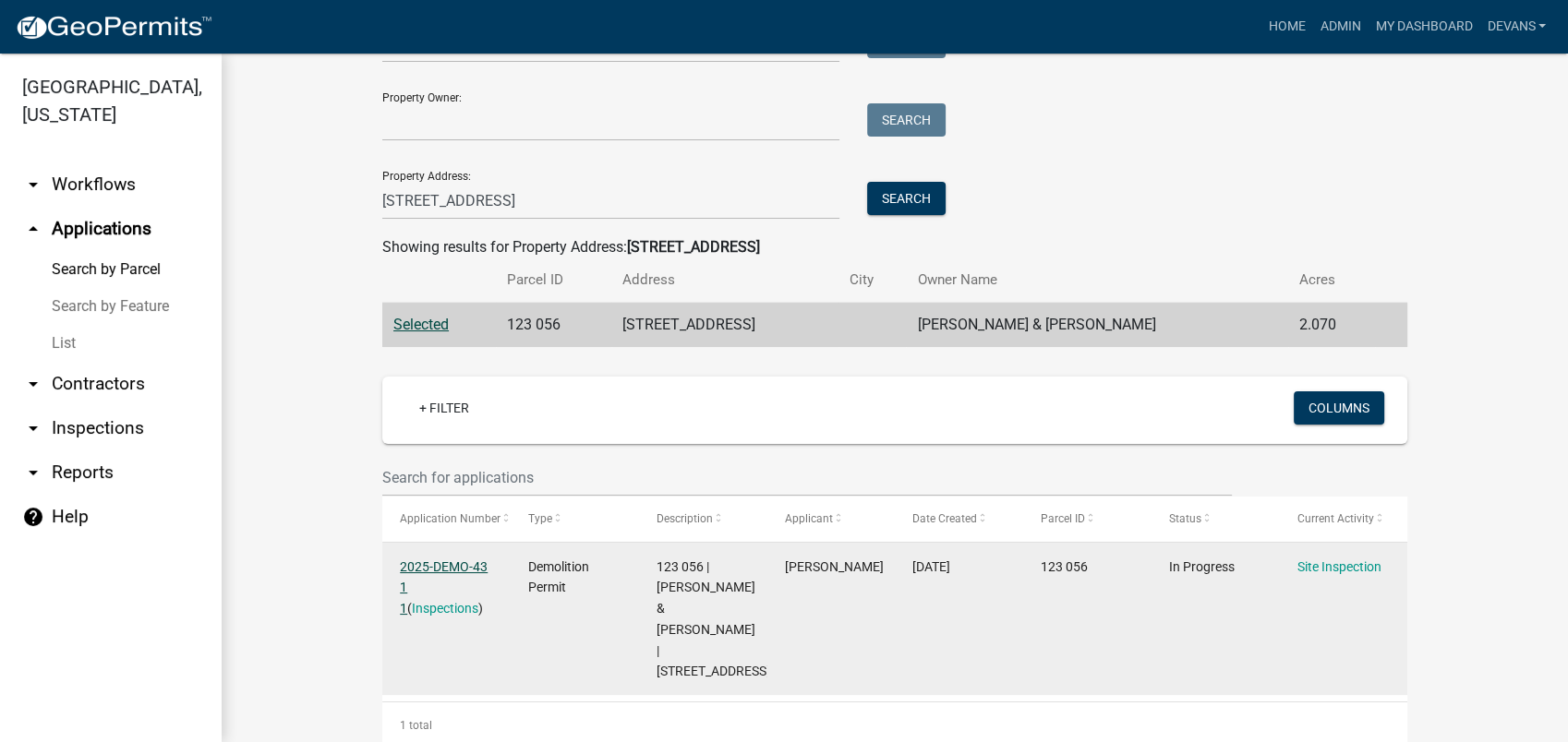
click at [431, 566] on link "2025-DEMO-43 1 1" at bounding box center [444, 588] width 88 height 57
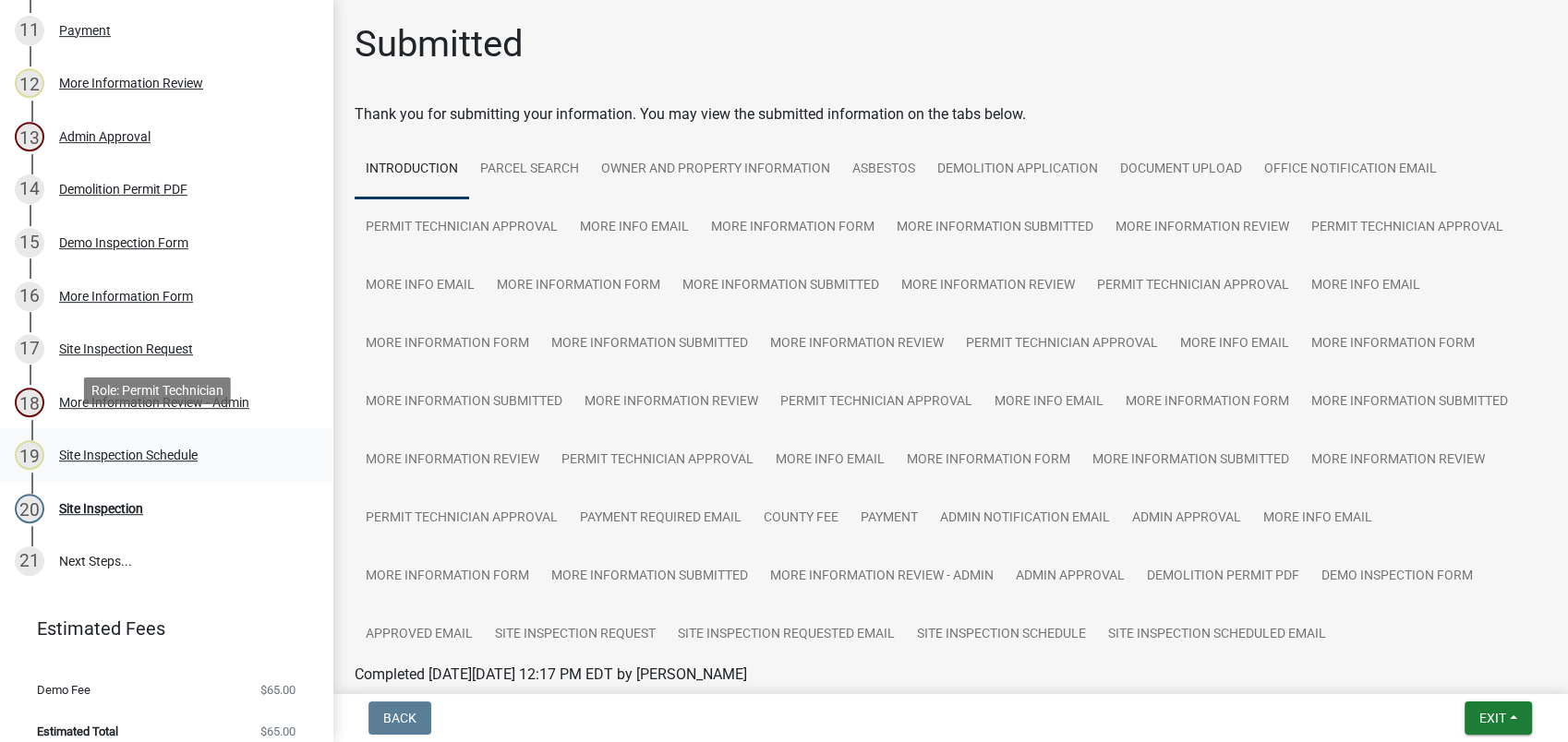
scroll to position [857, 0]
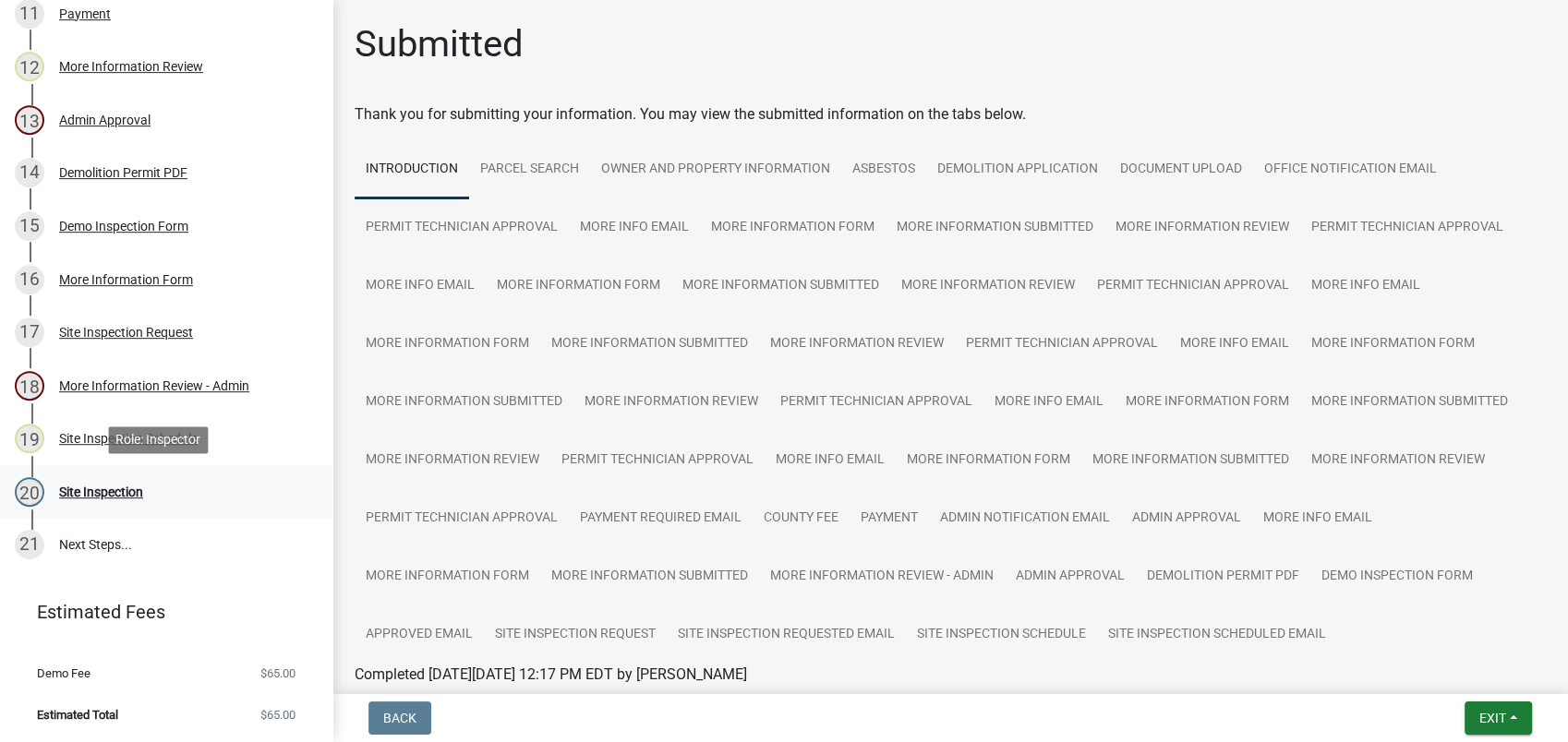
click at [108, 490] on div "Site Inspection" at bounding box center [101, 492] width 84 height 13
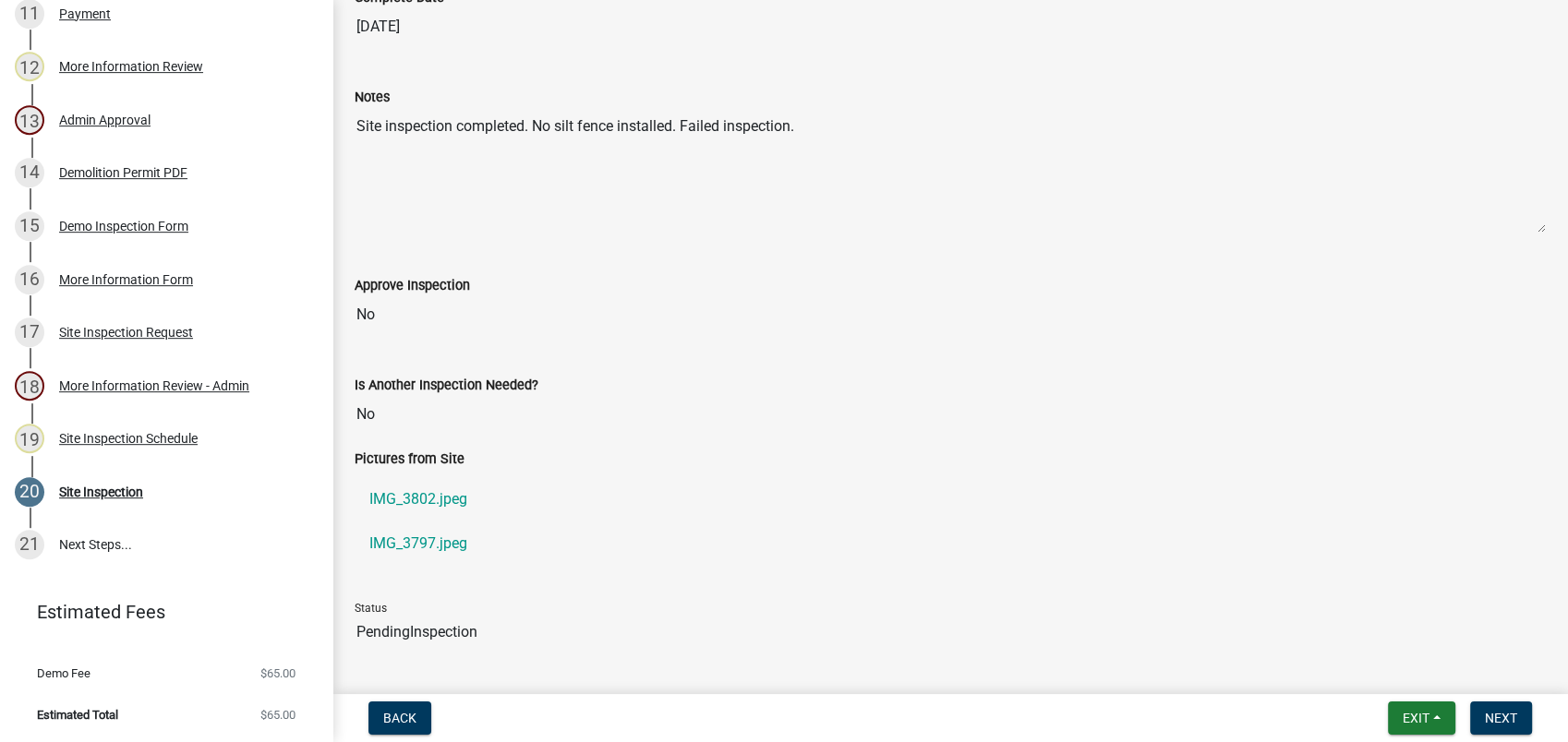
scroll to position [177, 0]
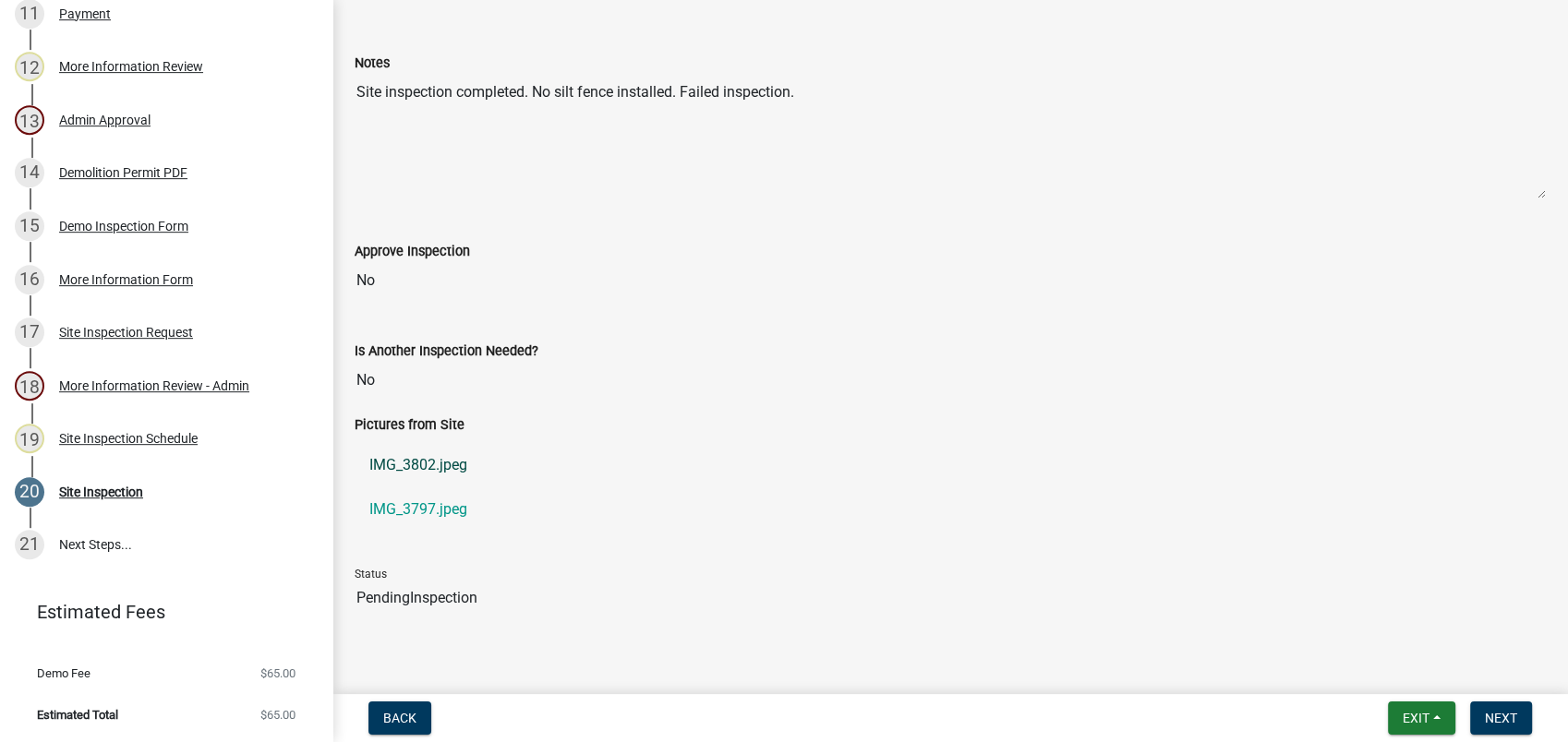
click at [409, 456] on link "IMG_3802.jpeg" at bounding box center [950, 465] width 1191 height 45
click at [436, 496] on link "IMG_3797.jpeg" at bounding box center [950, 510] width 1191 height 45
click at [116, 437] on div "Site Inspection Schedule" at bounding box center [129, 438] width 138 height 13
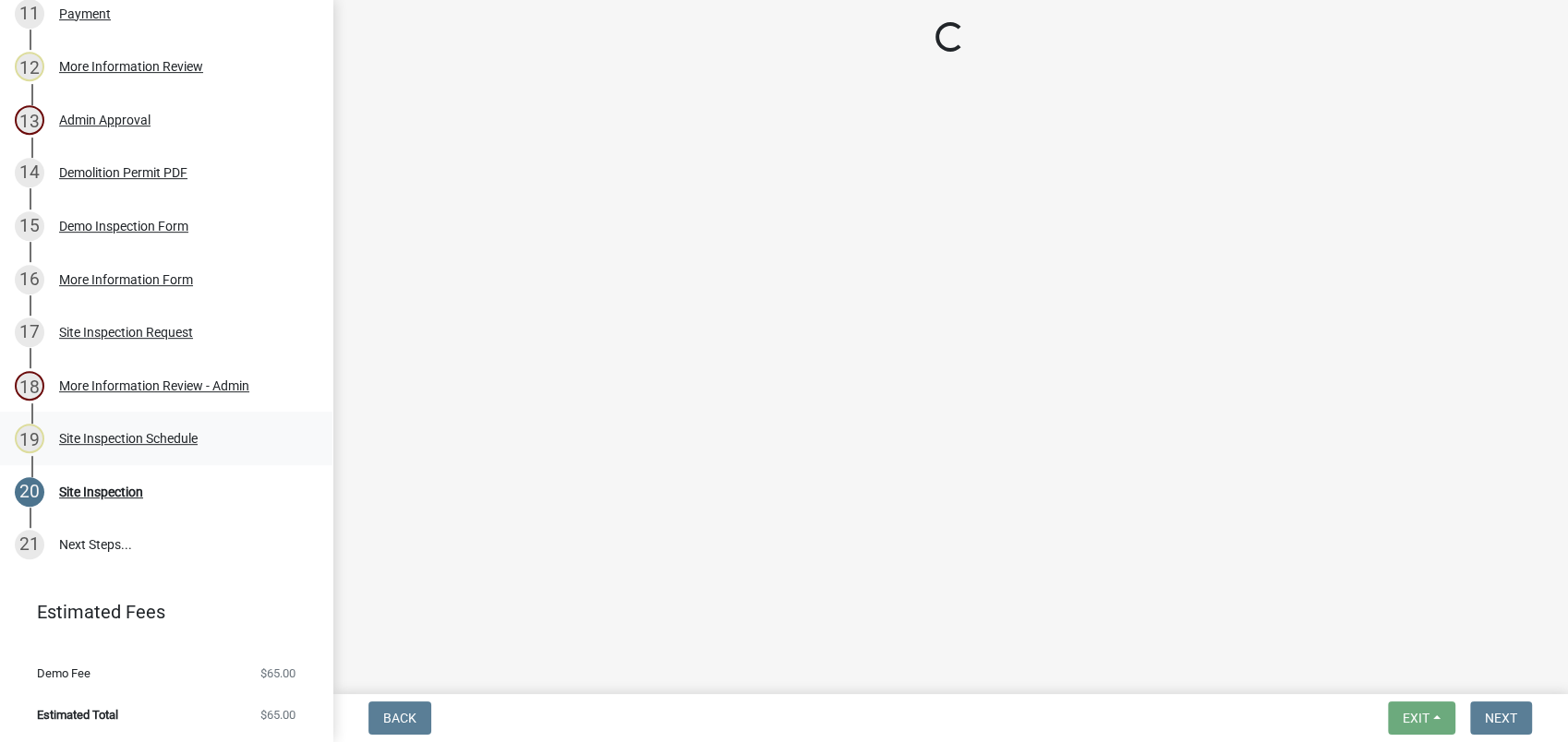
scroll to position [0, 0]
select select "af3c6edf-34d7-49be-824e-99d5d0a3954f"
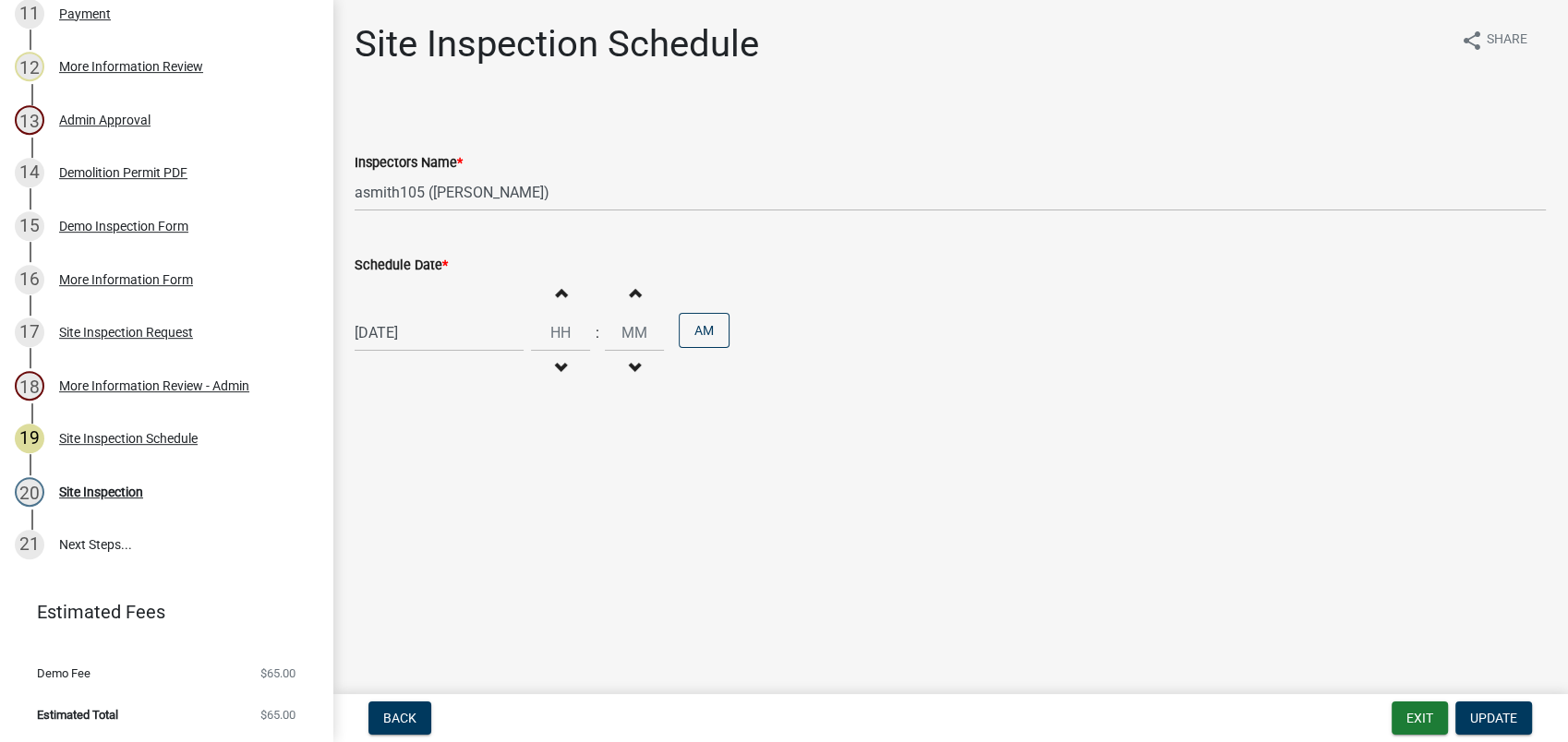
select select "8"
select select "2025"
click at [390, 335] on input "[DATE]" at bounding box center [439, 332] width 169 height 38
click at [490, 514] on div "22" at bounding box center [491, 520] width 29 height 29
type input "[DATE]"
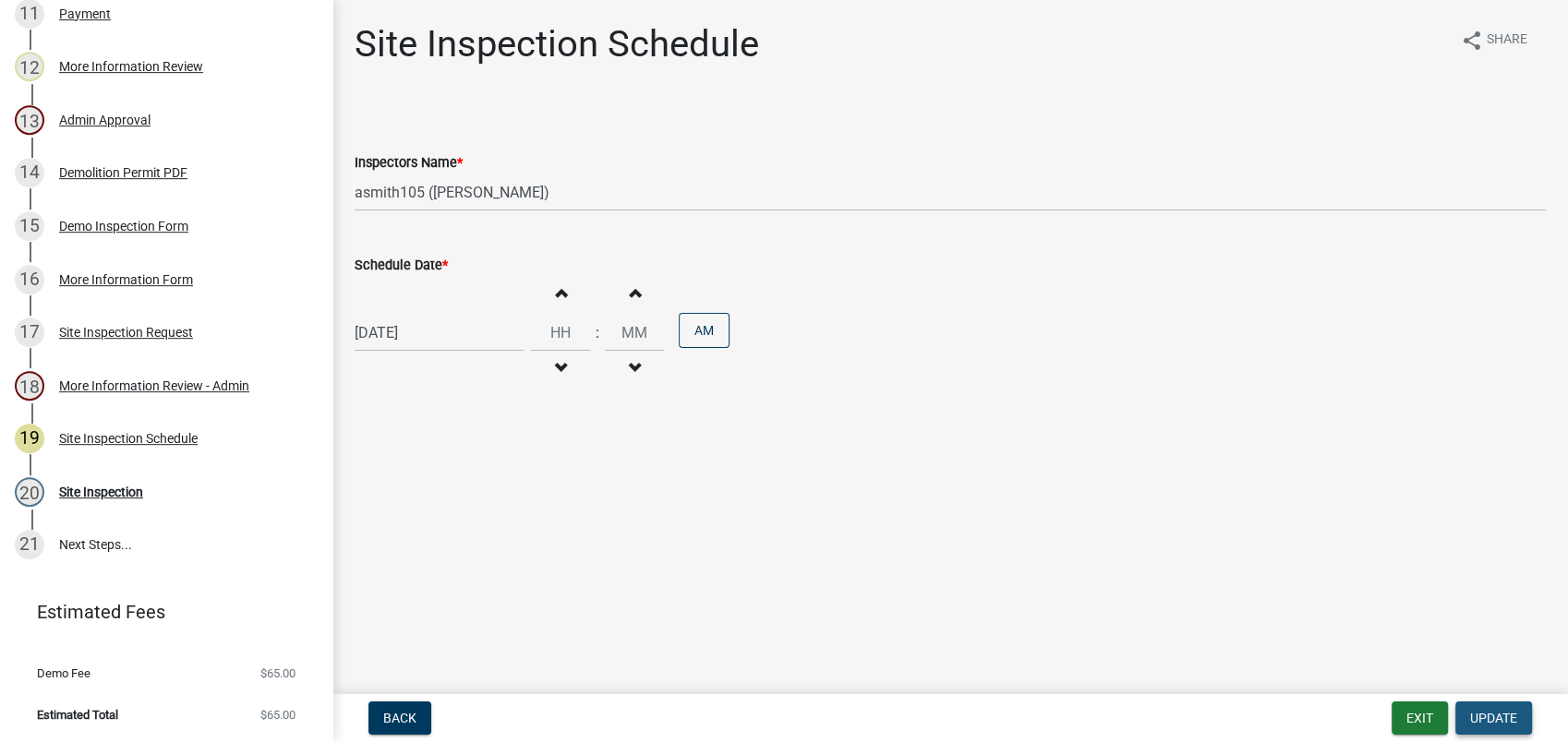
click at [1477, 723] on span "Update" at bounding box center [1493, 718] width 47 height 15
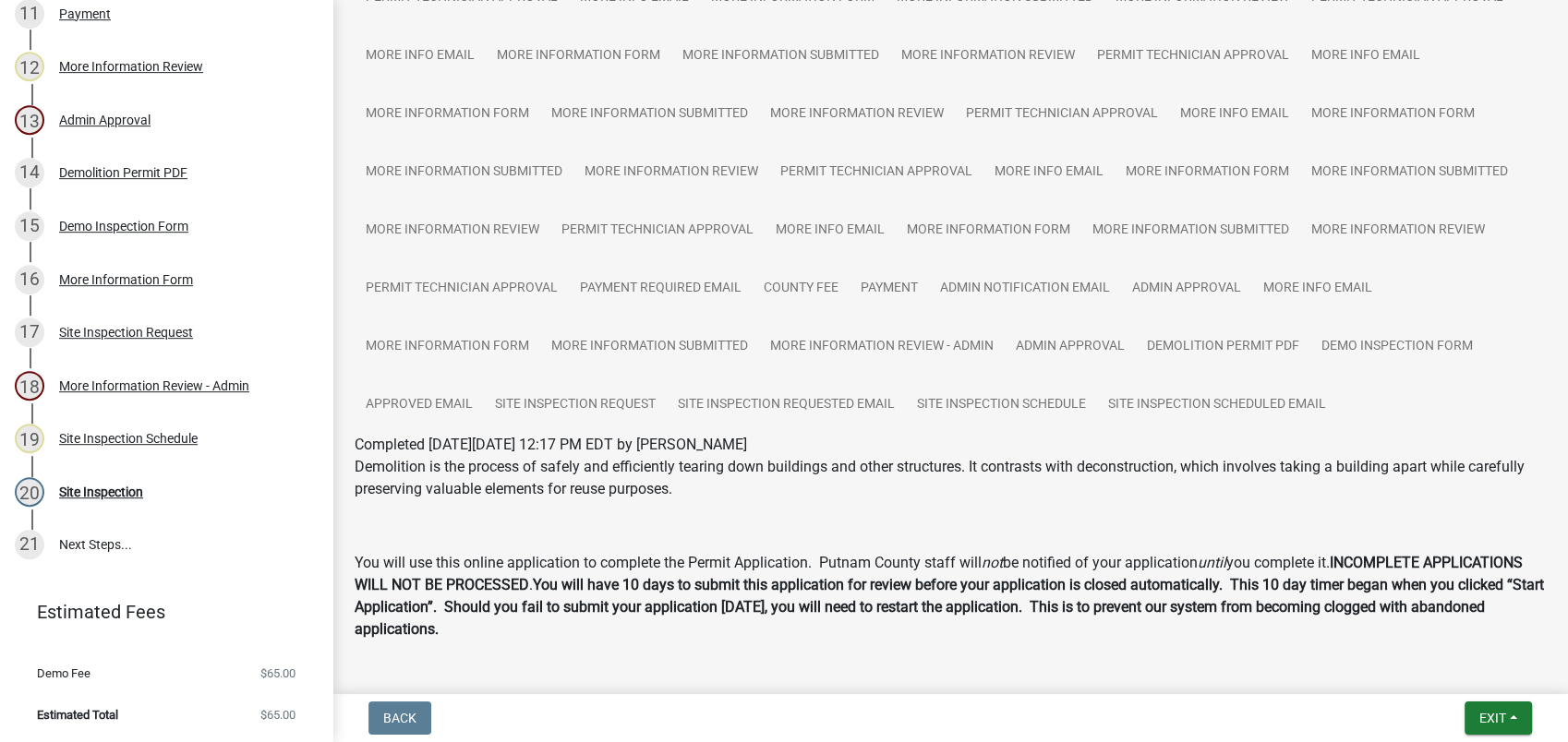
scroll to position [402, 0]
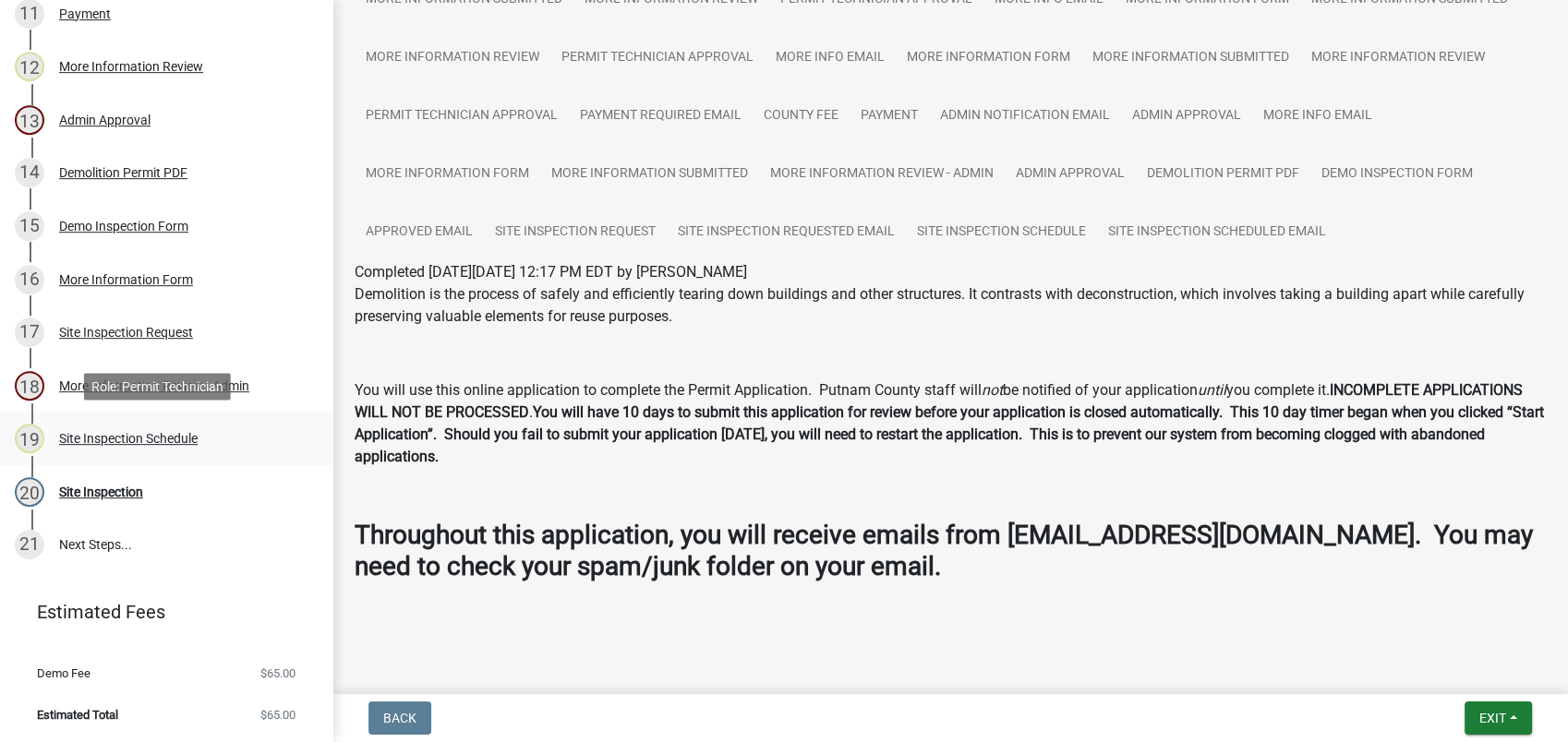
click at [129, 436] on div "Site Inspection Schedule" at bounding box center [129, 438] width 138 height 13
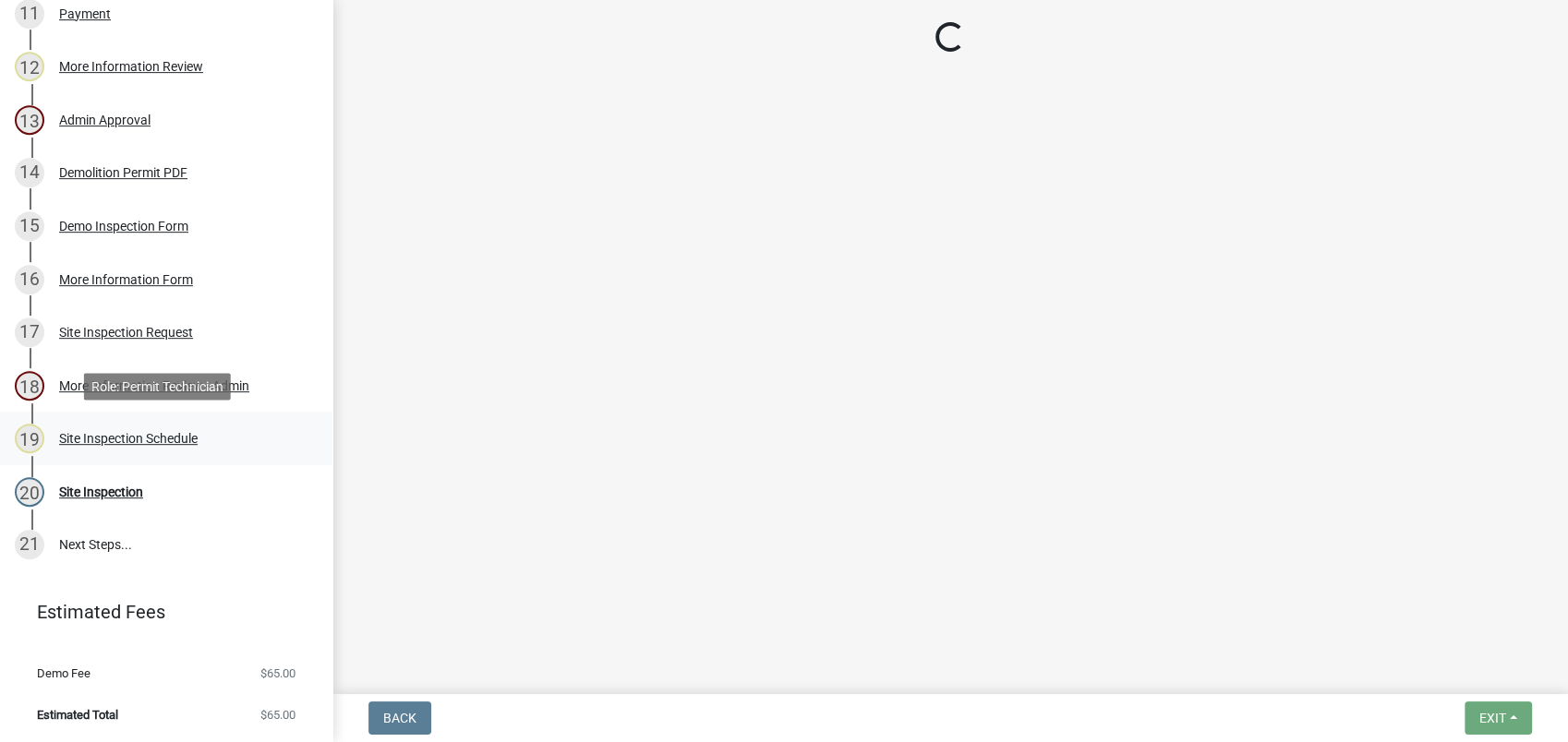
select select "af3c6edf-34d7-49be-824e-99d5d0a3954f"
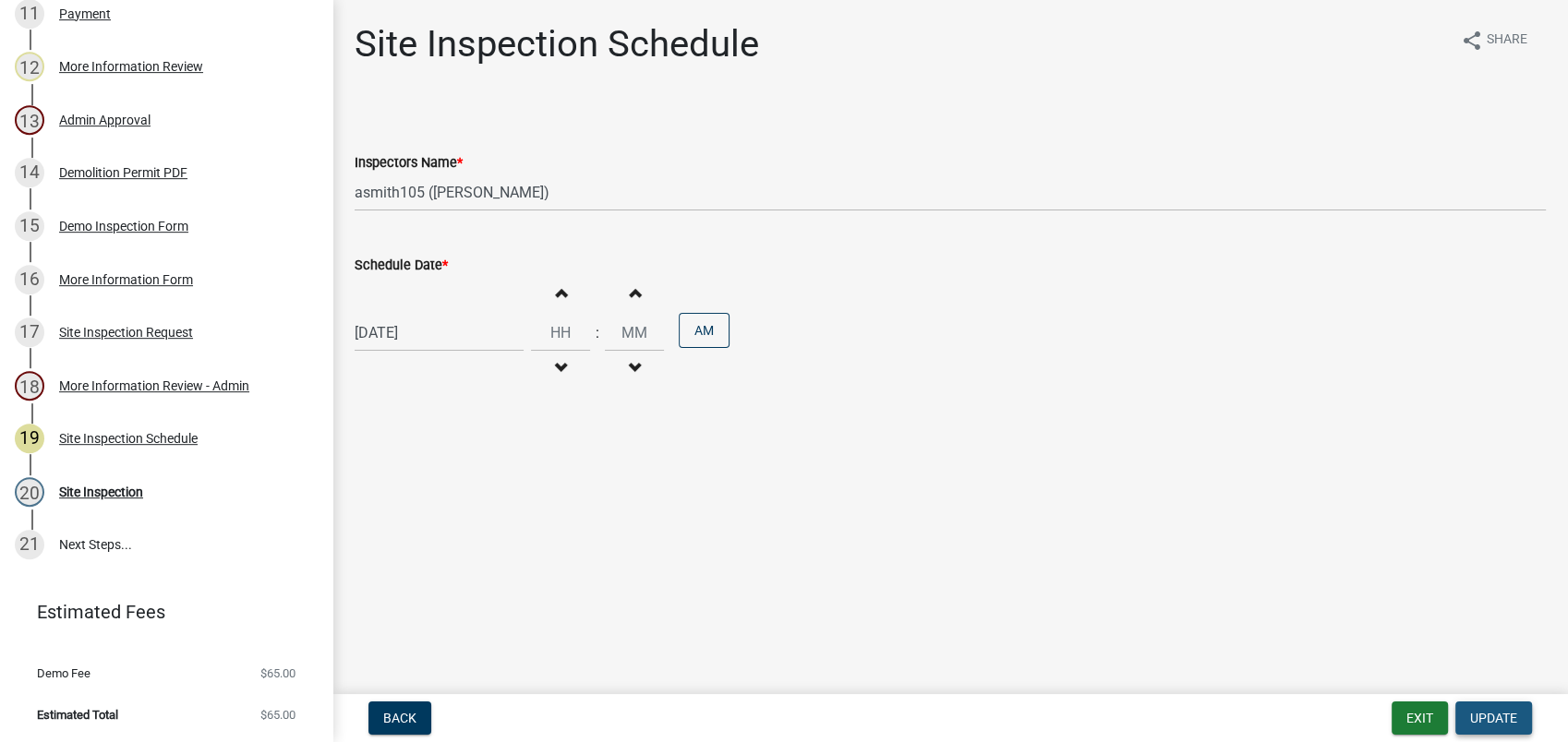
click at [1480, 714] on span "Update" at bounding box center [1493, 718] width 47 height 15
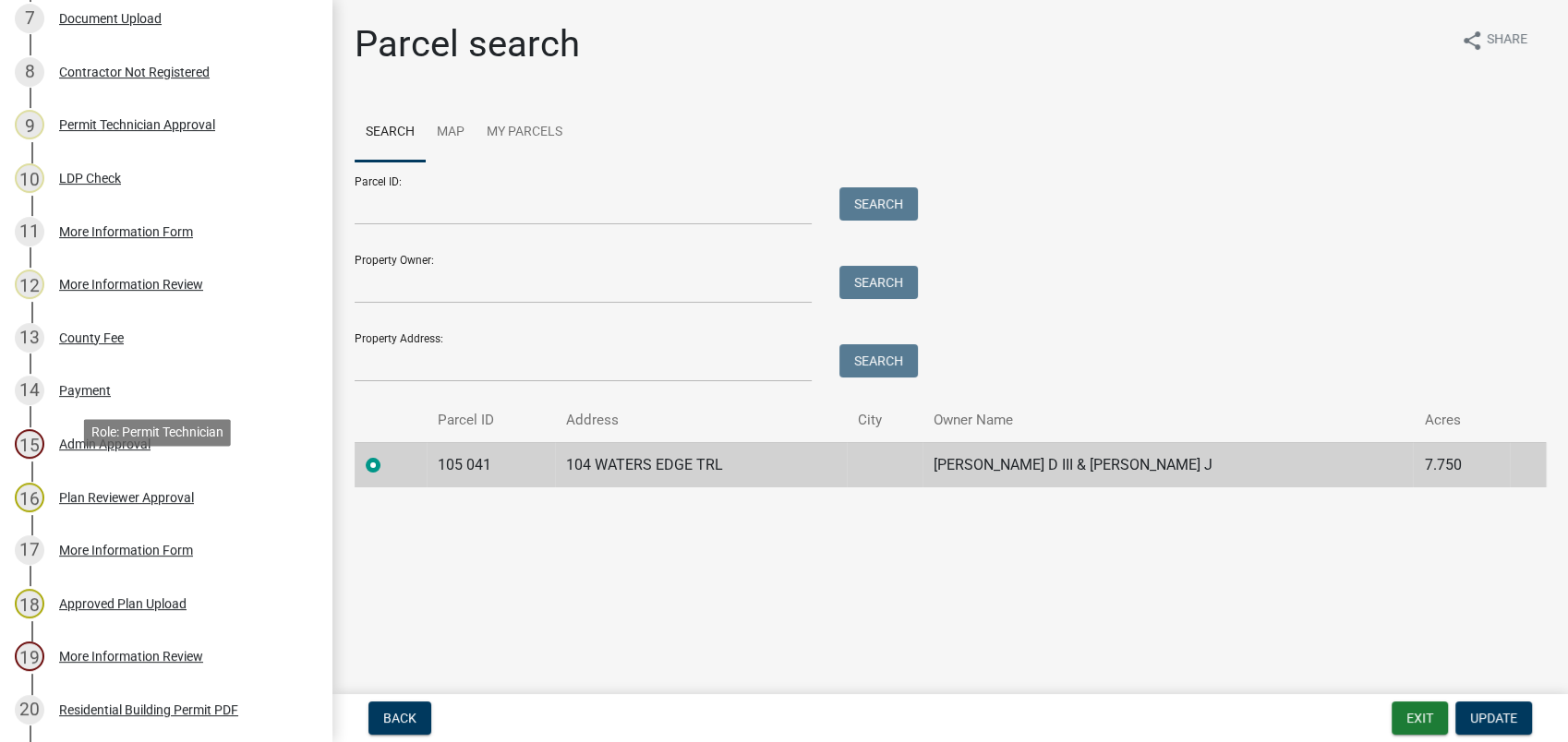
scroll to position [348, 0]
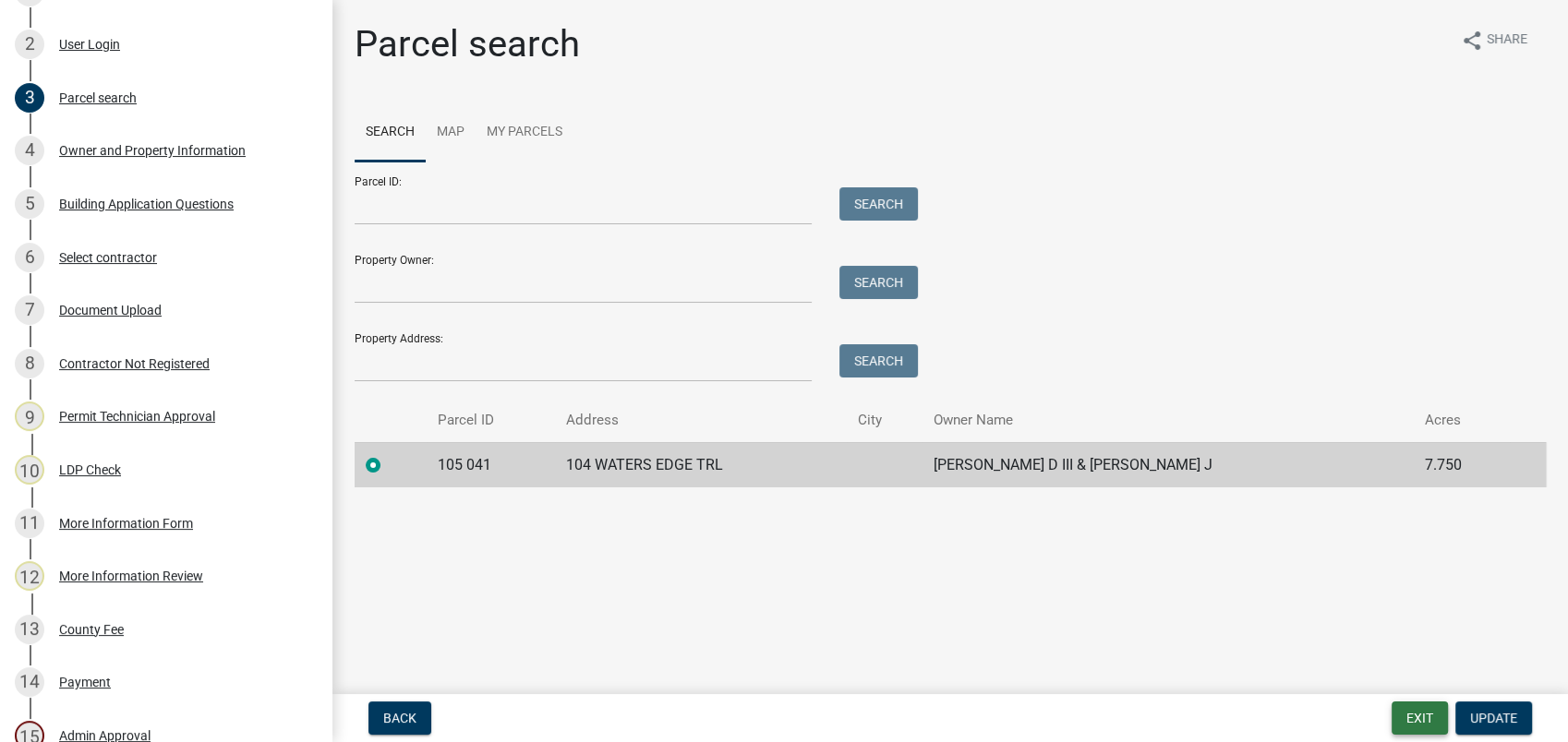
click at [1407, 722] on button "Exit" at bounding box center [1420, 719] width 56 height 33
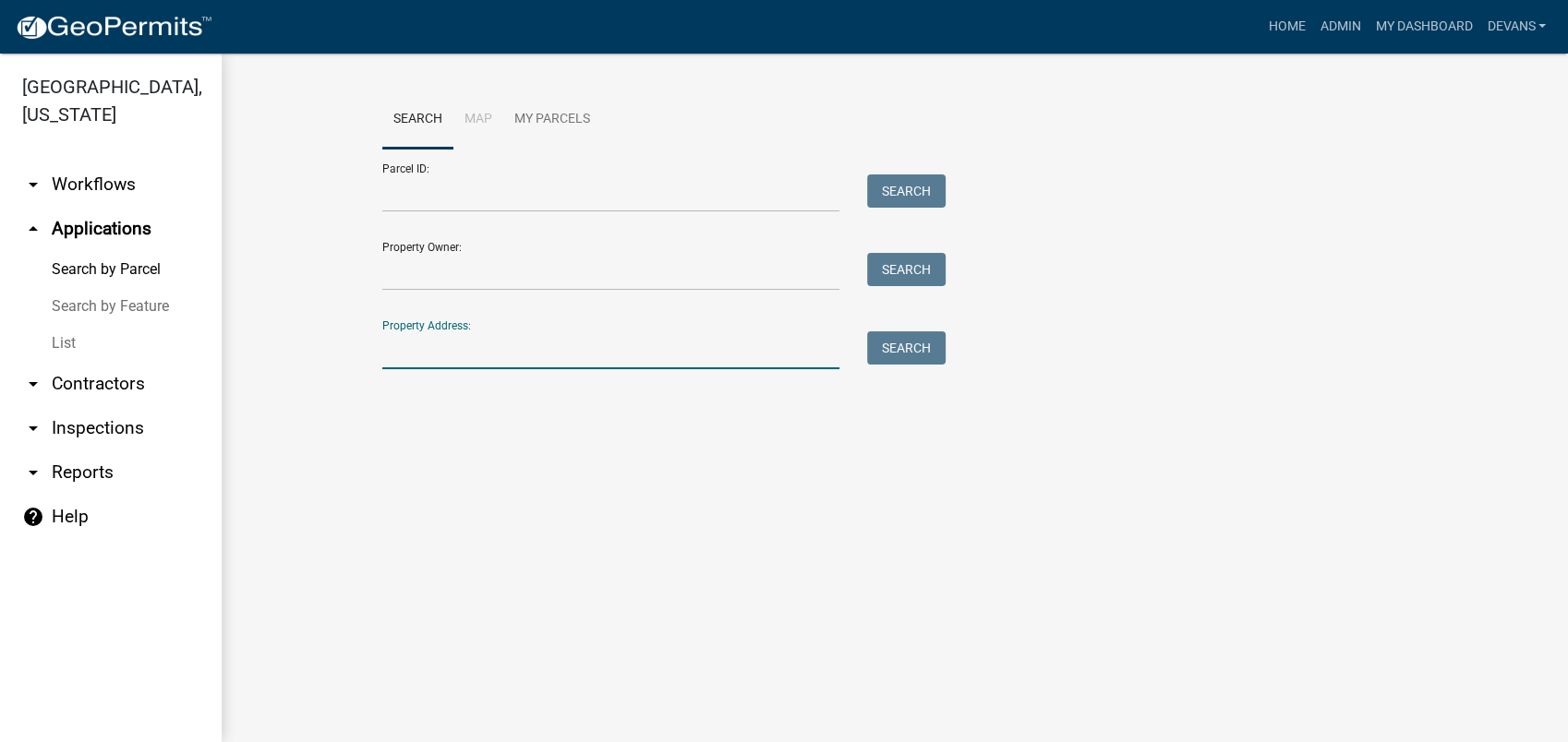
click at [432, 347] on input "Property Address:" at bounding box center [611, 350] width 457 height 38
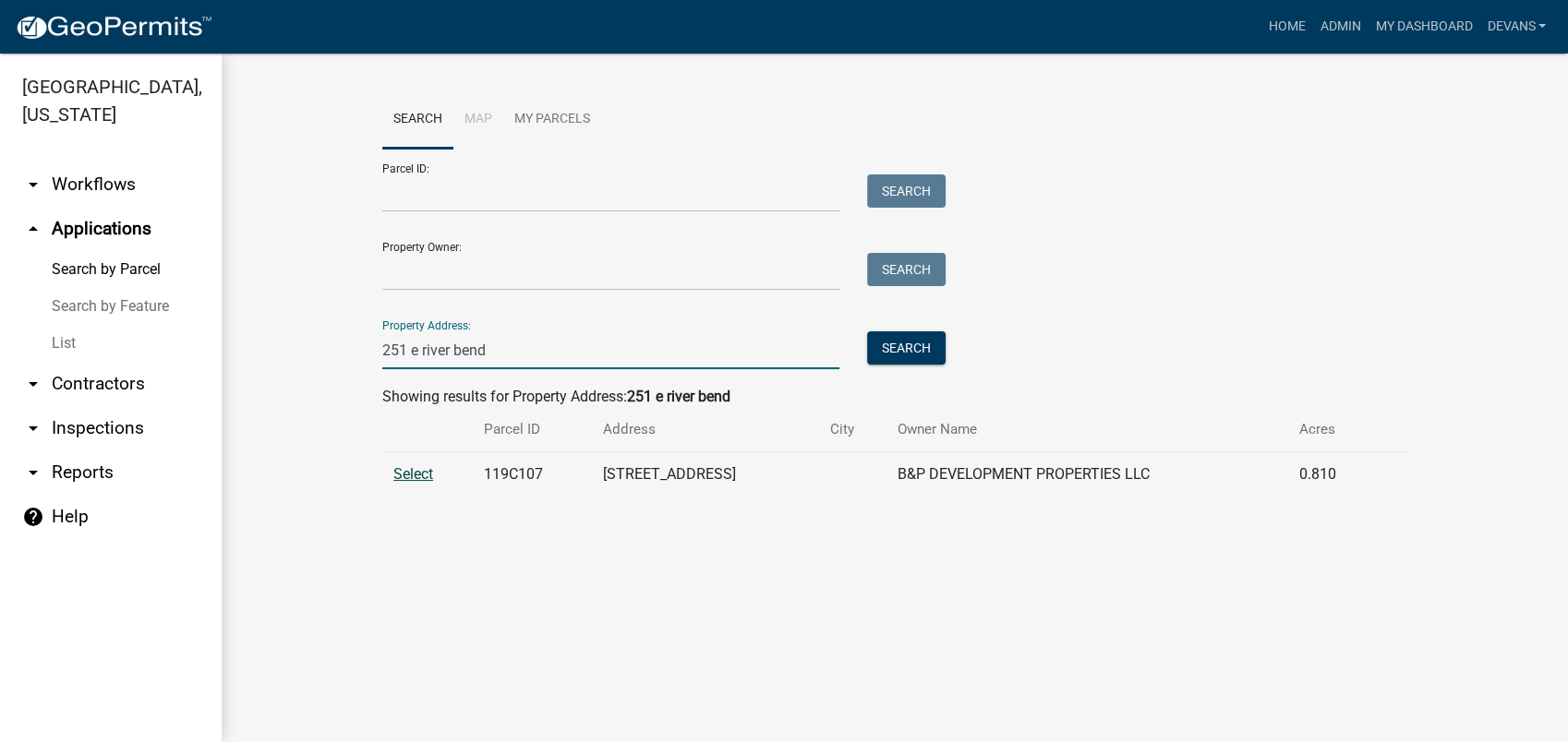
type input "251 e river bend"
click at [400, 472] on span "Select" at bounding box center [413, 474] width 40 height 18
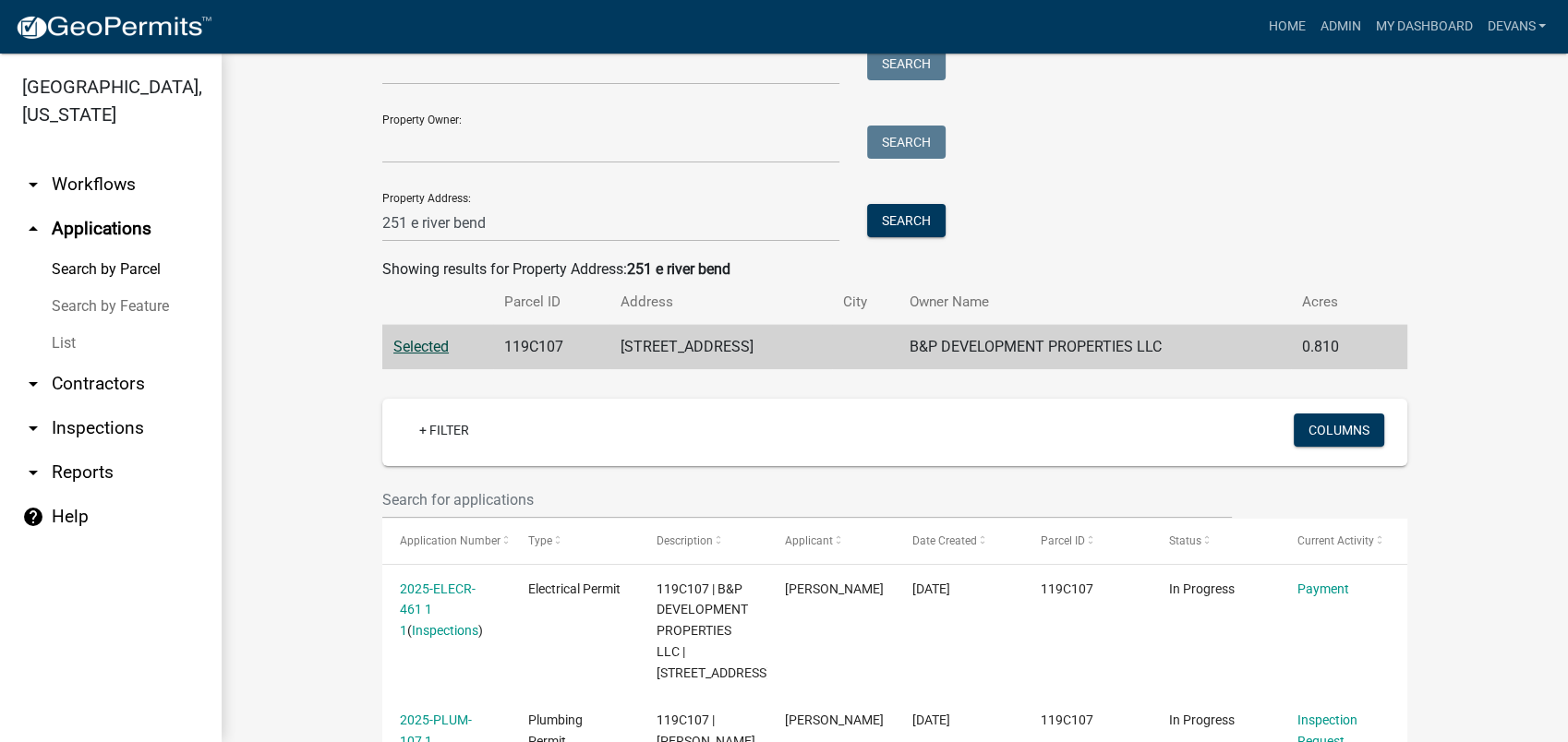
scroll to position [410, 0]
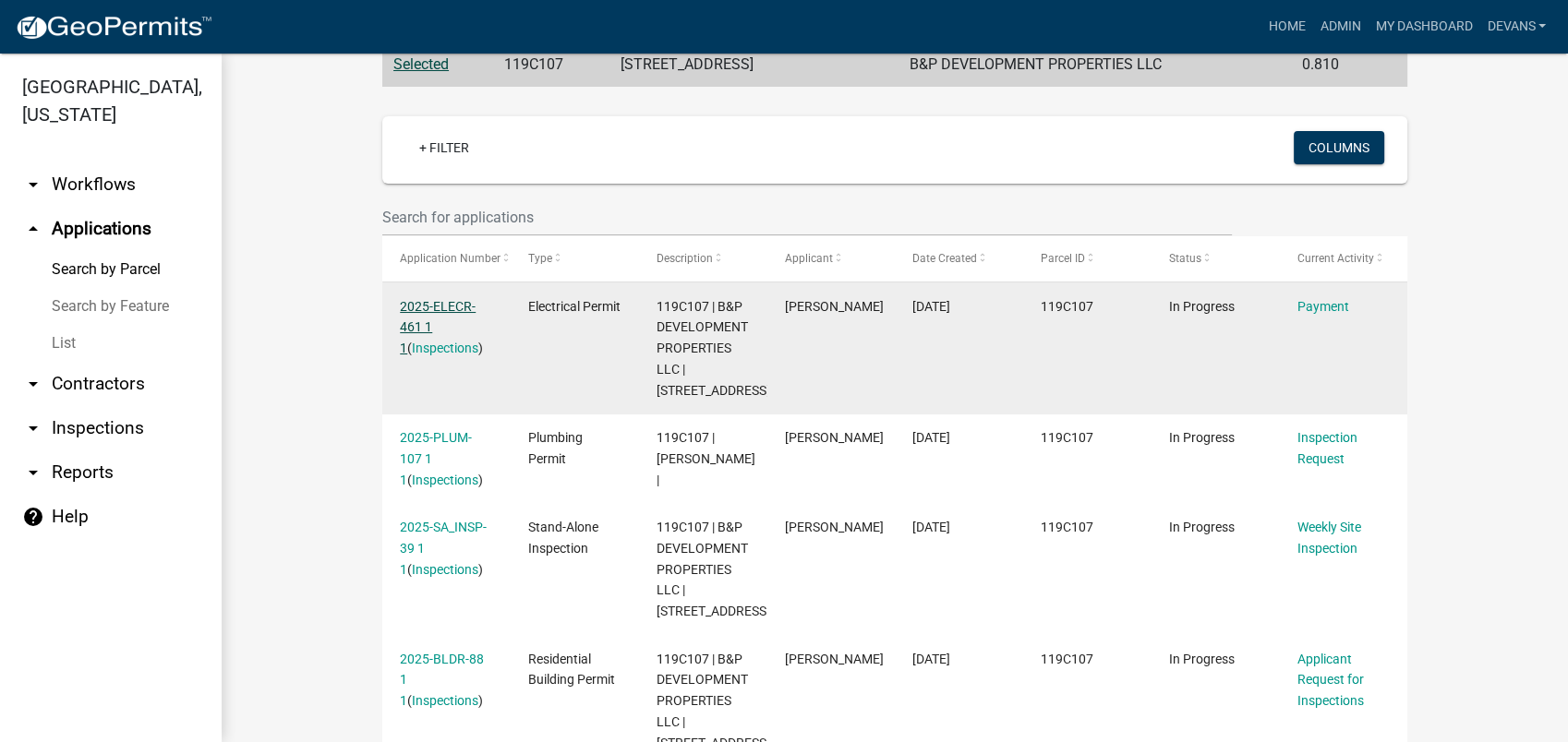
click at [442, 300] on link "2025-ELECR-461 1 1" at bounding box center [438, 327] width 76 height 57
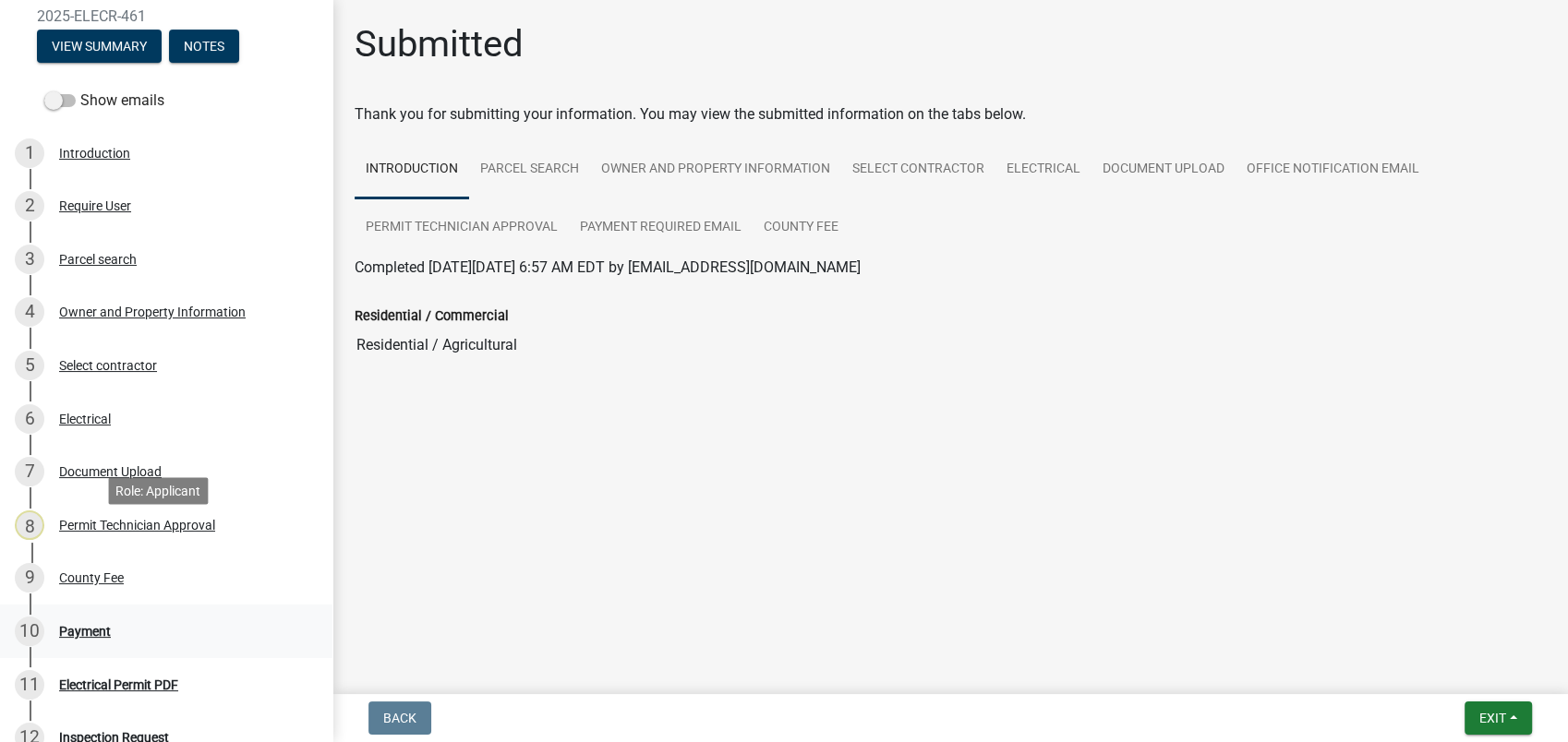
scroll to position [308, 0]
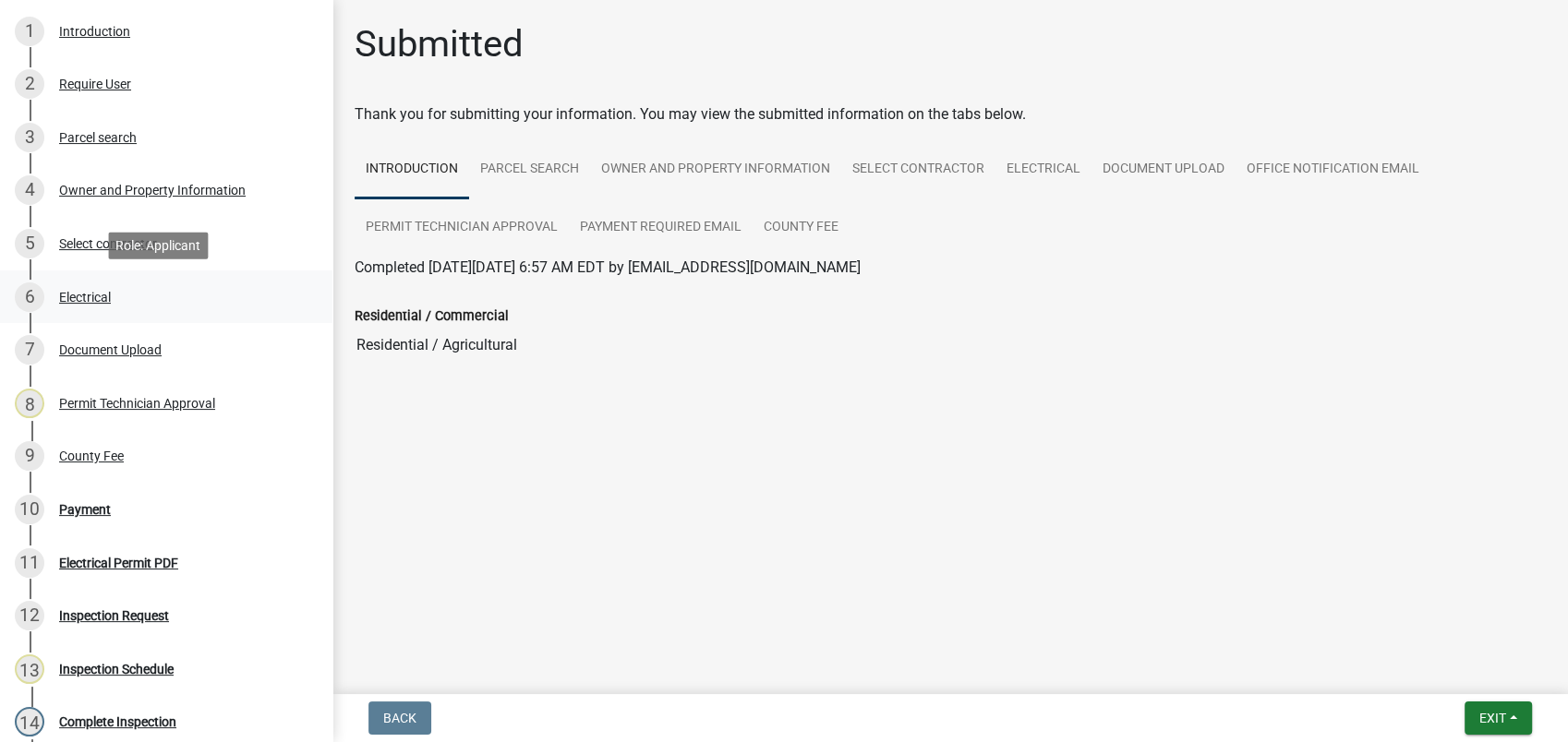
click at [95, 276] on link "6 Electrical" at bounding box center [166, 297] width 332 height 54
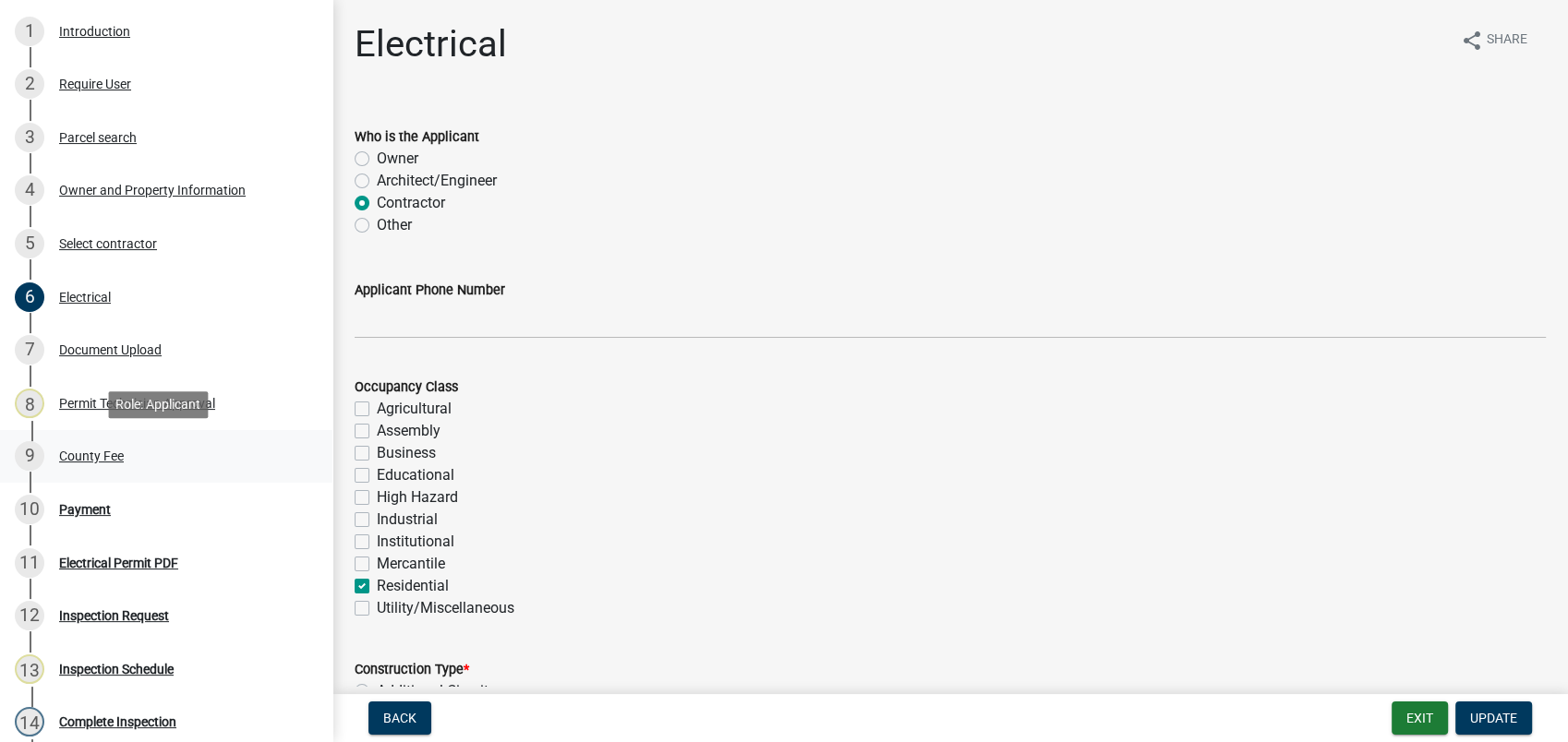
click at [75, 465] on div "9 County Fee" at bounding box center [159, 456] width 288 height 29
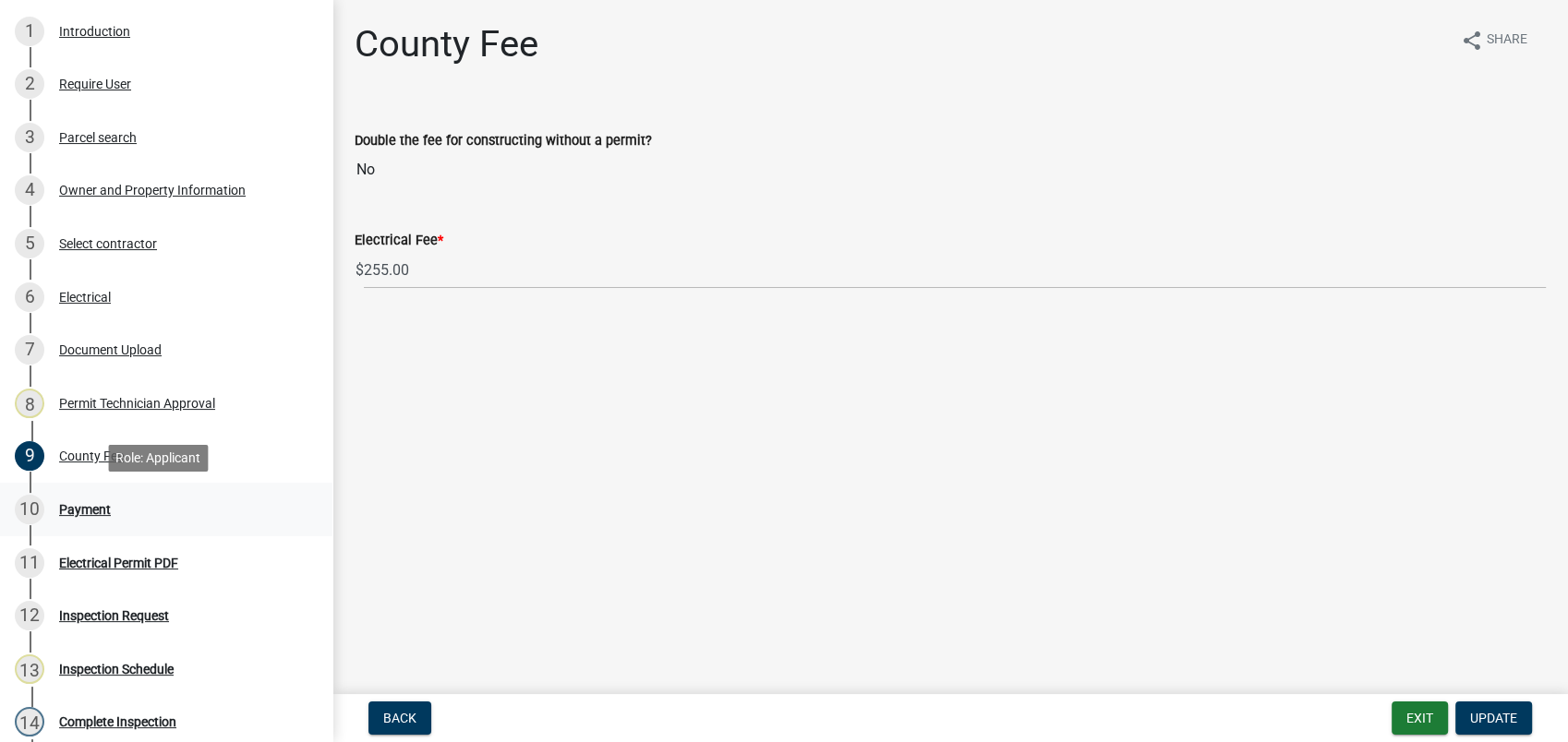
click at [91, 505] on div "Payment" at bounding box center [85, 509] width 52 height 13
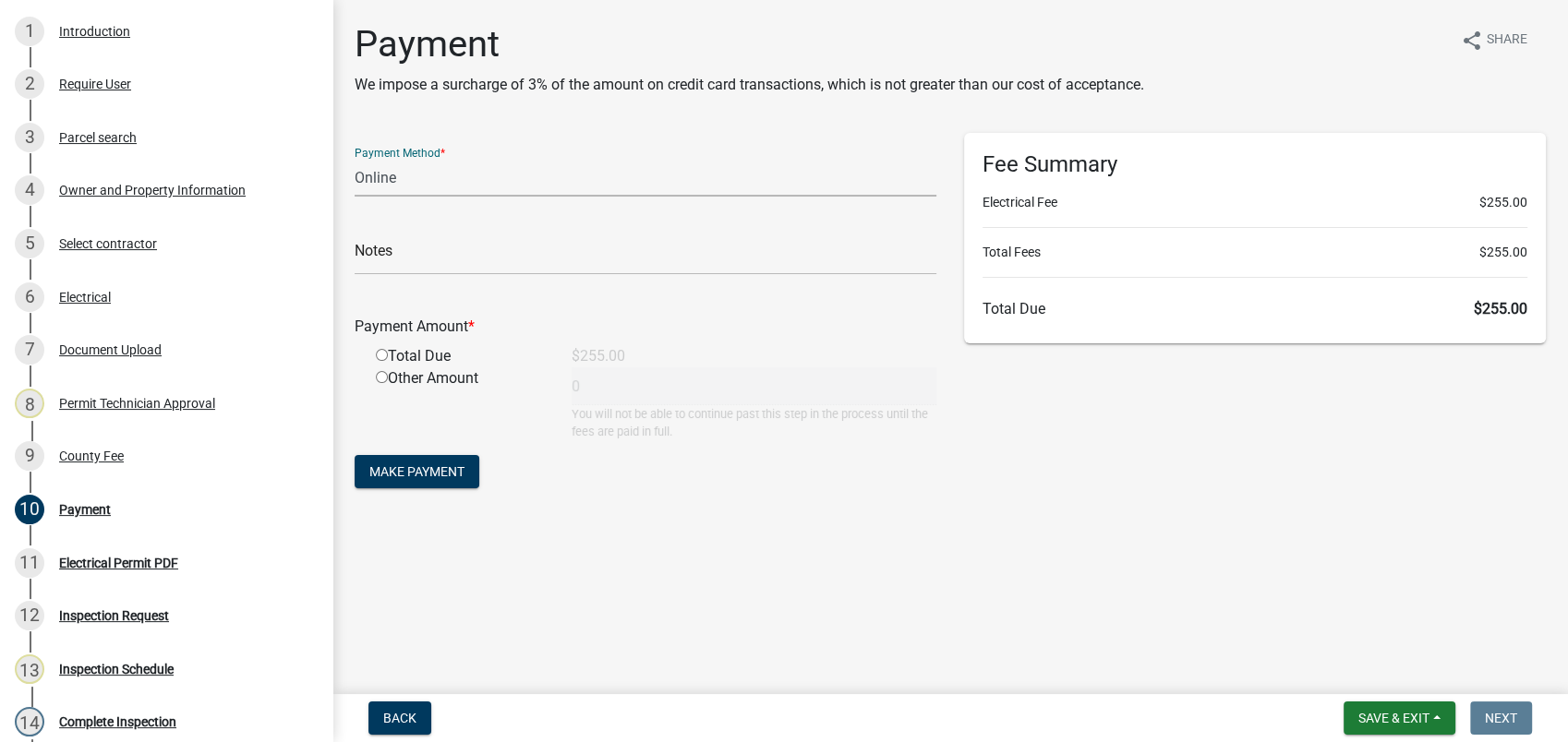
click at [447, 175] on select "Credit Card POS Check Cash Online" at bounding box center [645, 177] width 581 height 38
select select "0: 2"
click at [355, 159] on select "Credit Card POS Check Cash Online" at bounding box center [645, 177] width 581 height 38
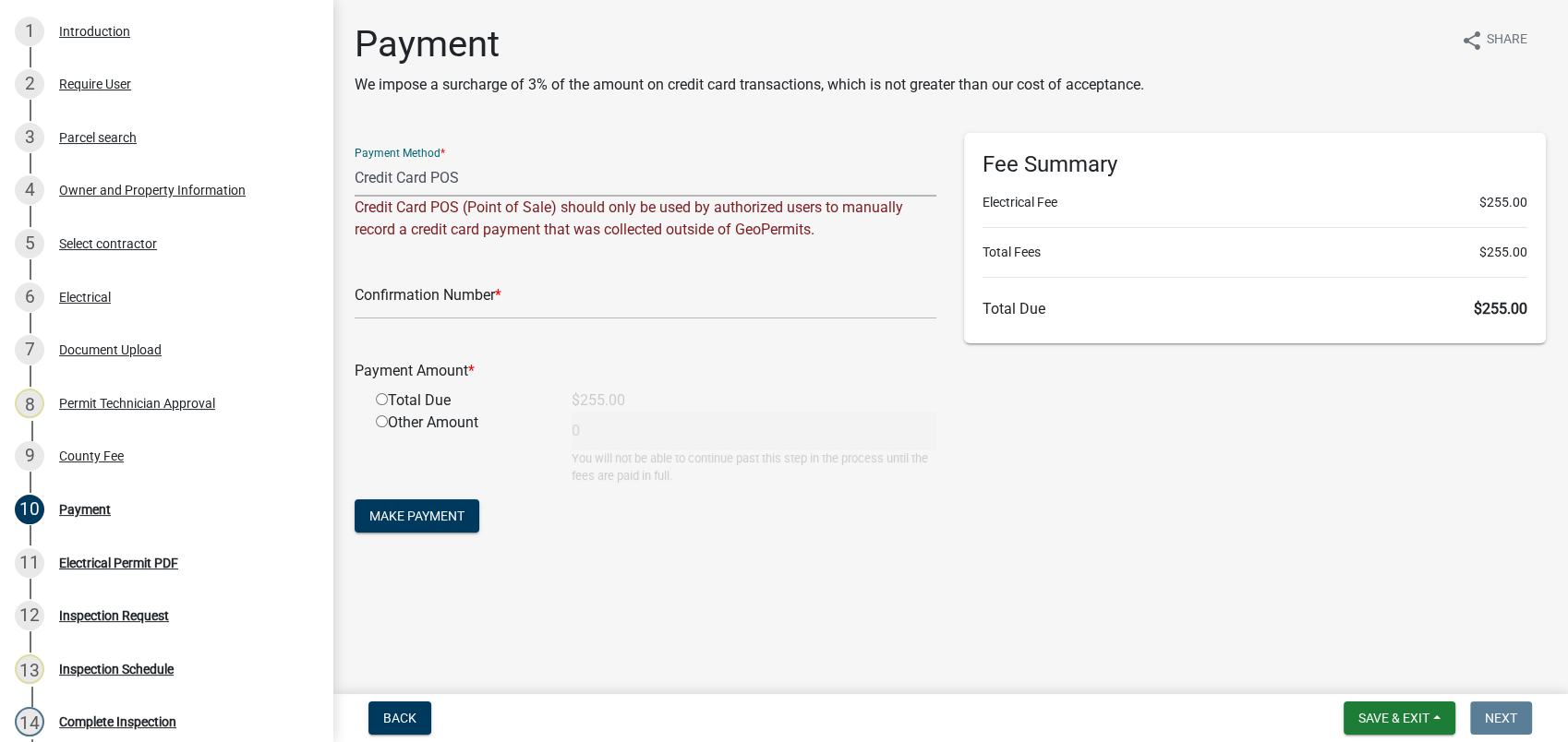
click at [414, 167] on select "Credit Card POS Check Cash Online" at bounding box center [645, 177] width 581 height 38
click at [355, 159] on select "Credit Card POS Check Cash Online" at bounding box center [645, 177] width 581 height 38
click at [394, 300] on input "text" at bounding box center [645, 300] width 581 height 38
type input "E"
type input "R233712259644"
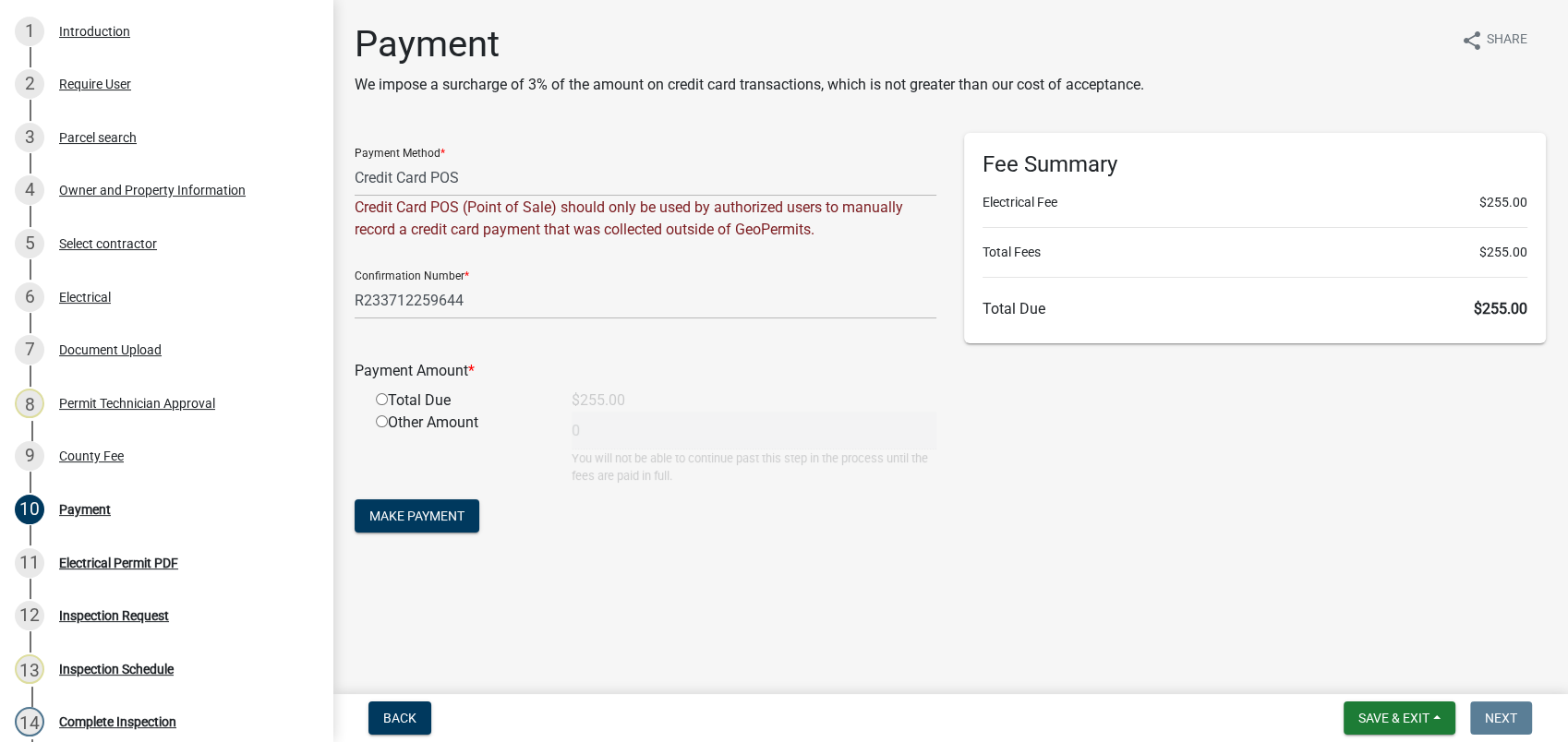
click at [382, 397] on input "radio" at bounding box center [382, 399] width 12 height 12
radio input "true"
type input "255"
click at [386, 512] on span "Make Payment" at bounding box center [417, 515] width 95 height 15
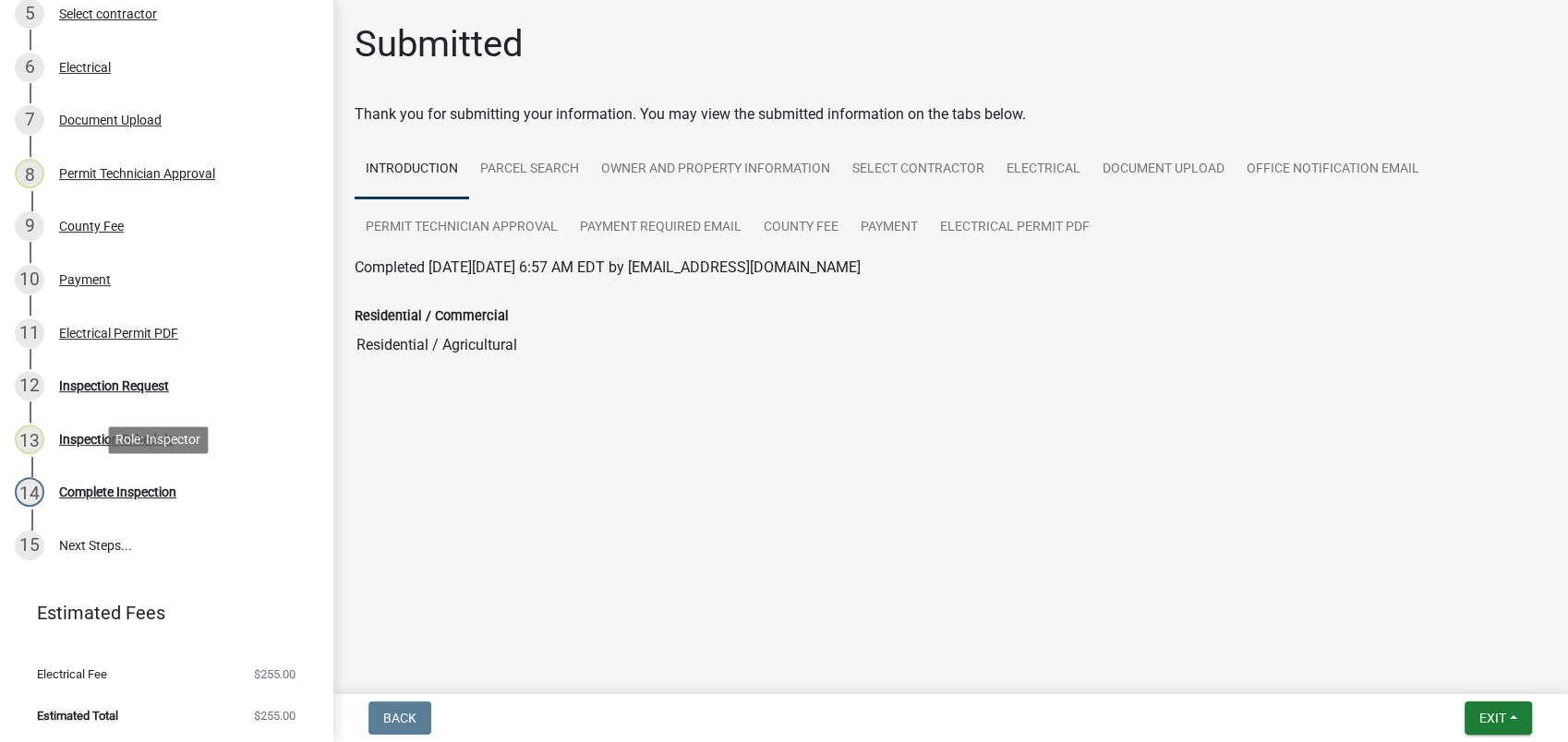
scroll to position [538, 0]
click at [1469, 716] on button "Exit" at bounding box center [1498, 719] width 67 height 33
click at [1470, 666] on button "Save & Exit" at bounding box center [1458, 671] width 148 height 45
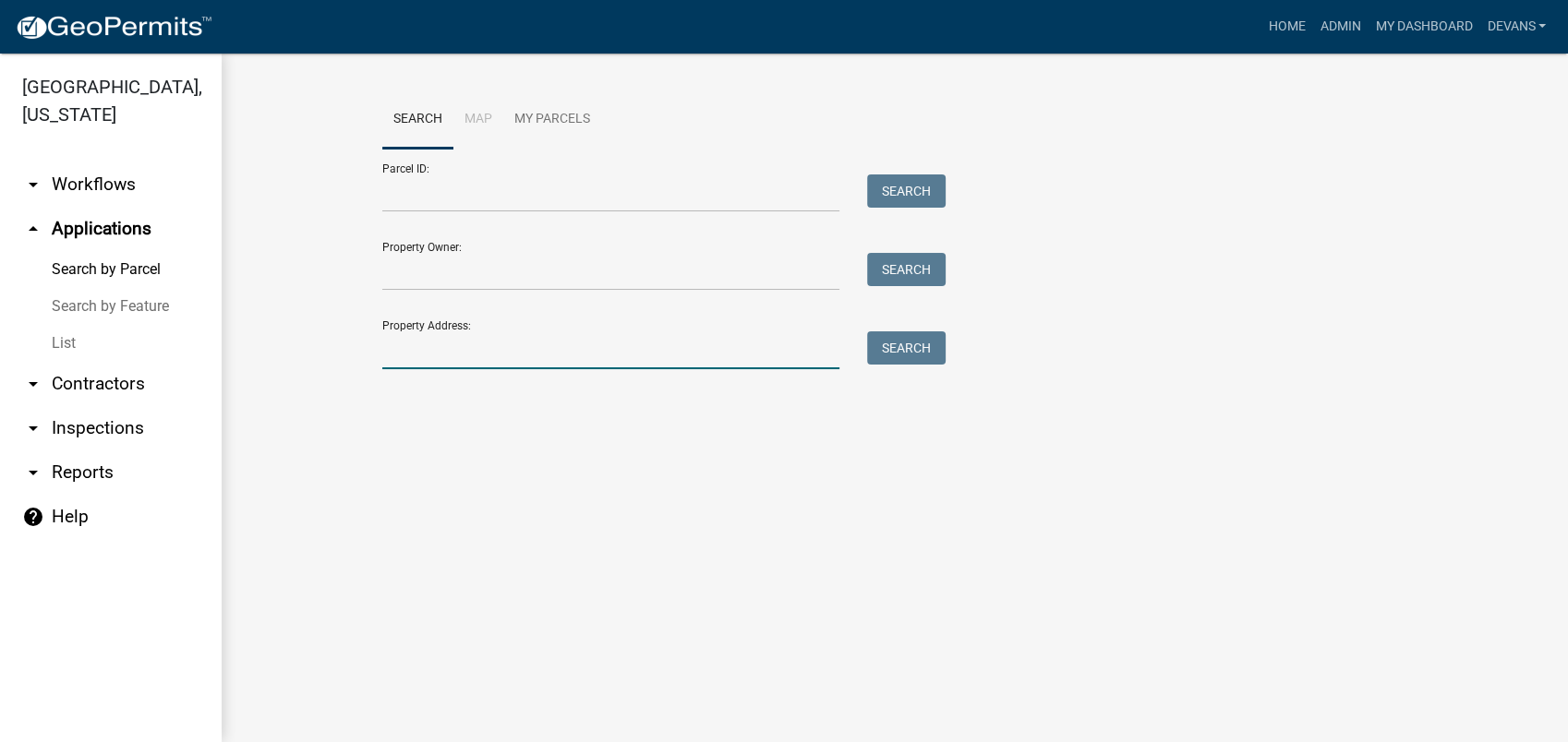
click at [431, 359] on input "Property Address:" at bounding box center [611, 350] width 457 height 38
type input "251 e river bend"
click at [916, 347] on button "Search" at bounding box center [906, 348] width 79 height 33
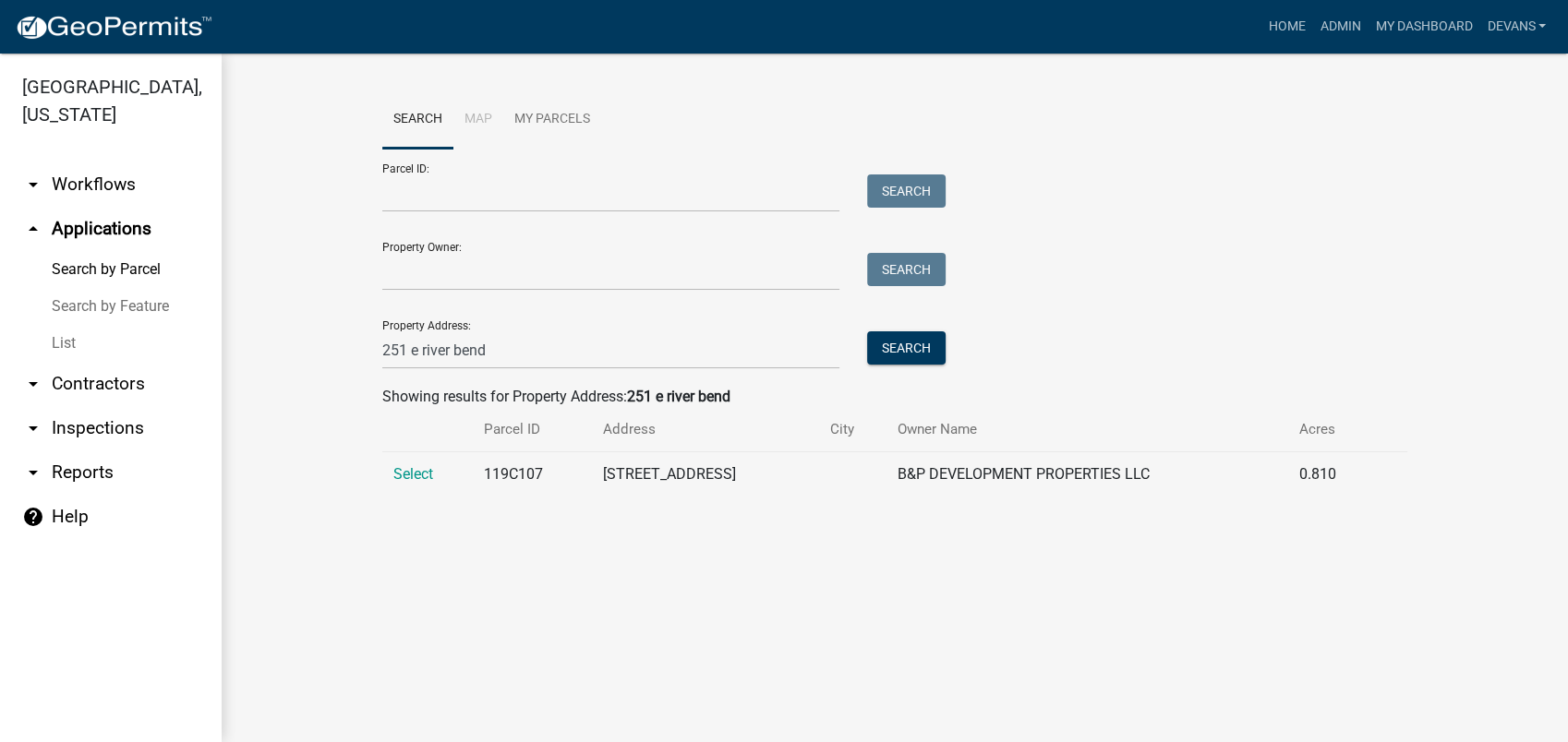
click at [411, 463] on td "Select" at bounding box center [428, 475] width 91 height 45
click at [404, 476] on span "Select" at bounding box center [413, 474] width 40 height 18
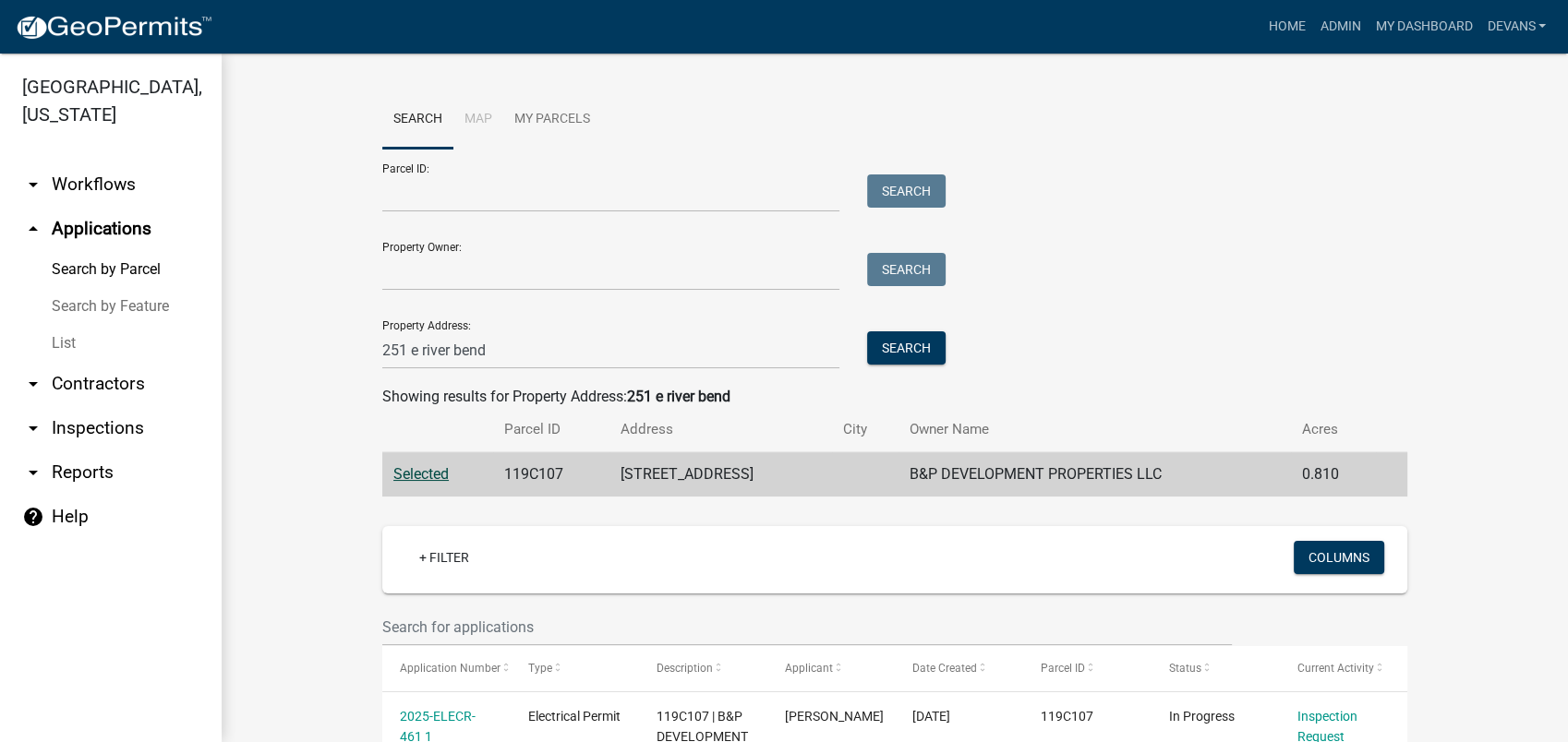
drag, startPoint x: 1459, startPoint y: 562, endPoint x: 1485, endPoint y: 569, distance: 26.9
drag, startPoint x: 1485, startPoint y: 569, endPoint x: 1340, endPoint y: 340, distance: 271.0
click at [1340, 340] on div "Parcel ID: Search Property Owner: Search Property Address: [STREET_ADDRESS] Sea…" at bounding box center [895, 259] width 1025 height 221
click at [105, 223] on link "arrow_drop_up Applications" at bounding box center [111, 229] width 222 height 45
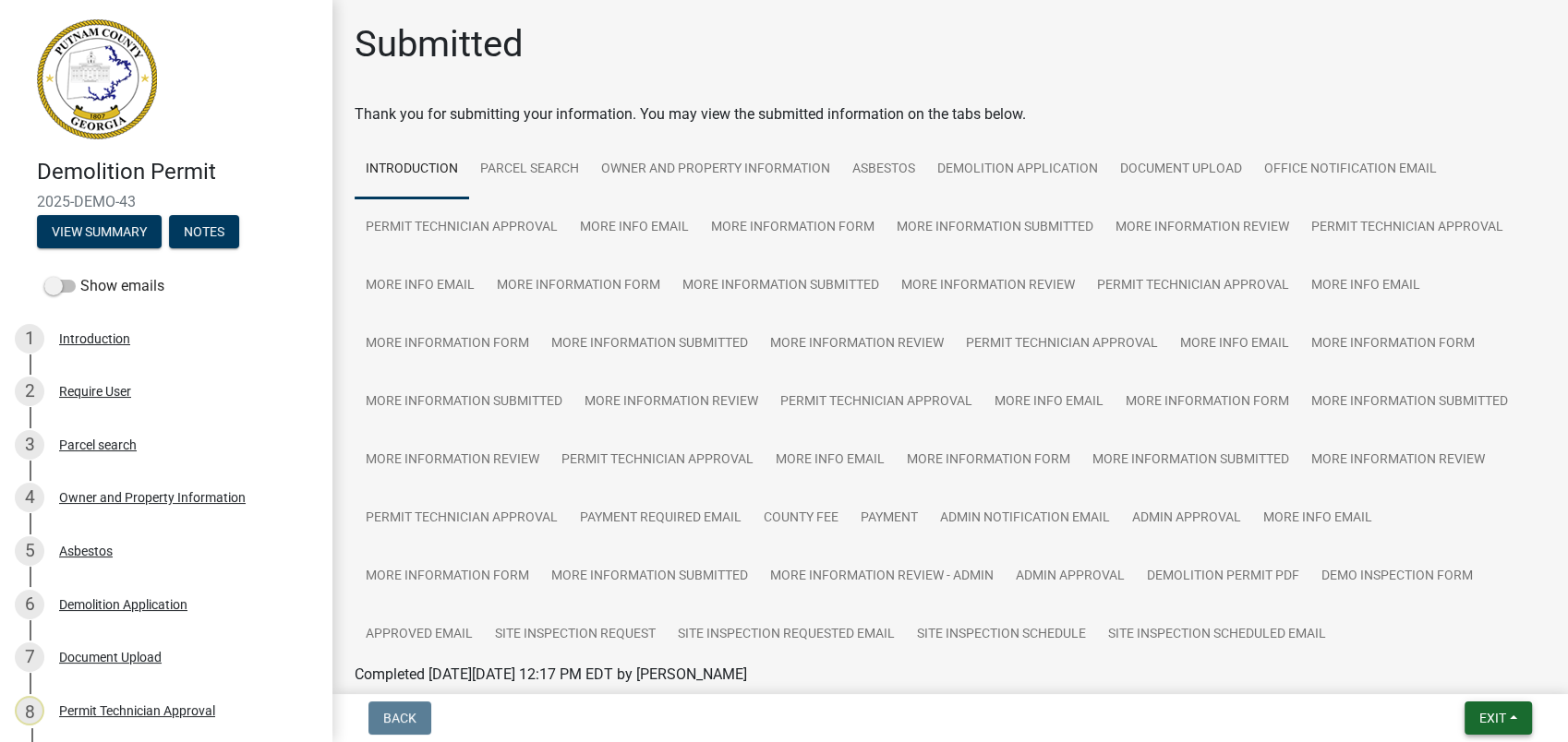
click at [1484, 717] on span "Exit" at bounding box center [1492, 718] width 26 height 15
click at [1448, 667] on button "Save & Exit" at bounding box center [1458, 671] width 148 height 45
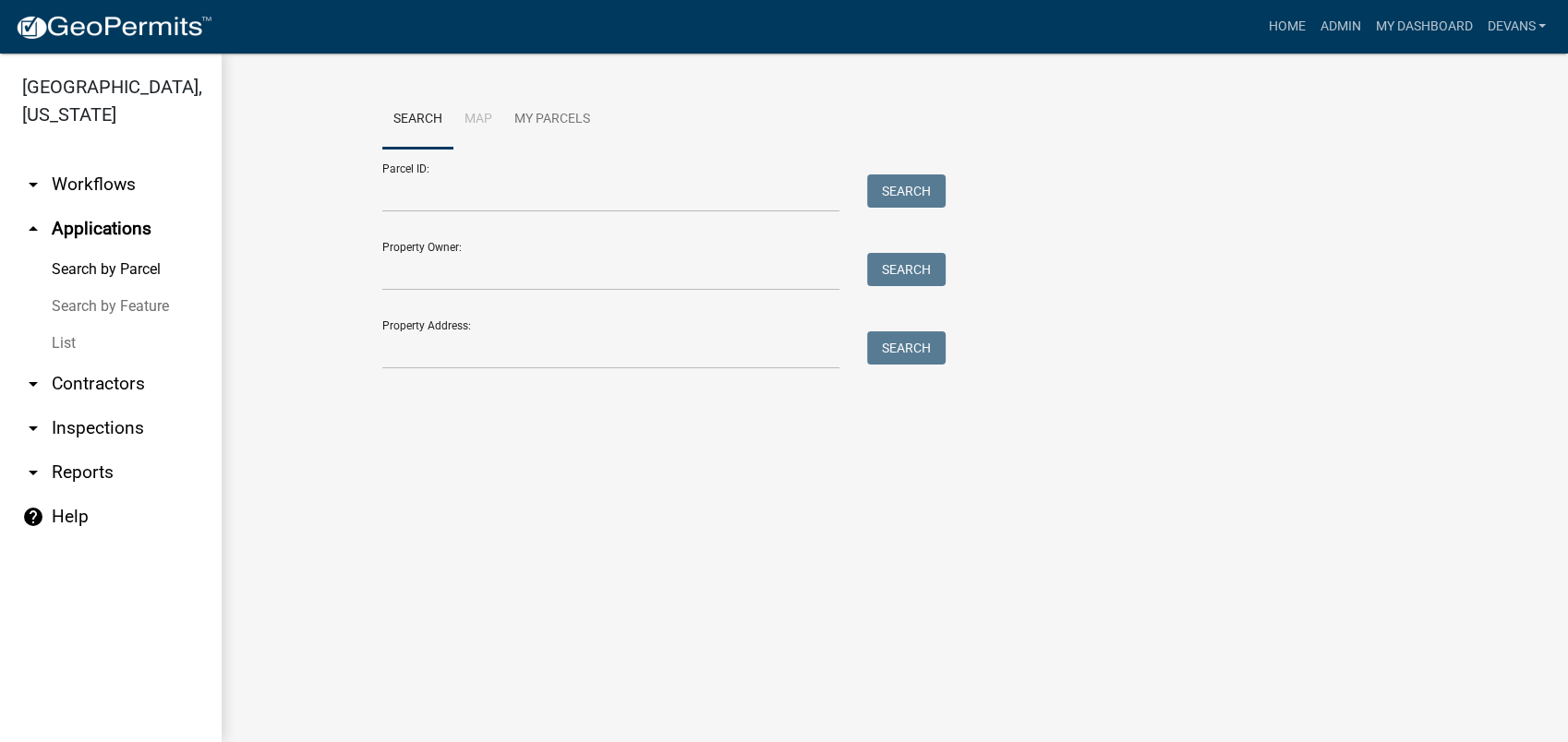
click at [70, 341] on link "List" at bounding box center [111, 344] width 222 height 37
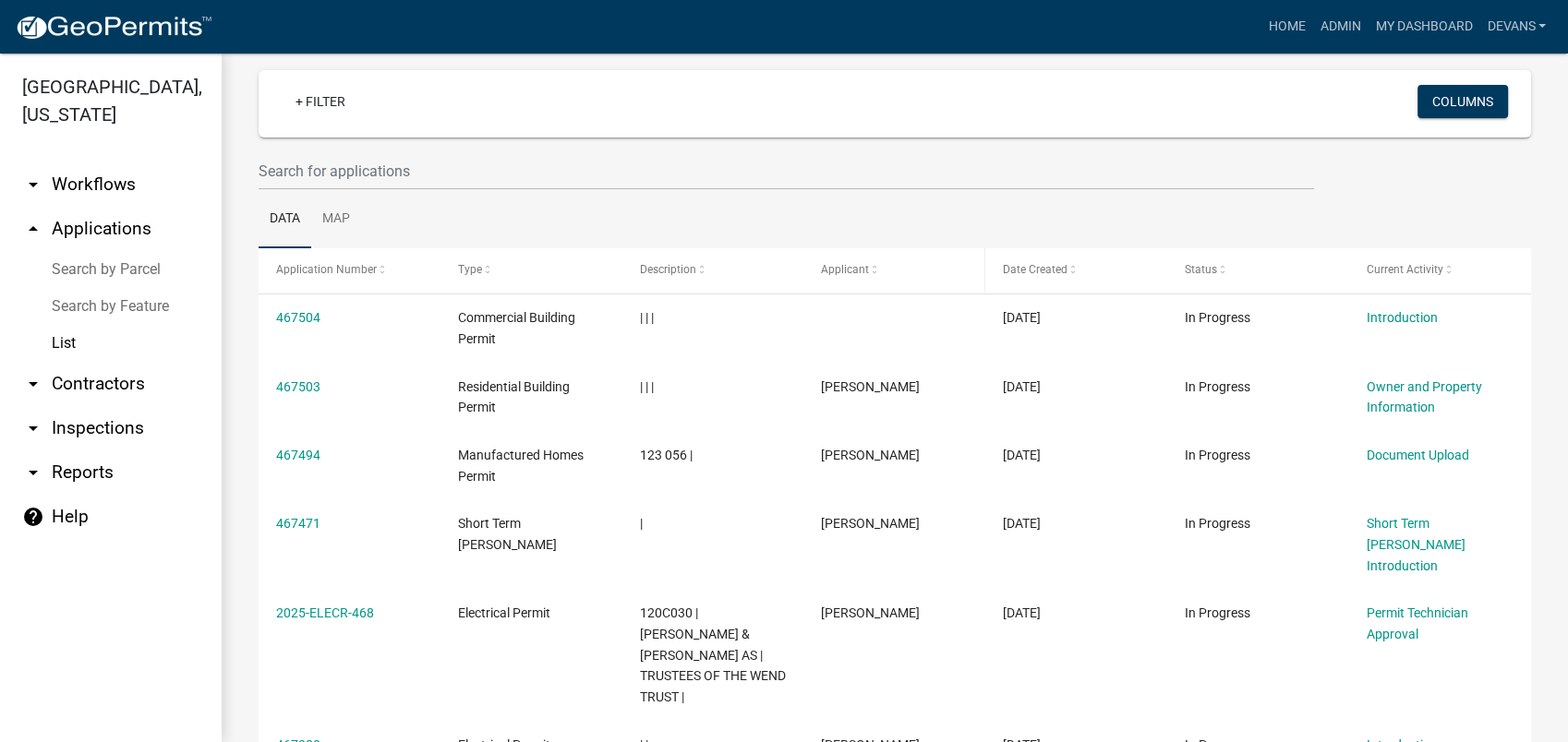
scroll to position [102, 0]
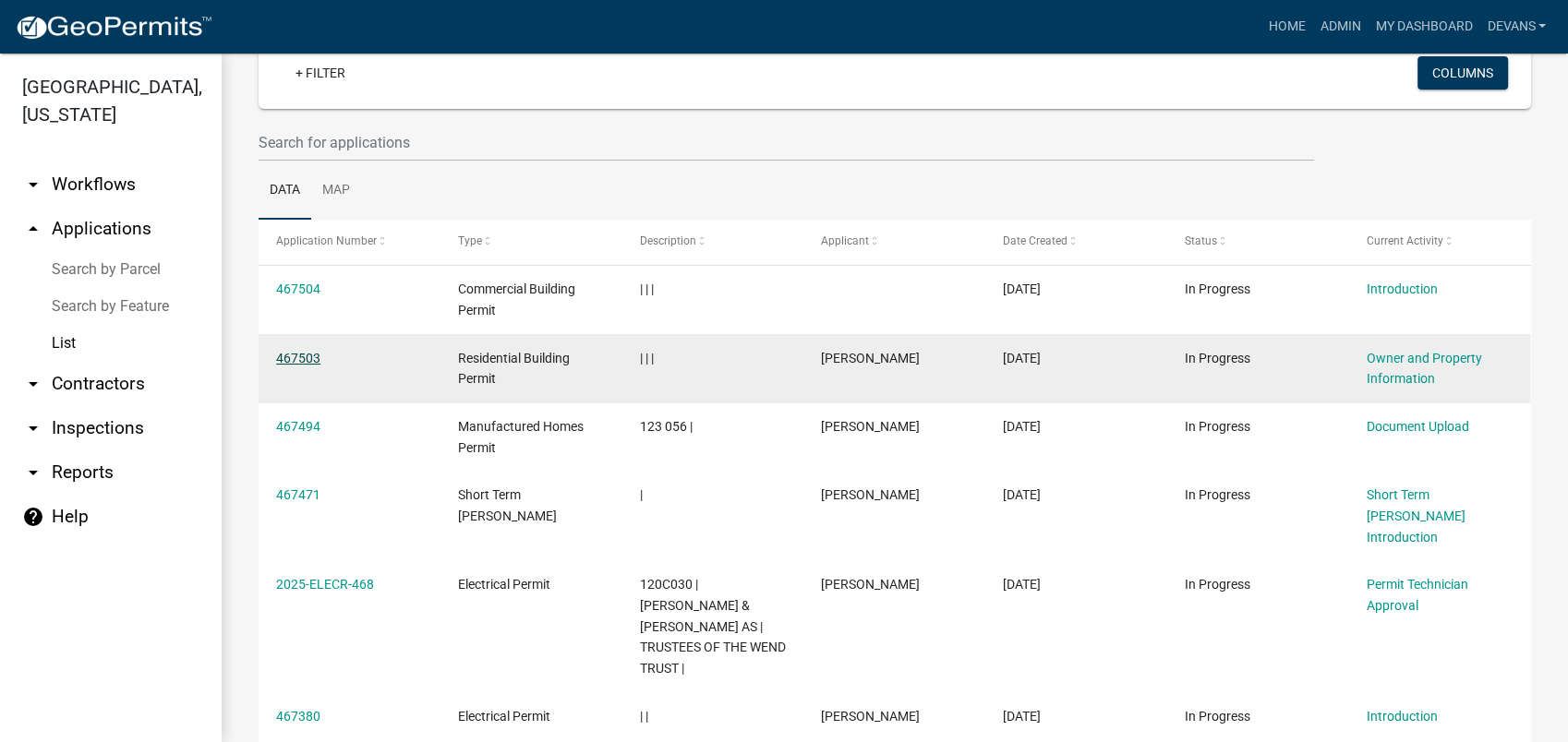
click at [286, 360] on link "467503" at bounding box center [298, 357] width 45 height 15
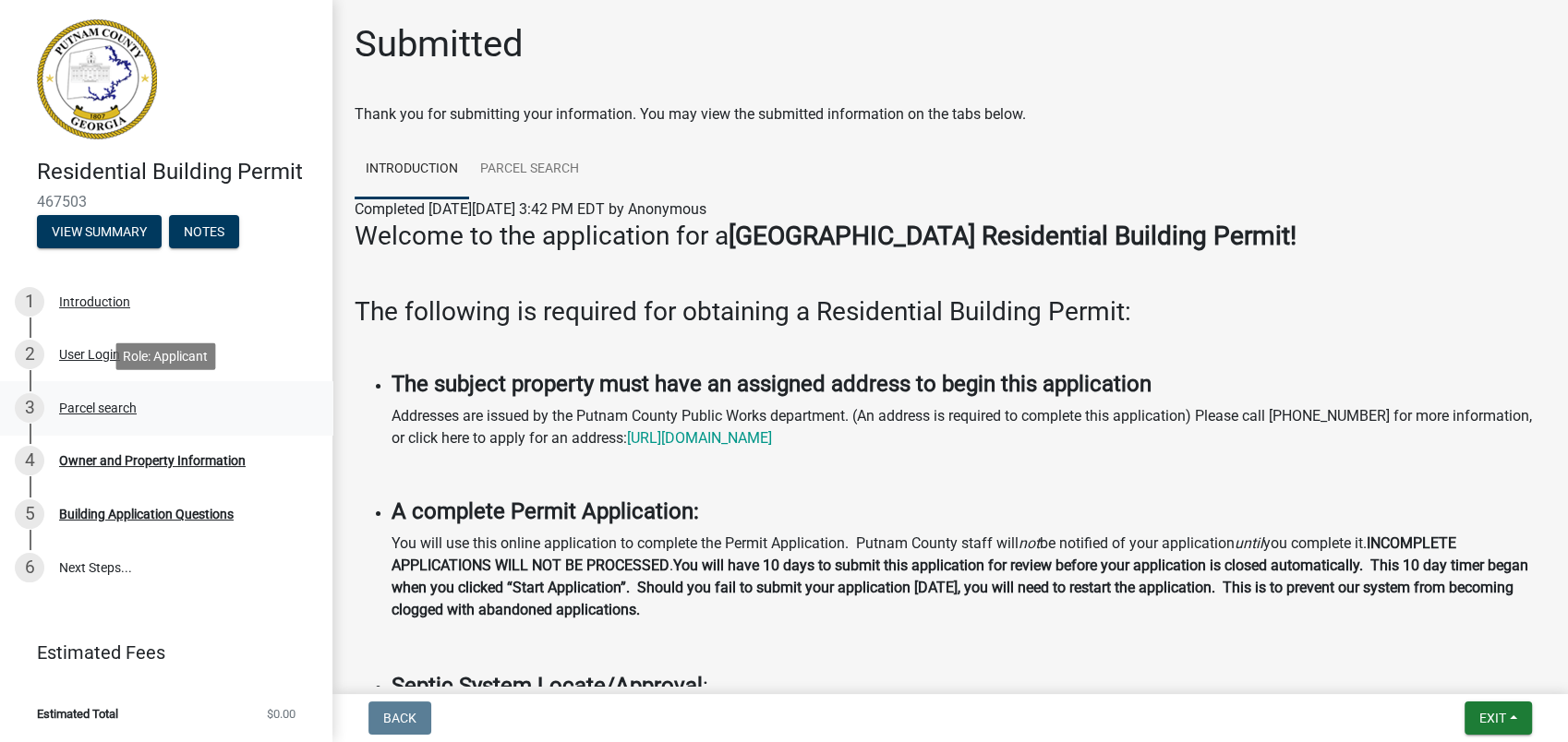
click at [117, 406] on div "Parcel search" at bounding box center [98, 407] width 78 height 13
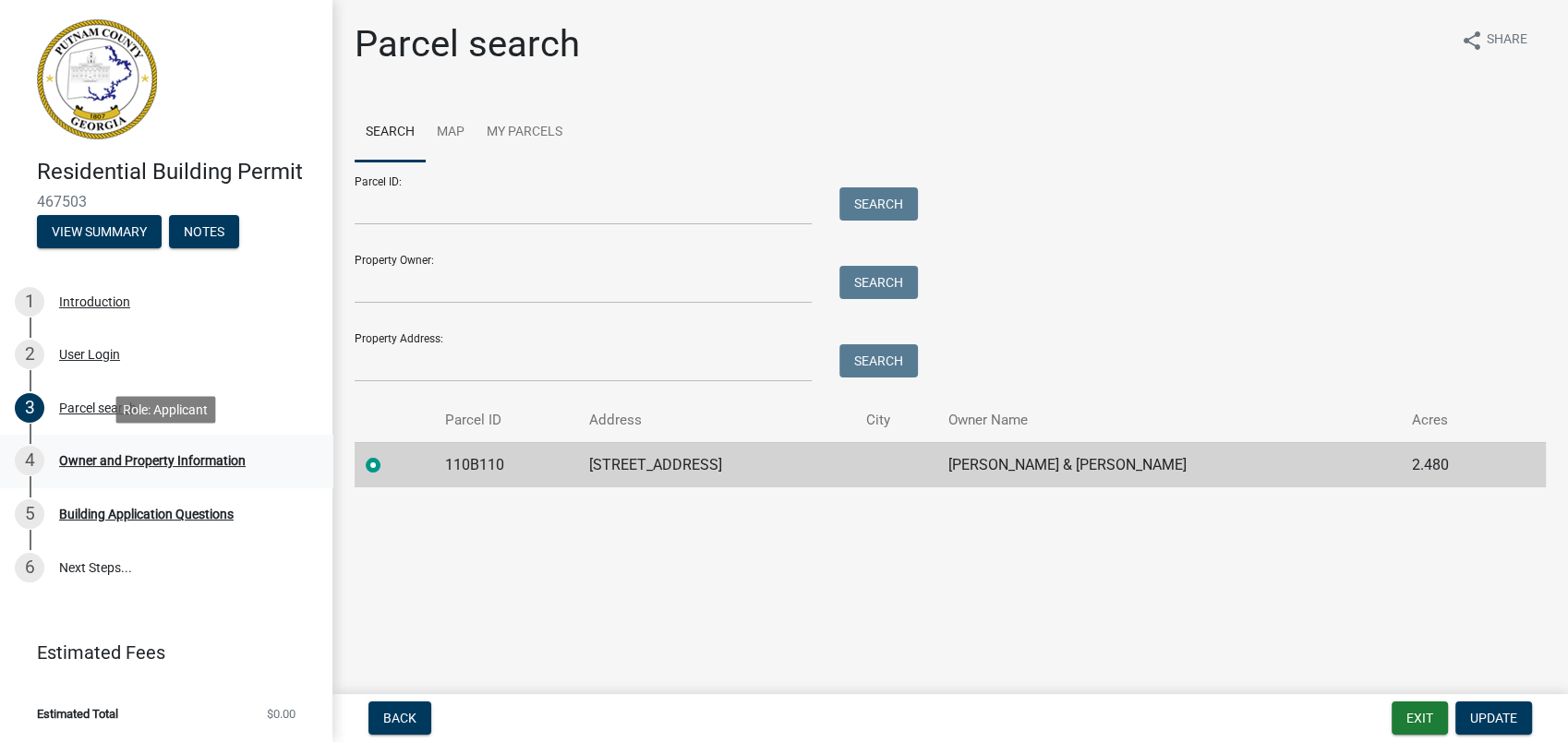
click at [101, 456] on div "Owner and Property Information" at bounding box center [153, 460] width 187 height 13
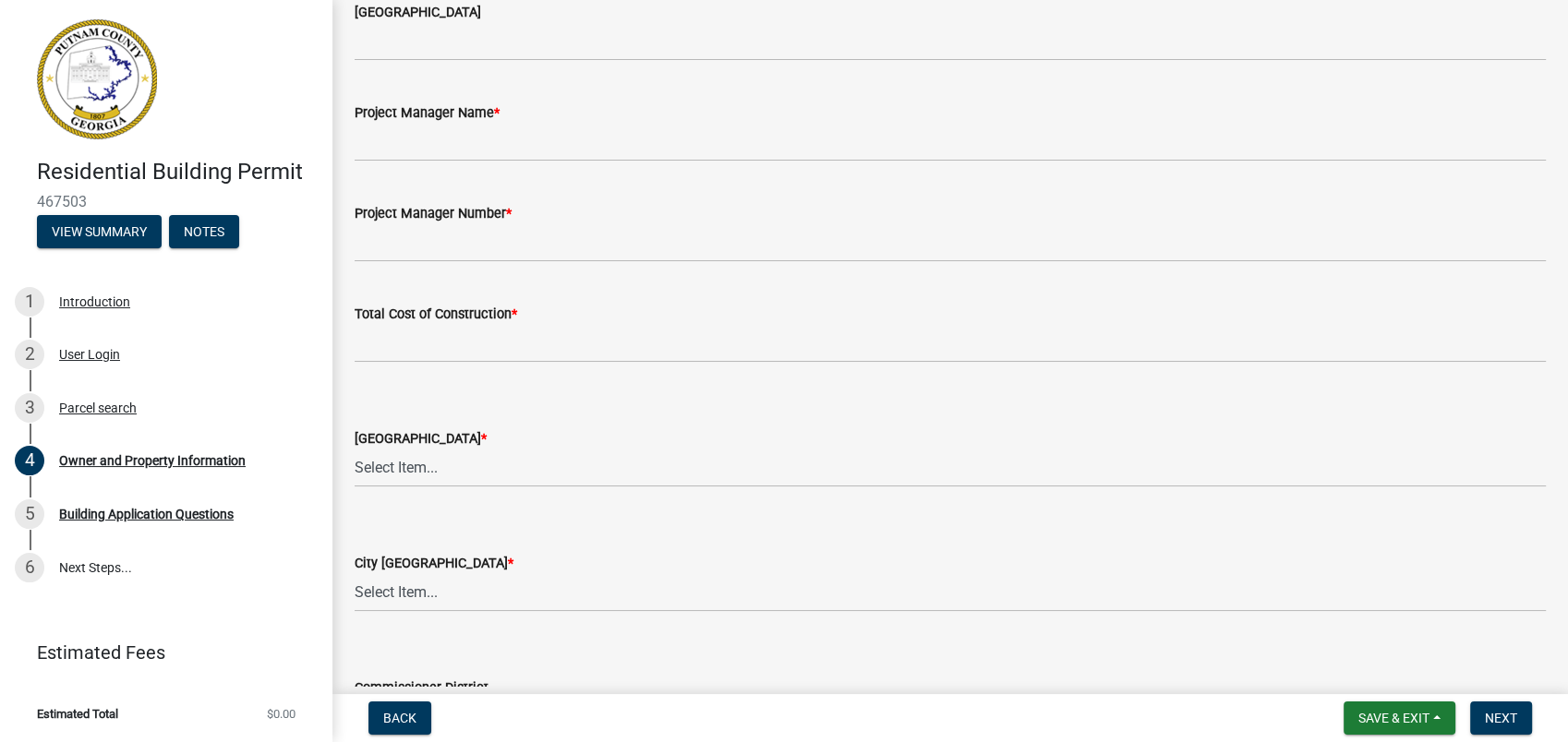
scroll to position [2873, 0]
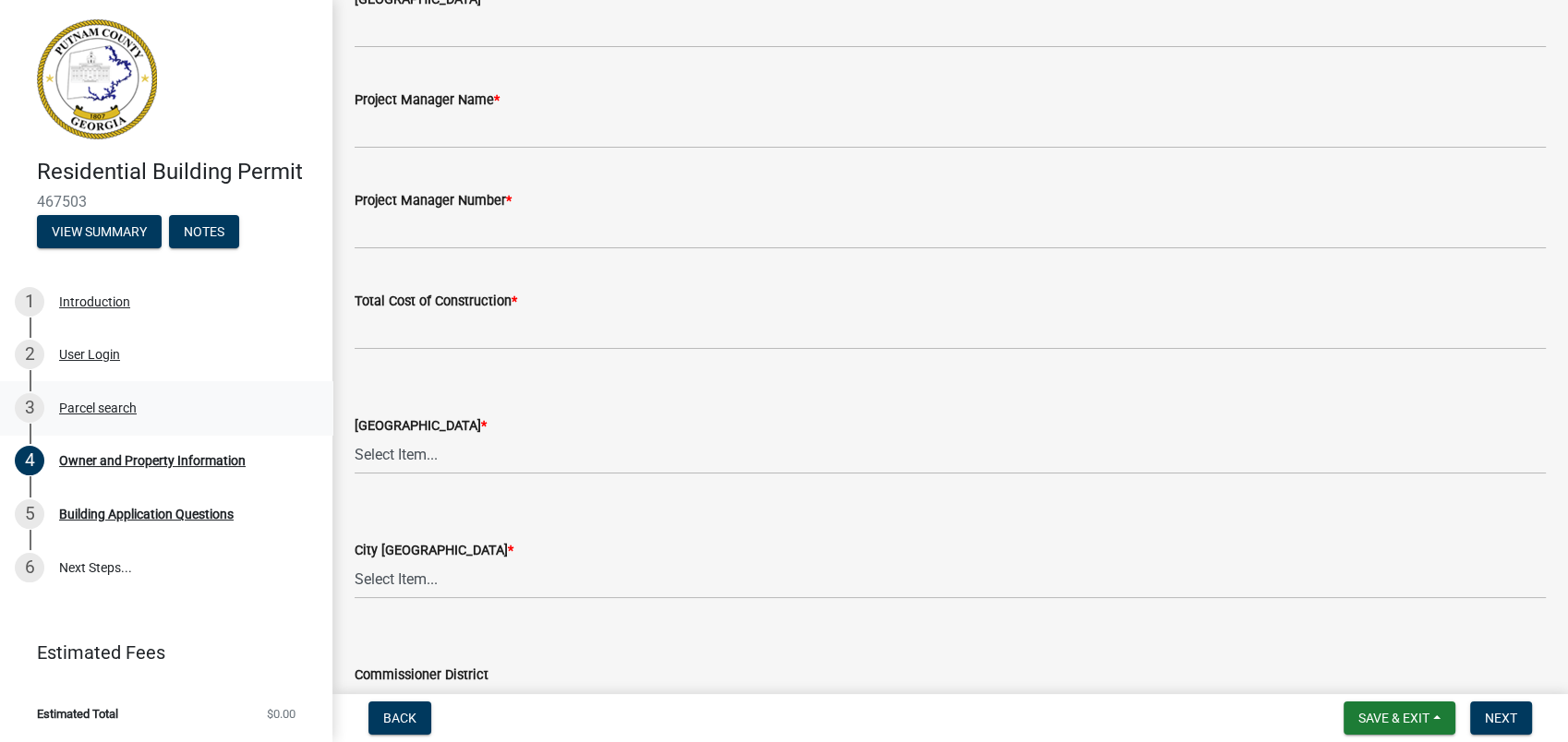
click at [60, 396] on div "3 Parcel search" at bounding box center [159, 408] width 288 height 29
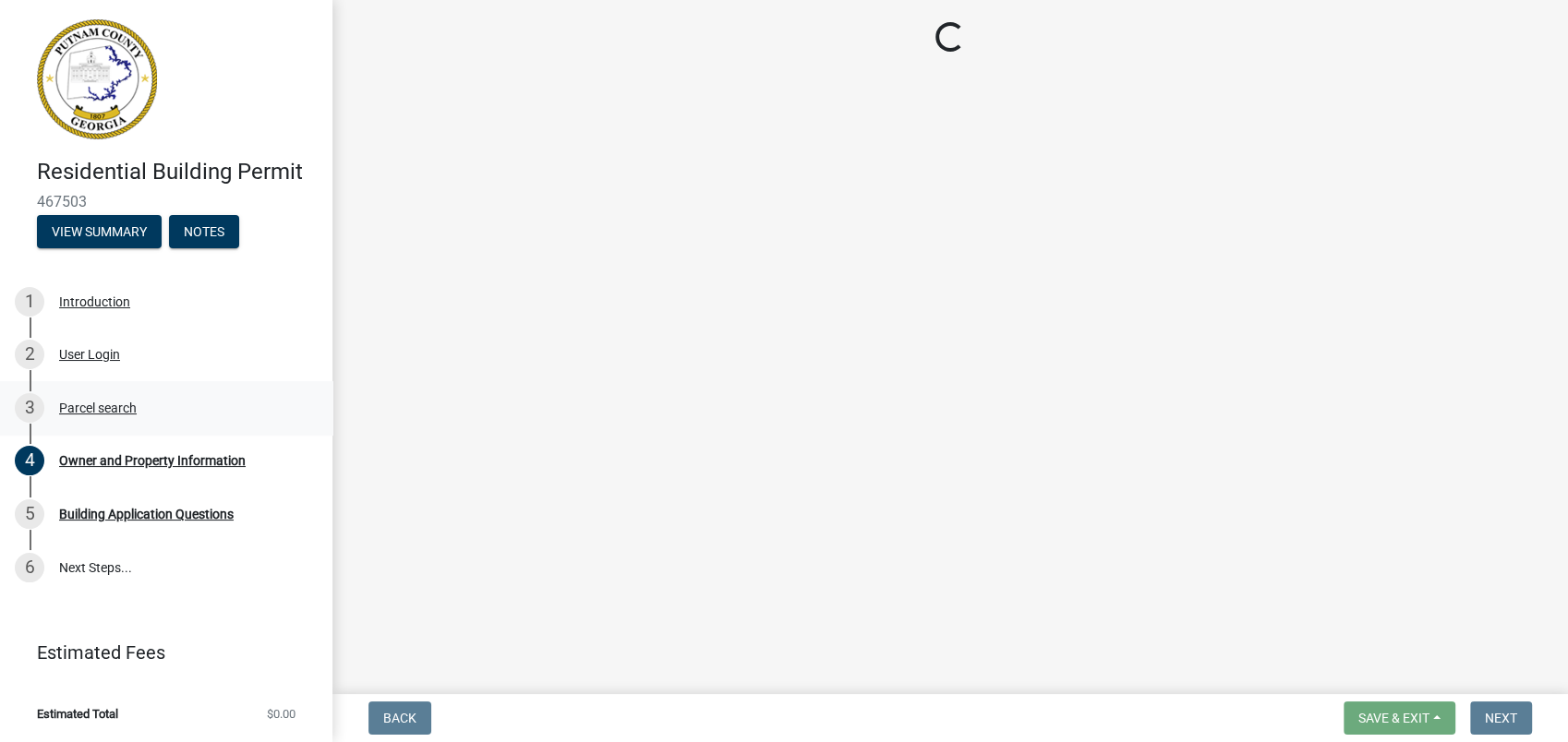
scroll to position [0, 0]
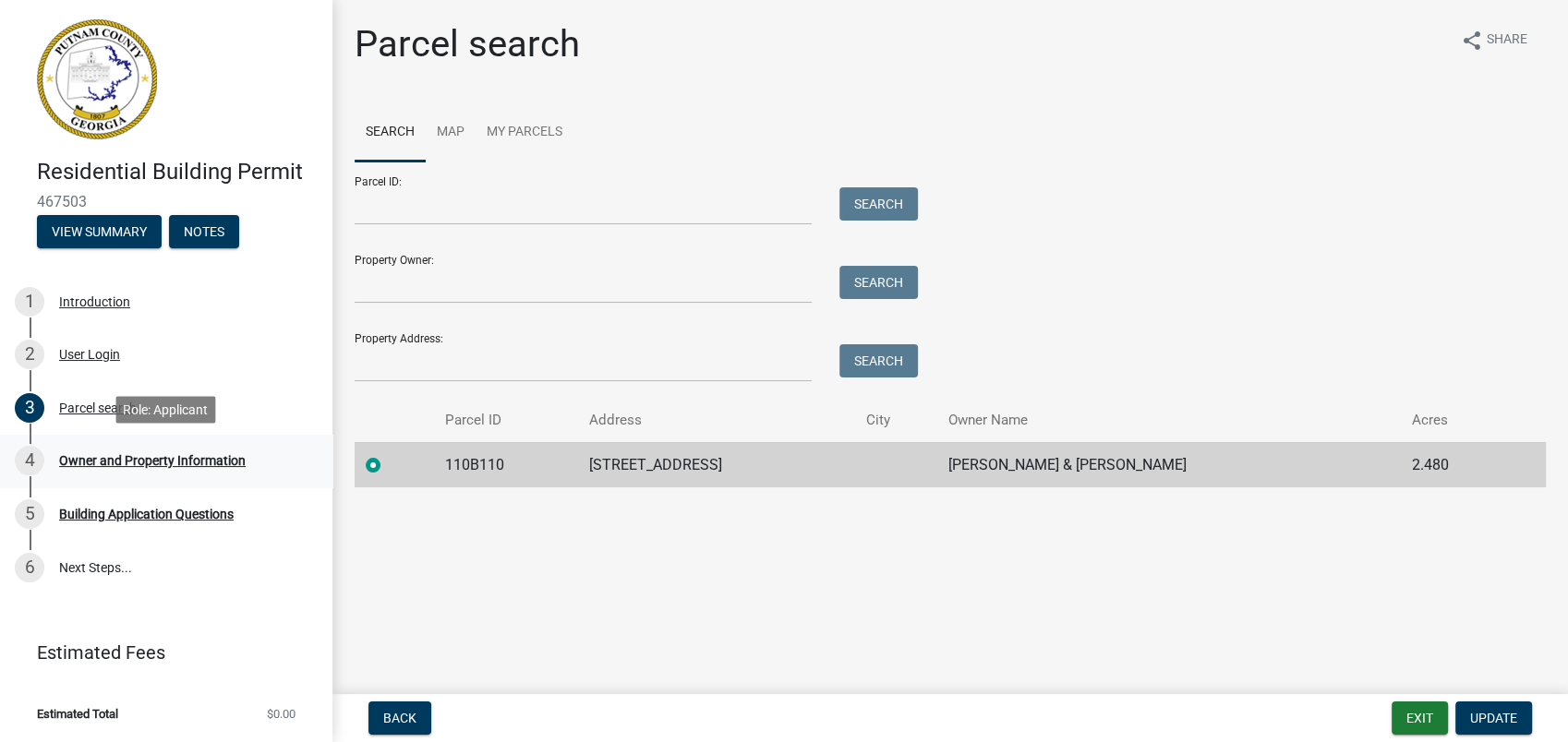
click at [153, 464] on div "Owner and Property Information" at bounding box center [153, 460] width 187 height 13
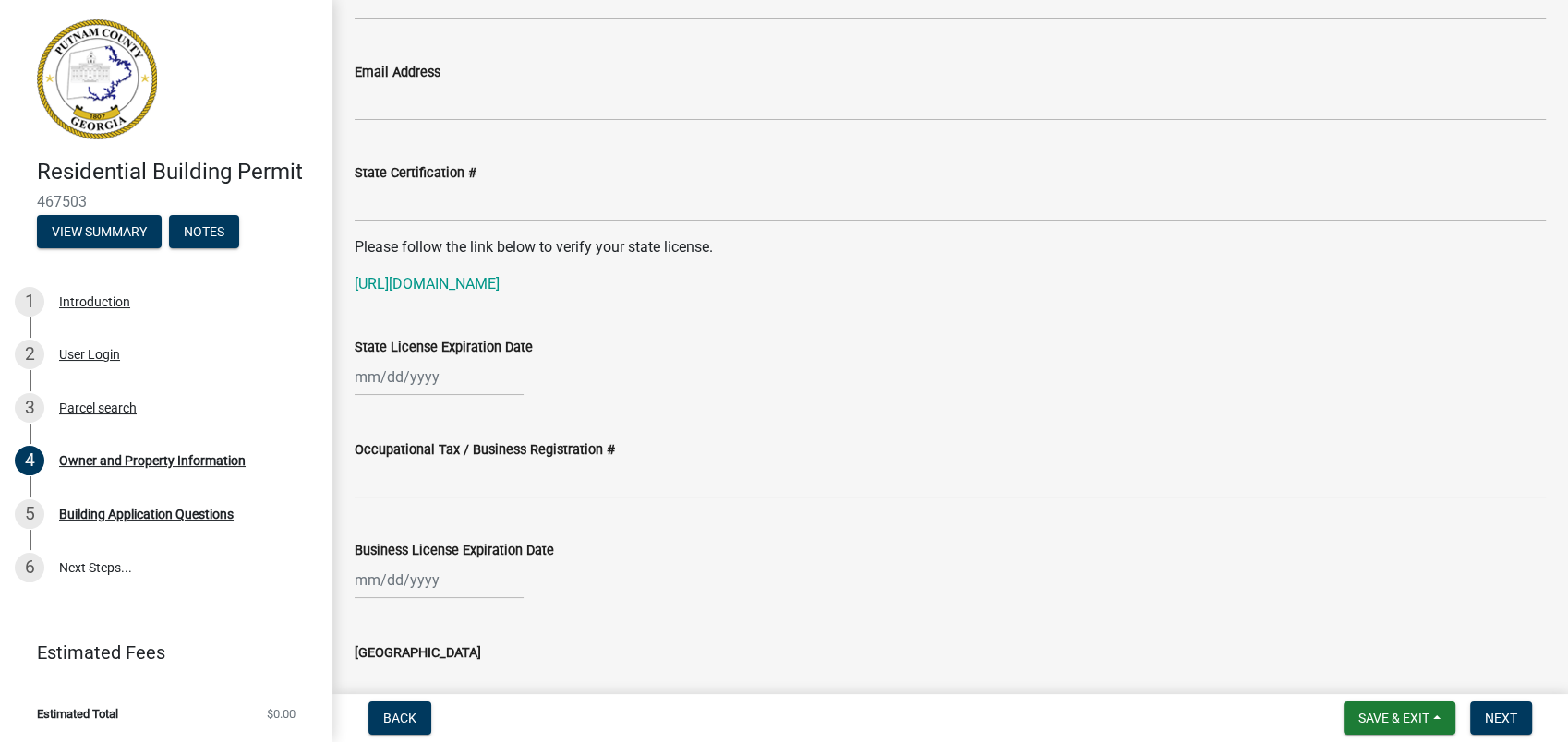
scroll to position [2403, 0]
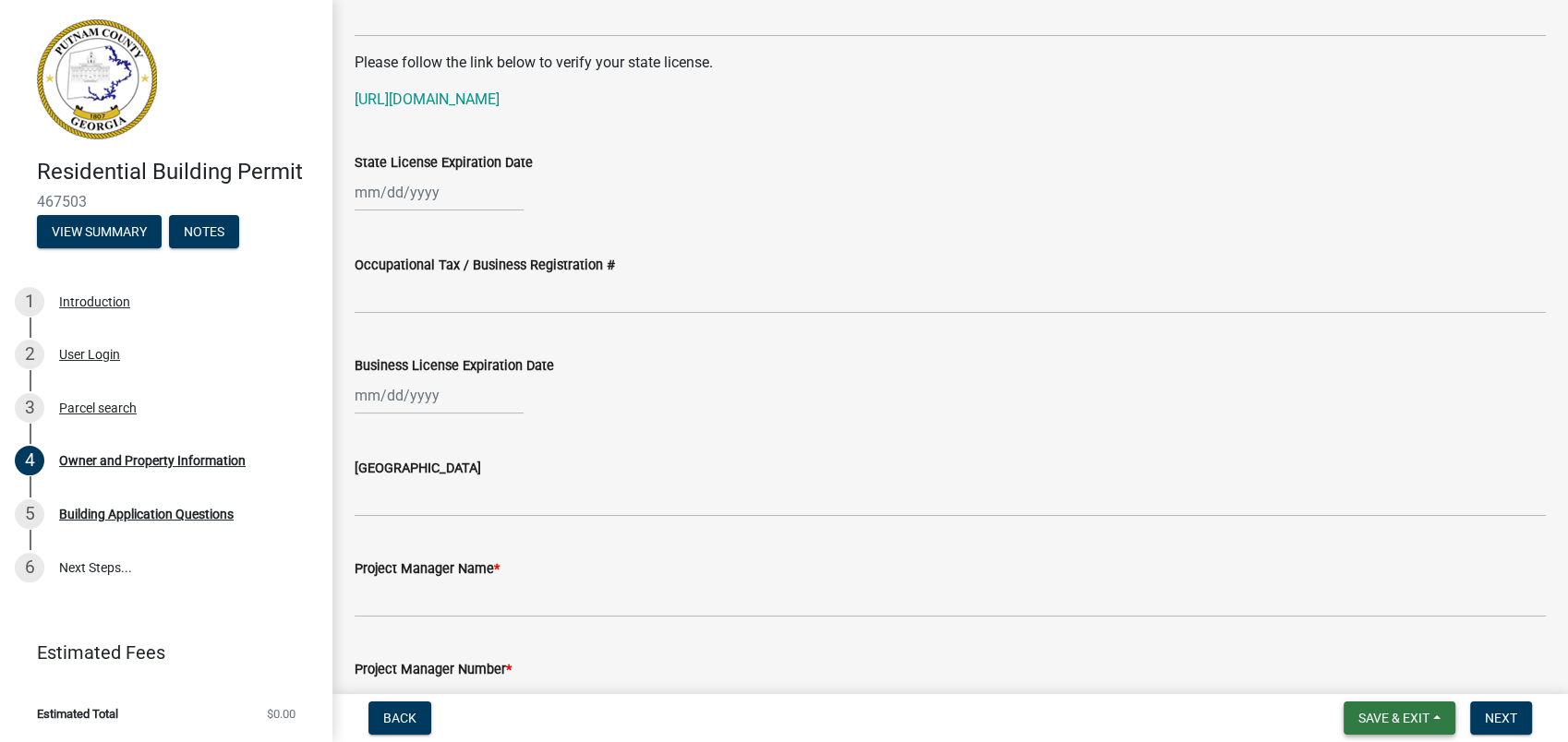
click at [1432, 719] on button "Save & Exit" at bounding box center [1400, 719] width 112 height 33
click at [1397, 667] on button "Save & Exit" at bounding box center [1382, 671] width 148 height 45
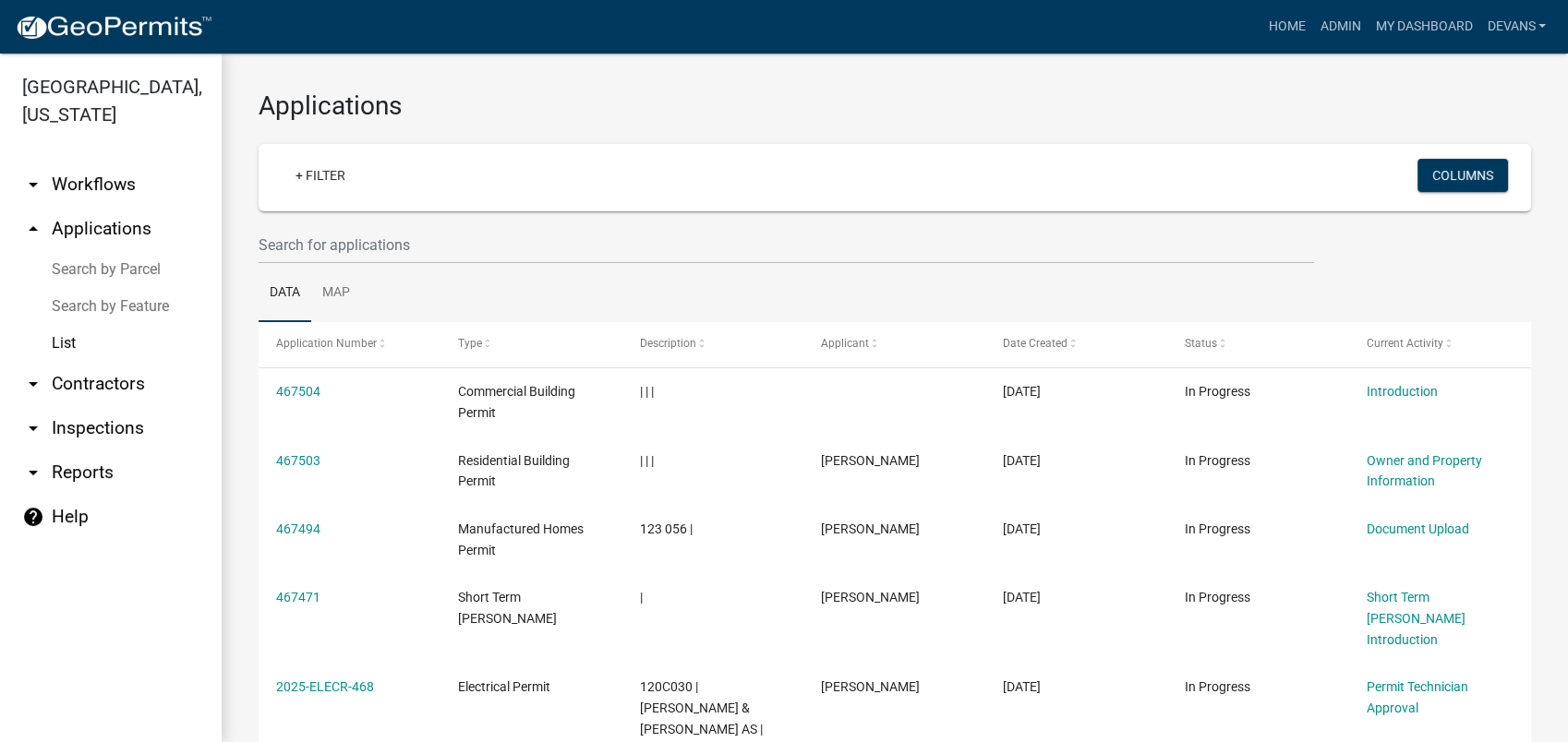
click at [86, 470] on link "arrow_drop_down Reports" at bounding box center [111, 473] width 222 height 45
select select "0: null"
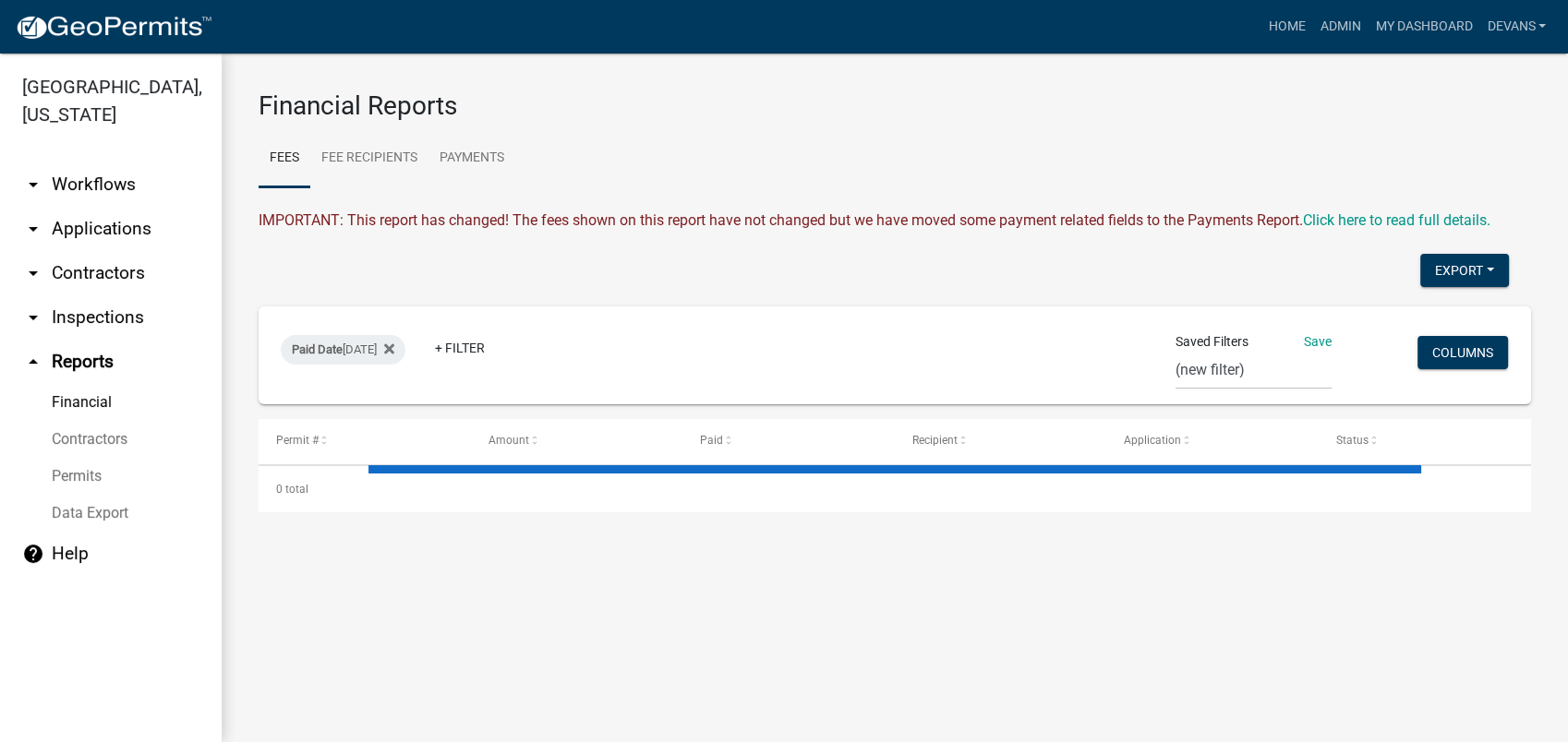
click at [353, 332] on div "Paid Date [DATE] + Filter" at bounding box center [686, 354] width 838 height 48
click at [355, 344] on div "Paid Date [DATE]" at bounding box center [343, 350] width 125 height 29
click at [275, 413] on select "[DATE] [DATE] Current Week Previous Week Current Month Last Month Current Calen…" at bounding box center [345, 419] width 185 height 38
click at [252, 400] on select "[DATE] [DATE] Current Week Previous Week Current Month Last Month Current Calen…" at bounding box center [345, 419] width 185 height 38
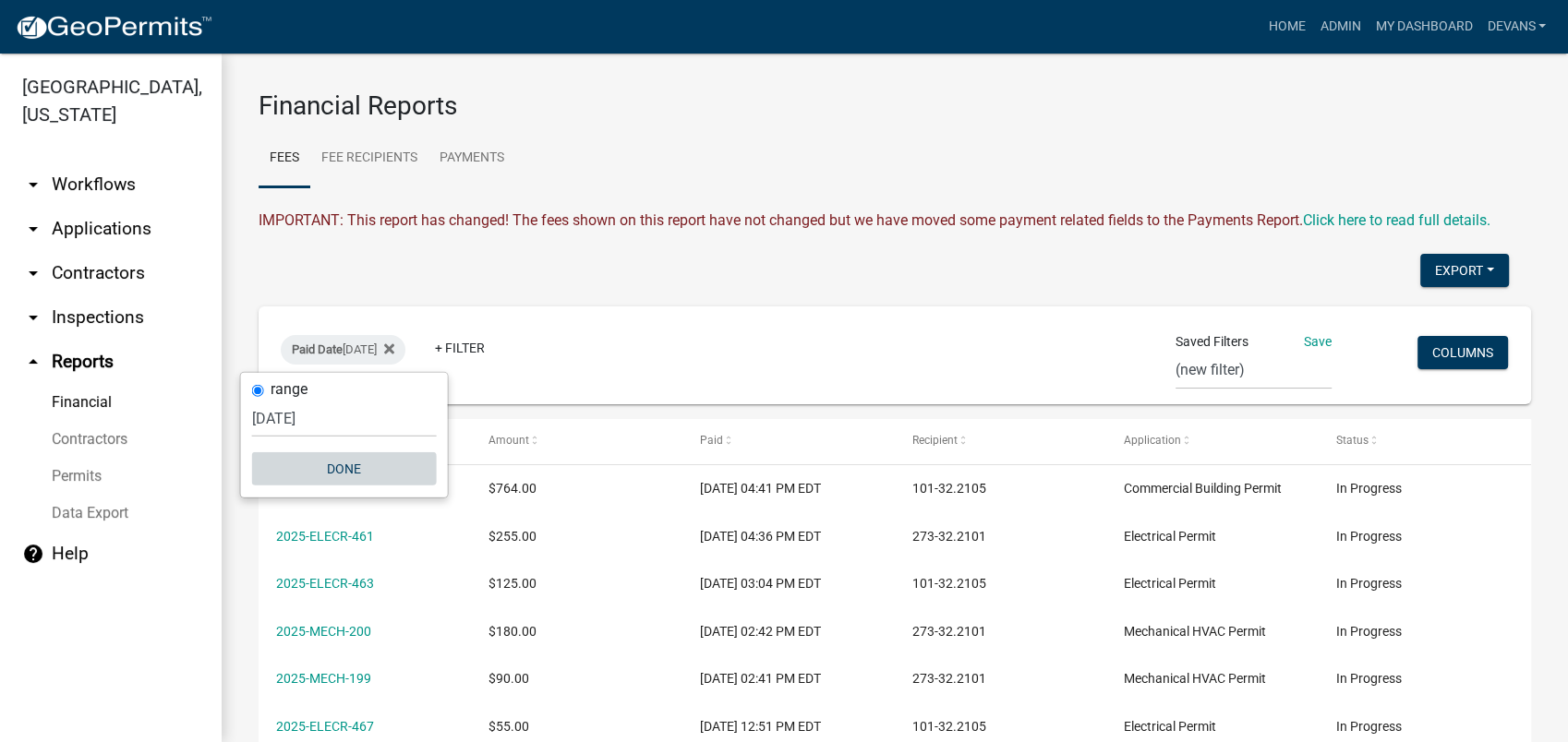
click at [348, 464] on button "Done" at bounding box center [345, 469] width 185 height 33
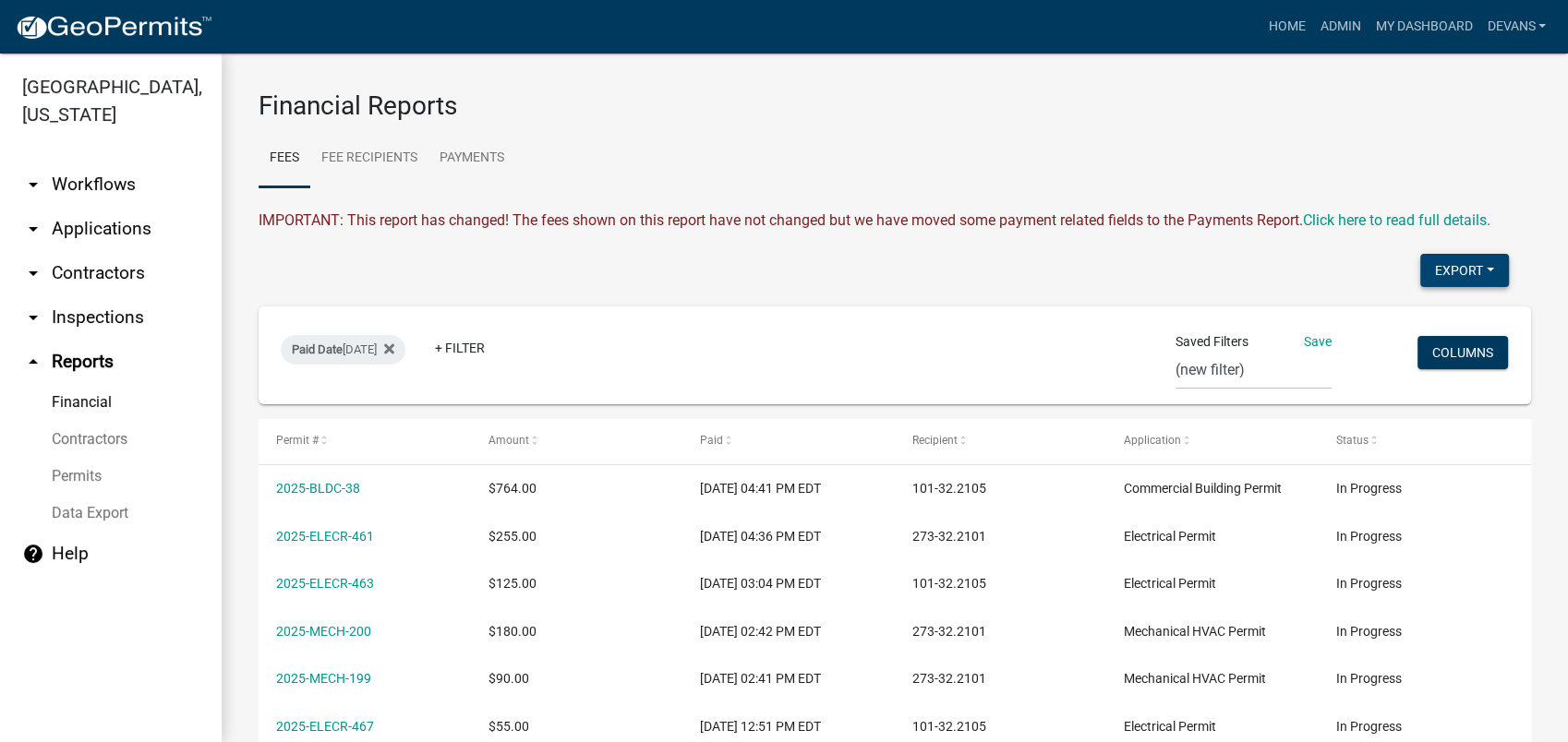
click at [1427, 261] on button "Export" at bounding box center [1464, 271] width 89 height 33
click at [1381, 324] on button "Excel Format (.xlsx)" at bounding box center [1421, 318] width 172 height 45
click at [850, 141] on ul "Fees Fee Recipients Payments" at bounding box center [894, 159] width 1273 height 58
click at [1324, 26] on link "Admin" at bounding box center [1339, 26] width 56 height 35
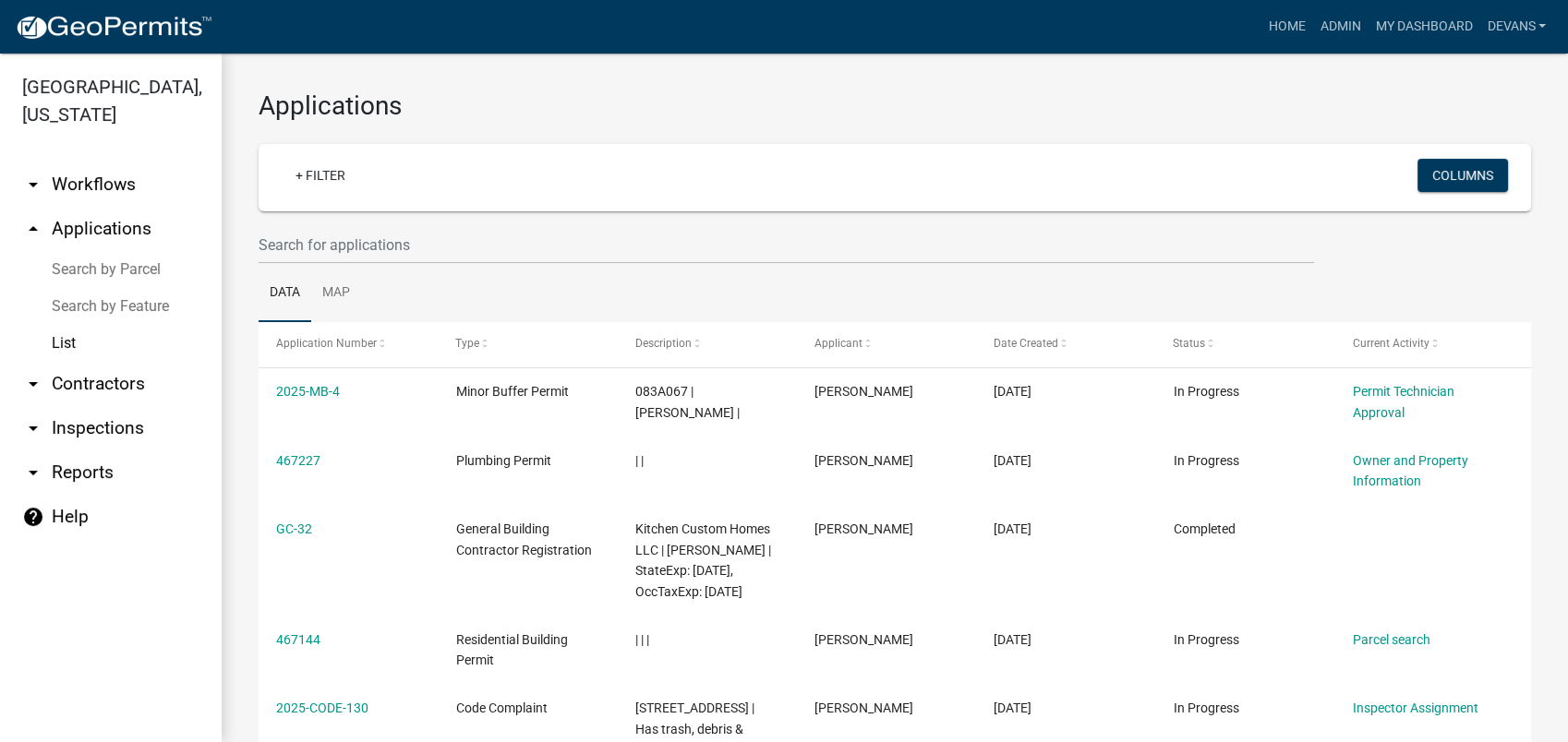
scroll to position [133, 0]
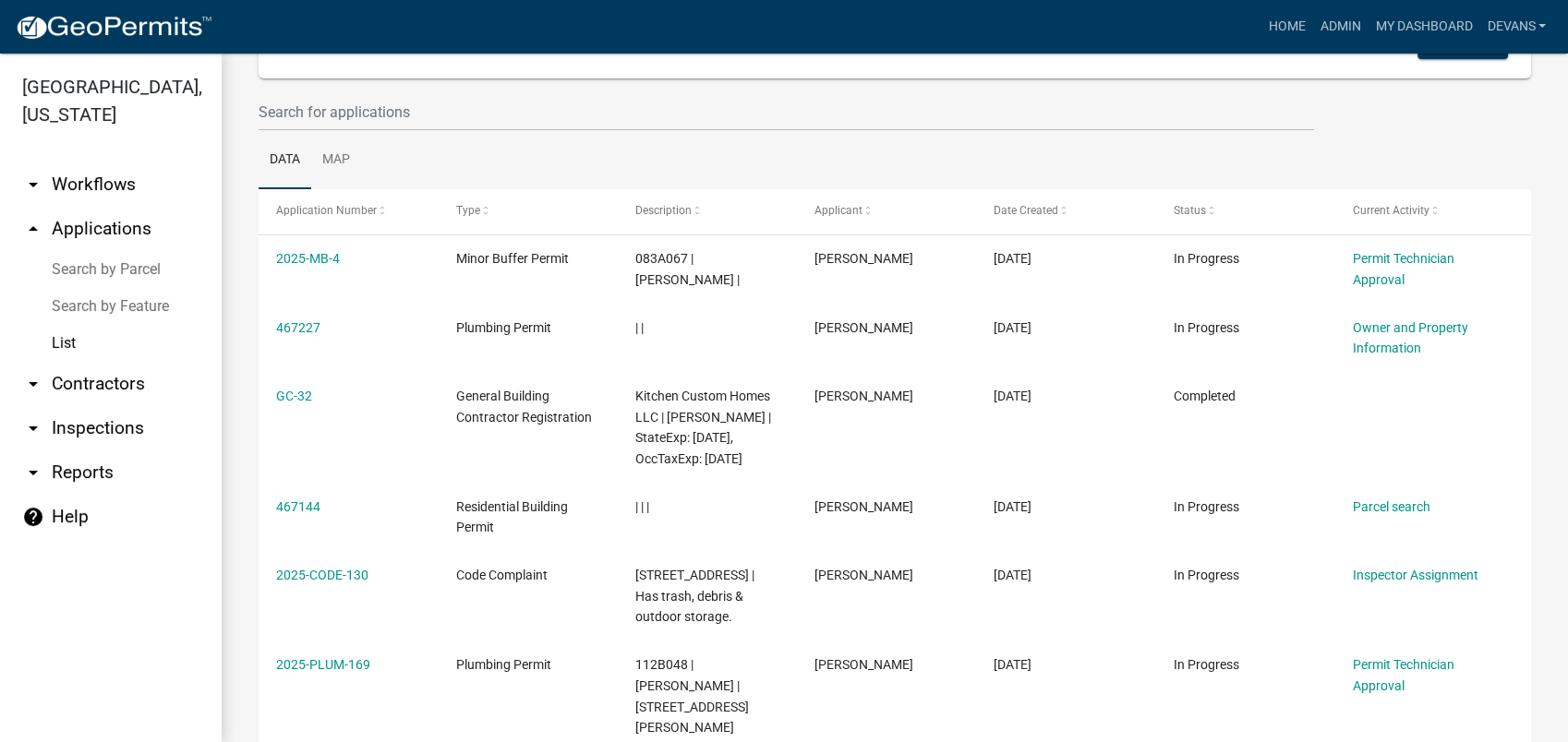
click at [93, 230] on link "arrow_drop_up Applications" at bounding box center [111, 229] width 222 height 45
